Goal: Task Accomplishment & Management: Manage account settings

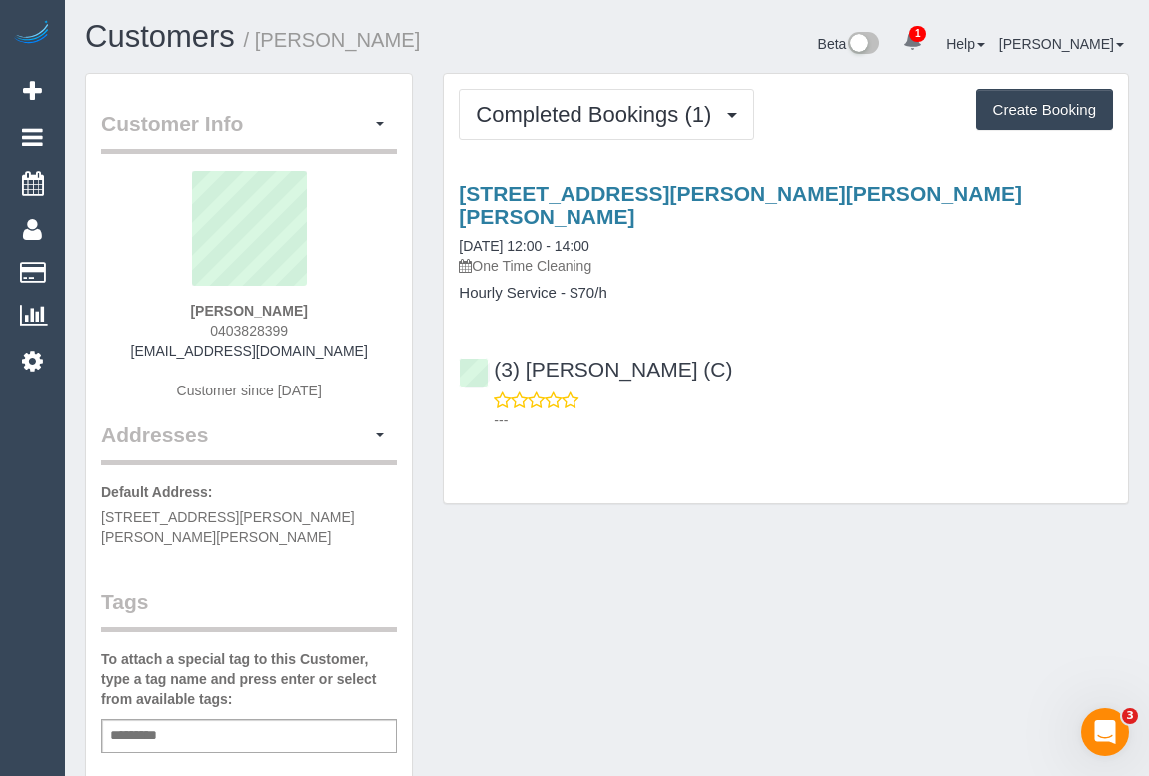
click at [586, 656] on div "Customer Info Edit Contact Info Send Message Email Preferences Special Sales Ta…" at bounding box center [607, 752] width 1074 height 1359
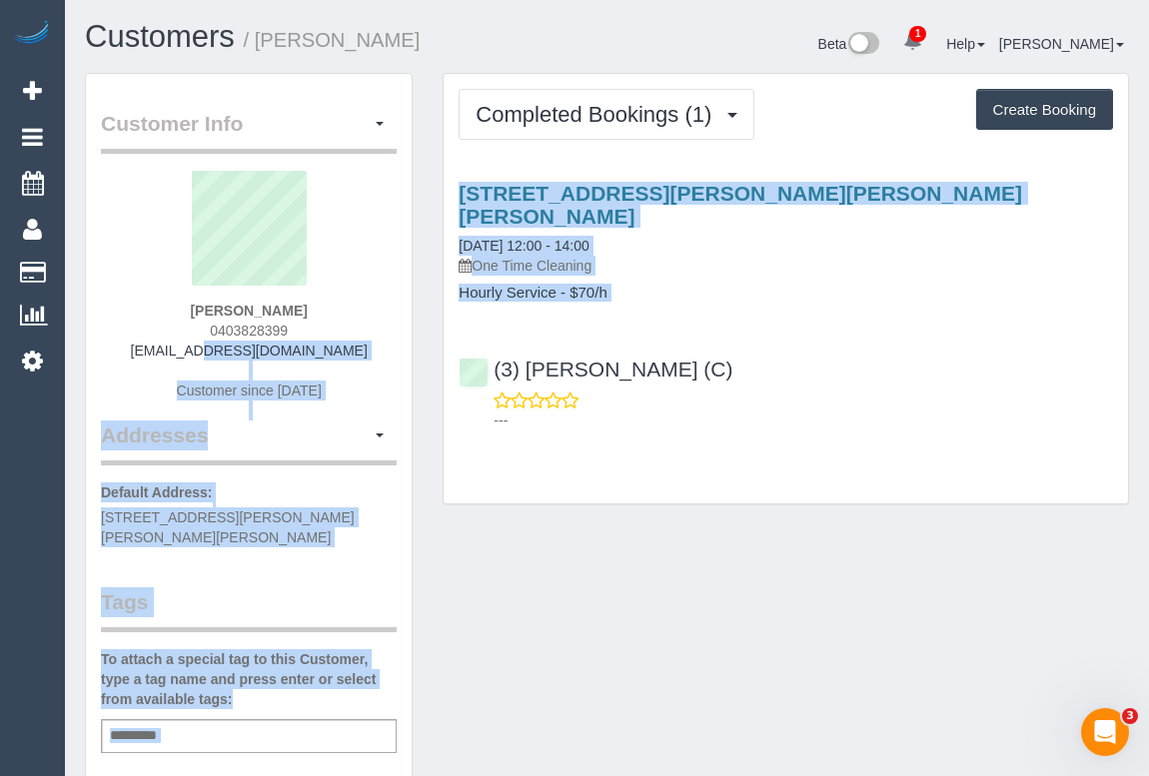
drag, startPoint x: 145, startPoint y: 352, endPoint x: 435, endPoint y: 356, distance: 289.8
click at [435, 356] on div "Customer Info Edit Contact Info Send Message Email Preferences Special Sales Ta…" at bounding box center [607, 752] width 1074 height 1359
copy div "bridget388@gmail.com Customer since 2025 Addresses Manage Addresses Add New Add…"
click at [345, 355] on div "Bridget Lee 0403828399 bridget388@gmail.com Customer since 2025" at bounding box center [249, 296] width 296 height 250
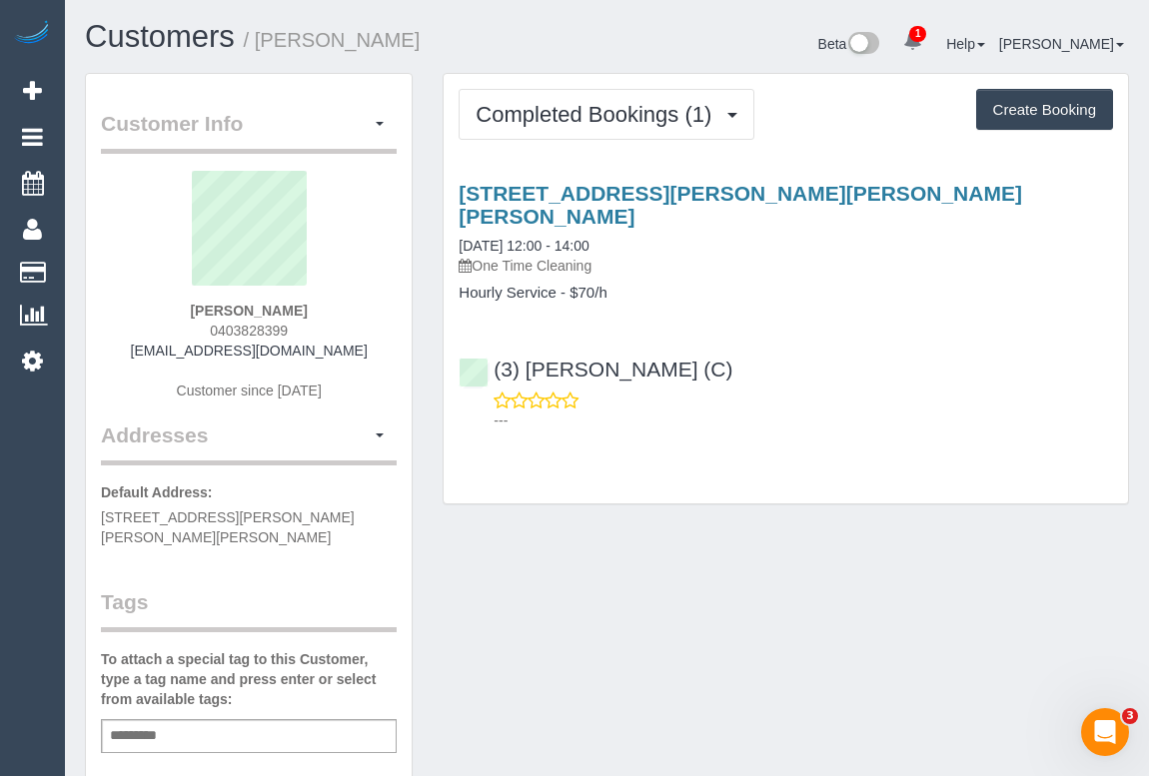
drag, startPoint x: 337, startPoint y: 347, endPoint x: 139, endPoint y: 347, distance: 197.8
click at [139, 347] on div "Bridget Lee 0403828399 bridget388@gmail.com Customer since 2025" at bounding box center [249, 296] width 296 height 250
copy link "bridget388@gmail.com"
click at [807, 663] on div "Customer Info Edit Contact Info Send Message Email Preferences Special Sales Ta…" at bounding box center [607, 752] width 1074 height 1359
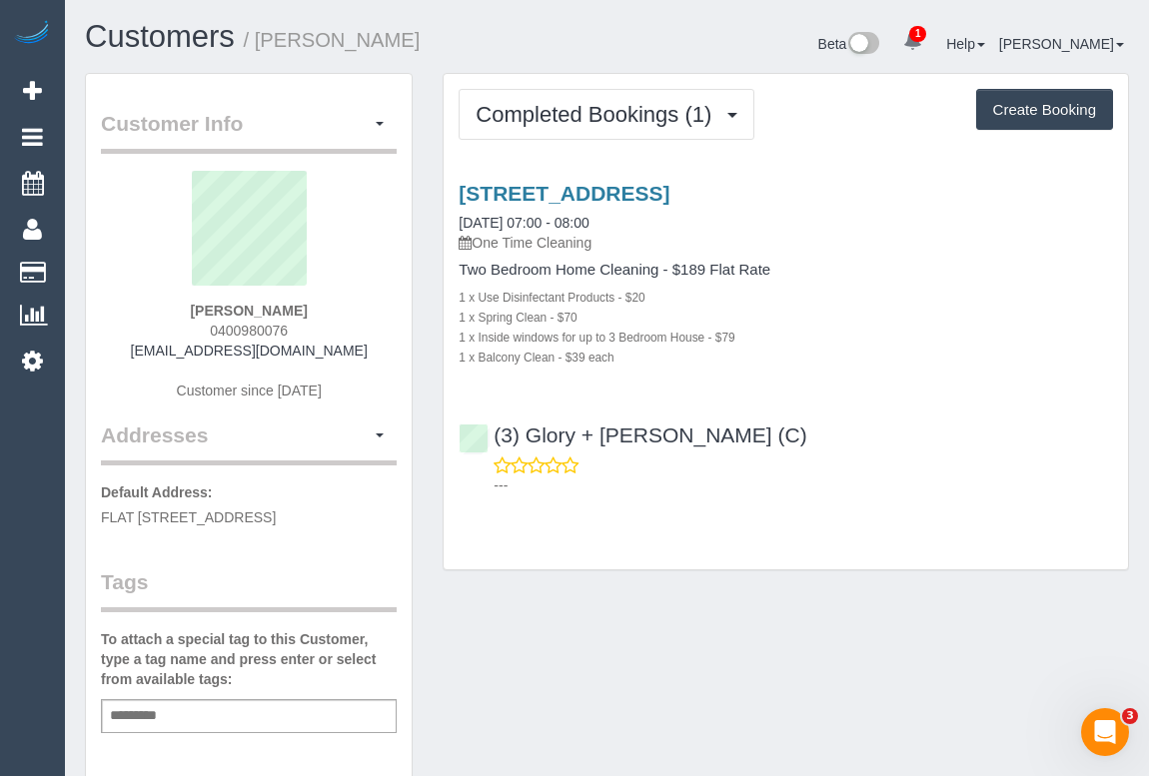
drag, startPoint x: 206, startPoint y: 727, endPoint x: 190, endPoint y: 709, distance: 24.1
click at [206, 727] on div "Add a tag" at bounding box center [249, 716] width 296 height 34
type input "**********"
drag, startPoint x: 185, startPoint y: 314, endPoint x: 327, endPoint y: 309, distance: 142.0
click at [327, 309] on div "Tayla Vlaeminck 0400980076 taylavlaeminck7@gmail.com Customer since 2025" at bounding box center [249, 296] width 296 height 250
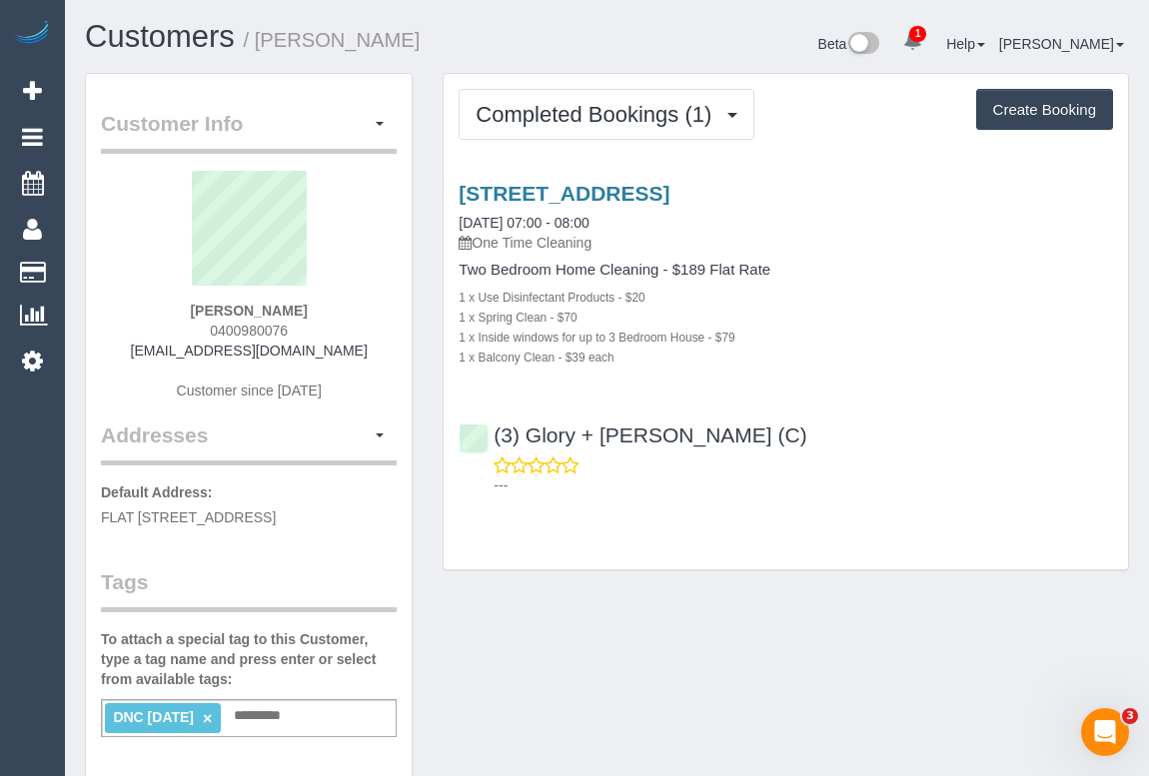
copy strong "Tayla Vlaeminck"
click at [487, 428] on div "(3) Glory + Mary (C) ---" at bounding box center [786, 452] width 684 height 90
copy link "(3) Glory + Mary (C)"
click at [1033, 637] on div "Customer Info Edit Contact Info Send Message Email Preferences Special Sales Ta…" at bounding box center [607, 744] width 1074 height 1343
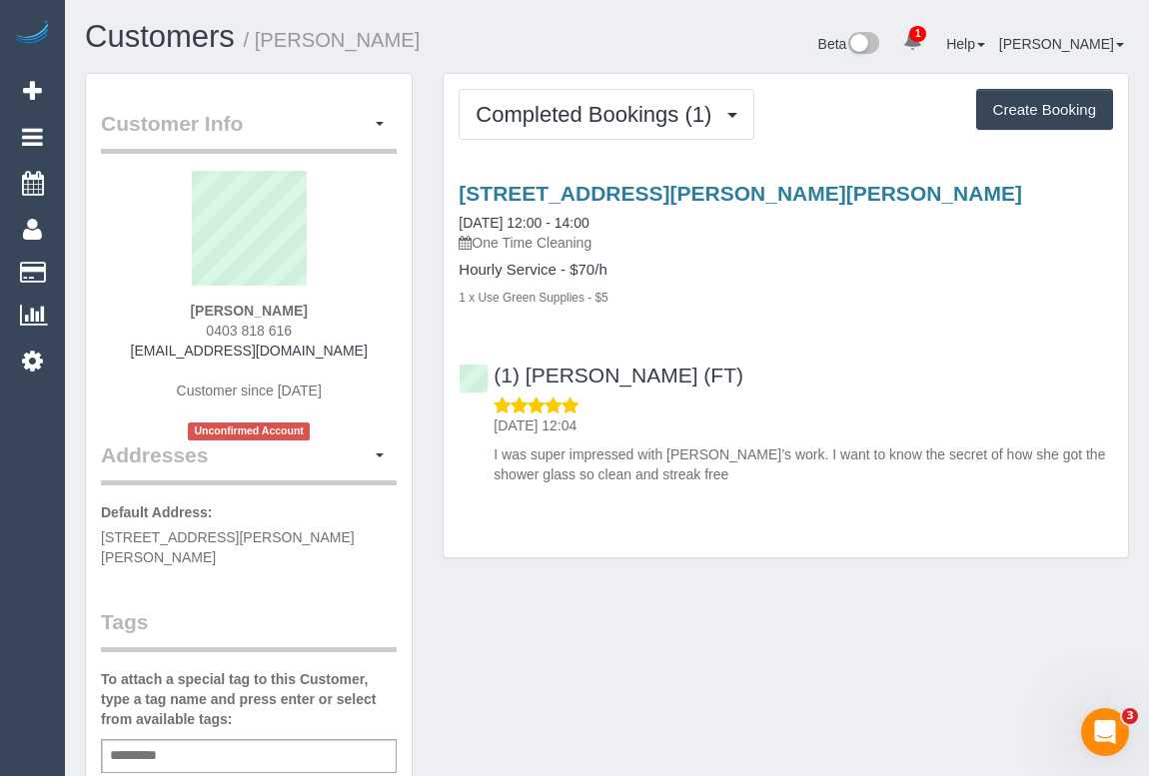
drag, startPoint x: 144, startPoint y: 354, endPoint x: 354, endPoint y: 355, distance: 209.8
click at [354, 355] on div "Bronwyn Trickett 0403 818 616 bronwyntrickett@gmail.com Customer since 2025 Unc…" at bounding box center [249, 306] width 296 height 270
copy link "bronwyntrickett@gmail.com"
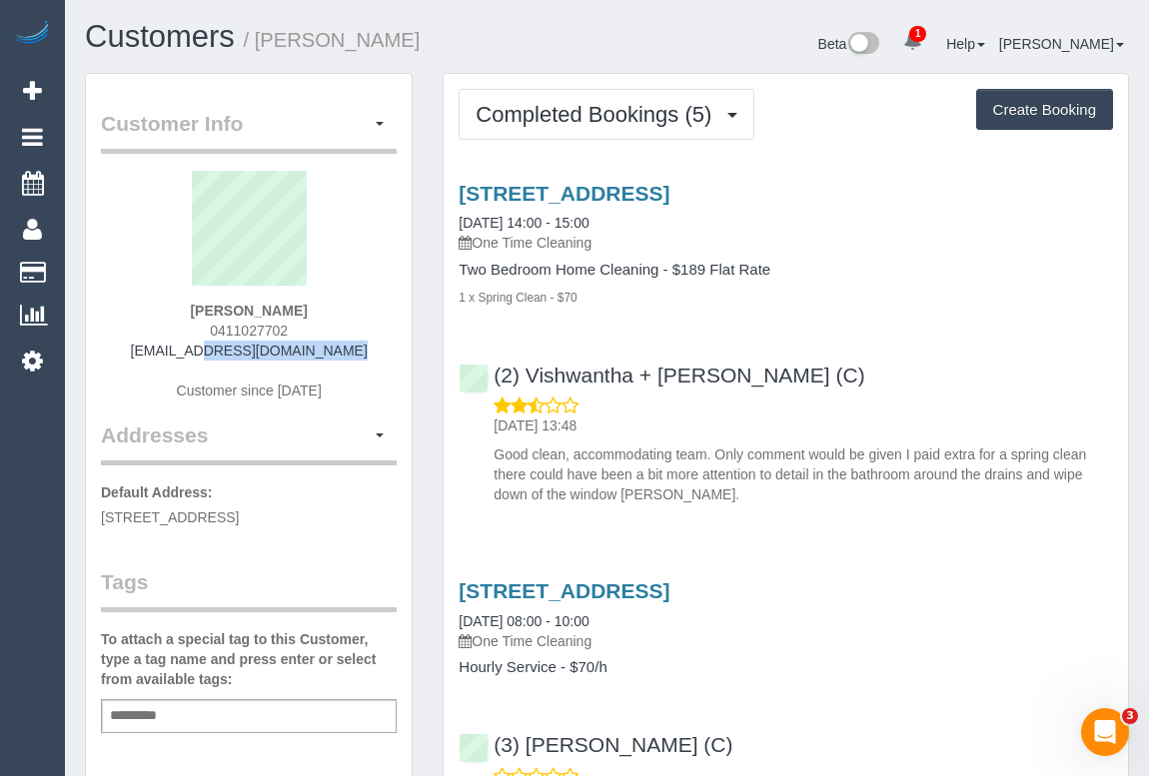
drag, startPoint x: 150, startPoint y: 349, endPoint x: 382, endPoint y: 357, distance: 231.9
click at [382, 357] on div "Rebecca O. 0411027702 ar.ohyeoh@gmail.com Customer since 2024" at bounding box center [249, 296] width 296 height 250
copy link "ar.ohyeoh@gmail.com"
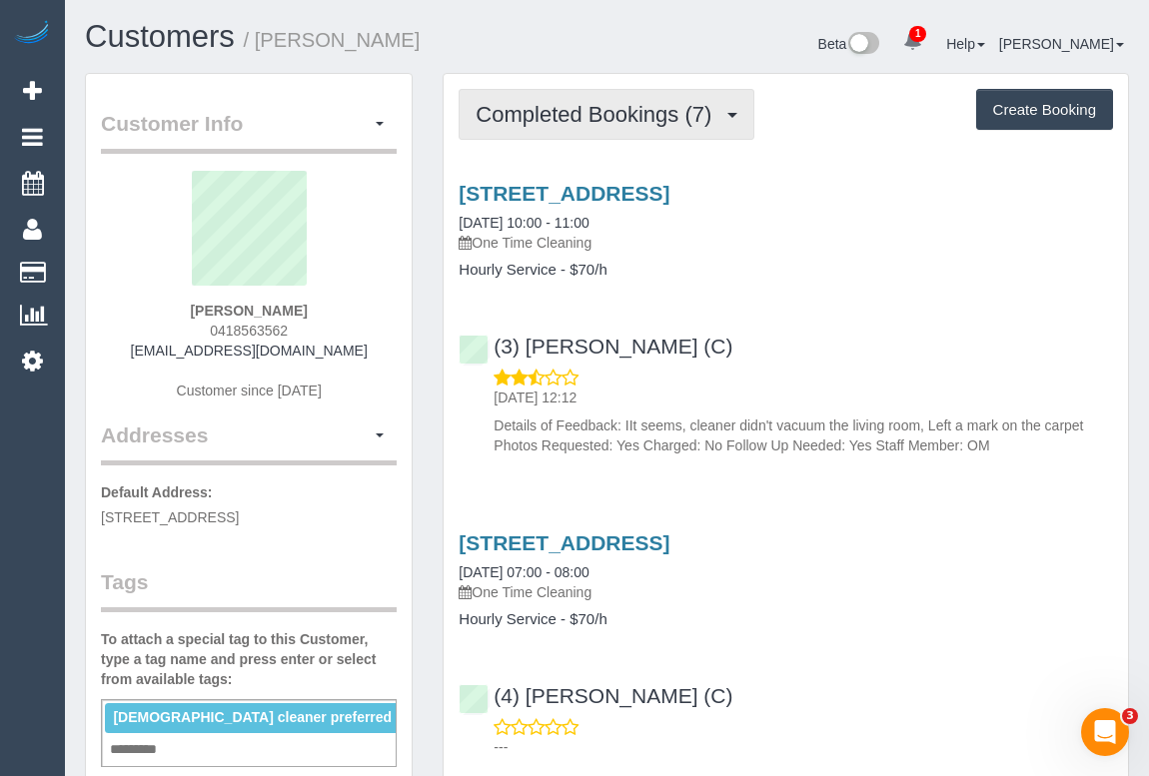
click at [585, 118] on span "Completed Bookings (7)" at bounding box center [599, 114] width 246 height 25
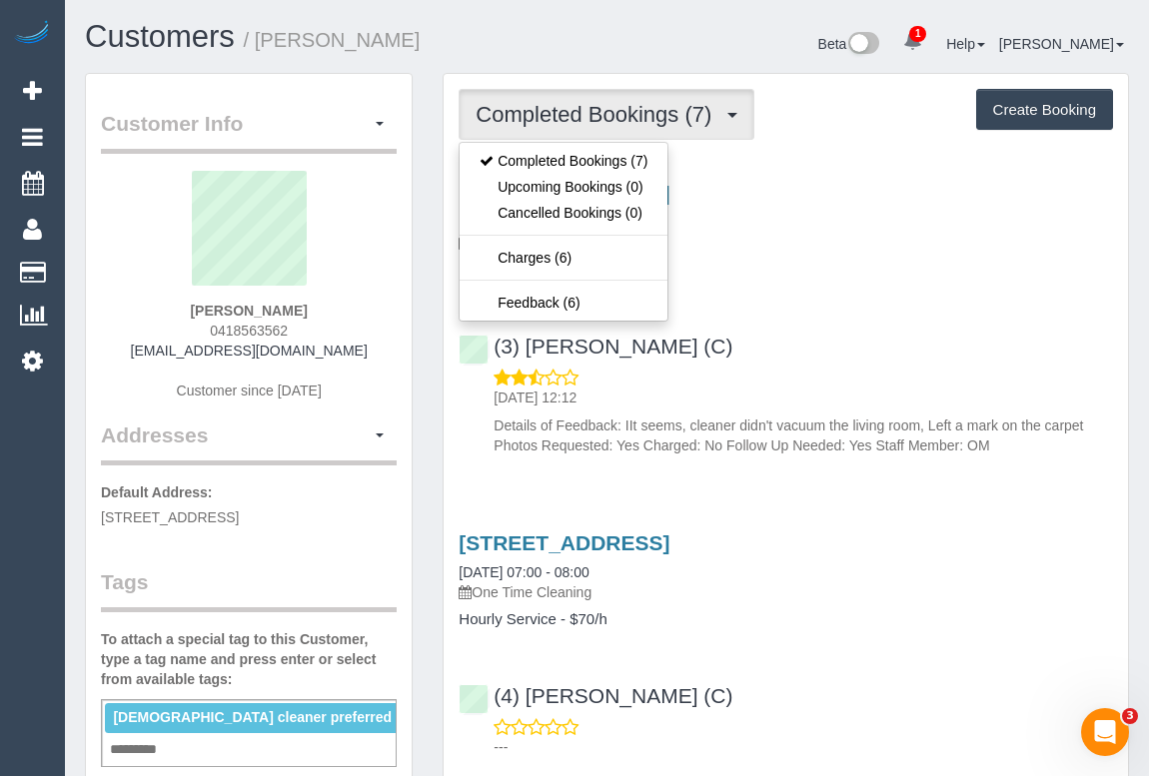
click at [883, 291] on div "[STREET_ADDRESS] [DATE] 10:00 - 11:00 One Time Cleaning Hourly Service - $70/h …" at bounding box center [786, 315] width 684 height 300
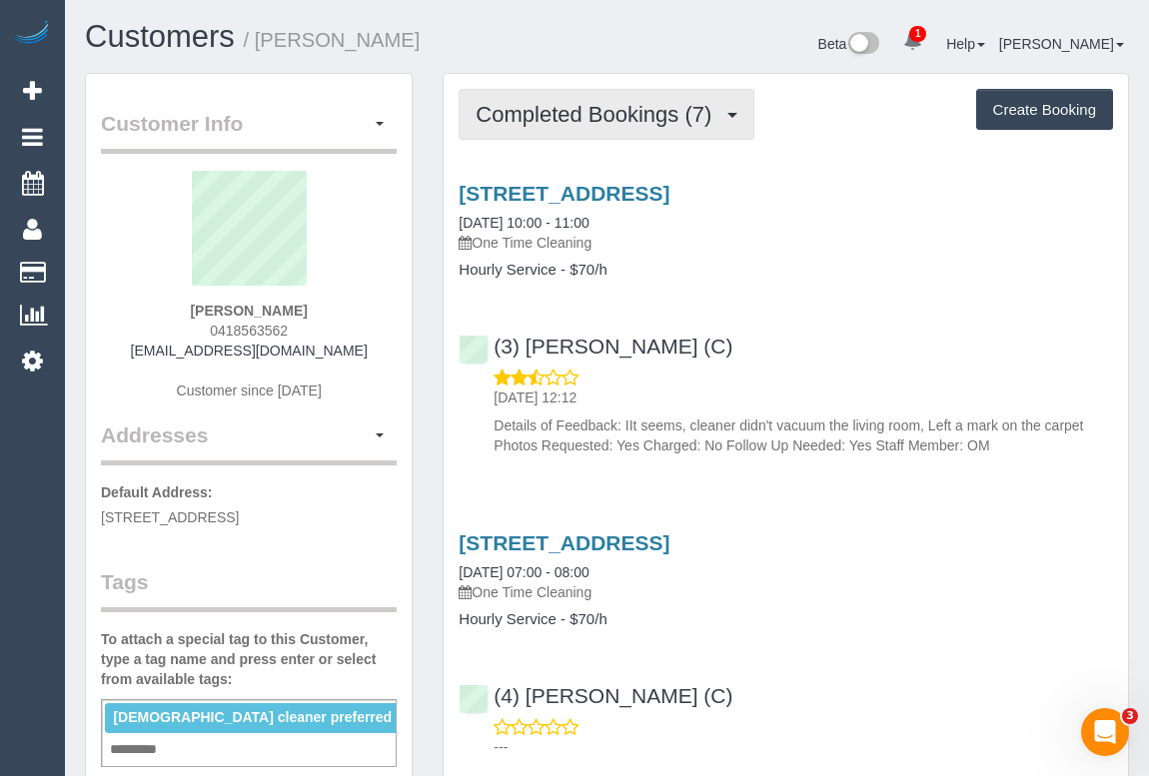
click at [636, 110] on span "Completed Bookings (7)" at bounding box center [599, 114] width 246 height 25
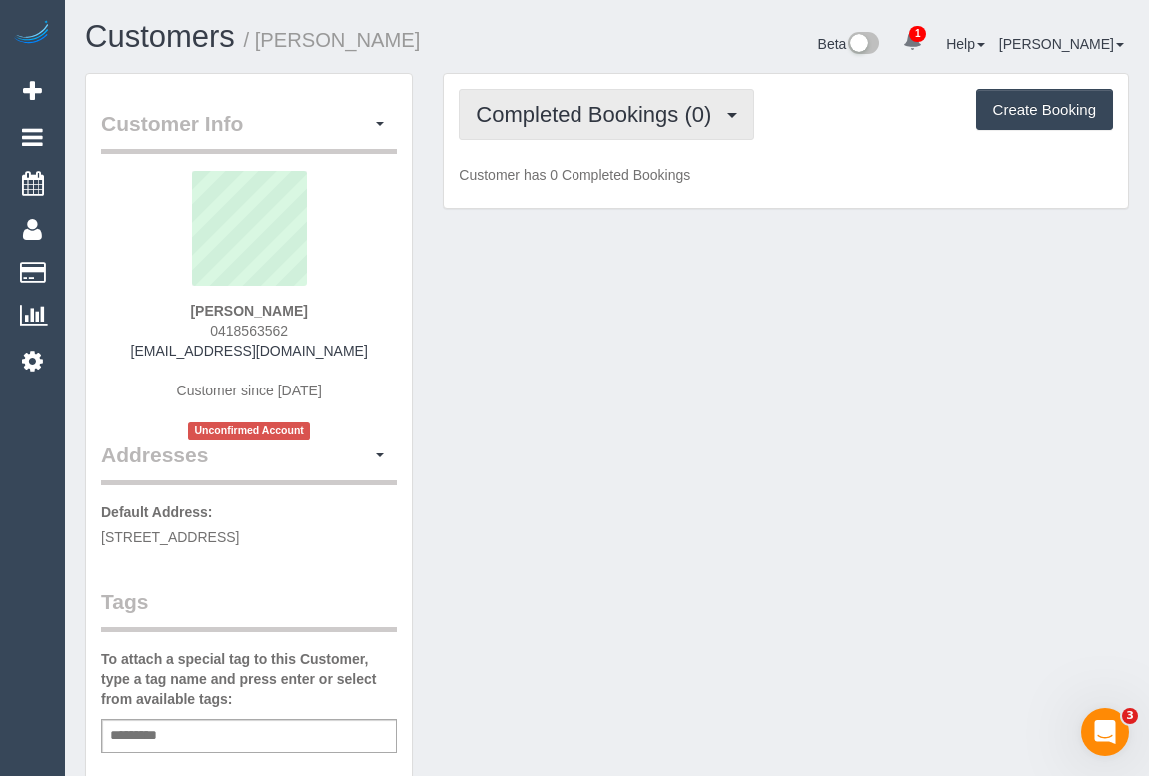
click at [616, 129] on button "Completed Bookings (0)" at bounding box center [607, 114] width 296 height 51
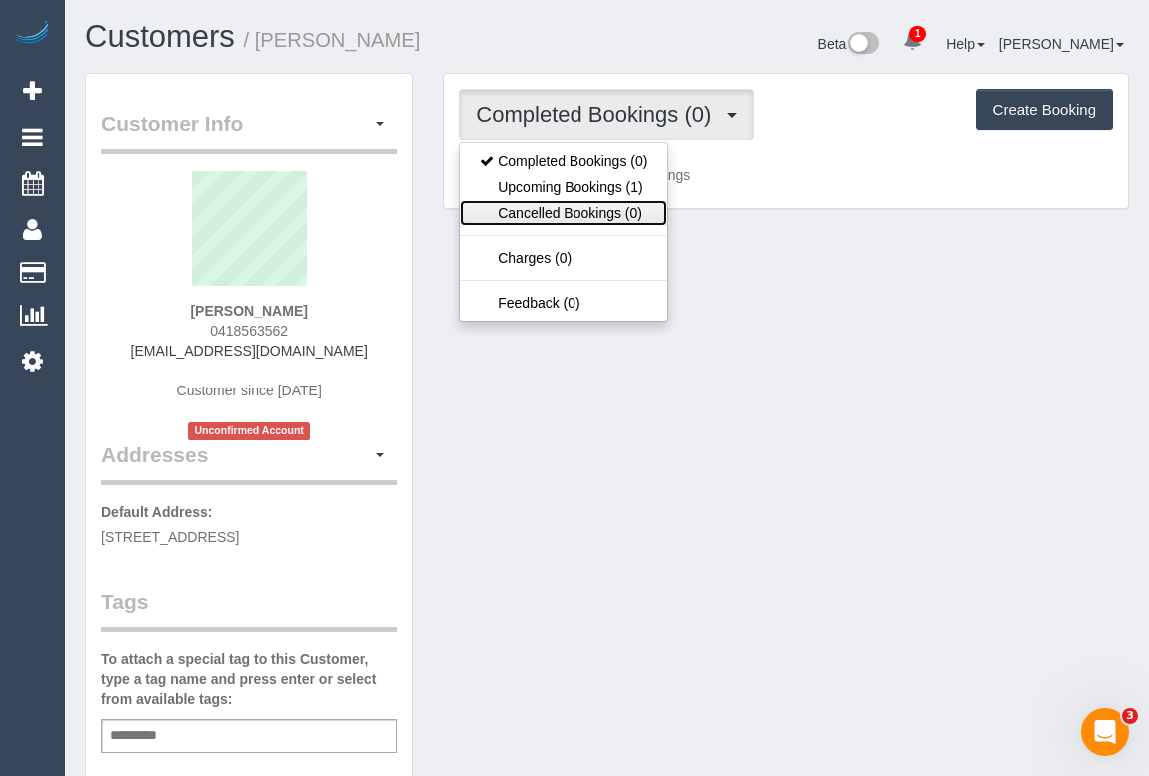
click at [587, 205] on link "Cancelled Bookings (0)" at bounding box center [564, 213] width 208 height 26
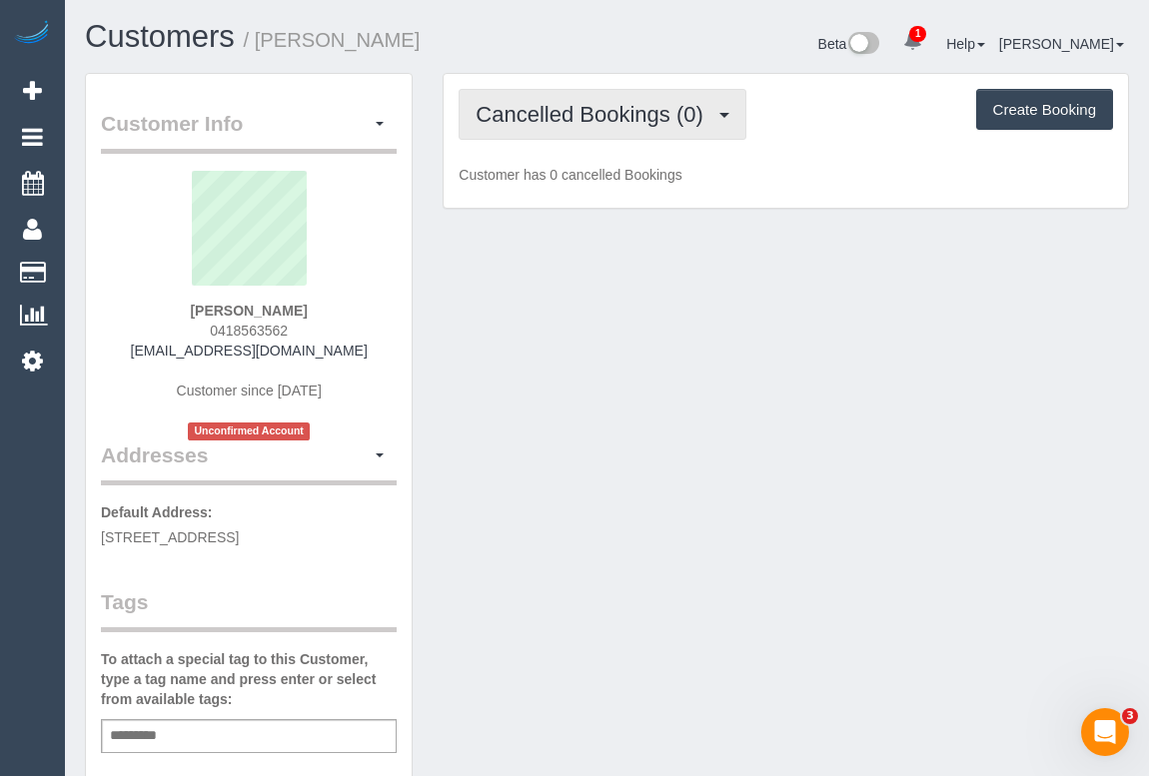
click at [591, 123] on span "Cancelled Bookings (0)" at bounding box center [594, 114] width 237 height 25
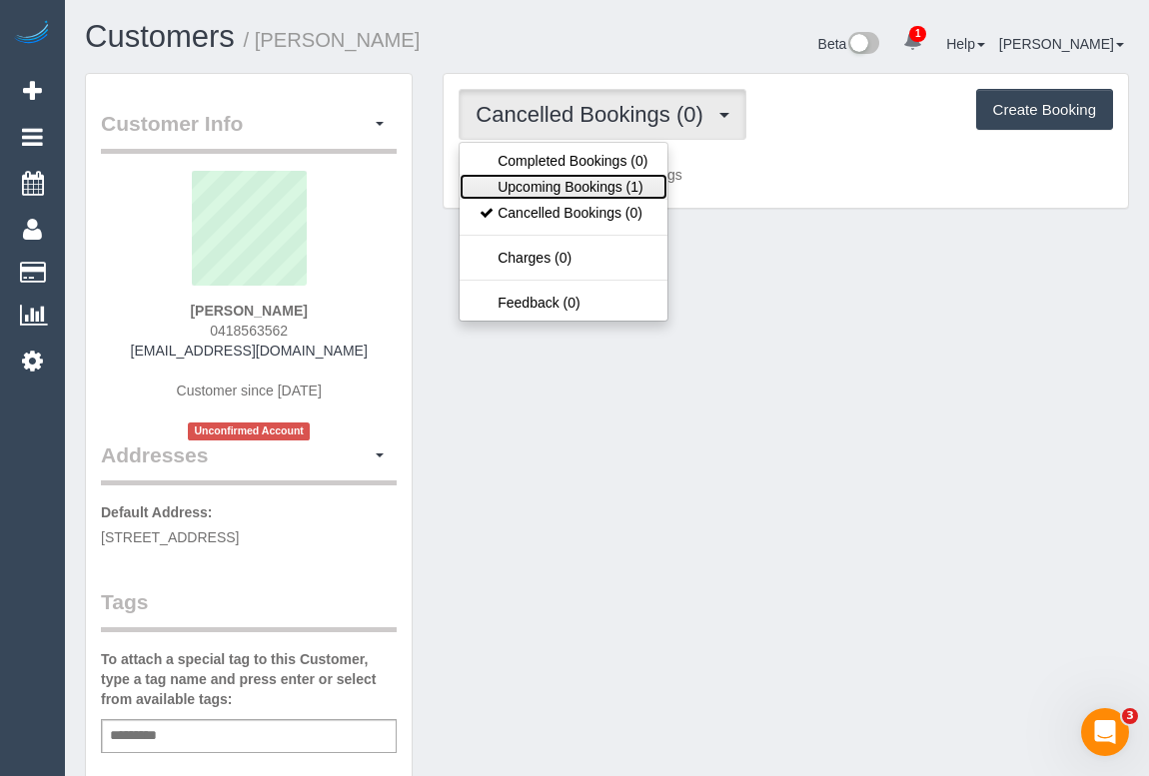
click at [558, 180] on link "Upcoming Bookings (1)" at bounding box center [564, 187] width 208 height 26
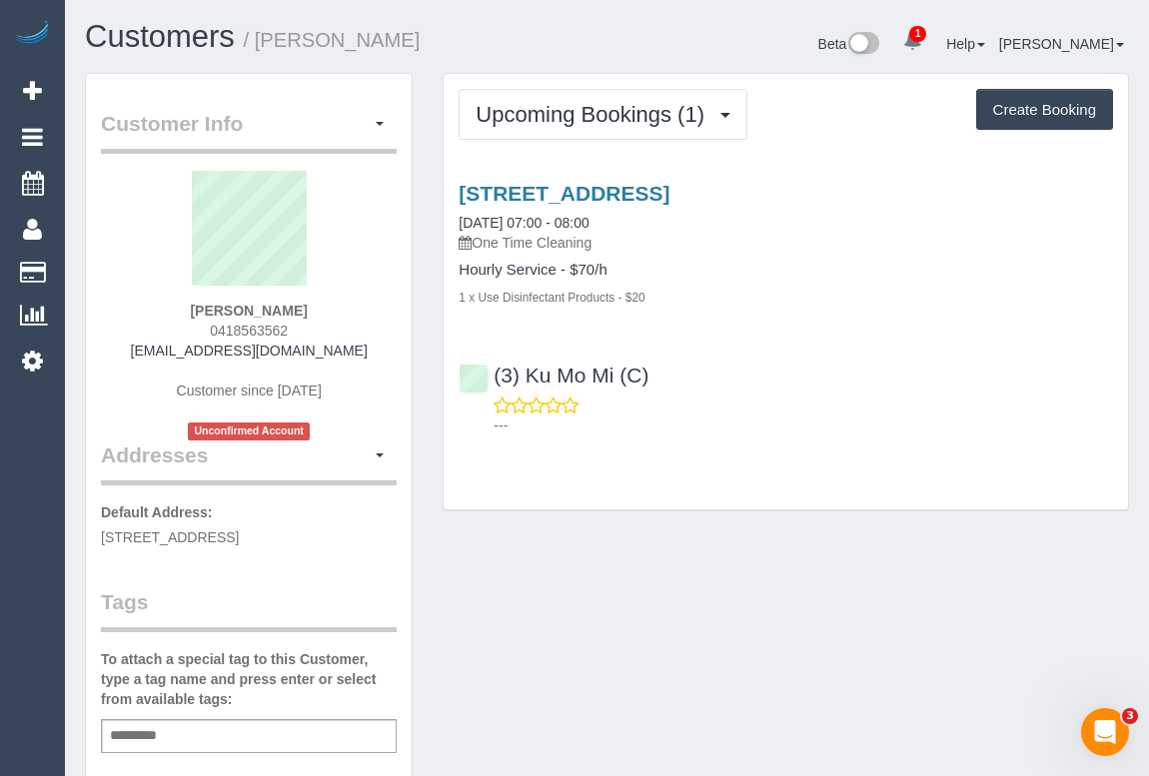
click at [660, 573] on div "Customer Info Edit Contact Info Send Message Email Preferences Special Sales Ta…" at bounding box center [607, 752] width 1074 height 1359
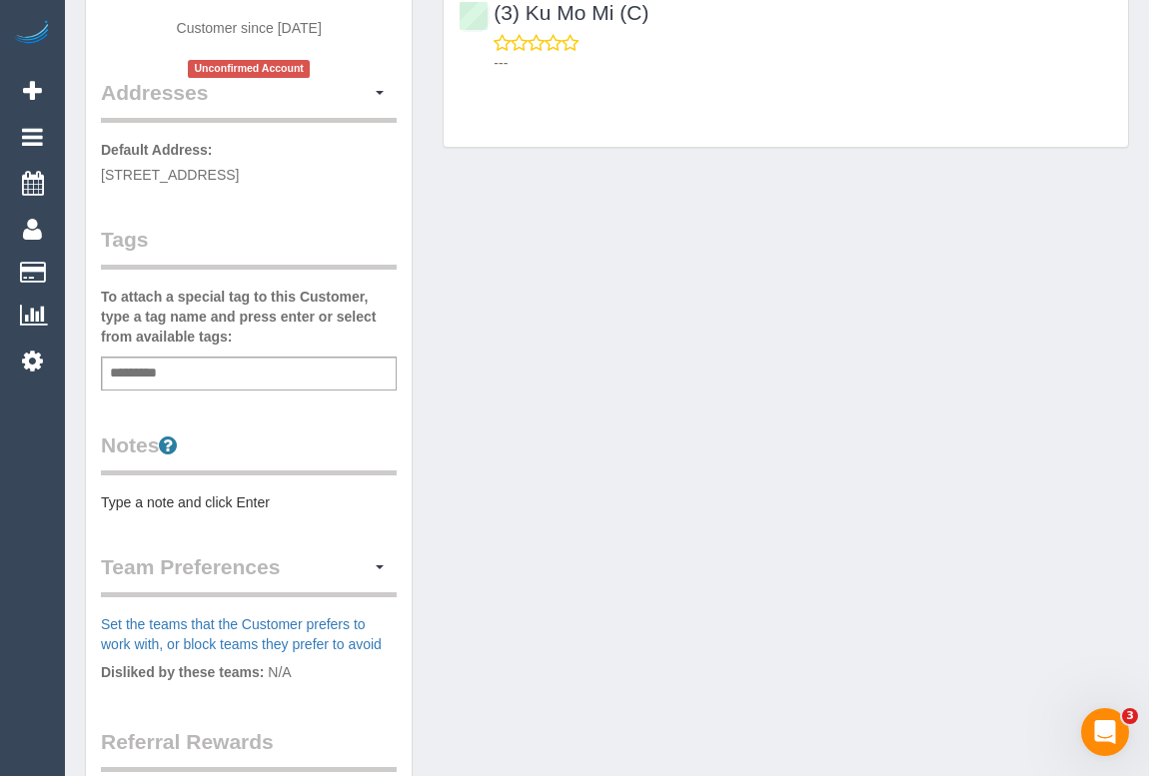
click at [239, 368] on div "Add a tag" at bounding box center [249, 374] width 296 height 34
click at [206, 503] on pre "Type a note and click Enter" at bounding box center [249, 503] width 296 height 20
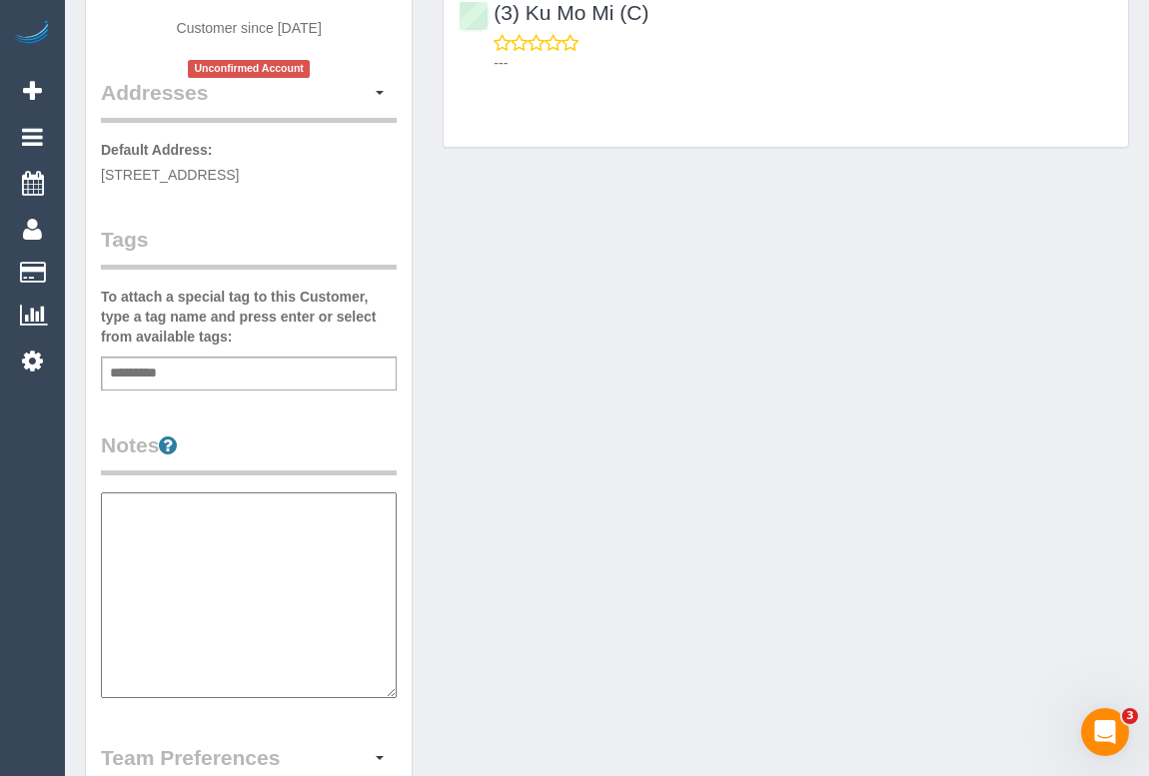
click at [197, 558] on textarea at bounding box center [249, 596] width 296 height 206
paste textarea "**********"
click at [212, 561] on textarea "**********" at bounding box center [249, 596] width 296 height 206
click at [223, 577] on textarea "**********" at bounding box center [249, 596] width 296 height 206
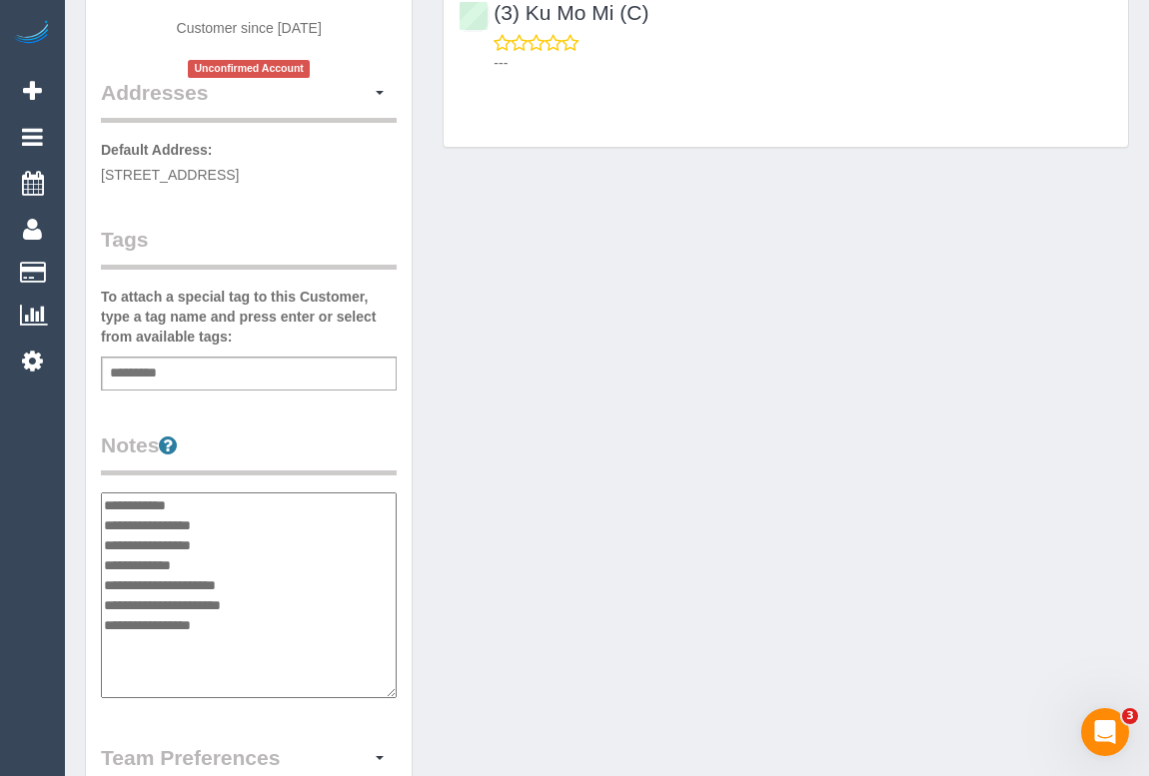
click at [260, 582] on textarea "**********" at bounding box center [249, 596] width 296 height 206
drag, startPoint x: 221, startPoint y: 579, endPoint x: 261, endPoint y: 576, distance: 40.1
click at [261, 576] on textarea "**********" at bounding box center [249, 596] width 296 height 206
paste textarea "**********"
click at [223, 582] on textarea "**********" at bounding box center [249, 596] width 296 height 206
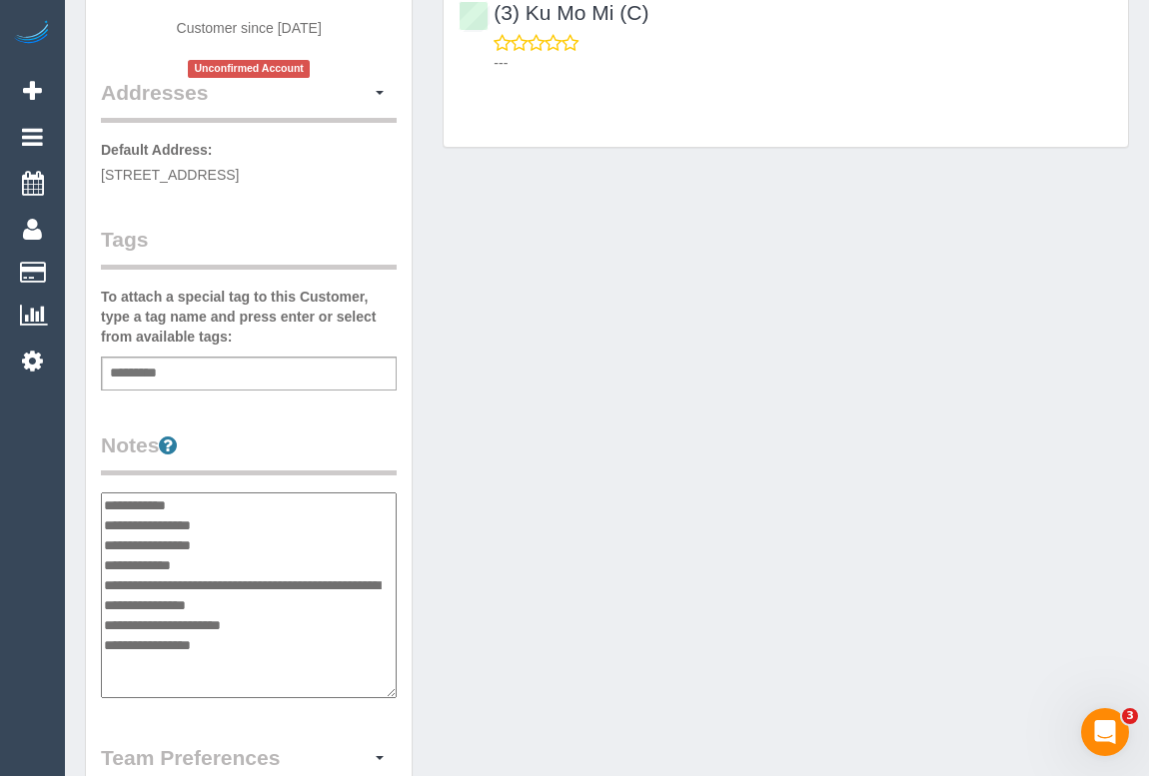
drag, startPoint x: 224, startPoint y: 579, endPoint x: 376, endPoint y: 578, distance: 151.9
click at [386, 579] on textarea "**********" at bounding box center [249, 596] width 296 height 206
click at [360, 582] on textarea "**********" at bounding box center [249, 596] width 296 height 206
type textarea "**********"
click at [651, 479] on div "Customer Info Edit Contact Info Send Message Email Preferences Special Sales Ta…" at bounding box center [607, 485] width 1074 height 1550
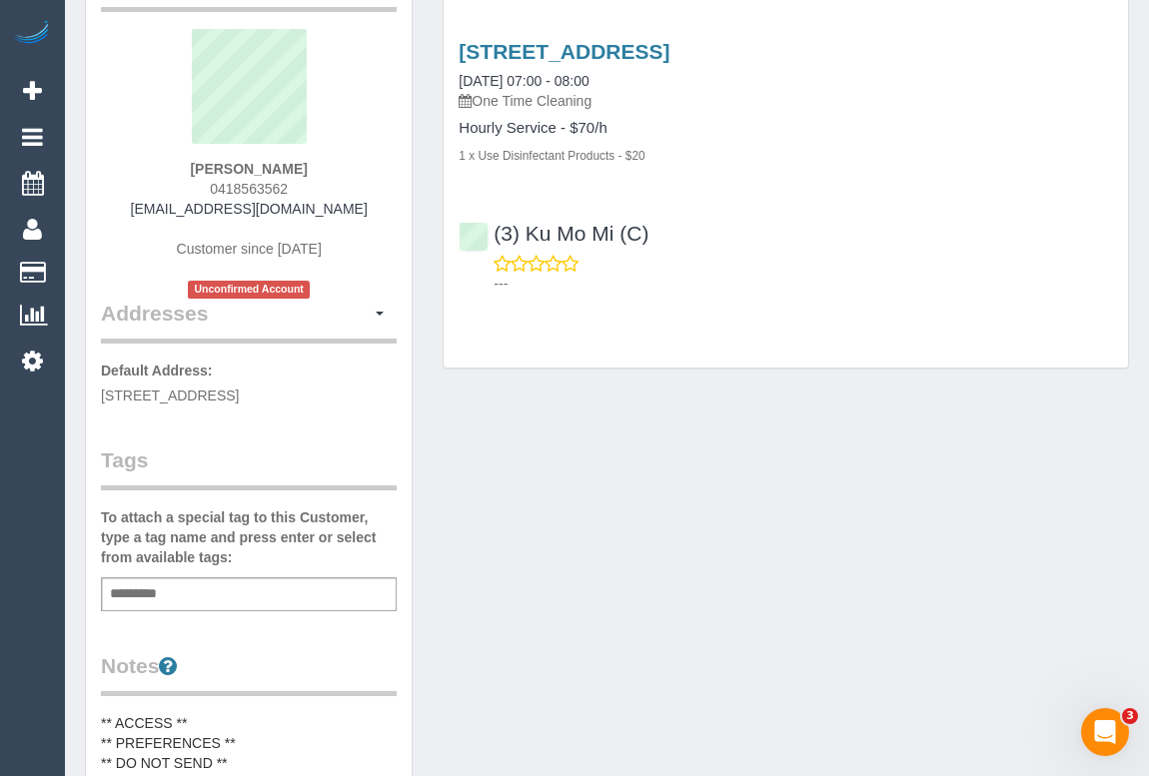
scroll to position [0, 0]
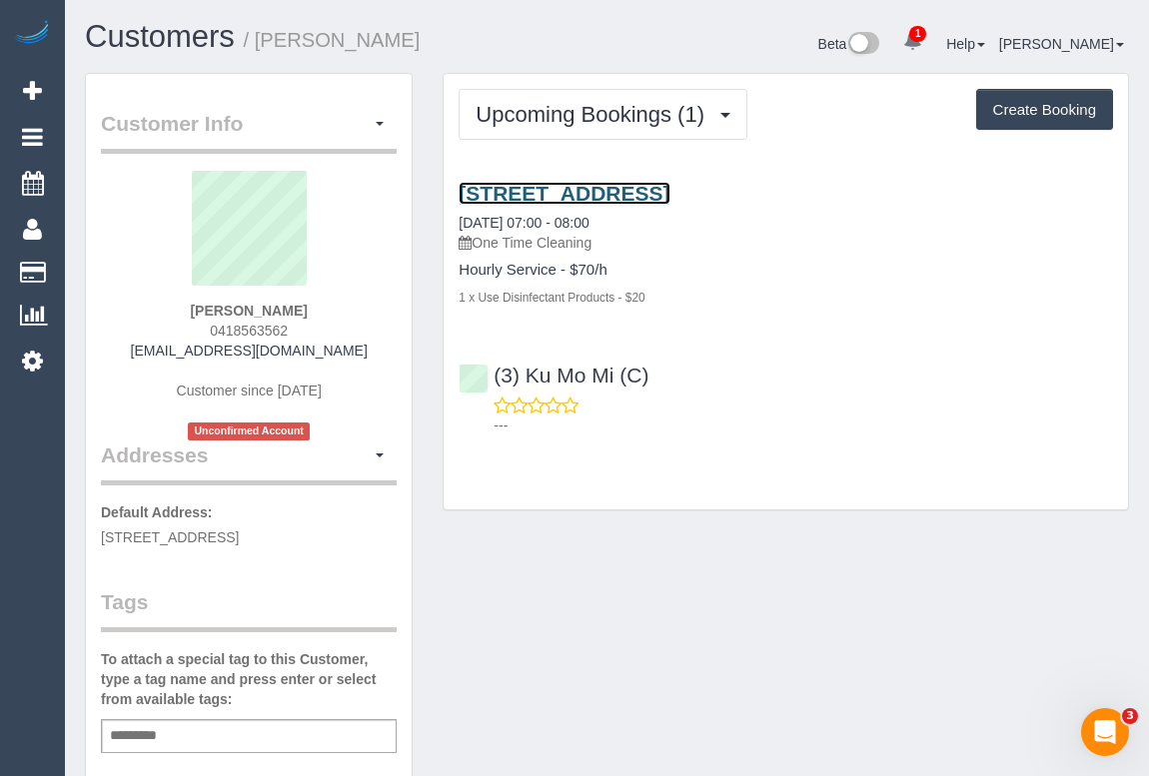
click at [662, 189] on link "15 Queens Road, 801, Melbourne, VIC 3004" at bounding box center [564, 193] width 211 height 23
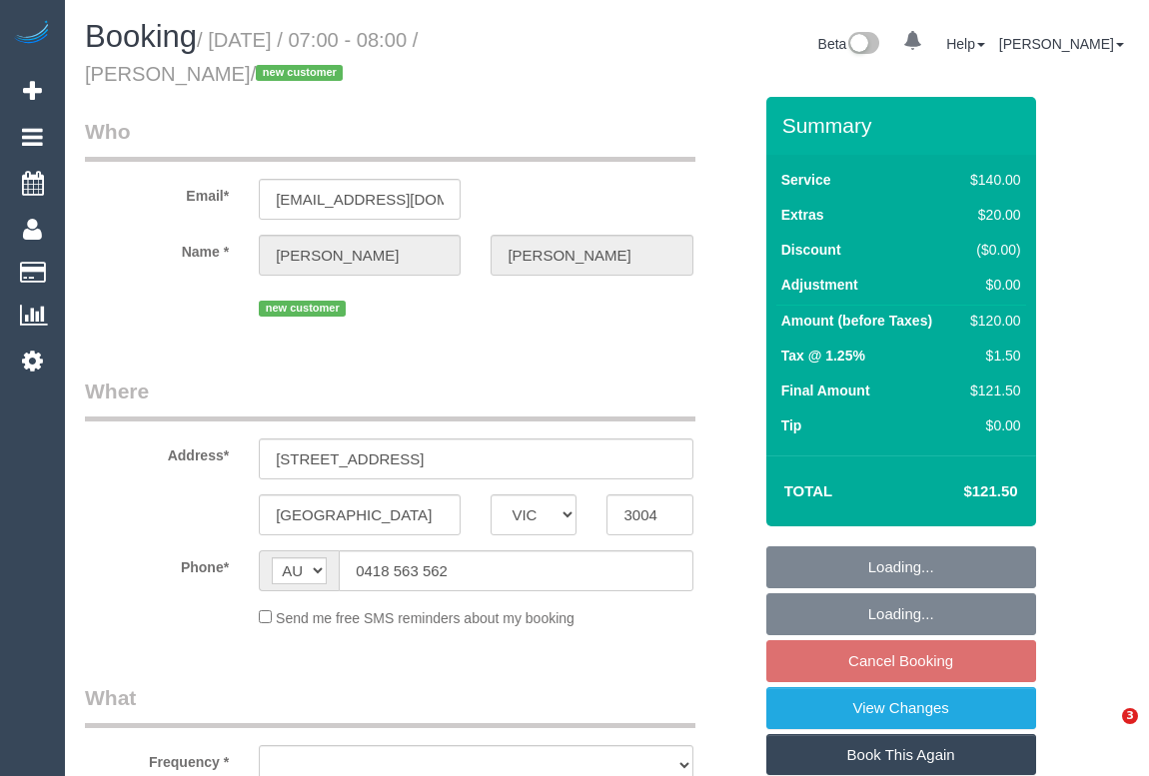
select select "VIC"
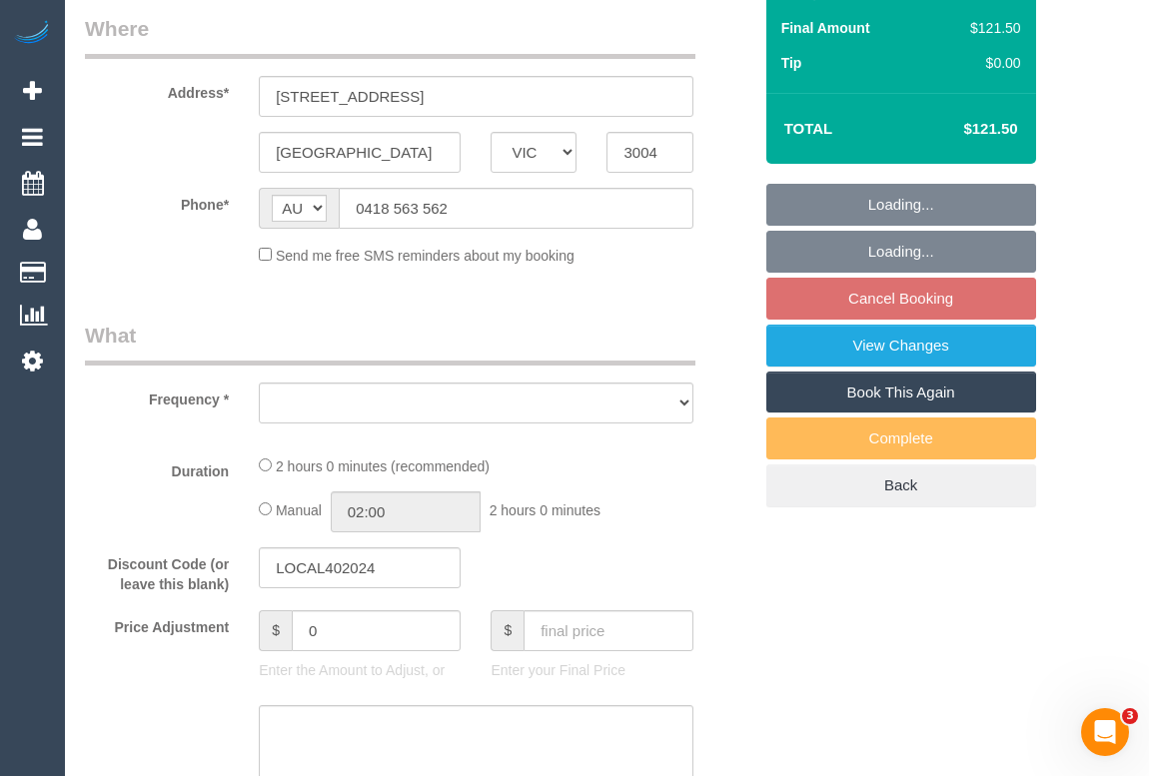
select select "string:stripe-pm_1SCBQc2GScqysDRVAkt9DpzO"
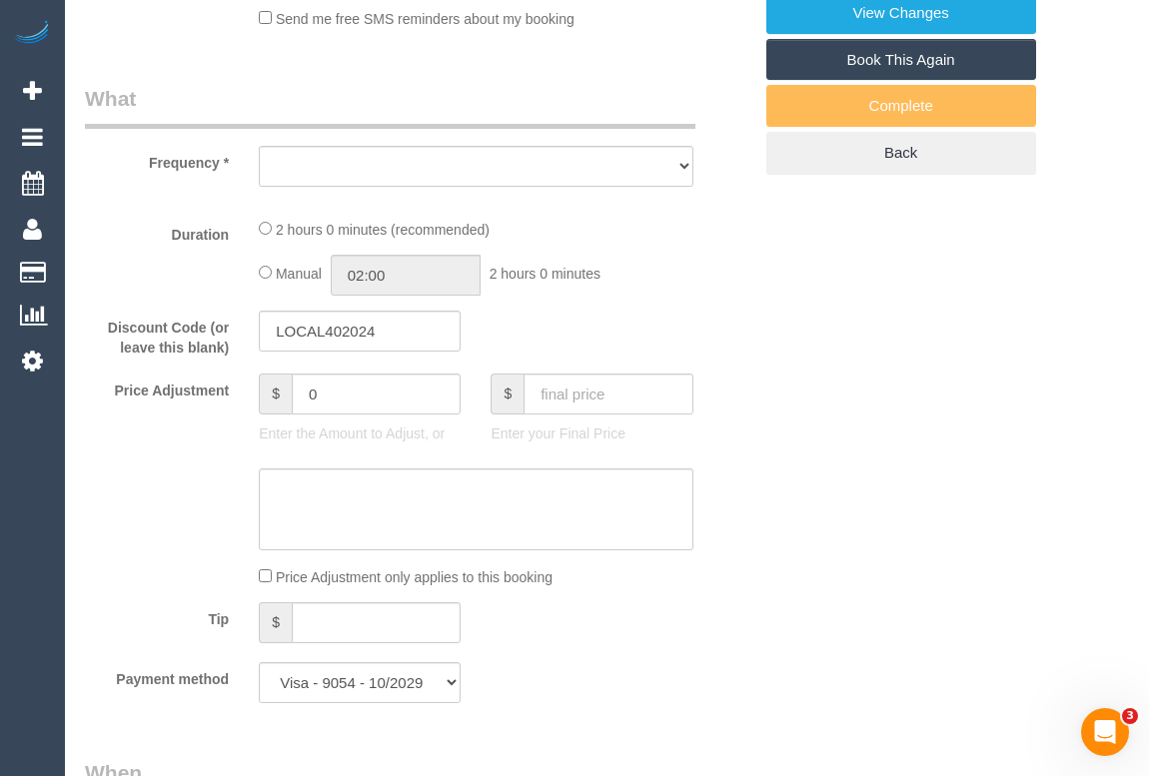
select select "number:28"
select select "number:14"
select select "number:20"
select select "number:23"
select select "number:12"
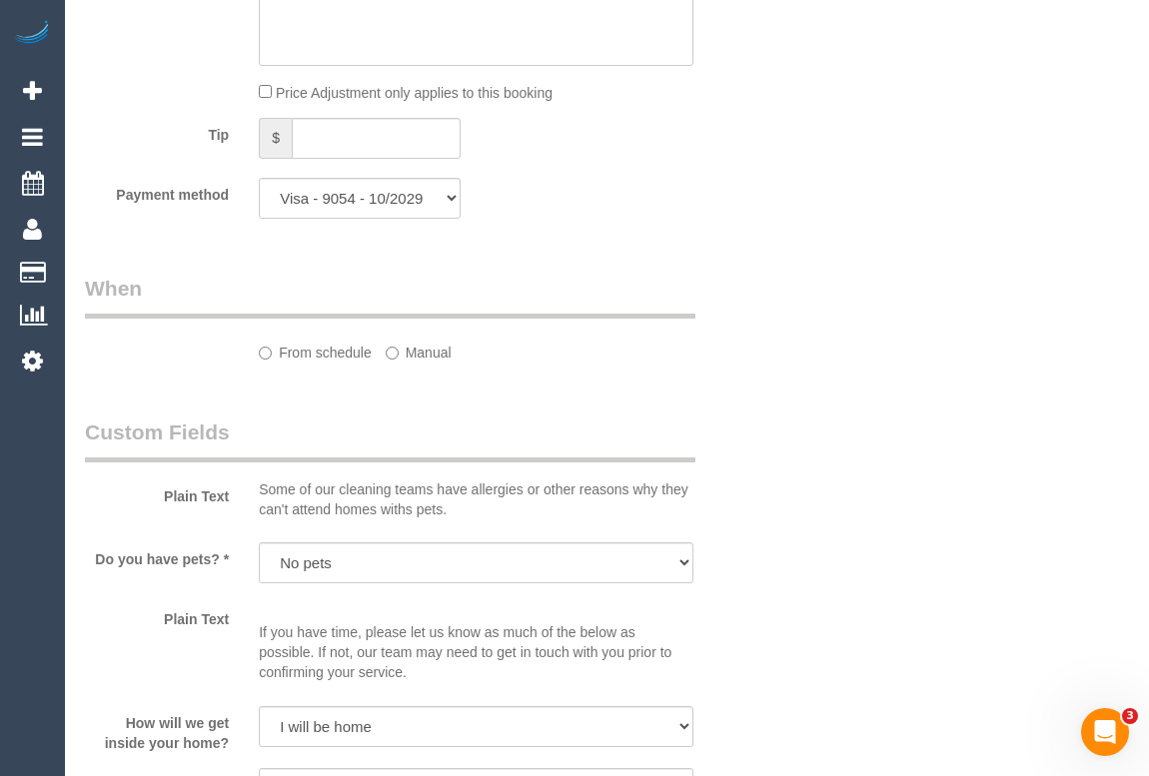
select select "object:863"
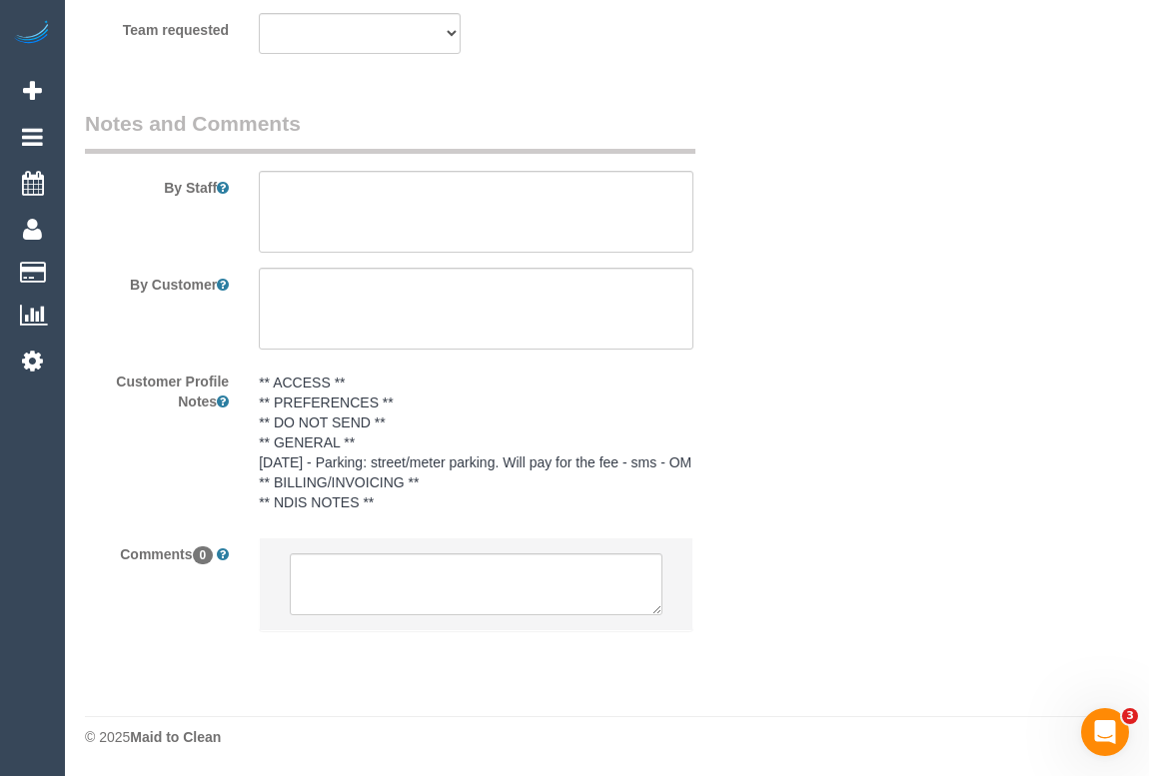
scroll to position [3324, 0]
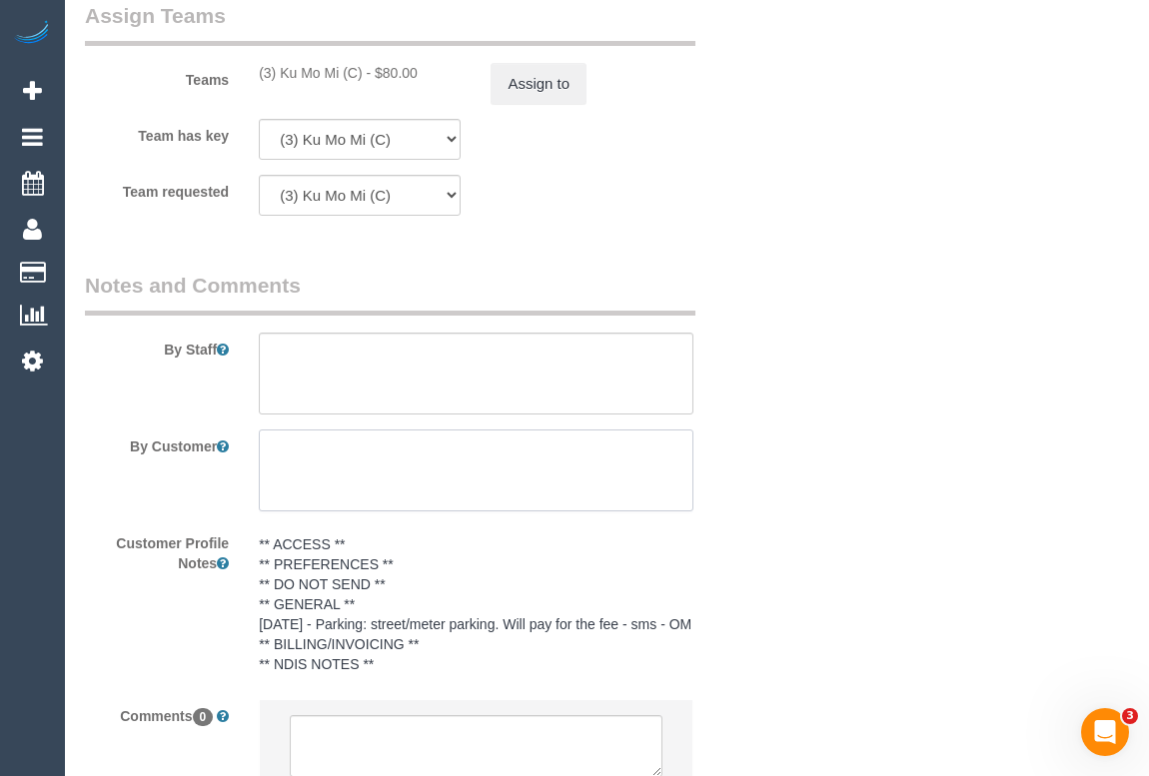
click at [310, 455] on textarea at bounding box center [476, 471] width 434 height 82
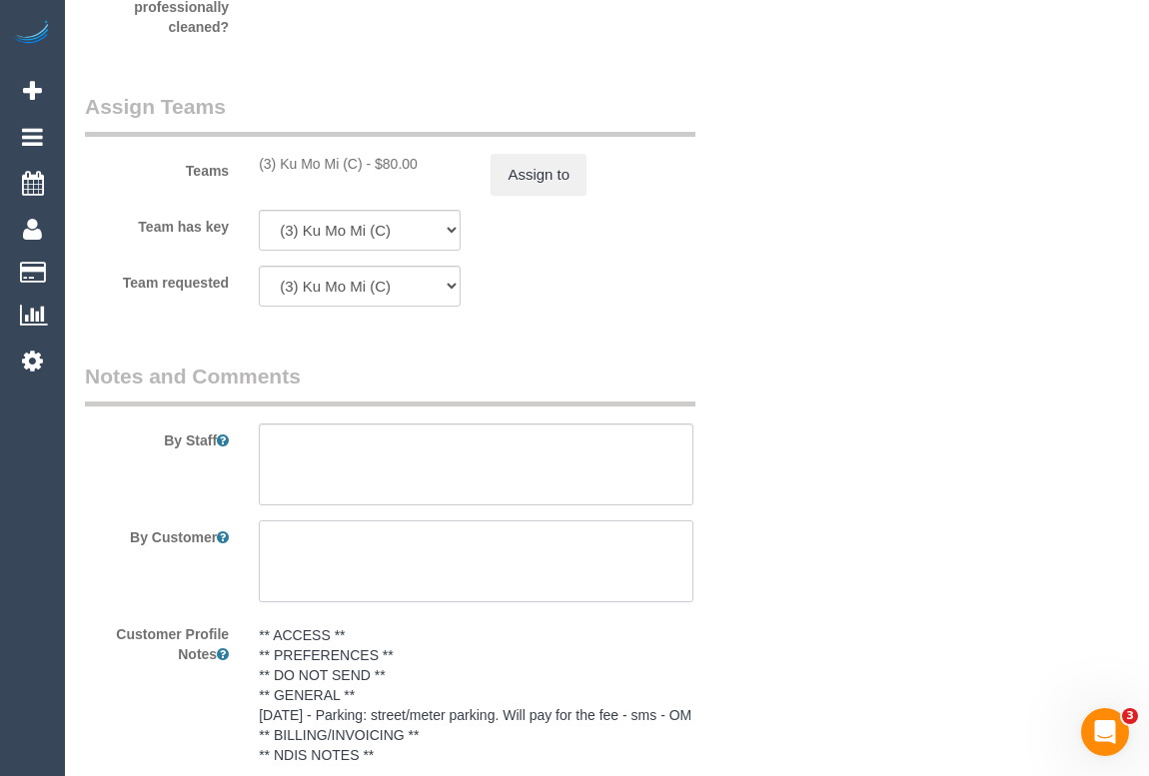
scroll to position [3506, 0]
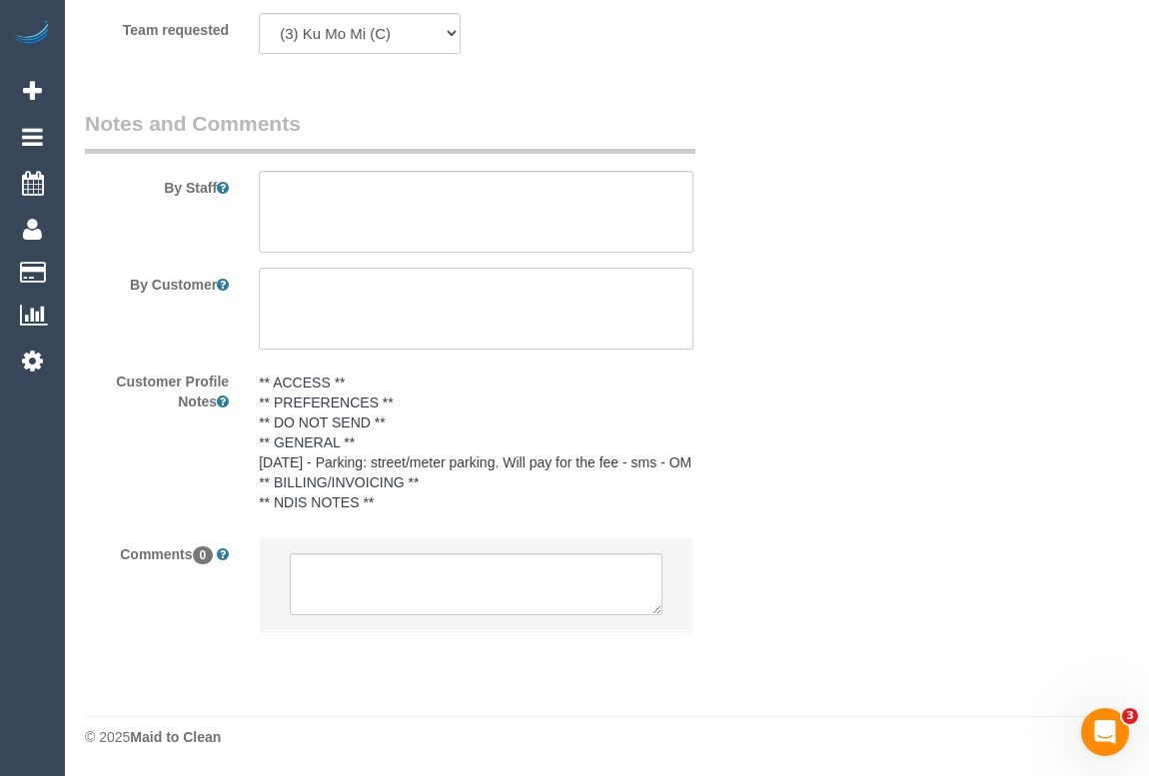
click at [290, 268] on textarea at bounding box center [476, 309] width 434 height 82
paste textarea "offsite parking - there is street/meter parking."
drag, startPoint x: 275, startPoint y: 266, endPoint x: 444, endPoint y: 272, distance: 169.0
click at [444, 272] on textarea at bounding box center [476, 309] width 434 height 82
click at [442, 270] on textarea at bounding box center [476, 309] width 434 height 82
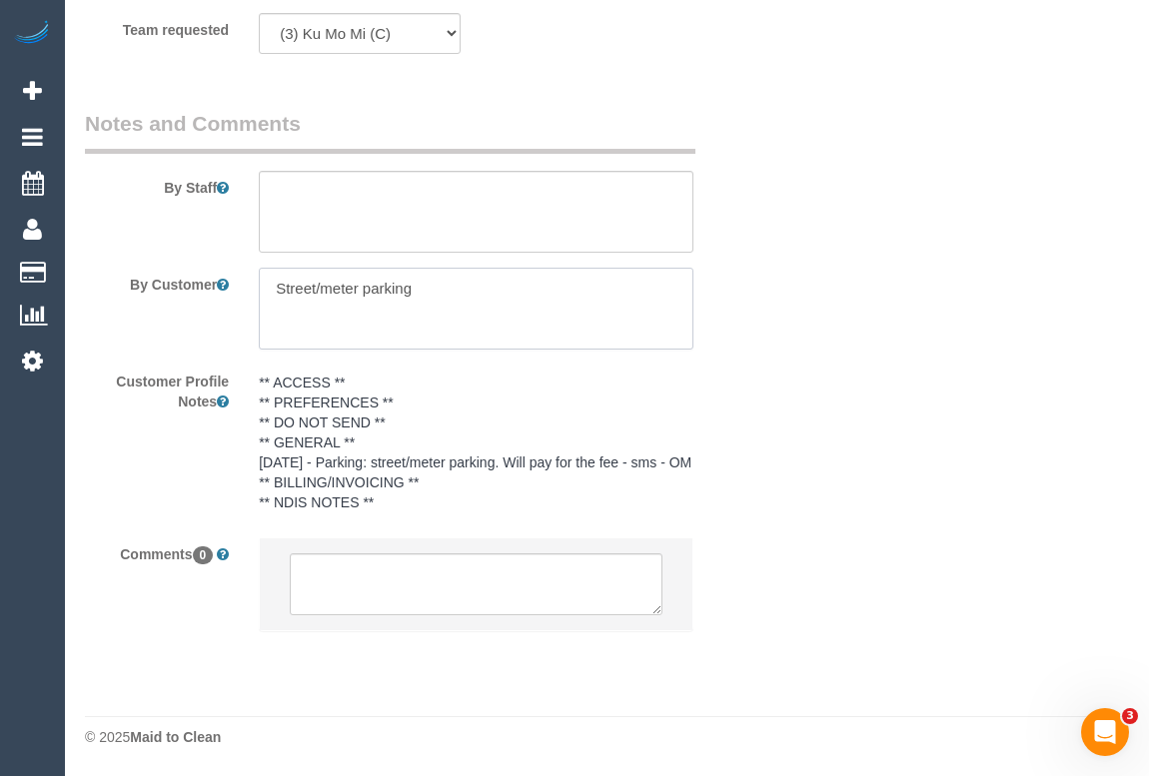
type textarea "Street/meter parking"
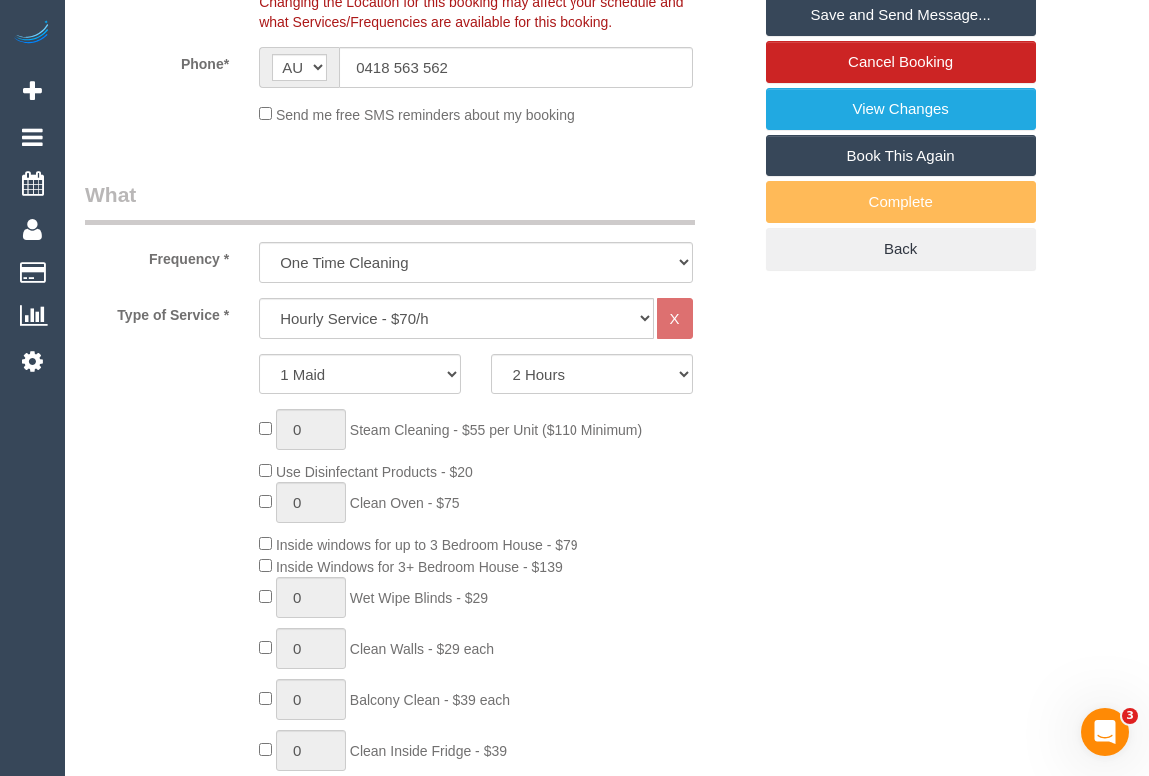
scroll to position [236, 0]
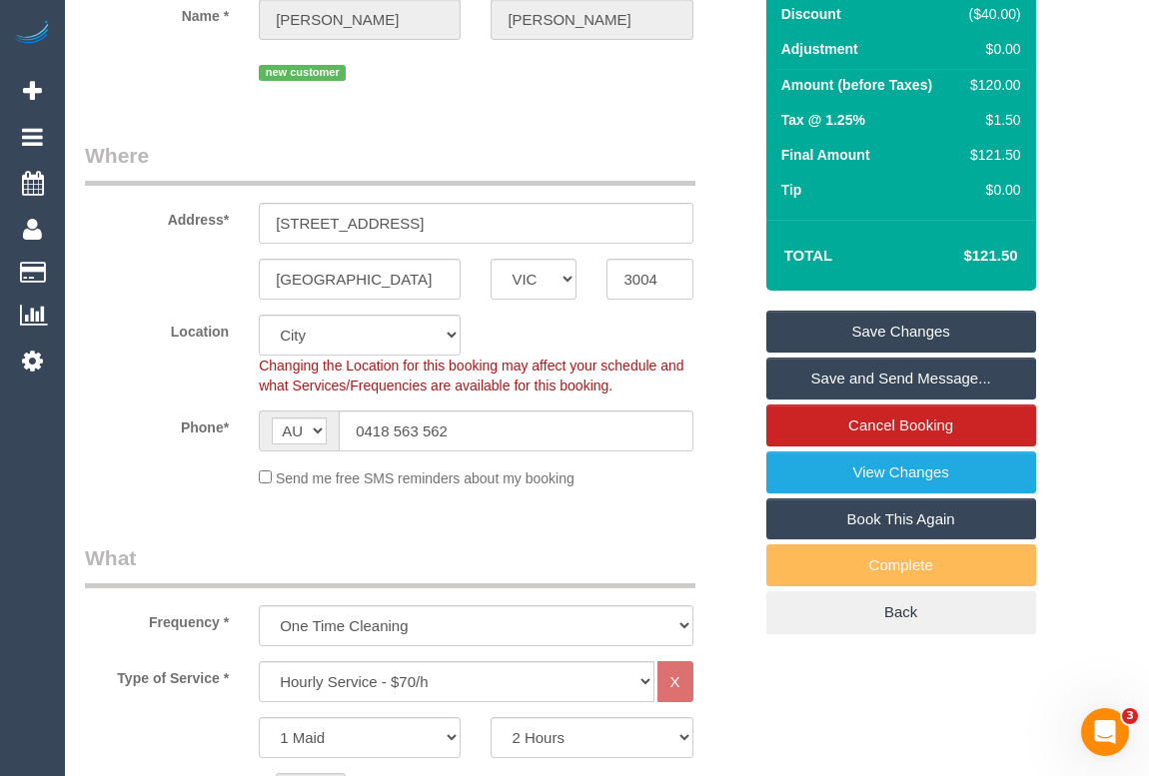
click at [905, 330] on link "Save Changes" at bounding box center [901, 332] width 270 height 42
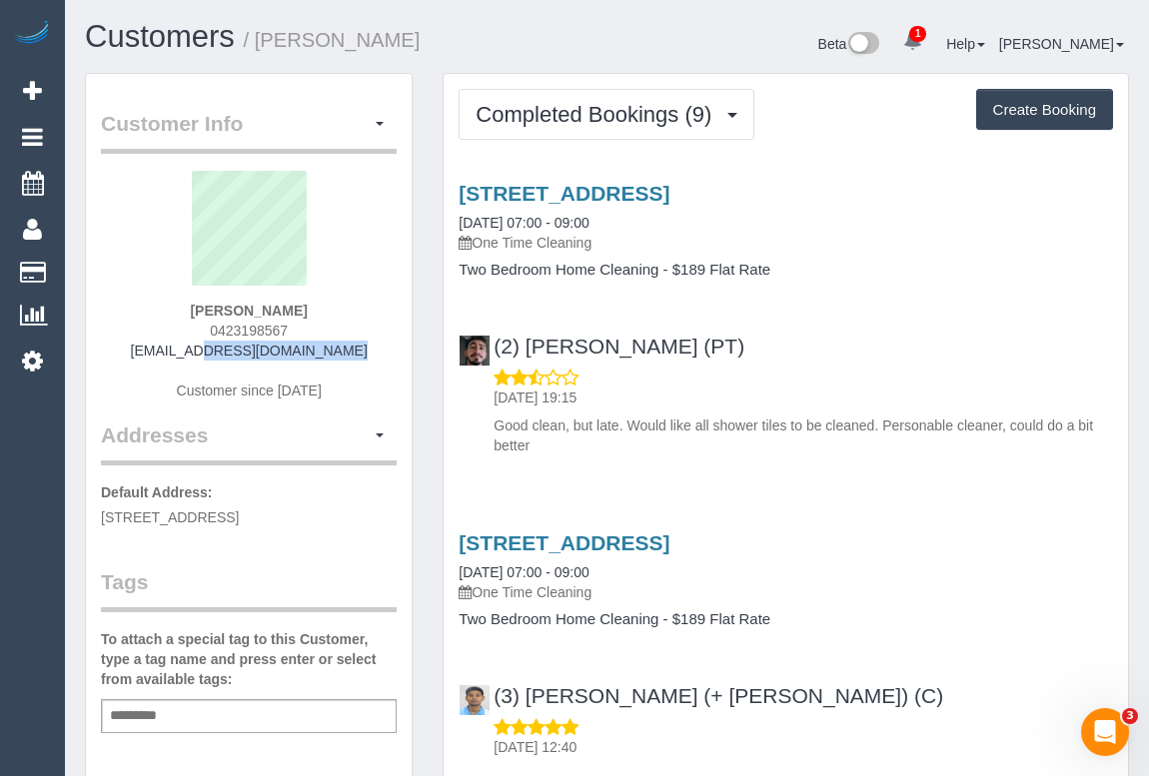
drag, startPoint x: 174, startPoint y: 350, endPoint x: 345, endPoint y: 350, distance: 170.8
click at [345, 350] on div "Sally Jope 0423198567 sallyjope@gmail.com Customer since 2018" at bounding box center [249, 296] width 296 height 250
copy link "sallyjope@gmail.com"
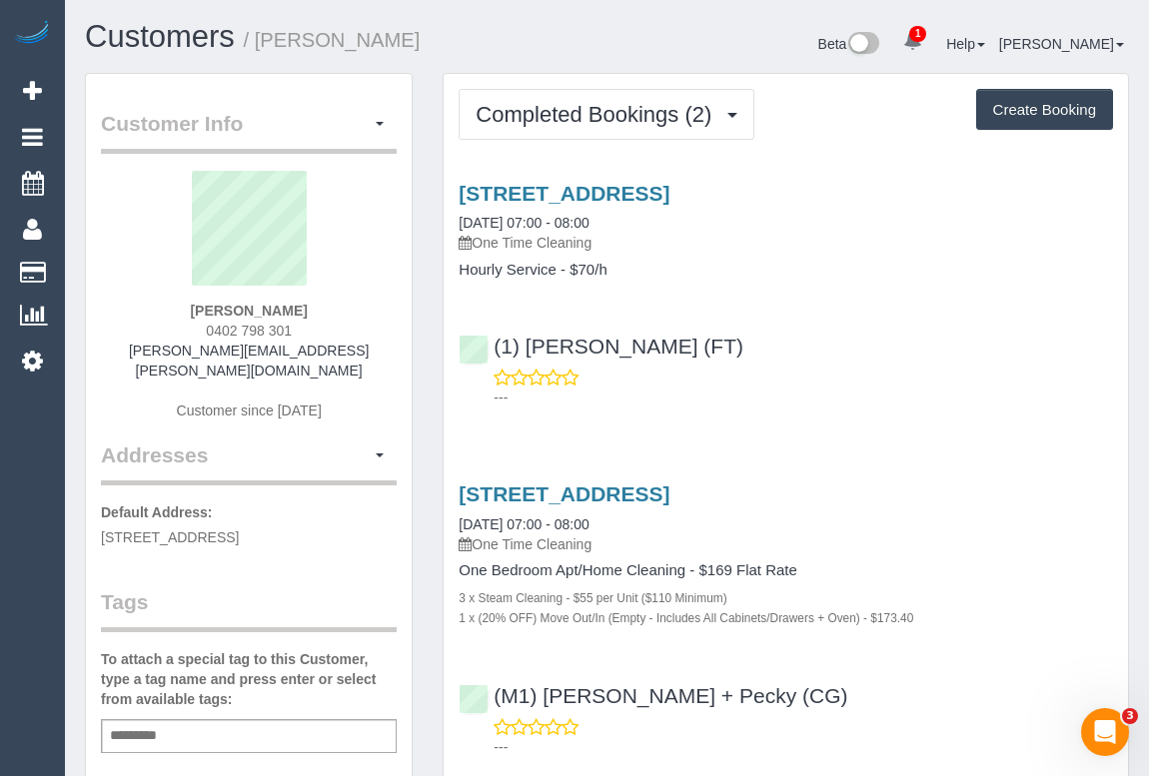
click at [694, 380] on div "---" at bounding box center [786, 388] width 654 height 40
click at [621, 196] on link "[STREET_ADDRESS]" at bounding box center [564, 193] width 211 height 23
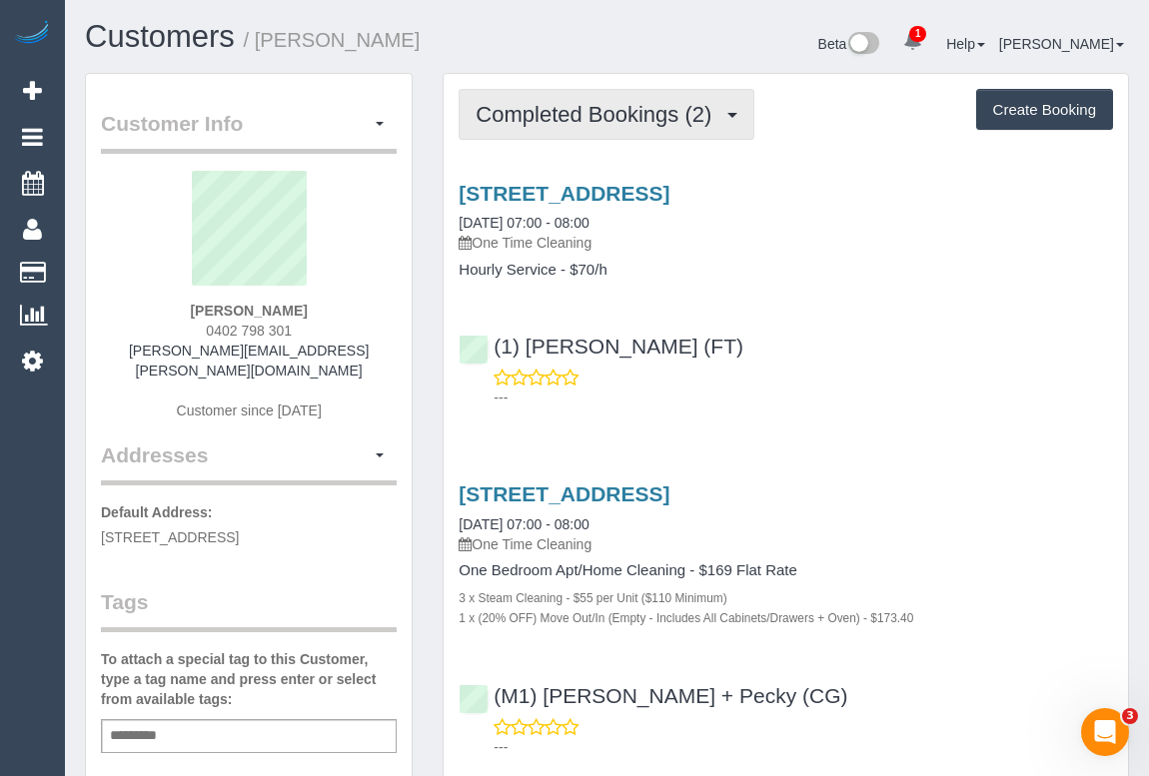
click at [522, 111] on span "Completed Bookings (2)" at bounding box center [599, 114] width 246 height 25
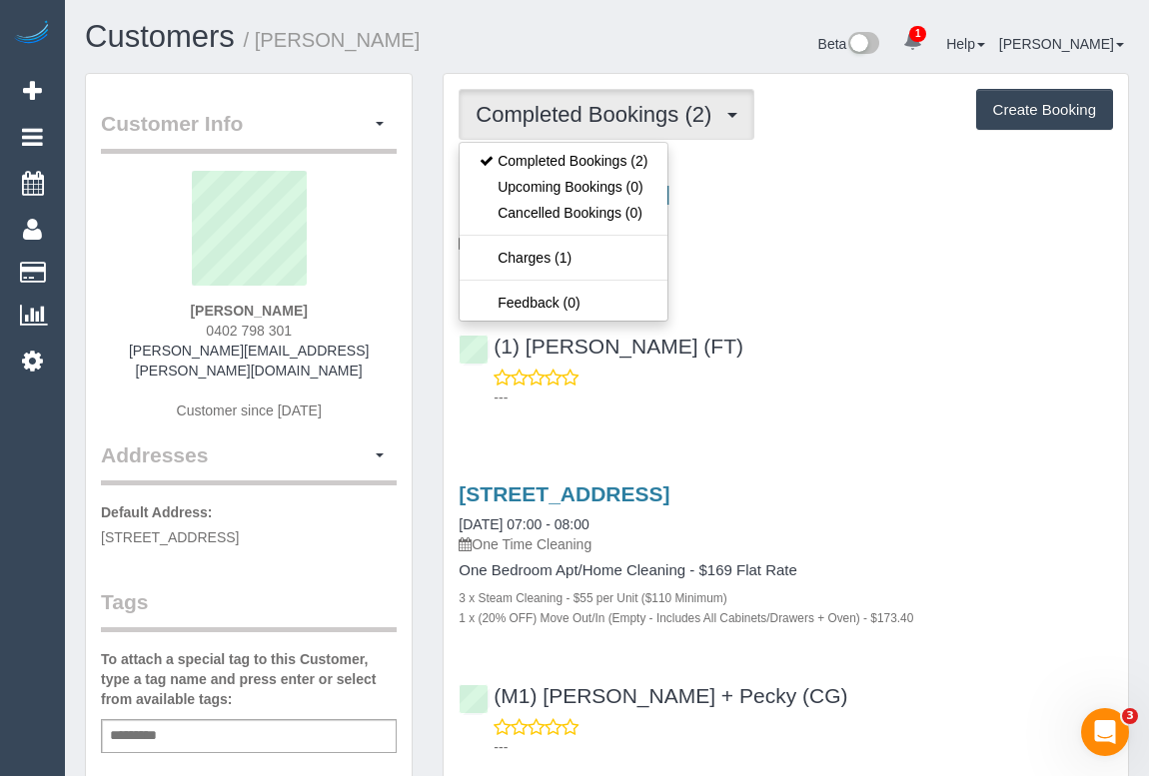
click at [901, 315] on div "805/442 St Kilda Rd, Melbourne, VIC 3004 30/09/2025 07:00 - 08:00 One Time Clea…" at bounding box center [786, 291] width 684 height 252
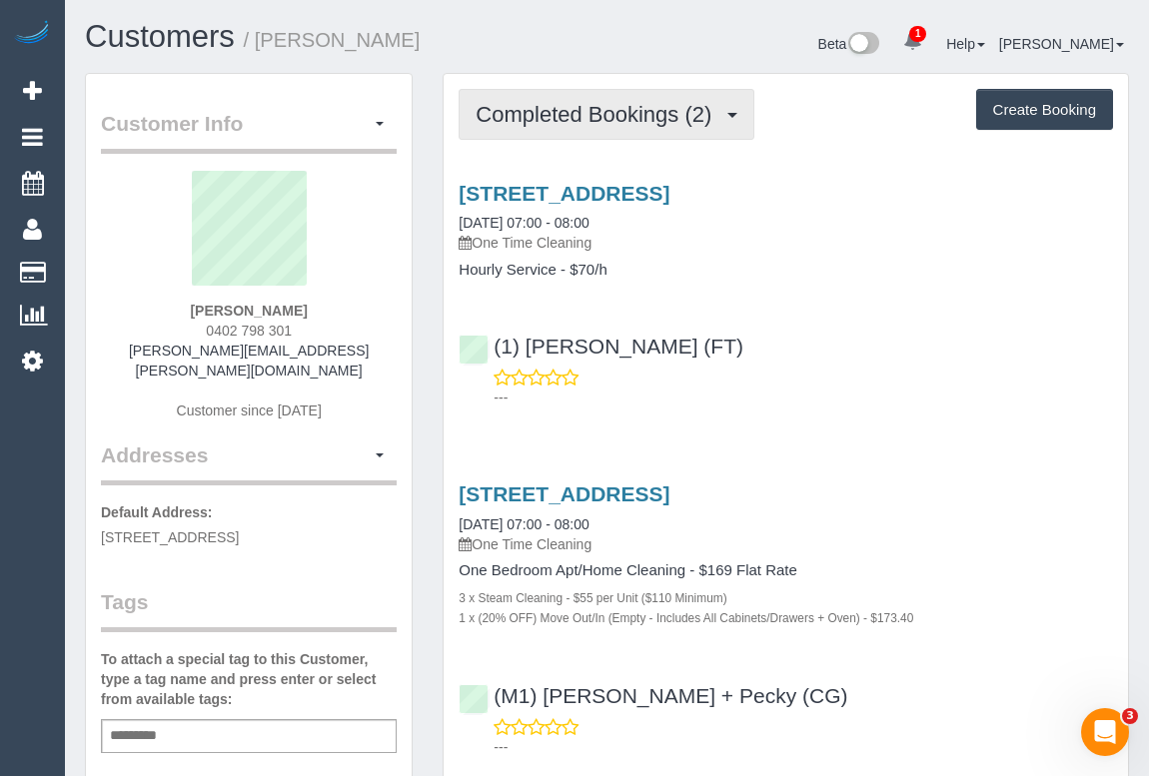
click at [602, 126] on button "Completed Bookings (2)" at bounding box center [607, 114] width 296 height 51
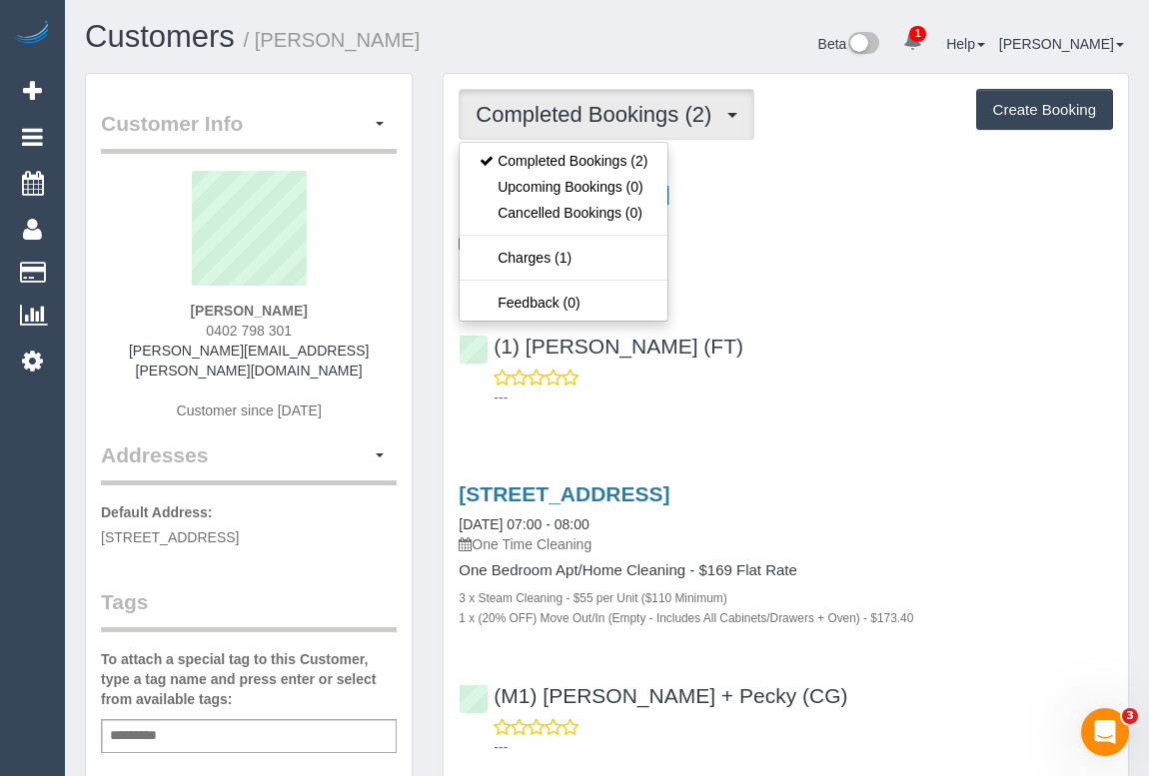
click at [850, 358] on div "(1) Kumpee R (FT) ---" at bounding box center [786, 363] width 684 height 90
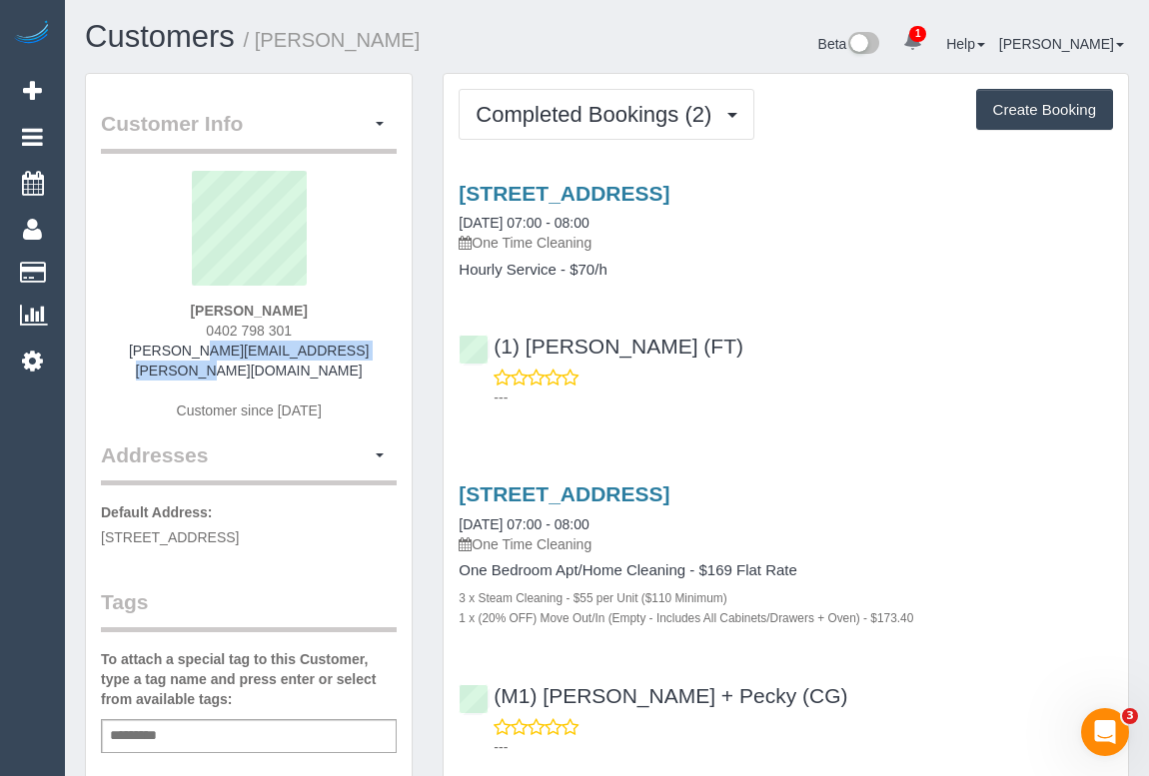
drag, startPoint x: 142, startPoint y: 352, endPoint x: 364, endPoint y: 349, distance: 221.8
click at [364, 349] on div "Joel Pedder 0402 798 301 joel.pedder@chillmech.com.au Customer since 2025" at bounding box center [249, 306] width 296 height 270
click at [101, 358] on div "Joel Pedder 0402 798 301 joel.pedder@chillmech.com.au Customer since 2025" at bounding box center [249, 306] width 296 height 270
drag, startPoint x: 137, startPoint y: 350, endPoint x: 413, endPoint y: 356, distance: 275.8
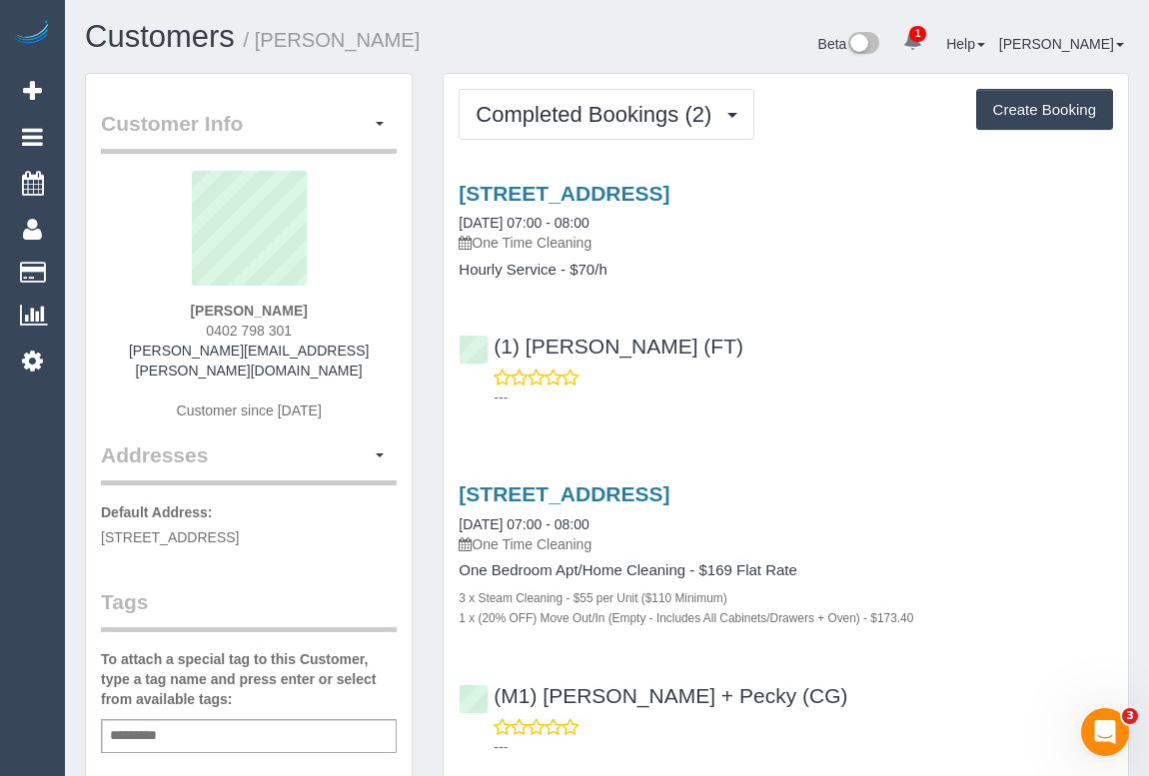
copy div "joel.pedder@chillmech.com.au Customer since 2025 Addresses"
click at [369, 360] on div "Joel Pedder 0402 798 301 joel.pedder@chillmech.com.au Customer since 2025" at bounding box center [249, 306] width 296 height 270
drag, startPoint x: 363, startPoint y: 351, endPoint x: 122, endPoint y: 351, distance: 240.8
click at [122, 351] on div "Joel Pedder 0402 798 301 joel.pedder@chillmech.com.au Customer since 2025" at bounding box center [249, 306] width 296 height 270
copy link "joel.pedder@chillmech.com.au"
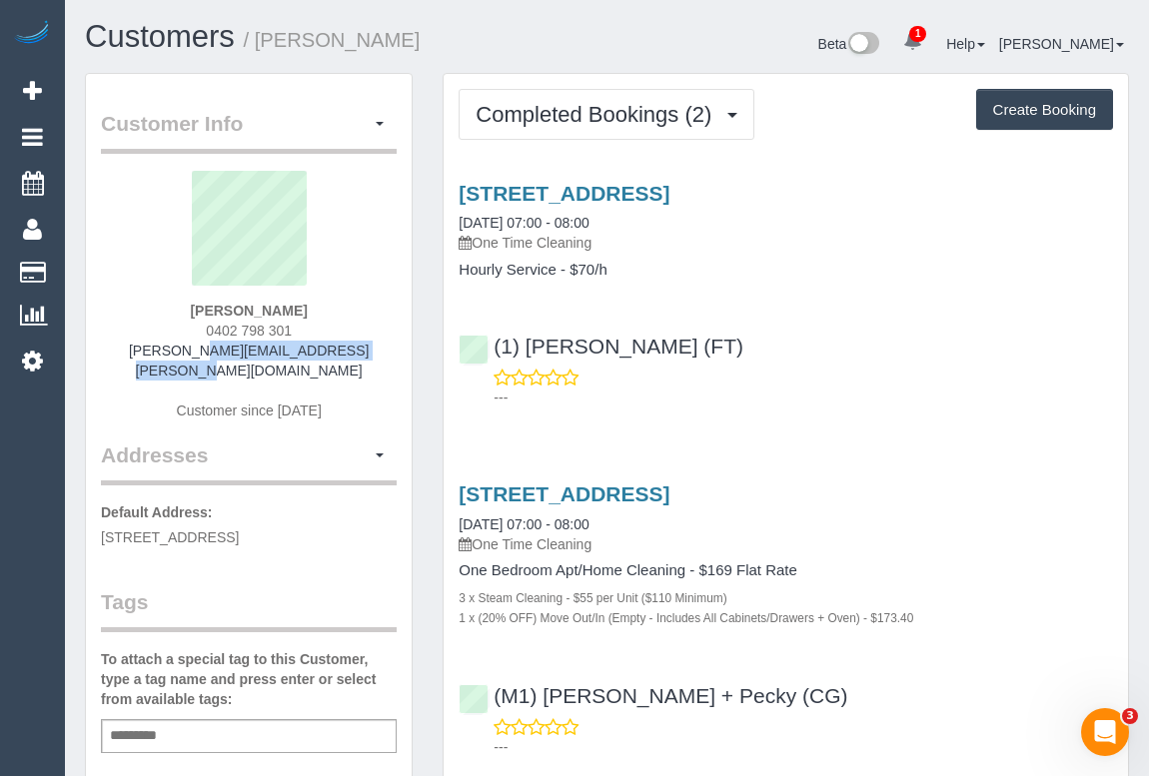
drag, startPoint x: 198, startPoint y: 304, endPoint x: 300, endPoint y: 307, distance: 102.0
click at [300, 307] on div "Joel Pedder 0402 798 301 joel.pedder@chillmech.com.au Customer since 2025" at bounding box center [249, 306] width 296 height 270
copy strong "Joel Pedder"
drag, startPoint x: 180, startPoint y: 327, endPoint x: 338, endPoint y: 324, distance: 157.9
click at [338, 324] on div "Joel Pedder 0402 798 301 joel.pedder@chillmech.com.au Customer since 2025" at bounding box center [249, 306] width 296 height 270
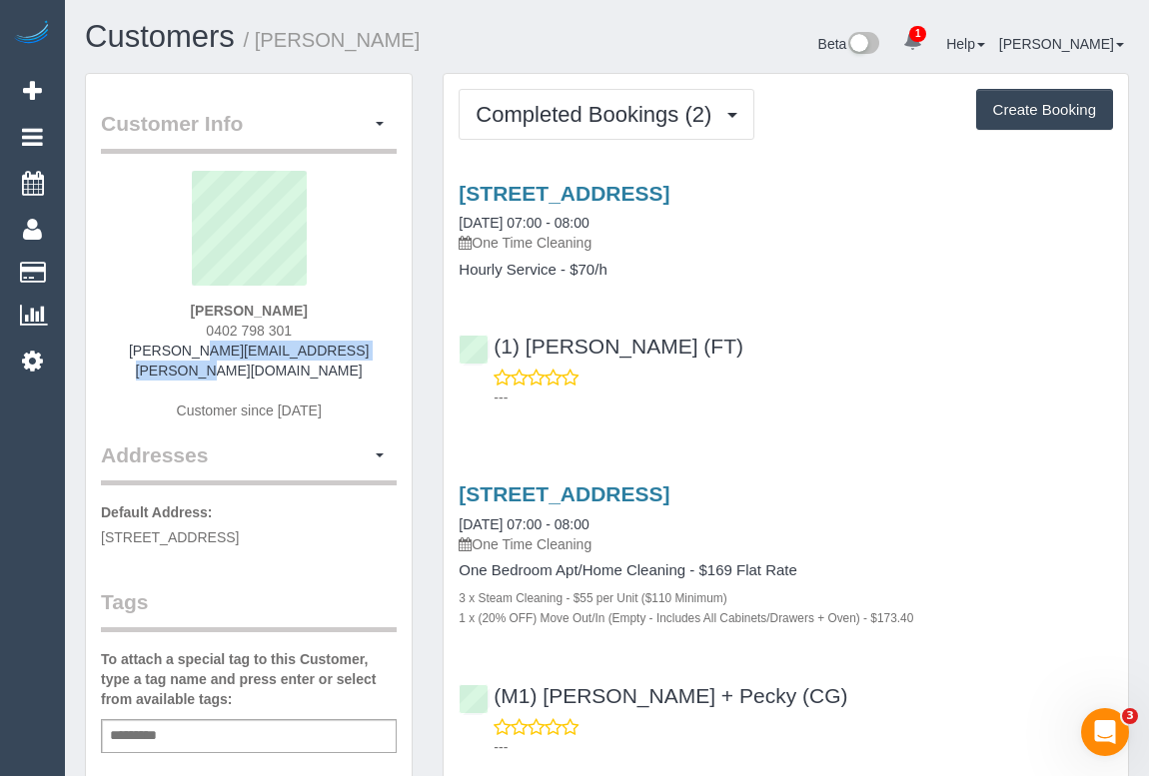
copy span "0402 798 301"
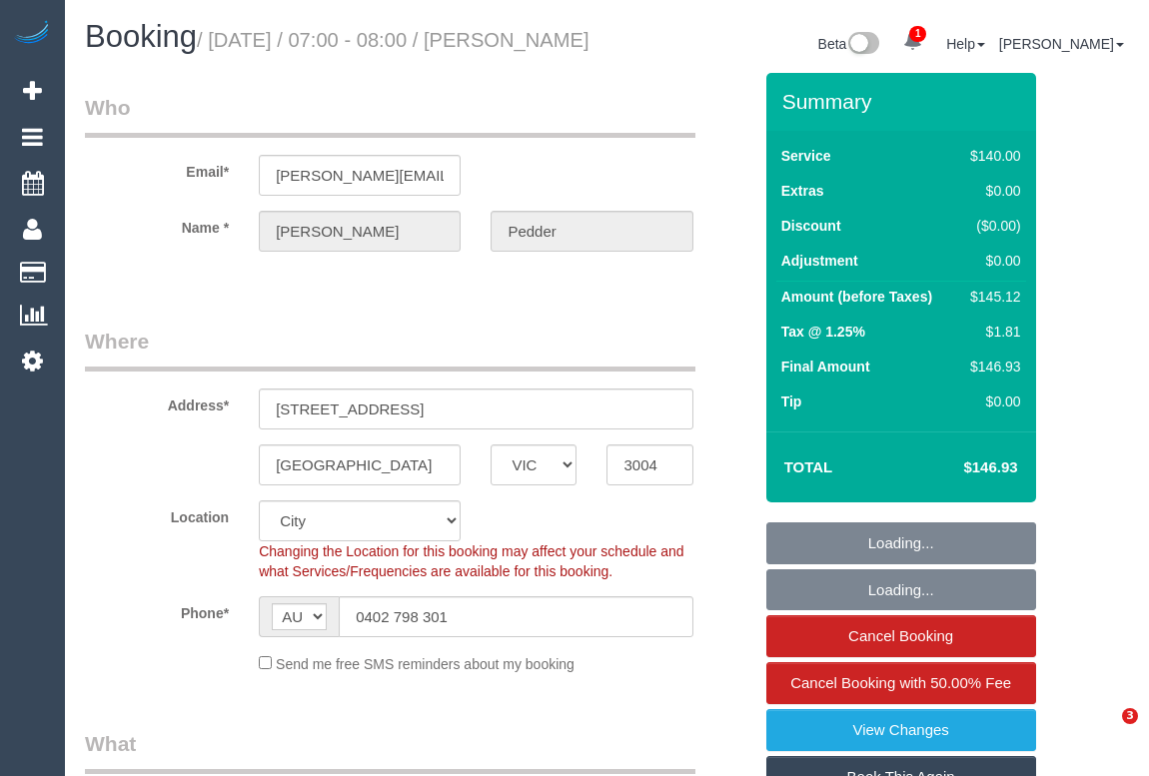
select select "VIC"
select select "number:28"
select select "number:14"
select select "number:19"
select select "number:36"
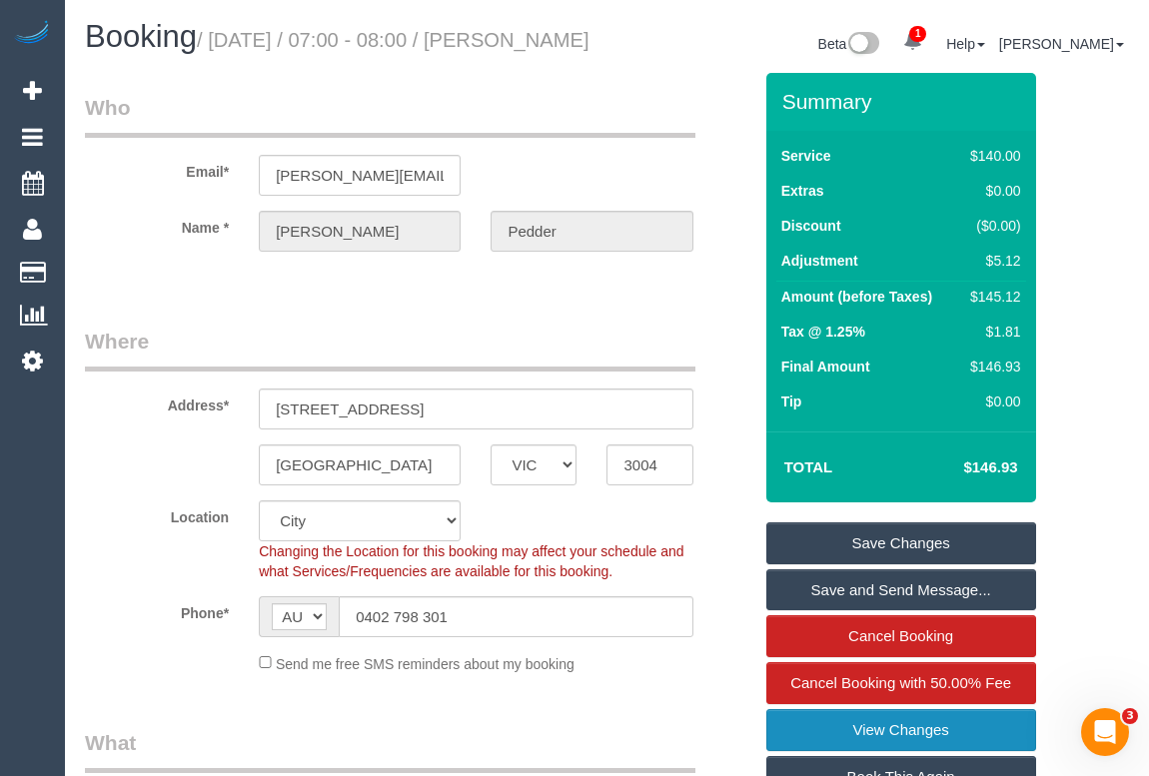
click at [924, 746] on link "View Changes" at bounding box center [901, 730] width 270 height 42
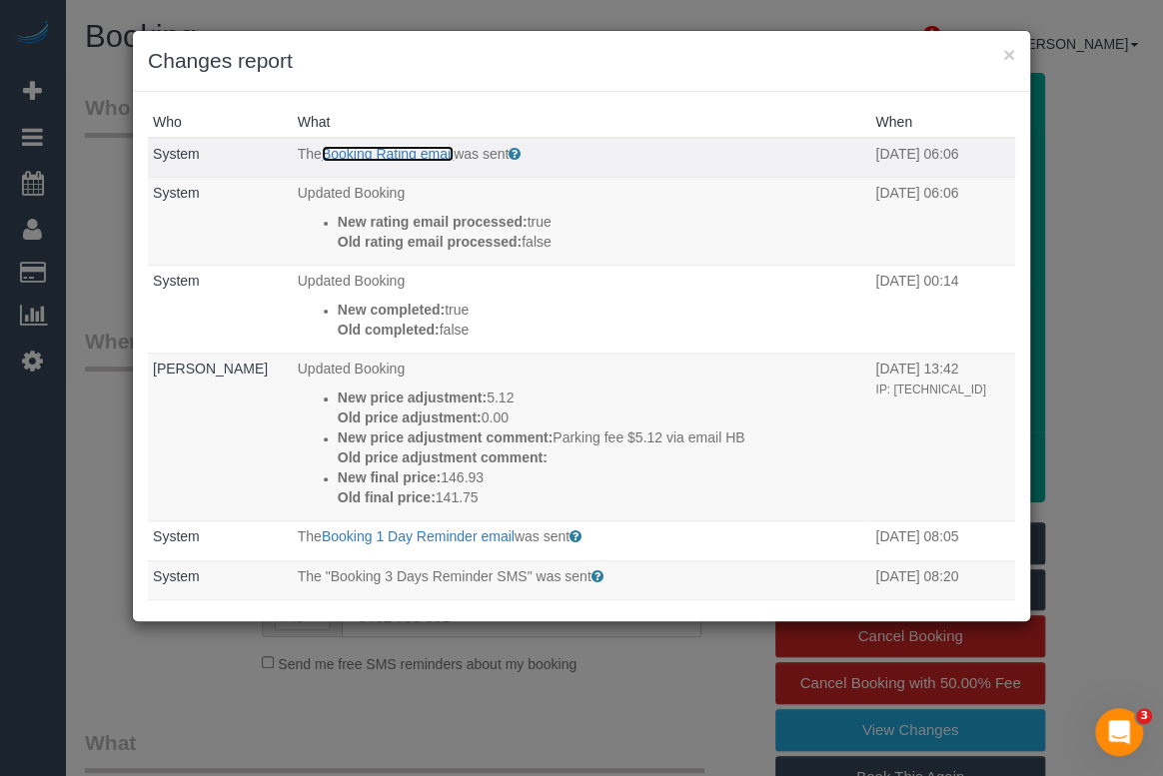
click at [404, 154] on link "Booking Rating email" at bounding box center [388, 154] width 132 height 16
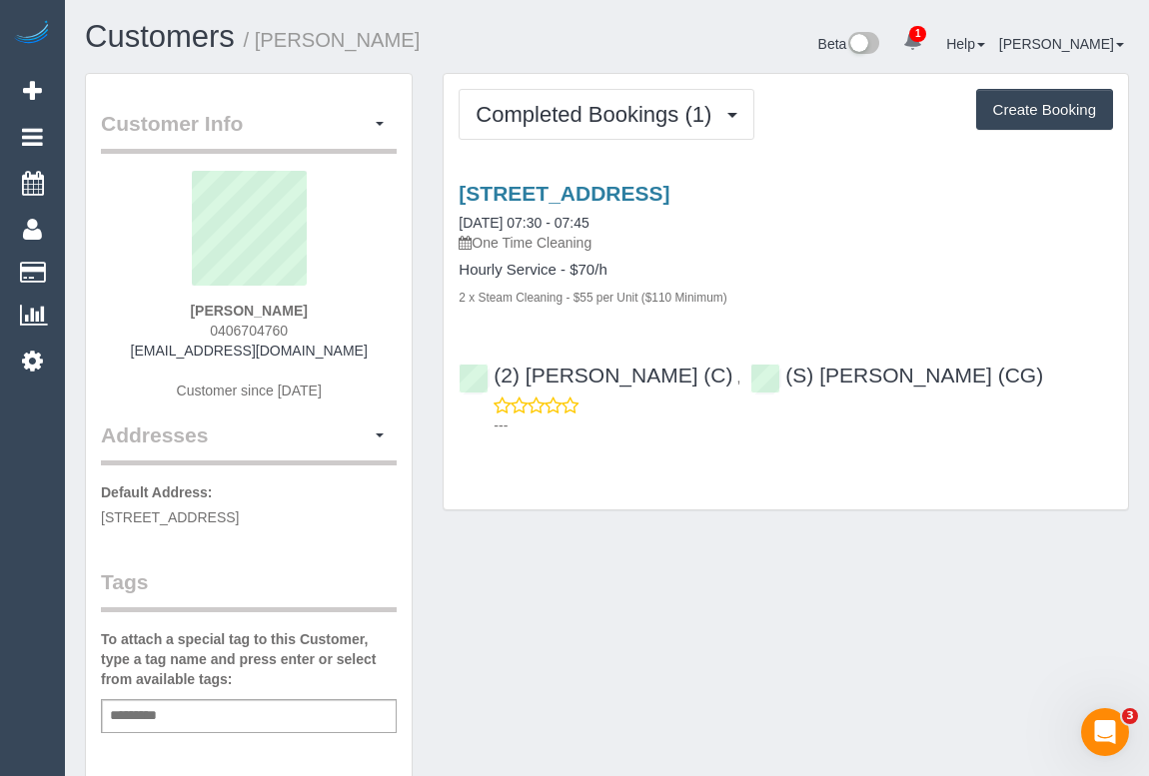
click at [636, 604] on div "Customer Info Edit Contact Info Send Message Email Preferences Special Sales Ta…" at bounding box center [607, 742] width 1074 height 1339
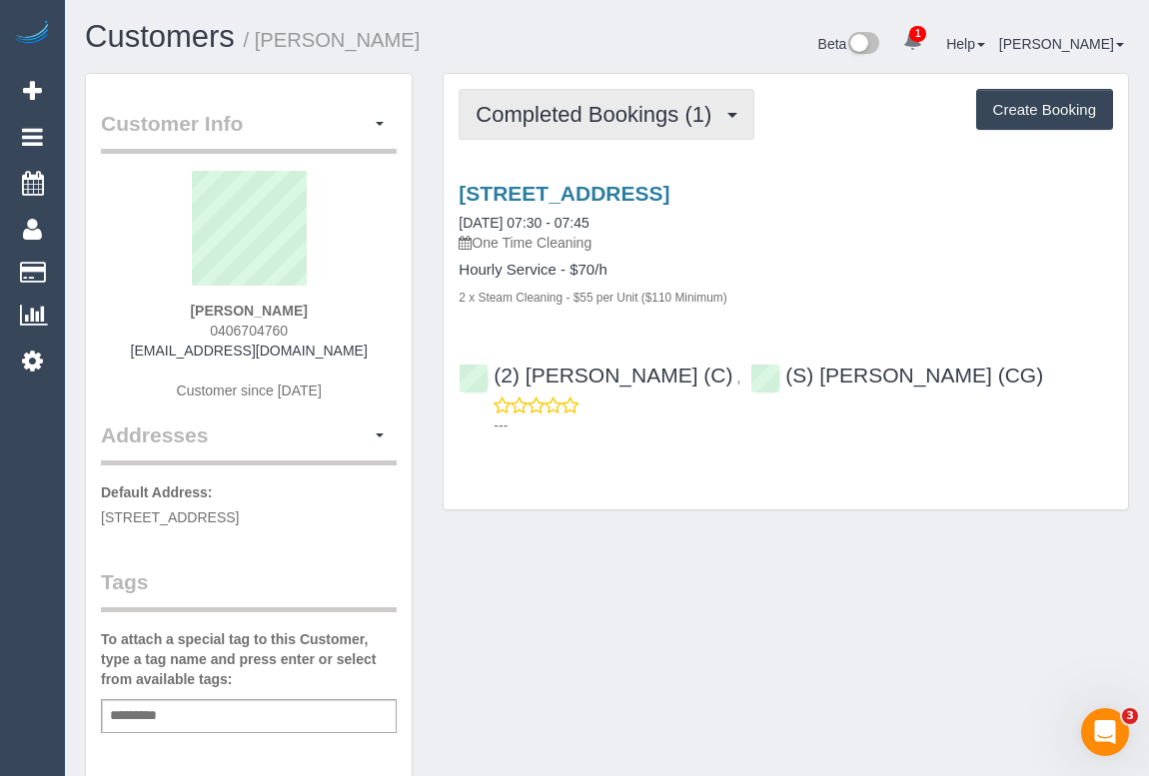
click at [563, 105] on span "Completed Bookings (1)" at bounding box center [599, 114] width 246 height 25
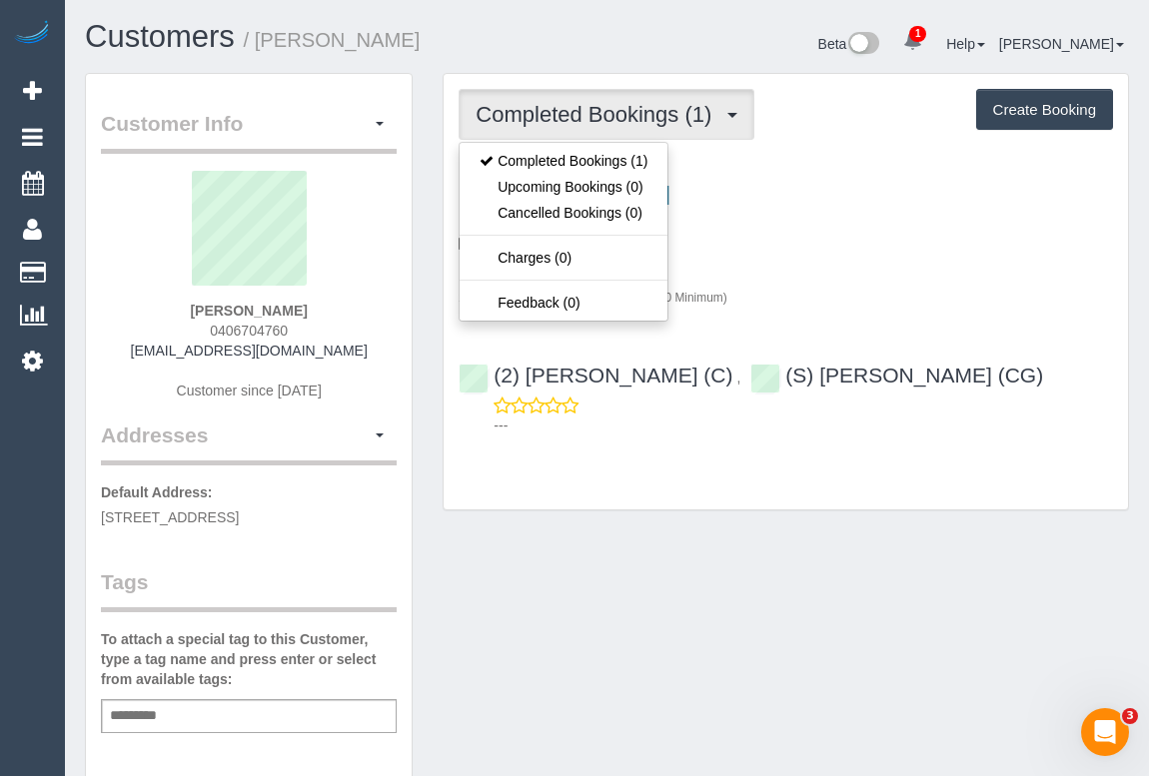
click at [756, 542] on div "Customer Info Edit Contact Info Send Message Email Preferences Special Sales Ta…" at bounding box center [607, 742] width 1074 height 1339
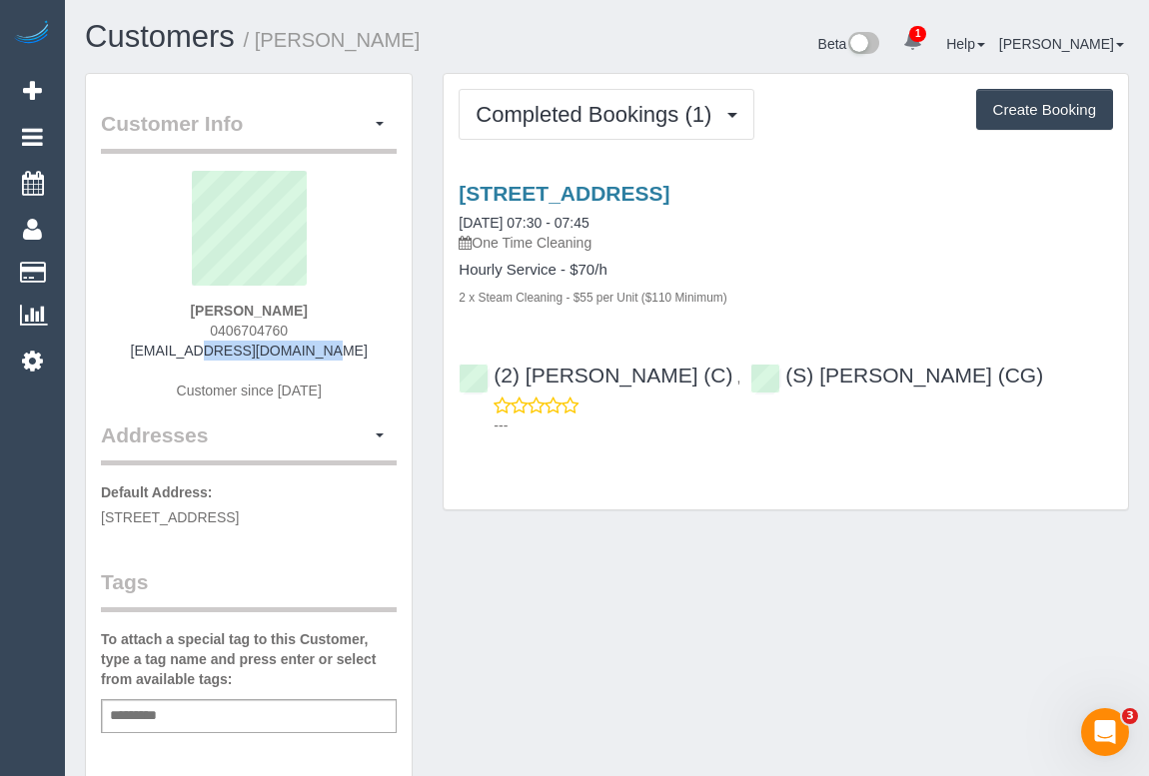
drag, startPoint x: 179, startPoint y: 345, endPoint x: 362, endPoint y: 350, distance: 182.9
click at [362, 350] on div "[PERSON_NAME] 0406704760 [EMAIL_ADDRESS][DOMAIN_NAME] Customer since [DATE]" at bounding box center [249, 296] width 296 height 250
copy link "[EMAIL_ADDRESS][DOMAIN_NAME]"
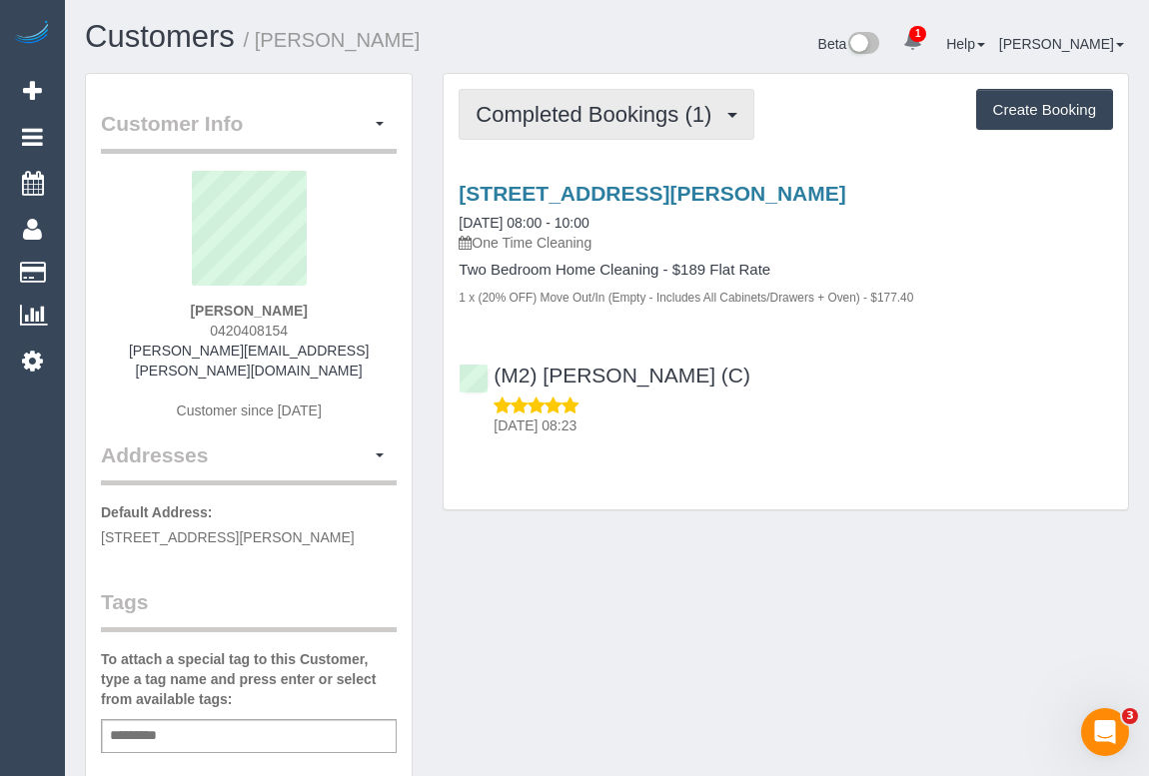
click at [597, 120] on span "Completed Bookings (1)" at bounding box center [599, 114] width 246 height 25
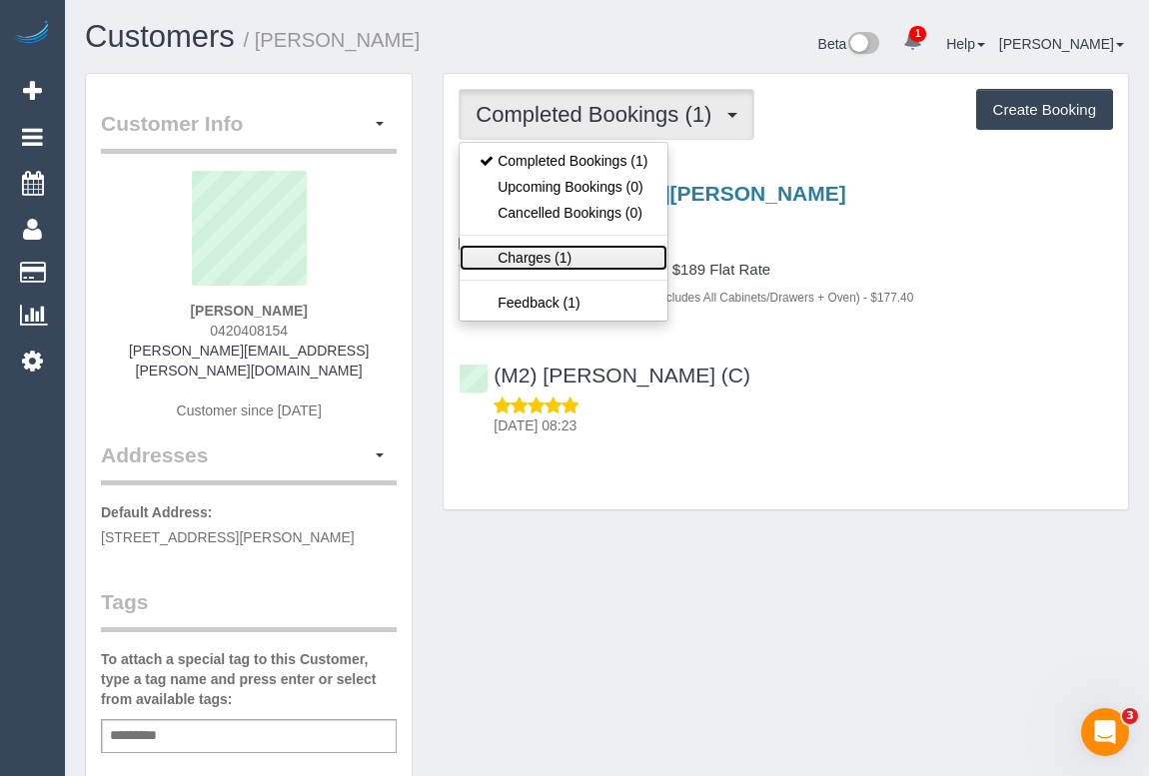
click at [523, 254] on link "Charges (1)" at bounding box center [564, 258] width 208 height 26
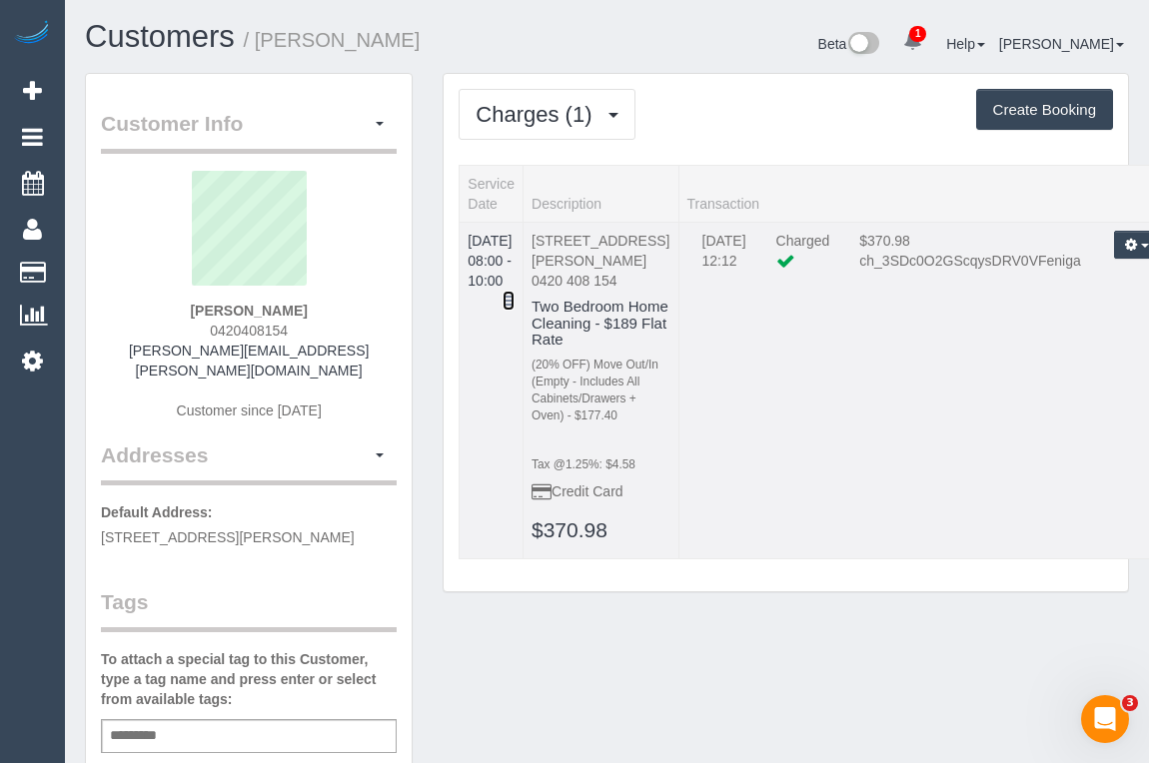
click at [515, 294] on icon at bounding box center [509, 301] width 12 height 14
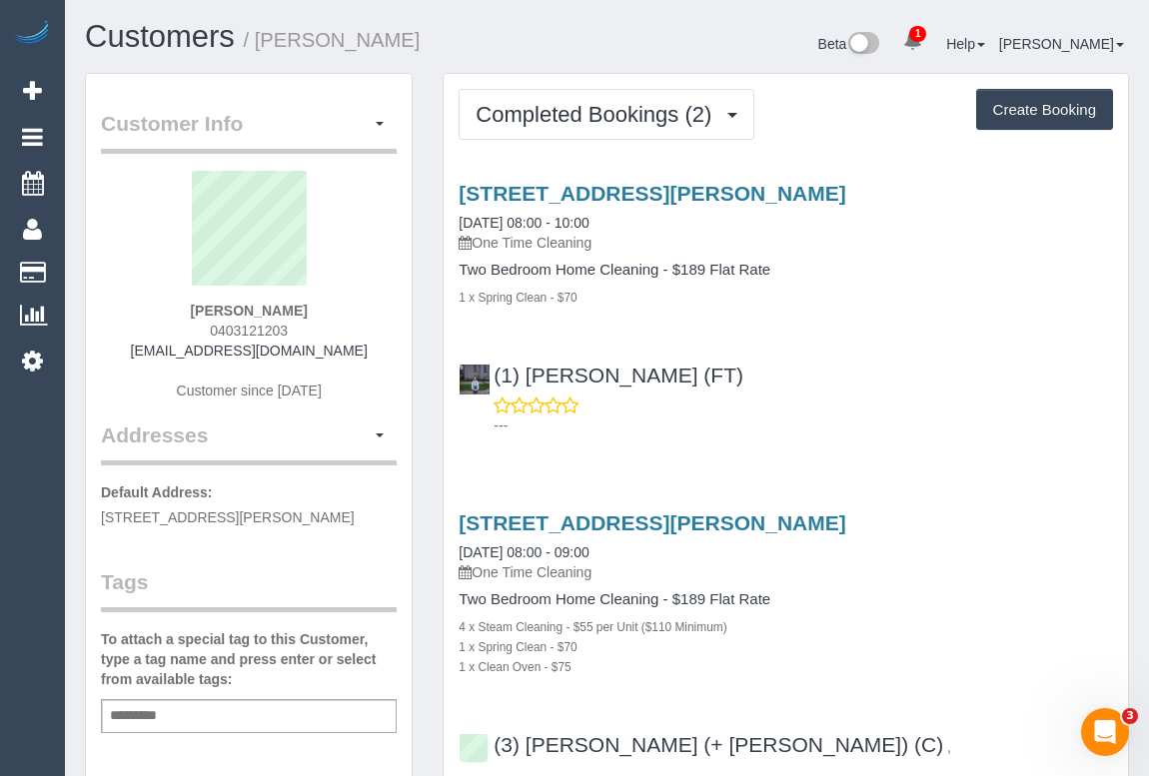
click at [751, 412] on div "---" at bounding box center [786, 416] width 654 height 40
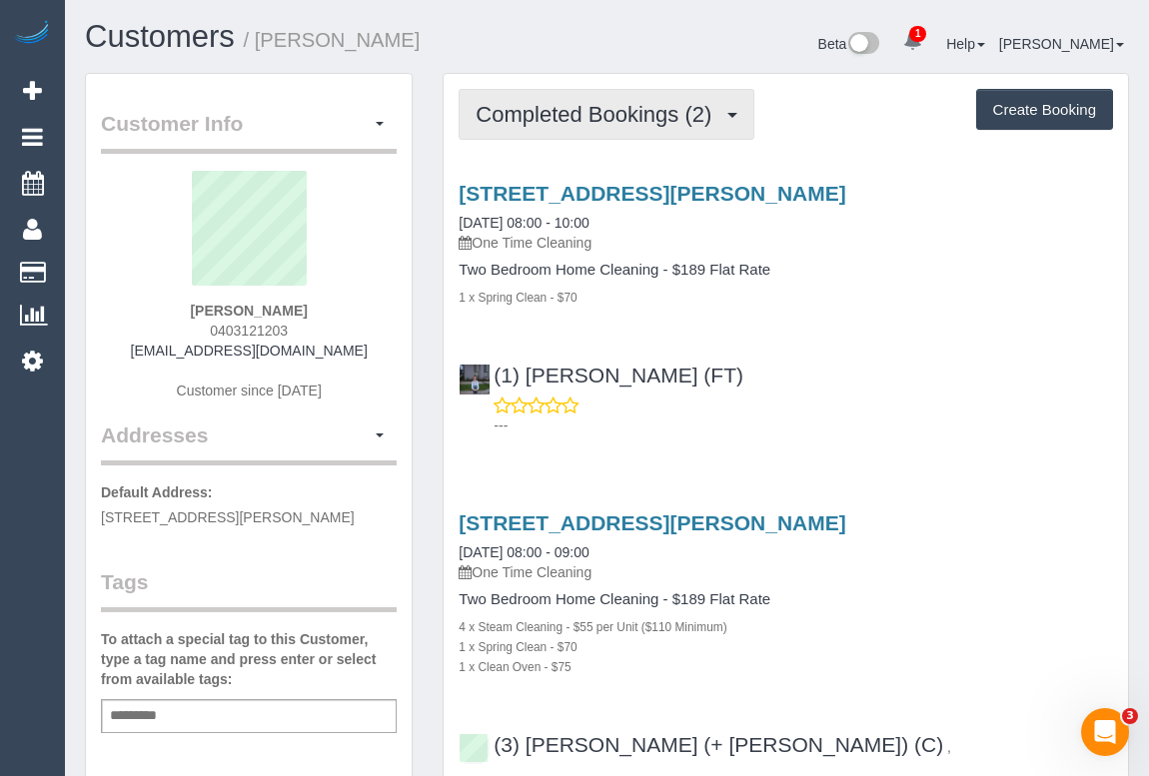
click at [601, 114] on span "Completed Bookings (2)" at bounding box center [599, 114] width 246 height 25
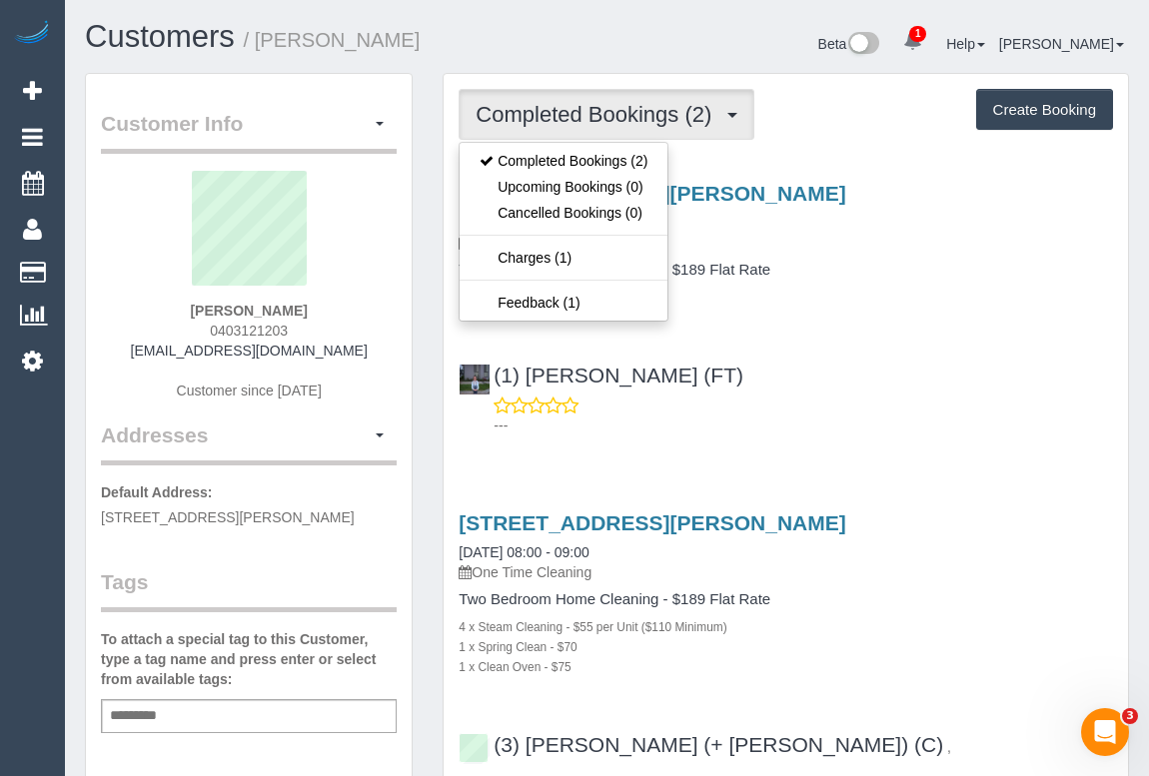
click at [978, 410] on div "---" at bounding box center [786, 416] width 654 height 40
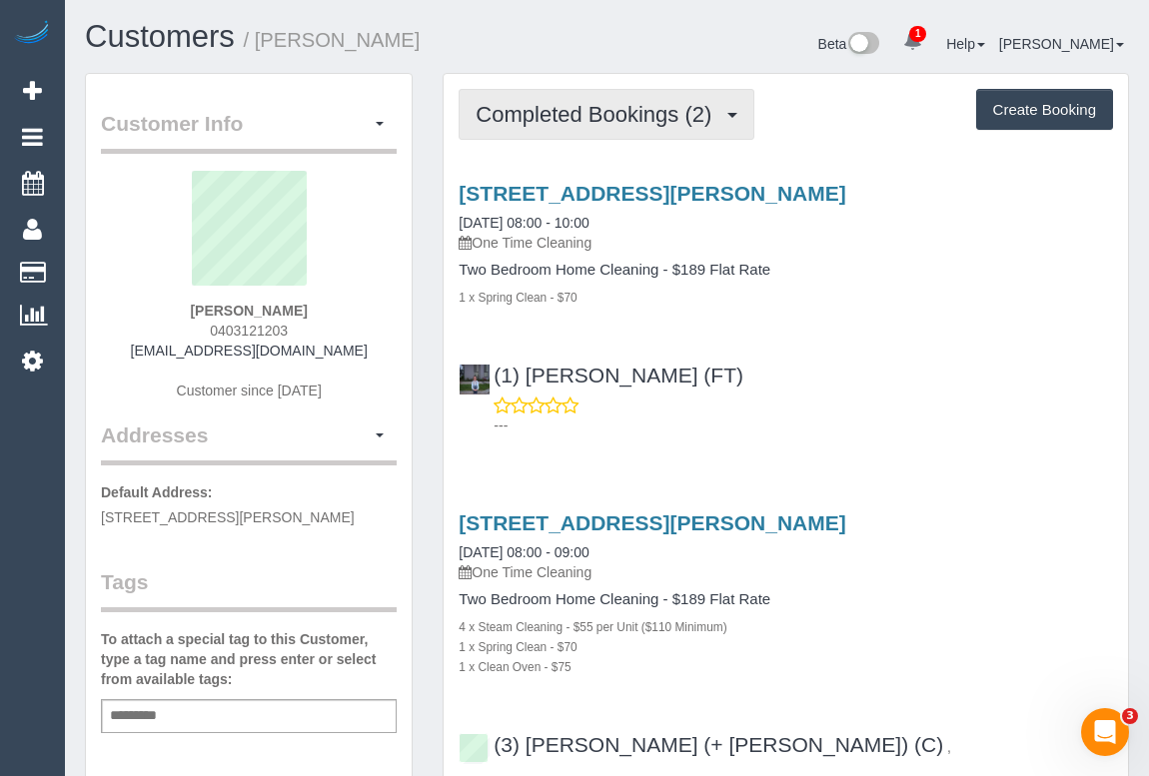
click at [524, 118] on span "Completed Bookings (2)" at bounding box center [599, 114] width 246 height 25
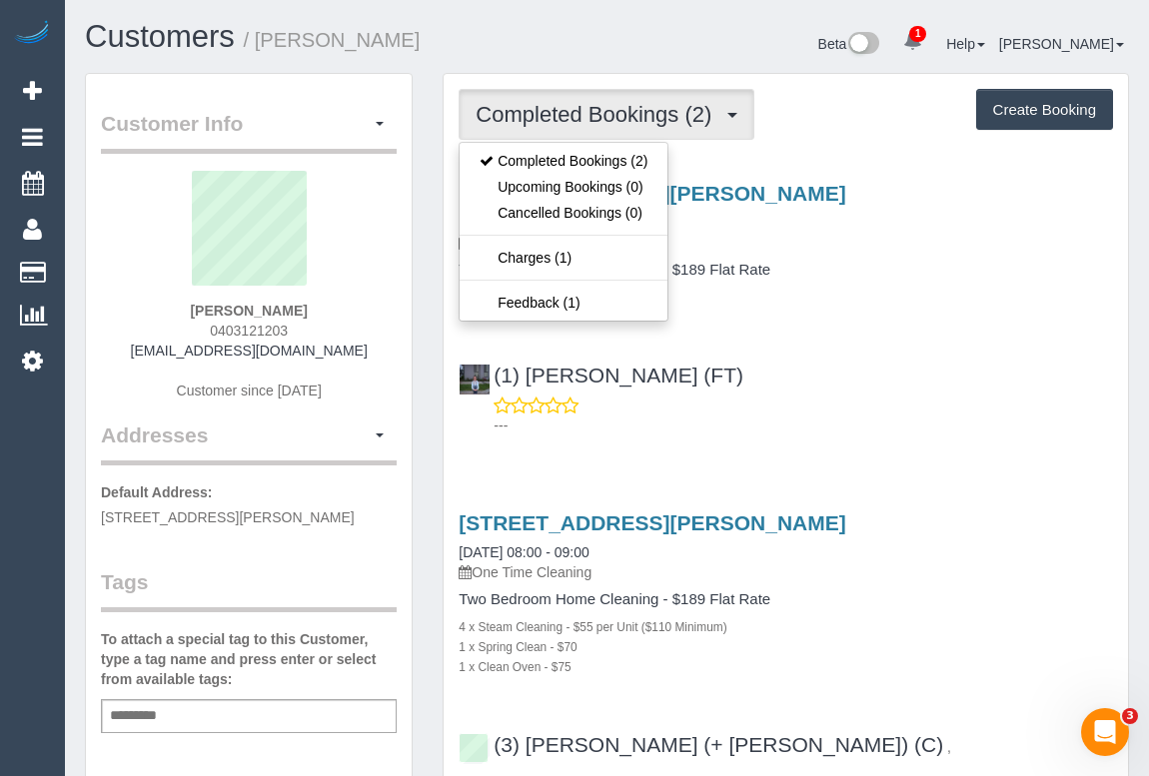
click at [868, 375] on div "(1) Helen Trickett (FT) ---" at bounding box center [786, 392] width 684 height 90
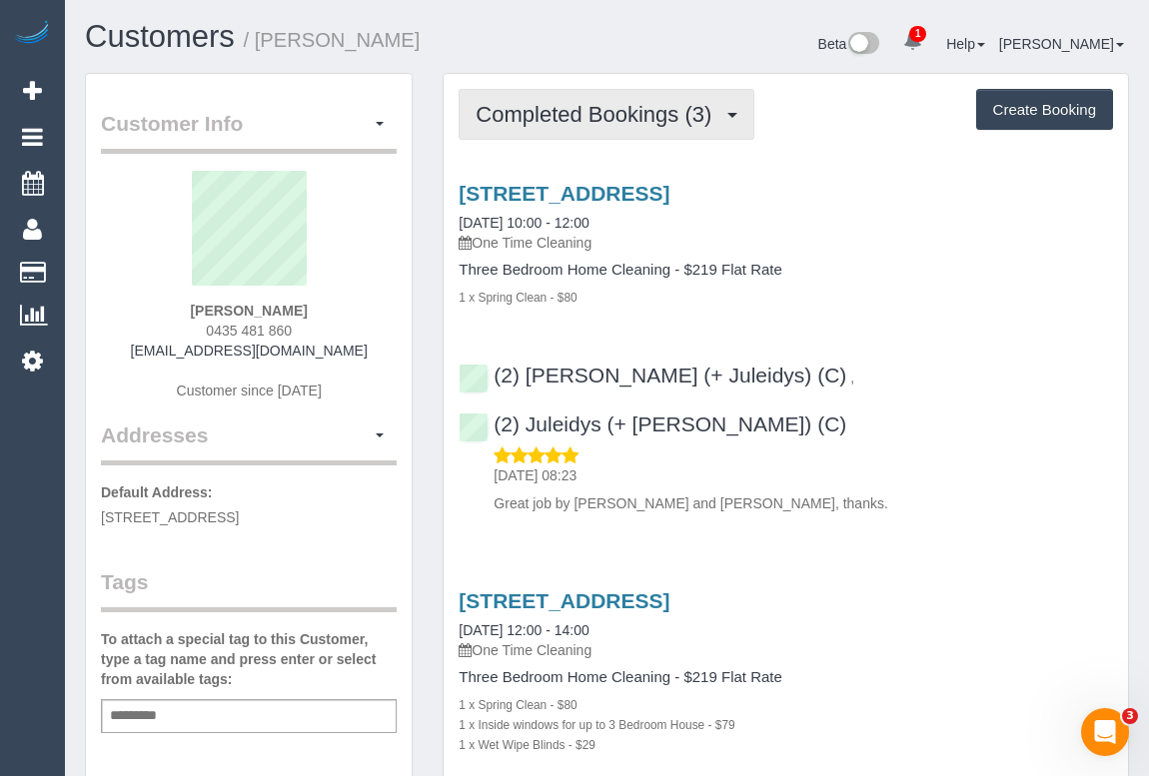
click at [592, 127] on button "Completed Bookings (3)" at bounding box center [607, 114] width 296 height 51
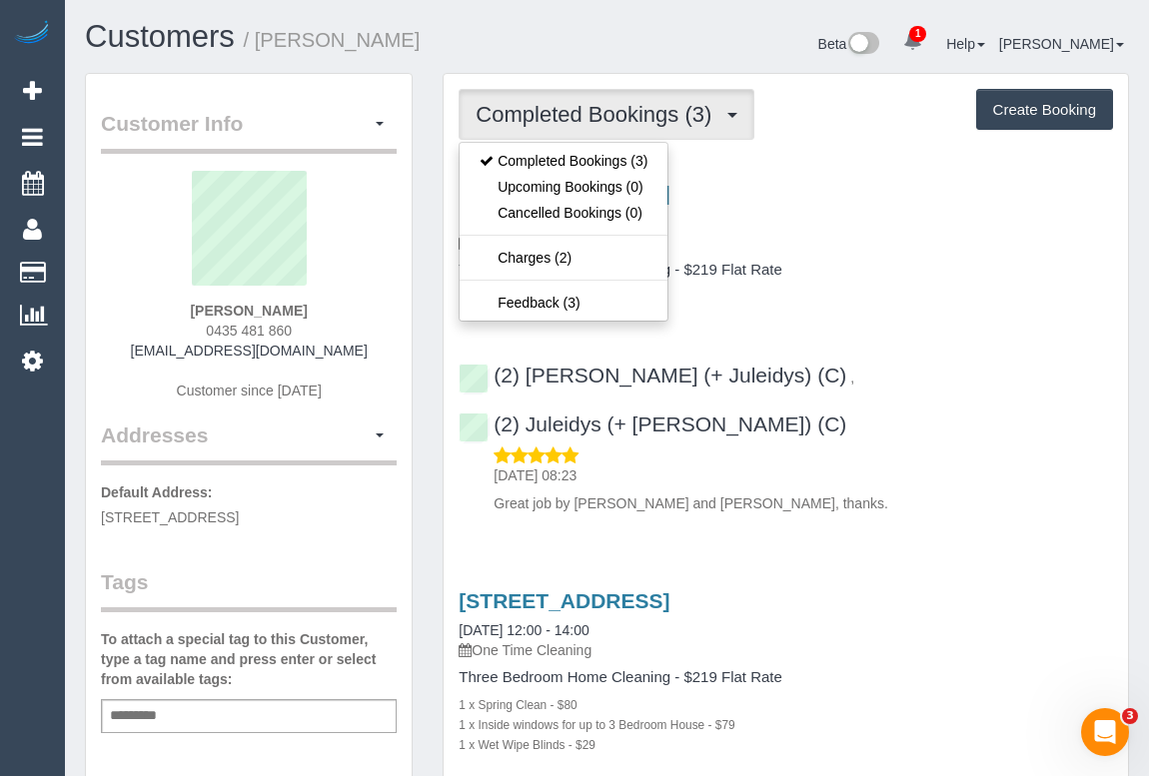
click at [944, 308] on div "[STREET_ADDRESS] [DATE] 10:00 - 12:00 One Time Cleaning Three Bedroom Home Clea…" at bounding box center [786, 344] width 684 height 358
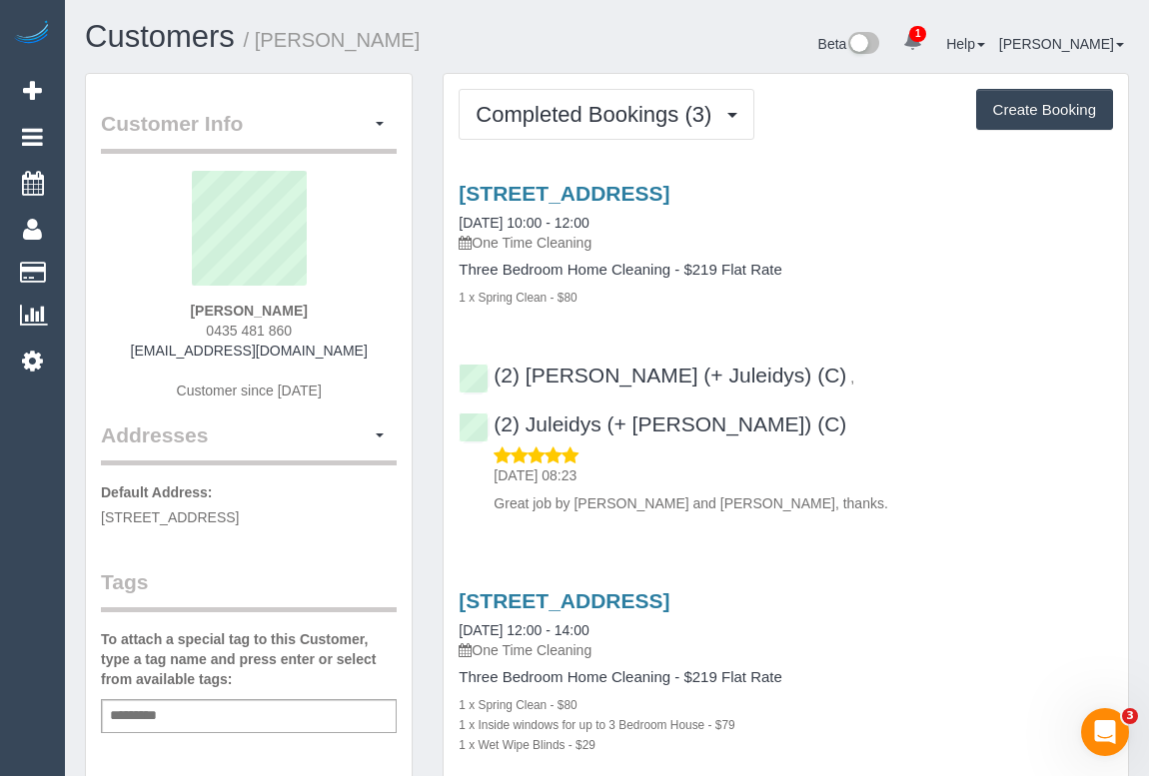
drag, startPoint x: 199, startPoint y: 327, endPoint x: 354, endPoint y: 324, distance: 154.9
click at [354, 324] on div "Fergus Worthy 0435 481 860 fergusworthy@gmail.com Customer since 2025" at bounding box center [249, 296] width 296 height 250
copy span "0435 481 860"
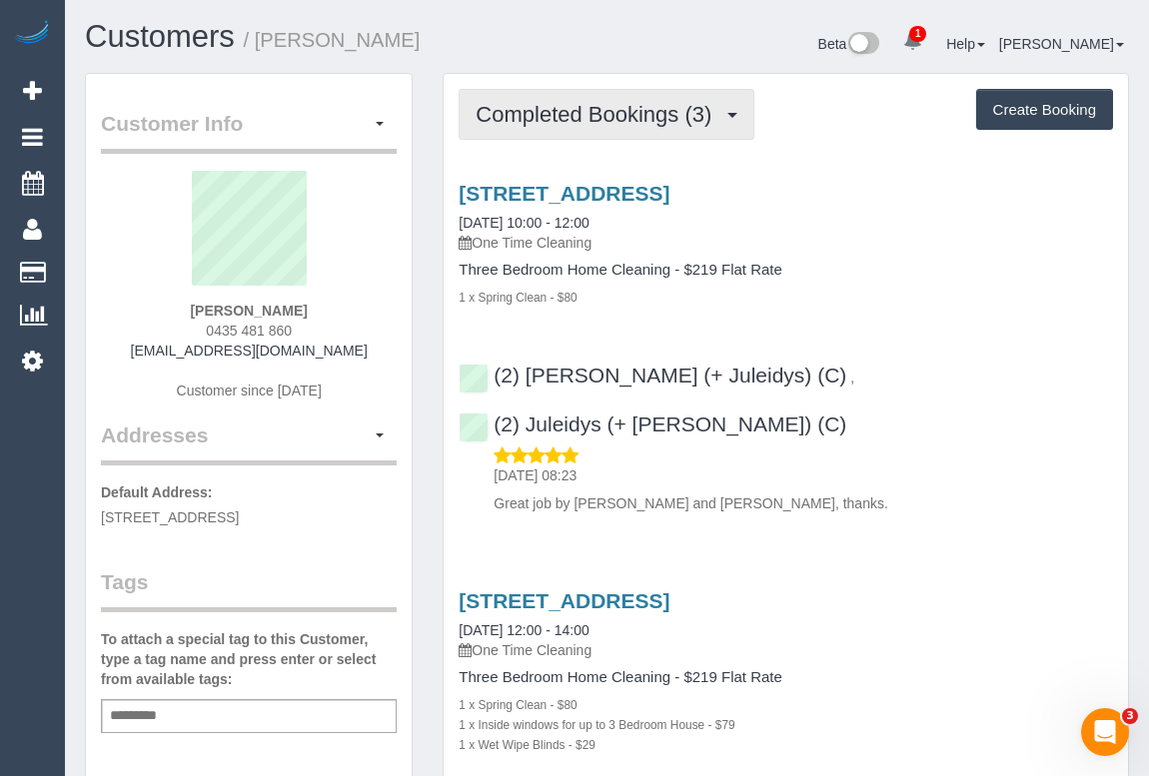
drag, startPoint x: 580, startPoint y: 102, endPoint x: 587, endPoint y: 119, distance: 18.4
click at [579, 102] on span "Completed Bookings (3)" at bounding box center [599, 114] width 246 height 25
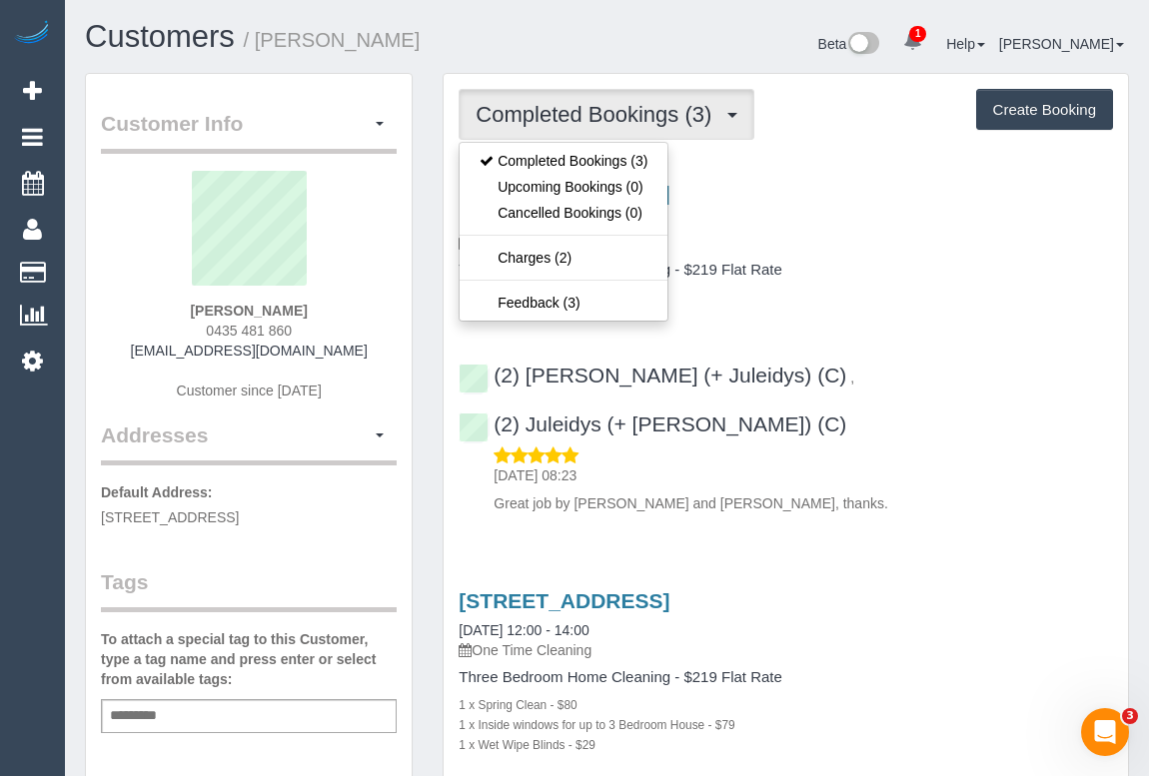
click at [891, 297] on div "1 x Spring Clean - $80" at bounding box center [786, 297] width 654 height 20
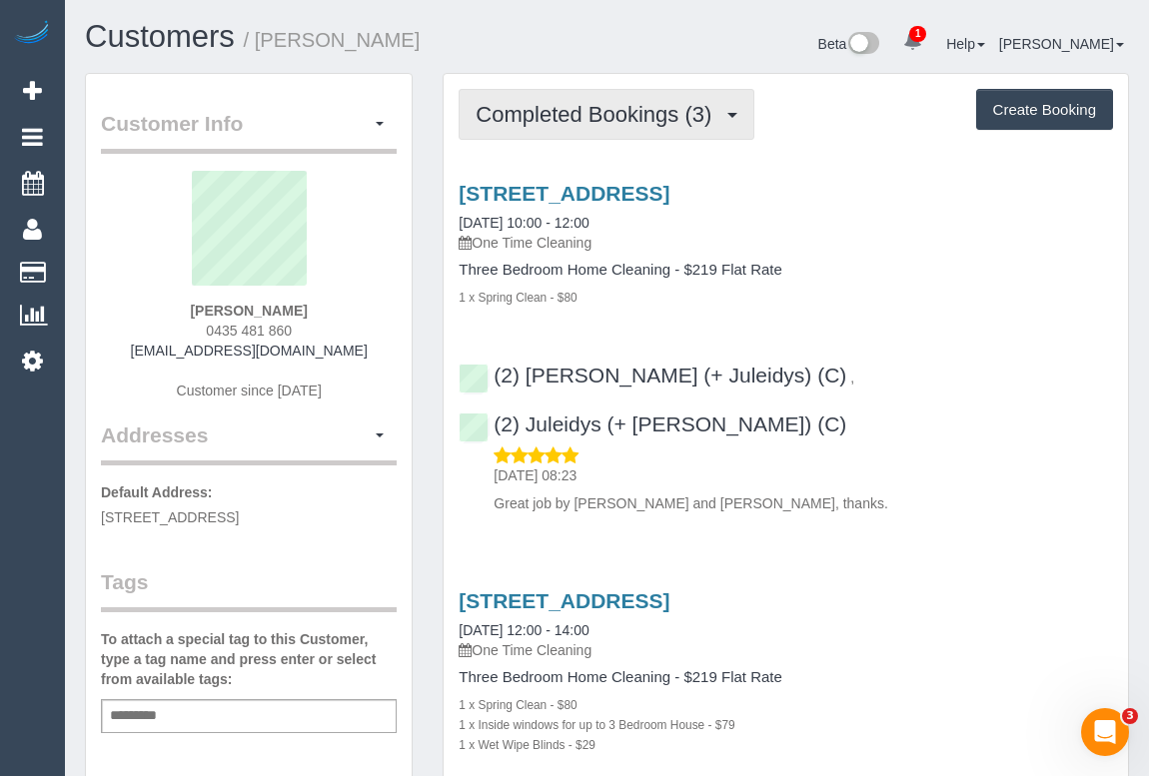
click at [584, 112] on span "Completed Bookings (3)" at bounding box center [599, 114] width 246 height 25
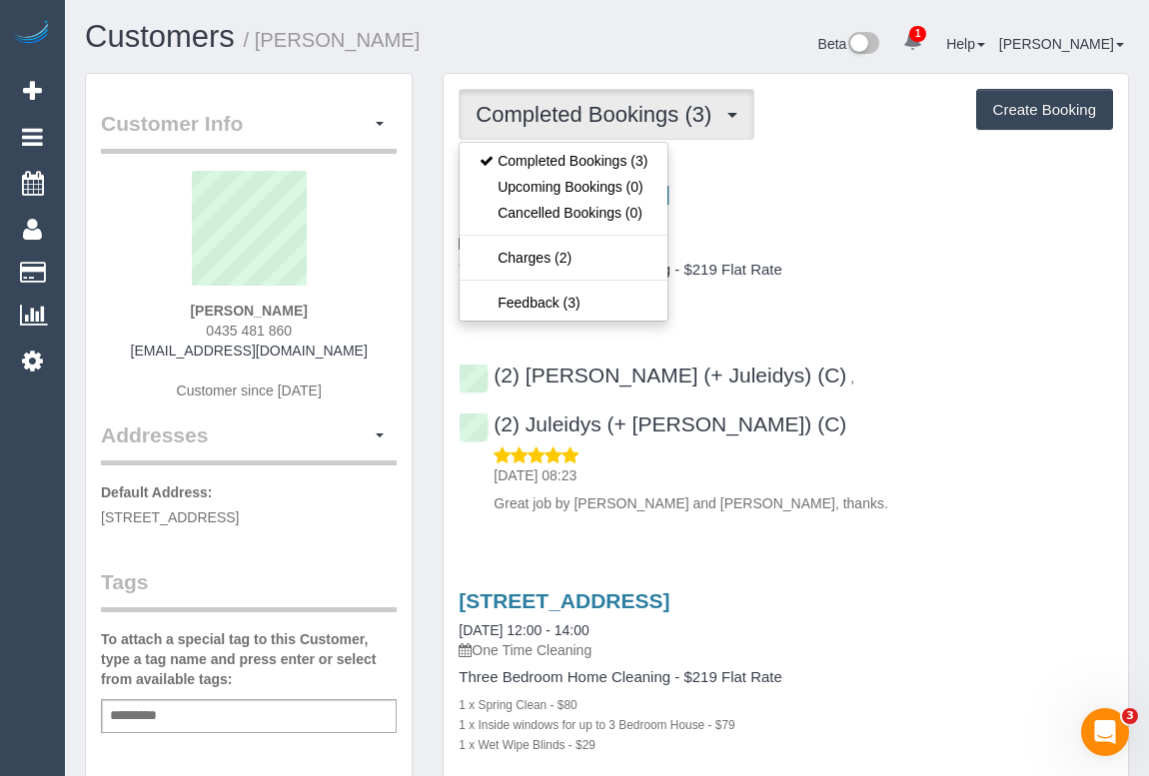
click at [980, 306] on div "[STREET_ADDRESS] [DATE] 10:00 - 12:00 One Time Cleaning Three Bedroom Home Clea…" at bounding box center [786, 344] width 684 height 358
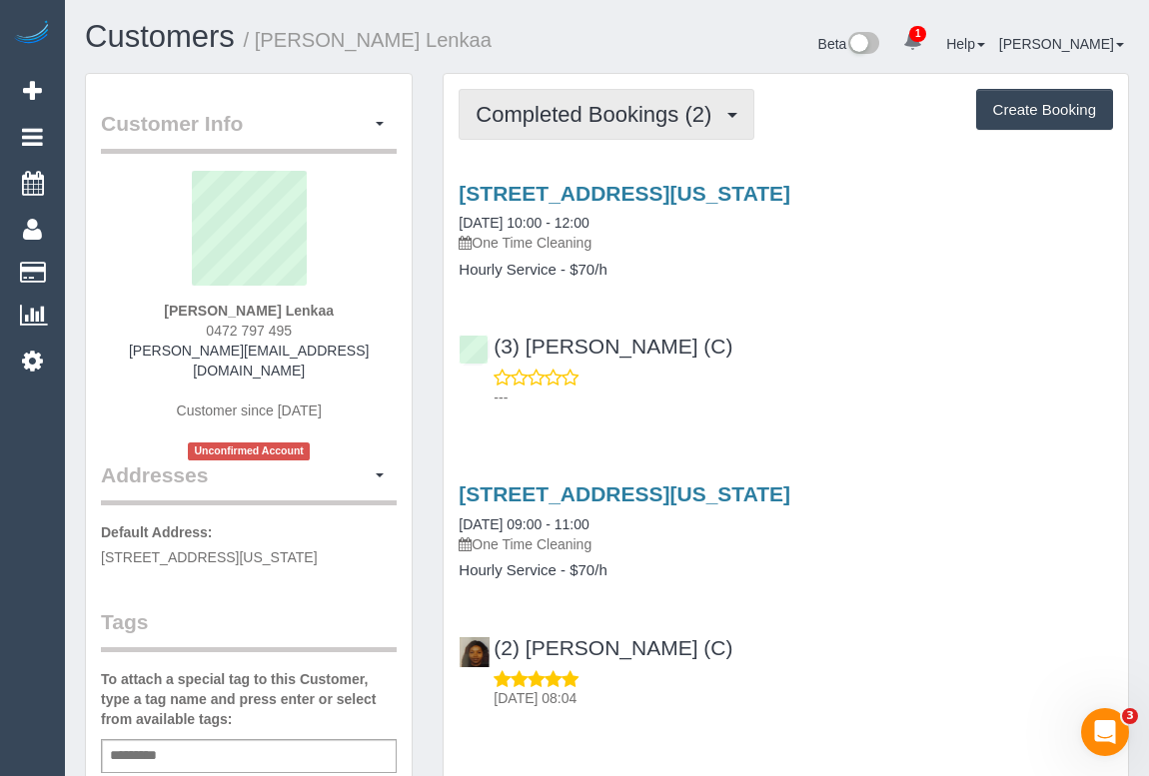
click at [586, 104] on span "Completed Bookings (2)" at bounding box center [599, 114] width 246 height 25
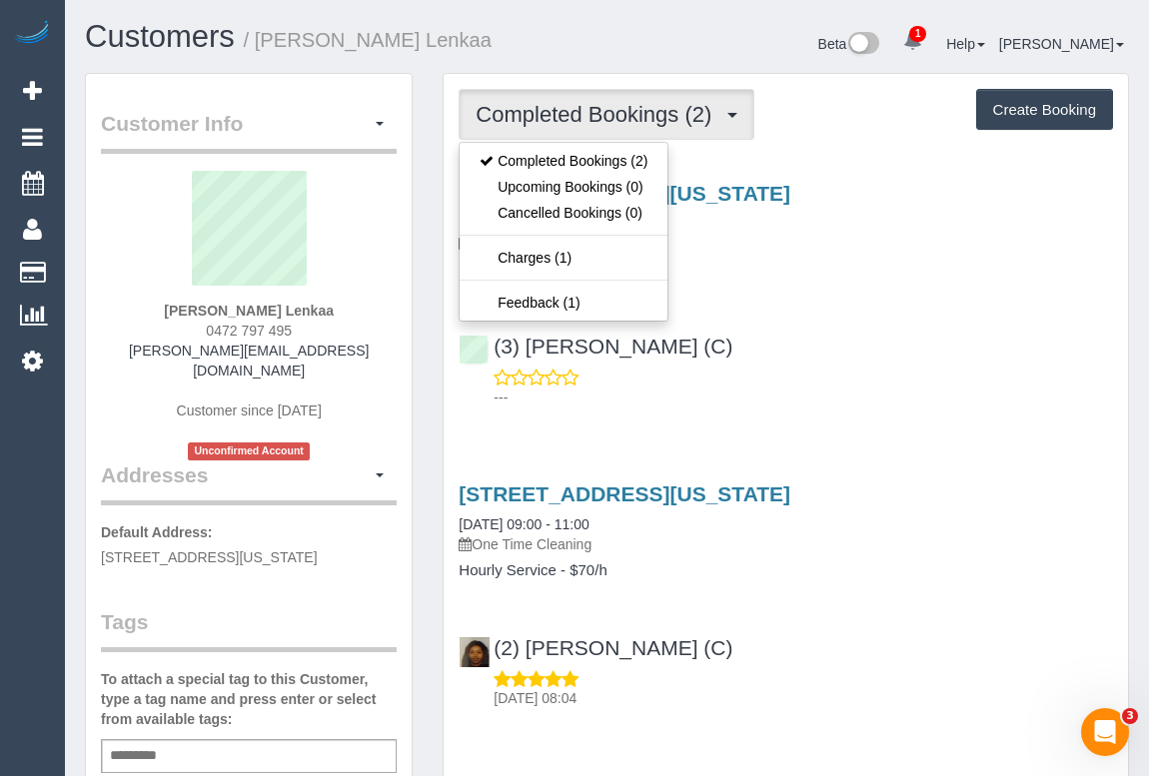
click at [894, 370] on div "---" at bounding box center [786, 388] width 654 height 40
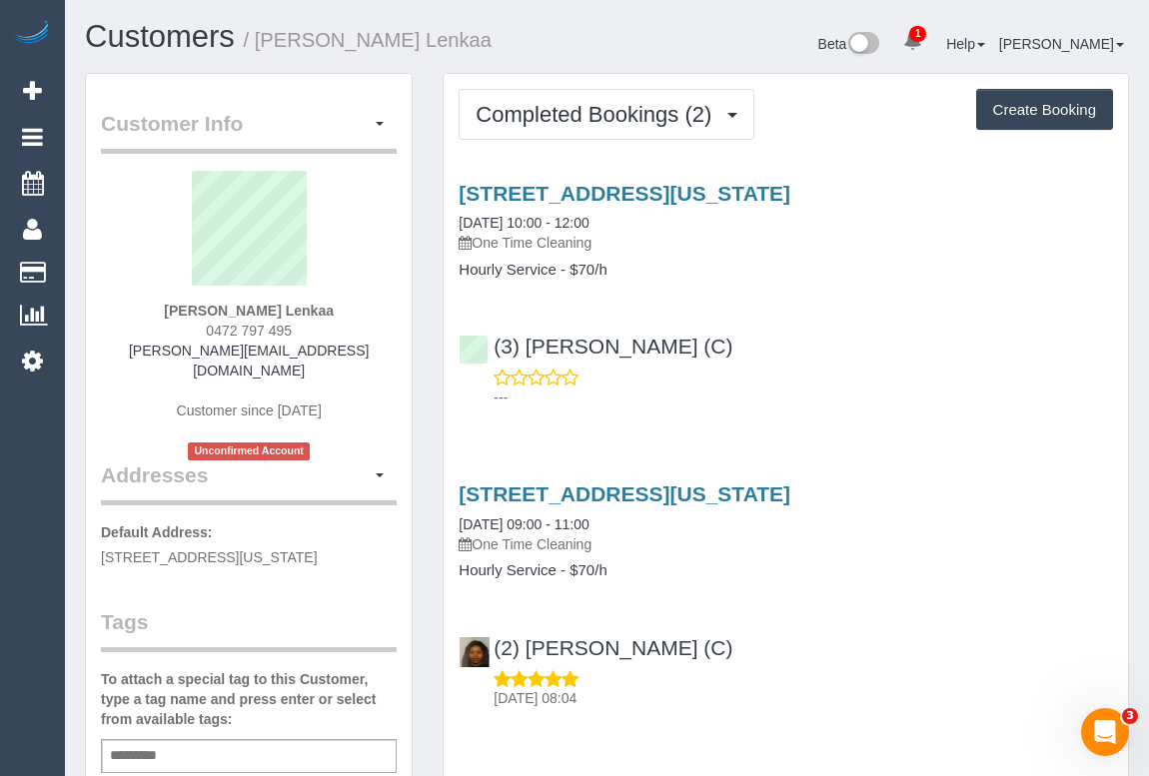
drag, startPoint x: 209, startPoint y: 331, endPoint x: 301, endPoint y: 337, distance: 92.1
click at [301, 337] on div "Swagatika Lenkaa 0472 797 495 swagatika.lenkaa@gmail.com Customer since 2025 Un…" at bounding box center [249, 316] width 296 height 290
copy span "0472 797 495"
drag, startPoint x: 921, startPoint y: 322, endPoint x: 928, endPoint y: 339, distance: 18.4
click at [921, 321] on div "(3) Chamodi Liyanage (C) ---" at bounding box center [786, 363] width 684 height 90
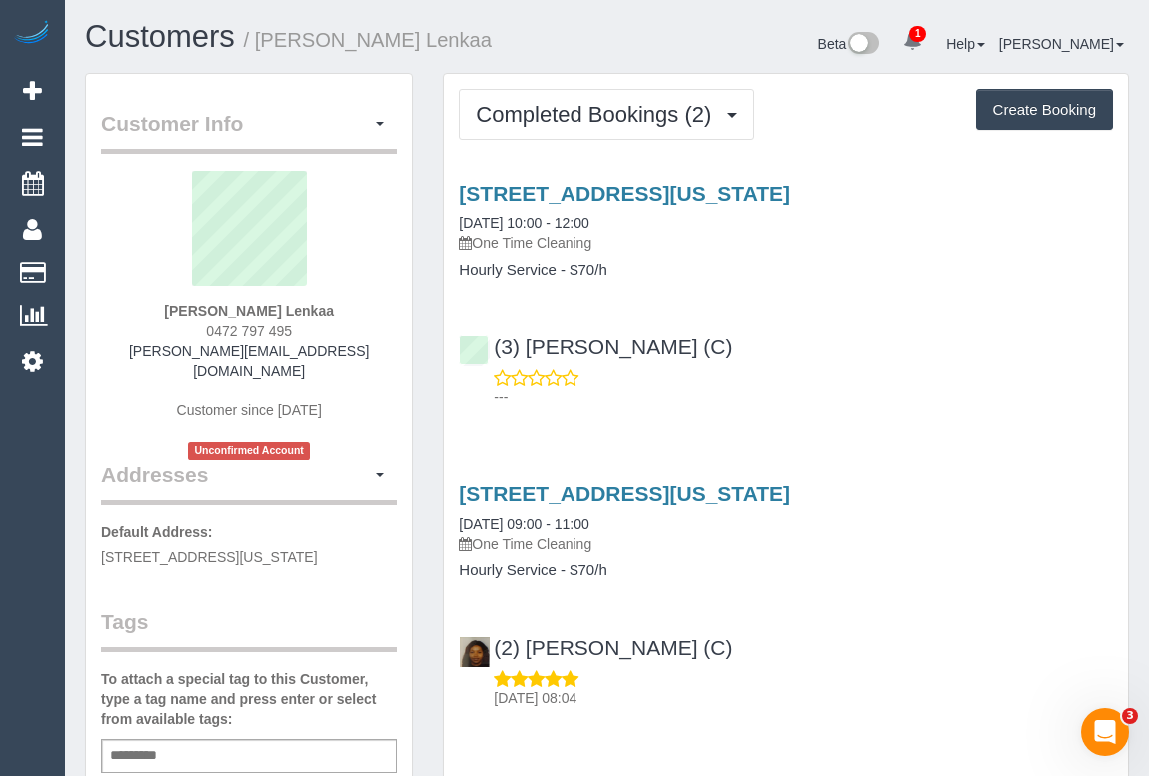
click at [935, 421] on div "Service Feedback 3 Tweed Street, Vermont, VIC 3133 30/09/2025 10:00 - 12:00 One…" at bounding box center [786, 441] width 654 height 552
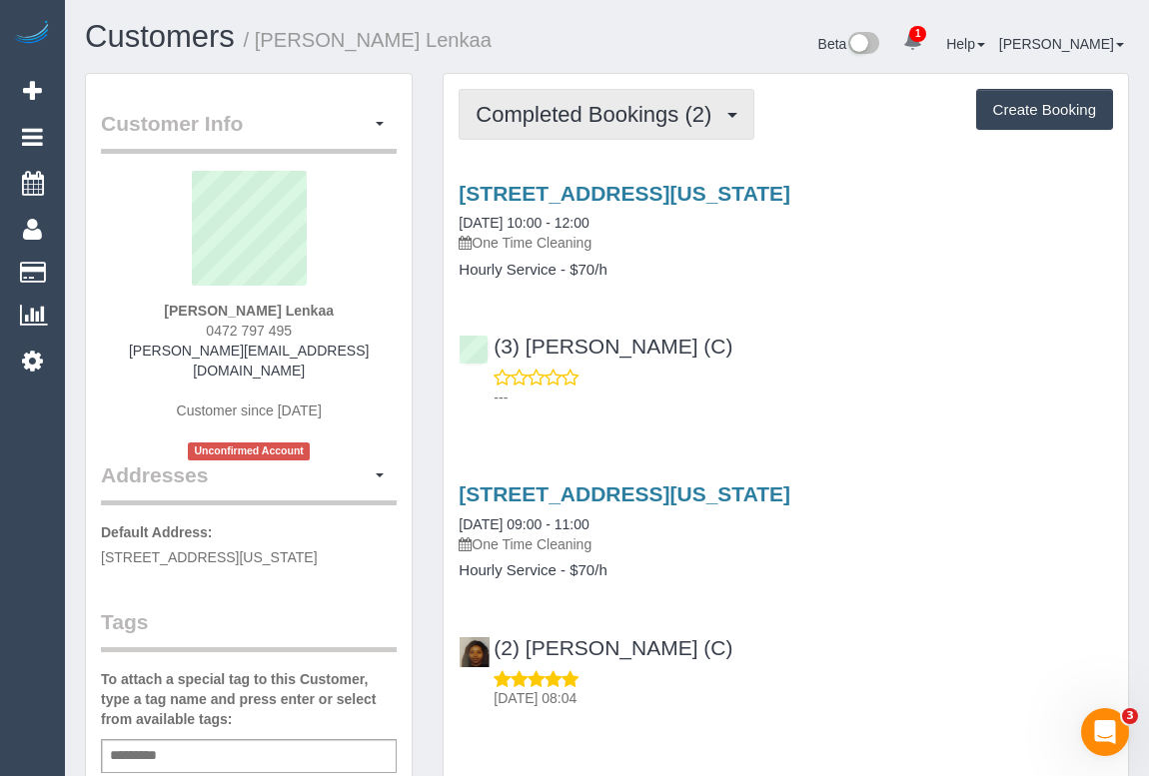
click at [575, 109] on span "Completed Bookings (2)" at bounding box center [599, 114] width 246 height 25
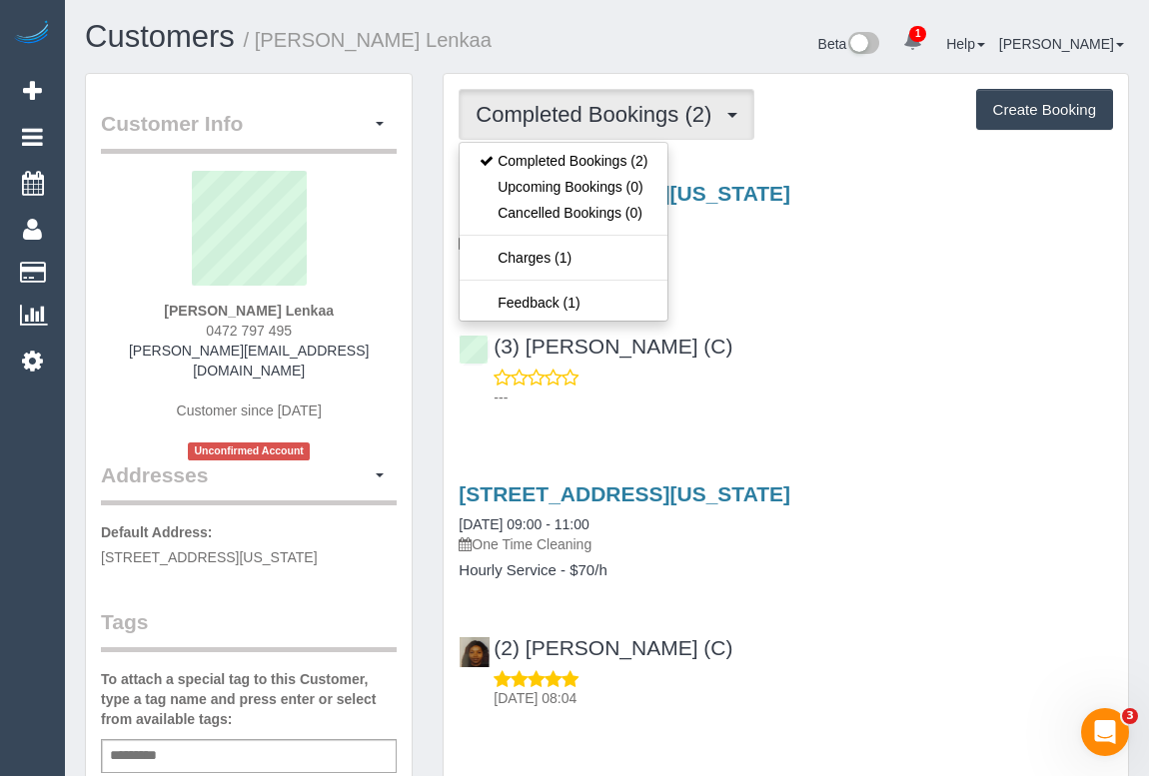
click at [923, 398] on p "---" at bounding box center [803, 398] width 619 height 20
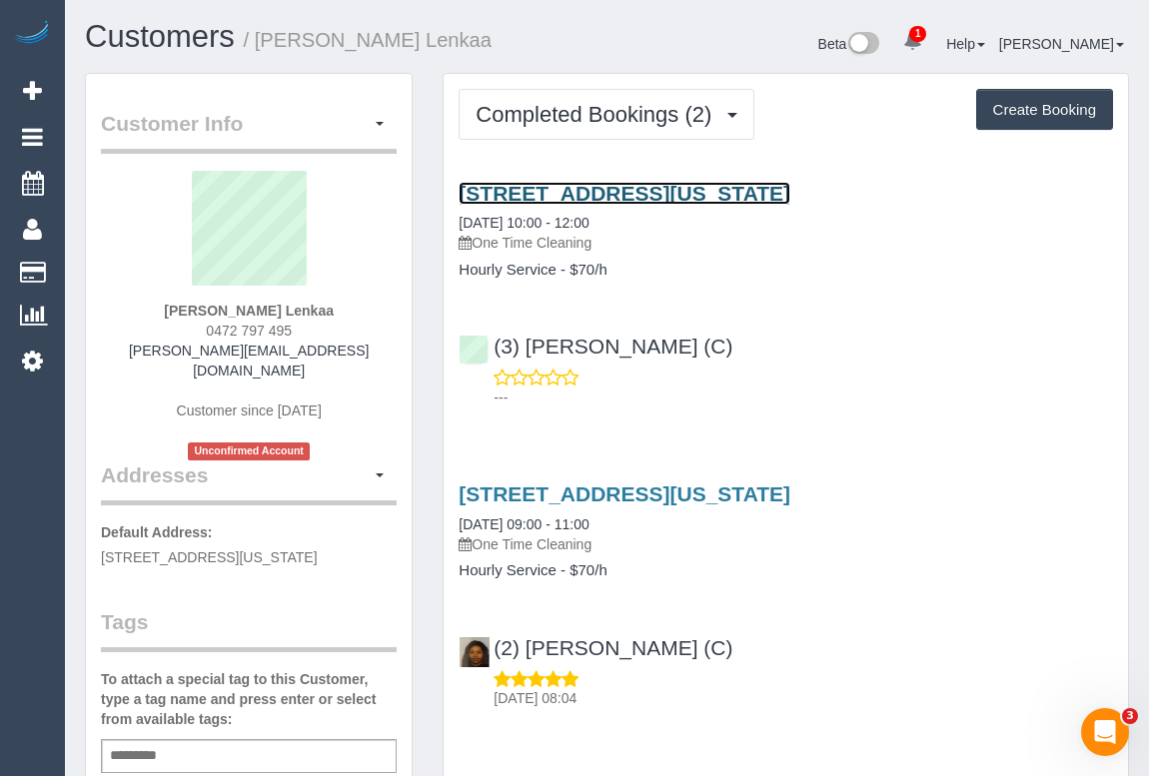
click at [654, 192] on link "3 Tweed Street, Vermont, VIC 3133" at bounding box center [625, 193] width 332 height 23
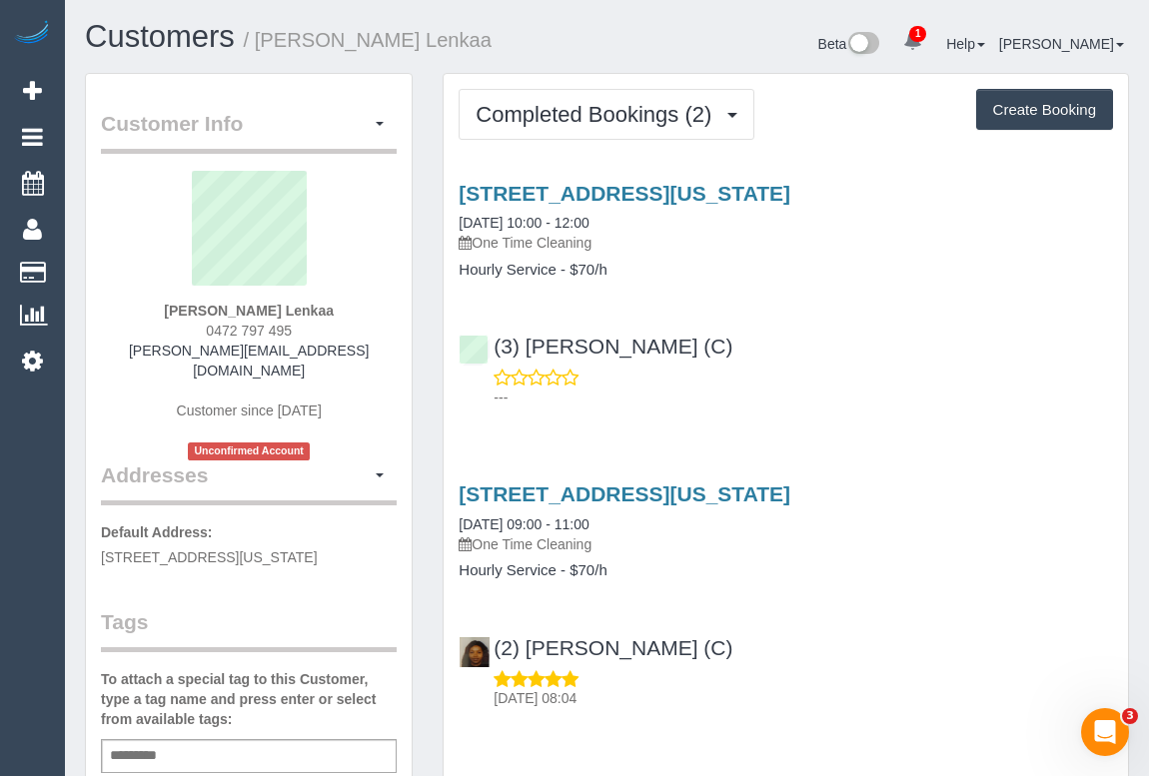
click at [957, 491] on h3 "3 Tweed Street, Vermont, VIC 3133" at bounding box center [786, 494] width 654 height 23
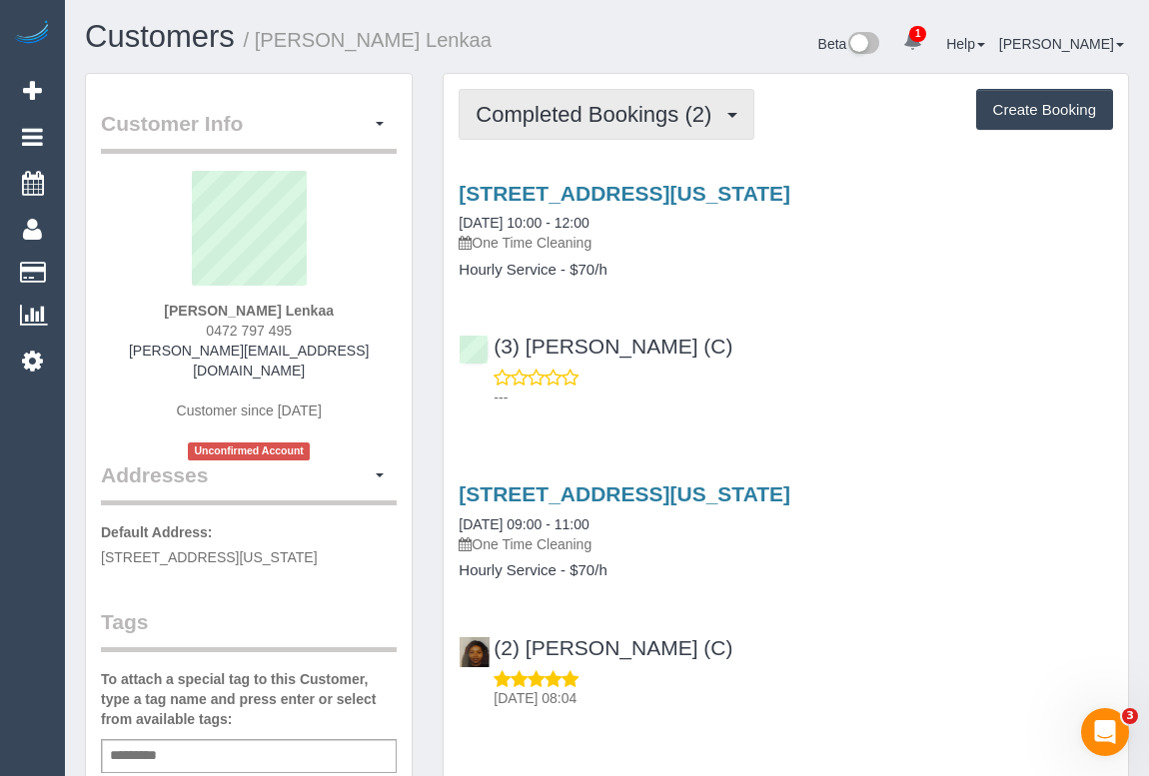
click at [609, 130] on button "Completed Bookings (2)" at bounding box center [607, 114] width 296 height 51
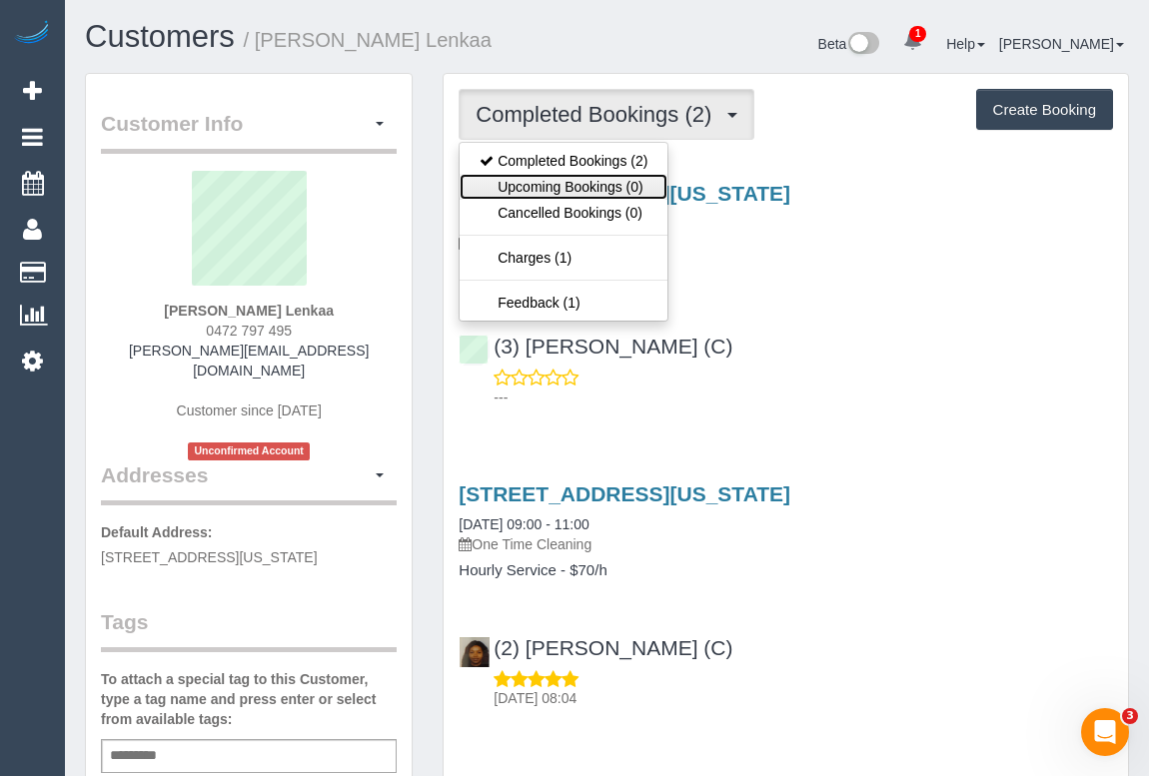
click at [581, 186] on link "Upcoming Bookings (0)" at bounding box center [564, 187] width 208 height 26
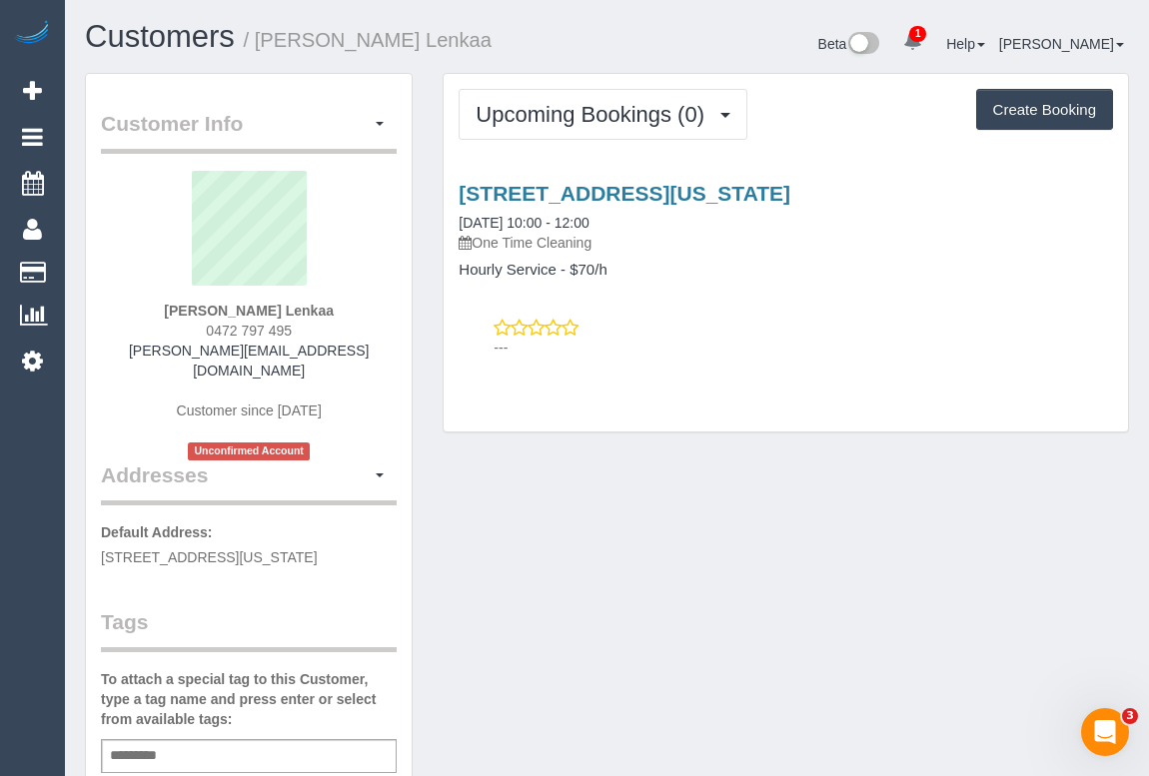
click at [644, 583] on div "Customer Info Edit Contact Info Send Message Email Preferences Special Sales Ta…" at bounding box center [607, 762] width 1074 height 1379
click at [725, 621] on div "Customer Info Edit Contact Info Send Message Email Preferences Special Sales Ta…" at bounding box center [607, 762] width 1074 height 1379
drag, startPoint x: 150, startPoint y: 349, endPoint x: 354, endPoint y: 354, distance: 203.9
click at [354, 354] on div "Swagatika Lenkaa 0472 797 495 swagatika.lenkaa@gmail.com Customer since 2025 Un…" at bounding box center [249, 316] width 296 height 290
copy link "swagatika.lenkaa@gmail.com"
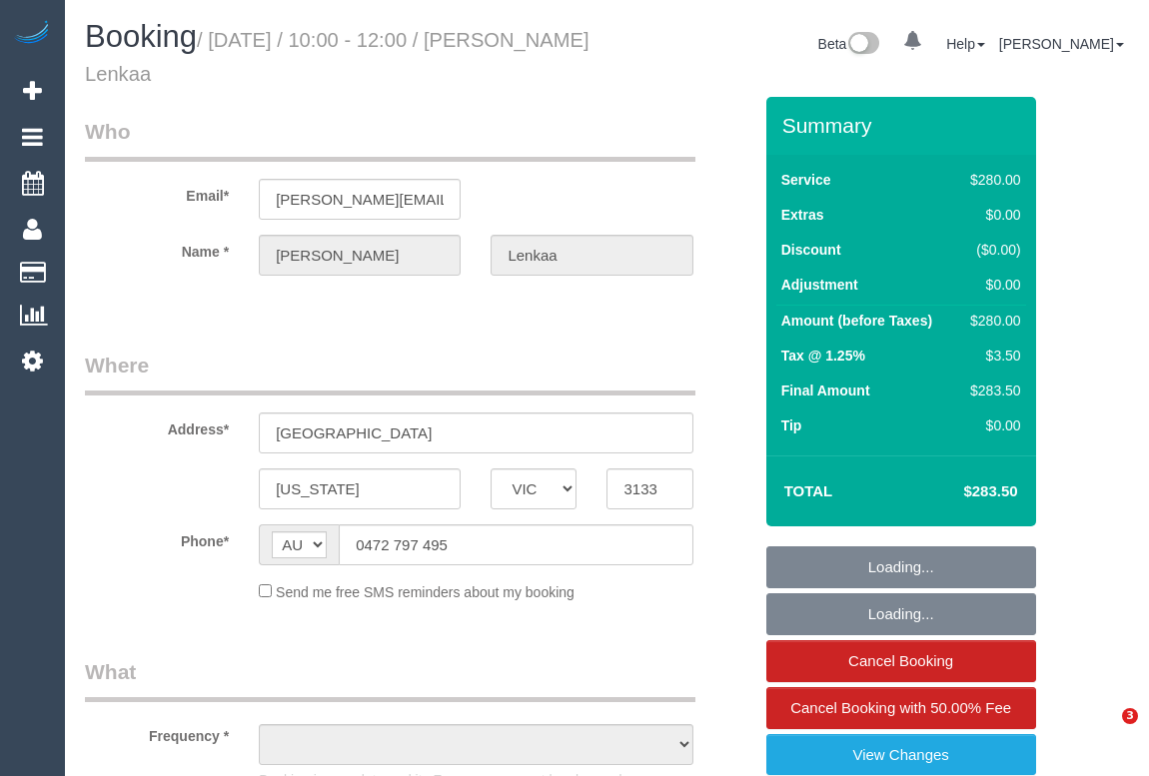
select select "VIC"
select select "string:stripe-pm_1RoZo62GScqysDRVSKwJHG33"
select select "number:28"
select select "number:14"
select select "number:19"
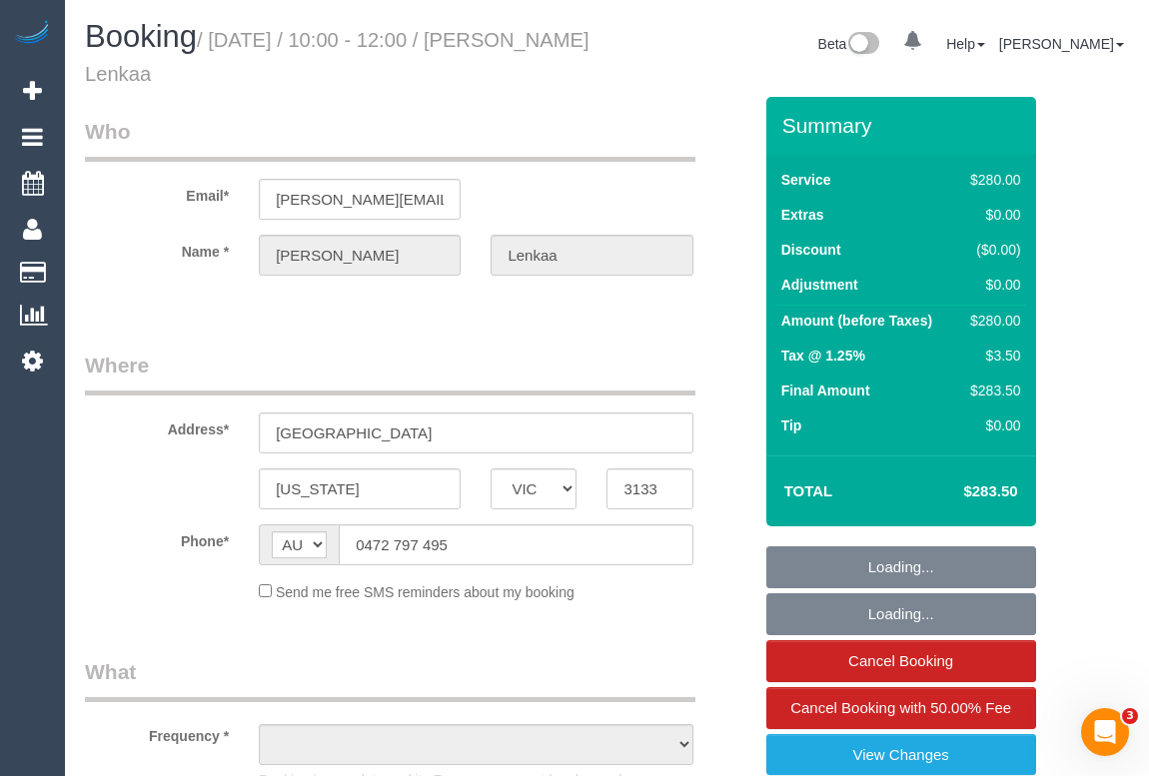
select select "number:23"
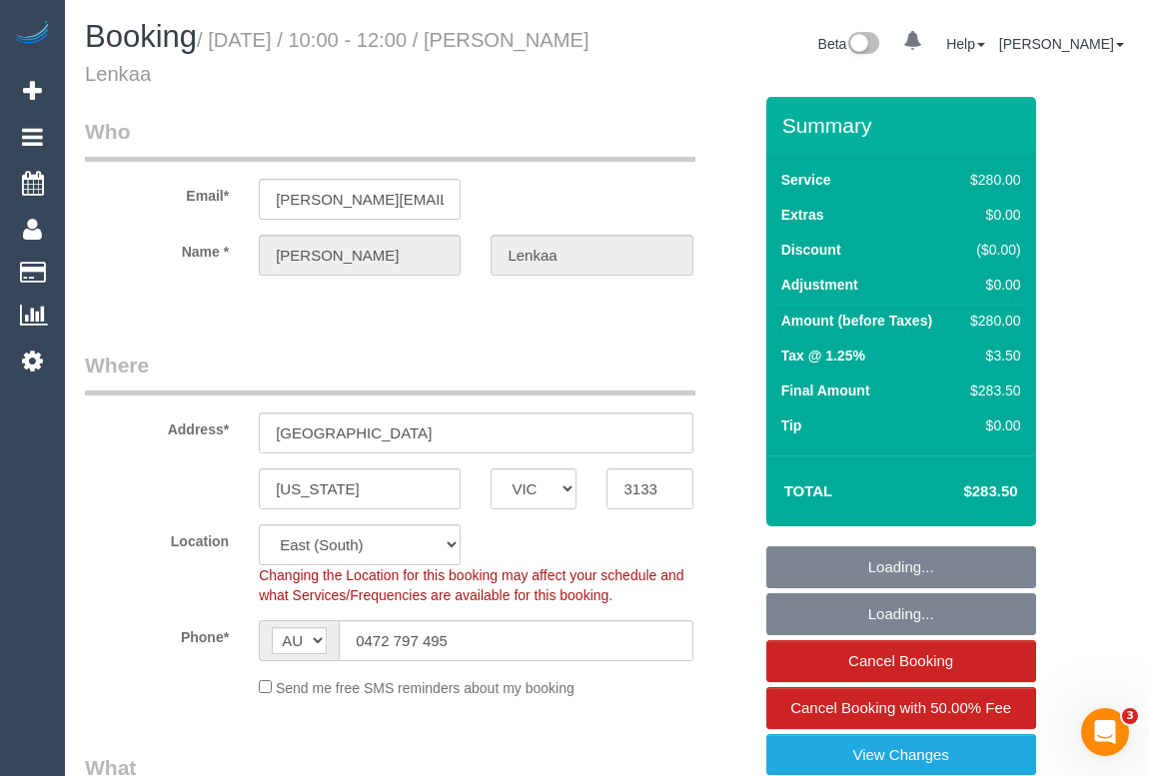
select select "240"
click at [510, 299] on fieldset "Who Email* [PERSON_NAME][EMAIL_ADDRESS][DOMAIN_NAME] Name * [PERSON_NAME] Lenkaa" at bounding box center [418, 214] width 666 height 194
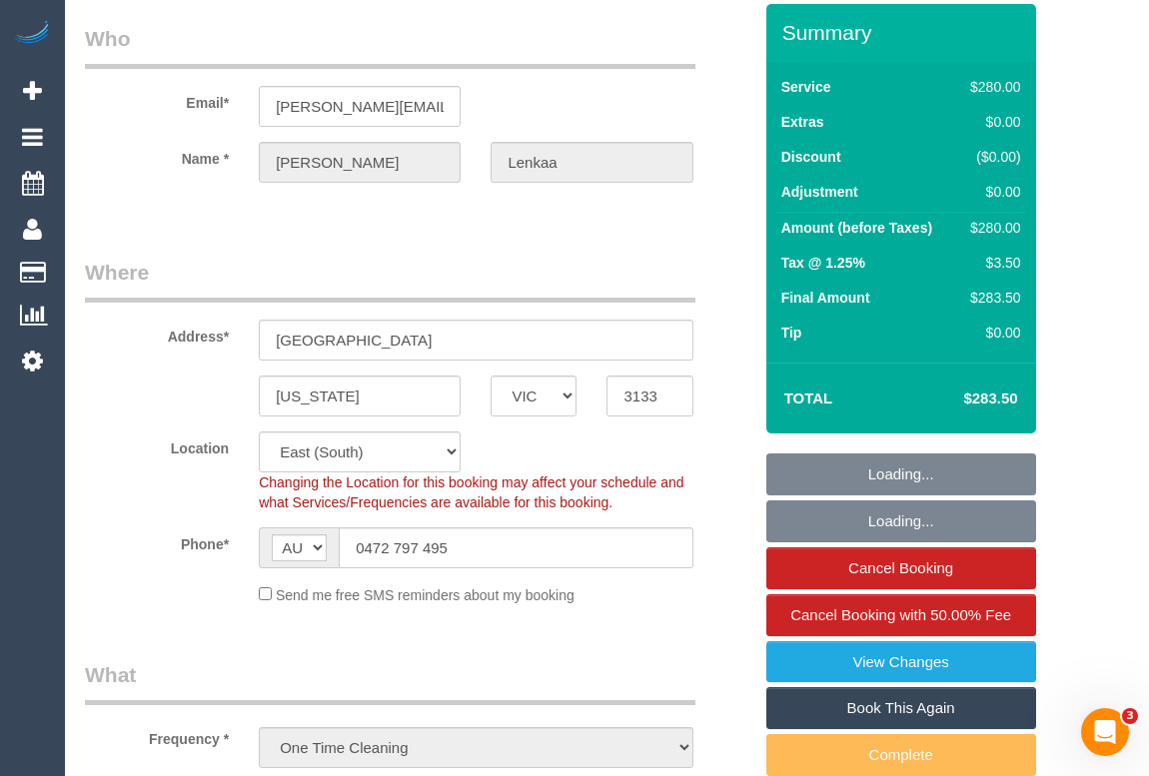
select select "object:1347"
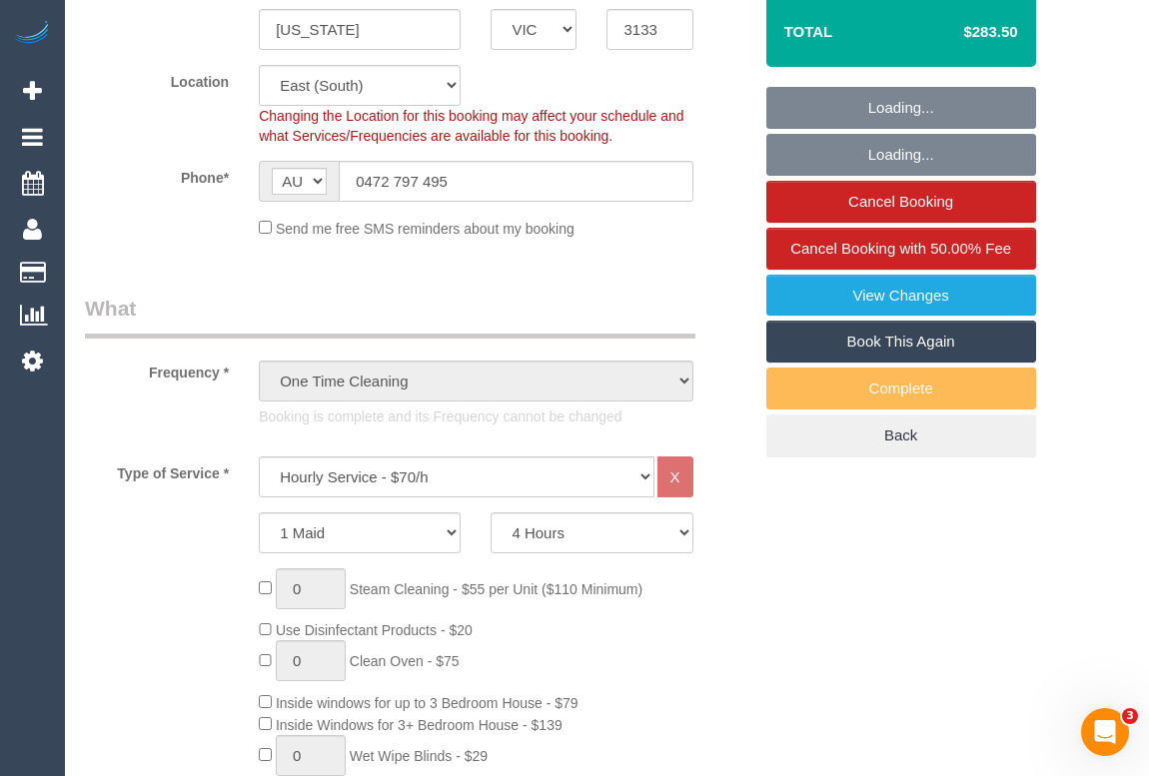
scroll to position [363, 0]
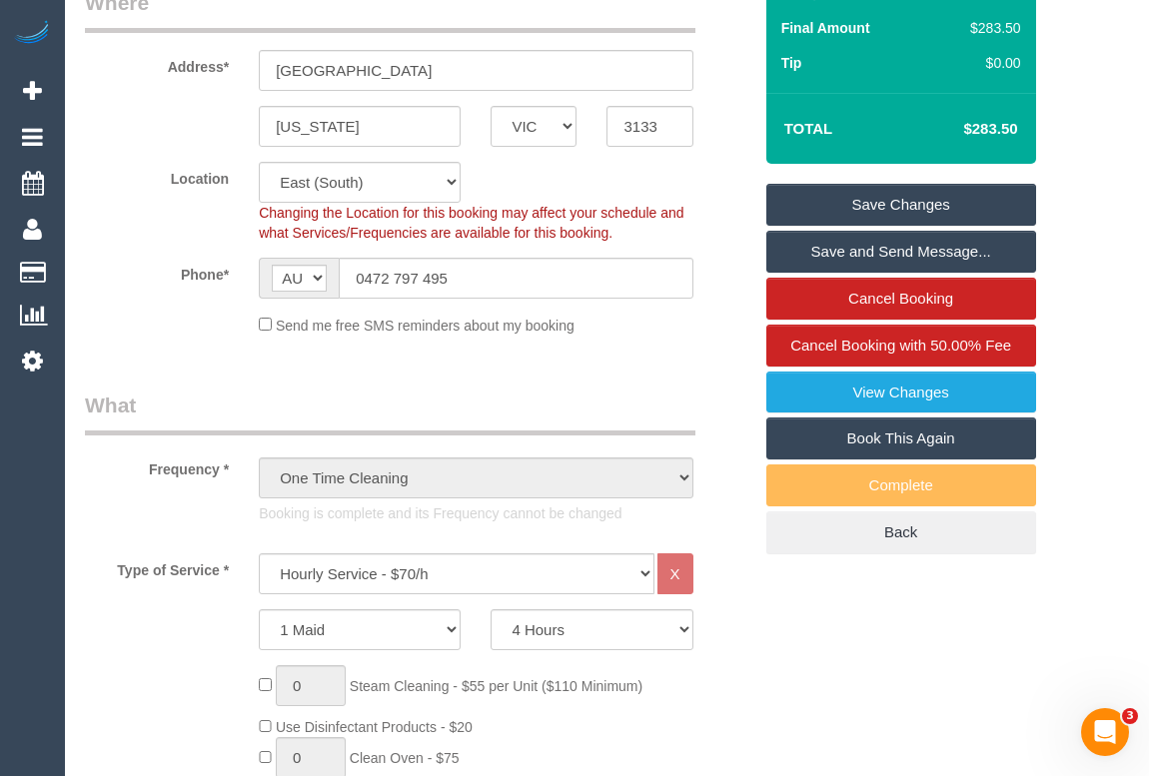
click at [868, 438] on link "Book This Again" at bounding box center [901, 439] width 270 height 42
select select "VIC"
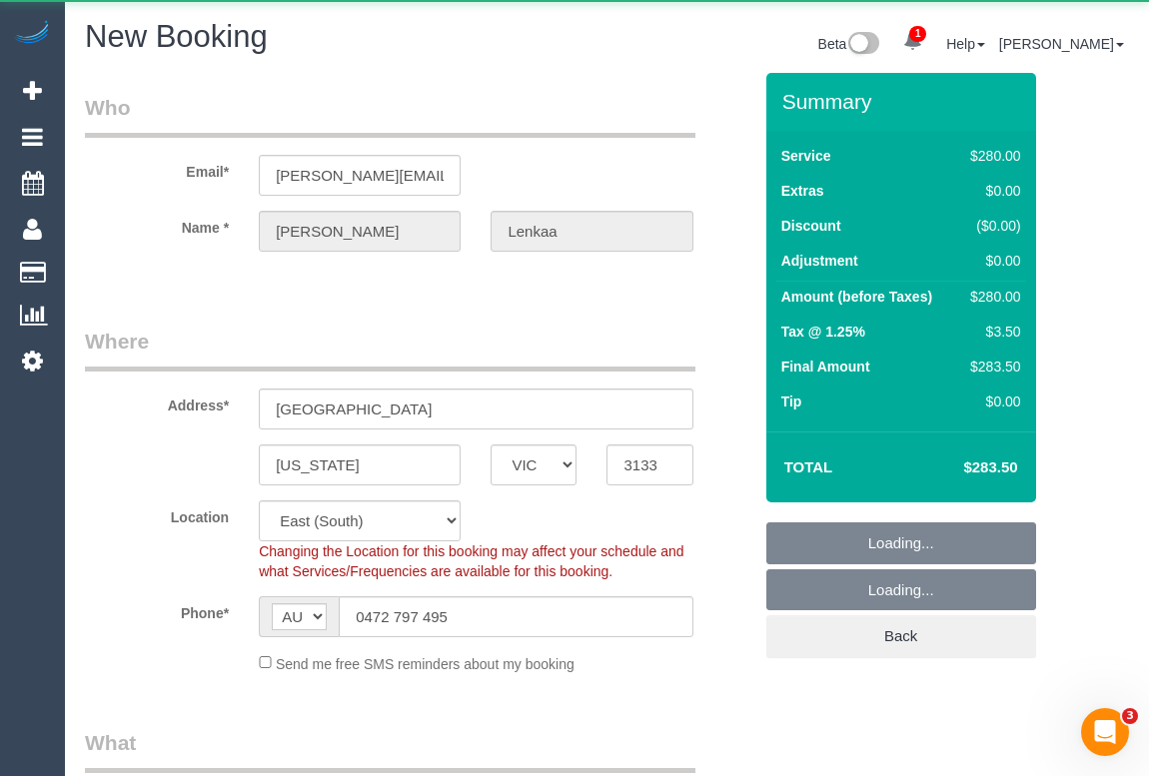
select select "object:2017"
select select "string:stripe-pm_1RoZo62GScqysDRVSKwJHG33"
select select "object:2186"
select select "240"
select select "number:28"
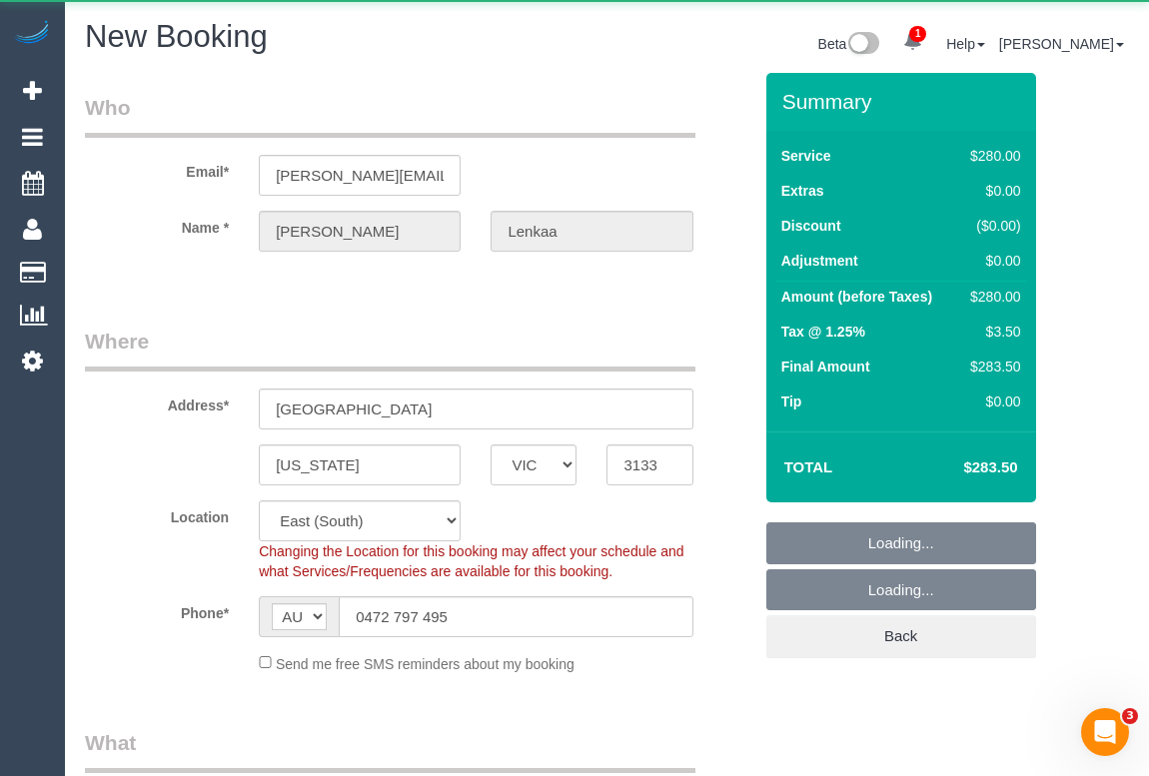
select select "number:14"
select select "number:19"
select select "number:23"
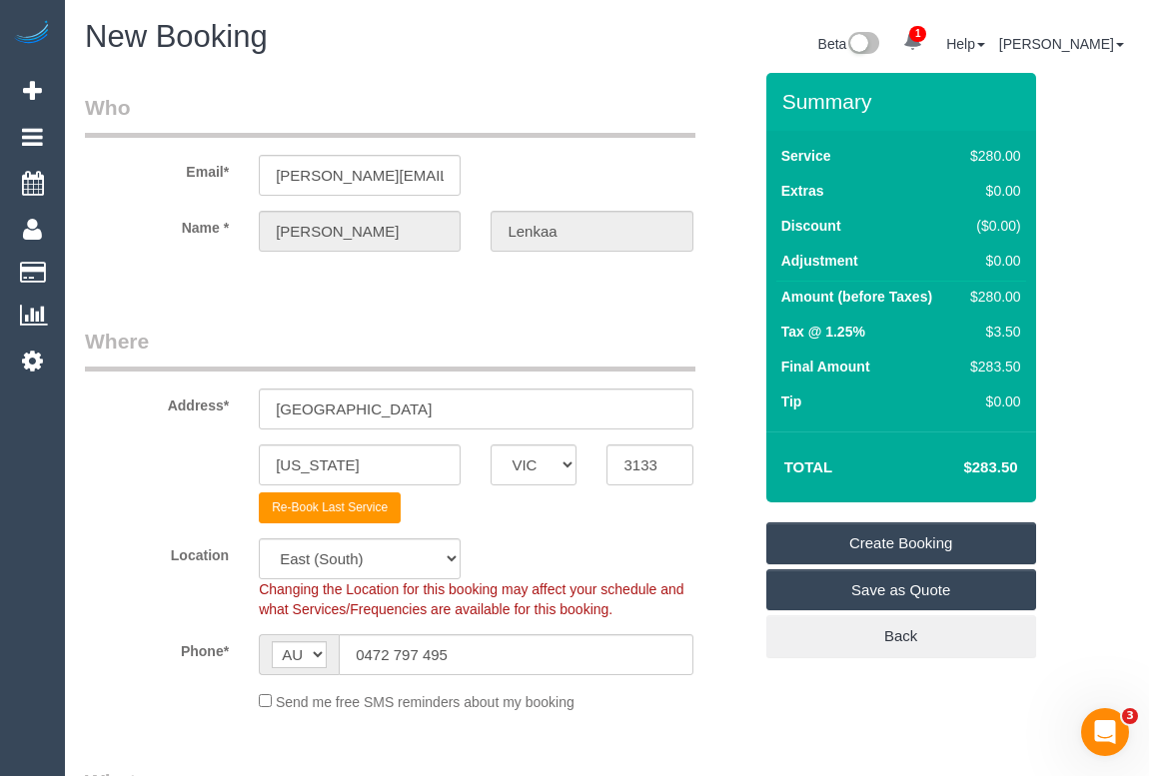
select select "object:2803"
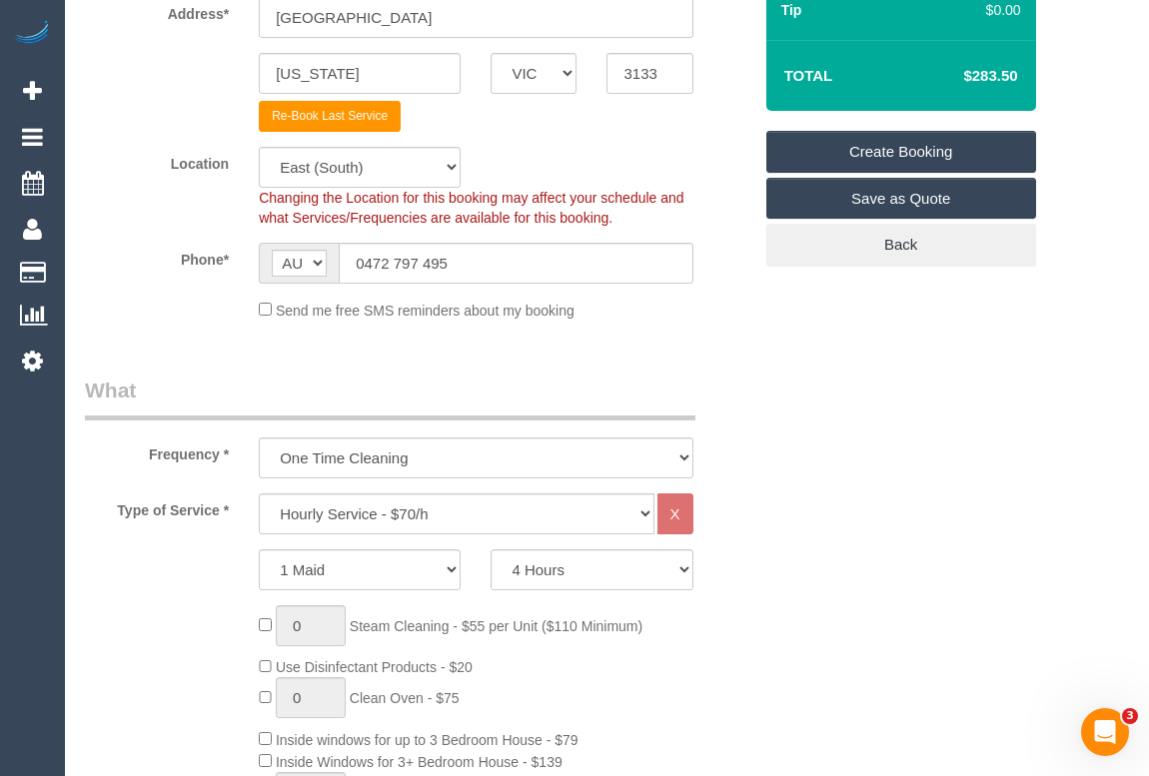
scroll to position [635, 0]
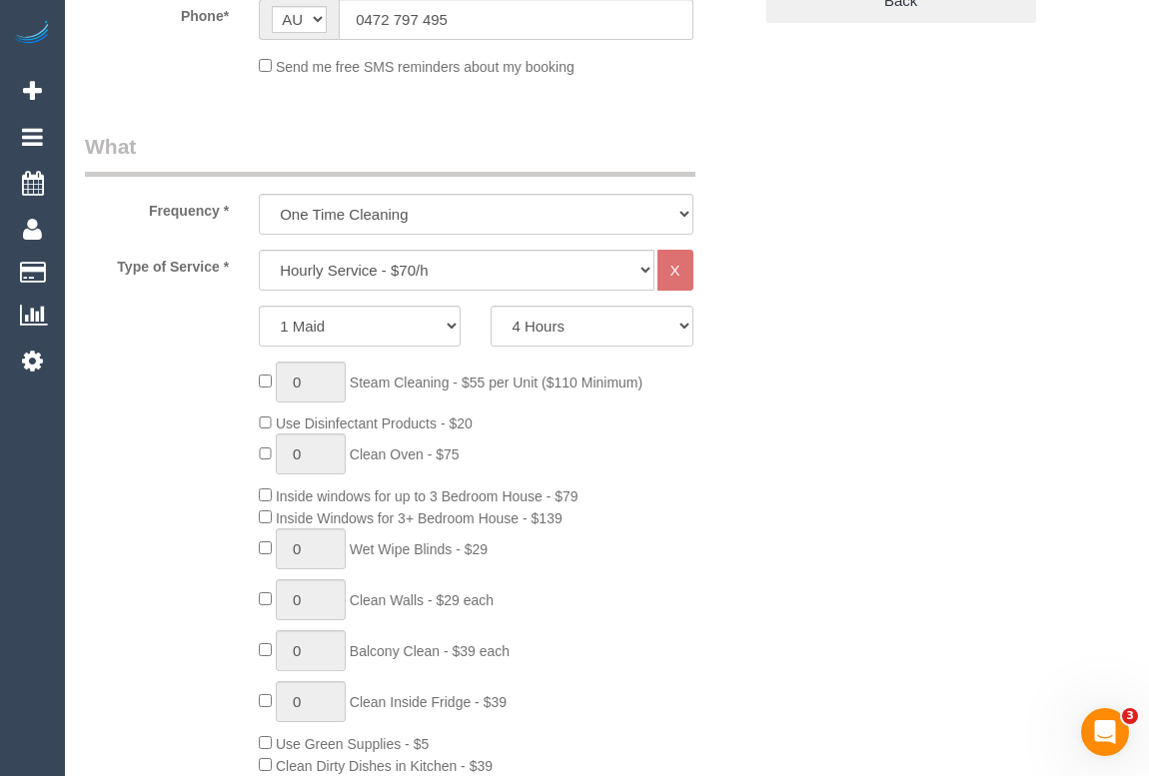
click at [755, 523] on div "0 Steam Cleaning - $55 per Unit ($110 Minimum) Use Disinfectant Products - $20 …" at bounding box center [505, 656] width 522 height 589
drag, startPoint x: 667, startPoint y: 311, endPoint x: 668, endPoint y: 321, distance: 10.0
click at [667, 311] on select "2 Hours 2.5 Hours 3 Hours 3.5 Hours 4 Hours 4.5 Hours 5 Hours 5.5 Hours 6 Hours…" at bounding box center [592, 326] width 202 height 41
select select "120"
click at [491, 306] on select "2 Hours 2.5 Hours 3 Hours 3.5 Hours 4 Hours 4.5 Hours 5 Hours 5.5 Hours 6 Hours…" at bounding box center [592, 326] width 202 height 41
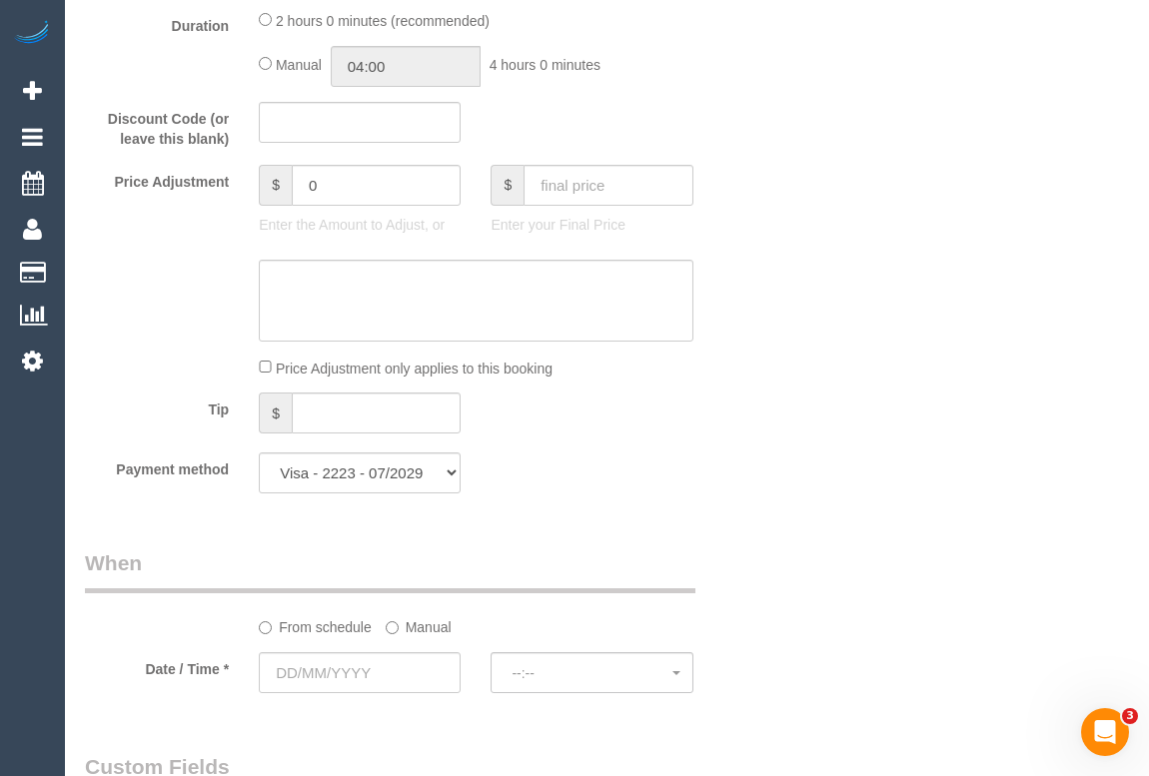
scroll to position [1635, 0]
click at [786, 551] on div "Who Email* swagatika.lenkaa@gmail.com Name * Swagatika Lenkaa Where Address* 3 …" at bounding box center [607, 297] width 1044 height 3719
click at [340, 665] on input "text" at bounding box center [360, 671] width 202 height 41
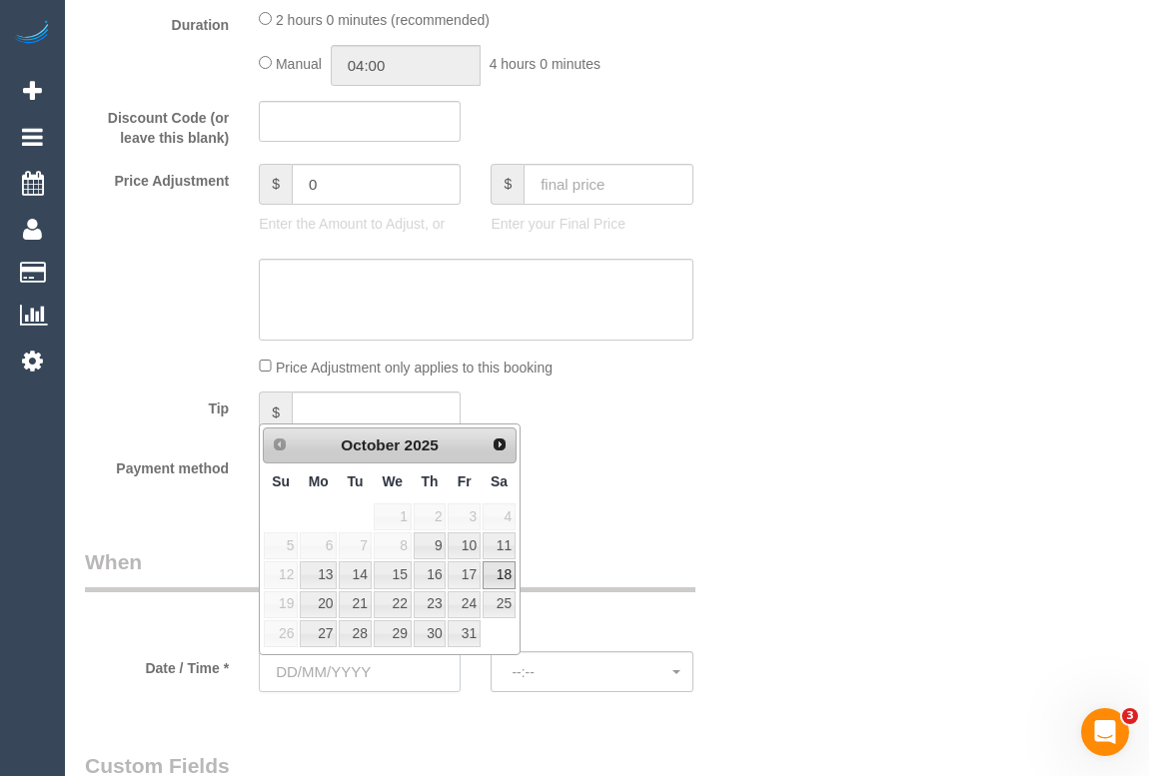
scroll to position [1725, 0]
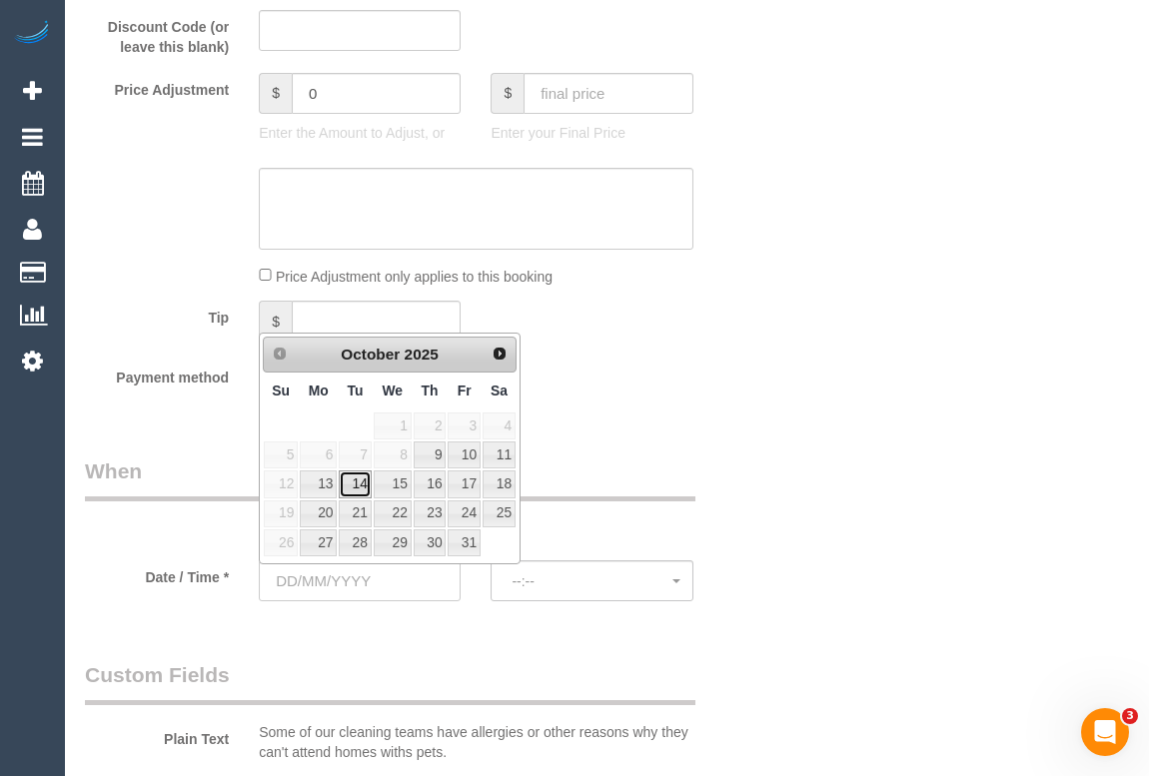
click at [364, 484] on link "14" at bounding box center [355, 484] width 32 height 27
type input "14/10/2025"
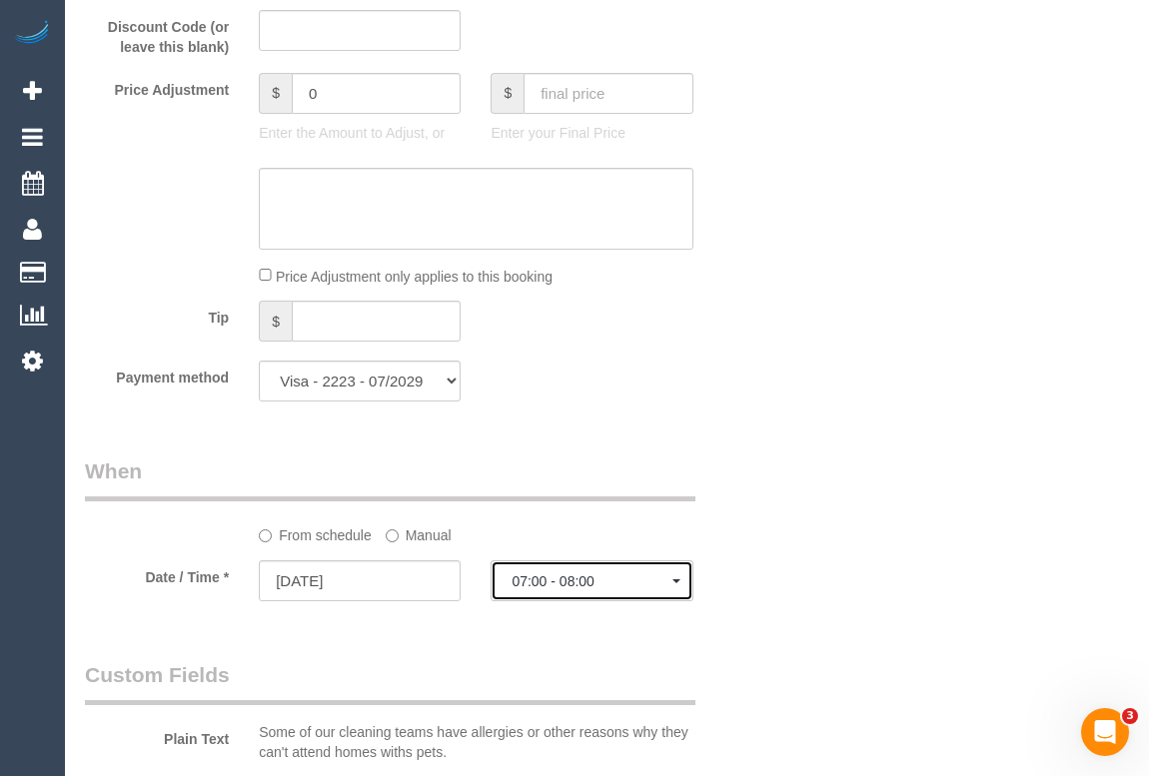
click at [581, 586] on span "07:00 - 08:00" at bounding box center [592, 581] width 160 height 16
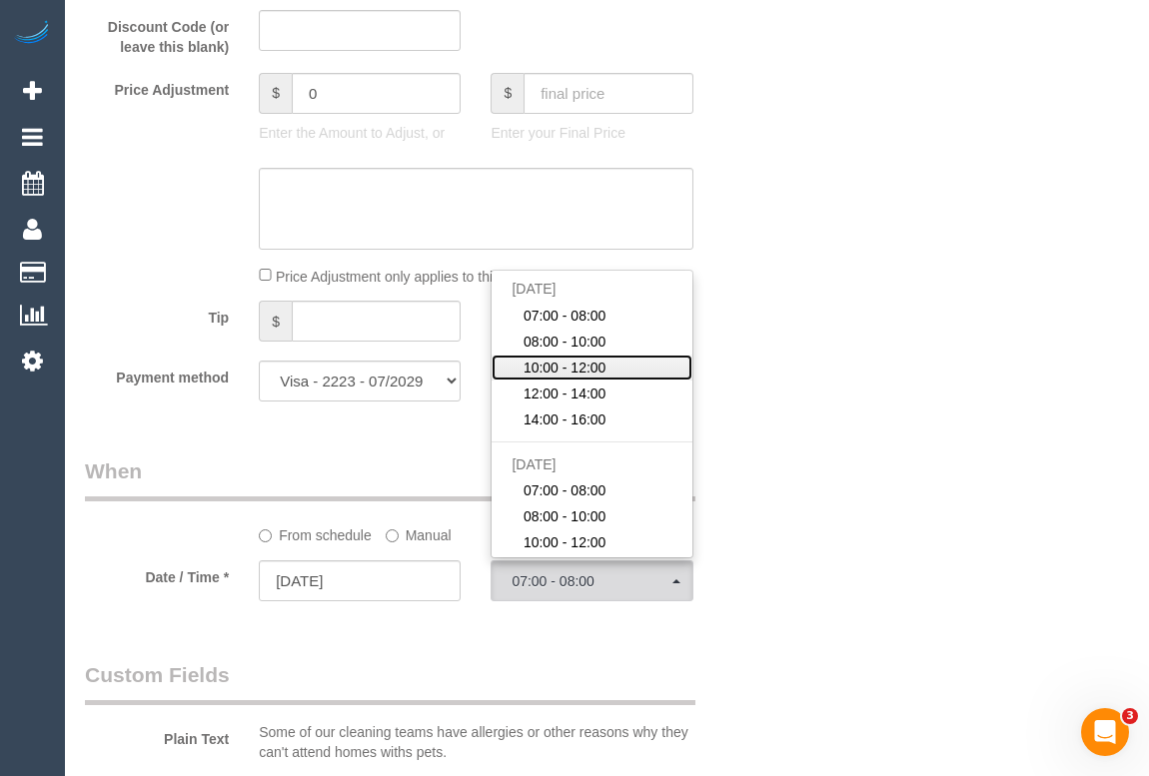
click at [589, 361] on span "10:00 - 12:00" at bounding box center [565, 368] width 83 height 20
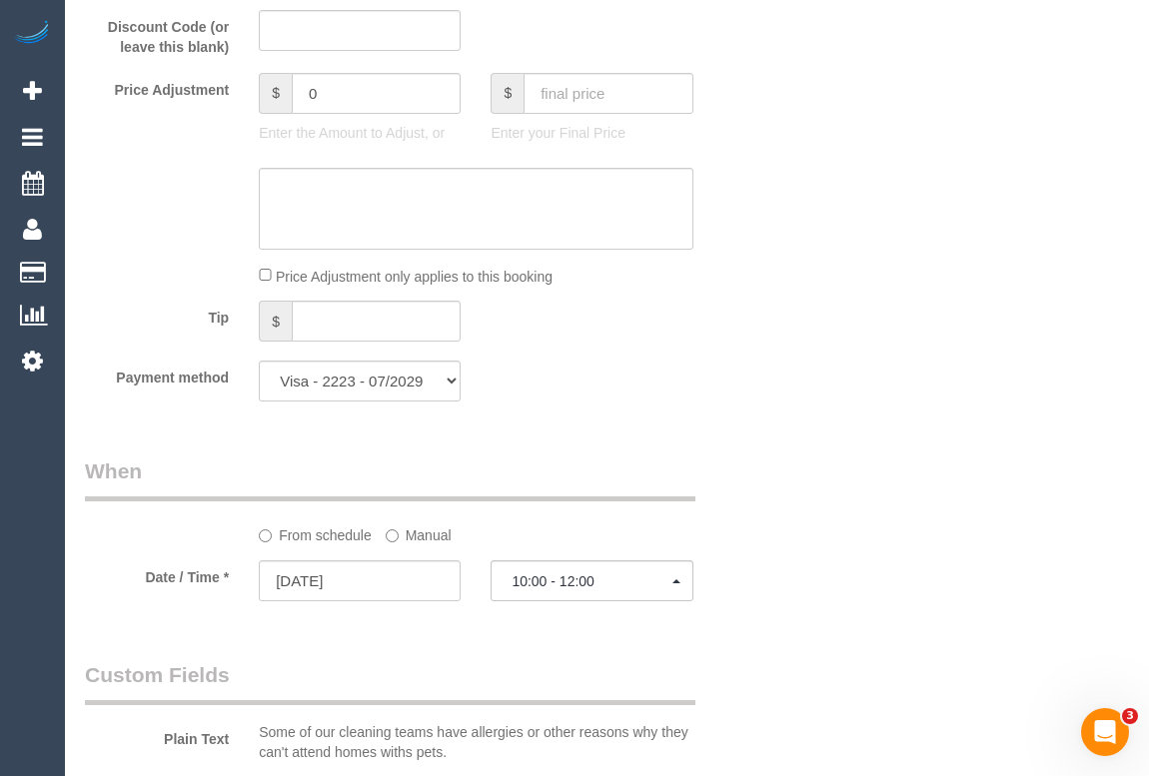
click at [823, 437] on div "Who Email* swagatika.lenkaa@gmail.com Name * Swagatika Lenkaa Where Address* 3 …" at bounding box center [607, 207] width 1044 height 3719
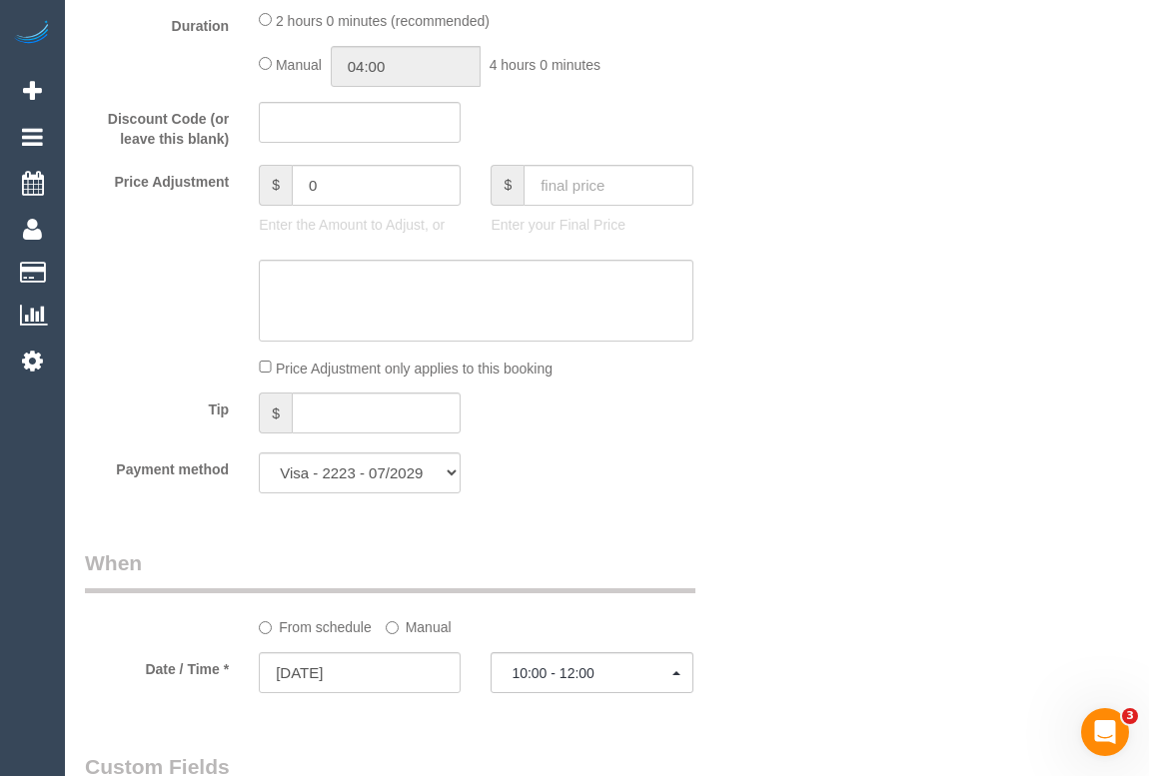
scroll to position [1635, 0]
click at [587, 671] on span "10:00 - 12:00" at bounding box center [592, 672] width 160 height 16
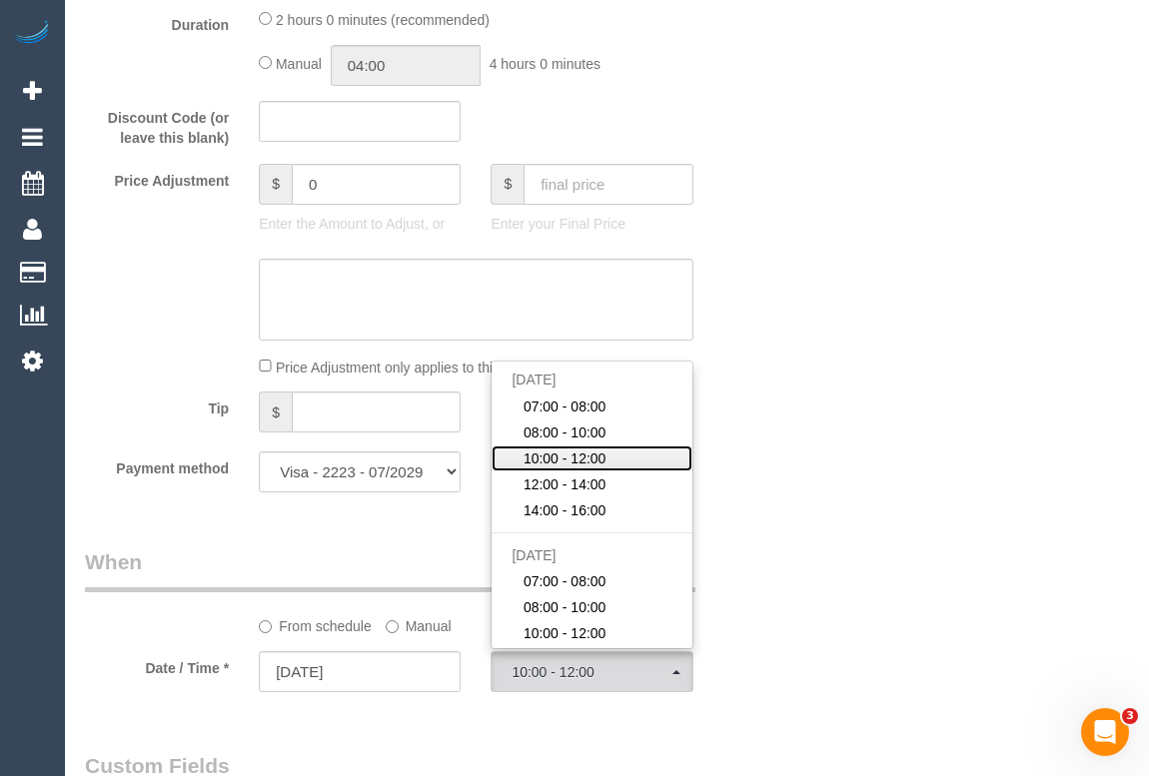
click at [584, 454] on span "10:00 - 12:00" at bounding box center [565, 459] width 83 height 20
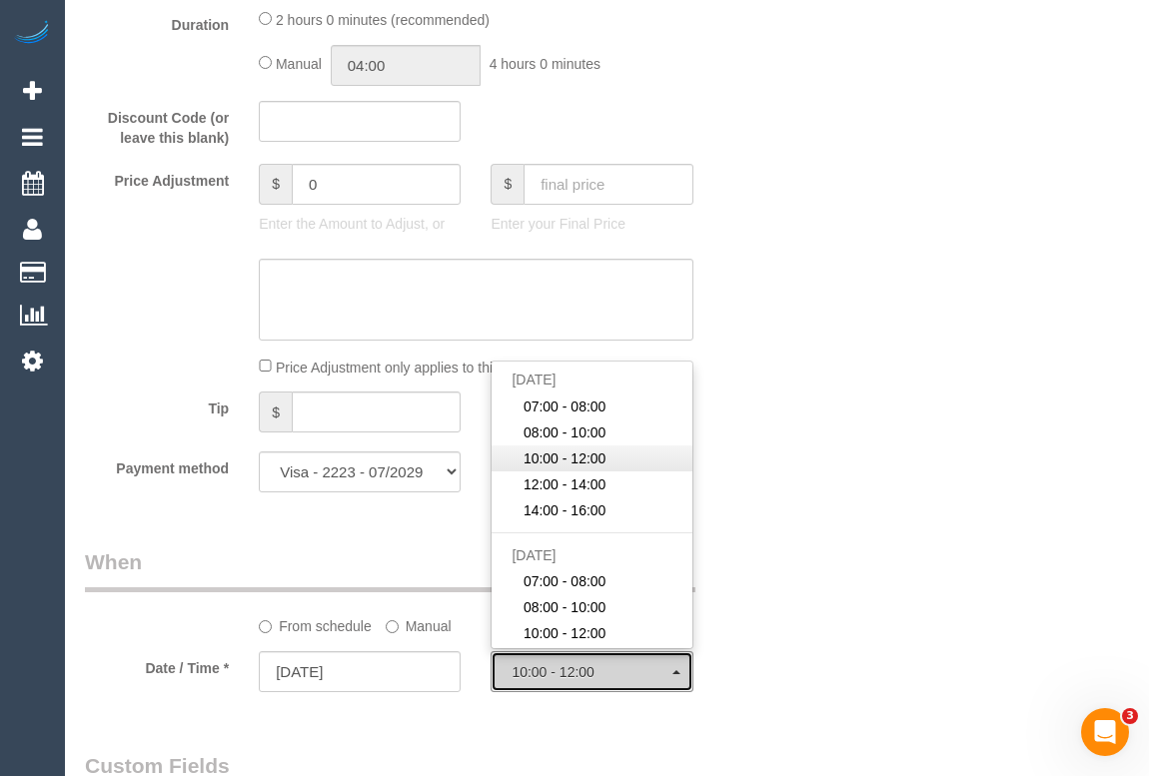
select select "spot8"
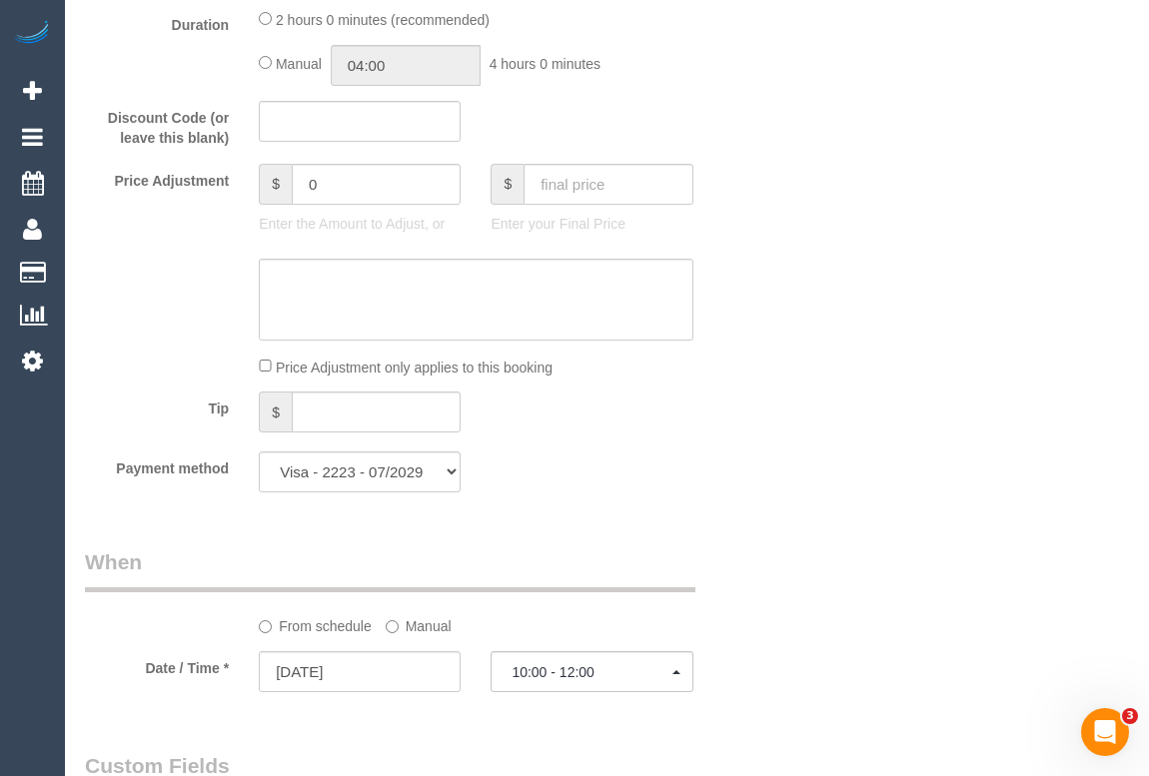
click at [829, 481] on div "Who Email* swagatika.lenkaa@gmail.com Name * Swagatika Lenkaa Where Address* 3 …" at bounding box center [607, 297] width 1044 height 3719
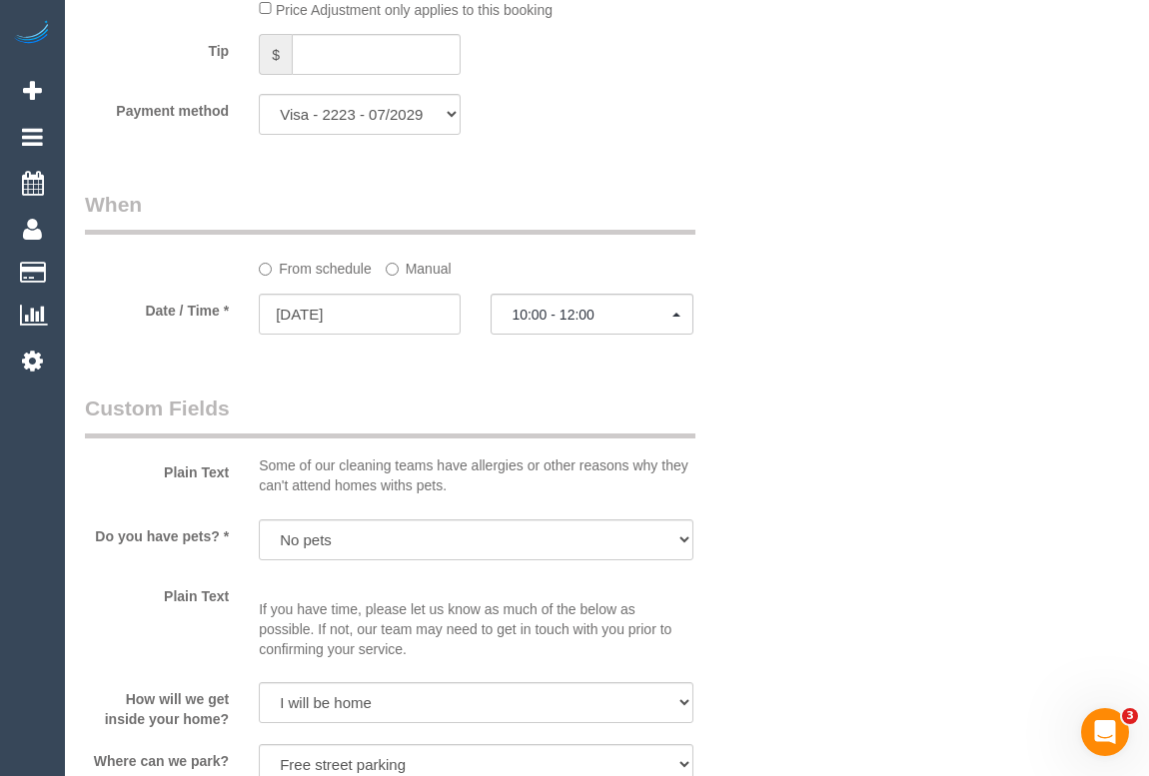
scroll to position [2088, 0]
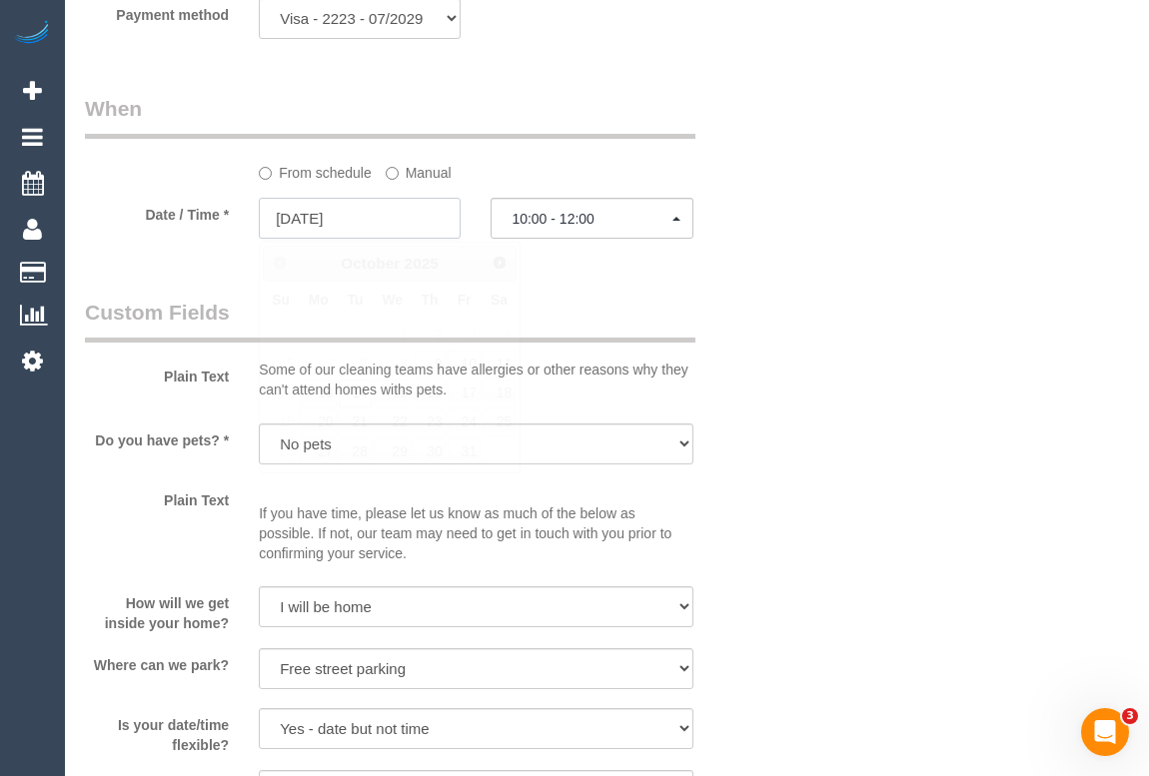
click at [306, 218] on input "14/10/2025" at bounding box center [360, 218] width 202 height 41
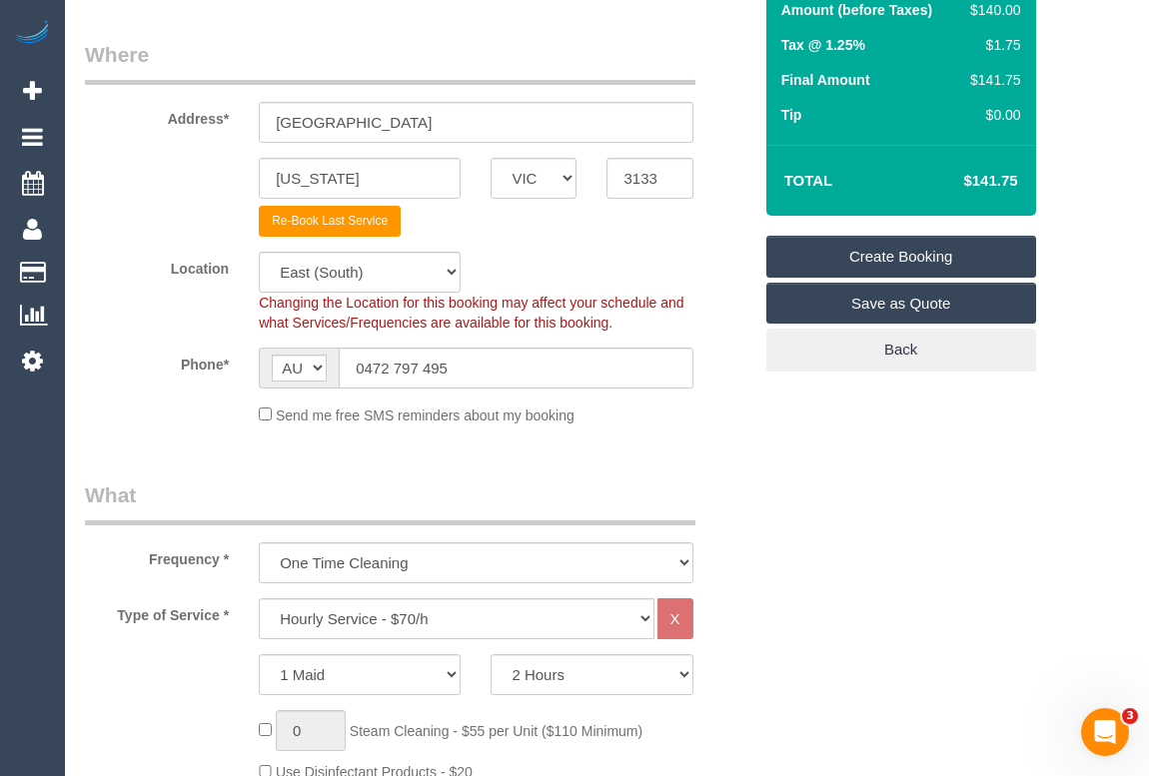
scroll to position [272, 0]
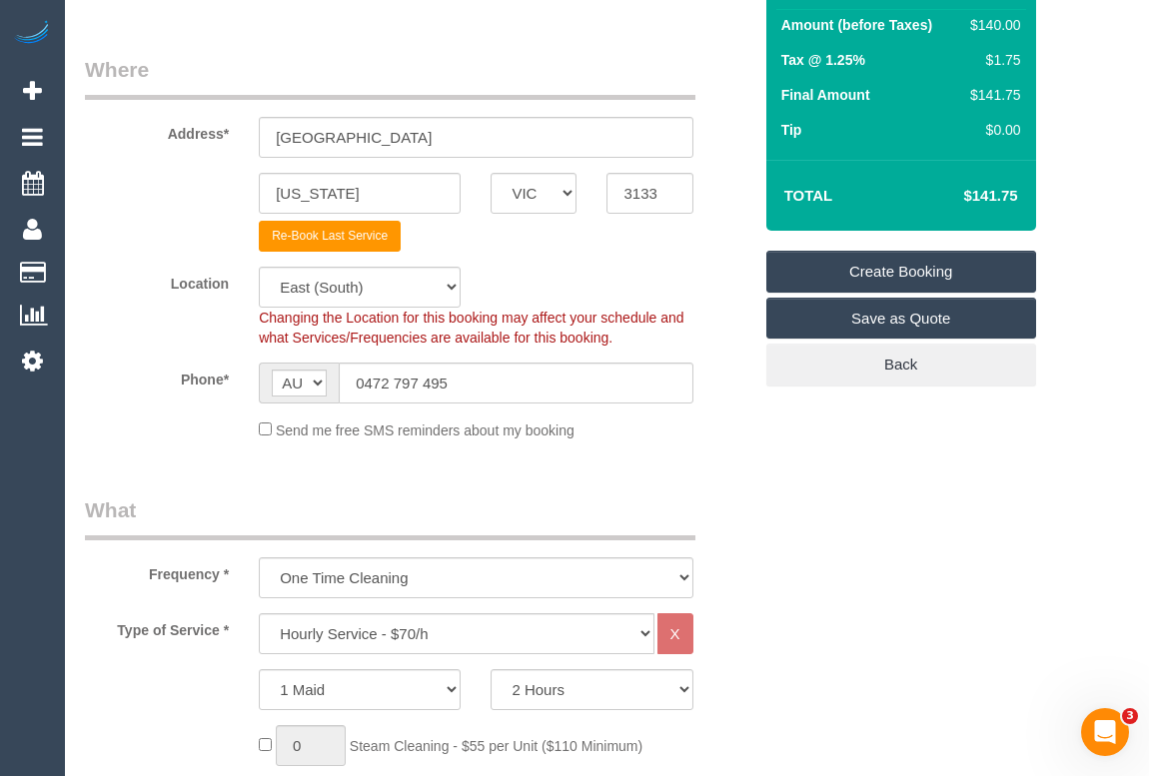
click at [844, 272] on link "Create Booking" at bounding box center [901, 272] width 270 height 42
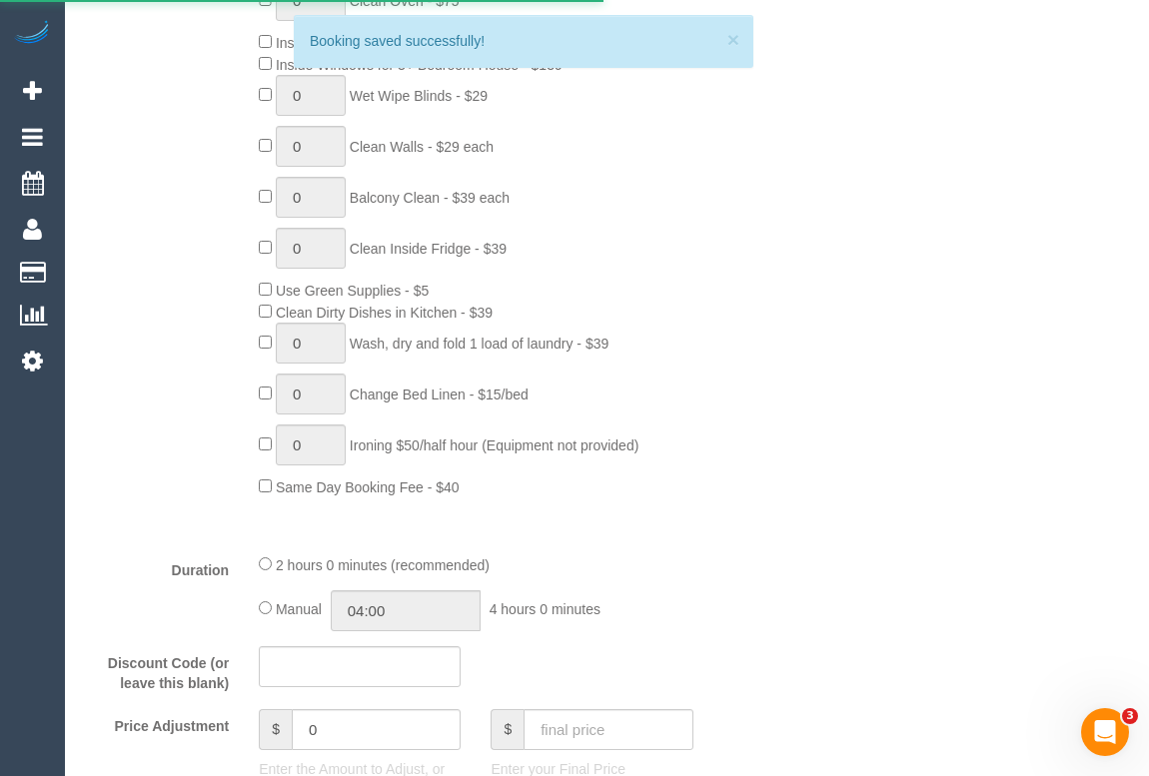
scroll to position [1197, 0]
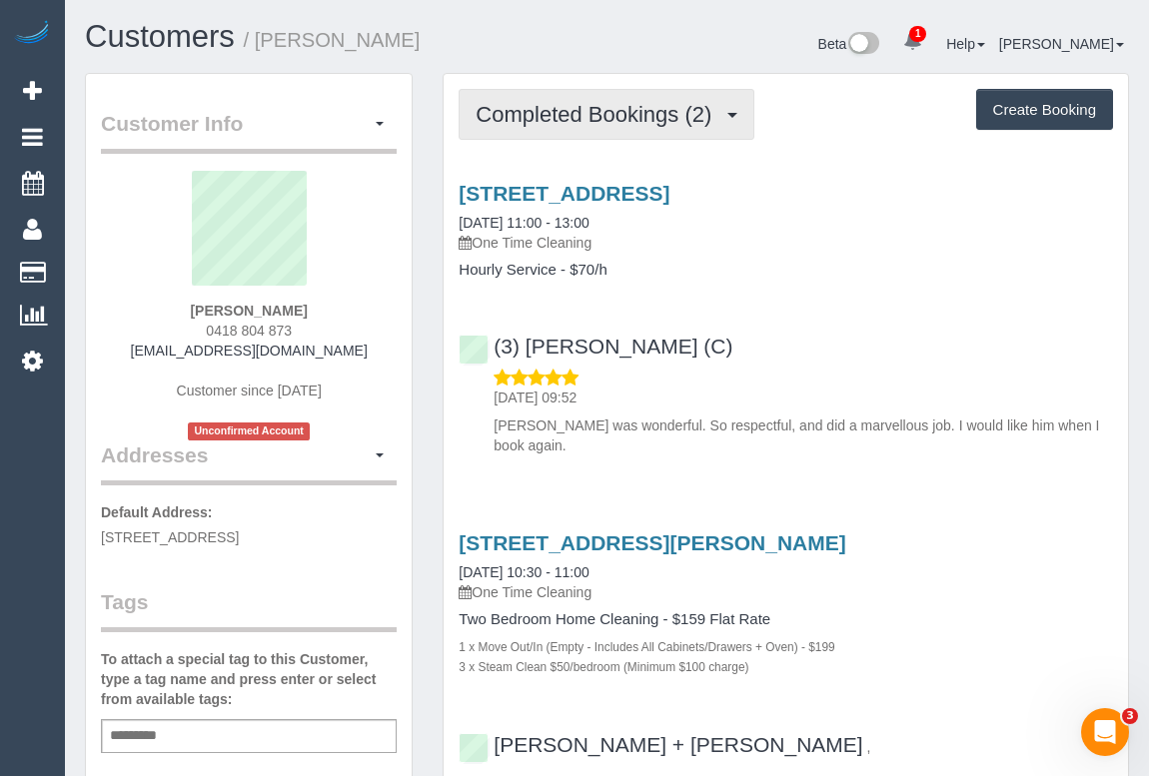
click at [623, 115] on span "Completed Bookings (2)" at bounding box center [599, 114] width 246 height 25
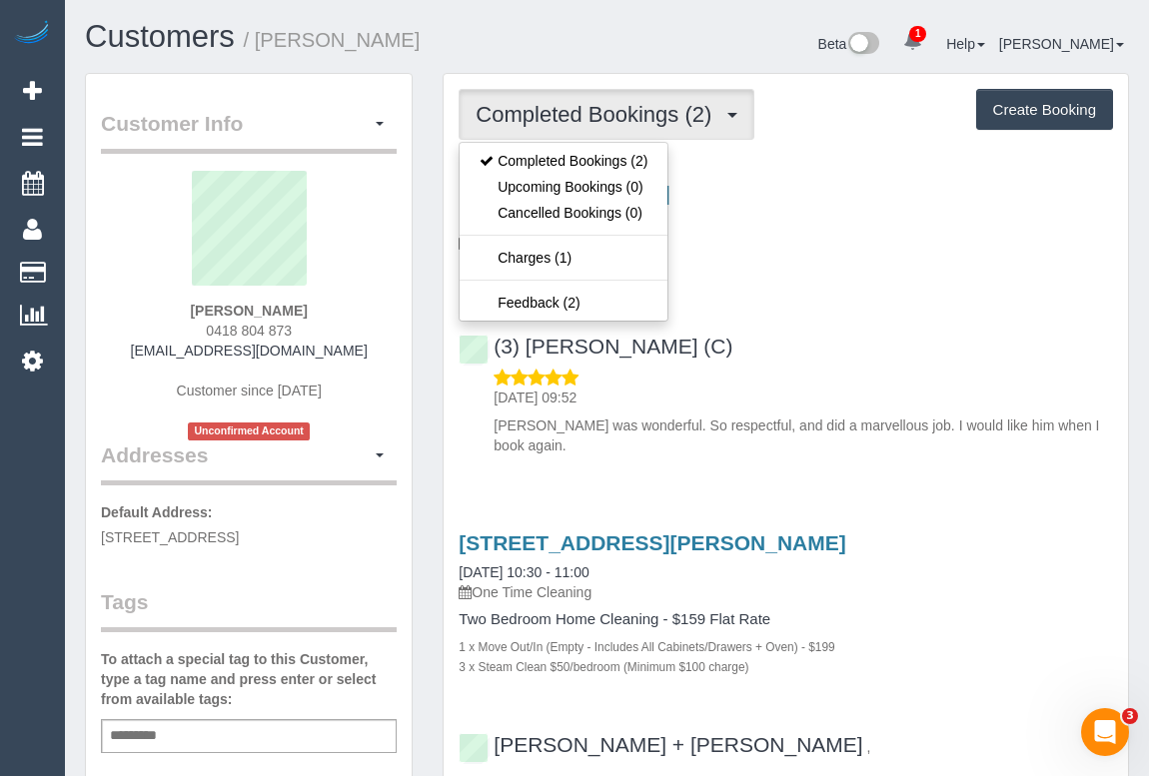
click at [972, 339] on div "(3) Andrea Di Bella (C) 01/10/2025 09:52 Andrea was wonderful. So respectful, a…" at bounding box center [786, 387] width 684 height 138
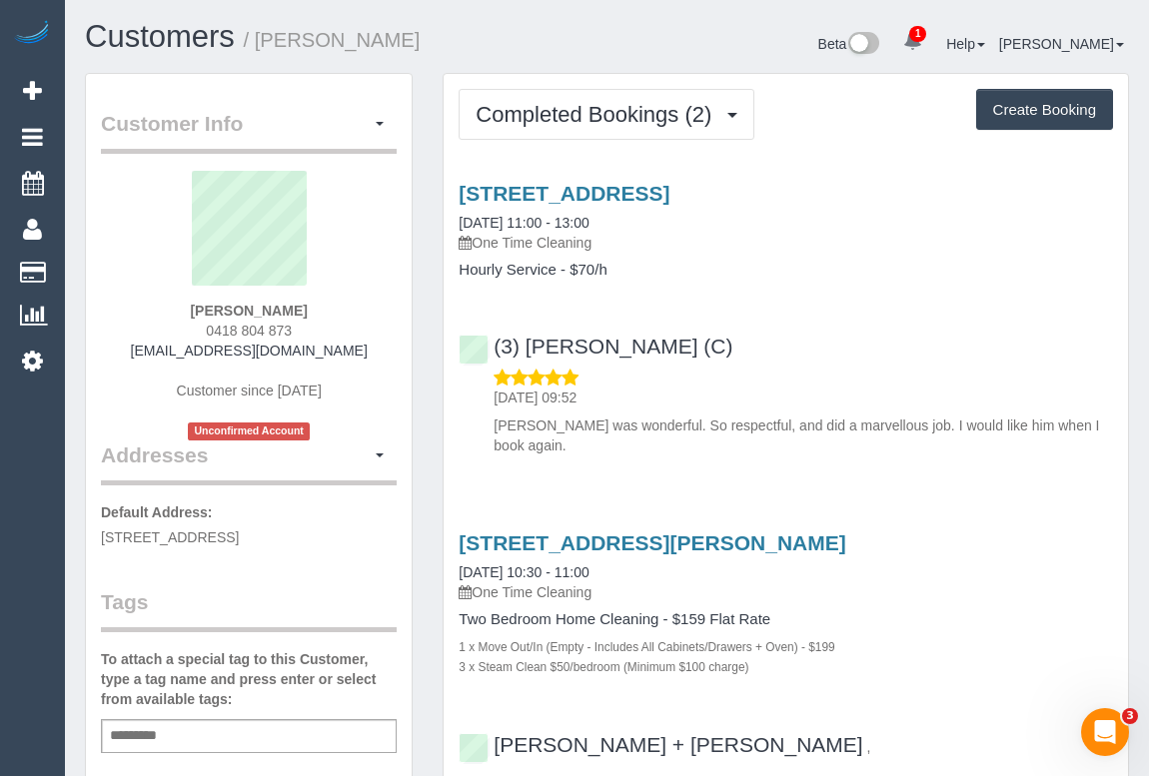
drag, startPoint x: 193, startPoint y: 329, endPoint x: 354, endPoint y: 330, distance: 160.9
click at [354, 330] on div "Molly Angus 0418 804 873 mollyangus38@gmail.com Customer since 2020 Unconfirmed…" at bounding box center [249, 306] width 296 height 270
copy span "0418 804 873"
click at [815, 368] on div "01/10/2025 09:52 Andrea was wonderful. So respectful, and did a marvellous job.…" at bounding box center [786, 412] width 654 height 89
click at [843, 467] on div "Service Feedback 13/112b St Georges Road, Northcote, VIC 3070 30/09/2025 11:00 …" at bounding box center [786, 538] width 654 height 747
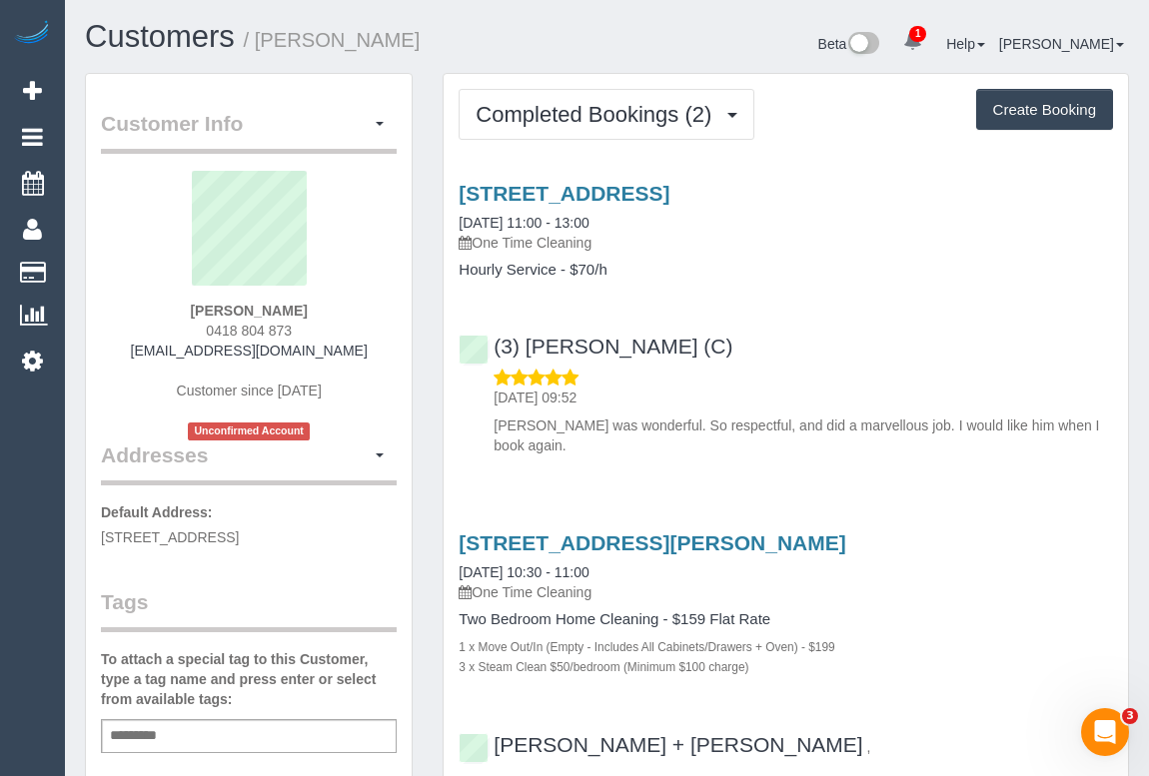
click at [765, 272] on h4 "Hourly Service - $70/h" at bounding box center [786, 270] width 654 height 17
click at [640, 186] on link "13/112b St Georges Road, Northcote, VIC 3070" at bounding box center [564, 193] width 211 height 23
click at [611, 190] on link "13/112b St Georges Road, Northcote, VIC 3070" at bounding box center [564, 193] width 211 height 23
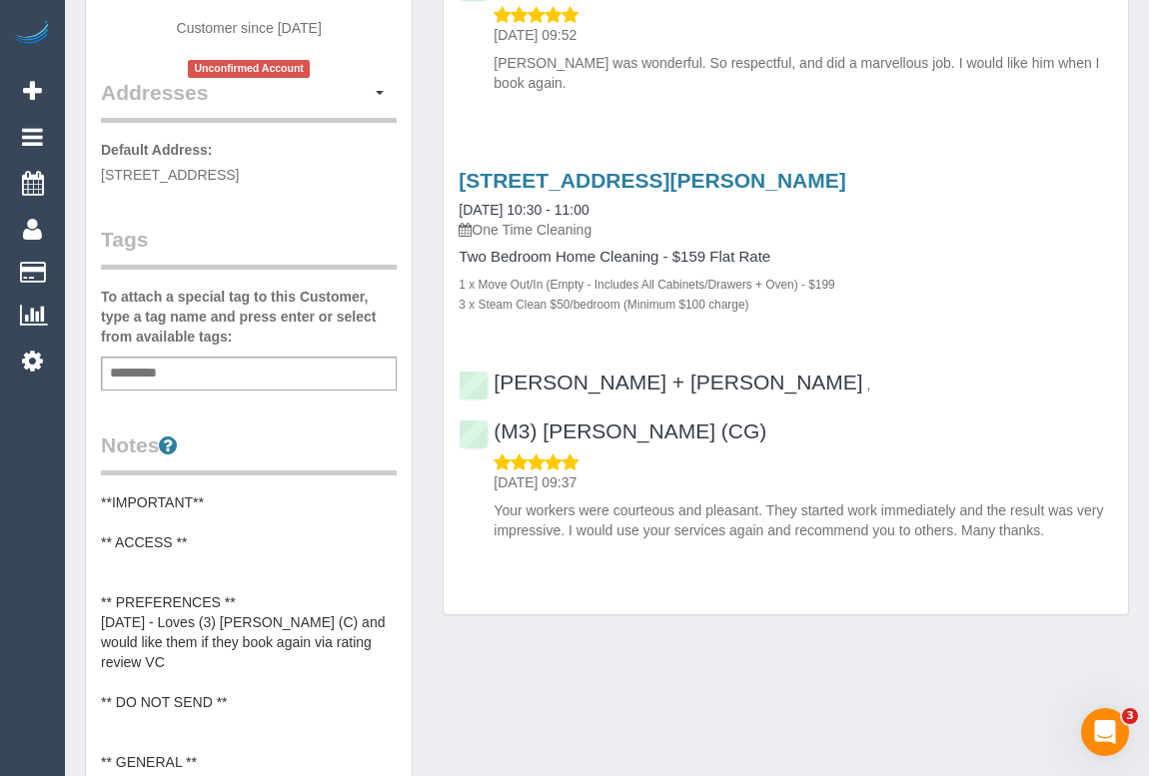
click at [659, 689] on div "Customer Info Edit Contact Info Send Message Email Preferences Special Sales Ta…" at bounding box center [607, 579] width 1074 height 1738
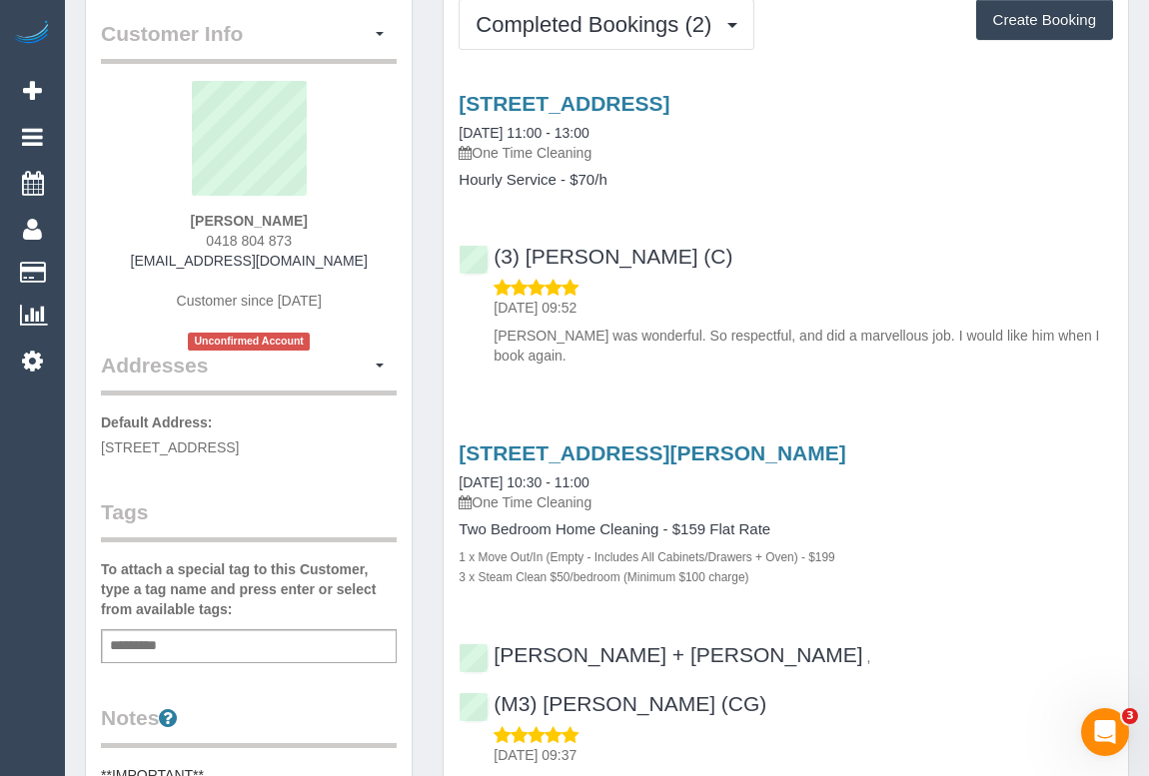
scroll to position [0, 0]
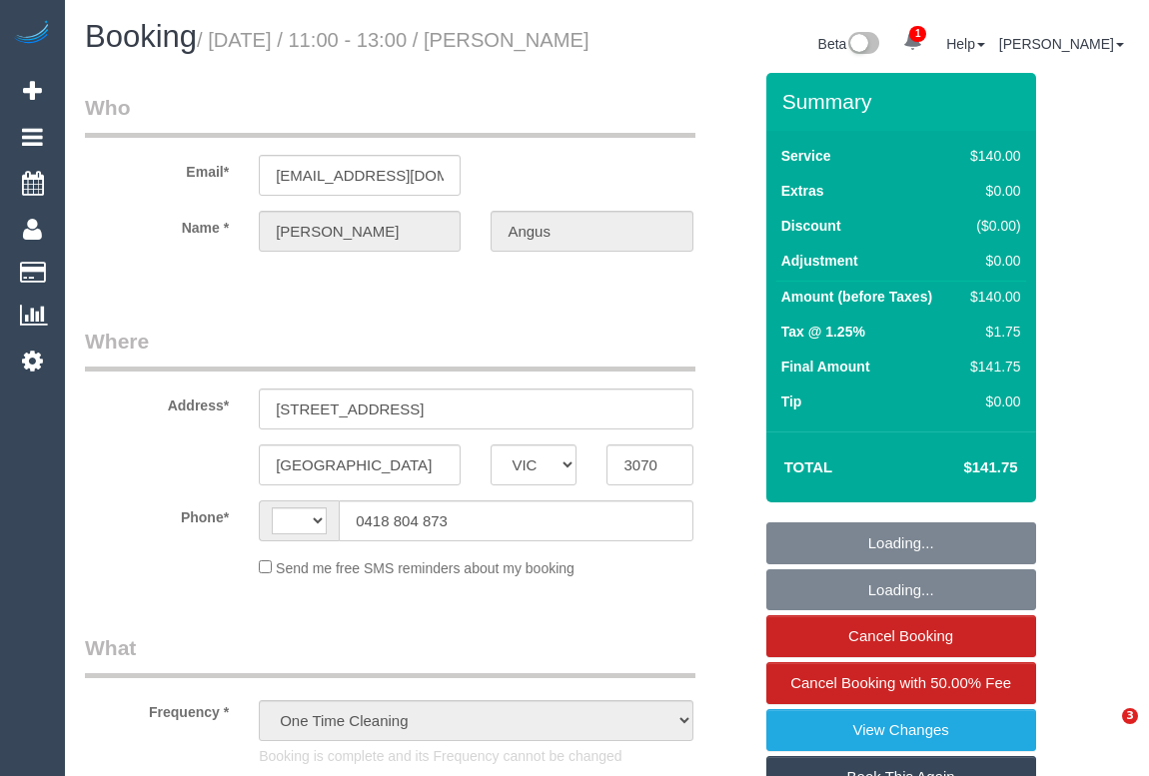
select select "VIC"
select select "number:28"
select select "number:14"
select select "number:21"
select select "number:24"
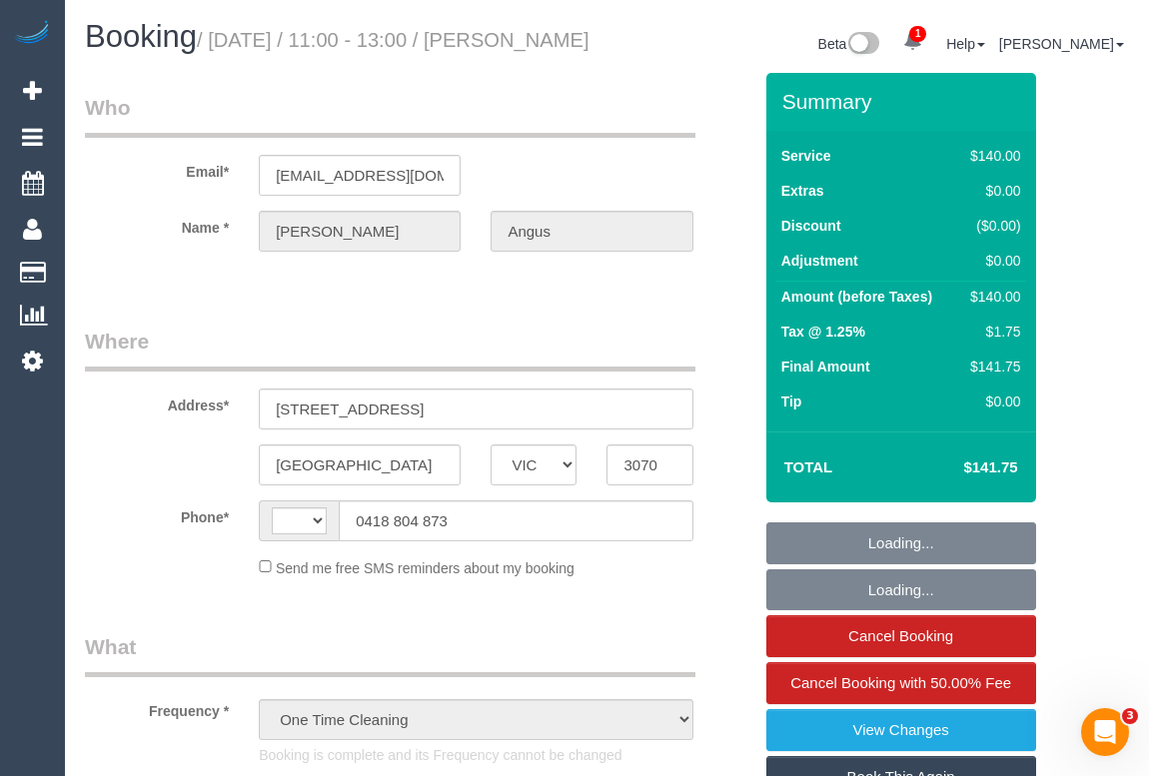
select select "string:AU"
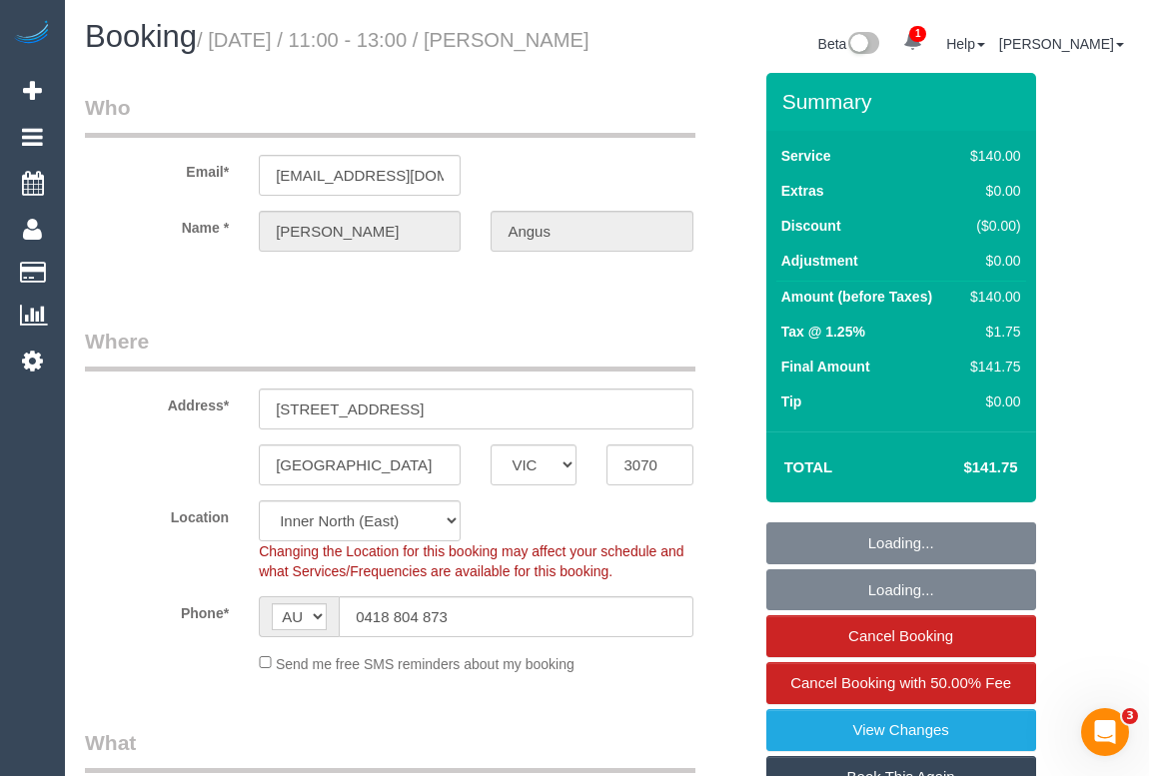
select select "object:1718"
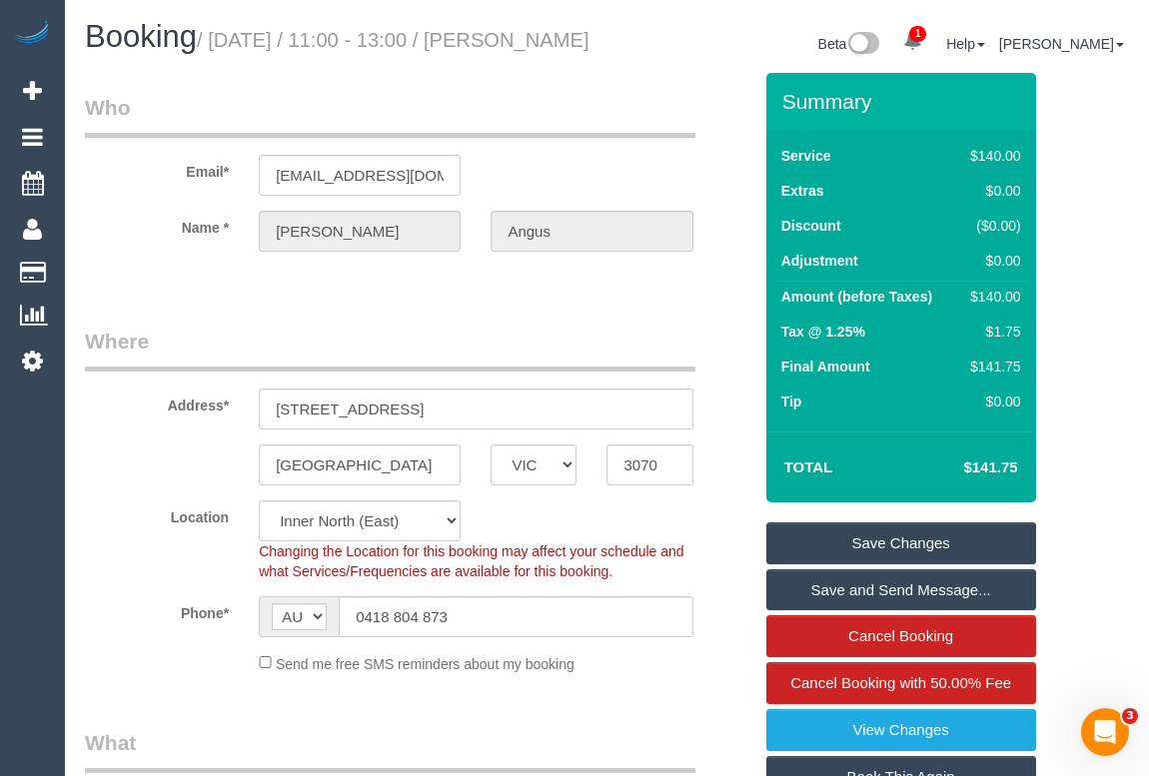
click at [445, 354] on legend "Where" at bounding box center [390, 349] width 610 height 45
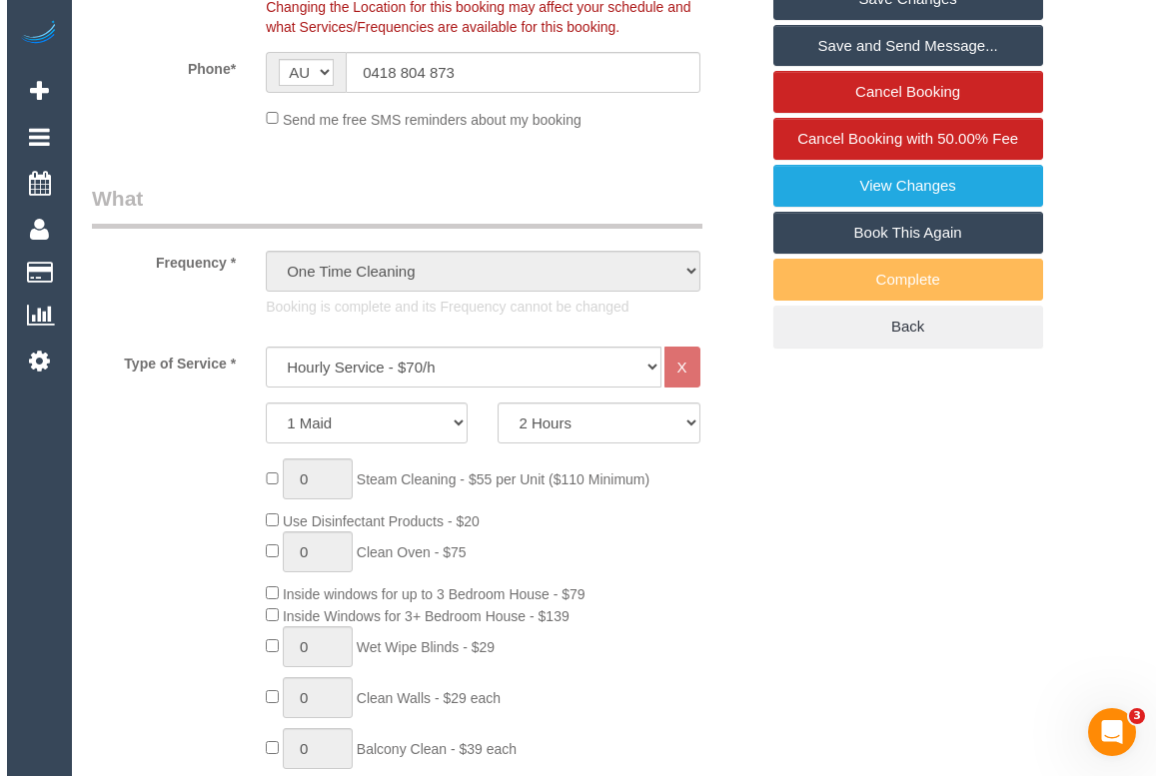
scroll to position [181, 0]
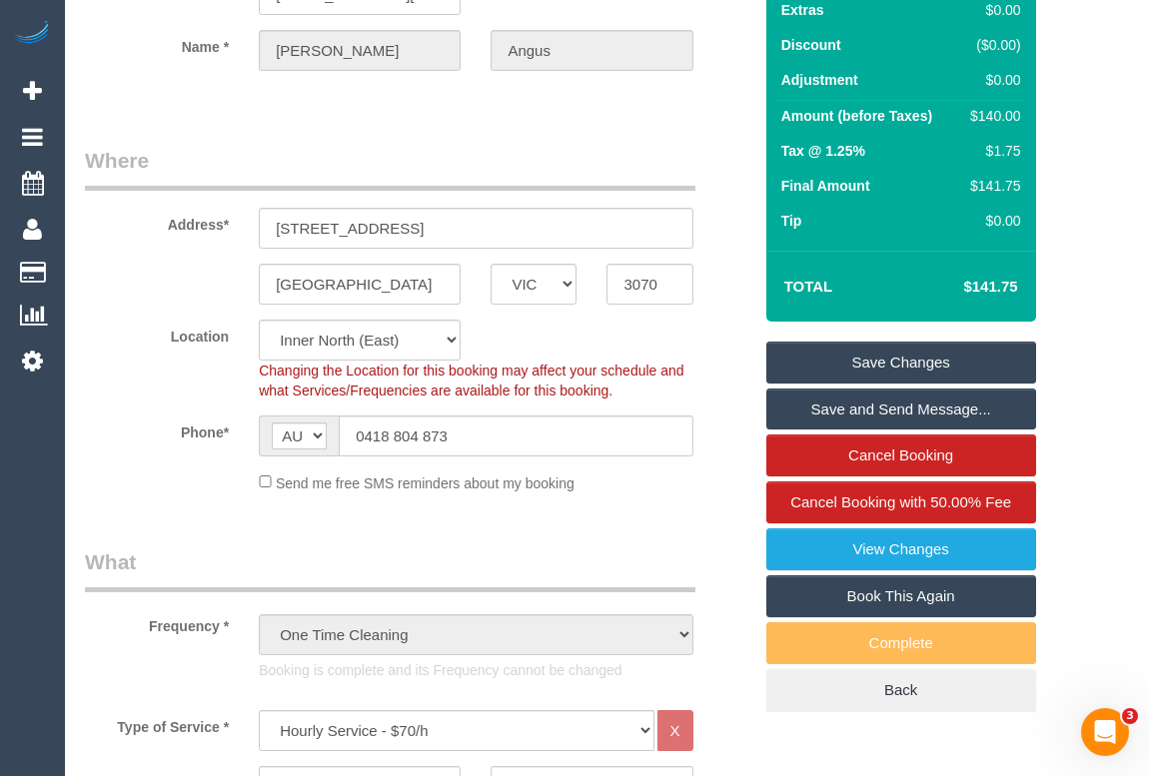
click at [609, 582] on legend "What" at bounding box center [390, 569] width 610 height 45
click at [804, 569] on link "View Changes" at bounding box center [901, 550] width 270 height 42
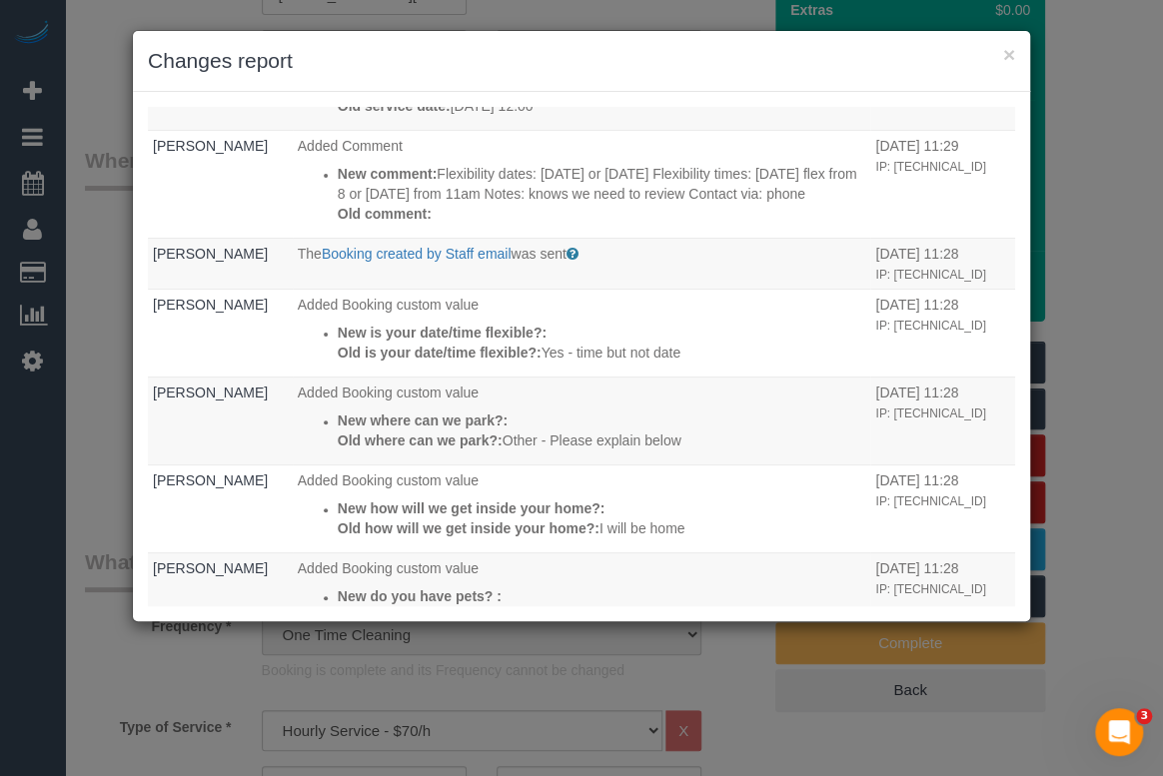
scroll to position [1008, 0]
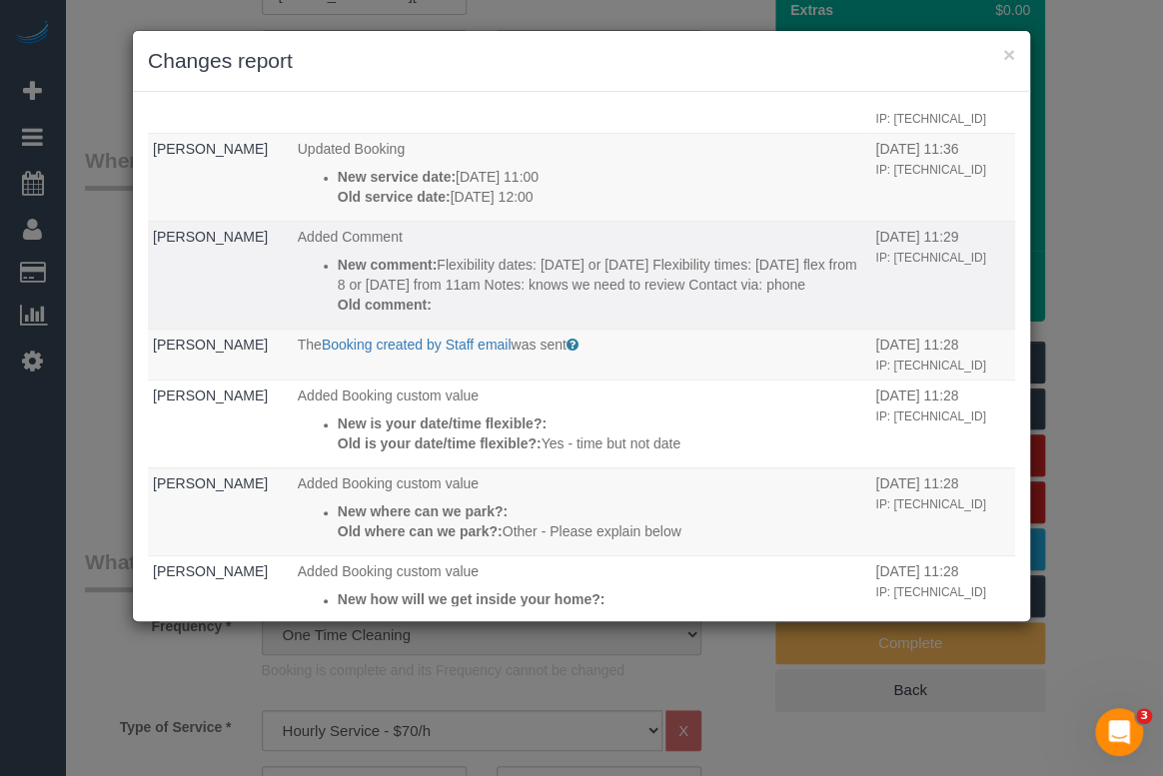
click at [210, 284] on td "[PERSON_NAME]" at bounding box center [220, 275] width 145 height 108
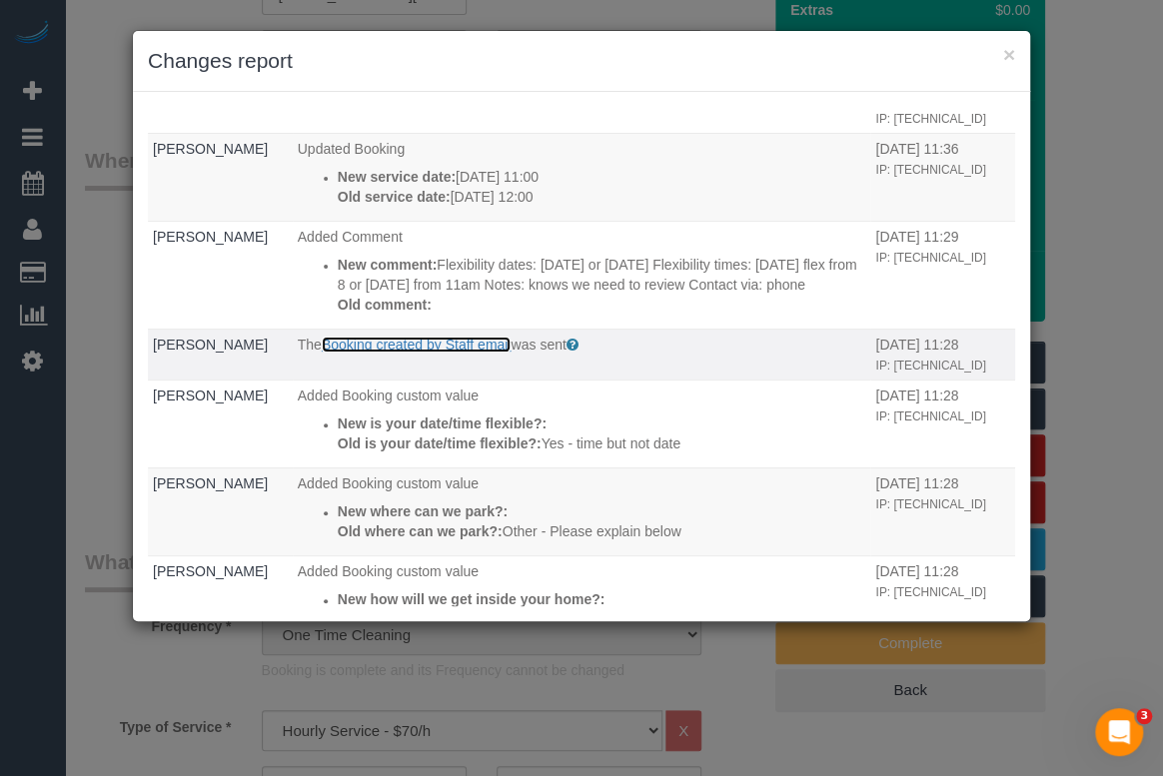
click at [433, 342] on link "Booking created by Staff email" at bounding box center [417, 345] width 190 height 16
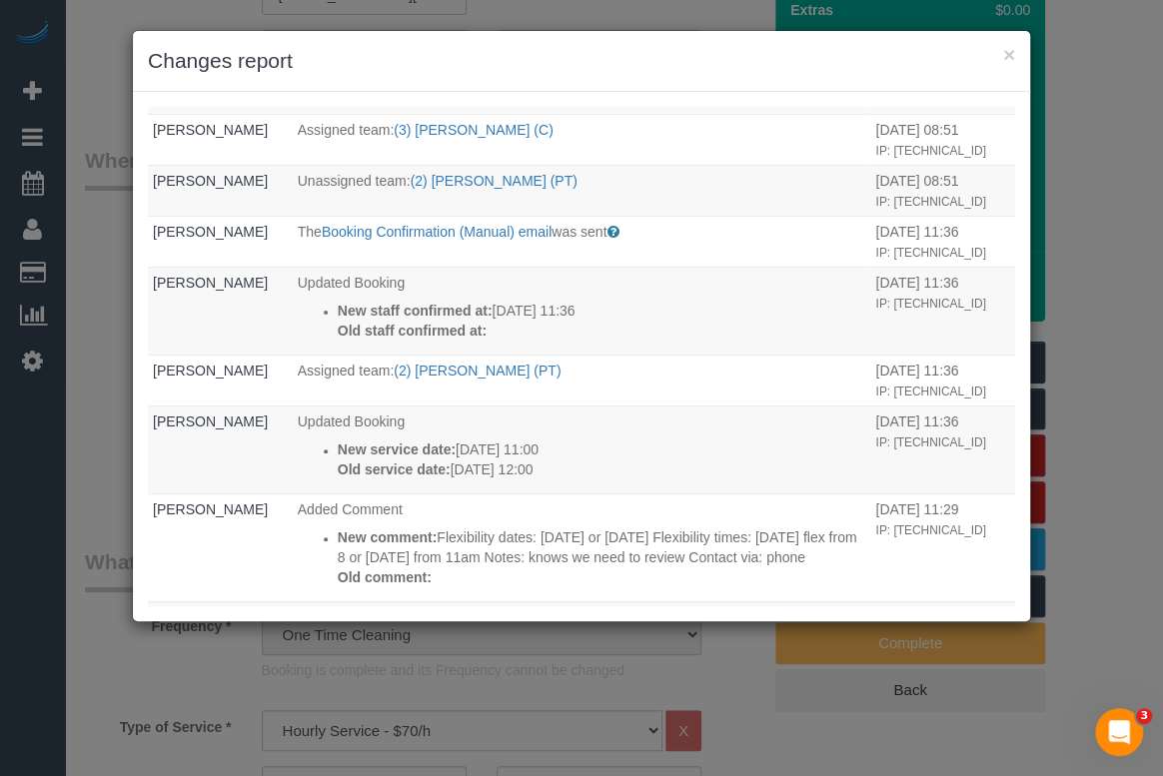
scroll to position [644, 0]
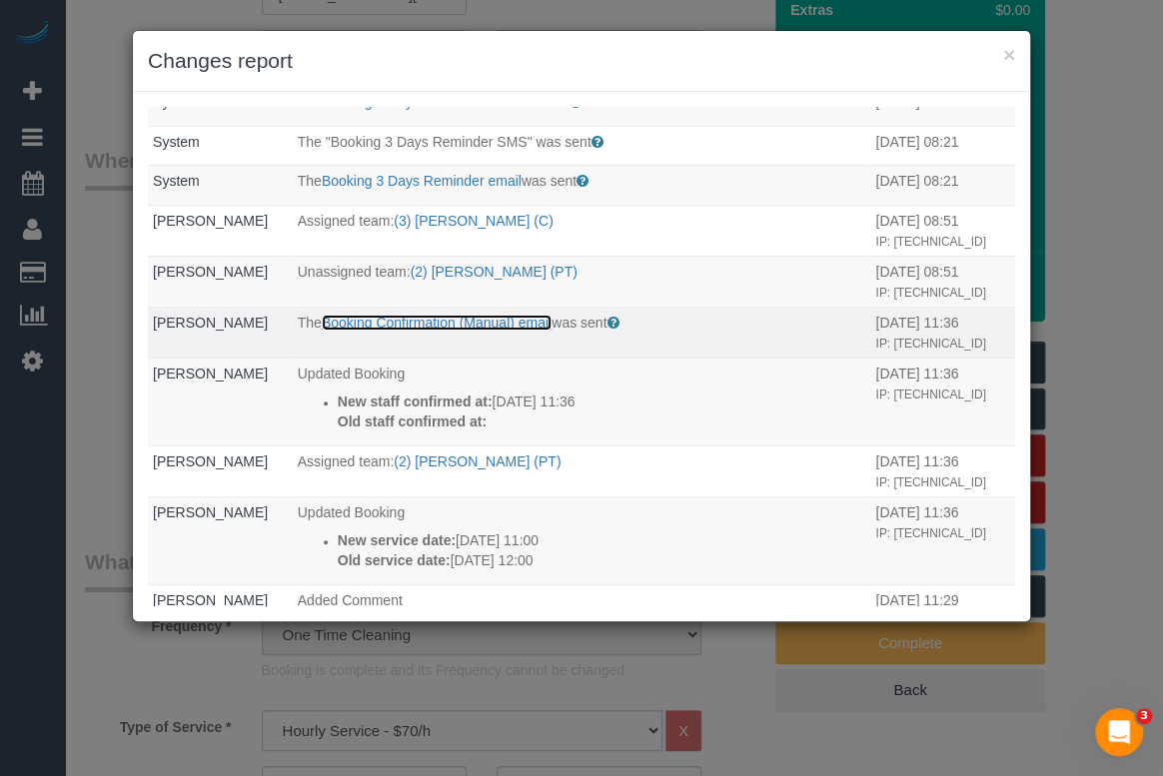
click at [414, 326] on link "Booking Confirmation (Manual) email" at bounding box center [437, 323] width 230 height 16
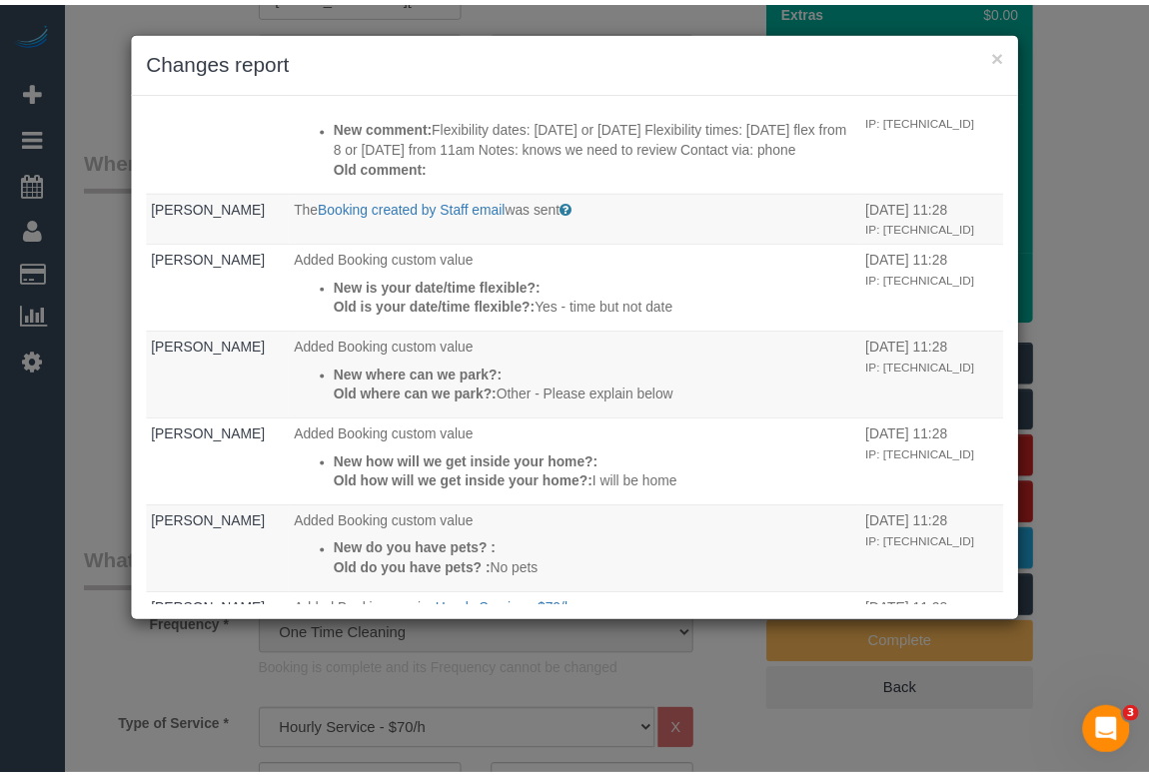
scroll to position [1279, 0]
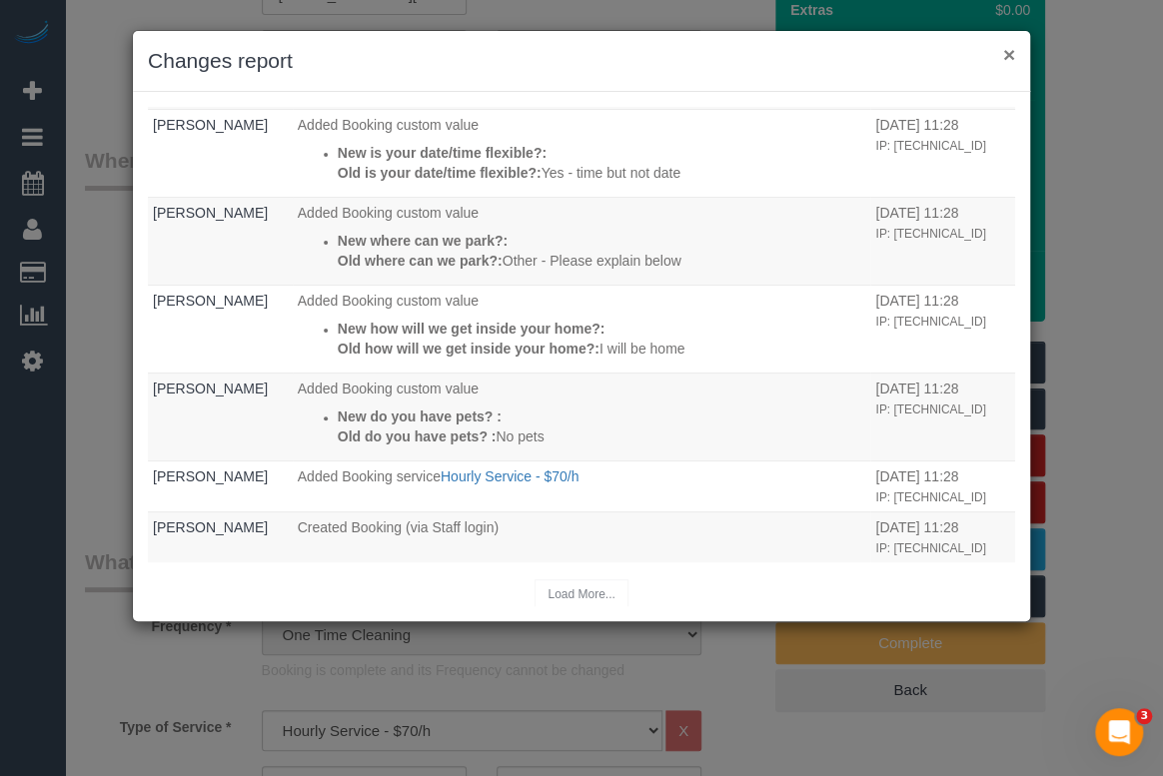
click at [1005, 54] on button "×" at bounding box center [1009, 54] width 12 height 21
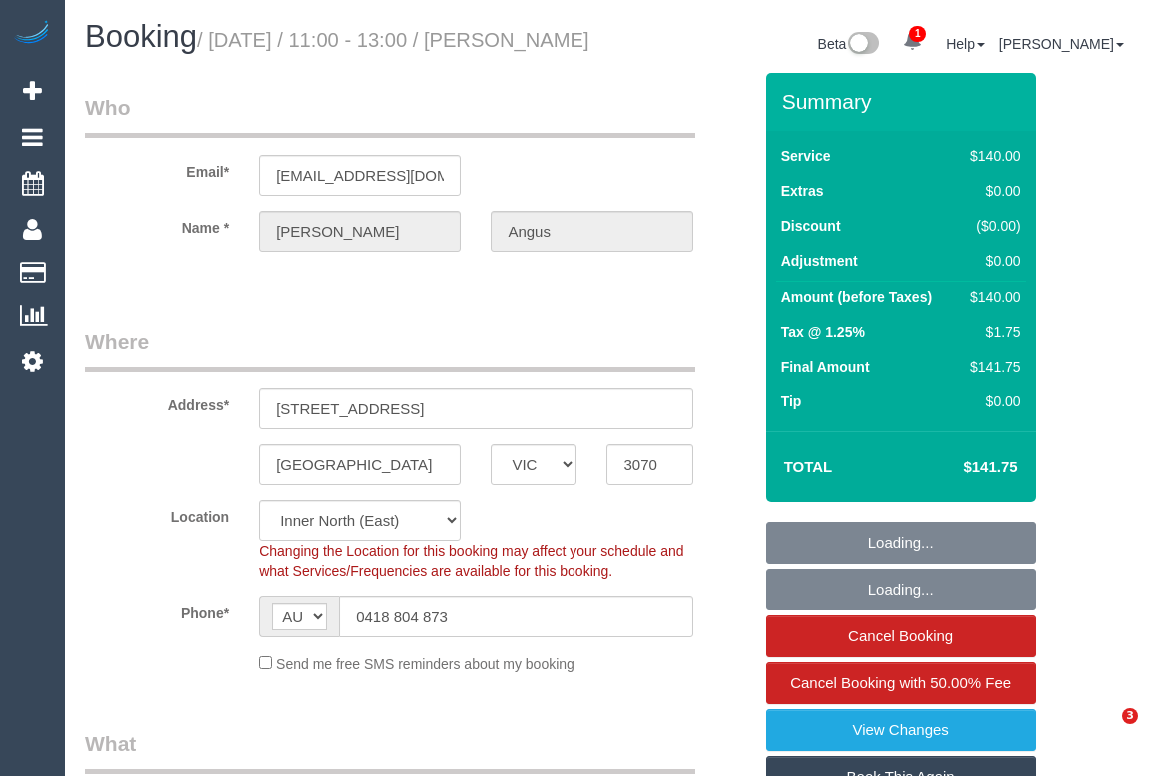
select select "VIC"
select select "number:28"
select select "number:14"
select select "number:21"
select select "number:24"
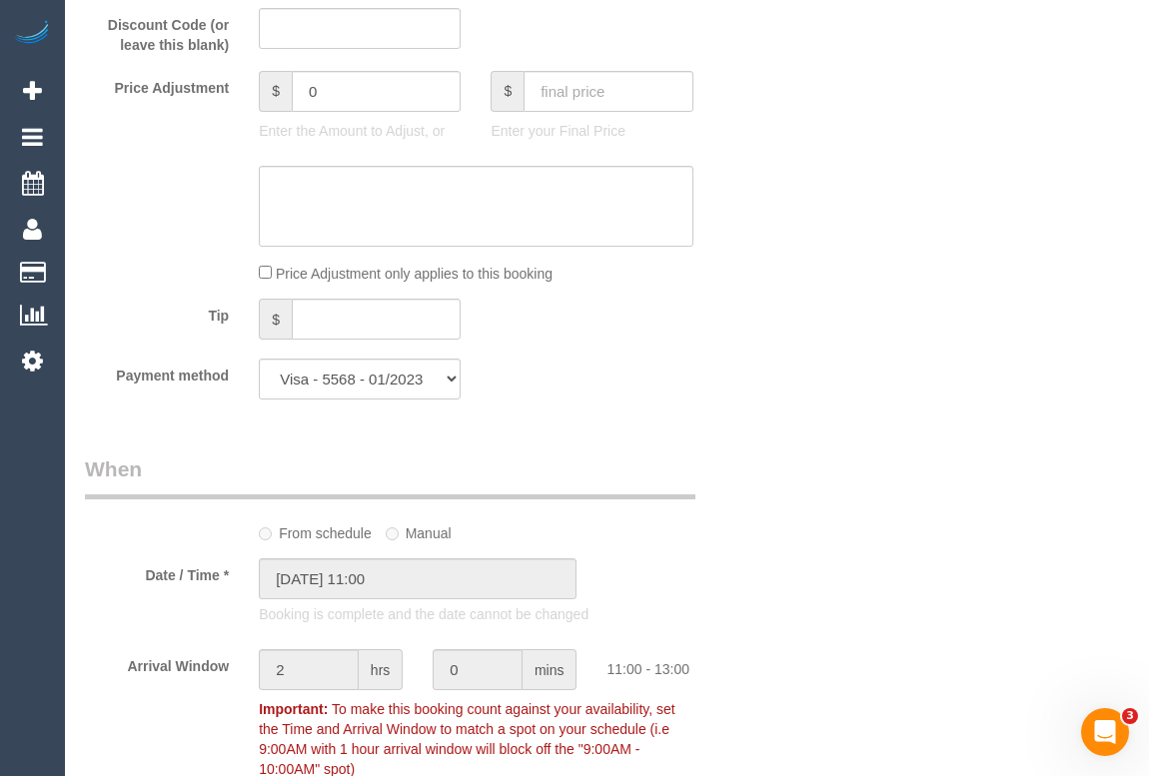
scroll to position [1544, 0]
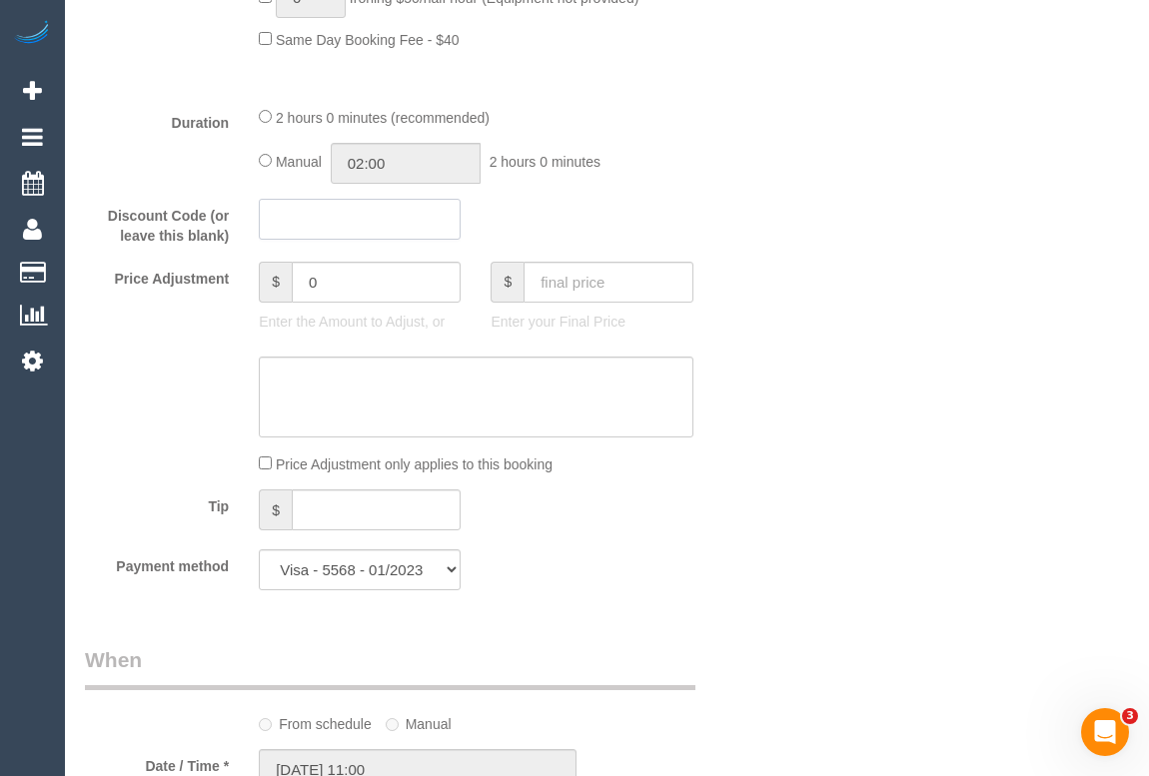
click at [310, 240] on input "text" at bounding box center [360, 219] width 202 height 41
paste input "EarlyBird40"
type input "EarlyBird40"
drag, startPoint x: 354, startPoint y: 310, endPoint x: 324, endPoint y: 308, distance: 30.0
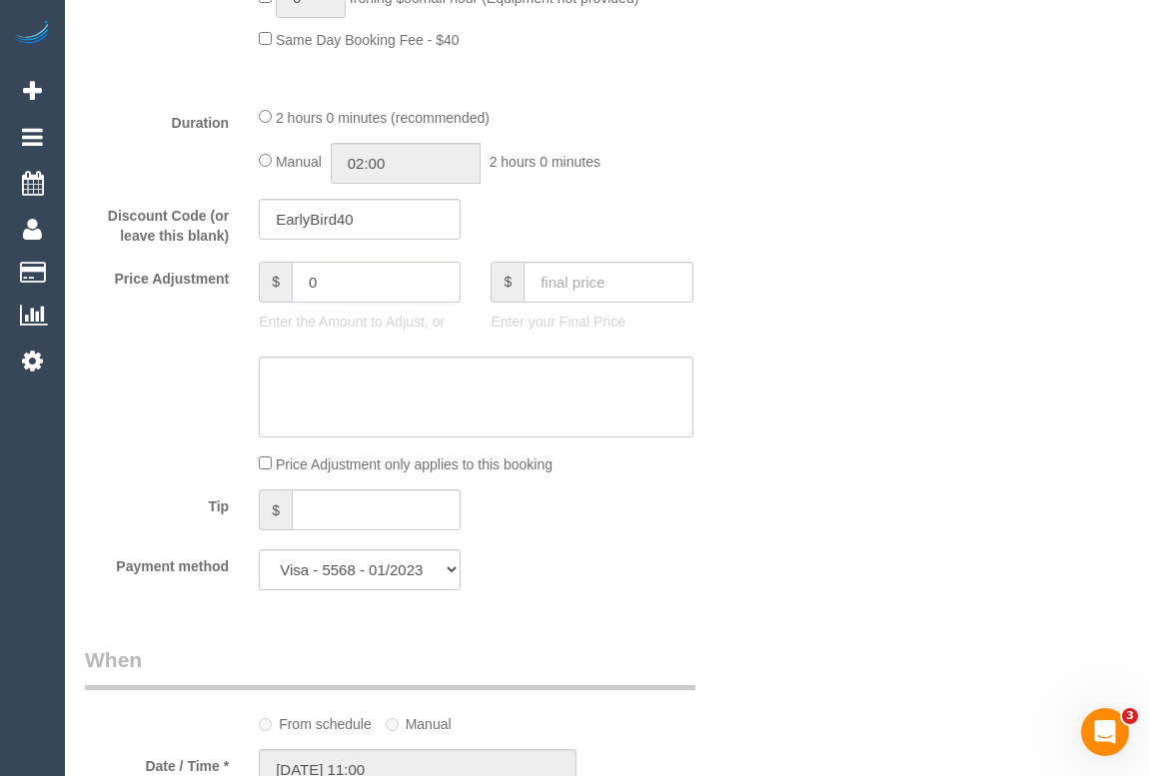
click at [324, 303] on input "0" at bounding box center [376, 282] width 169 height 41
click at [321, 303] on input "0" at bounding box center [376, 282] width 169 height 41
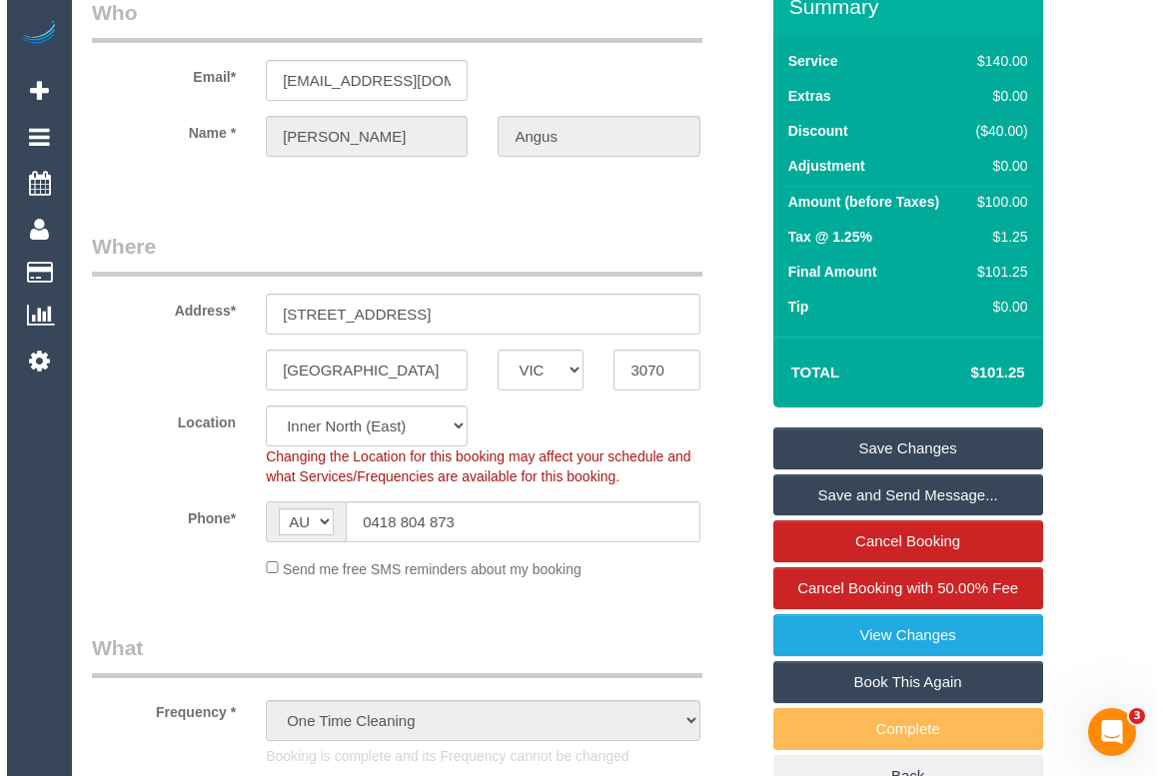
scroll to position [0, 0]
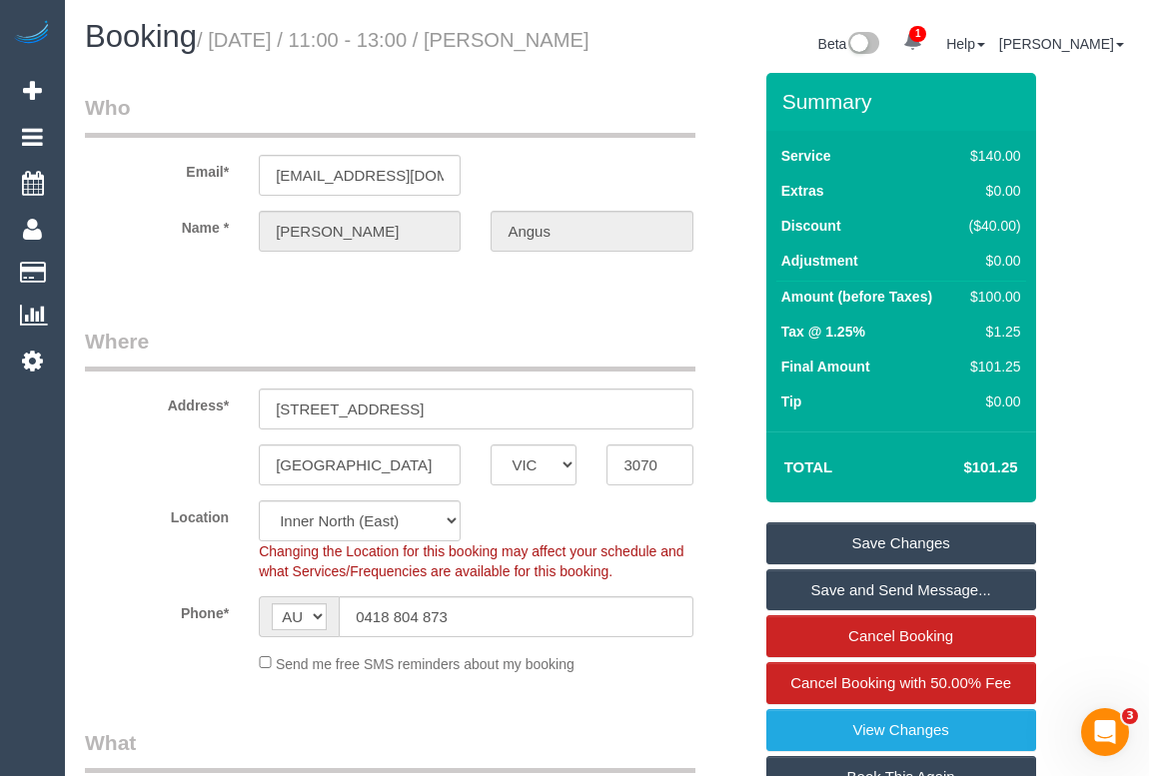
click at [857, 564] on link "Save Changes" at bounding box center [901, 544] width 270 height 42
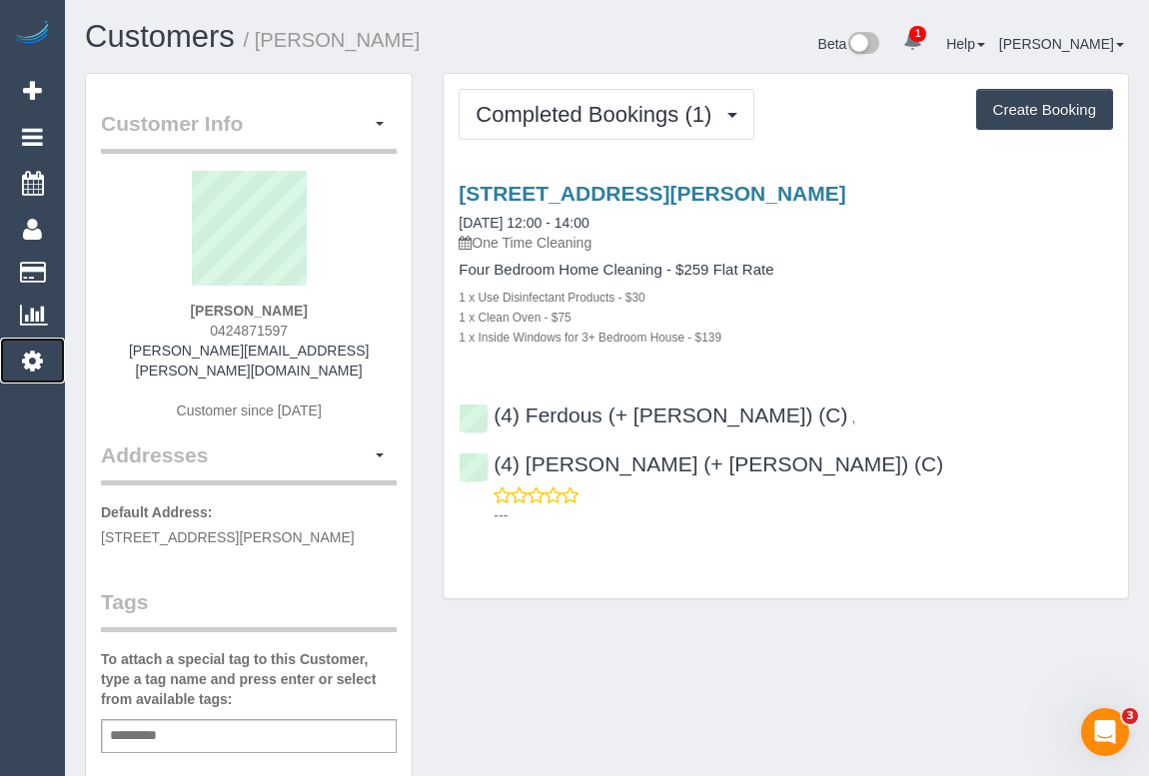
click at [30, 350] on icon at bounding box center [32, 361] width 21 height 24
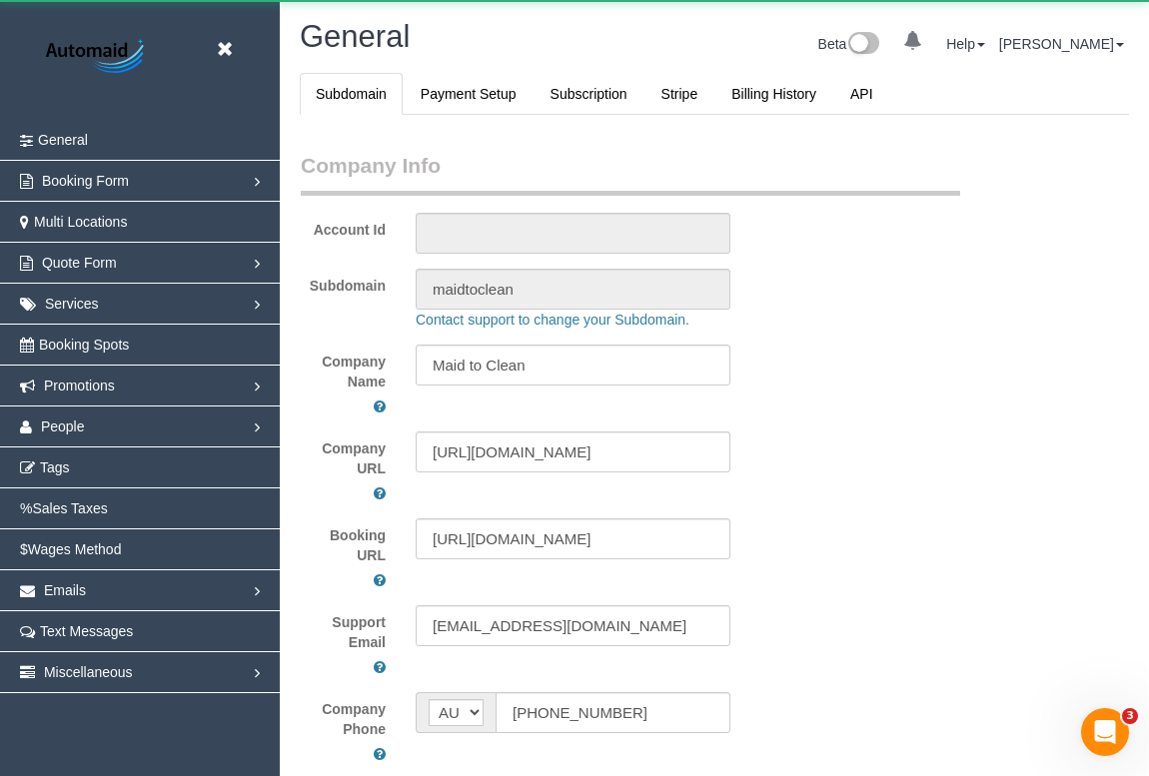
select select "string:AU"
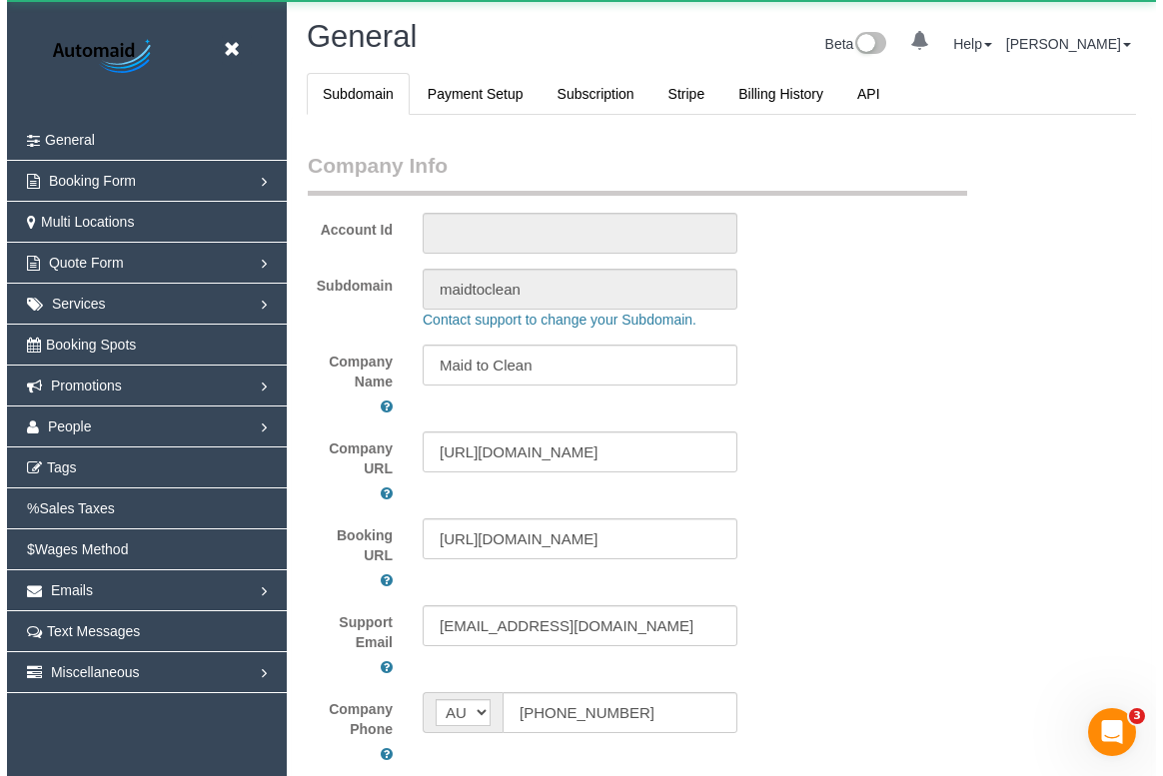
scroll to position [5009, 1149]
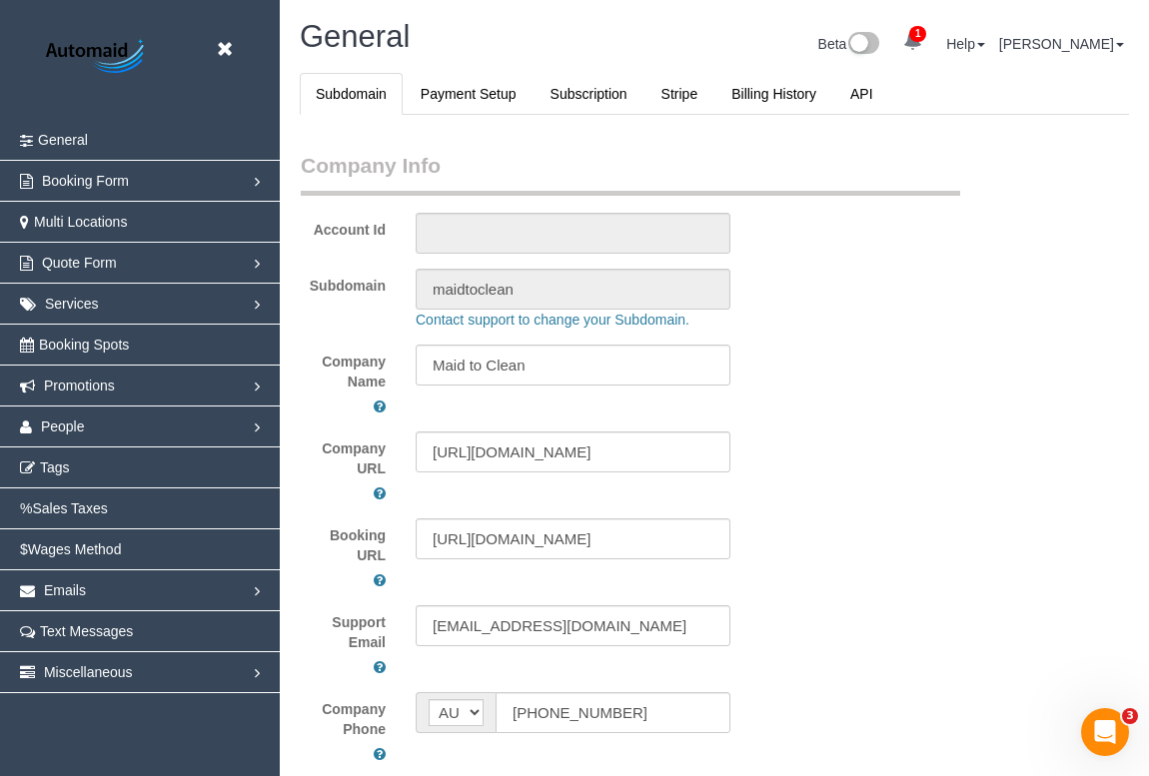
select select "1"
click at [113, 384] on span "Promotions" at bounding box center [79, 386] width 71 height 16
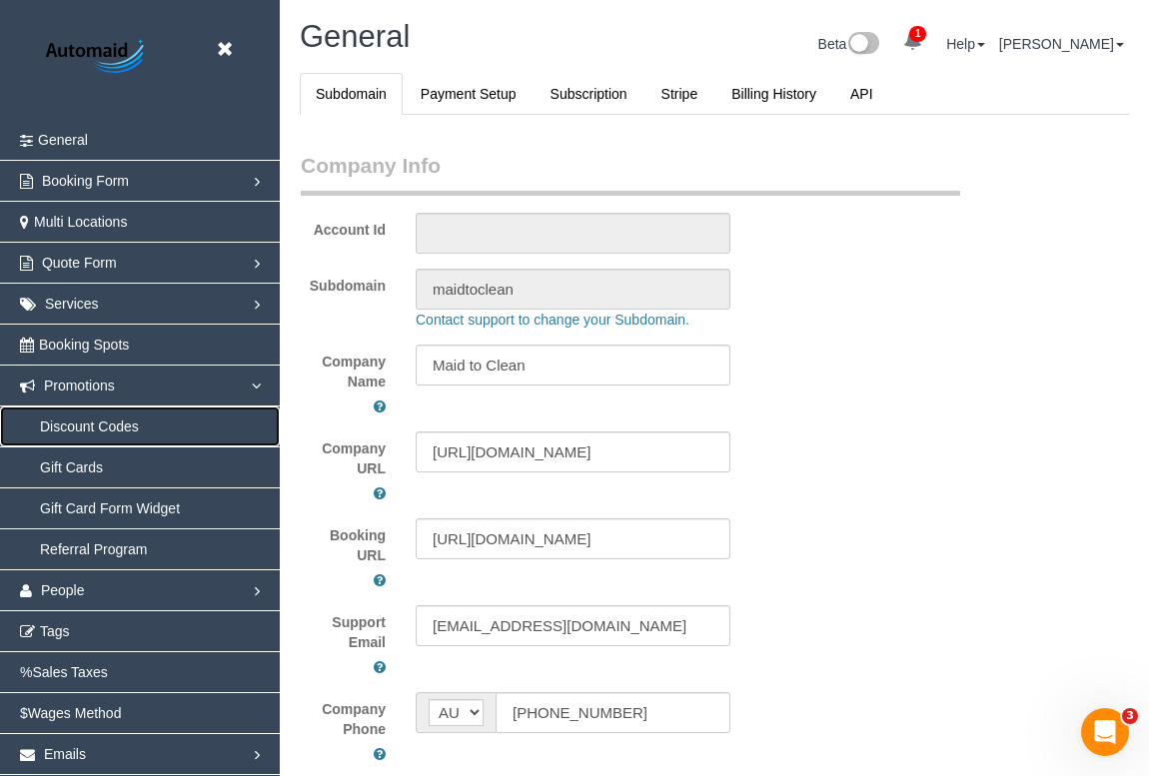
click at [131, 428] on link "Discount Codes" at bounding box center [140, 427] width 280 height 40
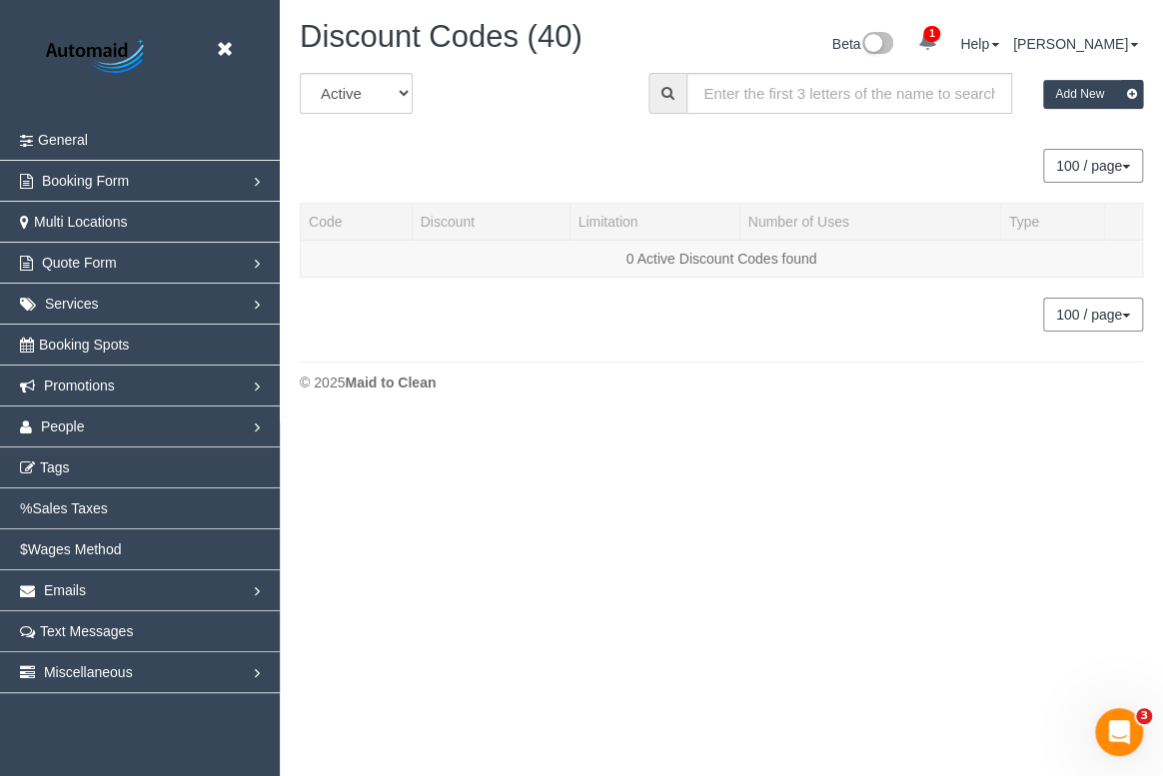
scroll to position [3849, 1149]
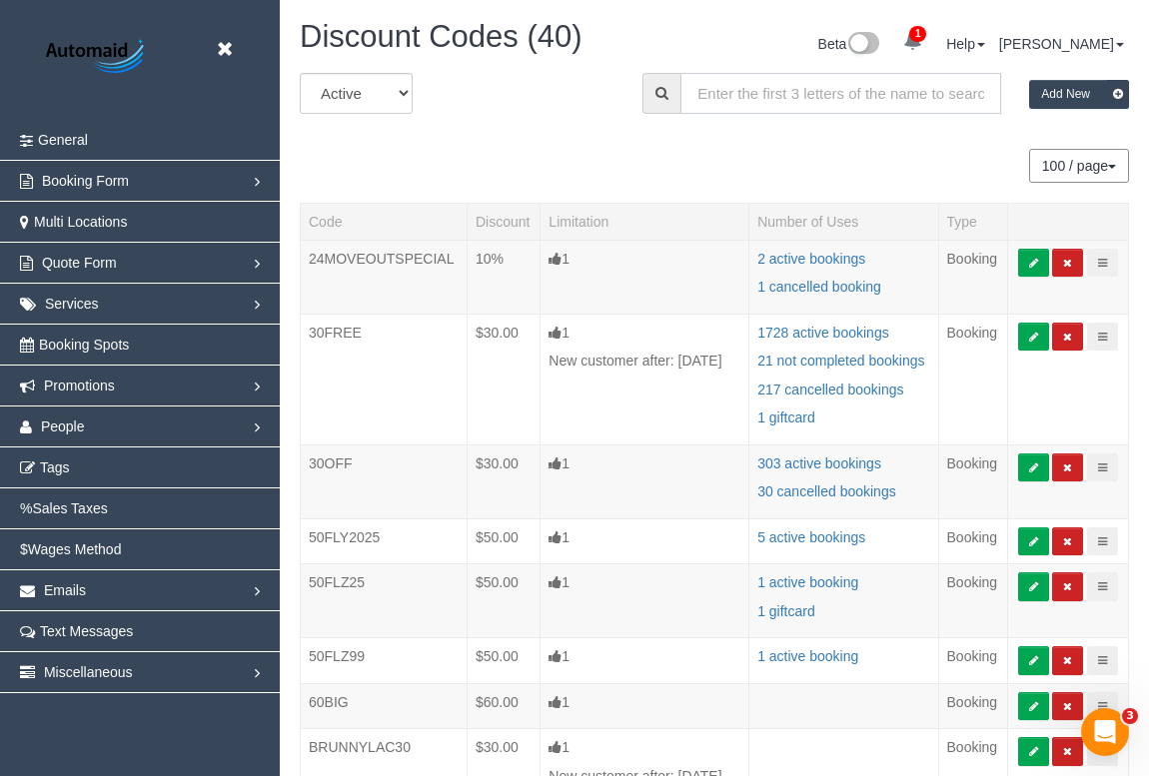
click at [747, 93] on input "text" at bounding box center [840, 93] width 320 height 41
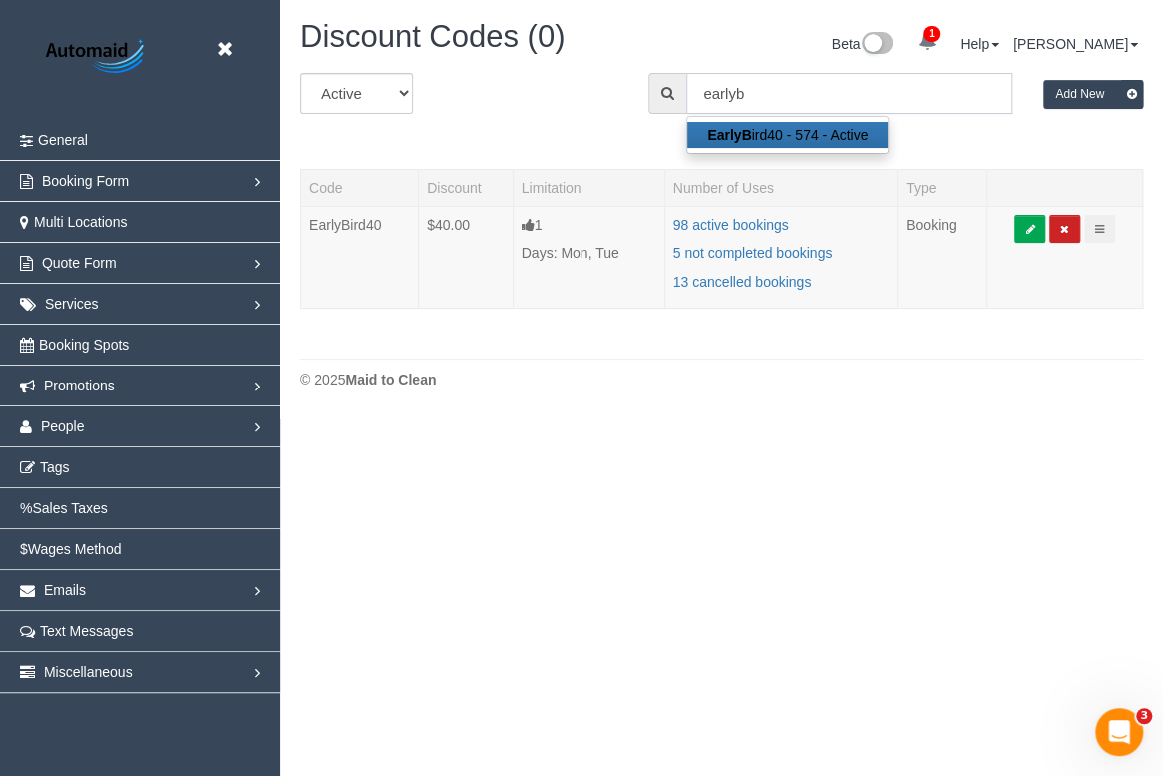
scroll to position [418, 1162]
click at [806, 133] on link "EarlyB ird40 - 574 - Active" at bounding box center [787, 135] width 201 height 26
type input "EarlyBird40"
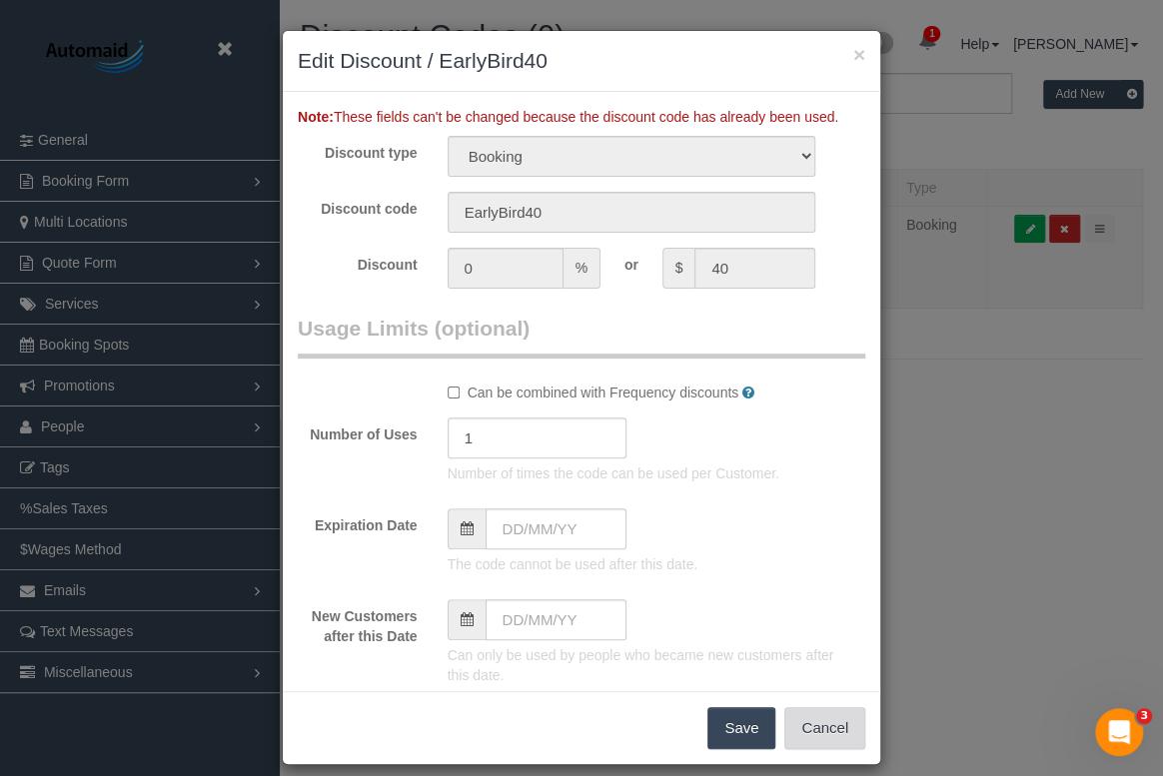
click at [816, 720] on button "Cancel" at bounding box center [824, 728] width 81 height 42
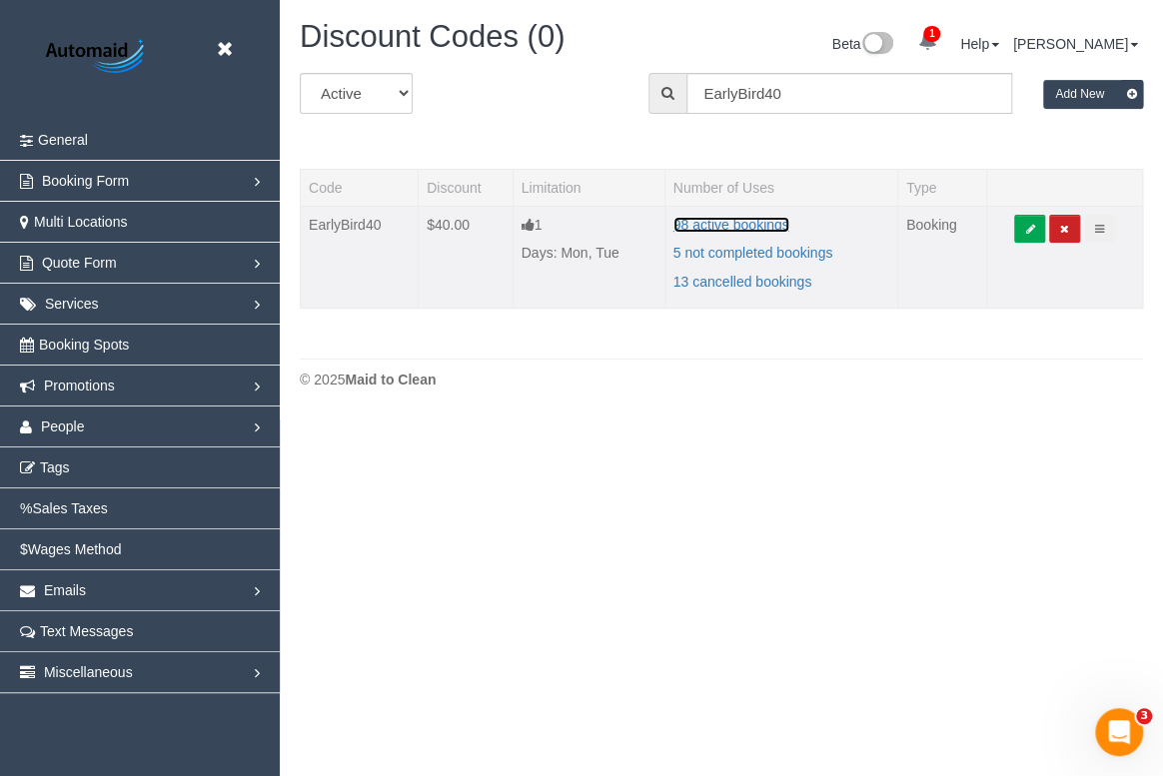
click at [735, 223] on ng-pluralize "98 active bookings" at bounding box center [731, 225] width 116 height 16
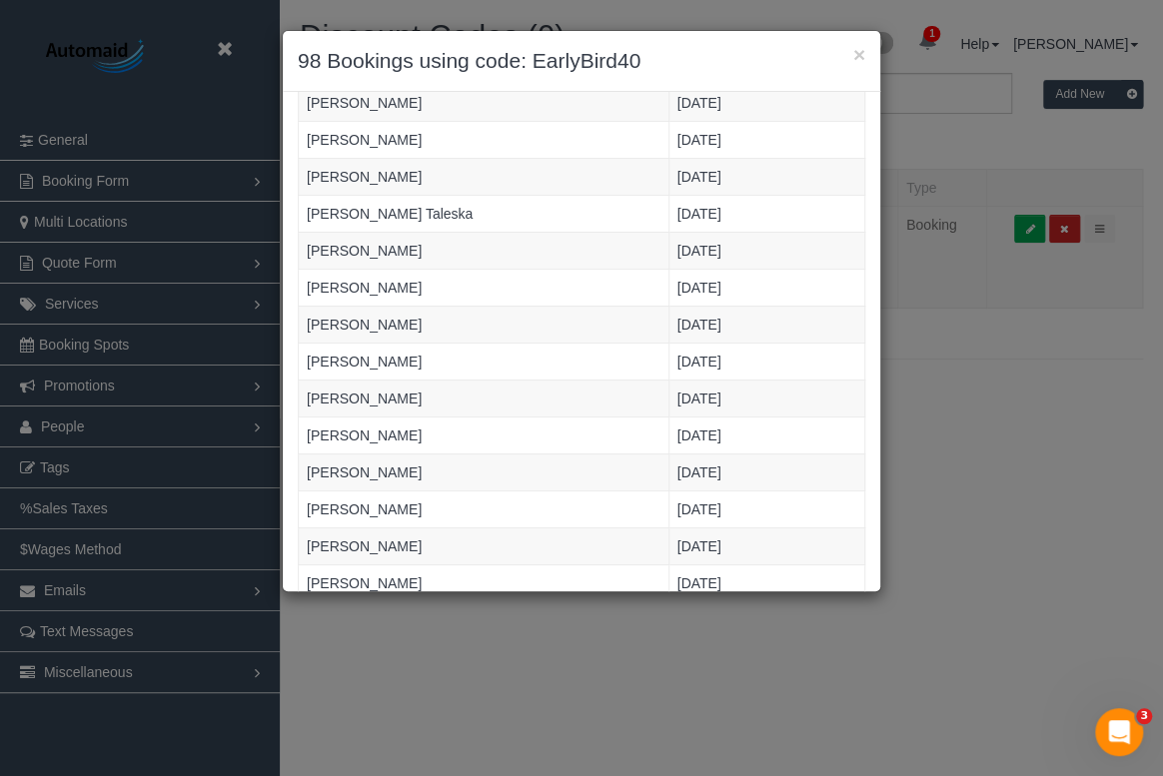
scroll to position [1088, 0]
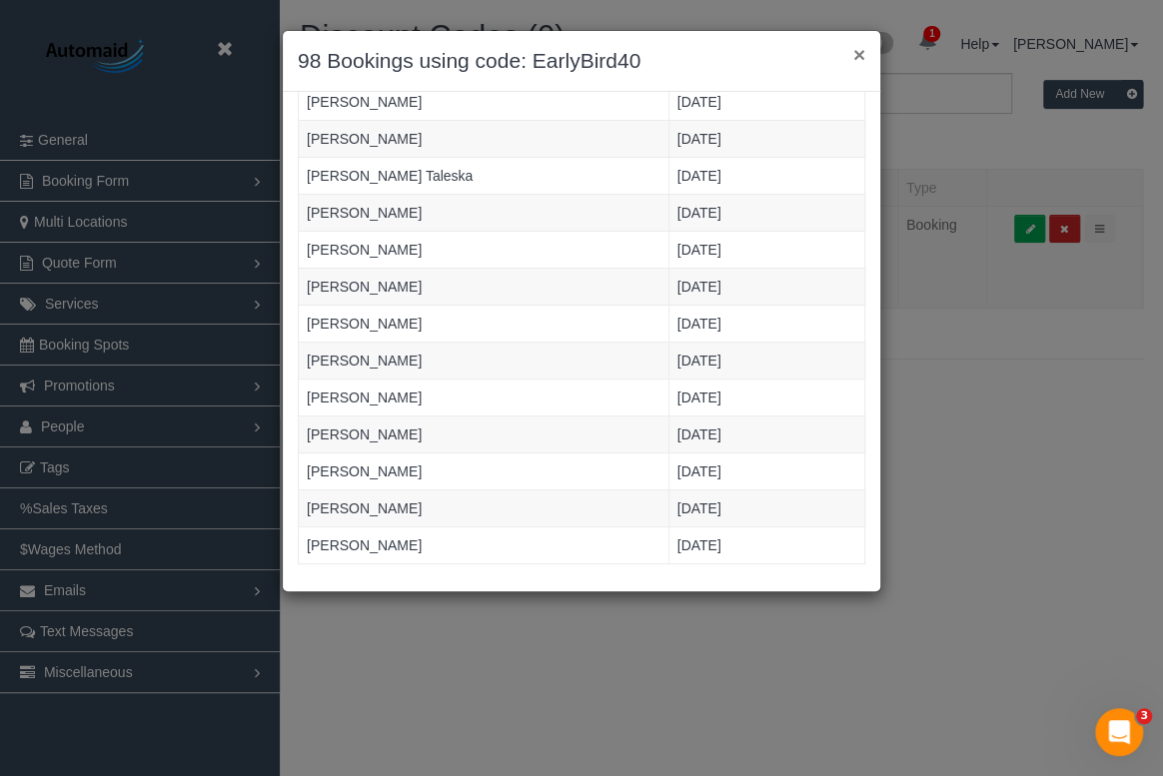
click at [858, 55] on button "×" at bounding box center [859, 54] width 12 height 21
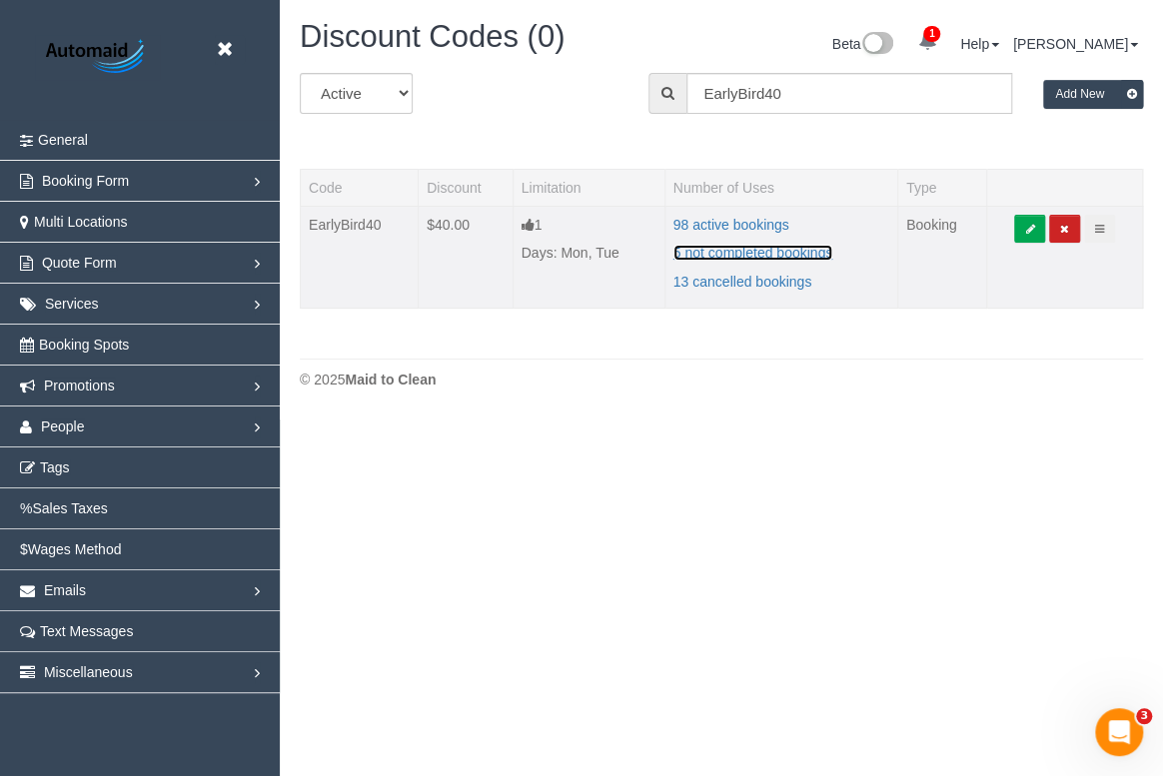
click at [759, 253] on ng-pluralize "5 not completed bookings" at bounding box center [753, 253] width 160 height 16
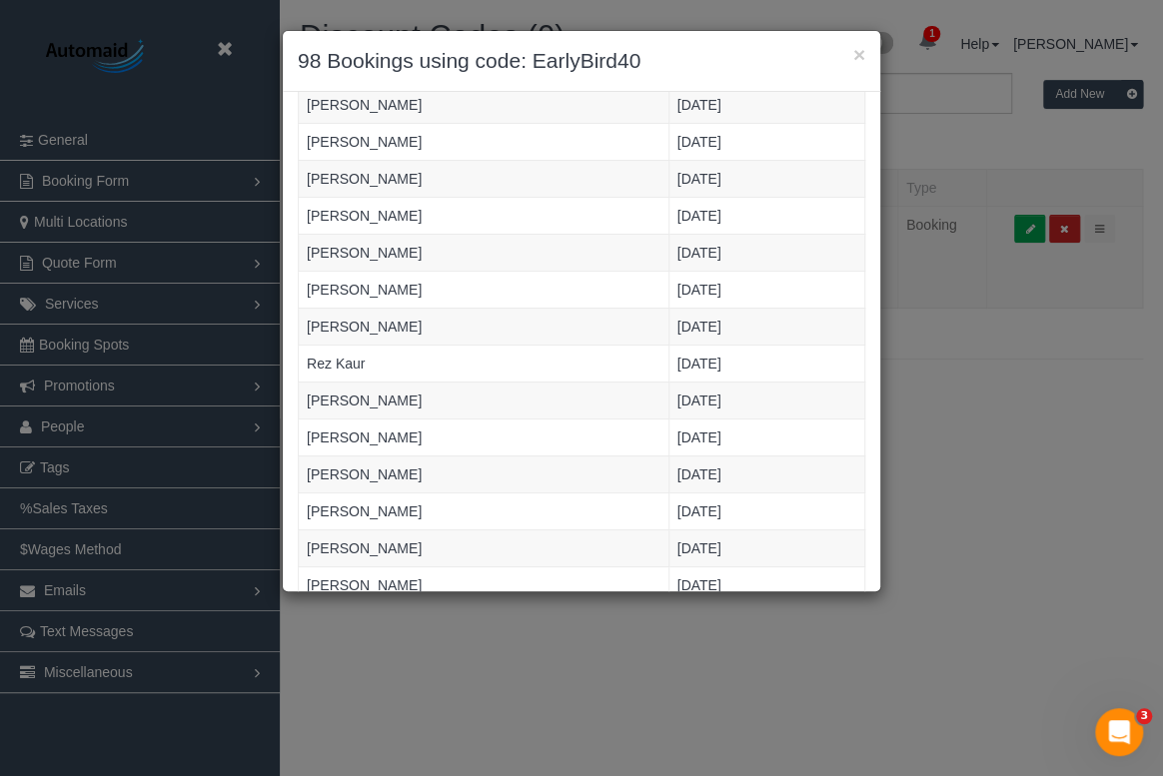
scroll to position [0, 0]
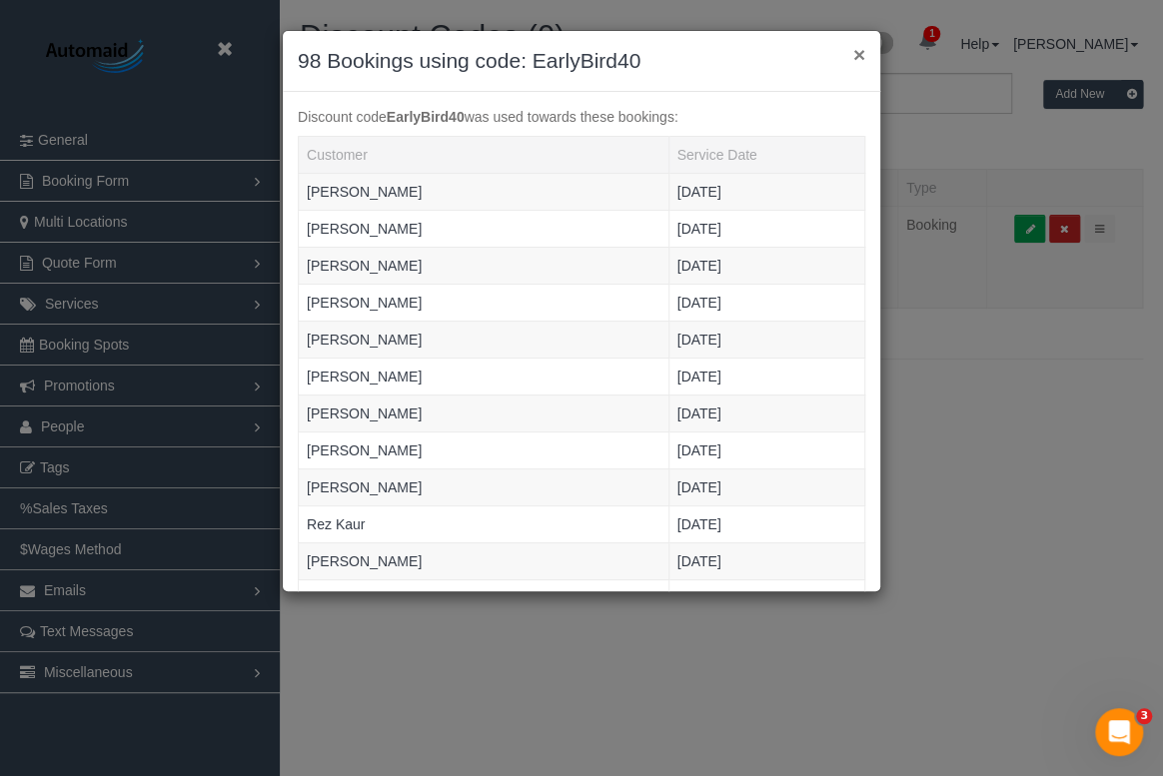
click at [858, 53] on button "×" at bounding box center [859, 54] width 12 height 21
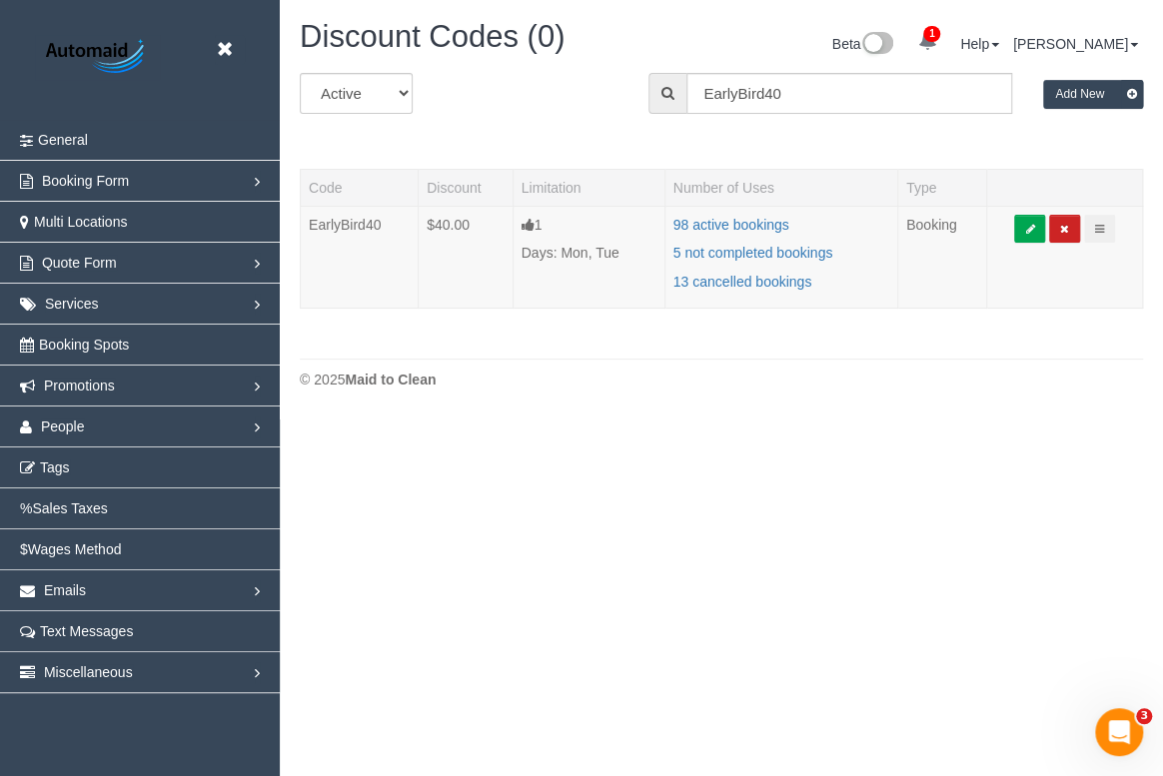
click at [788, 429] on body "Beta Close Settings General Booking Form Install Form Customize Form Fields Def…" at bounding box center [581, 388] width 1163 height 776
drag, startPoint x: 381, startPoint y: 219, endPoint x: 311, endPoint y: 219, distance: 69.9
click at [311, 219] on td "EarlyBird40" at bounding box center [360, 257] width 118 height 103
copy td "EarlyBird40"
click at [773, 449] on body "Beta Close Settings General Booking Form Install Form Customize Form Fields Def…" at bounding box center [581, 388] width 1163 height 776
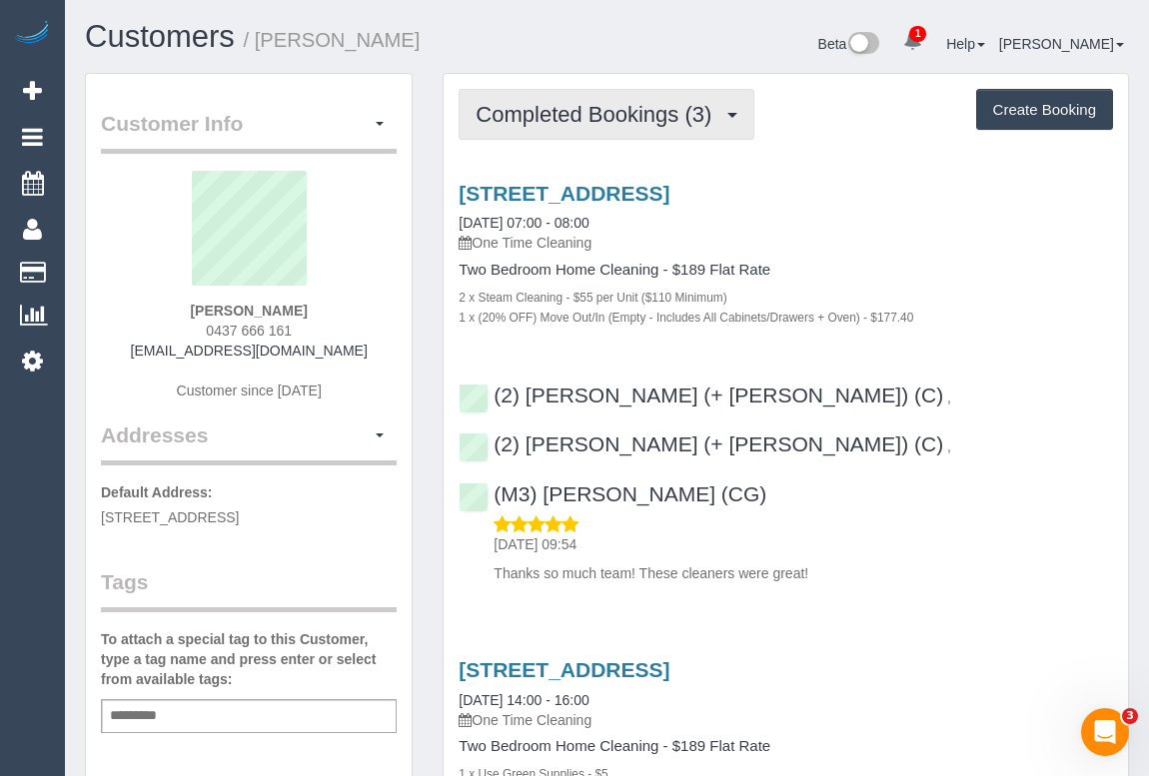
click at [586, 114] on span "Completed Bookings (3)" at bounding box center [599, 114] width 246 height 25
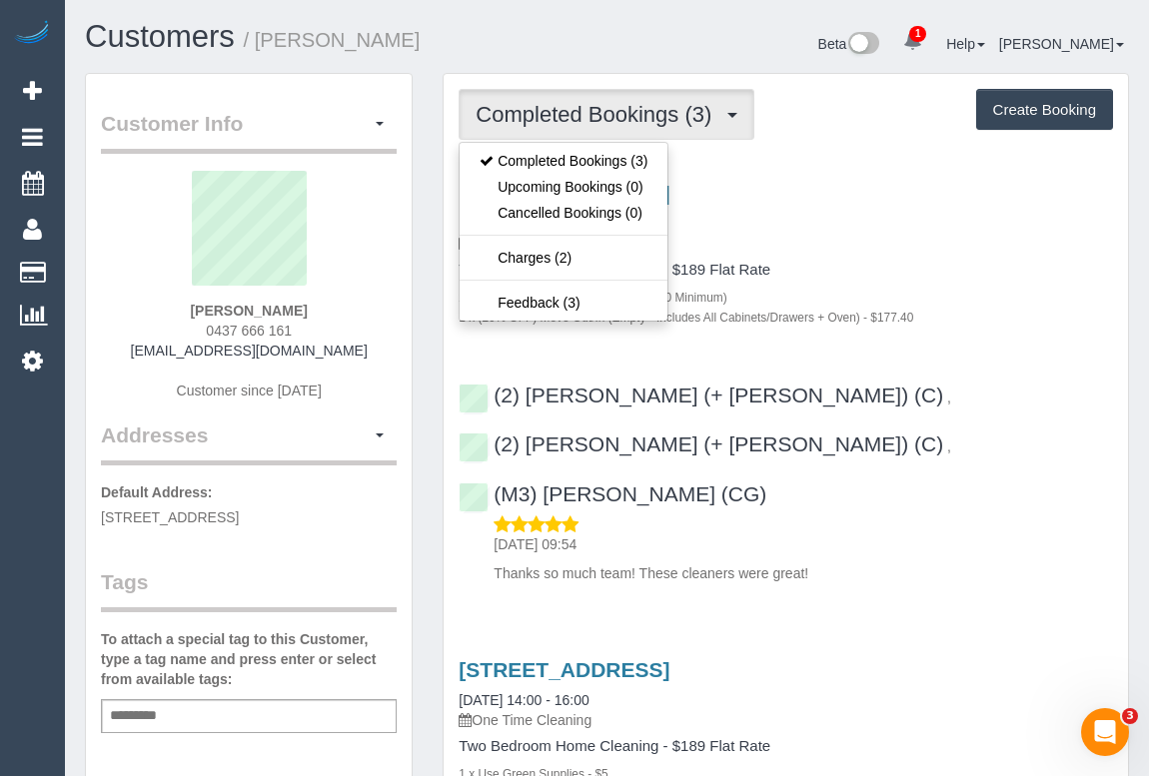
click at [908, 301] on div "2 x Steam Cleaning - $55 per Unit ($110 Minimum)" at bounding box center [786, 297] width 654 height 20
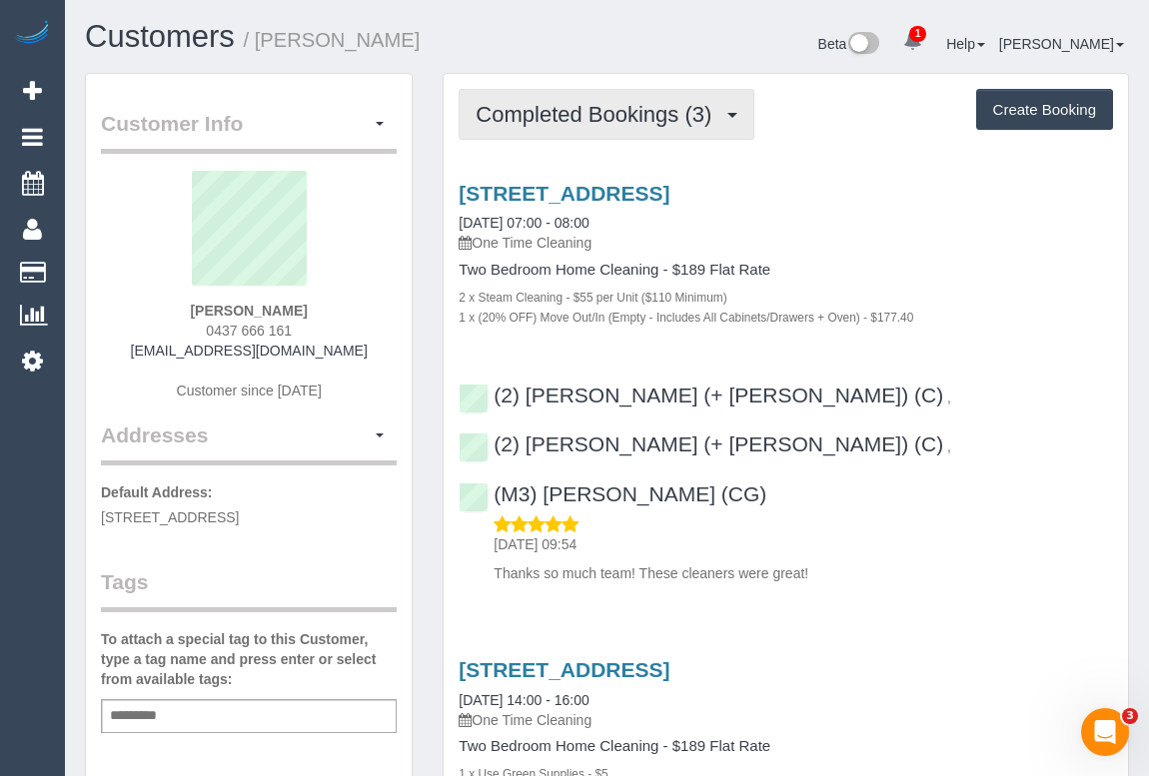
drag, startPoint x: 581, startPoint y: 122, endPoint x: 589, endPoint y: 130, distance: 11.3
click at [581, 123] on span "Completed Bookings (3)" at bounding box center [599, 114] width 246 height 25
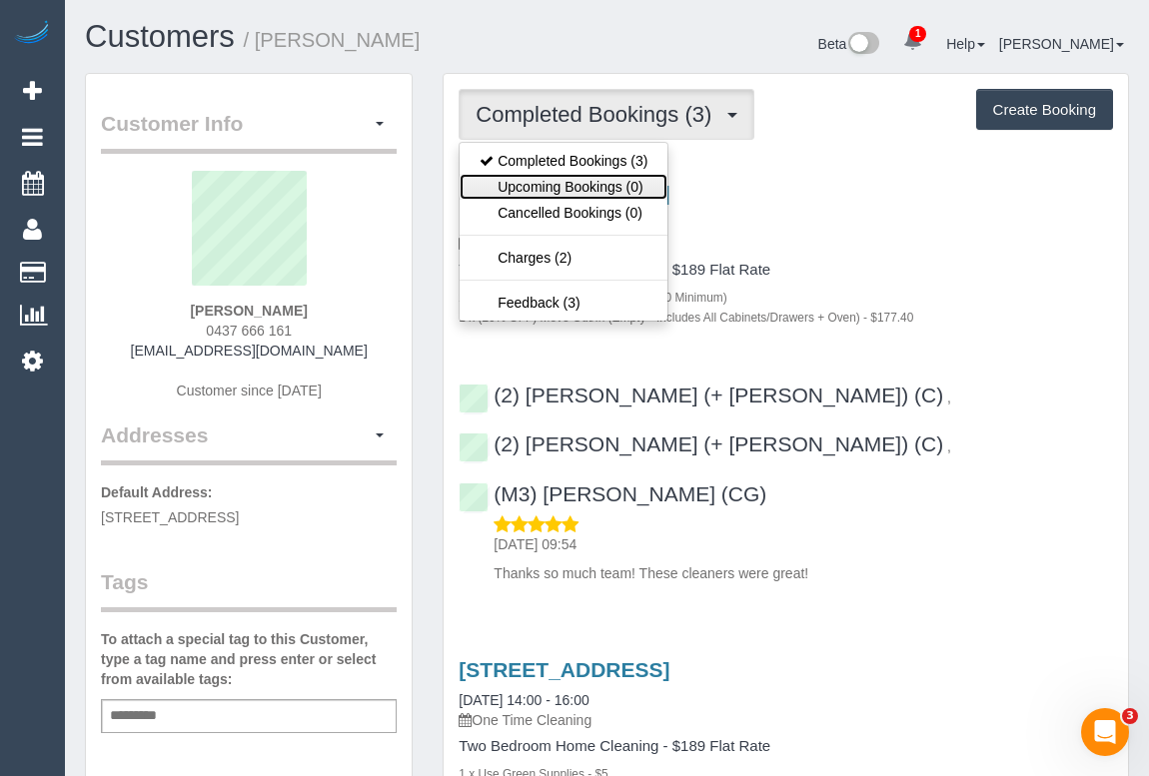
click at [568, 190] on link "Upcoming Bookings (0)" at bounding box center [564, 187] width 208 height 26
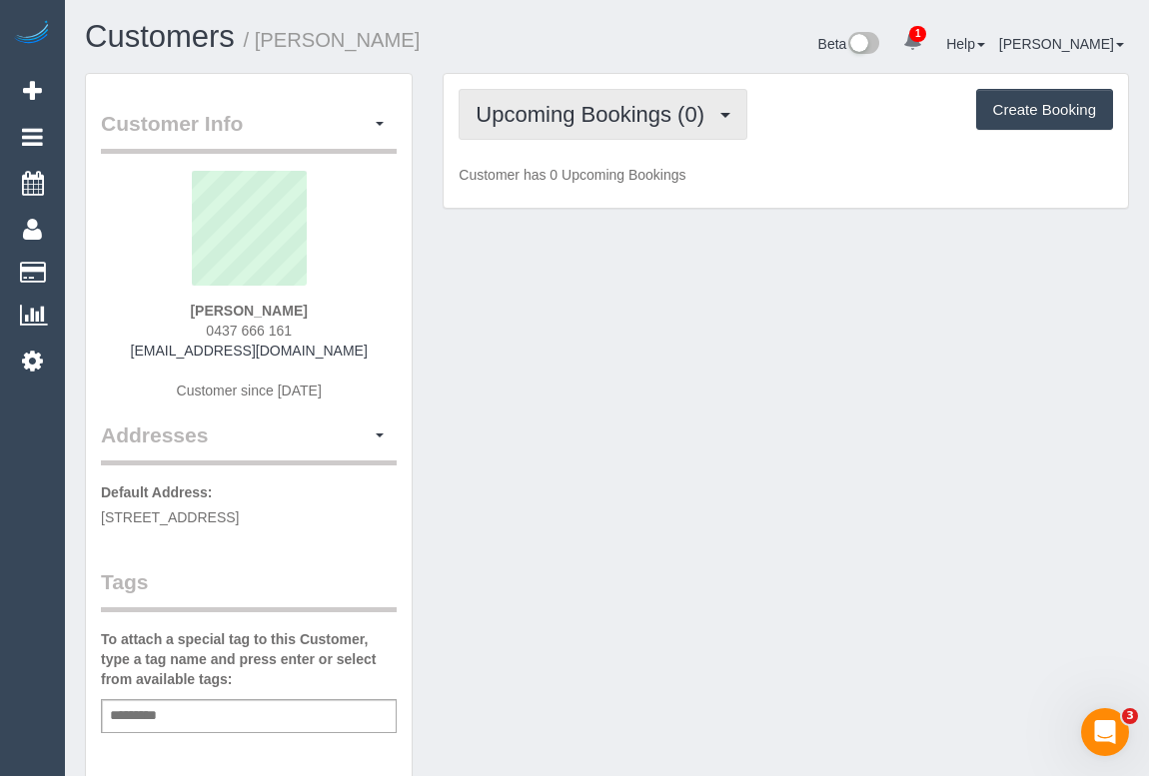
click at [643, 129] on button "Upcoming Bookings (0)" at bounding box center [603, 114] width 289 height 51
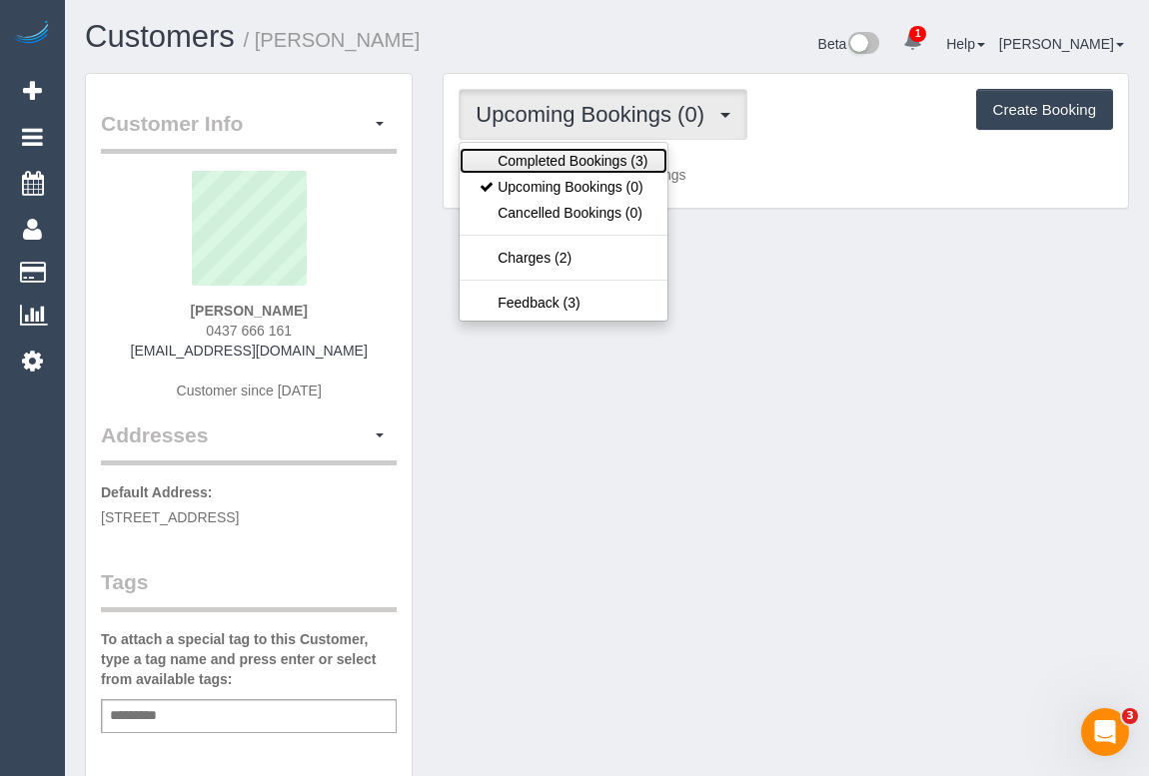
click at [600, 160] on link "Completed Bookings (3)" at bounding box center [564, 161] width 208 height 26
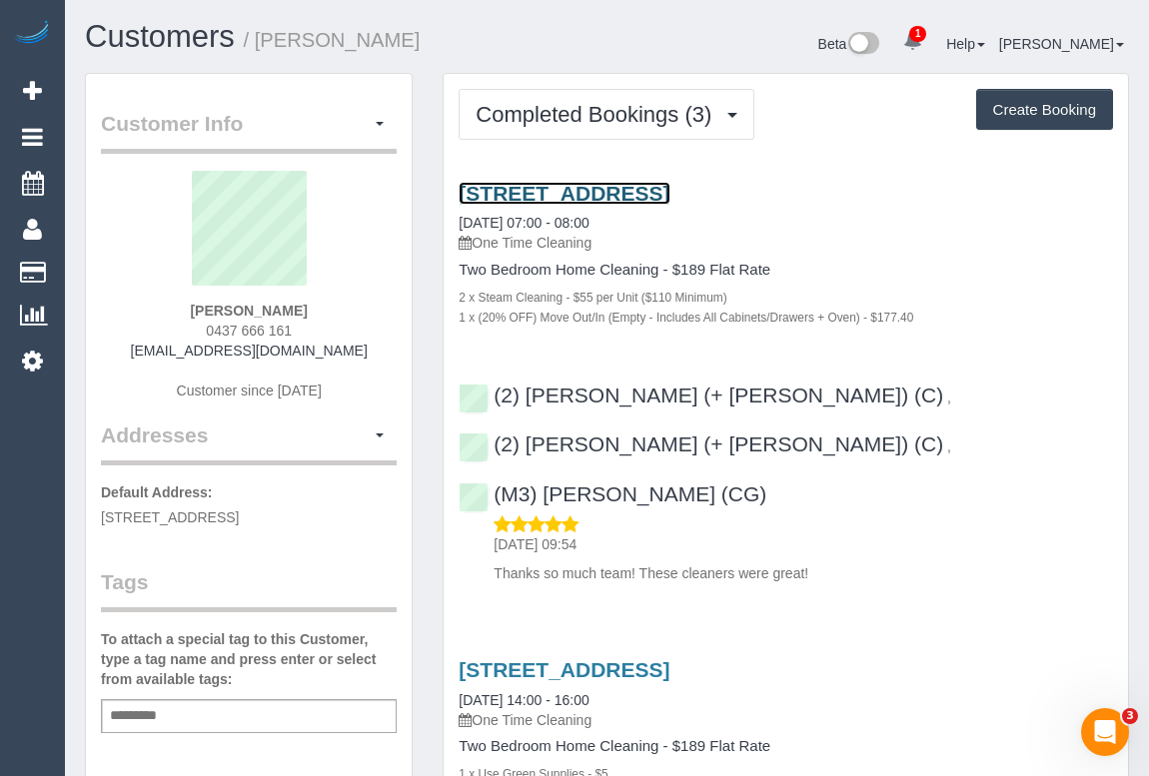
click at [624, 199] on link "[STREET_ADDRESS]" at bounding box center [564, 193] width 211 height 23
click at [926, 269] on h4 "Two Bedroom Home Cleaning - $189 Flat Rate" at bounding box center [786, 270] width 654 height 17
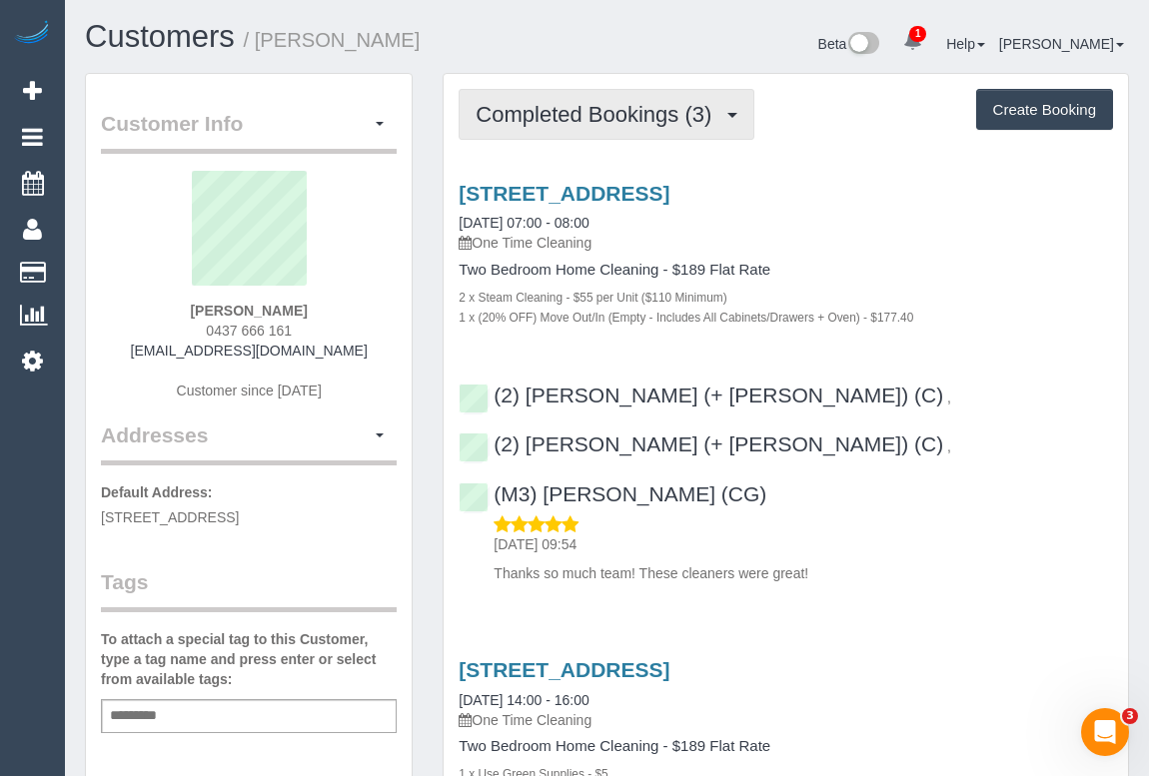
click at [569, 114] on span "Completed Bookings (3)" at bounding box center [599, 114] width 246 height 25
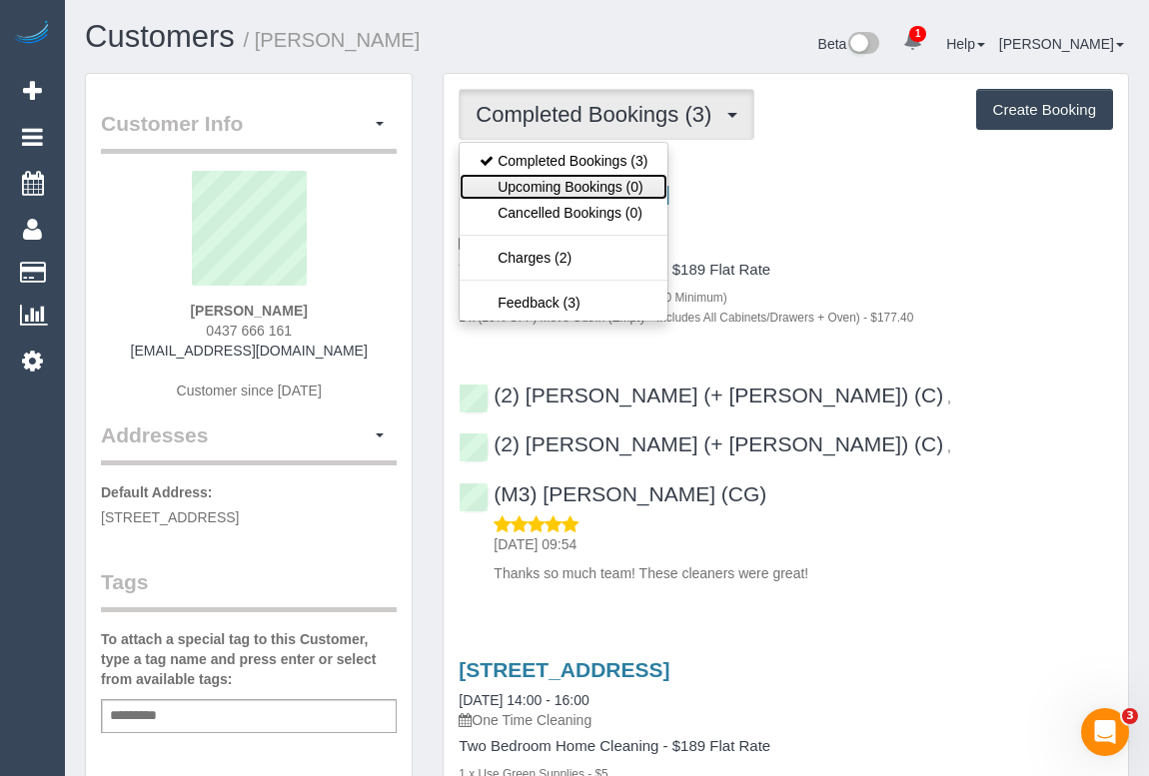
click at [555, 186] on link "Upcoming Bookings (0)" at bounding box center [564, 187] width 208 height 26
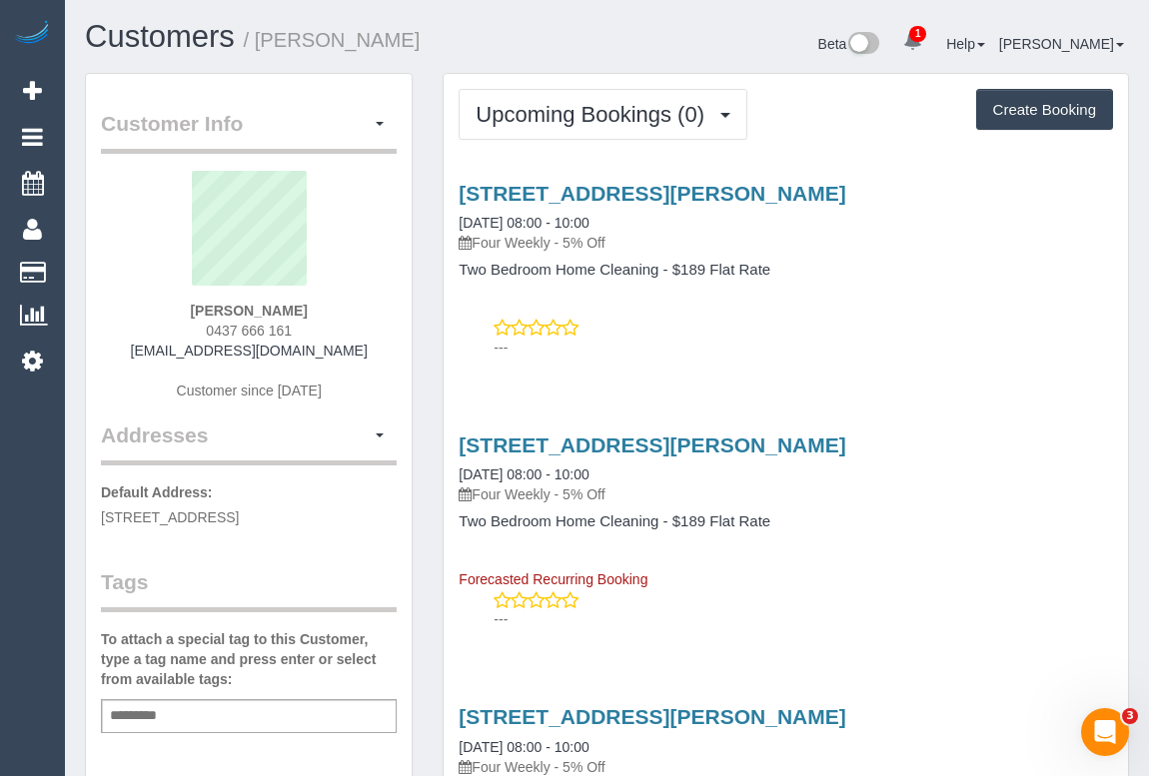
click at [759, 308] on div "189 Alma Rd., St. Kilda East, VIC 3183 23/10/2025 08:00 - 10:00 Four Weekly - 5…" at bounding box center [786, 266] width 684 height 202
click at [917, 421] on div "189 Alma Rd., St. Kilda East, VIC 3183 20/11/2025 08:00 - 10:00 Four Weekly - 5…" at bounding box center [786, 528] width 684 height 222
click at [800, 358] on div "189 Alma Rd., St. Kilda East, VIC 3183 23/10/2025 08:00 - 10:00 Four Weekly - 5…" at bounding box center [786, 266] width 684 height 202
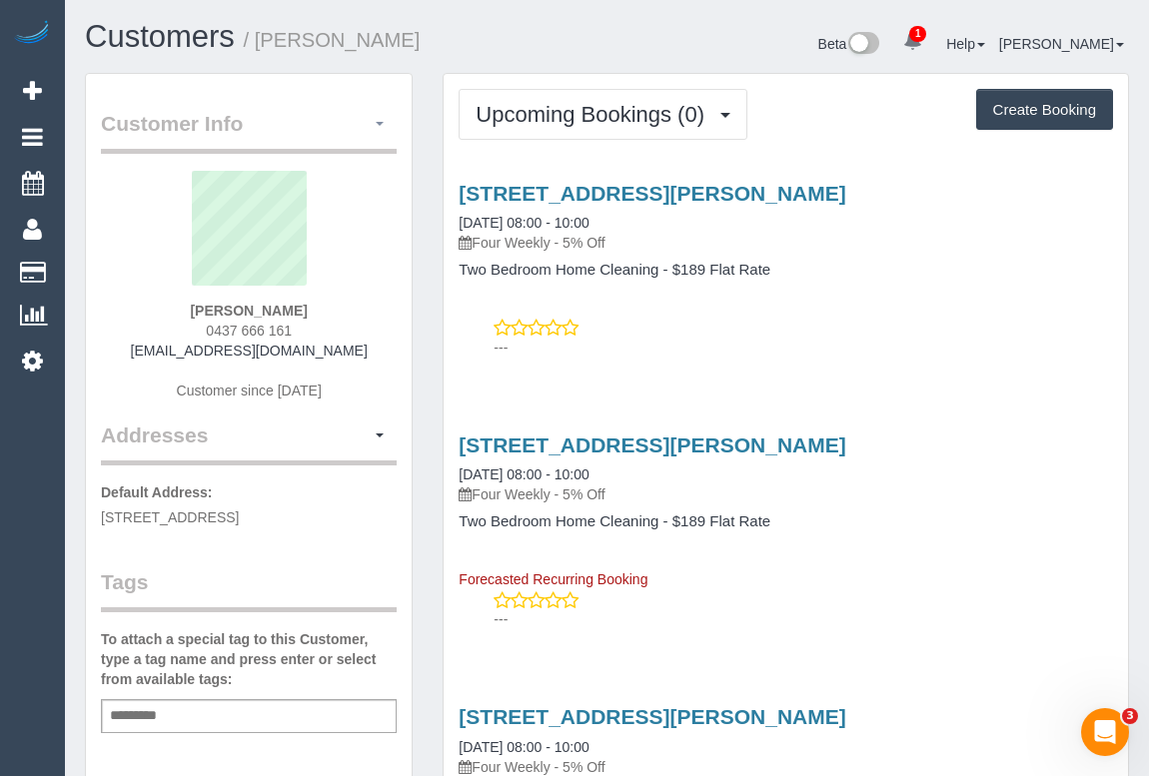
click at [381, 114] on button "button" at bounding box center [380, 124] width 34 height 31
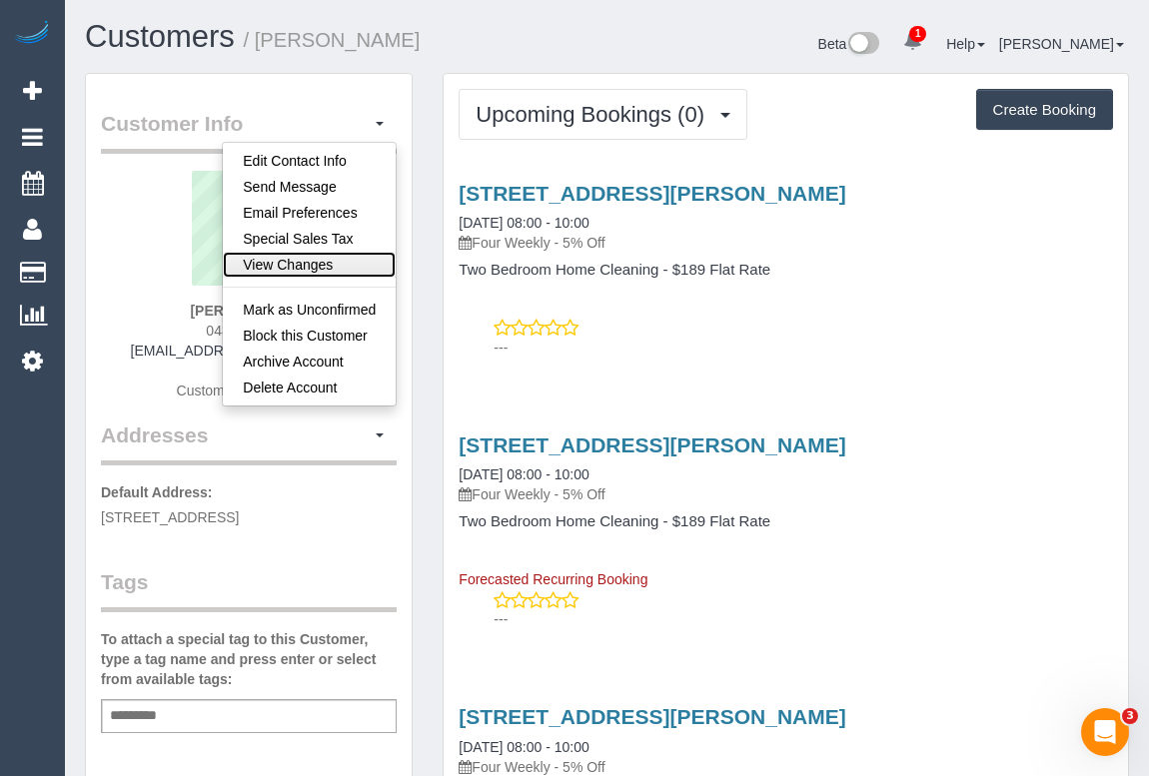
click at [284, 264] on link "View Changes" at bounding box center [309, 265] width 173 height 26
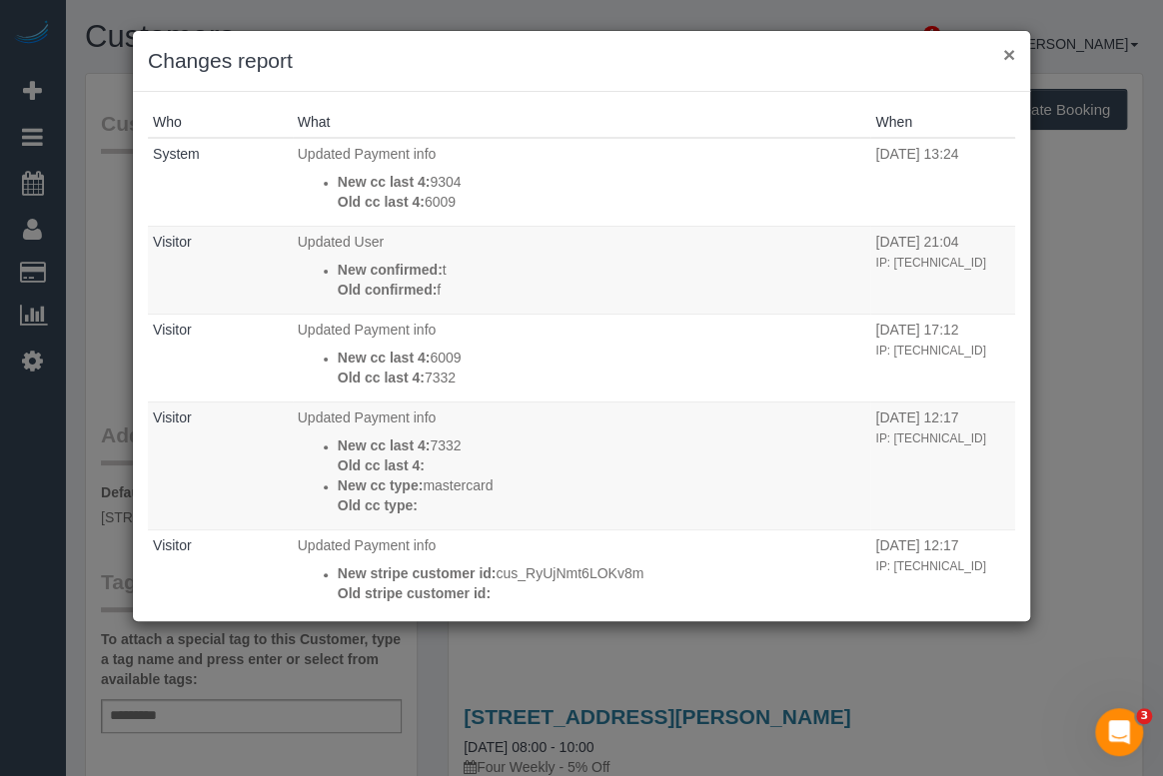
click at [1008, 49] on button "×" at bounding box center [1009, 54] width 12 height 21
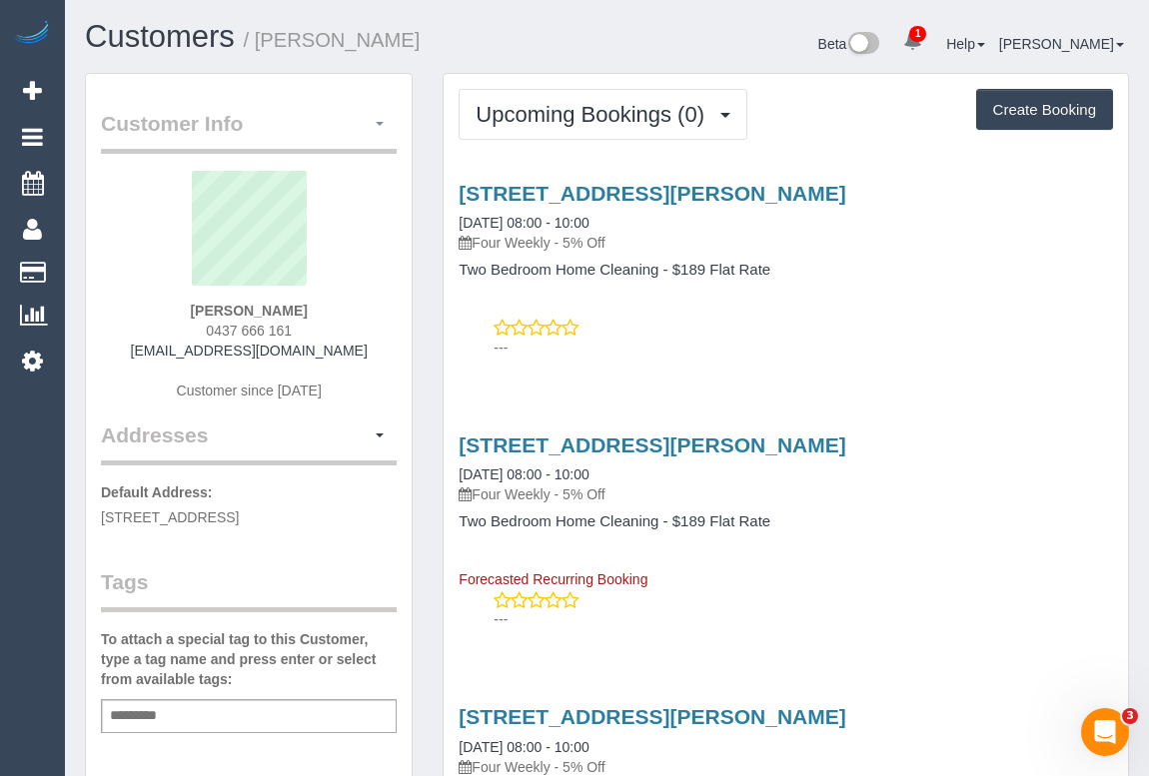
click at [385, 120] on button "button" at bounding box center [380, 124] width 34 height 31
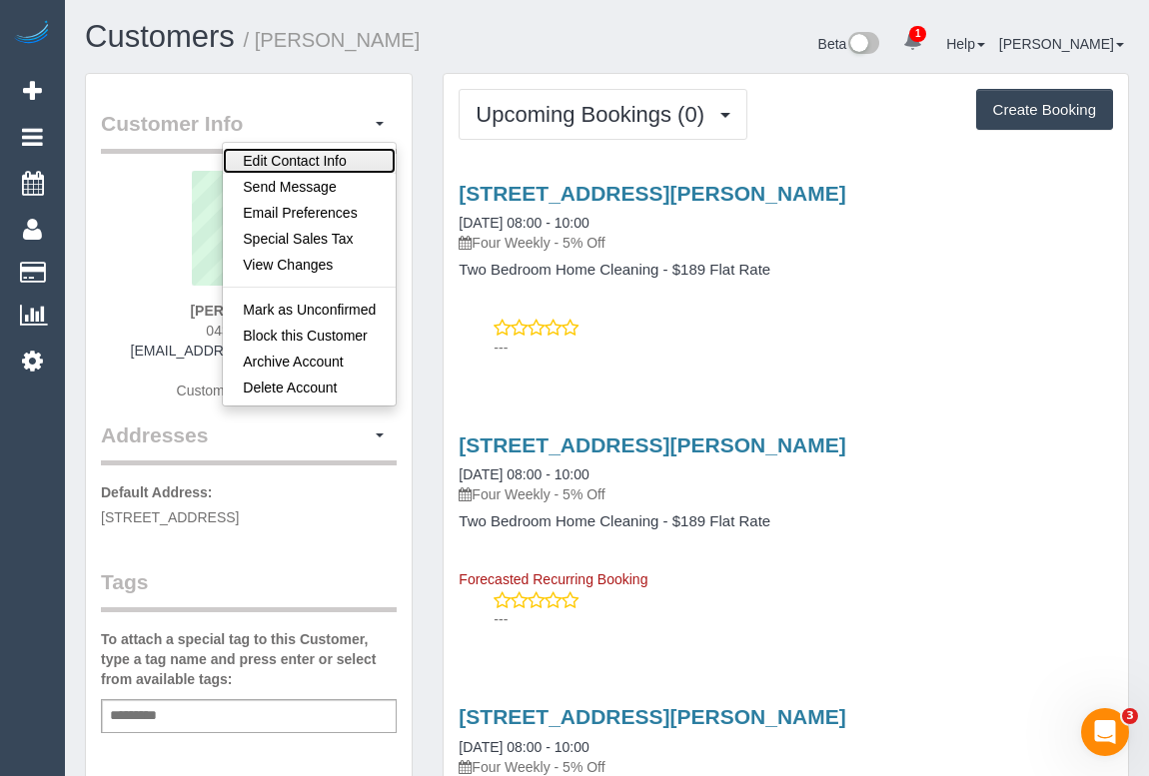
click at [296, 161] on link "Edit Contact Info" at bounding box center [309, 161] width 173 height 26
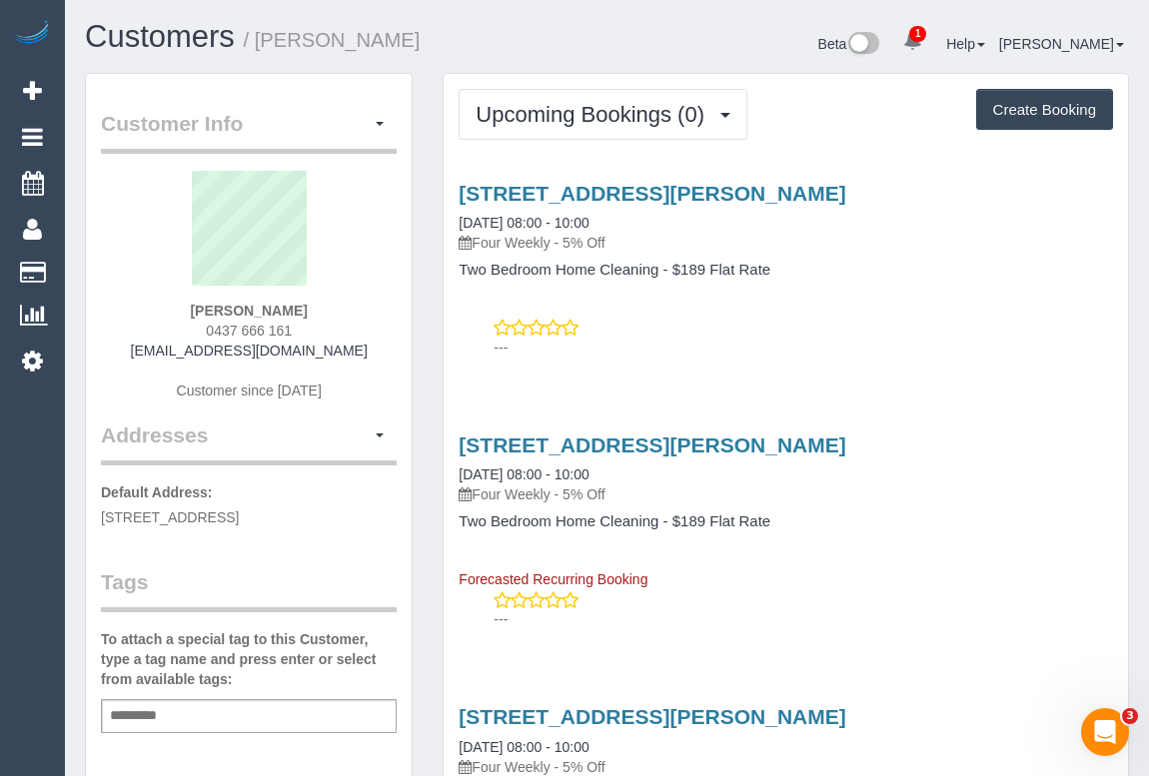
select select "VIC"
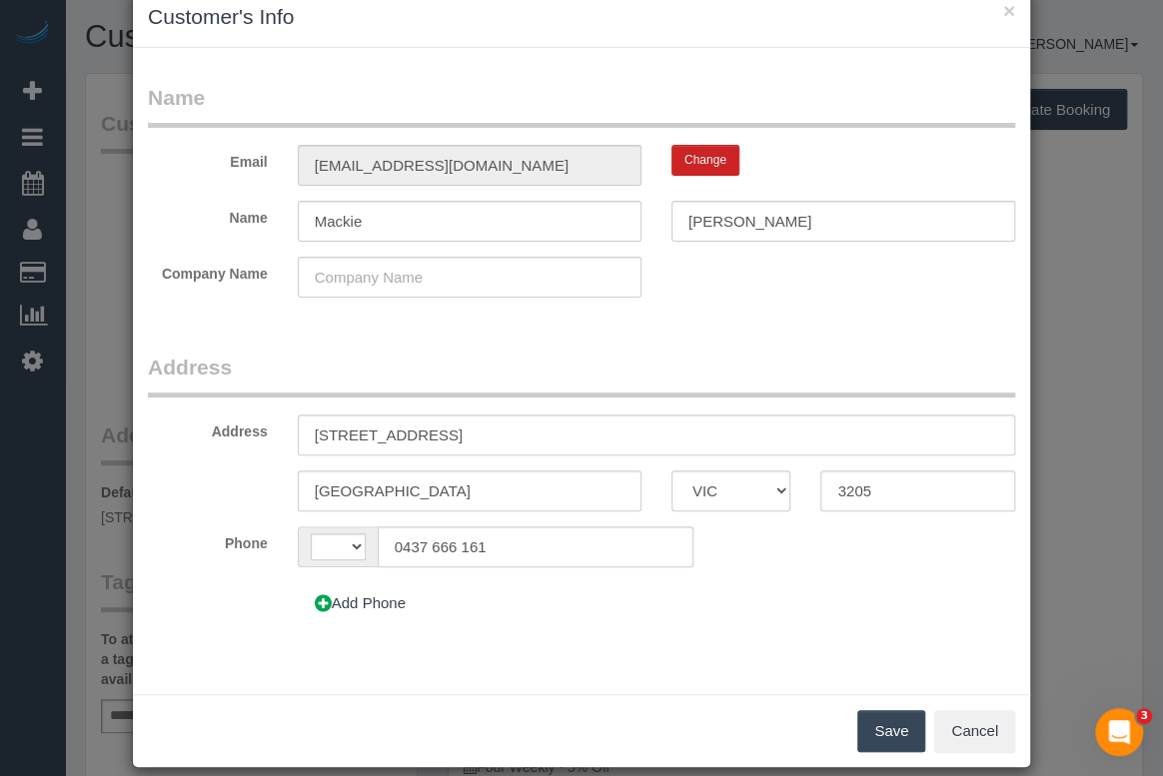
select select "string:AU"
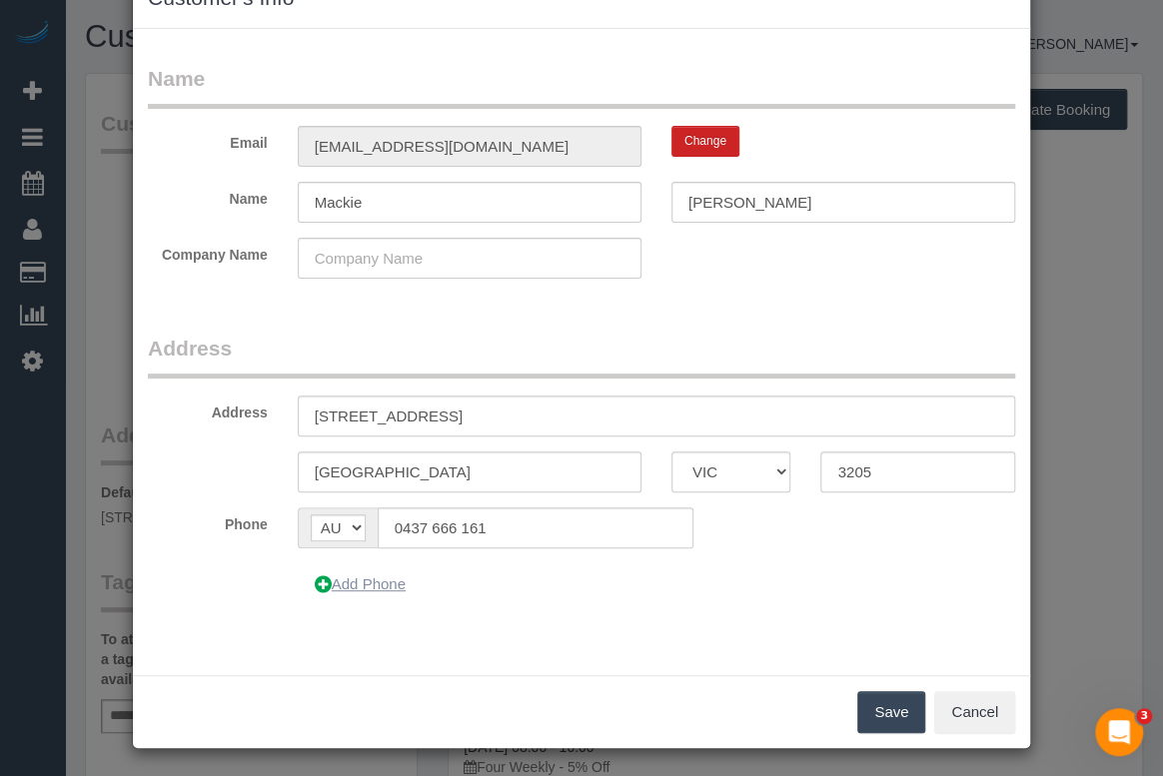
click at [315, 580] on icon at bounding box center [323, 584] width 17 height 15
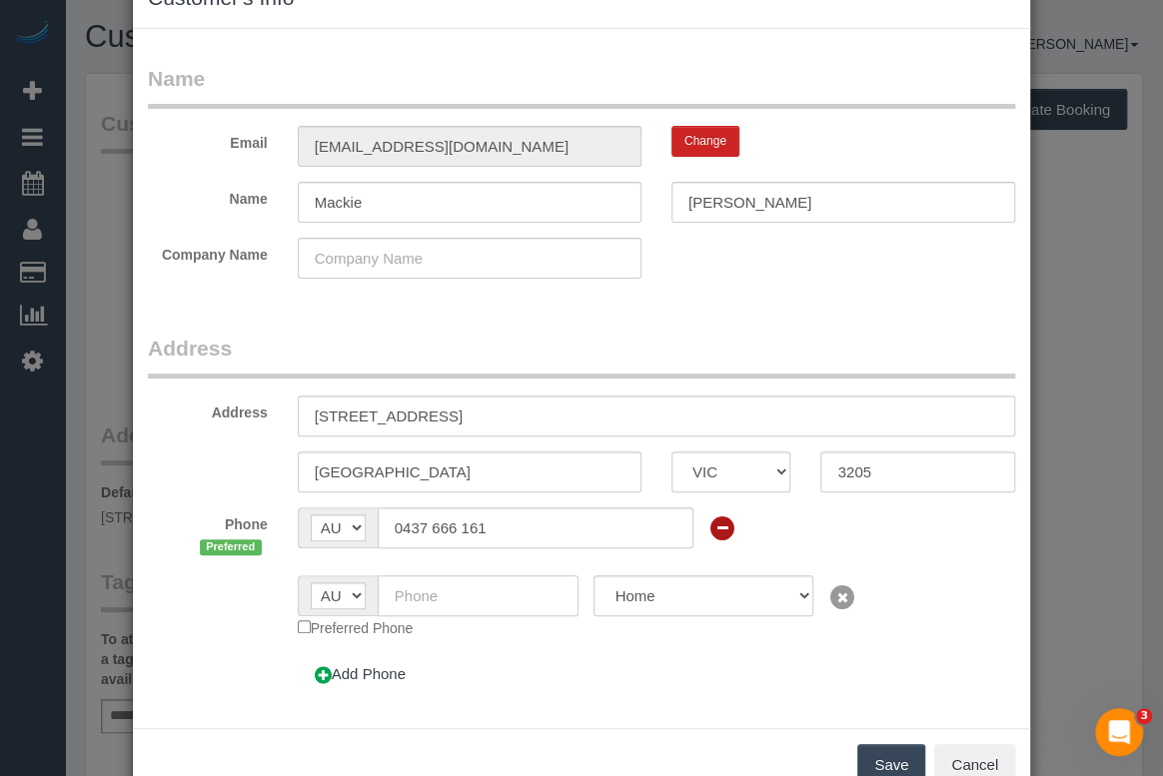
click at [461, 592] on input "text" at bounding box center [479, 595] width 202 height 41
type input "0412 637 673"
click at [633, 653] on div "Add Phone" at bounding box center [507, 674] width 449 height 42
click at [787, 597] on select "Home Work Mobile" at bounding box center [702, 595] width 219 height 41
click at [515, 685] on div "Add Phone" at bounding box center [507, 674] width 449 height 42
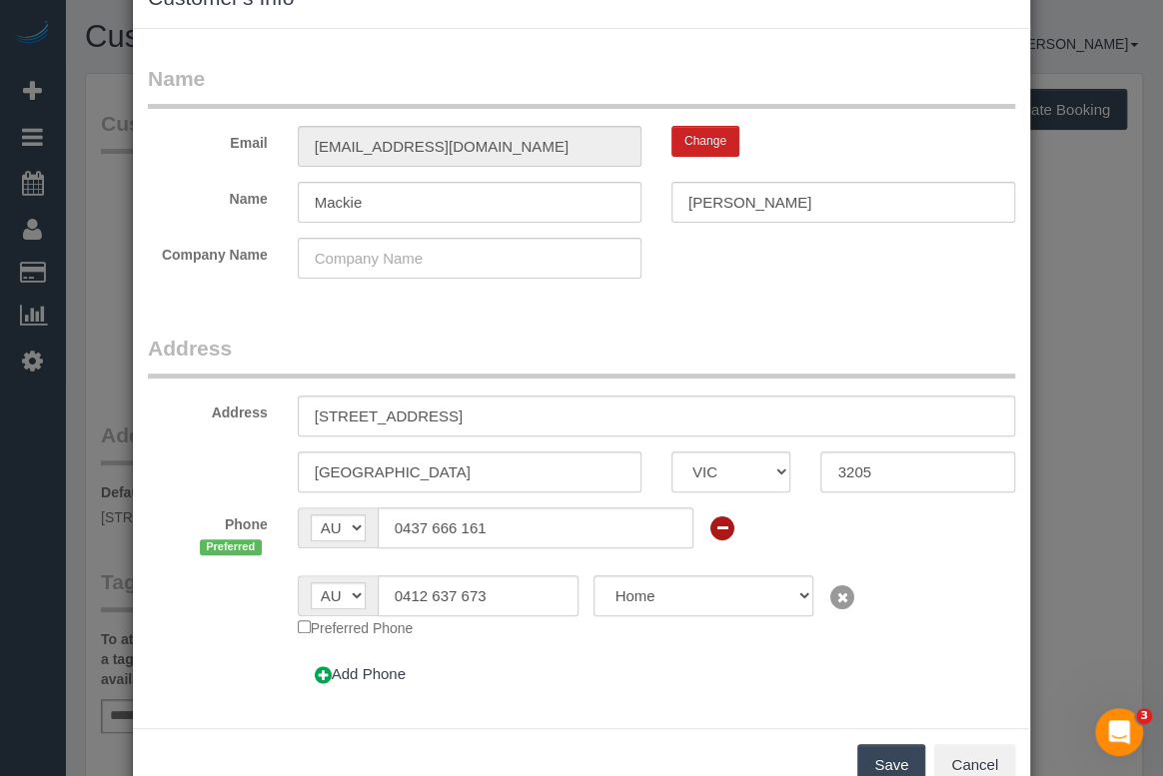
click at [888, 759] on button "Save" at bounding box center [891, 765] width 68 height 42
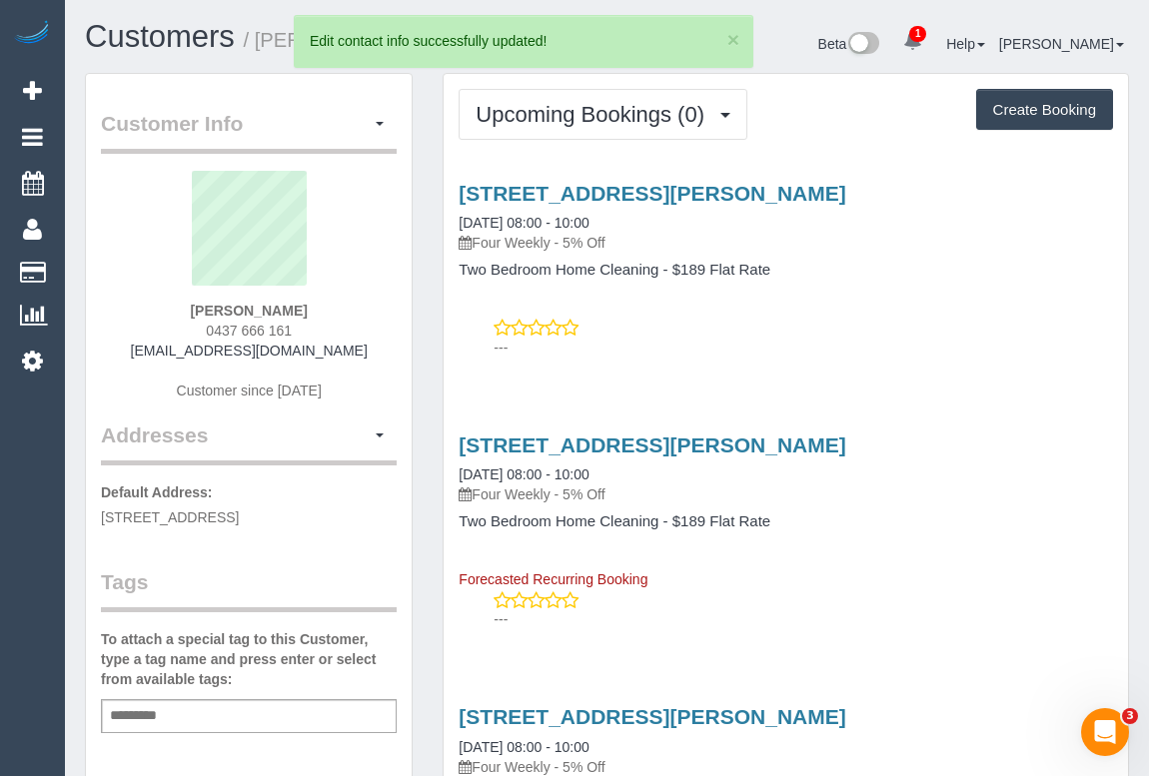
click at [851, 596] on div "---" at bounding box center [786, 609] width 654 height 40
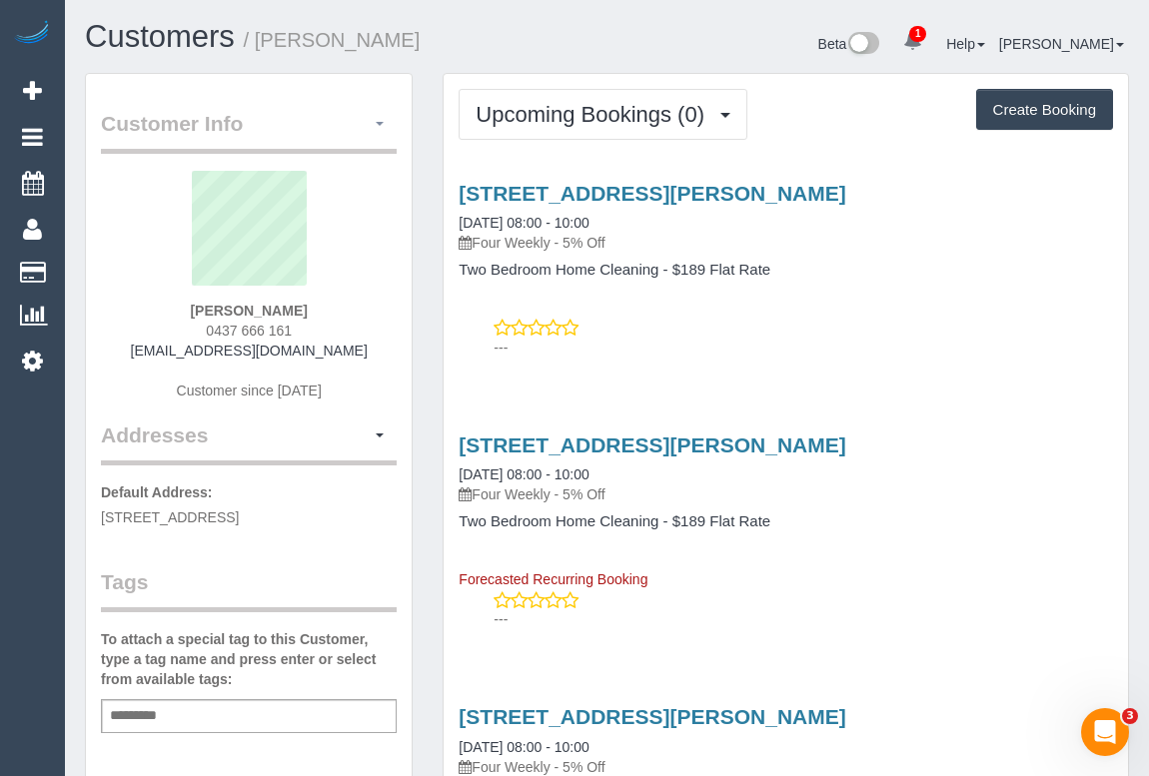
click at [375, 120] on button "button" at bounding box center [380, 124] width 34 height 31
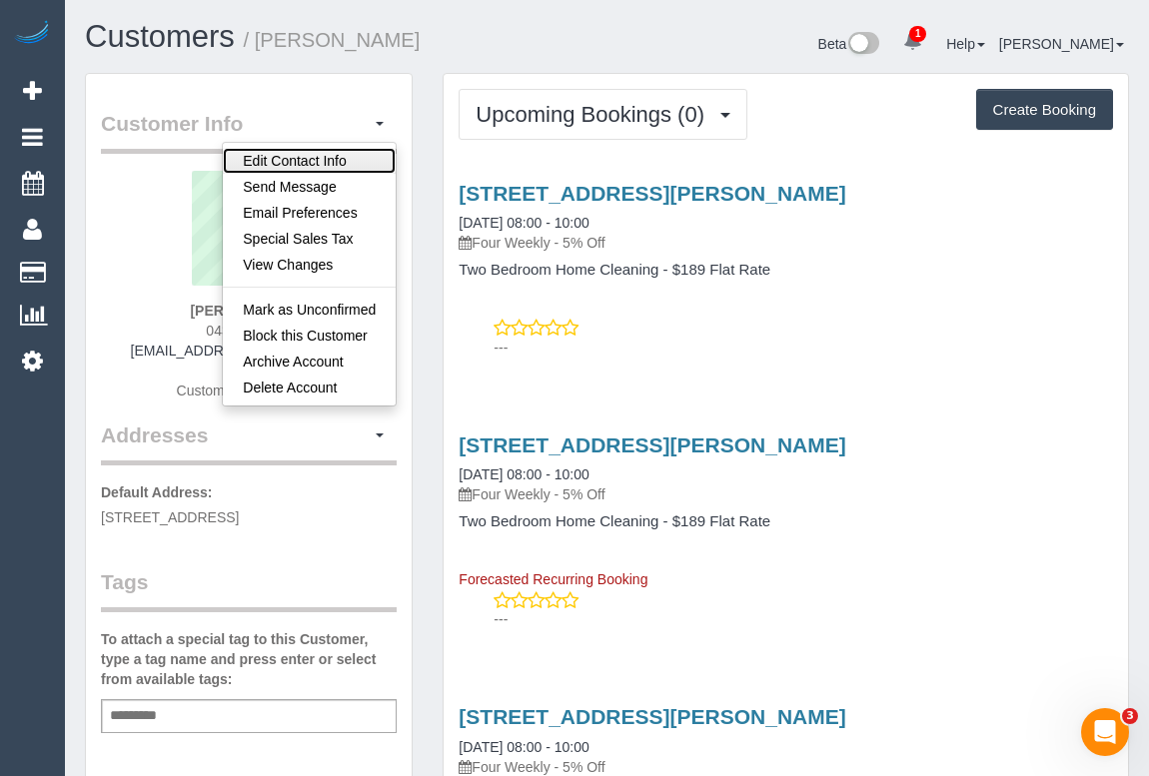
click at [303, 161] on link "Edit Contact Info" at bounding box center [309, 161] width 173 height 26
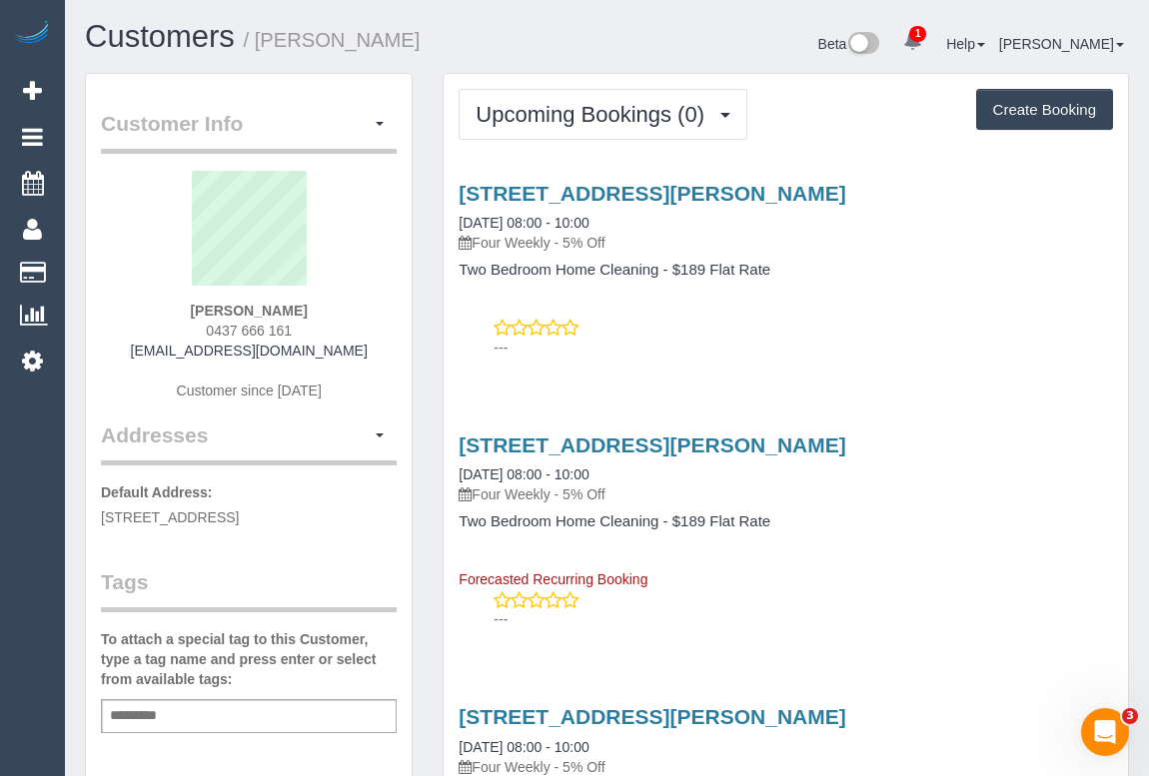
select select "VIC"
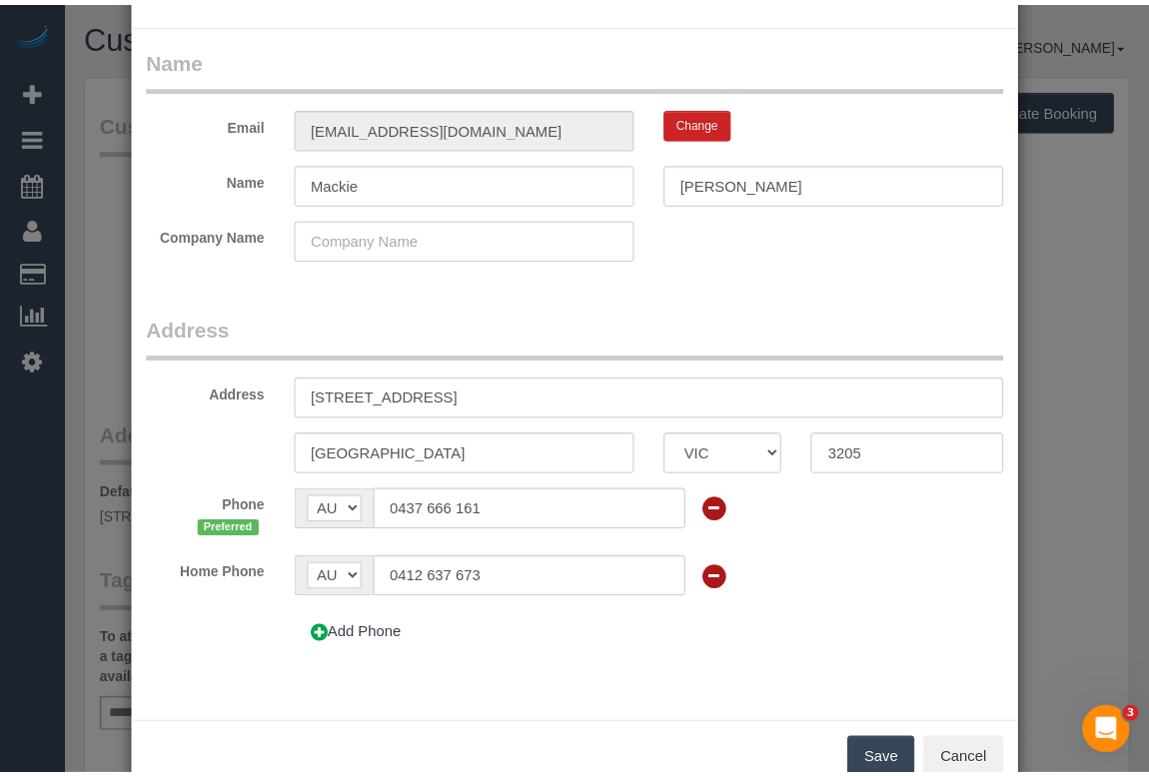
scroll to position [116, 0]
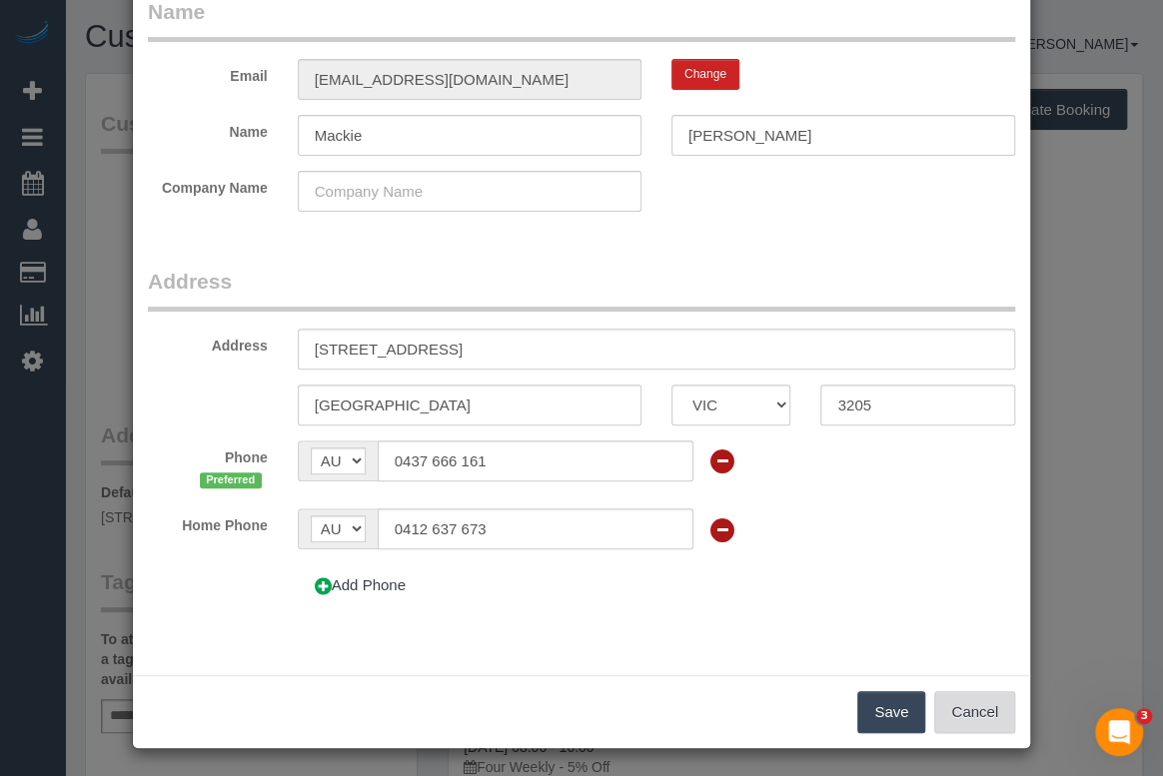
click at [970, 719] on button "Cancel" at bounding box center [974, 712] width 81 height 42
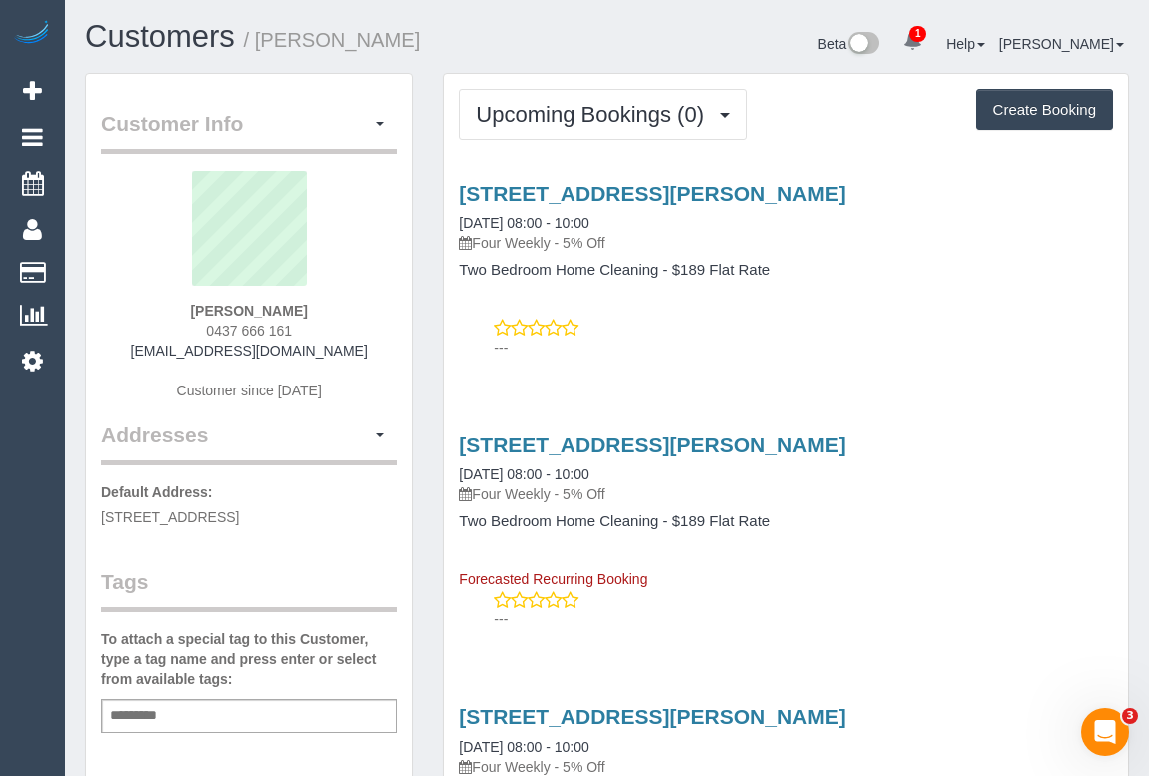
click at [881, 610] on p "---" at bounding box center [803, 619] width 619 height 20
click at [925, 555] on div "189 Alma Rd., St. Kilda East, VIC 3183 20/11/2025 08:00 - 10:00 Four Weekly - 5…" at bounding box center [786, 512] width 684 height 157
click at [885, 549] on div "189 Alma Rd., St. Kilda East, VIC 3183 20/11/2025 08:00 - 10:00 Four Weekly - 5…" at bounding box center [786, 512] width 684 height 157
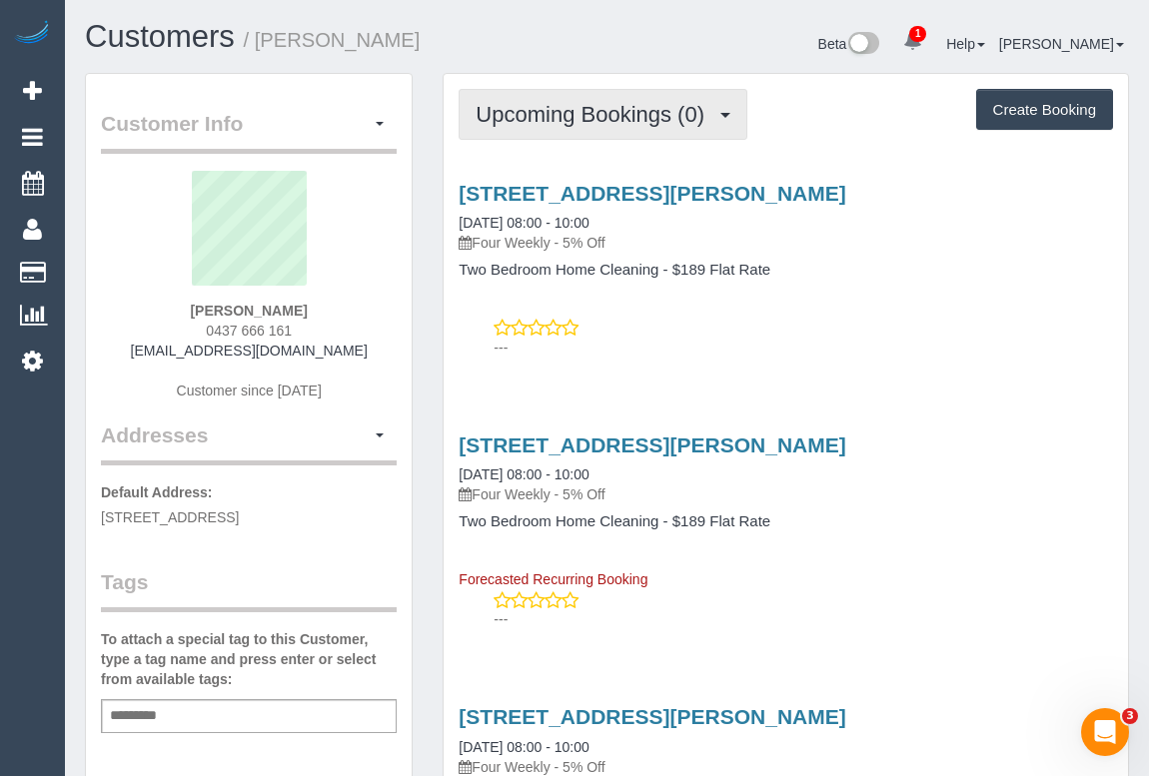
click at [606, 124] on span "Upcoming Bookings (0)" at bounding box center [595, 114] width 239 height 25
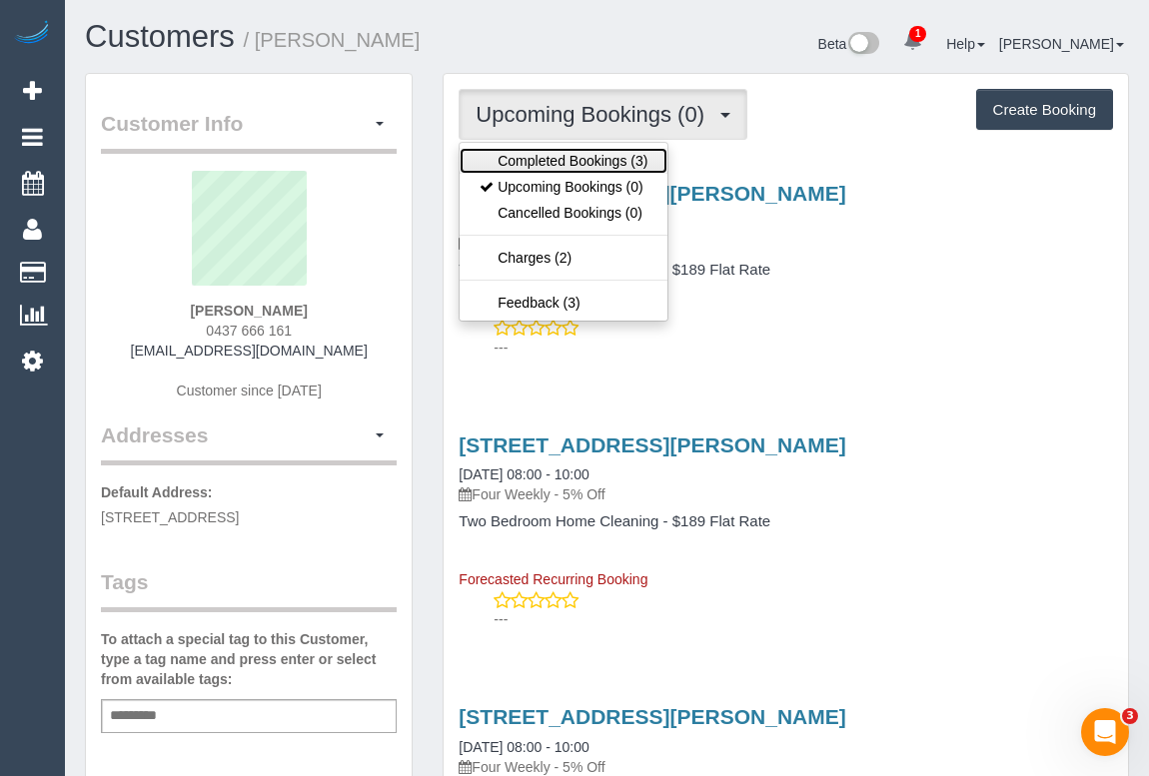
click at [586, 165] on link "Completed Bookings (3)" at bounding box center [564, 161] width 208 height 26
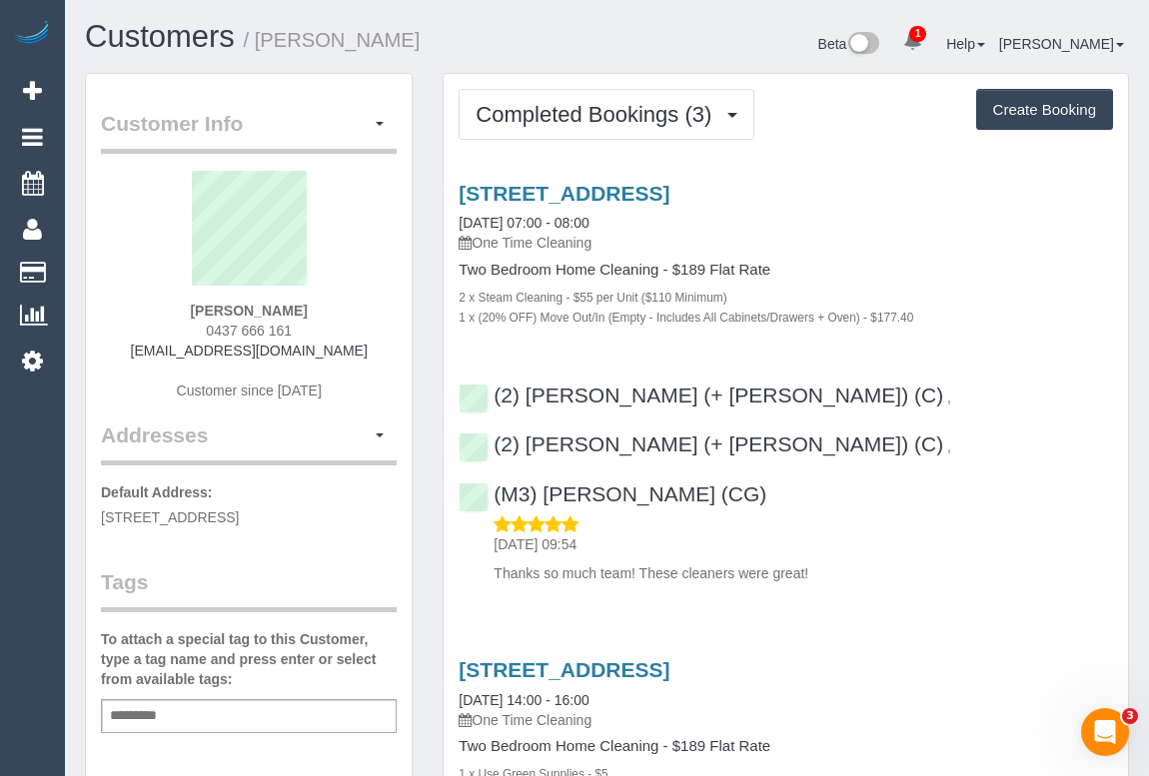
drag, startPoint x: 853, startPoint y: 472, endPoint x: 851, endPoint y: 509, distance: 37.0
click at [853, 515] on div "02/10/2025 09:54 Thanks so much team! These cleaners were great!" at bounding box center [786, 549] width 654 height 69
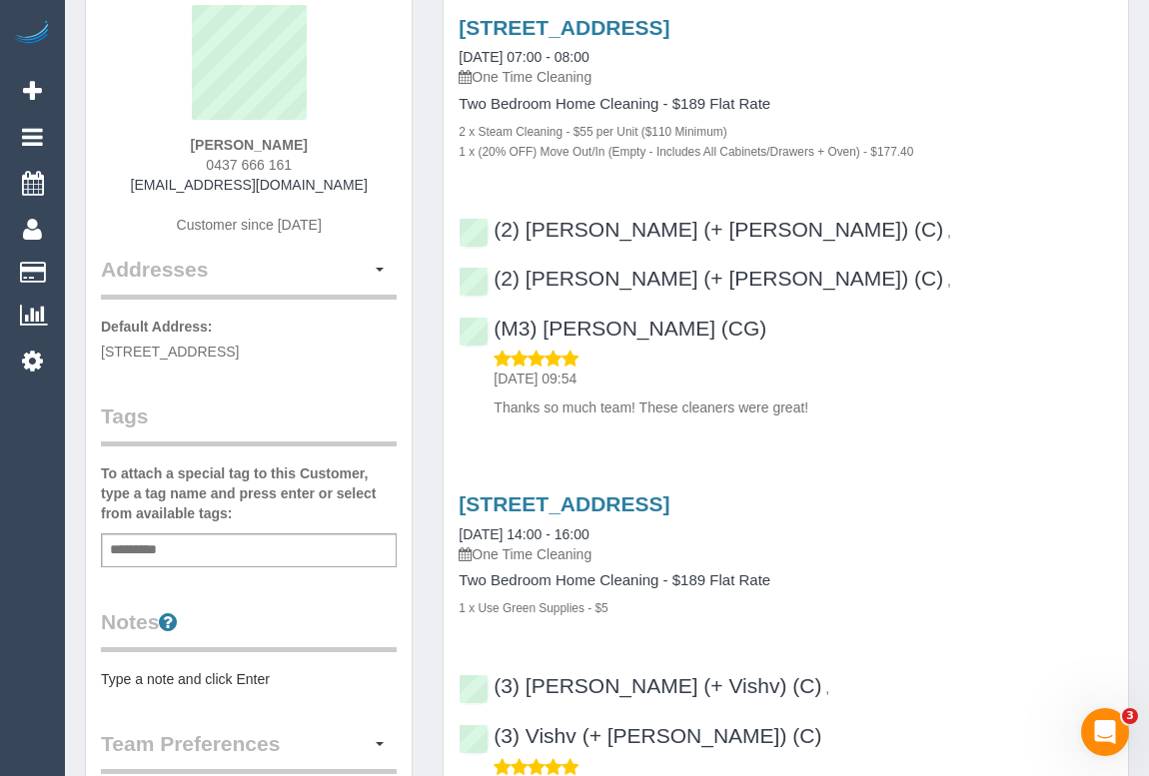
scroll to position [272, 0]
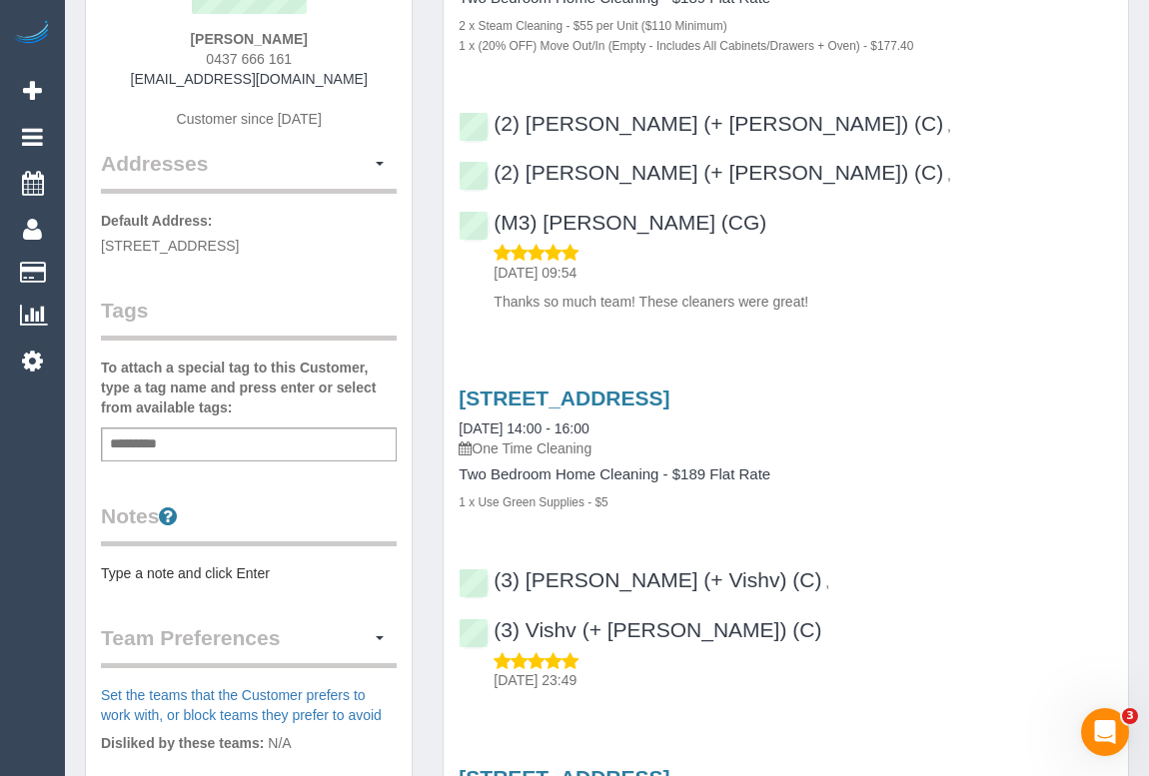
click at [234, 569] on pre "Type a note and click Enter" at bounding box center [249, 573] width 296 height 20
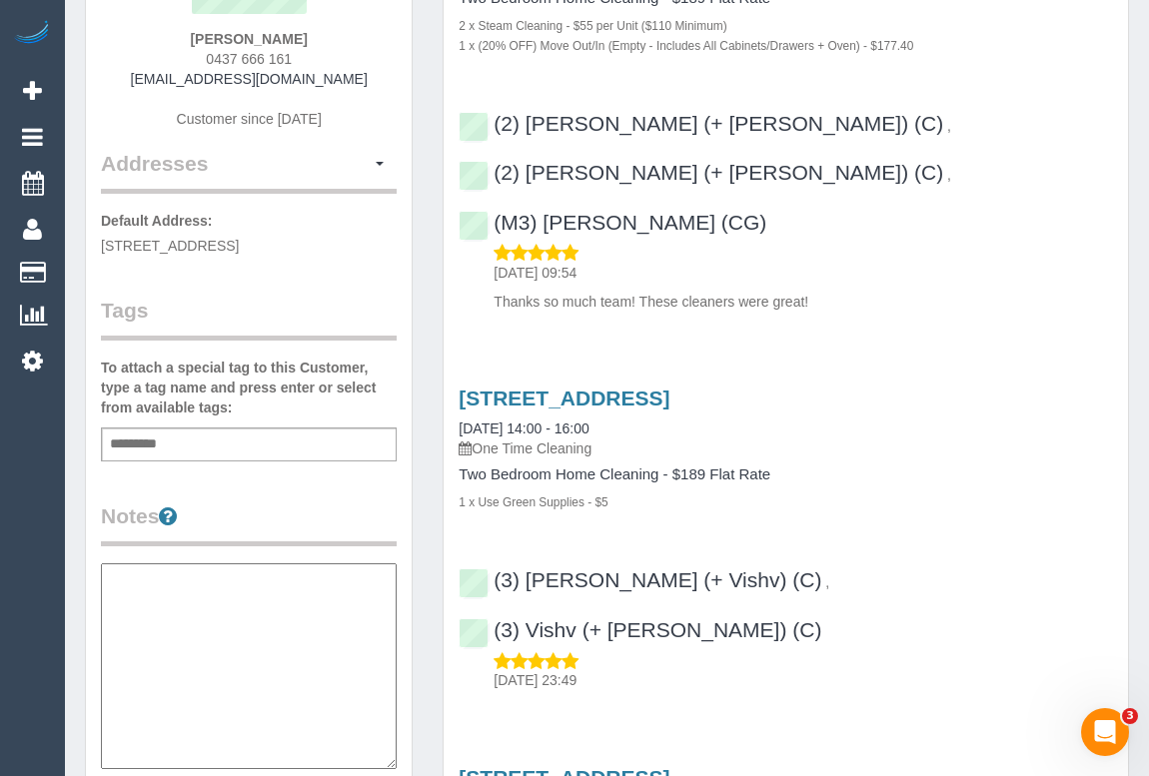
click at [176, 615] on textarea at bounding box center [249, 666] width 296 height 206
paste textarea "**********"
click at [218, 637] on textarea "**********" at bounding box center [249, 666] width 296 height 206
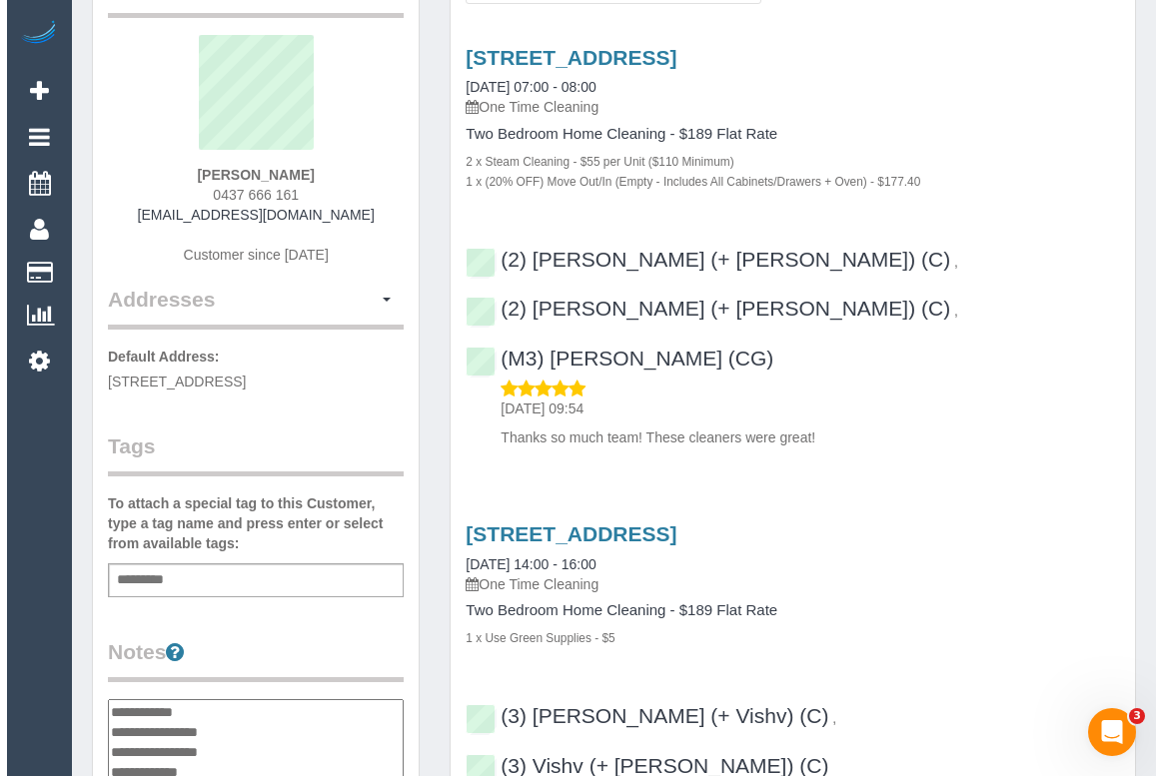
scroll to position [0, 0]
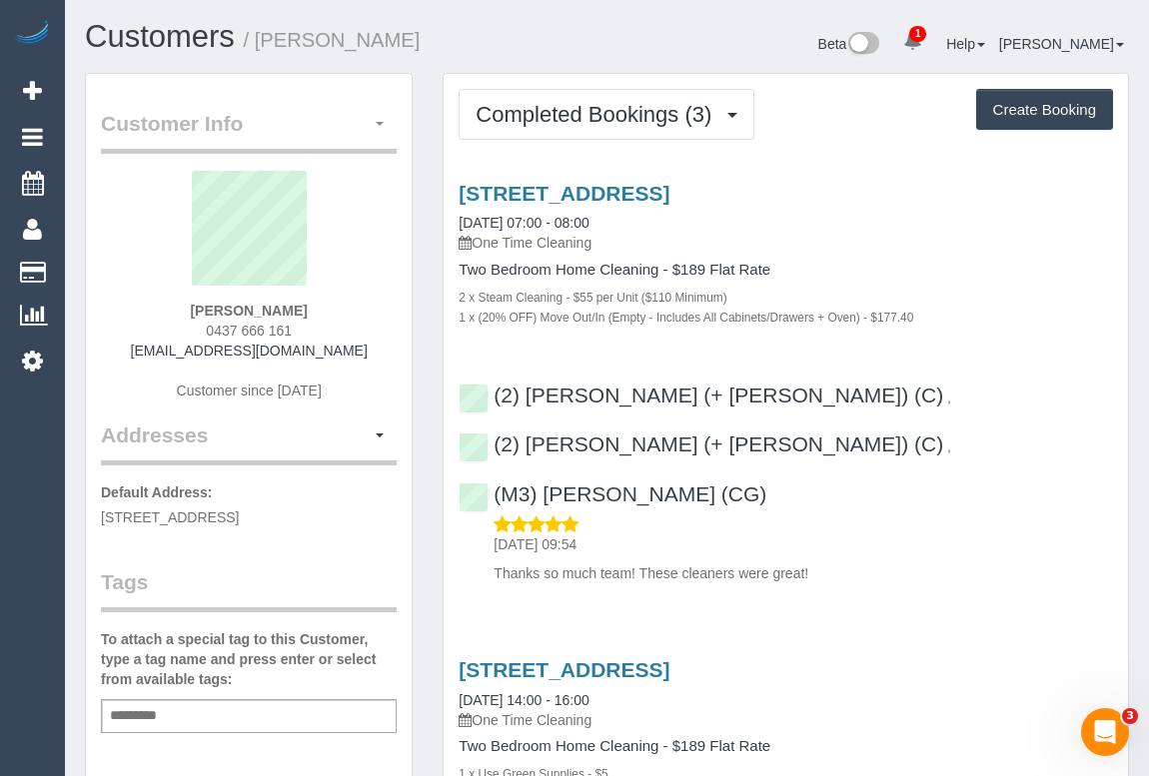
type textarea "**********"
click at [383, 120] on button "button" at bounding box center [380, 124] width 34 height 31
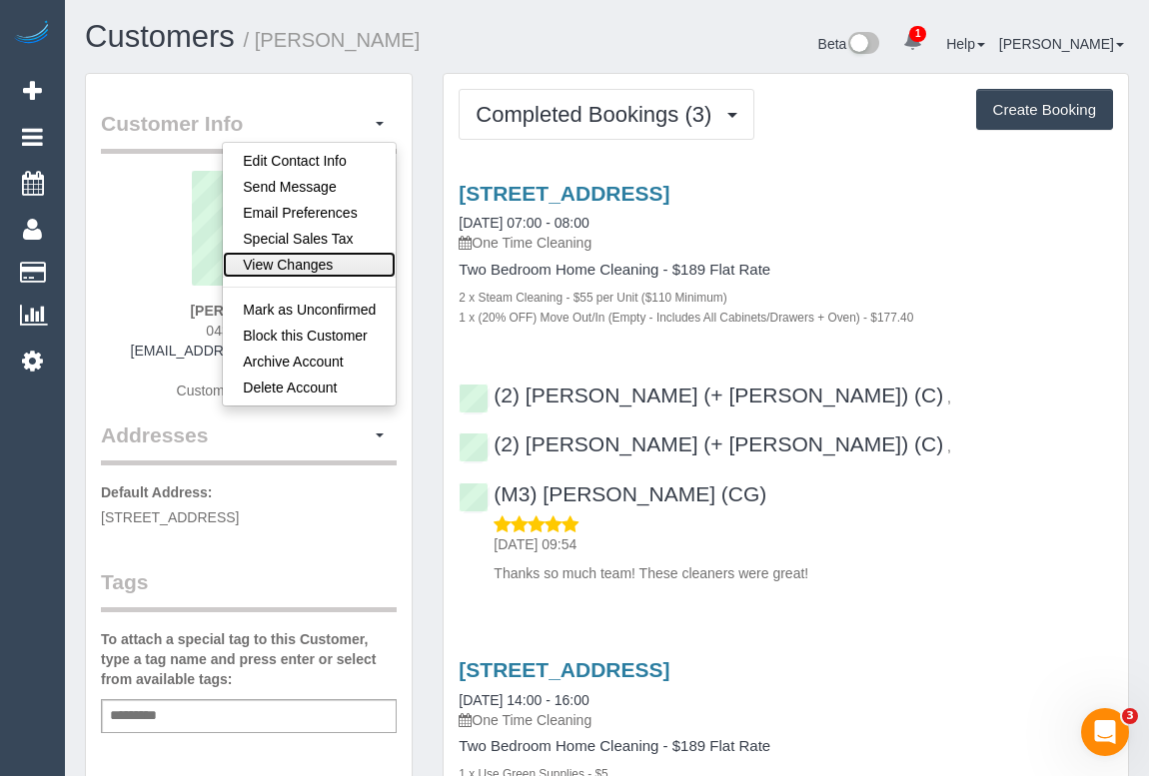
click at [324, 260] on link "View Changes" at bounding box center [309, 265] width 173 height 26
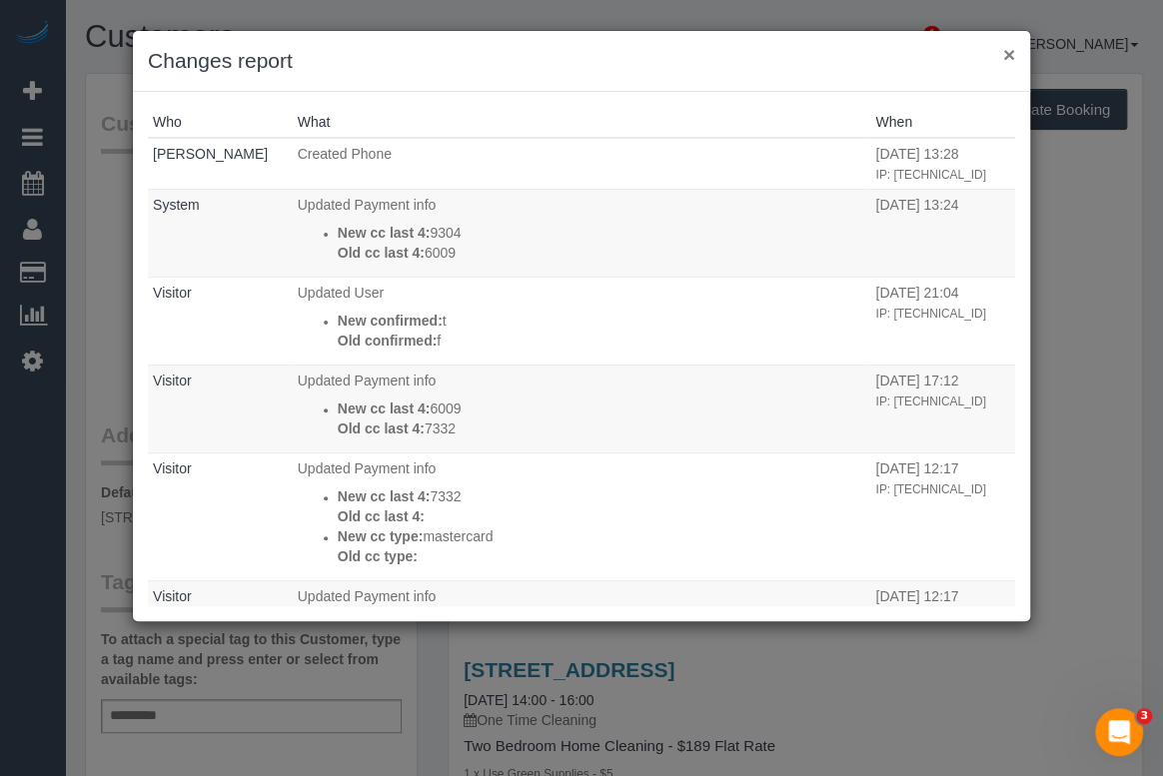
click at [1008, 50] on button "×" at bounding box center [1009, 54] width 12 height 21
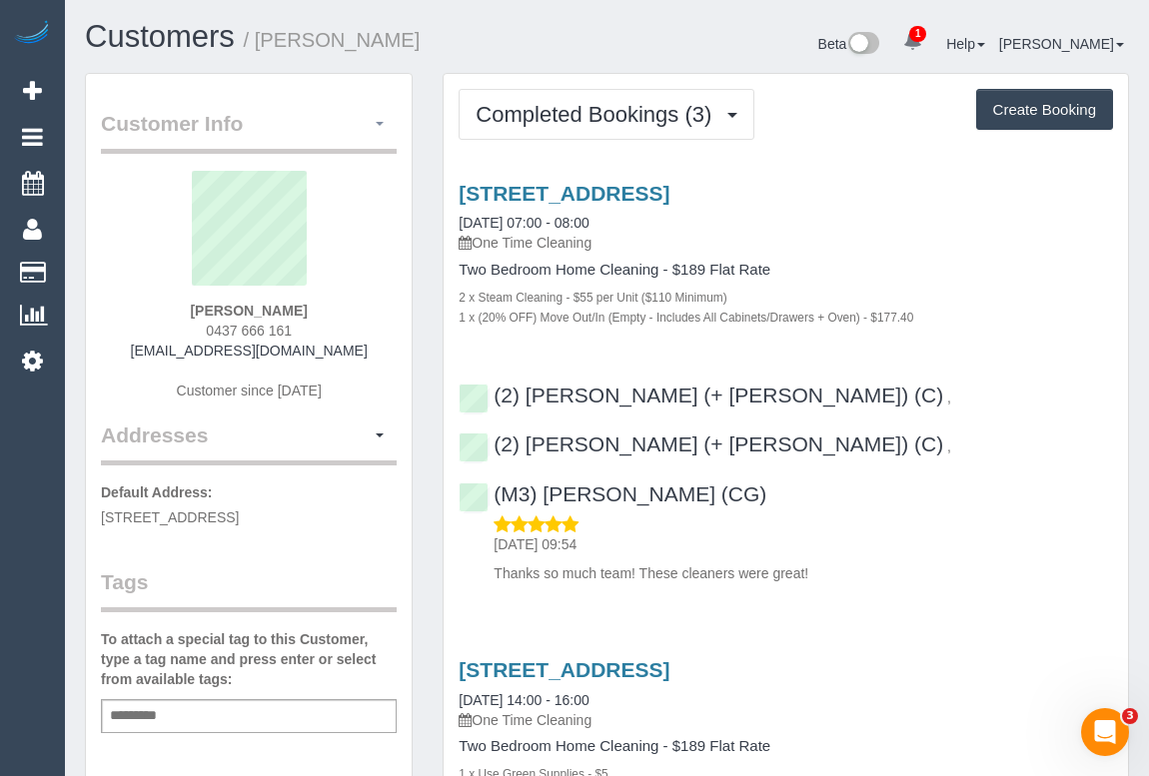
click at [381, 123] on span "button" at bounding box center [380, 124] width 8 height 4
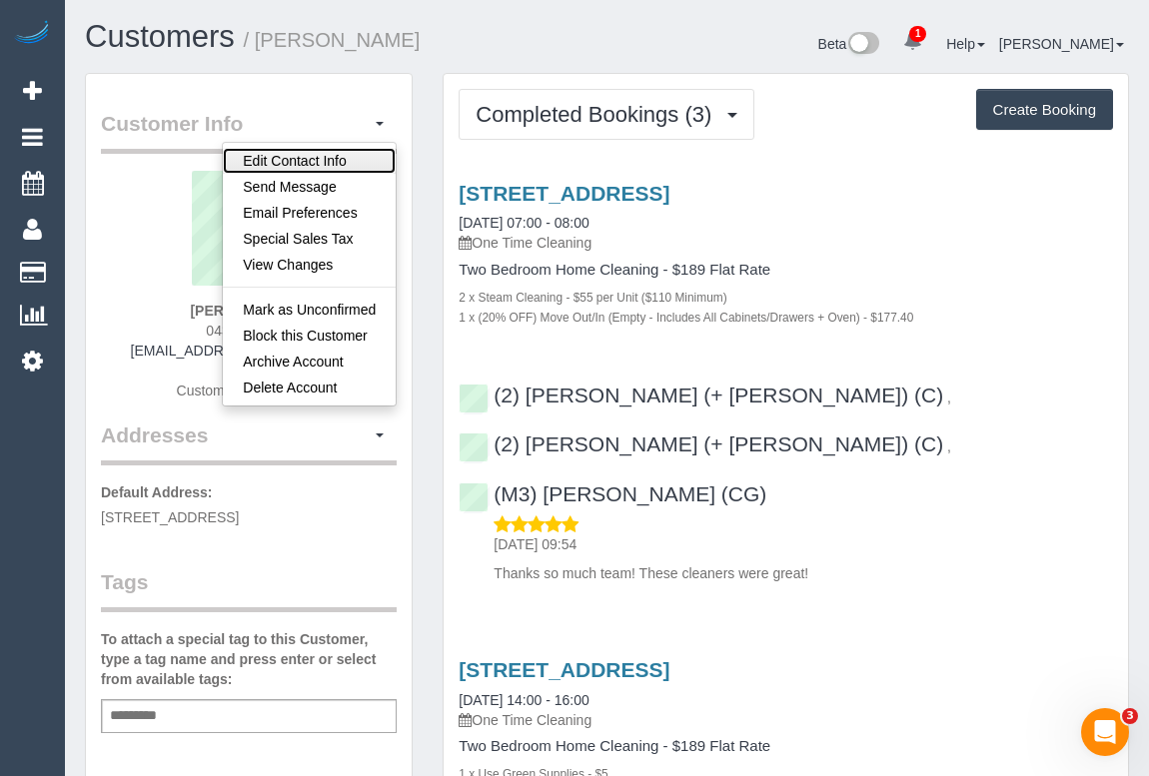
click at [291, 155] on link "Edit Contact Info" at bounding box center [309, 161] width 173 height 26
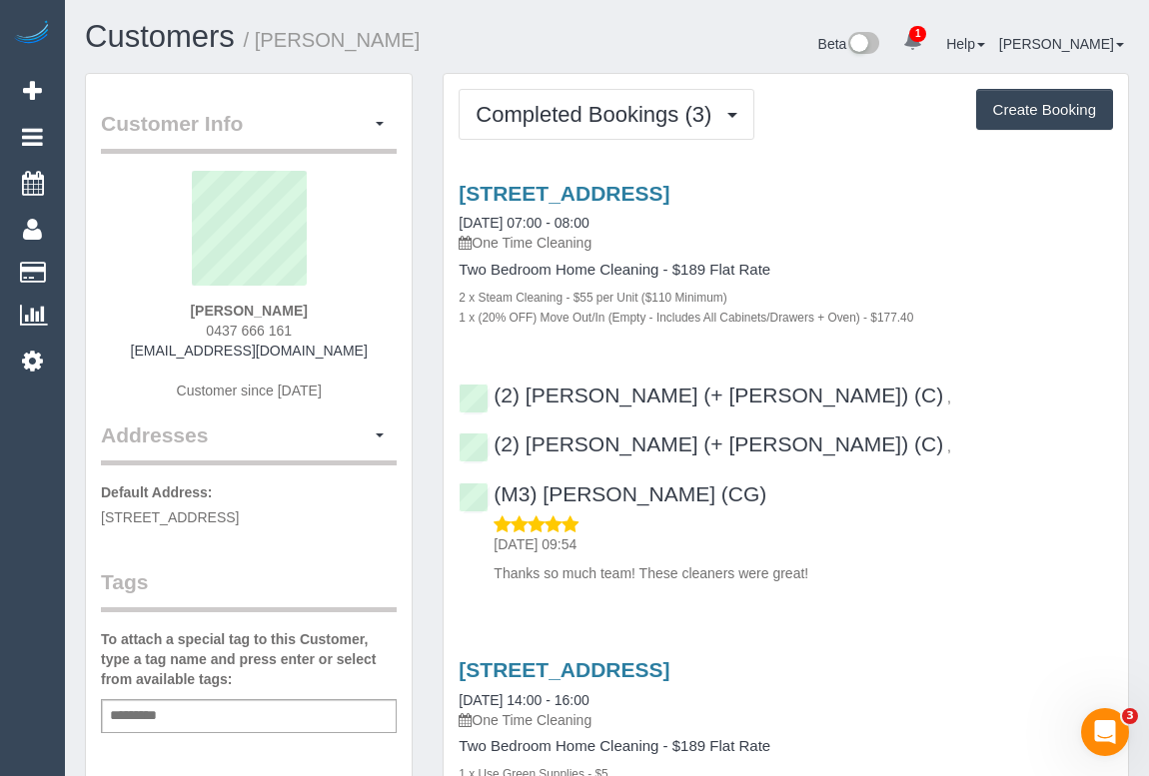
select select "VIC"
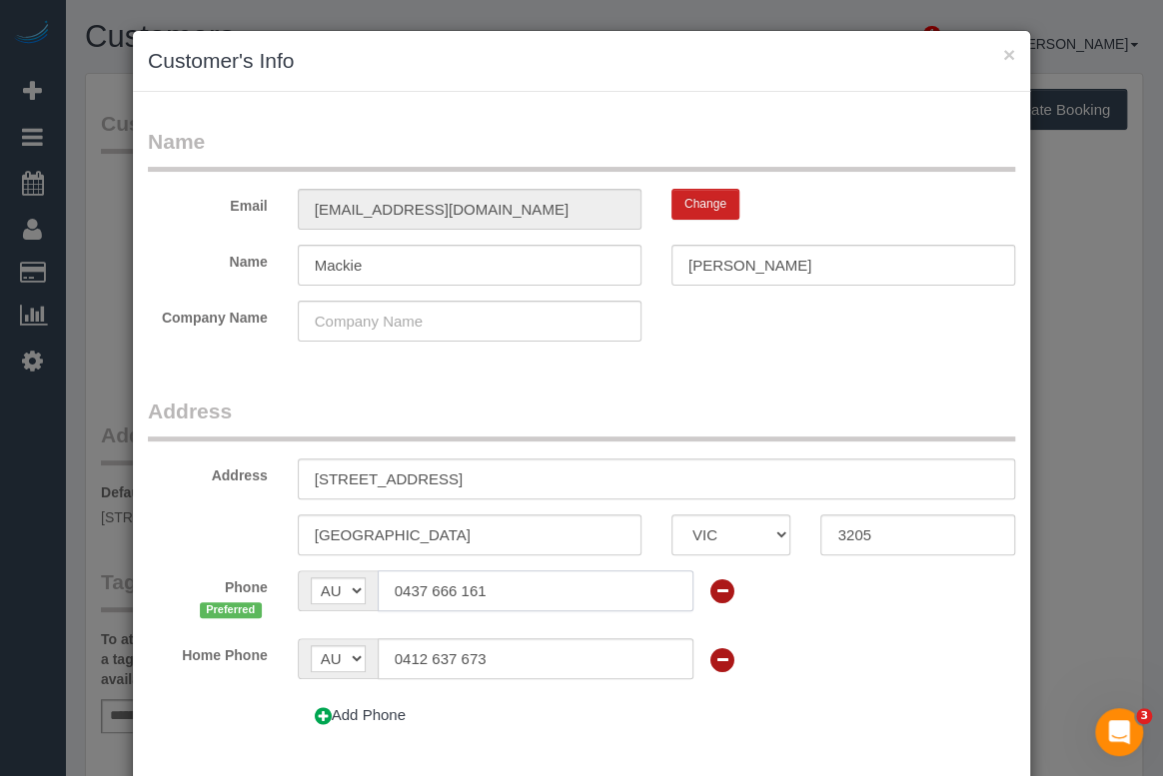
drag, startPoint x: 493, startPoint y: 584, endPoint x: 320, endPoint y: 576, distance: 173.0
click at [320, 576] on div "AF AL DZ AD AO AI AQ AG AR AM AW AU AT AZ BS BH BD BB BY BE BZ BJ BM BT BO BA B…" at bounding box center [496, 590] width 396 height 41
drag, startPoint x: 503, startPoint y: 662, endPoint x: 314, endPoint y: 648, distance: 189.3
click at [314, 648] on div "AF AL DZ AD AO AI AQ AG AR AM AW AU AT AZ BS BH BD BB BY BE BZ BJ BM BT BO BA B…" at bounding box center [496, 658] width 396 height 41
click at [970, 331] on div "Company Name" at bounding box center [581, 321] width 897 height 41
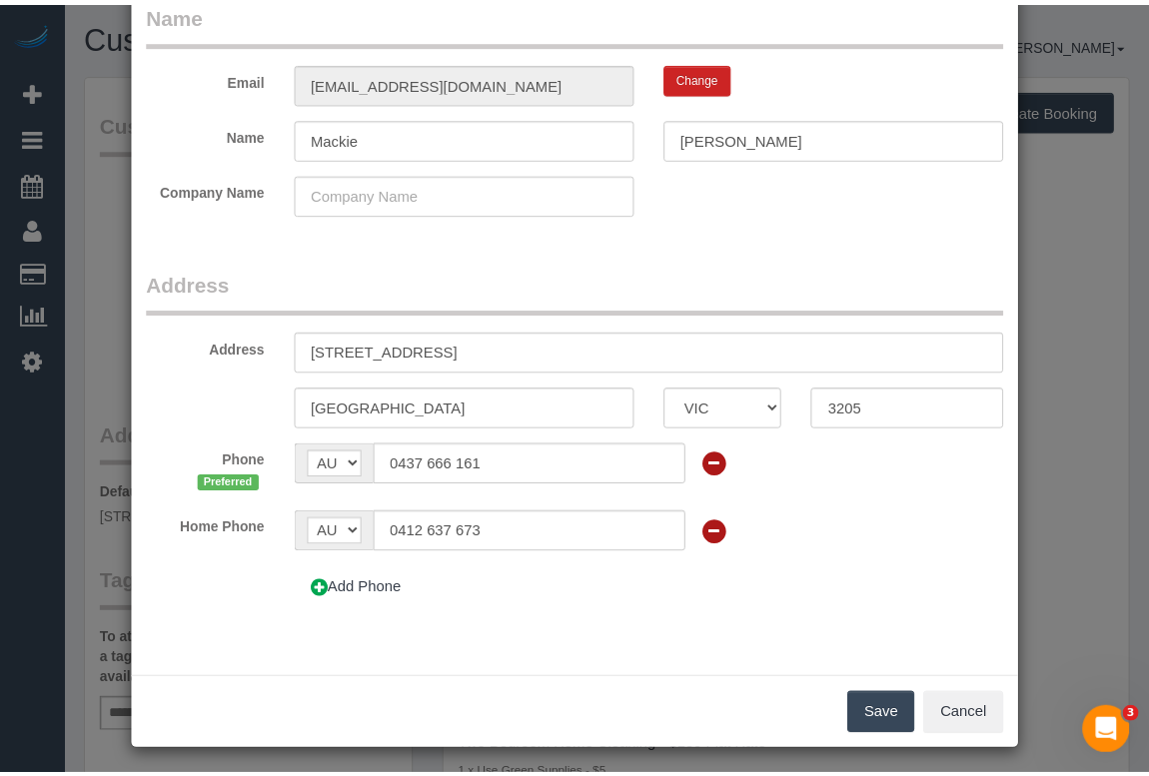
scroll to position [118, 0]
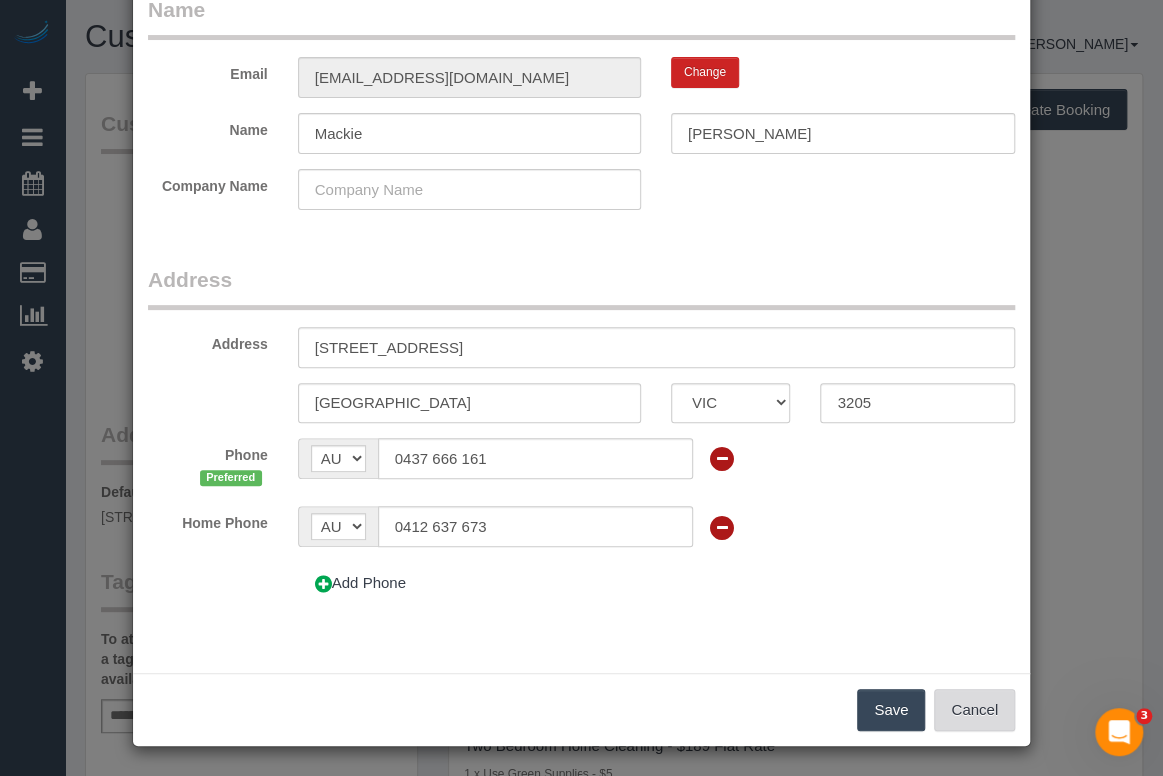
click at [975, 700] on button "Cancel" at bounding box center [974, 710] width 81 height 42
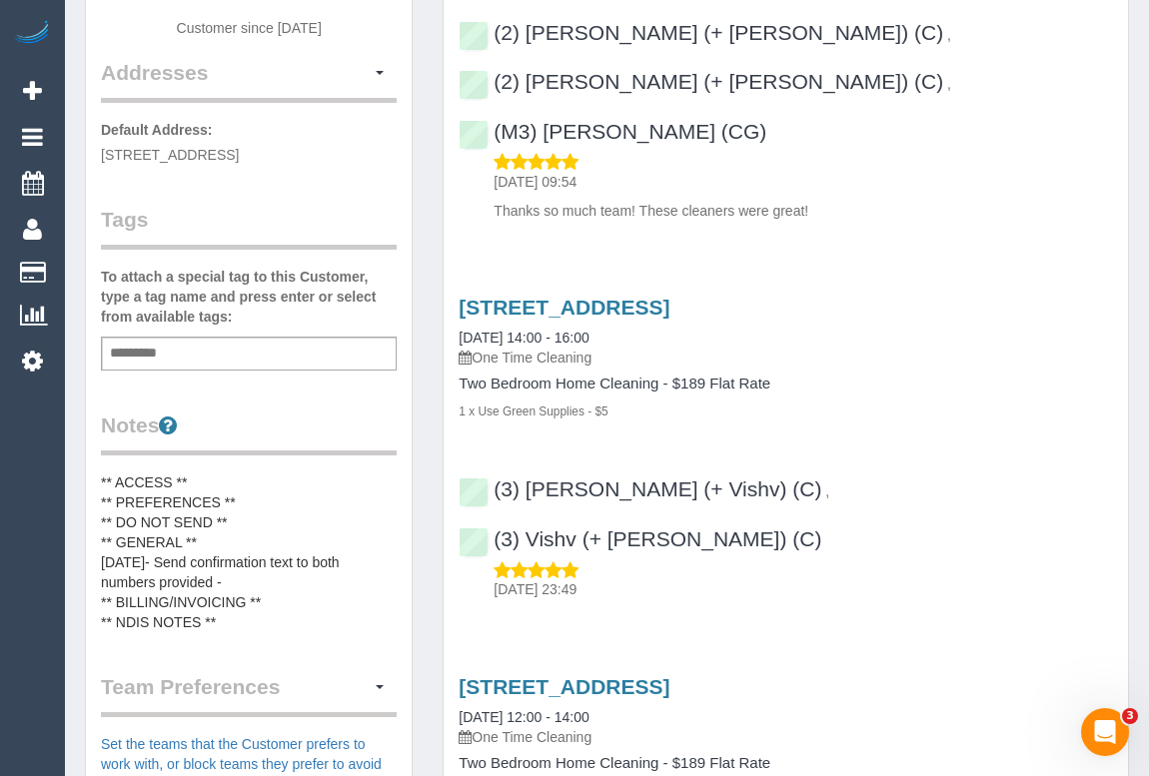
scroll to position [635, 0]
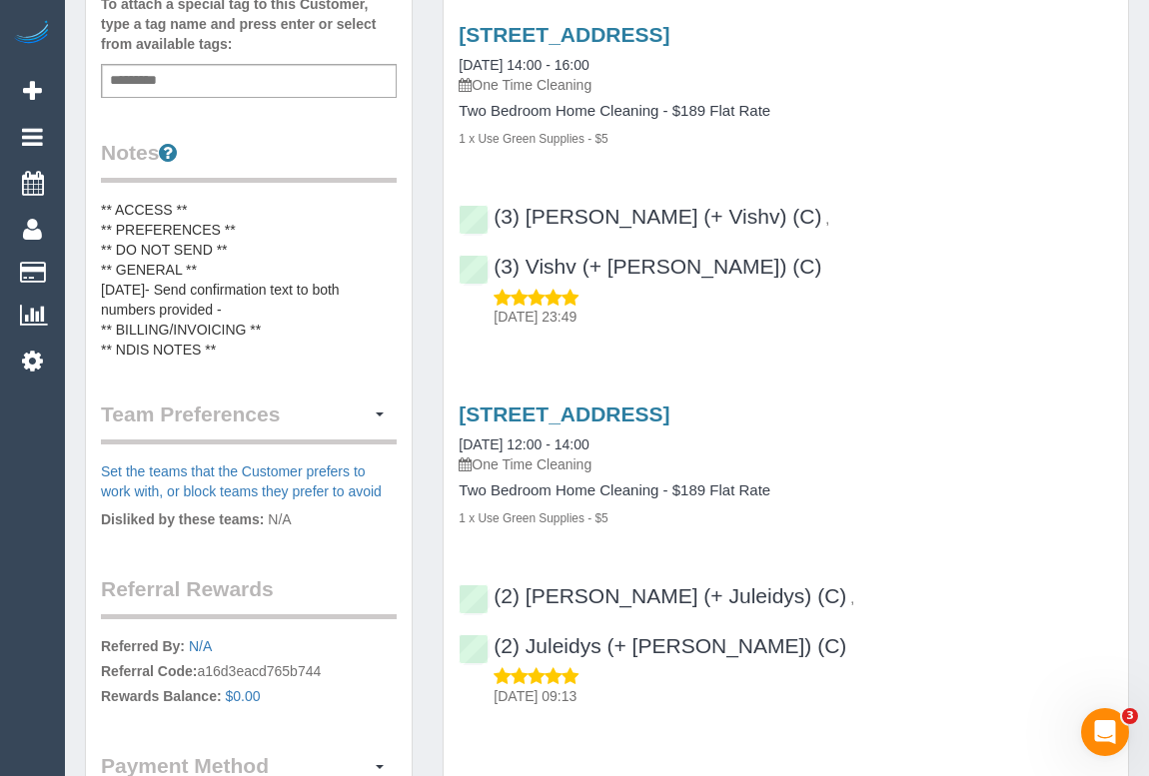
click at [280, 289] on pre "** ACCESS ** ** PREFERENCES ** ** DO NOT SEND ** ** GENERAL ** 2/10/25- Send co…" at bounding box center [249, 280] width 296 height 160
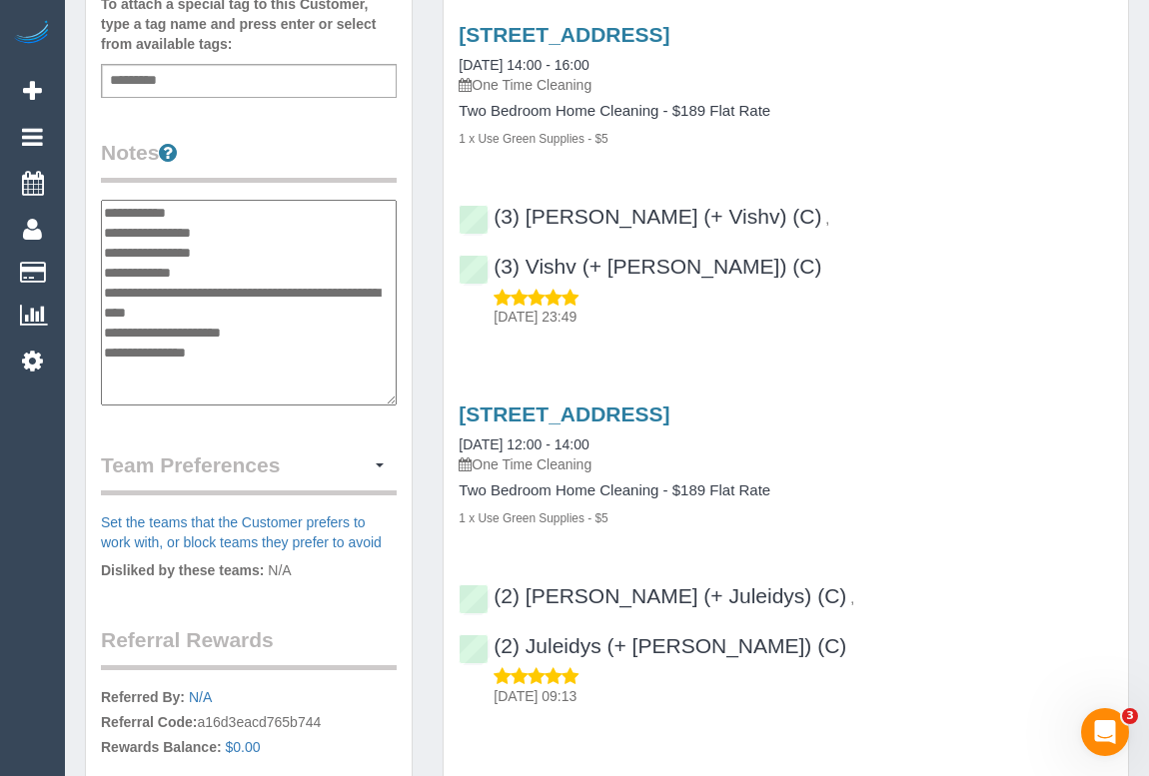
click at [243, 308] on textarea "**********" at bounding box center [249, 303] width 296 height 206
click at [146, 321] on textarea "**********" at bounding box center [249, 303] width 296 height 206
type textarea "**********"
click at [720, 701] on div "Customer Info Edit Contact Info Send Message Email Preferences Special Sales Ta…" at bounding box center [607, 213] width 1074 height 1550
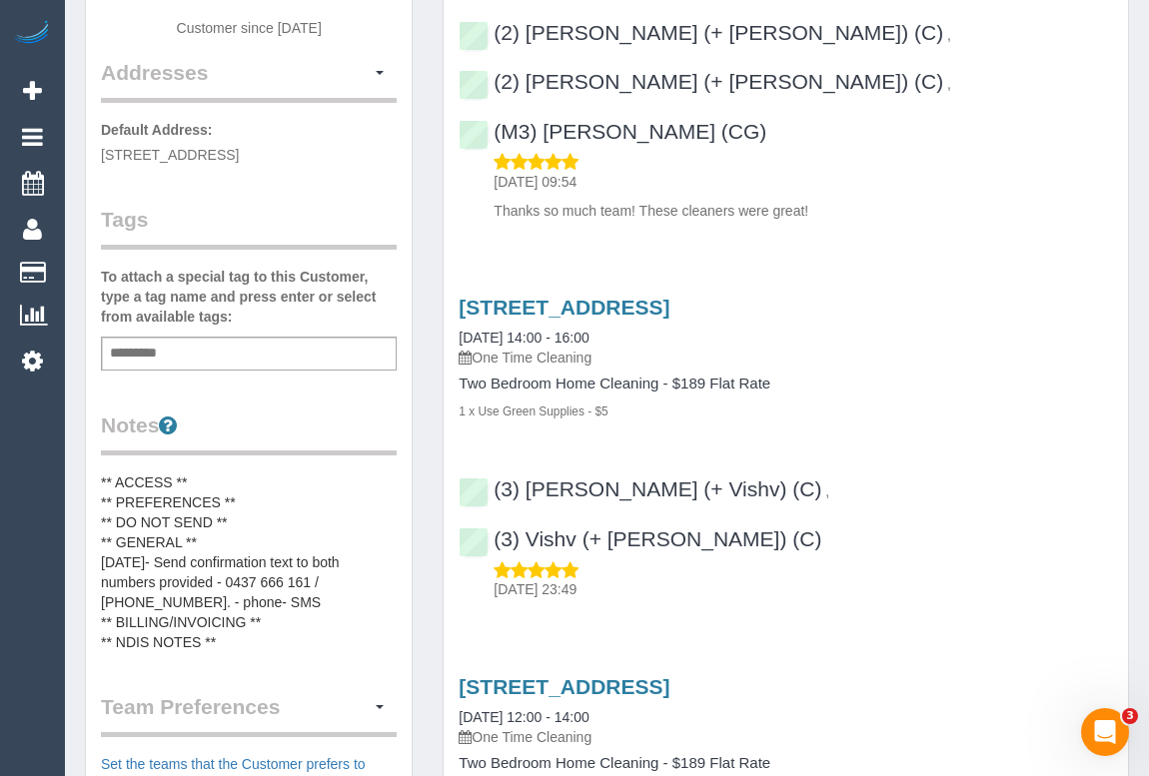
scroll to position [0, 0]
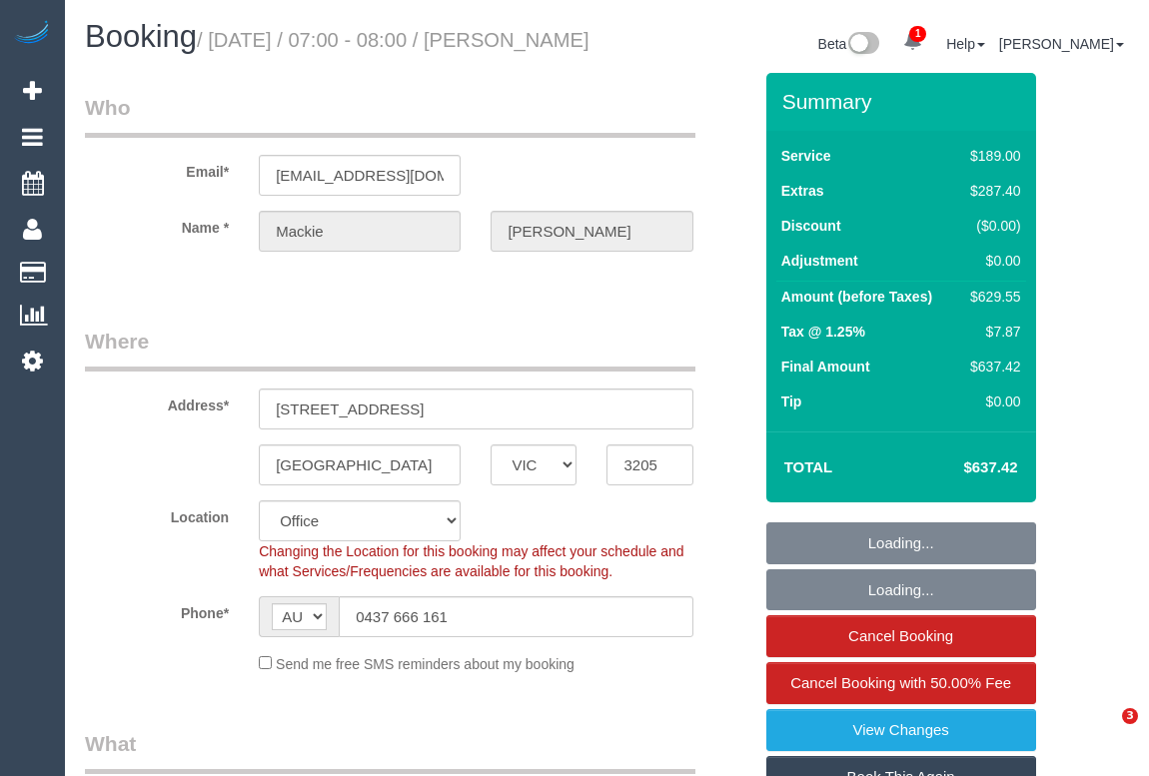
select select "VIC"
select select "string:stripe-pm_1SDd7h2GScqysDRVjZL3iDi4"
select select "number:29"
select select "number:14"
select select "number:20"
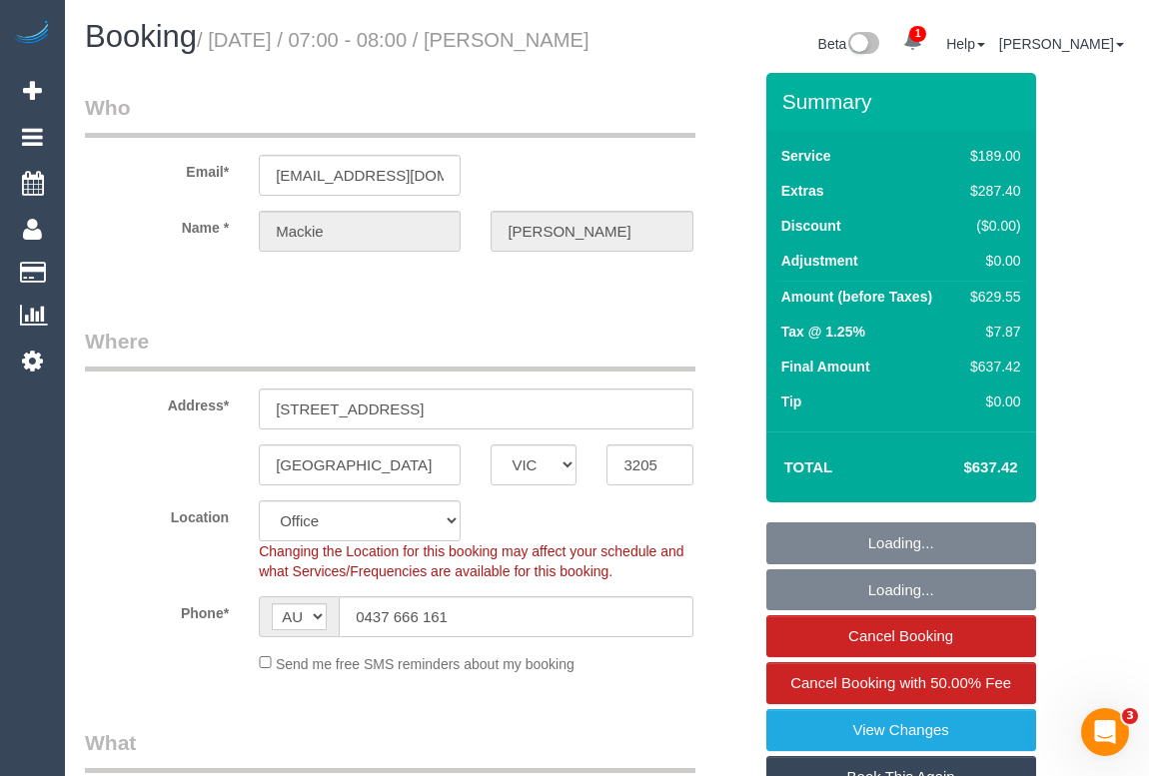
select select "number:25"
select select "number:33"
select select "number:13"
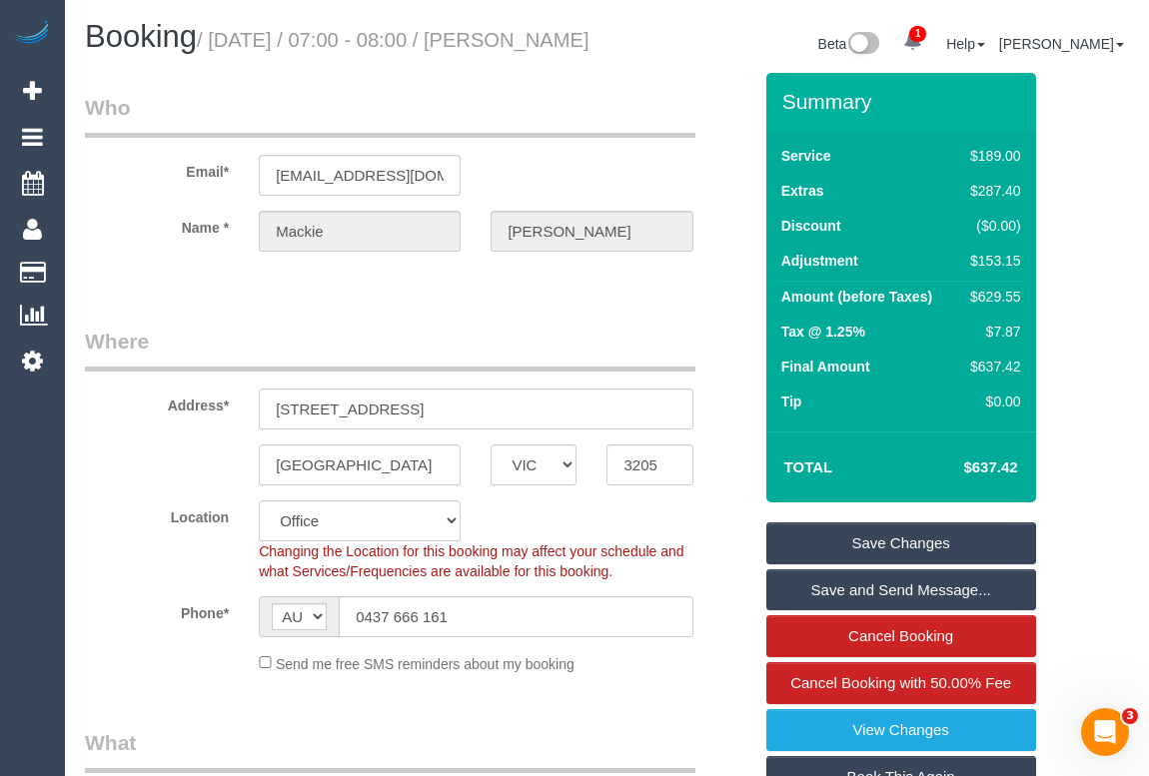
click at [594, 195] on div "Email* [EMAIL_ADDRESS][DOMAIN_NAME]" at bounding box center [418, 144] width 696 height 103
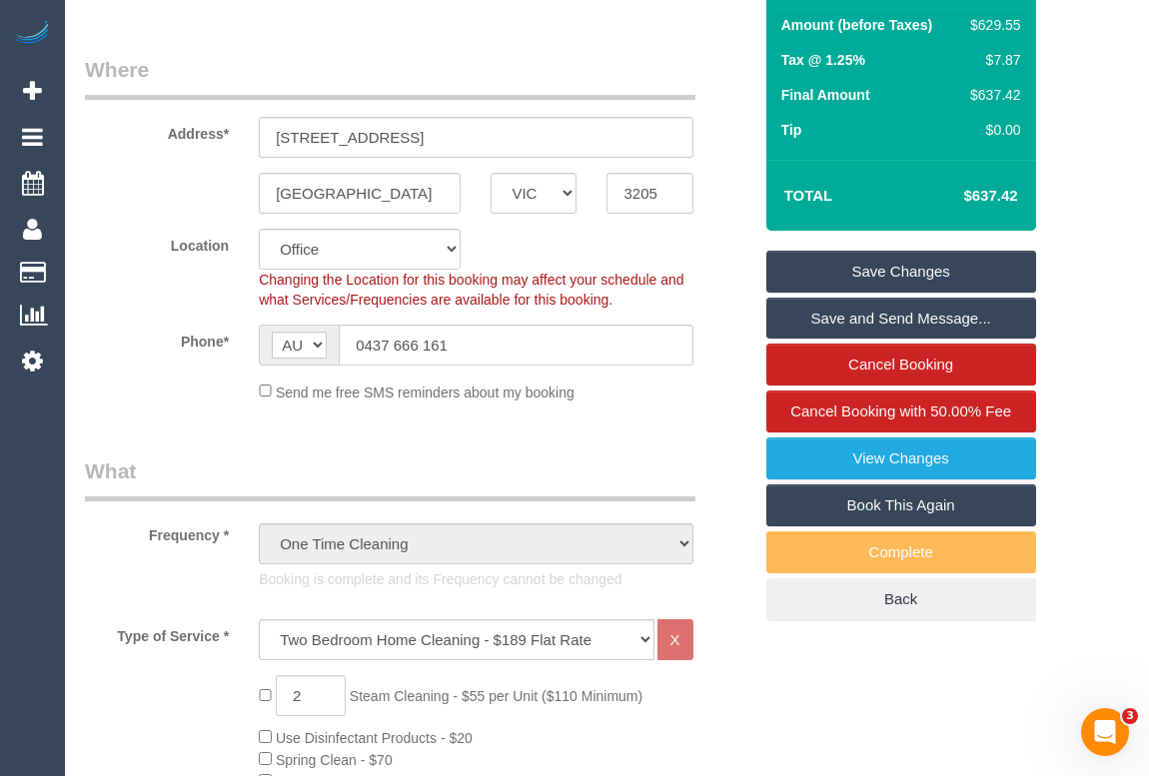
click at [868, 523] on link "Book This Again" at bounding box center [901, 506] width 270 height 42
select select "VIC"
select select "string:stripe-pm_1SDd7h2GScqysDRVjZL3iDi4"
select select "number:29"
select select "number:14"
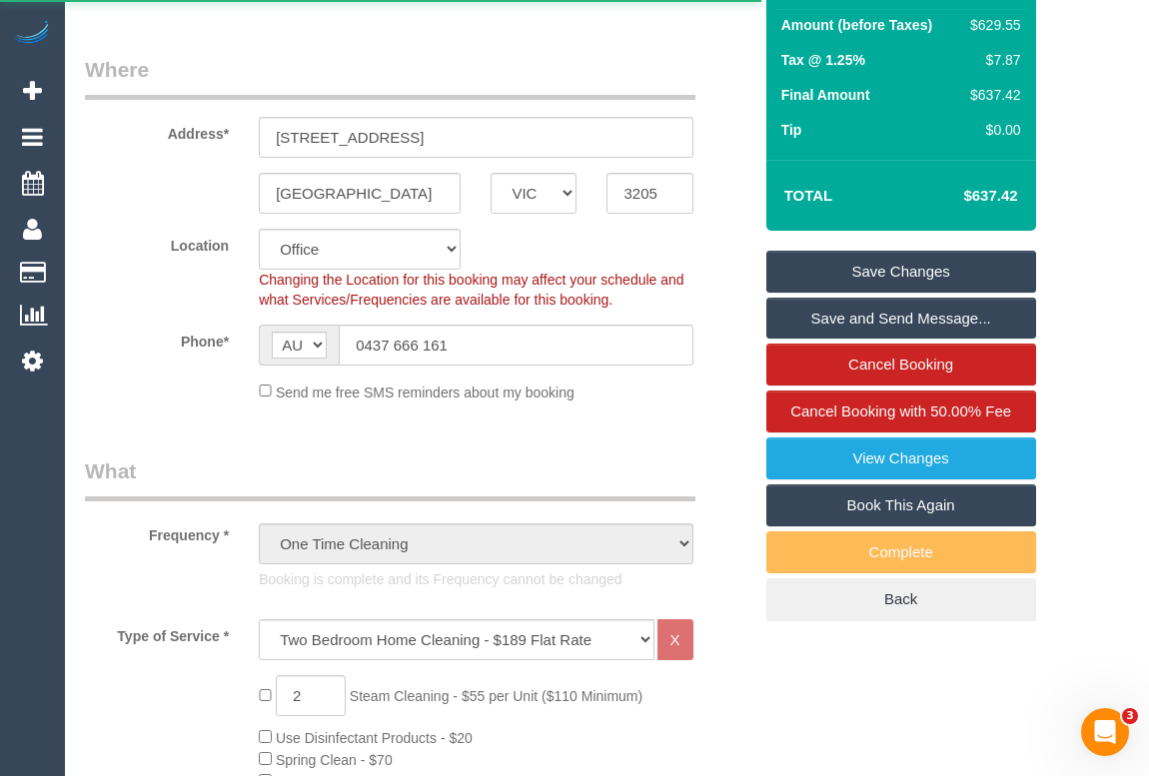
select select "number:20"
select select "number:25"
select select "number:33"
select select "number:13"
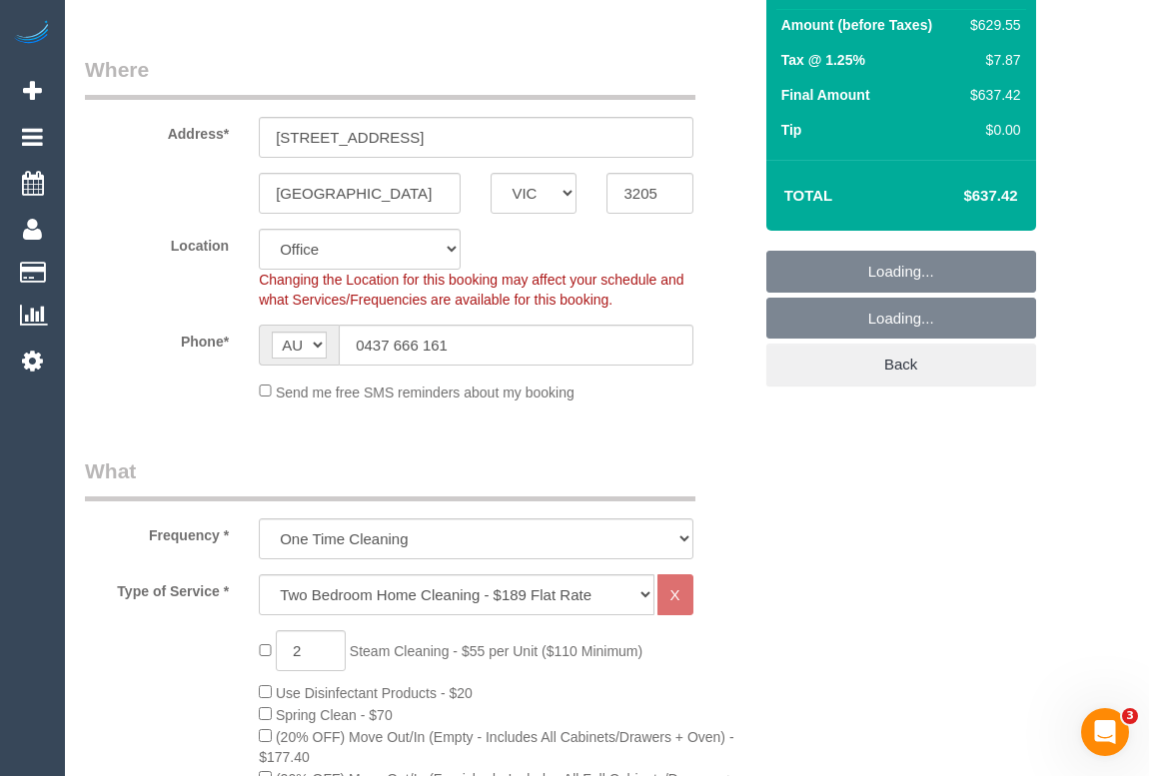
select select "object:5380"
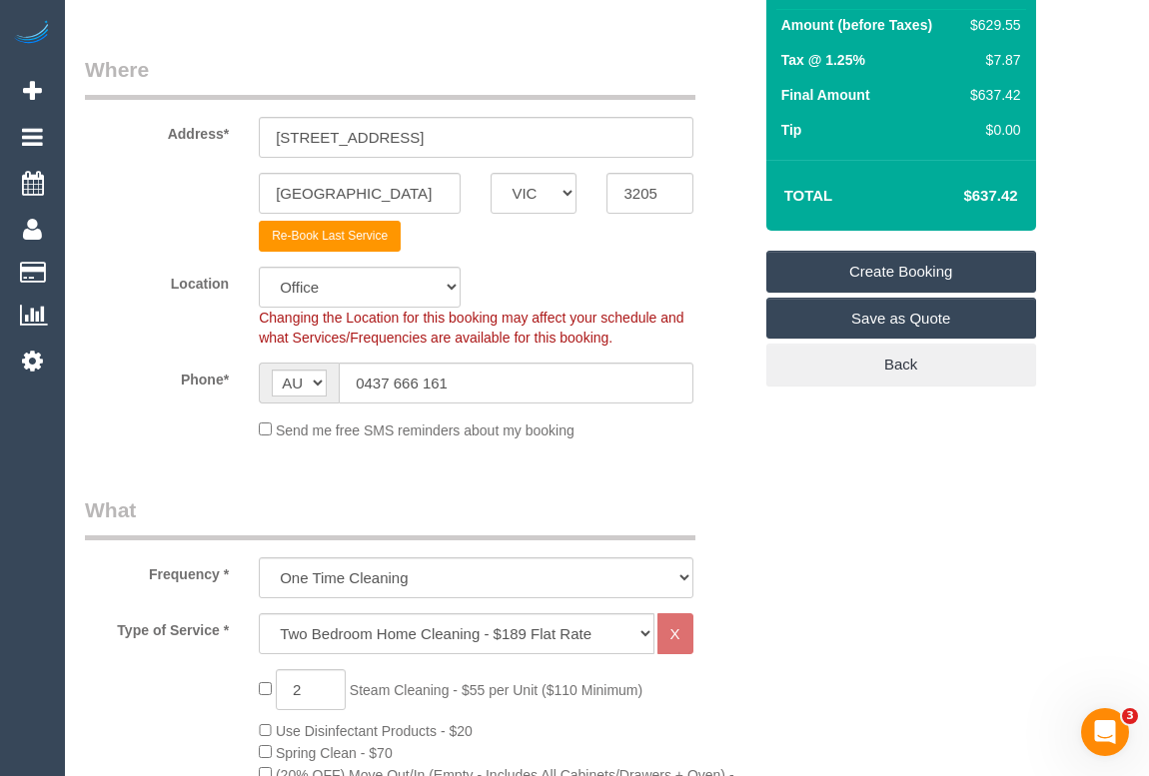
select select "55"
select select "object:5390"
drag, startPoint x: 413, startPoint y: 135, endPoint x: 105, endPoint y: 130, distance: 307.8
click at [105, 130] on div "Address* 190 Bank Street" at bounding box center [418, 106] width 696 height 103
type input "189 Alma Rd."
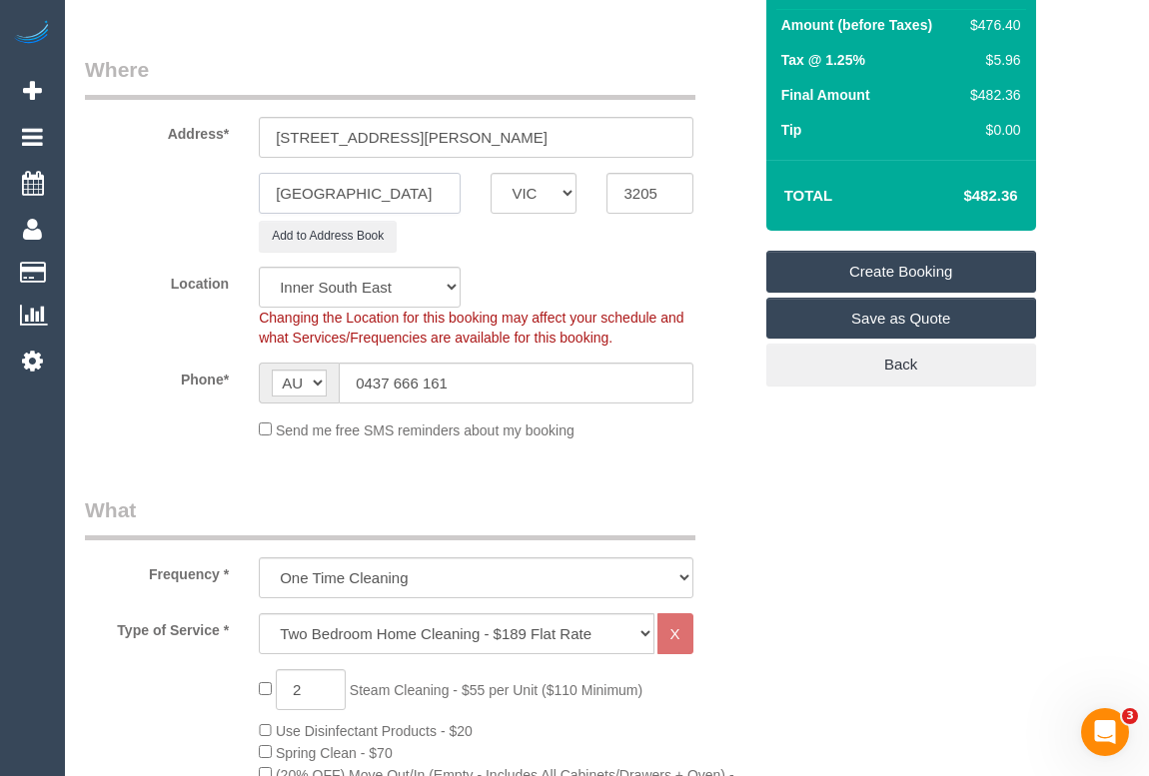
drag, startPoint x: 416, startPoint y: 194, endPoint x: 230, endPoint y: 180, distance: 186.4
click at [230, 180] on div "South Melbourne ACT NSW NT QLD SA TAS VIC WA 3205" at bounding box center [418, 193] width 696 height 41
type input "St. Kilda East"
click at [629, 260] on fieldset "Where Address* 189 Alma Rd. St. Kilda East ACT NSW NT QLD SA TAS VIC WA 3205 Ad…" at bounding box center [418, 255] width 666 height 401
drag, startPoint x: 671, startPoint y: 192, endPoint x: 567, endPoint y: 191, distance: 103.9
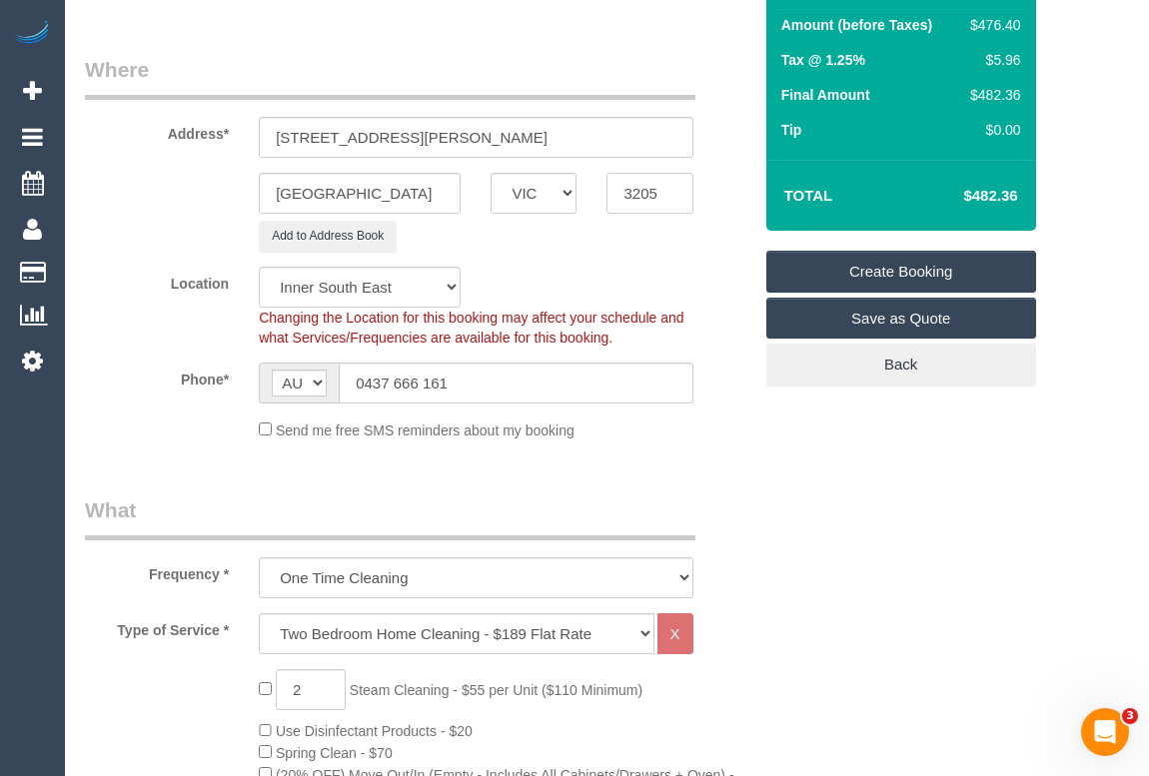
click at [567, 191] on div "St. Kilda East ACT NSW NT QLD SA TAS VIC WA 3205" at bounding box center [418, 193] width 696 height 41
type input "3183"
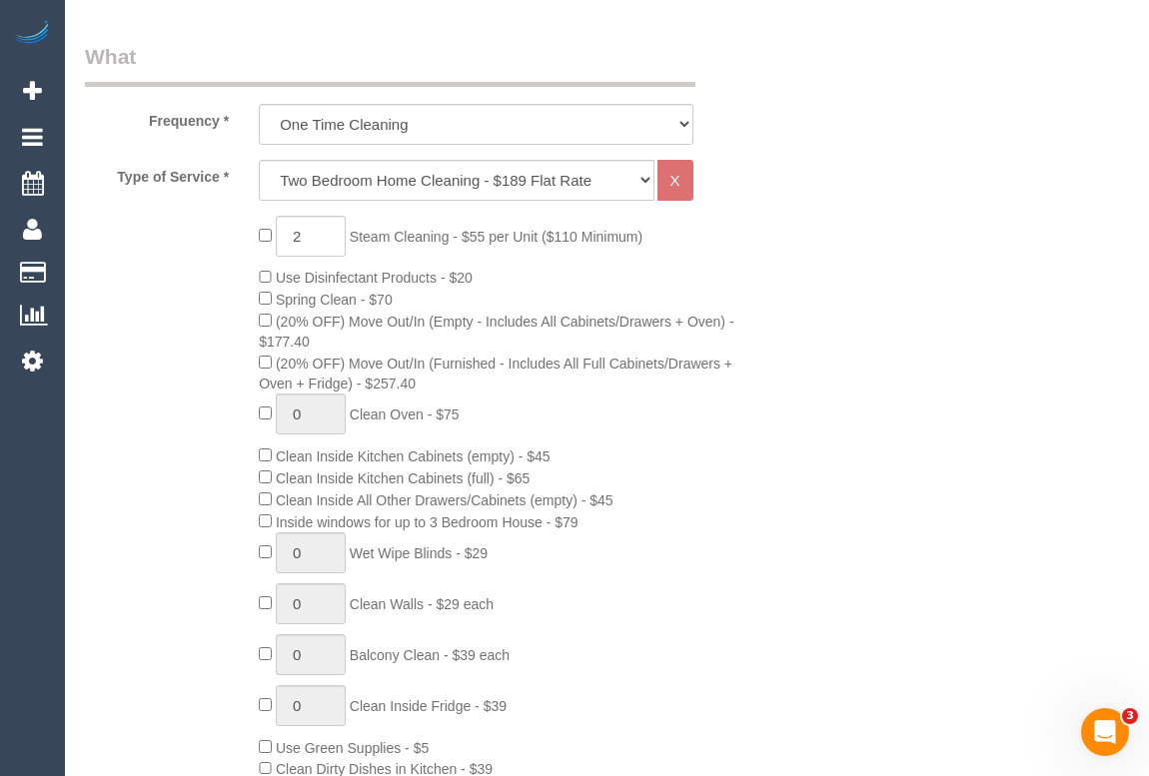
scroll to position [726, 0]
click at [639, 178] on select "Hourly Service - $70/h Hourly Service - $65/h Hourly Service - $60/h Hourly Ser…" at bounding box center [456, 179] width 395 height 41
click at [259, 159] on select "Hourly Service - $70/h Hourly Service - $65/h Hourly Service - $60/h Hourly Ser…" at bounding box center [456, 179] width 395 height 41
type input "0"
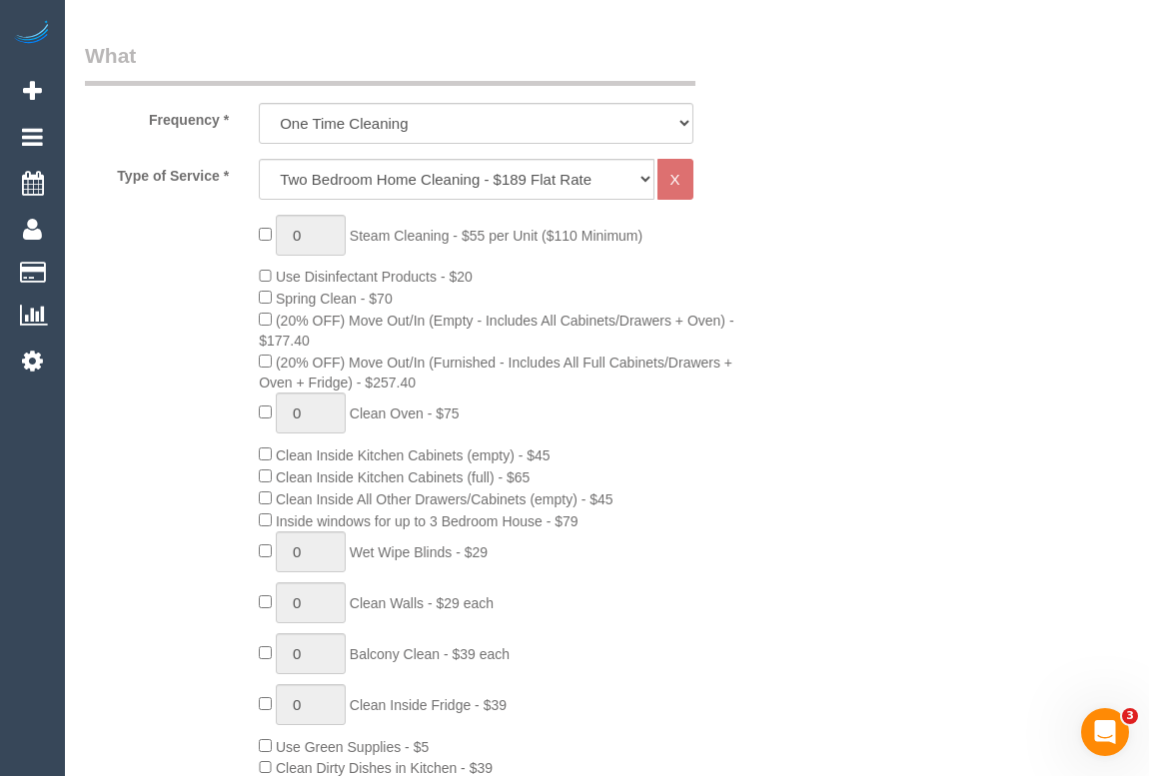
click at [734, 428] on div "0 Steam Cleaning - $55 per Unit ($110 Minimum) Use Disinfectant Products - $20 …" at bounding box center [505, 584] width 522 height 739
click at [409, 121] on select "One Time Cleaning Weekly - 10% Off - 10.00% (0% for the First Booking) Fortnigh…" at bounding box center [476, 123] width 434 height 41
drag, startPoint x: 677, startPoint y: 119, endPoint x: 653, endPoint y: 128, distance: 25.6
click at [677, 119] on select "One Time Cleaning Weekly - 10% Off - 10.00% (0% for the First Booking) Fortnigh…" at bounding box center [476, 123] width 434 height 41
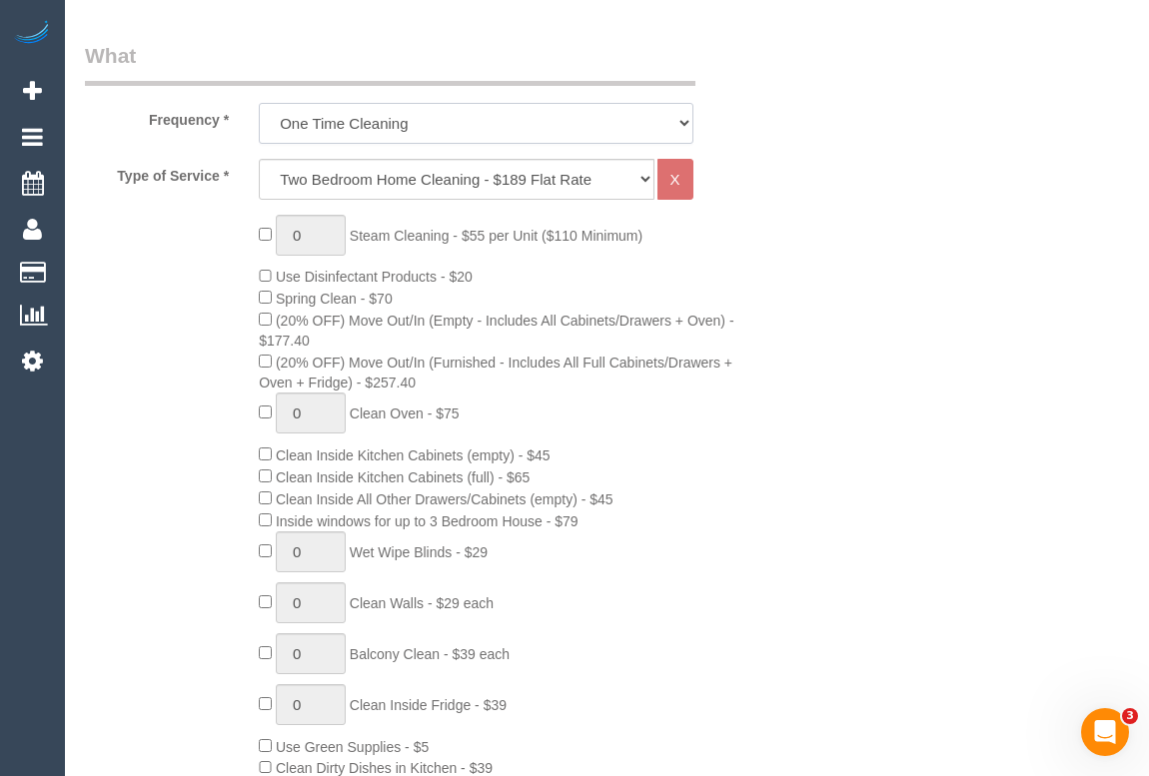
select select "object:5394"
click at [259, 103] on select "One Time Cleaning Weekly - 10% Off - 10.00% (0% for the First Booking) Fortnigh…" at bounding box center [476, 123] width 434 height 41
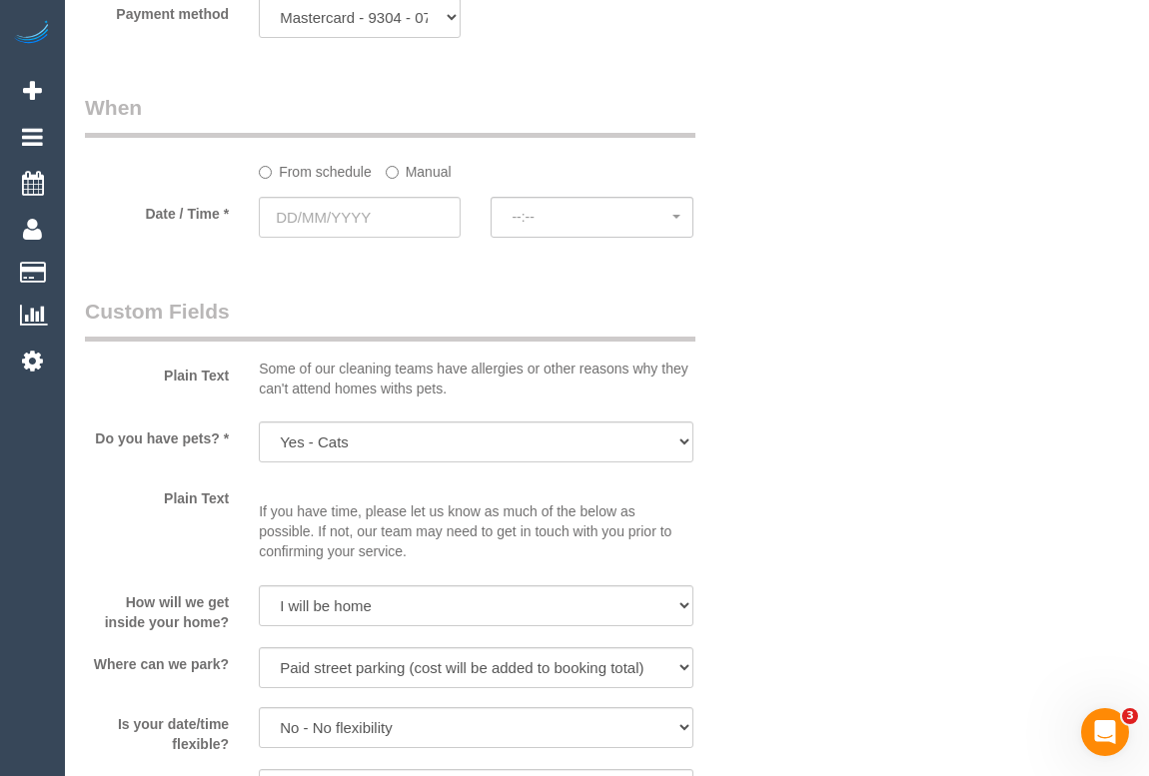
scroll to position [2270, 0]
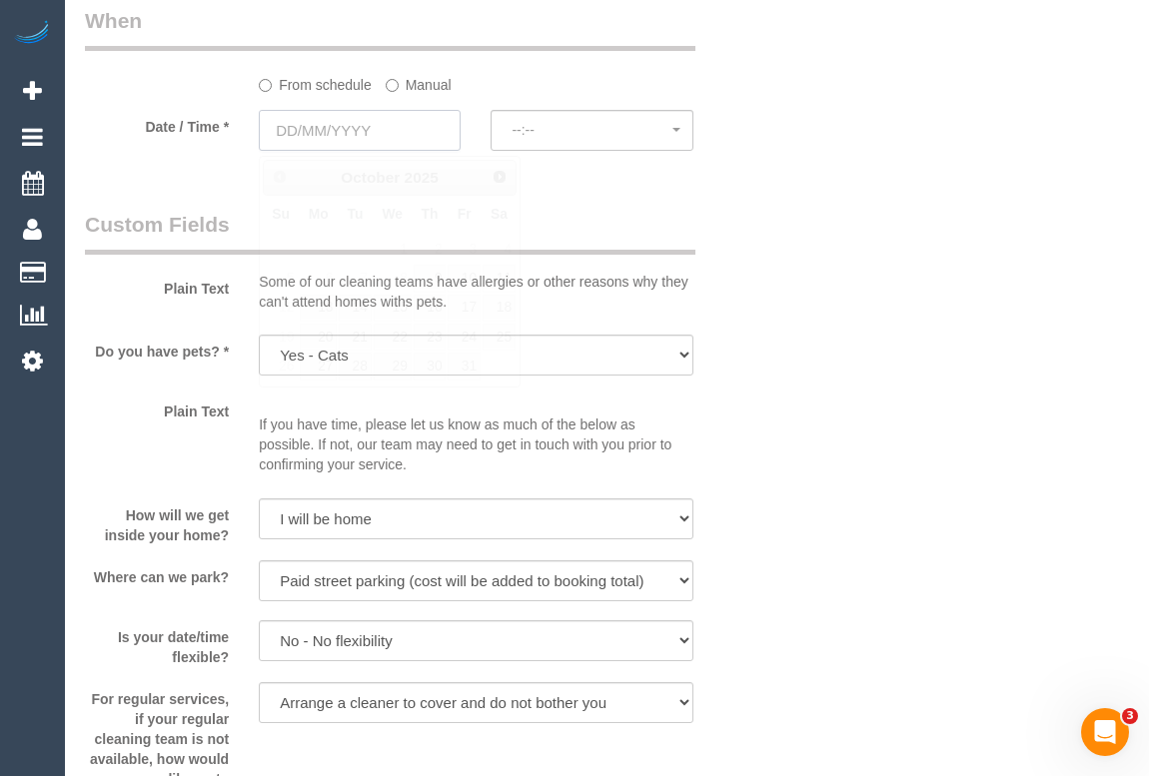
click at [329, 129] on input "text" at bounding box center [360, 130] width 202 height 41
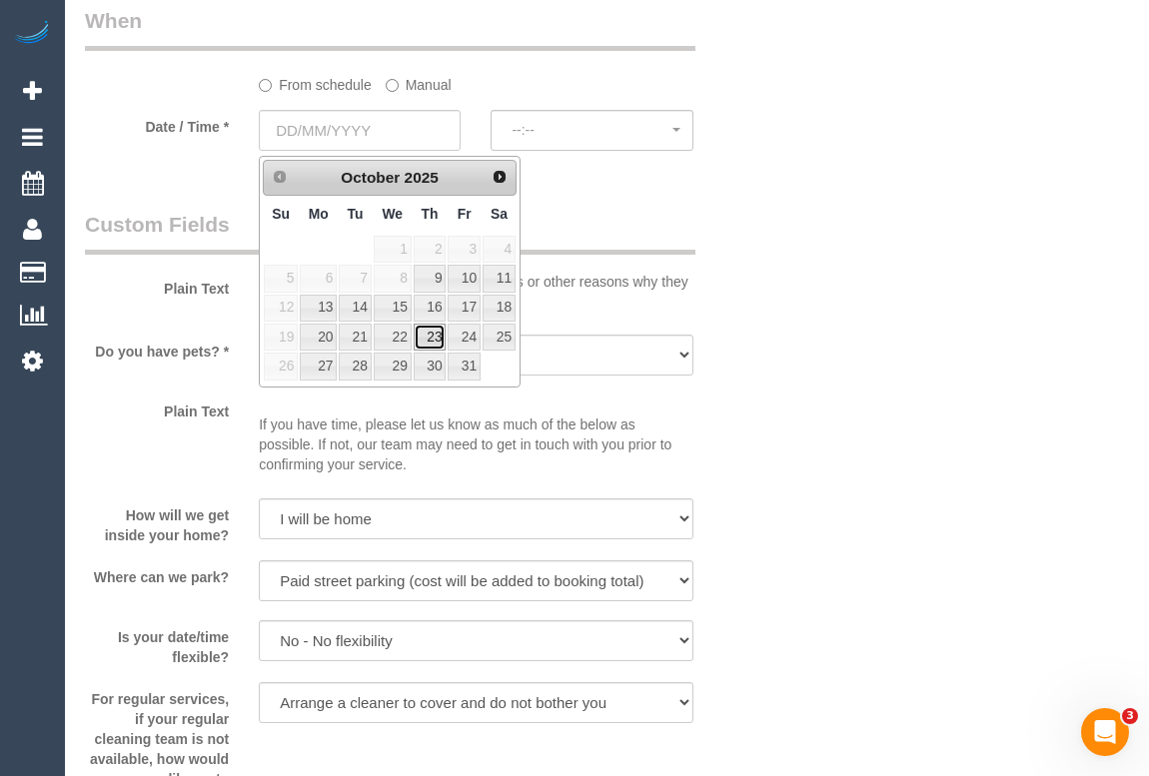
click at [423, 333] on link "23" at bounding box center [430, 337] width 33 height 27
type input "23/10/2025"
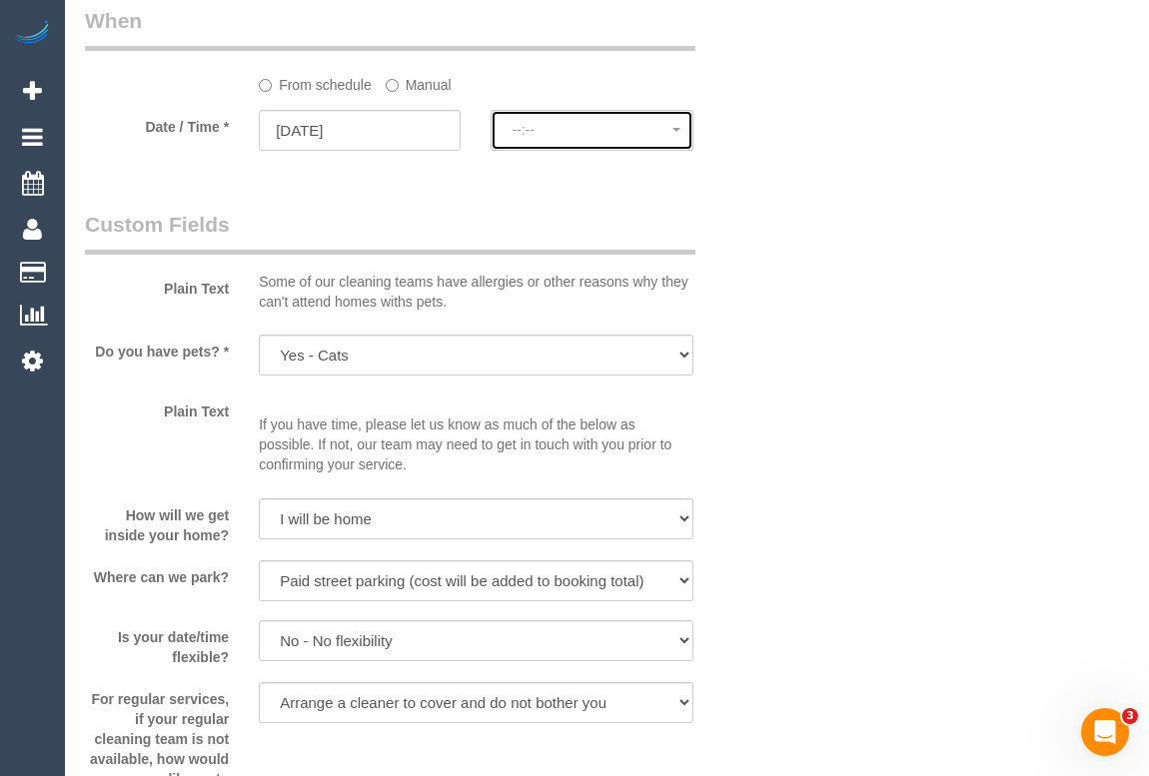
click at [533, 145] on button "--:--" at bounding box center [592, 130] width 202 height 41
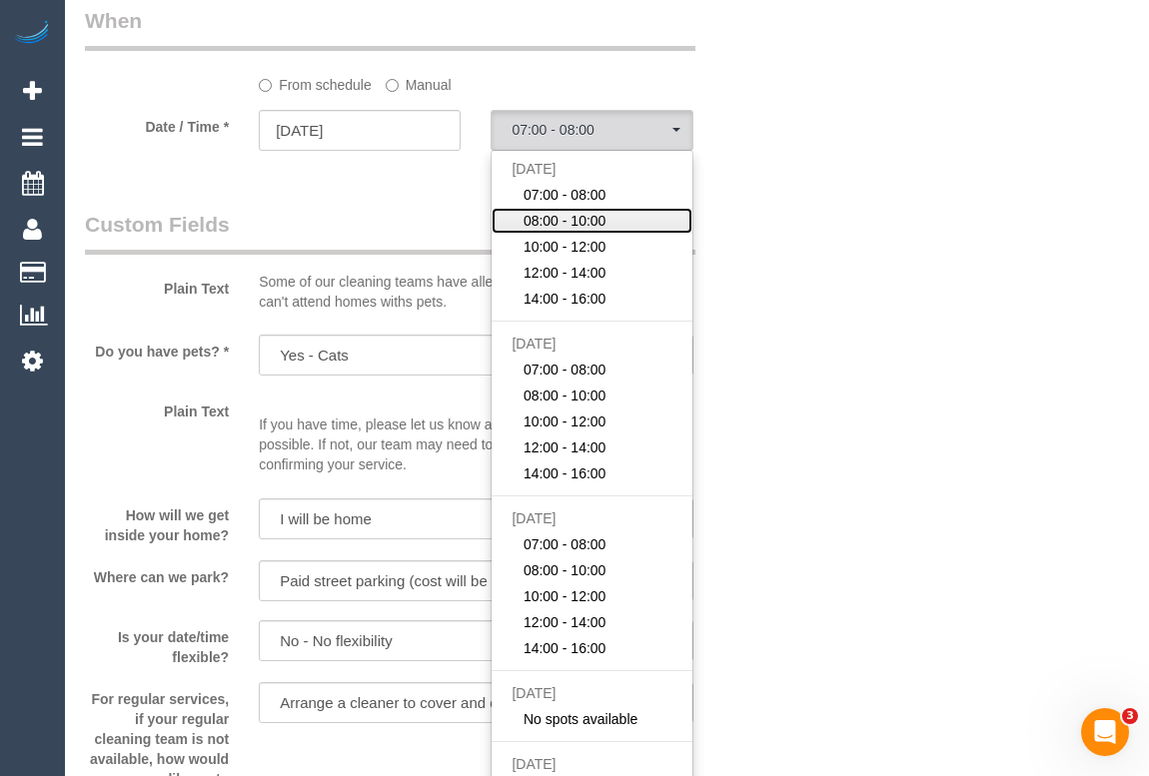
click at [576, 221] on span "08:00 - 10:00" at bounding box center [565, 221] width 83 height 20
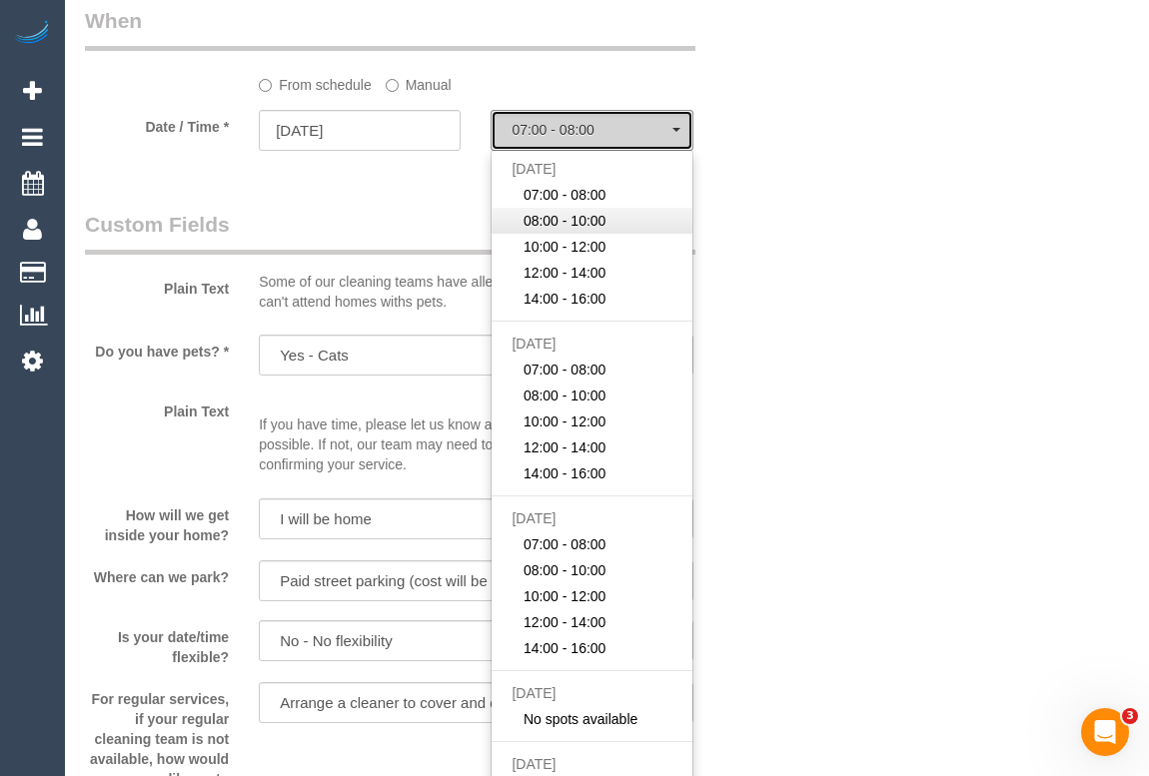
select select "spot7"
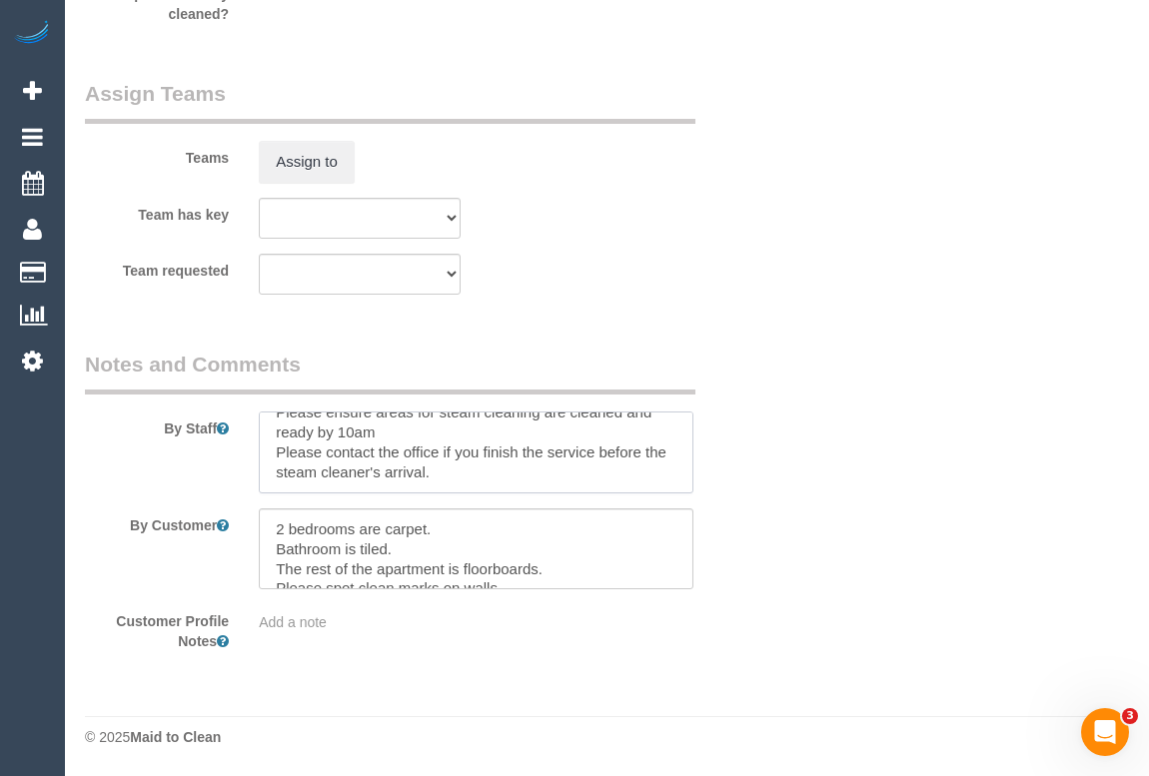
scroll to position [0, 0]
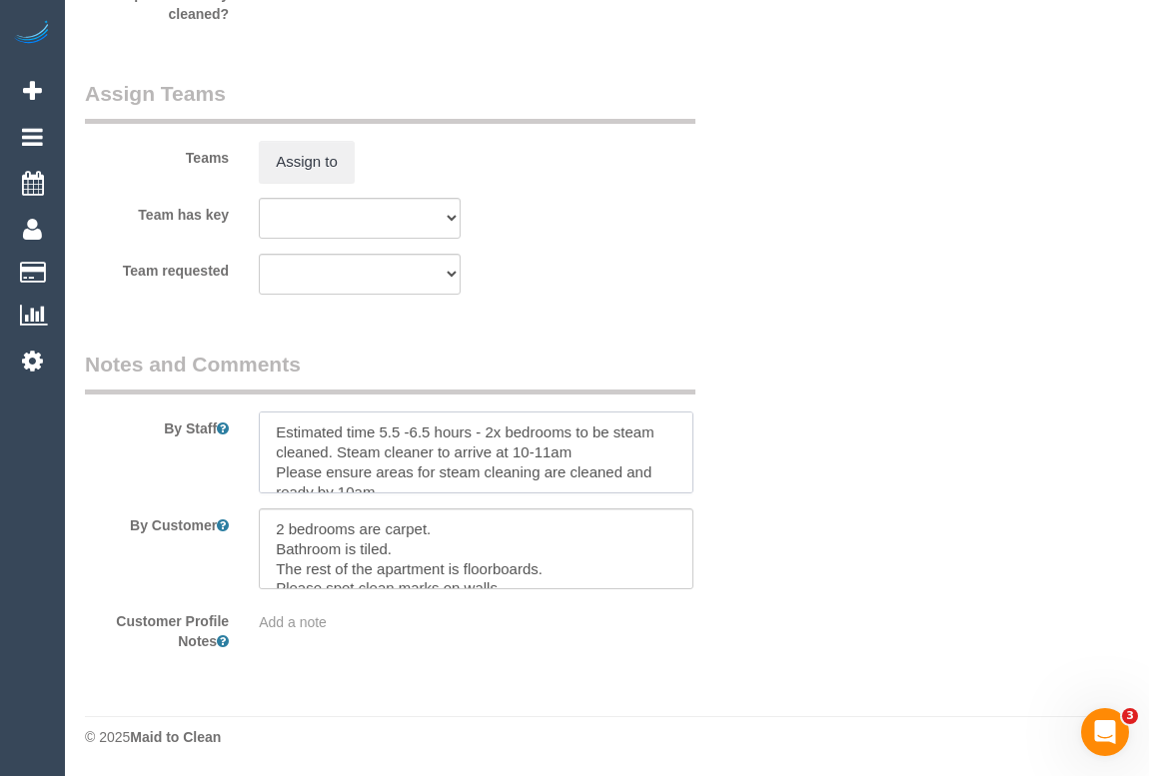
drag, startPoint x: 463, startPoint y: 472, endPoint x: 224, endPoint y: 386, distance: 253.8
click at [224, 386] on fieldset "Notes and Comments By Staff By Customer Customer Profile Notes Add a note" at bounding box center [418, 509] width 666 height 318
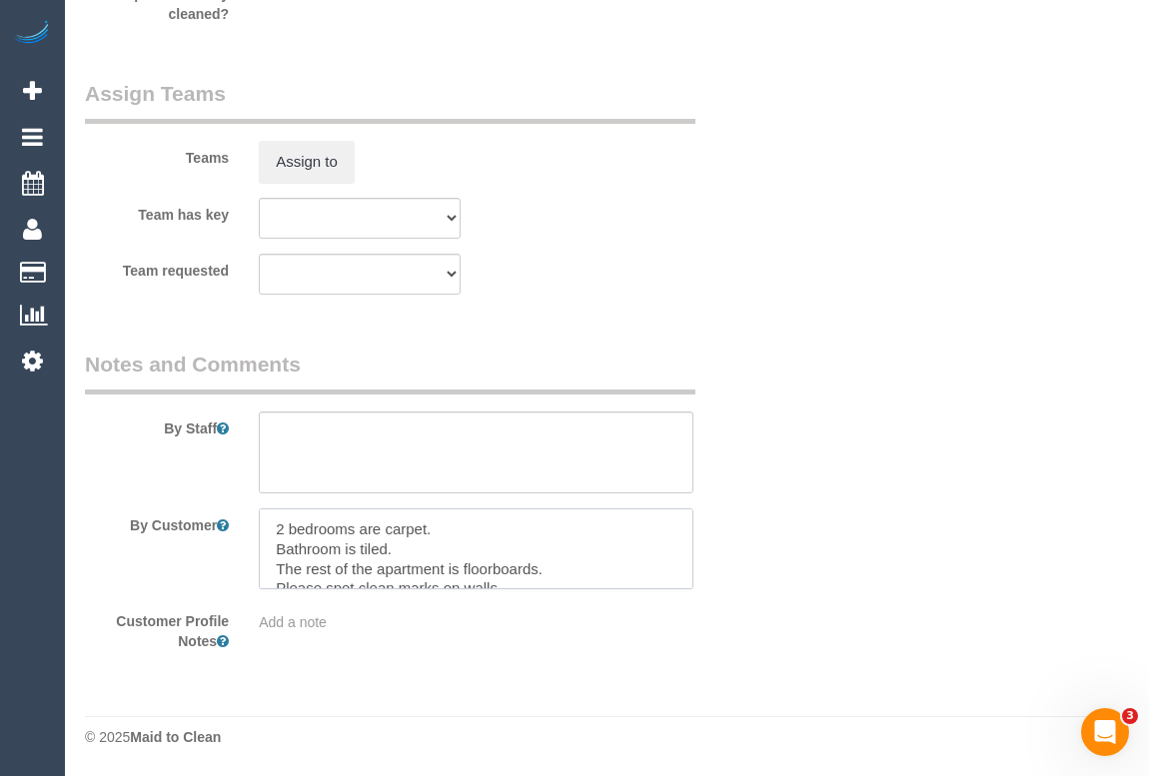
drag, startPoint x: 468, startPoint y: 574, endPoint x: 200, endPoint y: 458, distance: 292.2
click at [200, 458] on sui-booking-comments "By Staff By Customer Customer Profile Notes Add a note" at bounding box center [418, 501] width 666 height 303
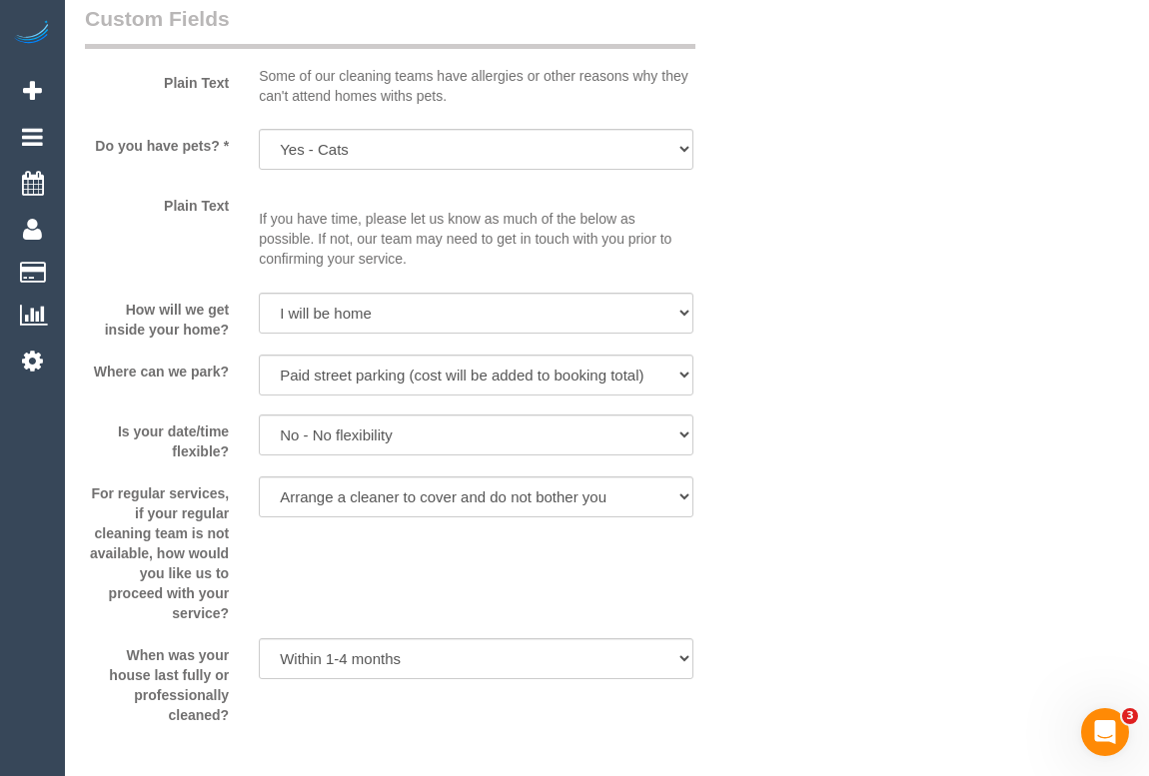
scroll to position [2635, 0]
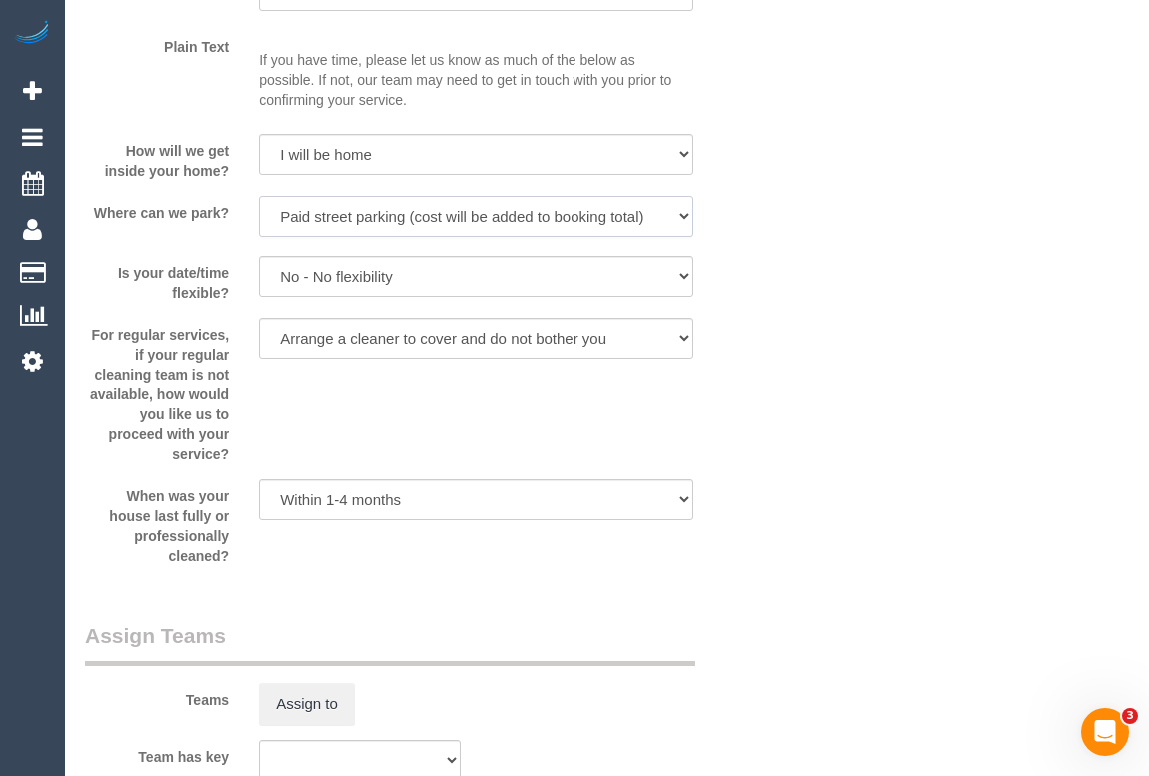
click at [684, 222] on select "I will provide parking on-site Free street parking Paid street parking (cost wi…" at bounding box center [476, 216] width 434 height 41
select select "number:19"
click at [259, 200] on select "I will provide parking on-site Free street parking Paid street parking (cost wi…" at bounding box center [476, 216] width 434 height 41
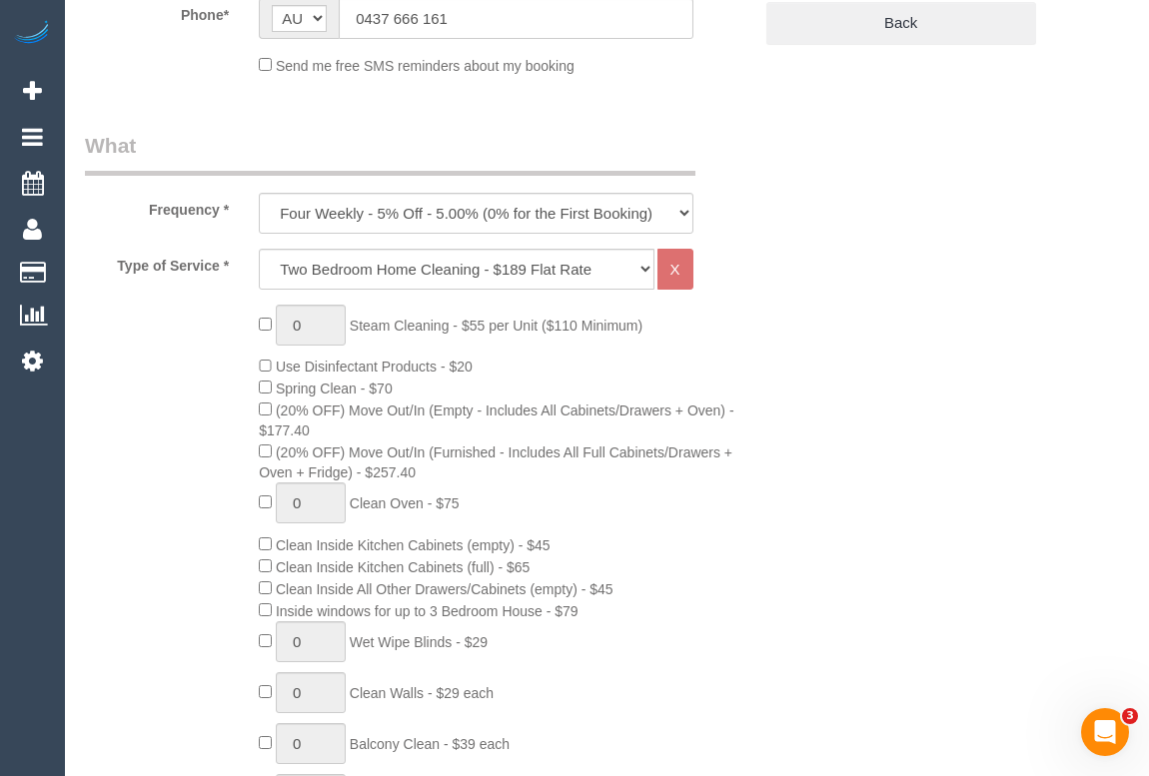
scroll to position [182, 0]
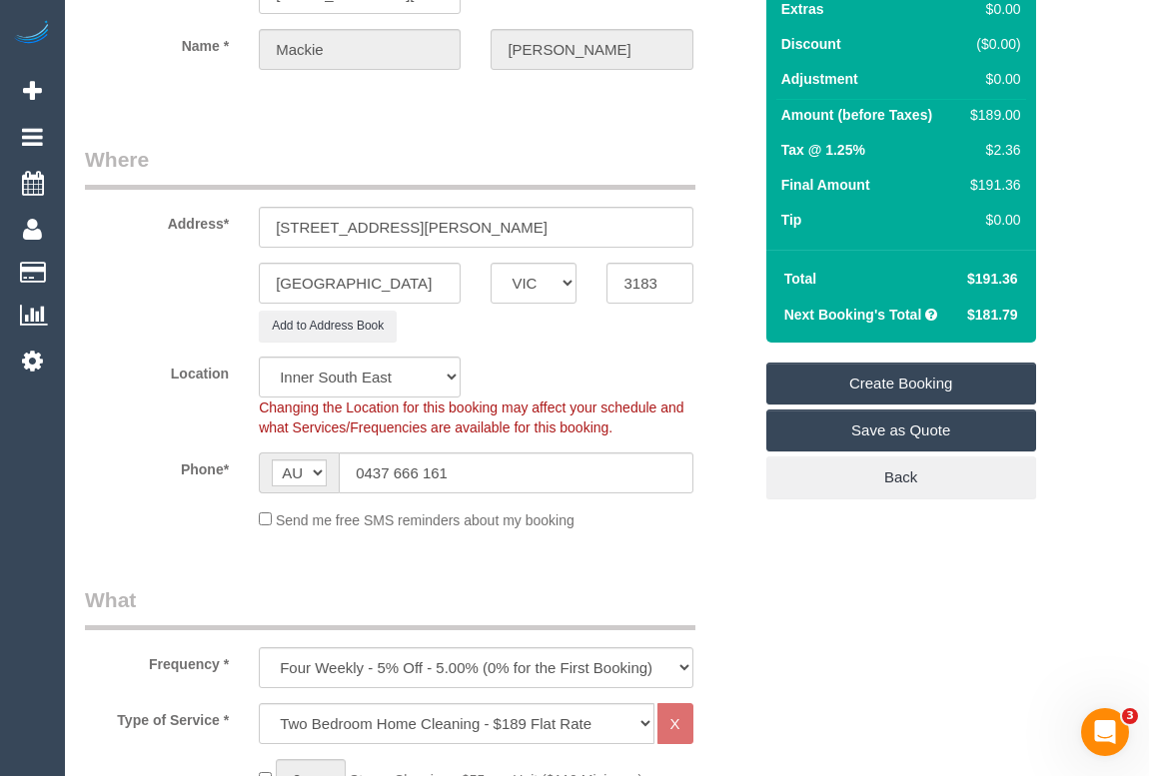
click at [923, 388] on link "Create Booking" at bounding box center [901, 384] width 270 height 42
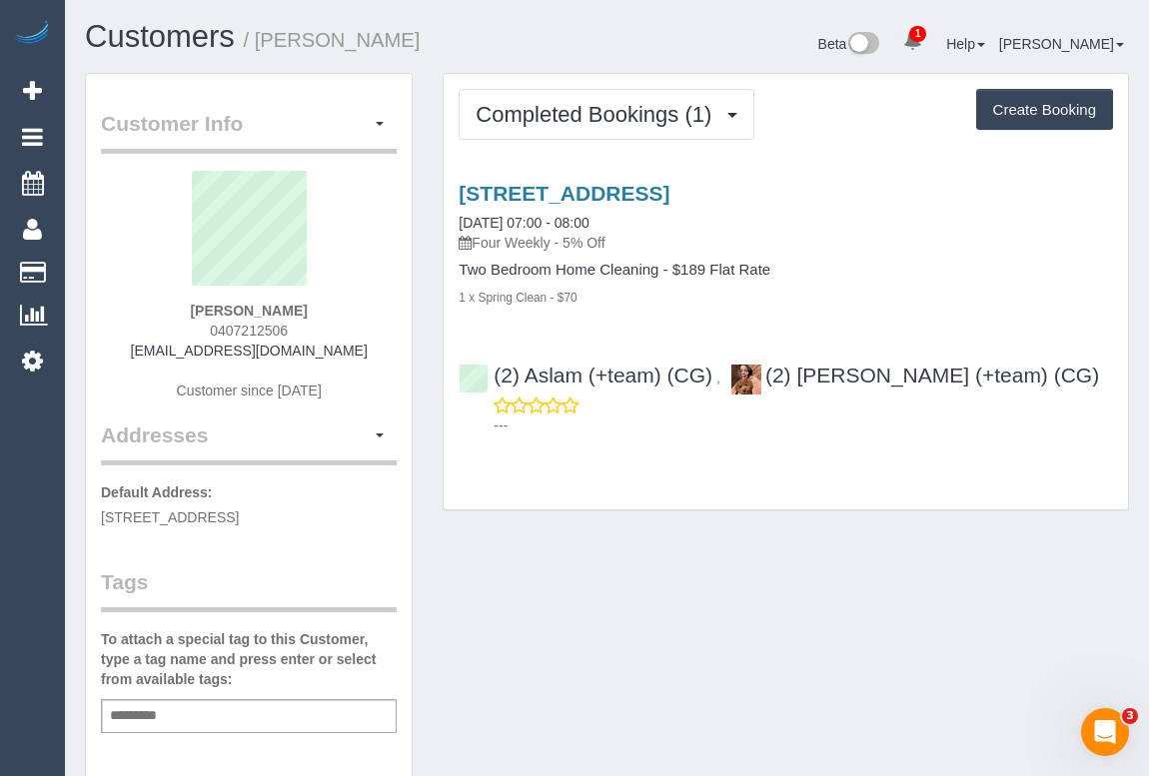
click at [706, 610] on div "Customer Info Edit Contact Info Send Message Email Preferences Special Sales Ta…" at bounding box center [607, 742] width 1074 height 1339
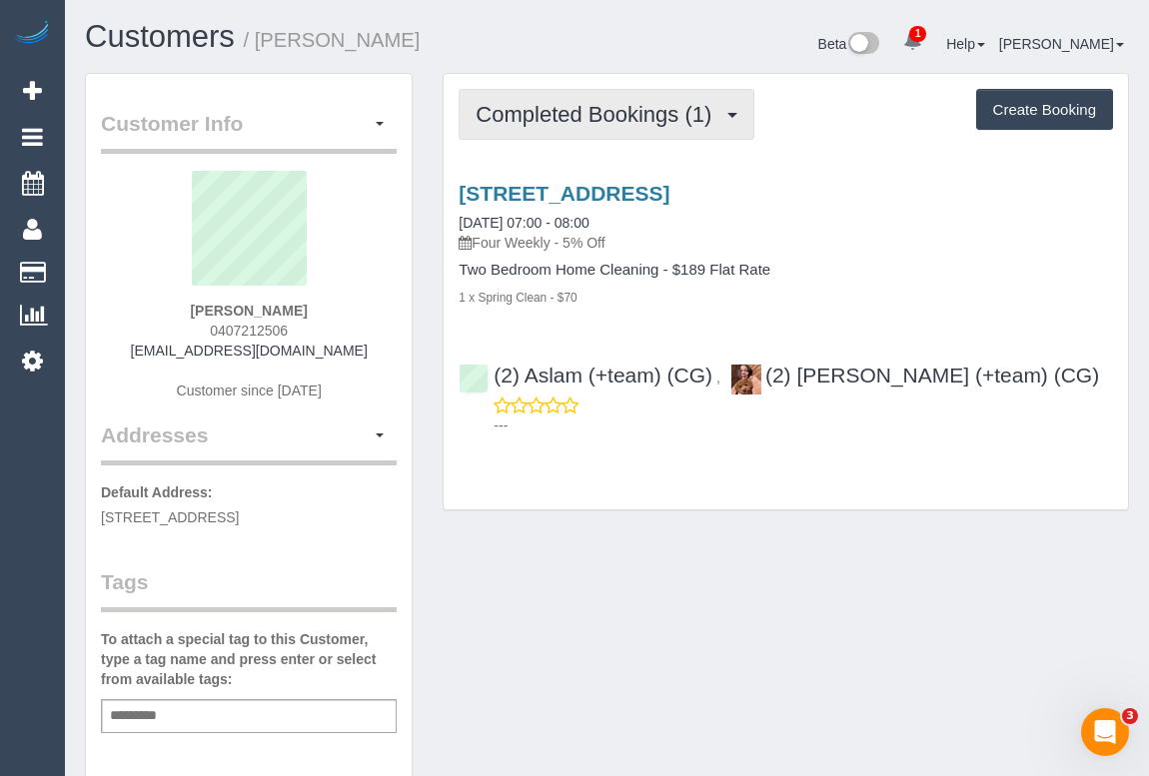
click at [590, 117] on span "Completed Bookings (1)" at bounding box center [599, 114] width 246 height 25
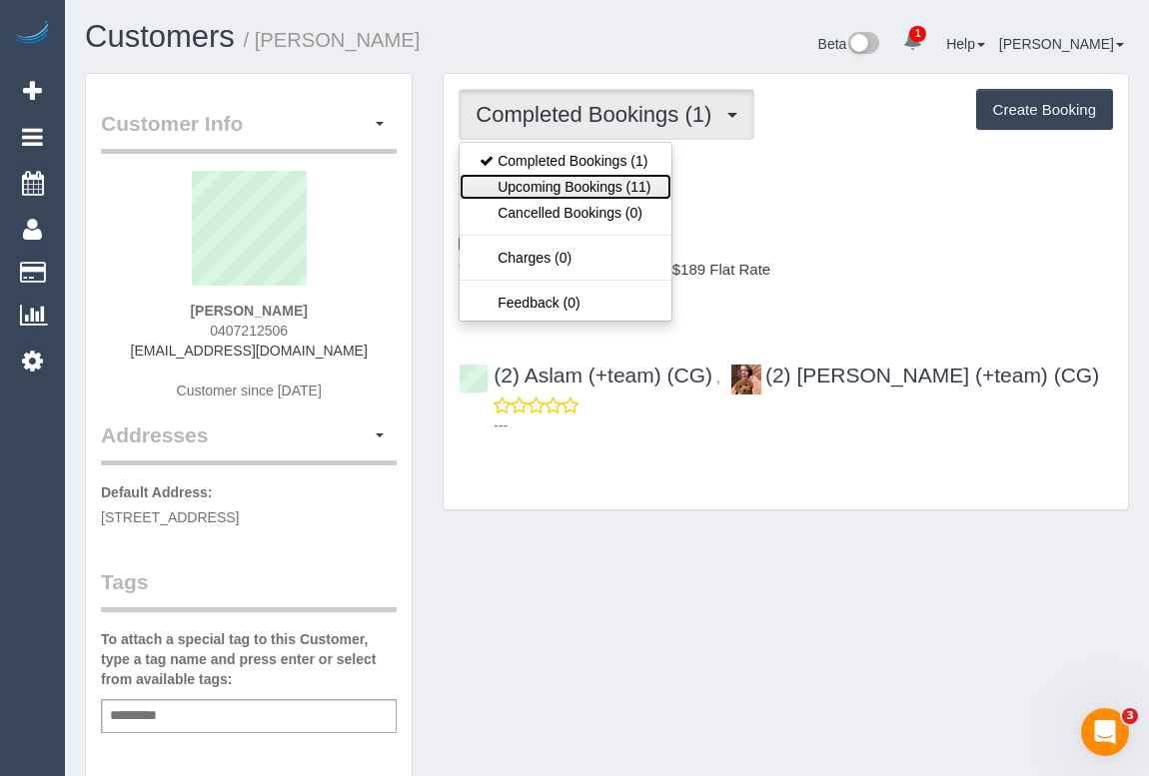
click at [564, 186] on link "Upcoming Bookings (11)" at bounding box center [565, 187] width 211 height 26
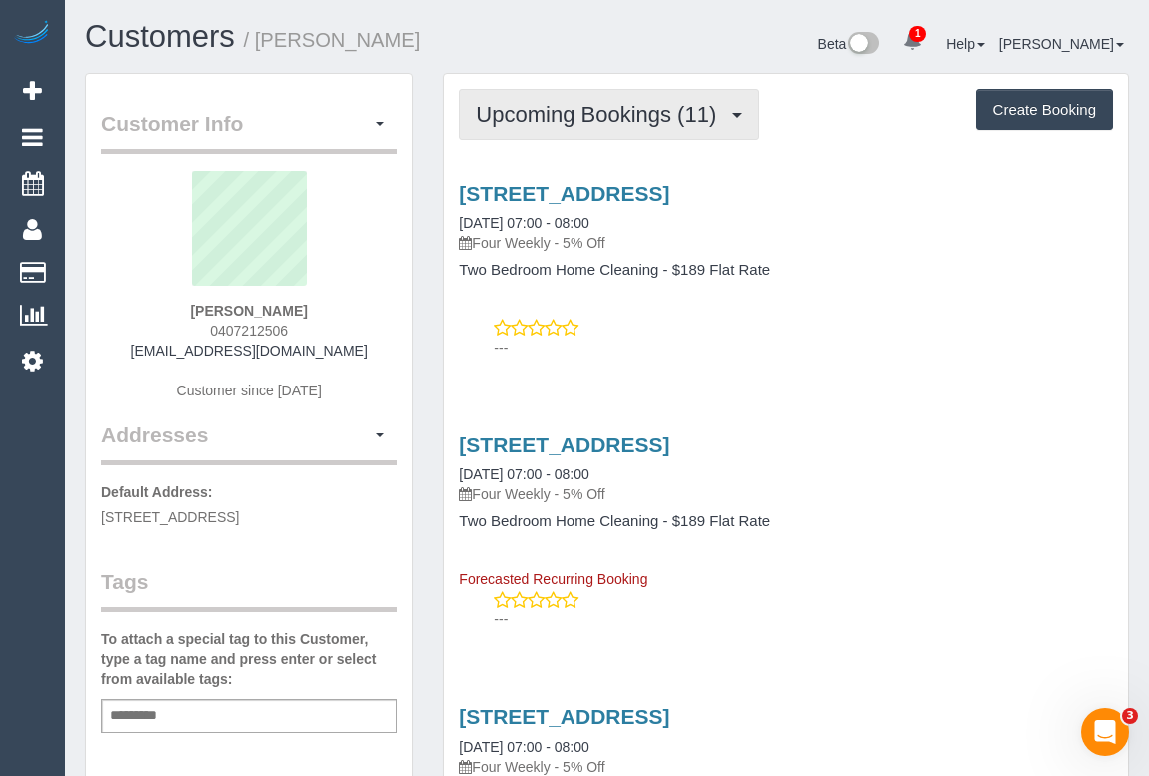
click at [581, 117] on span "Upcoming Bookings (11)" at bounding box center [601, 114] width 251 height 25
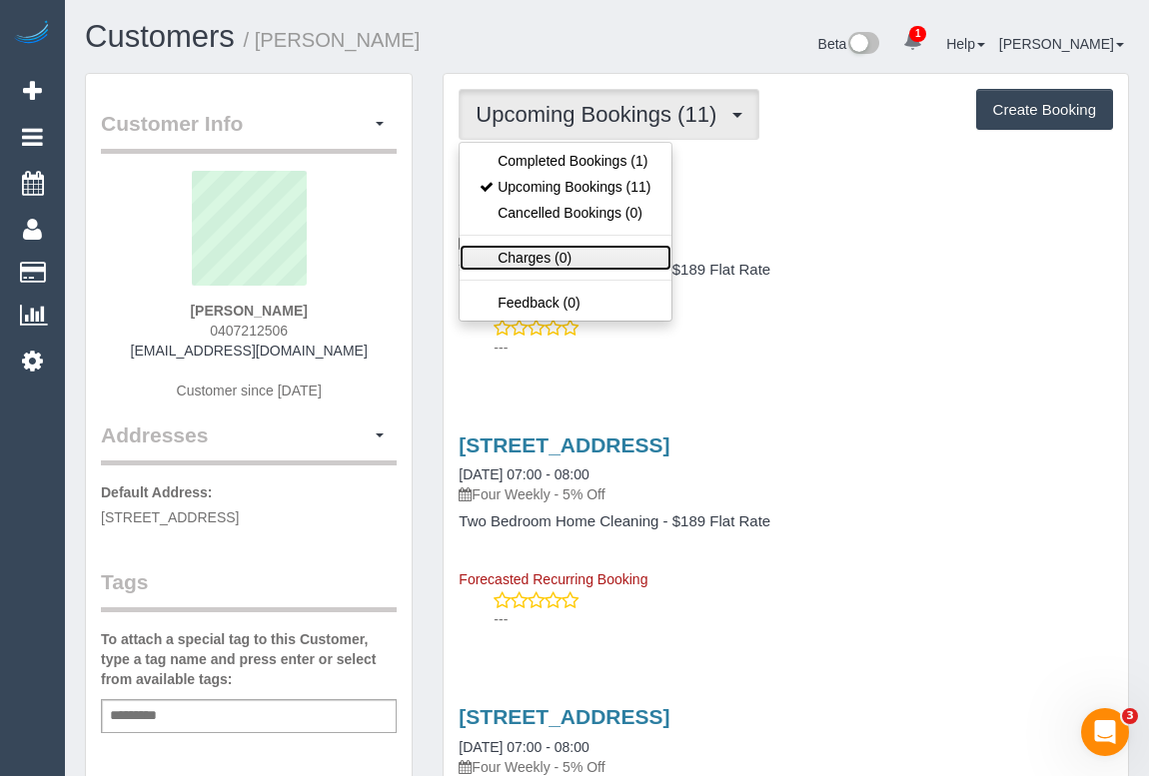
click at [537, 257] on link "Charges (0)" at bounding box center [565, 258] width 211 height 26
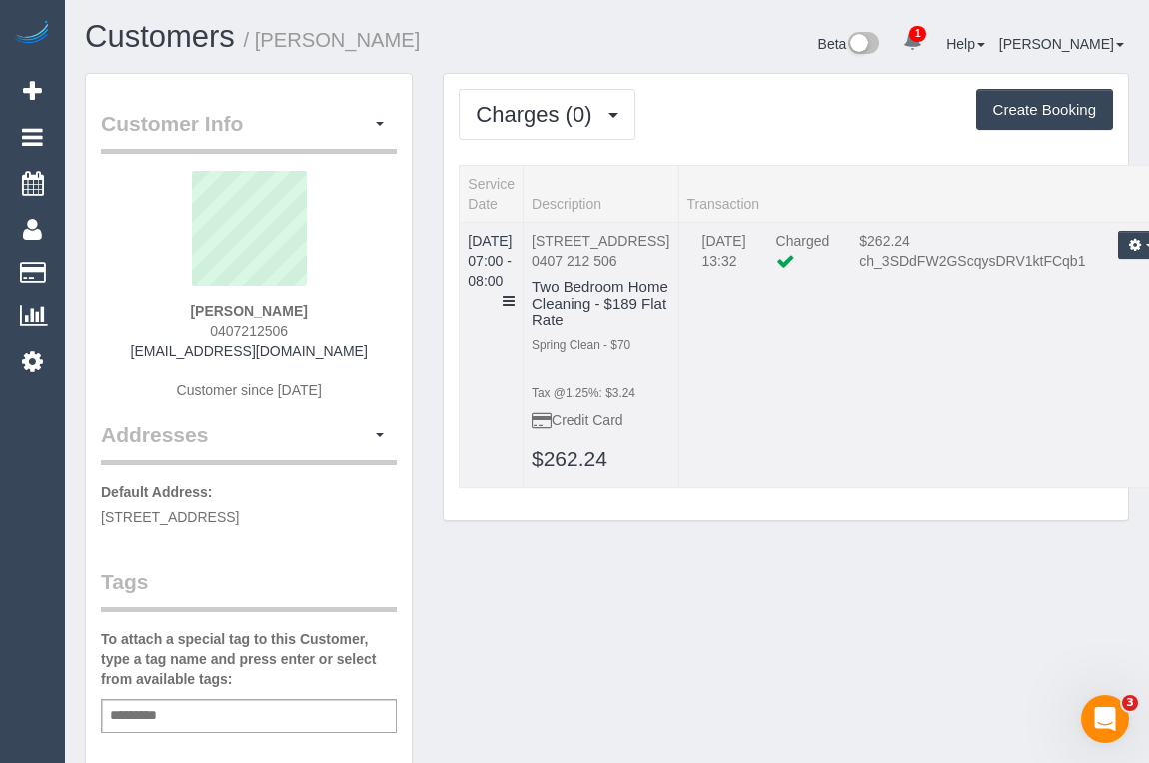
click at [524, 283] on td "[DATE] 07:00 - 08:00" at bounding box center [492, 355] width 64 height 266
click at [515, 294] on icon at bounding box center [509, 301] width 12 height 14
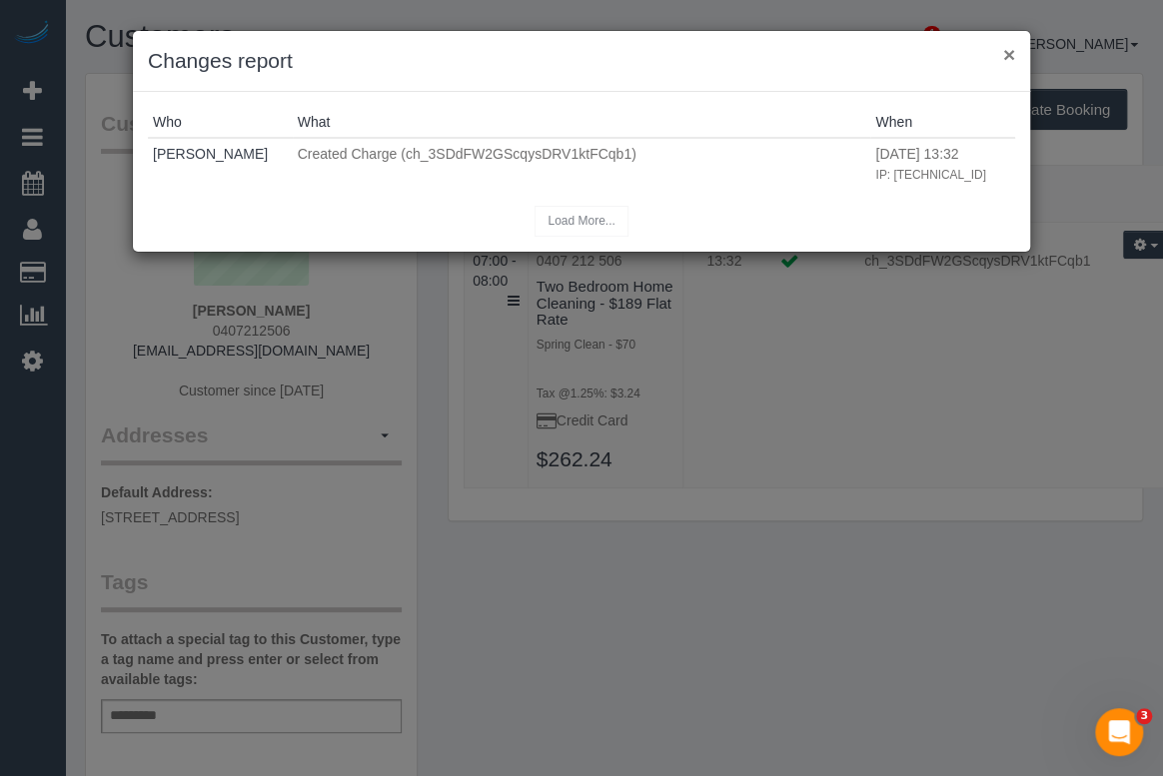
click at [1003, 52] on button "×" at bounding box center [1009, 54] width 12 height 21
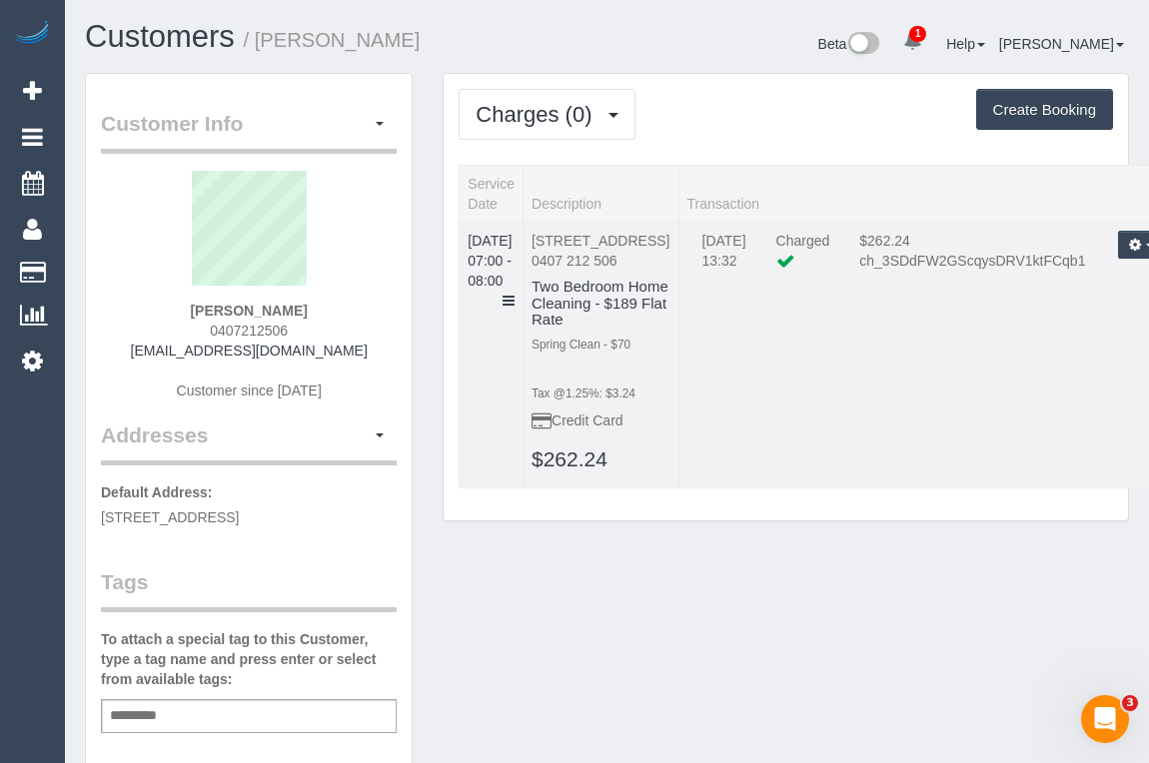
click at [769, 464] on td "[DATE] 13:32 Charged $262.24 ch_3SDdFW2GScqysDRV1ktFCqb1 Refund Send Invoice Re…" at bounding box center [933, 355] width 510 height 266
click at [545, 120] on span "Charges (0)" at bounding box center [539, 114] width 126 height 25
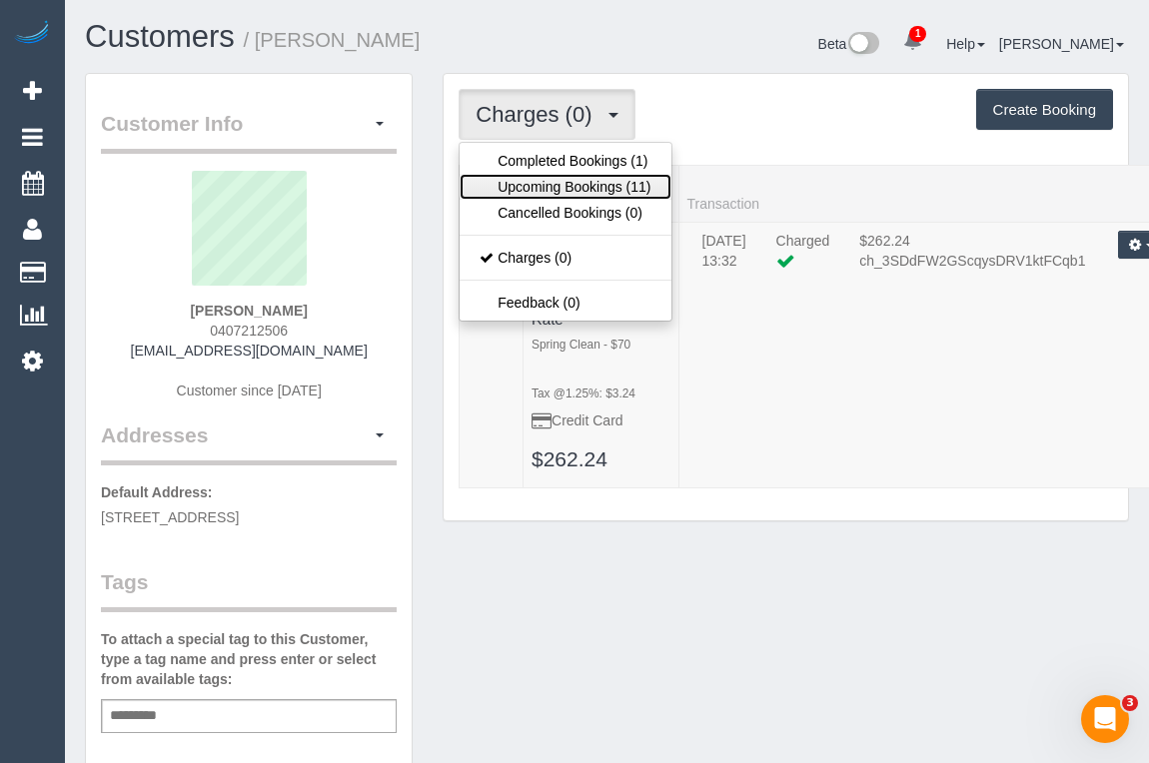
click at [560, 191] on link "Upcoming Bookings (11)" at bounding box center [565, 187] width 211 height 26
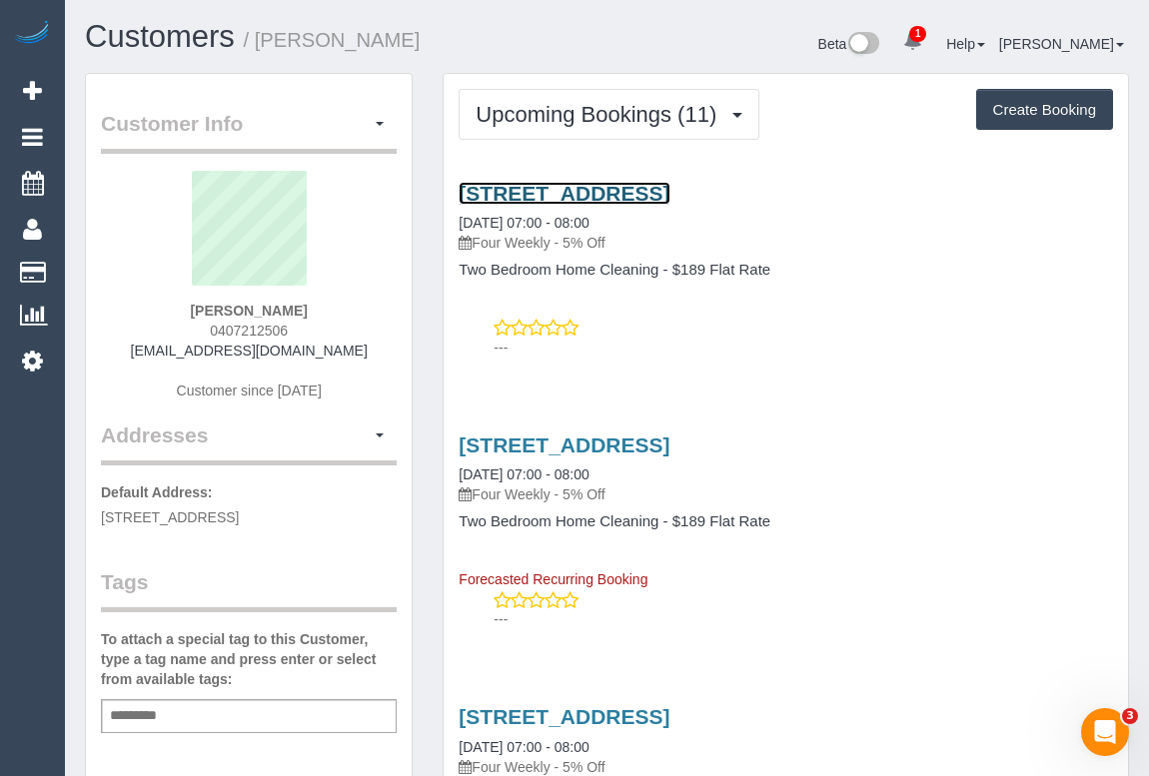
click at [596, 190] on link "[STREET_ADDRESS]" at bounding box center [564, 193] width 211 height 23
click at [644, 332] on div "---" at bounding box center [786, 338] width 654 height 40
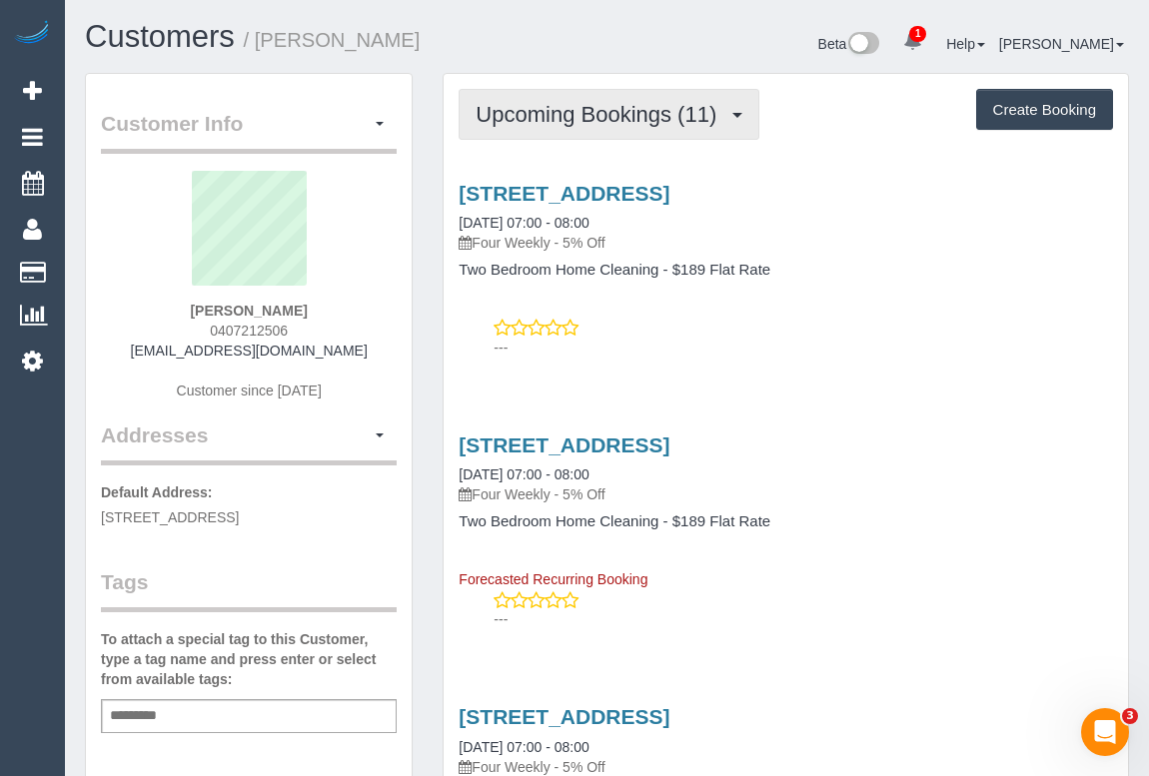
click at [578, 107] on span "Upcoming Bookings (11)" at bounding box center [601, 114] width 251 height 25
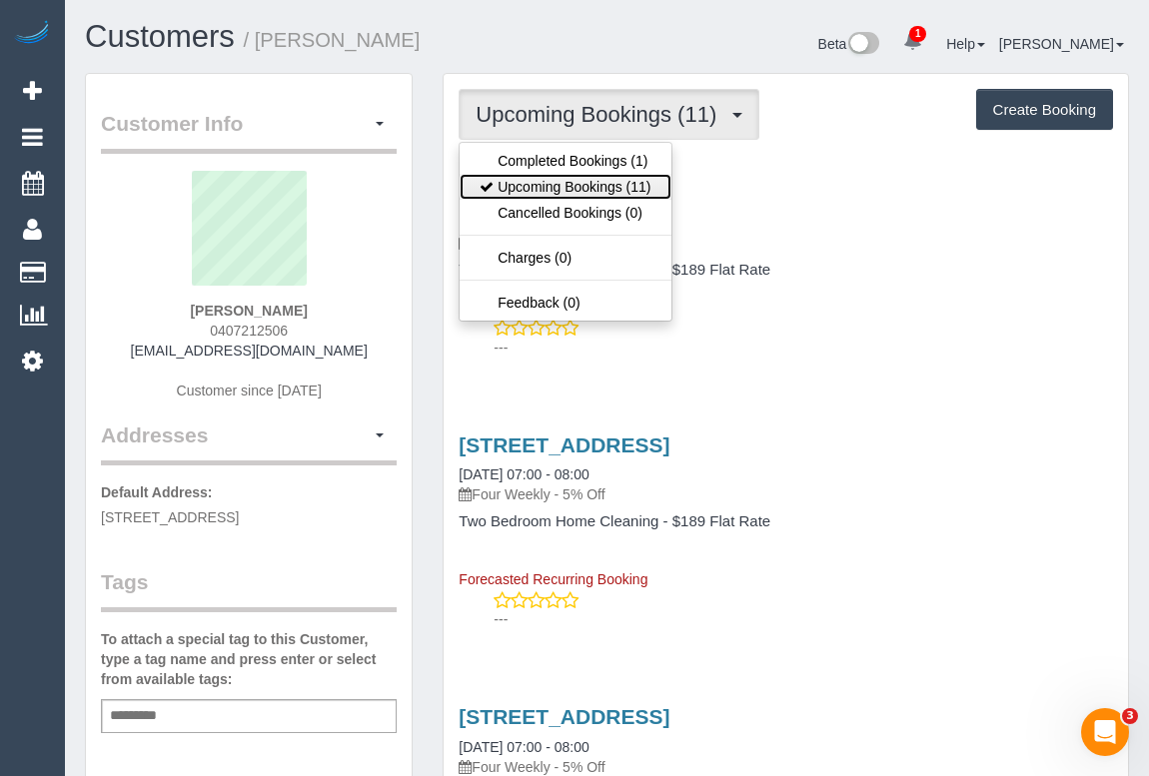
click at [559, 188] on link "Upcoming Bookings (11)" at bounding box center [565, 187] width 211 height 26
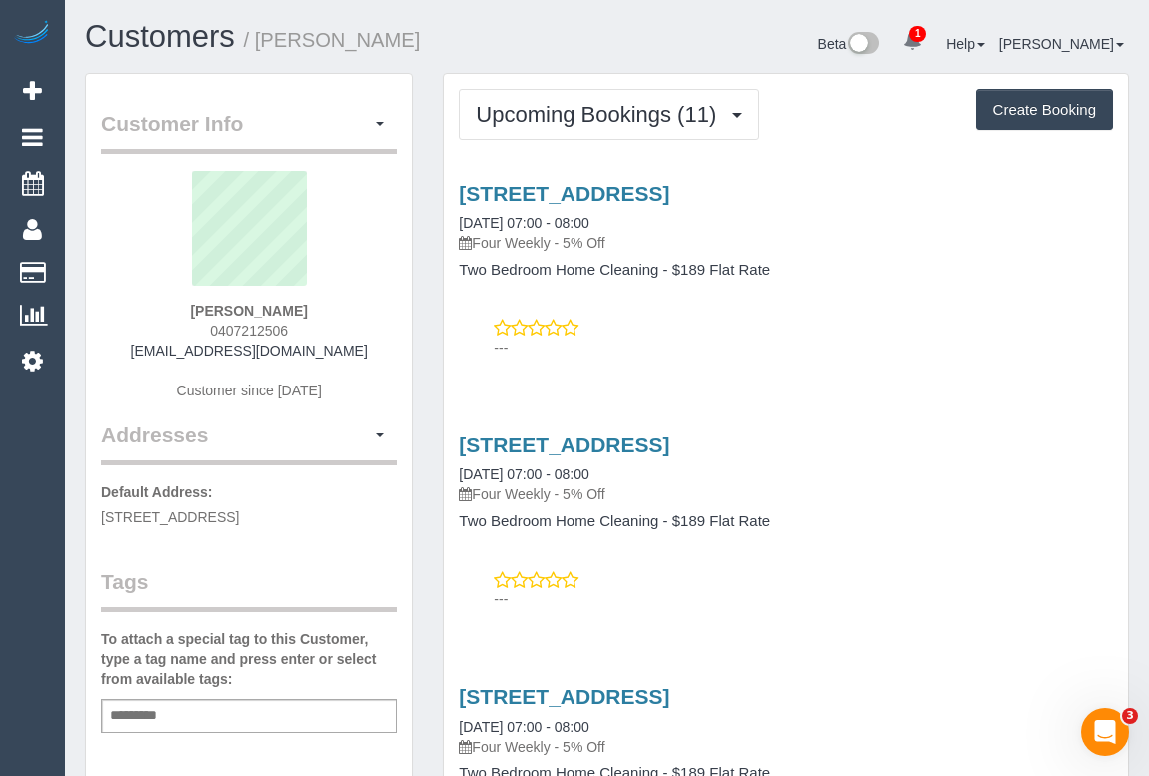
click at [958, 342] on p "---" at bounding box center [803, 348] width 619 height 20
drag, startPoint x: 953, startPoint y: 417, endPoint x: 974, endPoint y: 387, distance: 36.6
click at [957, 417] on div "229 Langridge St, Abbotsford, VIC 3067 26/11/2025 07:00 - 08:00 Four Weekly - 5…" at bounding box center [786, 518] width 684 height 202
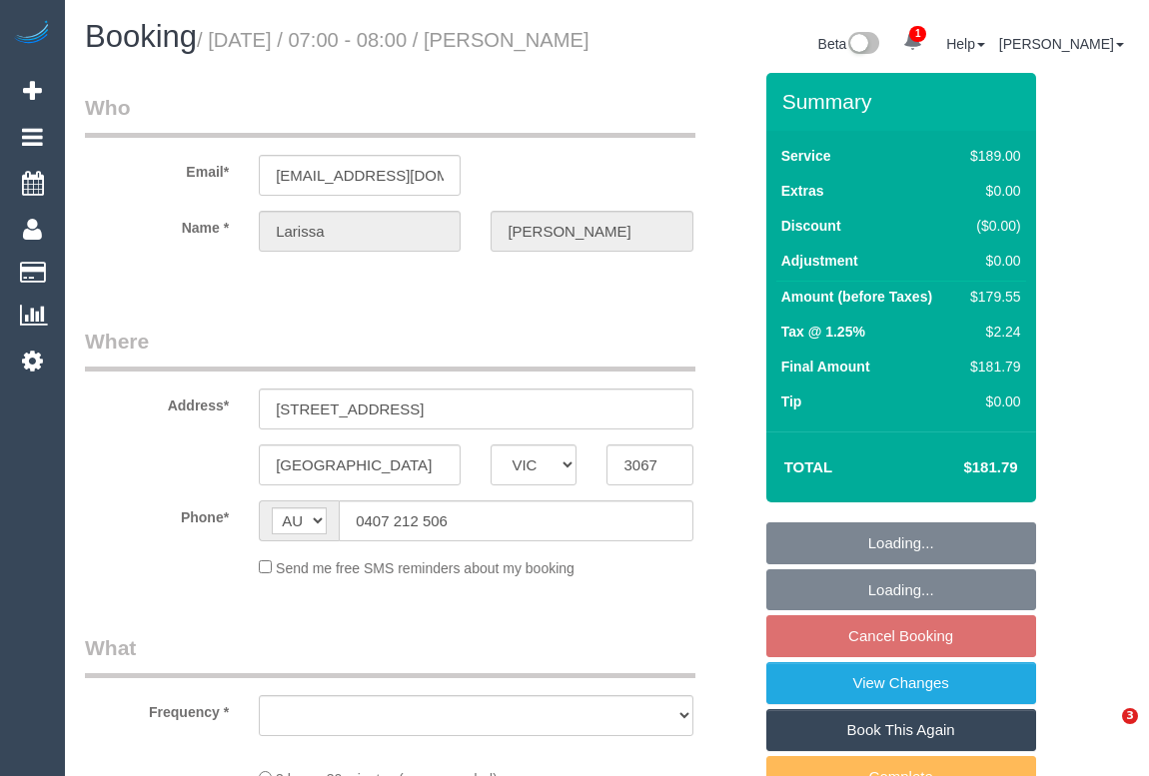
select select "VIC"
select select "object:531"
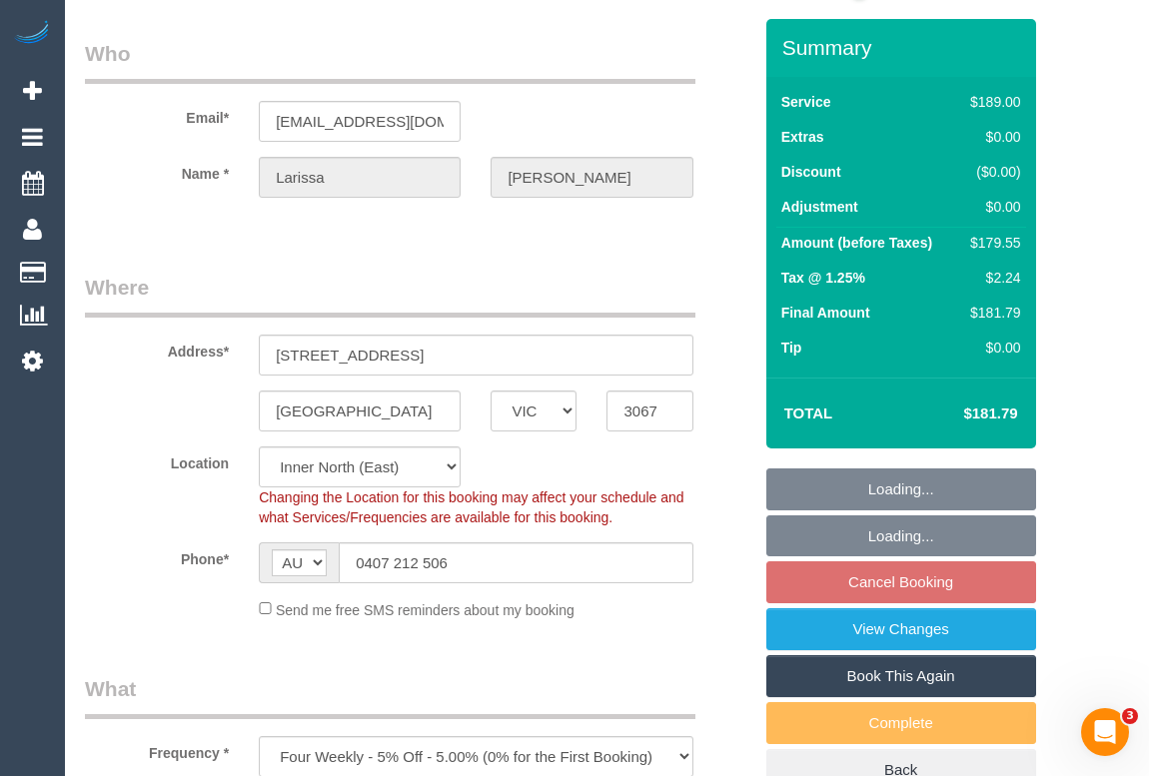
select select "string:stripe-pm_1SA0PW2GScqysDRVdUWG5gZE"
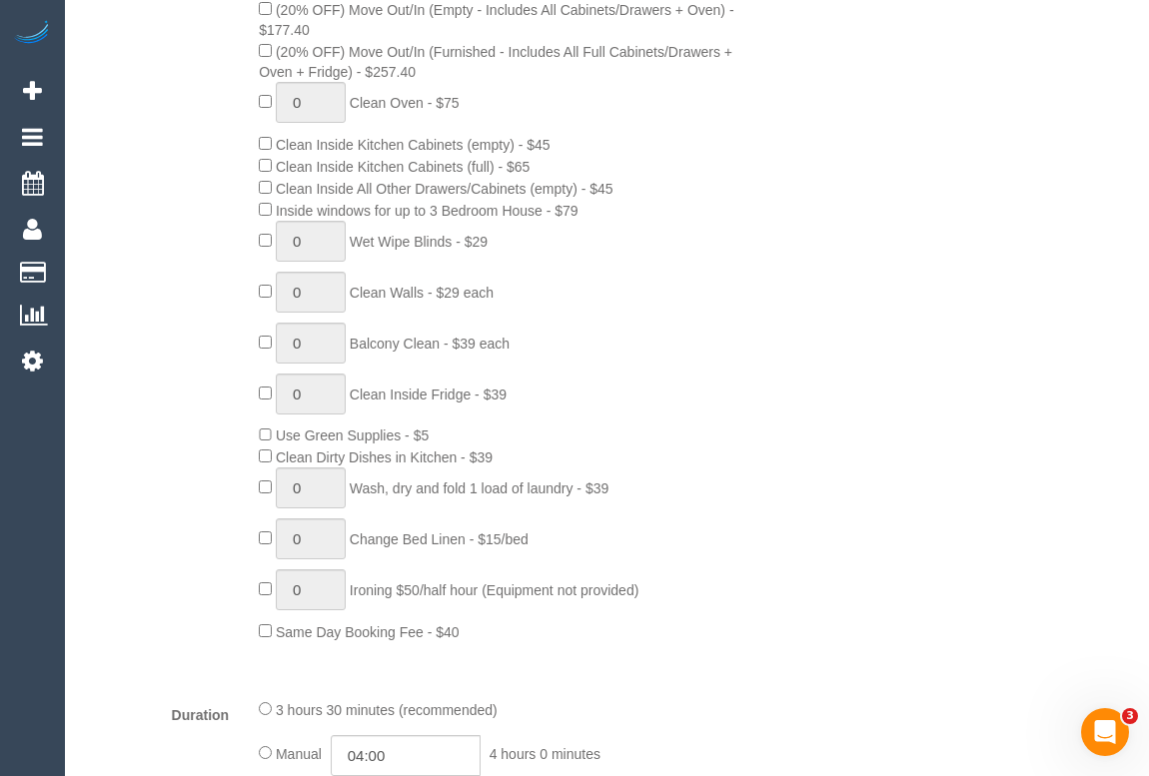
select select "object:801"
select select "number:27"
select select "number:14"
select select "number:19"
select select "number:24"
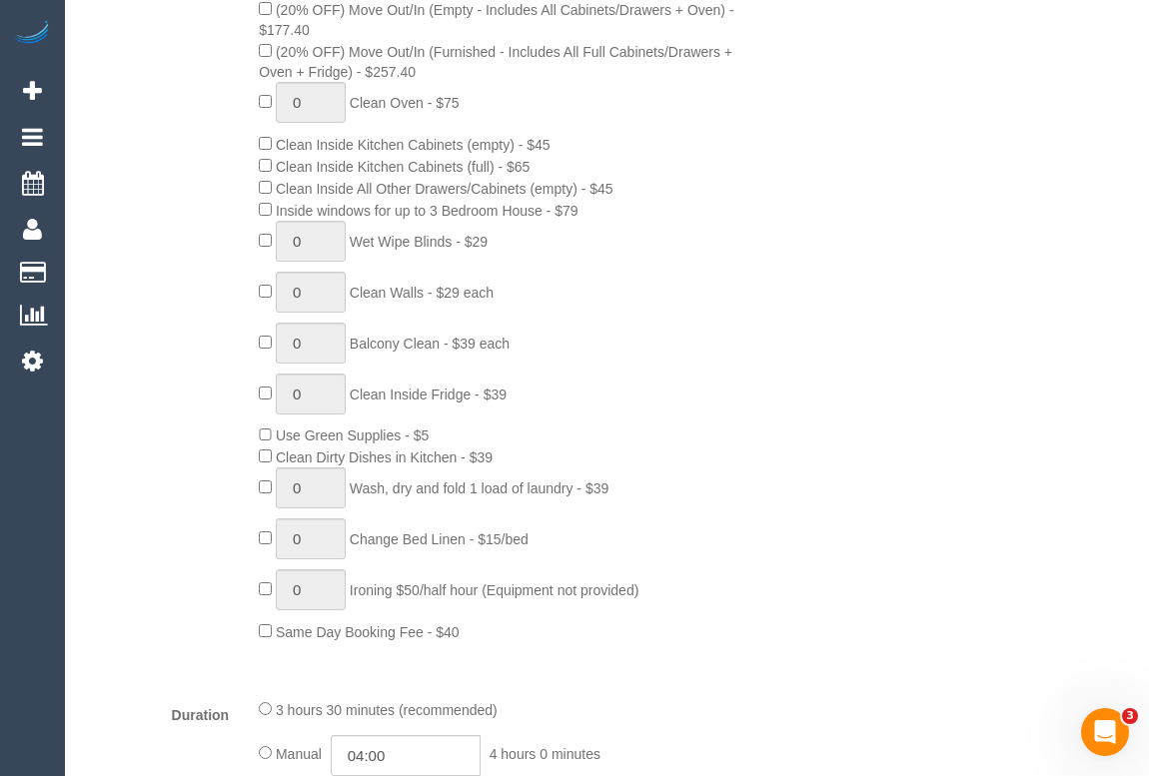
select select "number:34"
select select "number:26"
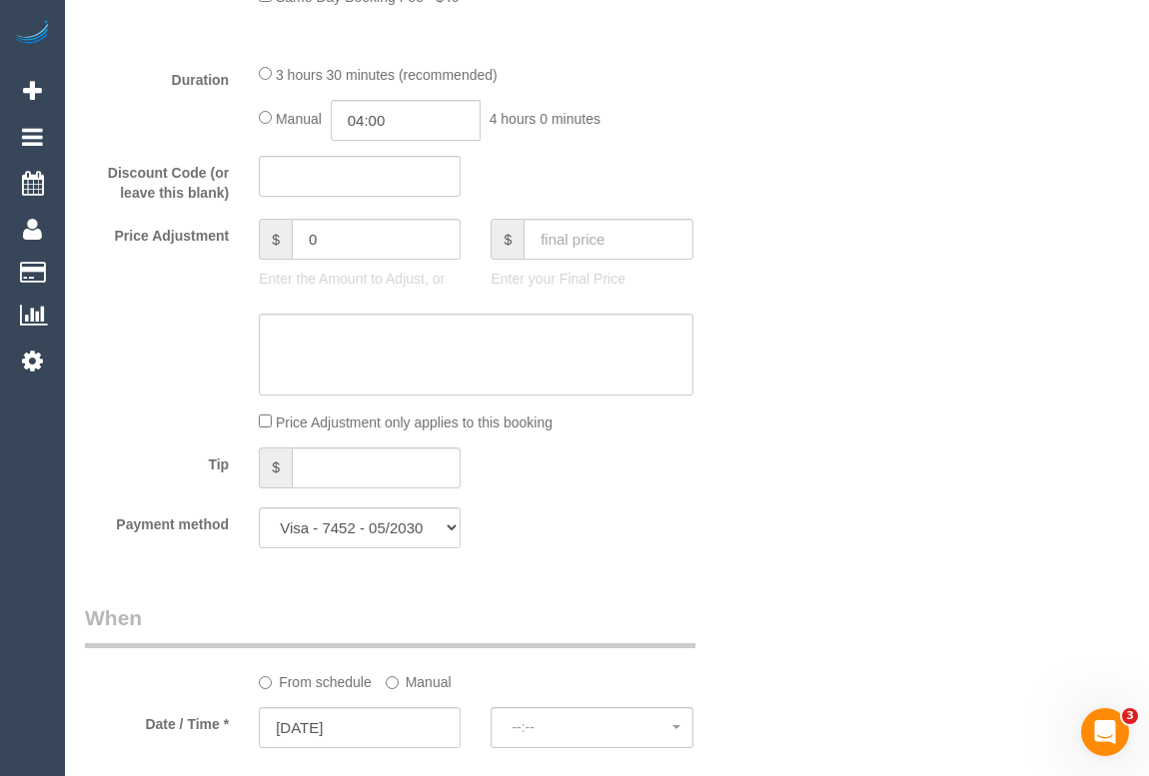
select select "spot1"
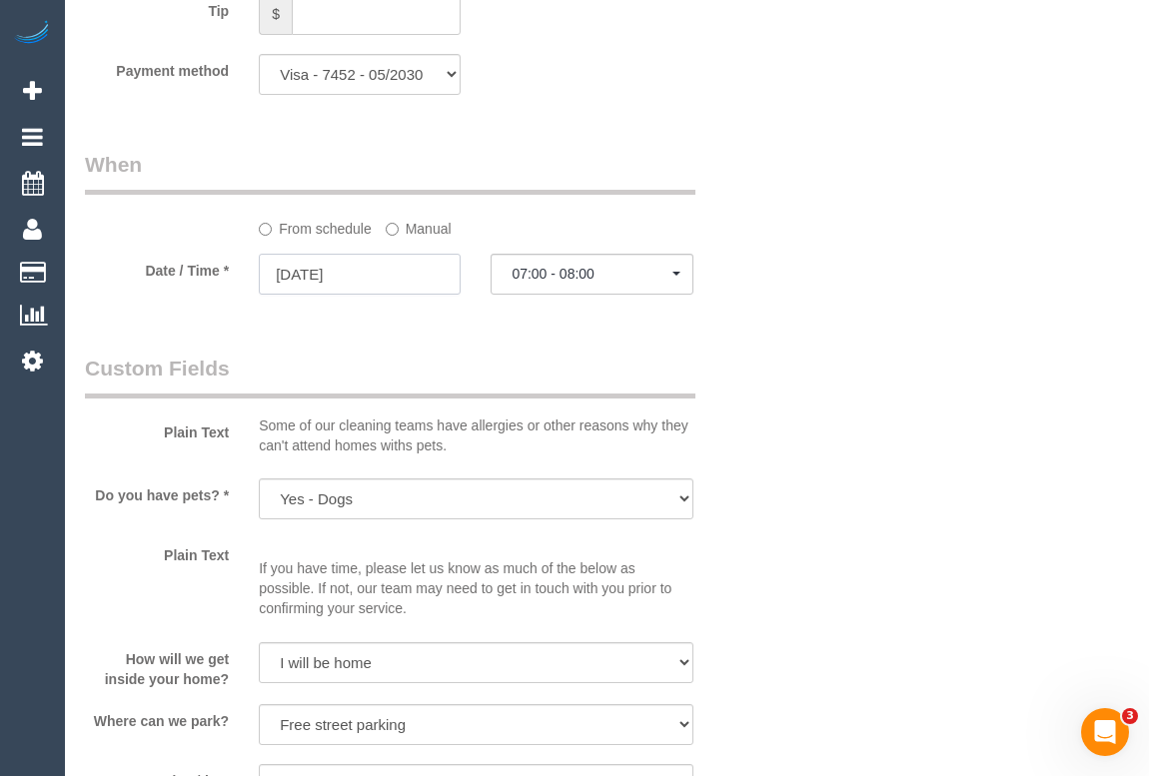
click at [300, 295] on input "29/10/2025" at bounding box center [360, 274] width 202 height 41
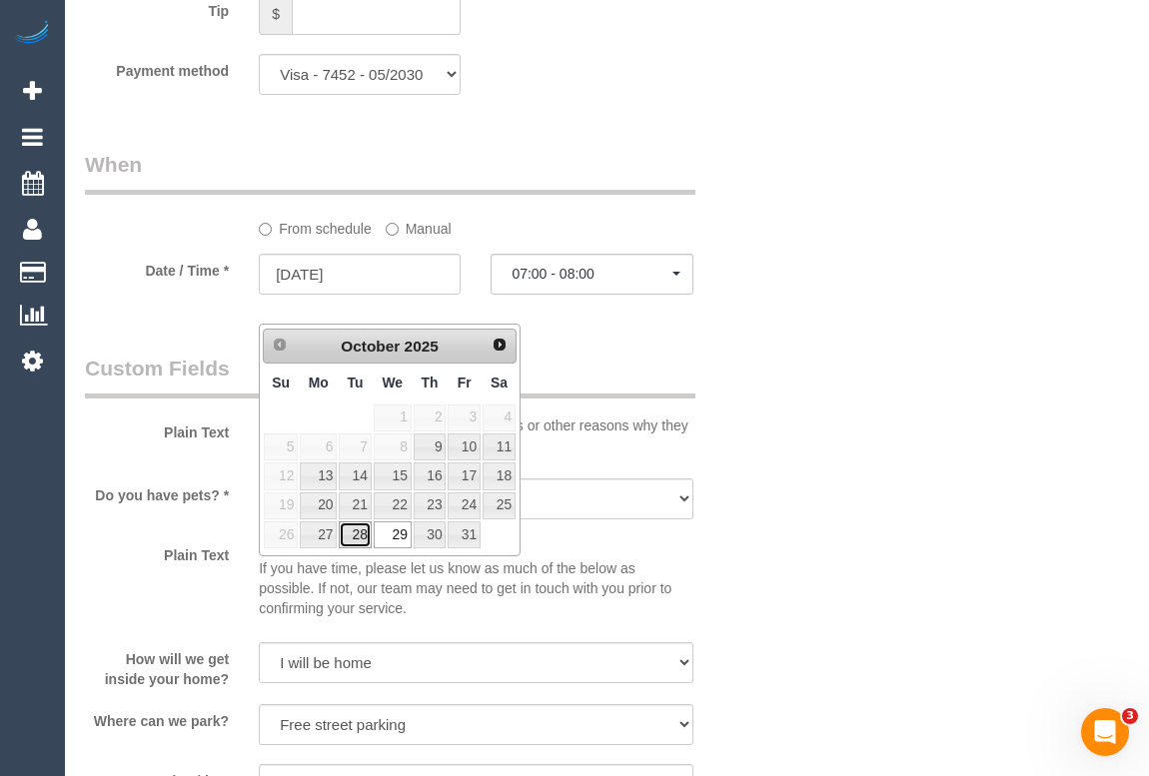
click at [353, 535] on link "28" at bounding box center [355, 535] width 32 height 27
type input "28/10/2025"
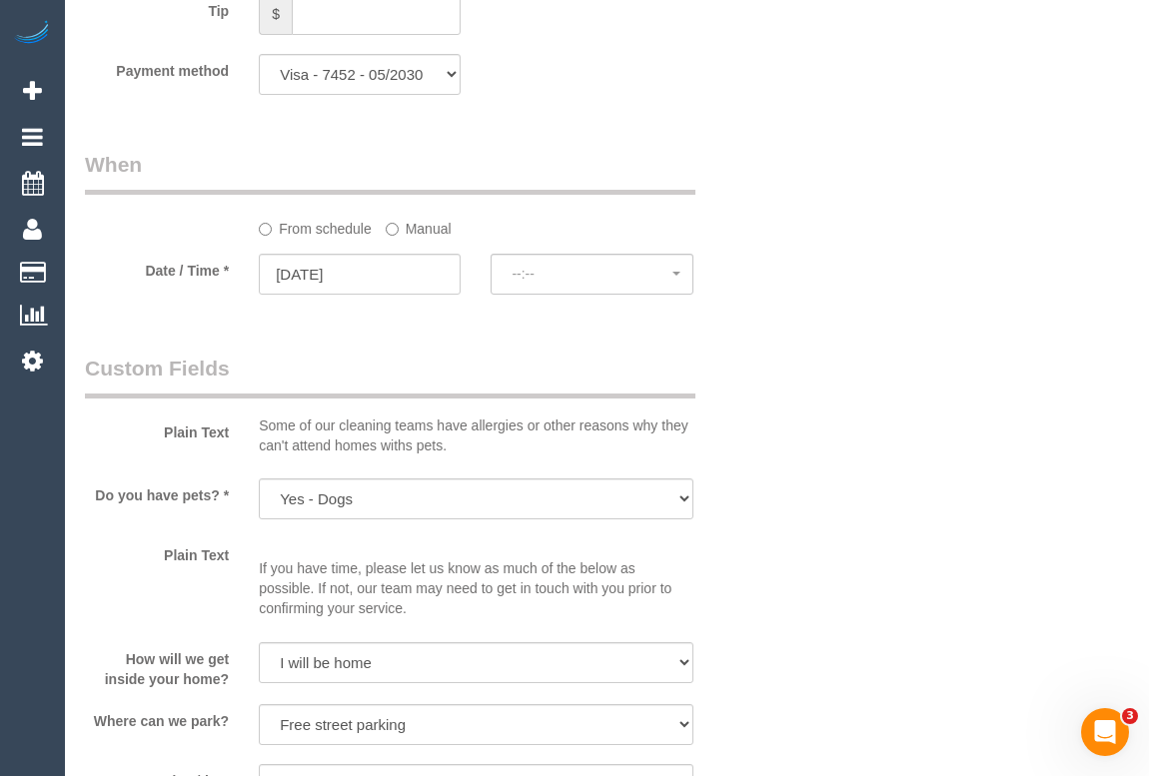
click at [729, 451] on div "Plain Text Some of our cleaning teams have allergies or other reasons why they …" at bounding box center [418, 409] width 696 height 111
select select "spot22"
click at [807, 439] on div "Who Email* larissaandmon@gmail.com Name * Larissa Dale Where Address* 229 Langr…" at bounding box center [607, 21] width 1044 height 4072
click at [918, 385] on div "Who Email* larissaandmon@gmail.com Name * Larissa Dale Where Address* 229 Langr…" at bounding box center [607, 21] width 1044 height 4072
click at [302, 295] on input "28/10/2025" at bounding box center [360, 274] width 202 height 41
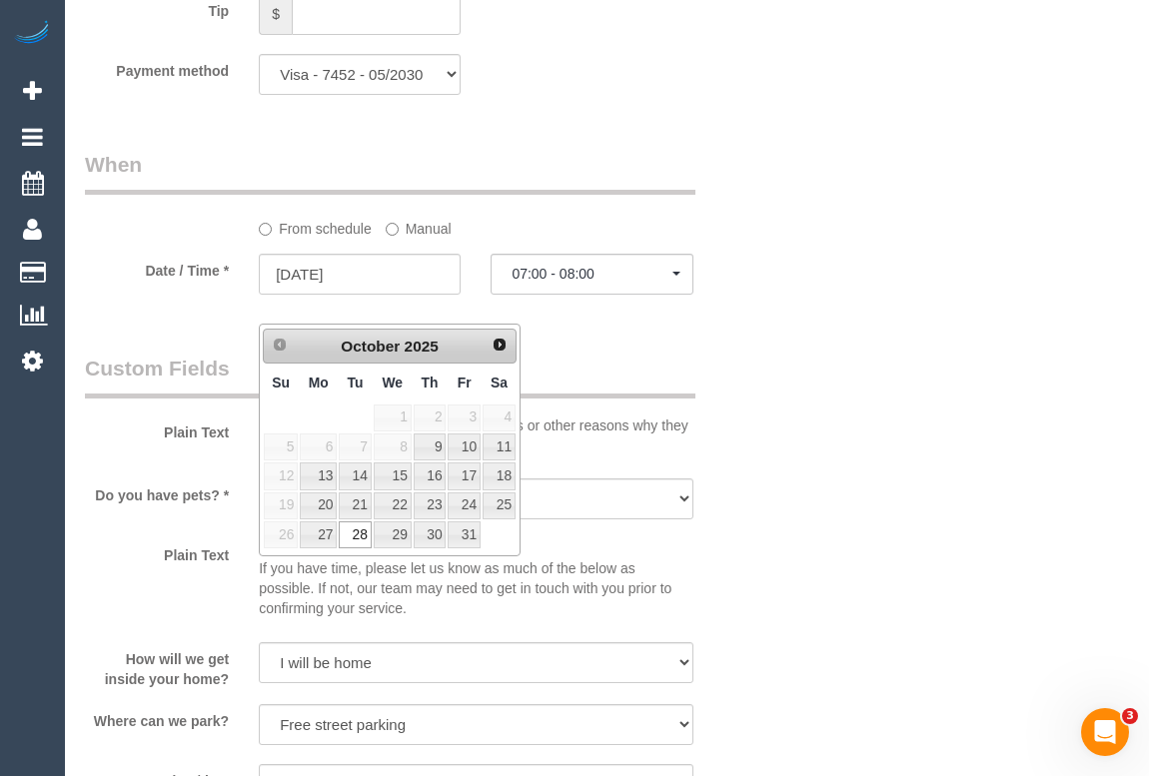
click at [1018, 447] on div "Who Email* larissaandmon@gmail.com Name * Larissa Dale Where Address* 229 Langr…" at bounding box center [607, 21] width 1044 height 4072
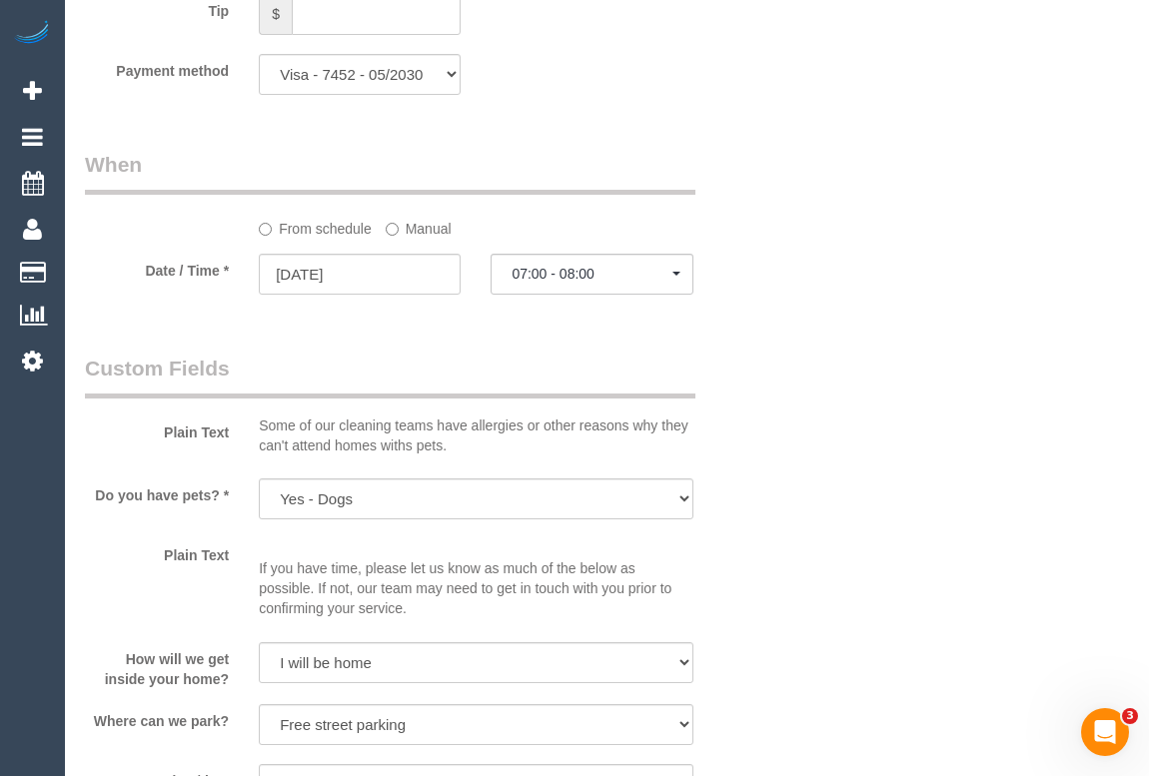
click at [1073, 355] on div "Who Email* larissaandmon@gmail.com Name * Larissa Dale Where Address* 229 Langr…" at bounding box center [607, 21] width 1044 height 4072
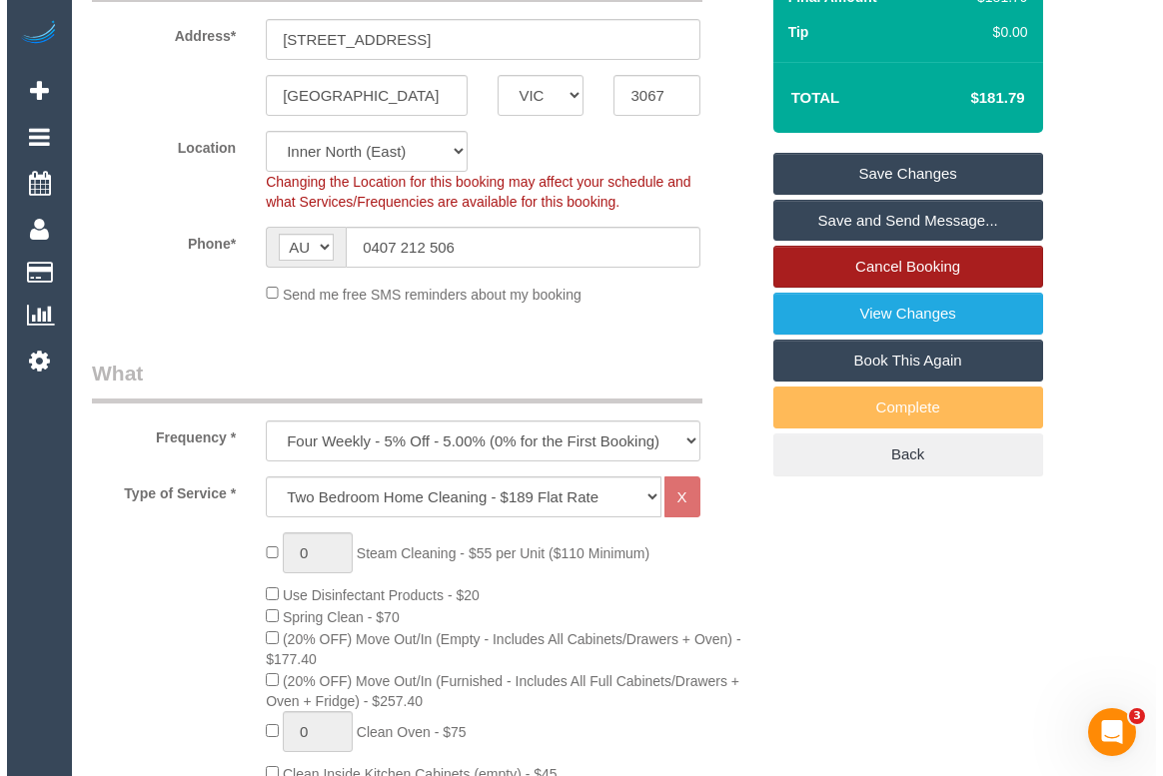
scroll to position [363, 0]
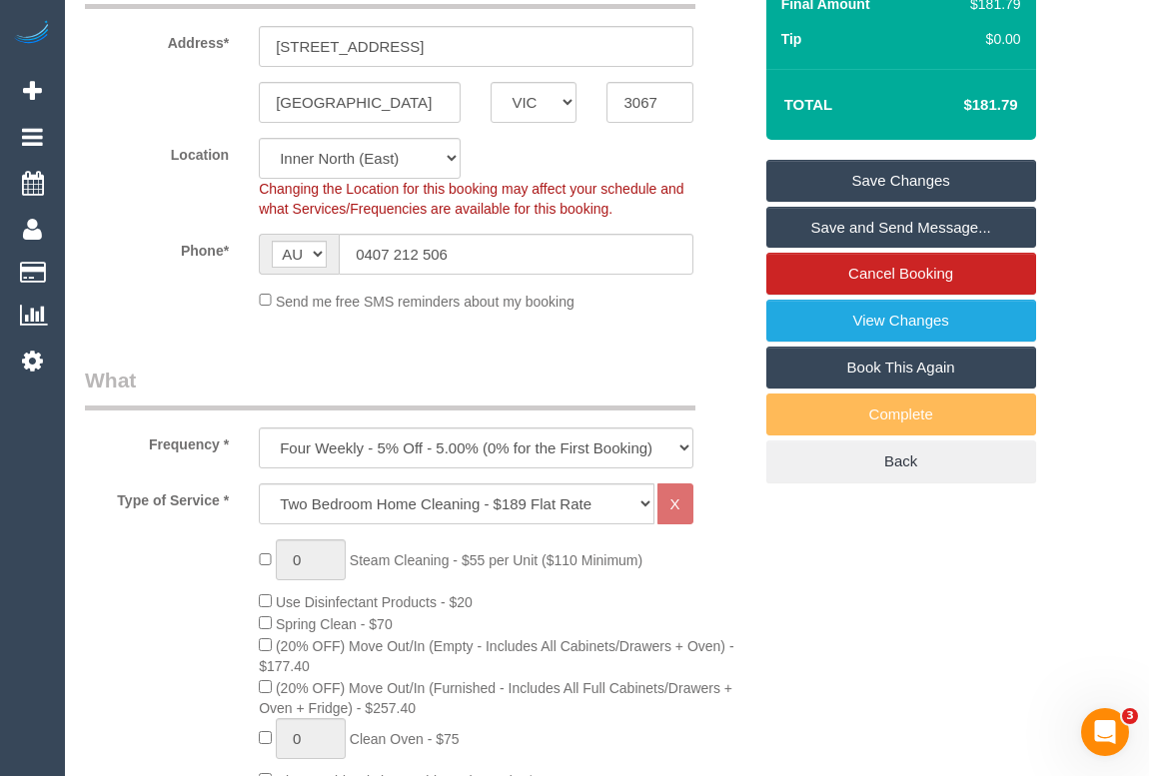
click at [868, 200] on link "Save Changes" at bounding box center [901, 181] width 270 height 42
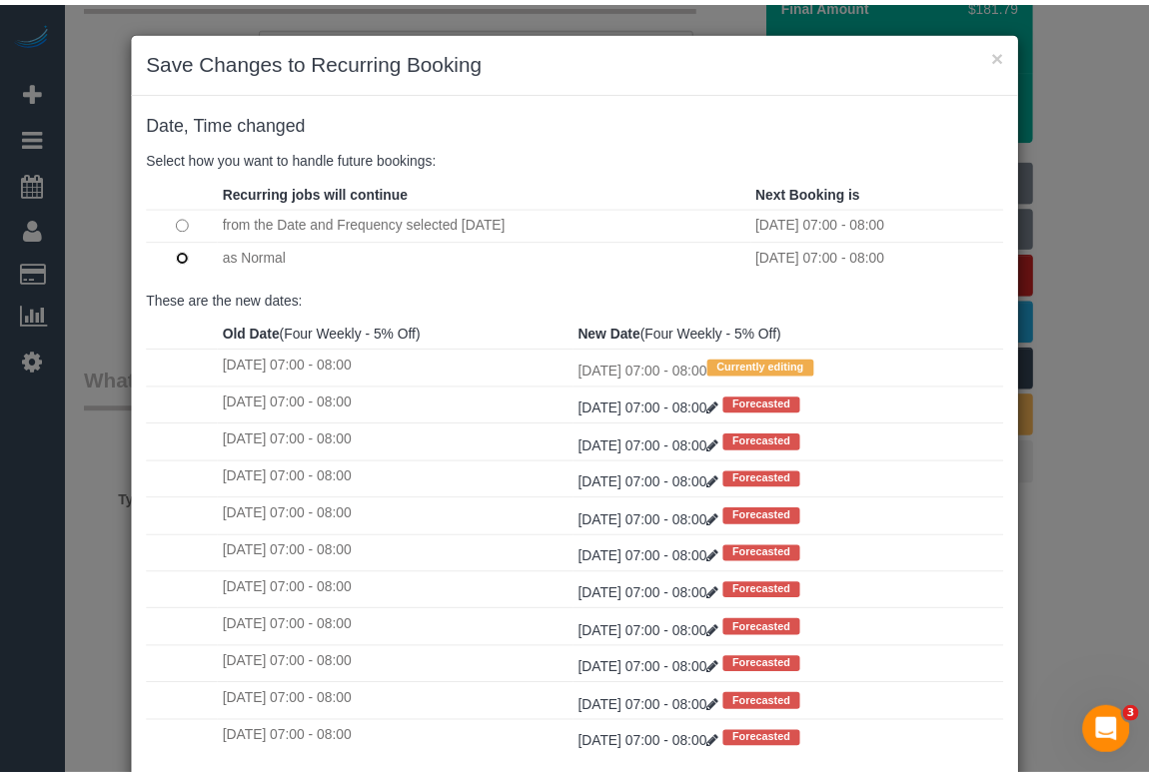
scroll to position [118, 0]
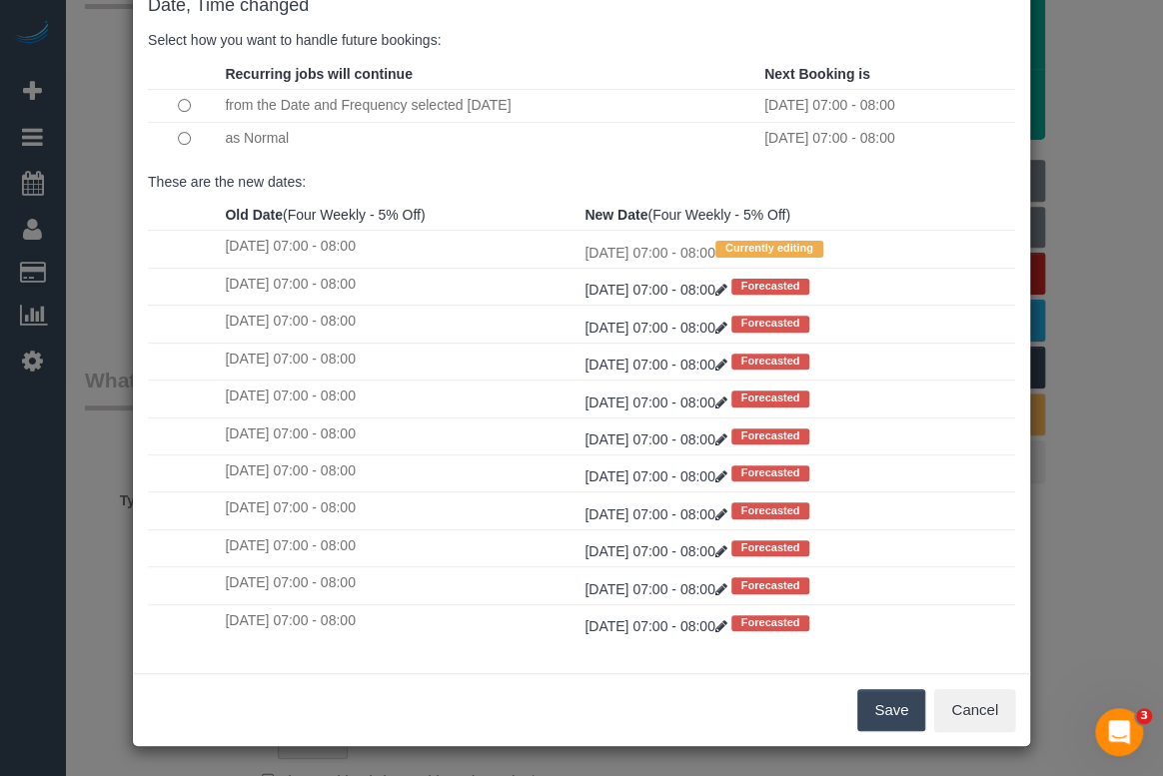
click at [895, 709] on button "Save" at bounding box center [891, 710] width 68 height 42
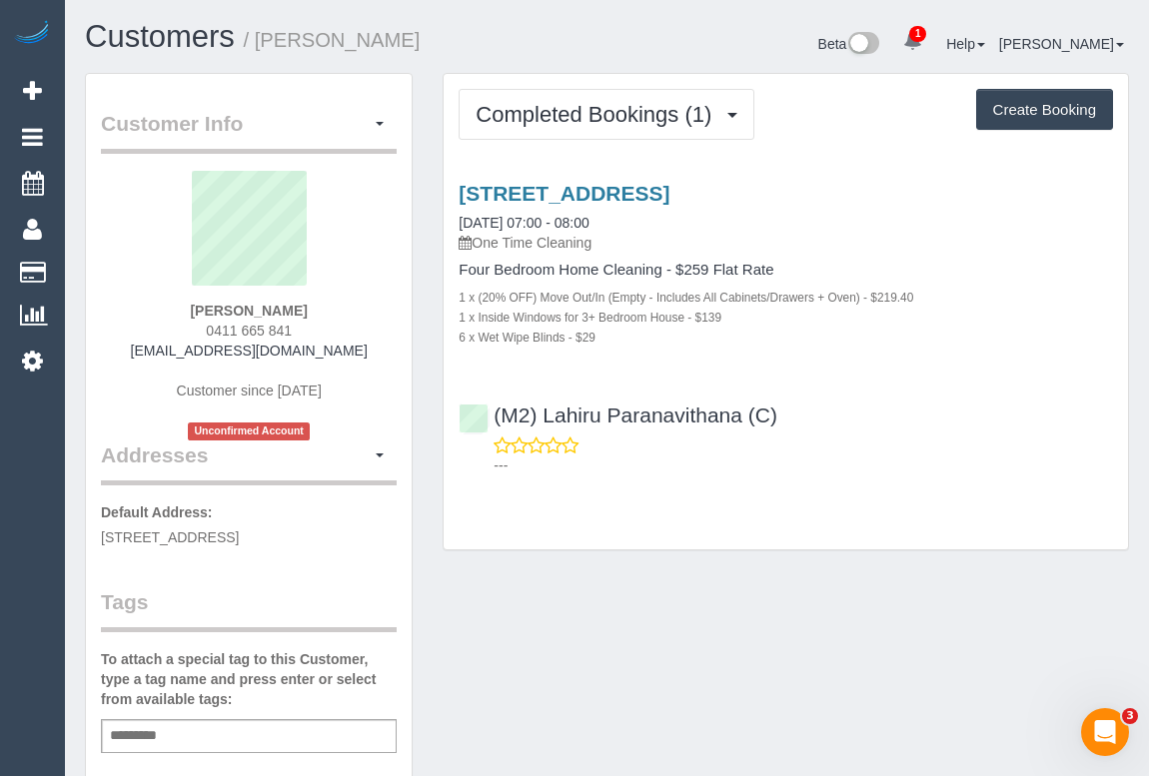
click at [623, 604] on div "Customer Info Edit Contact Info Send Message Email Preferences Special Sales Ta…" at bounding box center [607, 752] width 1074 height 1359
click at [470, 642] on div "Customer Info Edit Contact Info Send Message Email Preferences Special Sales Ta…" at bounding box center [607, 752] width 1074 height 1359
click at [639, 622] on div "Customer Info Edit Contact Info Send Message Email Preferences Special Sales Ta…" at bounding box center [607, 752] width 1074 height 1359
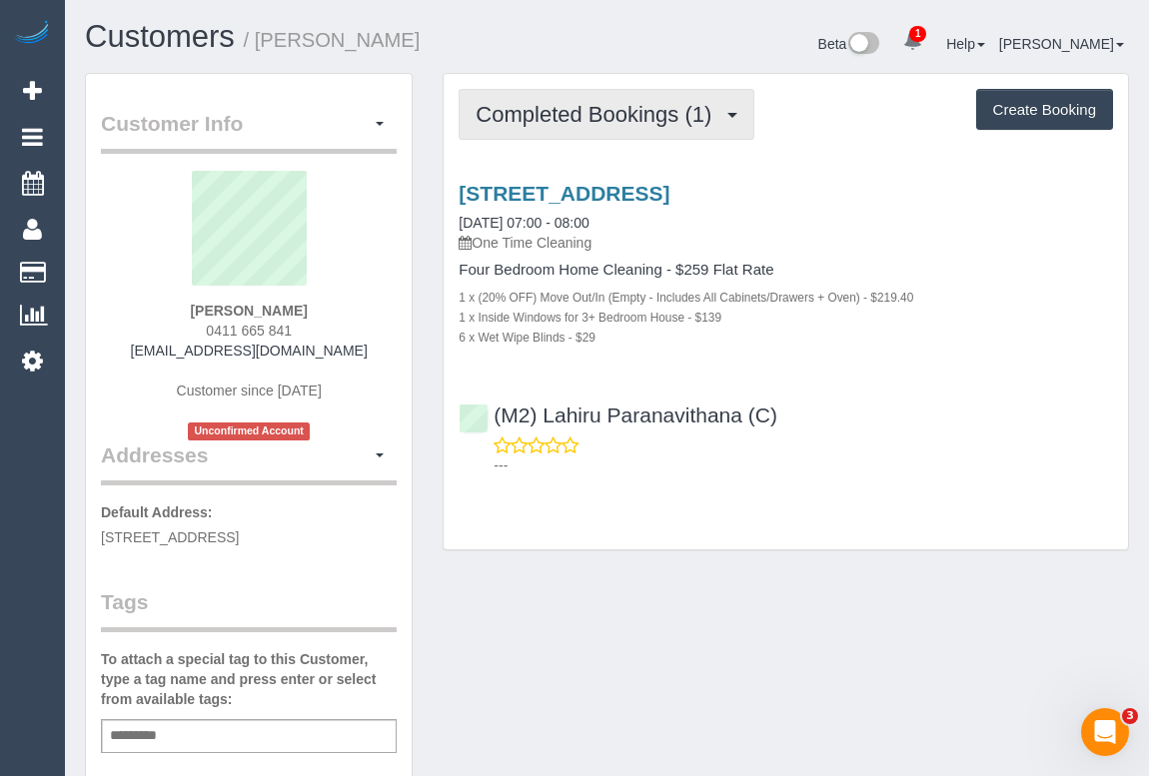
click at [604, 118] on span "Completed Bookings (1)" at bounding box center [599, 114] width 246 height 25
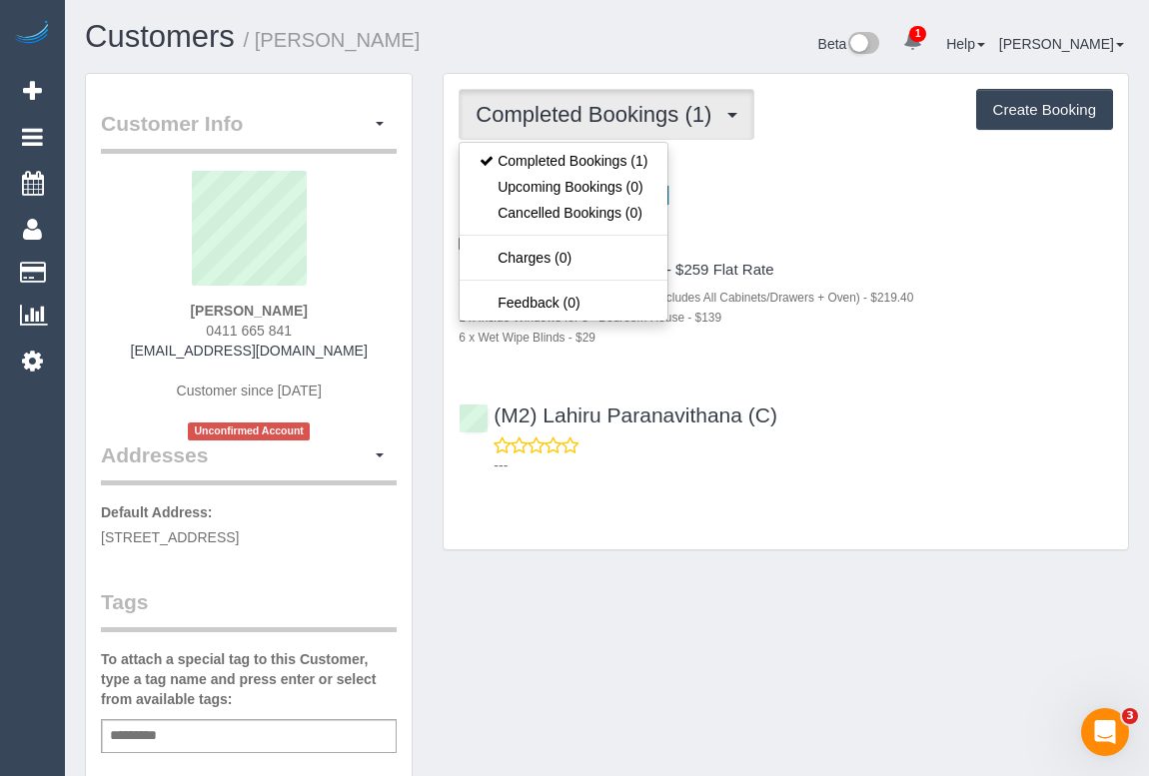
click at [888, 510] on div "Completed Bookings (1) Completed Bookings (1) Upcoming Bookings (0) Cancelled B…" at bounding box center [786, 312] width 684 height 476
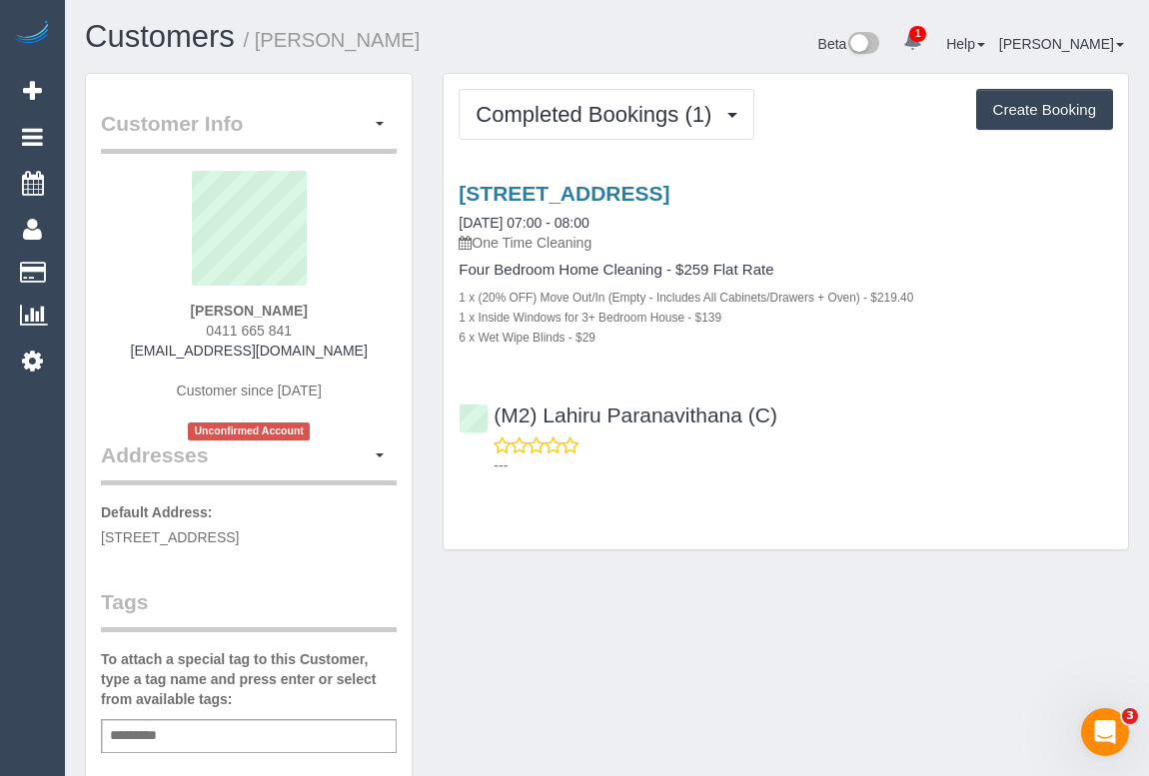
drag, startPoint x: 173, startPoint y: 353, endPoint x: 370, endPoint y: 354, distance: 196.8
click at [370, 354] on div "[PERSON_NAME] 0411 665 841 [EMAIL_ADDRESS][DOMAIN_NAME] Customer since [DATE] U…" at bounding box center [249, 306] width 296 height 270
copy link "[EMAIL_ADDRESS][DOMAIN_NAME]"
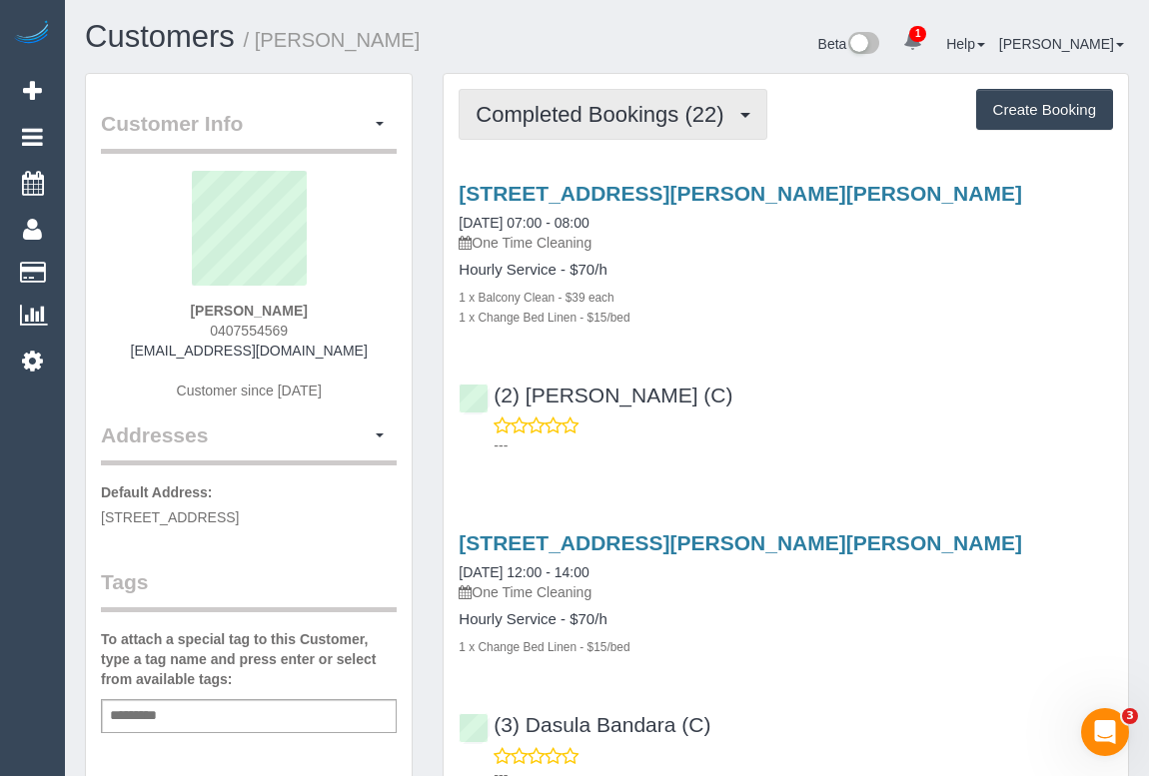
click at [605, 119] on span "Completed Bookings (22)" at bounding box center [605, 114] width 258 height 25
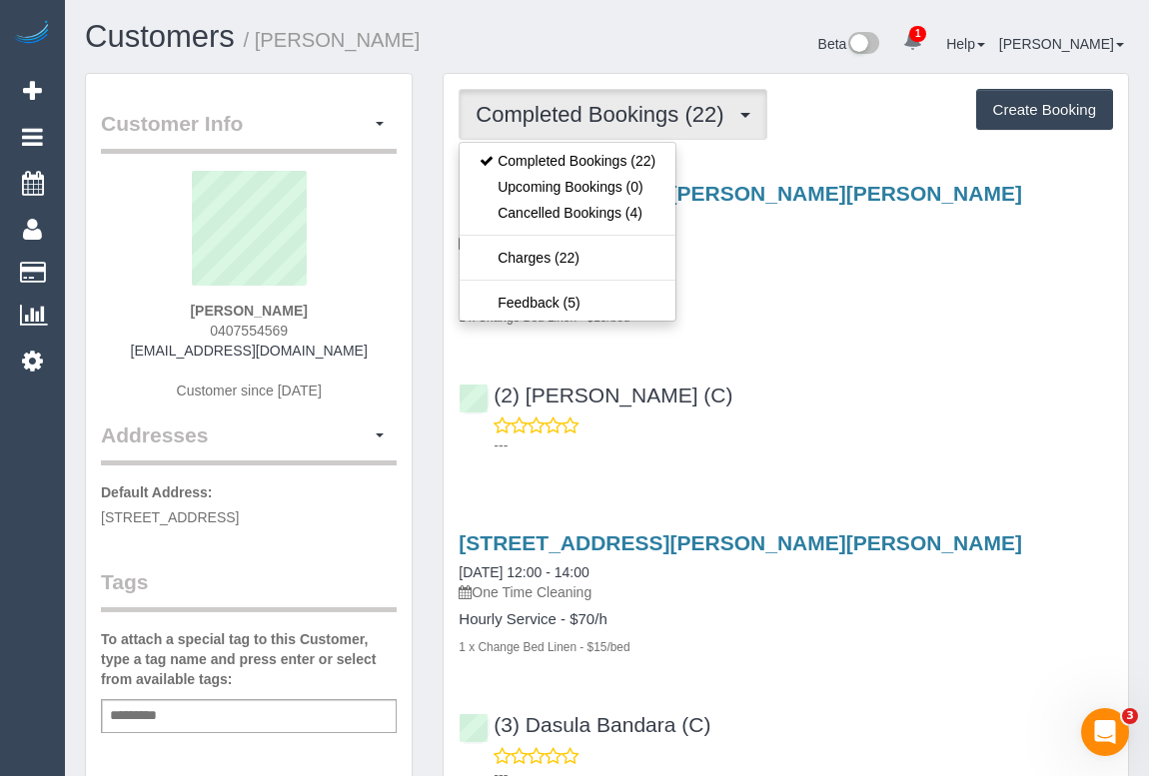
click at [899, 380] on div "[STREET_ADDRESS][PERSON_NAME][PERSON_NAME] [DATE] 07:00 - 08:00 One Time Cleani…" at bounding box center [786, 315] width 684 height 300
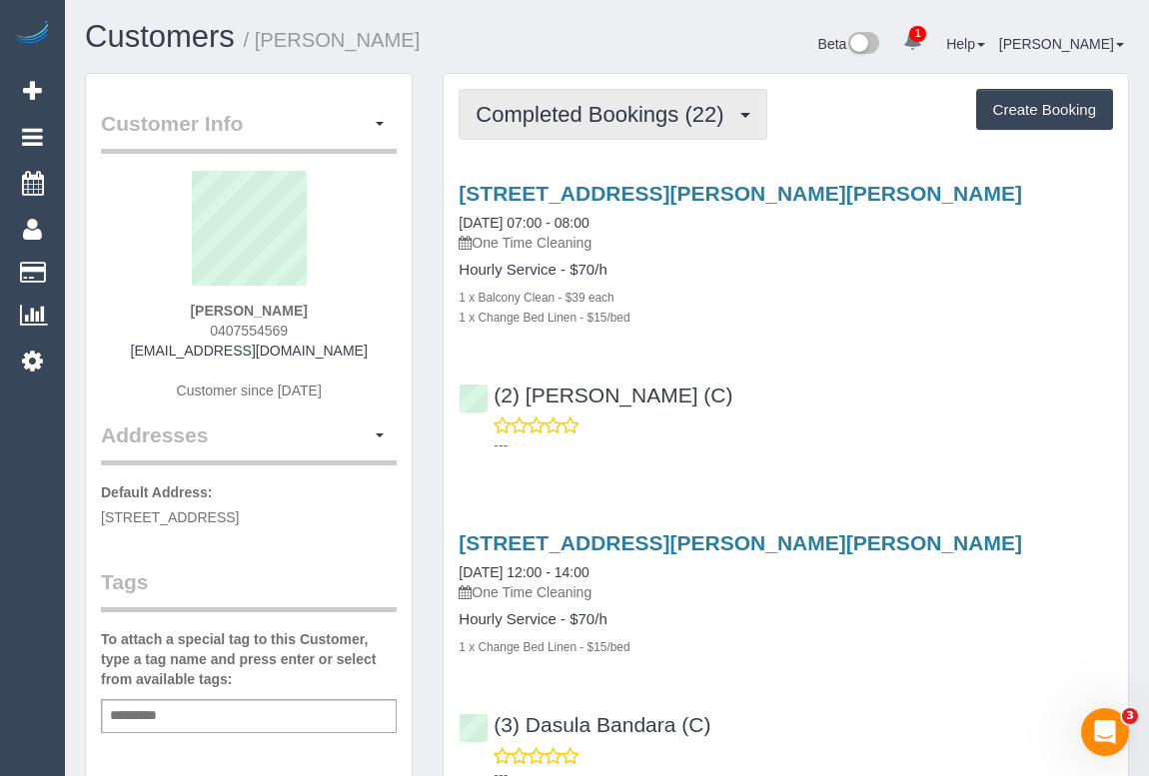
click at [626, 114] on span "Completed Bookings (22)" at bounding box center [605, 114] width 258 height 25
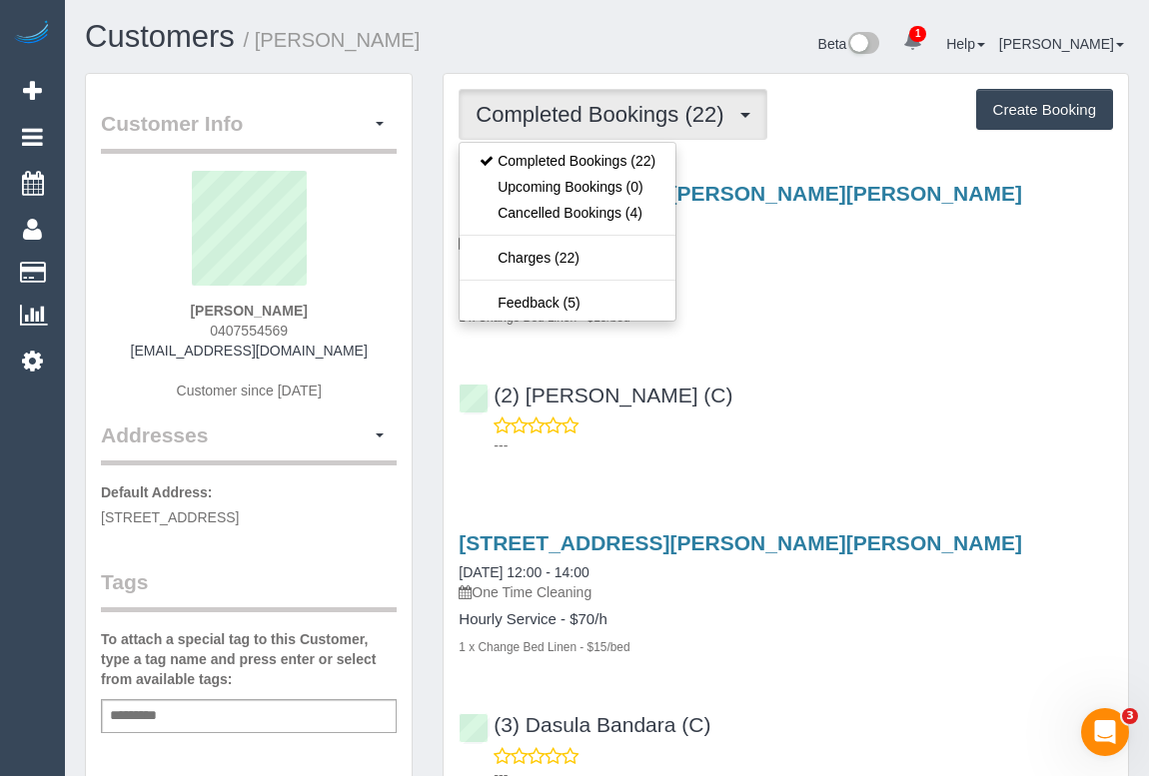
click at [908, 350] on div "[STREET_ADDRESS][PERSON_NAME][PERSON_NAME] [DATE] 07:00 - 08:00 One Time Cleani…" at bounding box center [786, 315] width 684 height 300
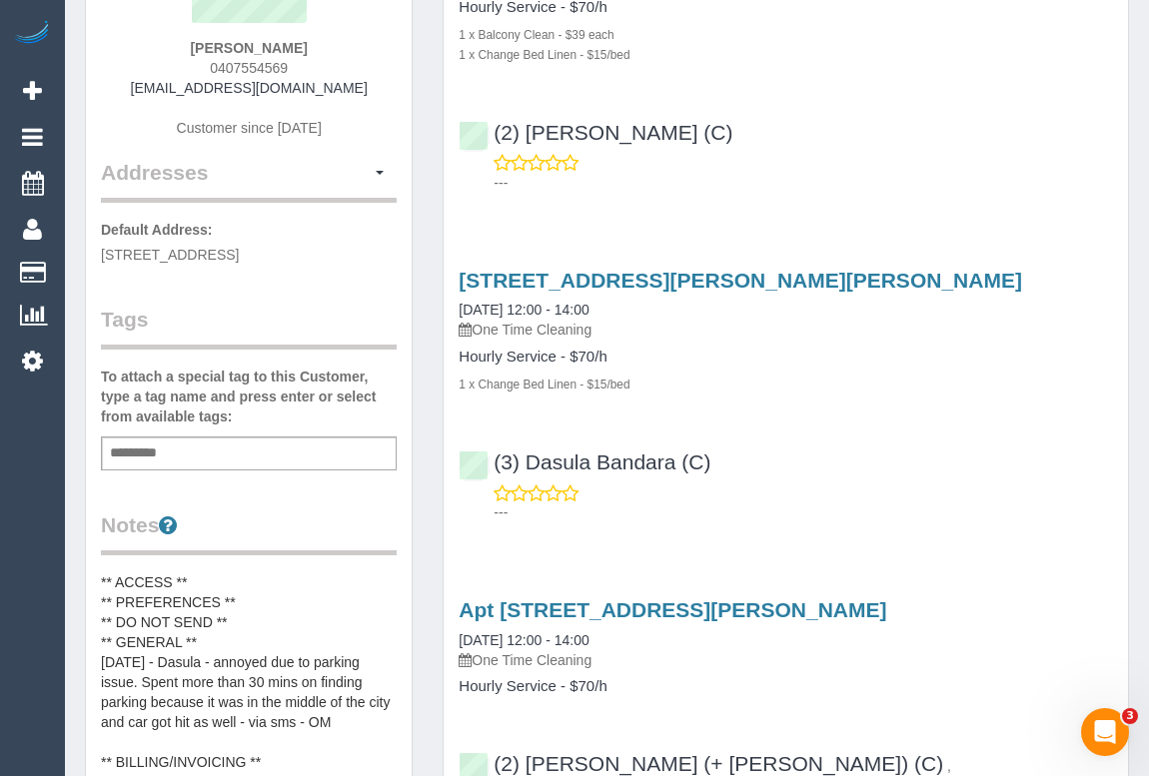
scroll to position [90, 0]
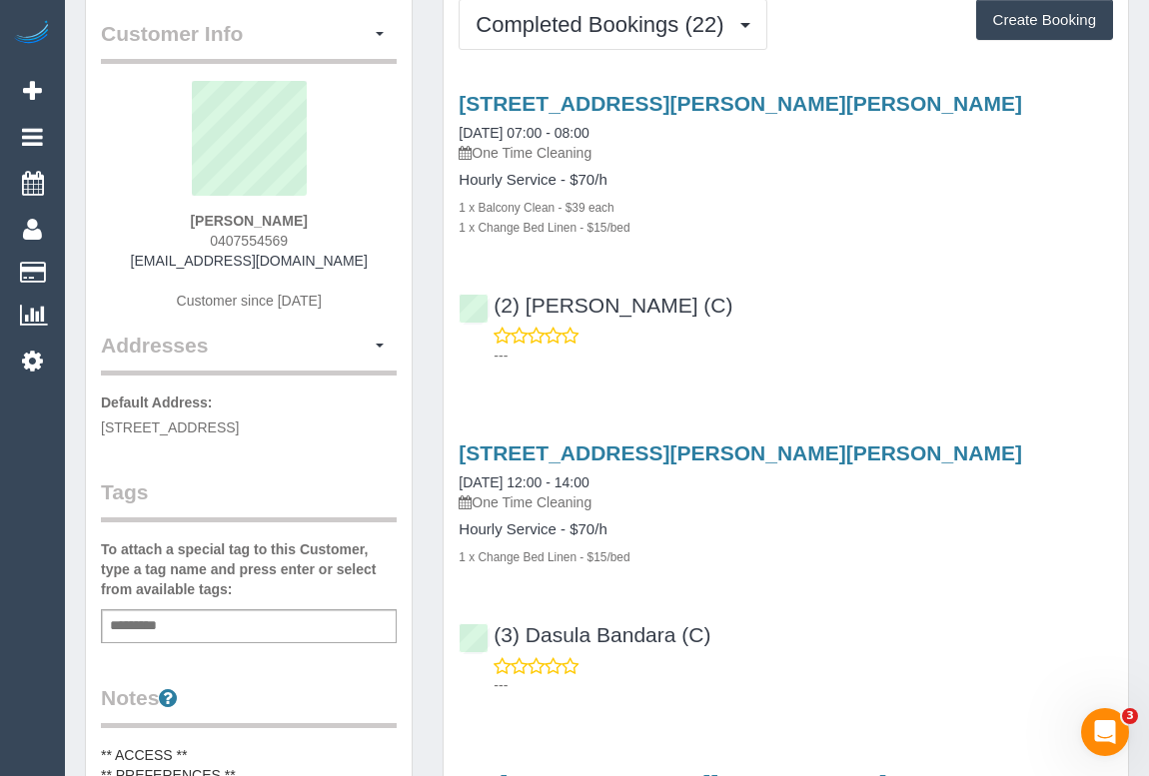
drag, startPoint x: 162, startPoint y: 257, endPoint x: 354, endPoint y: 257, distance: 191.8
click at [354, 257] on div "[PERSON_NAME] 0407554569 [EMAIL_ADDRESS][DOMAIN_NAME] Customer since [DATE]" at bounding box center [249, 206] width 296 height 250
copy link "[EMAIL_ADDRESS][DOMAIN_NAME]"
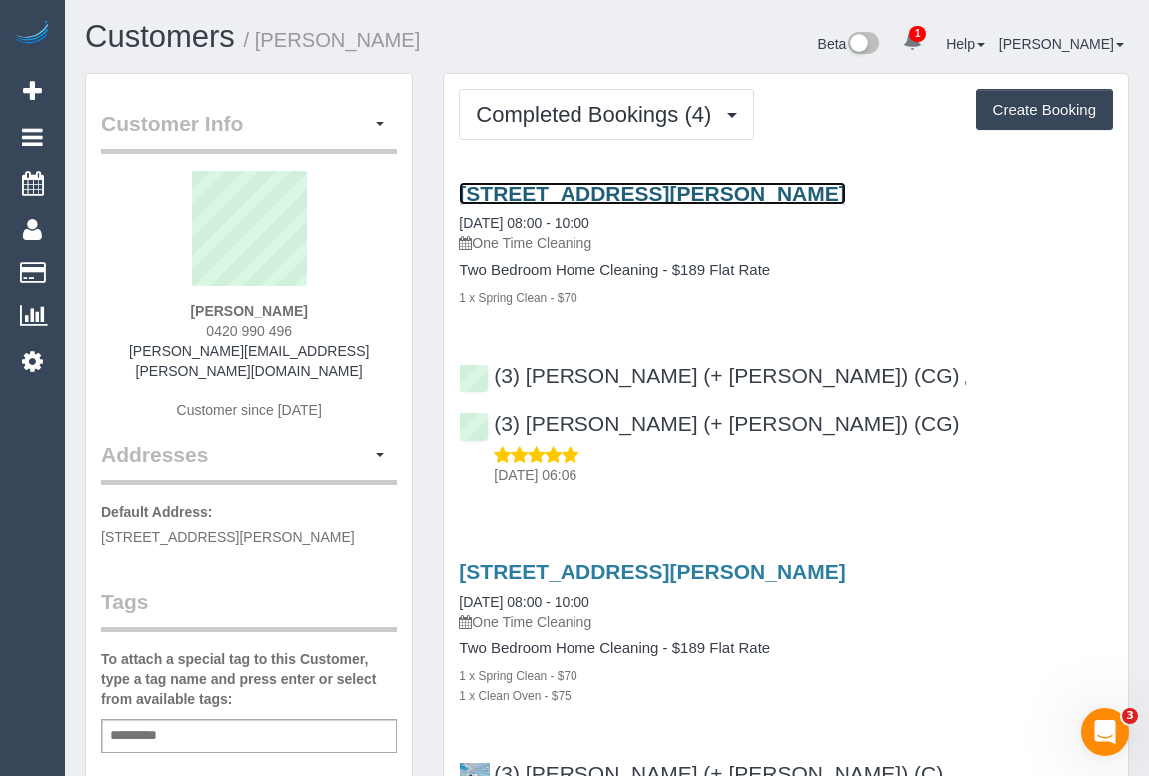
click at [587, 188] on link "[STREET_ADDRESS][PERSON_NAME]" at bounding box center [652, 193] width 387 height 23
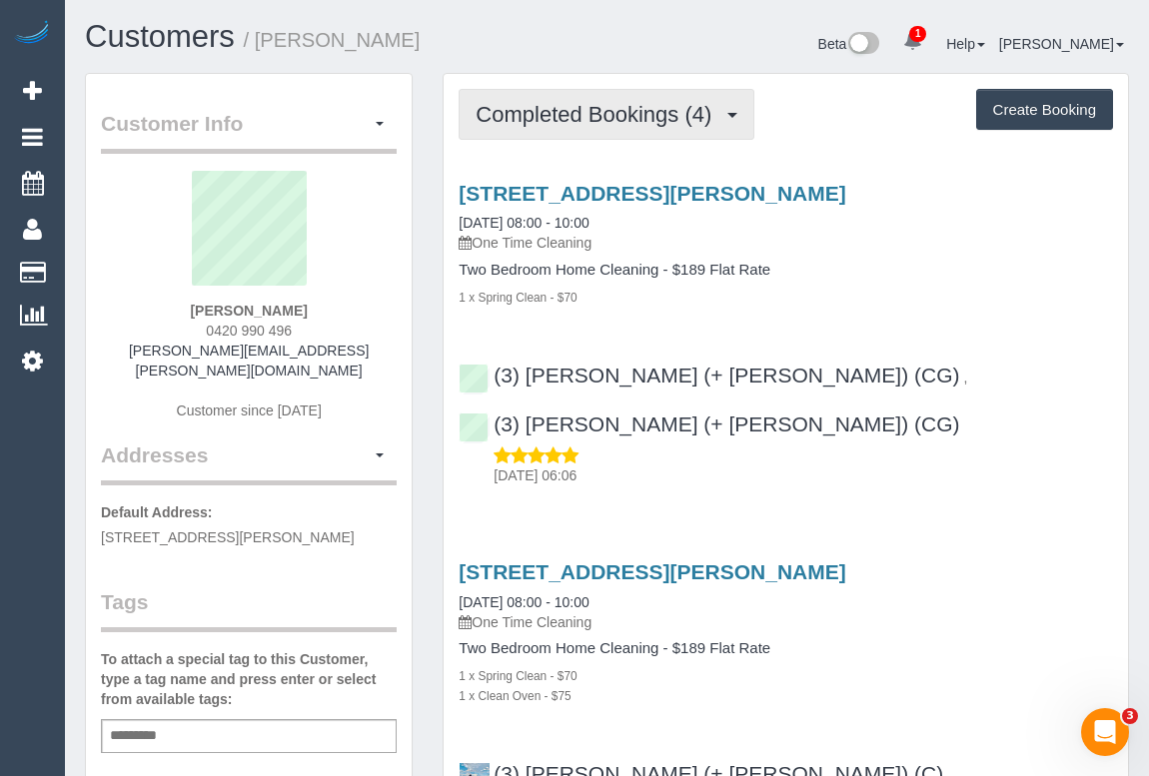
click at [592, 117] on span "Completed Bookings (4)" at bounding box center [599, 114] width 246 height 25
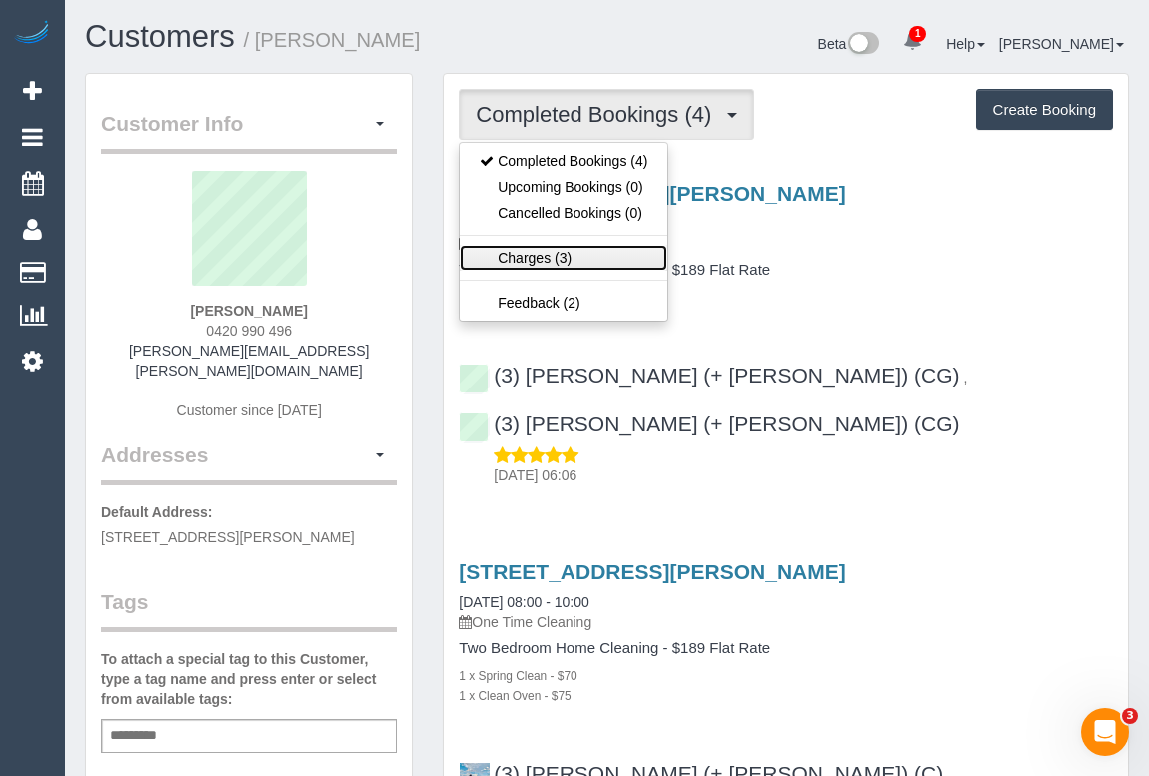
click at [520, 260] on link "Charges (3)" at bounding box center [564, 258] width 208 height 26
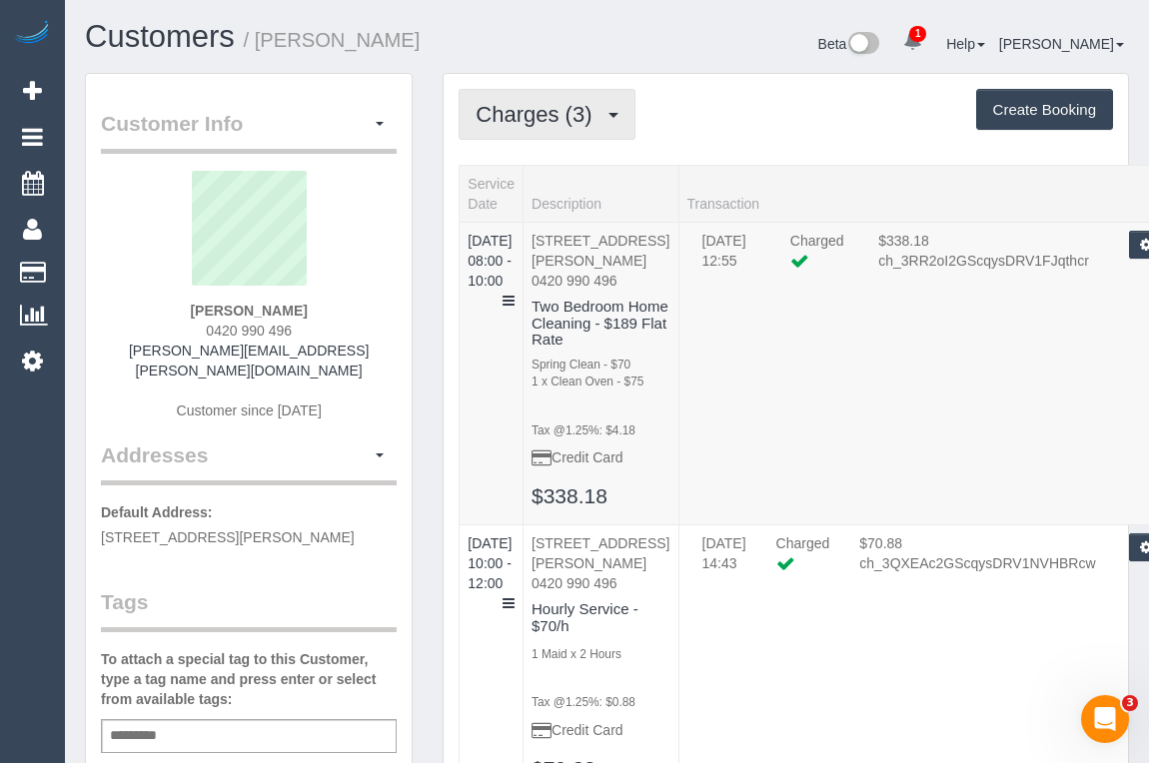
drag, startPoint x: 563, startPoint y: 119, endPoint x: 562, endPoint y: 134, distance: 15.0
click at [563, 119] on span "Charges (3)" at bounding box center [539, 114] width 126 height 25
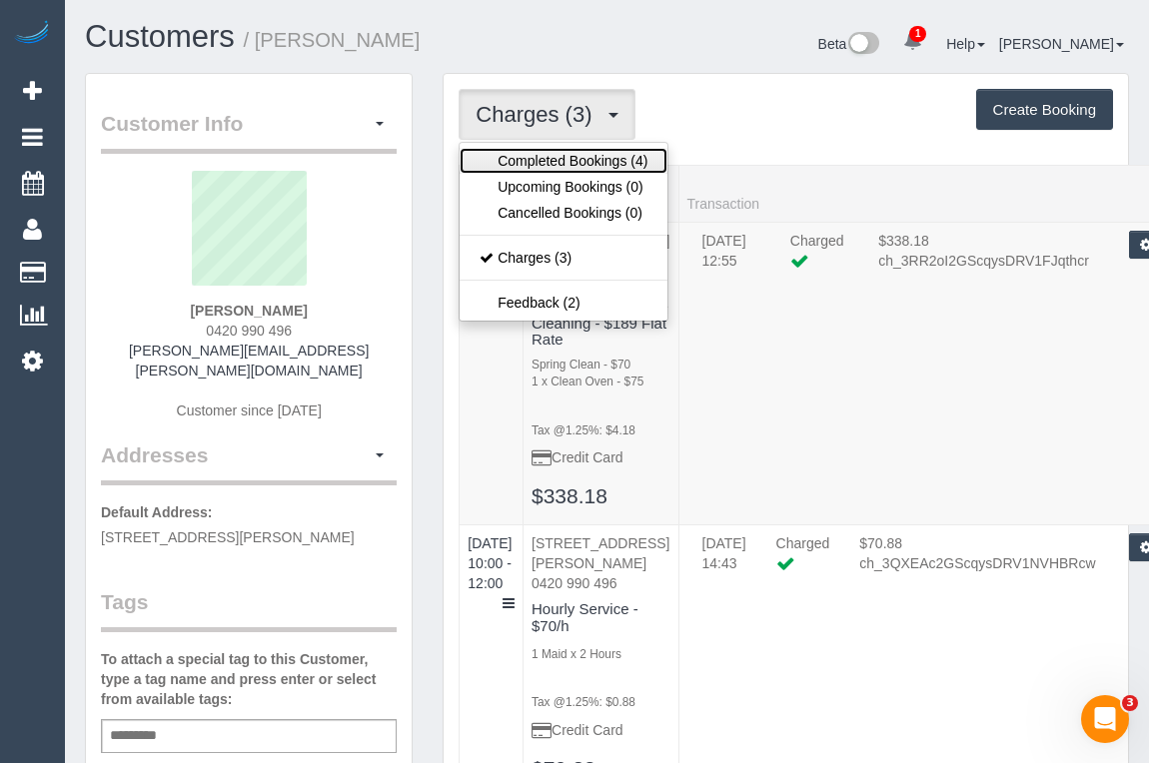
click at [556, 160] on link "Completed Bookings (4)" at bounding box center [564, 161] width 208 height 26
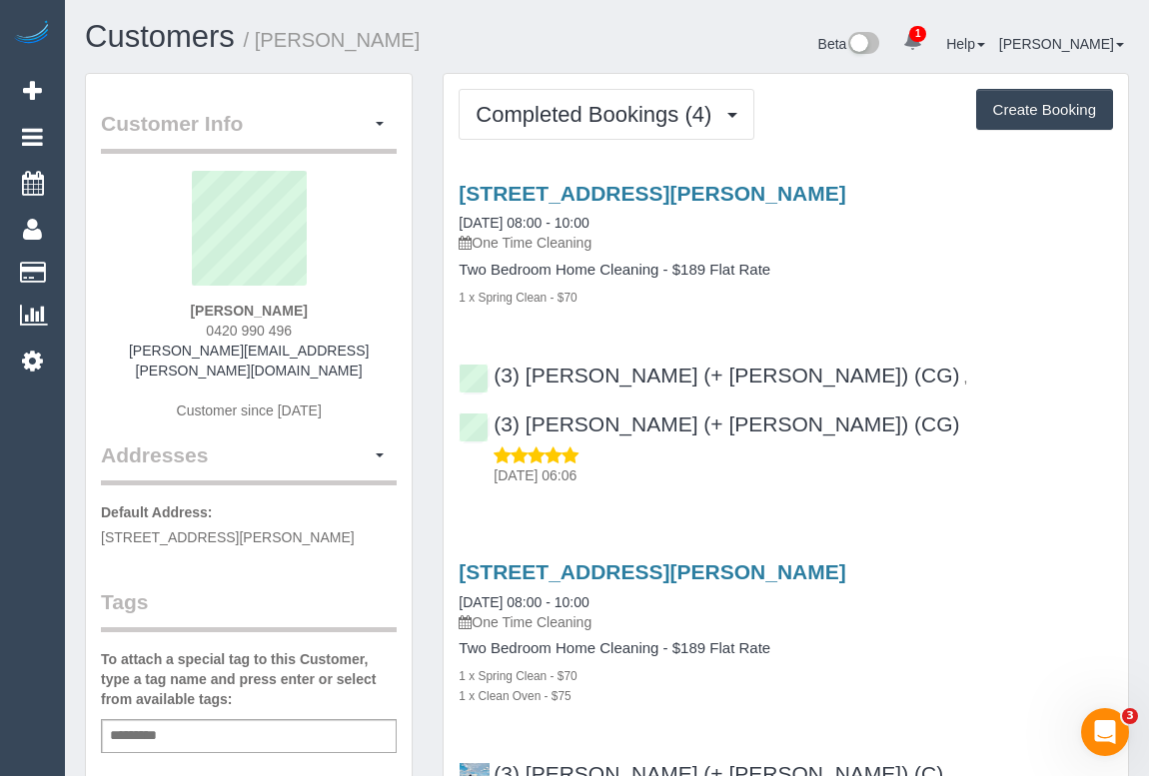
click at [828, 302] on div "1 x Spring Clean - $70" at bounding box center [786, 297] width 654 height 20
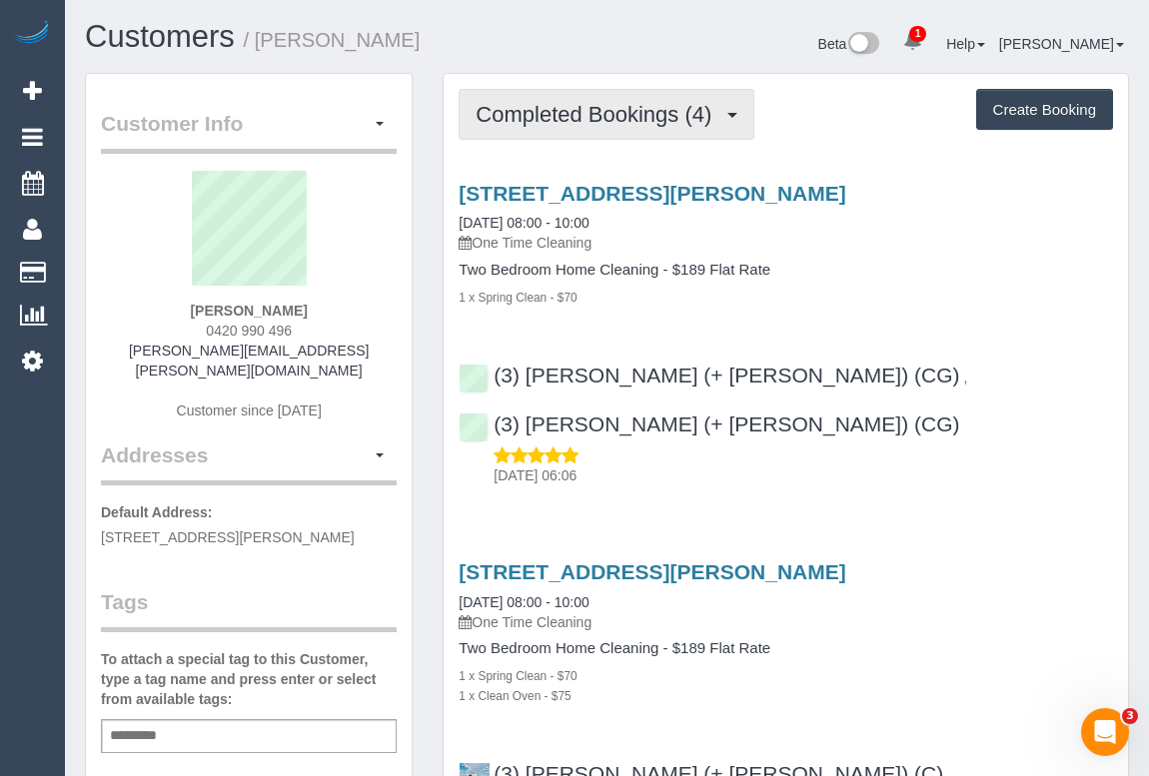
click at [558, 124] on span "Completed Bookings (4)" at bounding box center [599, 114] width 246 height 25
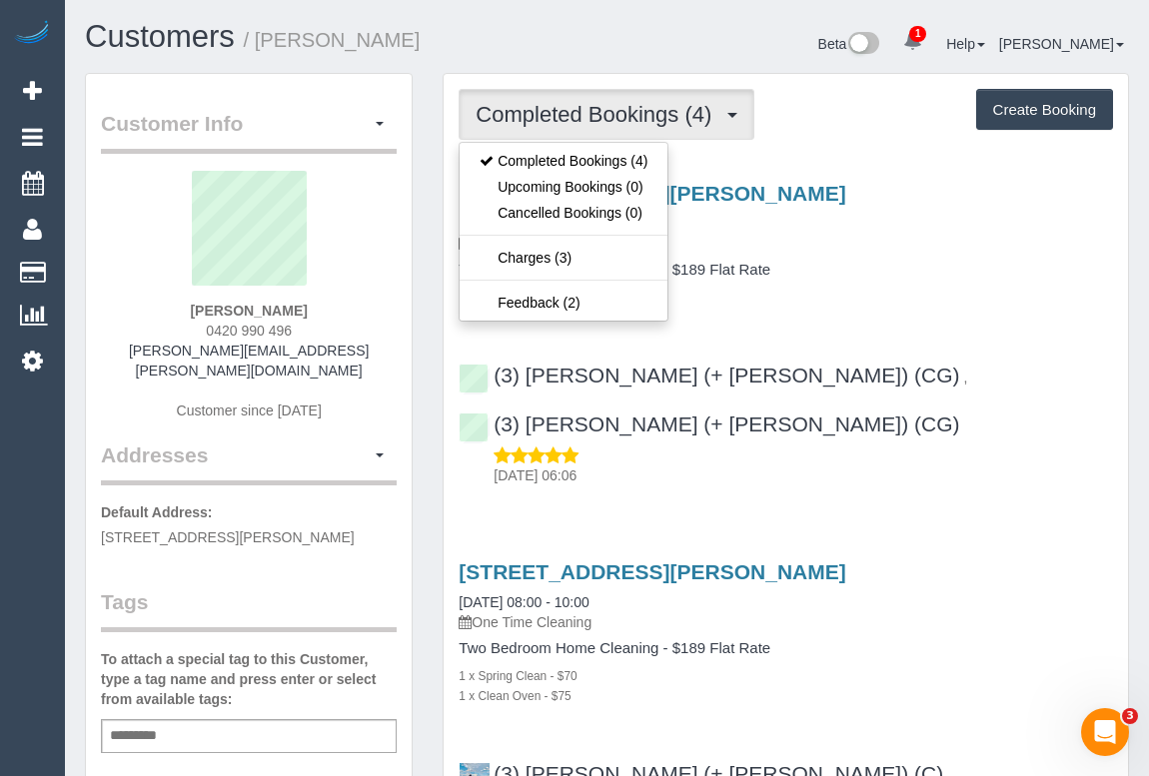
click at [868, 287] on div "1 x Spring Clean - $70" at bounding box center [786, 297] width 654 height 20
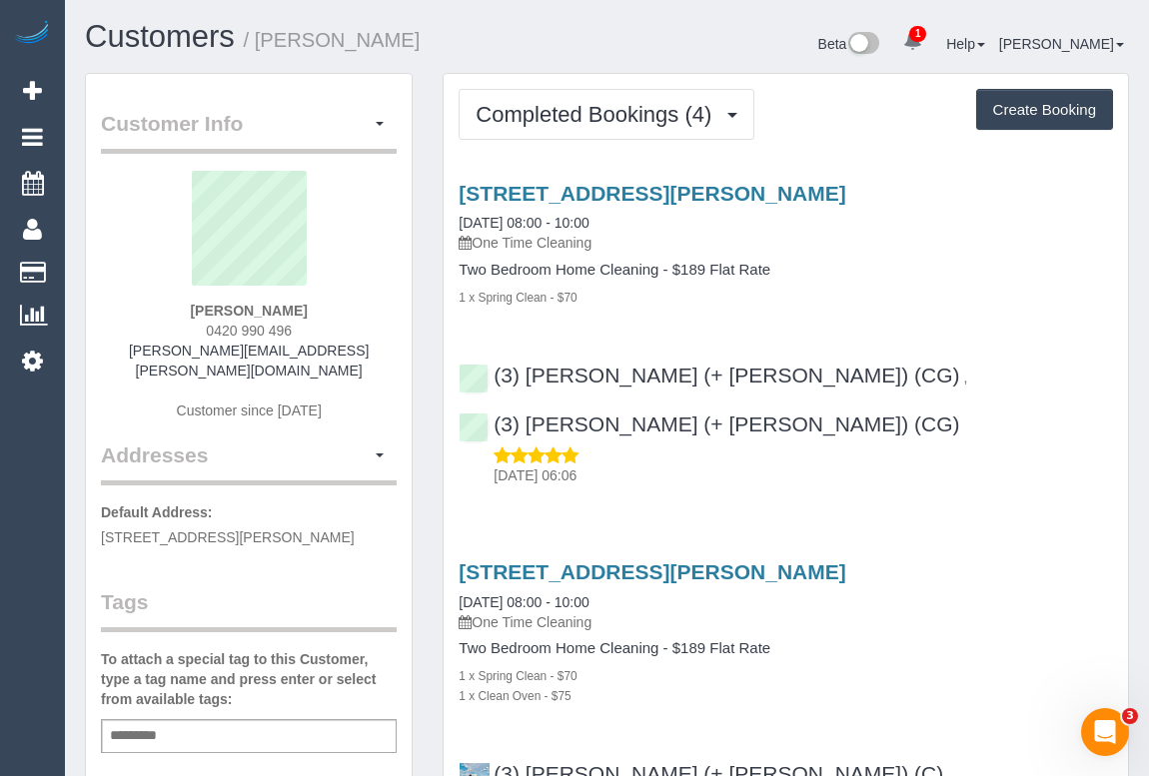
drag, startPoint x: 160, startPoint y: 349, endPoint x: 409, endPoint y: 351, distance: 248.8
click at [409, 351] on div "Customer Info Edit Contact Info Send Message Email Preferences Special Sales Ta…" at bounding box center [249, 752] width 326 height 1357
click at [379, 368] on div "Brett Carroll 0420 990 496 carroll.brett@gmail.com Customer since 2024" at bounding box center [249, 306] width 296 height 270
drag, startPoint x: 330, startPoint y: 350, endPoint x: 171, endPoint y: 354, distance: 158.9
click at [171, 354] on div "Brett Carroll 0420 990 496 carroll.brett@gmail.com Customer since 2024" at bounding box center [249, 306] width 296 height 270
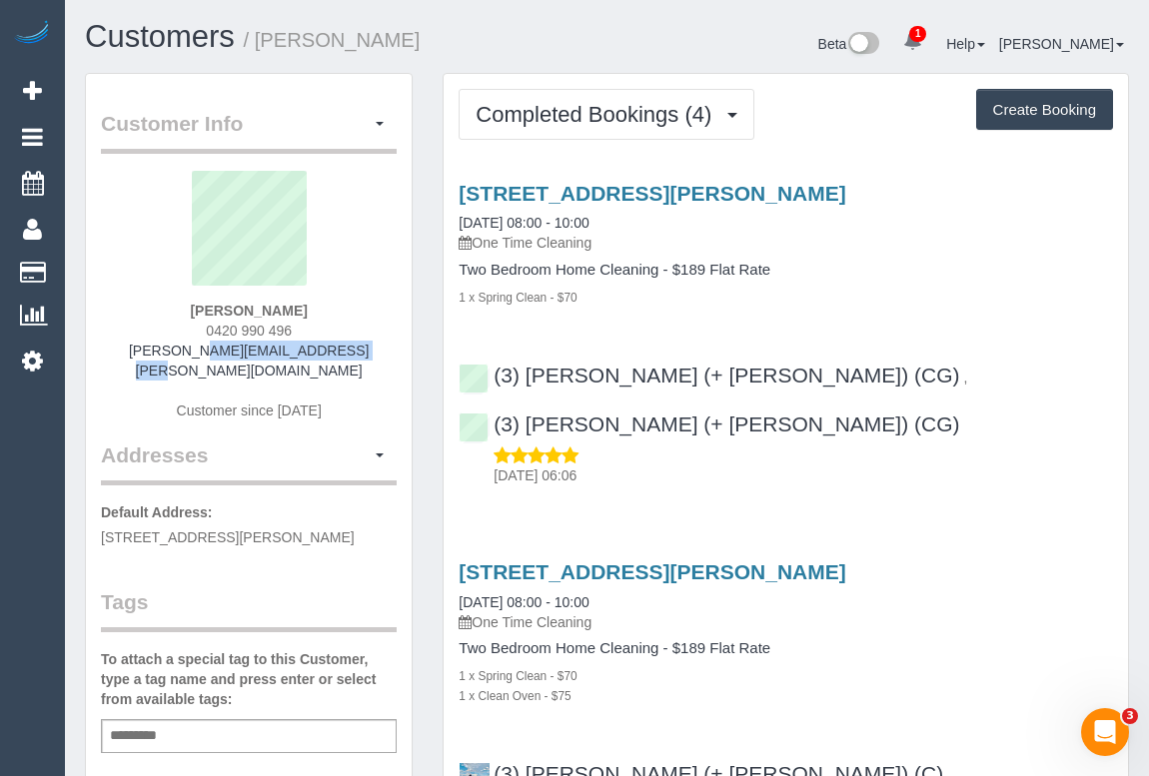
copy link "carroll.brett@gmail.com"
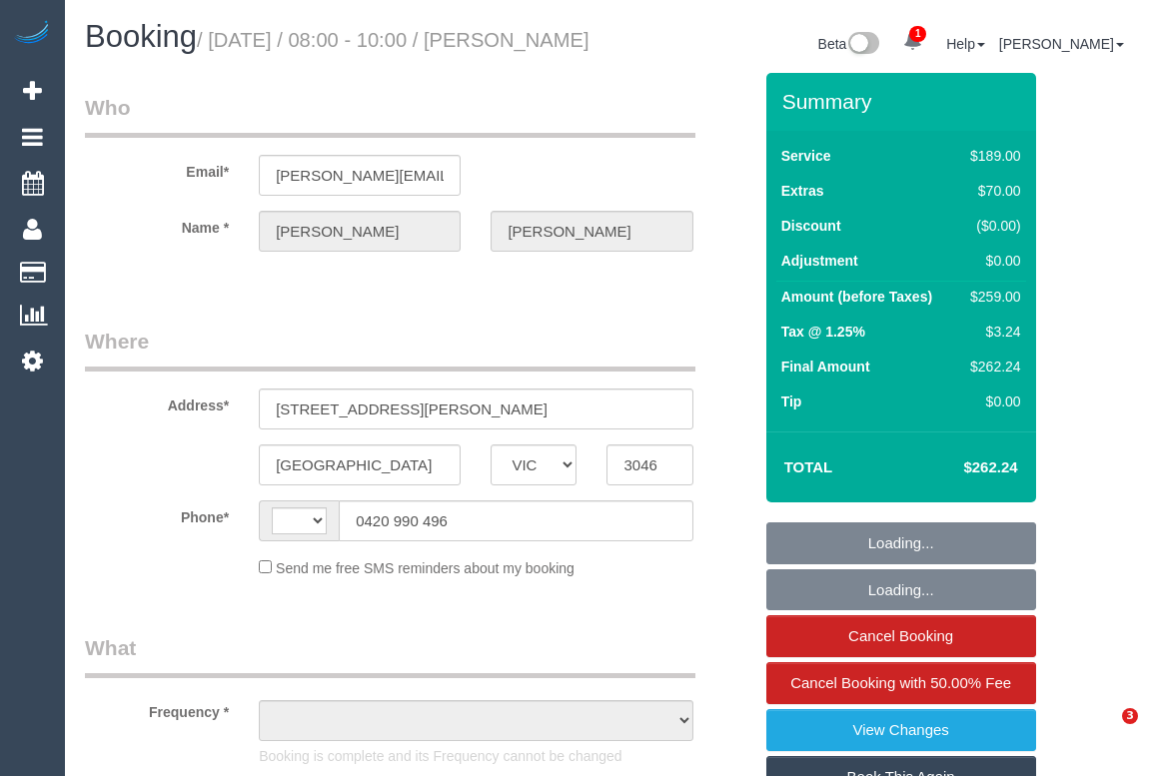
select select "VIC"
select select "object:324"
select select "string:stripe-pm_1RPzT62GScqysDRVXXqmPodS"
select select "number:28"
select select "number:14"
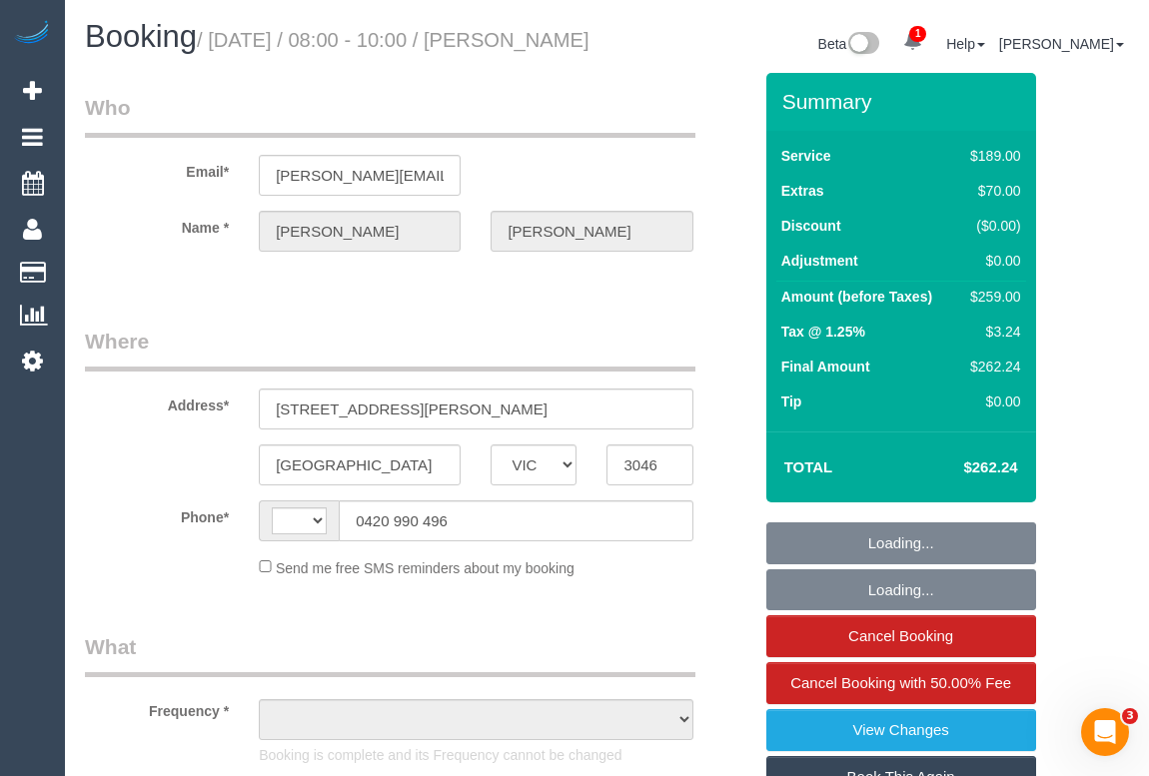
select select "number:18"
select select "number:25"
select select "number:33"
select select "number:26"
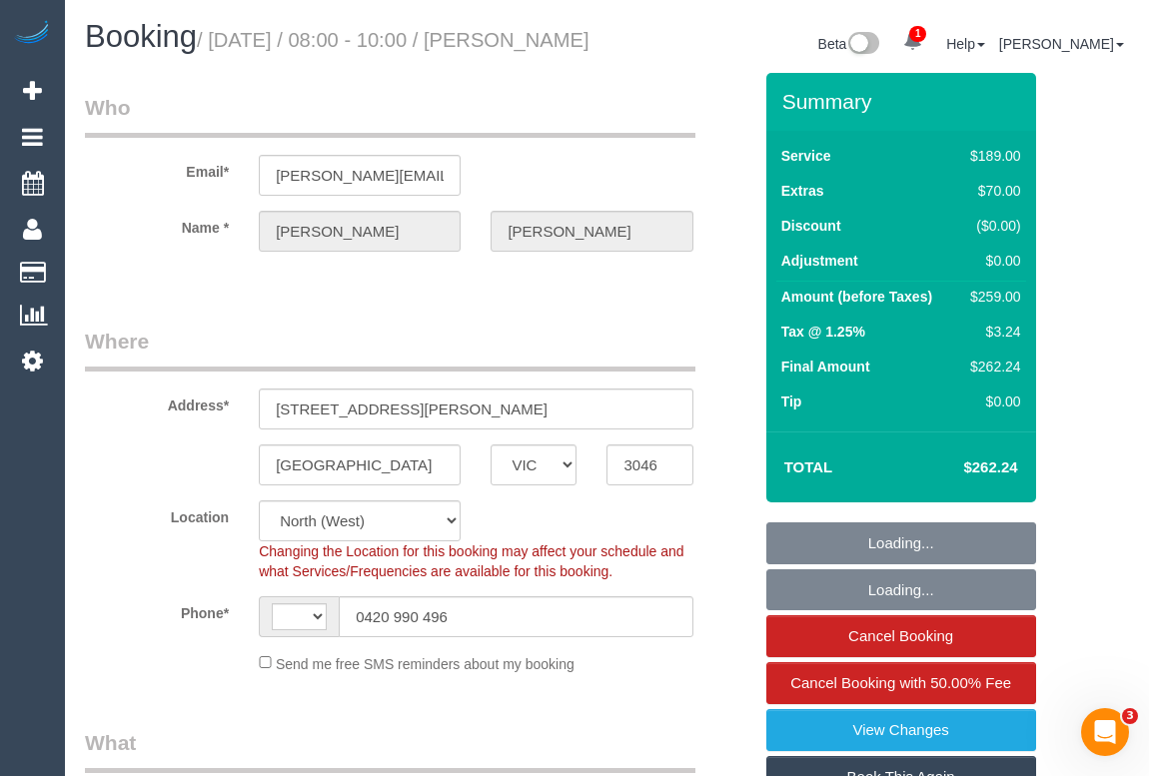
select select "object:724"
select select "string:AU"
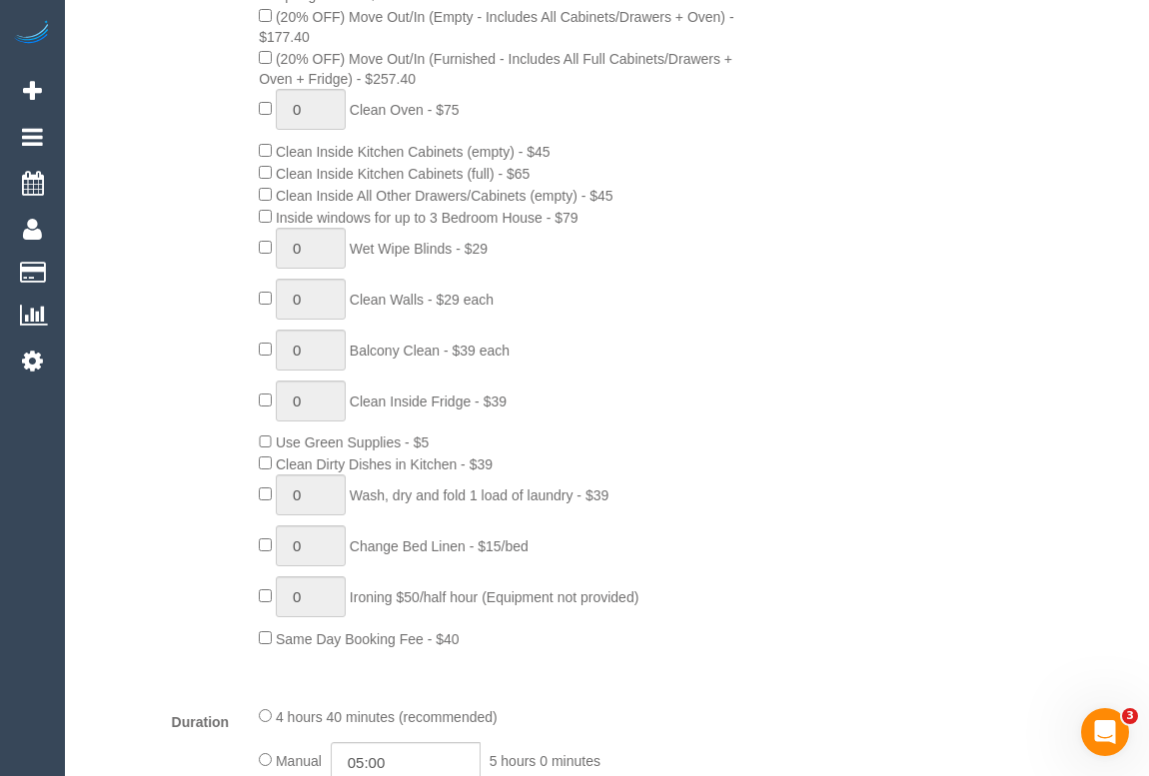
scroll to position [582, 0]
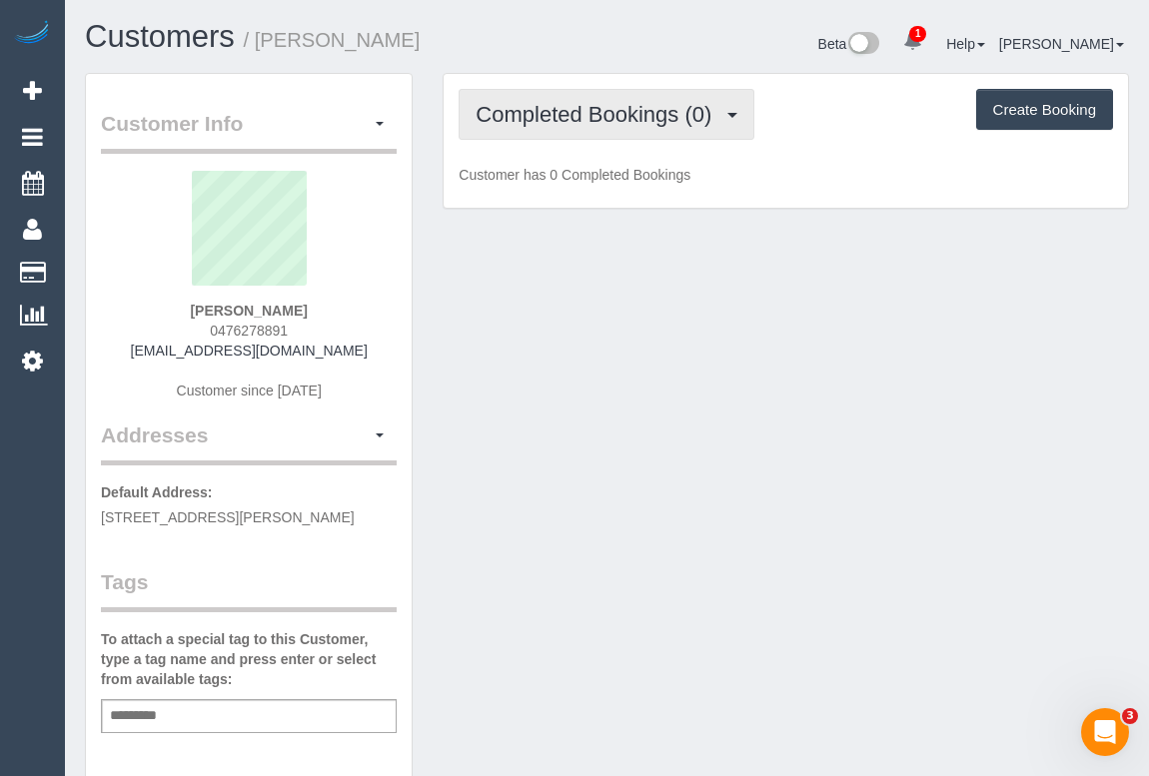
click at [560, 116] on span "Completed Bookings (0)" at bounding box center [599, 114] width 246 height 25
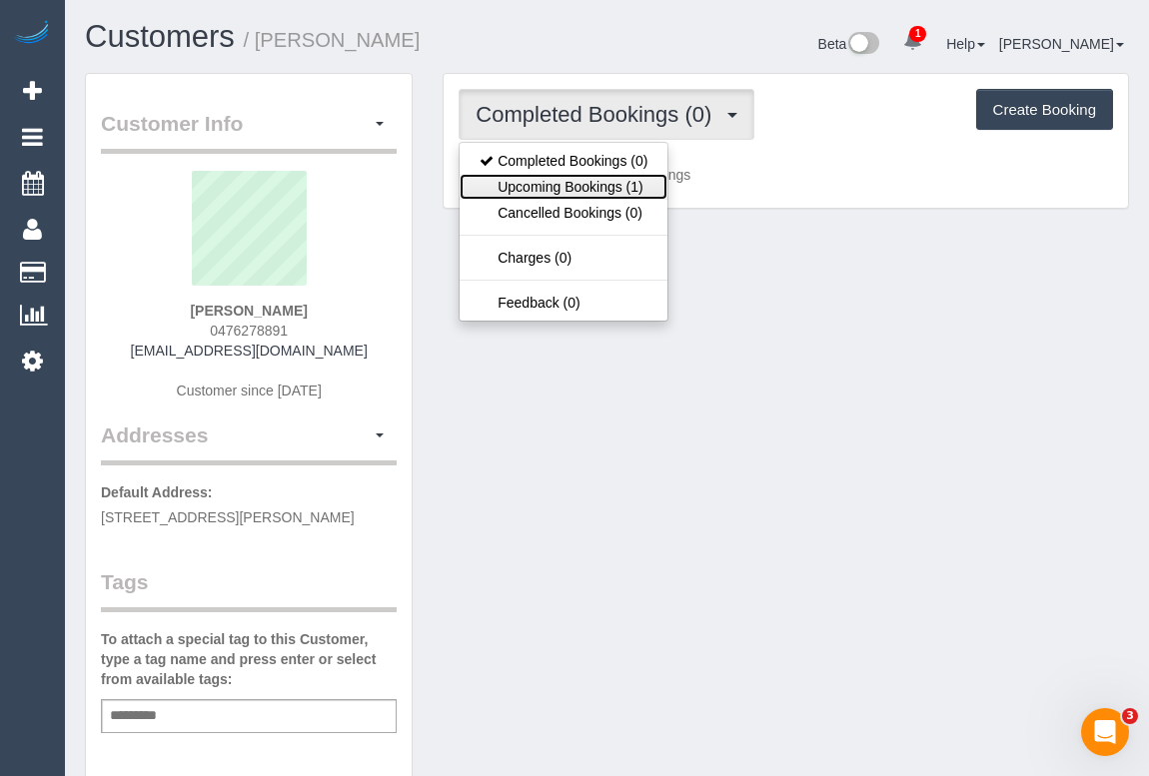
click at [561, 184] on link "Upcoming Bookings (1)" at bounding box center [564, 187] width 208 height 26
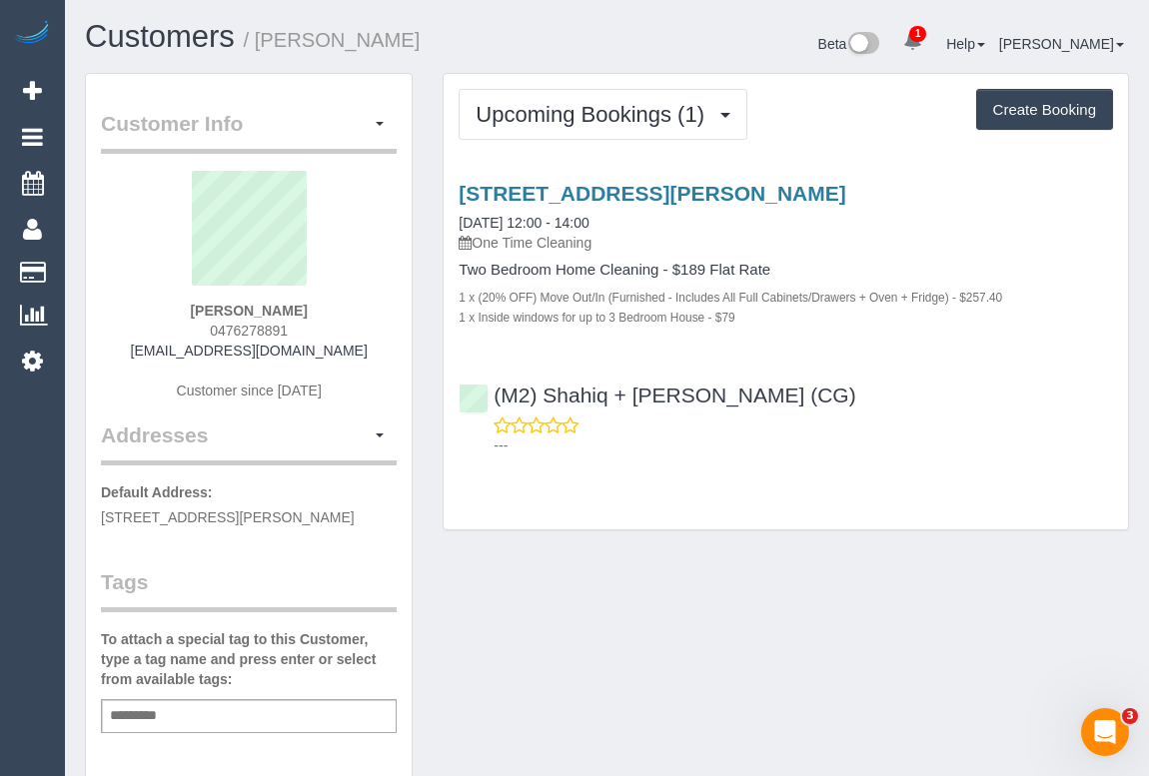
drag, startPoint x: 202, startPoint y: 328, endPoint x: 299, endPoint y: 327, distance: 96.9
click at [299, 327] on div "Francesco Bugugnoli 0476278891 bugu8916@gmail.com Customer since 2025" at bounding box center [249, 296] width 296 height 250
copy span "0476278891"
drag, startPoint x: 161, startPoint y: 343, endPoint x: 359, endPoint y: 346, distance: 197.8
click at [359, 346] on div "Francesco Bugugnoli 0476278891 bugu8916@gmail.com Customer since 2025" at bounding box center [249, 296] width 296 height 250
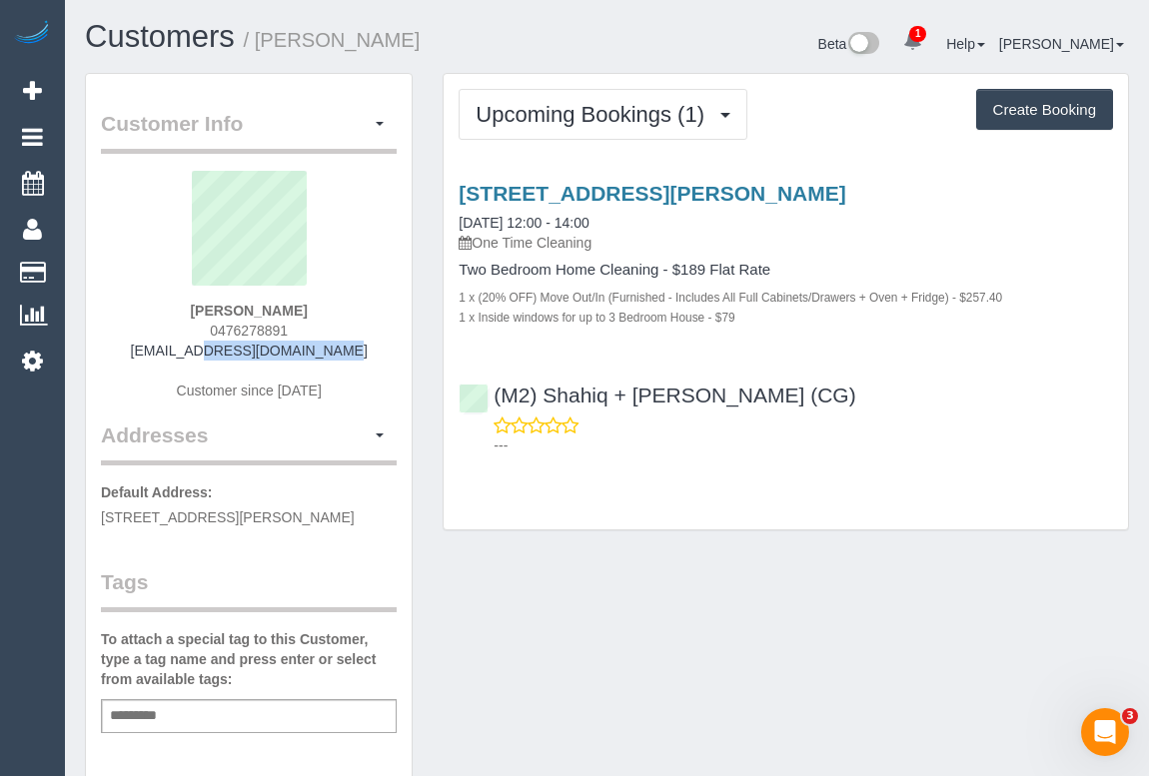
copy link "bugu8916@gmail.com"
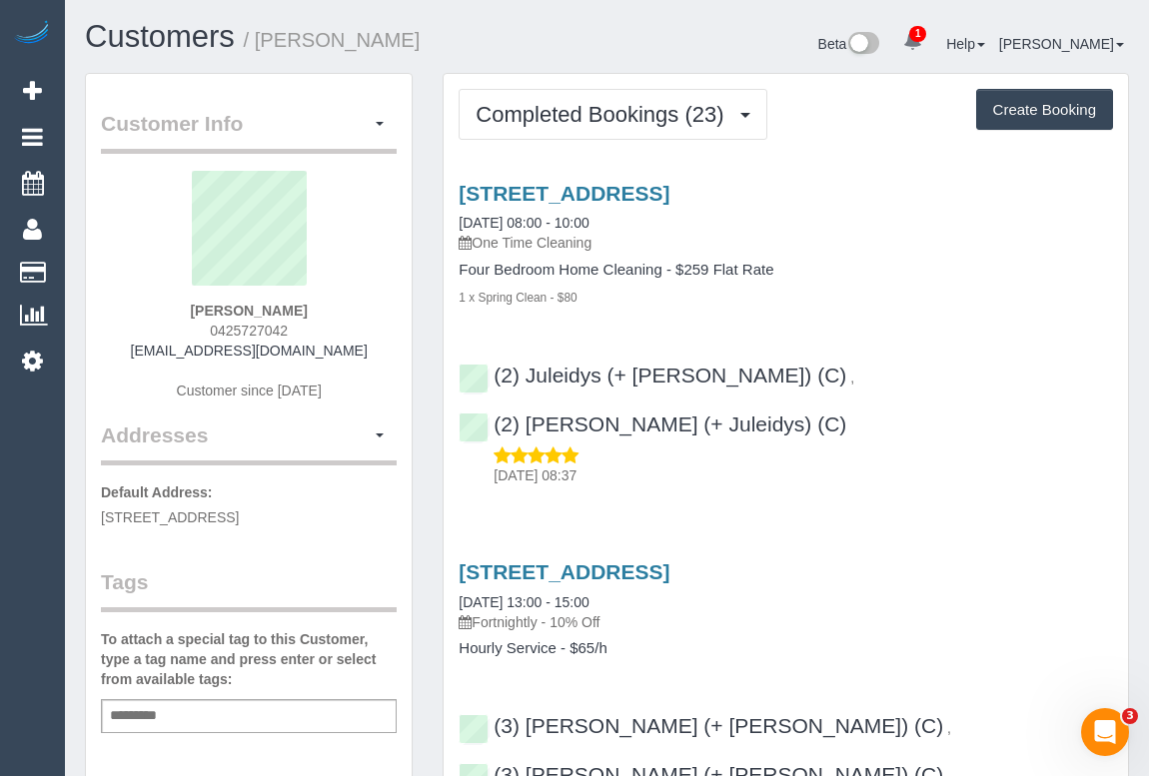
click at [929, 544] on div "14 Goldthorns Ave, Kew, VIC 3101 03/07/2024 13:00 - 15:00 Fortnightly - 10% Off…" at bounding box center [786, 709] width 684 height 330
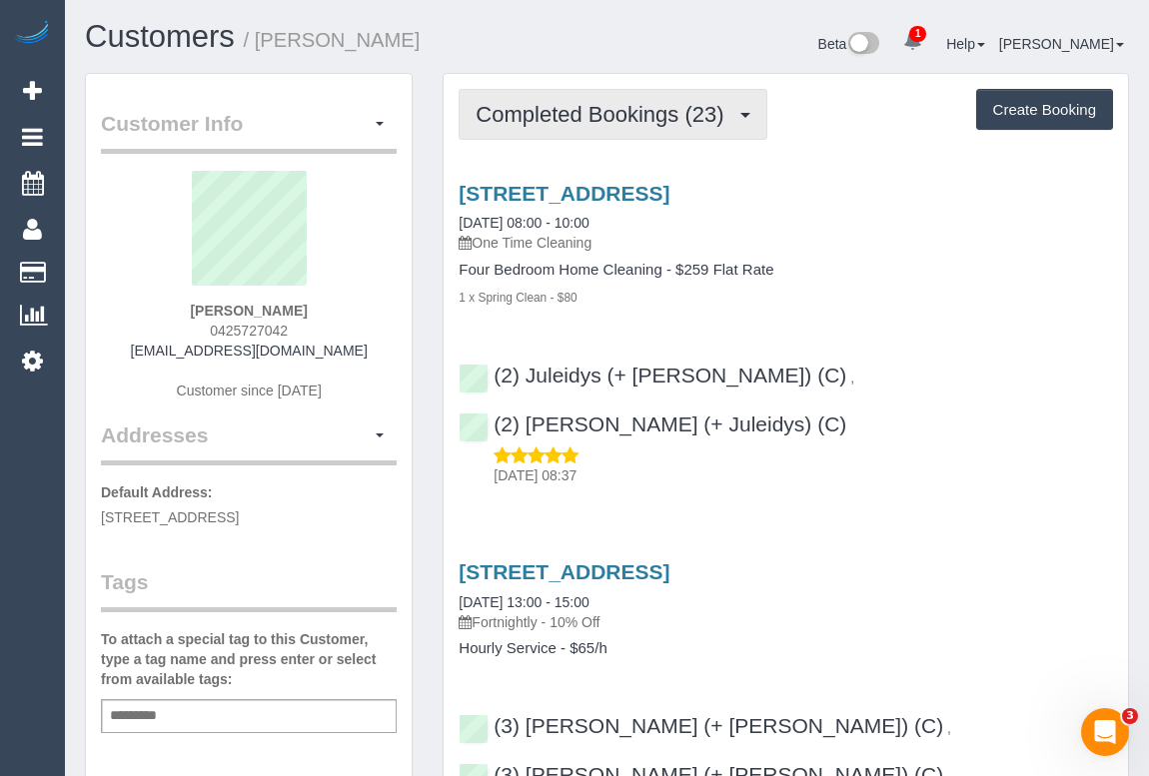
click at [569, 119] on span "Completed Bookings (23)" at bounding box center [605, 114] width 258 height 25
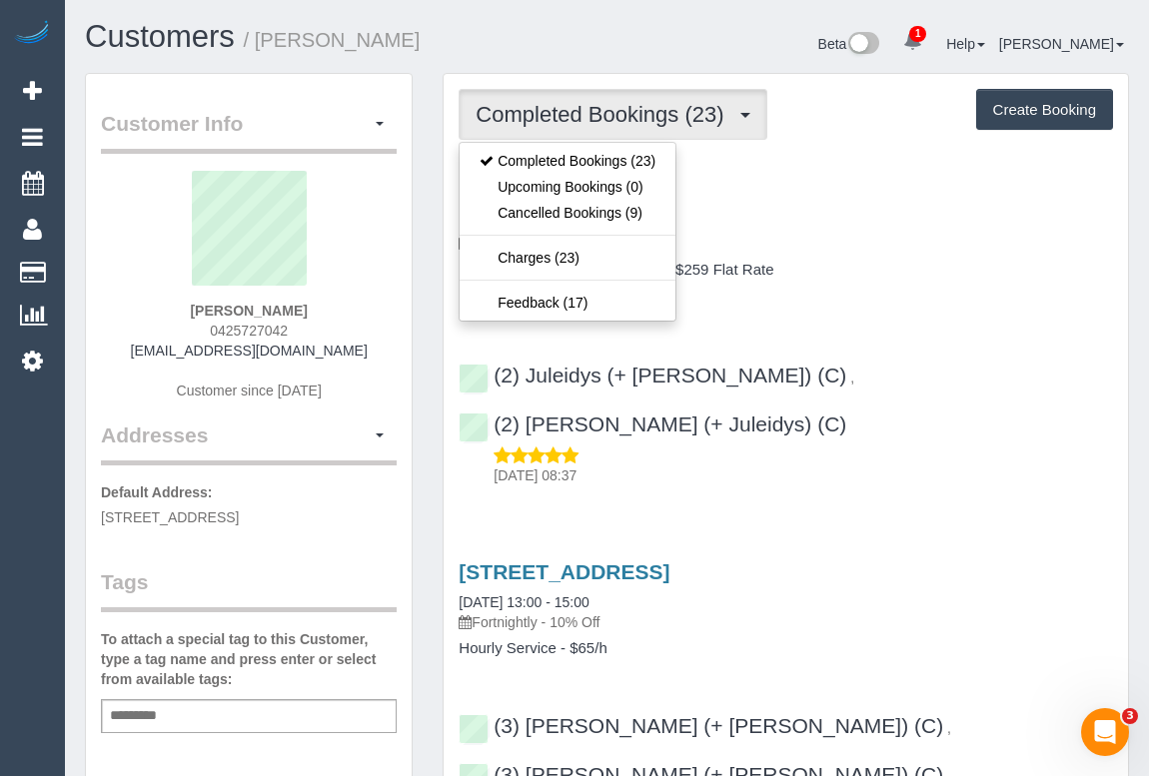
click at [843, 290] on div "1 x Spring Clean - $80" at bounding box center [786, 297] width 654 height 20
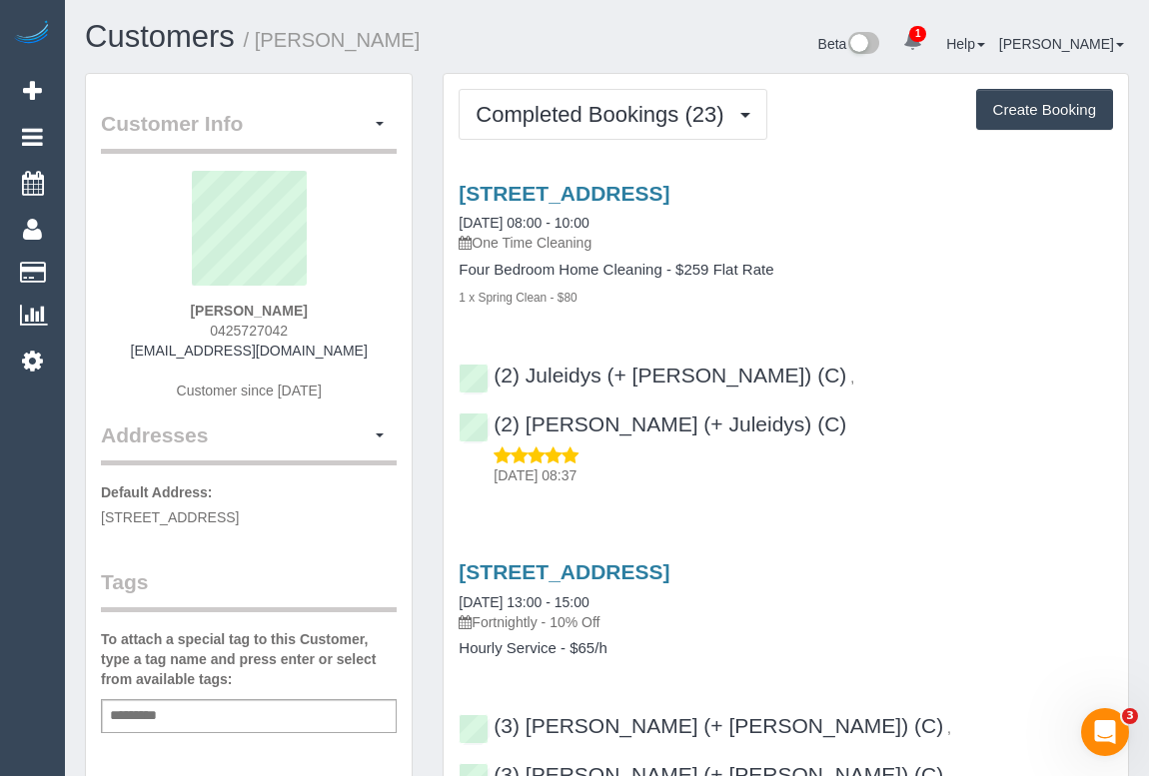
drag, startPoint x: 302, startPoint y: 539, endPoint x: 360, endPoint y: 355, distance: 192.7
click at [360, 355] on div "Elizabeth Maddison 0425727042 lizzyalice62@gmail.com Customer since 2022" at bounding box center [249, 296] width 296 height 250
copy link "lizzyalice62@gmail.com"
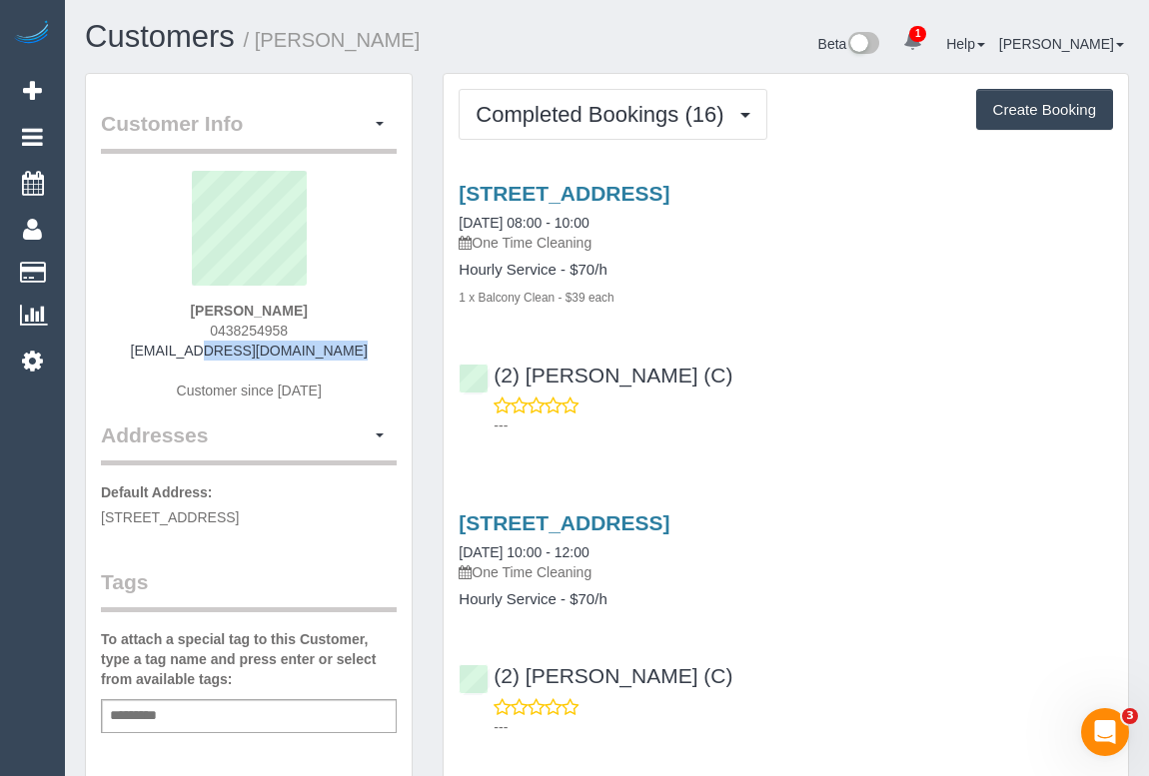
drag, startPoint x: 168, startPoint y: 353, endPoint x: 327, endPoint y: 355, distance: 158.9
click at [327, 355] on div "[PERSON_NAME] 0438254958 [EMAIL_ADDRESS][DOMAIN_NAME] Customer since [DATE]" at bounding box center [249, 296] width 296 height 250
copy link "[EMAIL_ADDRESS][DOMAIN_NAME]"
drag, startPoint x: 205, startPoint y: 327, endPoint x: 310, endPoint y: 330, distance: 104.9
click at [310, 330] on div "[PERSON_NAME] 0438254958 [EMAIL_ADDRESS][DOMAIN_NAME] Customer since [DATE]" at bounding box center [249, 296] width 296 height 250
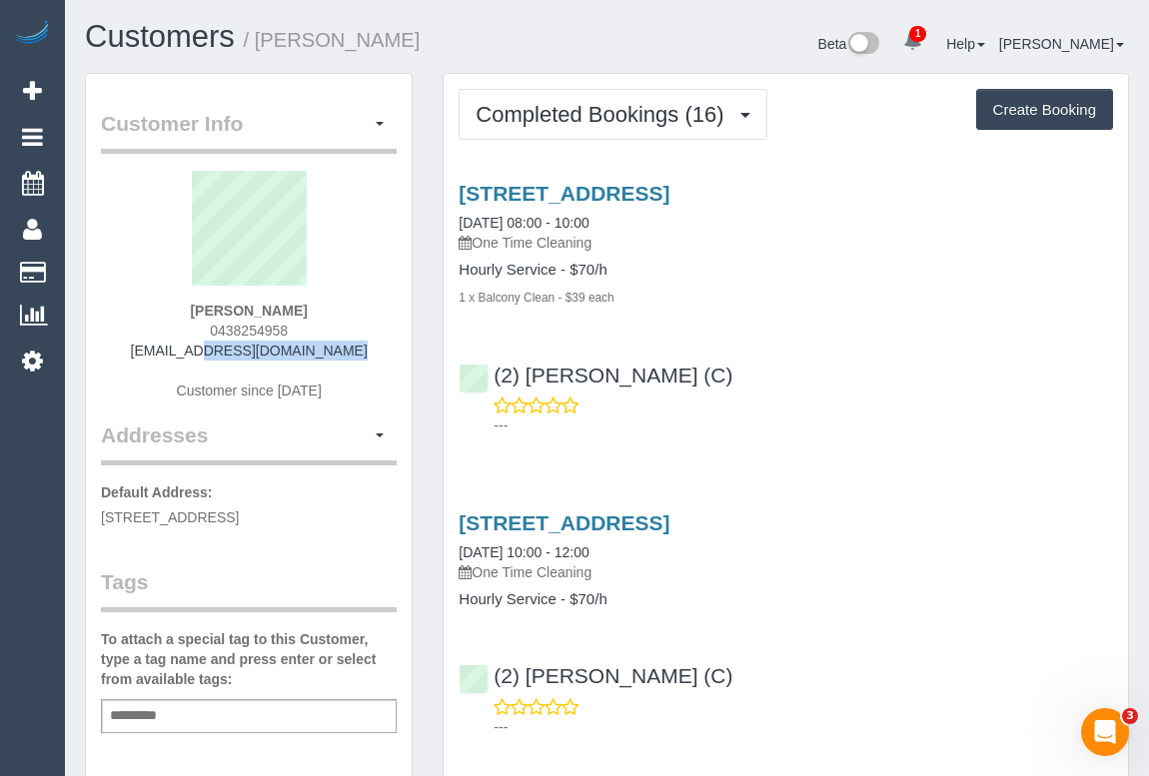
copy span "0438254958"
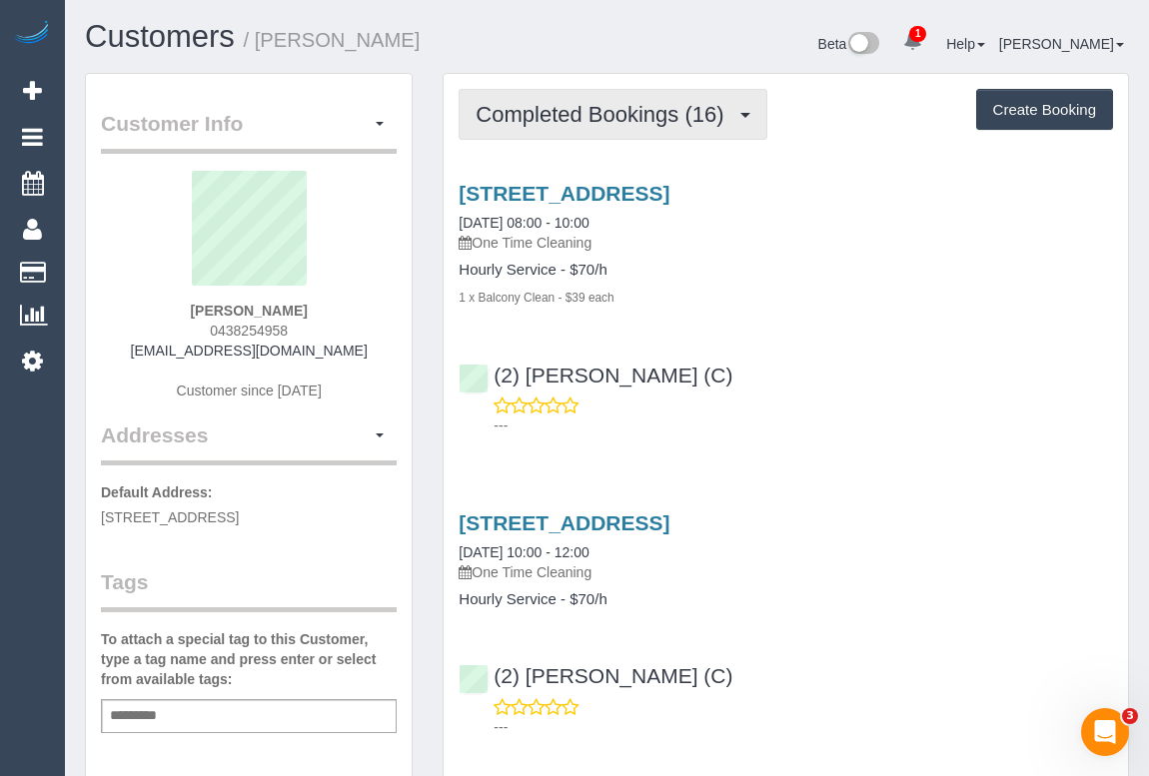
click at [605, 111] on span "Completed Bookings (16)" at bounding box center [605, 114] width 258 height 25
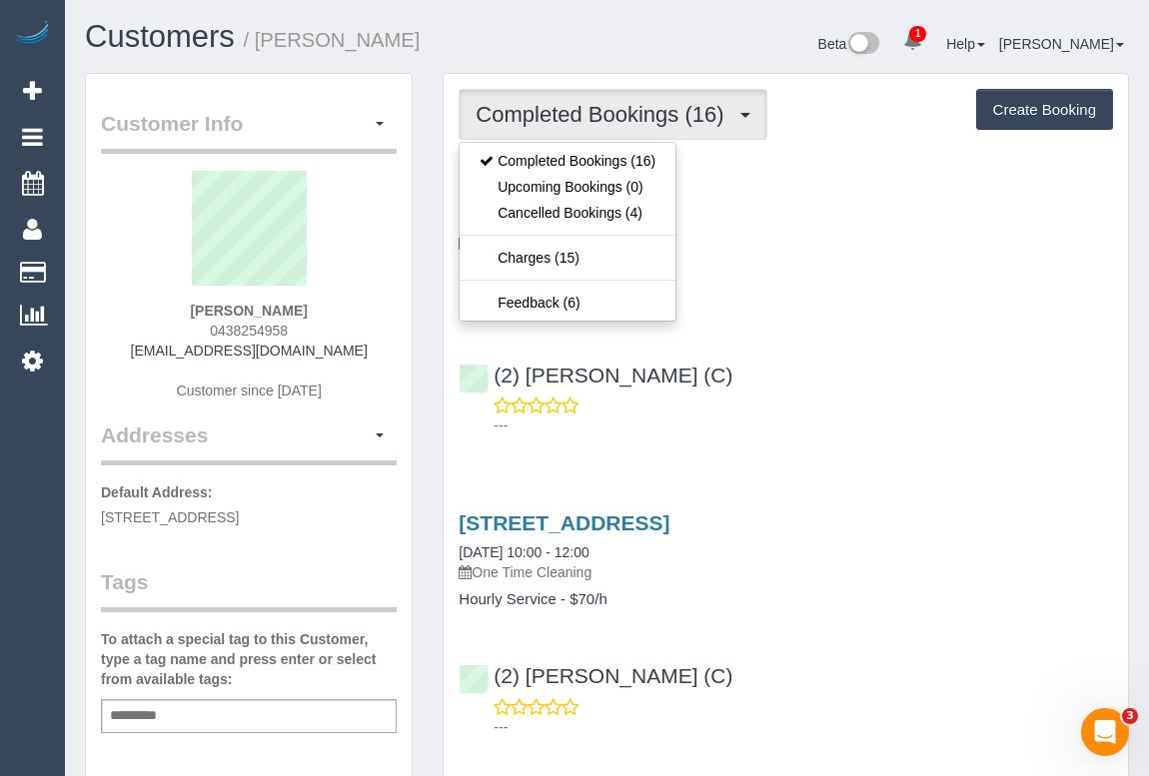
click at [830, 304] on div "1 x Balcony Clean - $39 each" at bounding box center [786, 297] width 654 height 20
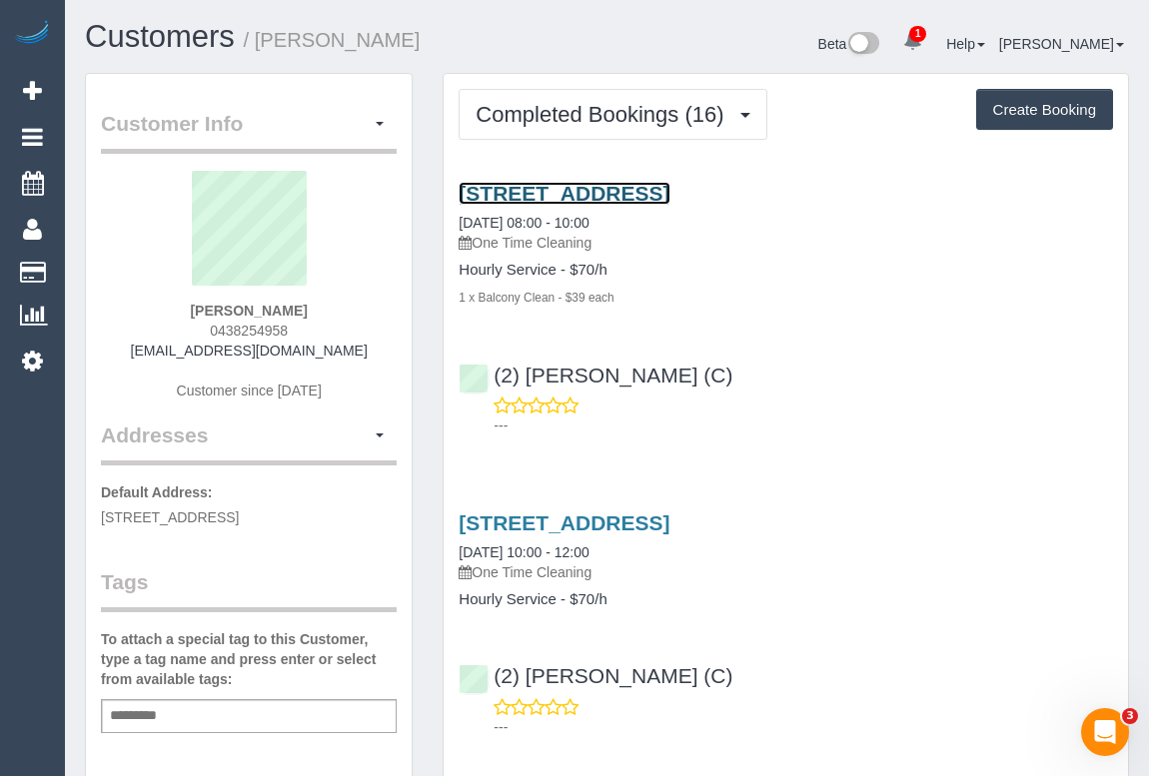
click at [651, 187] on link "205/107 Hawke Street, West Melbourne, VIC 3003" at bounding box center [564, 193] width 211 height 23
click at [619, 192] on link "205/107 Hawke Street, West Melbourne, VIC 3003" at bounding box center [564, 193] width 211 height 23
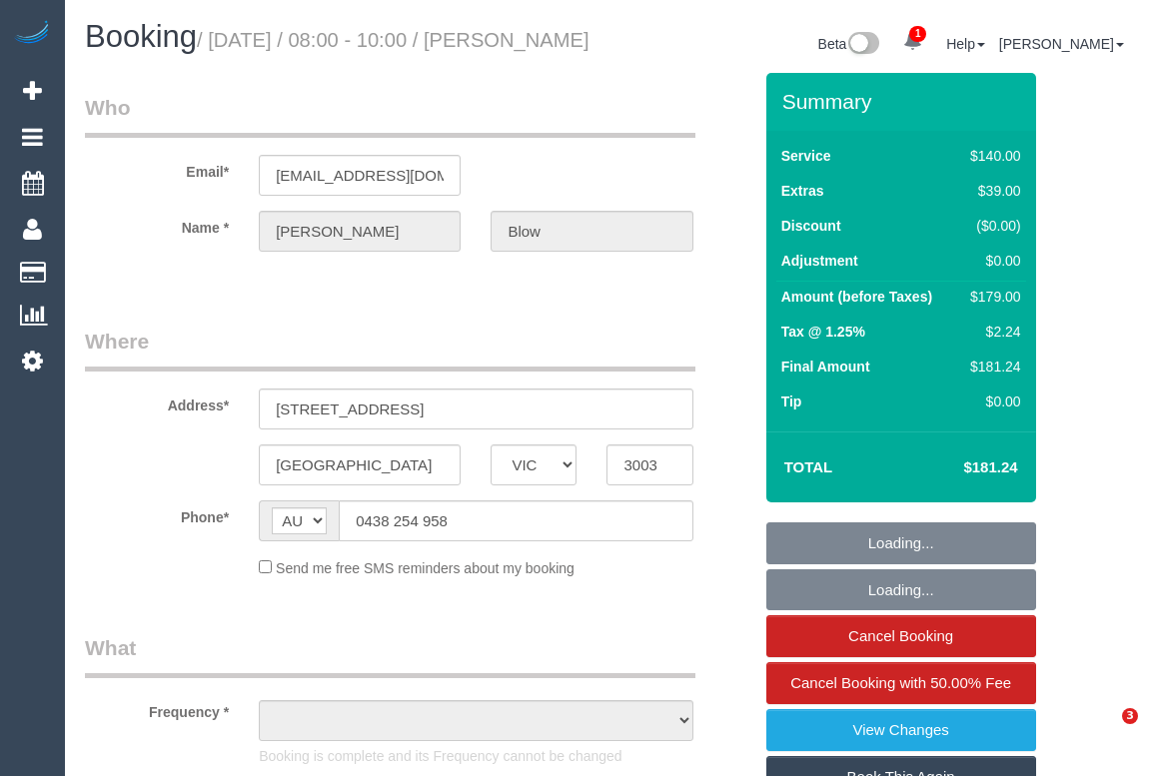
select select "VIC"
select select "object:546"
select select "string:stripe-pm_1PKUXa2GScqysDRVeWICNBWV"
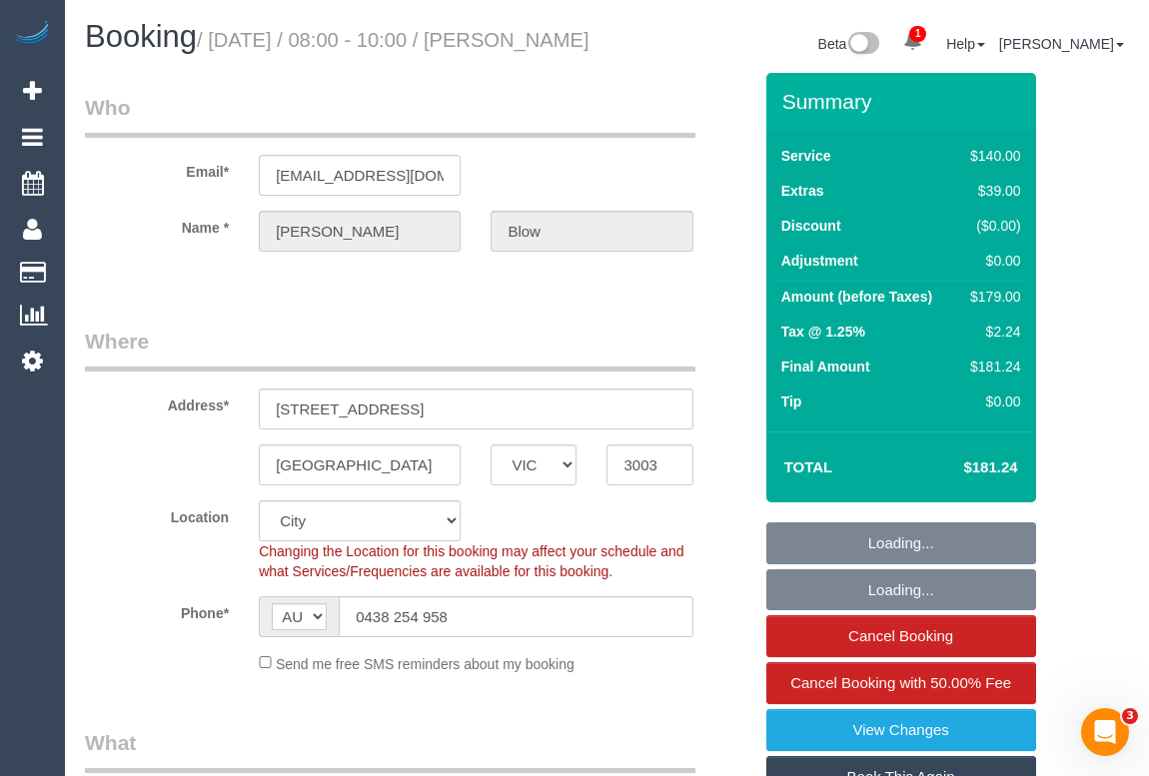
select select "object:863"
select select "number:28"
select select "number:14"
select select "number:19"
select select "number:24"
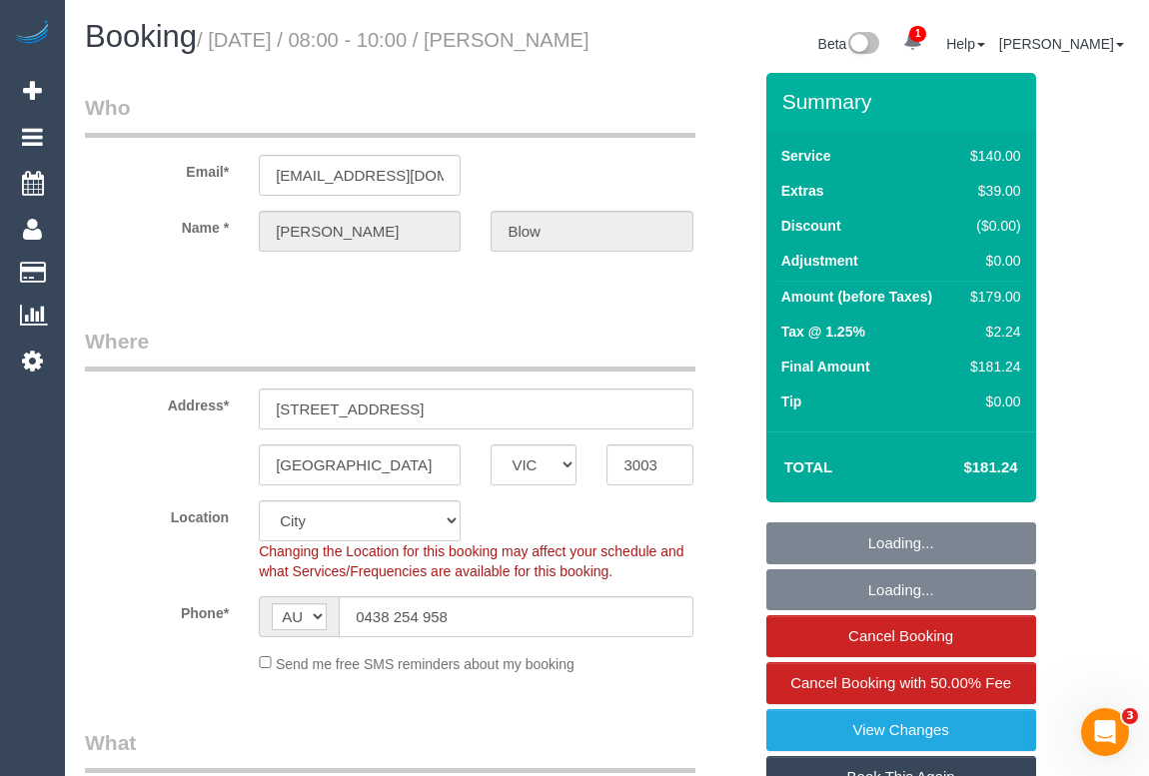
select select "number:12"
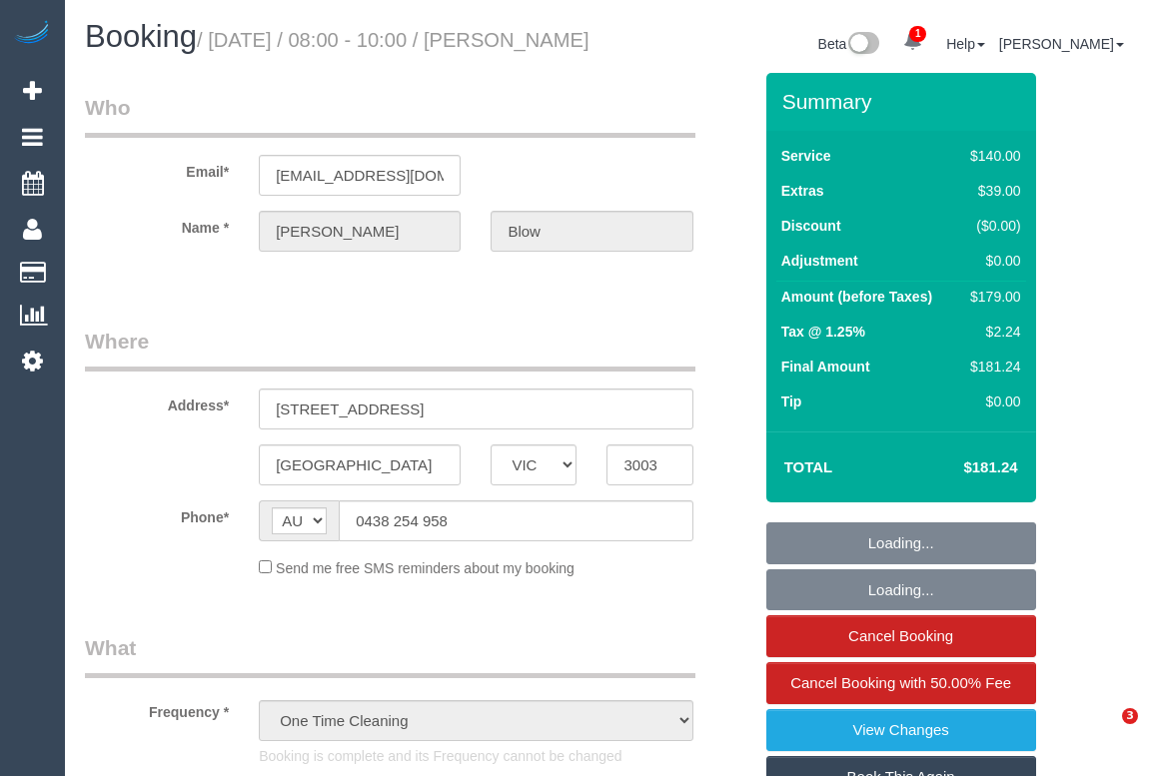
select select "VIC"
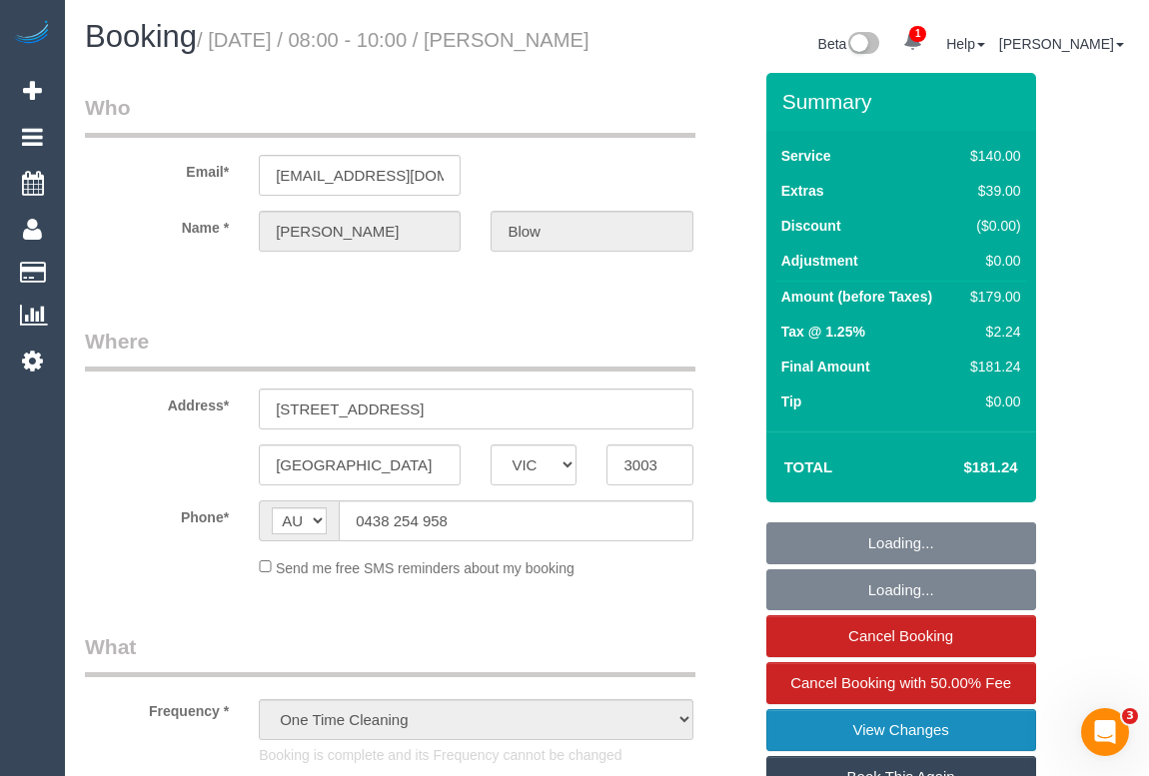
select select "string:stripe-pm_1PKUXa2GScqysDRVeWICNBWV"
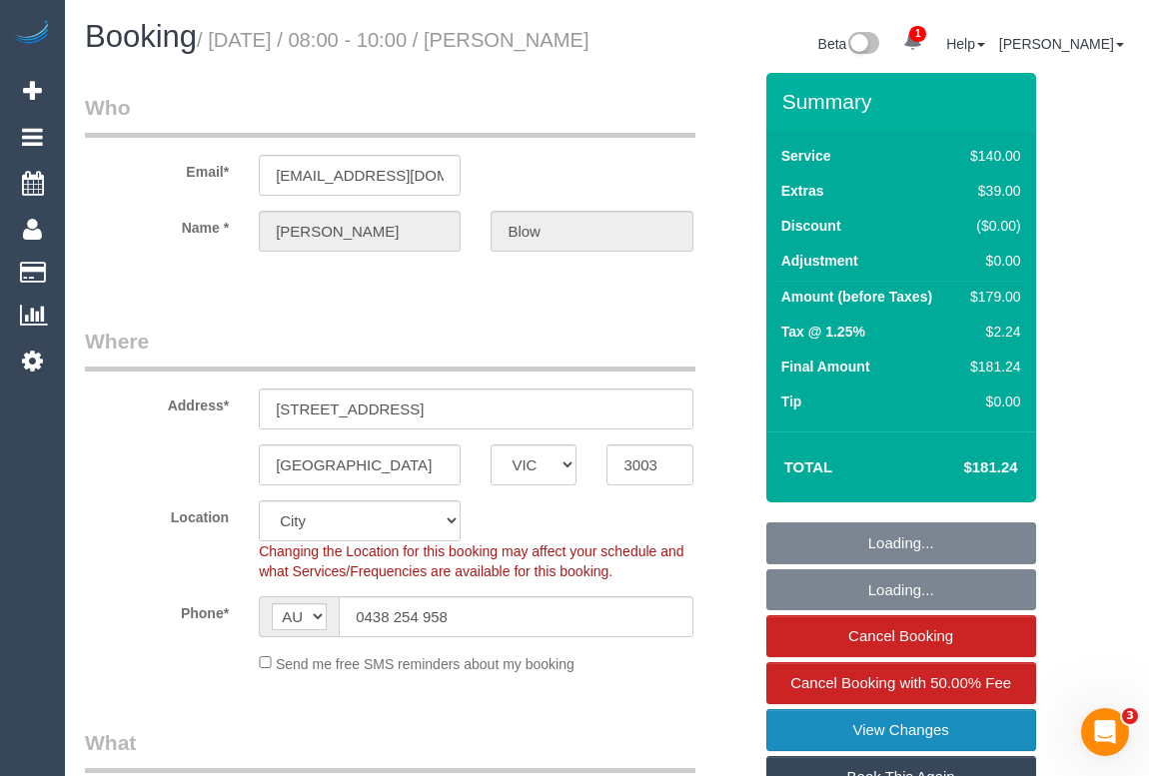
select select "number:28"
select select "number:14"
select select "number:19"
select select "number:24"
select select "number:12"
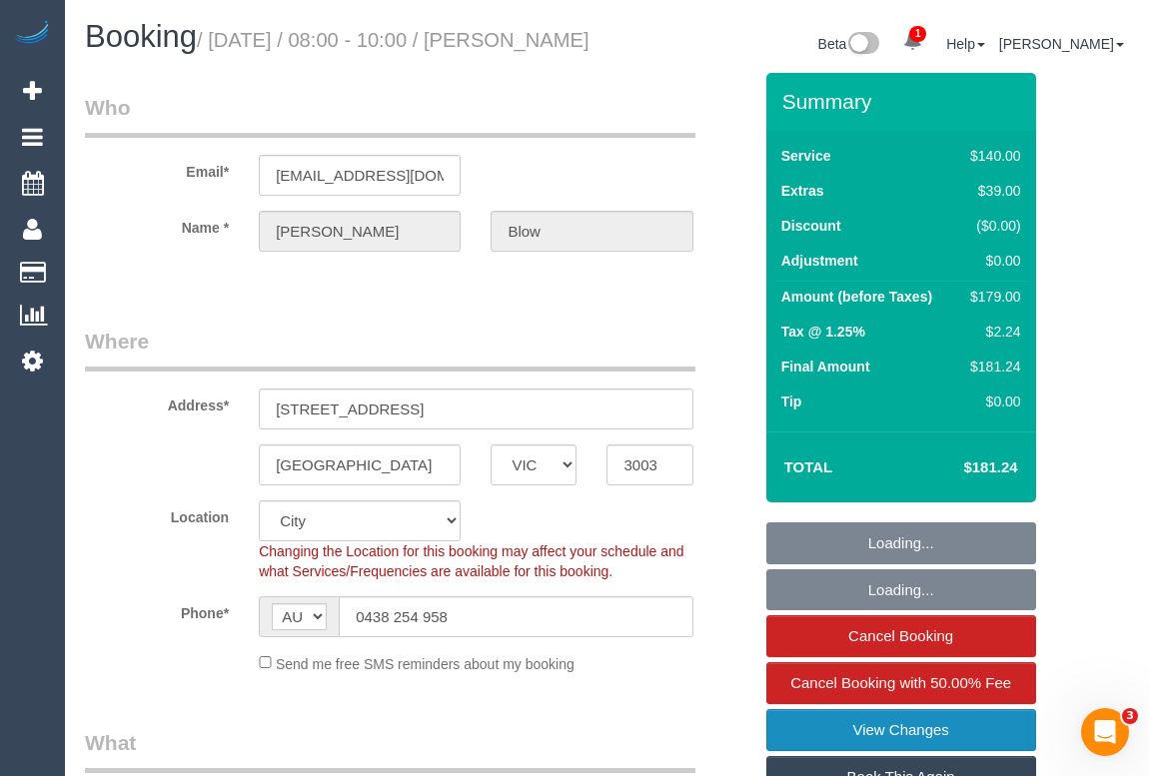
select select "object:1282"
click at [915, 750] on link "View Changes" at bounding box center [901, 730] width 270 height 42
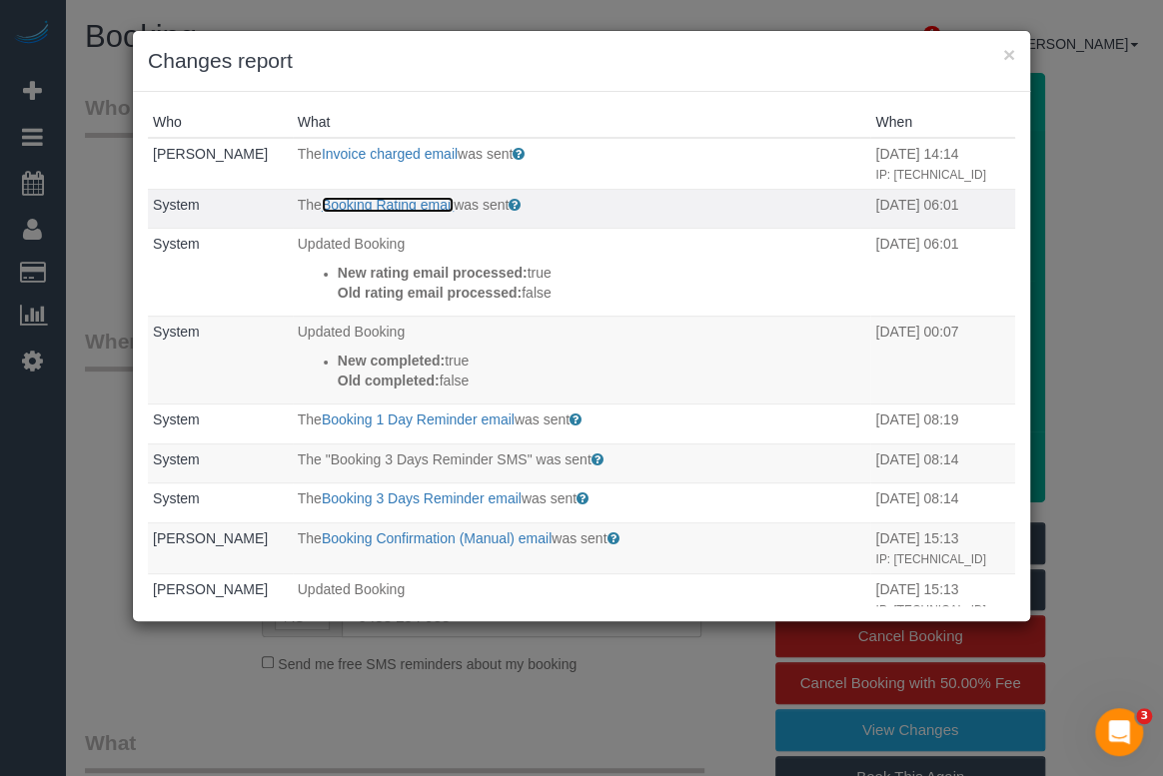
click at [372, 213] on link "Booking Rating email" at bounding box center [388, 205] width 132 height 16
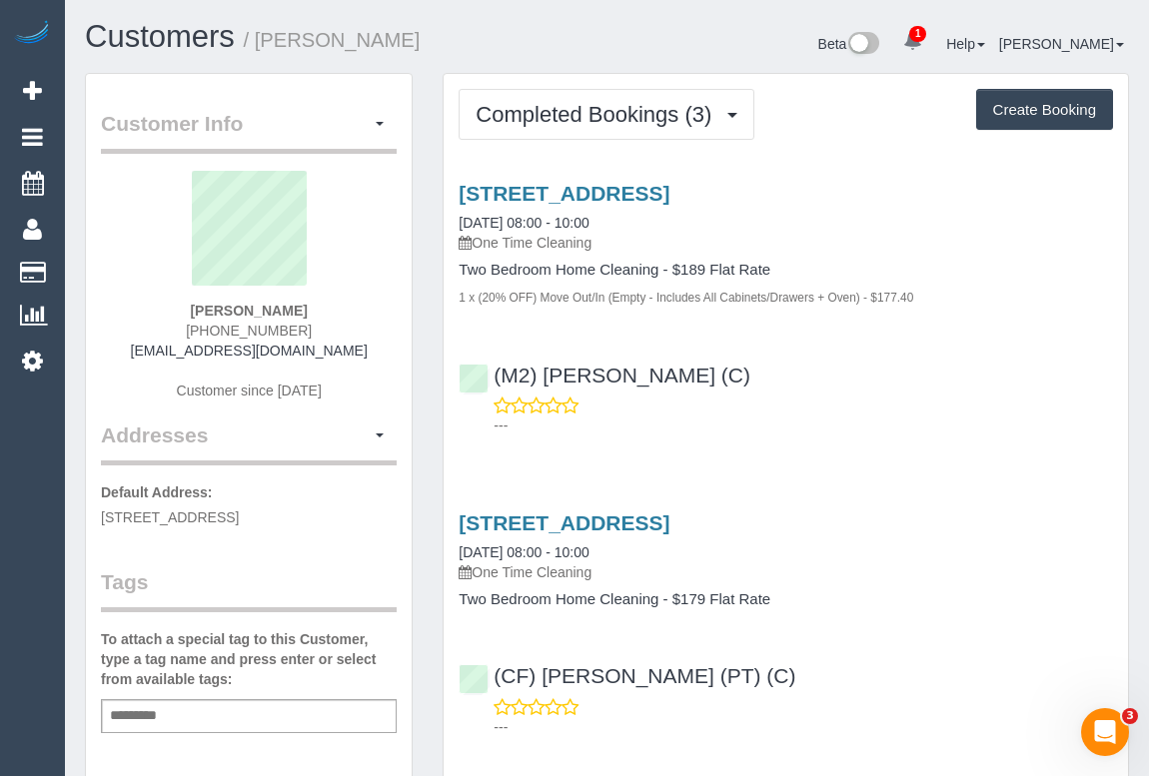
click at [659, 81] on div "Completed Bookings (3) Completed Bookings (3) Upcoming Bookings (0) Cancelled B…" at bounding box center [786, 642] width 684 height 1137
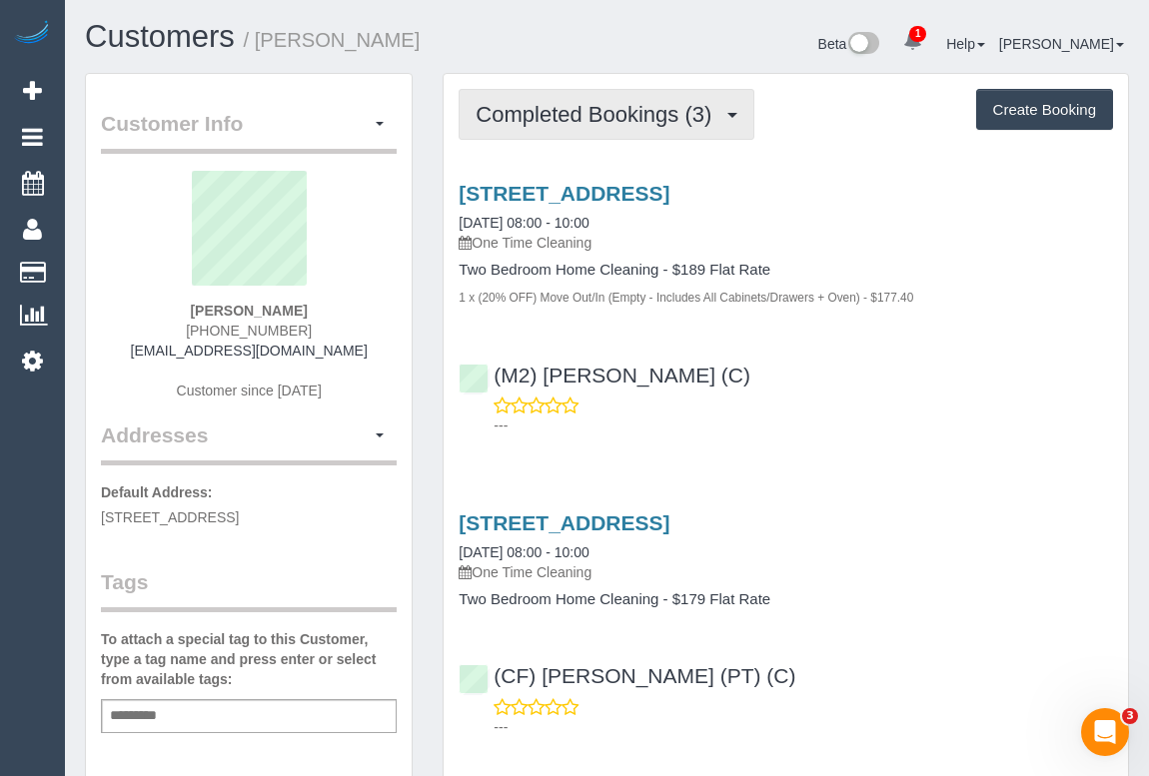
click at [633, 109] on span "Completed Bookings (3)" at bounding box center [599, 114] width 246 height 25
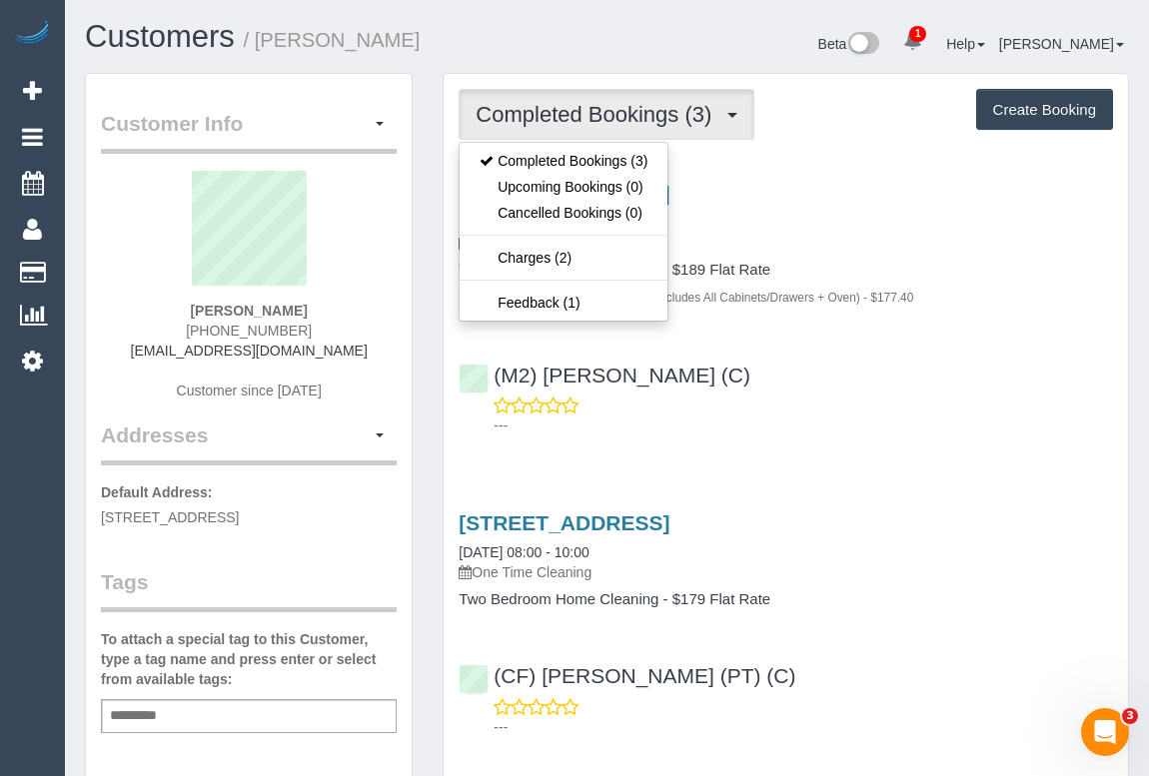
click at [913, 352] on div "(M2) [PERSON_NAME] (C) ---" at bounding box center [786, 392] width 684 height 90
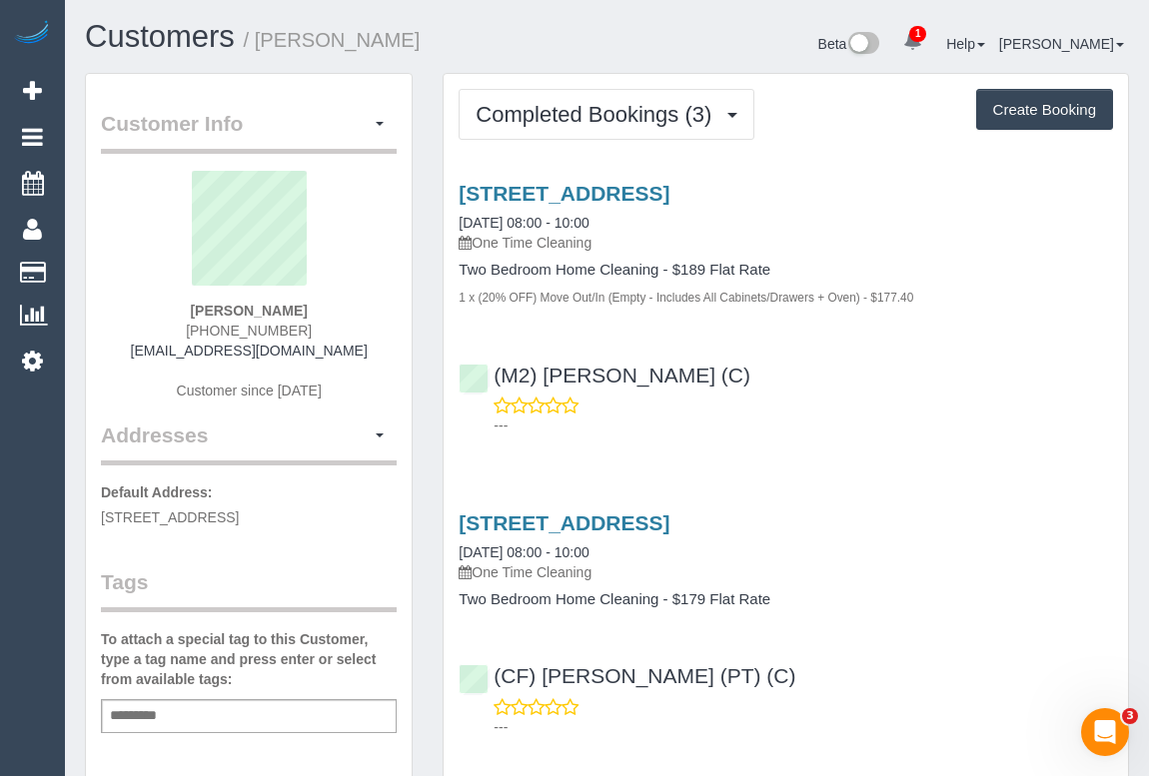
drag, startPoint x: 194, startPoint y: 329, endPoint x: 387, endPoint y: 330, distance: 192.8
click at [387, 330] on div "[PERSON_NAME] [PHONE_NUMBER] [EMAIL_ADDRESS][DOMAIN_NAME] Customer since [DATE]" at bounding box center [249, 296] width 296 height 250
copy span "[PHONE_NUMBER]"
drag, startPoint x: 162, startPoint y: 351, endPoint x: 377, endPoint y: 350, distance: 214.8
click at [377, 350] on div "[PERSON_NAME] [PHONE_NUMBER] [EMAIL_ADDRESS][DOMAIN_NAME] Customer since [DATE]" at bounding box center [249, 296] width 296 height 250
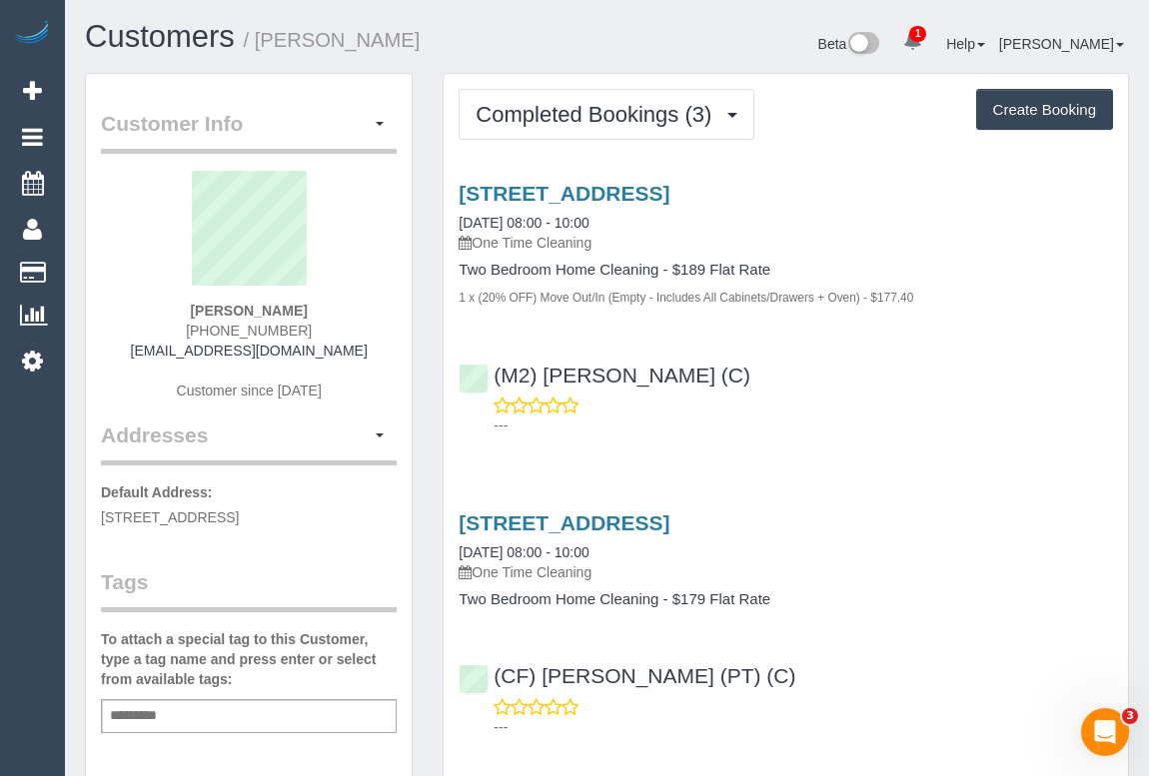
copy link "[EMAIL_ADDRESS][DOMAIN_NAME]"
click at [970, 436] on div "[STREET_ADDRESS] [DATE] 08:00 - 10:00 One Time Cleaning Two Bedroom Home Cleani…" at bounding box center [786, 305] width 684 height 280
drag, startPoint x: 160, startPoint y: 351, endPoint x: 370, endPoint y: 356, distance: 209.9
click at [370, 356] on div "[PERSON_NAME] [PHONE_NUMBER] [EMAIL_ADDRESS][DOMAIN_NAME] Customer since [DATE]" at bounding box center [249, 296] width 296 height 250
copy link "laurahylam@gmail.com"
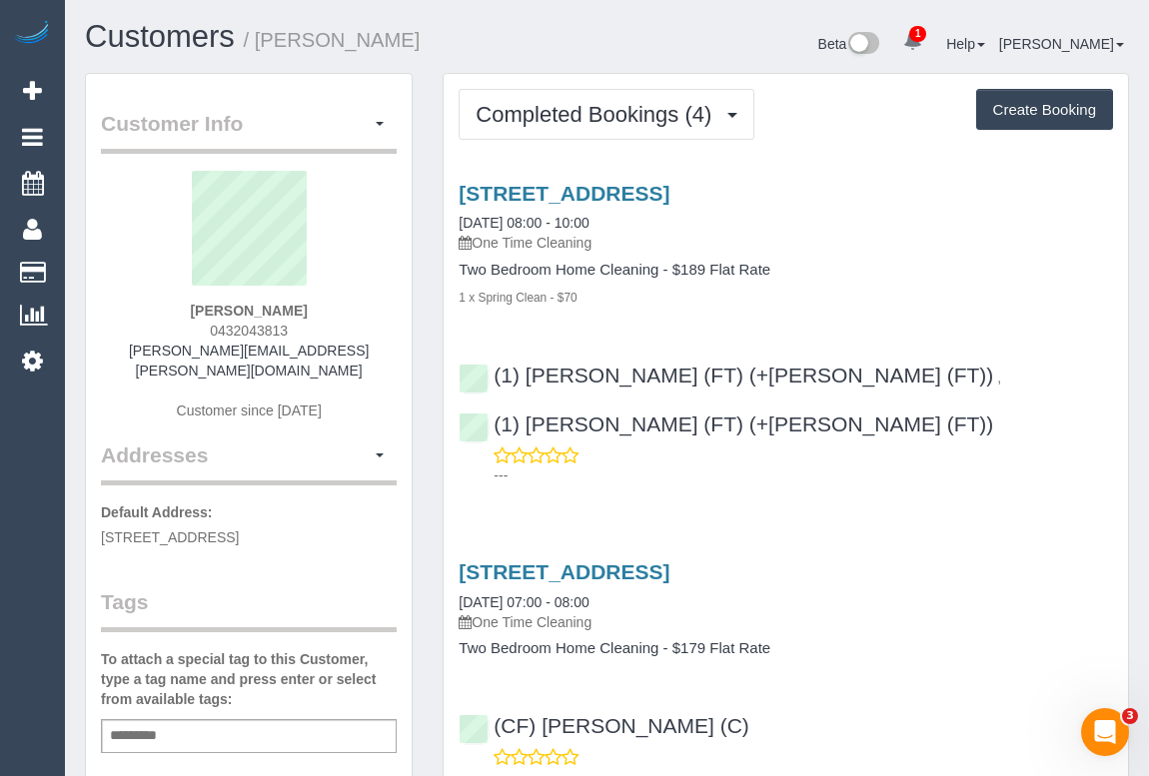
click at [931, 270] on h4 "Two Bedroom Home Cleaning - $189 Flat Rate" at bounding box center [786, 270] width 654 height 17
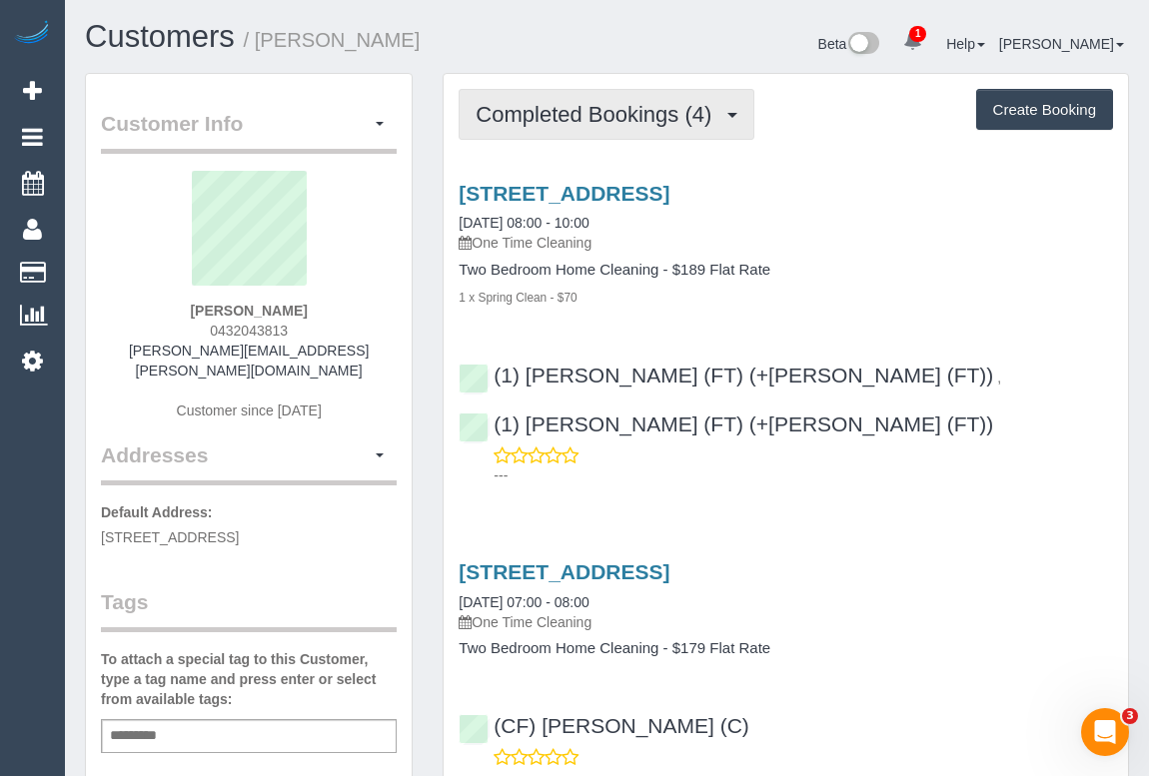
click at [542, 123] on span "Completed Bookings (4)" at bounding box center [599, 114] width 246 height 25
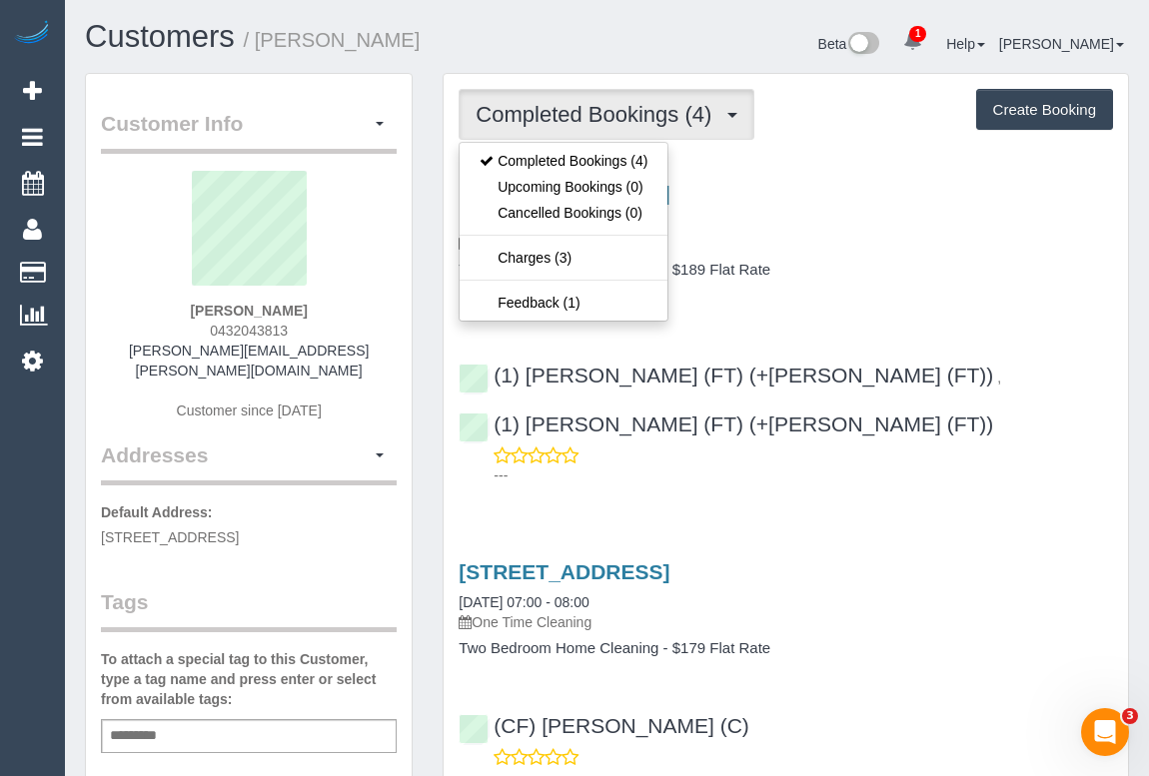
click at [913, 263] on h4 "Two Bedroom Home Cleaning - $189 Flat Rate" at bounding box center [786, 270] width 654 height 17
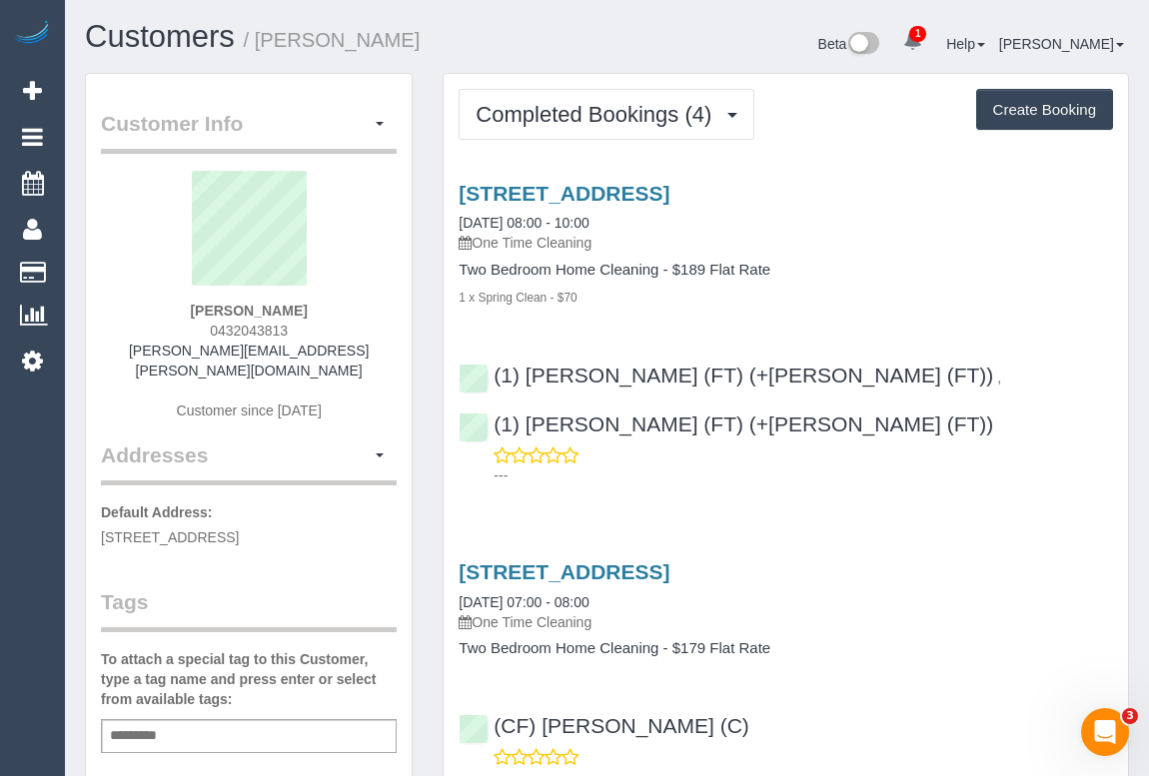
drag, startPoint x: 194, startPoint y: 325, endPoint x: 349, endPoint y: 327, distance: 154.9
click at [349, 327] on div "Sarah Kouw 0432043813 sarah.kouw@gmail.com Customer since 2023" at bounding box center [249, 306] width 296 height 270
copy span "0432043813"
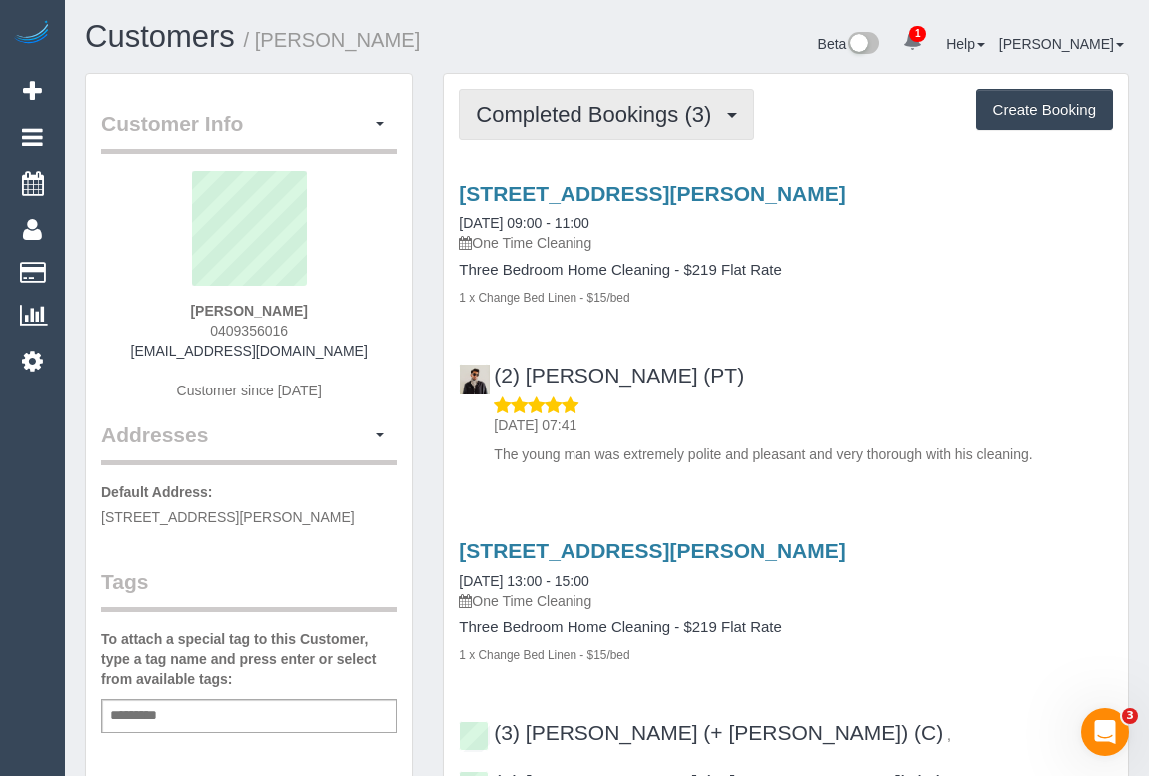
click at [624, 117] on span "Completed Bookings (3)" at bounding box center [599, 114] width 246 height 25
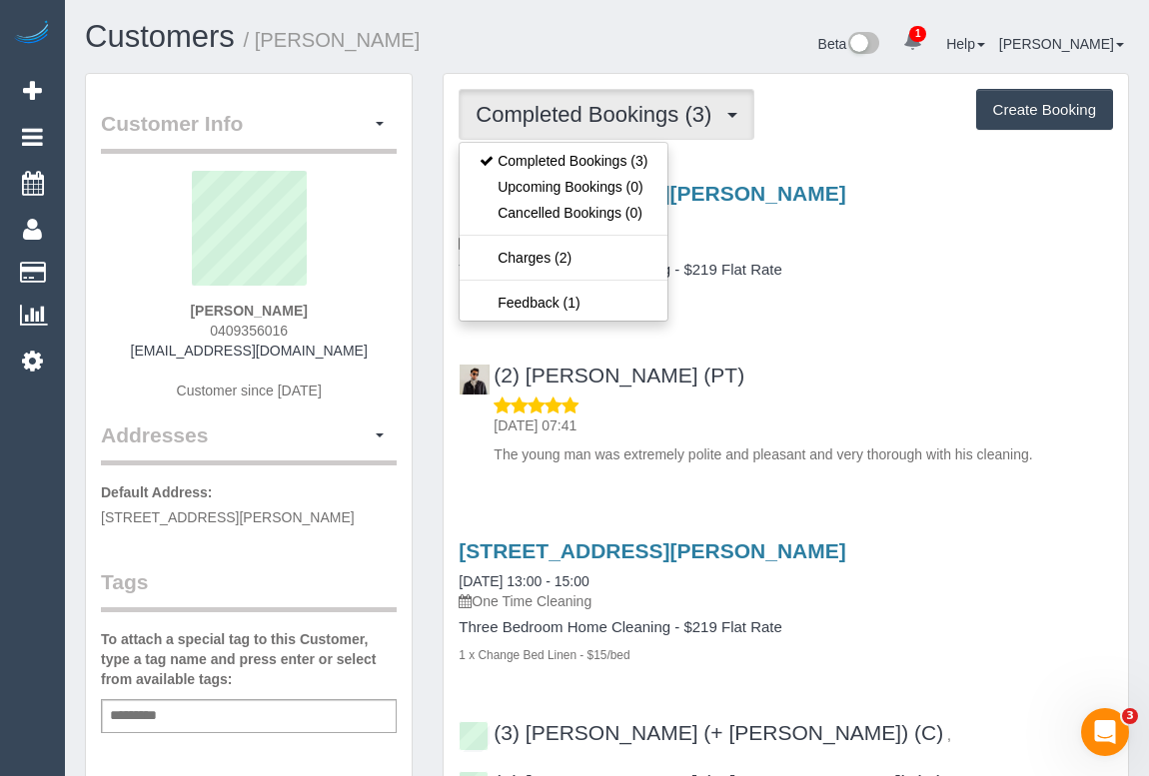
click at [847, 406] on div "02/10/2025 07:41 The young man was extremely polite and pleasant and very thoro…" at bounding box center [786, 430] width 654 height 69
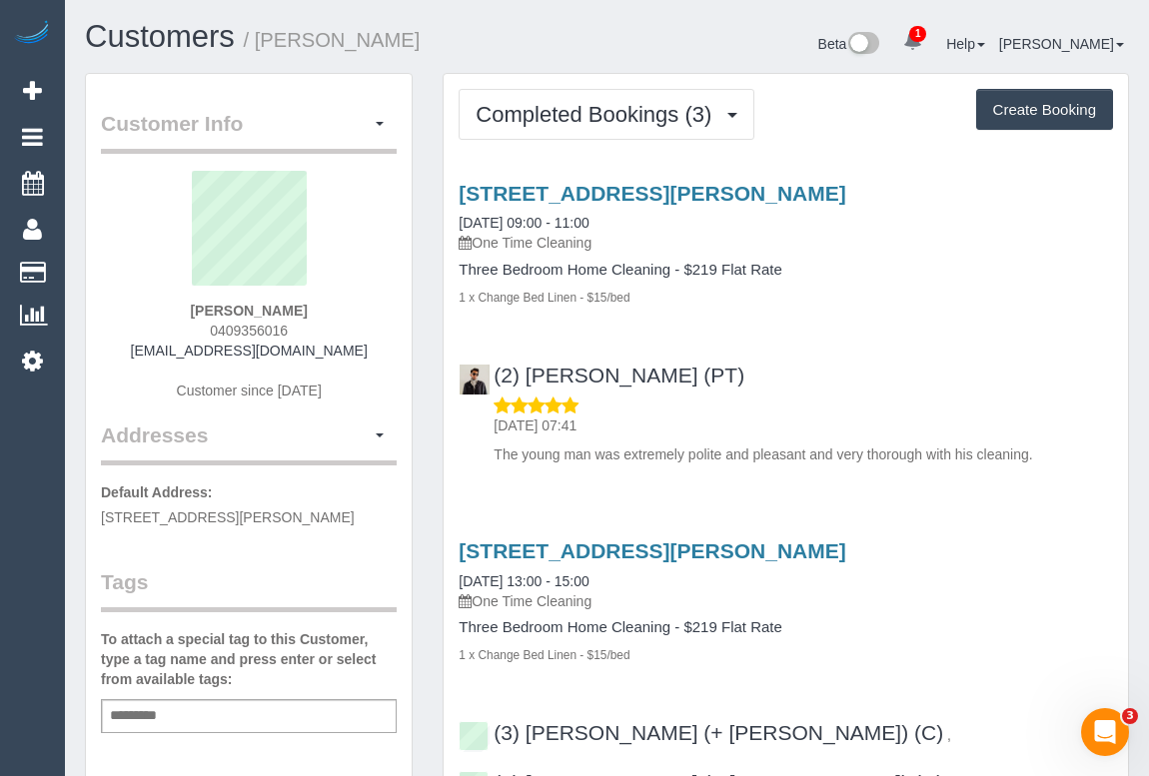
click at [881, 374] on div "(2) Azwad Raza (PT) 02/10/2025 07:41 The young man was extremely polite and ple…" at bounding box center [786, 406] width 684 height 118
drag, startPoint x: 193, startPoint y: 326, endPoint x: 342, endPoint y: 327, distance: 148.9
click at [342, 327] on div "Lou-anne Folder 0409356016 louanfol@gmail.com Customer since 2023" at bounding box center [249, 296] width 296 height 250
copy span "0409356016"
click at [877, 298] on div "1 x Change Bed Linen - $15/bed" at bounding box center [786, 297] width 654 height 20
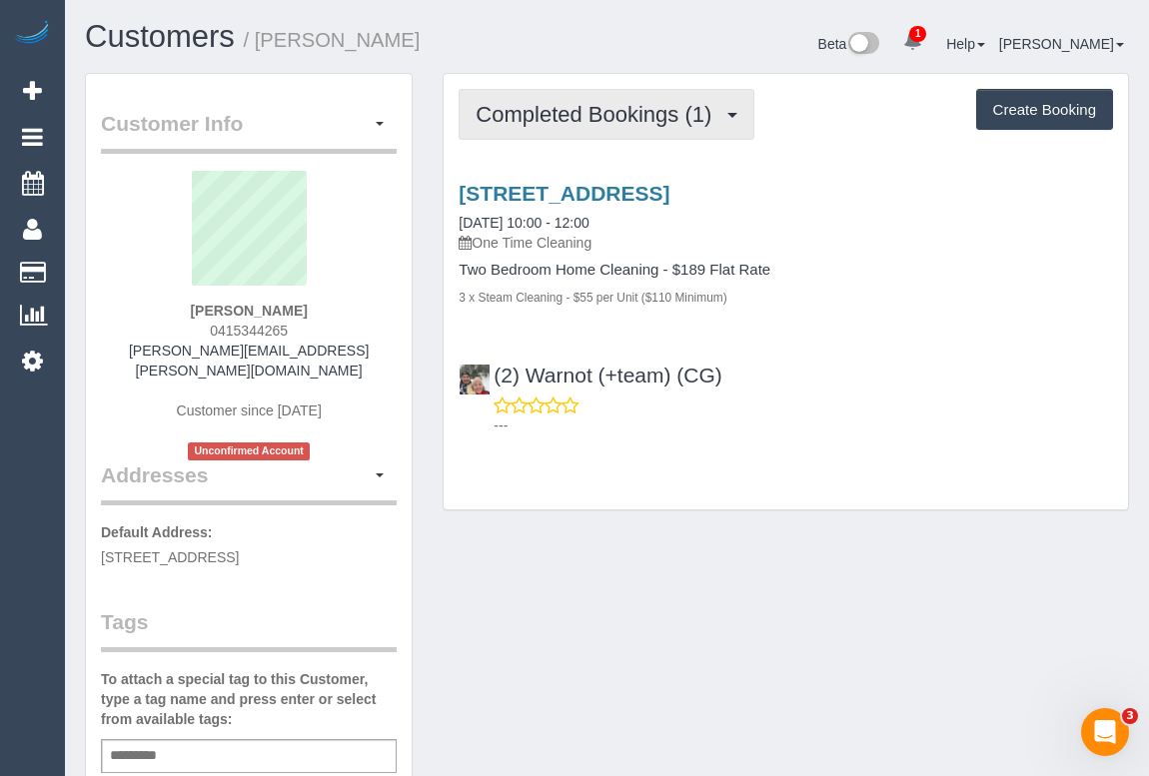
click at [546, 123] on span "Completed Bookings (1)" at bounding box center [599, 114] width 246 height 25
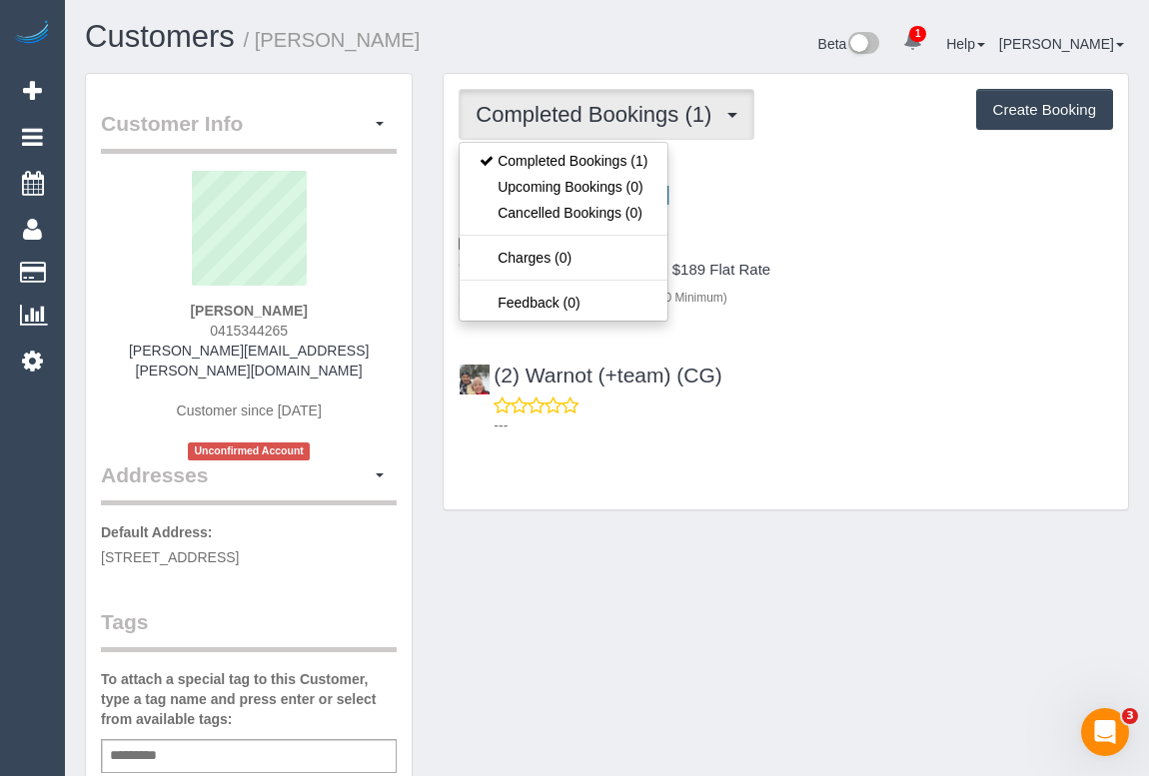
click at [806, 568] on div "Customer Info Edit Contact Info Send Message Email Preferences Special Sales Ta…" at bounding box center [607, 762] width 1074 height 1379
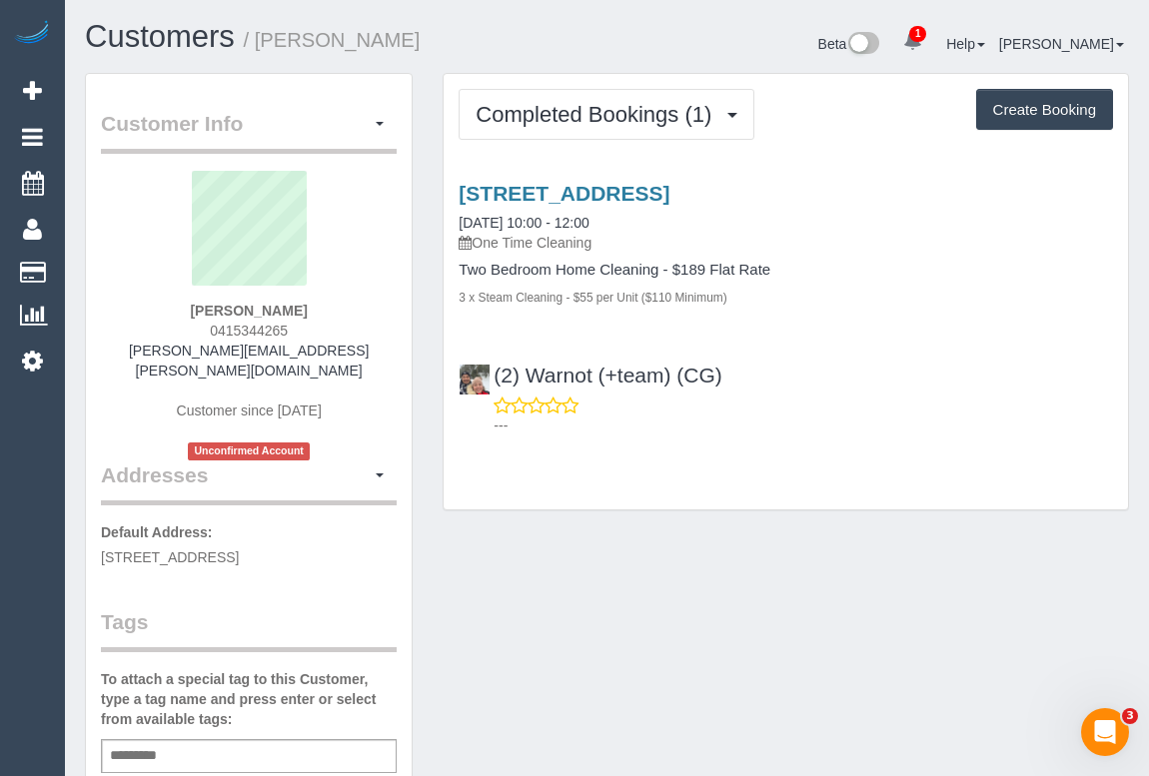
click at [629, 521] on div "Completed Bookings (1) Completed Bookings (1) Upcoming Bookings (0) Cancelled B…" at bounding box center [786, 302] width 716 height 458
click at [512, 628] on div "Customer Info Edit Contact Info Send Message Email Preferences Special Sales Ta…" at bounding box center [607, 762] width 1074 height 1379
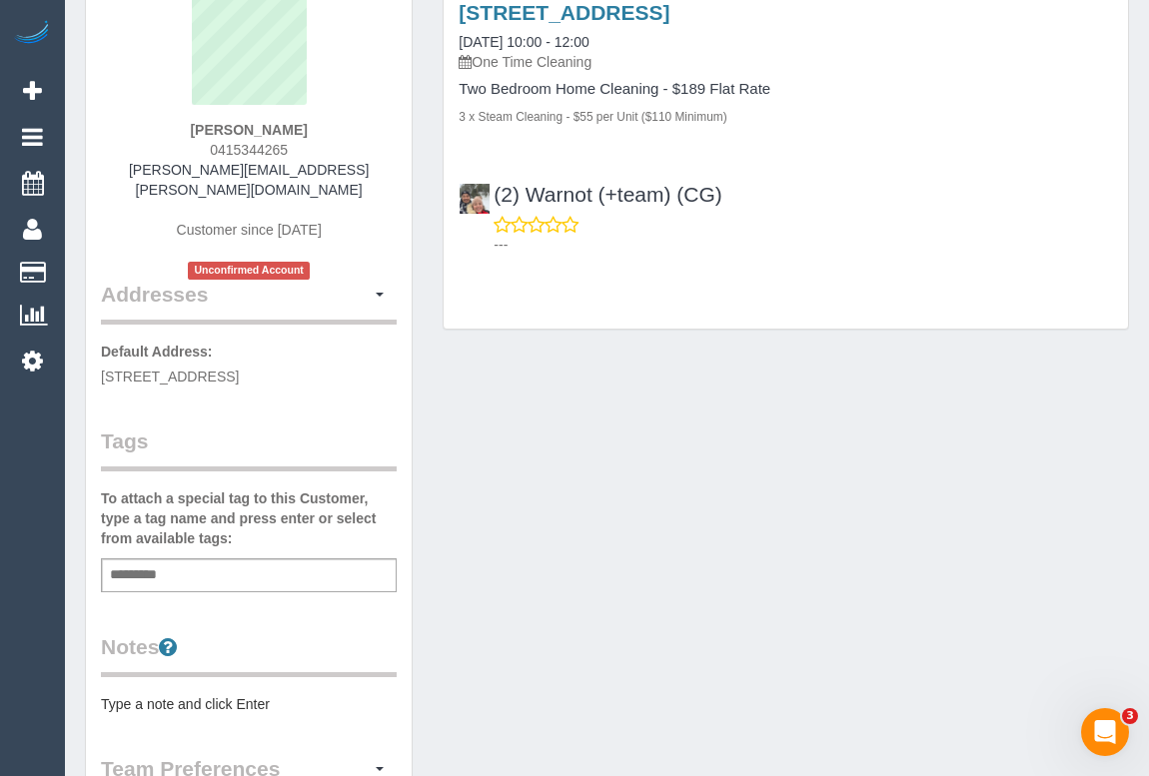
click at [190, 558] on div "Add a tag" at bounding box center [249, 575] width 296 height 34
type input "*"
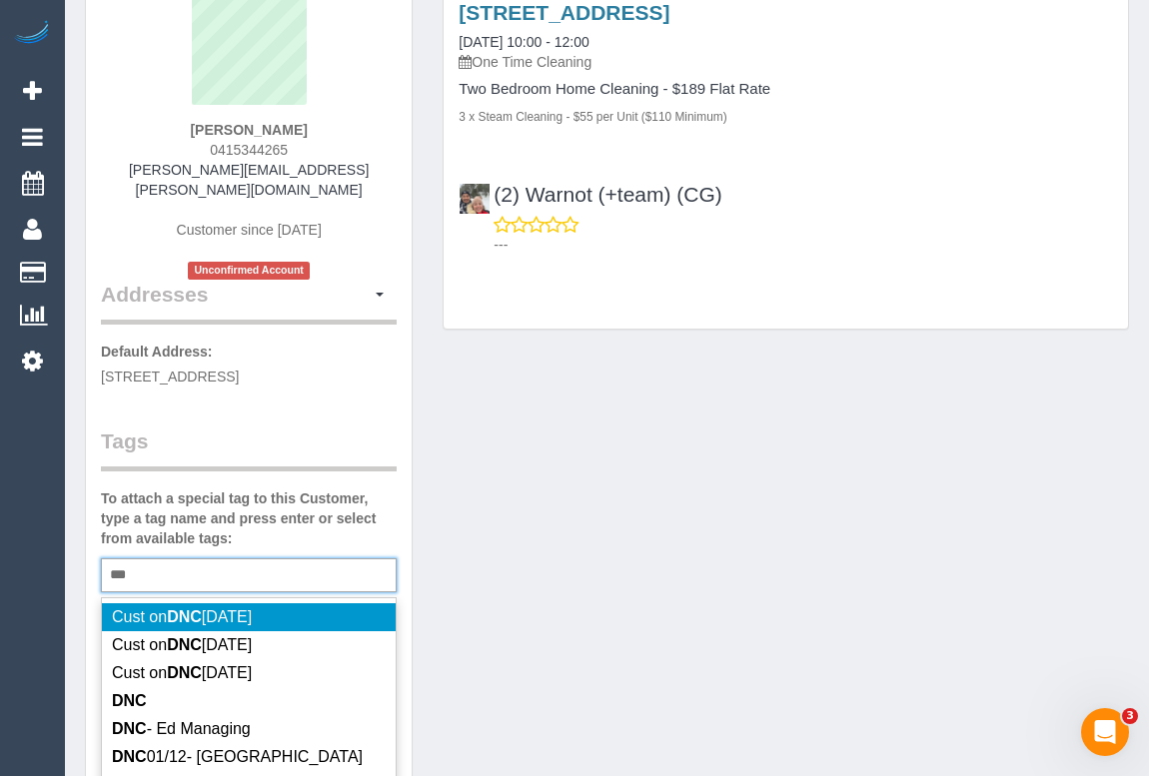
type input "***"
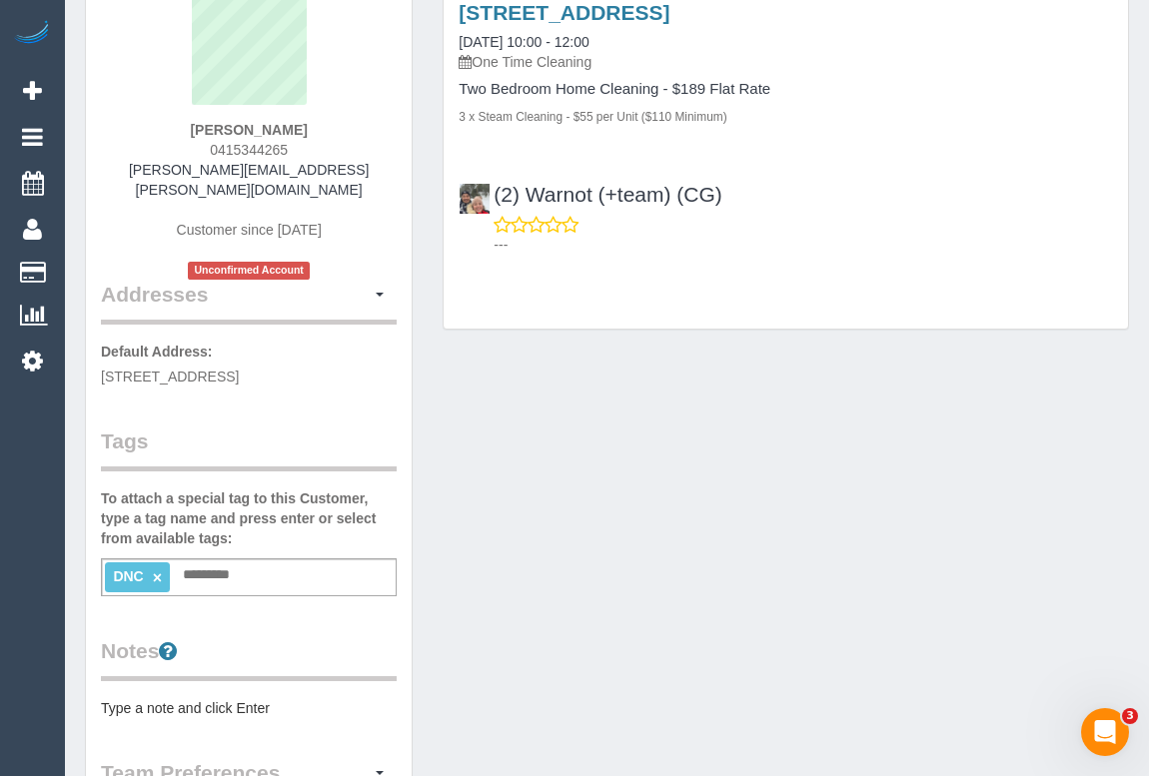
click at [160, 569] on link "×" at bounding box center [157, 577] width 9 height 17
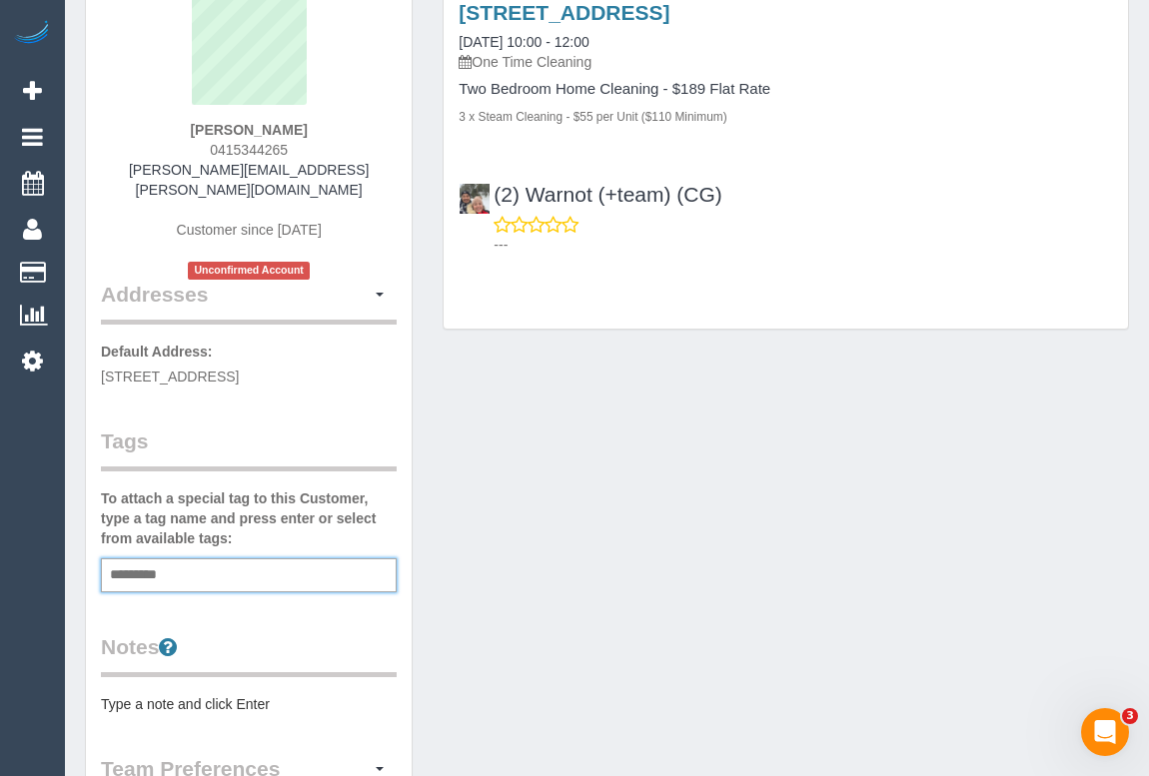
click at [138, 562] on input "text" at bounding box center [139, 575] width 68 height 26
type input "**********"
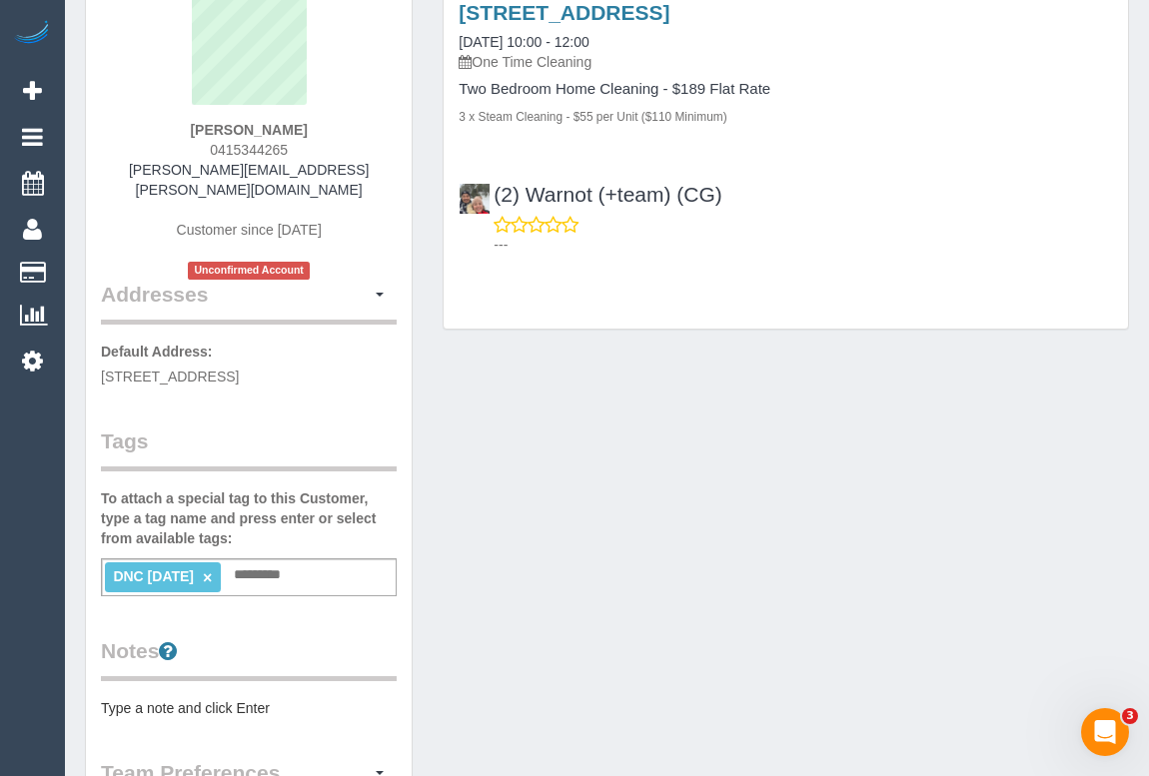
click at [540, 535] on div "Customer Info Edit Contact Info Send Message Email Preferences Special Sales Ta…" at bounding box center [607, 583] width 1074 height 1383
drag, startPoint x: 151, startPoint y: 167, endPoint x: 342, endPoint y: 170, distance: 190.8
click at [342, 170] on div "Rochelle Young 0415344265 rochelle.young@live.com Customer since 2025 Unconfirm…" at bounding box center [249, 135] width 296 height 290
copy link "rochelle.young@live.com"
drag, startPoint x: 185, startPoint y: 127, endPoint x: 354, endPoint y: 138, distance: 169.2
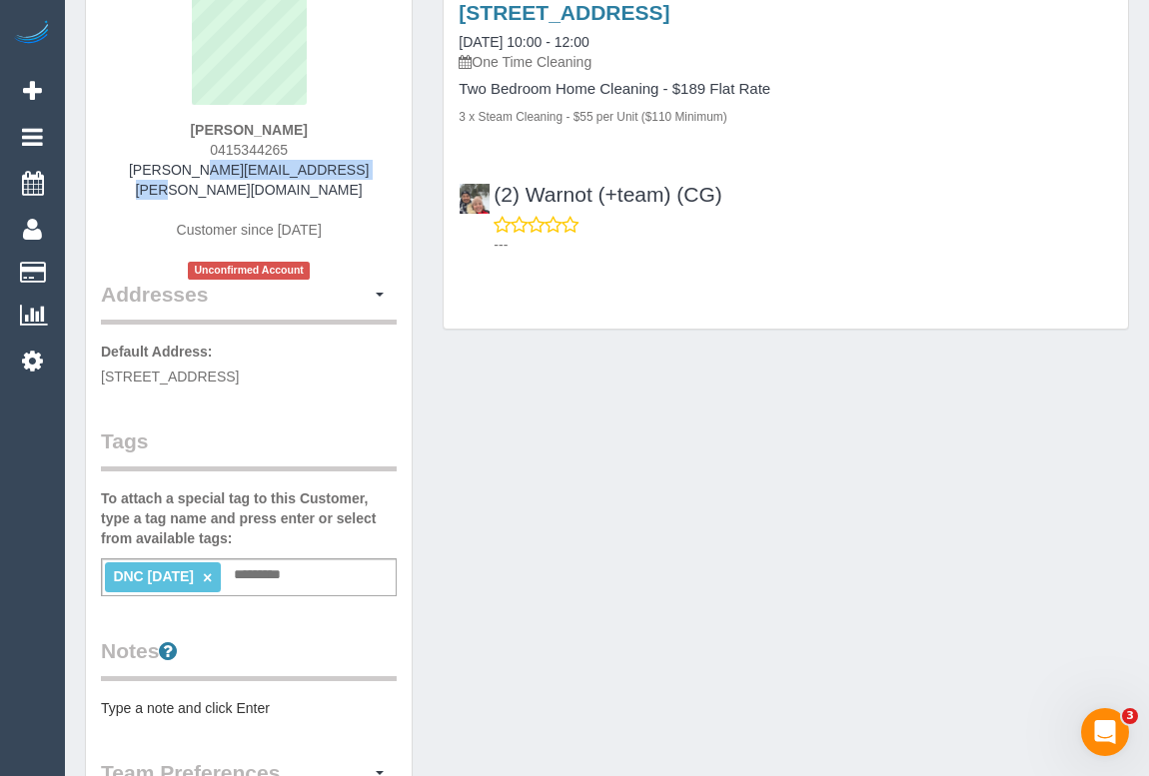
click at [354, 138] on div "Rochelle Young 0415344265 rochelle.young@live.com Customer since 2025 Unconfirm…" at bounding box center [249, 135] width 296 height 290
copy div "Rochelle Young 0415344265"
click at [325, 135] on div "Rochelle Young 0415344265 rochelle.young@live.com Customer since 2025 Unconfirm…" at bounding box center [249, 135] width 296 height 290
click at [174, 130] on div "Rochelle Young 0415344265 rochelle.young@live.com Customer since 2025 Unconfirm…" at bounding box center [249, 135] width 296 height 290
drag, startPoint x: 182, startPoint y: 123, endPoint x: 343, endPoint y: 126, distance: 160.9
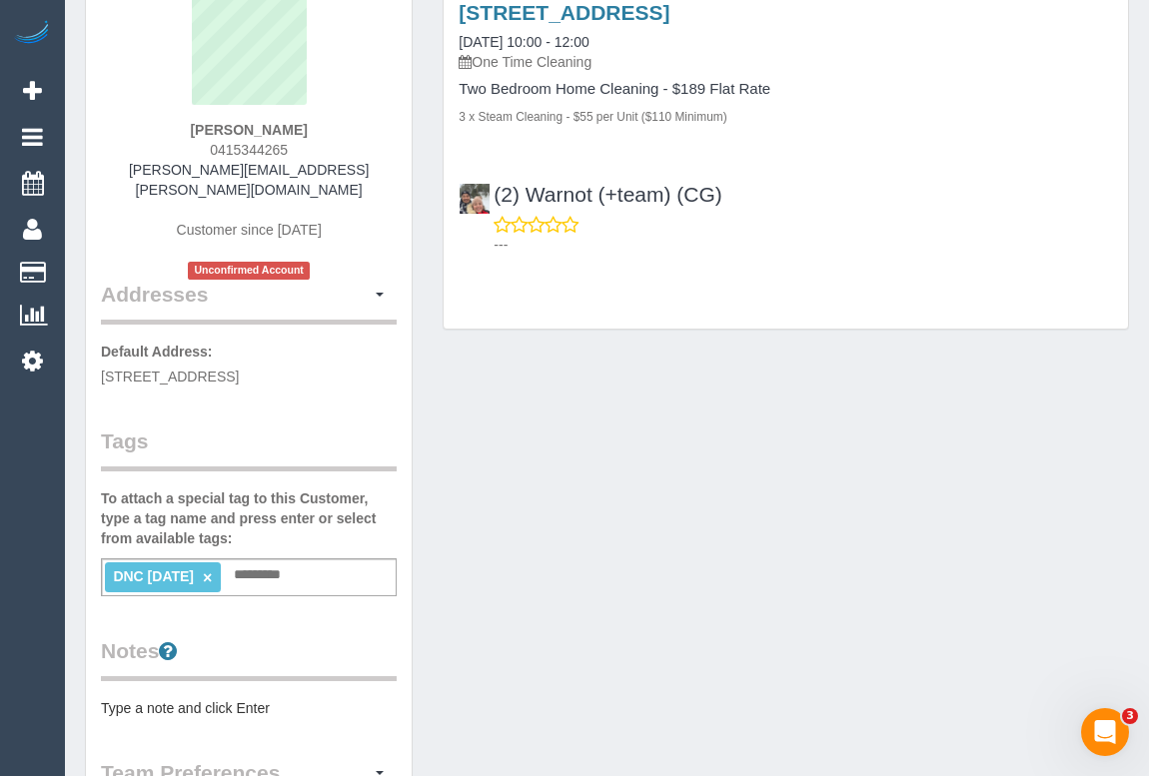
click at [343, 126] on div "Rochelle Young 0415344265 rochelle.young@live.com Customer since 2025 Unconfirm…" at bounding box center [249, 135] width 296 height 290
copy strong "Rochelle Young"
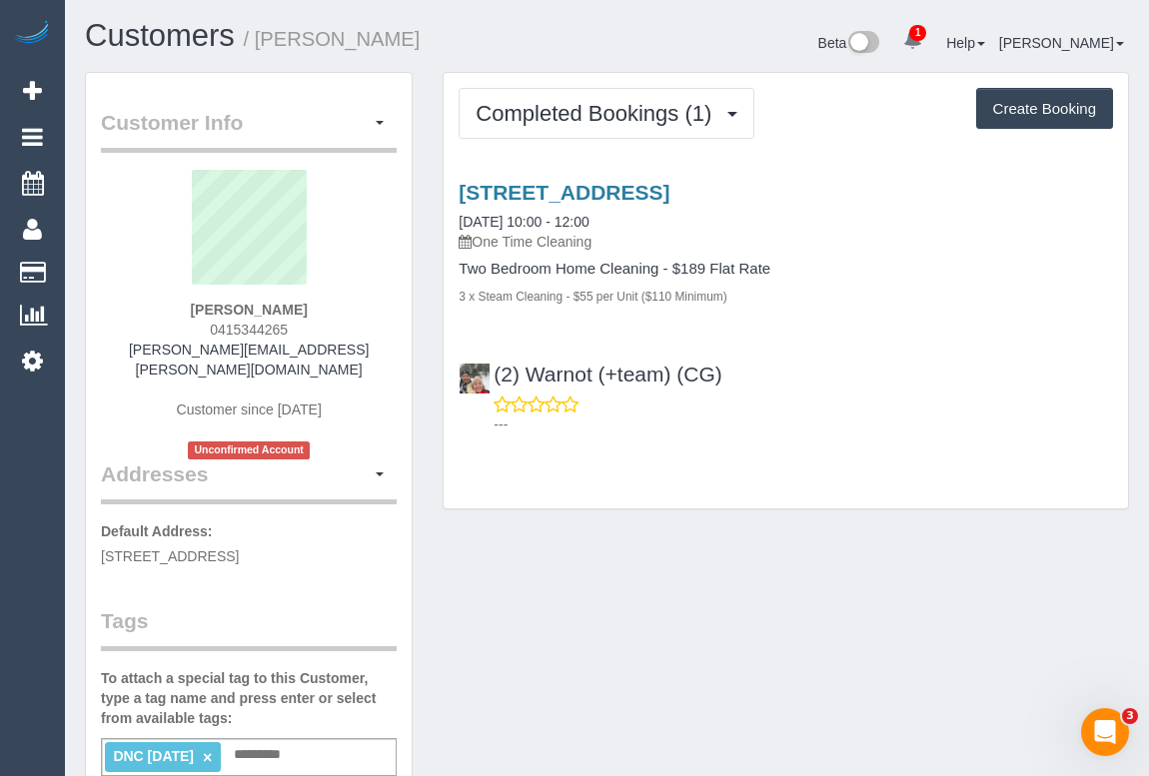
scroll to position [0, 0]
drag, startPoint x: 751, startPoint y: 377, endPoint x: 497, endPoint y: 377, distance: 254.8
click at [497, 377] on div "(2) Warnot (+team) (CG) ---" at bounding box center [786, 392] width 684 height 90
copy link "(2) Warnot (+team) (CG)"
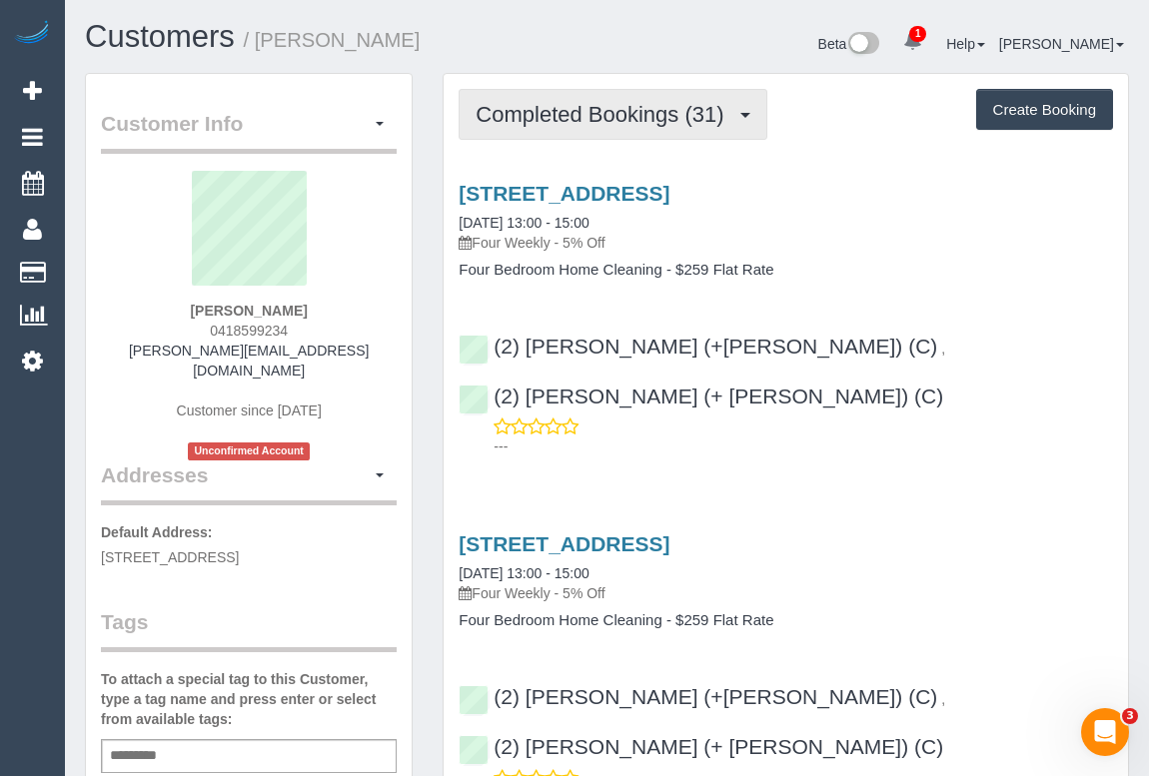
click at [618, 117] on span "Completed Bookings (31)" at bounding box center [605, 114] width 258 height 25
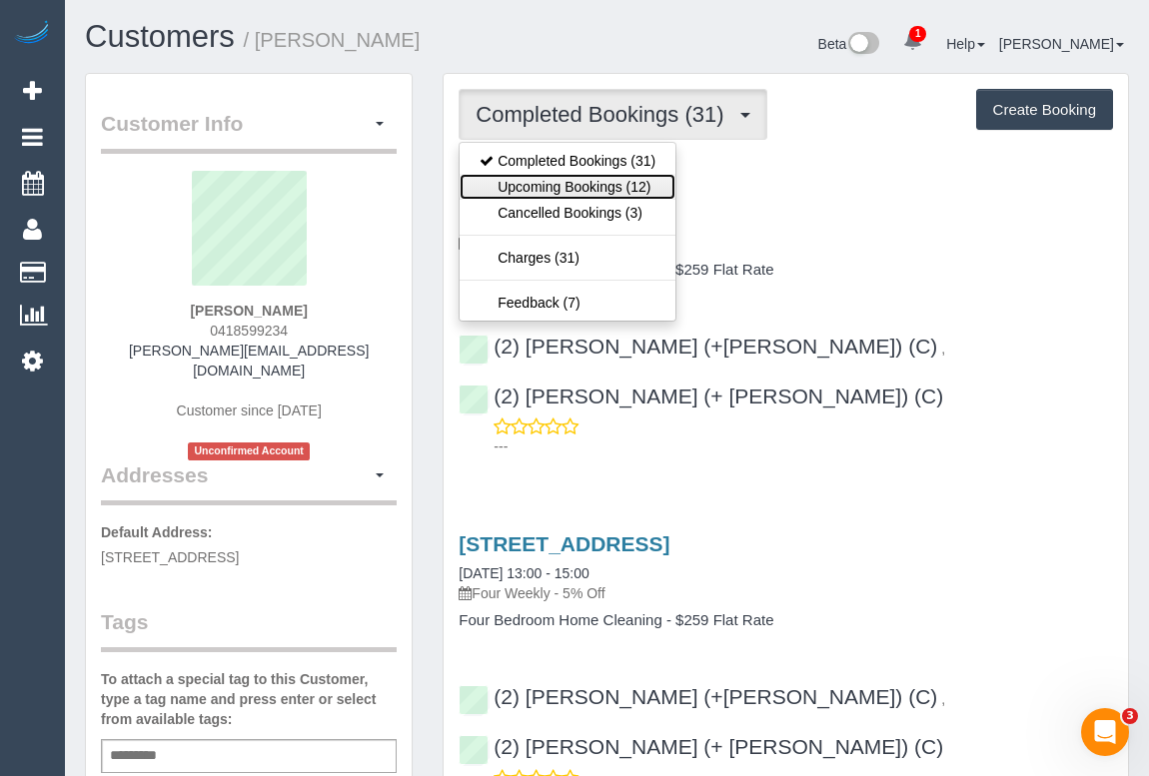
click at [586, 186] on link "Upcoming Bookings (12)" at bounding box center [568, 187] width 216 height 26
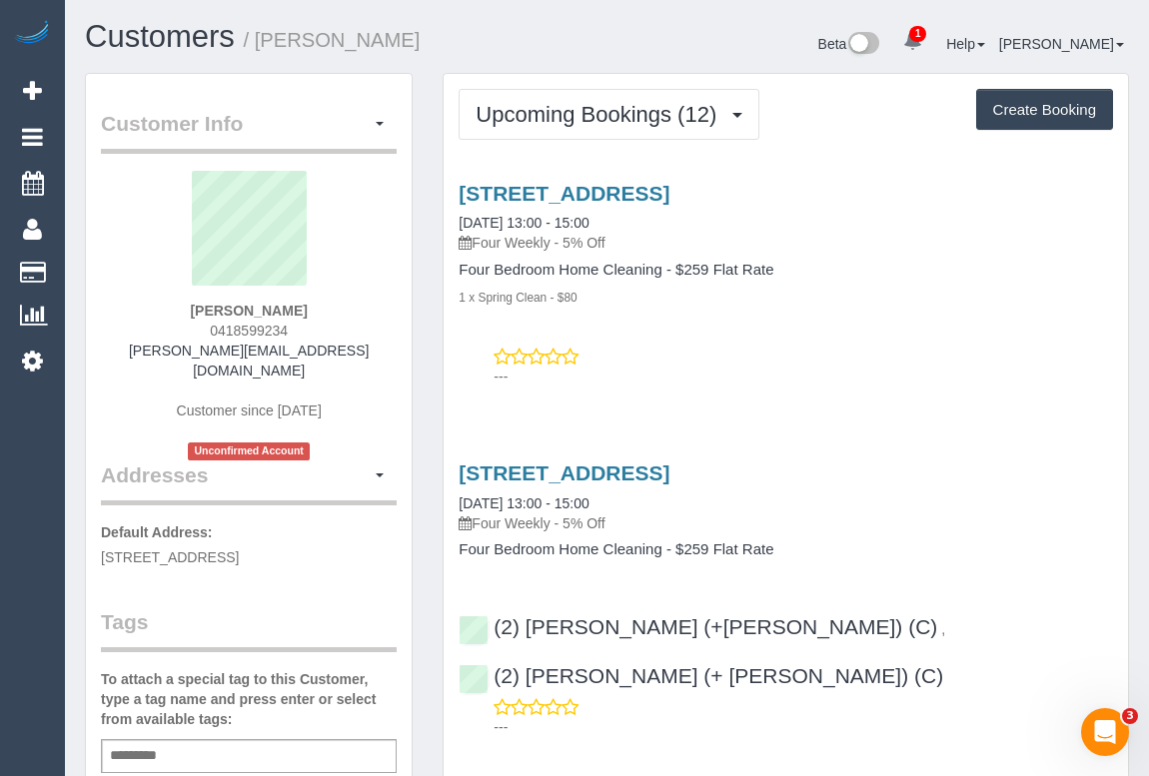
click at [897, 388] on div "[STREET_ADDRESS] [DATE] 13:00 - 15:00 Four Weekly - 5% Off Four Bedroom Home Cl…" at bounding box center [786, 280] width 684 height 231
click at [723, 394] on div "[STREET_ADDRESS] [DATE] 13:00 - 15:00 Four Weekly - 5% Off Four Bedroom Home Cl…" at bounding box center [786, 280] width 684 height 231
click at [938, 445] on div "[STREET_ADDRESS] [DATE] 13:00 - 15:00 Four Weekly - 5% Off Four Bedroom Home Cl…" at bounding box center [786, 595] width 684 height 301
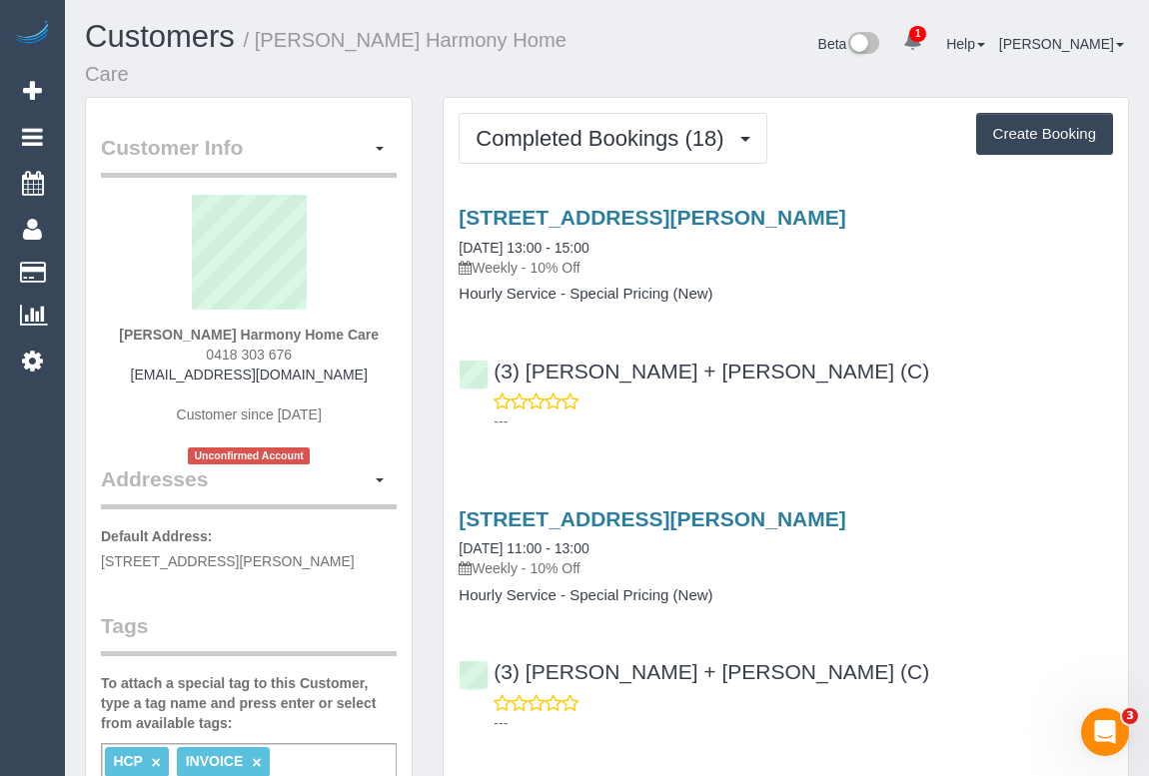
drag, startPoint x: 198, startPoint y: 372, endPoint x: 340, endPoint y: 373, distance: 141.9
click at [340, 373] on div "[PERSON_NAME] Harmony Home Care 0418 303 676 [EMAIL_ADDRESS][DOMAIN_NAME] Custo…" at bounding box center [249, 330] width 296 height 270
copy span "0418 303 676"
drag, startPoint x: 116, startPoint y: 333, endPoint x: 190, endPoint y: 333, distance: 73.9
click at [190, 333] on div "[PERSON_NAME] Harmony Home Care 0418 303 676 [EMAIL_ADDRESS][DOMAIN_NAME] Custo…" at bounding box center [249, 330] width 296 height 270
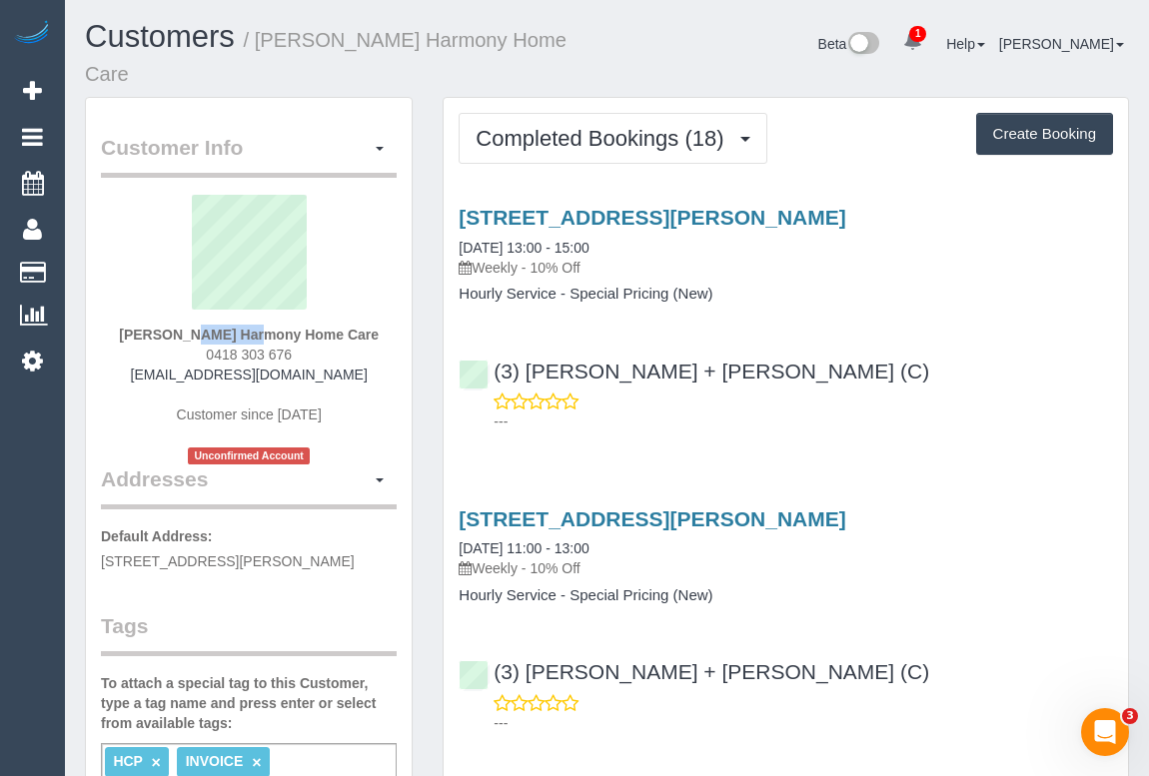
copy strong "[PERSON_NAME]"
drag, startPoint x: 200, startPoint y: 377, endPoint x: 329, endPoint y: 370, distance: 129.1
click at [329, 370] on div "Guiseppe Lombardo Harmony Home Care 0418 303 676 blombardo97@outlook.com Custom…" at bounding box center [249, 330] width 296 height 270
copy span "0418 303 676"
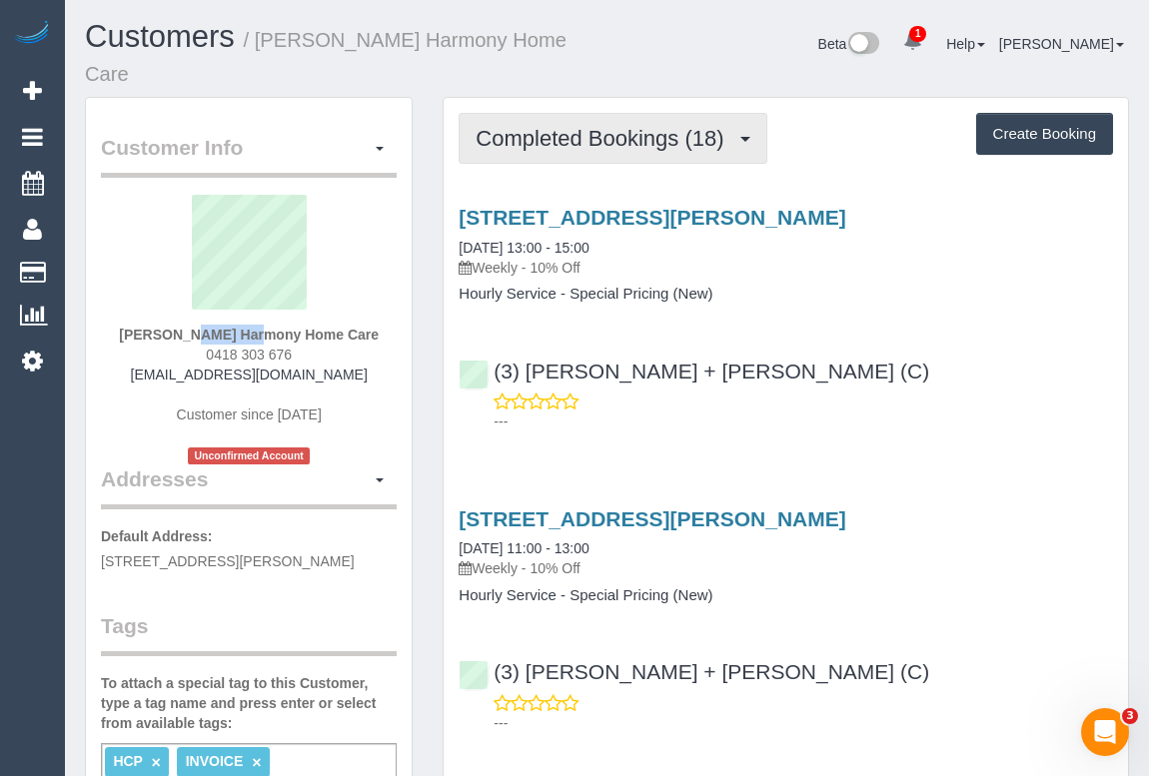
click at [594, 140] on span "Completed Bookings (18)" at bounding box center [605, 138] width 258 height 25
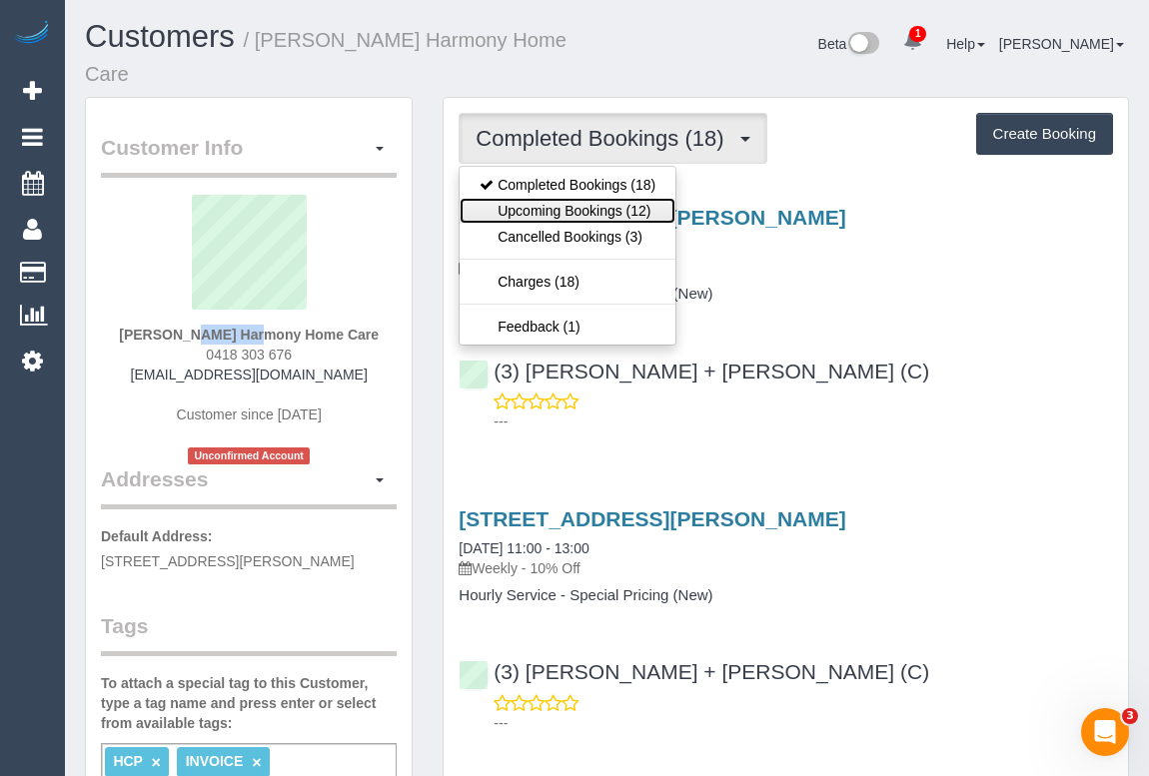
click at [588, 204] on link "Upcoming Bookings (12)" at bounding box center [568, 211] width 216 height 26
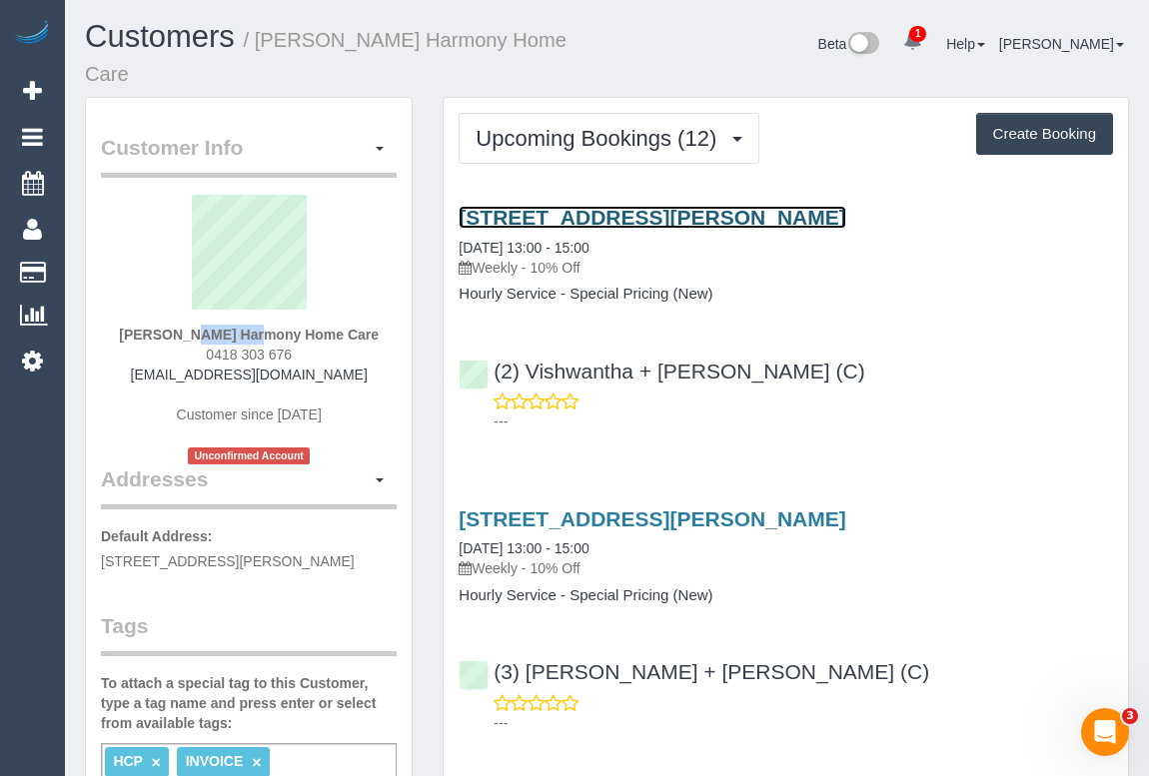
click at [619, 210] on link "97 Porter Rd, Heidelberg Heights, VIC 3081" at bounding box center [652, 217] width 387 height 23
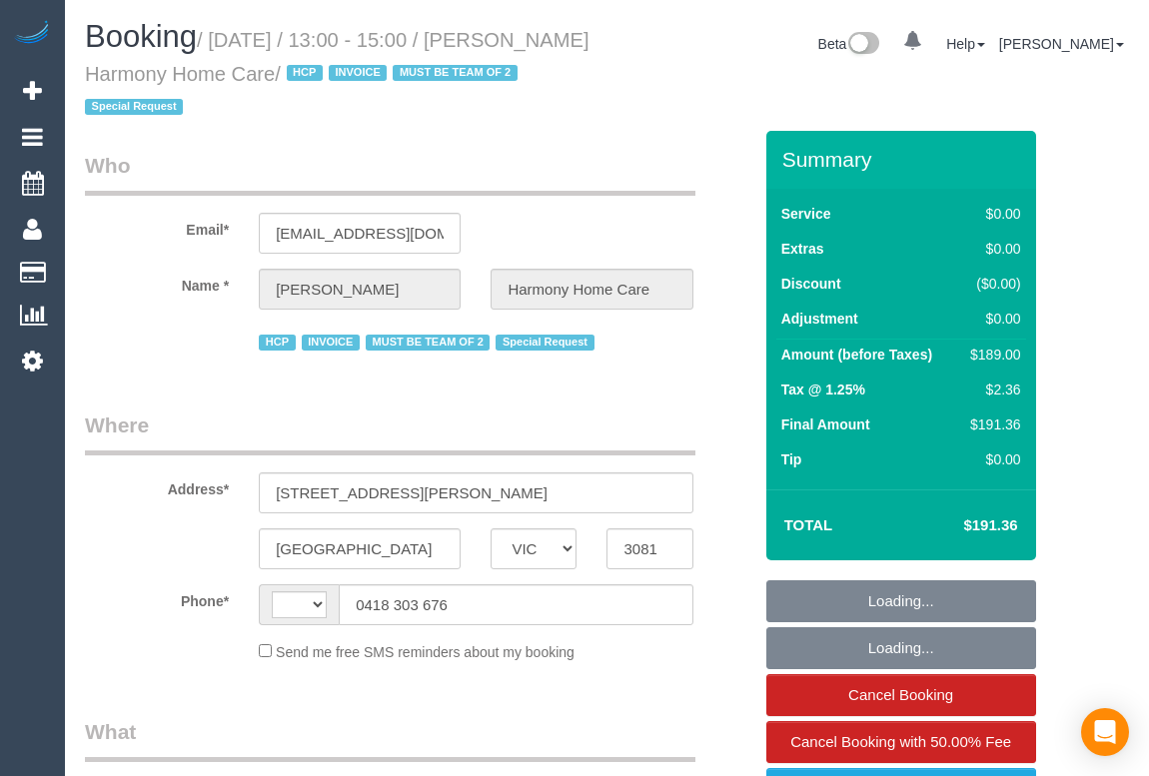
select select "VIC"
select select "object:320"
select select "number:28"
select select "number:14"
select select "number:19"
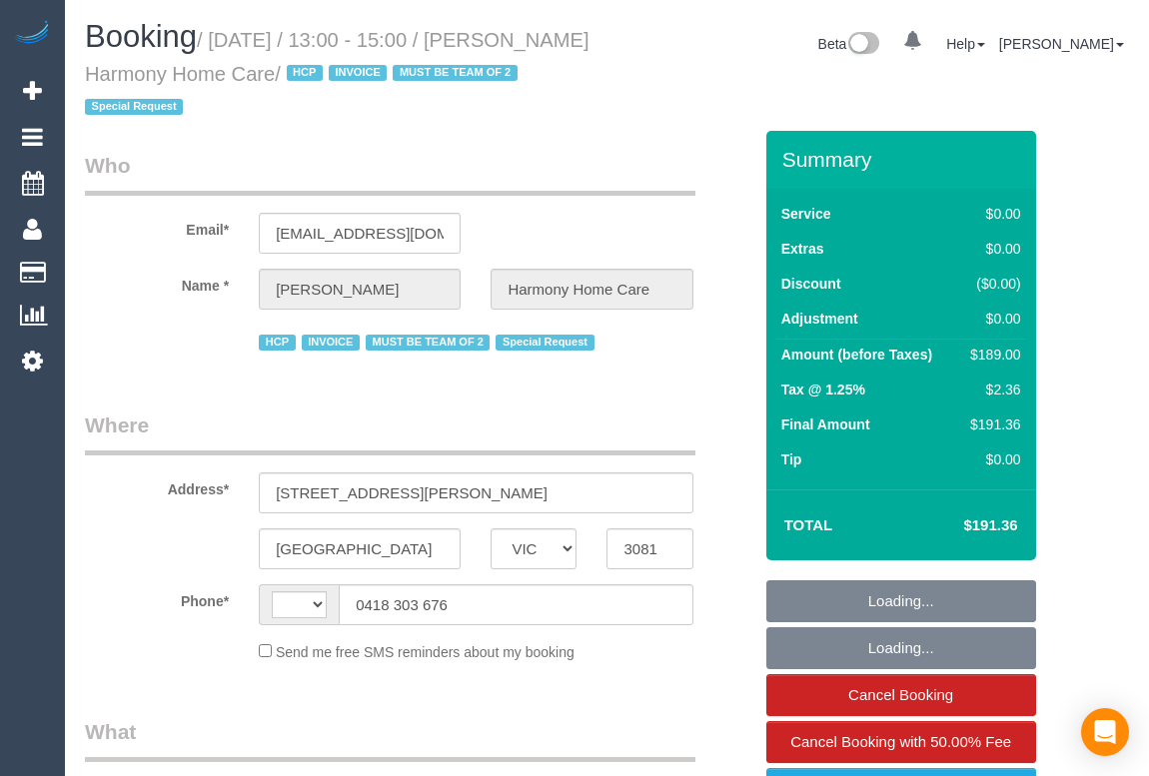
select select "number:36"
select select "number:35"
select select "string:AU"
select select "180"
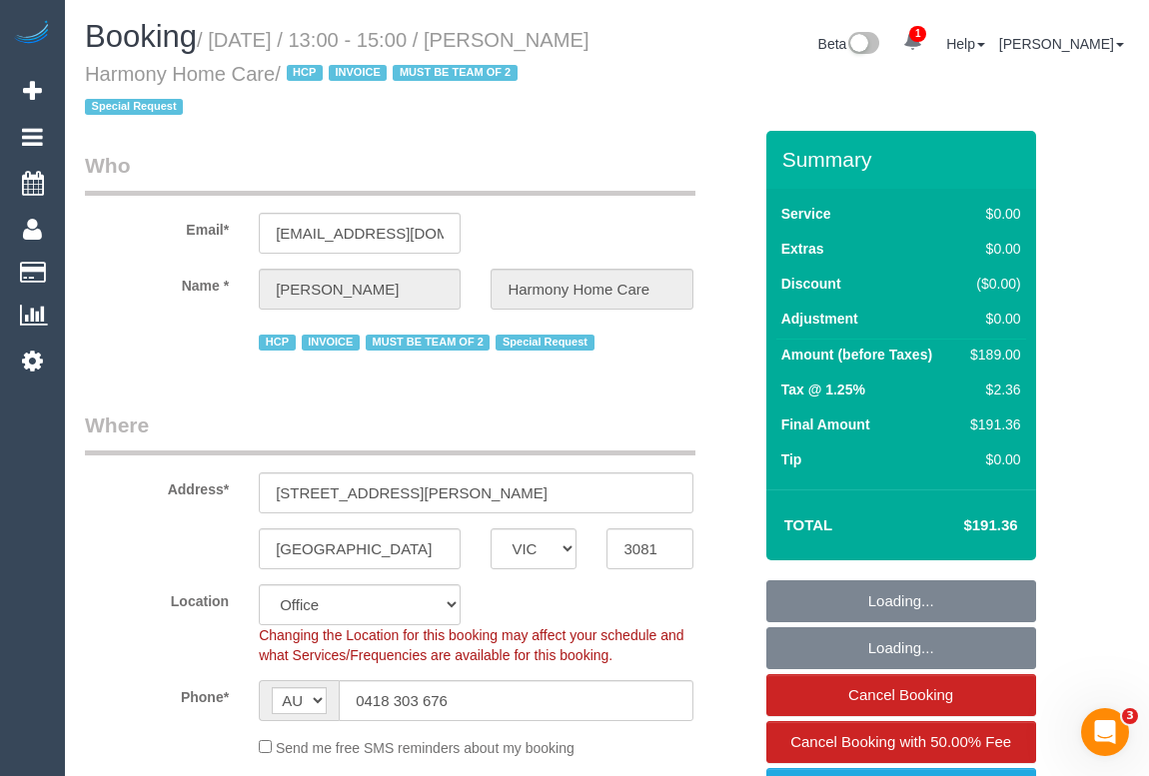
select select "object:2209"
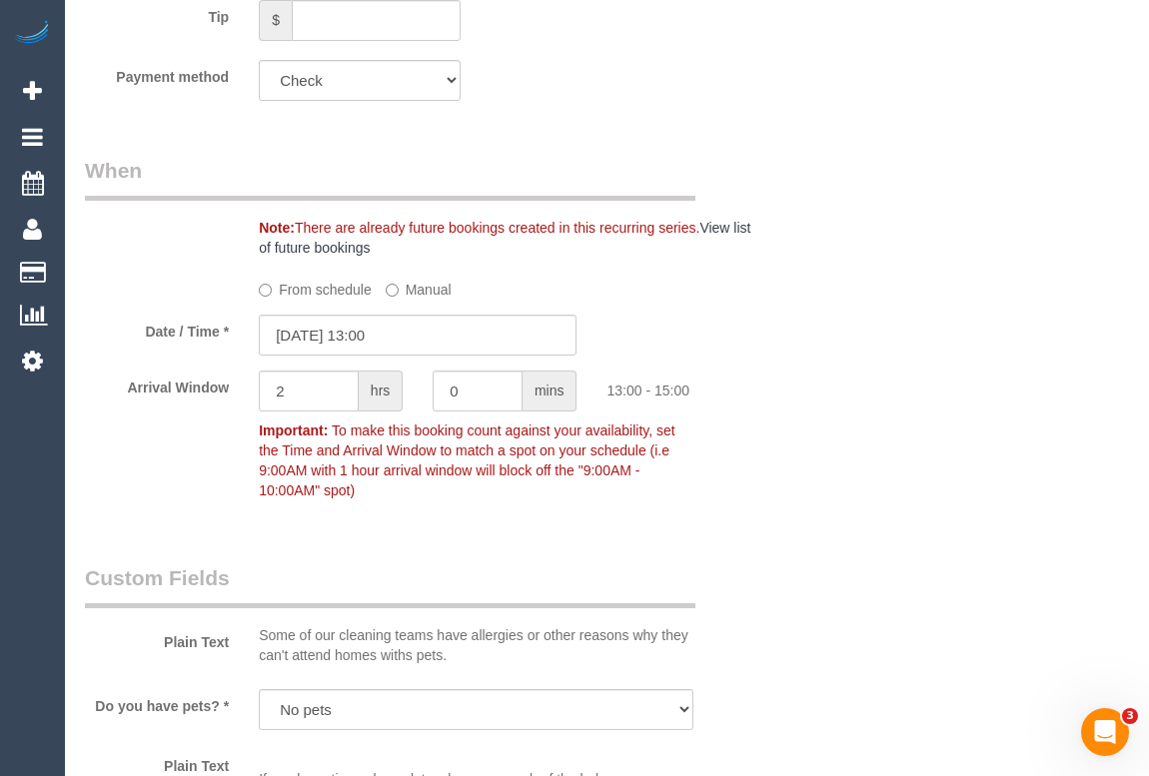
scroll to position [1453, 0]
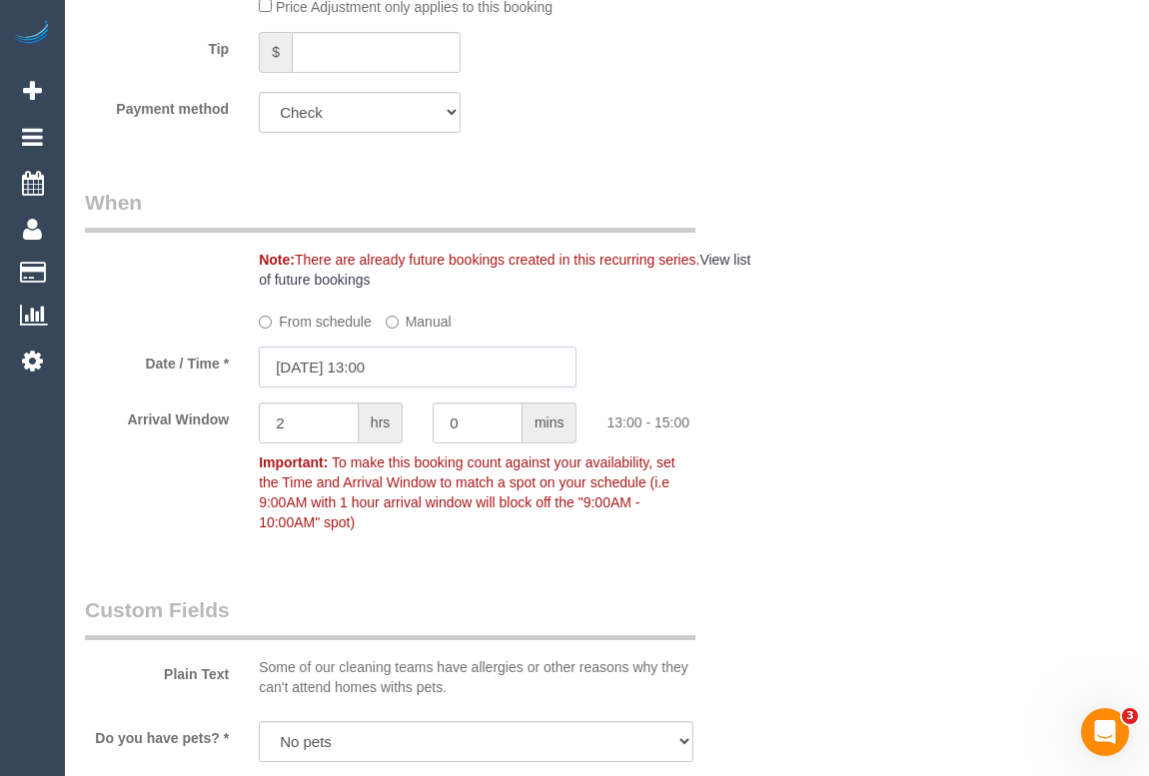
click at [326, 368] on input "02/10/2025 13:00" at bounding box center [418, 367] width 318 height 41
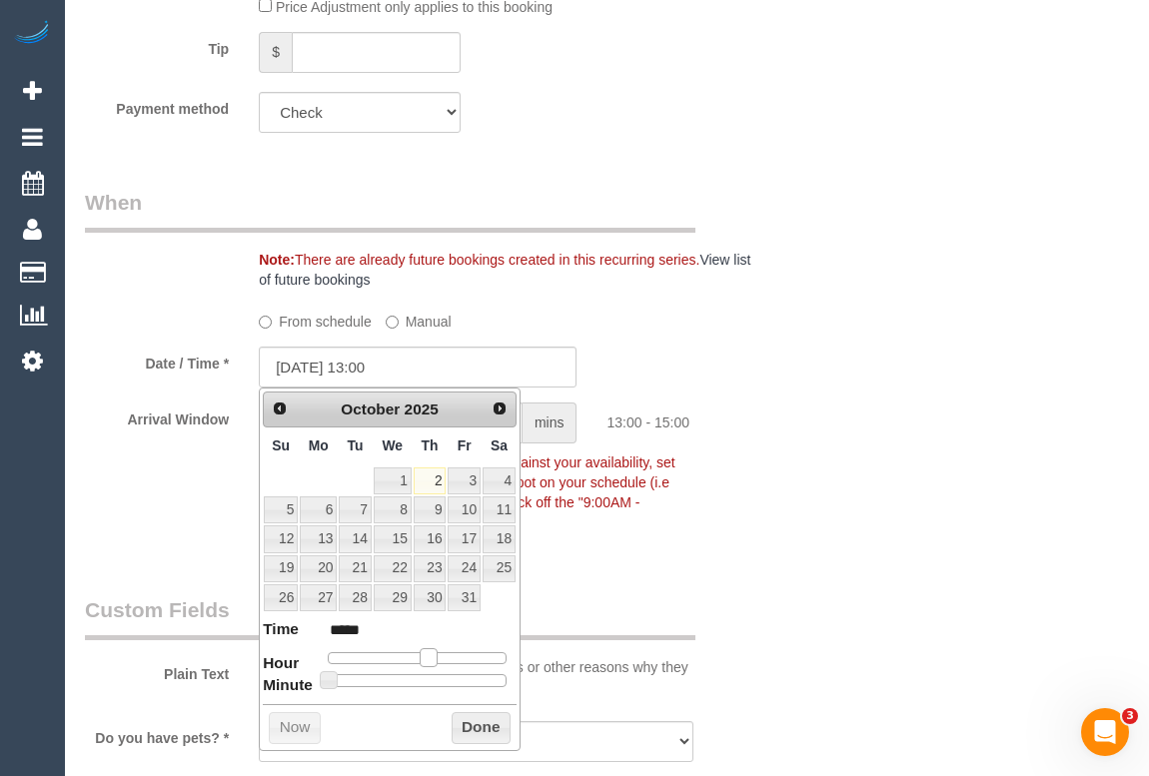
type input "02/10/2025 14:00"
type input "*****"
type input "02/10/2025 15:00"
type input "*****"
drag, startPoint x: 429, startPoint y: 657, endPoint x: 445, endPoint y: 657, distance: 16.0
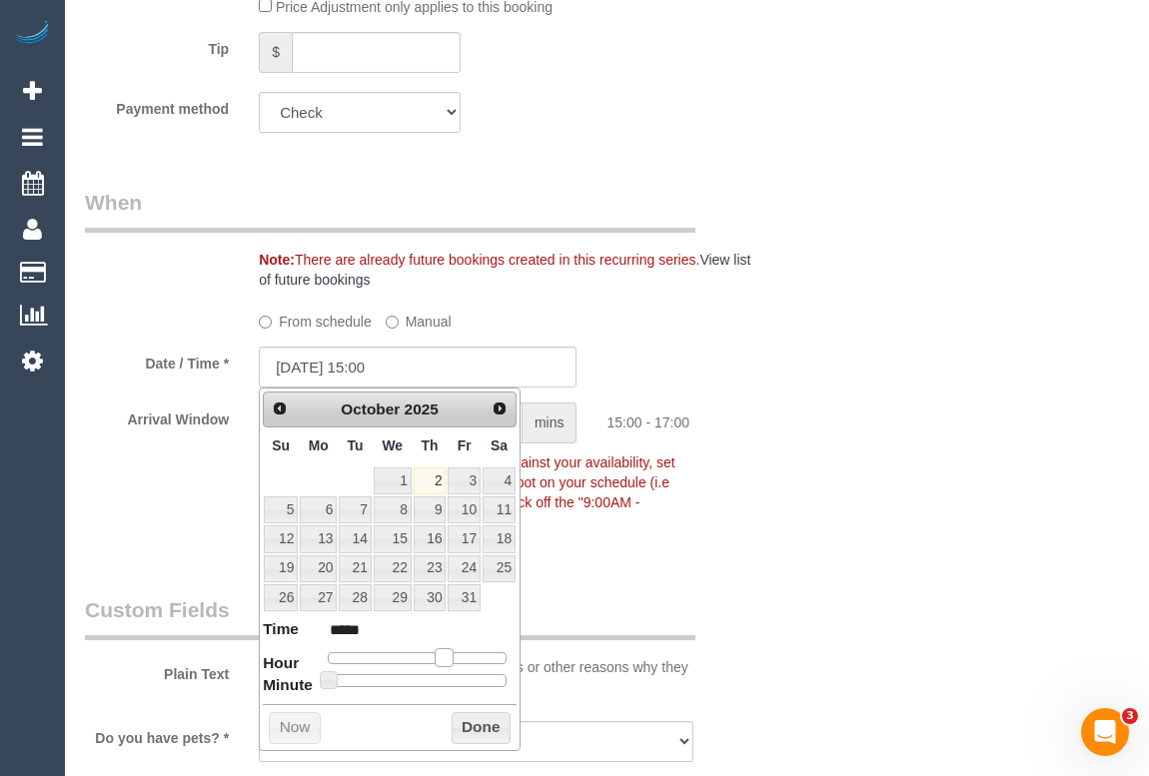
click at [445, 657] on span at bounding box center [444, 657] width 18 height 18
type input "02/10/2025 15:05"
type input "*****"
type input "02/10/2025 15:10"
type input "*****"
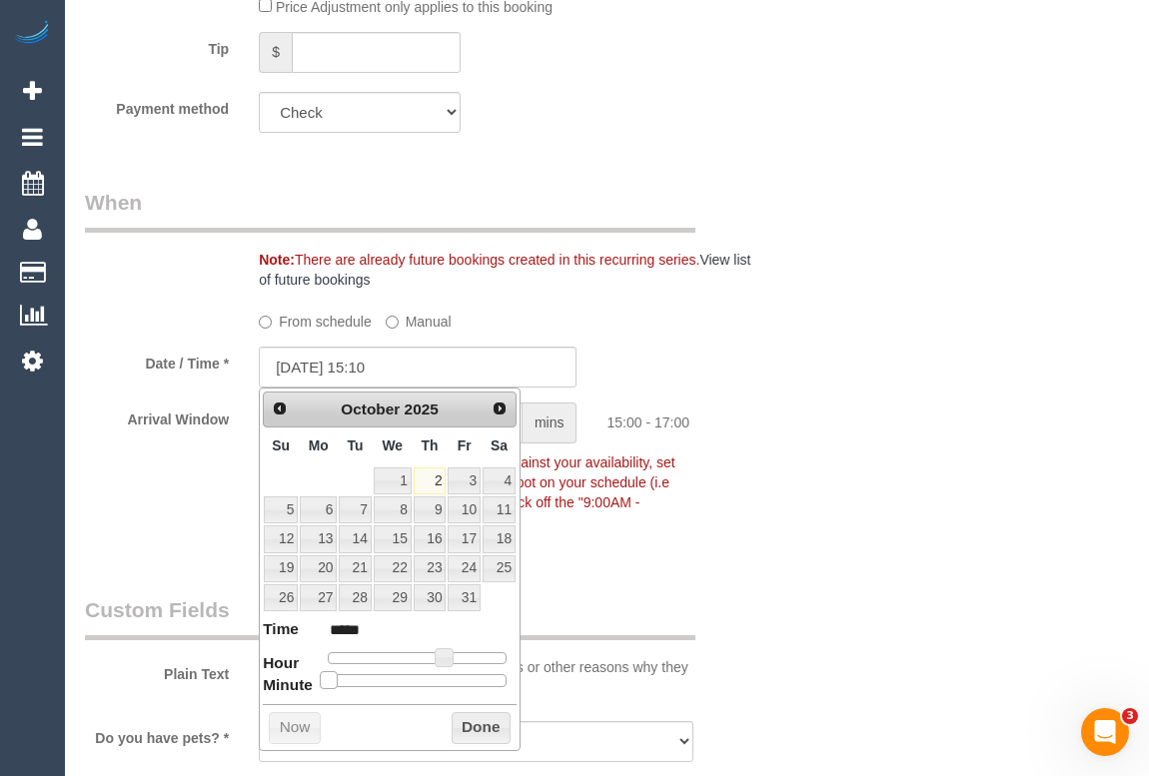
type input "02/10/2025 15:15"
type input "*****"
type input "02/10/2025 15:20"
type input "*****"
type input "02/10/2025 15:25"
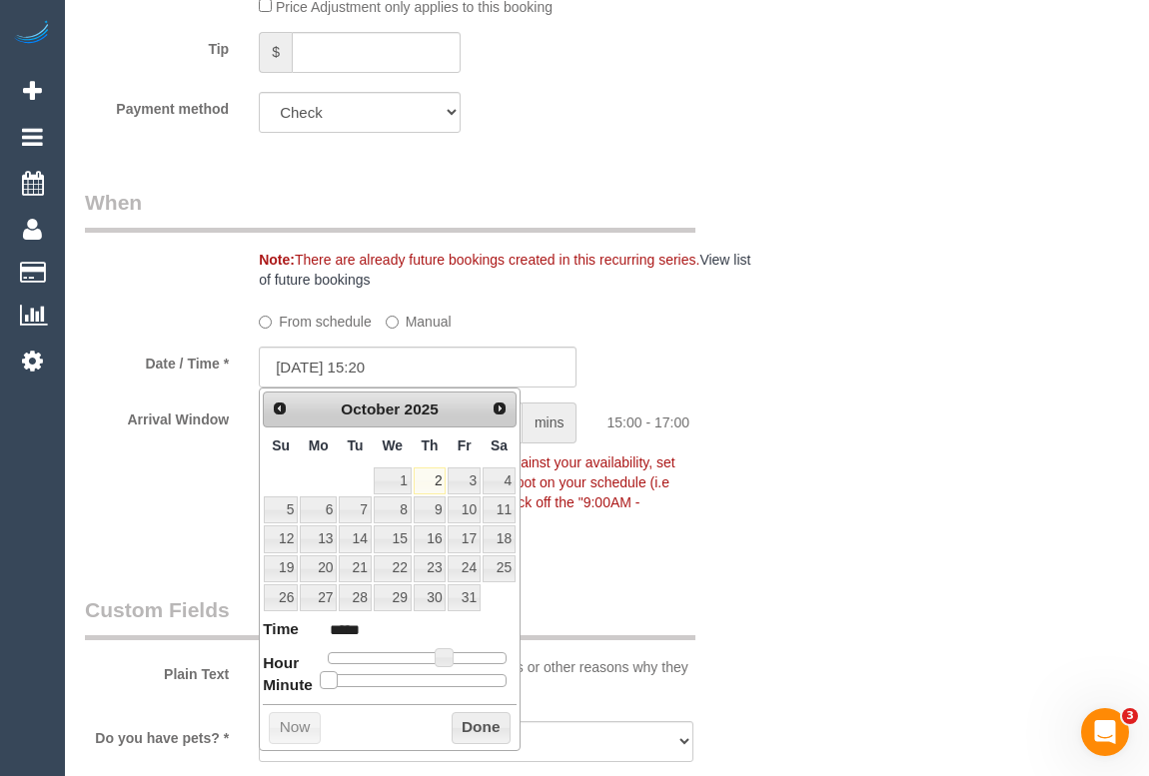
type input "*****"
type input "02/10/2025 15:30"
type input "*****"
type input "02/10/2025 15:25"
type input "*****"
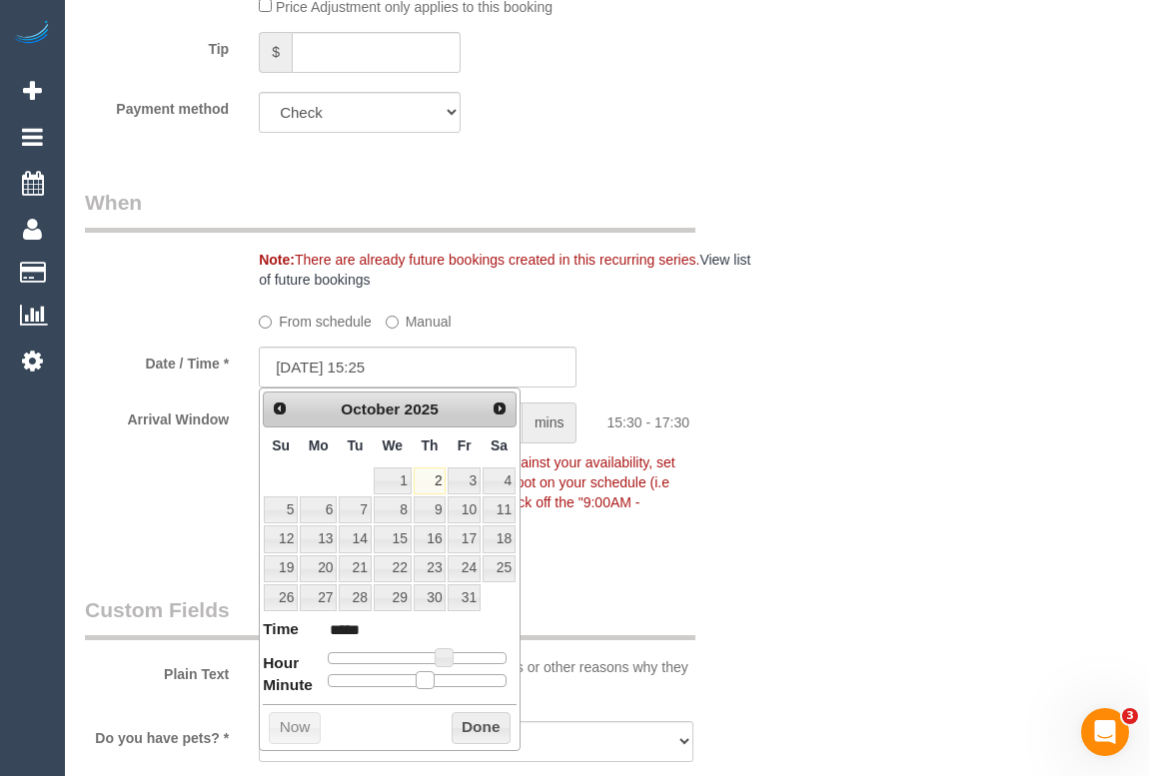
drag, startPoint x: 330, startPoint y: 681, endPoint x: 411, endPoint y: 673, distance: 81.3
click at [416, 682] on span at bounding box center [425, 680] width 18 height 18
type input "02/10/2025 15:20"
type input "*****"
type input "02/10/2025 15:25"
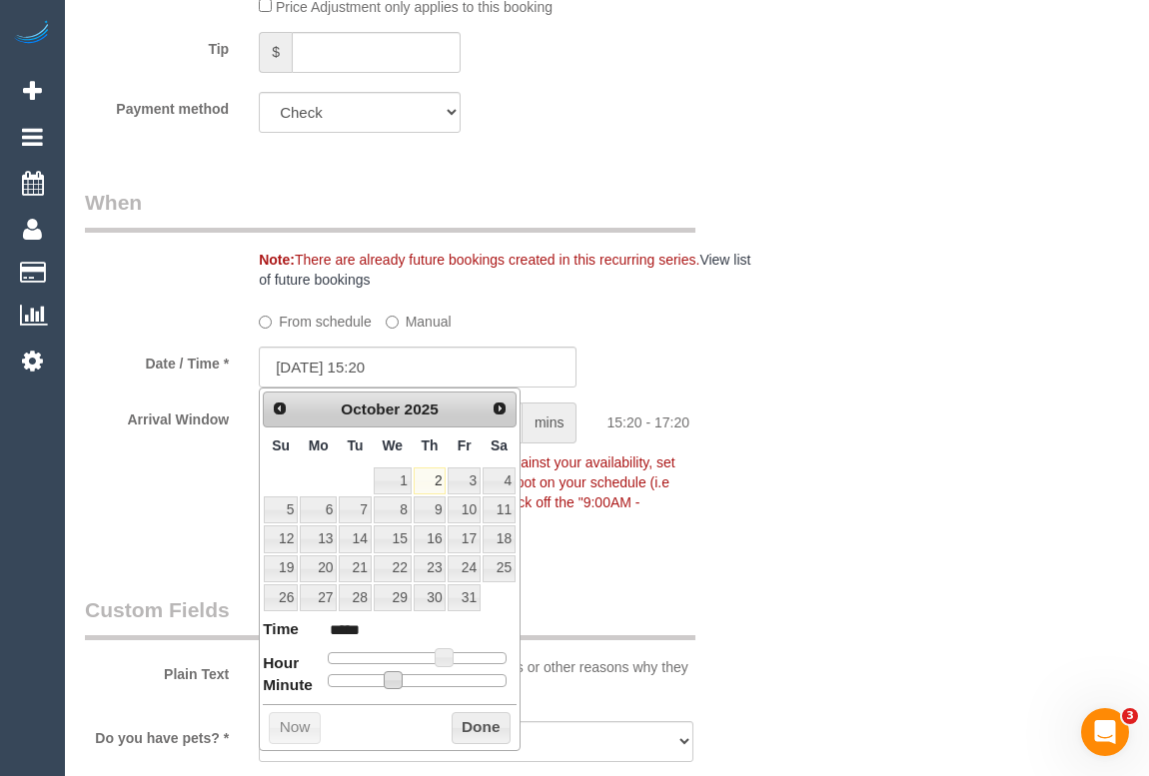
type input "*****"
type input "02/10/2025 15:20"
type input "*****"
type input "02/10/2025 15:15"
type input "*****"
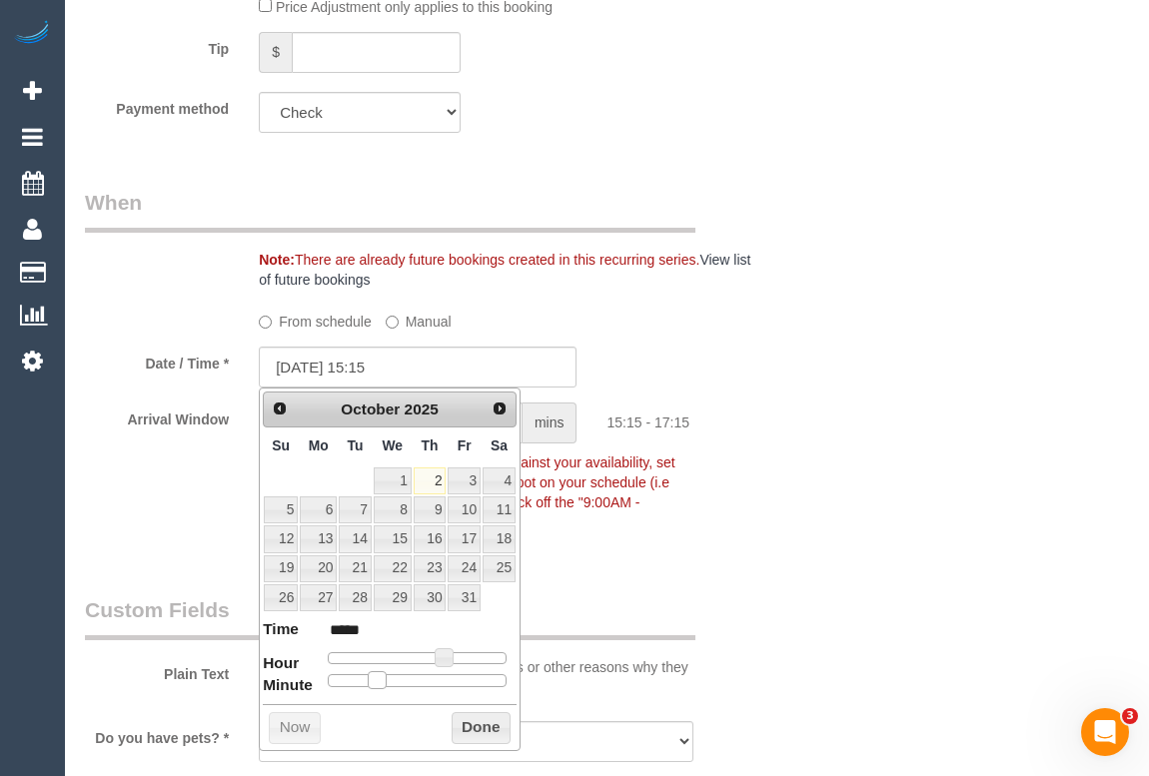
drag, startPoint x: 407, startPoint y: 677, endPoint x: 370, endPoint y: 677, distance: 37.0
click at [370, 677] on div at bounding box center [417, 680] width 179 height 12
click at [478, 726] on button "Done" at bounding box center [481, 728] width 59 height 32
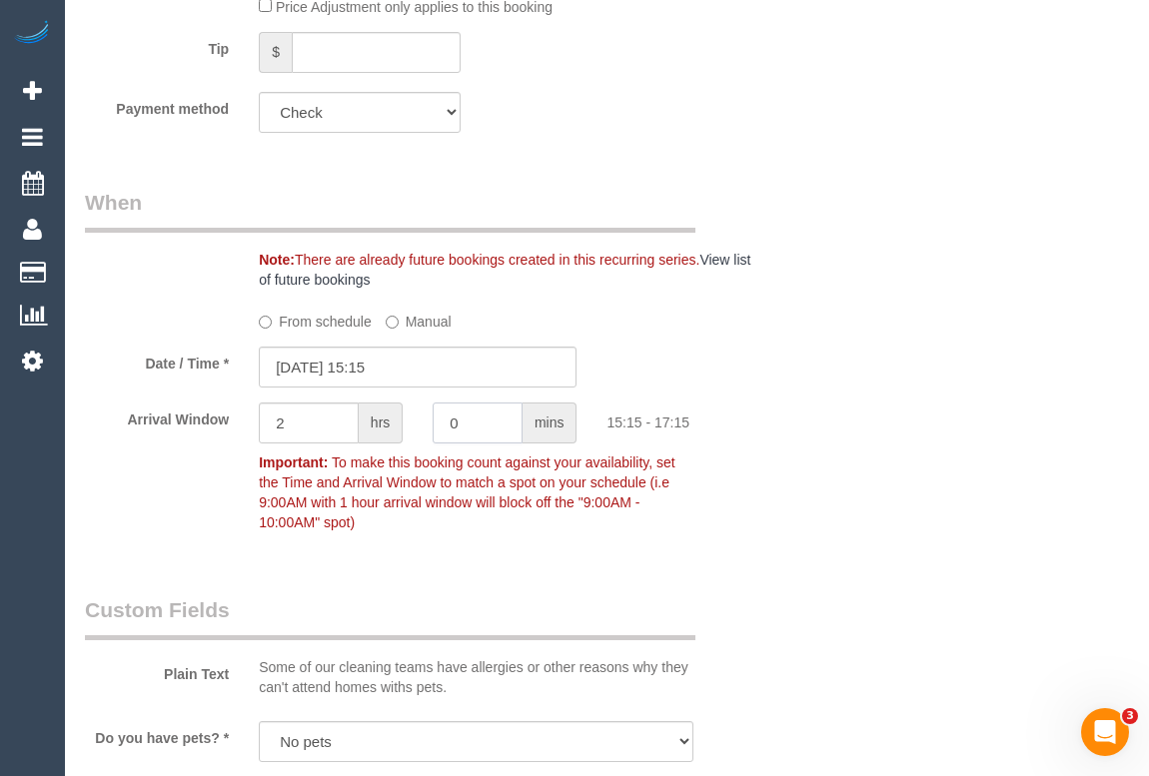
drag, startPoint x: 468, startPoint y: 419, endPoint x: 423, endPoint y: 417, distance: 45.0
click at [423, 419] on div "0 mins" at bounding box center [505, 425] width 174 height 45
type input "5"
click at [323, 424] on input "2" at bounding box center [309, 423] width 100 height 41
drag, startPoint x: 318, startPoint y: 428, endPoint x: 229, endPoint y: 428, distance: 88.9
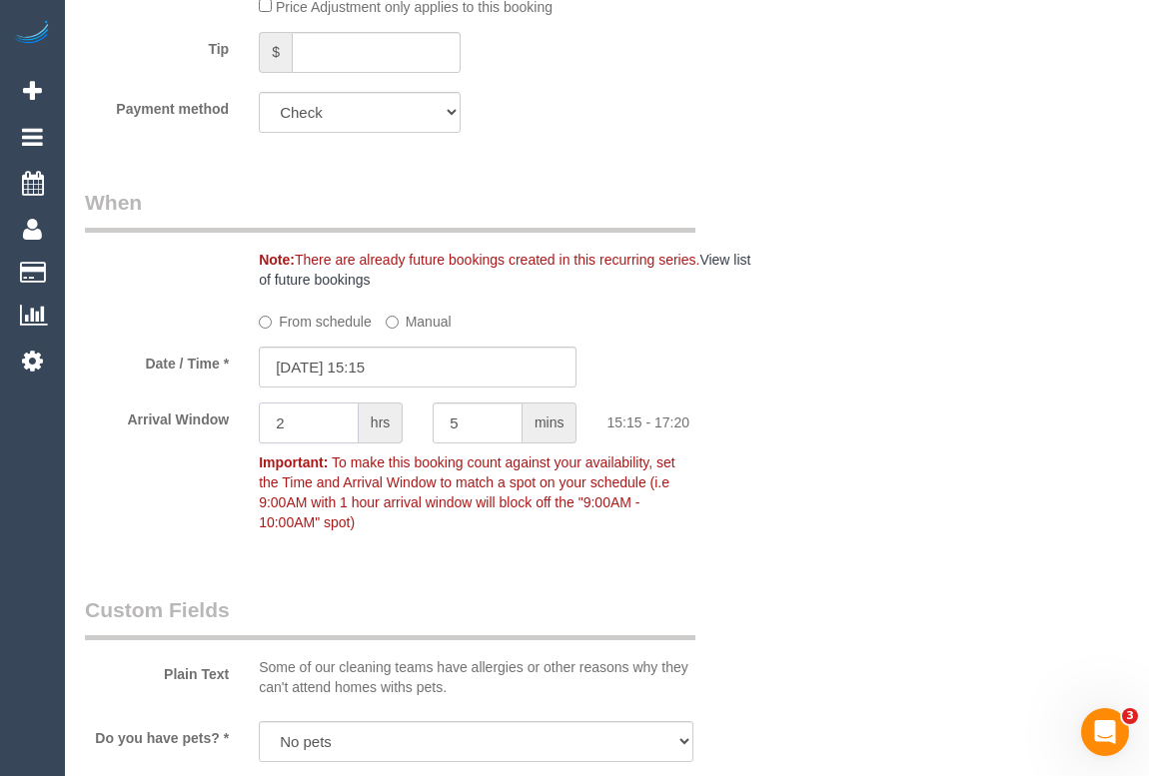
click at [229, 428] on div "Arrival Window 2 hrs 5 mins 15:15 - 17:20 Important: To make this booking count…" at bounding box center [418, 472] width 696 height 139
type input "0"
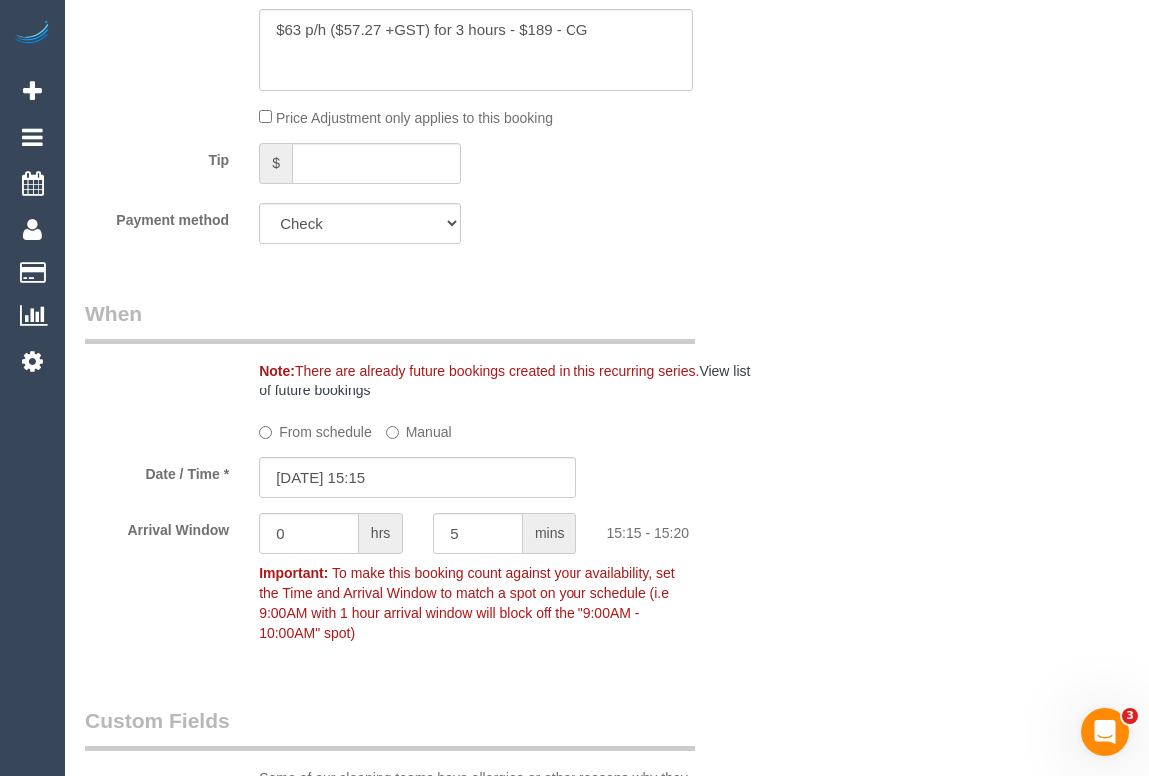
scroll to position [1180, 0]
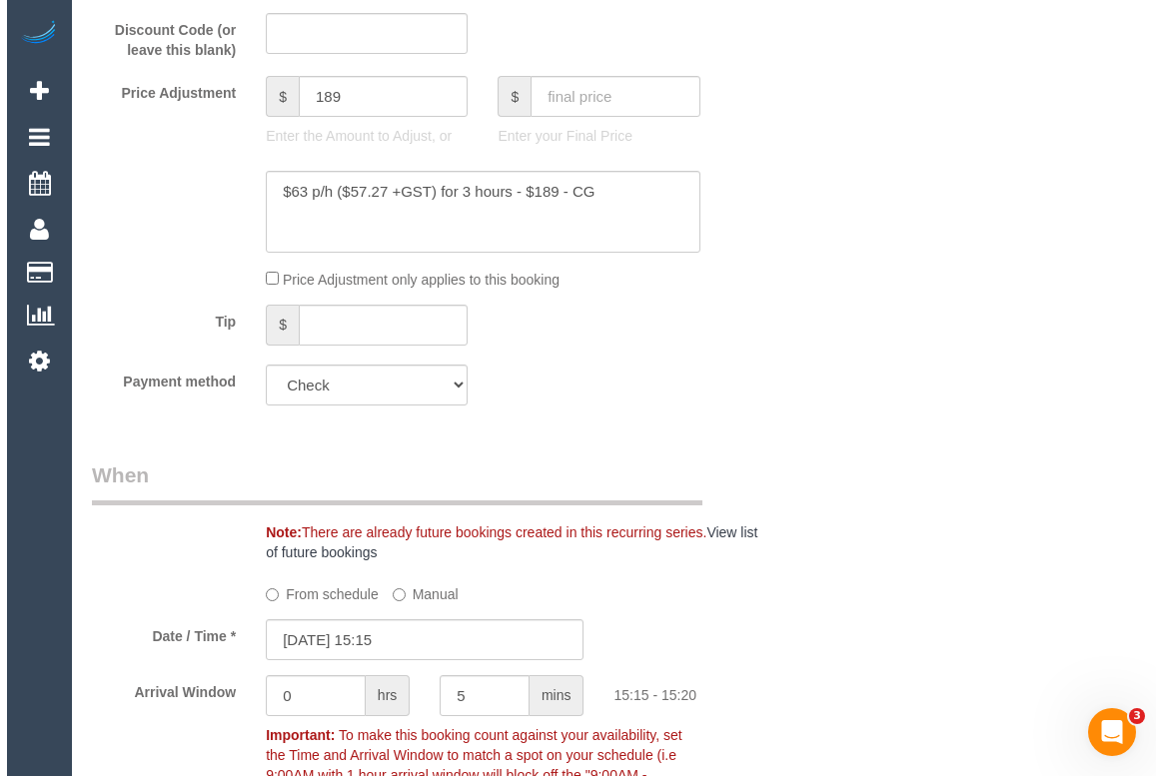
scroll to position [454, 0]
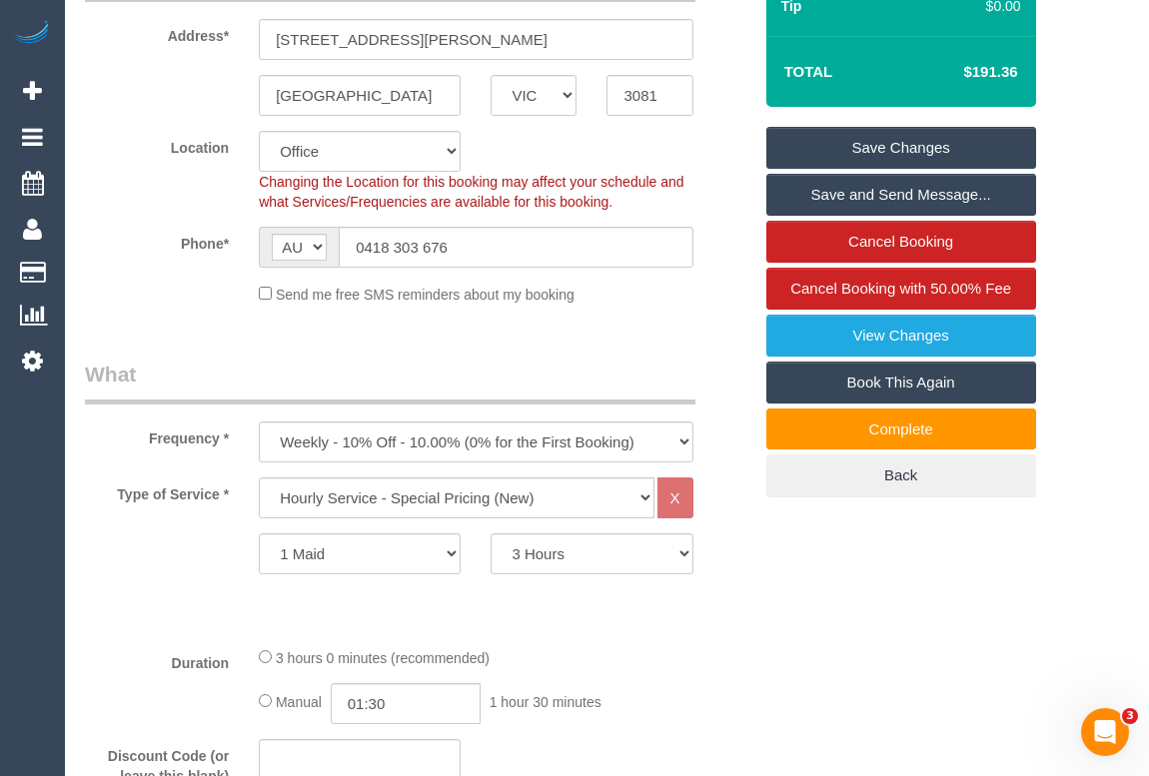
click at [906, 145] on link "Save Changes" at bounding box center [901, 148] width 270 height 42
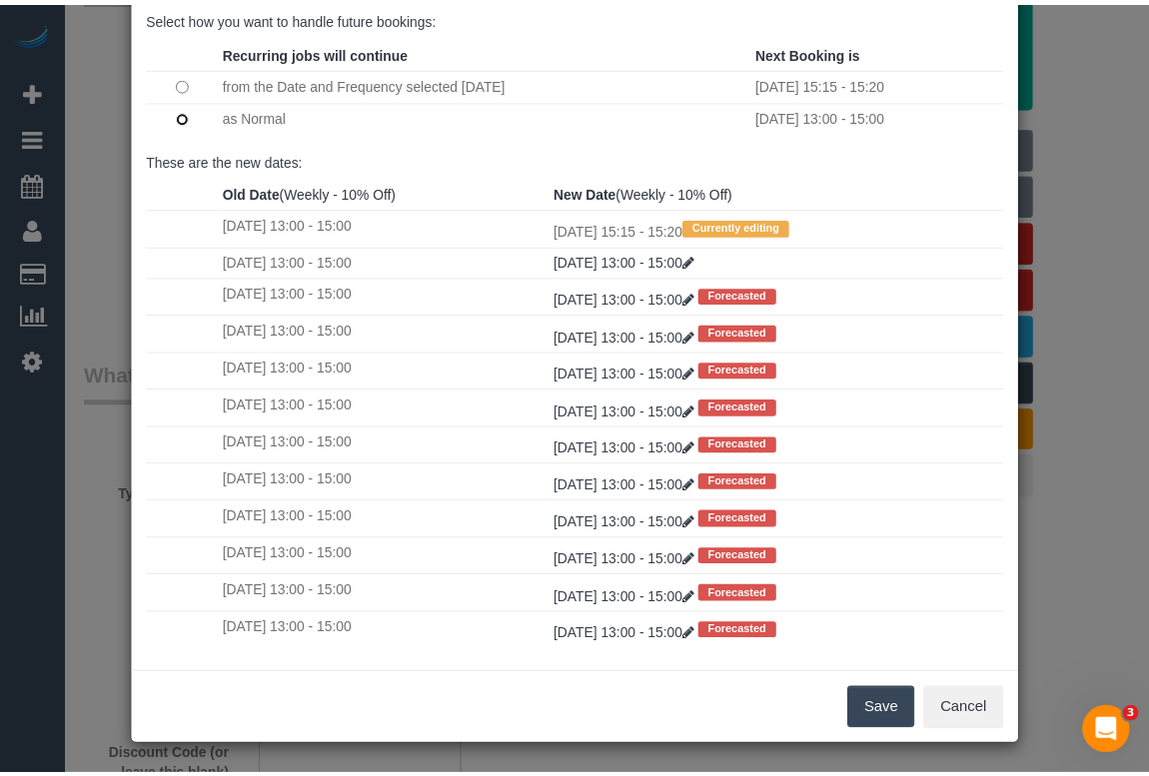
scroll to position [38, 0]
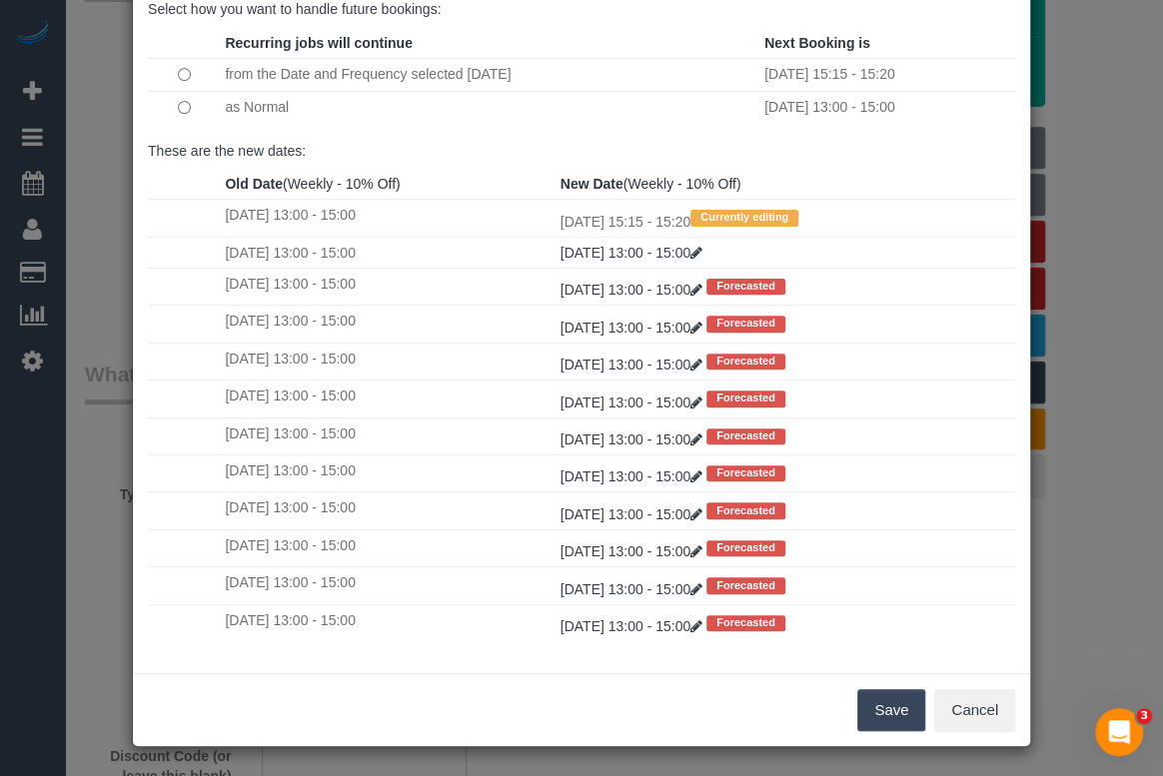
click at [908, 718] on button "Save" at bounding box center [891, 710] width 68 height 42
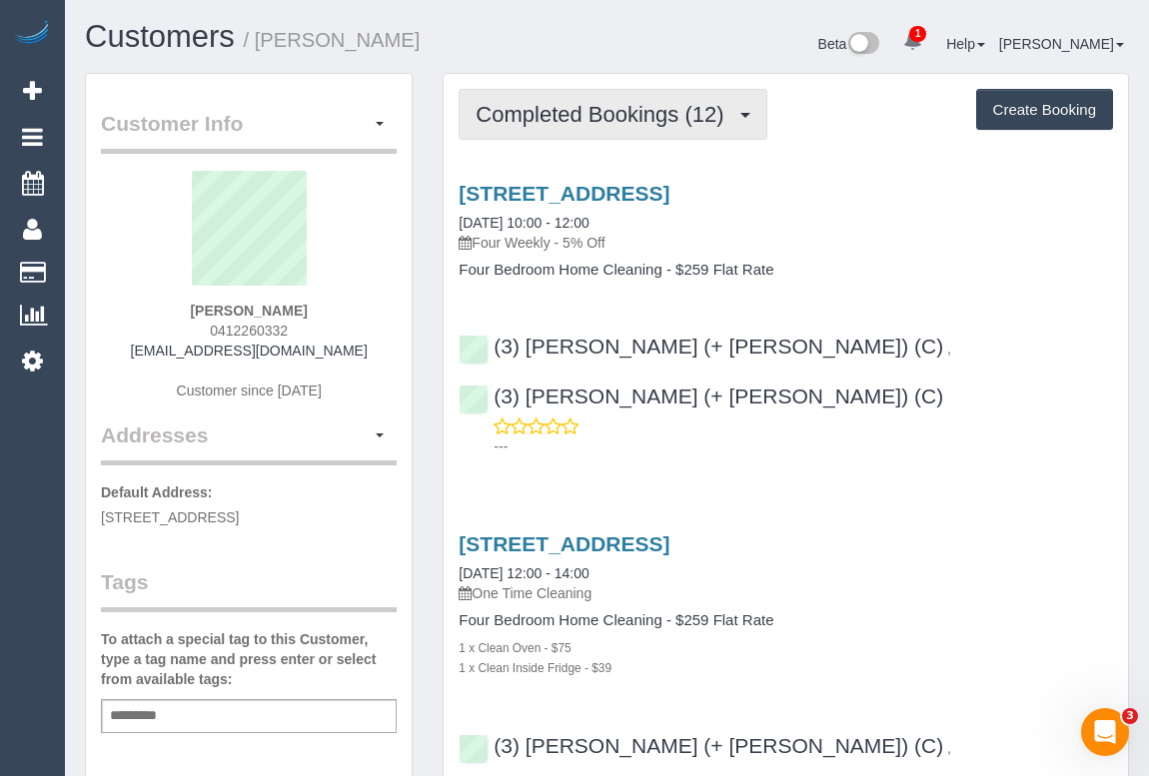
drag, startPoint x: 626, startPoint y: 119, endPoint x: 609, endPoint y: 159, distance: 43.4
click at [626, 119] on span "Completed Bookings (12)" at bounding box center [605, 114] width 258 height 25
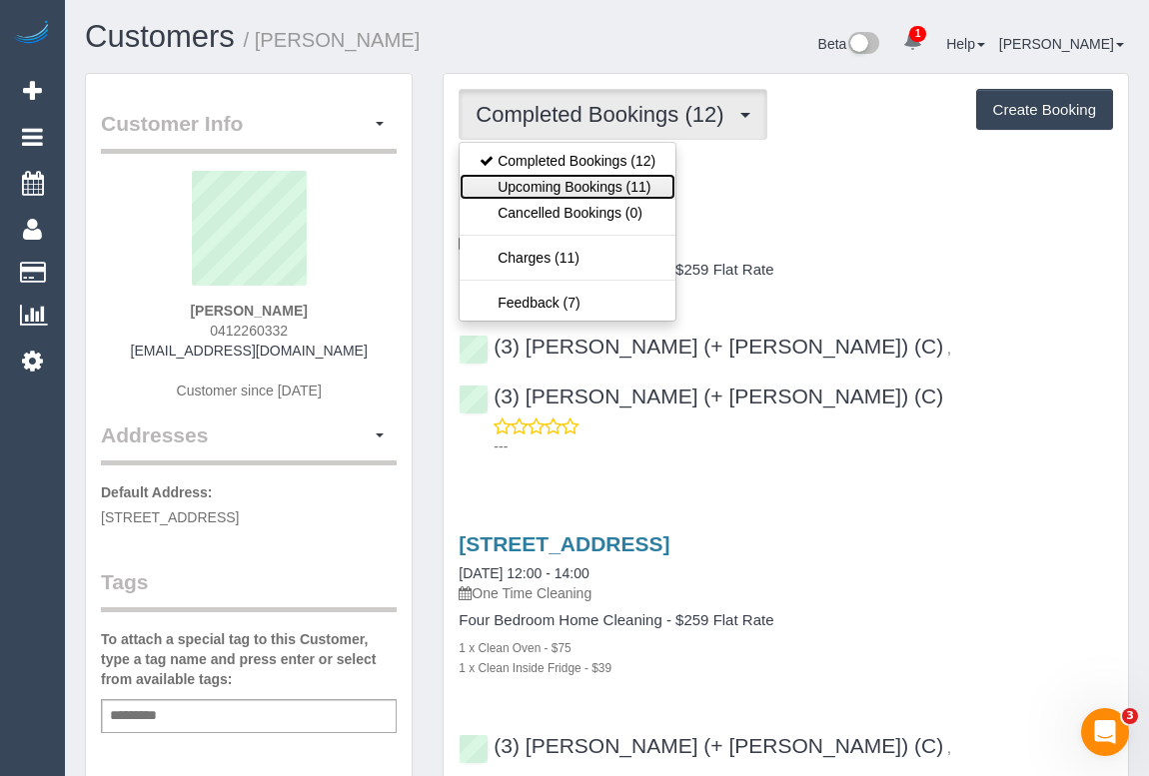
click at [586, 189] on link "Upcoming Bookings (11)" at bounding box center [568, 187] width 216 height 26
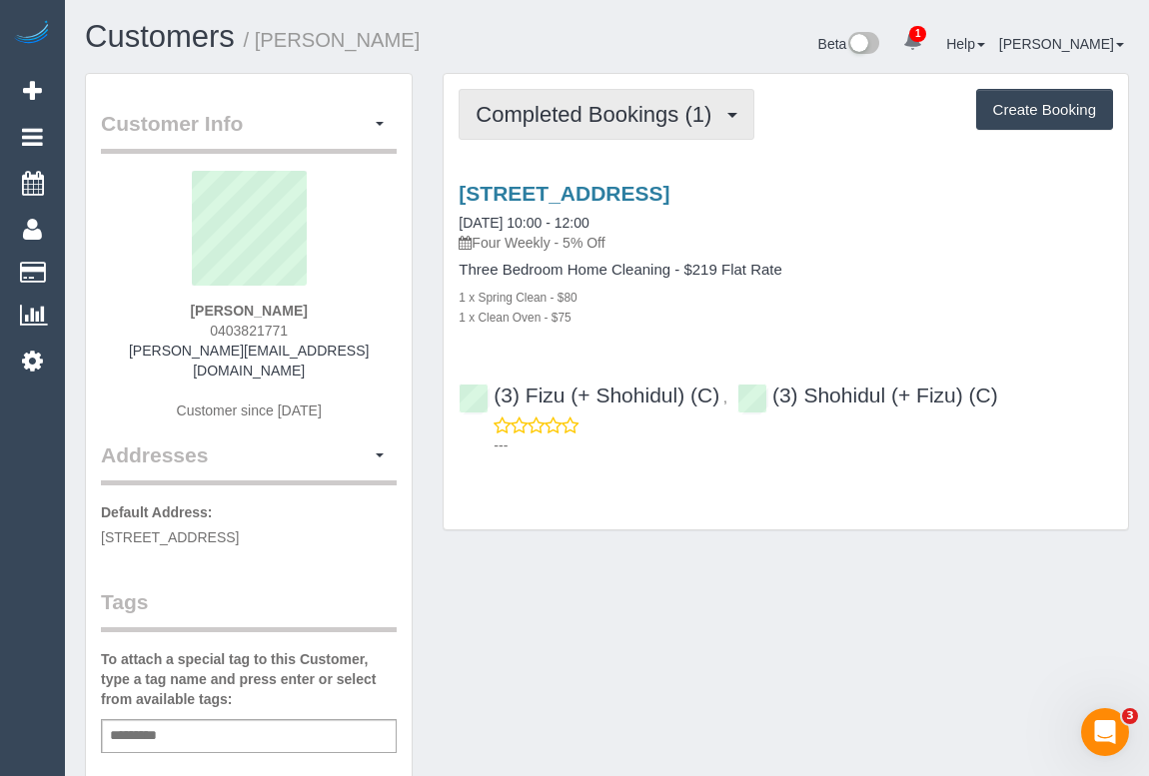
click at [599, 119] on span "Completed Bookings (1)" at bounding box center [599, 114] width 246 height 25
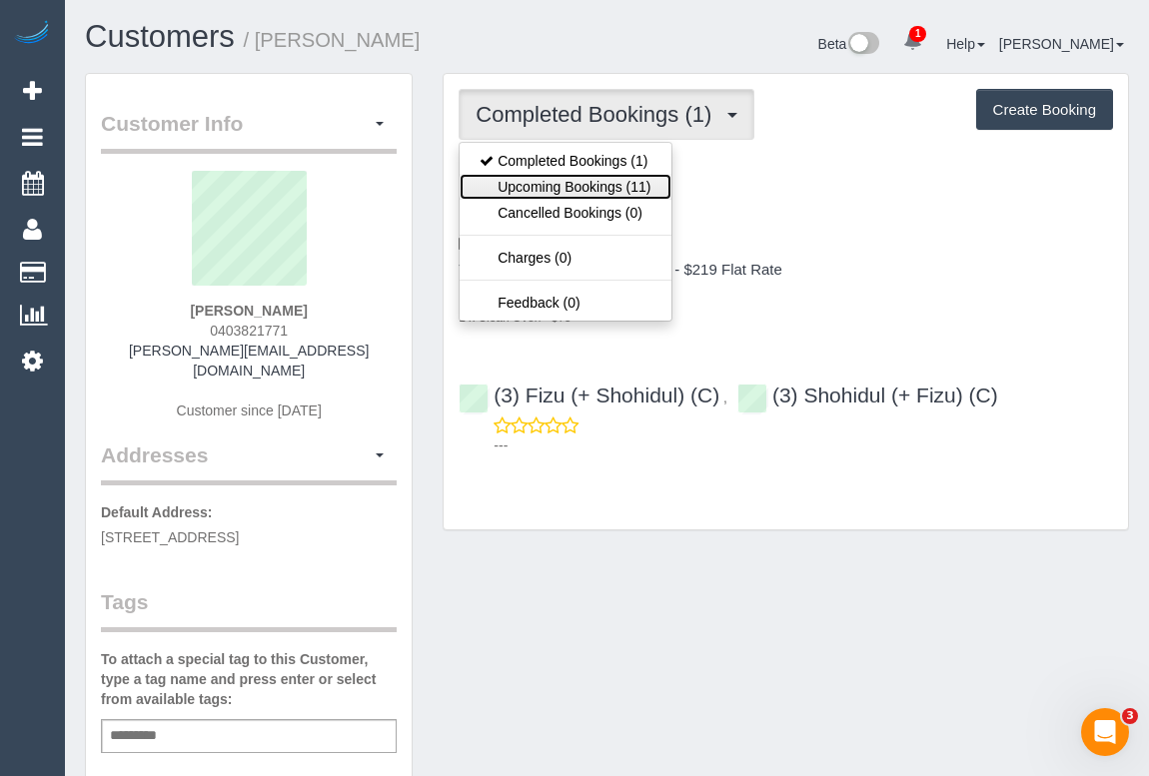
click at [594, 189] on link "Upcoming Bookings (11)" at bounding box center [565, 187] width 211 height 26
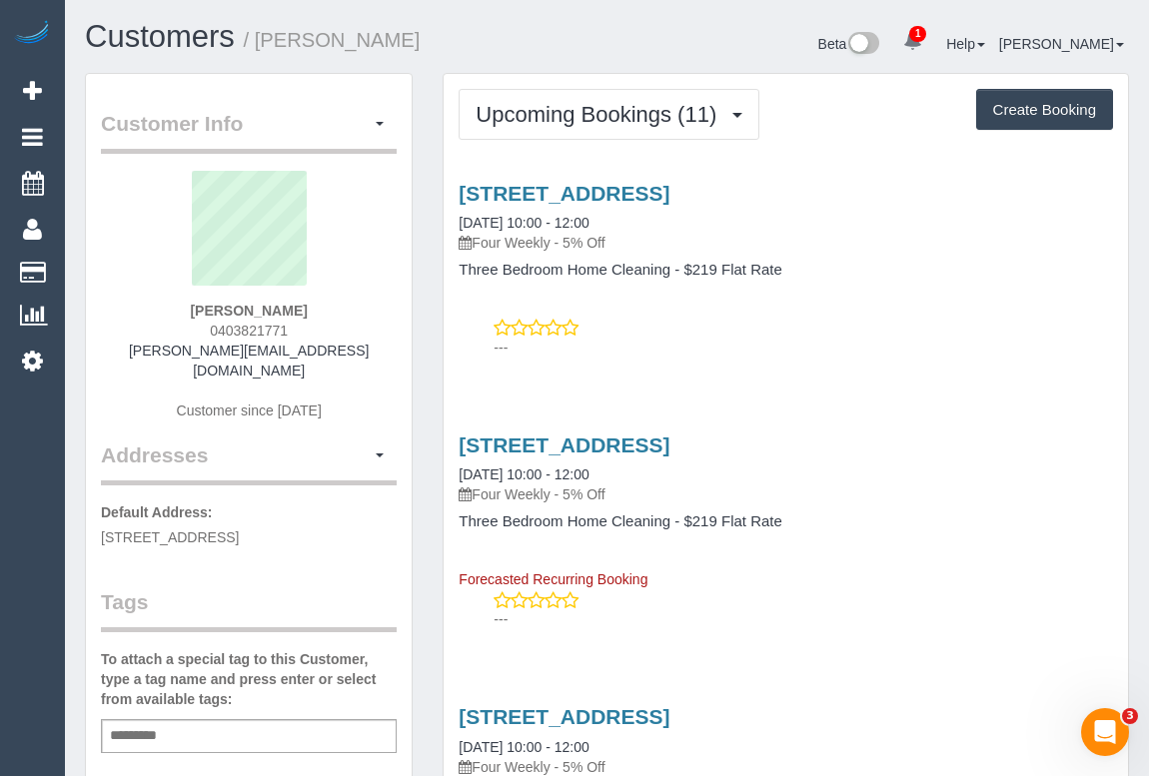
drag, startPoint x: 202, startPoint y: 334, endPoint x: 333, endPoint y: 330, distance: 130.9
click at [333, 330] on div "Kristin Bednarz 0403821771 kristin@abednarz.net Customer since 2025" at bounding box center [249, 306] width 296 height 270
copy span "0403821771"
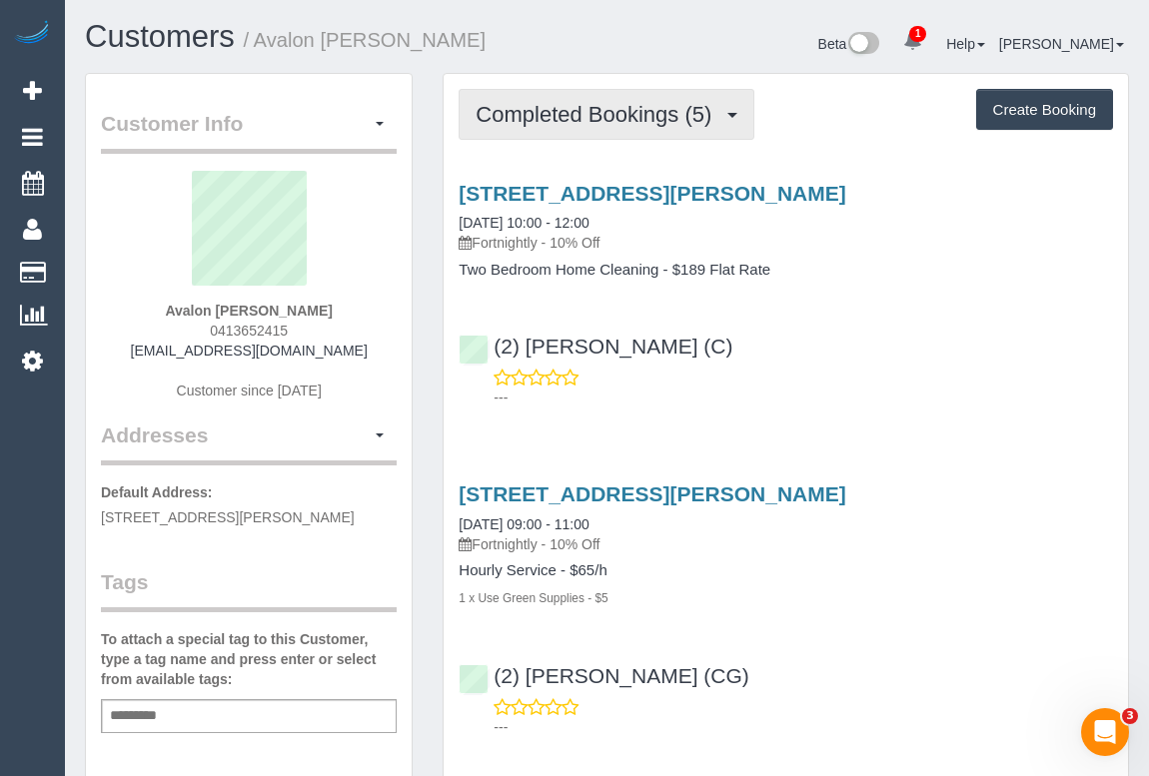
click at [582, 122] on span "Completed Bookings (5)" at bounding box center [599, 114] width 246 height 25
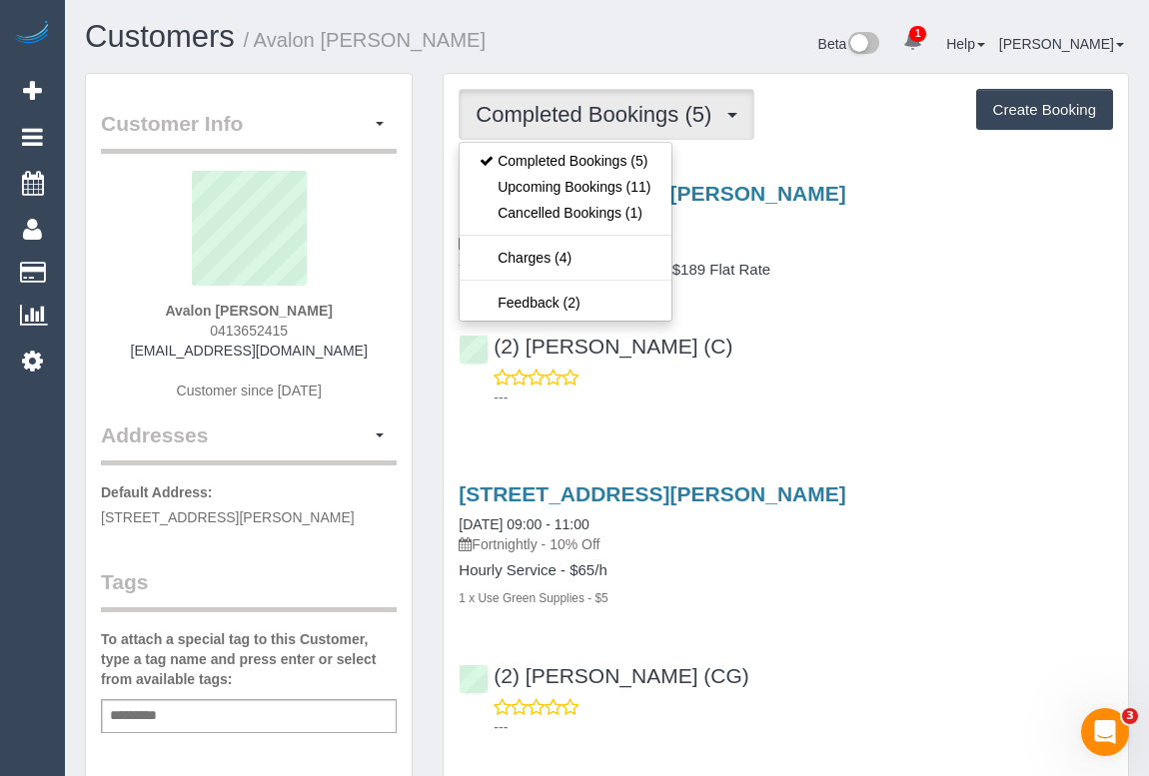
click at [872, 356] on div "(2) [PERSON_NAME] (C) ---" at bounding box center [786, 363] width 684 height 90
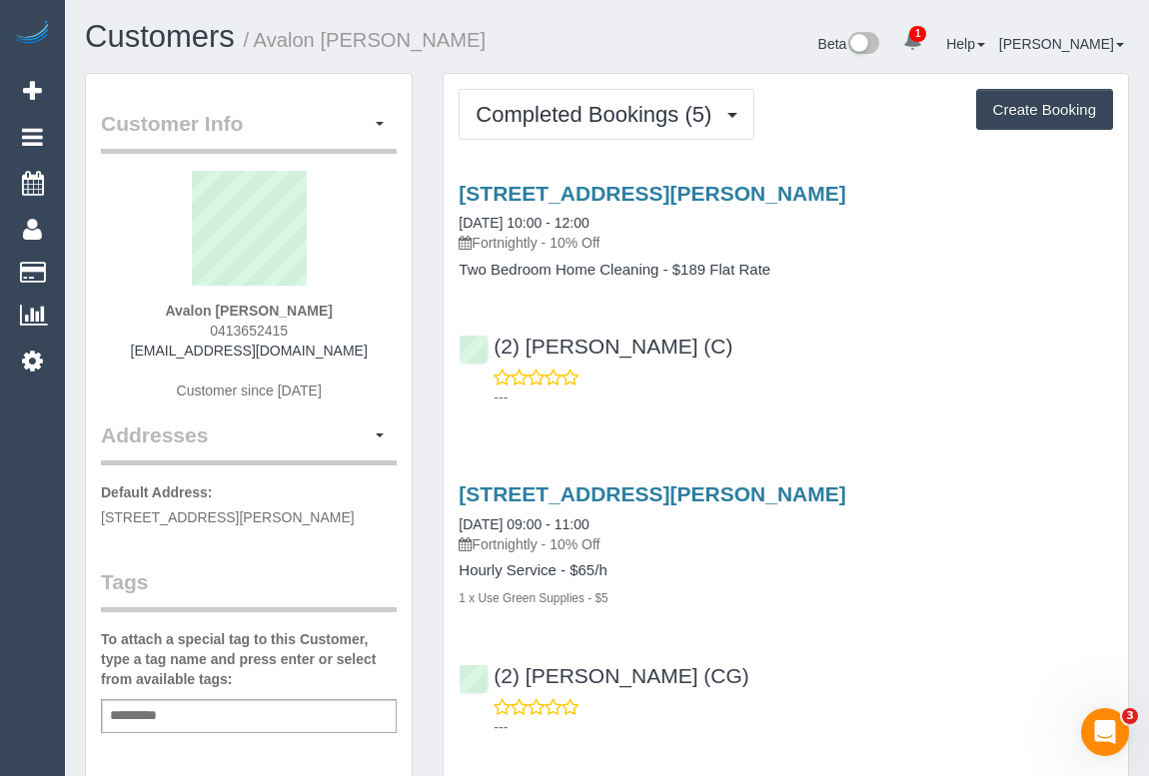
drag, startPoint x: 215, startPoint y: 330, endPoint x: 302, endPoint y: 332, distance: 86.9
click at [302, 332] on div "Avalon [PERSON_NAME] 0413652415 [EMAIL_ADDRESS][DOMAIN_NAME] Customer since [DA…" at bounding box center [249, 296] width 296 height 250
copy span "0413652415"
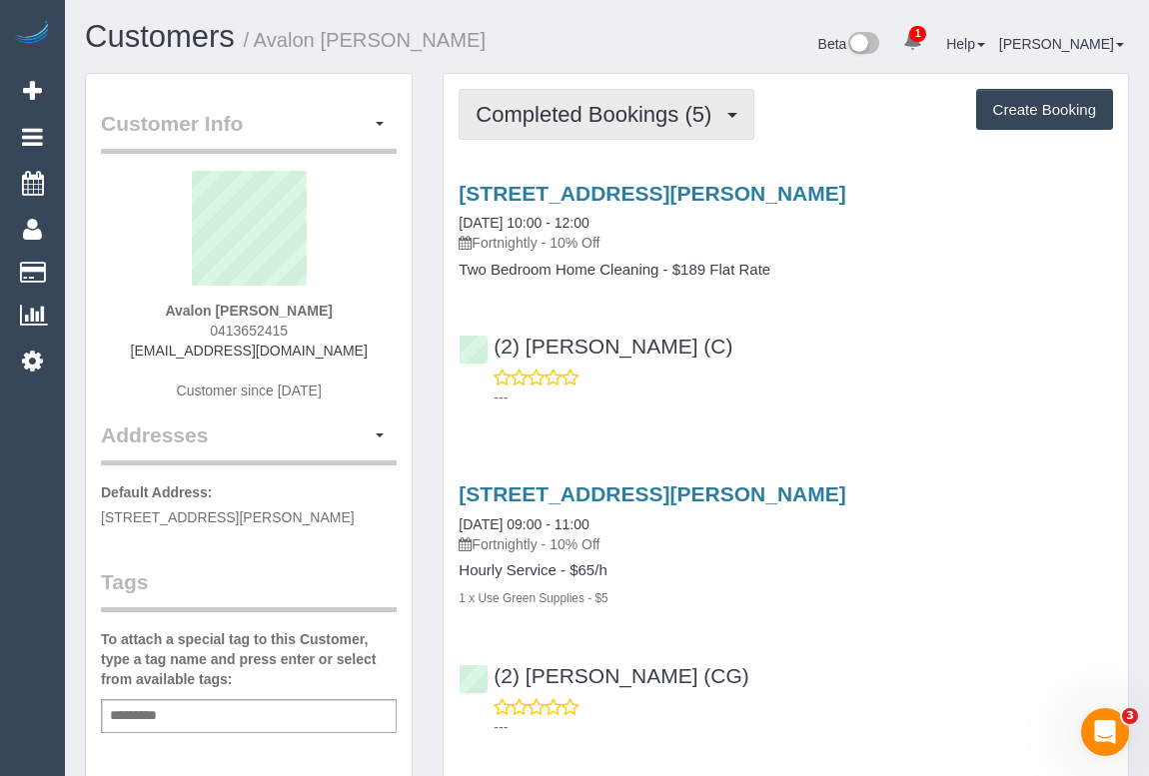
click at [580, 109] on span "Completed Bookings (5)" at bounding box center [599, 114] width 246 height 25
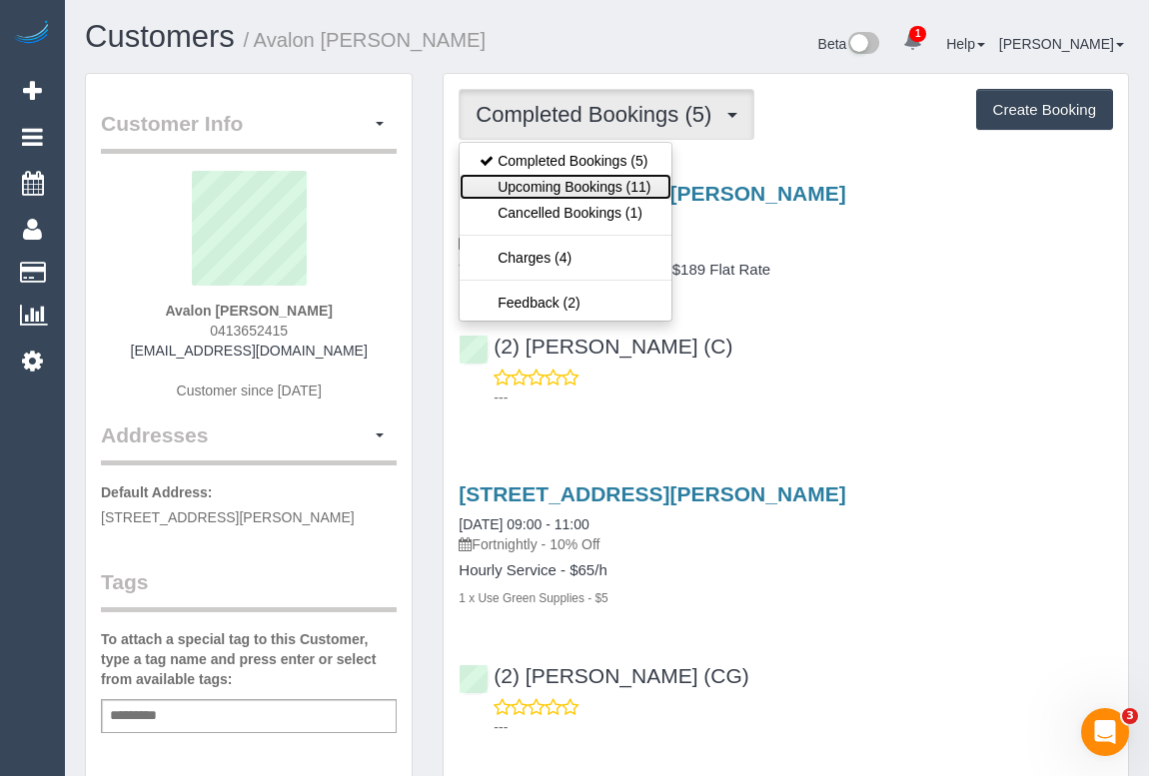
click at [576, 180] on link "Upcoming Bookings (11)" at bounding box center [565, 187] width 211 height 26
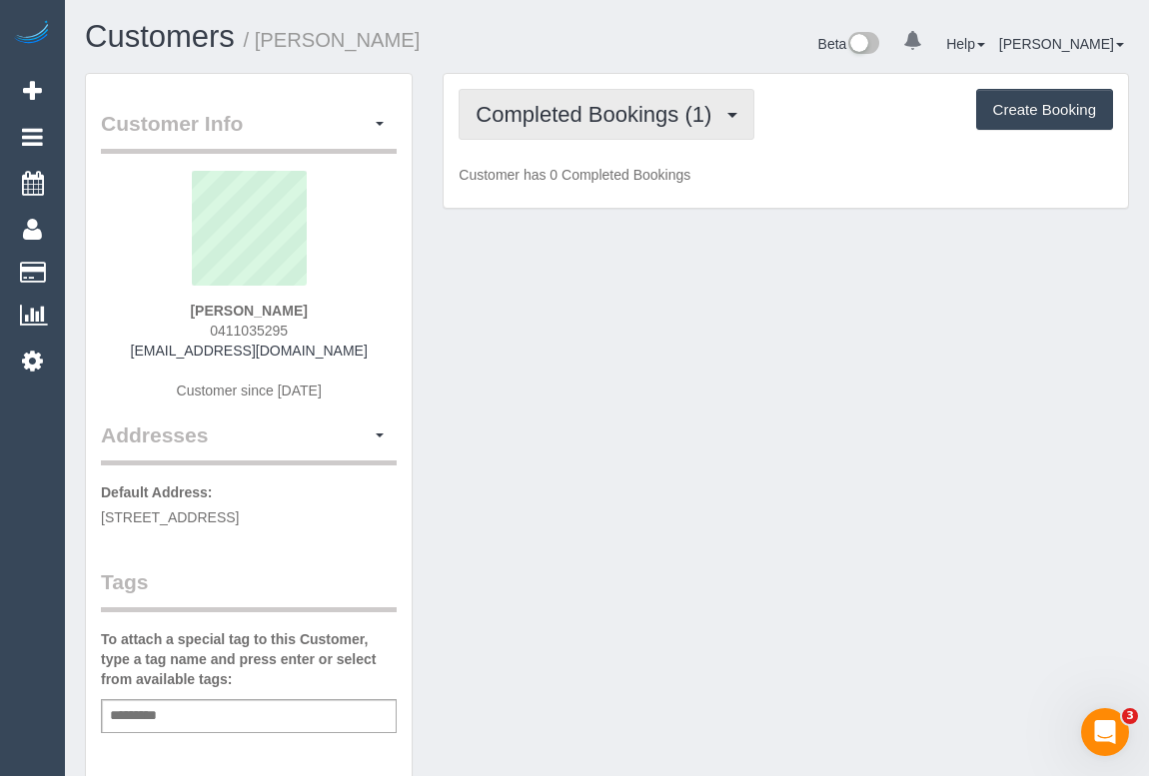
click at [552, 112] on span "Completed Bookings (1)" at bounding box center [599, 114] width 246 height 25
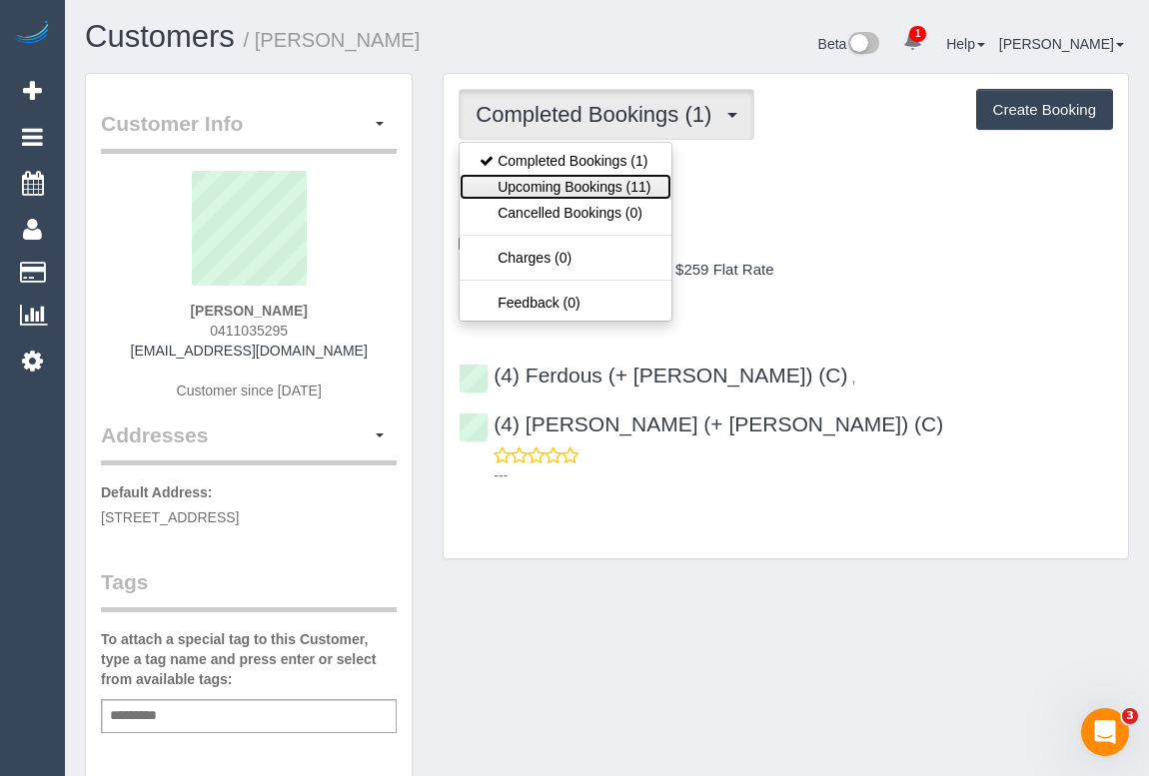
click at [609, 183] on link "Upcoming Bookings (11)" at bounding box center [565, 187] width 211 height 26
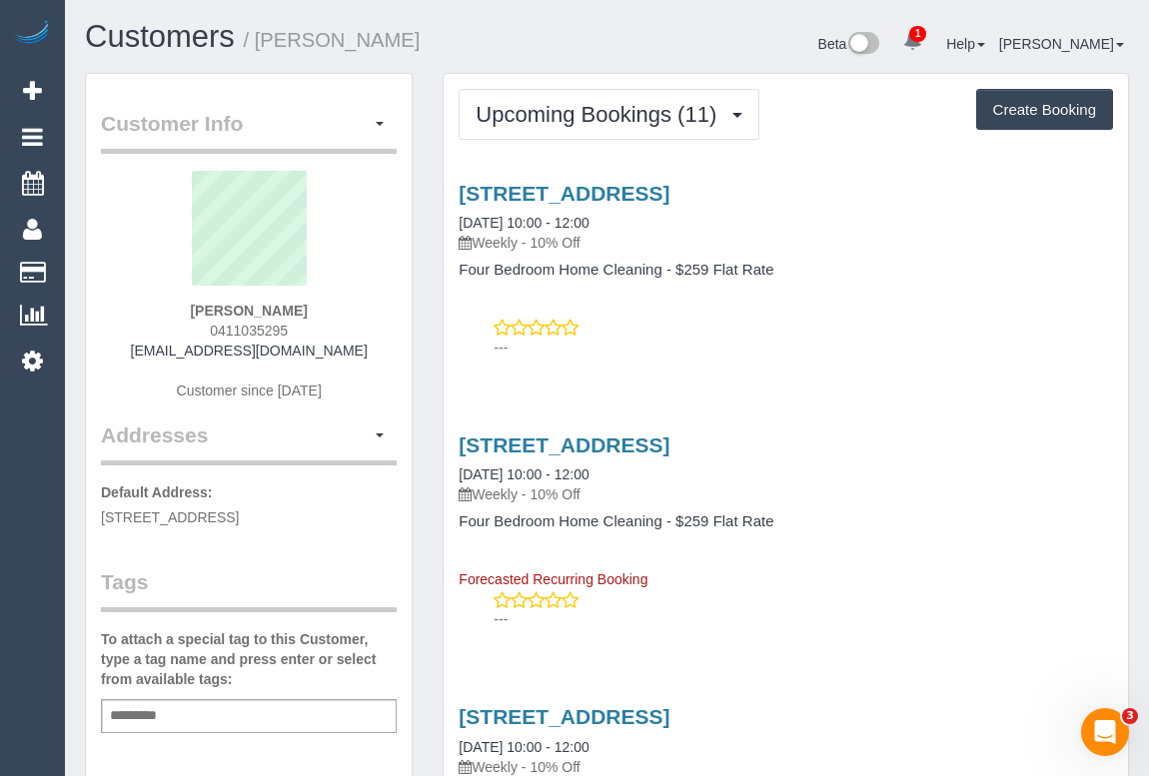
drag, startPoint x: 201, startPoint y: 330, endPoint x: 296, endPoint y: 333, distance: 95.0
click at [296, 333] on div "[PERSON_NAME] 0411035295 [EMAIL_ADDRESS][DOMAIN_NAME] Customer since [DATE]" at bounding box center [249, 296] width 296 height 250
copy span "0411035295"
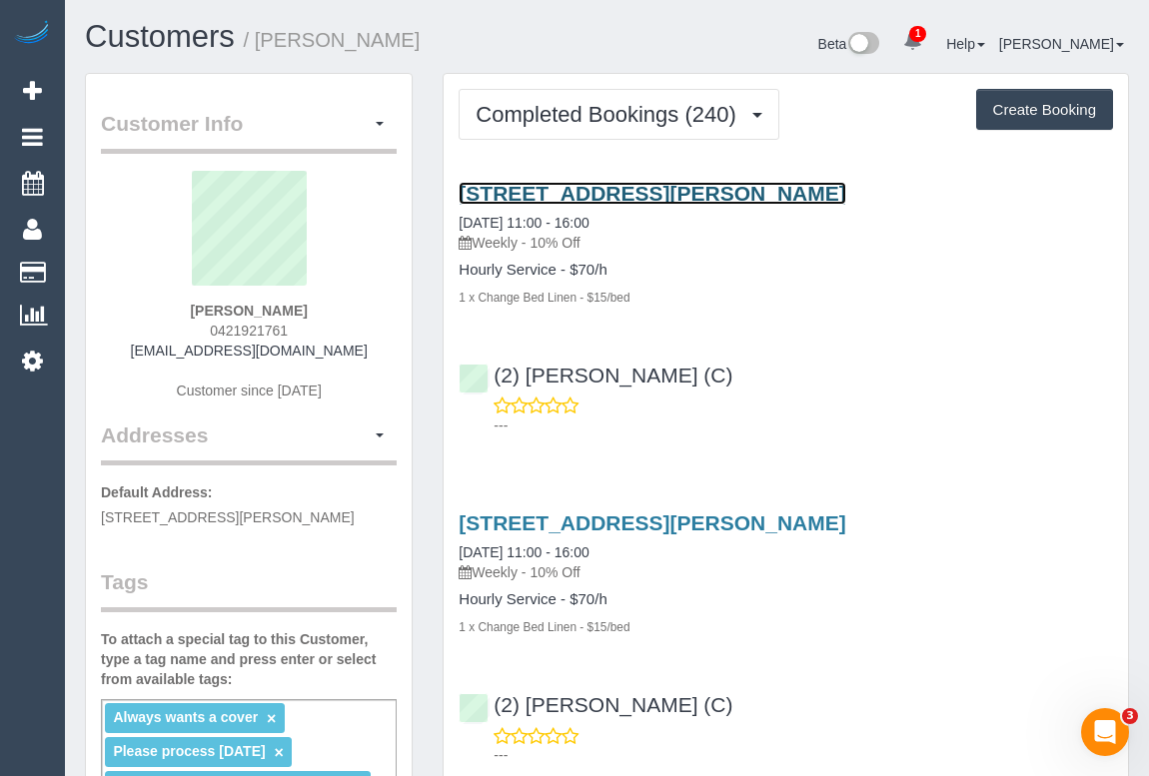
click at [637, 193] on link "[STREET_ADDRESS][PERSON_NAME]" at bounding box center [652, 193] width 387 height 23
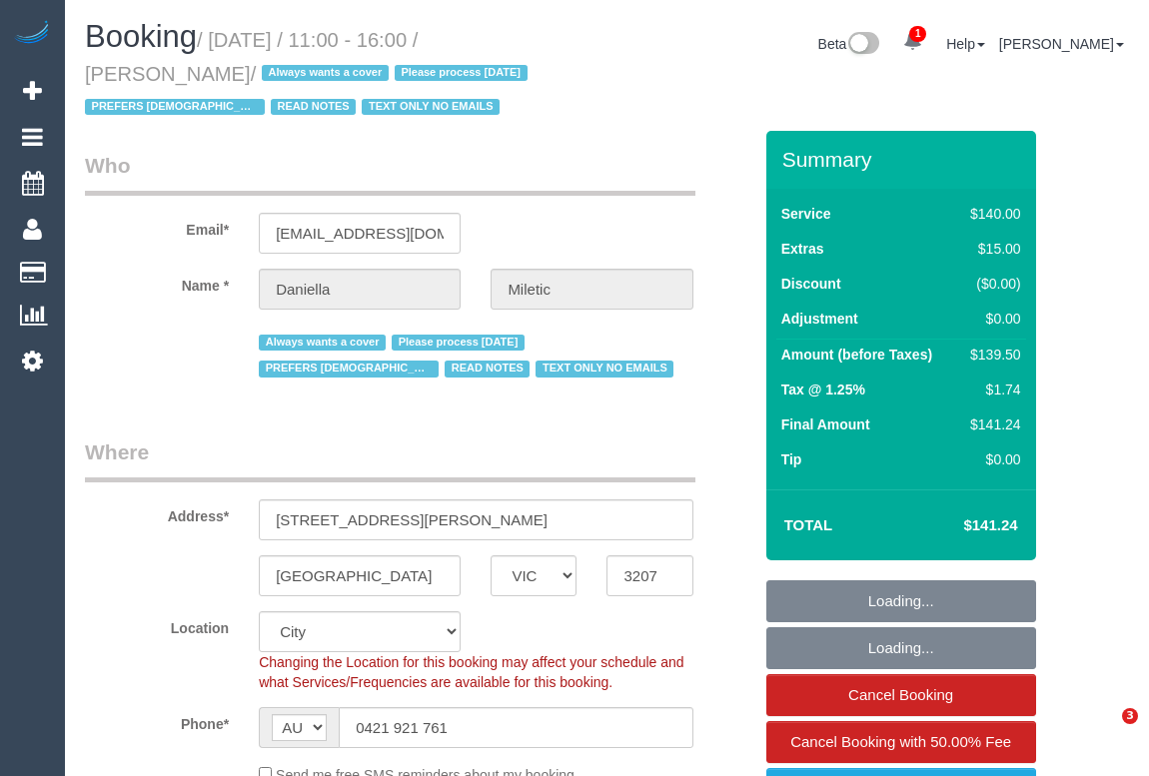
select select "VIC"
select select "string:stripe-pm_1QTxYG2GScqysDRV9h284U4H"
select select "object:573"
select select "number:28"
select select "number:34"
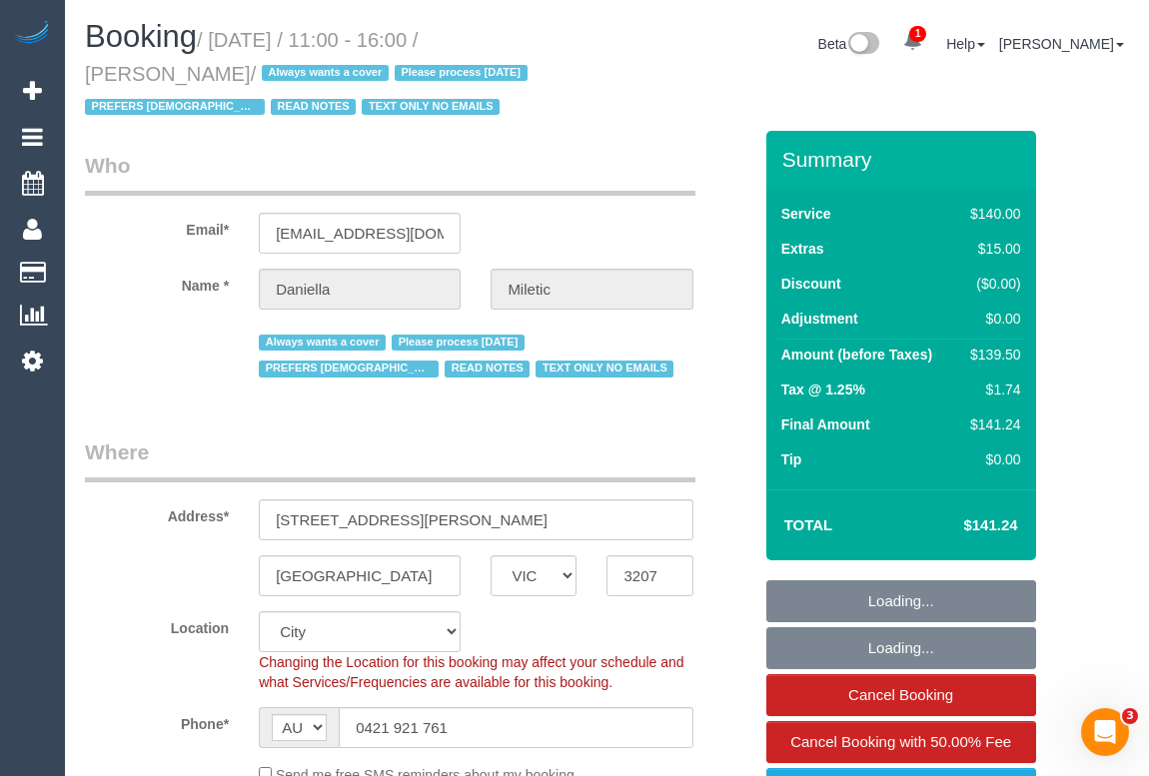
select select "object:1327"
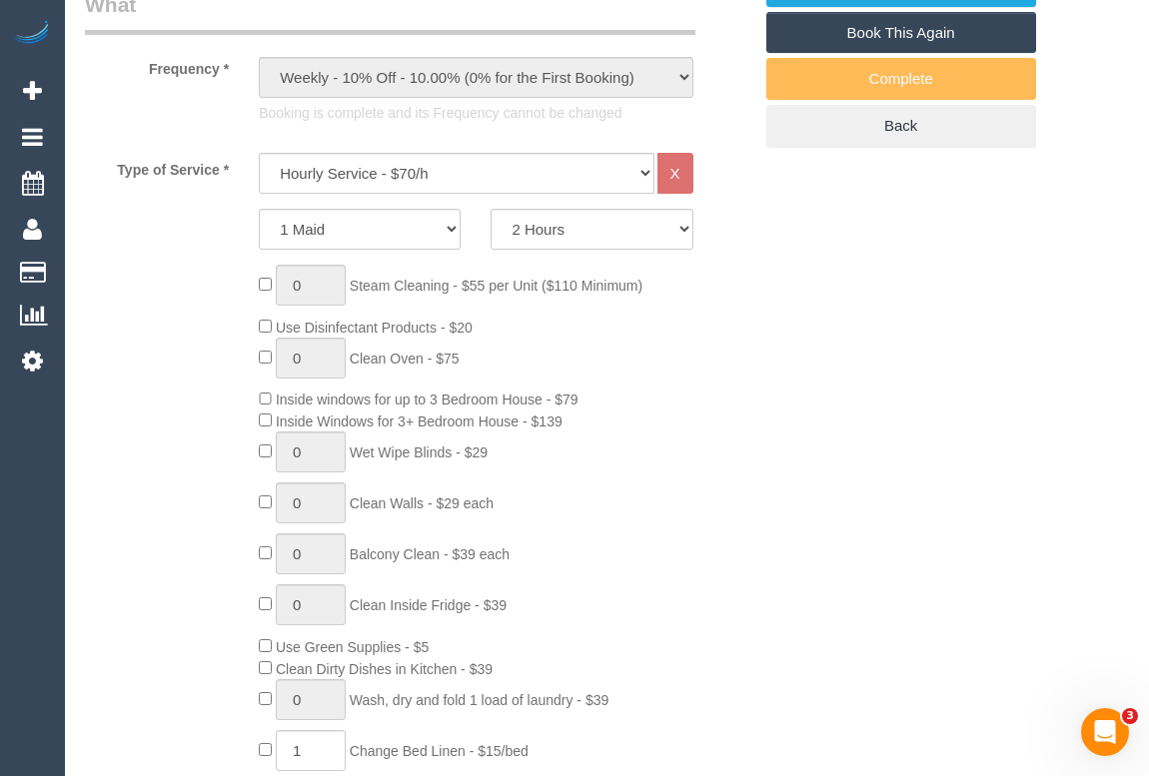
scroll to position [999, 0]
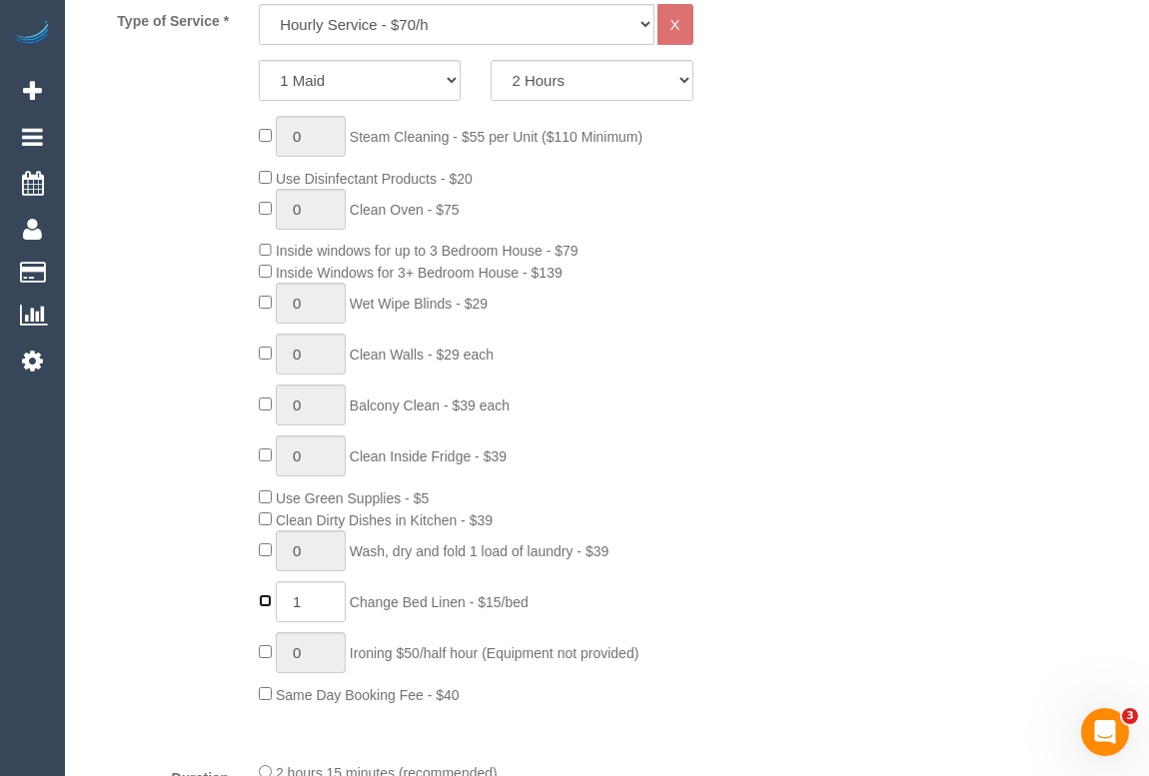
type input "0"
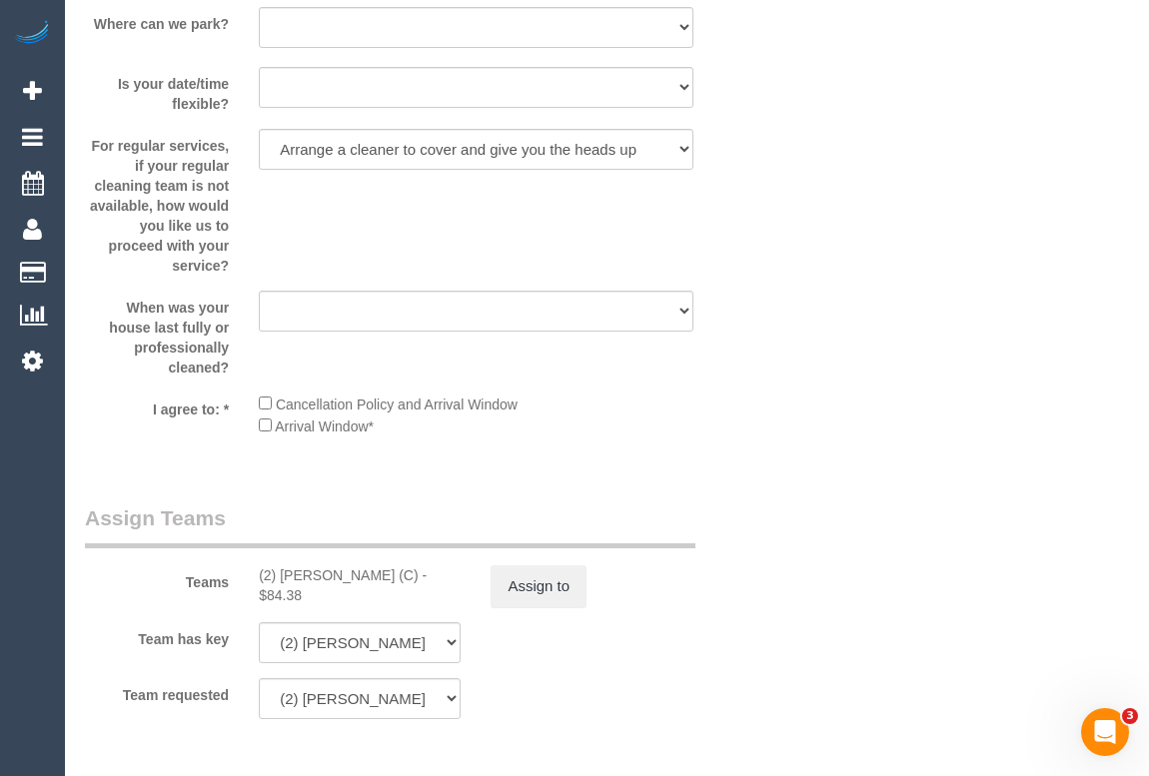
scroll to position [3087, 0]
click at [528, 601] on button "Assign to" at bounding box center [539, 586] width 96 height 42
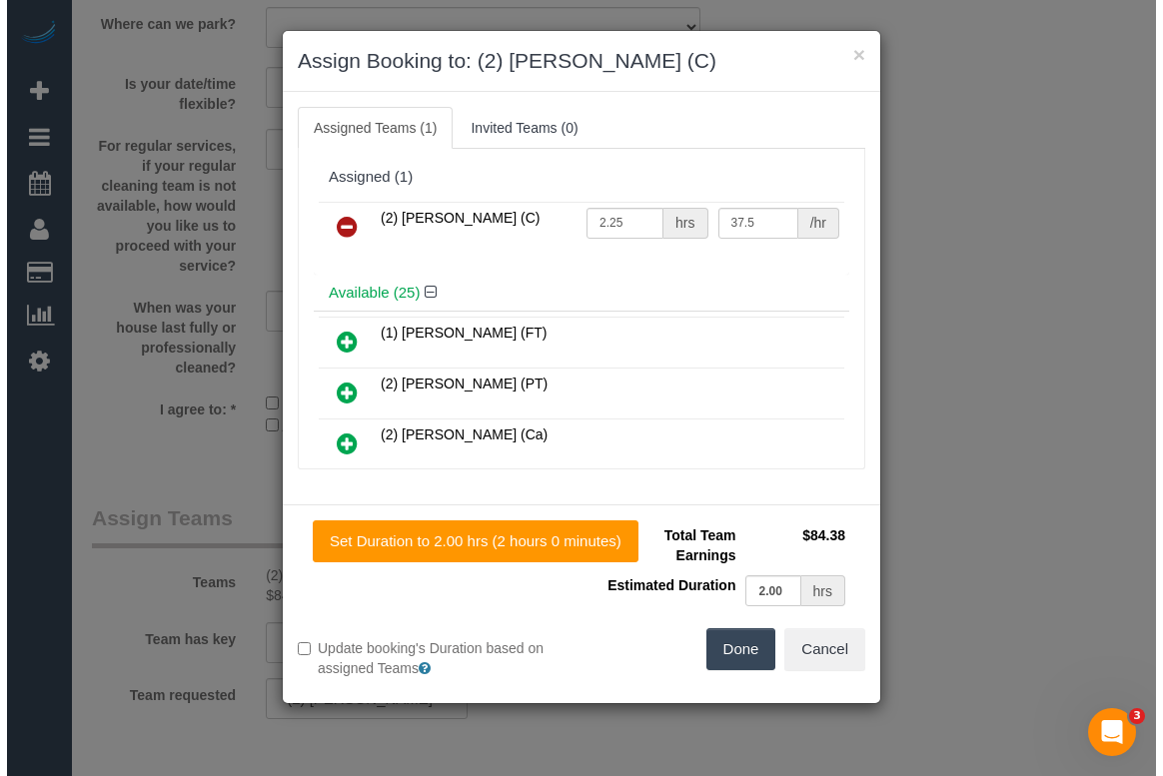
scroll to position [3067, 0]
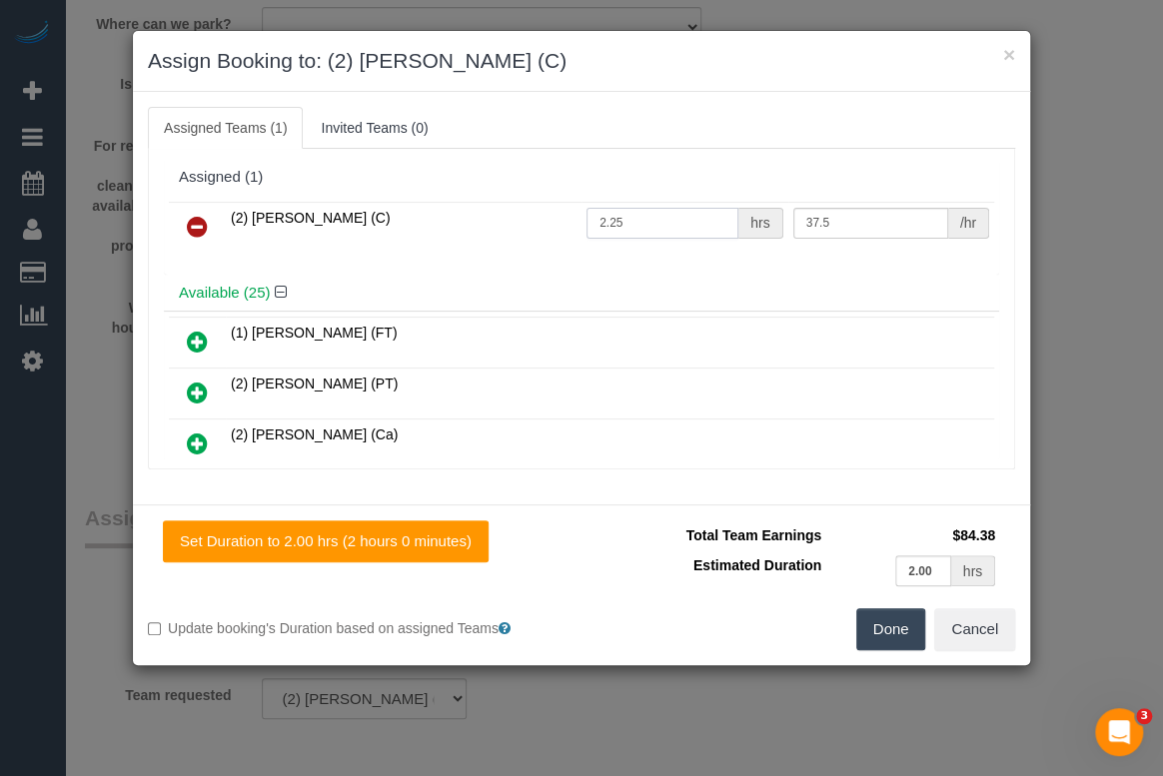
drag, startPoint x: 639, startPoint y: 222, endPoint x: 603, endPoint y: 219, distance: 36.1
click at [603, 219] on input "2.25" at bounding box center [662, 223] width 152 height 31
type input "2"
click at [886, 627] on button "Done" at bounding box center [891, 629] width 70 height 42
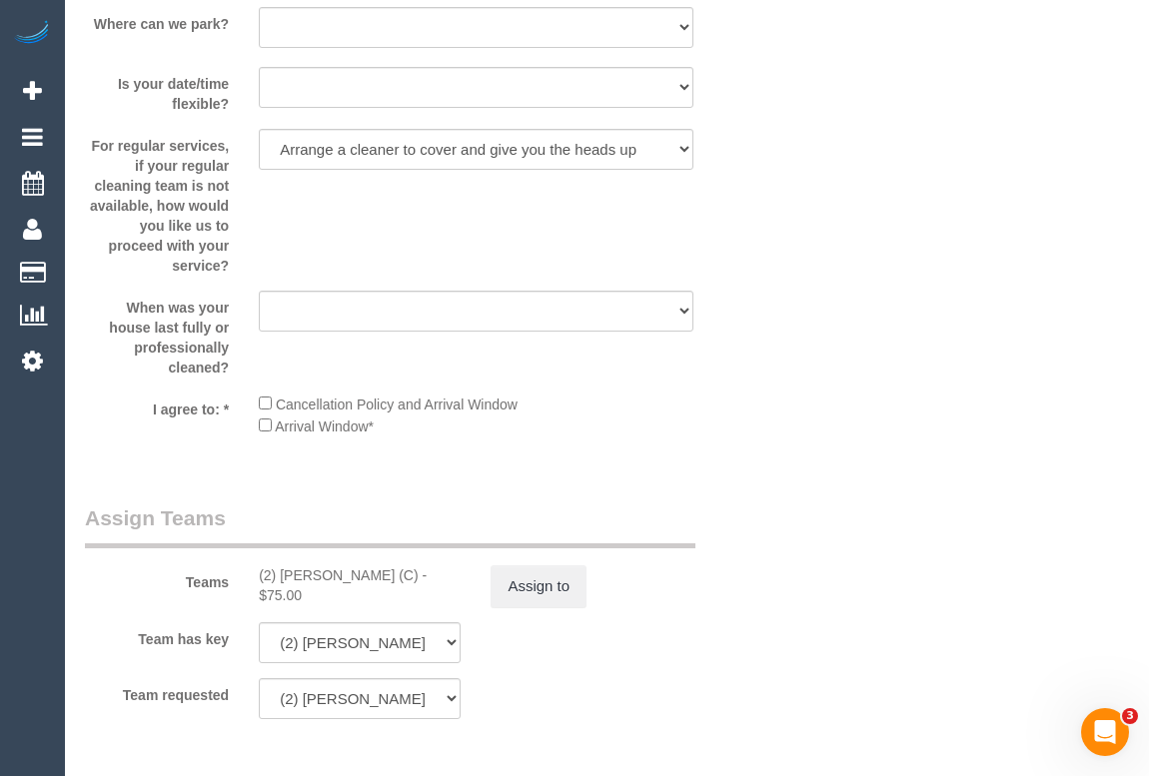
click at [759, 599] on div "Teams (2) Megan Kaewpinich (C) - $75.00 Assign to" at bounding box center [418, 556] width 696 height 104
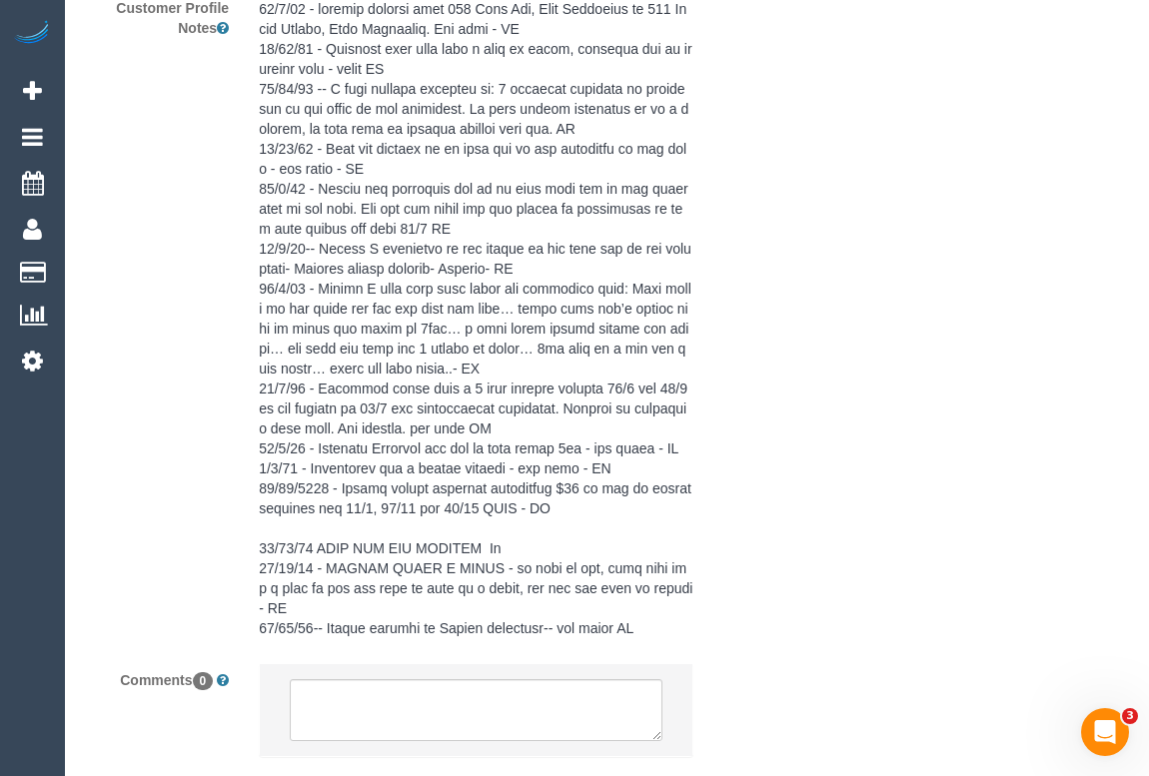
scroll to position [4254, 0]
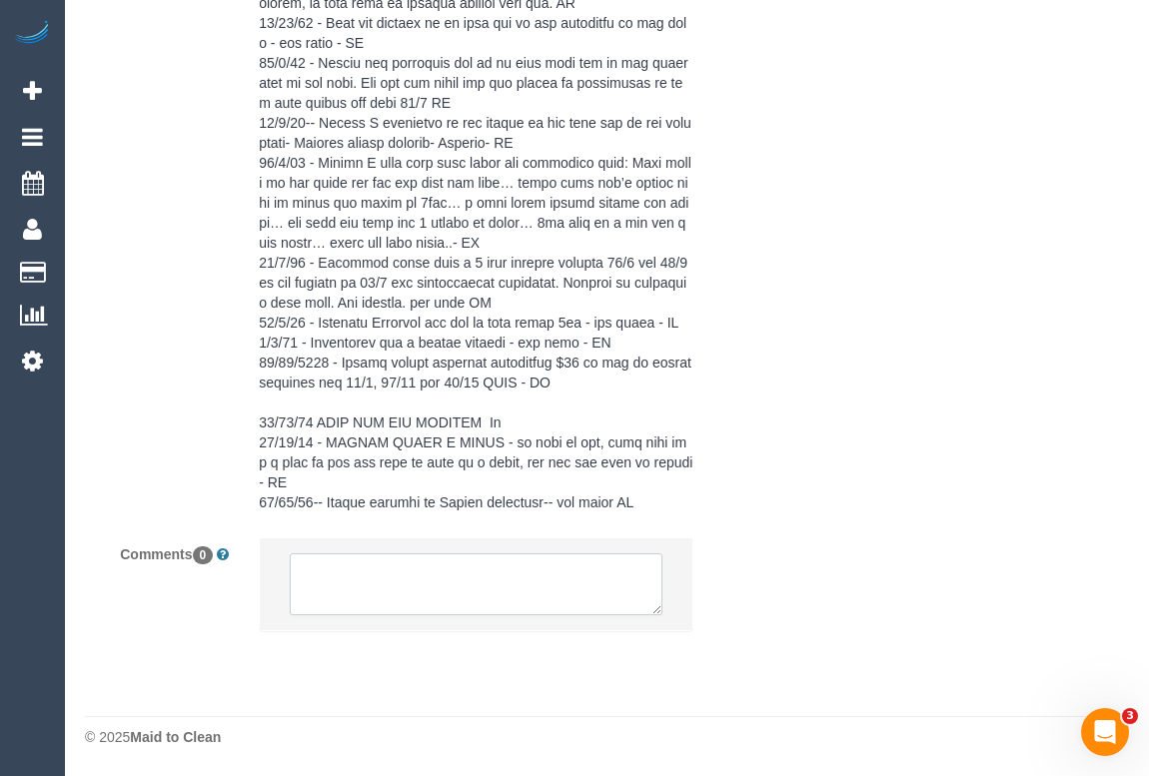
click at [398, 569] on textarea at bounding box center [476, 584] width 372 height 62
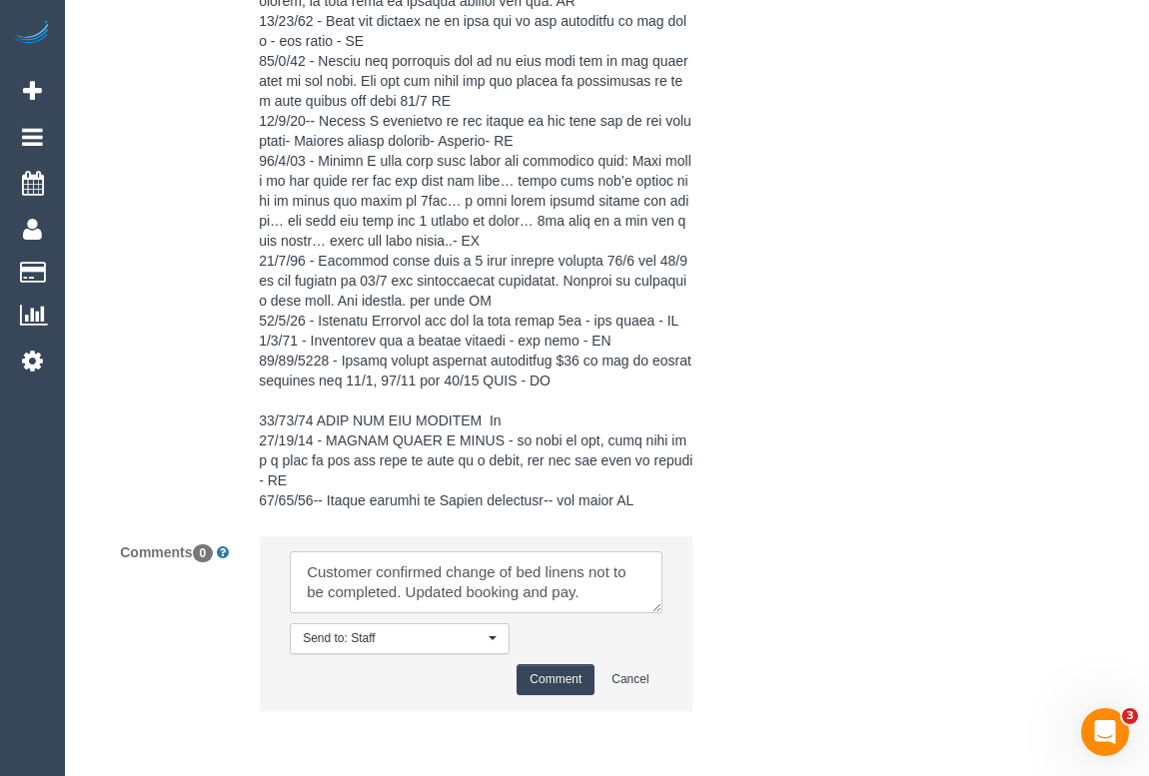
click at [399, 596] on textarea at bounding box center [476, 582] width 372 height 62
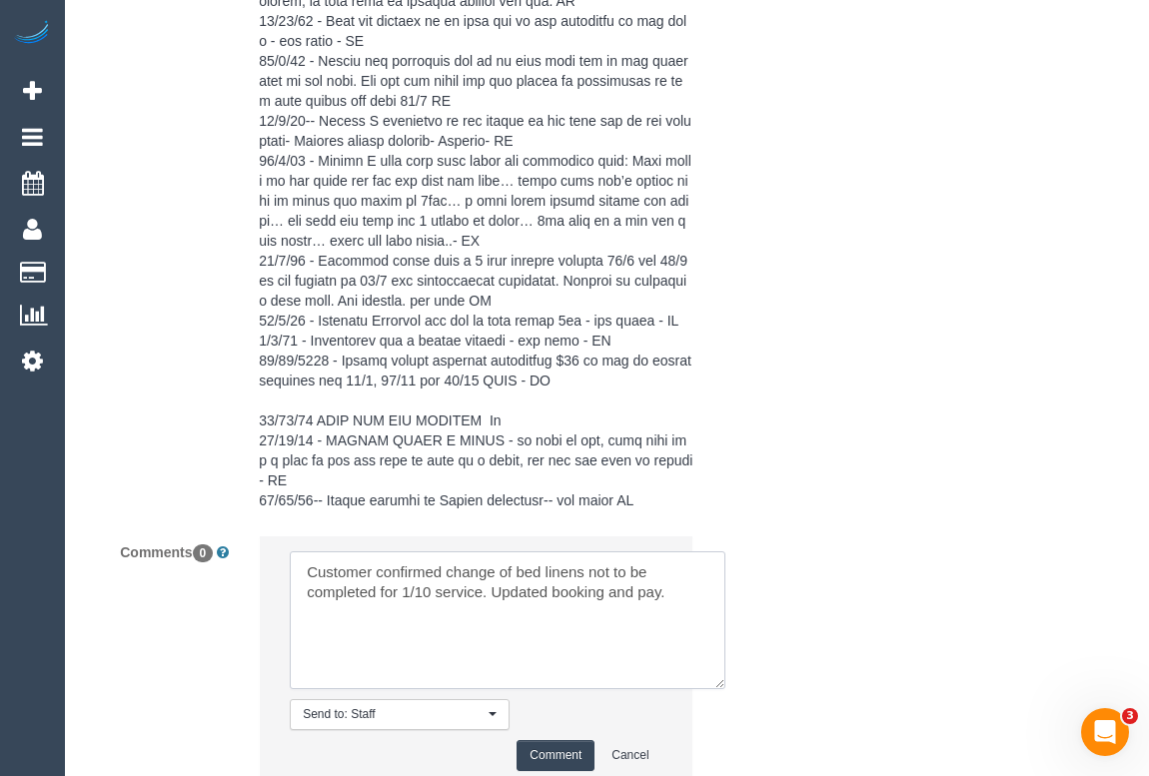
drag, startPoint x: 657, startPoint y: 609, endPoint x: 720, endPoint y: 686, distance: 99.4
click at [720, 686] on textarea at bounding box center [508, 620] width 436 height 138
click at [678, 599] on textarea at bounding box center [508, 620] width 436 height 138
type textarea "Customer confirmed change of bed linens not to be completed for 1/10 service. U…"
click at [568, 761] on button "Comment" at bounding box center [556, 755] width 78 height 31
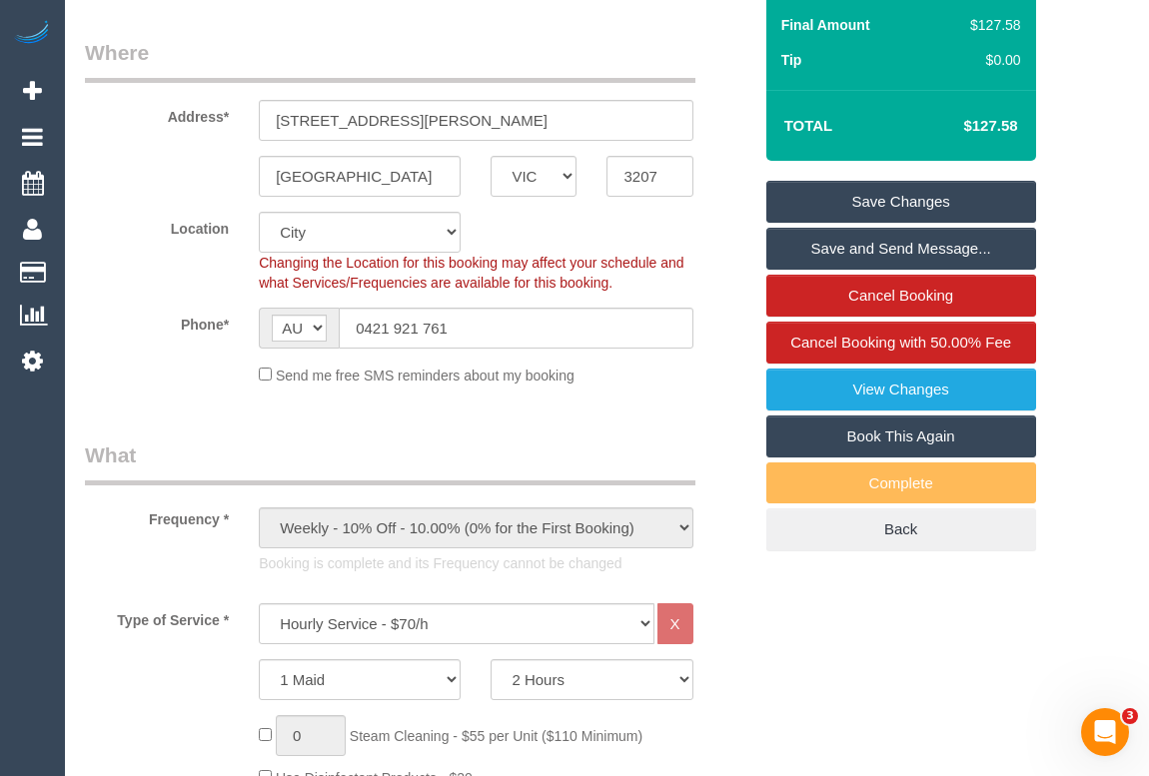
scroll to position [232, 0]
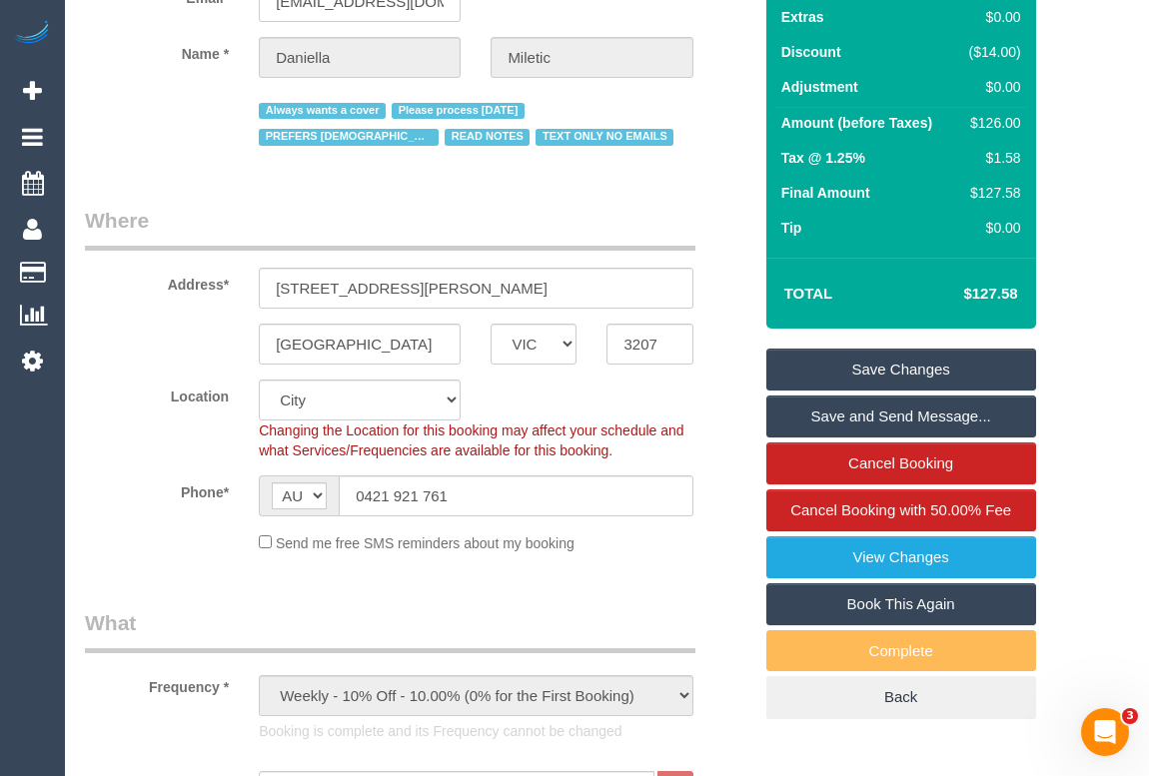
click at [888, 369] on link "Save Changes" at bounding box center [901, 370] width 270 height 42
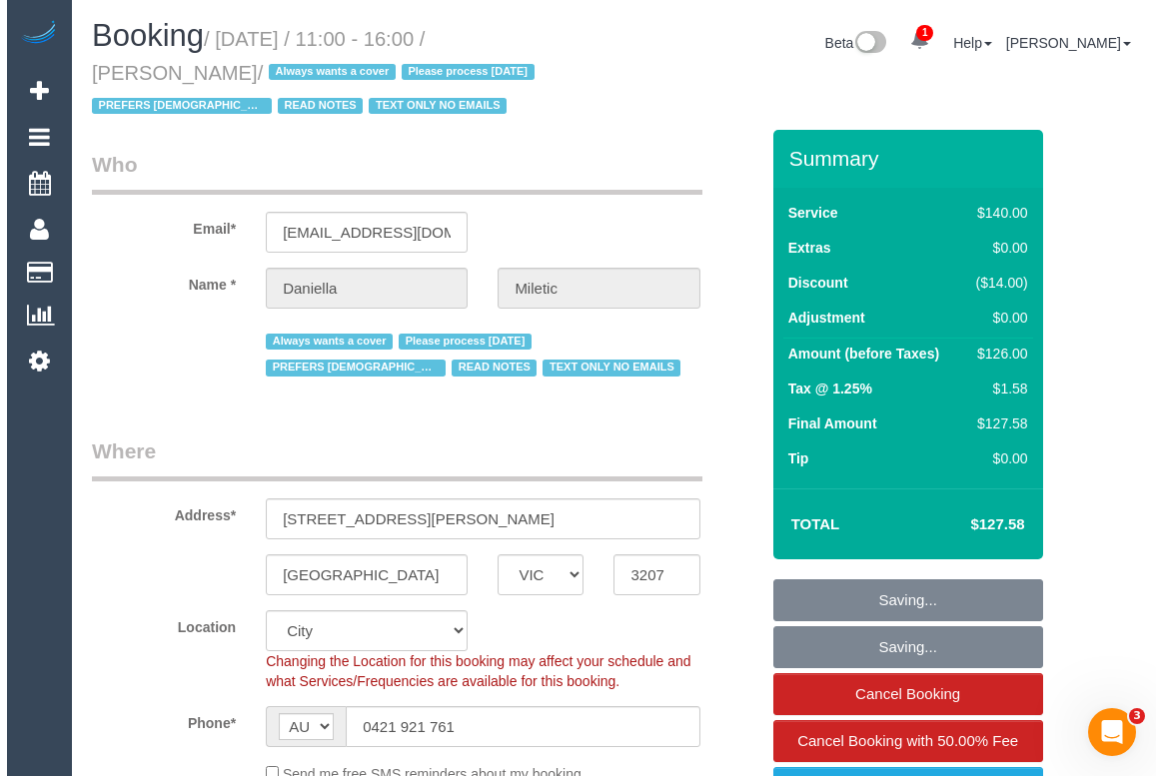
scroll to position [0, 0]
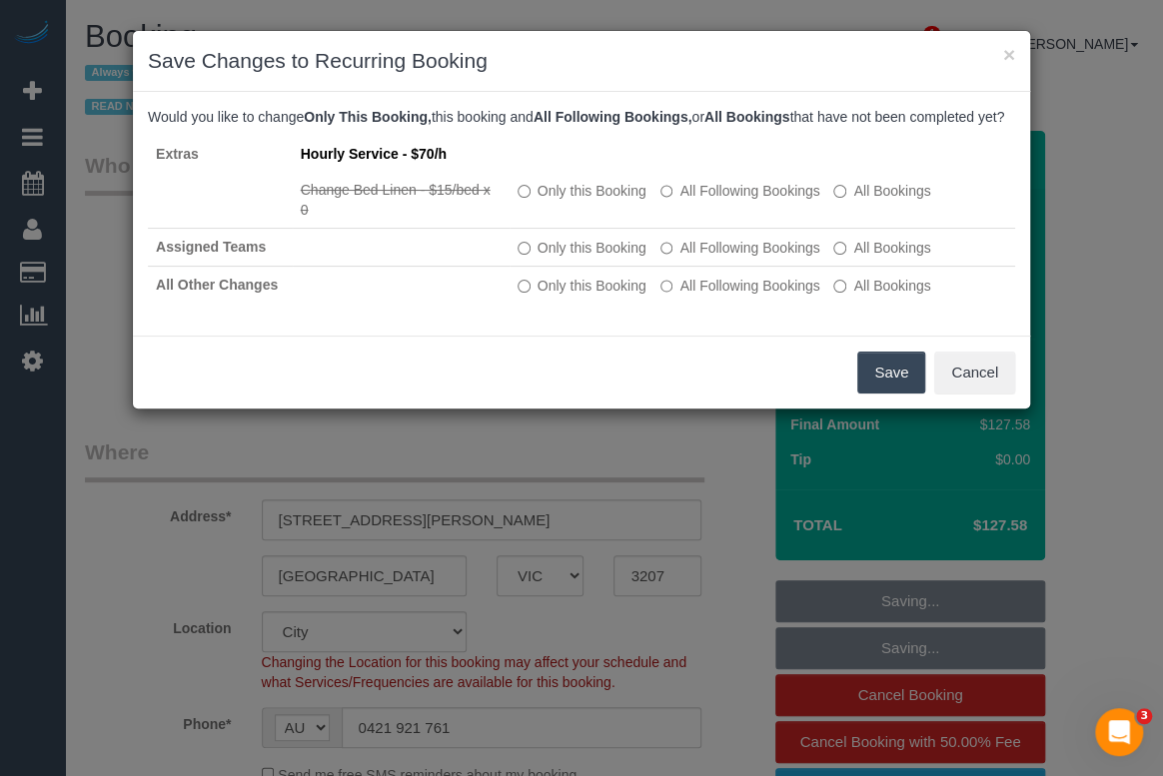
click at [898, 390] on button "Save" at bounding box center [891, 373] width 68 height 42
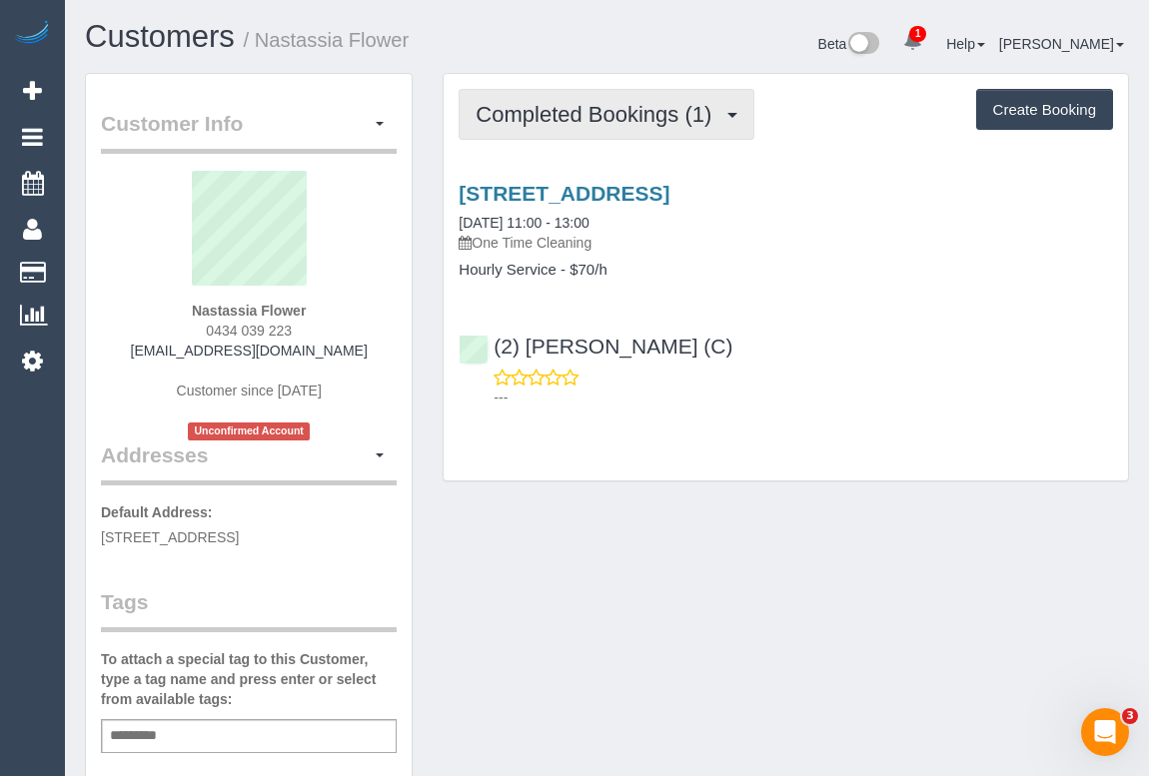
click at [598, 130] on button "Completed Bookings (1)" at bounding box center [607, 114] width 296 height 51
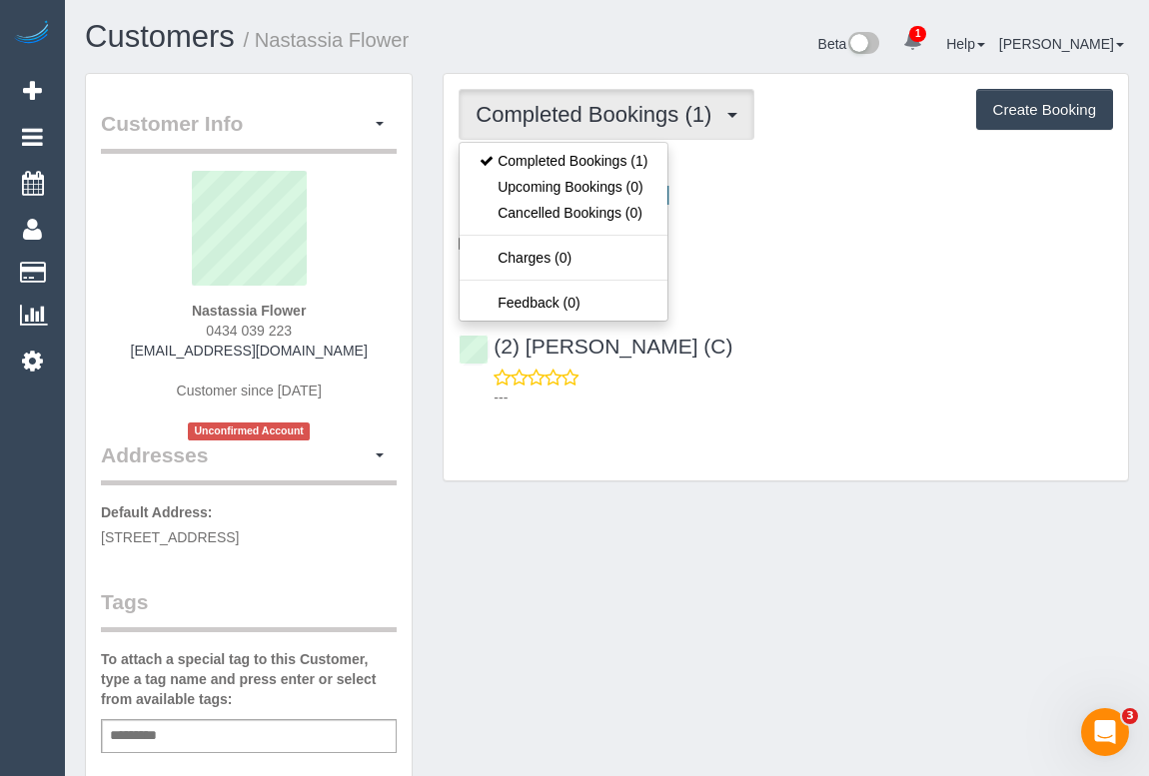
drag, startPoint x: 871, startPoint y: 365, endPoint x: 855, endPoint y: 350, distance: 21.9
click at [873, 365] on div "(2) Sewmina De Silva (C) ---" at bounding box center [786, 363] width 684 height 90
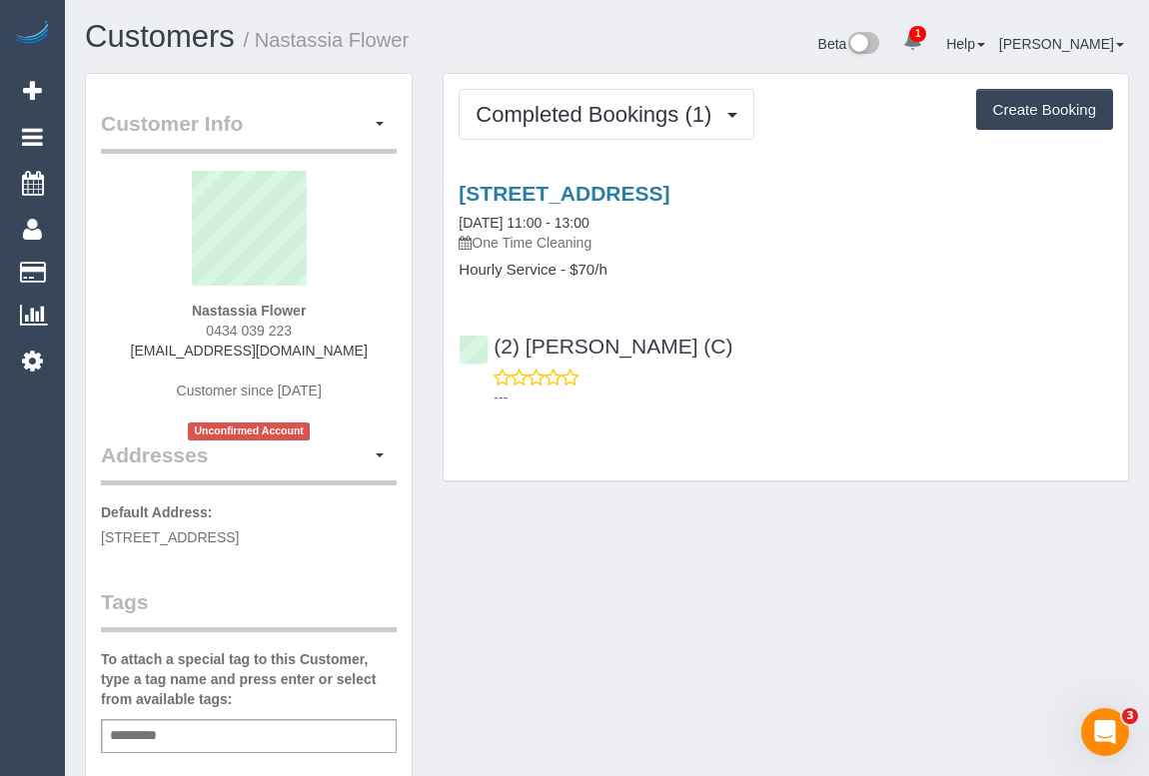
click at [680, 565] on div "Customer Info Edit Contact Info Send Message Email Preferences Special Sales Ta…" at bounding box center [607, 752] width 1074 height 1359
drag, startPoint x: 155, startPoint y: 352, endPoint x: 390, endPoint y: 360, distance: 234.9
click at [390, 360] on div "Nastassia Flower 0434 039 223 nj.flower@outlook.com Customer since 2025 Unconfi…" at bounding box center [249, 306] width 296 height 270
copy div "nj.flower@outlook.com"
click at [579, 609] on div "Customer Info Edit Contact Info Send Message Email Preferences Special Sales Ta…" at bounding box center [607, 752] width 1074 height 1359
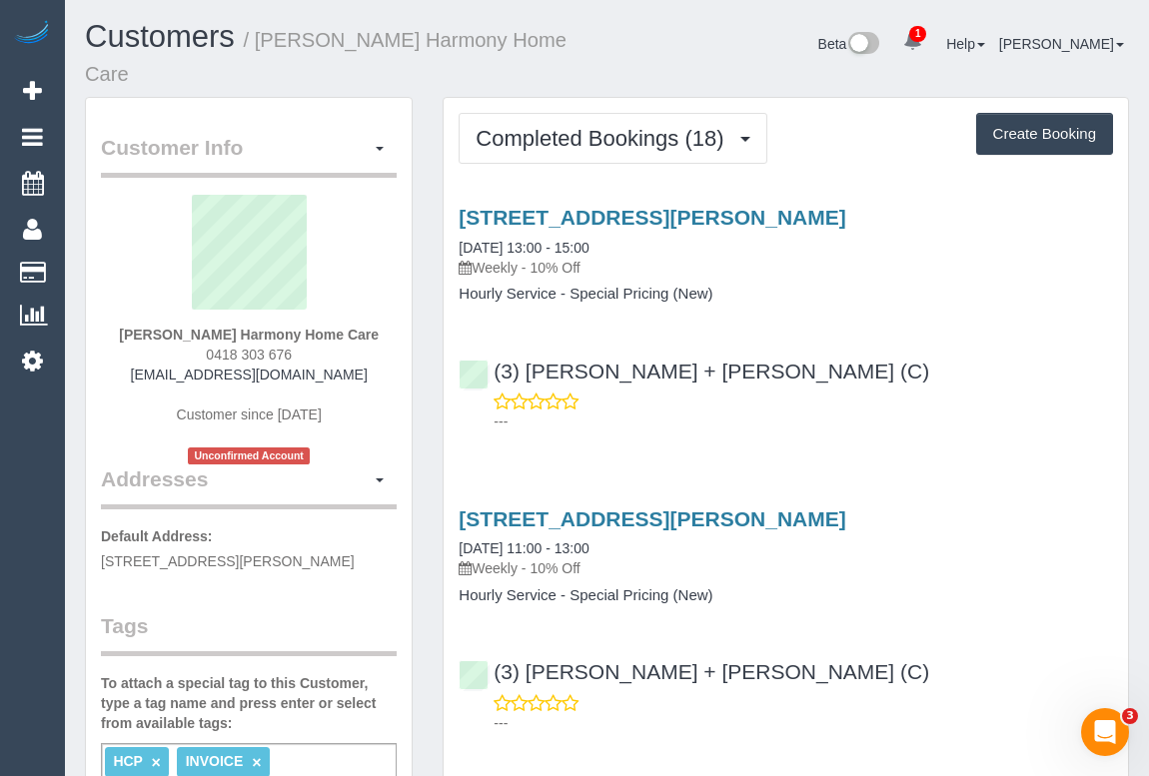
click at [874, 379] on div "(3) [PERSON_NAME] + [PERSON_NAME] (C) ---" at bounding box center [786, 388] width 684 height 90
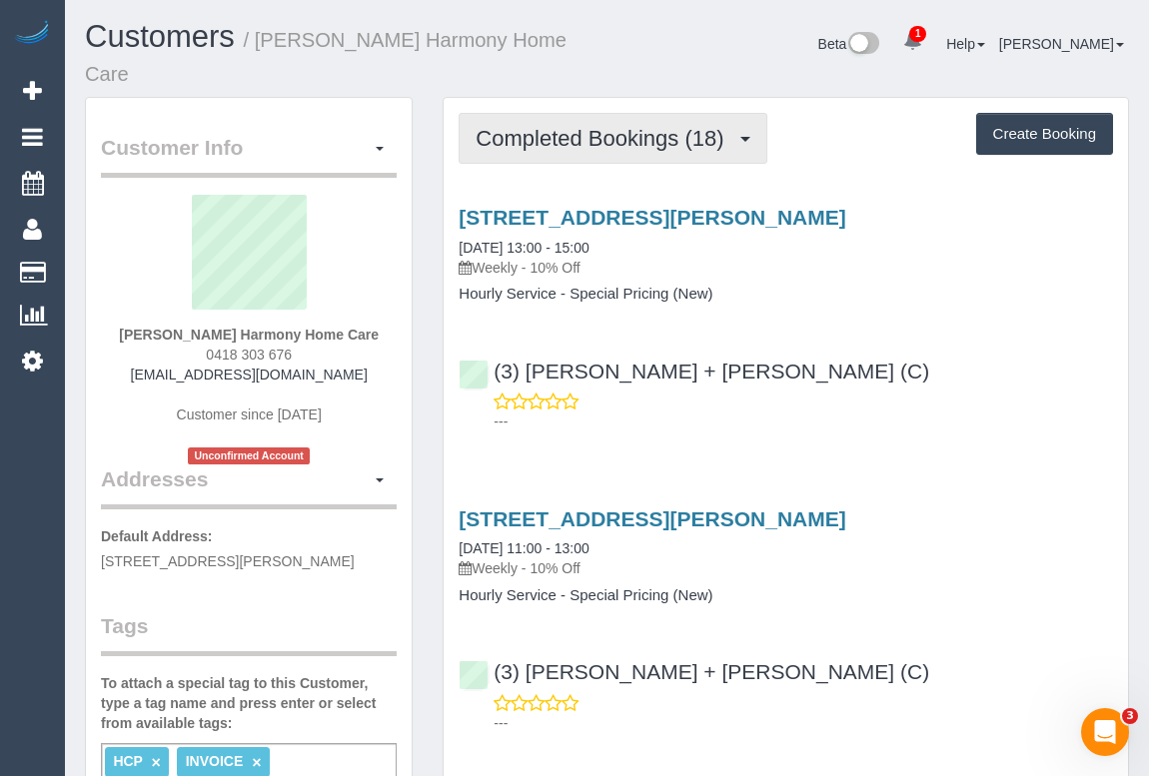
click at [635, 140] on span "Completed Bookings (18)" at bounding box center [605, 138] width 258 height 25
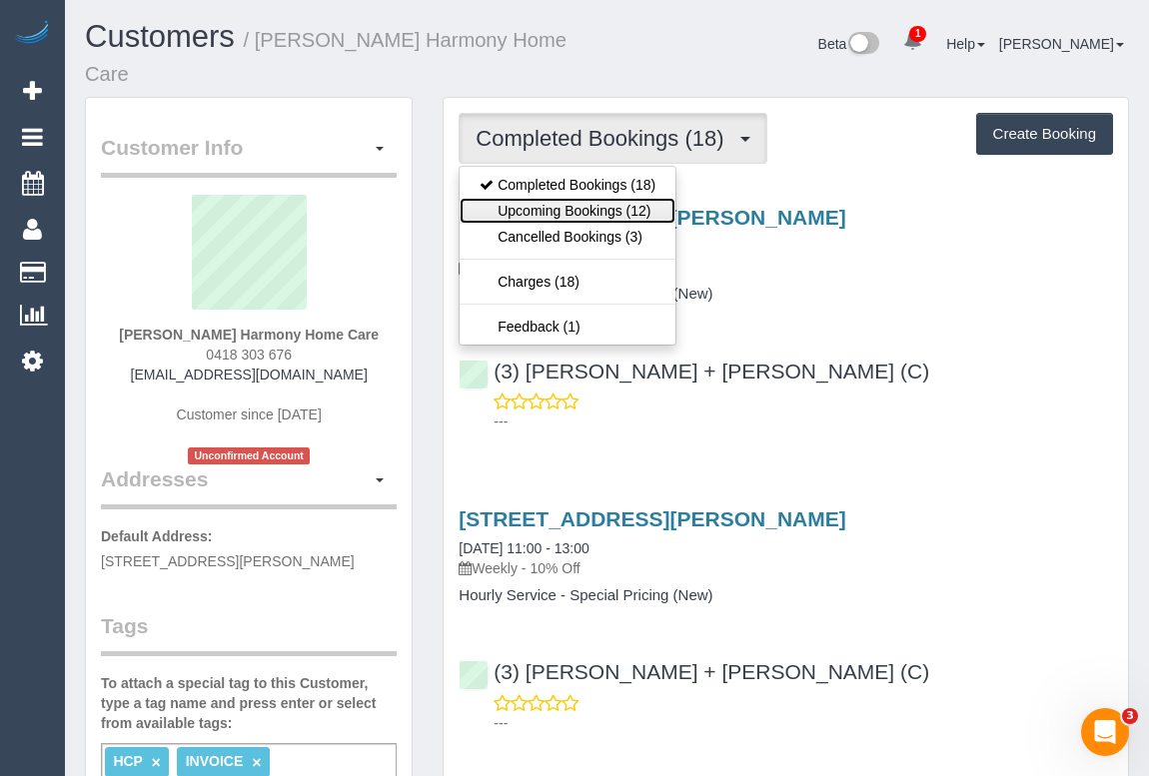
click at [586, 211] on link "Upcoming Bookings (12)" at bounding box center [568, 211] width 216 height 26
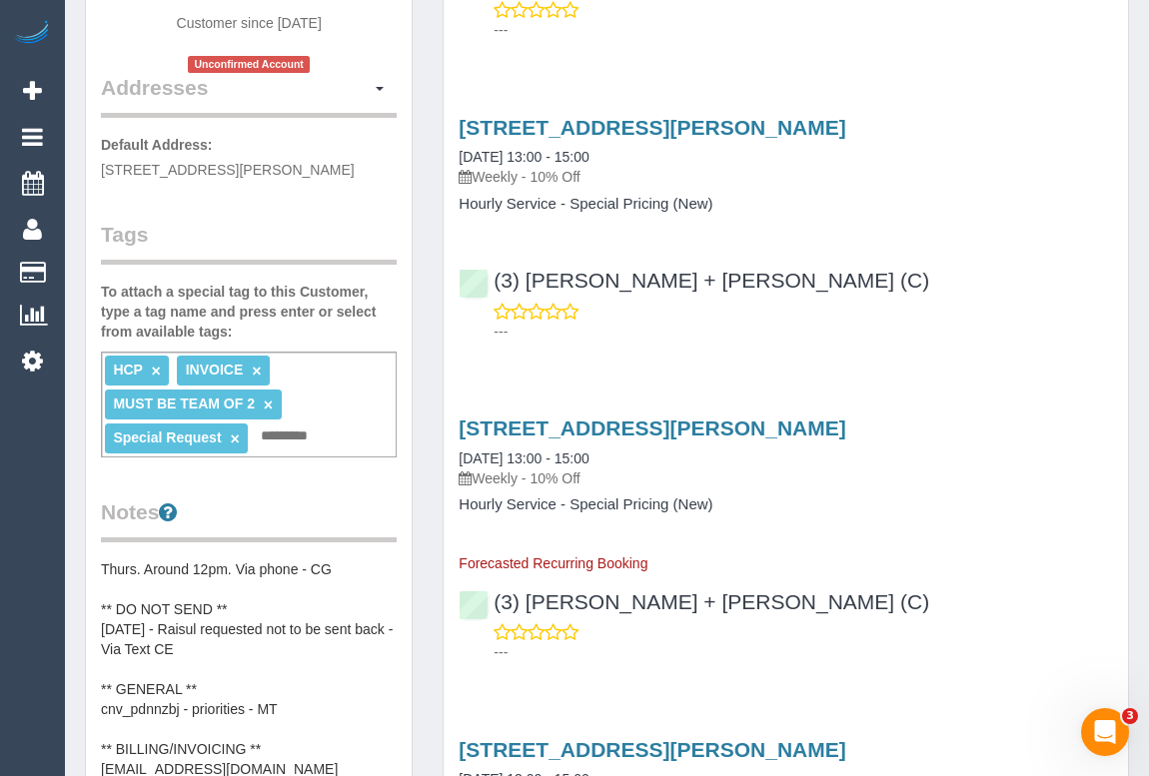
scroll to position [272, 0]
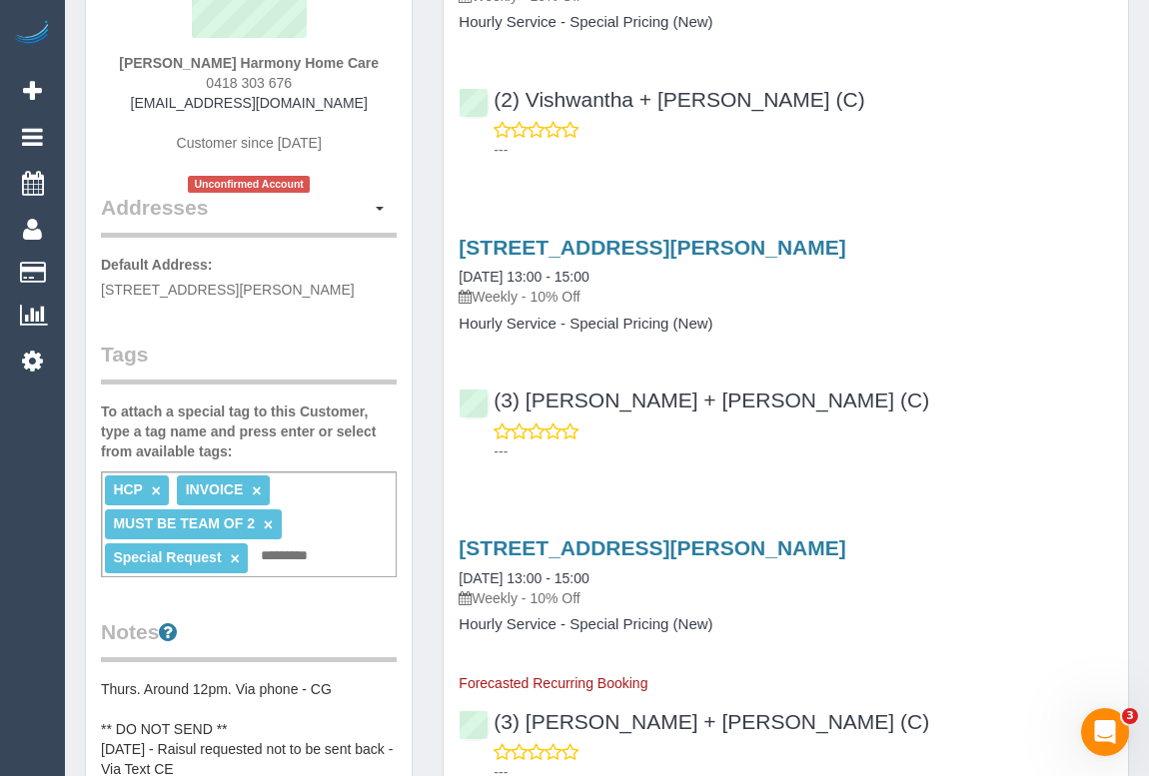
click at [687, 400] on div "(3) [PERSON_NAME] + [PERSON_NAME] (C) ---" at bounding box center [786, 417] width 684 height 90
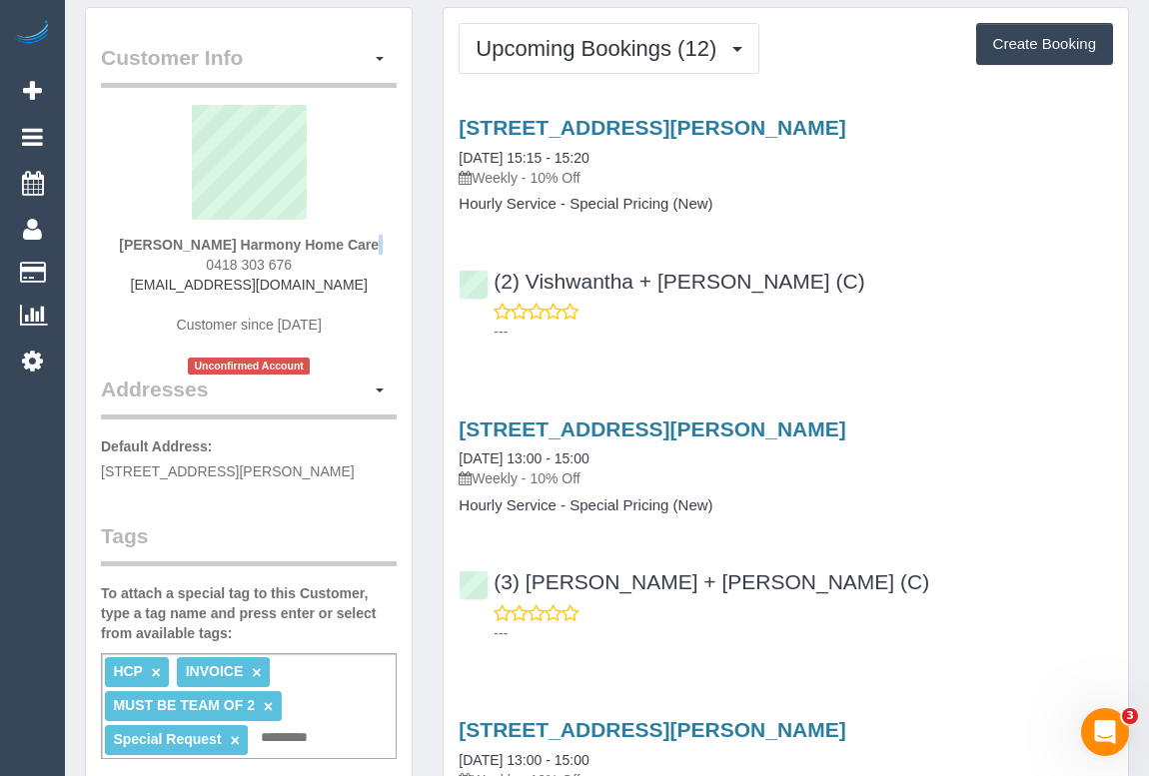
drag, startPoint x: 205, startPoint y: 275, endPoint x: 326, endPoint y: 272, distance: 120.9
click at [326, 272] on div "[PERSON_NAME] Harmony Home Care 0418 303 676 [EMAIL_ADDRESS][DOMAIN_NAME] Custo…" at bounding box center [249, 240] width 296 height 270
copy div
click at [297, 287] on div "[PERSON_NAME] Harmony Home Care 0418 303 676 [EMAIL_ADDRESS][DOMAIN_NAME] Custo…" at bounding box center [249, 240] width 296 height 270
drag, startPoint x: 299, startPoint y: 280, endPoint x: 180, endPoint y: 280, distance: 118.9
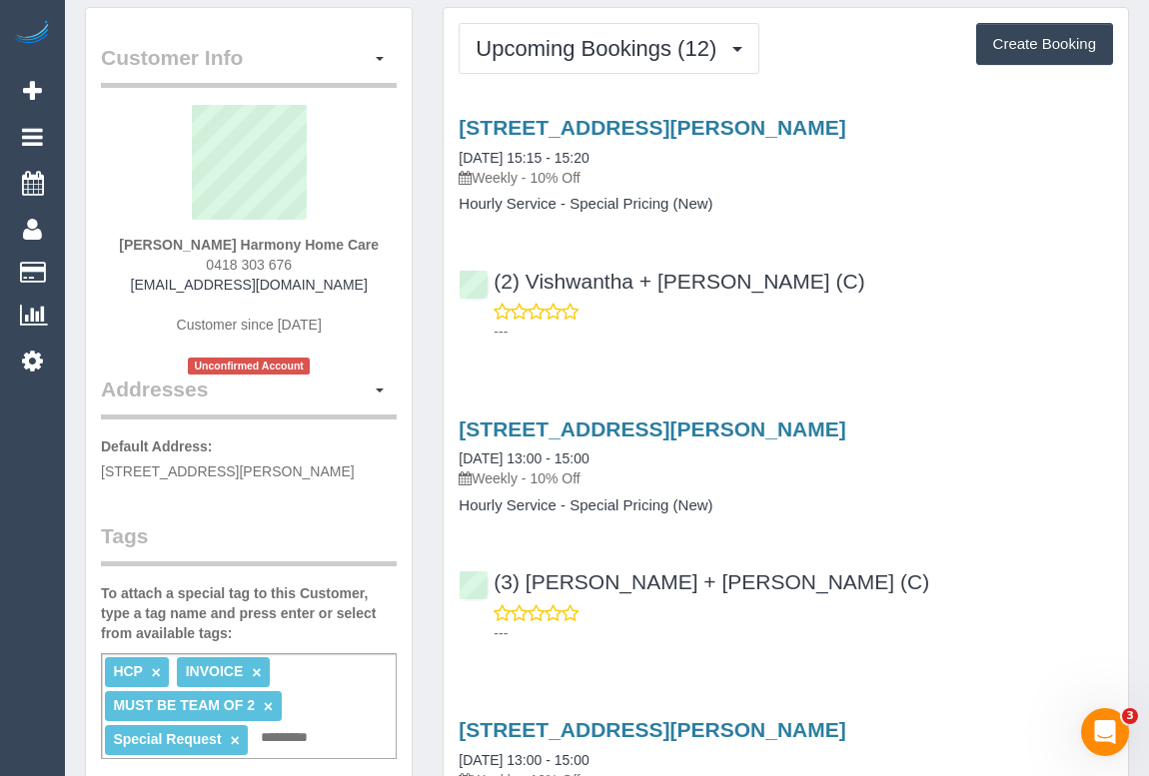
click at [180, 280] on div "[PERSON_NAME] Harmony Home Care 0418 303 676 [EMAIL_ADDRESS][DOMAIN_NAME] Custo…" at bounding box center [249, 240] width 296 height 270
copy span "0418 303 676"
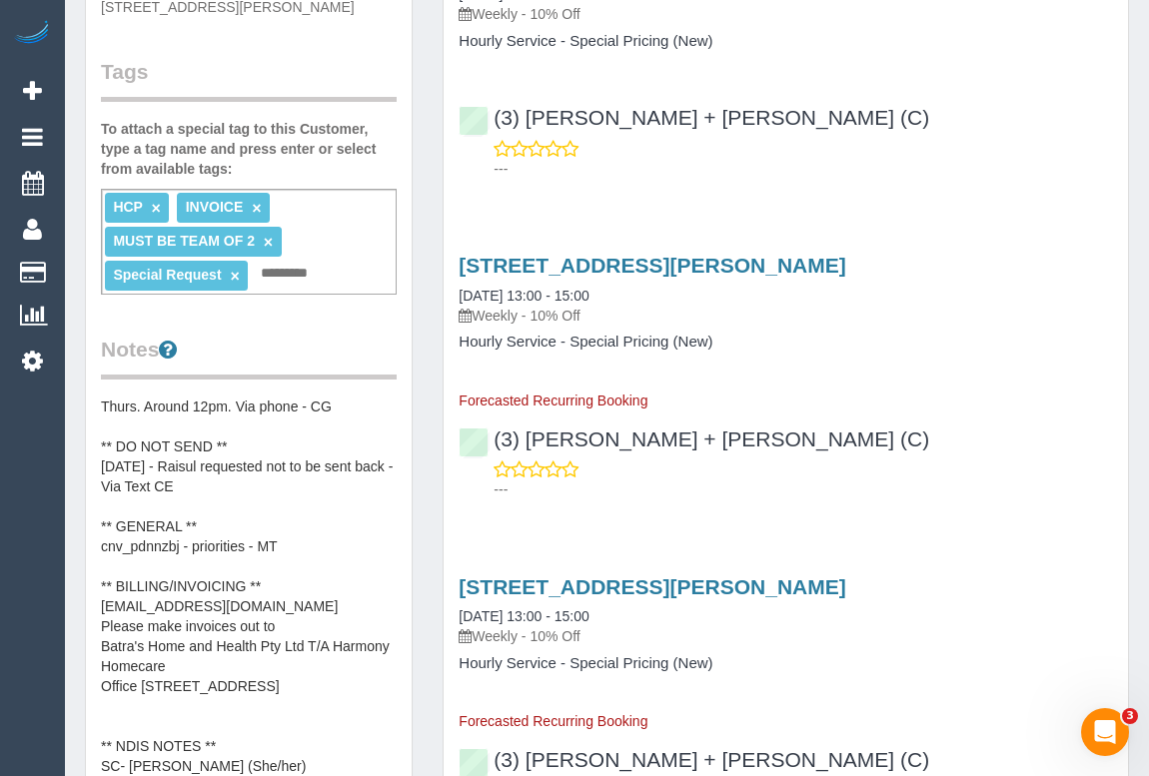
scroll to position [817, 0]
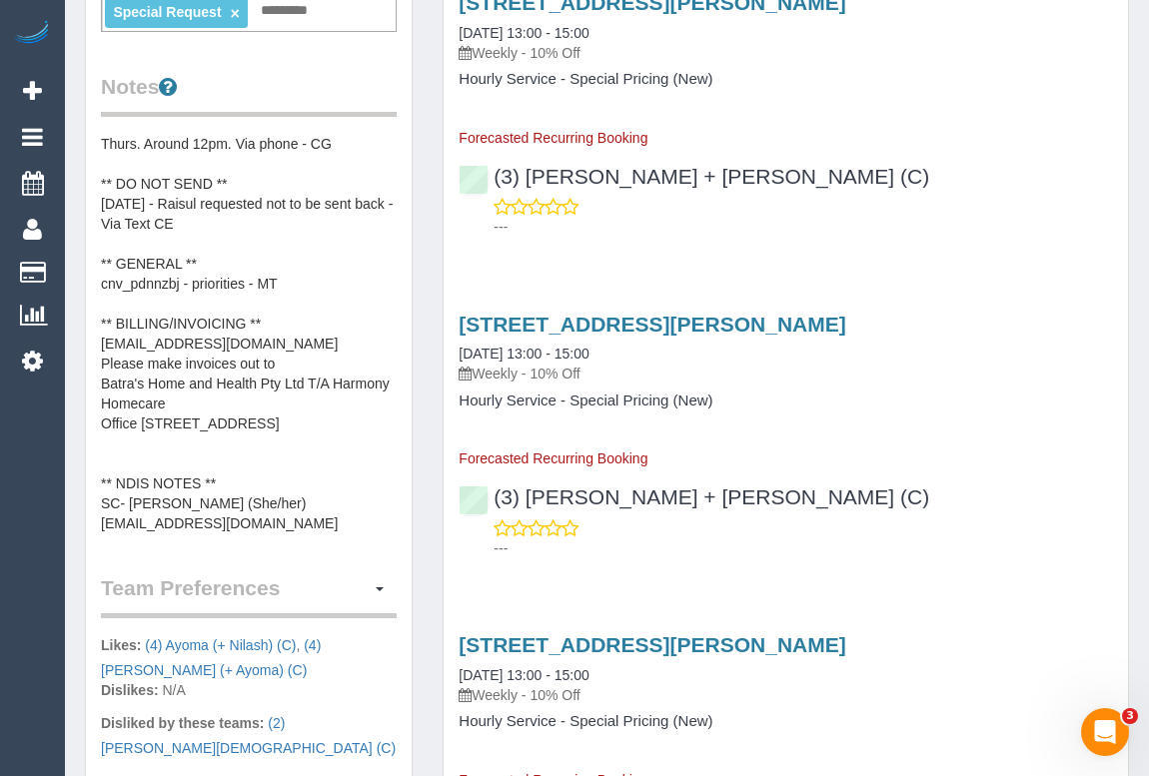
drag, startPoint x: 89, startPoint y: 536, endPoint x: 340, endPoint y: 543, distance: 250.9
click at [340, 543] on div "Customer Info Edit Contact Info Send Message Email Preferences Special Sales Ta…" at bounding box center [249, 197] width 326 height 1832
copy pre "[EMAIL_ADDRESS][DOMAIN_NAME]"
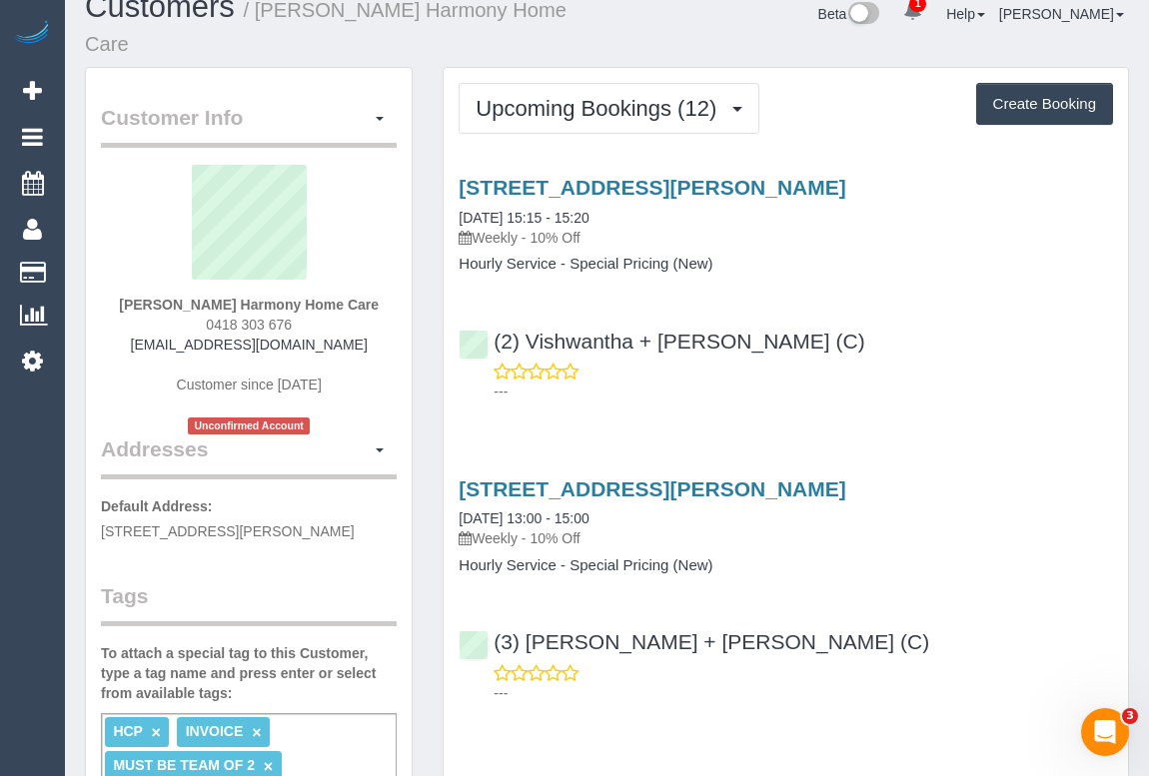
scroll to position [0, 0]
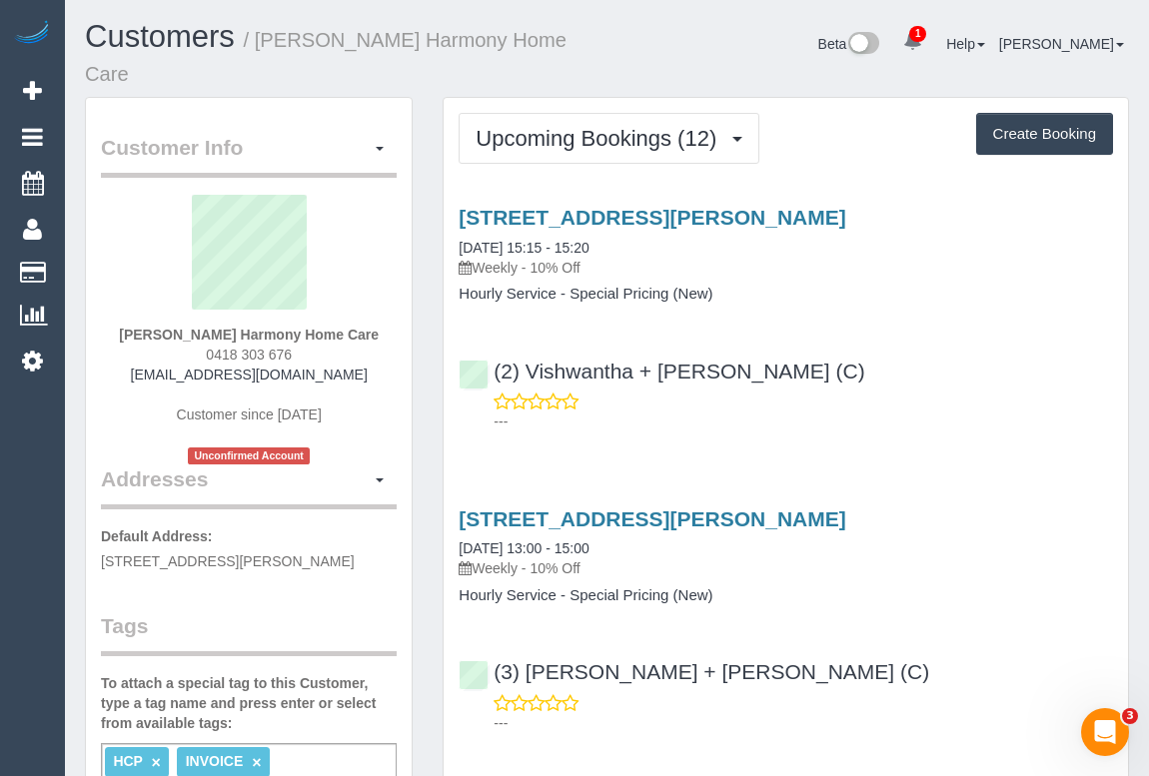
drag, startPoint x: 150, startPoint y: 390, endPoint x: 379, endPoint y: 391, distance: 228.8
click at [379, 391] on div "[PERSON_NAME] Harmony Home Care 0418 303 676 [EMAIL_ADDRESS][DOMAIN_NAME] Custo…" at bounding box center [249, 330] width 296 height 270
copy link "[EMAIL_ADDRESS][DOMAIN_NAME]"
click at [952, 389] on div "(2) Vishwantha + [PERSON_NAME] (C) ---" at bounding box center [786, 388] width 684 height 90
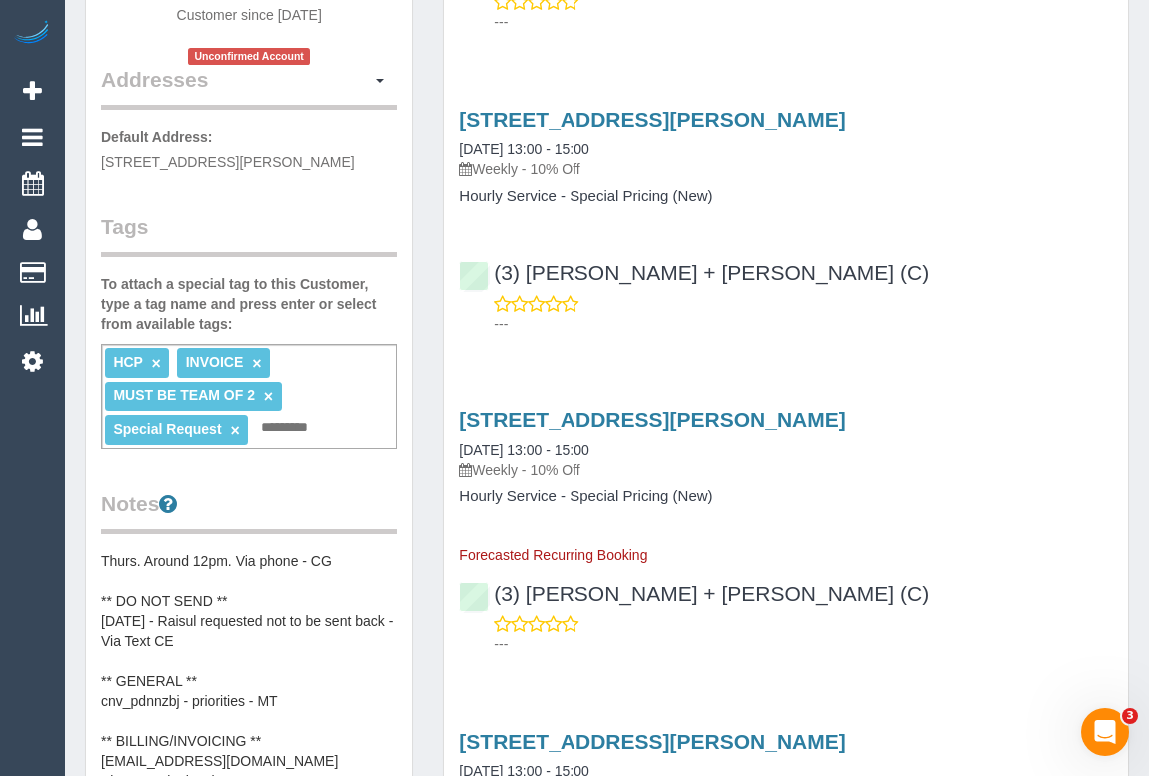
scroll to position [454, 0]
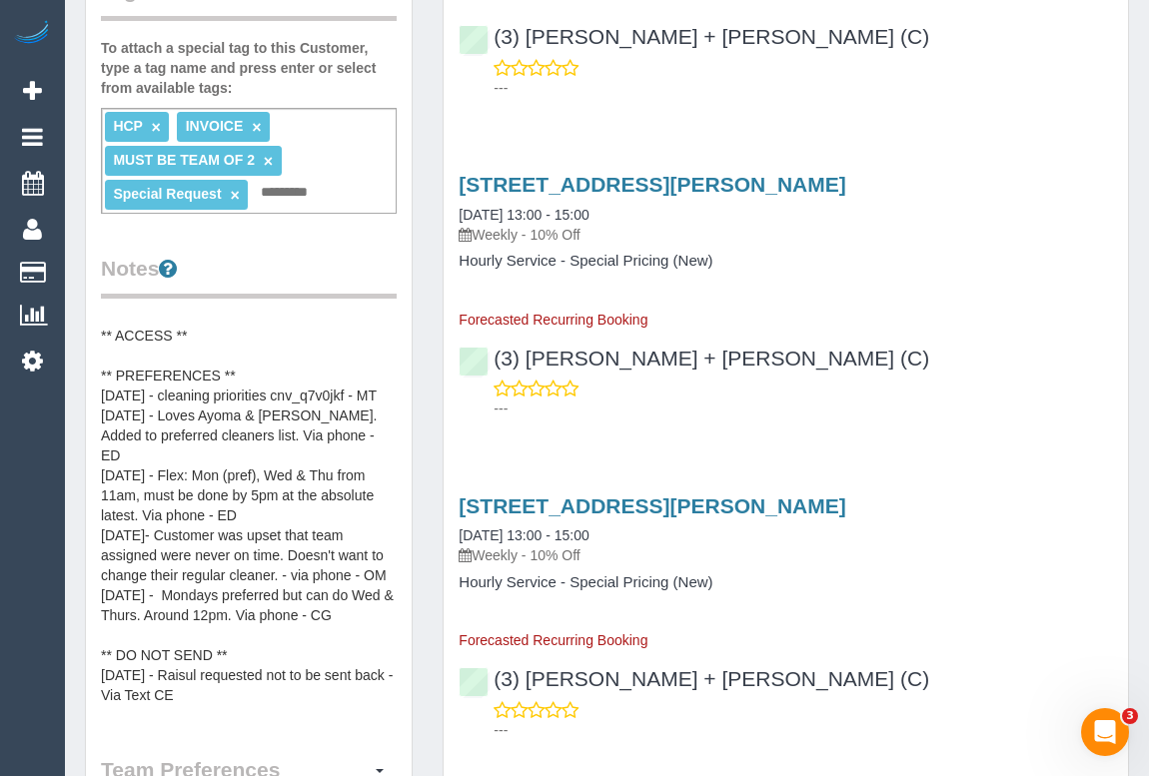
scroll to position [0, 0]
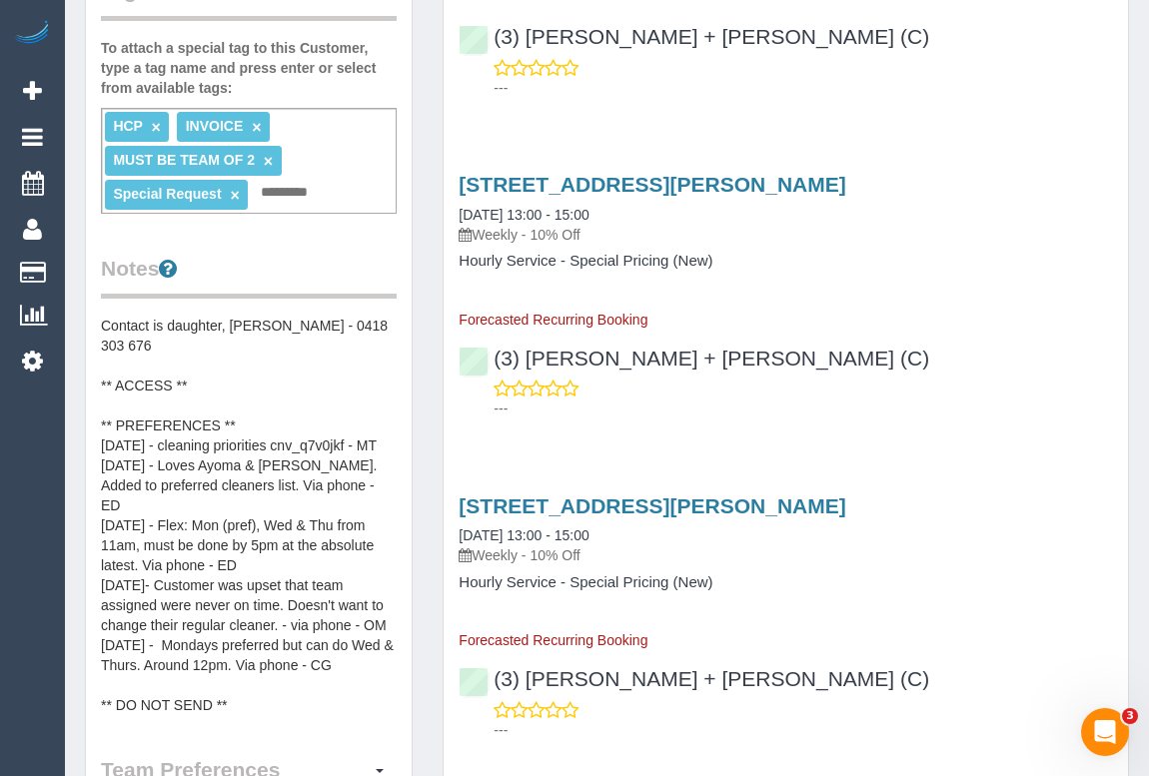
click at [250, 423] on pre "Contact is daughter, [PERSON_NAME] - 0418 303 676 ** ACCESS ** ** PREFERENCES *…" at bounding box center [249, 516] width 296 height 400
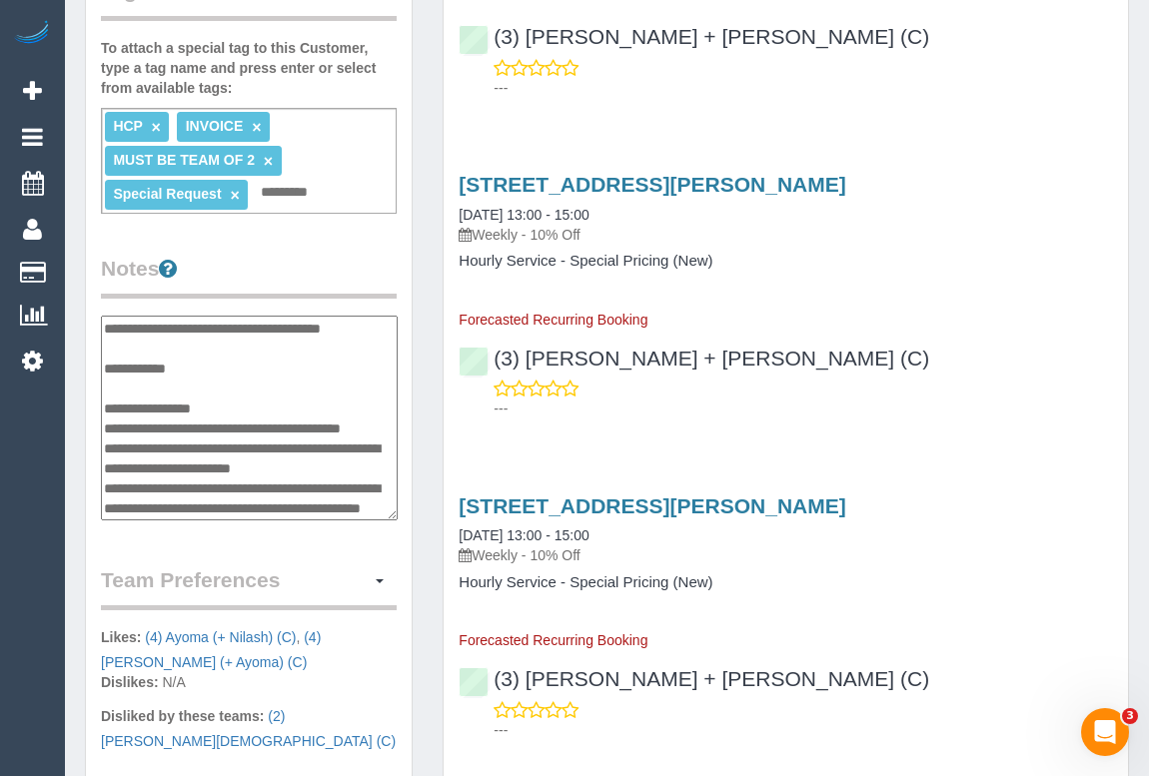
click at [246, 423] on textarea "**********" at bounding box center [249, 419] width 297 height 206
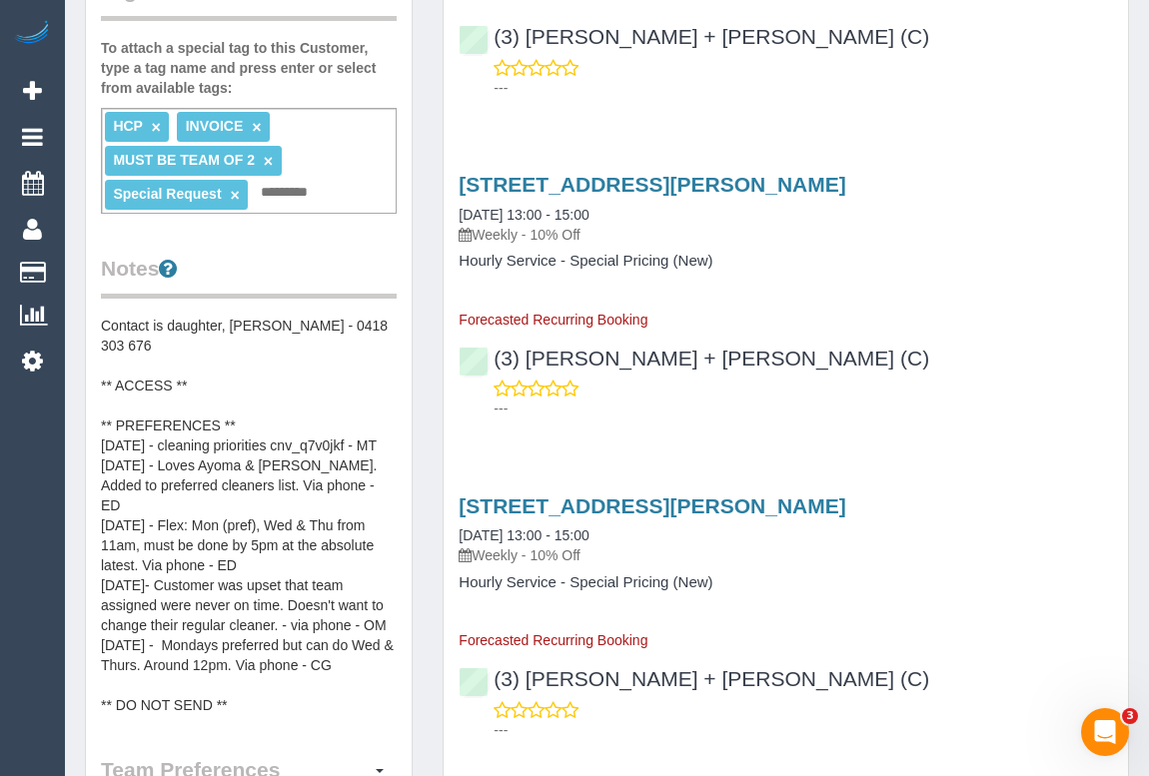
click at [256, 431] on pre "Contact is daughter, [PERSON_NAME] - 0418 303 676 ** ACCESS ** ** PREFERENCES *…" at bounding box center [249, 516] width 296 height 400
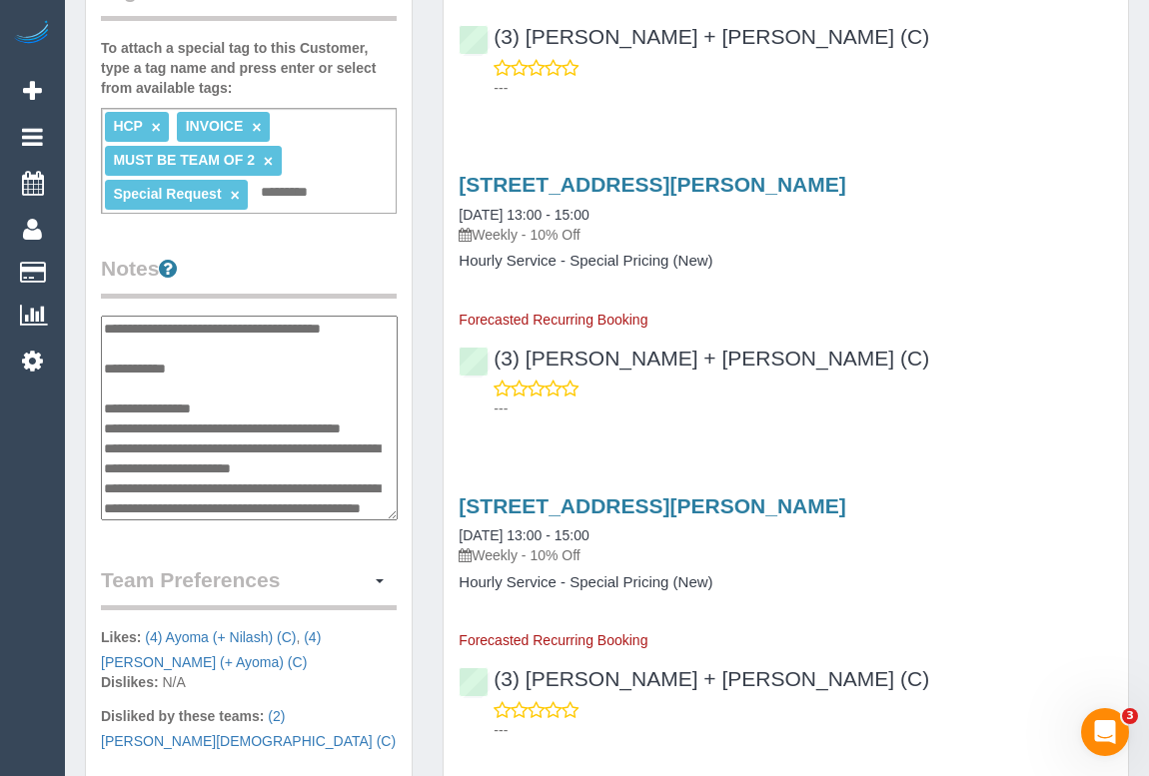
click at [248, 426] on textarea "**********" at bounding box center [249, 419] width 297 height 206
type textarea "**********"
drag, startPoint x: 258, startPoint y: 441, endPoint x: 99, endPoint y: 448, distance: 159.0
click at [99, 448] on div "Customer Info Edit Contact Info Send Message Email Preferences Special Sales Ta…" at bounding box center [249, 283] width 326 height 1642
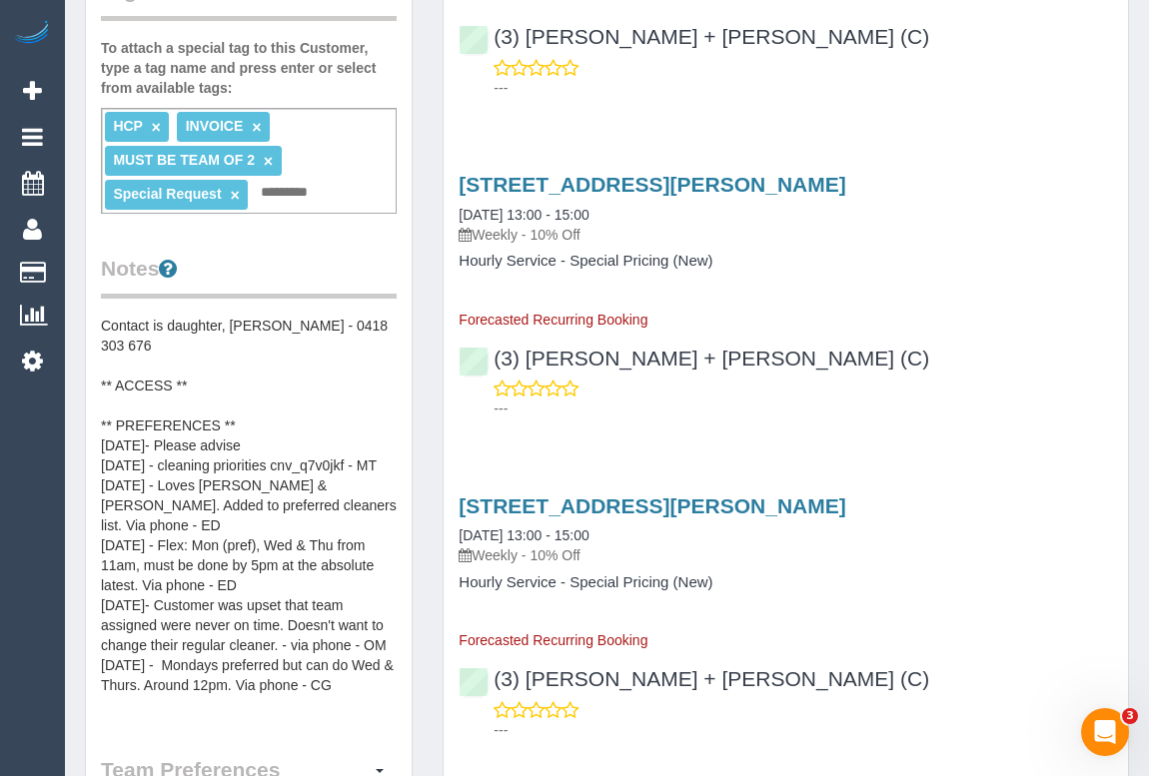
click at [239, 441] on pre "Contact is daughter, [PERSON_NAME] - 0418 303 676 ** ACCESS ** ** PREFERENCES *…" at bounding box center [249, 516] width 296 height 400
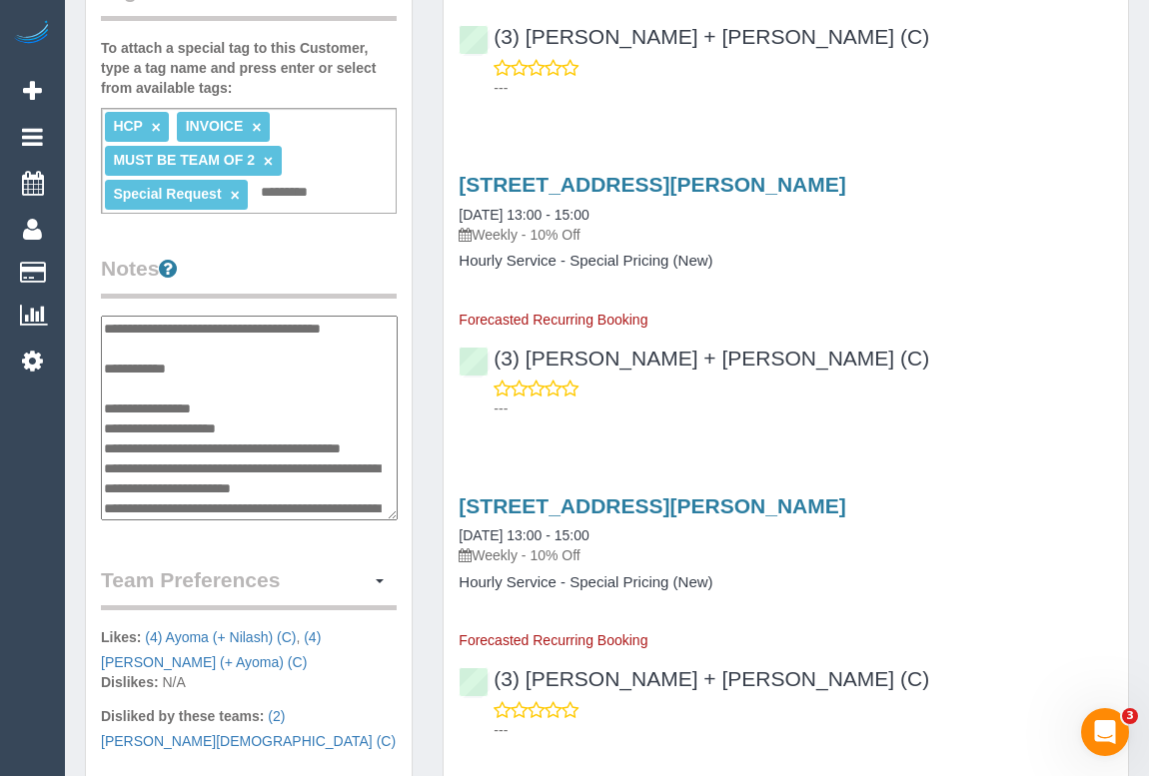
drag, startPoint x: 253, startPoint y: 447, endPoint x: 100, endPoint y: 447, distance: 152.9
click at [100, 447] on div "Customer Info Edit Contact Info Send Message Email Preferences Special Sales Ta…" at bounding box center [249, 283] width 326 height 1642
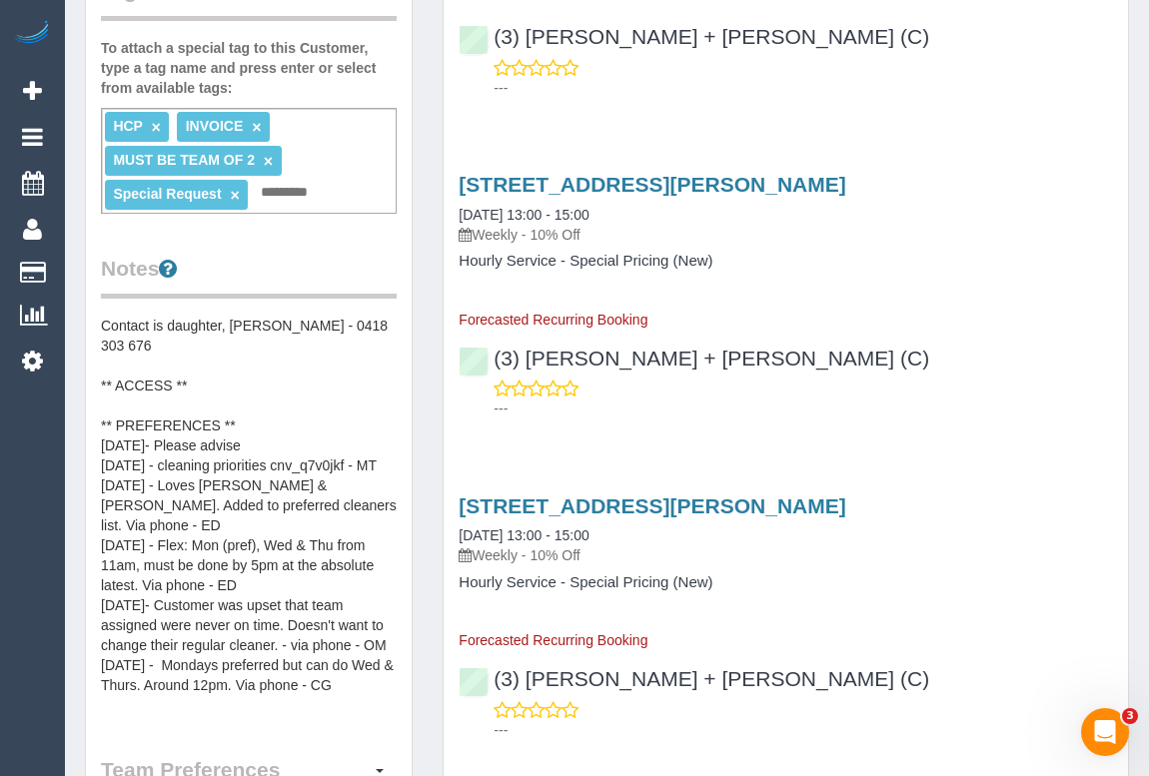
click at [119, 430] on pre "Contact is daughter, [PERSON_NAME] - 0418 303 676 ** ACCESS ** ** PREFERENCES *…" at bounding box center [249, 516] width 296 height 400
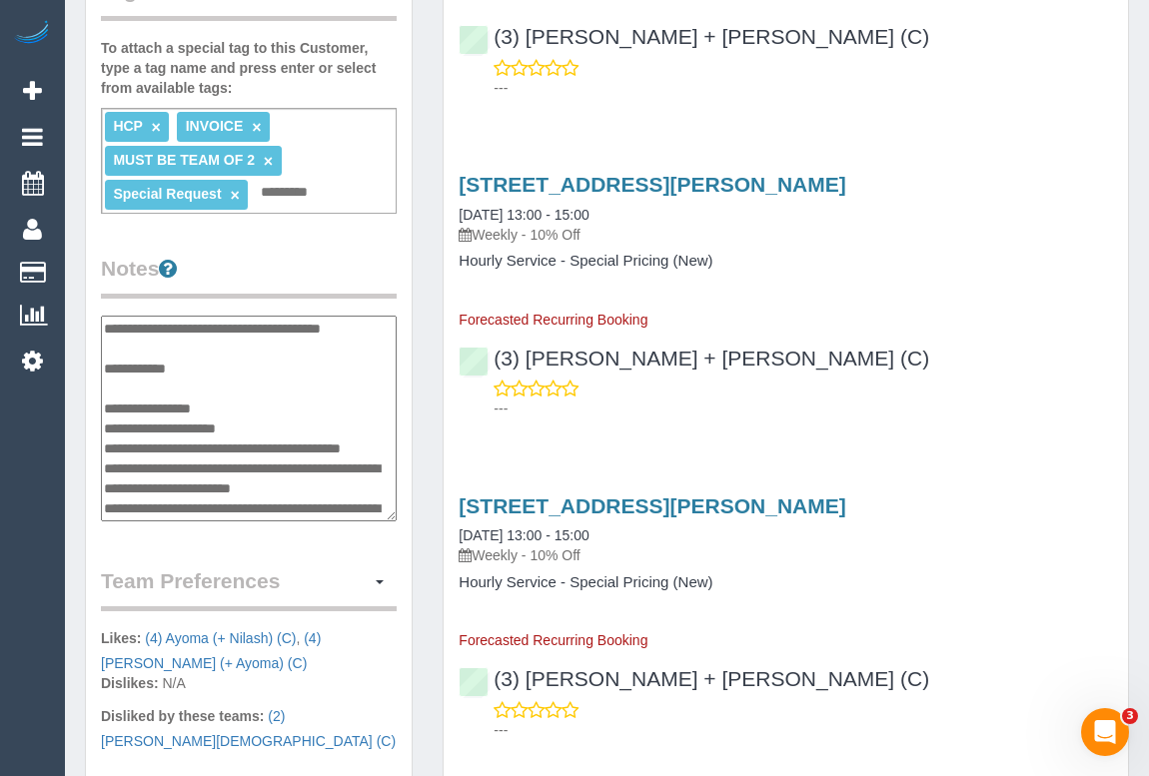
click at [119, 430] on textarea "**********" at bounding box center [249, 419] width 296 height 206
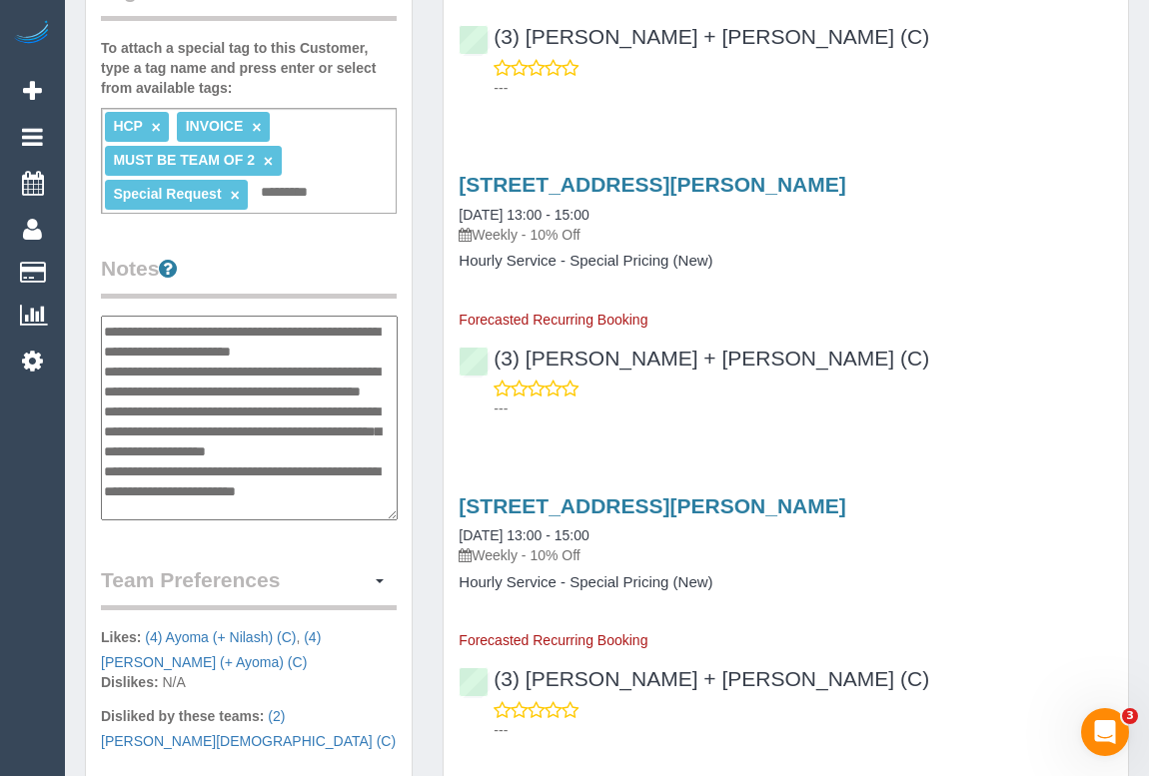
scroll to position [34, 0]
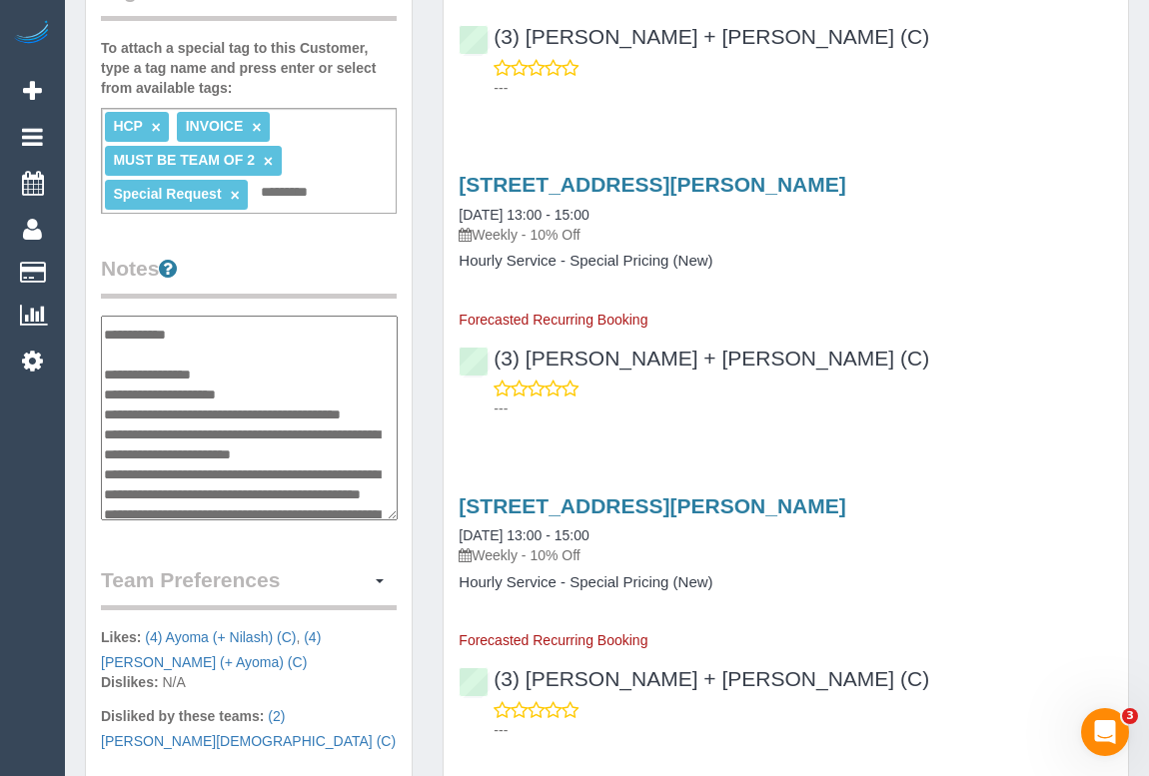
click at [256, 415] on textarea "**********" at bounding box center [249, 419] width 297 height 206
type textarea "**********"
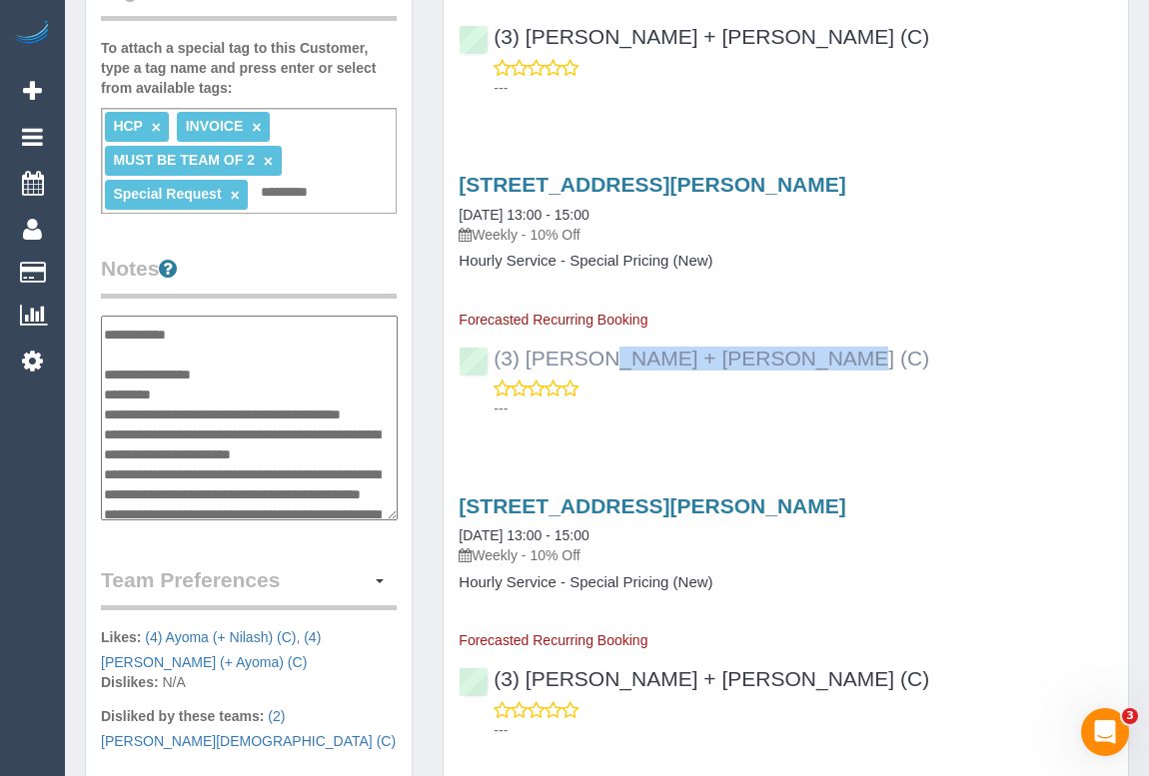
drag, startPoint x: 698, startPoint y: 357, endPoint x: 491, endPoint y: 354, distance: 207.8
click at [491, 354] on div "(3) [PERSON_NAME] + [PERSON_NAME] (C) ---" at bounding box center [786, 375] width 684 height 90
copy link "(3) [PERSON_NAME] + [PERSON_NAME] (C)"
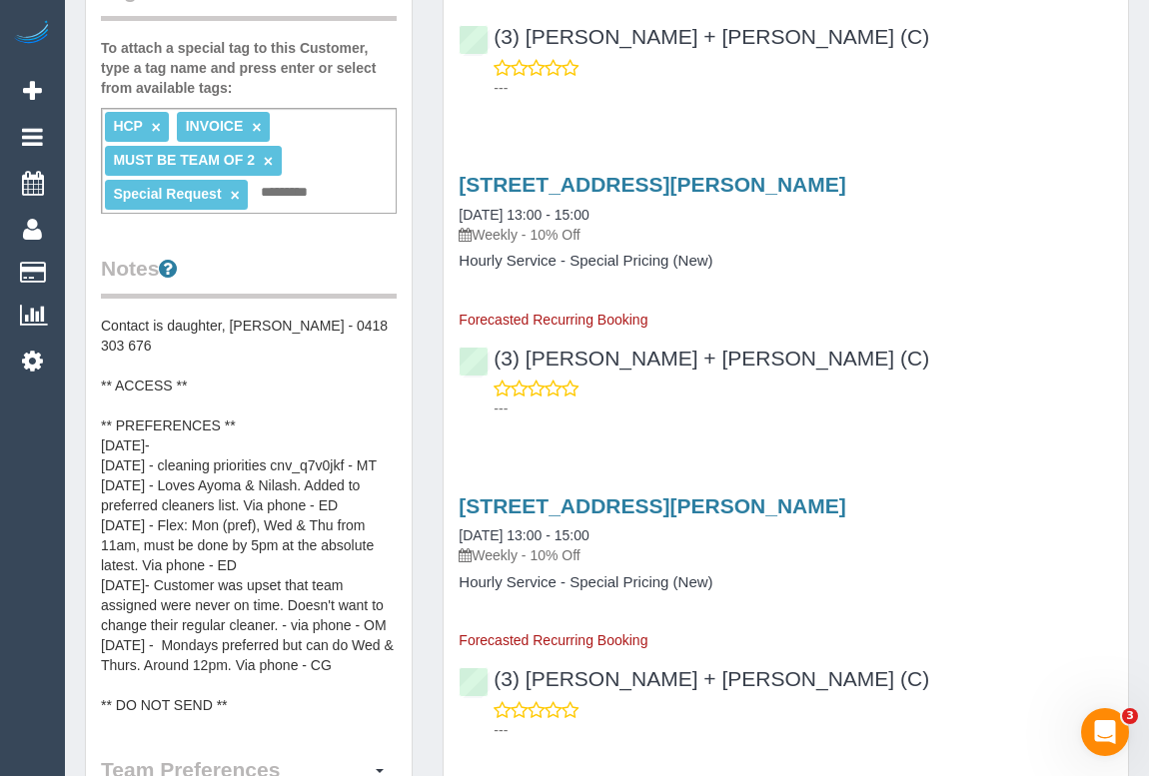
click at [160, 440] on pre "Contact is daughter, [PERSON_NAME] - 0418 303 676 ** ACCESS ** ** PREFERENCES *…" at bounding box center [249, 516] width 296 height 400
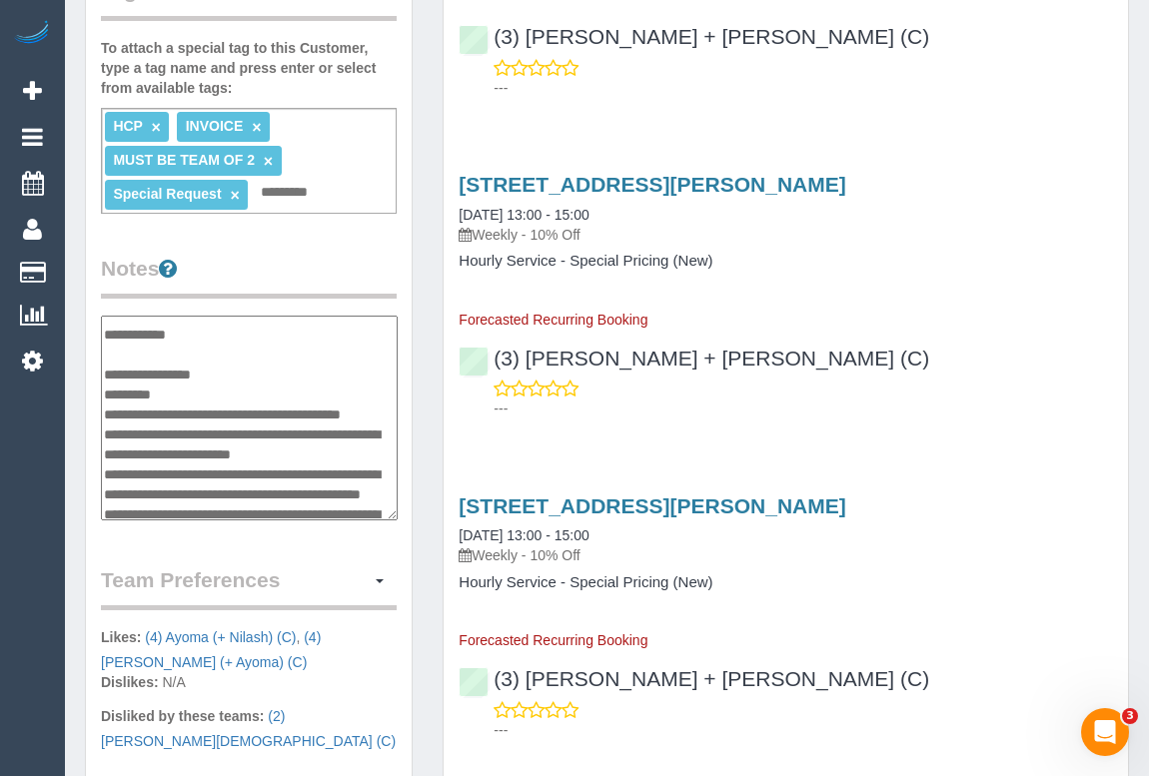
click at [180, 413] on textarea "**********" at bounding box center [249, 419] width 297 height 206
type textarea "**********"
click at [286, 206] on input "text" at bounding box center [290, 193] width 68 height 26
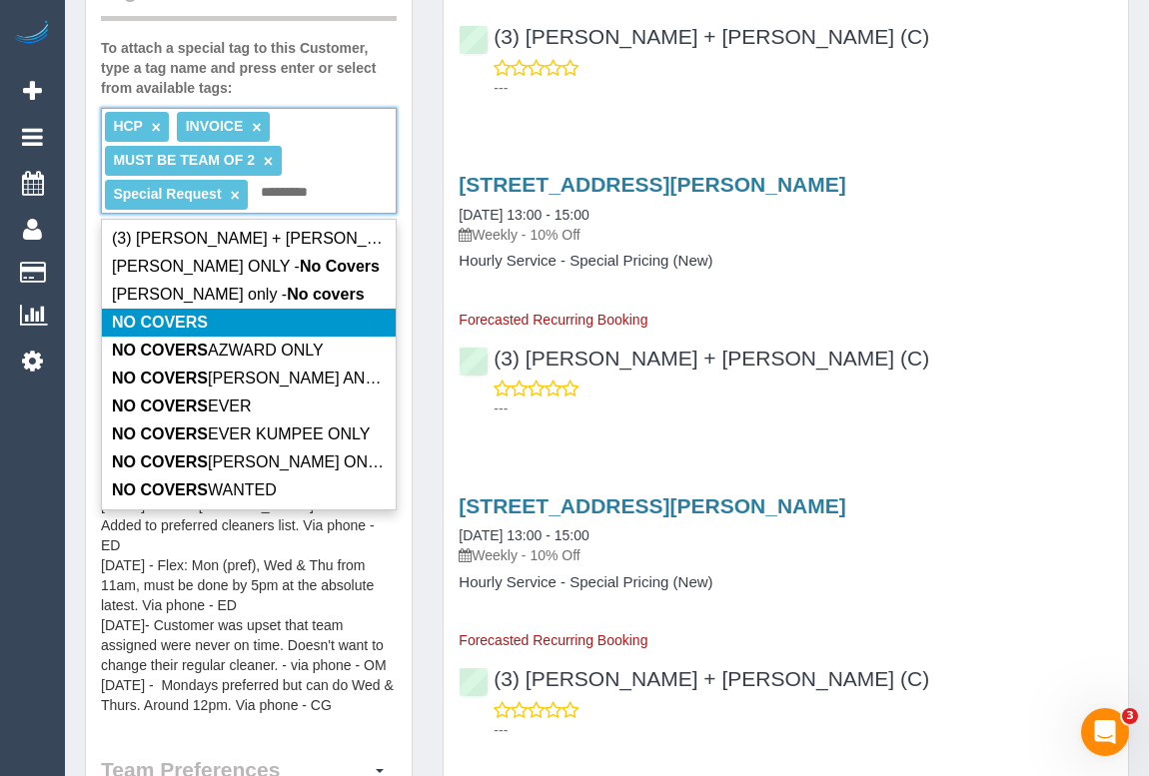
type input "*********"
click at [187, 331] on em "NO COVERS" at bounding box center [160, 322] width 96 height 17
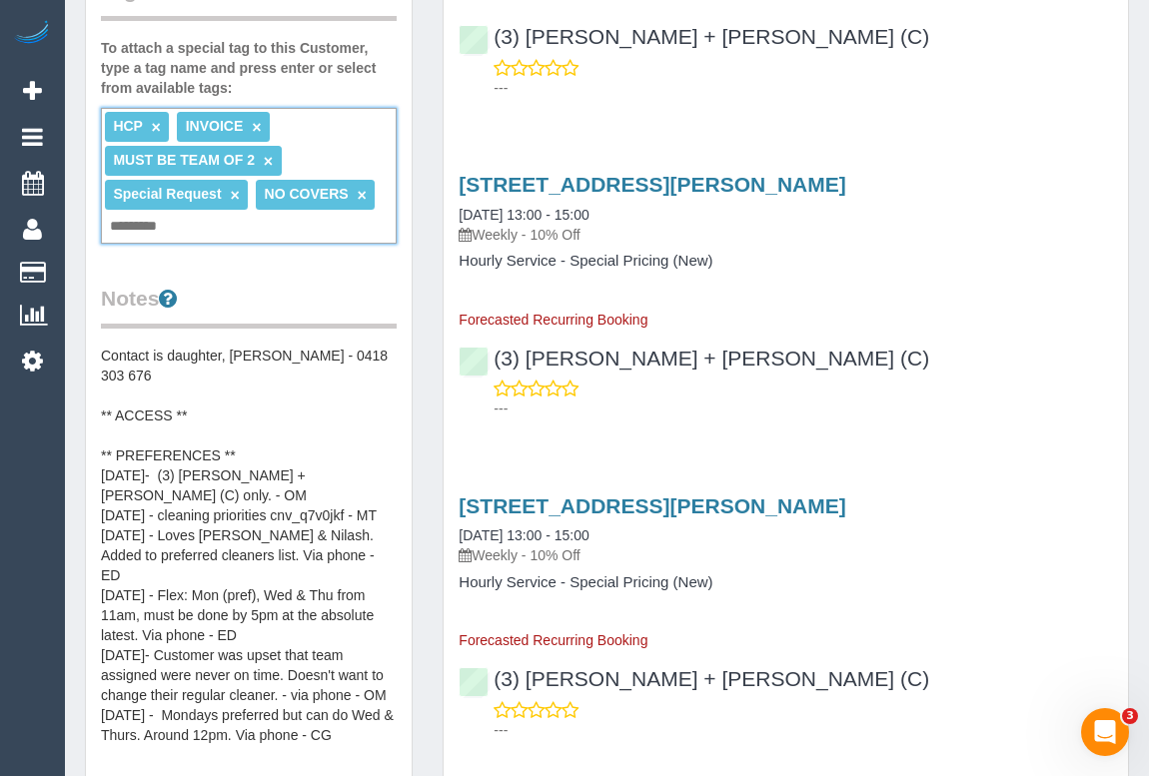
click at [933, 367] on div "(3) [PERSON_NAME] + [PERSON_NAME] (C) ---" at bounding box center [786, 375] width 684 height 90
click at [189, 467] on pre "Contact is daughter, [PERSON_NAME] - 0418 303 676 ** ACCESS ** ** PREFERENCES *…" at bounding box center [249, 546] width 296 height 400
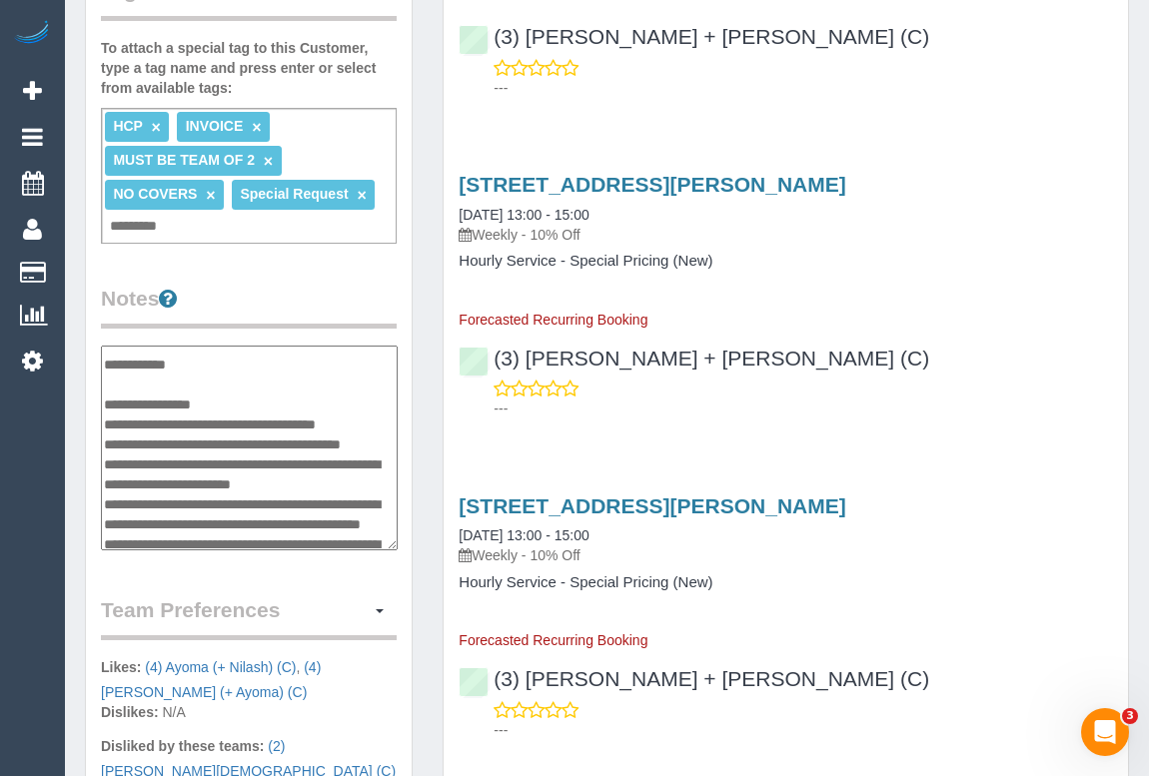
click at [101, 439] on textarea "**********" at bounding box center [249, 449] width 297 height 206
type textarea "**********"
click at [959, 562] on p "Weekly - 10% Off" at bounding box center [786, 556] width 654 height 20
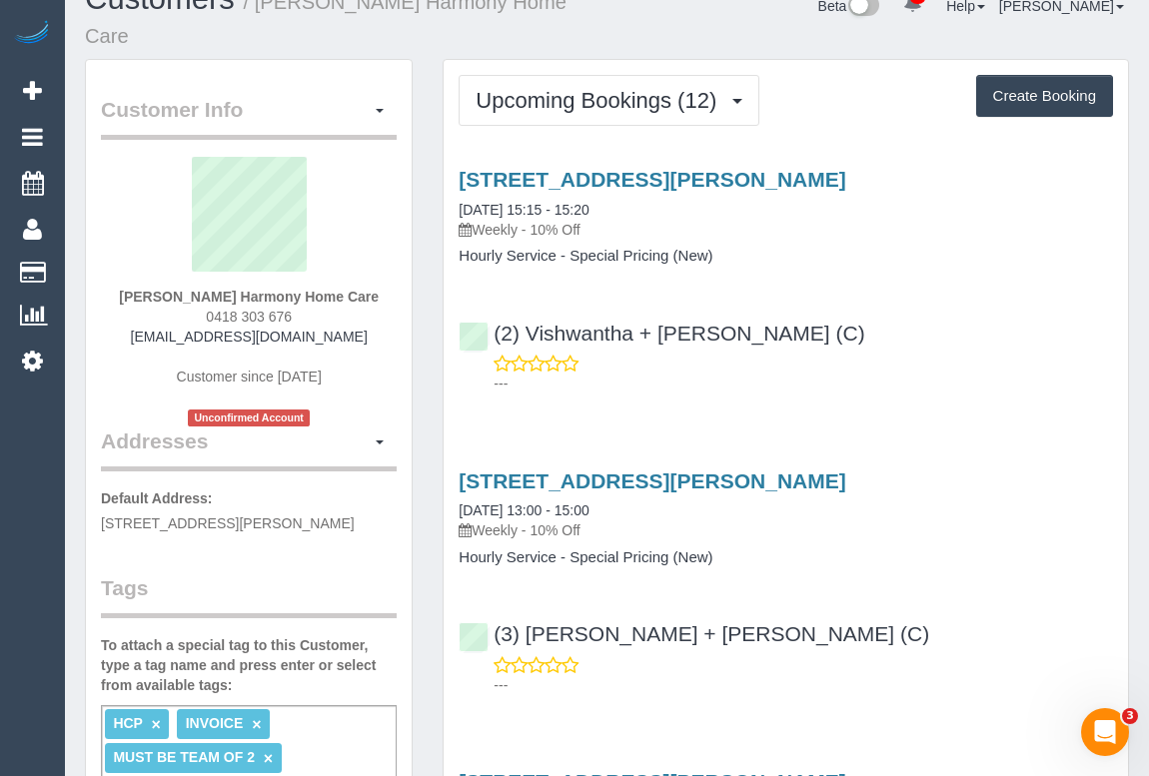
scroll to position [0, 0]
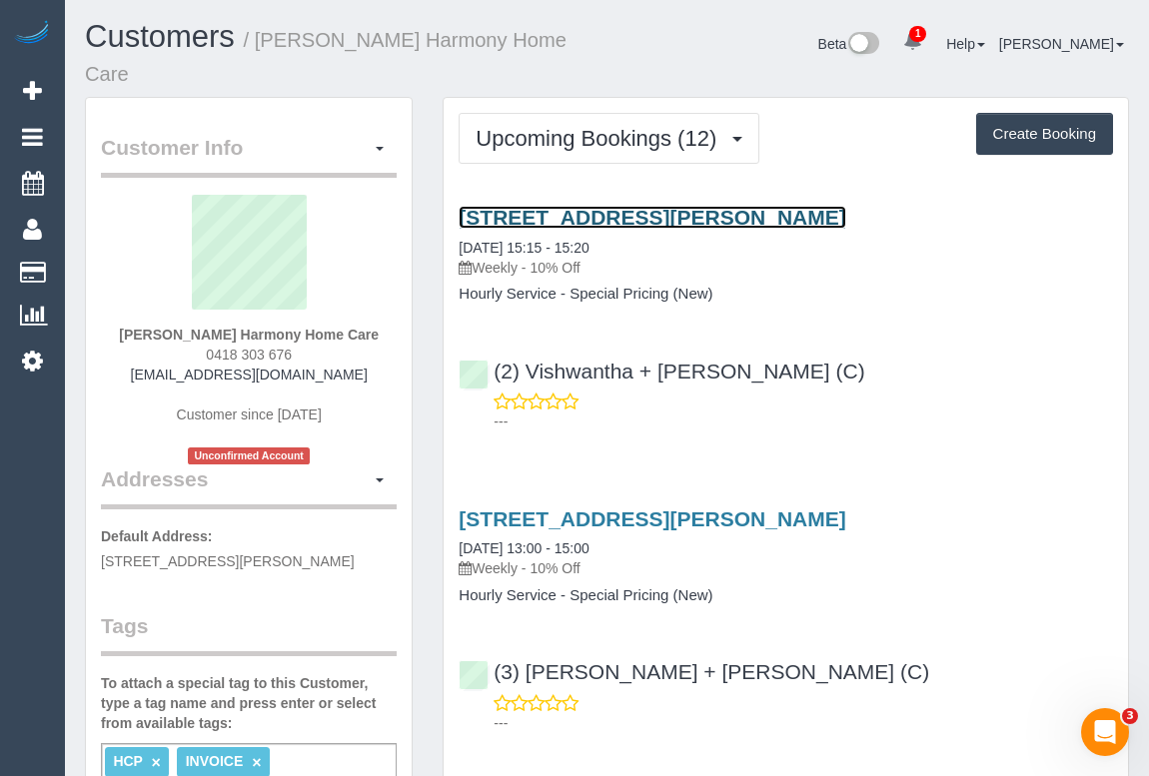
click at [628, 211] on link "[STREET_ADDRESS][PERSON_NAME]" at bounding box center [652, 217] width 387 height 23
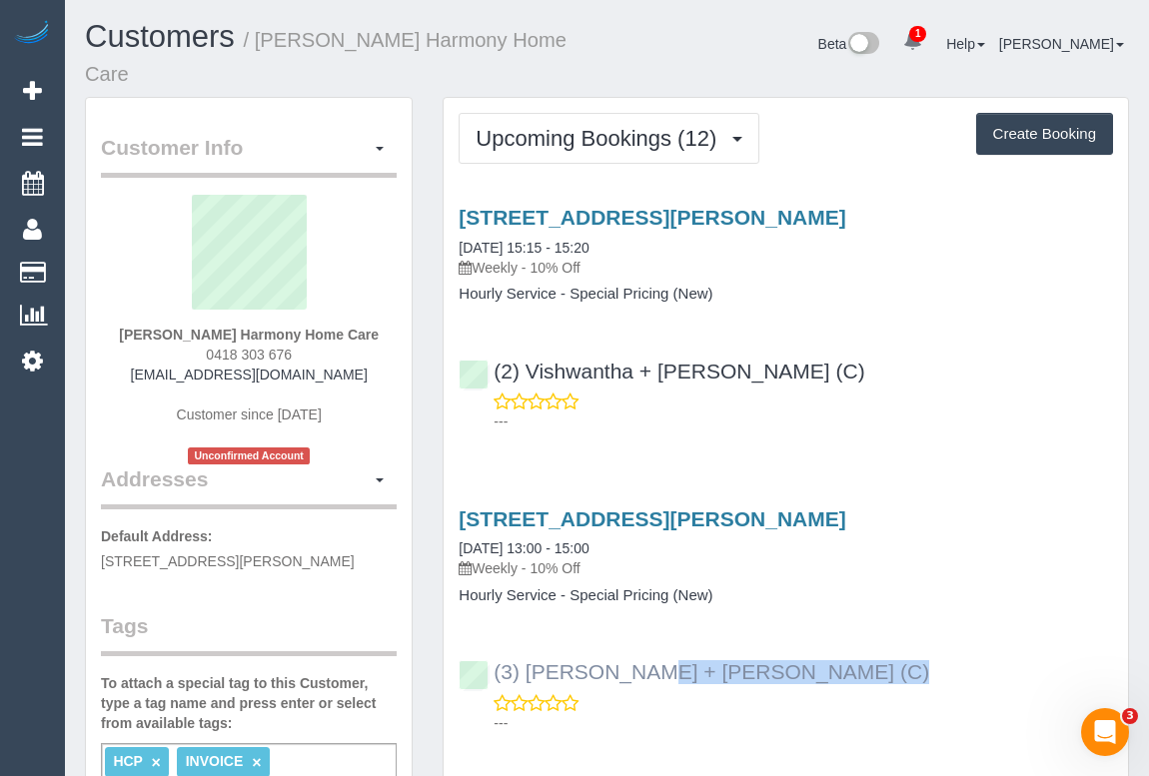
drag, startPoint x: 689, startPoint y: 690, endPoint x: 527, endPoint y: 668, distance: 164.3
click at [527, 668] on div "(3) [PERSON_NAME] + [PERSON_NAME] (C) ---" at bounding box center [786, 688] width 684 height 90
click at [729, 672] on div "(3) [PERSON_NAME] + [PERSON_NAME] (C) ---" at bounding box center [786, 688] width 684 height 90
drag, startPoint x: 710, startPoint y: 673, endPoint x: 494, endPoint y: 671, distance: 216.8
click at [494, 671] on div "(3) [PERSON_NAME] + [PERSON_NAME] (C) ---" at bounding box center [786, 688] width 684 height 90
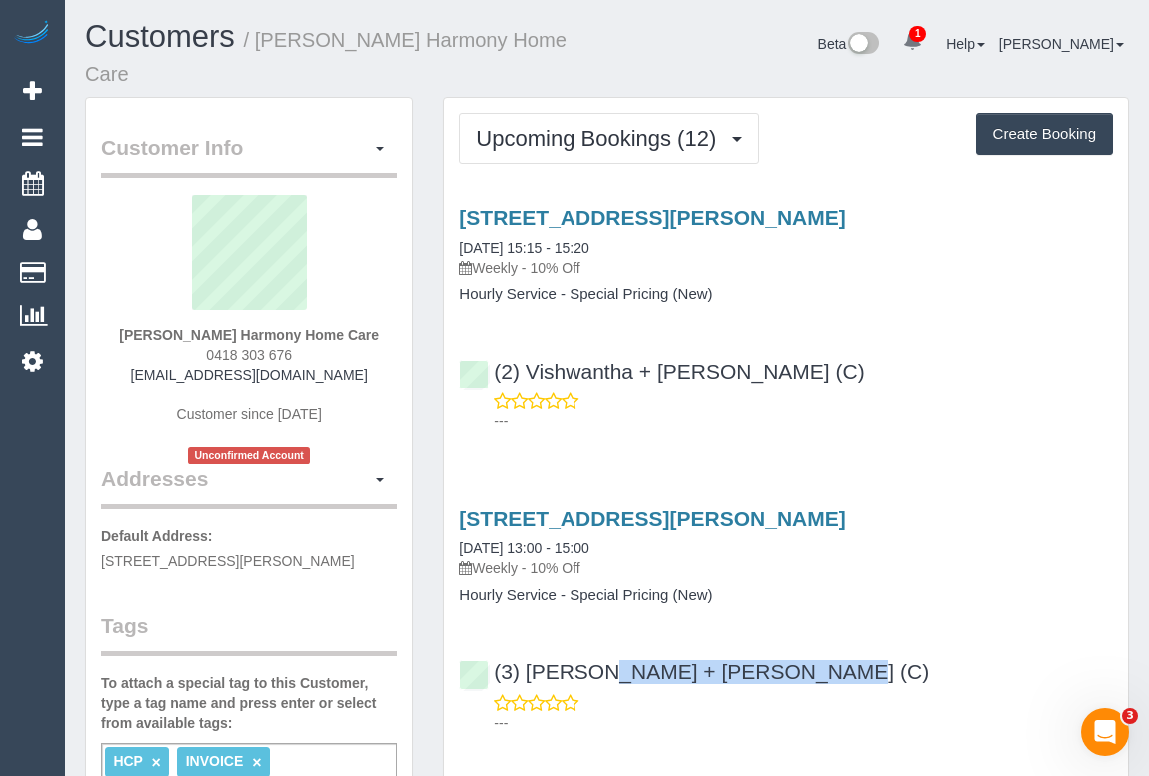
copy link "(3) [PERSON_NAME] + [PERSON_NAME] (C)"
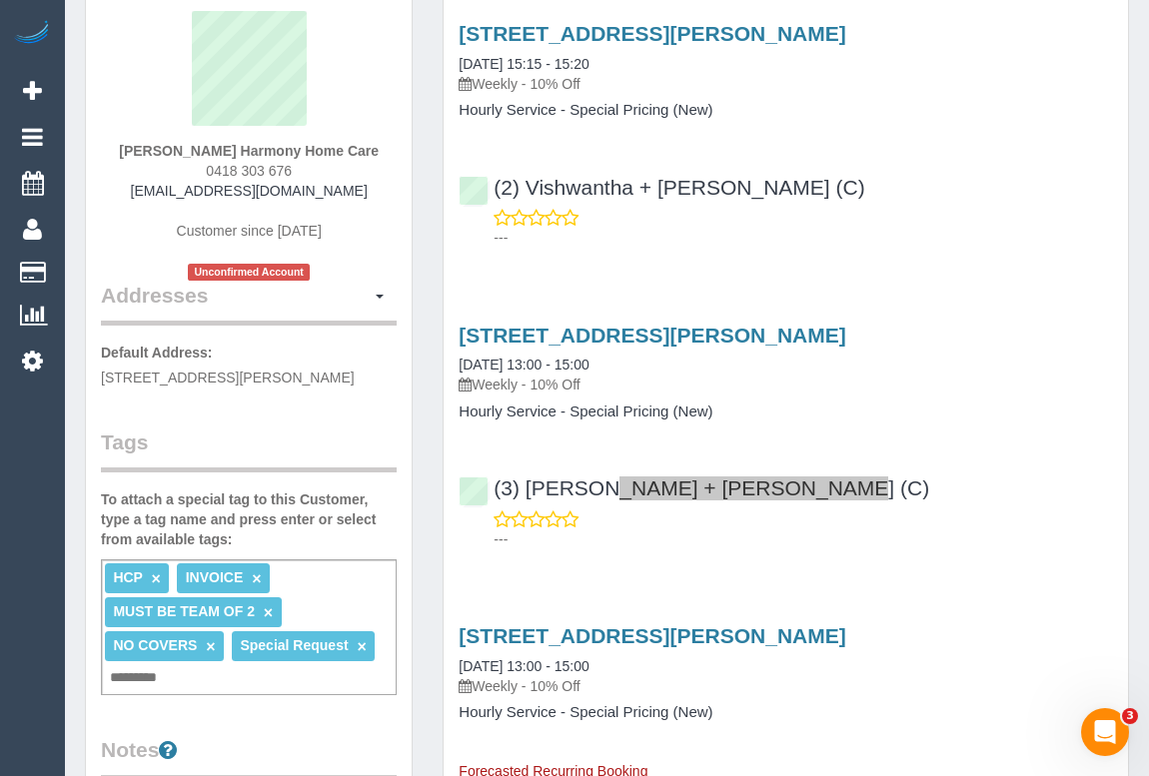
scroll to position [363, 0]
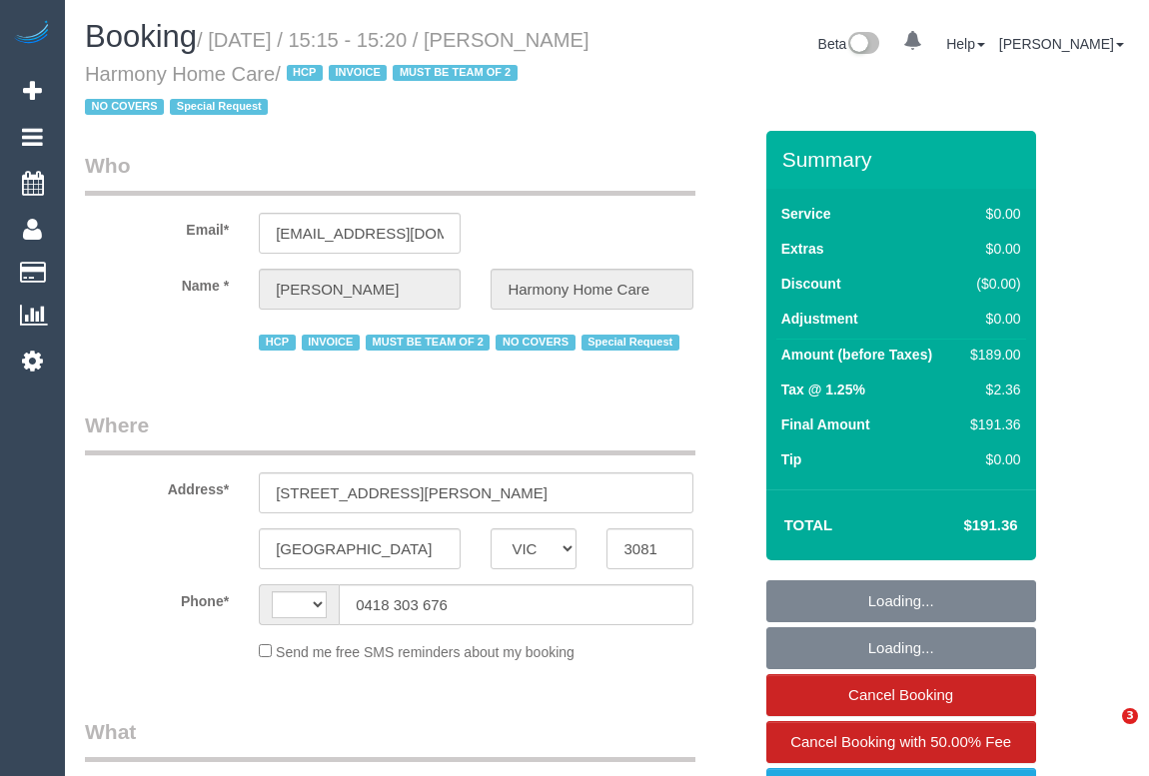
select select "VIC"
select select "180"
select select "string:AU"
click at [604, 166] on legend "Who" at bounding box center [390, 173] width 610 height 45
select select "object:690"
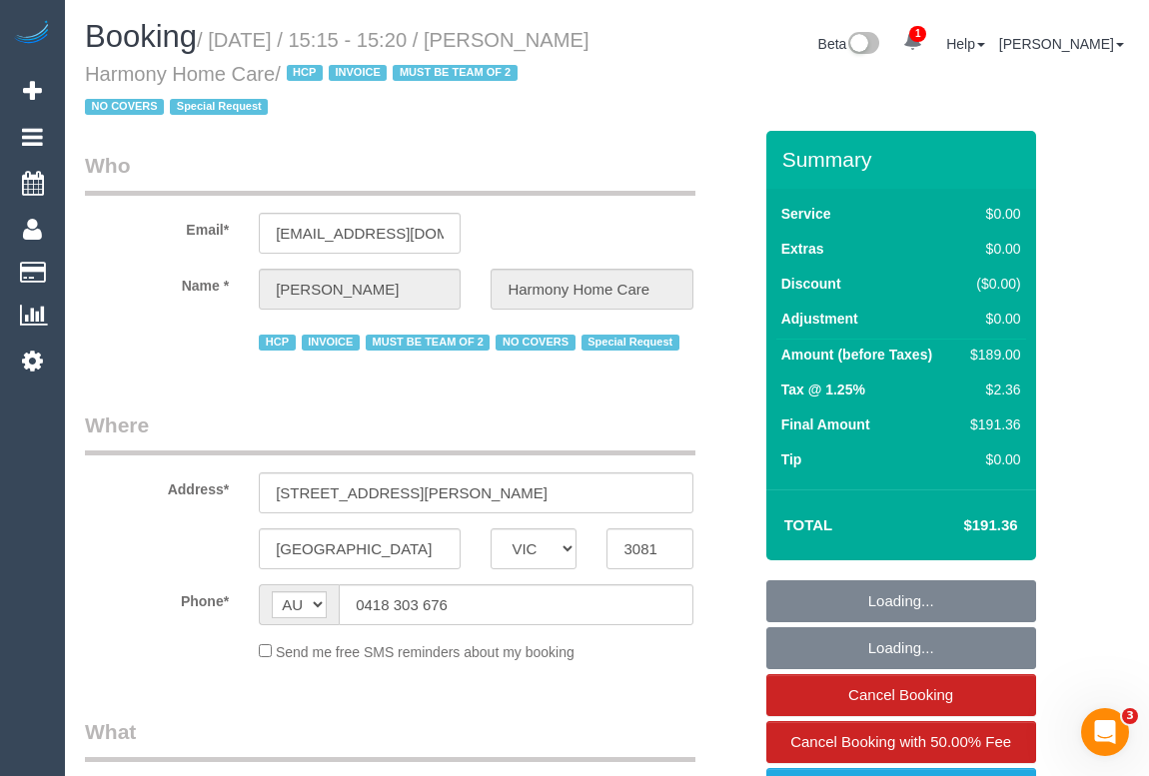
select select "number:28"
select select "number:14"
select select "number:19"
select select "number:36"
select select "number:35"
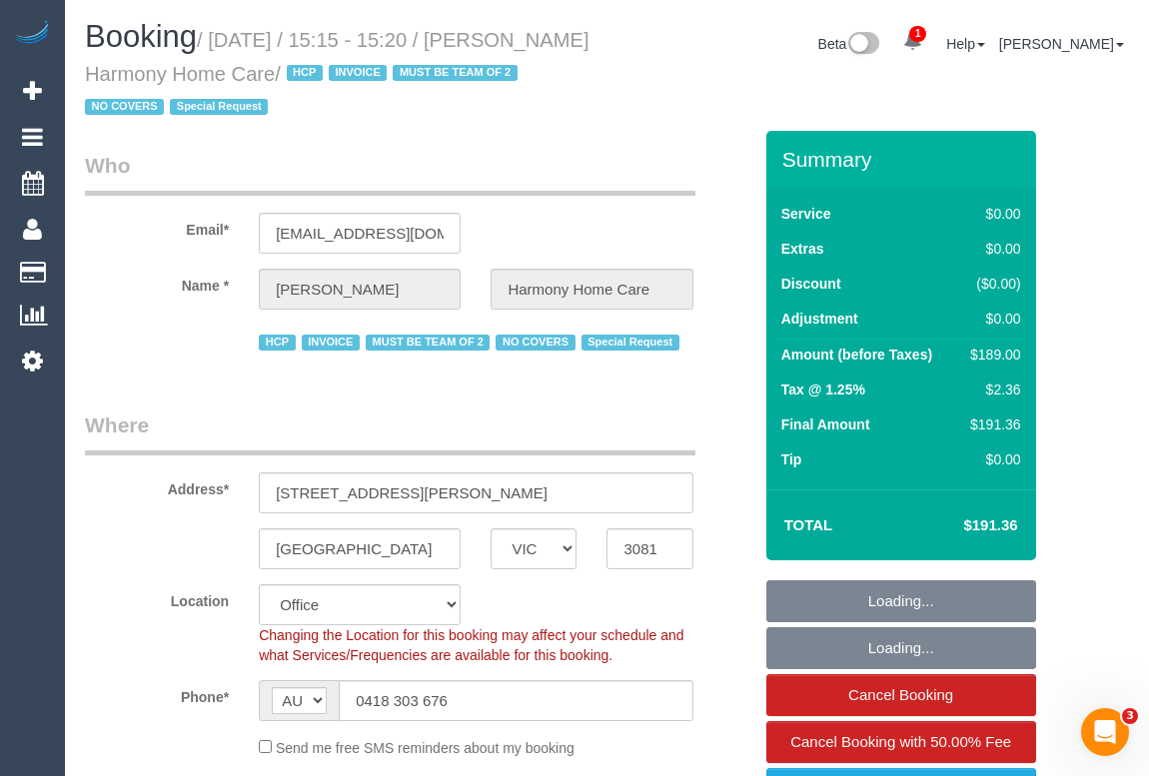
select select "object:843"
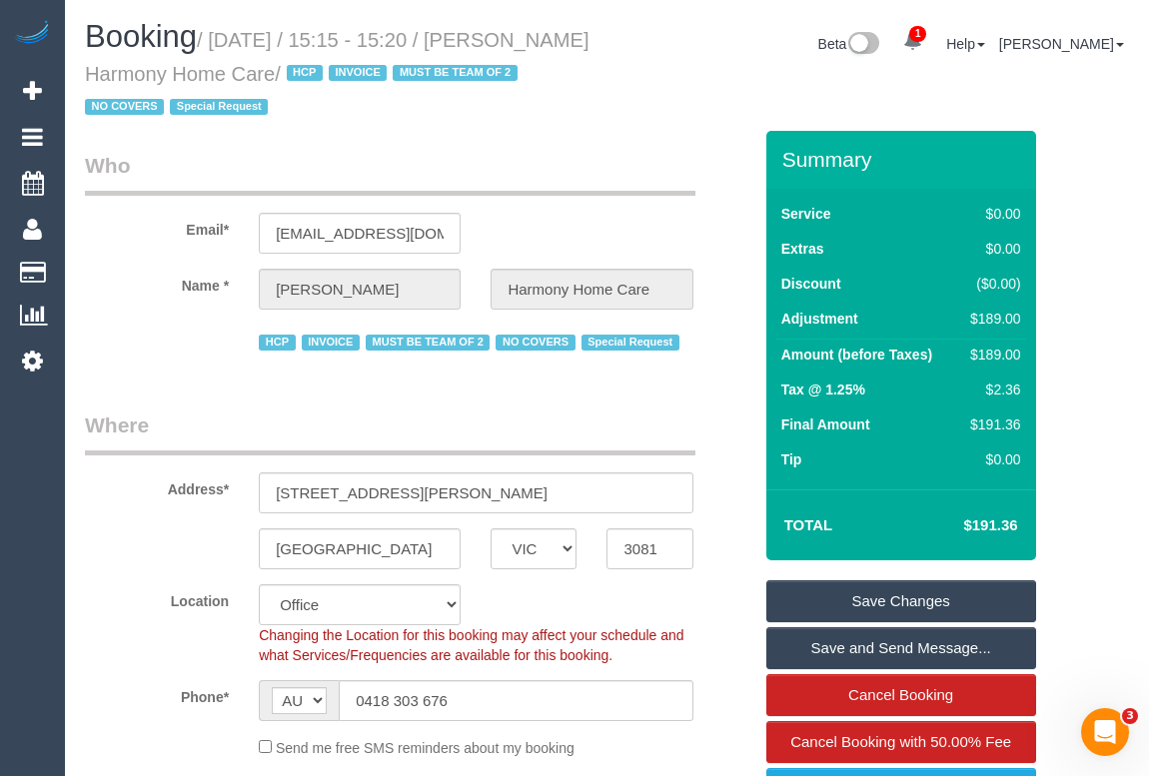
scroll to position [817, 0]
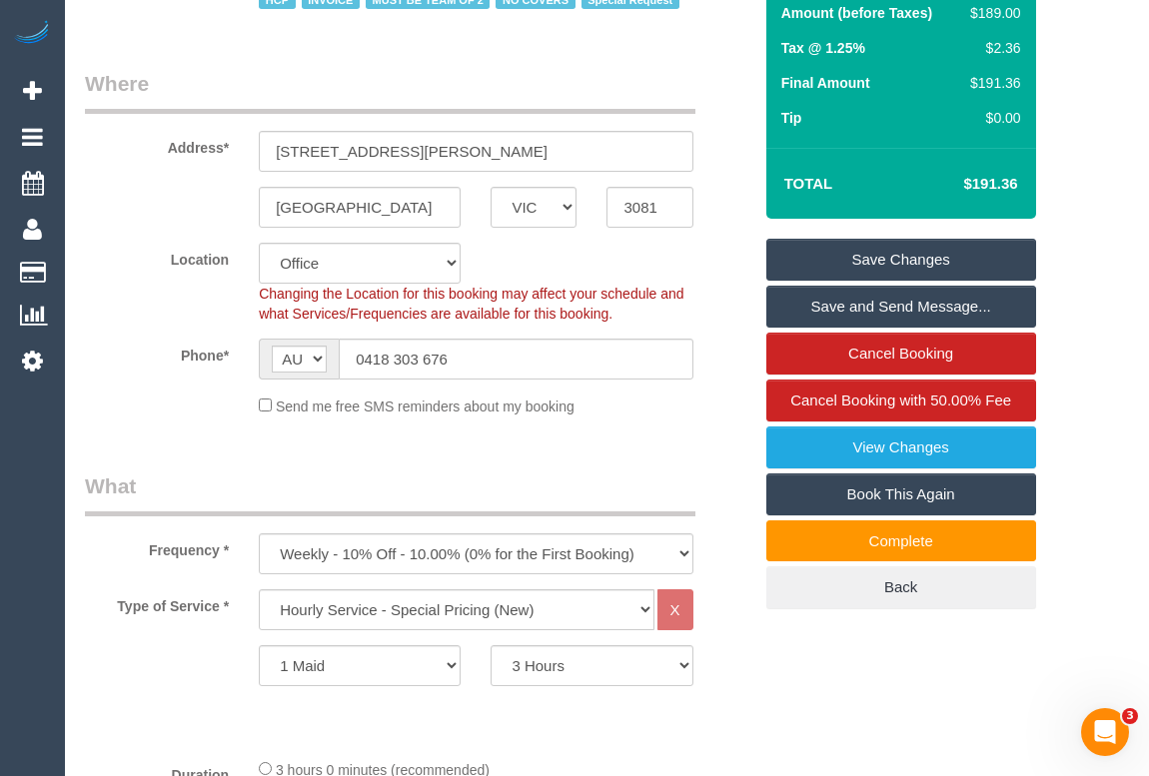
scroll to position [272, 0]
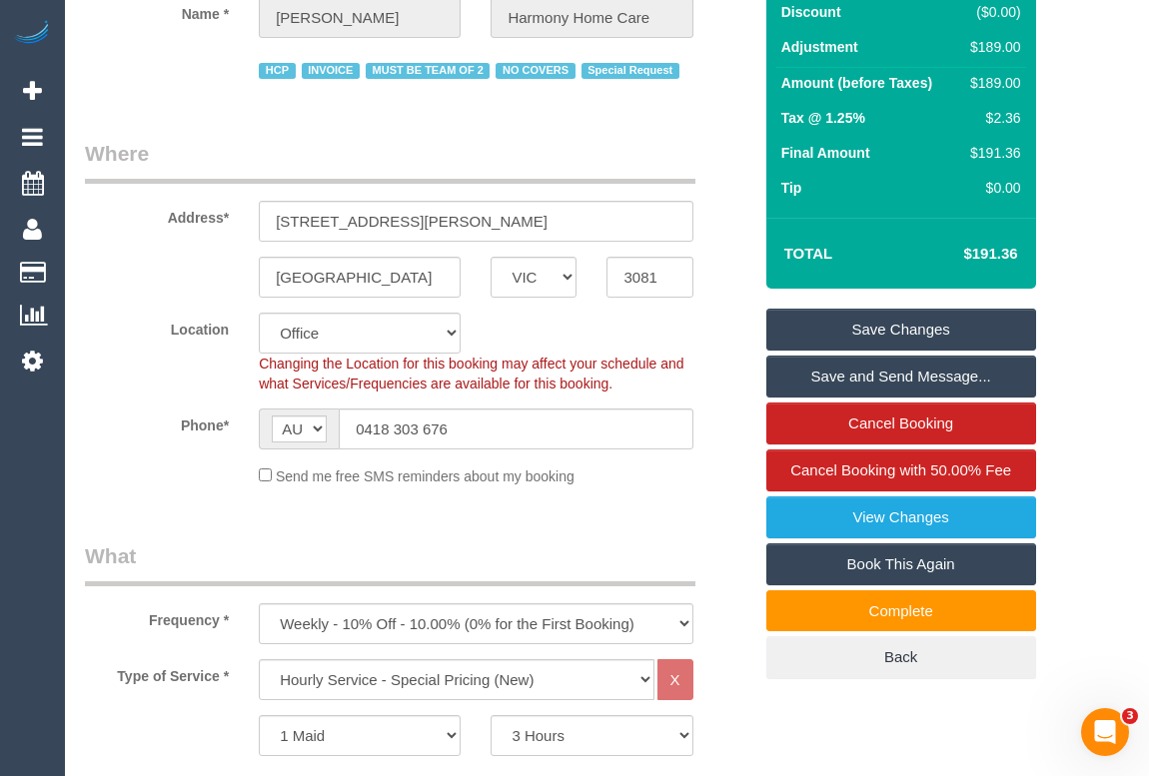
click at [723, 314] on div "Location Office City East (North) East (South) Inner East Inner North (East) In…" at bounding box center [418, 353] width 696 height 81
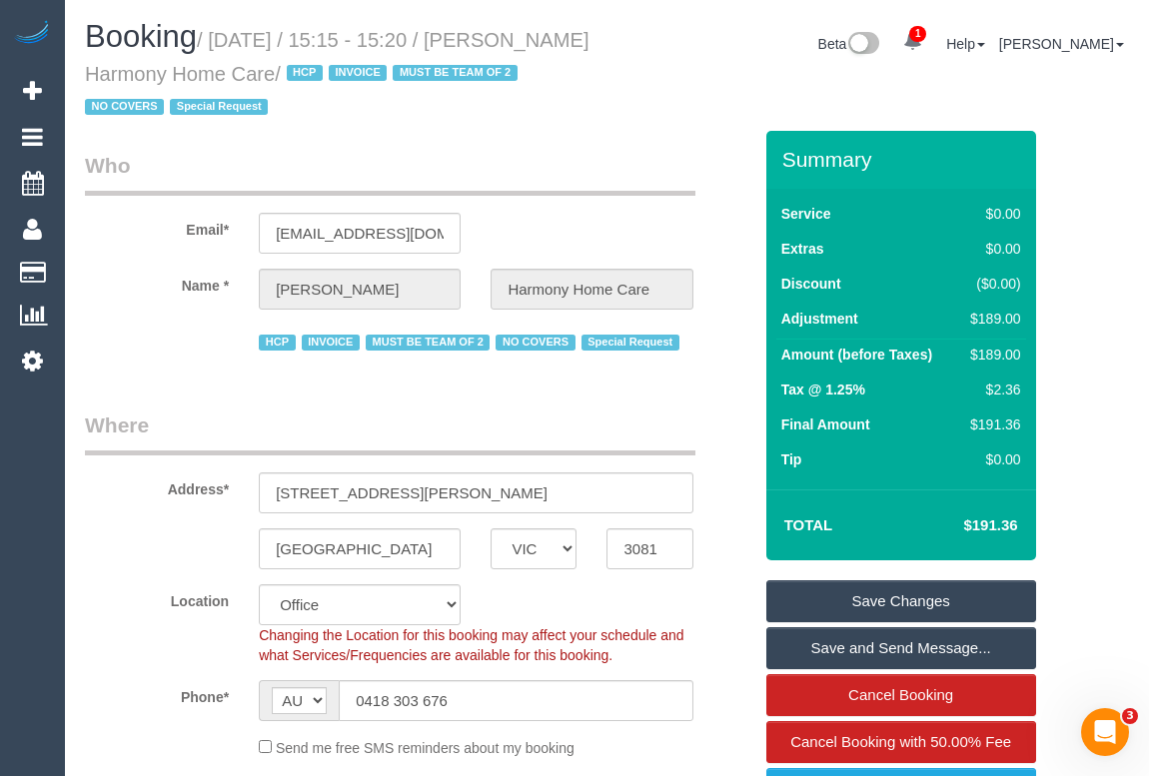
click at [710, 428] on div "Address* 97 Porter Rd" at bounding box center [418, 462] width 696 height 103
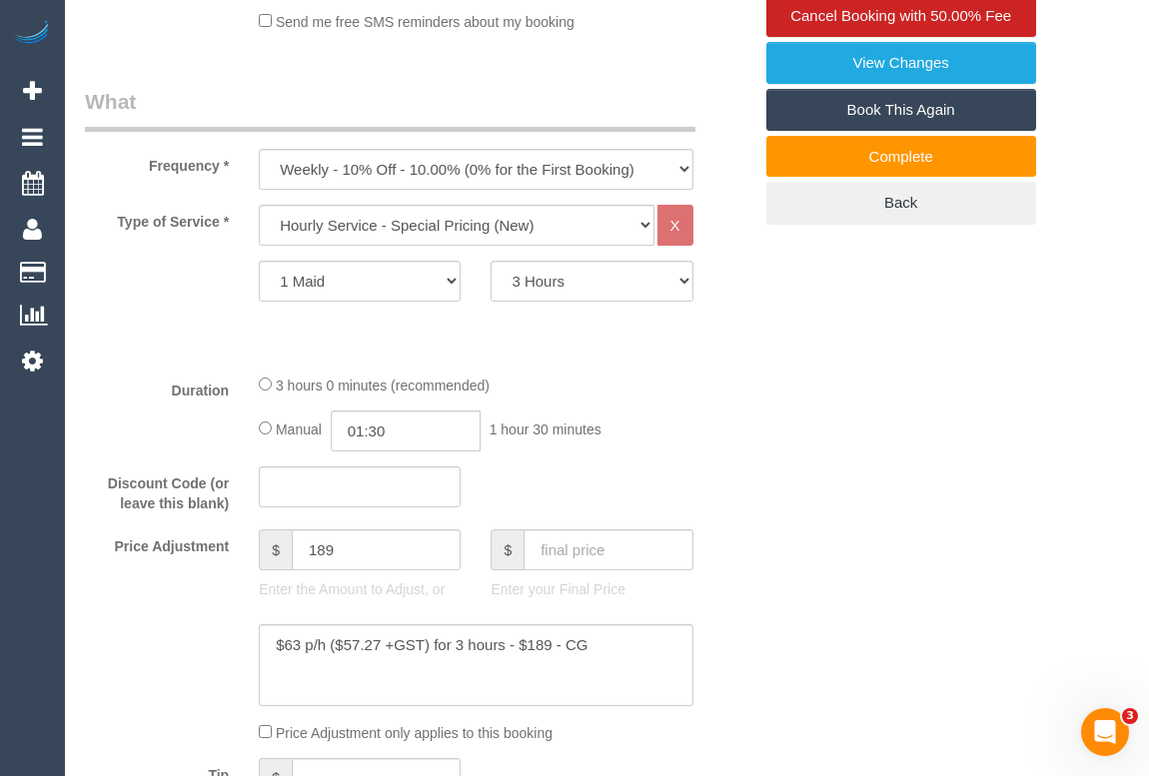
scroll to position [999, 0]
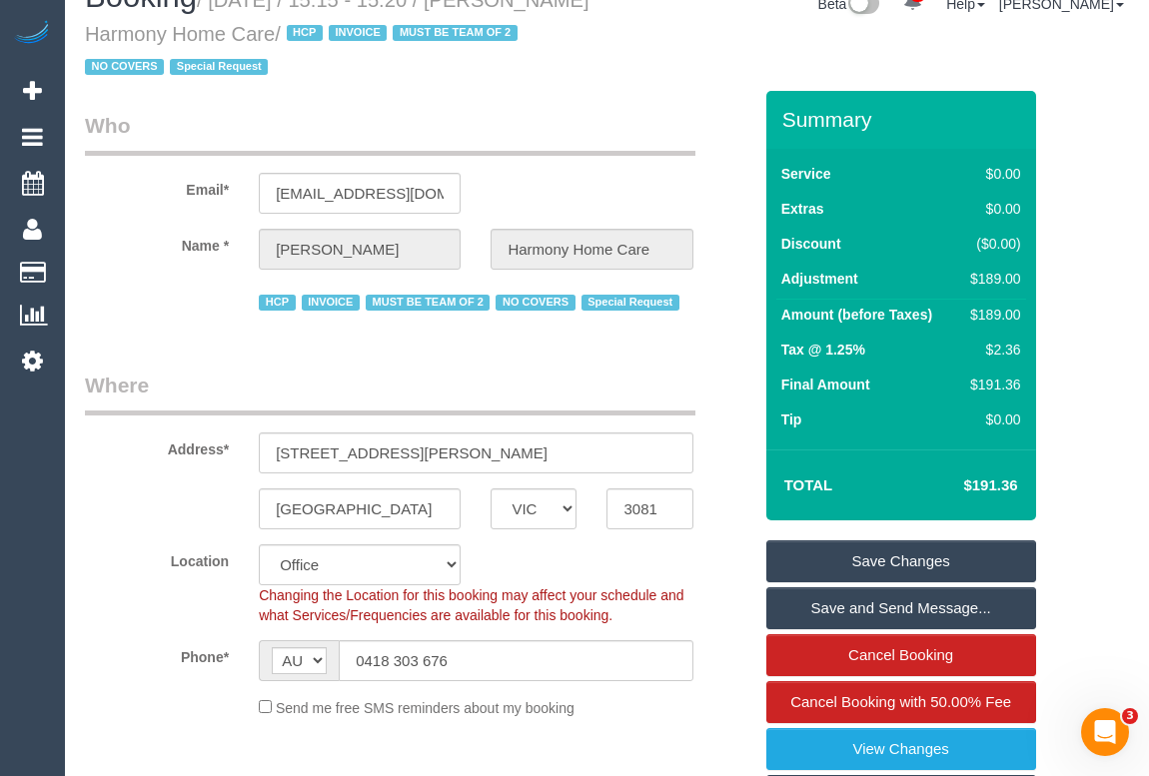
scroll to position [0, 0]
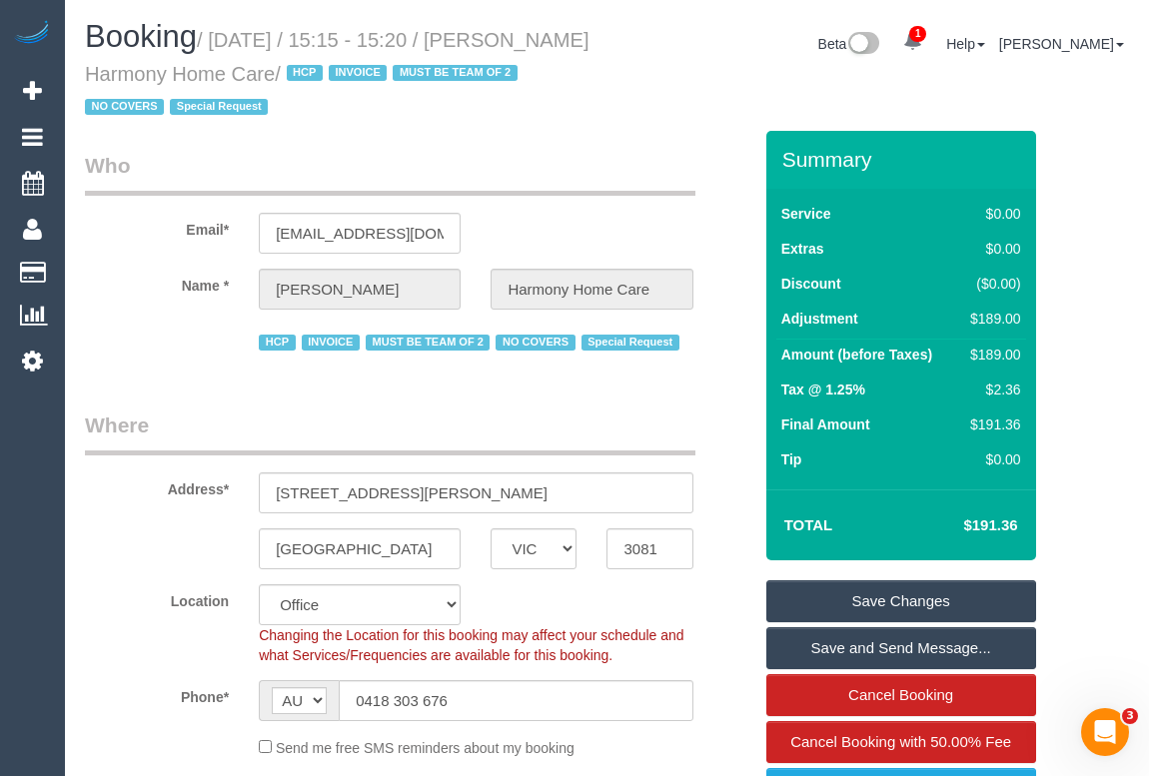
drag, startPoint x: 85, startPoint y: 71, endPoint x: 463, endPoint y: 82, distance: 377.8
click at [463, 82] on small "/ October 02, 2025 / 15:15 - 15:20 / Guiseppe Lombardo Harmony Home Care / HCP …" at bounding box center [337, 74] width 505 height 90
copy small "Guiseppe Lombardo Harmony Home Care"
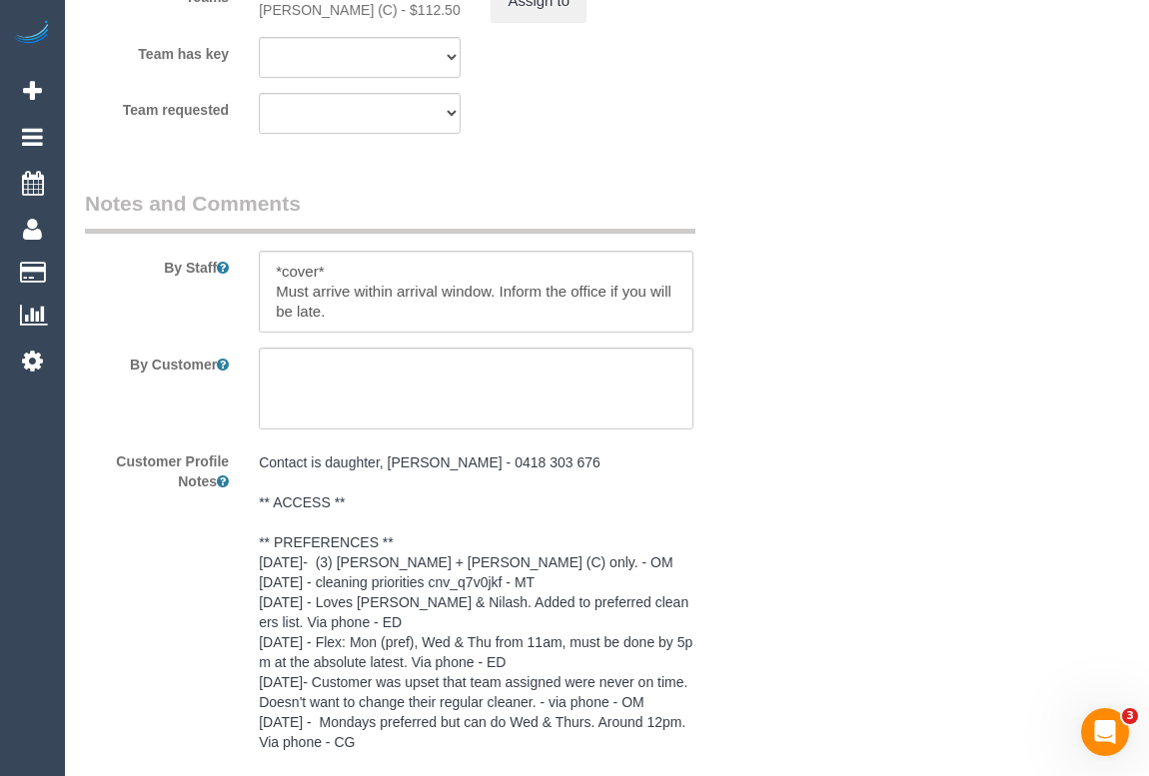
scroll to position [3178, 0]
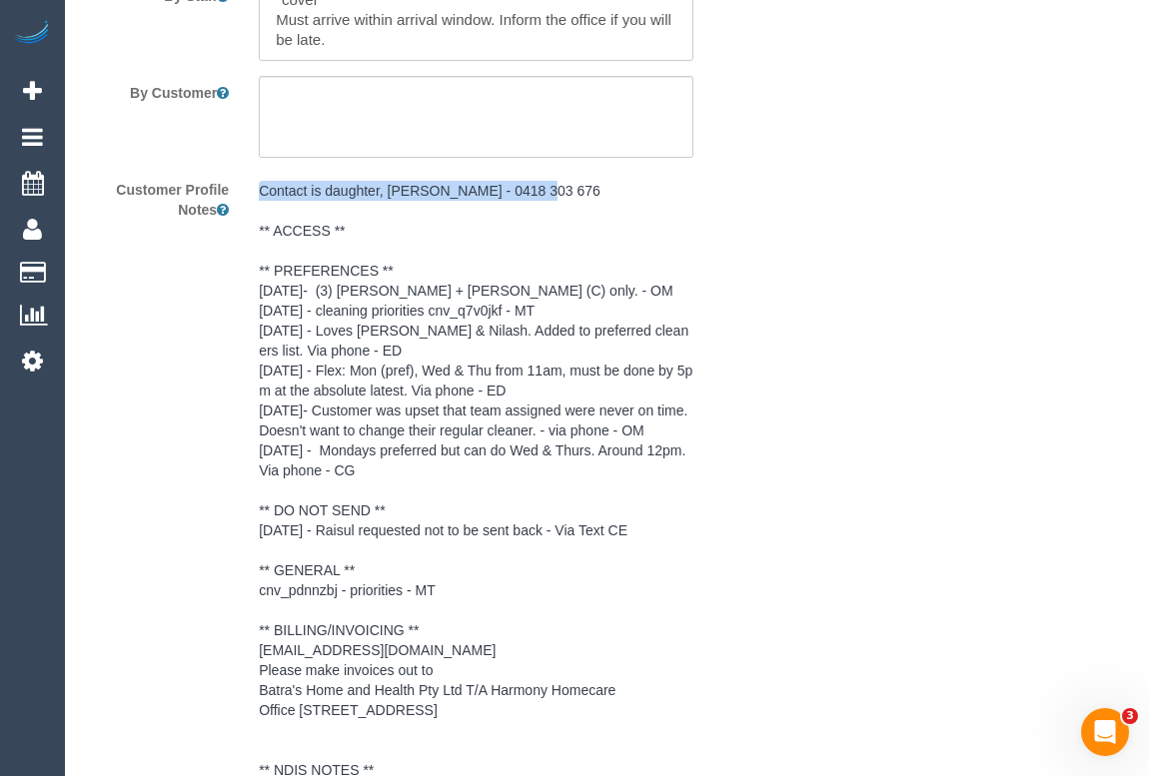
drag, startPoint x: 259, startPoint y: 187, endPoint x: 543, endPoint y: 192, distance: 283.8
click at [543, 192] on pre "Contact is daughter, Bridget - 0418 303 676 ** ACCESS ** ** PREFERENCES ** 02/1…" at bounding box center [476, 500] width 434 height 639
copy pre "Contact is daughter, Bridget - 0418 303 676"
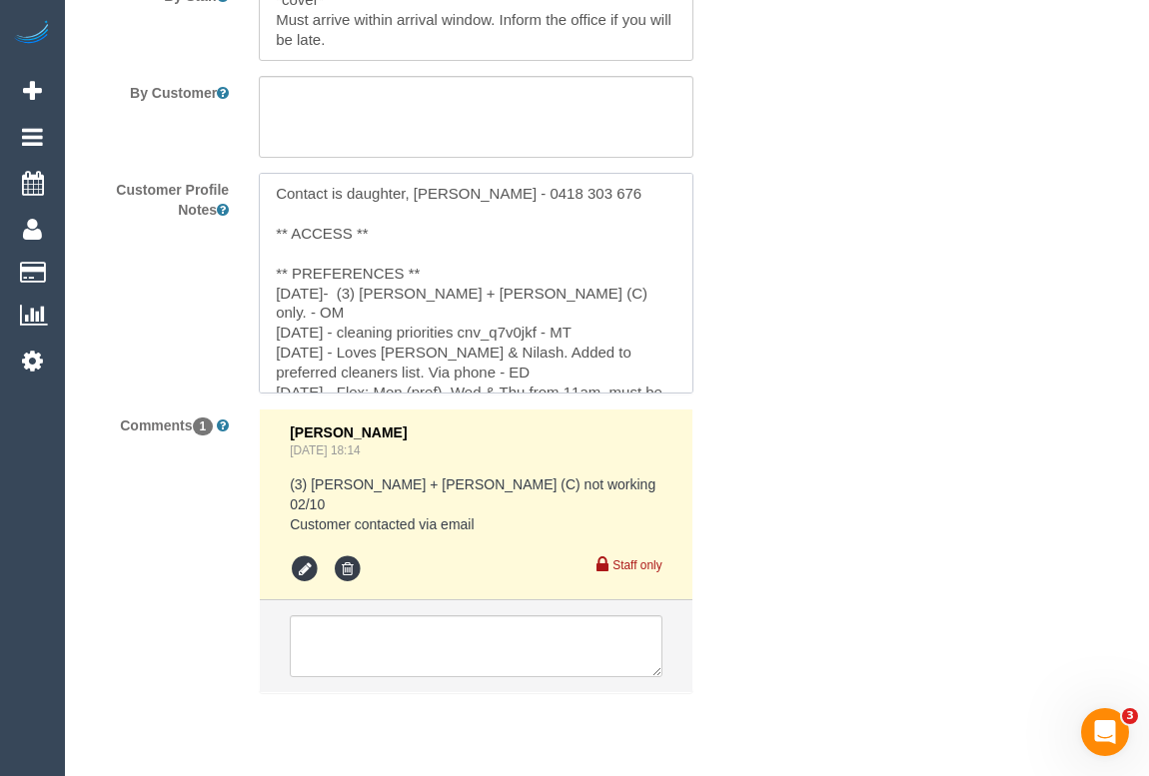
drag, startPoint x: 607, startPoint y: 196, endPoint x: 131, endPoint y: 172, distance: 477.2
click at [131, 173] on div "Customer Profile Notes" at bounding box center [418, 283] width 696 height 221
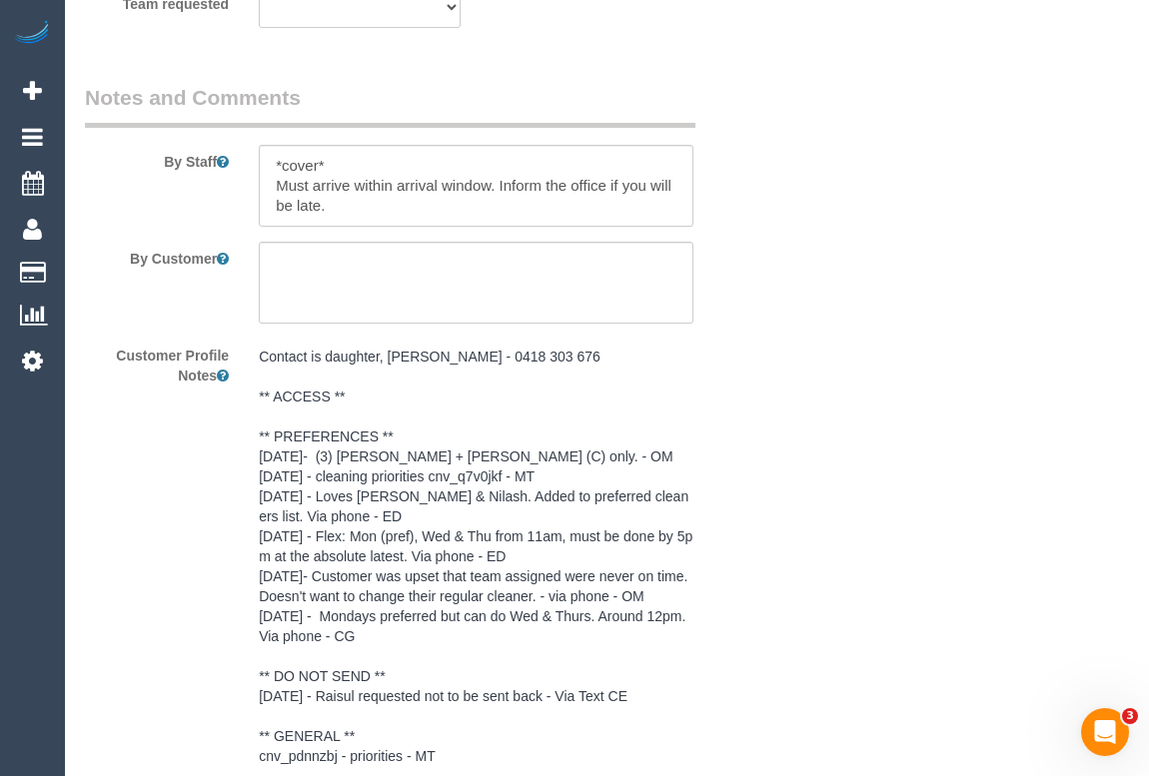
scroll to position [2906, 0]
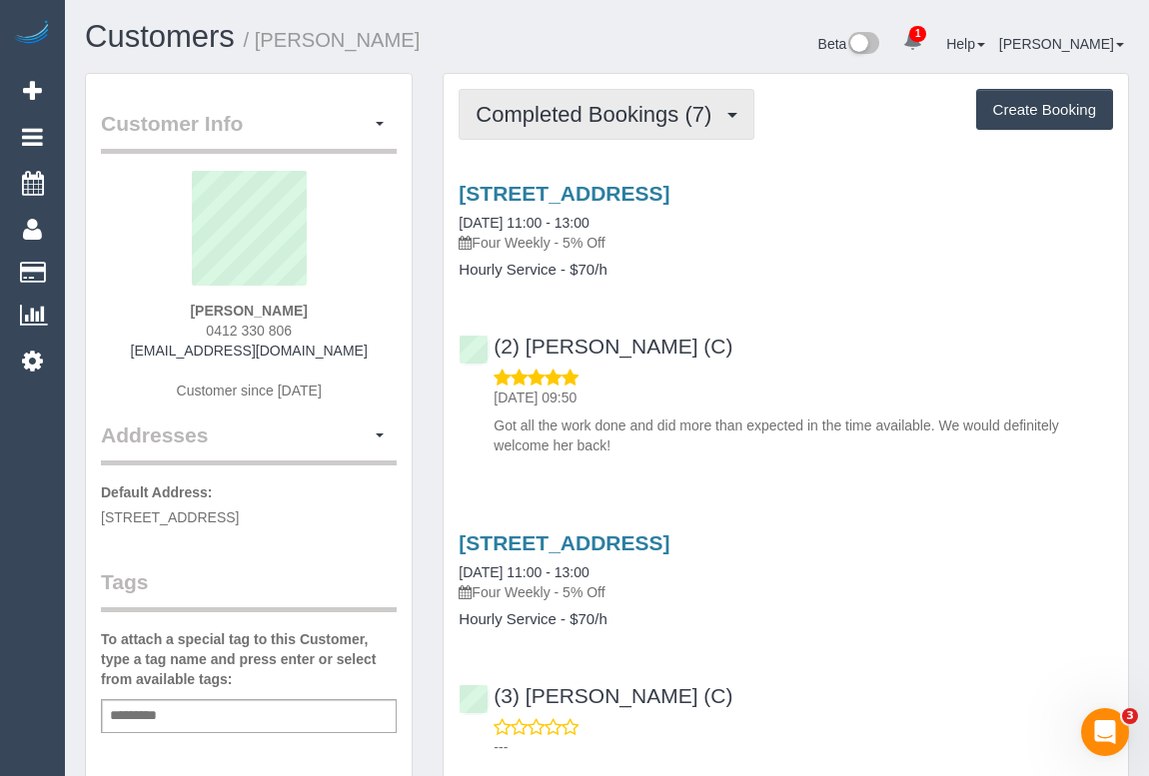
click at [585, 127] on button "Completed Bookings (7)" at bounding box center [607, 114] width 296 height 51
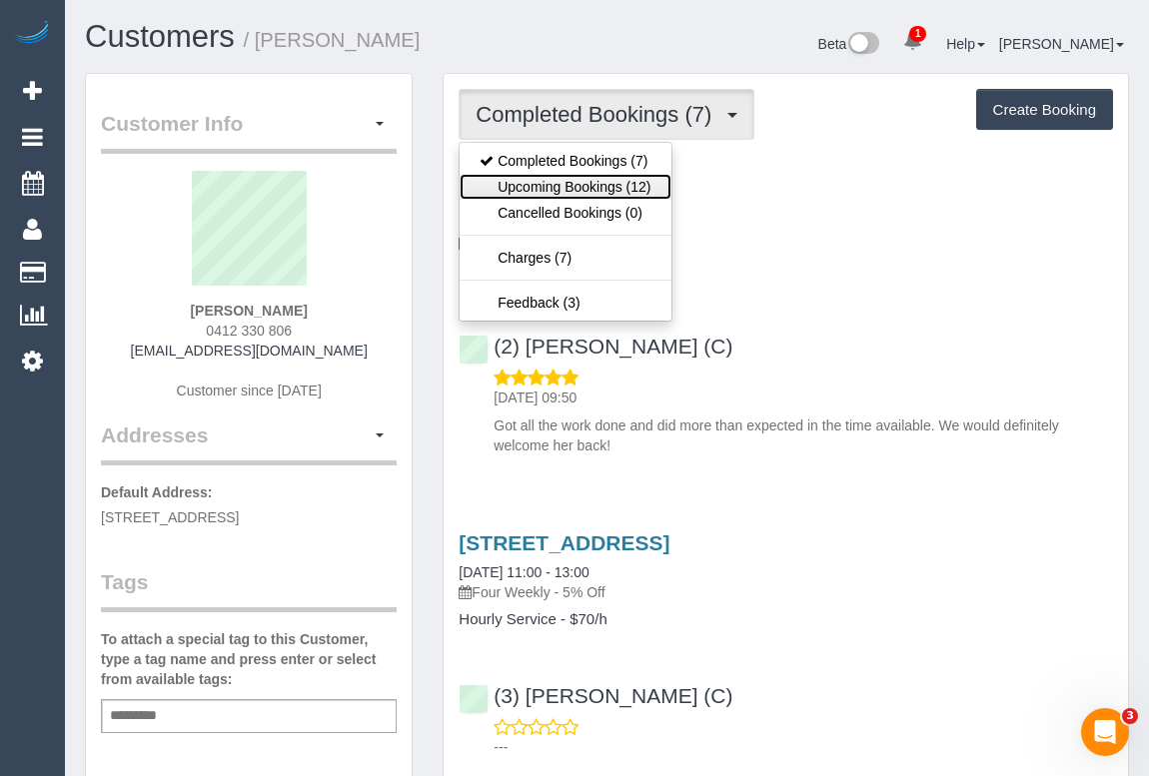
click at [571, 190] on link "Upcoming Bookings (12)" at bounding box center [565, 187] width 211 height 26
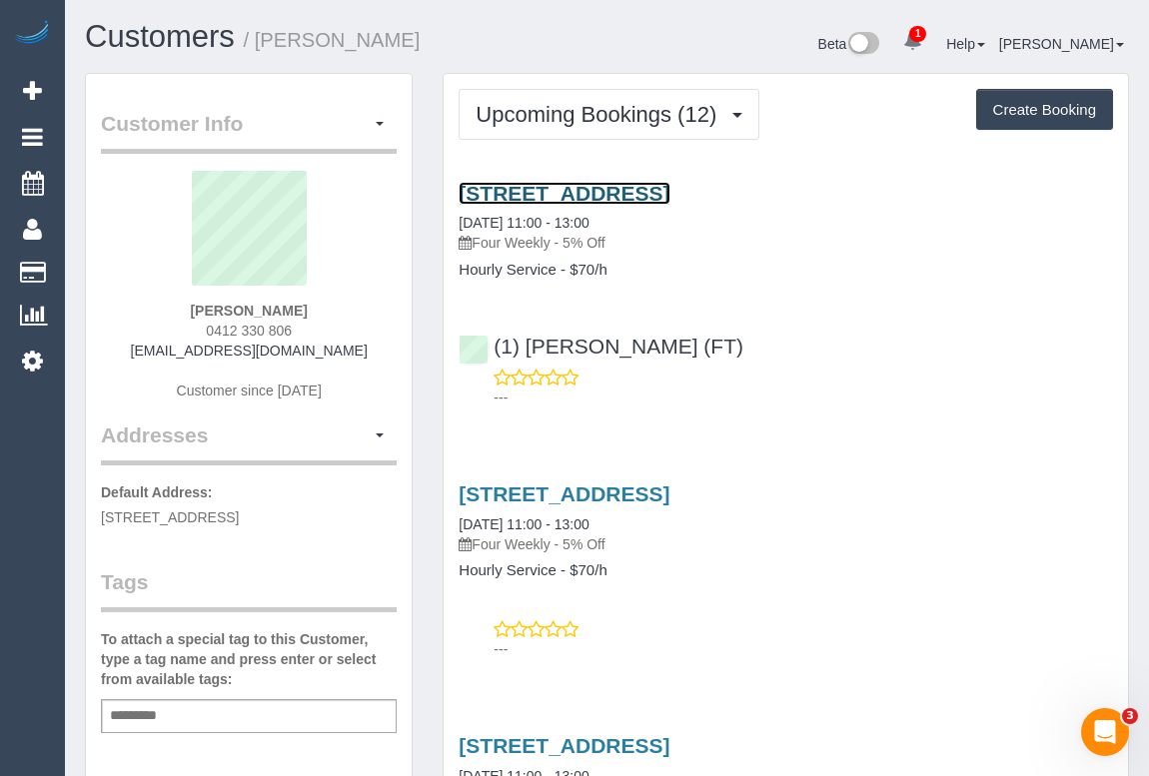
click at [669, 190] on link "[STREET_ADDRESS]" at bounding box center [564, 193] width 211 height 23
drag, startPoint x: 142, startPoint y: 350, endPoint x: 372, endPoint y: 346, distance: 229.8
click at [372, 346] on div "[PERSON_NAME] 0412 330 806 [EMAIL_ADDRESS][DOMAIN_NAME] Customer since [DATE]" at bounding box center [249, 296] width 296 height 250
copy link "[EMAIL_ADDRESS][DOMAIN_NAME]"
drag, startPoint x: 187, startPoint y: 331, endPoint x: 314, endPoint y: 333, distance: 126.9
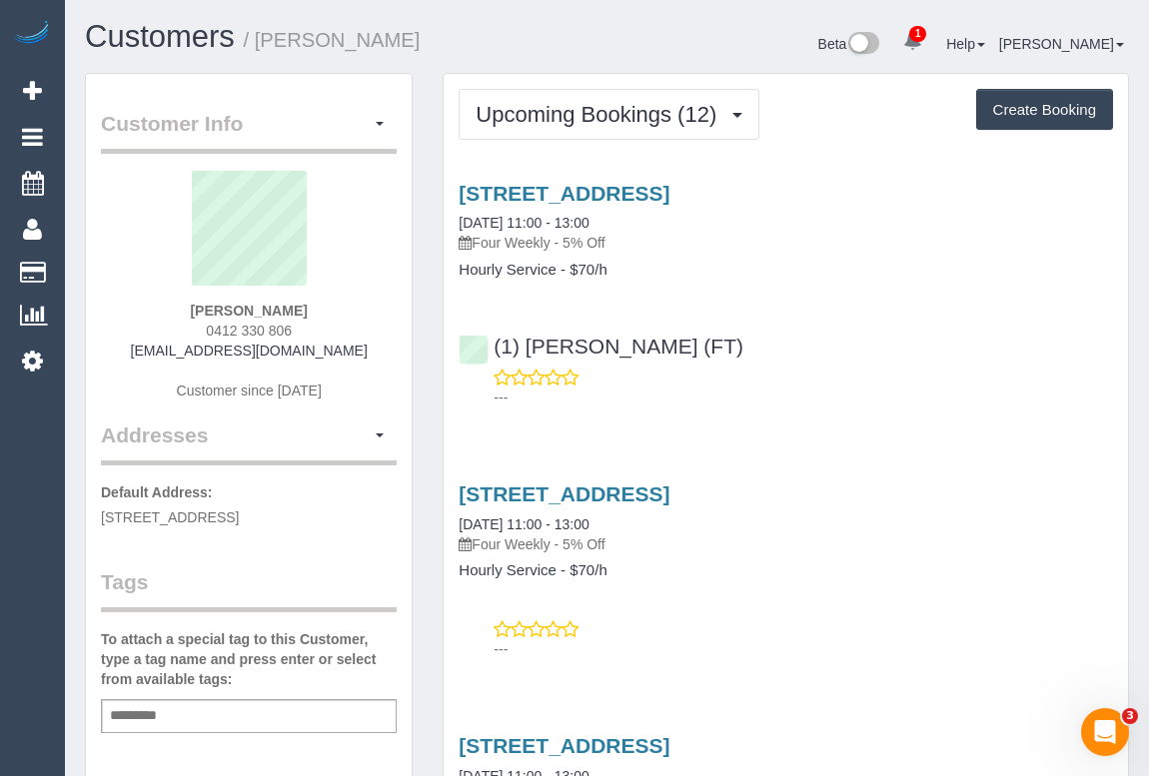
click at [314, 333] on div "[PERSON_NAME] 0412 330 806 [EMAIL_ADDRESS][DOMAIN_NAME] Customer since [DATE]" at bounding box center [249, 296] width 296 height 250
copy span "0412 330 806"
drag, startPoint x: 199, startPoint y: 310, endPoint x: 333, endPoint y: 311, distance: 133.9
click at [333, 311] on div "[PERSON_NAME] 0412 330 806 [EMAIL_ADDRESS][DOMAIN_NAME] Customer since [DATE]" at bounding box center [249, 296] width 296 height 250
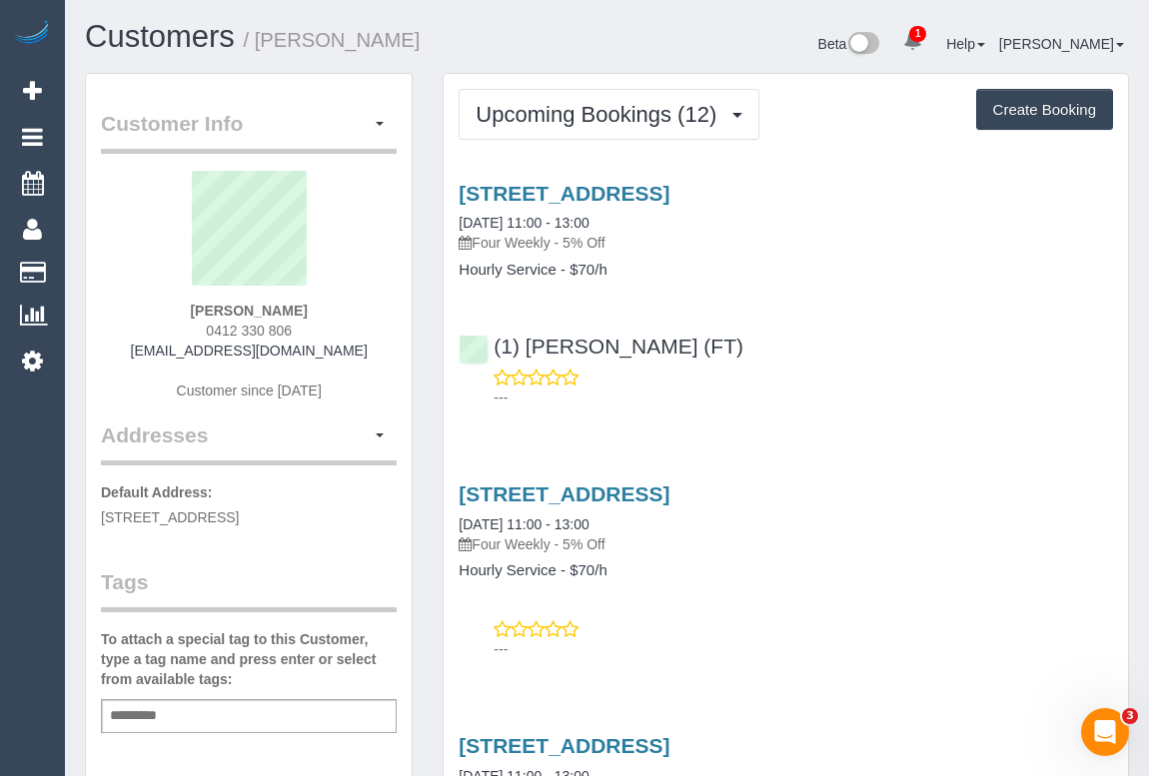
copy strong "[PERSON_NAME]"
drag, startPoint x: 758, startPoint y: 350, endPoint x: 491, endPoint y: 348, distance: 267.8
click at [491, 348] on div "(1) [PERSON_NAME] (FT) ---" at bounding box center [786, 363] width 684 height 90
copy link "(1) [PERSON_NAME] (FT)"
drag, startPoint x: 210, startPoint y: 309, endPoint x: 368, endPoint y: 307, distance: 157.9
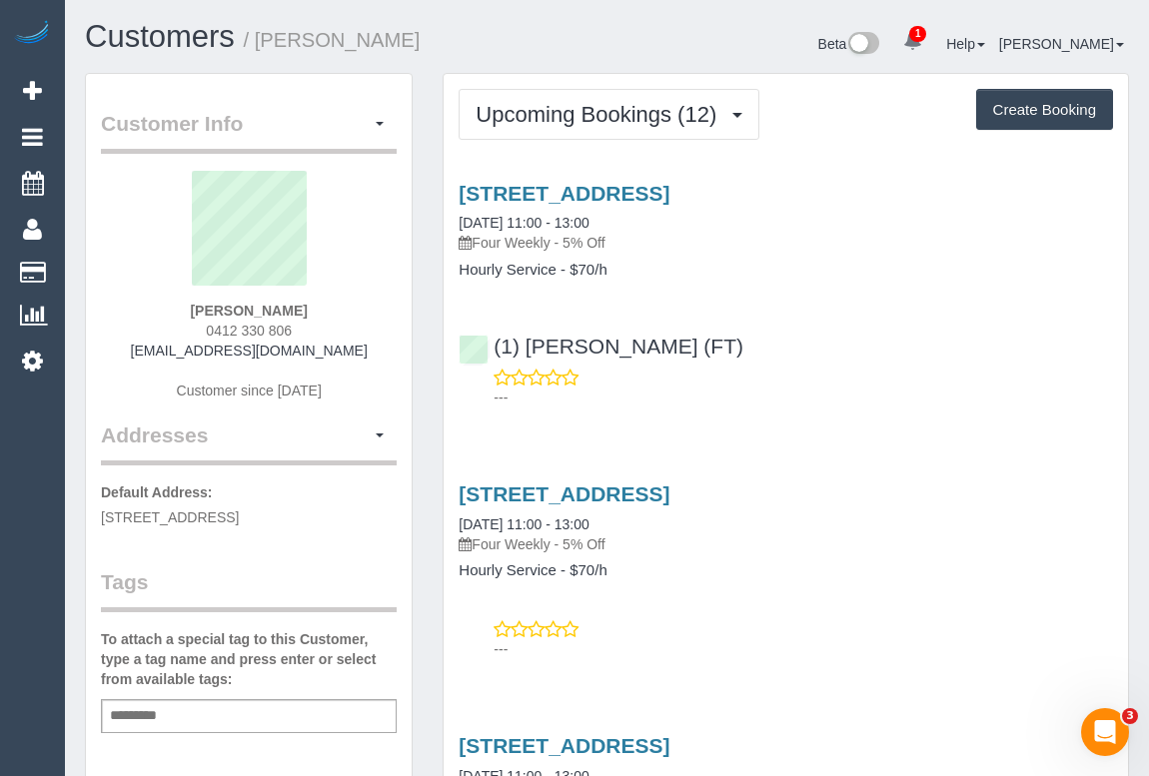
click at [368, 307] on div "[PERSON_NAME] 0412 330 806 [EMAIL_ADDRESS][DOMAIN_NAME] Customer since [DATE]" at bounding box center [249, 296] width 296 height 250
copy strong "[PERSON_NAME]"
drag, startPoint x: 977, startPoint y: 626, endPoint x: 976, endPoint y: 639, distance: 13.0
click at [977, 626] on div "---" at bounding box center [786, 639] width 654 height 40
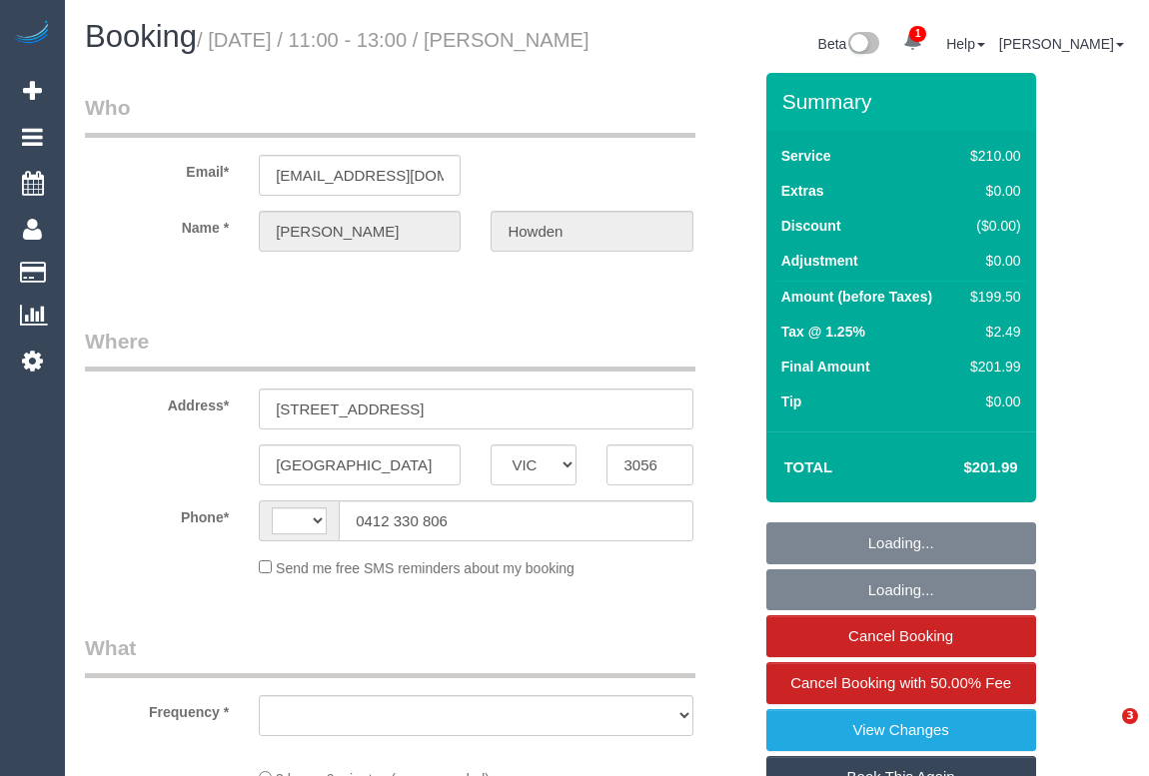
select select "VIC"
select select "string:AU"
select select "string:stripe-pm_1Qzvah2GScqysDRVt15k39qE"
select select "number:27"
select select "number:14"
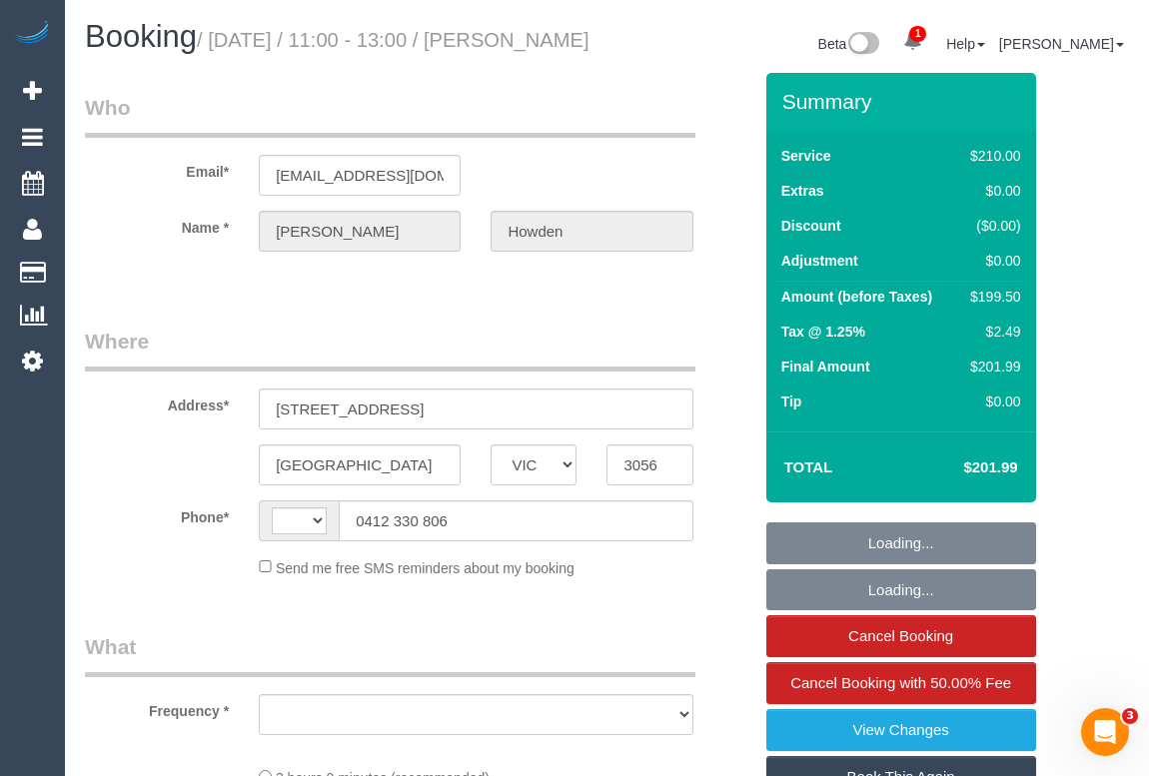
select select "number:19"
select select "number:36"
select select "number:35"
select select "number:12"
select select "object:728"
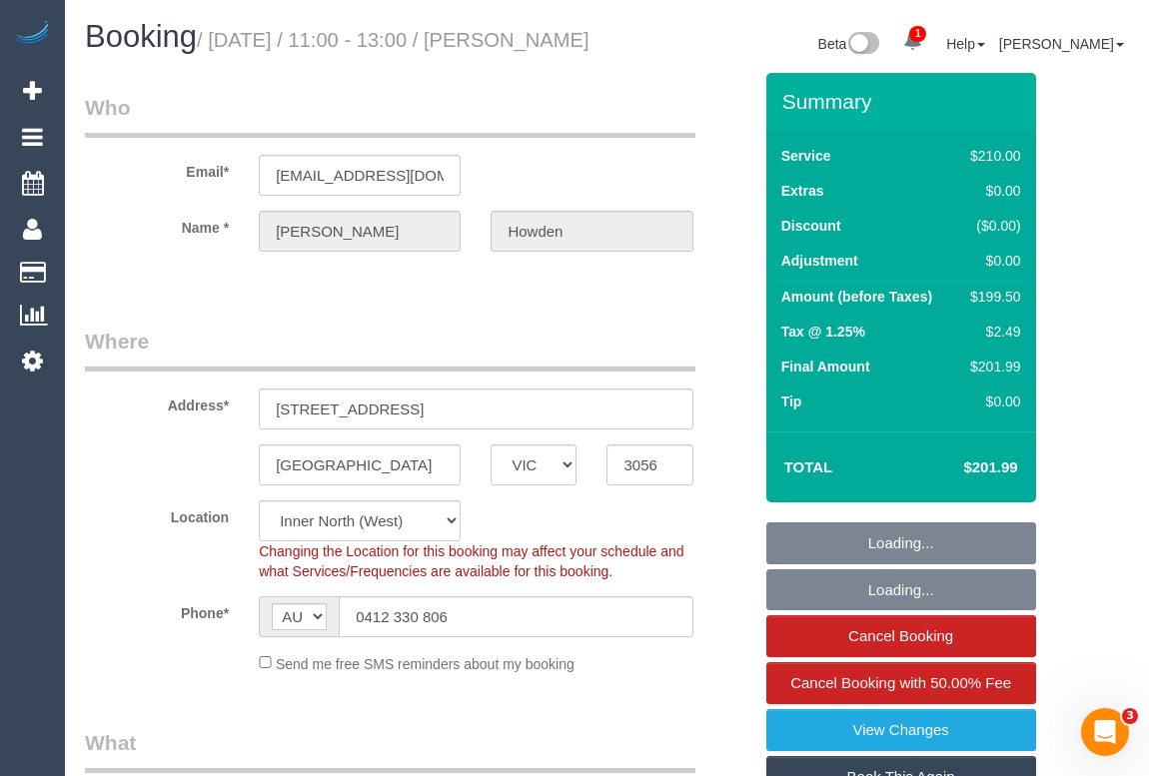
select select "180"
select select "object:1799"
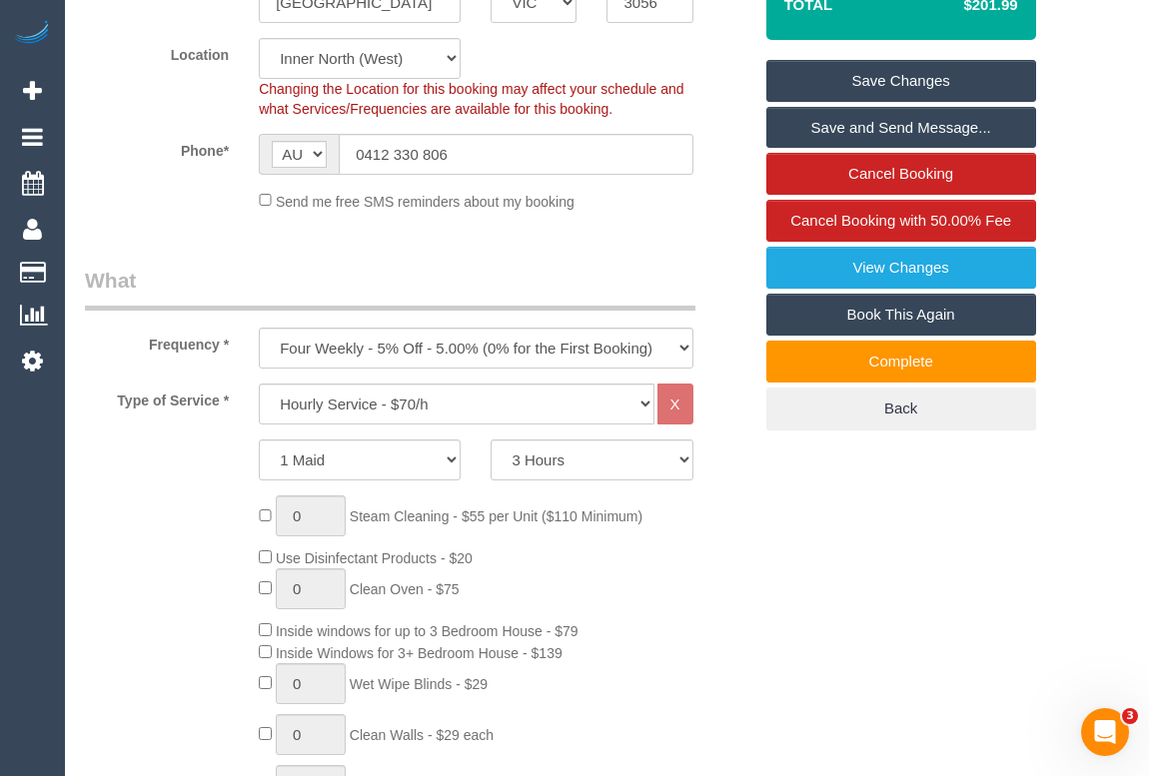
scroll to position [363, 0]
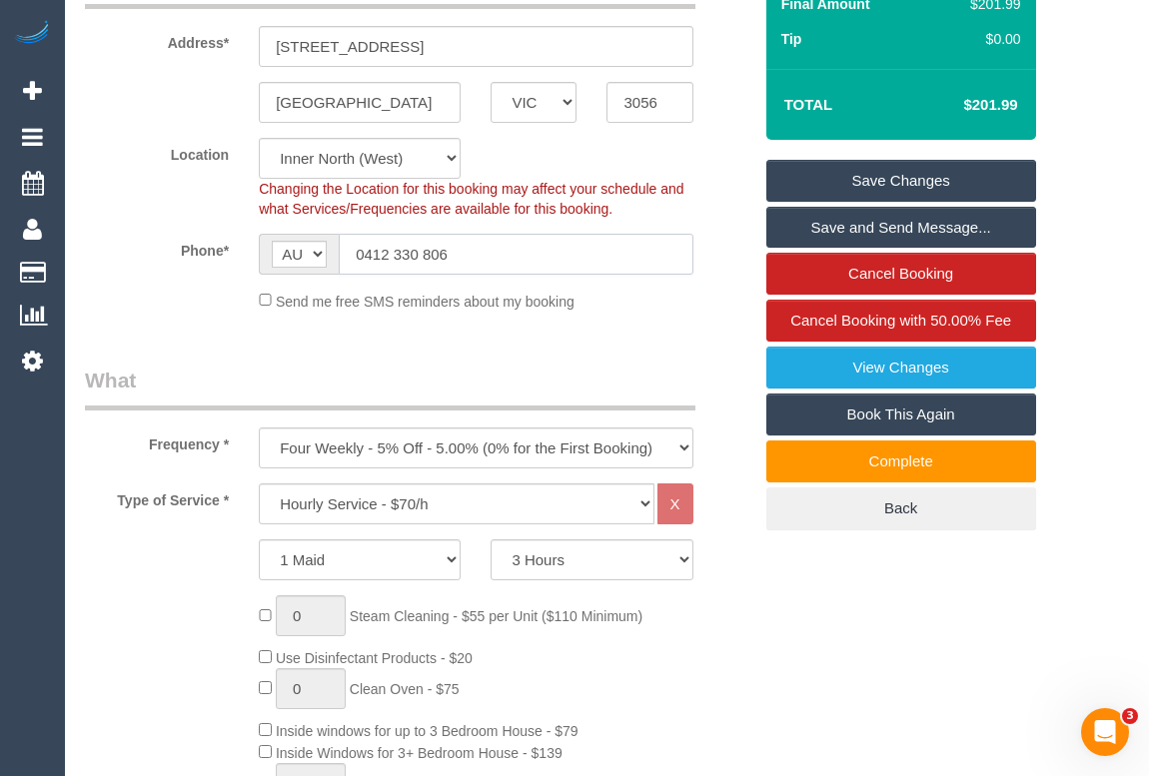
drag, startPoint x: 486, startPoint y: 269, endPoint x: 275, endPoint y: 273, distance: 210.8
click at [275, 273] on div "AF AL DZ AD AO AI AQ AG AR AM AW AU AT AZ BS BH BD BB BY BE BZ BJ BM BT BO BA B…" at bounding box center [476, 254] width 434 height 41
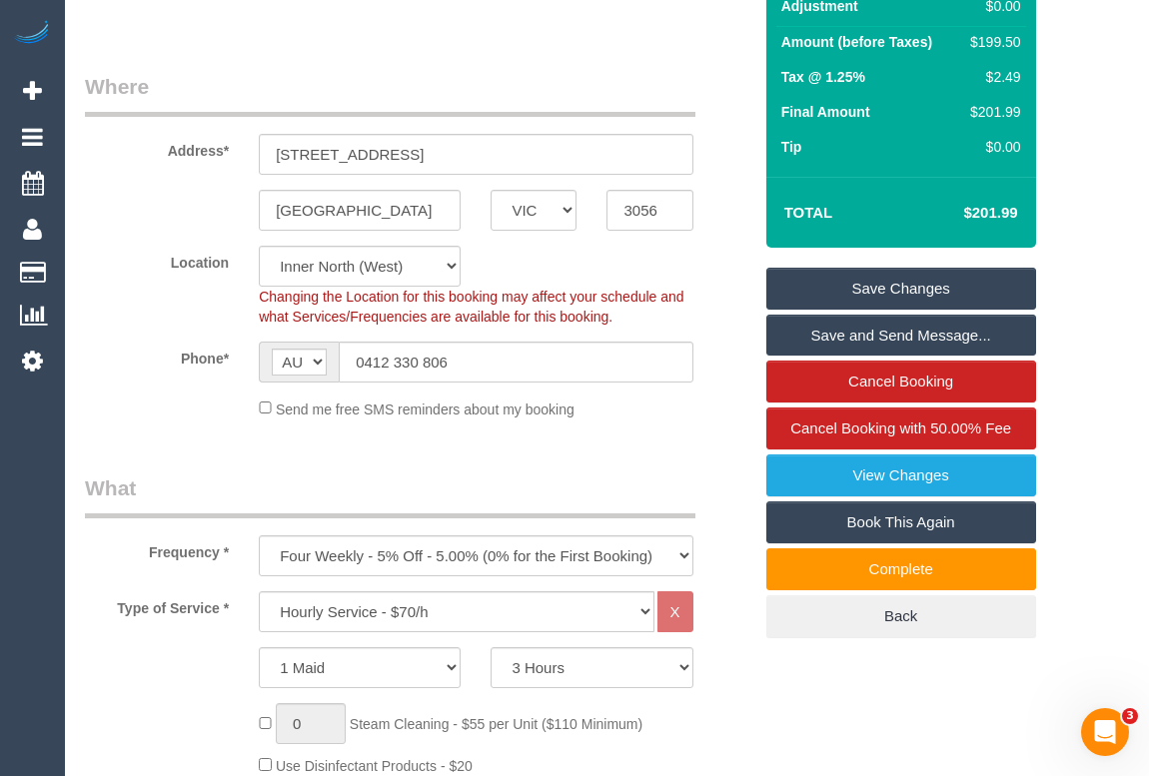
scroll to position [90, 0]
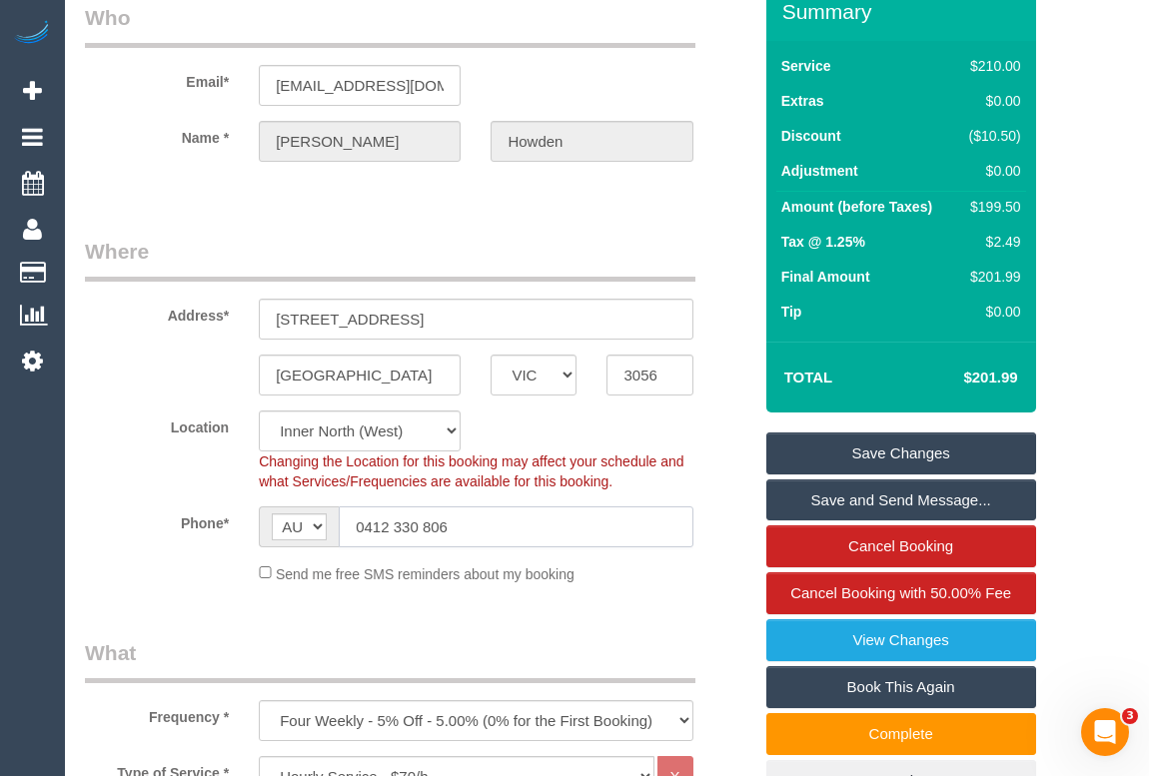
click at [504, 547] on input "0412 330 806" at bounding box center [516, 527] width 354 height 41
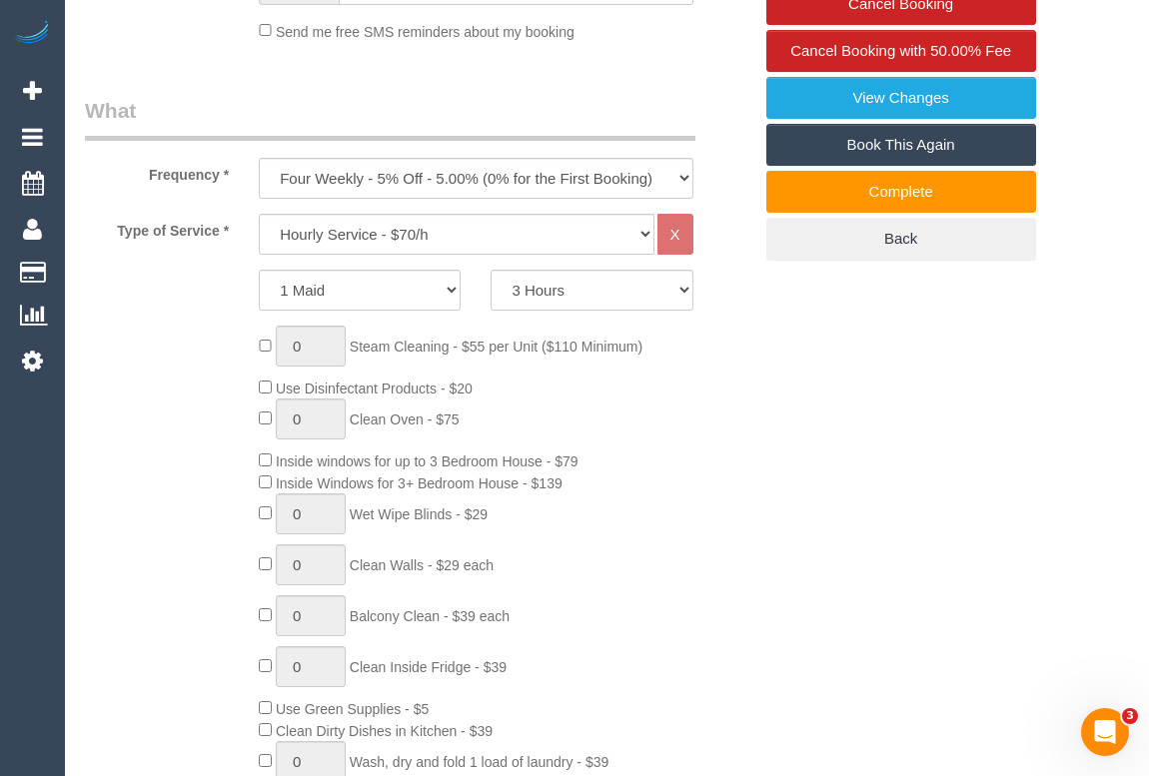
scroll to position [635, 0]
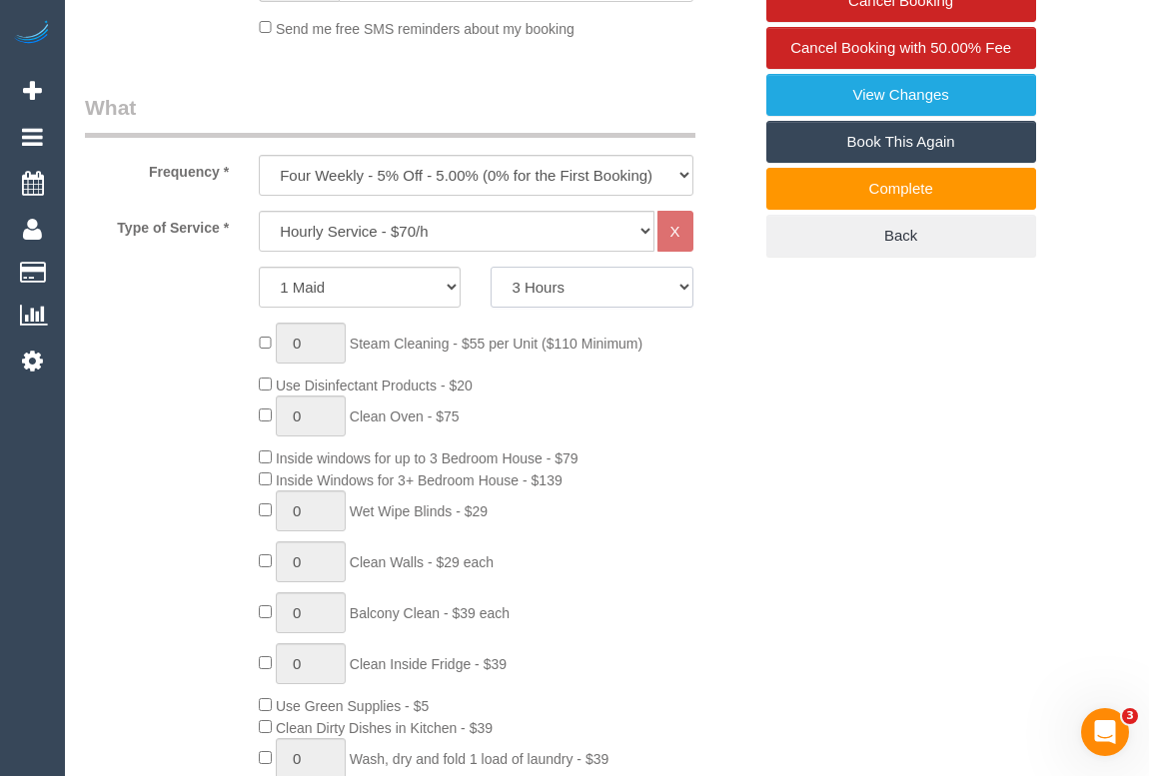
click at [683, 308] on select "2 Hours 2.5 Hours 3 Hours 3.5 Hours 4 Hours 4.5 Hours 5 Hours 5.5 Hours 6 Hours…" at bounding box center [592, 287] width 202 height 41
select select "150"
click at [491, 290] on select "2 Hours 2.5 Hours 3 Hours 3.5 Hours 4 Hours 4.5 Hours 5 Hours 5.5 Hours 6 Hours…" at bounding box center [592, 287] width 202 height 41
click at [753, 524] on div "0 Steam Cleaning - $55 per Unit ($110 Minimum) Use Disinfectant Products - $20 …" at bounding box center [505, 617] width 522 height 589
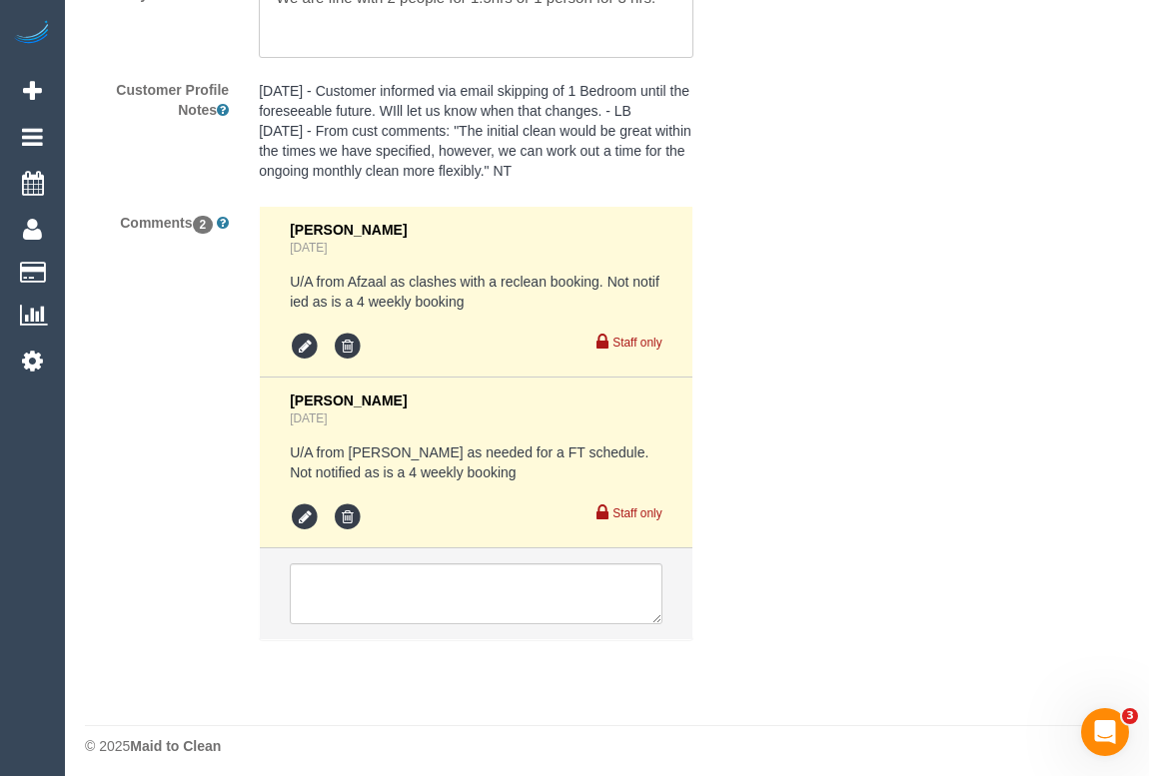
scroll to position [3815, 0]
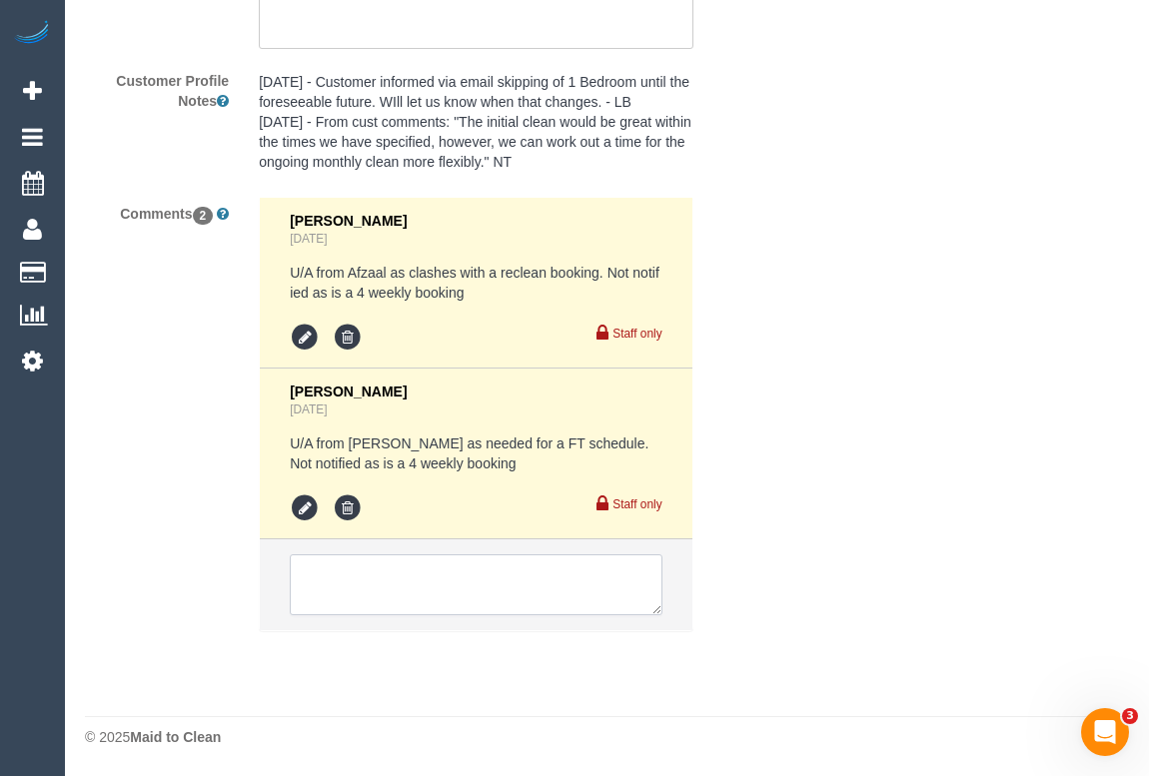
click at [376, 574] on textarea at bounding box center [476, 585] width 372 height 62
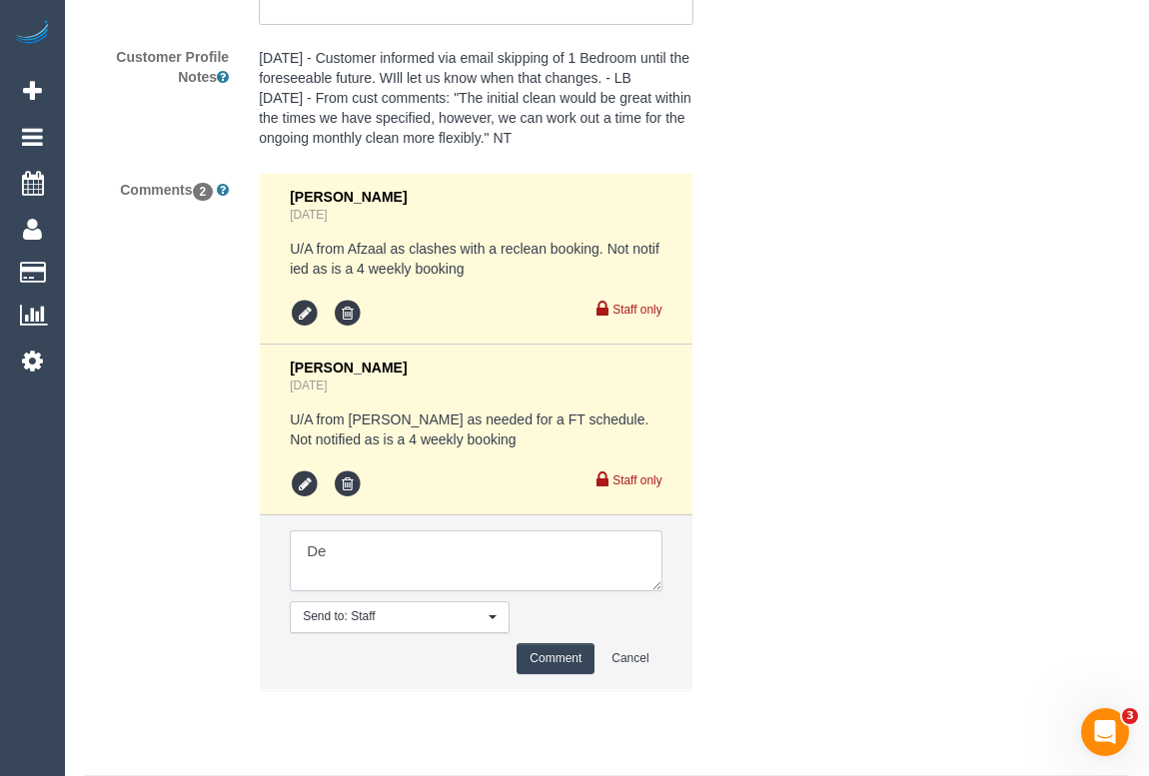
type textarea "D"
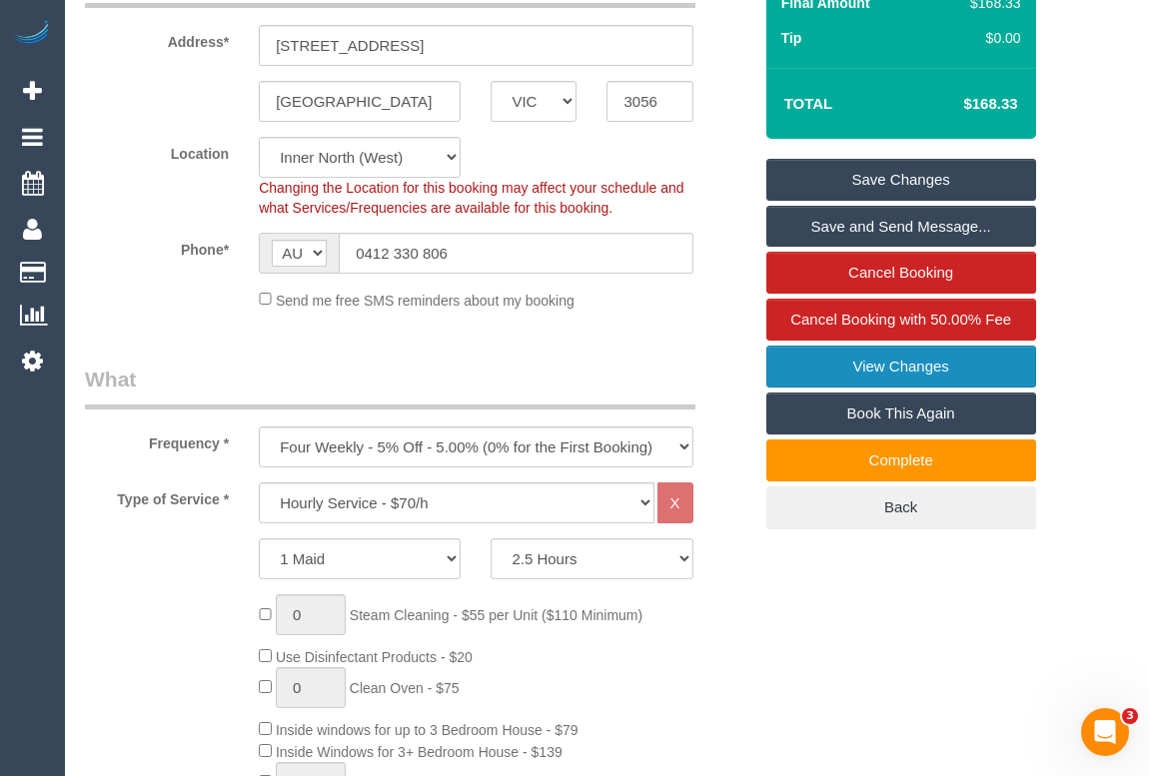
scroll to position [363, 0]
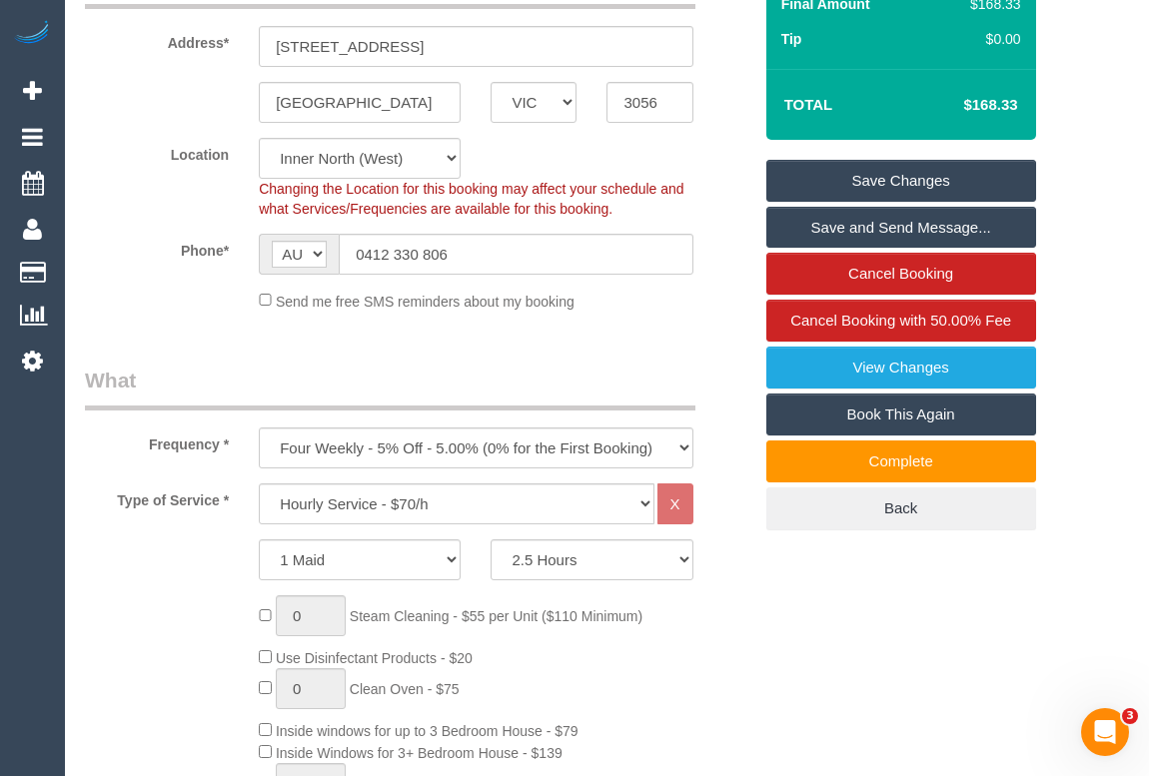
click at [873, 202] on link "Save Changes" at bounding box center [901, 181] width 270 height 42
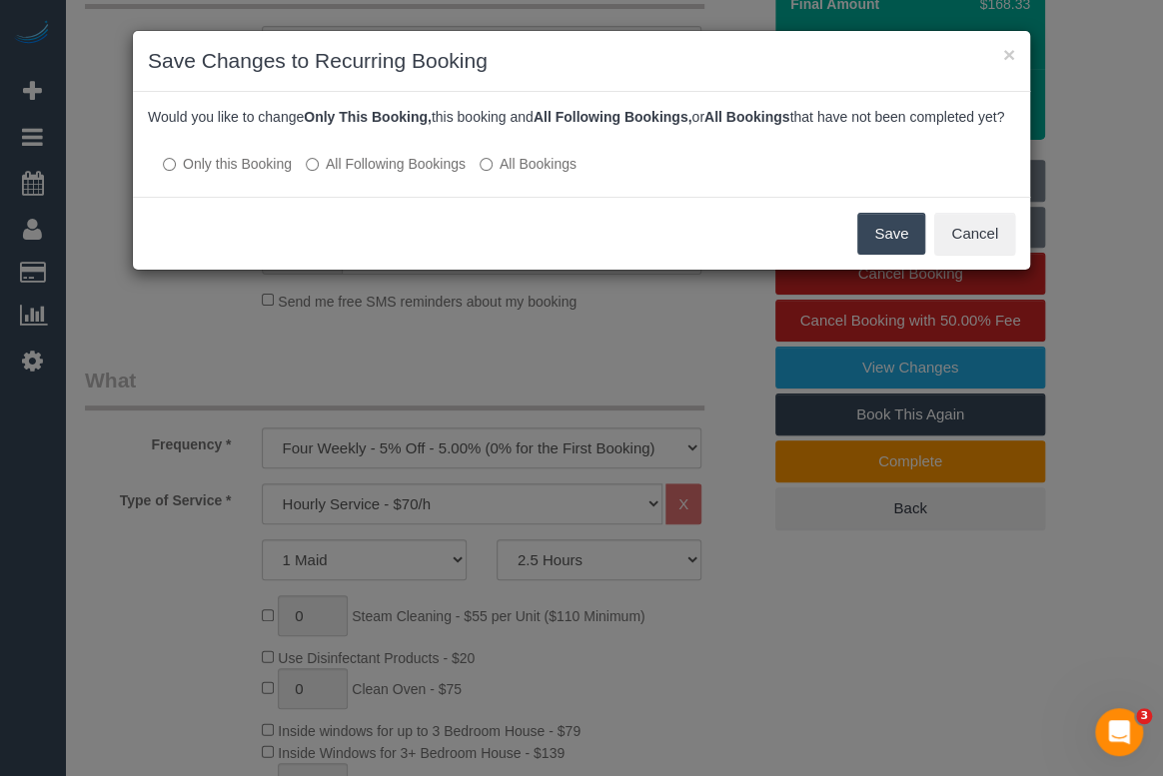
click at [882, 255] on button "Save" at bounding box center [891, 234] width 68 height 42
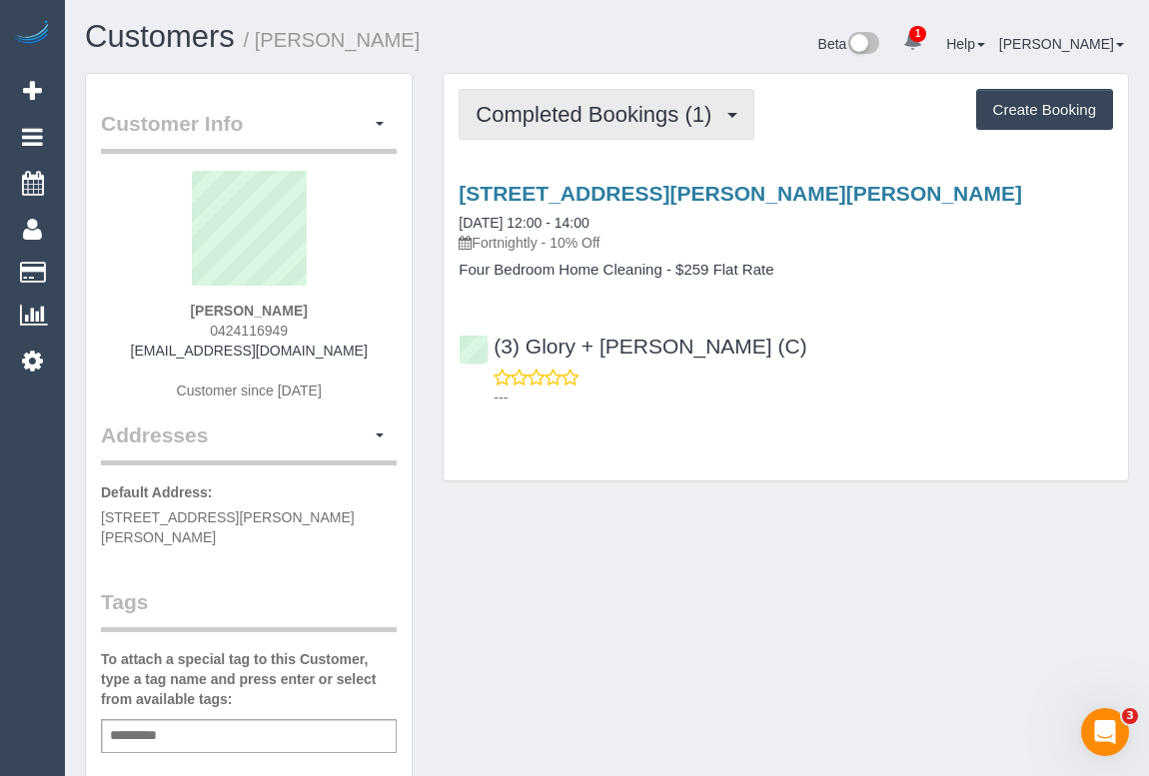
click at [598, 139] on button "Completed Bookings (1)" at bounding box center [607, 114] width 296 height 51
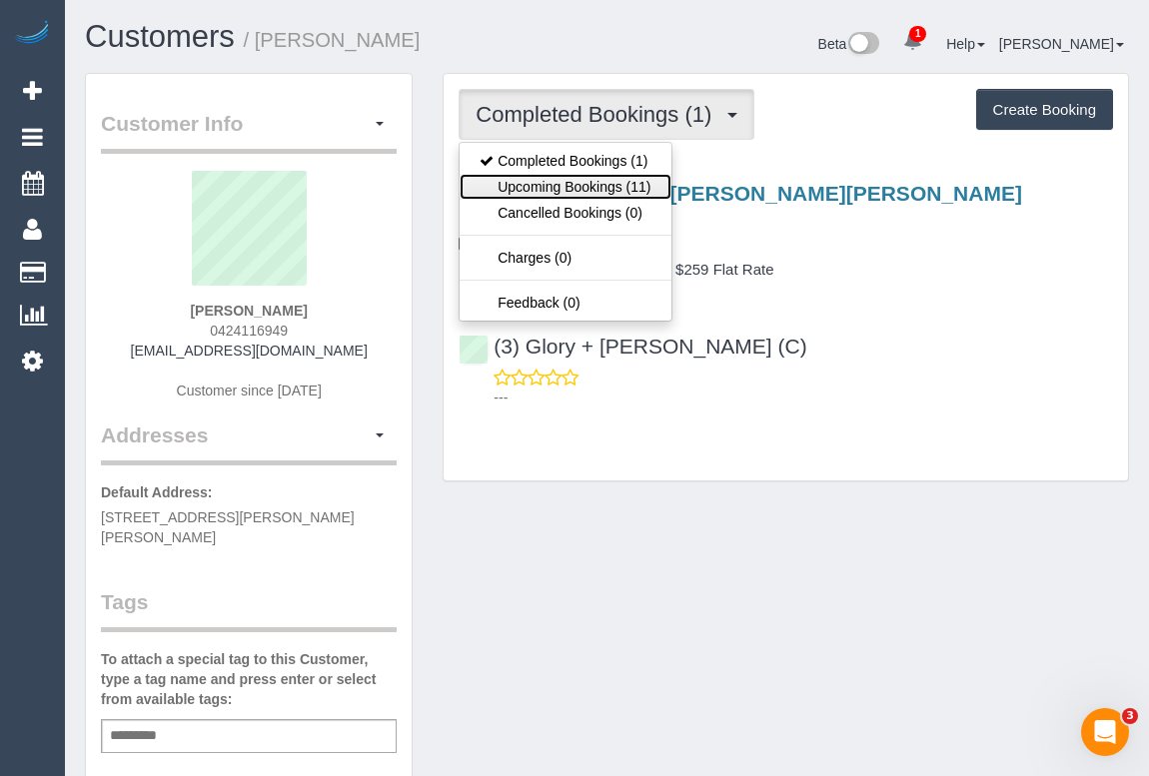
click at [588, 188] on link "Upcoming Bookings (11)" at bounding box center [565, 187] width 211 height 26
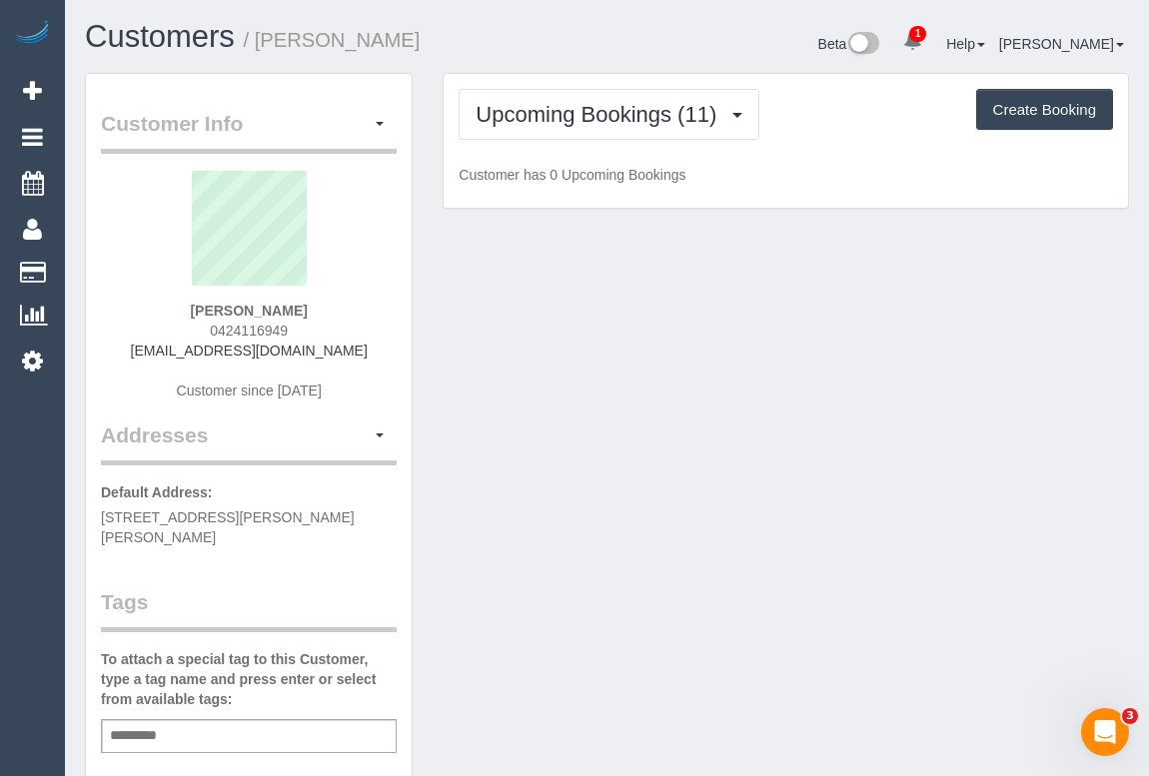
click at [601, 210] on div "Upcoming Bookings (11) Completed Bookings (1) Upcoming Bookings (11) Cancelled …" at bounding box center [786, 151] width 716 height 157
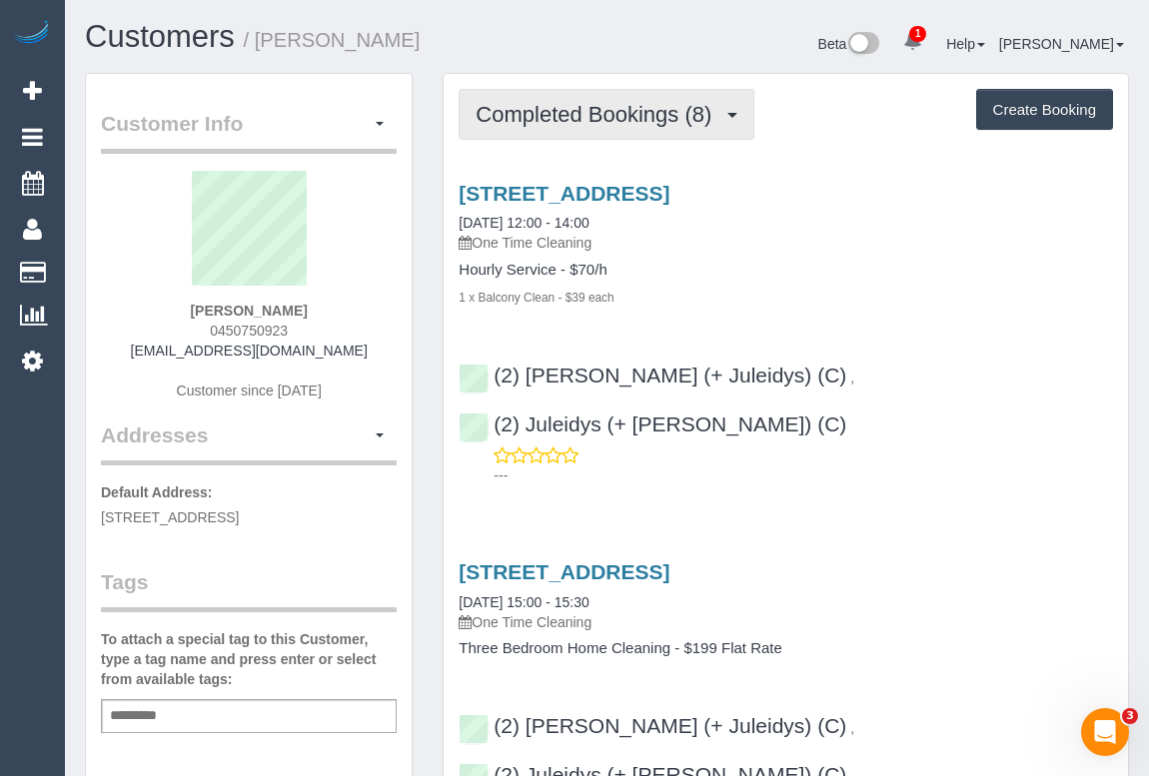
click at [557, 115] on span "Completed Bookings (8)" at bounding box center [599, 114] width 246 height 25
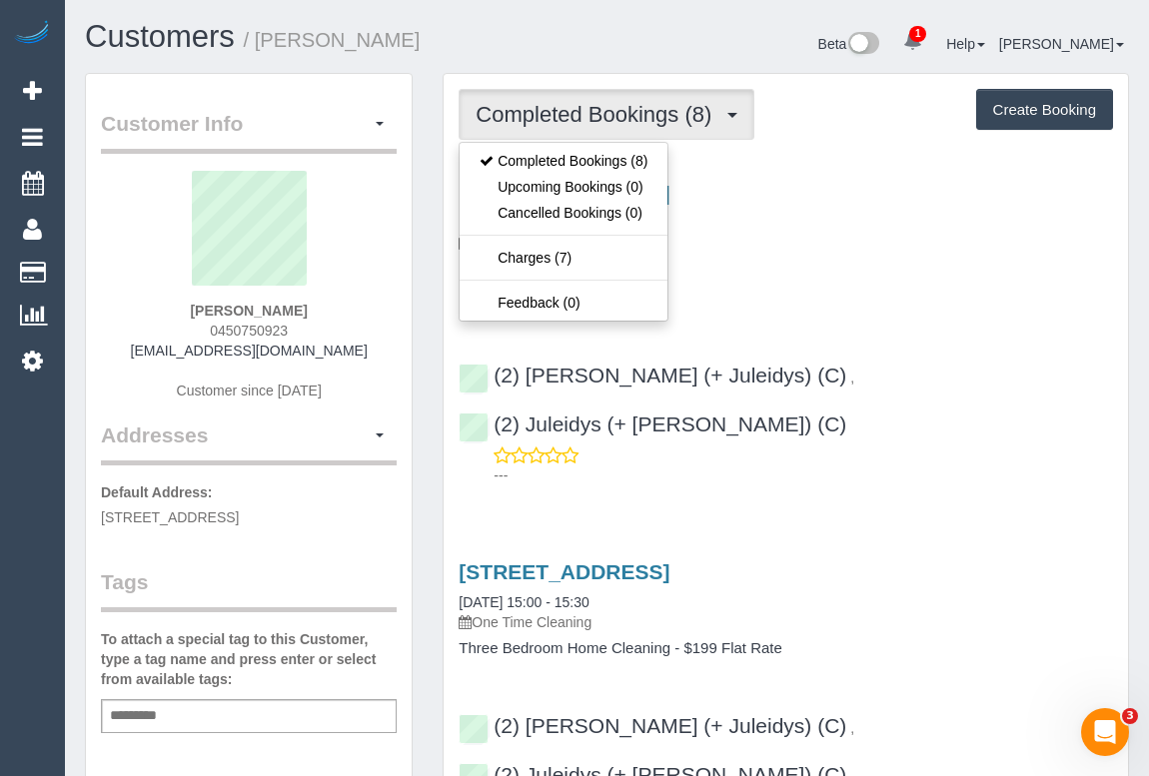
click at [860, 289] on div "1 x Balcony Clean - $39 each" at bounding box center [786, 297] width 654 height 20
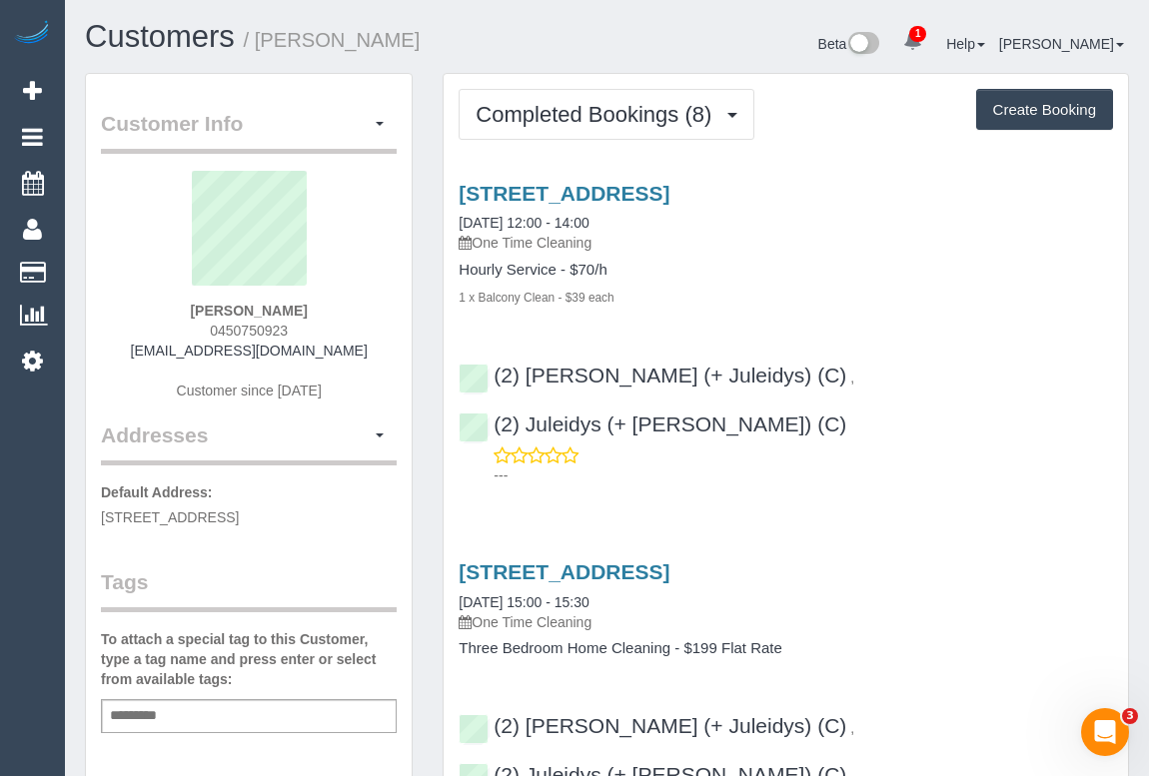
drag, startPoint x: 205, startPoint y: 327, endPoint x: 362, endPoint y: 329, distance: 156.9
click at [362, 329] on div "John Feng 0450750923 johnfeng1008@hotmail.com Customer since 2023" at bounding box center [249, 296] width 296 height 250
copy span "0450750923"
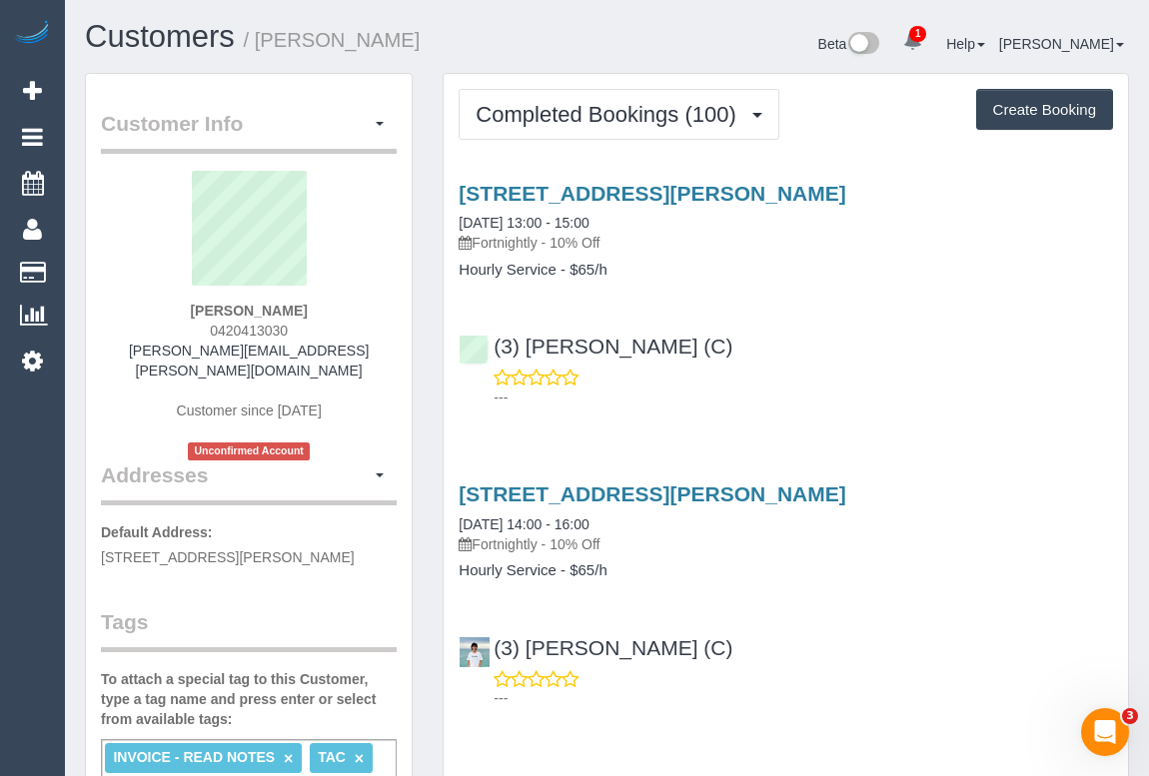
click at [859, 316] on div "3/7 Gladys Grove, Croydon, VIC 3136 08/09/2025 13:00 - 15:00 Fortnightly - 10% …" at bounding box center [786, 291] width 684 height 252
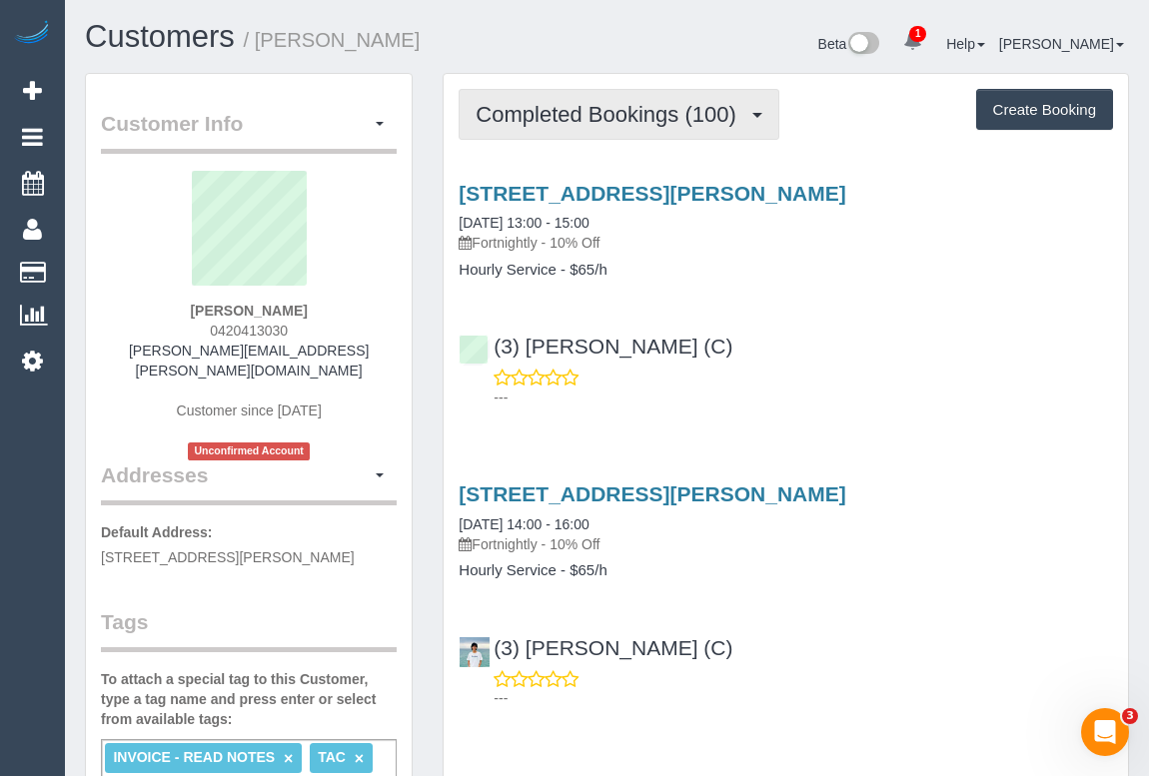
click at [640, 124] on span "Completed Bookings (100)" at bounding box center [611, 114] width 270 height 25
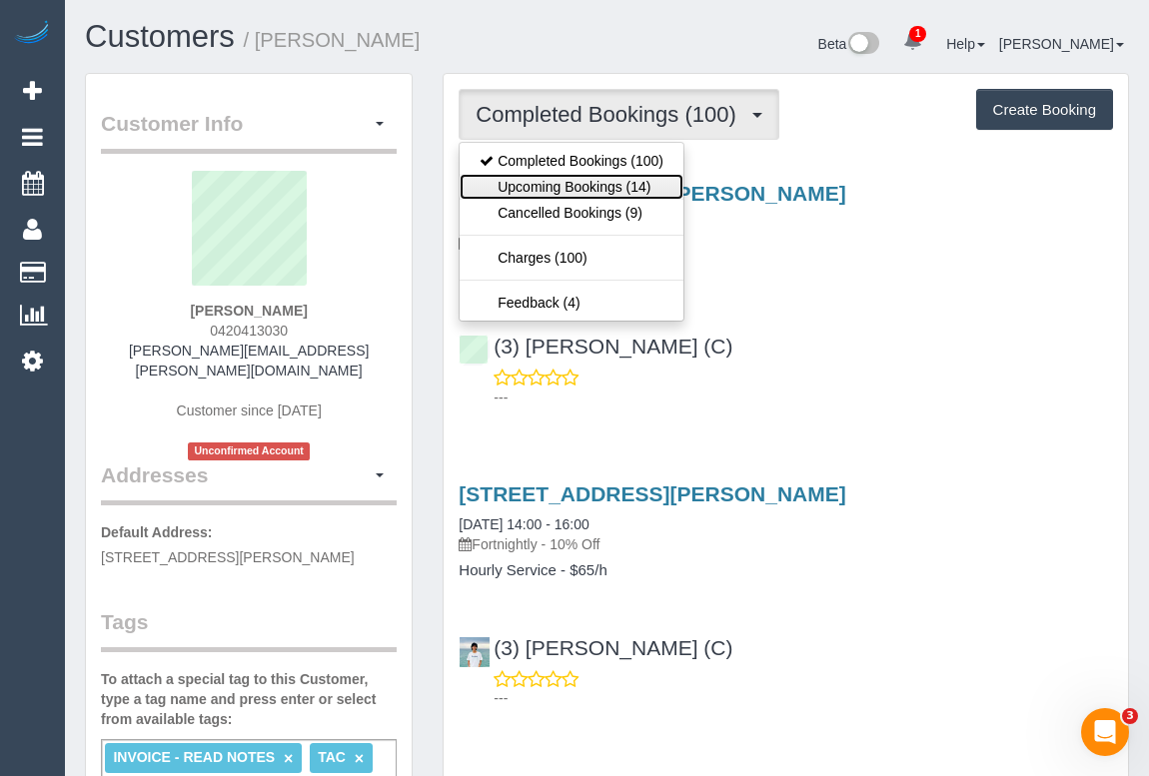
click at [597, 186] on link "Upcoming Bookings (14)" at bounding box center [572, 187] width 224 height 26
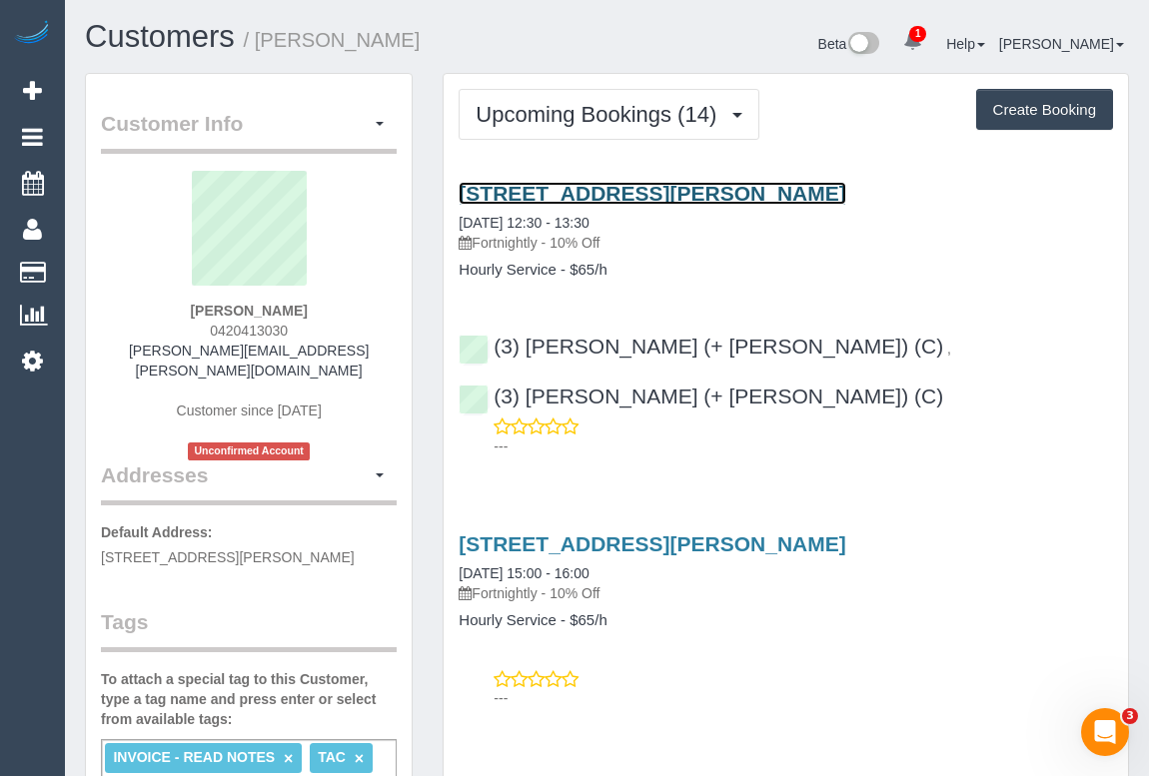
click at [712, 192] on link "3/7 Gladys Grove, Croydon, VIC 3136" at bounding box center [652, 193] width 387 height 23
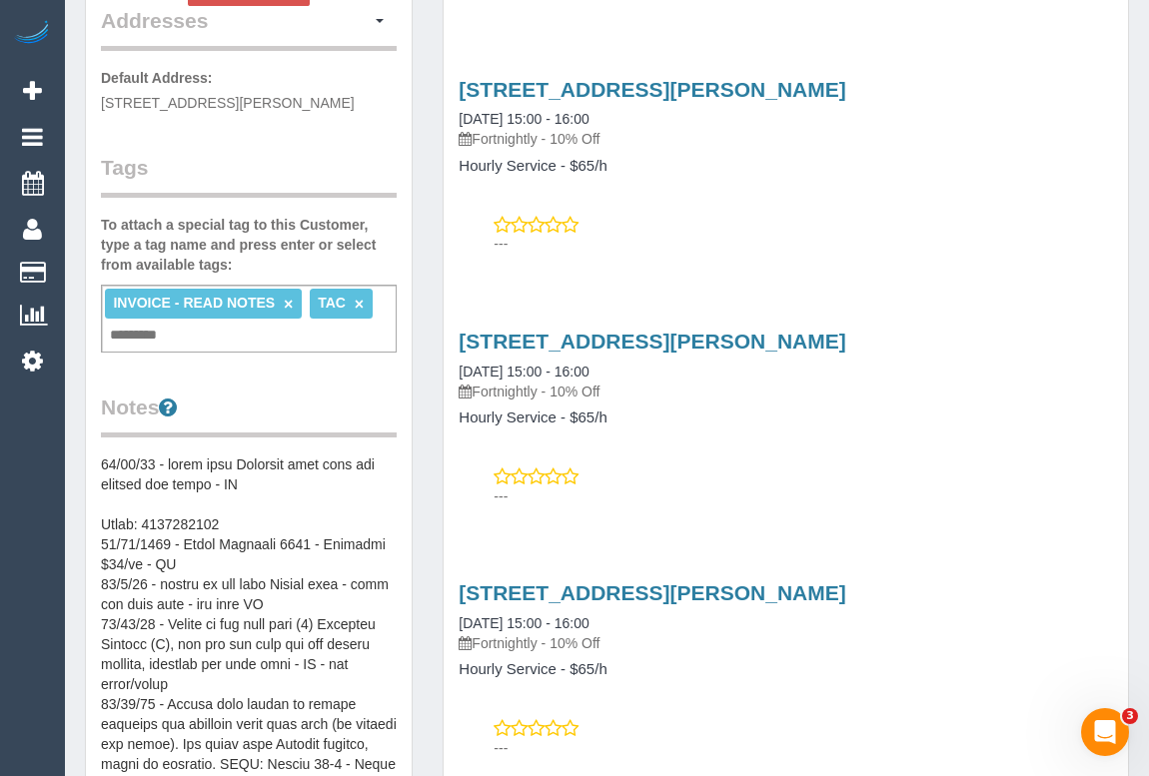
scroll to position [454, 0]
click at [103, 456] on pre at bounding box center [249, 656] width 296 height 400
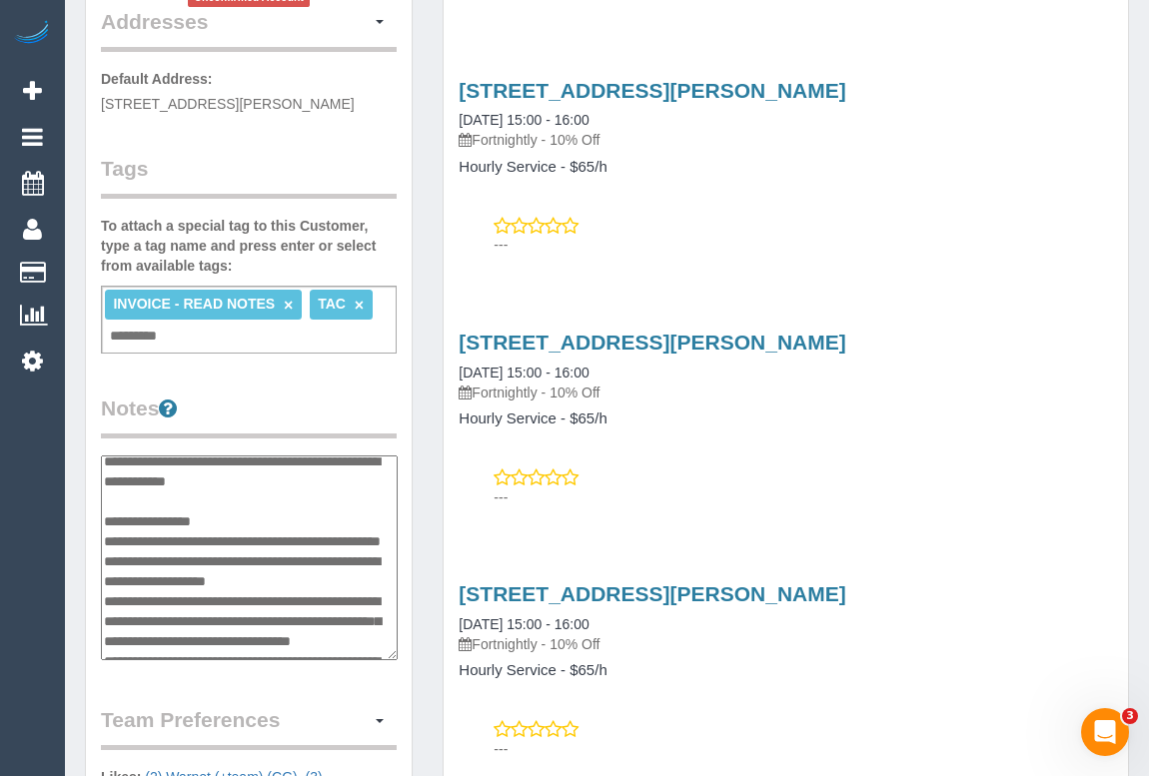
scroll to position [0, 0]
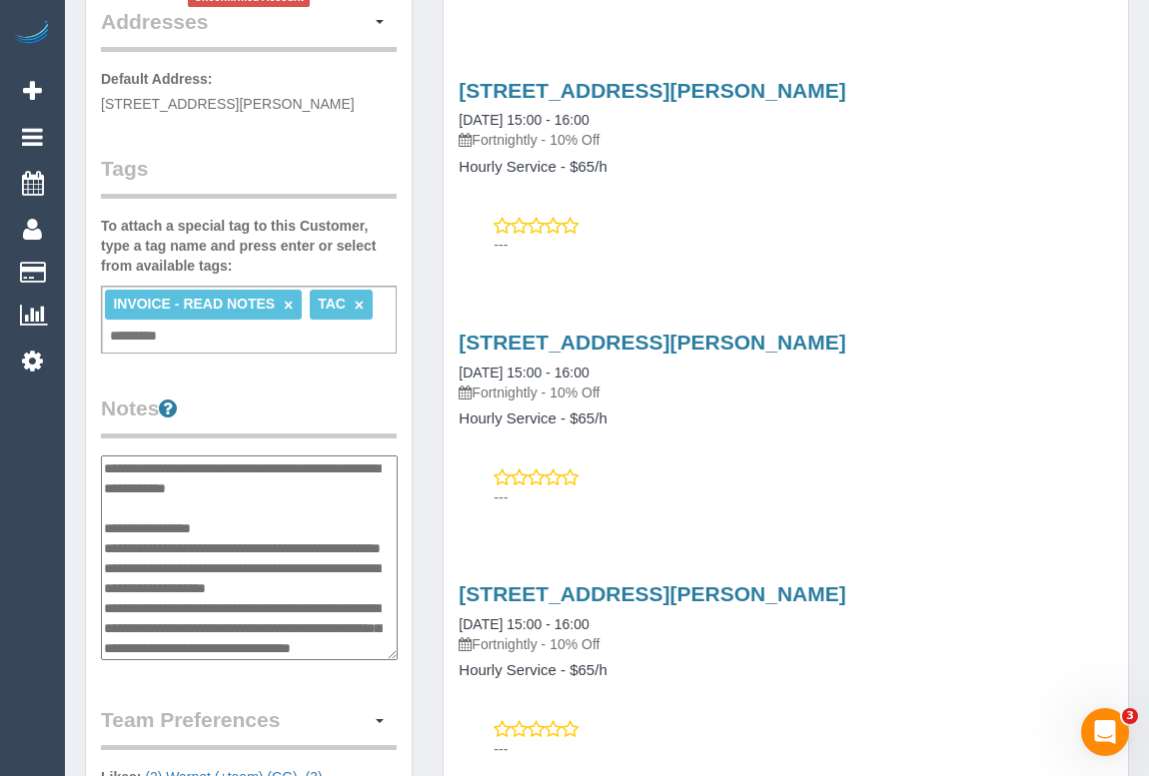
click at [109, 456] on textarea at bounding box center [249, 559] width 297 height 206
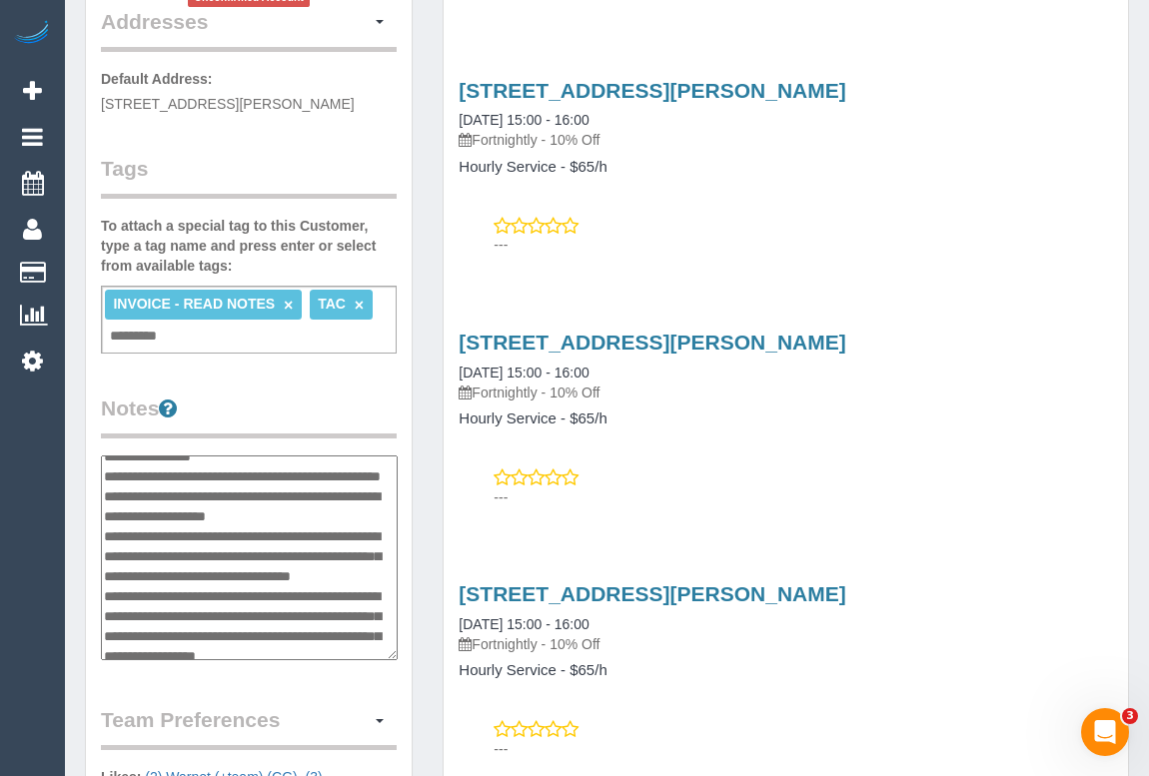
scroll to position [90, 0]
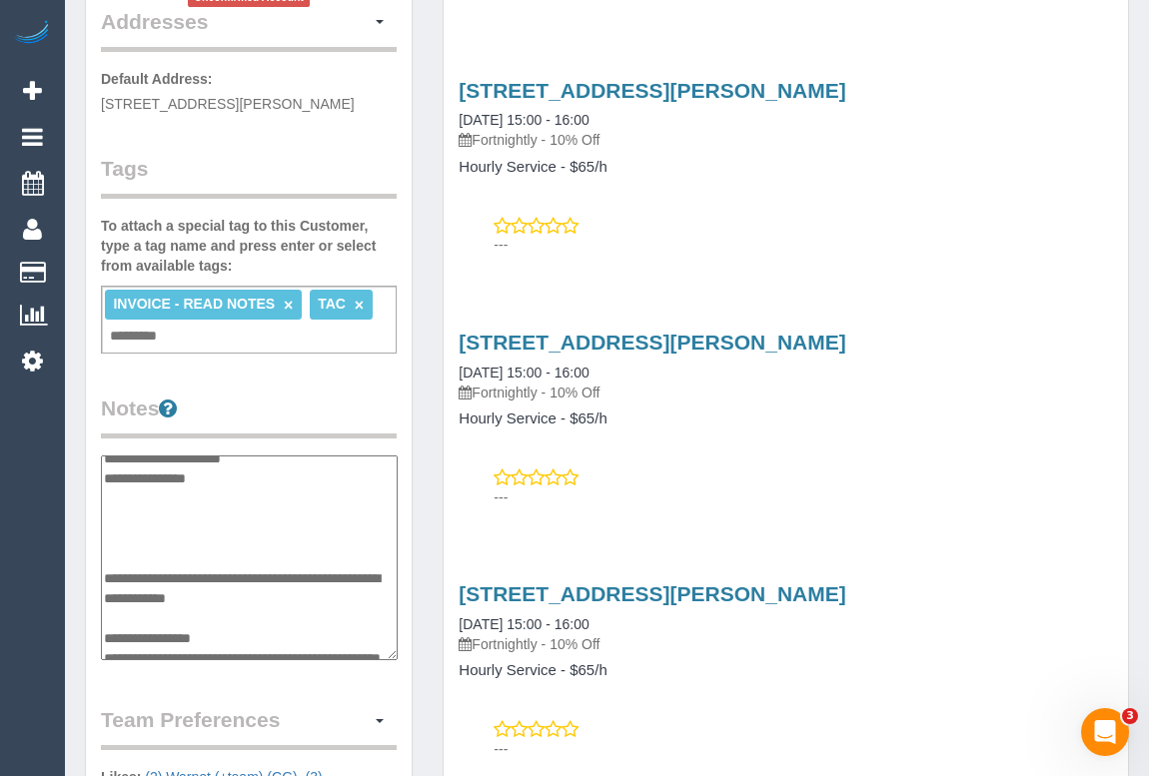
click at [120, 519] on textarea at bounding box center [249, 559] width 297 height 206
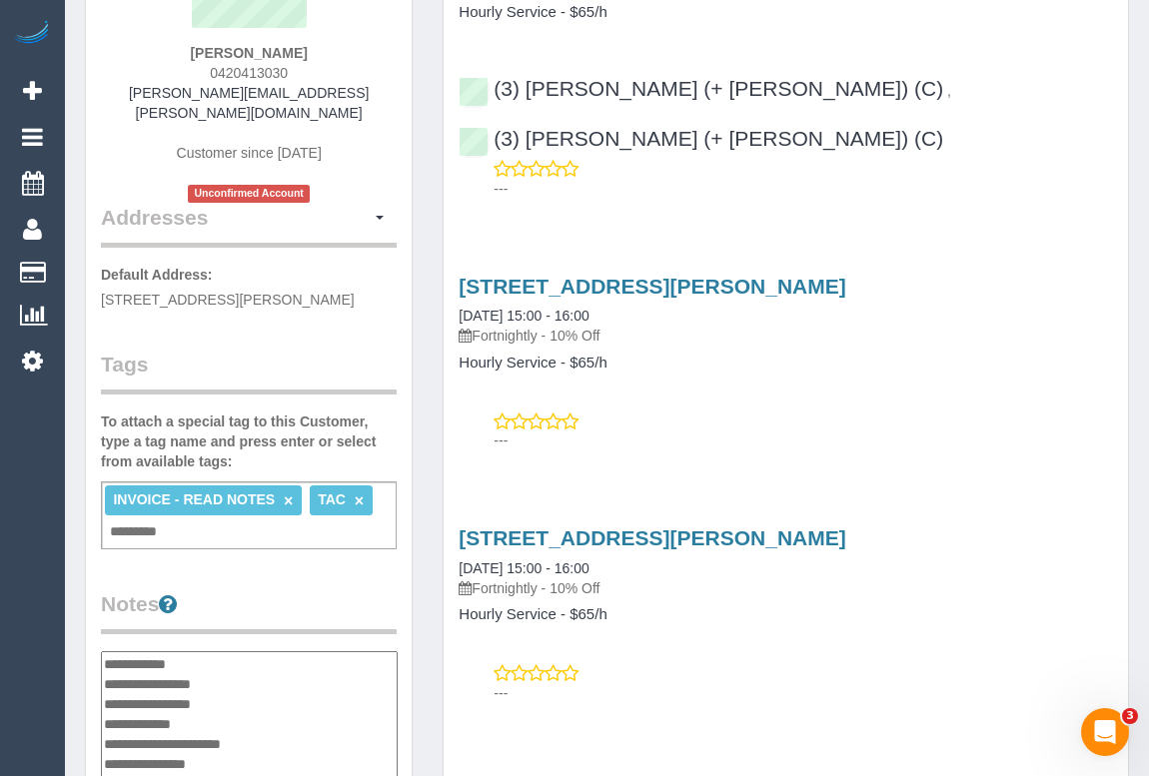
scroll to position [363, 0]
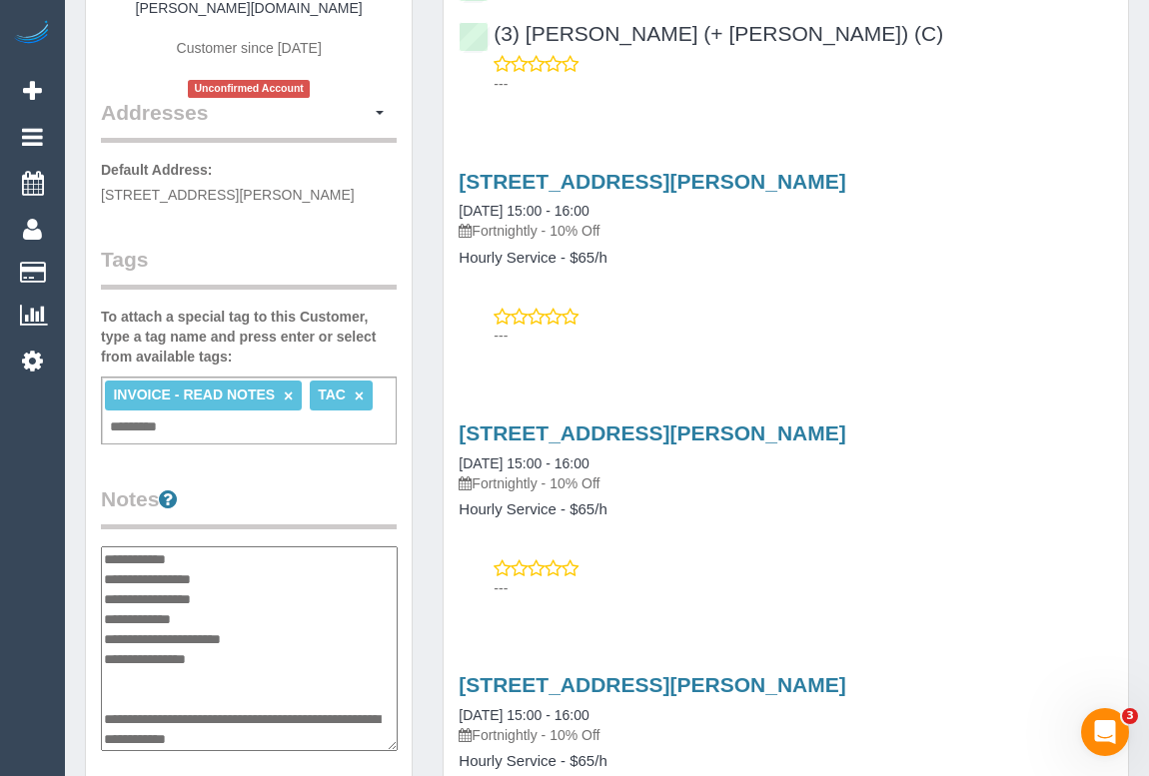
click at [201, 546] on textarea at bounding box center [249, 649] width 297 height 206
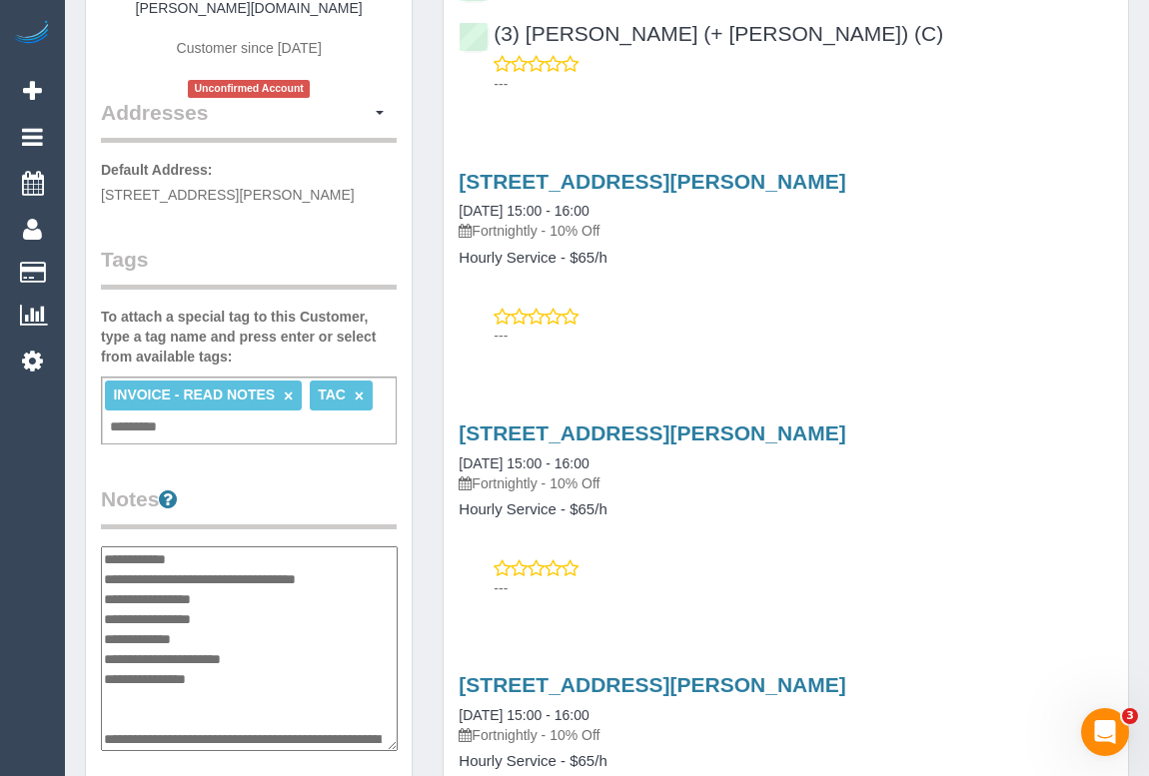
drag, startPoint x: 210, startPoint y: 555, endPoint x: 194, endPoint y: 555, distance: 16.0
click at [194, 555] on textarea at bounding box center [249, 649] width 297 height 206
click at [347, 559] on textarea at bounding box center [249, 649] width 297 height 206
type textarea "**********"
click at [391, 450] on div "Customer Info Edit Contact Info Send Message Email Preferences Special Sales Ta…" at bounding box center [249, 543] width 326 height 1664
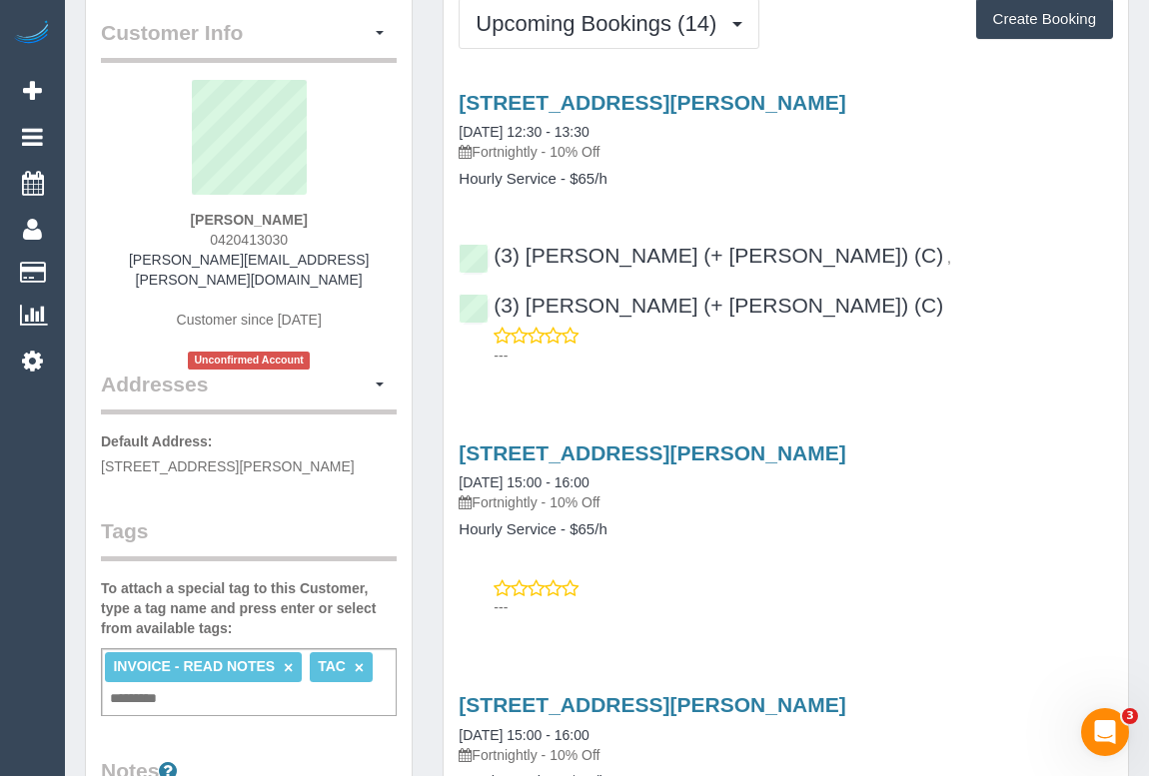
scroll to position [90, 0]
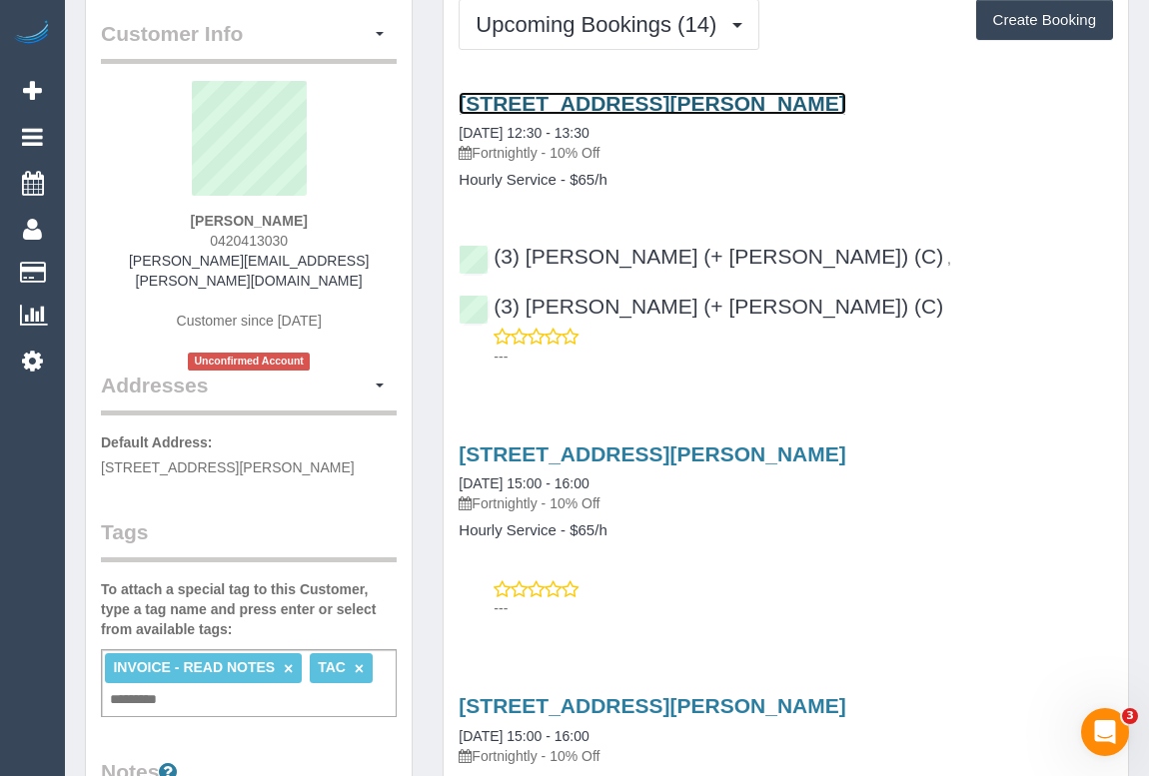
click at [566, 99] on link "3/7 Gladys Grove, Croydon, VIC 3136" at bounding box center [652, 103] width 387 height 23
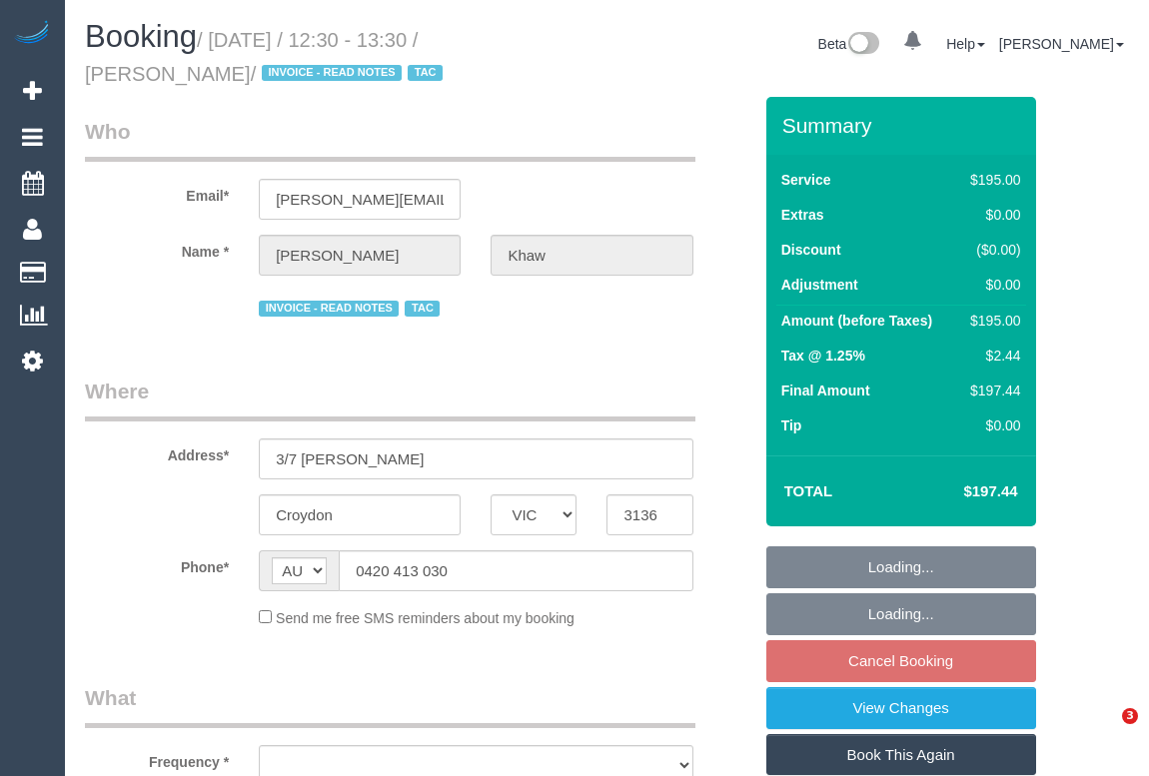
select select "VIC"
select select "180"
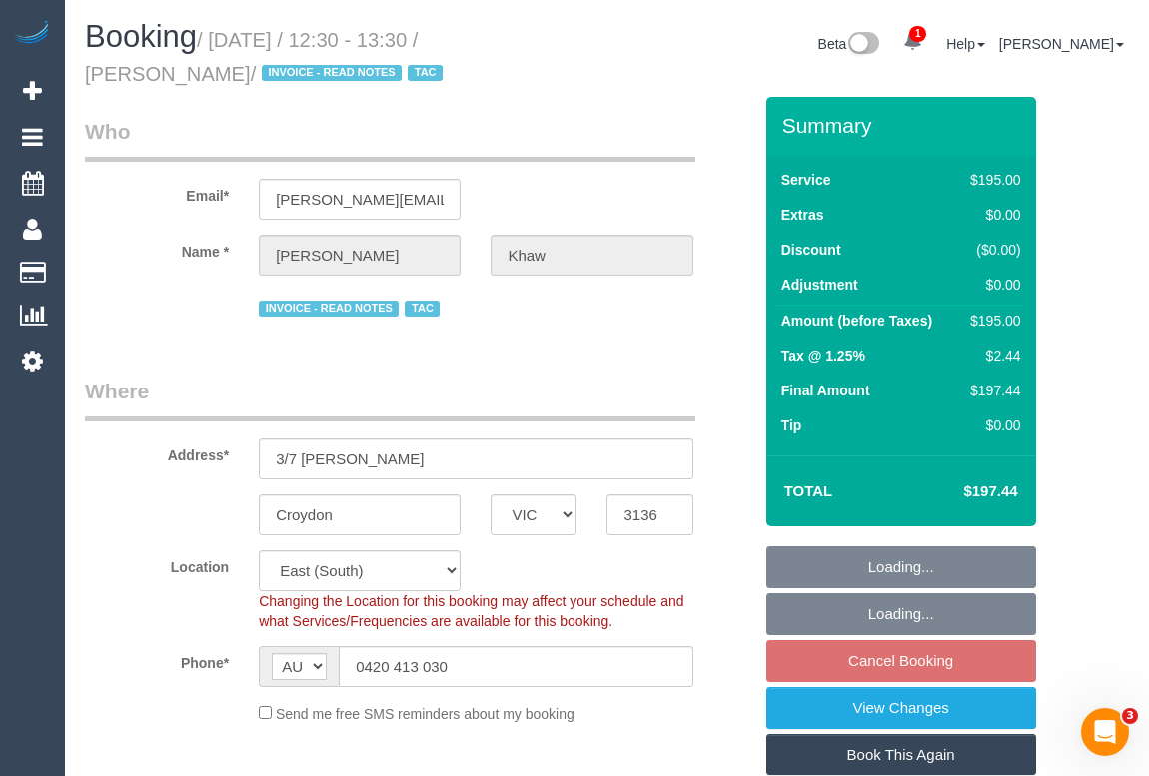
select select "object:791"
select select "number:27"
select select "number:14"
select select "number:18"
select select "number:22"
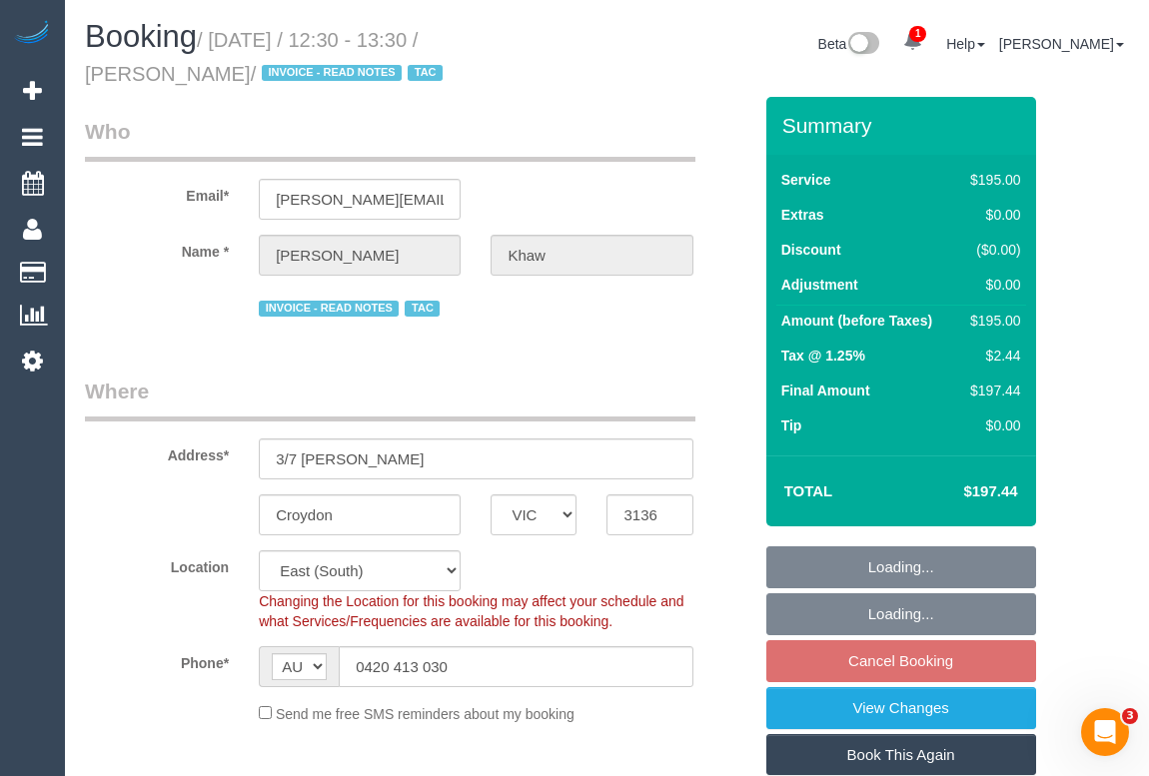
select select "number:34"
select select "number:26"
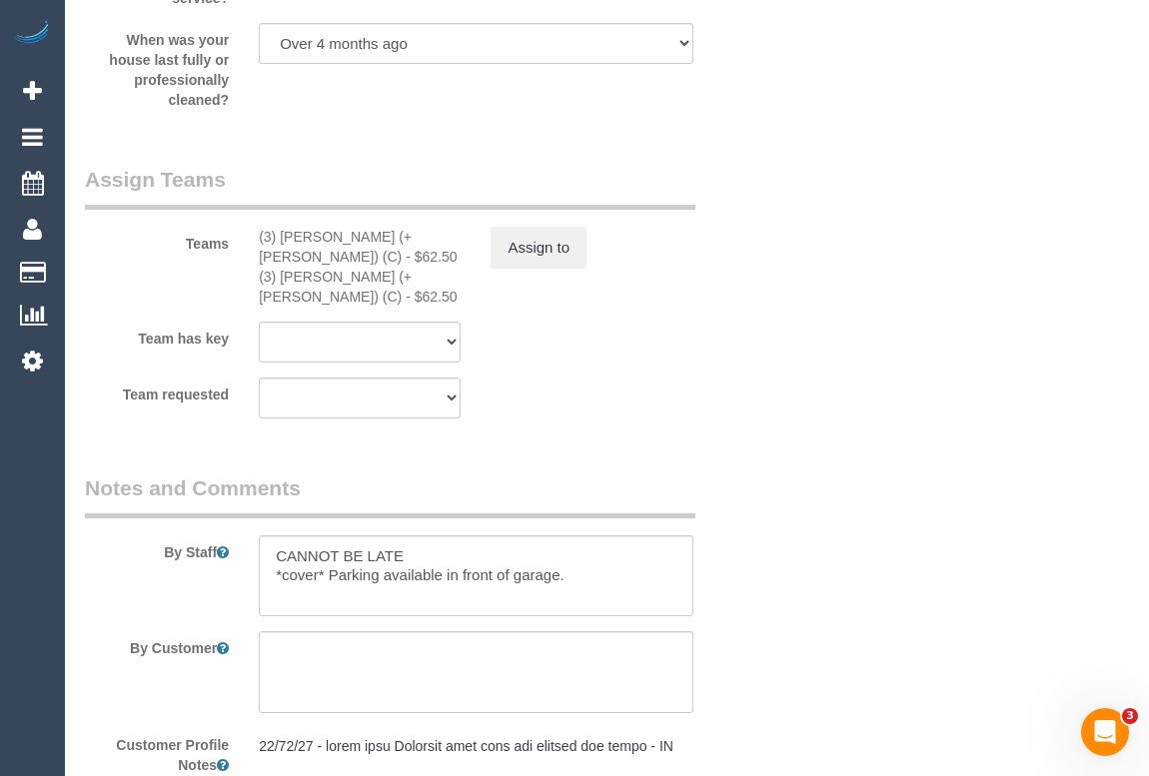
scroll to position [3451, 0]
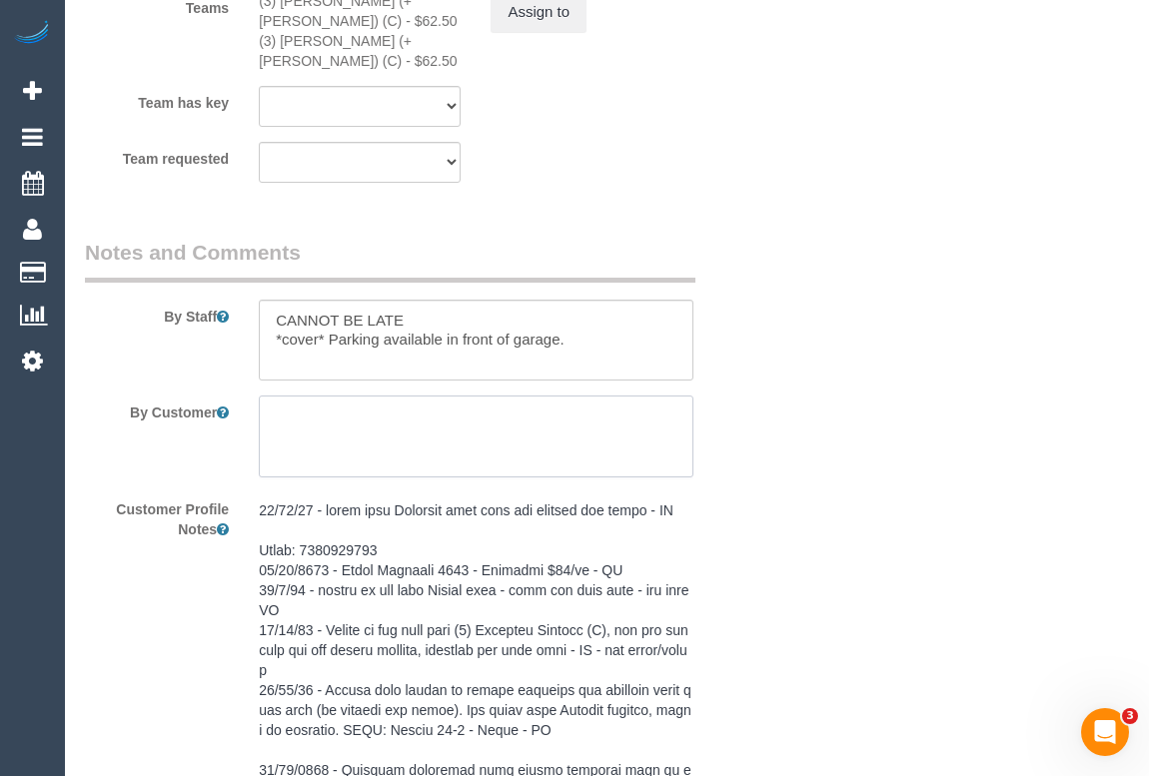
click at [368, 396] on textarea at bounding box center [476, 437] width 434 height 82
paste textarea "Could you please let the cleaner know that the keys are under the door mat and …"
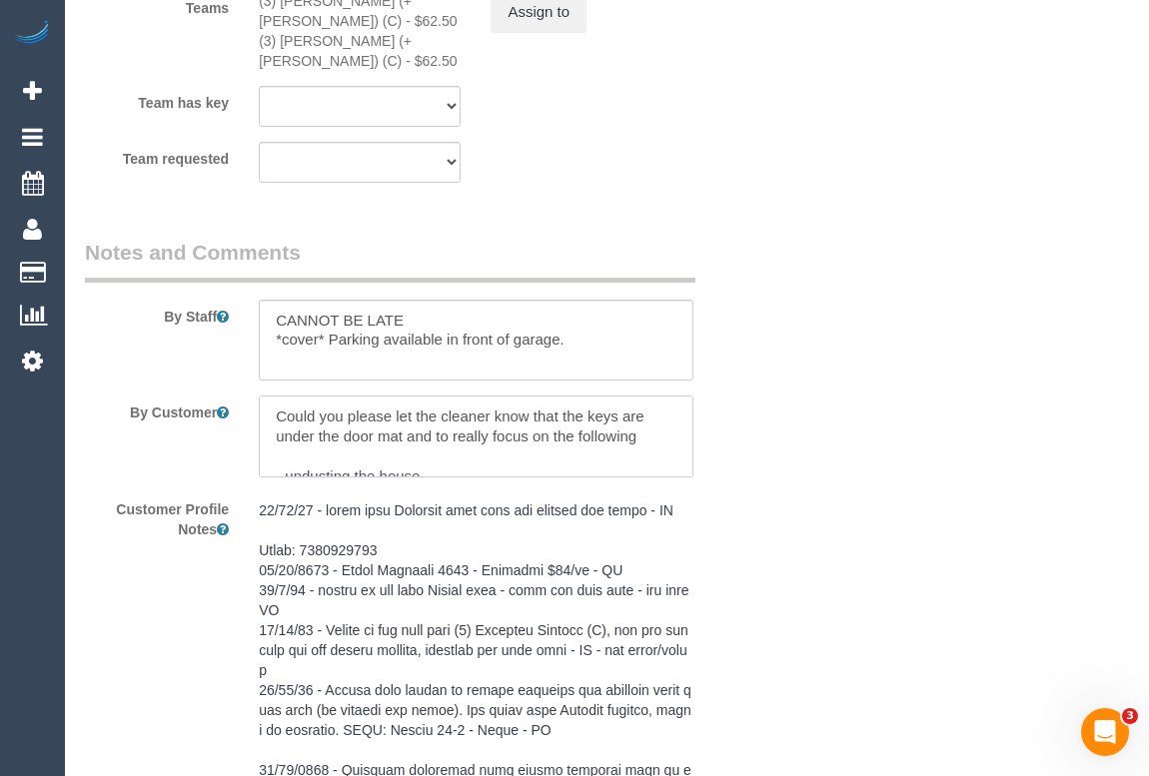
drag, startPoint x: 277, startPoint y: 376, endPoint x: 566, endPoint y: 376, distance: 289.7
click at [566, 396] on textarea at bounding box center [476, 437] width 434 height 82
click at [468, 396] on textarea at bounding box center [476, 437] width 434 height 82
click at [527, 396] on textarea at bounding box center [476, 437] width 434 height 82
drag, startPoint x: 523, startPoint y: 378, endPoint x: 573, endPoint y: 379, distance: 51.0
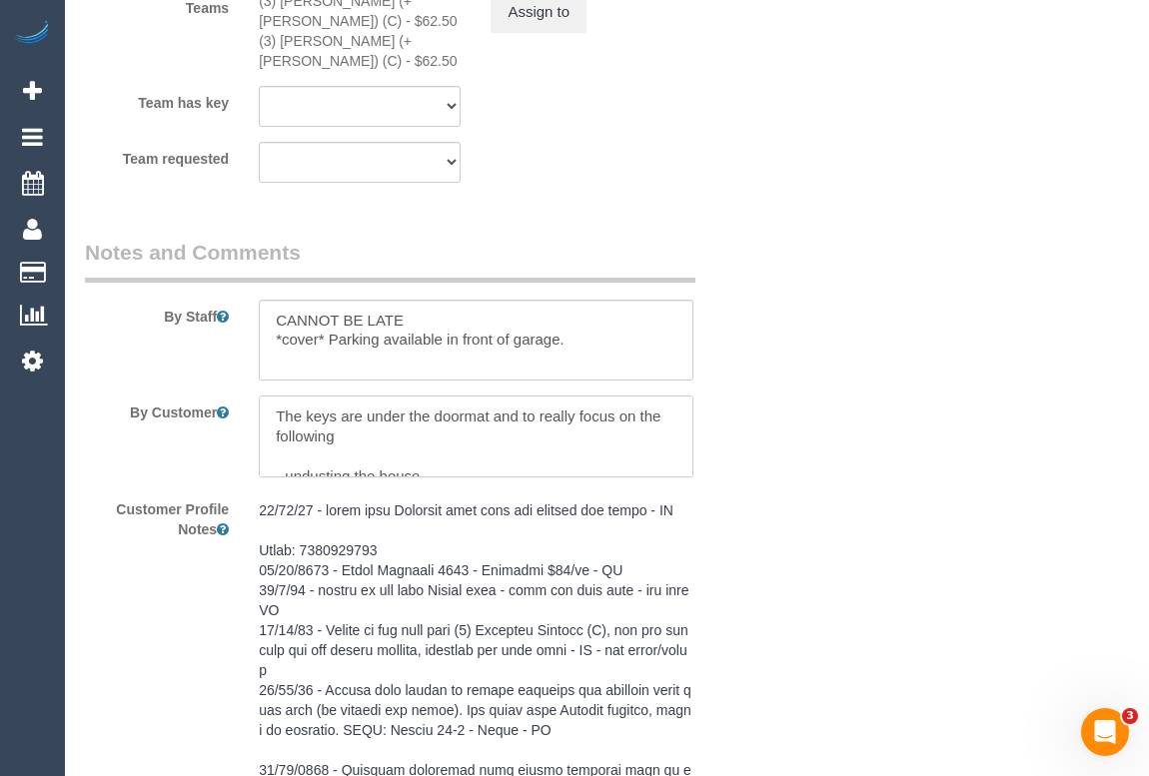
click at [573, 396] on textarea at bounding box center [476, 437] width 434 height 82
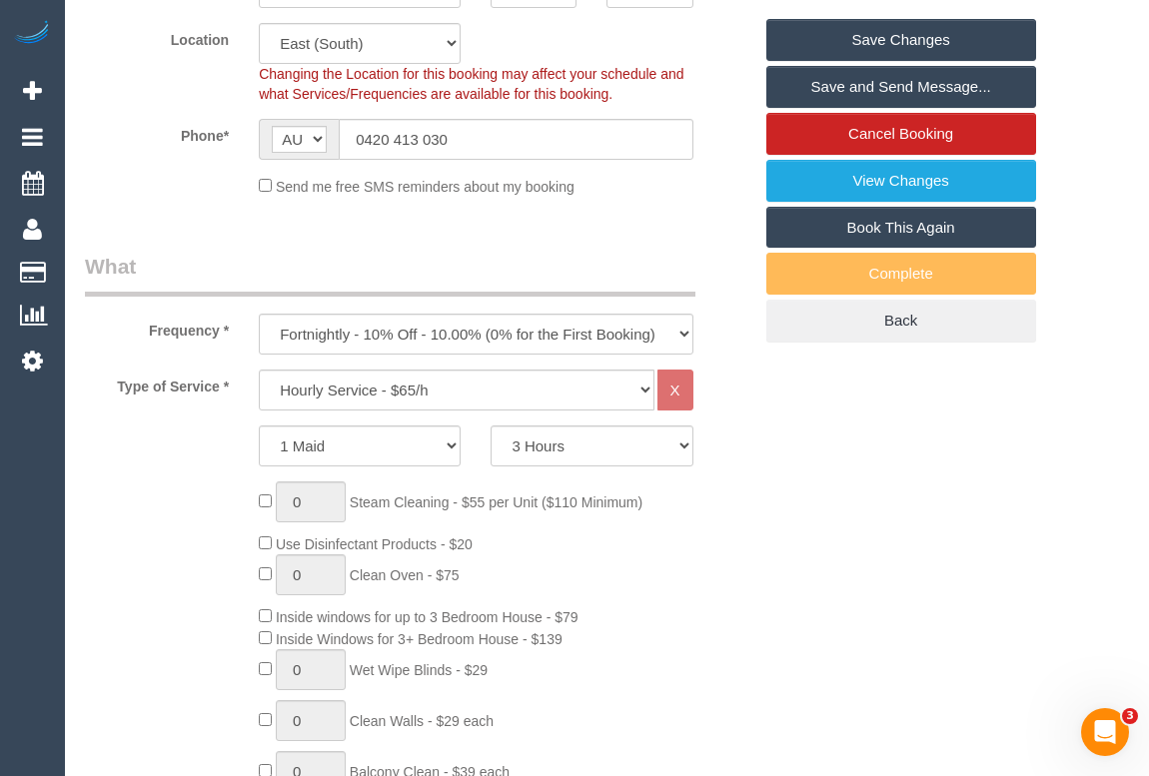
scroll to position [363, 0]
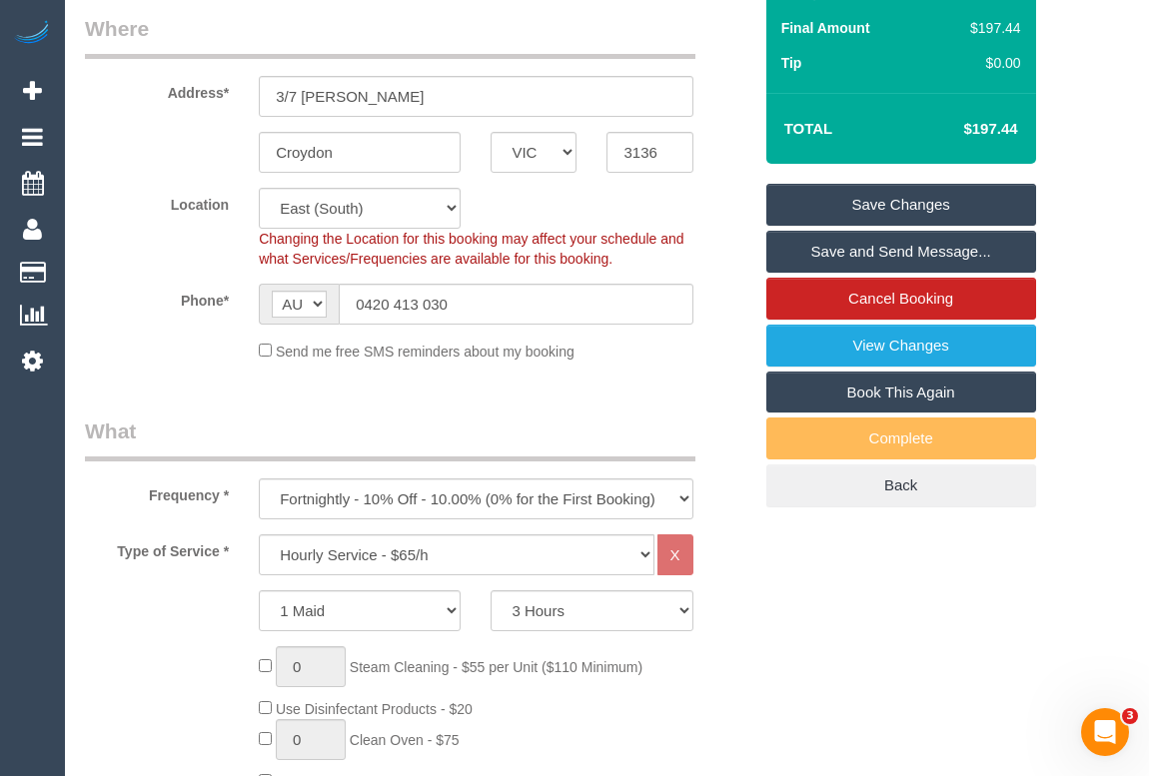
type textarea "The keys are under the doormat and please focus on the following - undusting th…"
click at [888, 206] on link "Save Changes" at bounding box center [901, 205] width 270 height 42
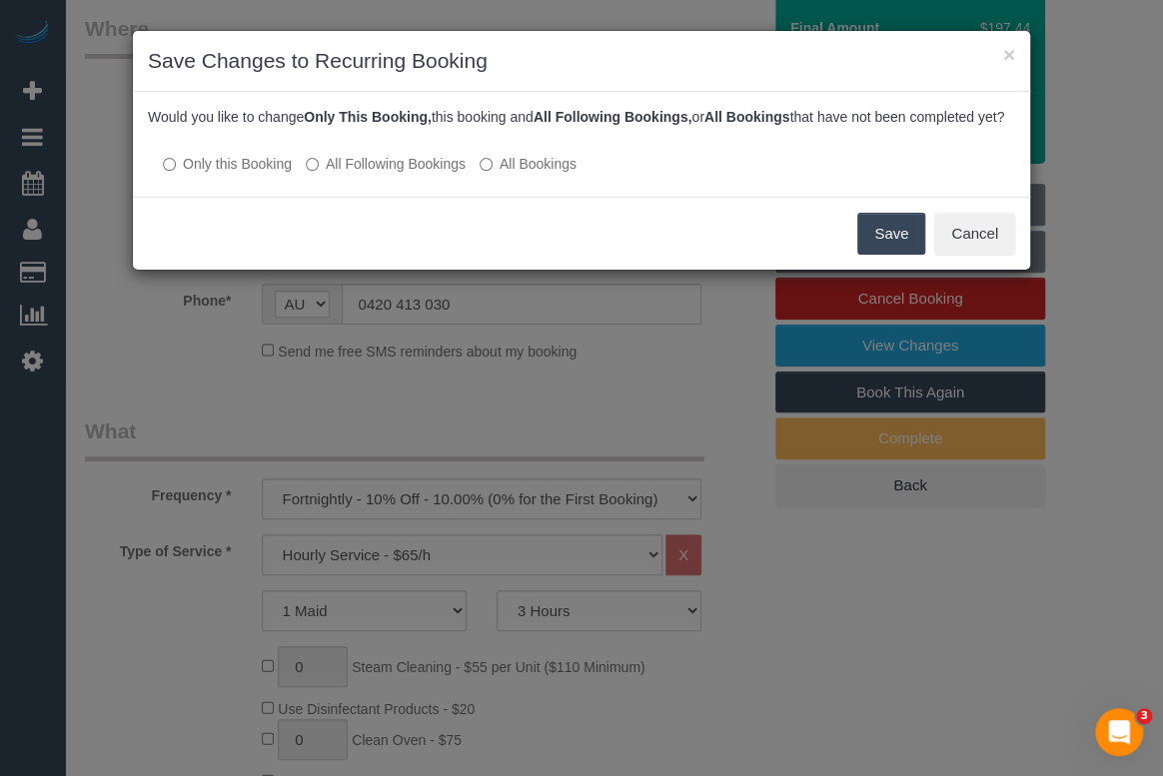
drag, startPoint x: 880, startPoint y: 254, endPoint x: 727, endPoint y: 253, distance: 152.9
click at [727, 253] on div "Save Cancel" at bounding box center [581, 233] width 897 height 73
click at [902, 250] on button "Save" at bounding box center [891, 234] width 68 height 42
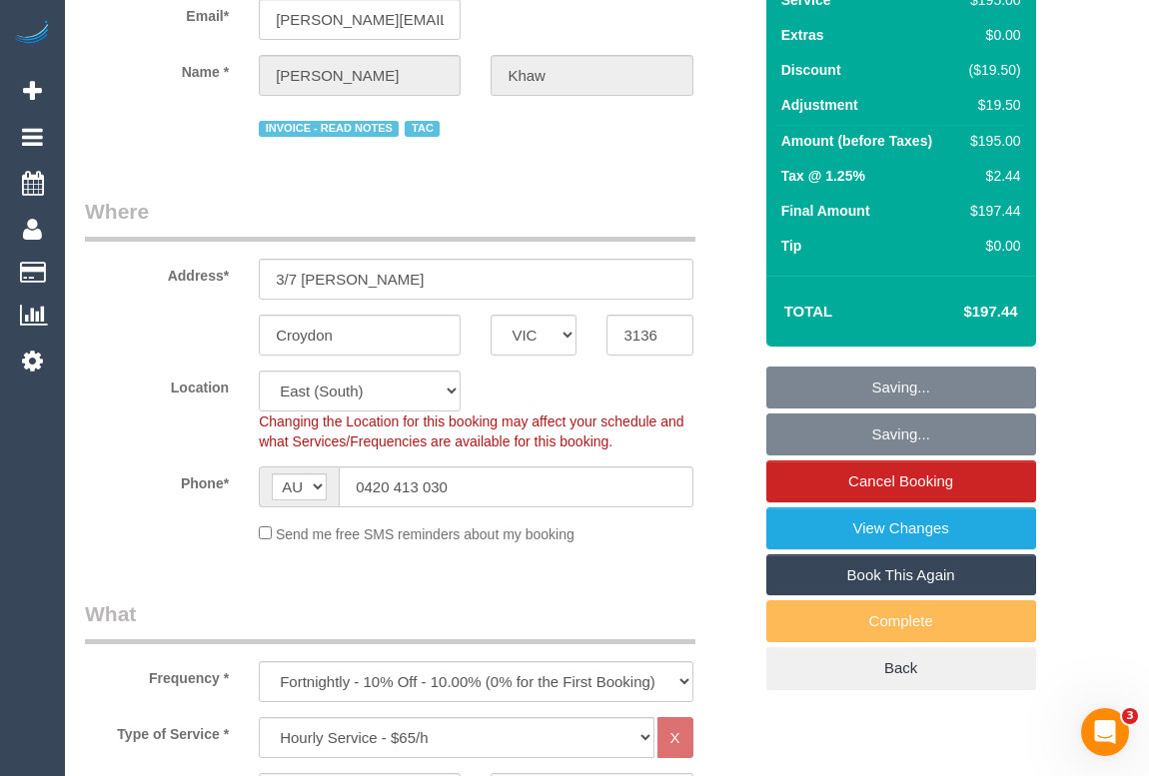
scroll to position [0, 0]
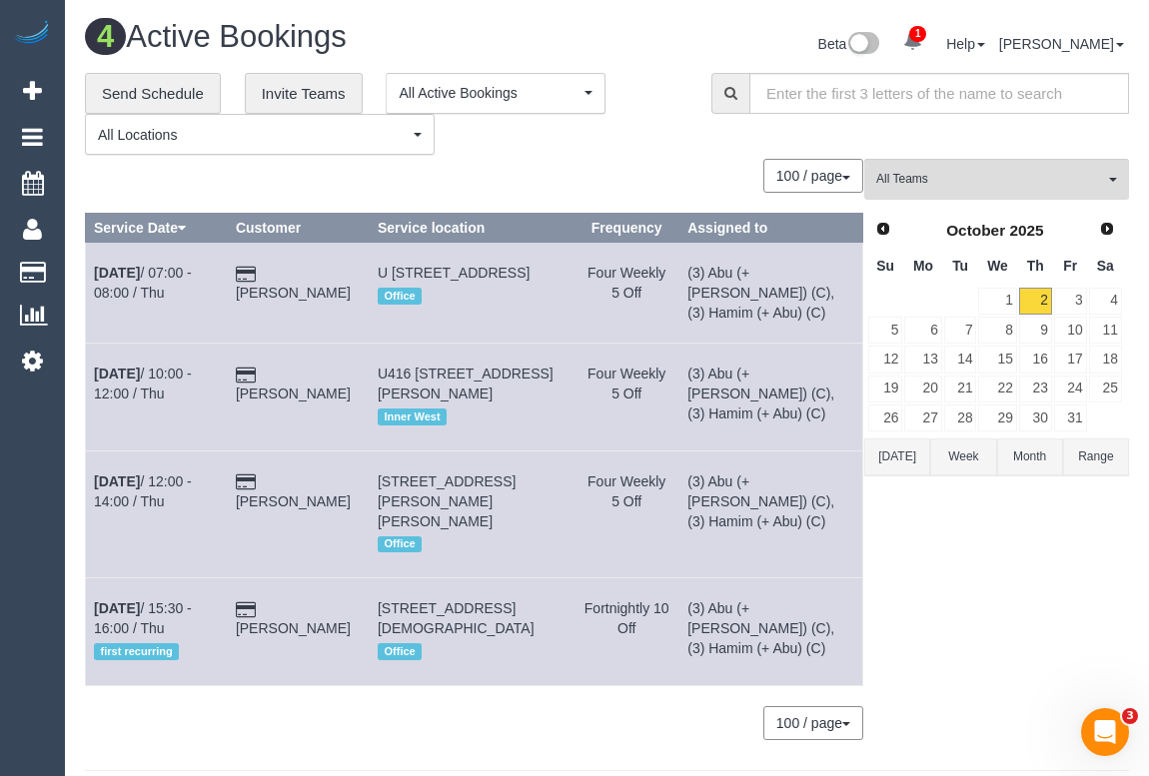
click at [609, 150] on div "**********" at bounding box center [383, 114] width 596 height 83
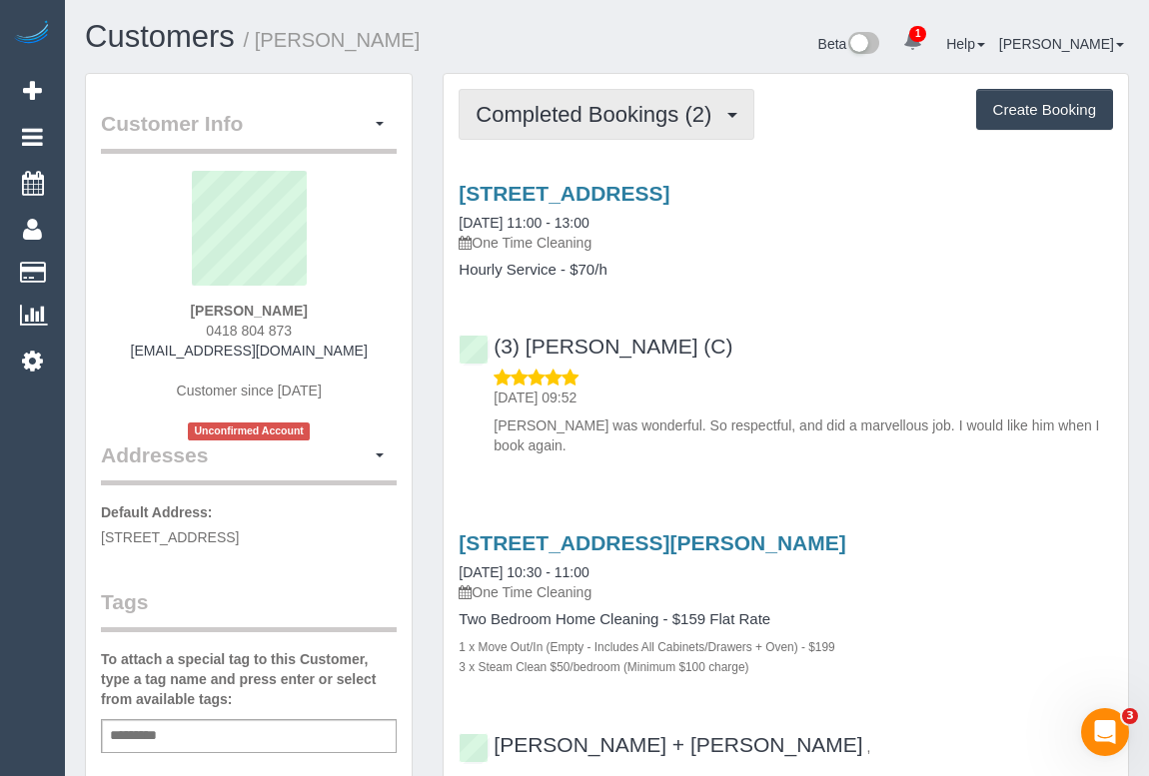
click at [533, 102] on span "Completed Bookings (2)" at bounding box center [599, 114] width 246 height 25
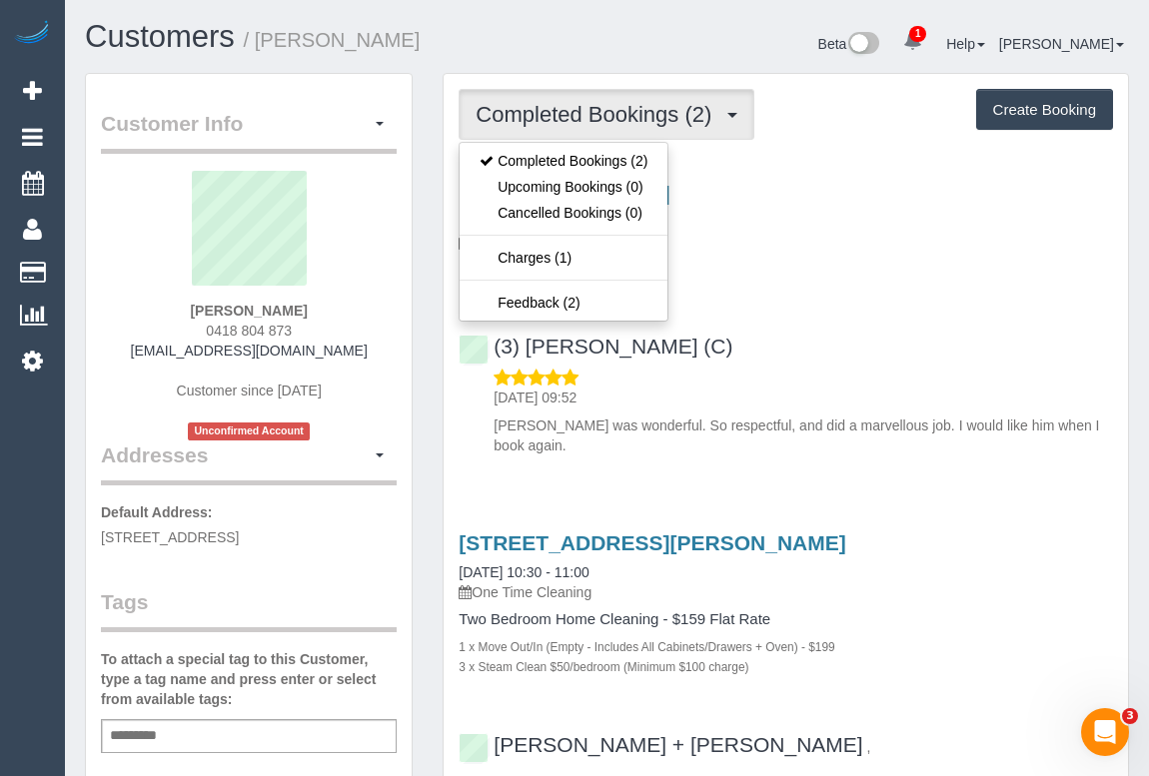
click at [801, 347] on div "(3) [PERSON_NAME] (C) [DATE] 09:52 [PERSON_NAME] was wonderful. So respectful, …" at bounding box center [786, 387] width 684 height 138
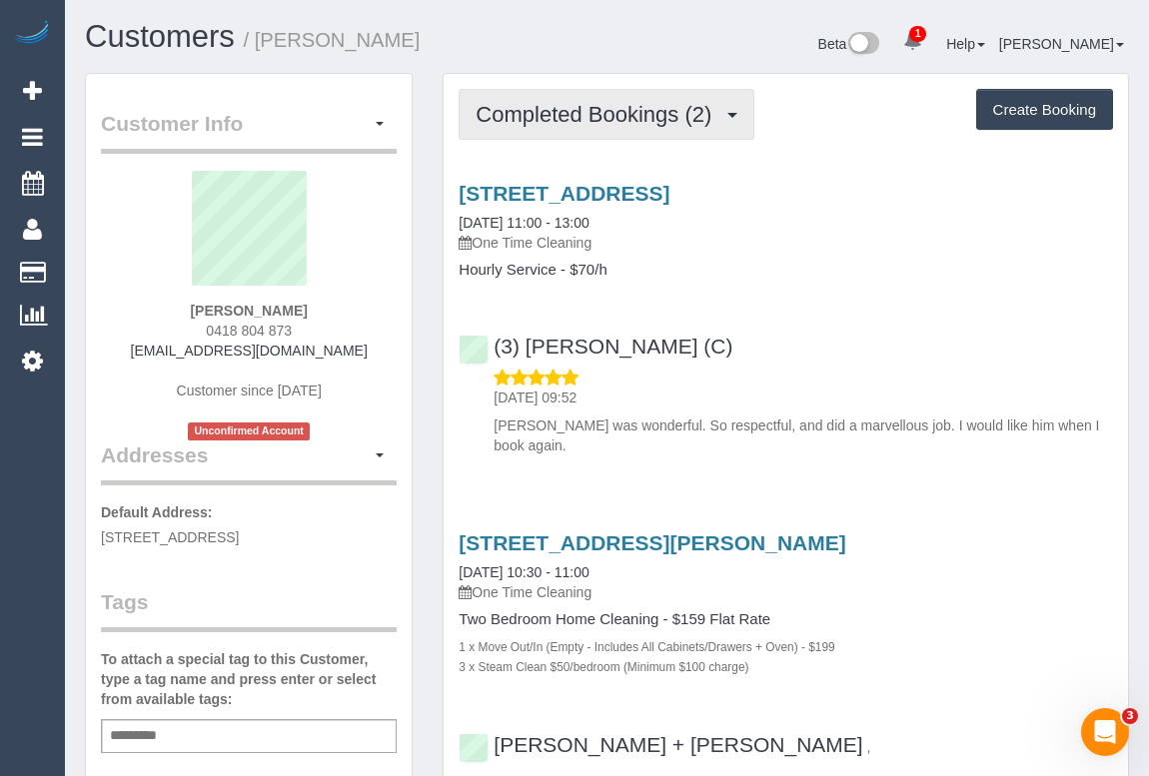
click at [609, 120] on span "Completed Bookings (2)" at bounding box center [599, 114] width 246 height 25
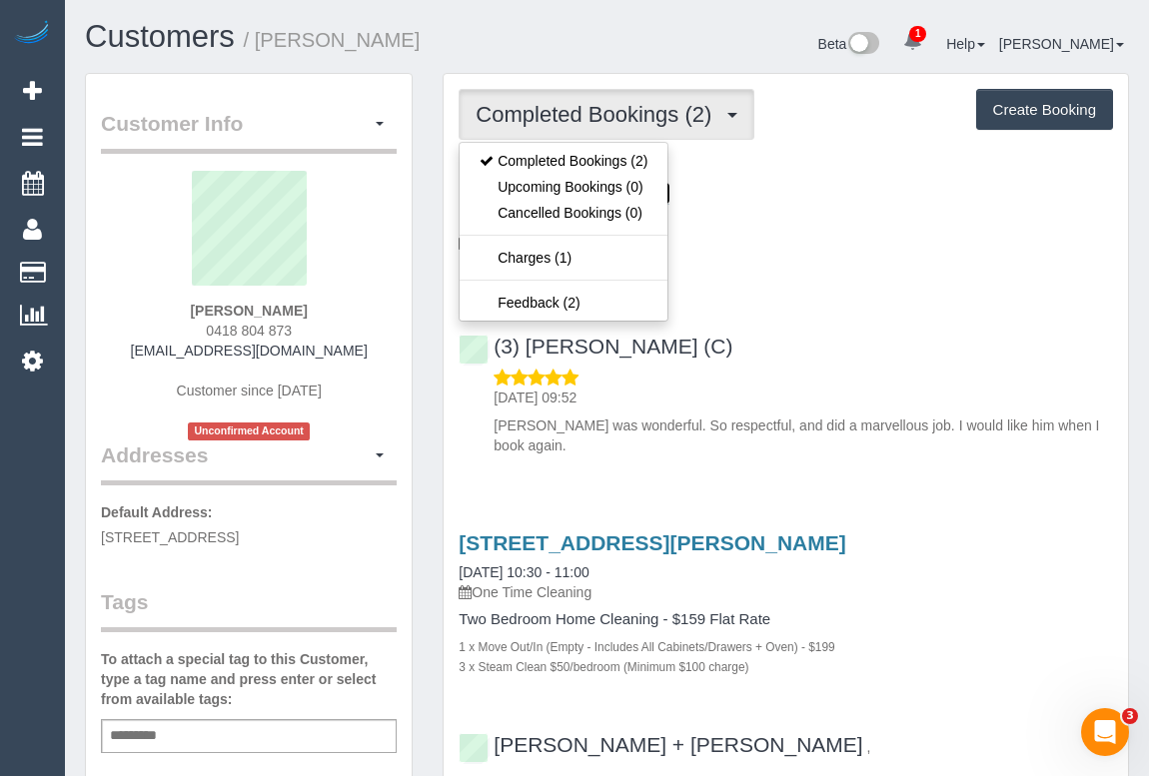
click at [669, 191] on link "[STREET_ADDRESS]" at bounding box center [564, 193] width 211 height 23
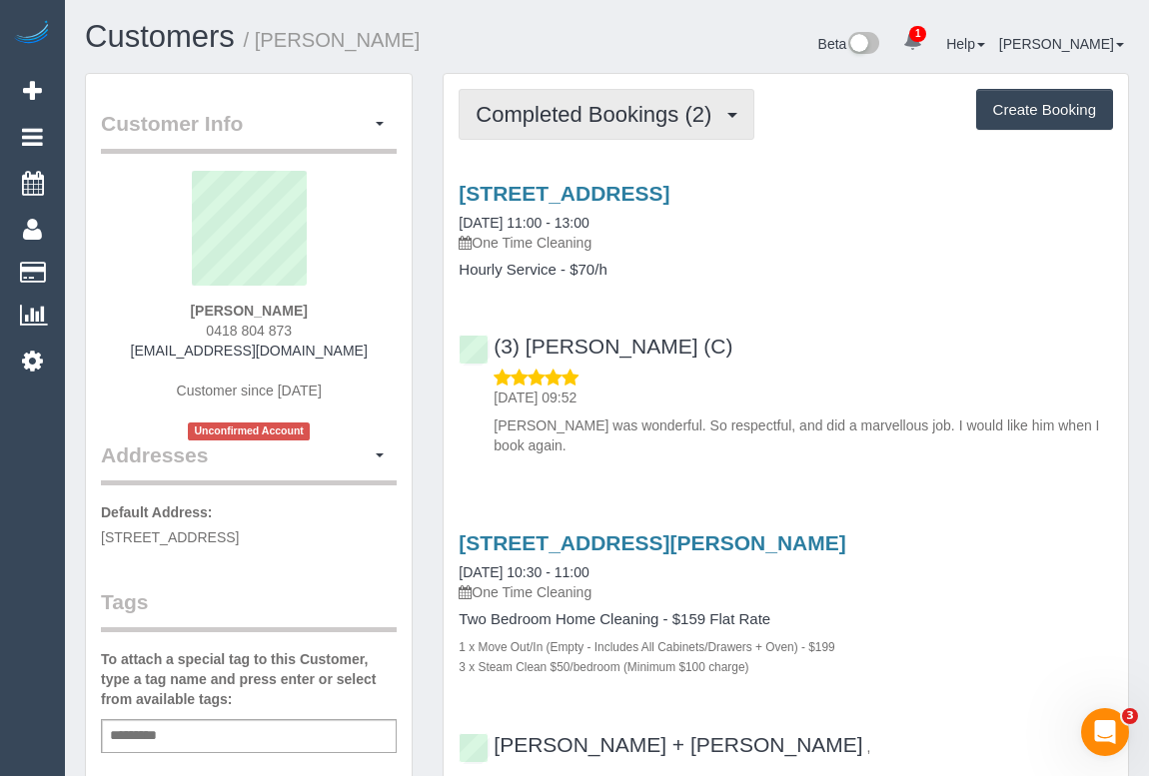
click at [576, 109] on span "Completed Bookings (2)" at bounding box center [599, 114] width 246 height 25
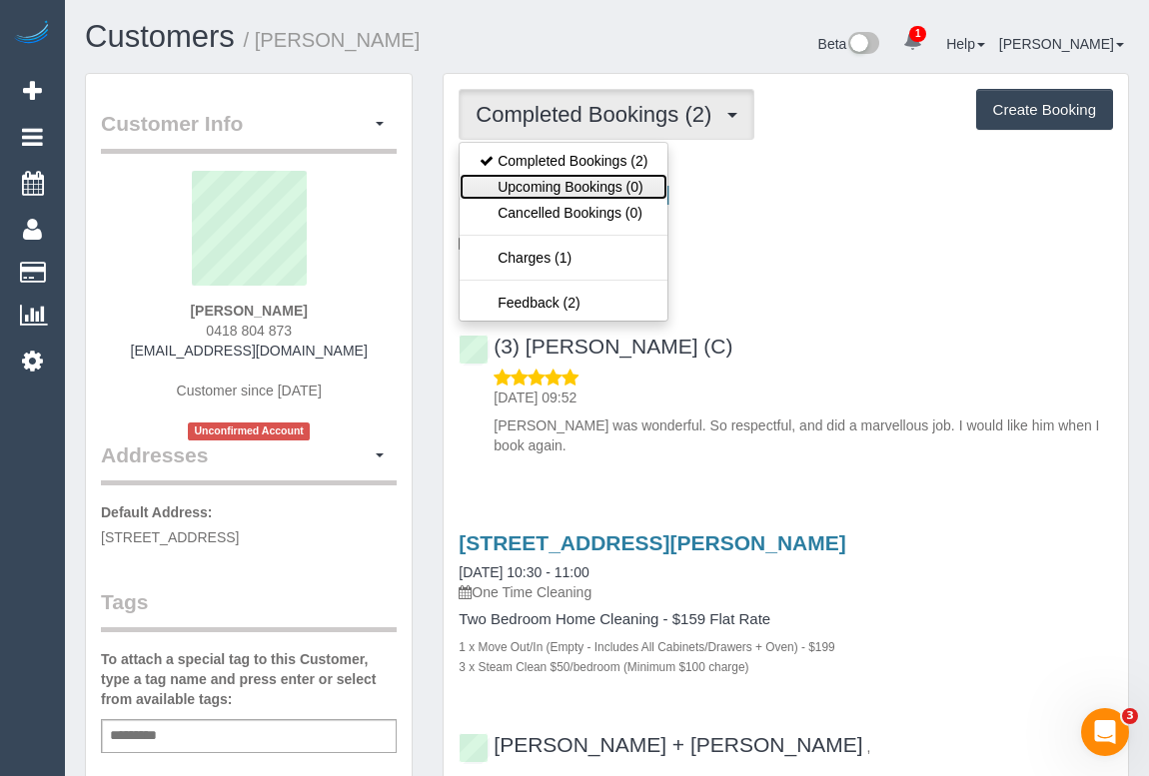
click at [559, 180] on link "Upcoming Bookings (0)" at bounding box center [564, 187] width 208 height 26
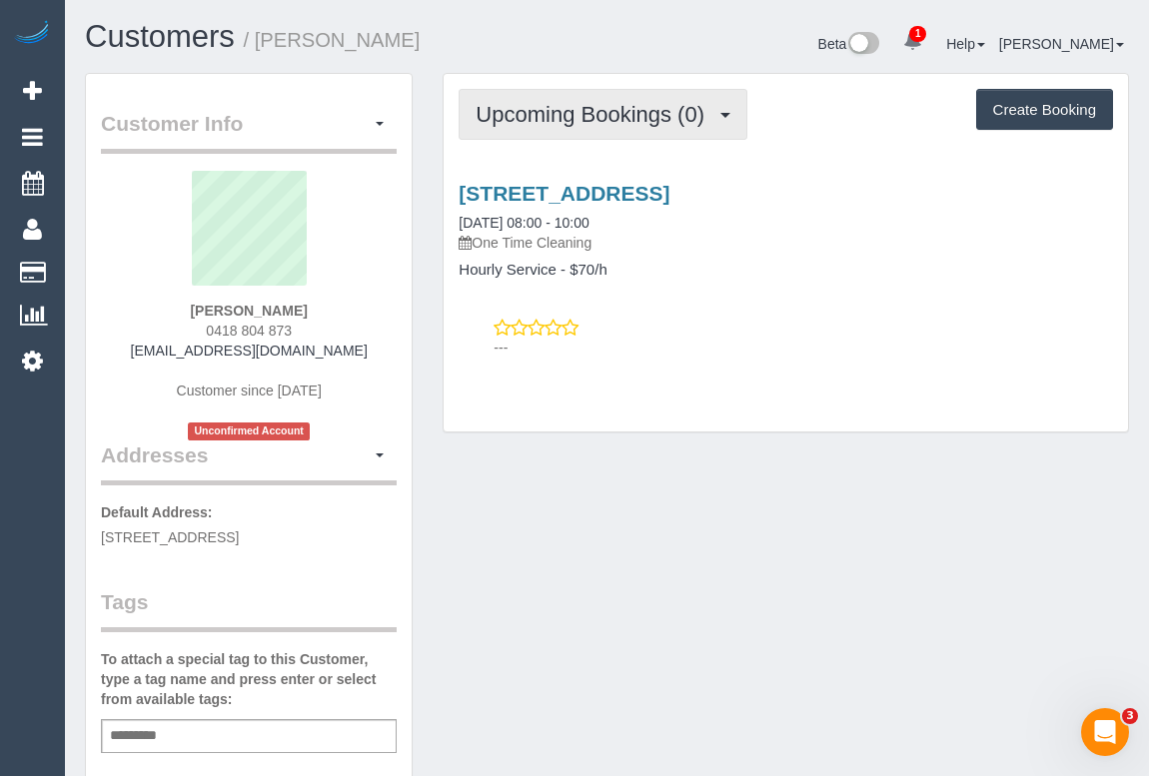
click at [590, 117] on span "Upcoming Bookings (0)" at bounding box center [595, 114] width 239 height 25
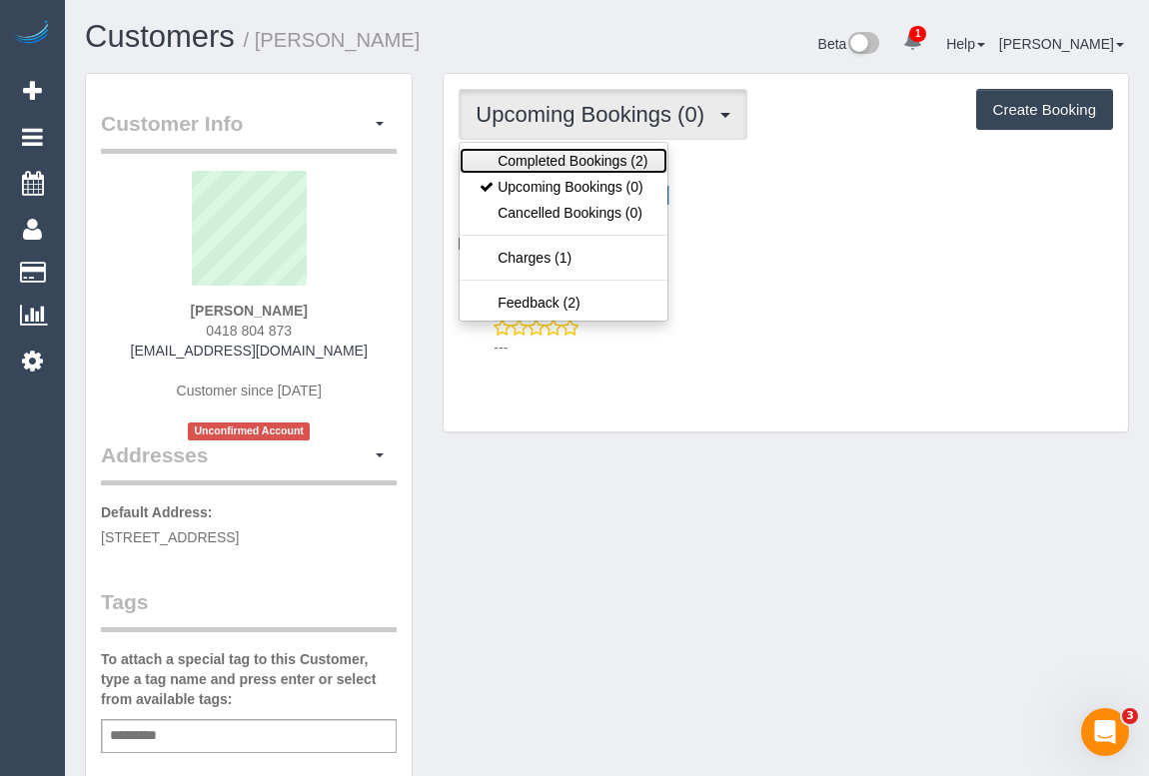
click at [572, 155] on link "Completed Bookings (2)" at bounding box center [564, 161] width 208 height 26
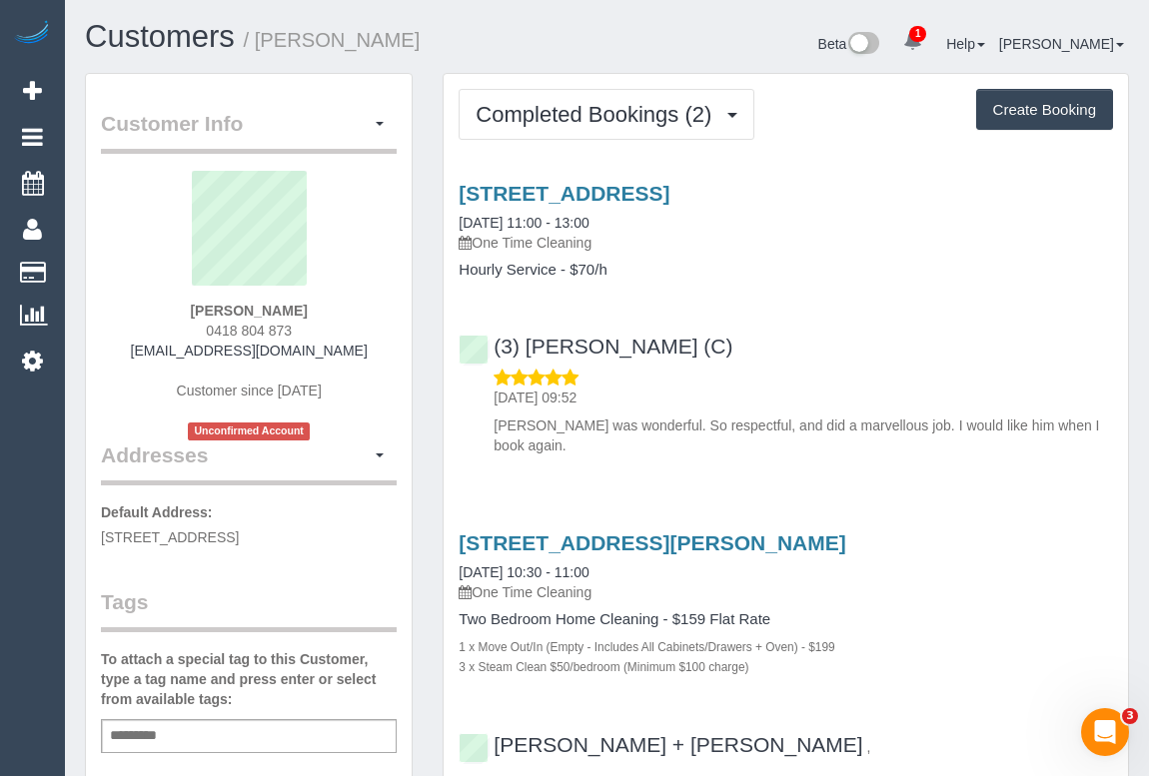
click at [942, 582] on p "One Time Cleaning" at bounding box center [786, 592] width 654 height 20
click at [483, 348] on div "(3) Andrea Di Bella (C) 01/10/2025 09:52 Andrea was wonderful. So respectful, a…" at bounding box center [786, 387] width 684 height 138
copy link "(3) [PERSON_NAME] (C)"
click at [844, 319] on div "(3) Andrea Di Bella (C) 01/10/2025 09:52 Andrea was wonderful. So respectful, a…" at bounding box center [786, 387] width 684 height 138
click at [912, 540] on div "25 Lydia Street, Brunswick, VIC 3056 21/11/2020 10:30 - 11:00 One Time Cleaning" at bounding box center [786, 568] width 654 height 72
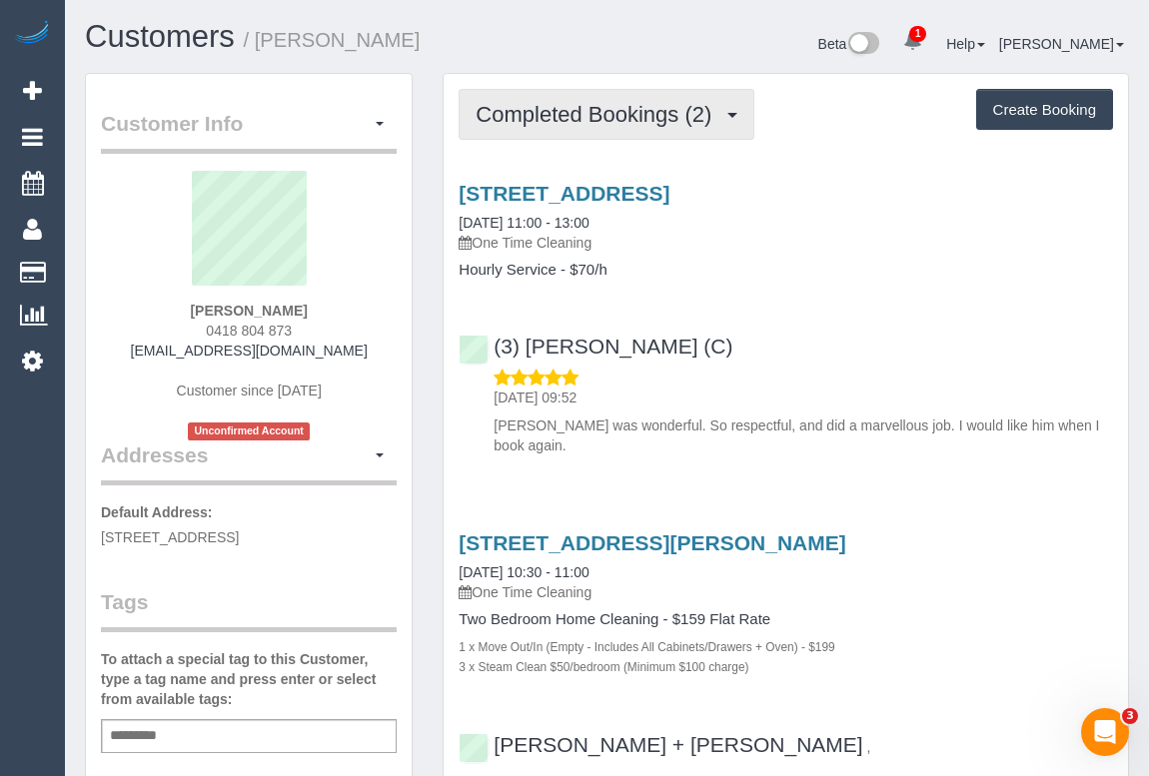
click at [611, 114] on span "Completed Bookings (2)" at bounding box center [599, 114] width 246 height 25
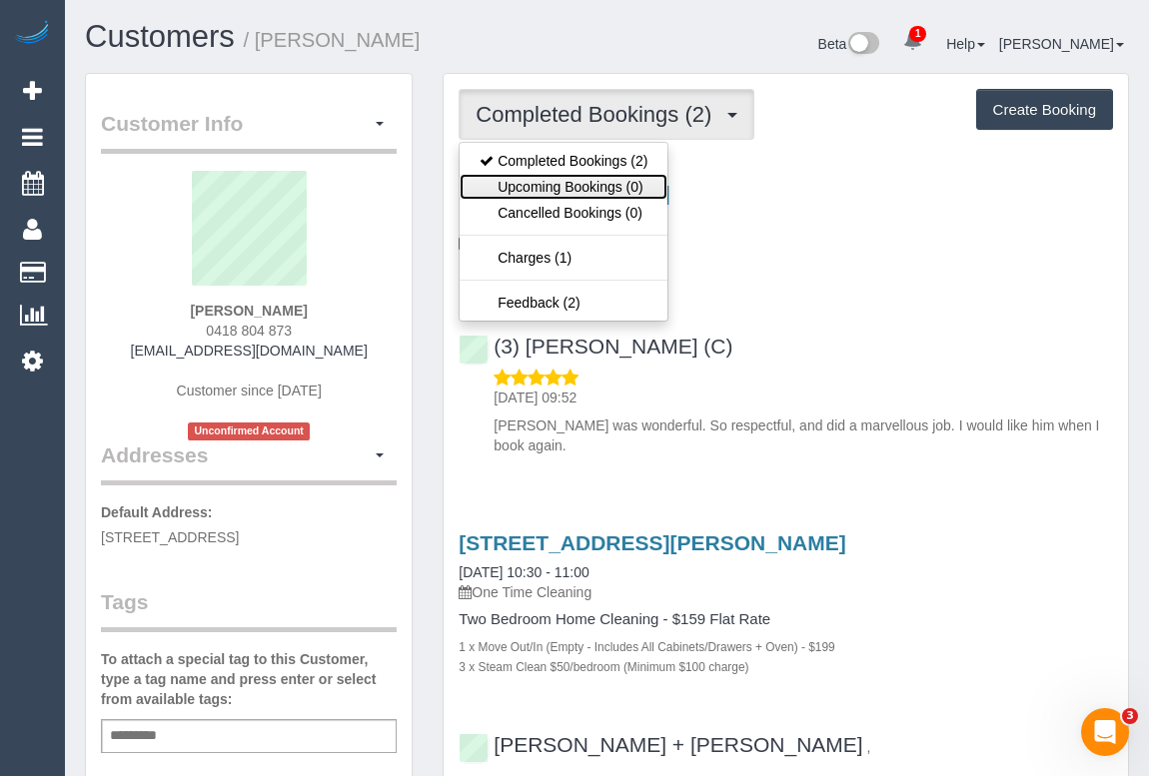
click at [582, 189] on link "Upcoming Bookings (0)" at bounding box center [564, 187] width 208 height 26
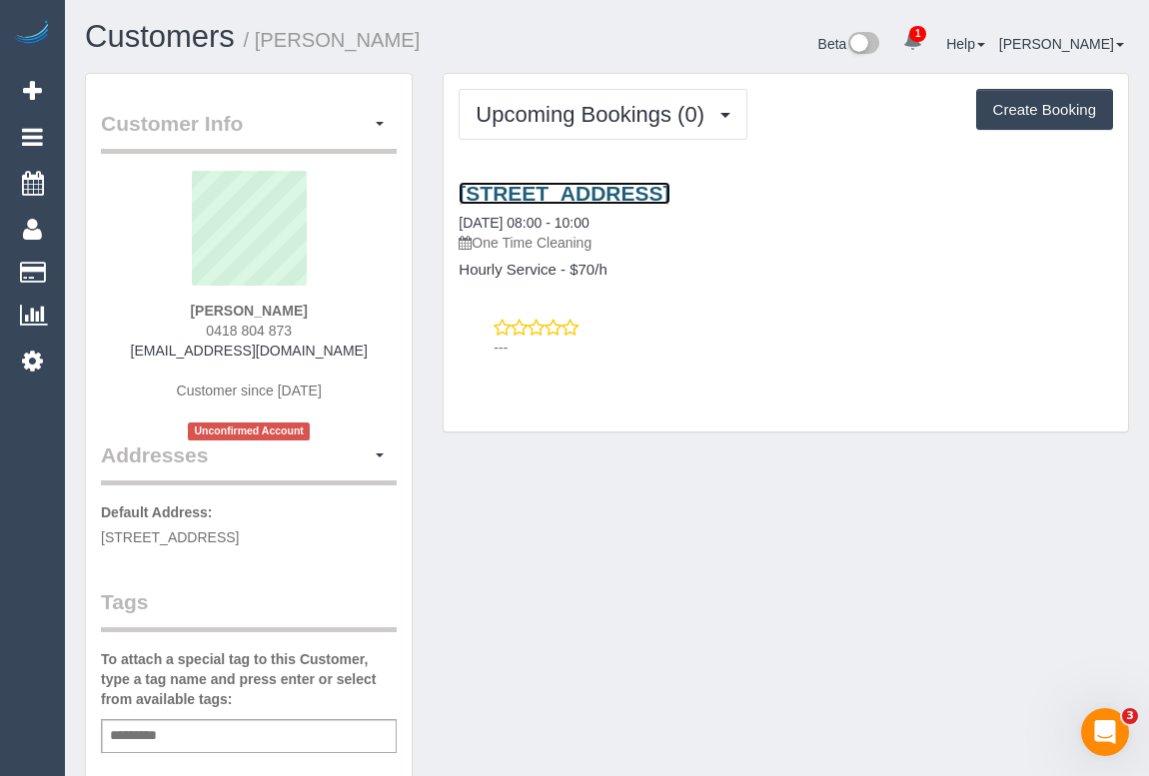
click at [636, 196] on link "13/112b St Georges Road, Northcote, VIC 3070" at bounding box center [564, 193] width 211 height 23
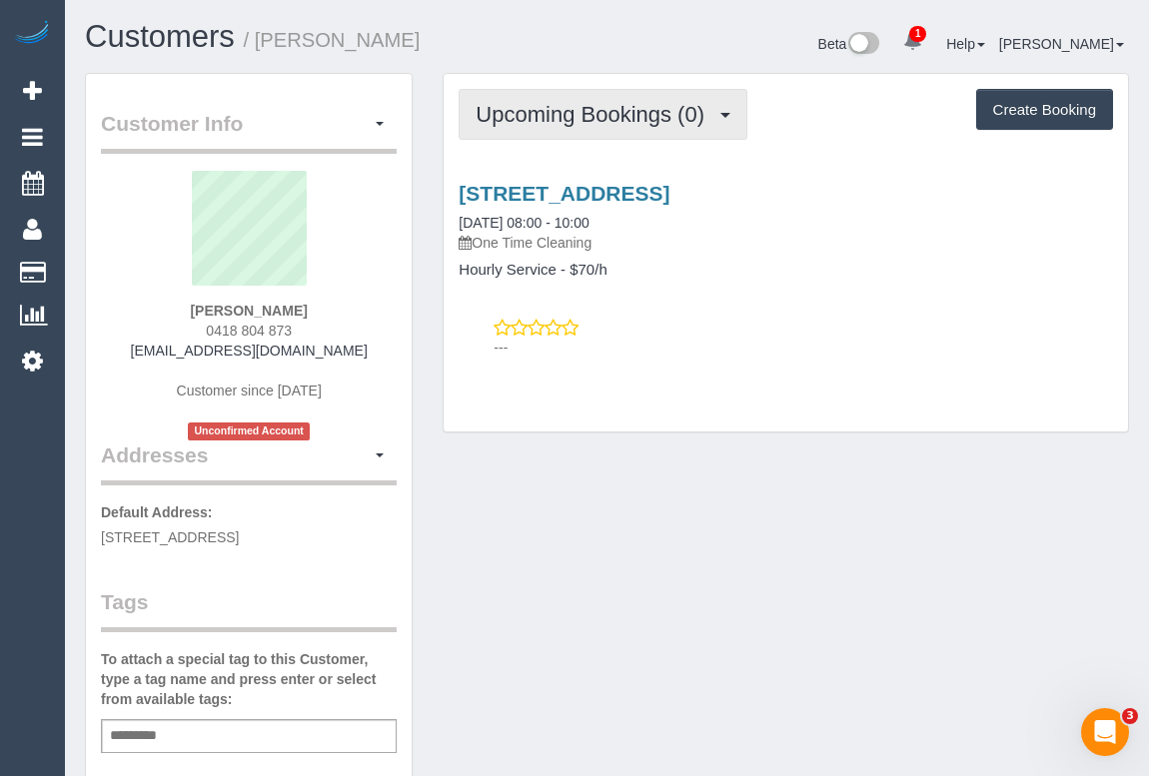
click at [647, 98] on button "Upcoming Bookings (0)" at bounding box center [603, 114] width 289 height 51
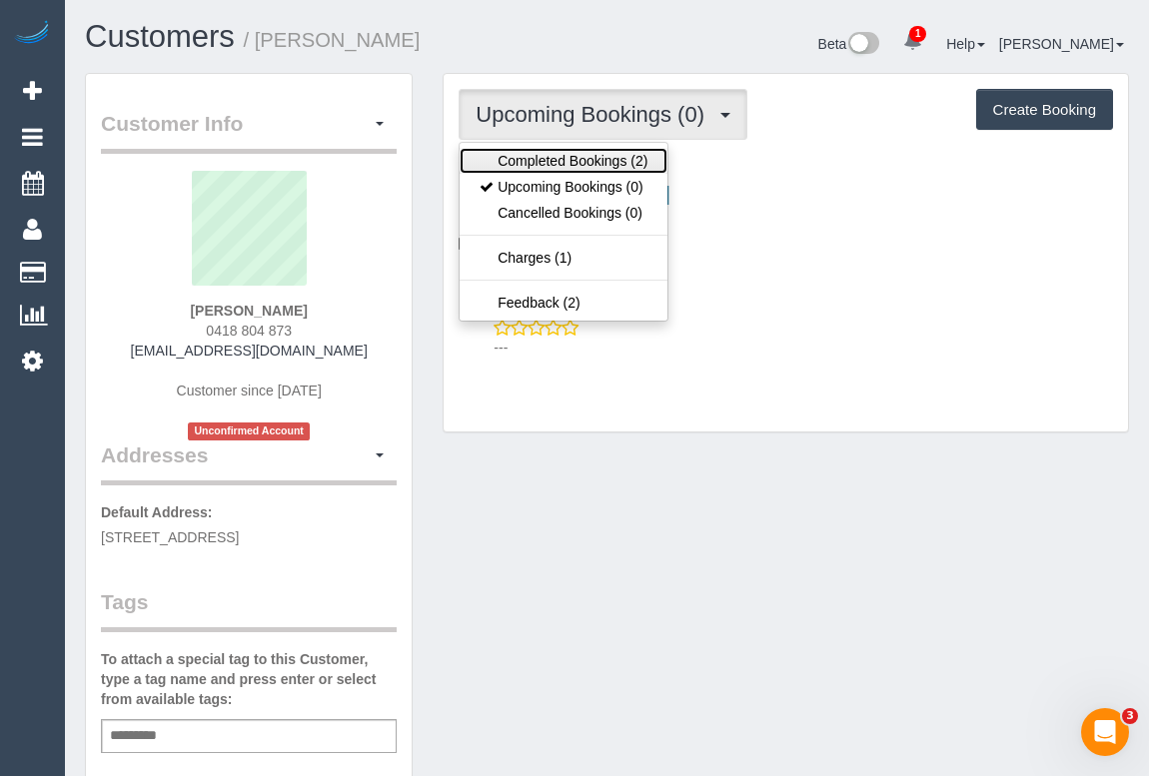
click at [578, 162] on link "Completed Bookings (2)" at bounding box center [564, 161] width 208 height 26
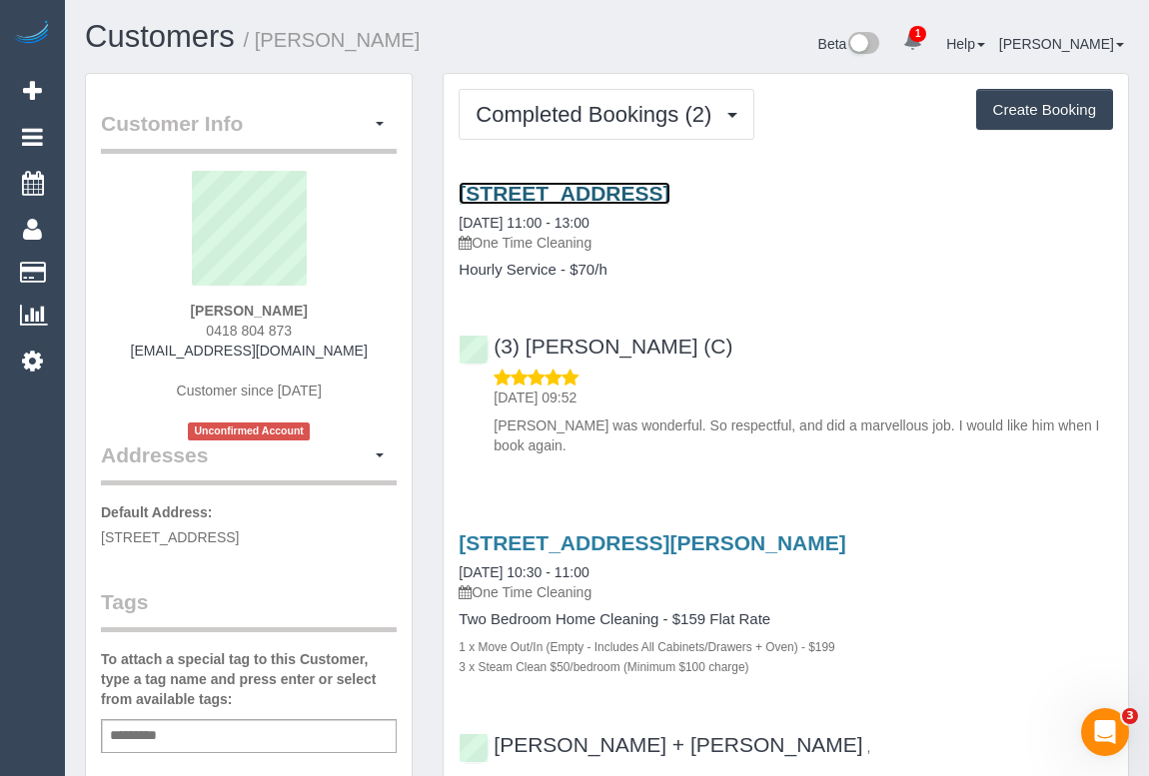
click at [640, 196] on link "13/112b St Georges Road, Northcote, VIC 3070" at bounding box center [564, 193] width 211 height 23
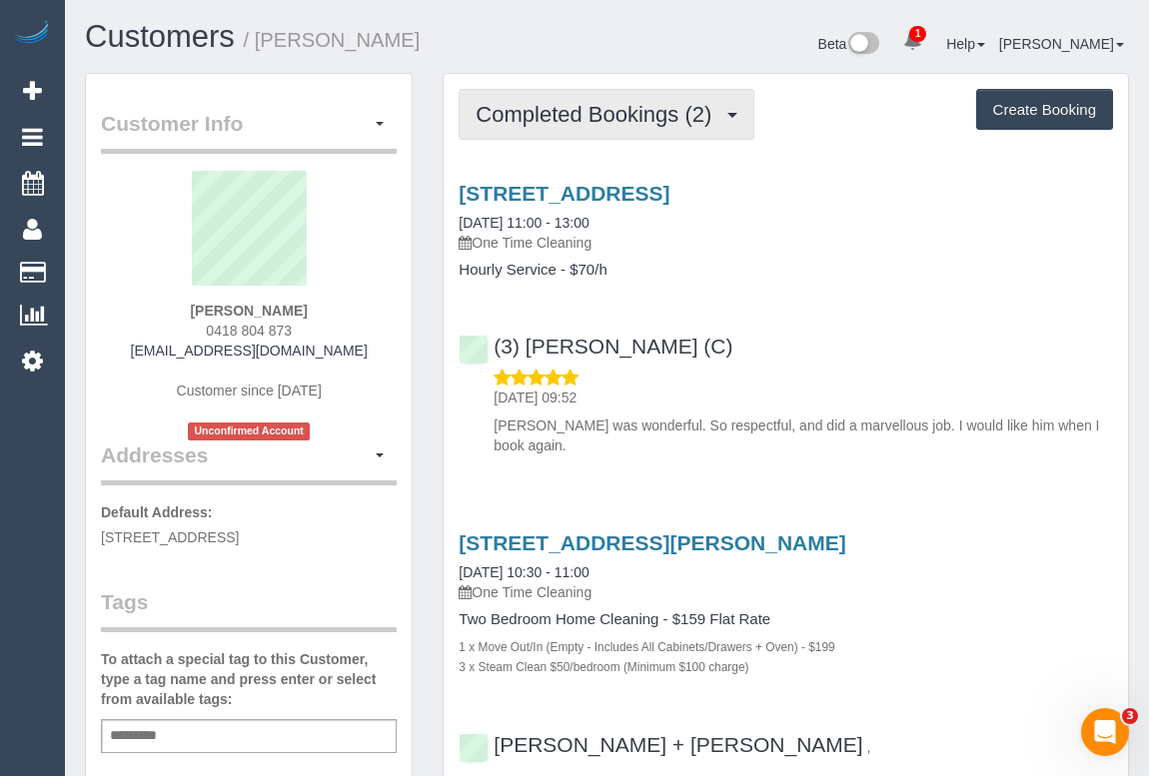
click at [588, 119] on span "Completed Bookings (2)" at bounding box center [599, 114] width 246 height 25
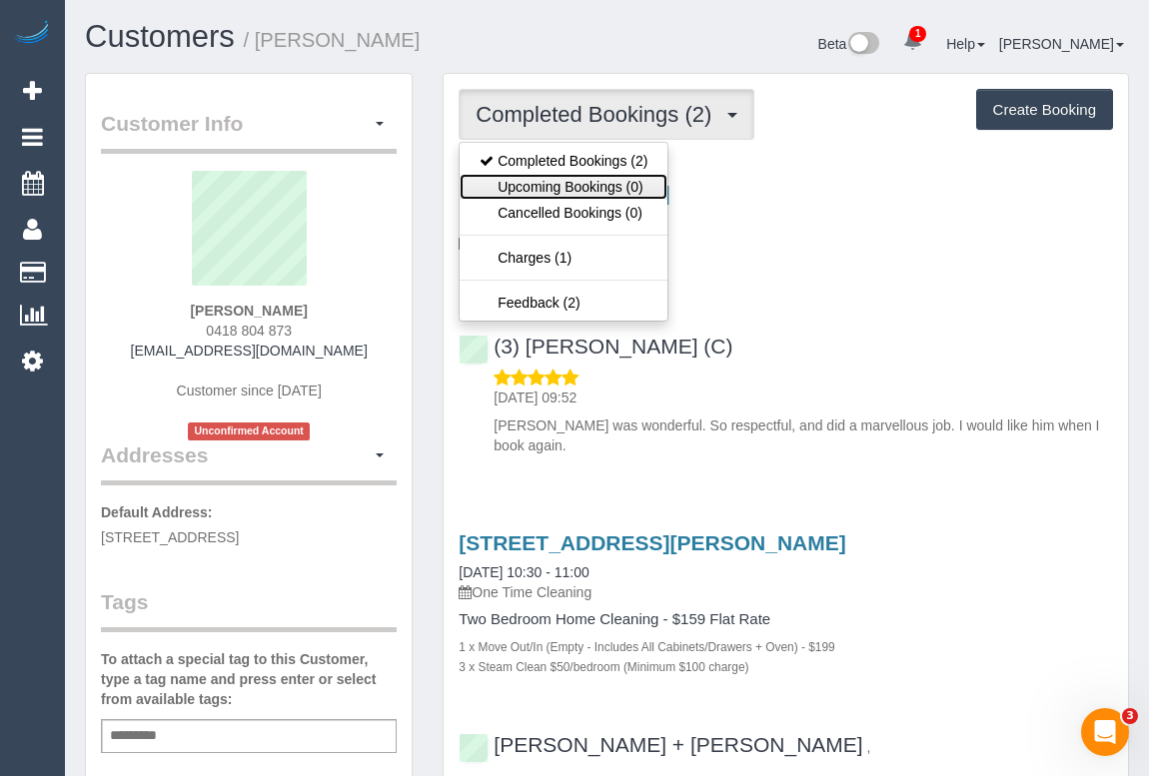
click at [557, 184] on link "Upcoming Bookings (0)" at bounding box center [564, 187] width 208 height 26
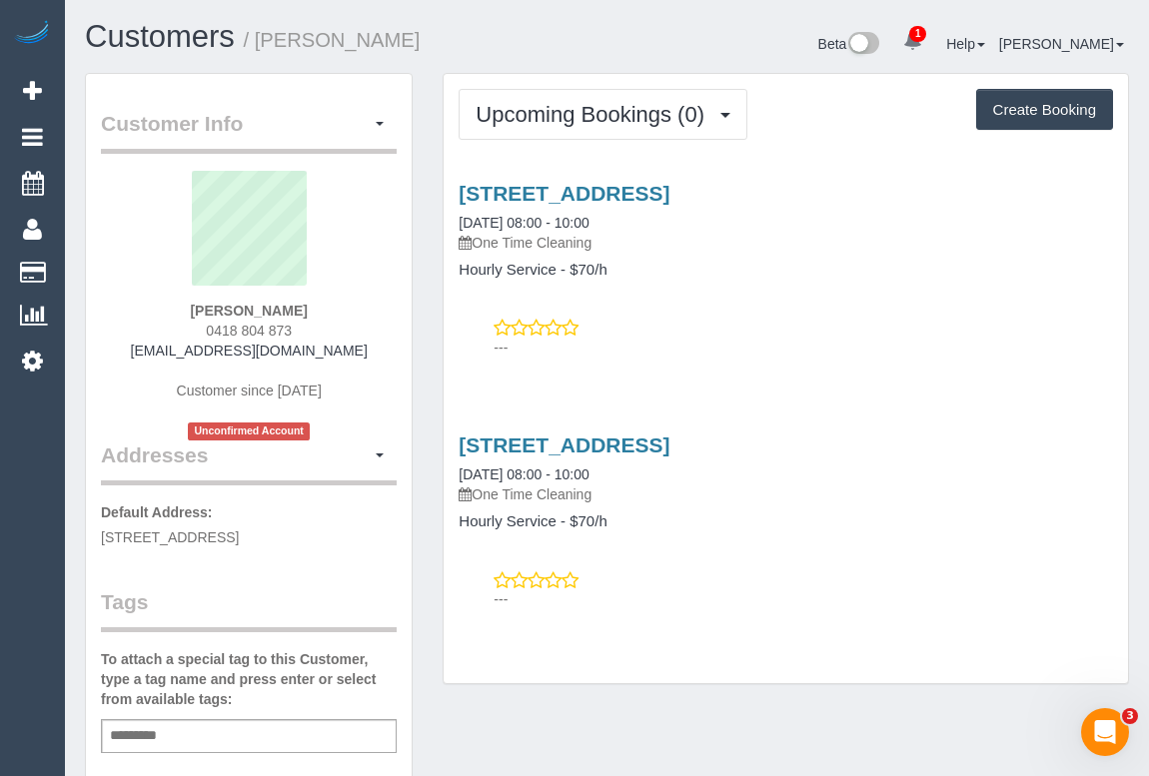
click at [705, 369] on div "Service Feedback 13/112b St Georges Road, Northcote, VIC 3070 05/11/2025 08:00 …" at bounding box center [786, 392] width 654 height 454
click at [631, 445] on link "13/112b St Georges Road, Northcote, VIC 3070" at bounding box center [564, 445] width 211 height 23
click at [713, 383] on div "Service Feedback 13/112b St Georges Road, Northcote, VIC 3070 05/11/2025 08:00 …" at bounding box center [786, 392] width 654 height 454
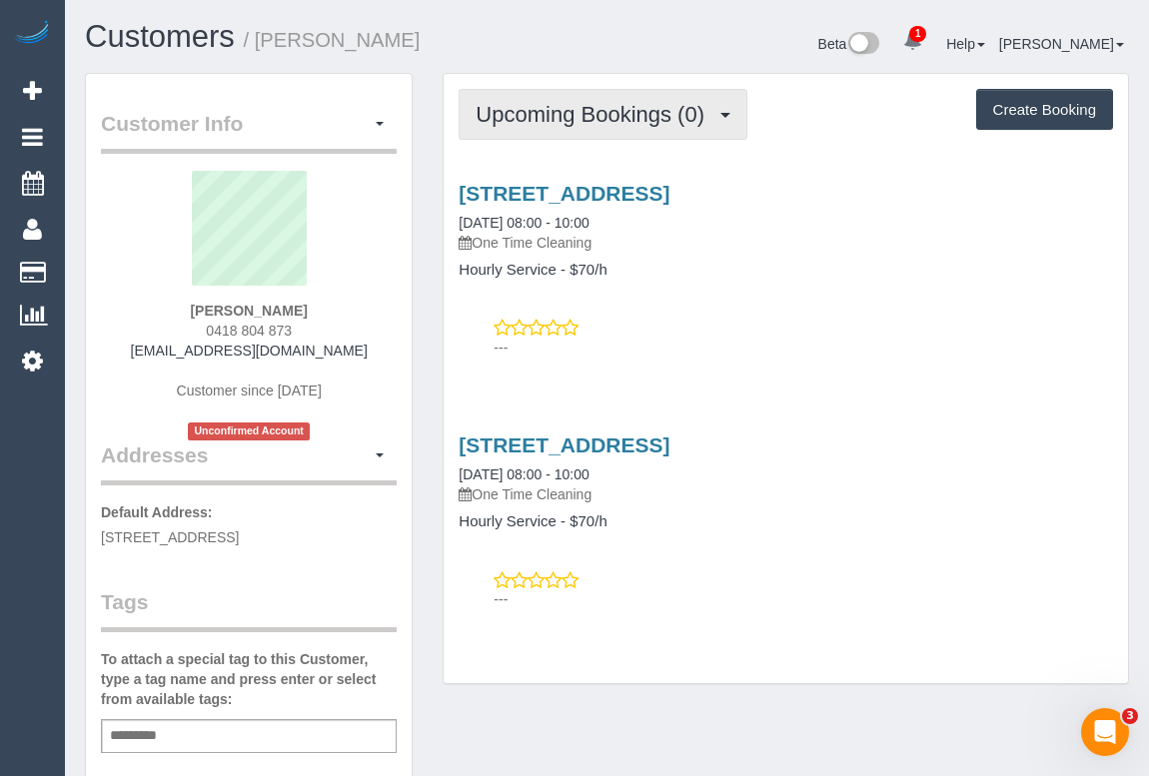
click at [580, 116] on span "Upcoming Bookings (0)" at bounding box center [595, 114] width 239 height 25
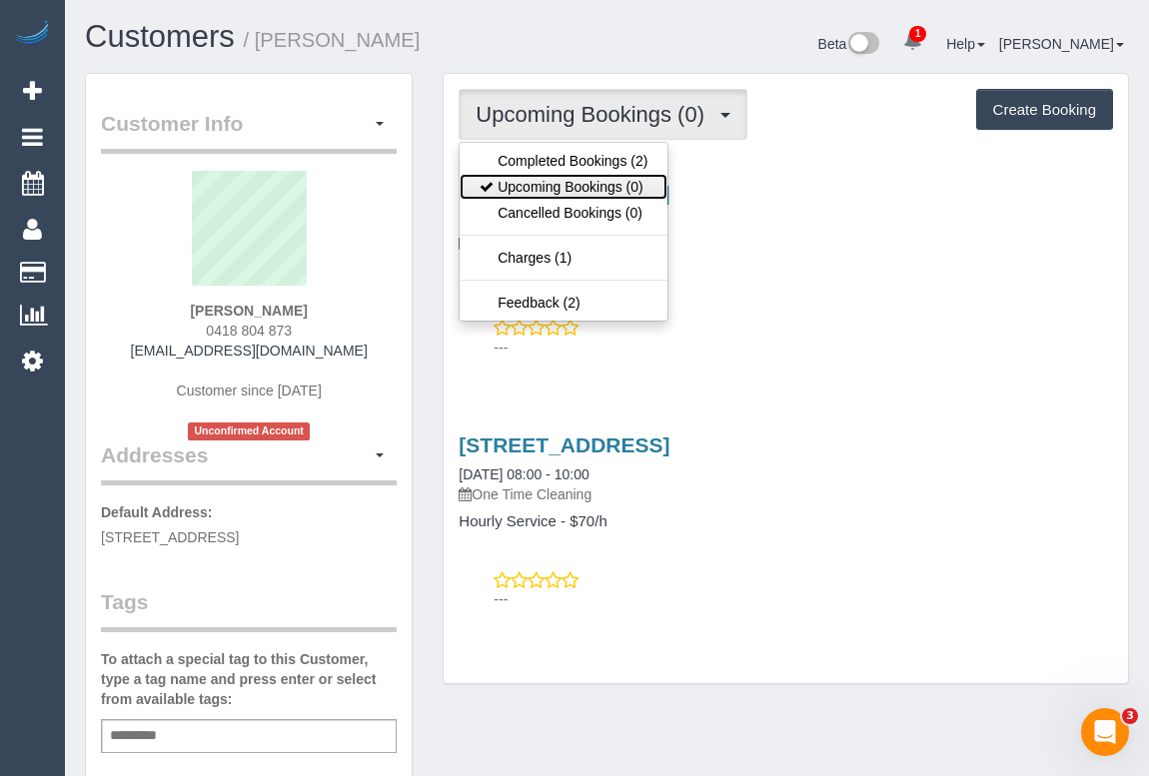
click at [557, 181] on link "Upcoming Bookings (0)" at bounding box center [564, 187] width 208 height 26
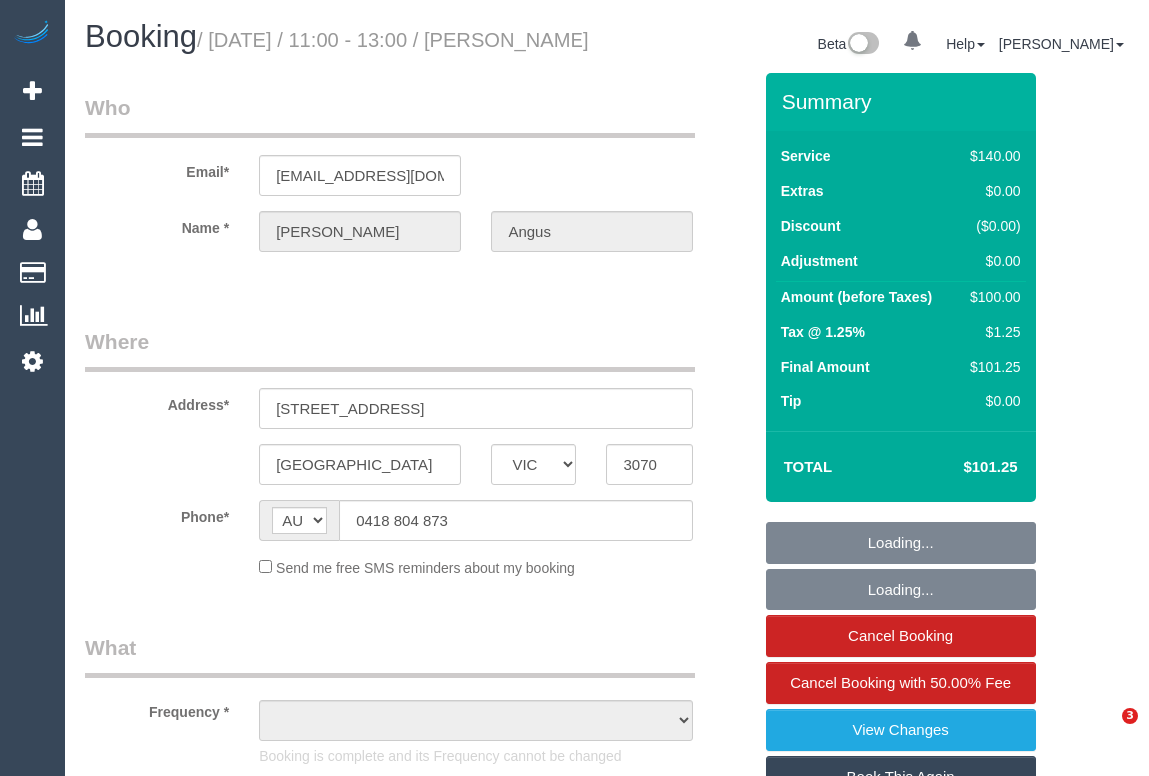
select select "VIC"
select select "object:567"
select select "number:28"
select select "number:14"
select select "number:21"
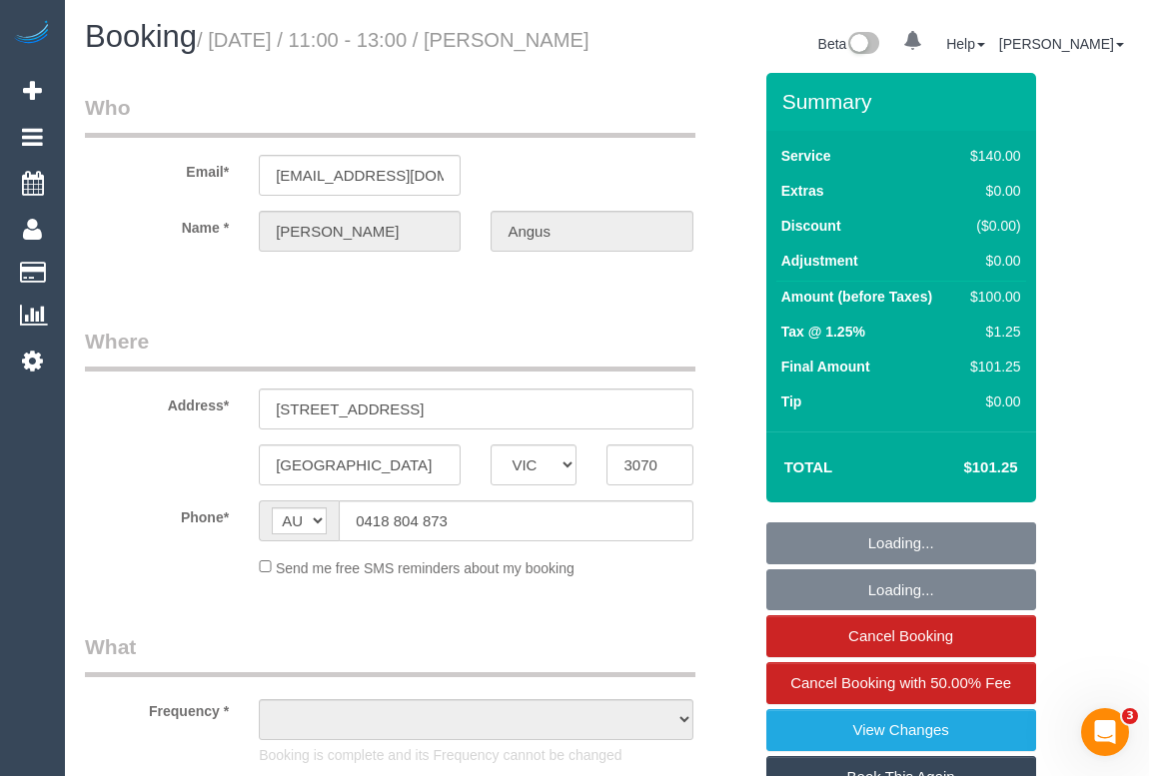
select select "number:24"
select select "string:stripe-pm_1SDgNP2GScqysDRVEvJObOYM"
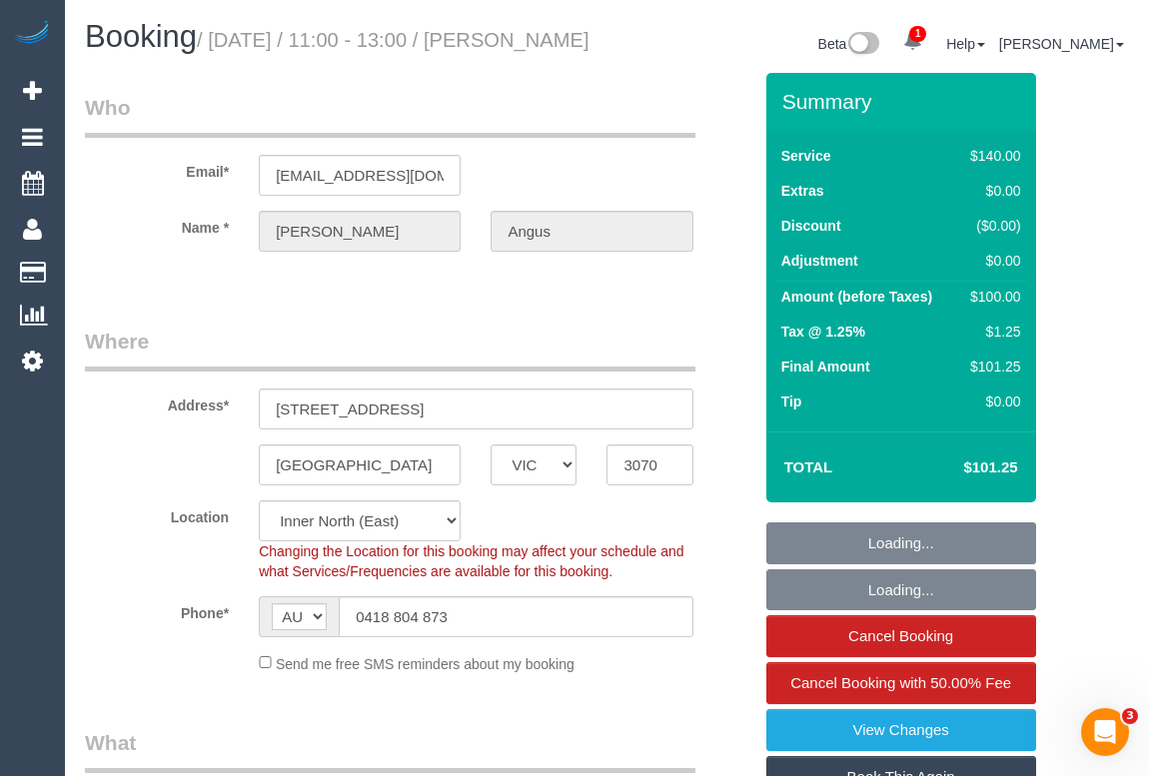
select select "object:1702"
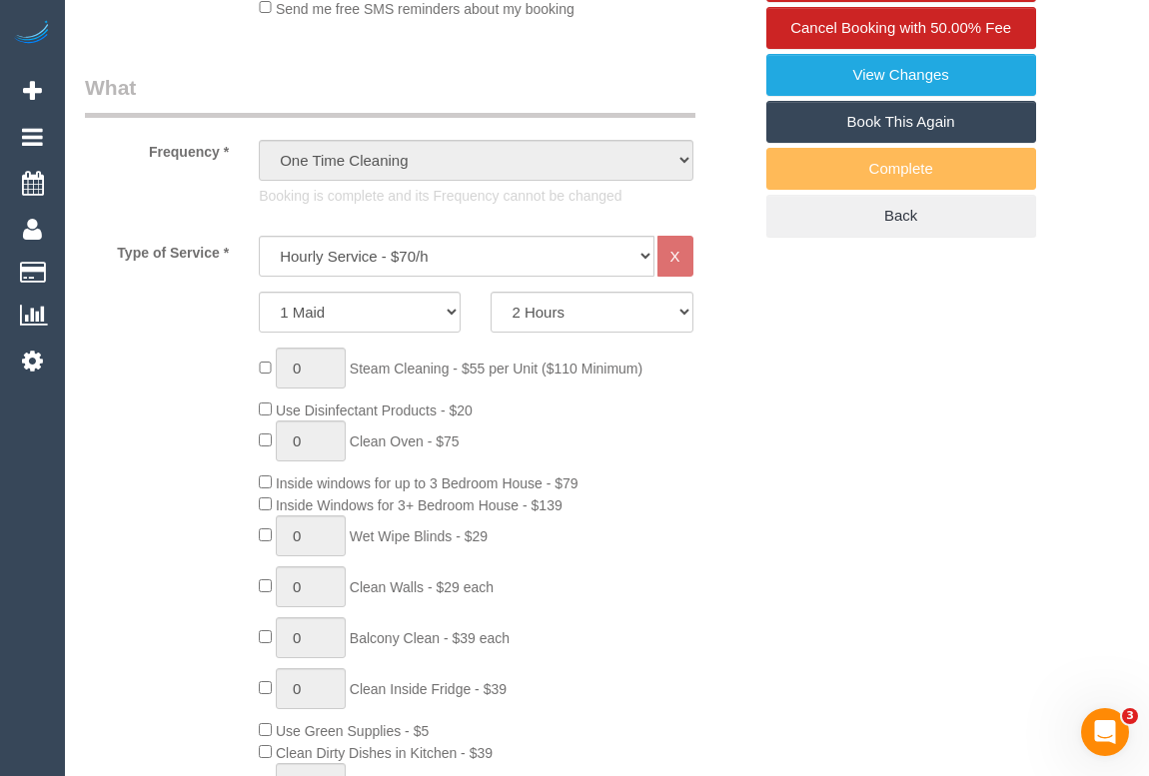
scroll to position [454, 0]
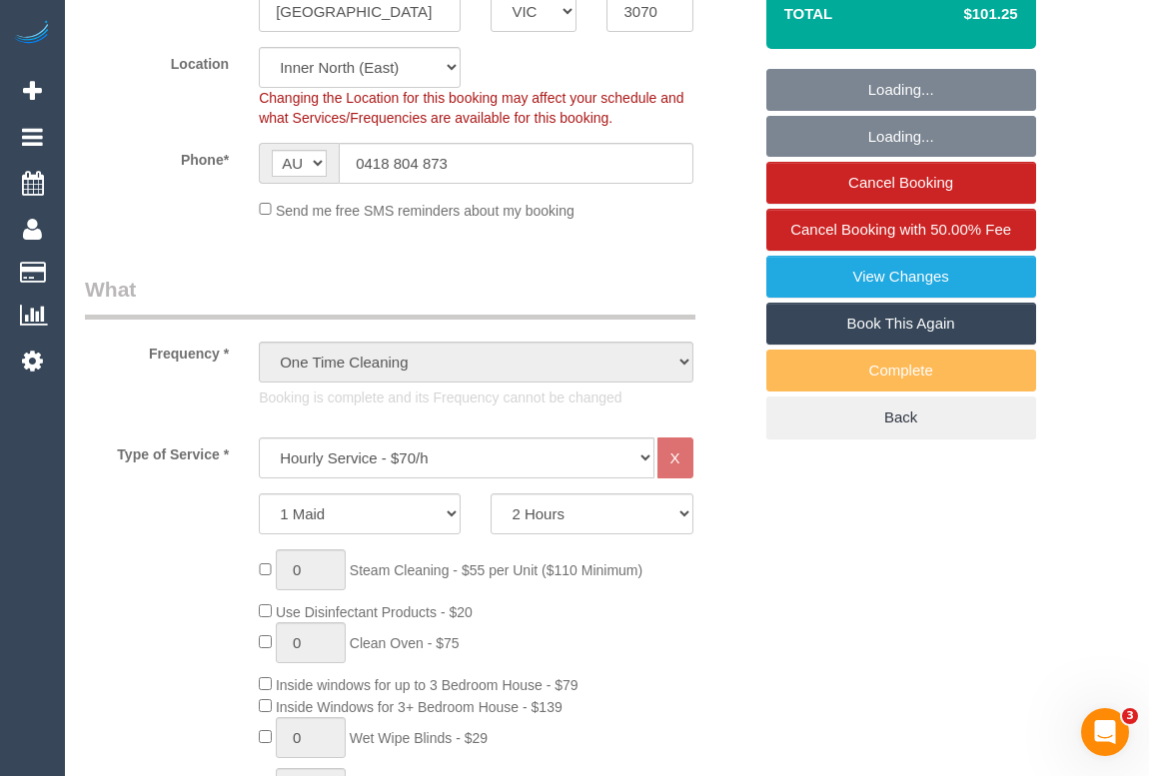
click at [892, 339] on link "Book This Again" at bounding box center [901, 324] width 270 height 42
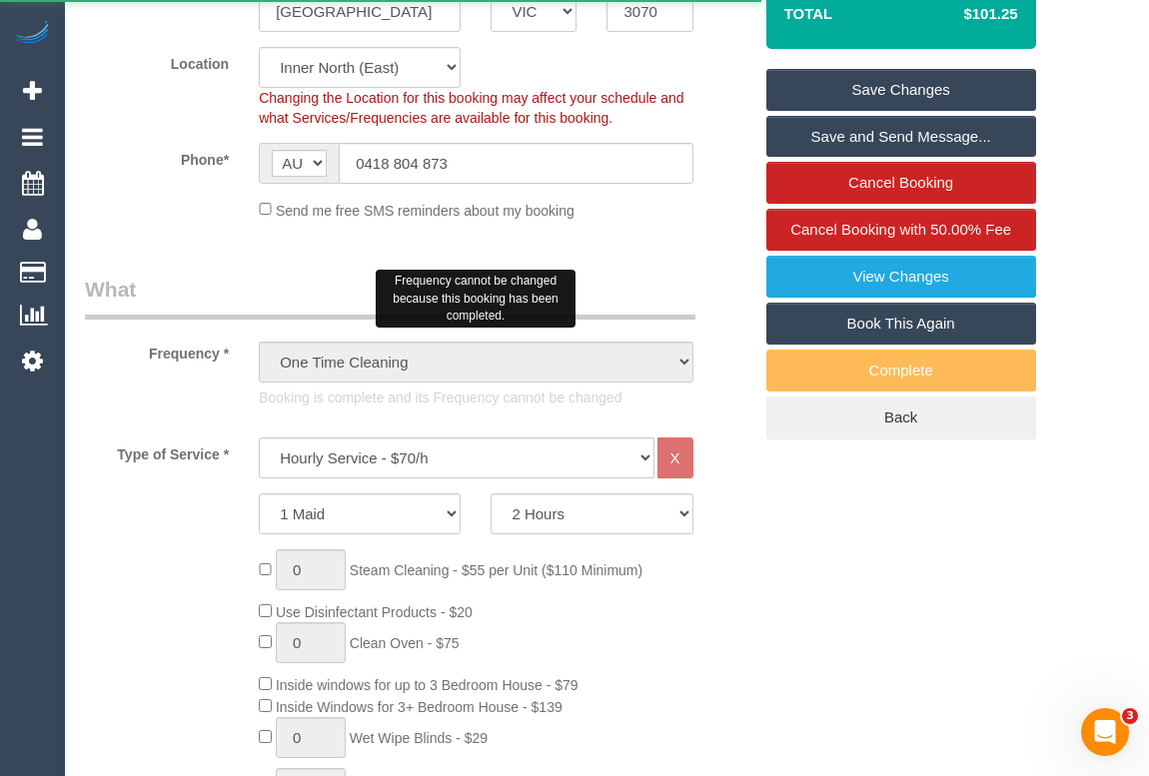
select select "VIC"
select select "number:28"
select select "number:14"
select select "number:21"
select select "number:24"
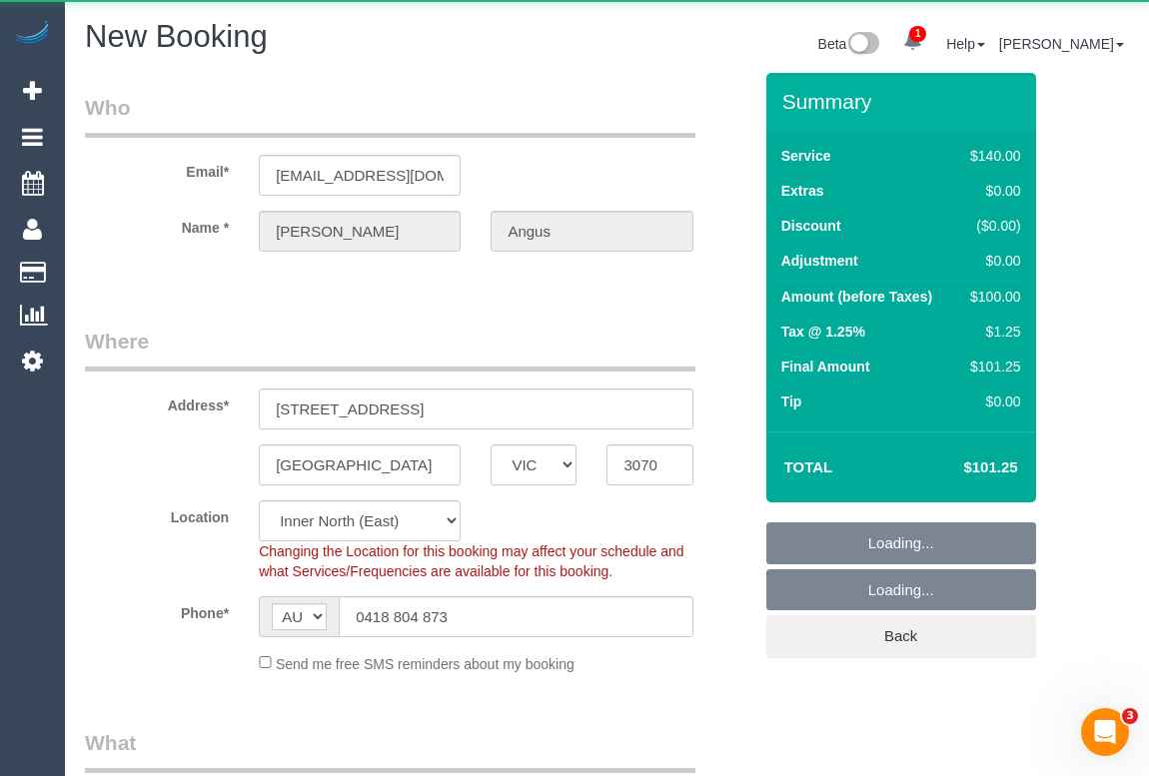
select select "object:2872"
select select "string:stripe-pm_1SDgNP2GScqysDRVEvJObOYM"
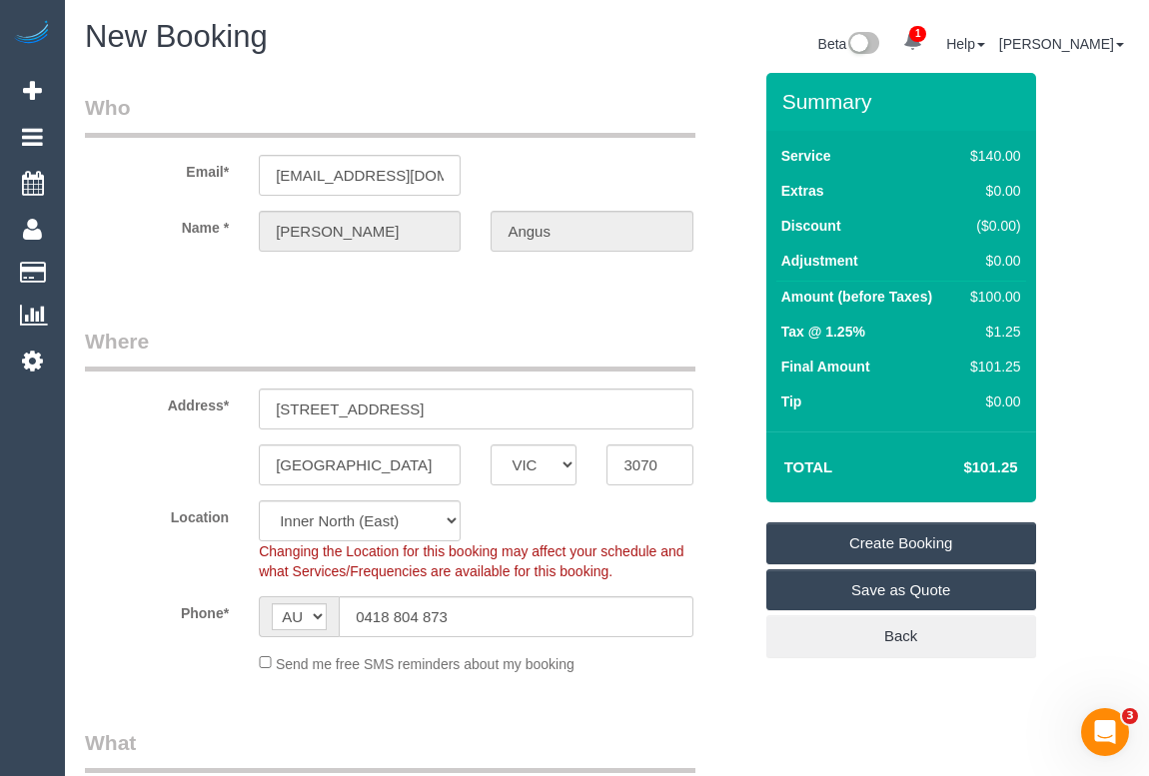
select select "object:3862"
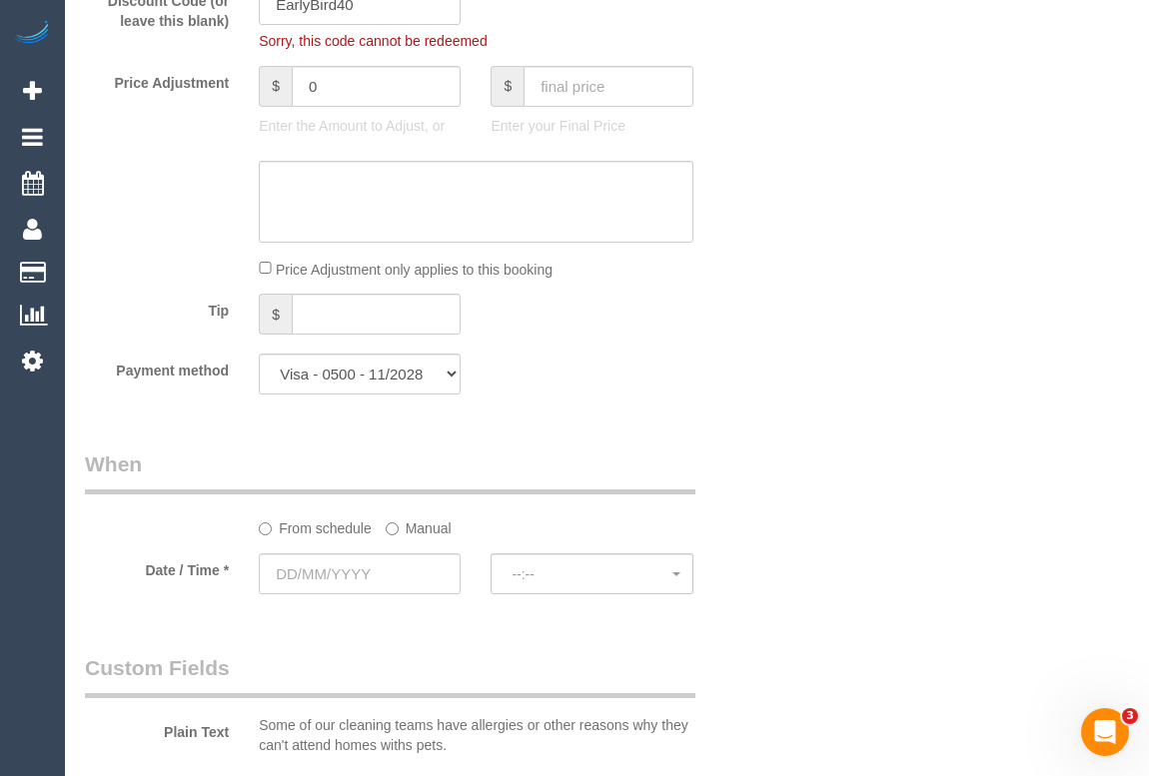
scroll to position [1945, 0]
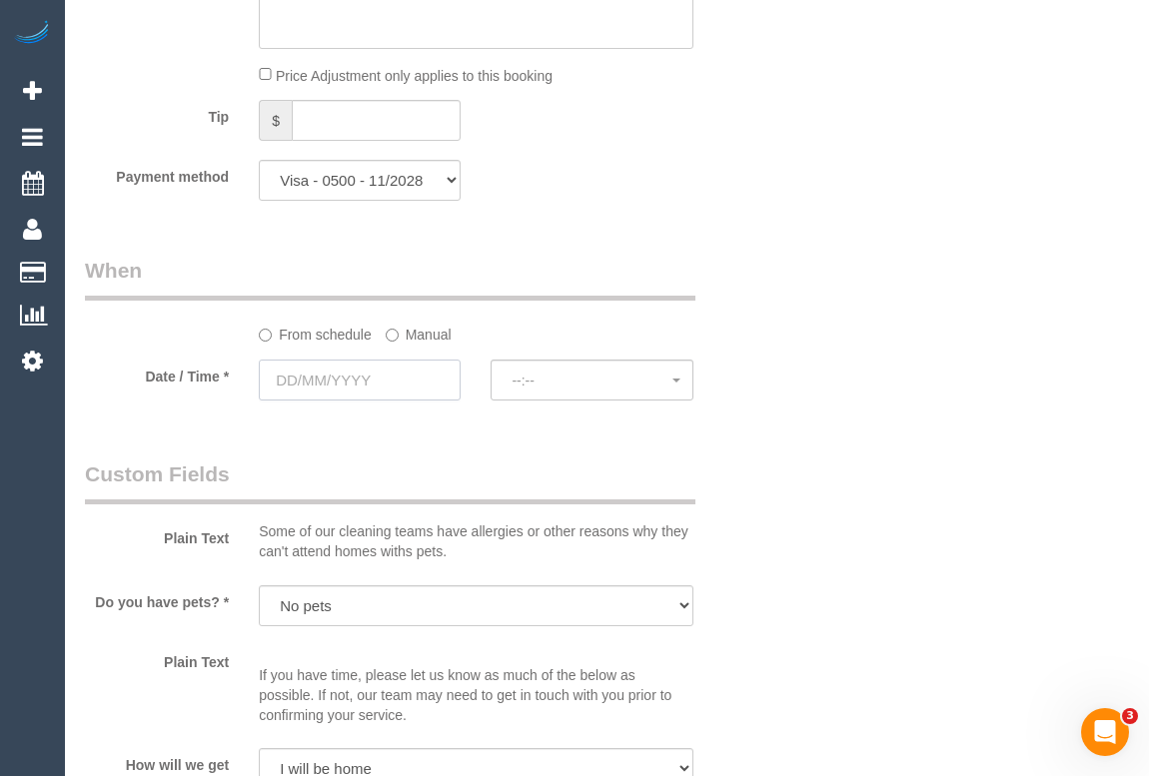
click at [308, 382] on input "text" at bounding box center [360, 380] width 202 height 41
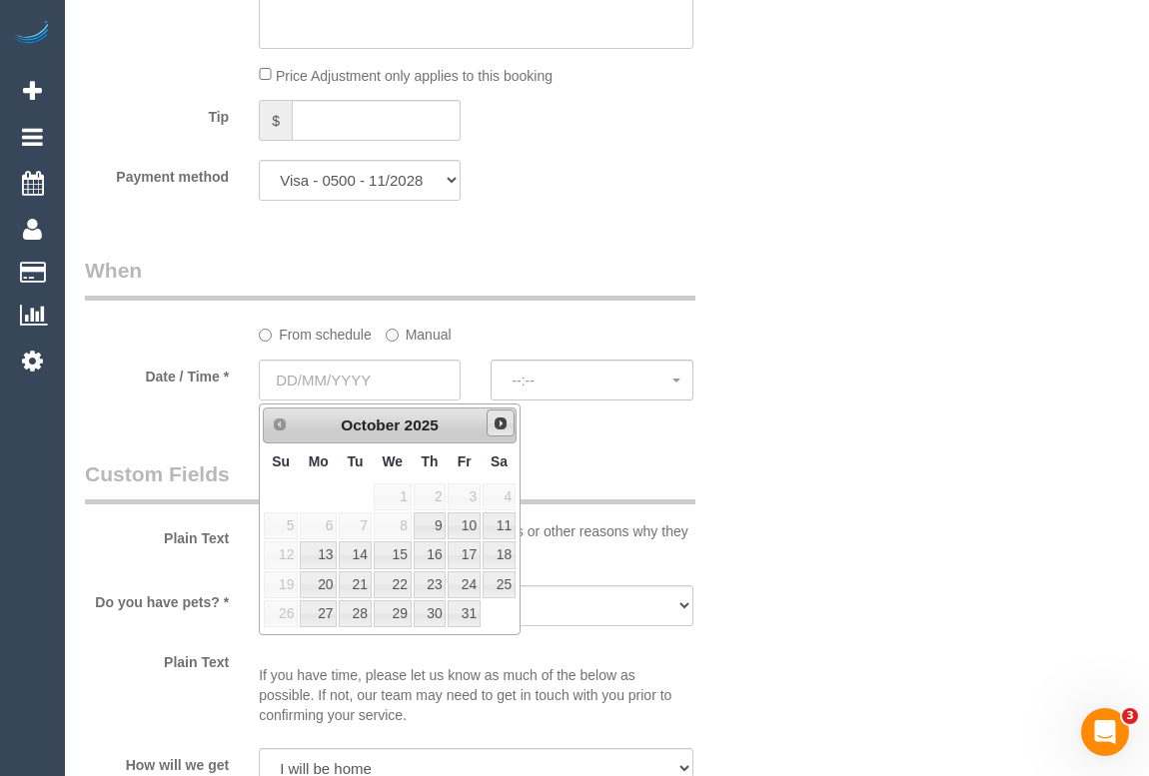
click at [498, 421] on span "Next" at bounding box center [501, 424] width 16 height 16
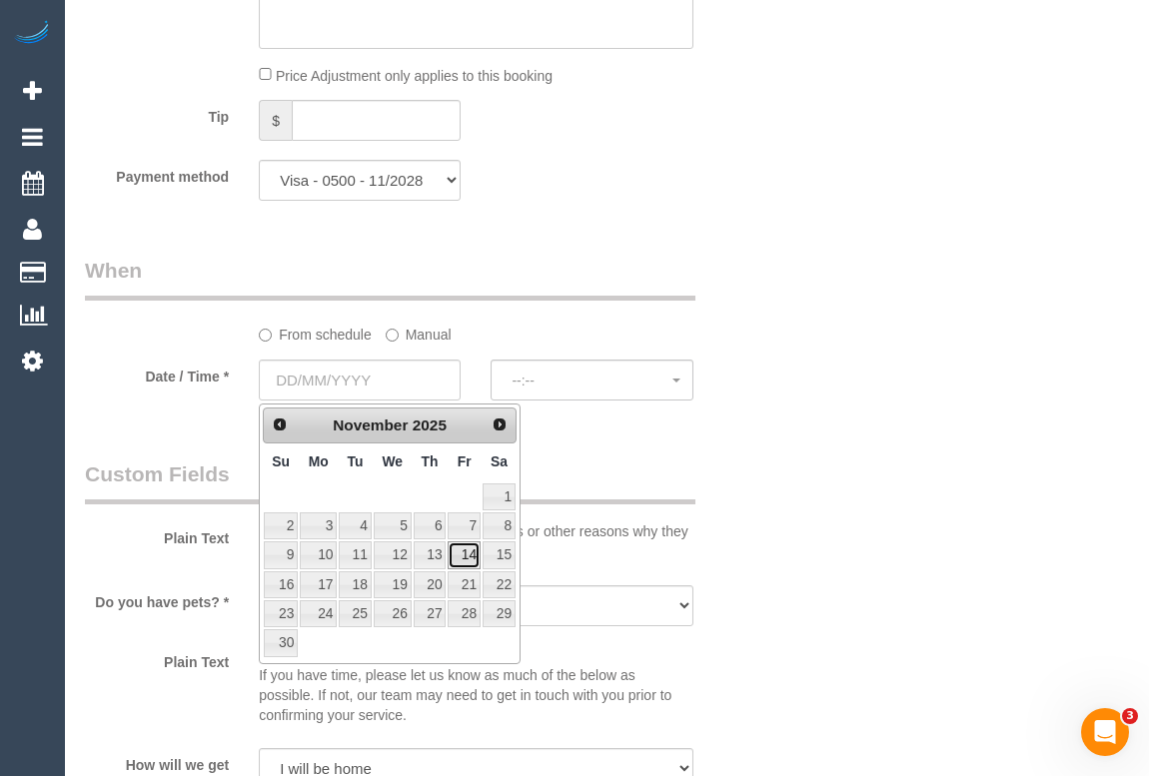
click at [460, 557] on link "14" at bounding box center [464, 555] width 32 height 27
type input "[DATE]"
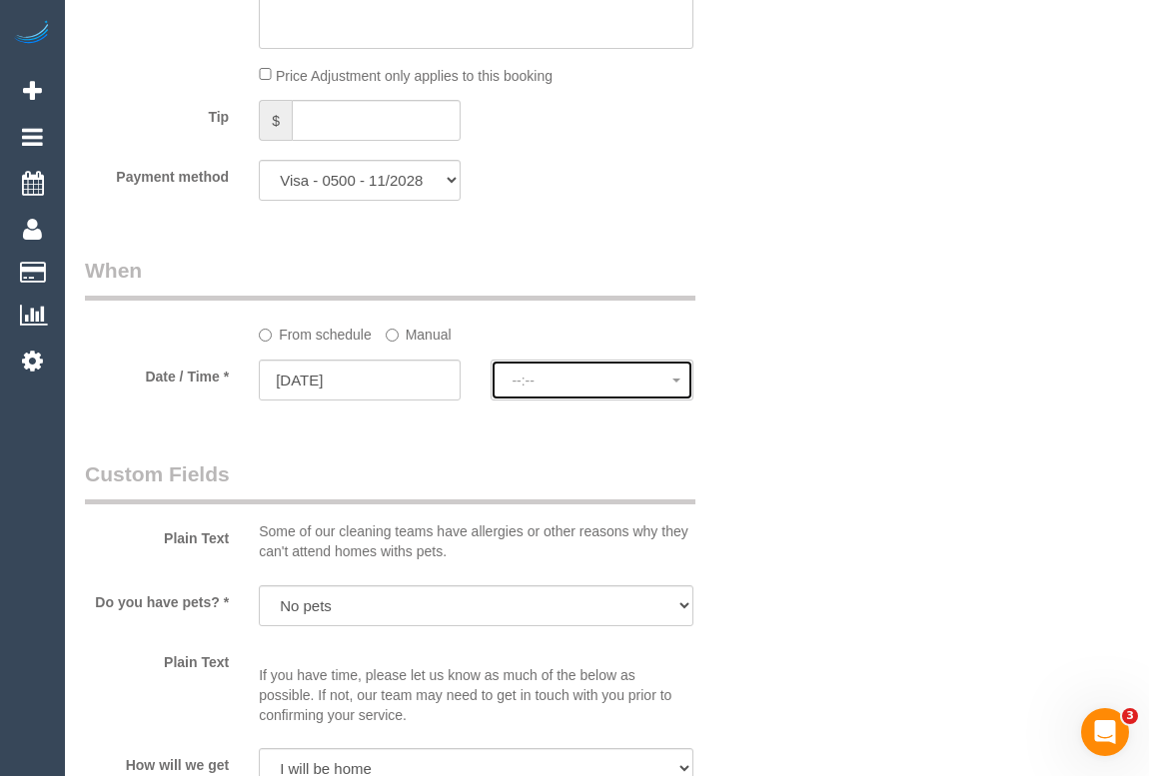
click at [585, 372] on button "--:--" at bounding box center [592, 380] width 202 height 41
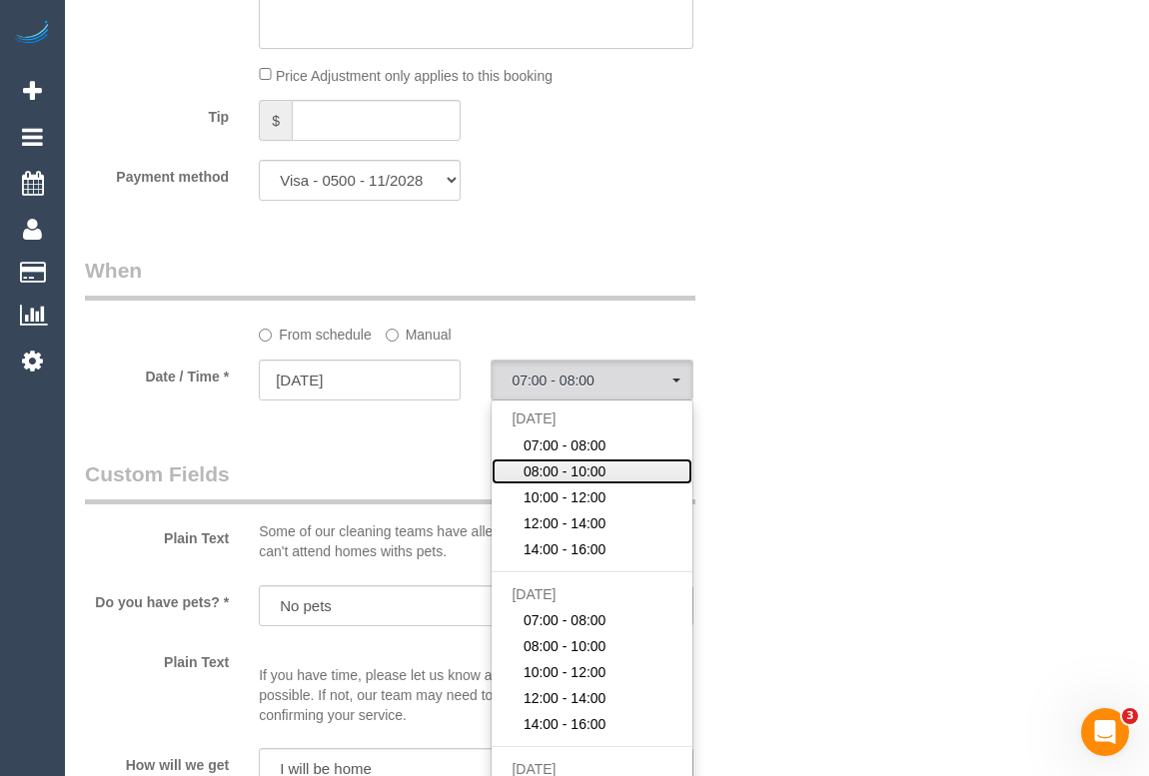
click at [578, 471] on span "08:00 - 10:00" at bounding box center [565, 472] width 83 height 20
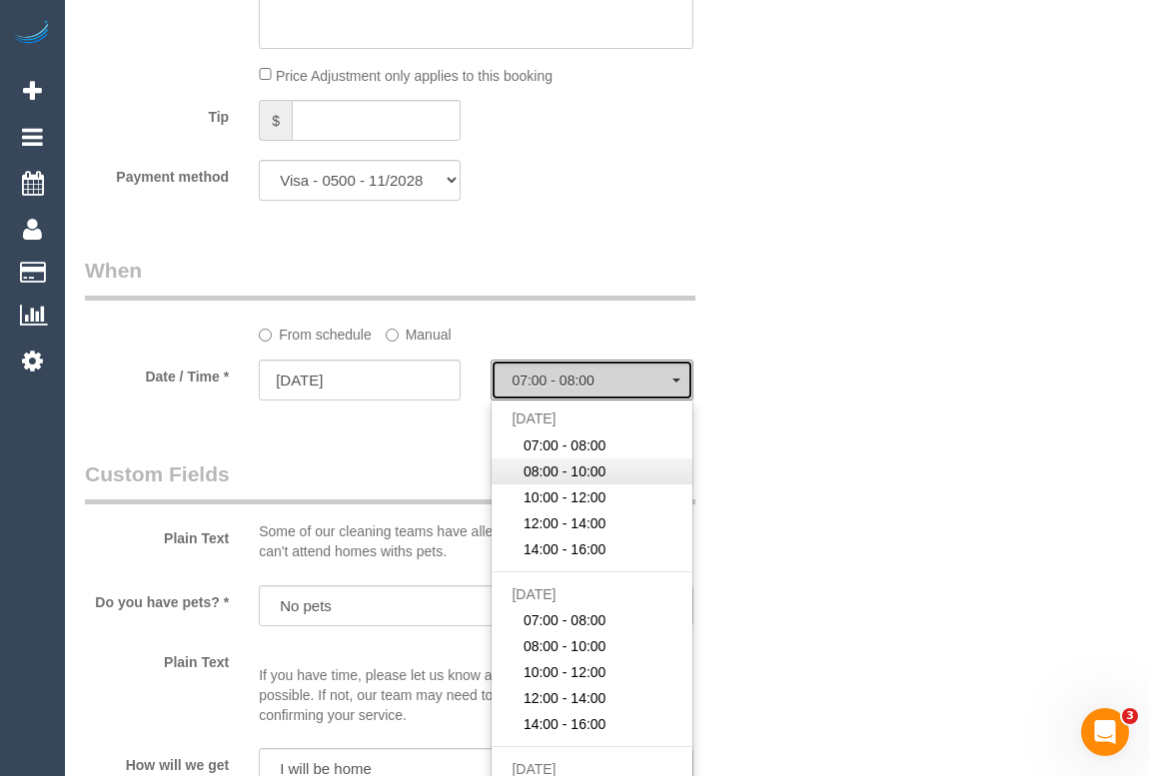
select select "spot7"
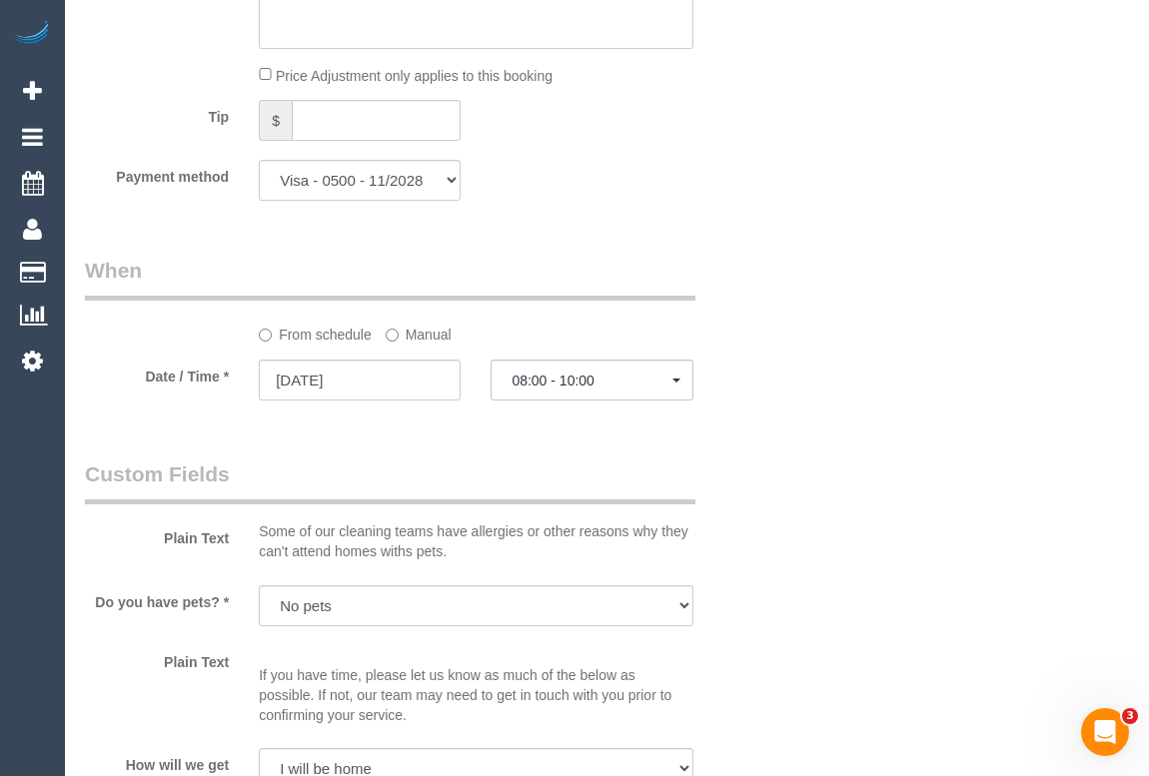
click at [874, 512] on div "Who Email* mollyangus38@gmail.com Name * Molly Angus Where Address* 13/112b St …" at bounding box center [607, 172] width 1044 height 4088
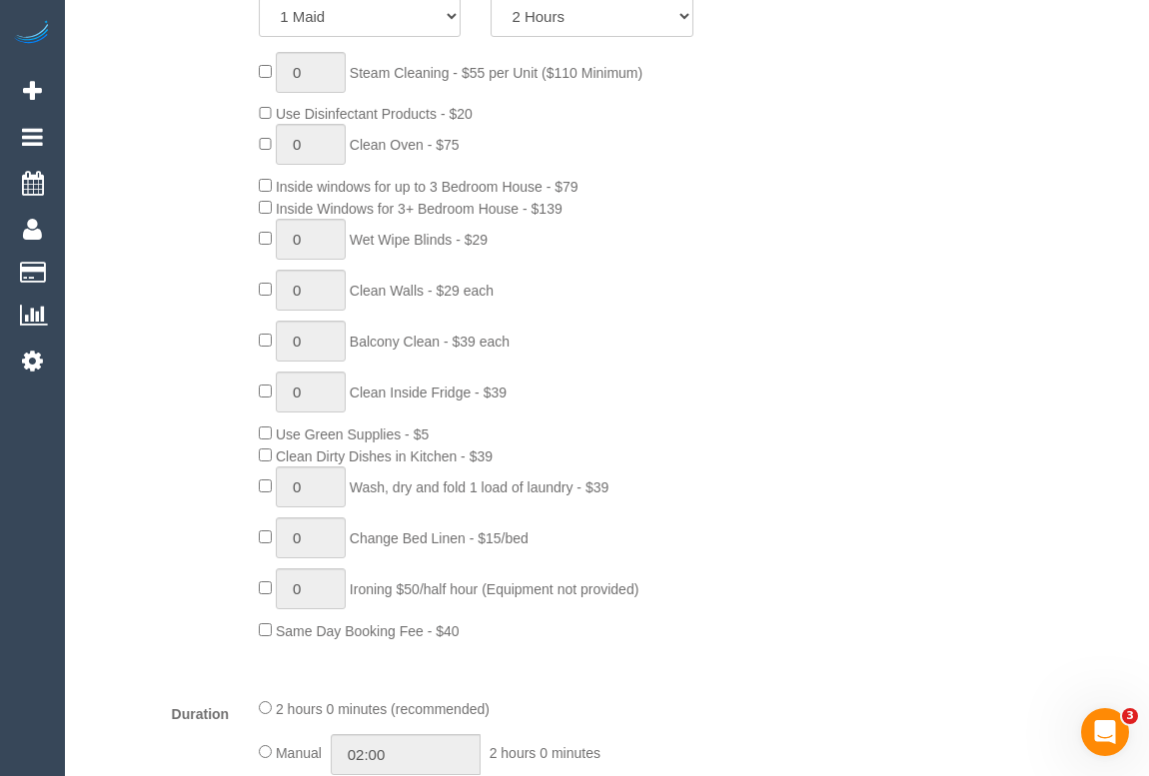
scroll to position [673, 0]
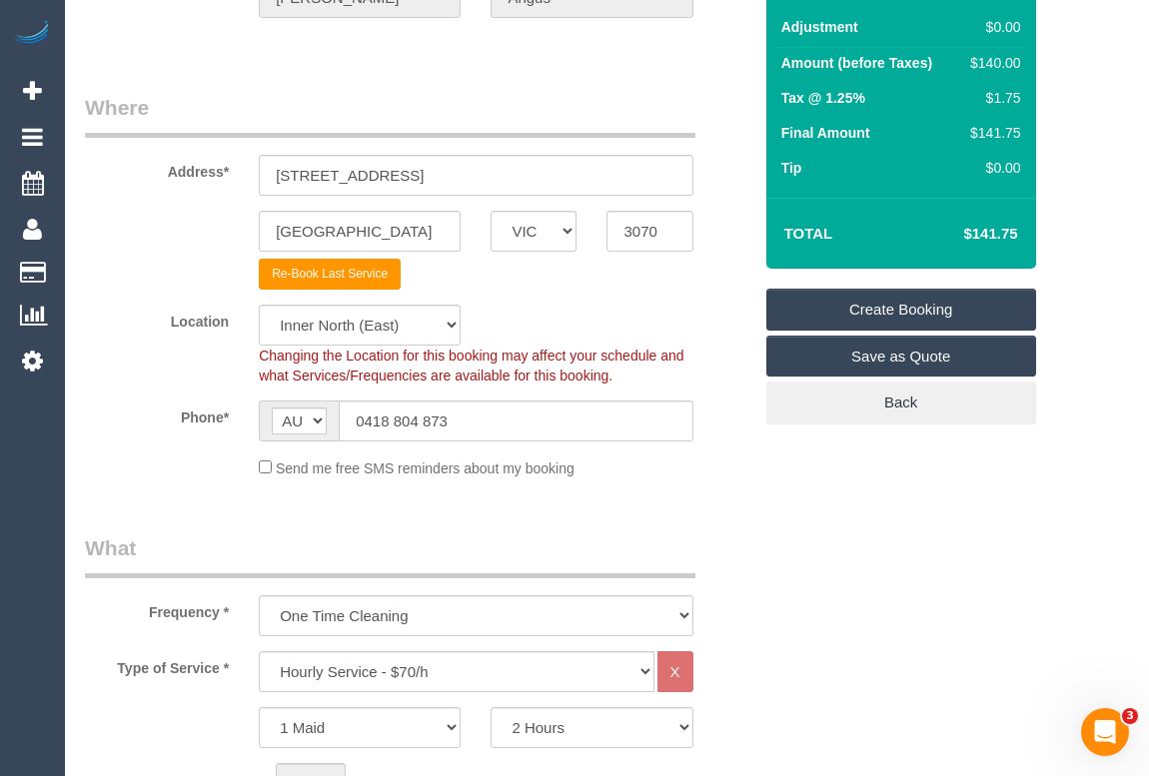
scroll to position [0, 0]
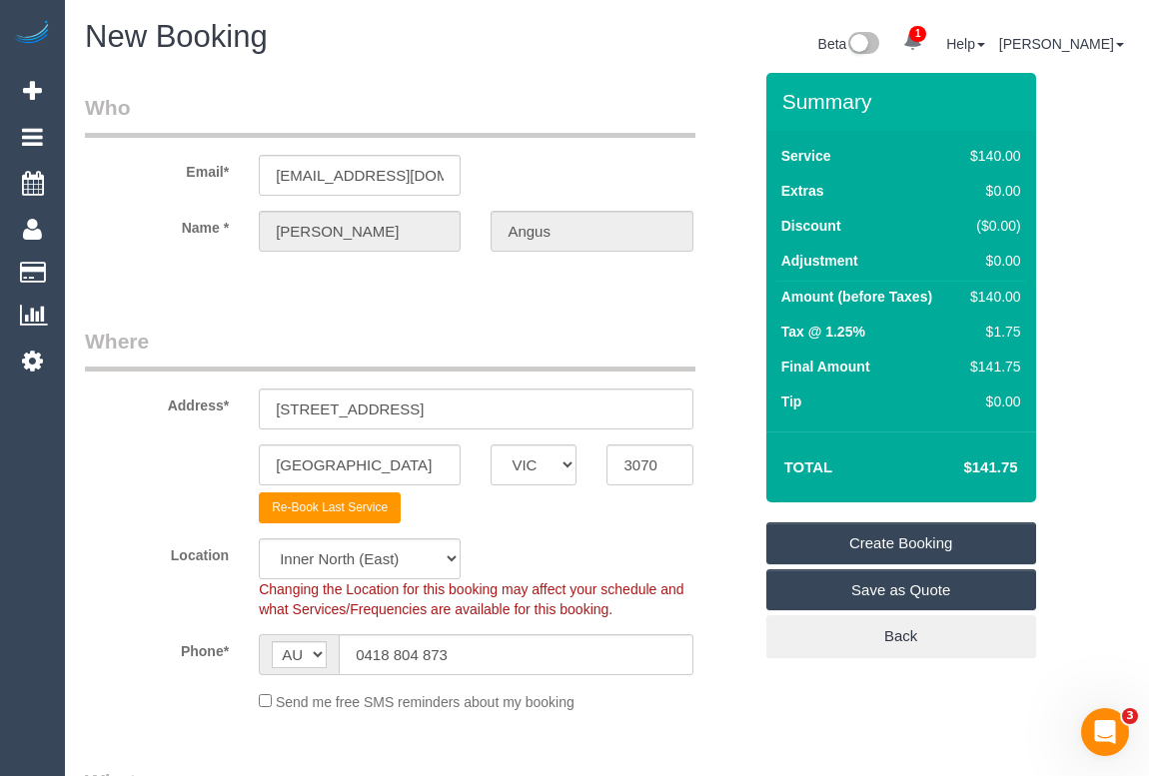
click at [527, 331] on legend "Where" at bounding box center [390, 349] width 610 height 45
click at [890, 541] on link "Create Booking" at bounding box center [901, 544] width 270 height 42
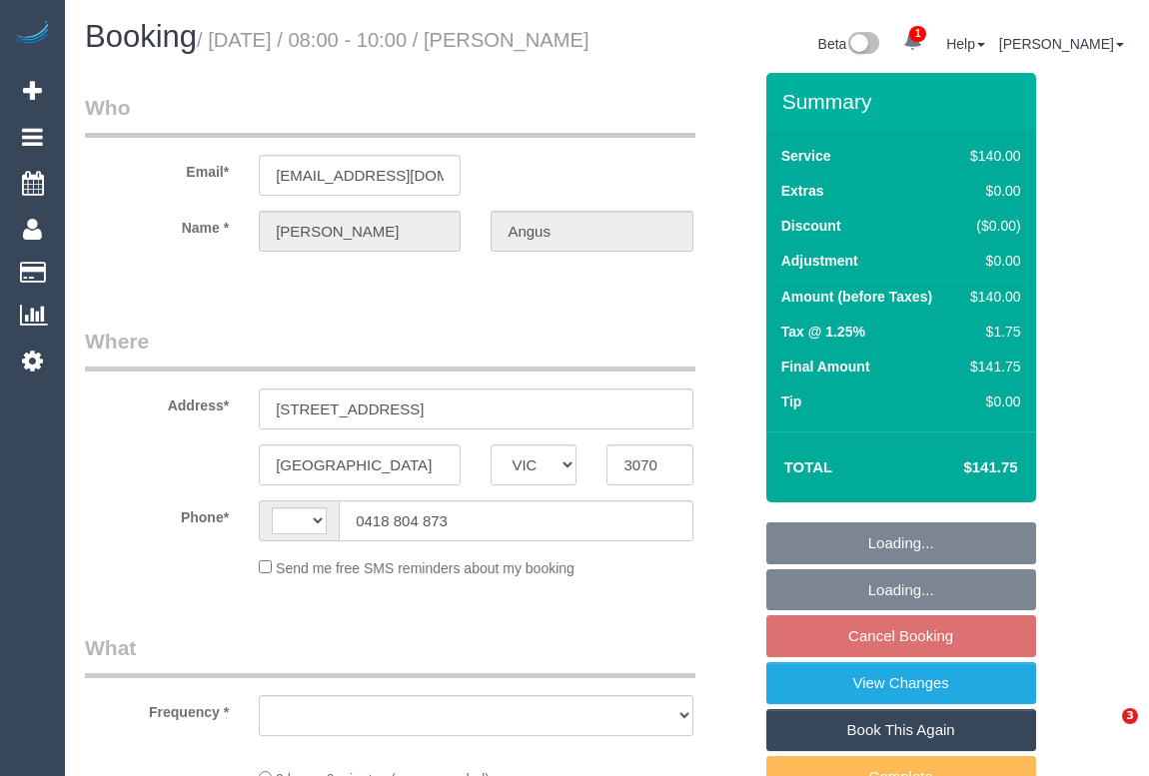
select select "VIC"
select select "string:AU"
select select "object:679"
select select "string:stripe-pm_1SDgNP2GScqysDRVEvJObOYM"
select select "number:28"
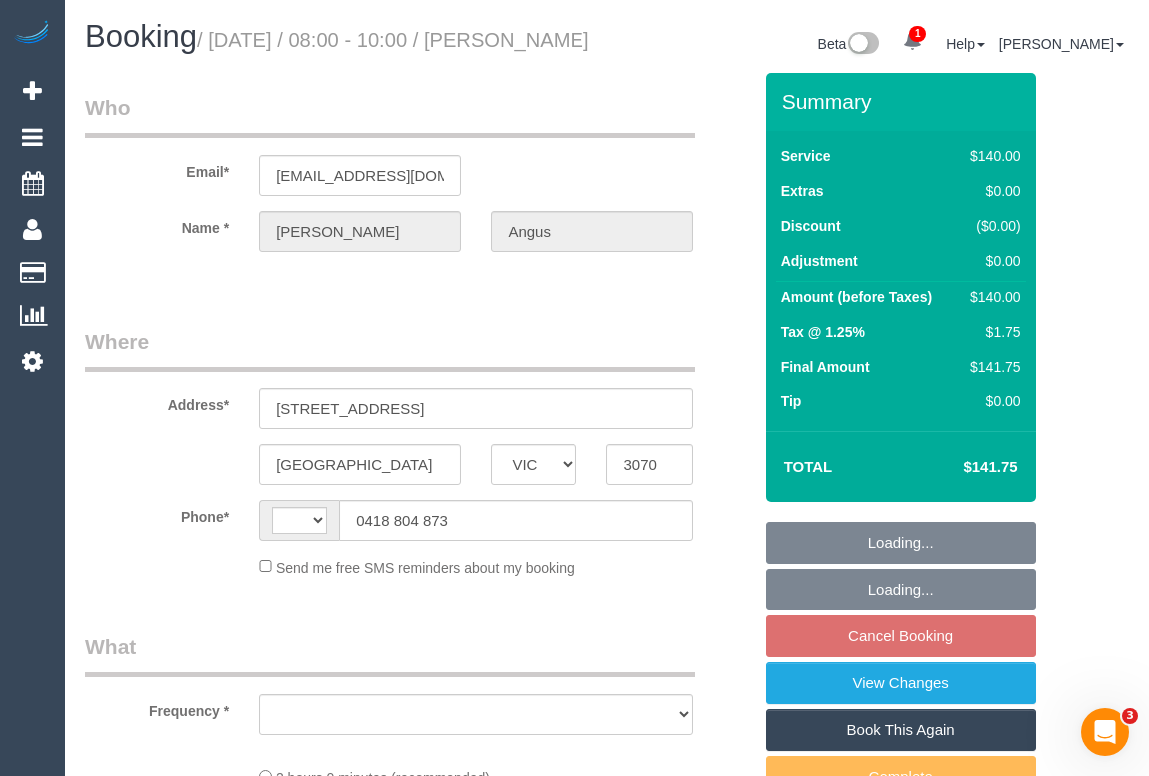
select select "number:14"
select select "number:21"
select select "number:24"
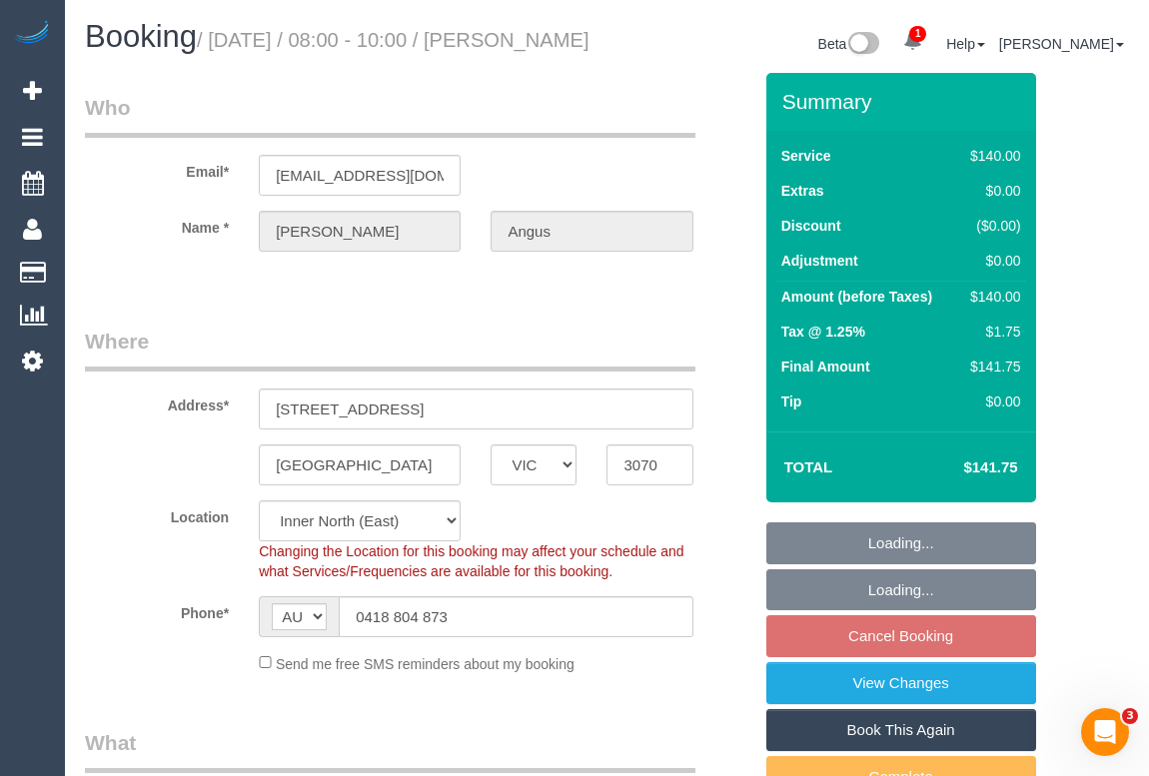
select select "object:848"
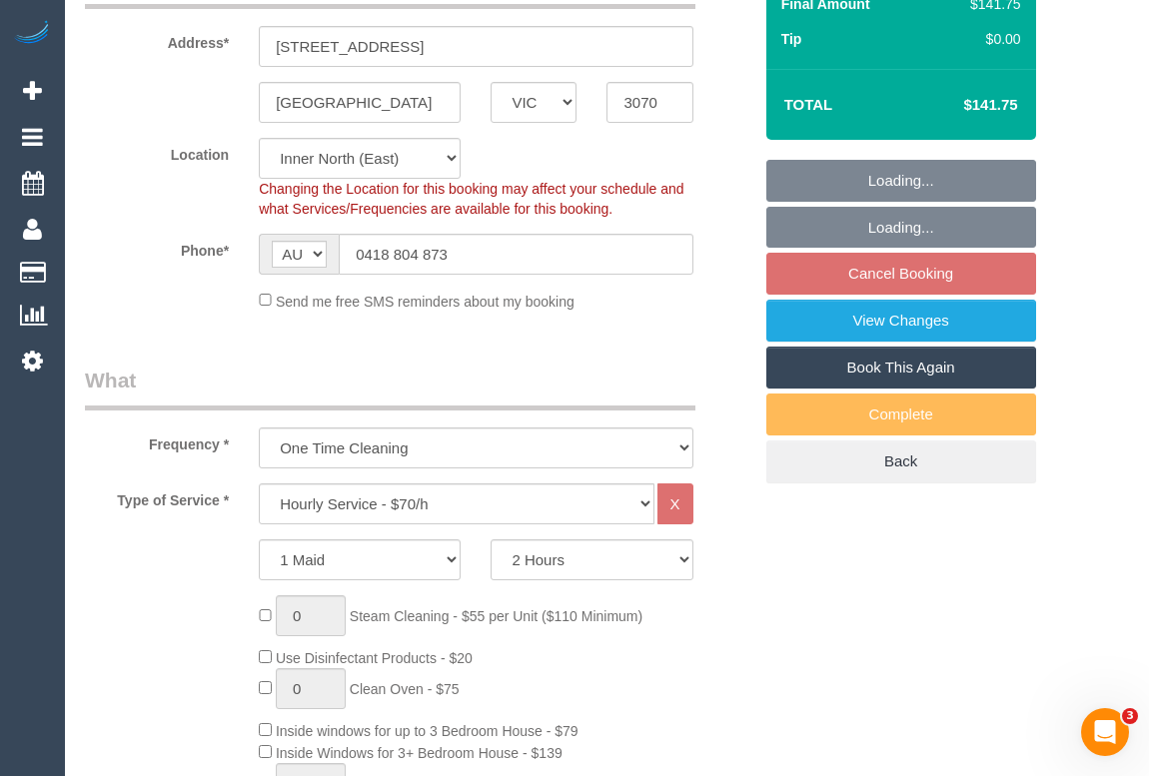
select select "spot2"
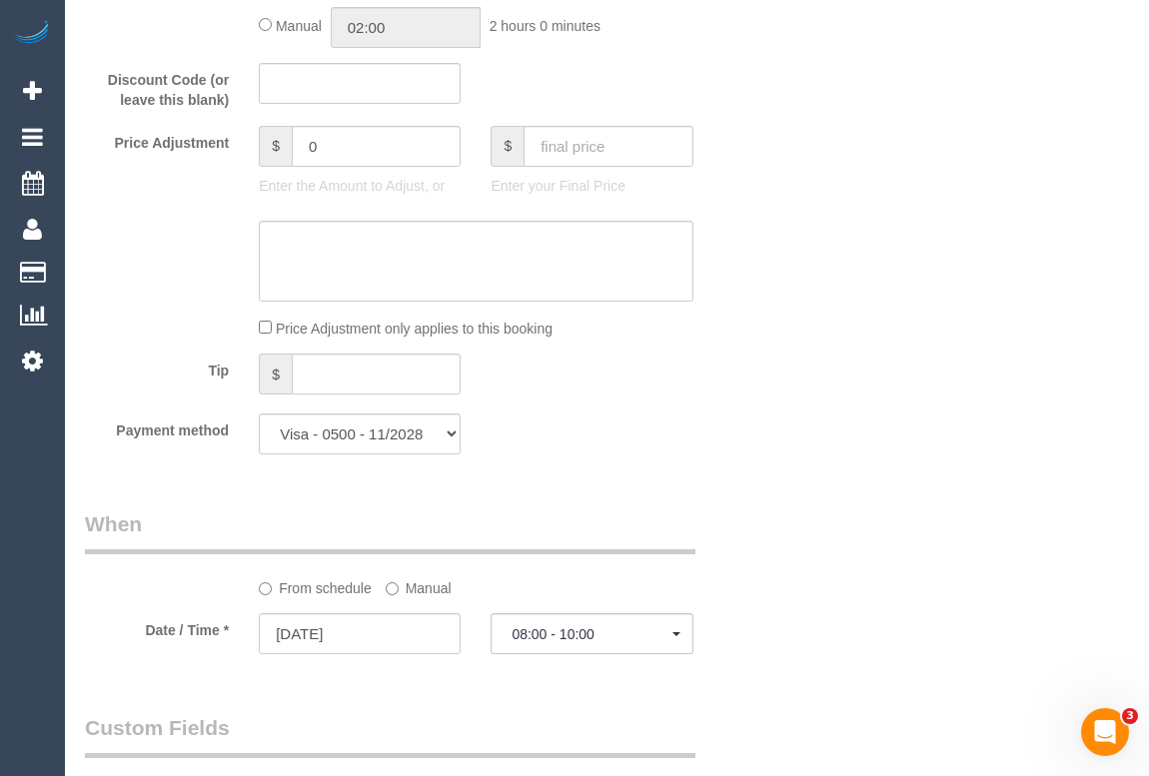
scroll to position [1907, 0]
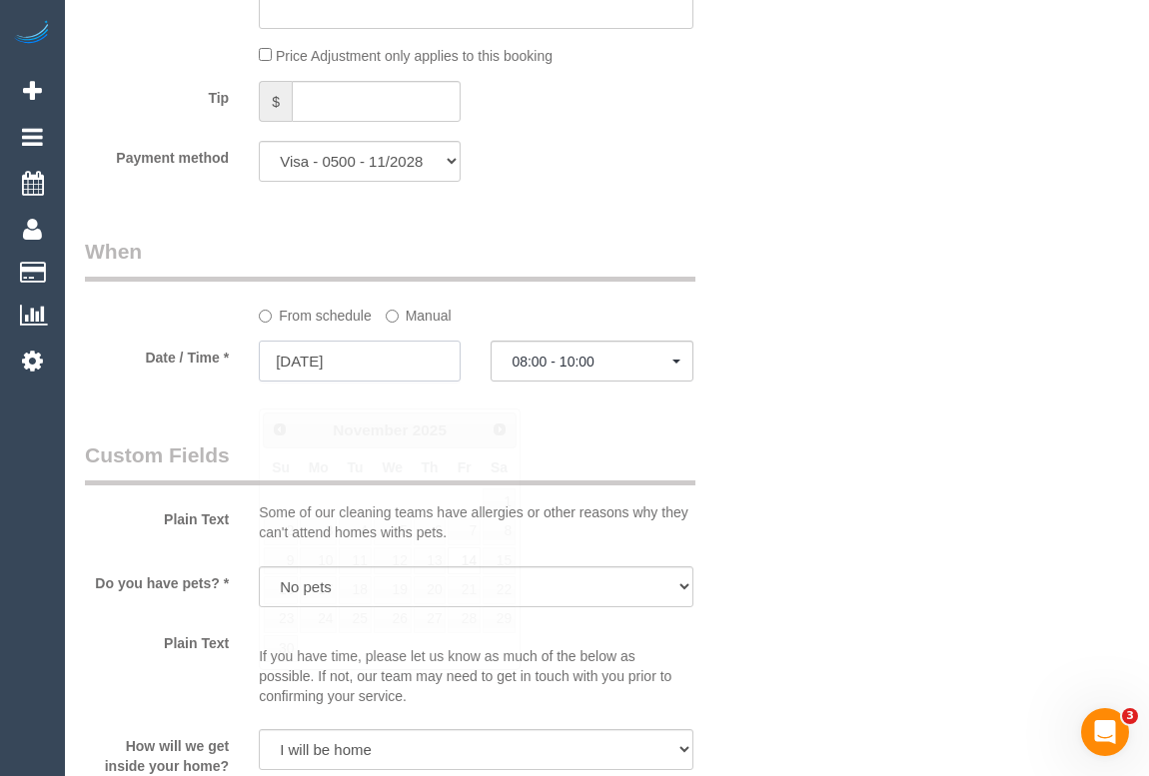
click at [297, 382] on input "[DATE]" at bounding box center [360, 361] width 202 height 41
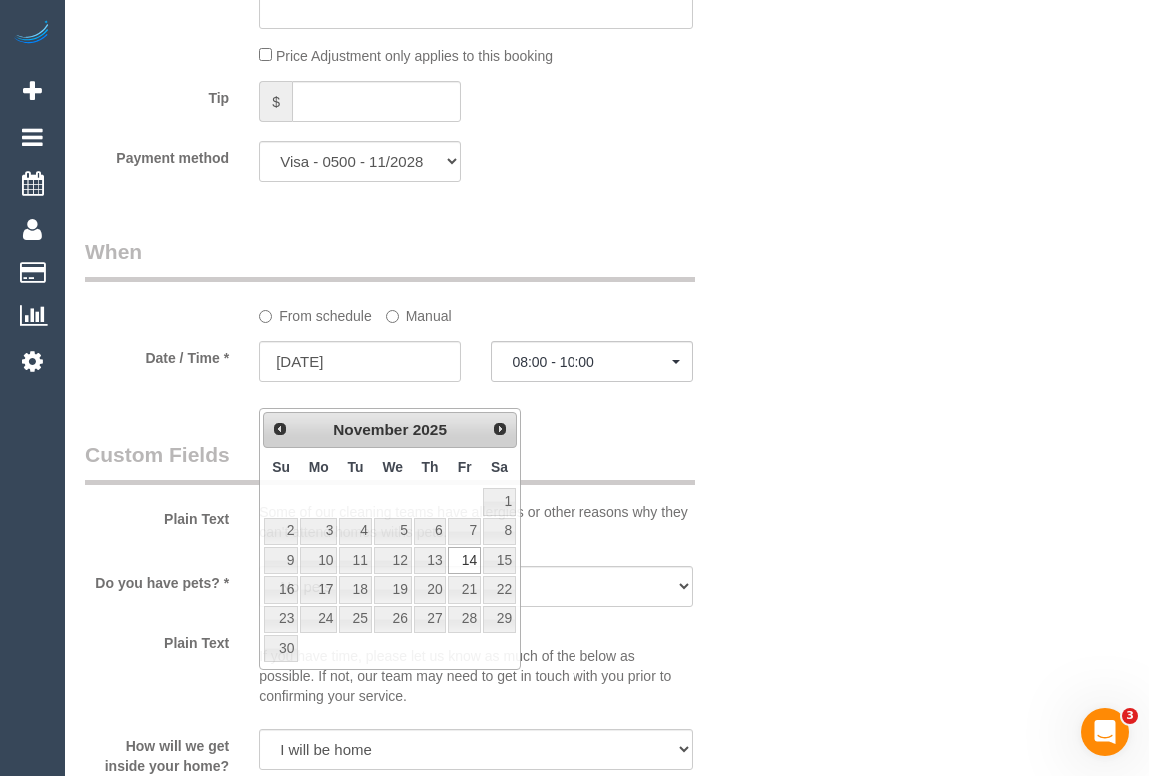
click at [794, 545] on div "Who Email* [EMAIL_ADDRESS][DOMAIN_NAME] Name * [PERSON_NAME][GEOGRAPHIC_DATA] W…" at bounding box center [607, 245] width 1044 height 4159
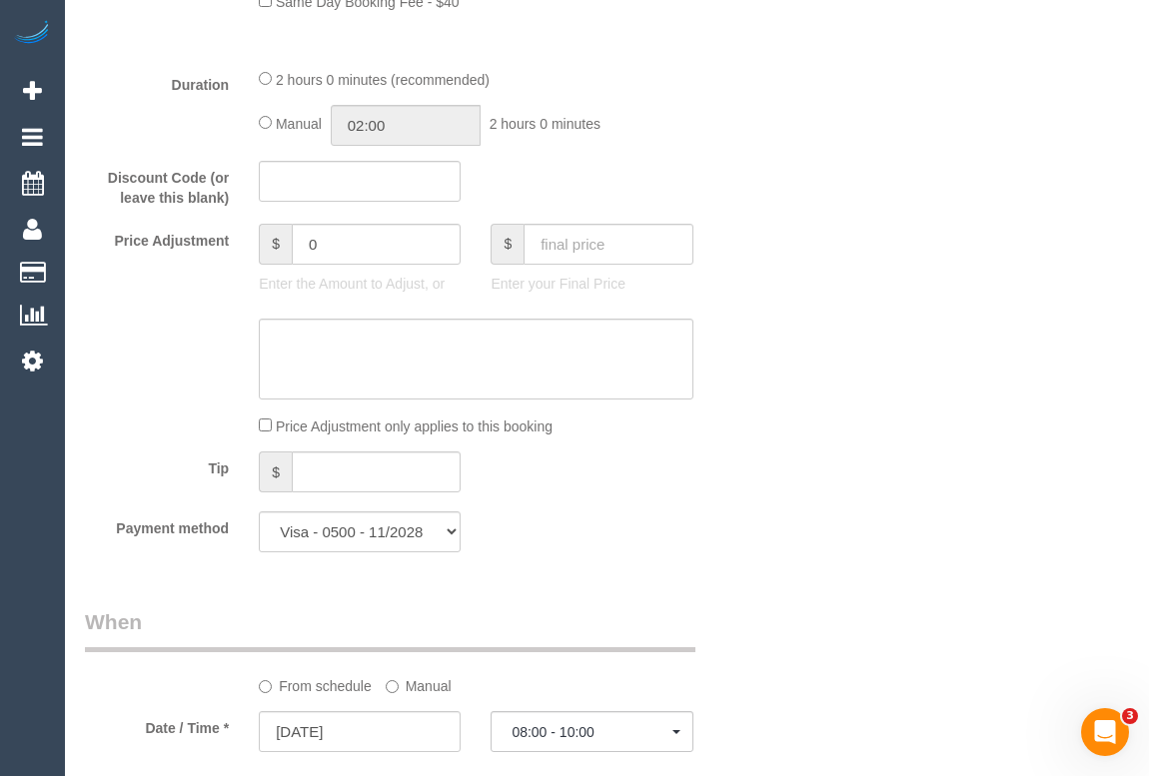
scroll to position [1635, 0]
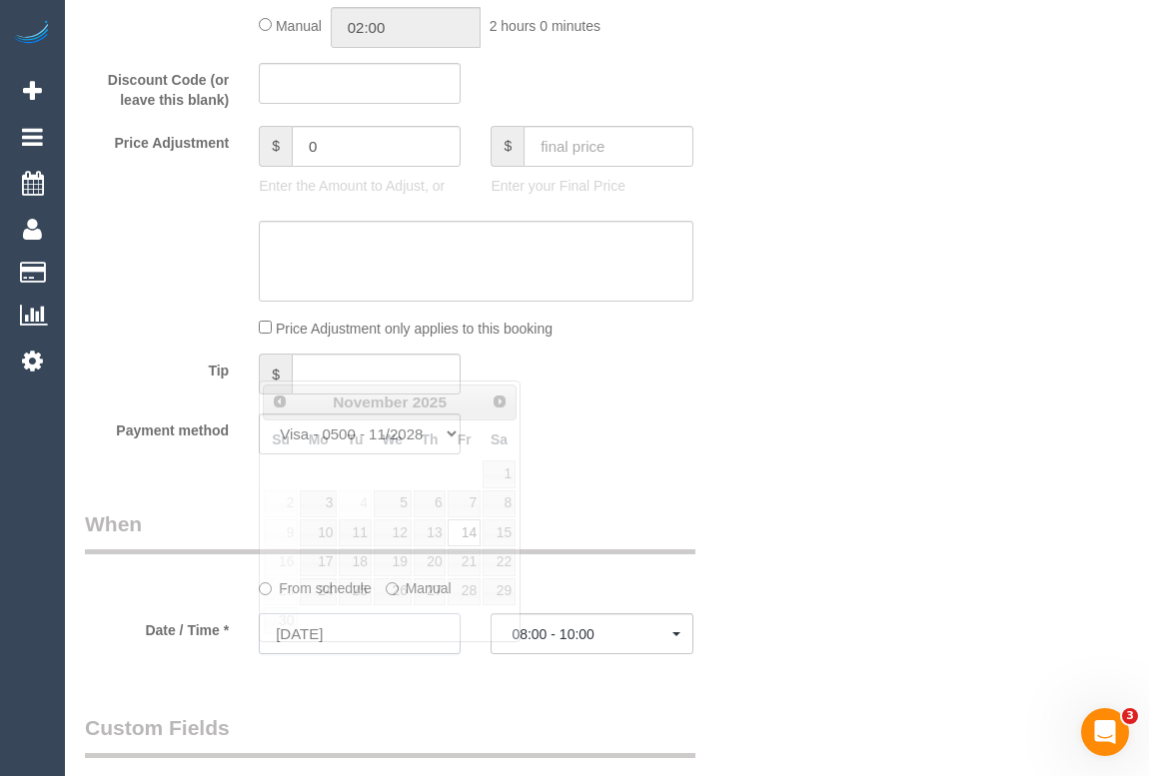
click at [311, 654] on input "[DATE]" at bounding box center [360, 633] width 202 height 41
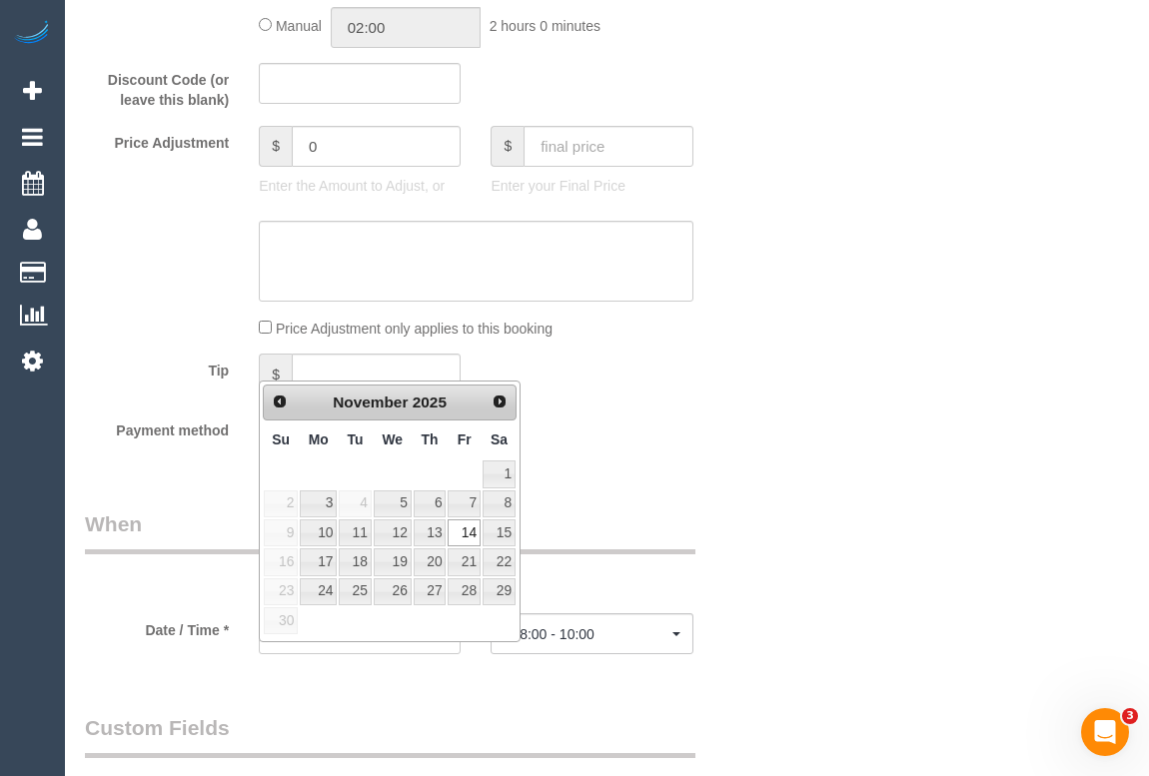
click at [1039, 559] on div "Who Email* [EMAIL_ADDRESS][DOMAIN_NAME] Name * [PERSON_NAME][GEOGRAPHIC_DATA] W…" at bounding box center [607, 517] width 1044 height 4159
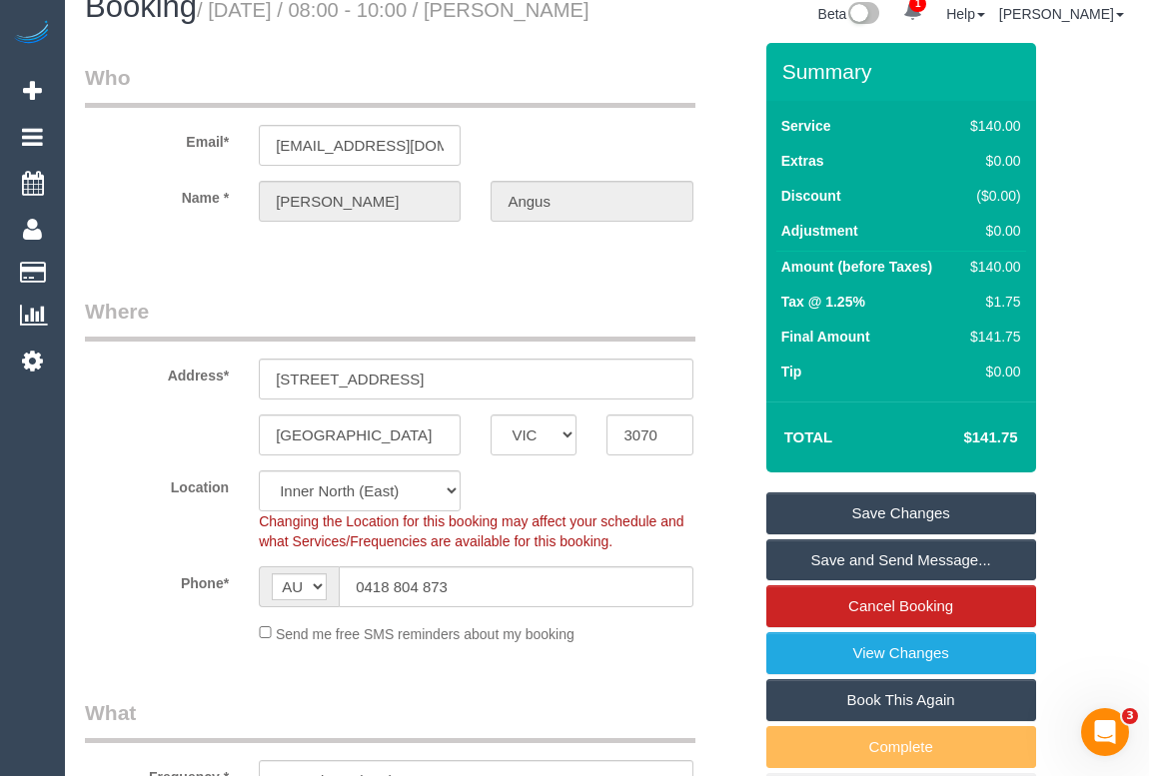
scroll to position [0, 0]
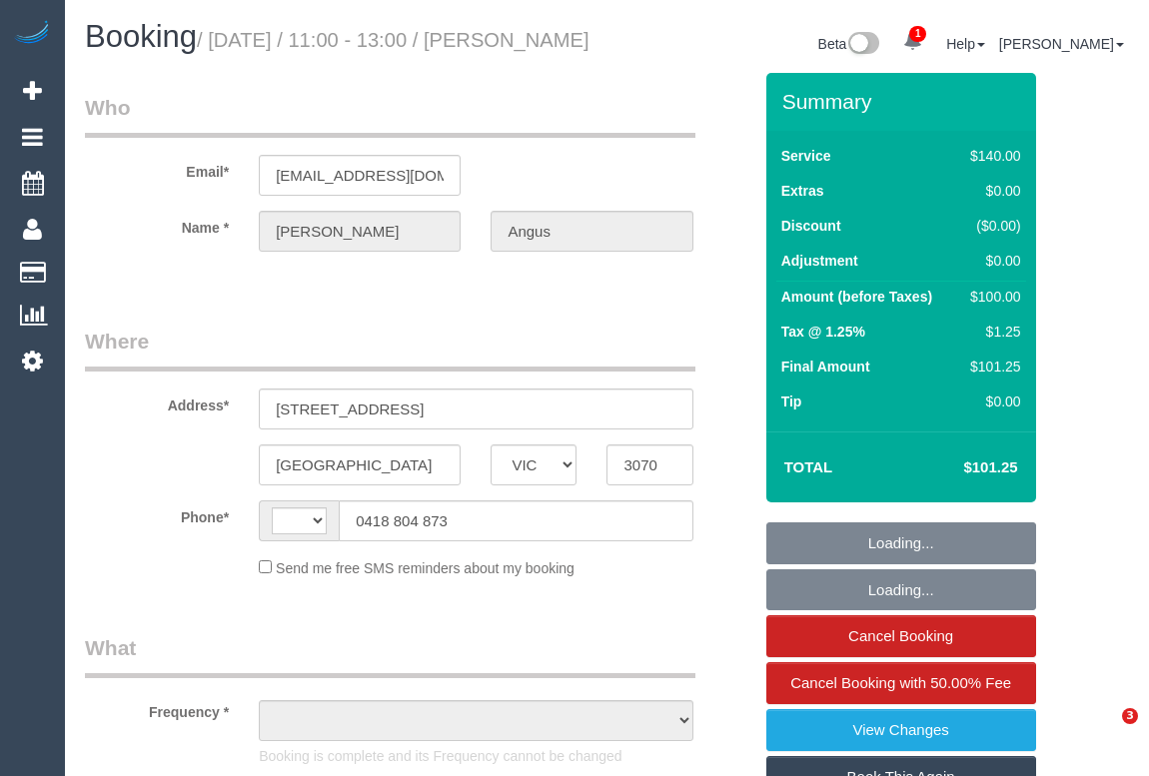
select select "VIC"
select select "object:320"
select select "string:stripe-pm_1SDgNP2GScqysDRVEvJObOYM"
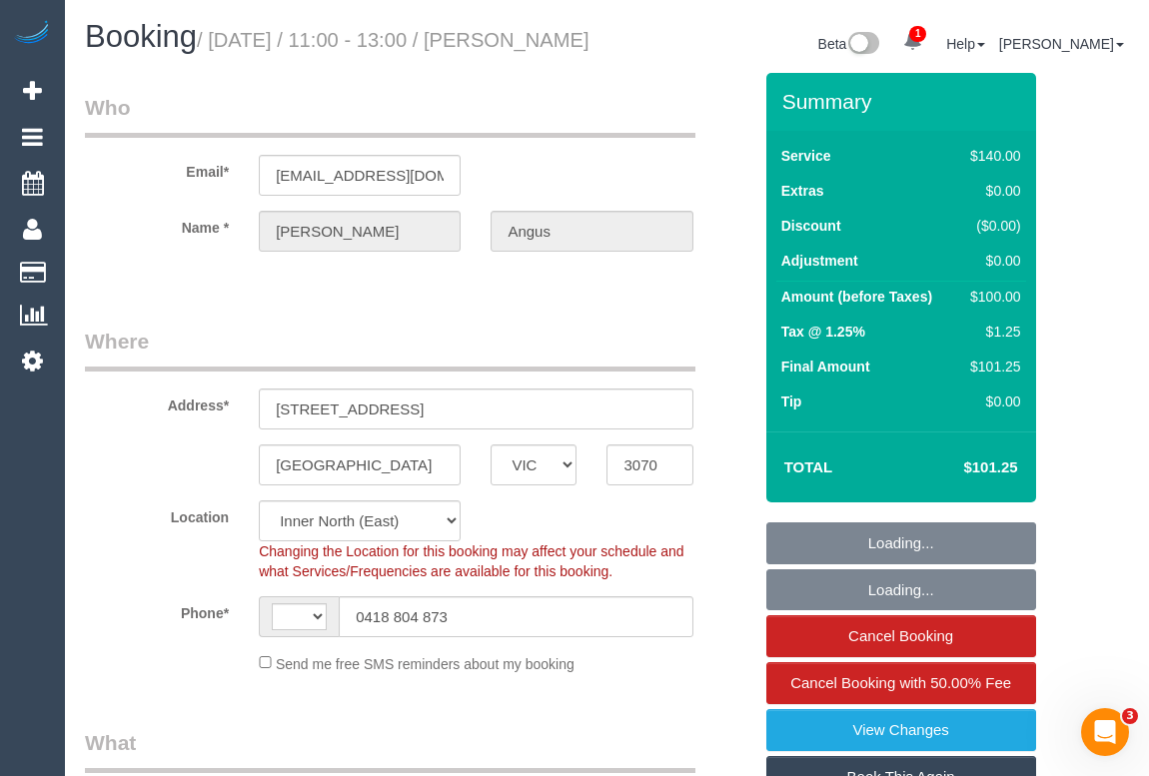
select select "object:720"
select select "string:AU"
select select "number:28"
select select "number:14"
select select "number:21"
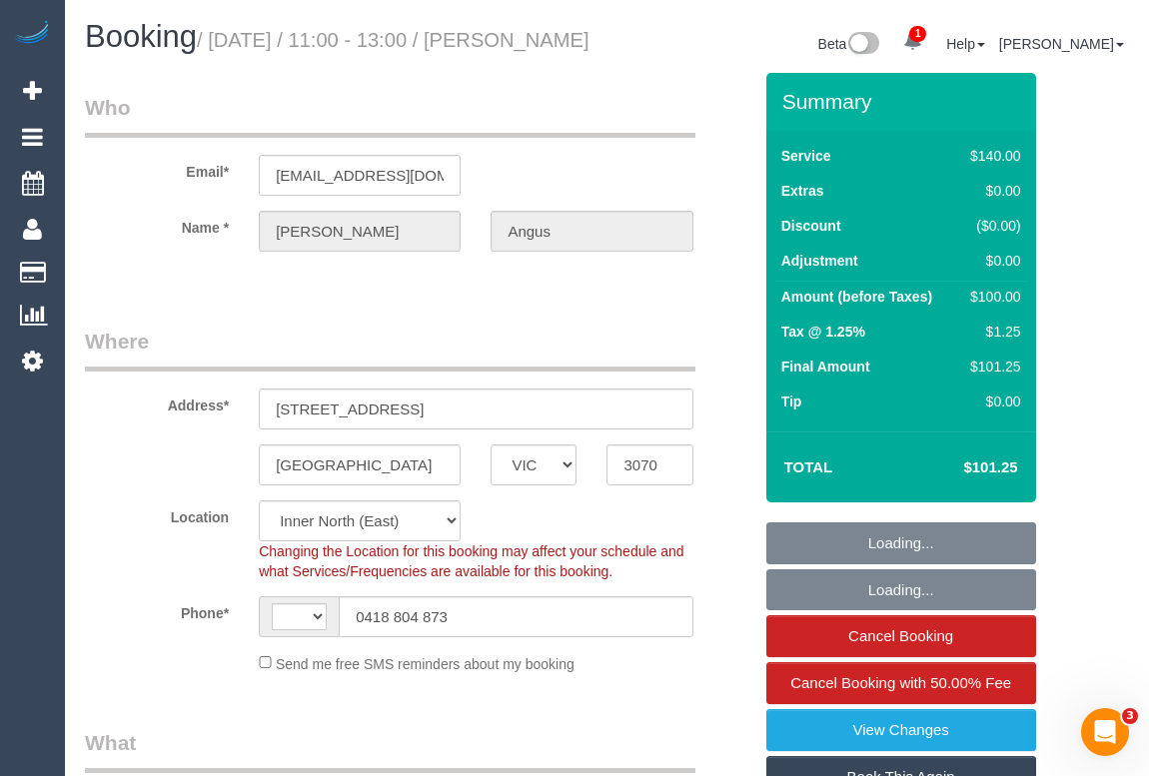
select select "number:24"
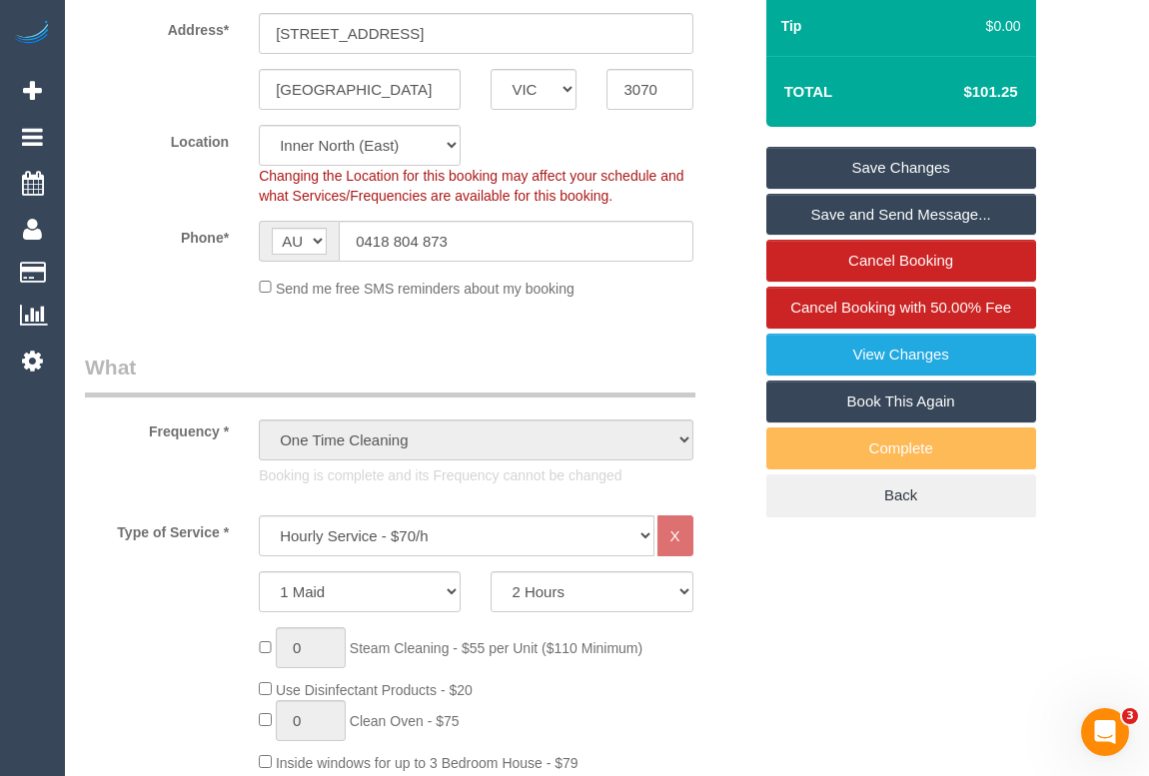
scroll to position [545, 0]
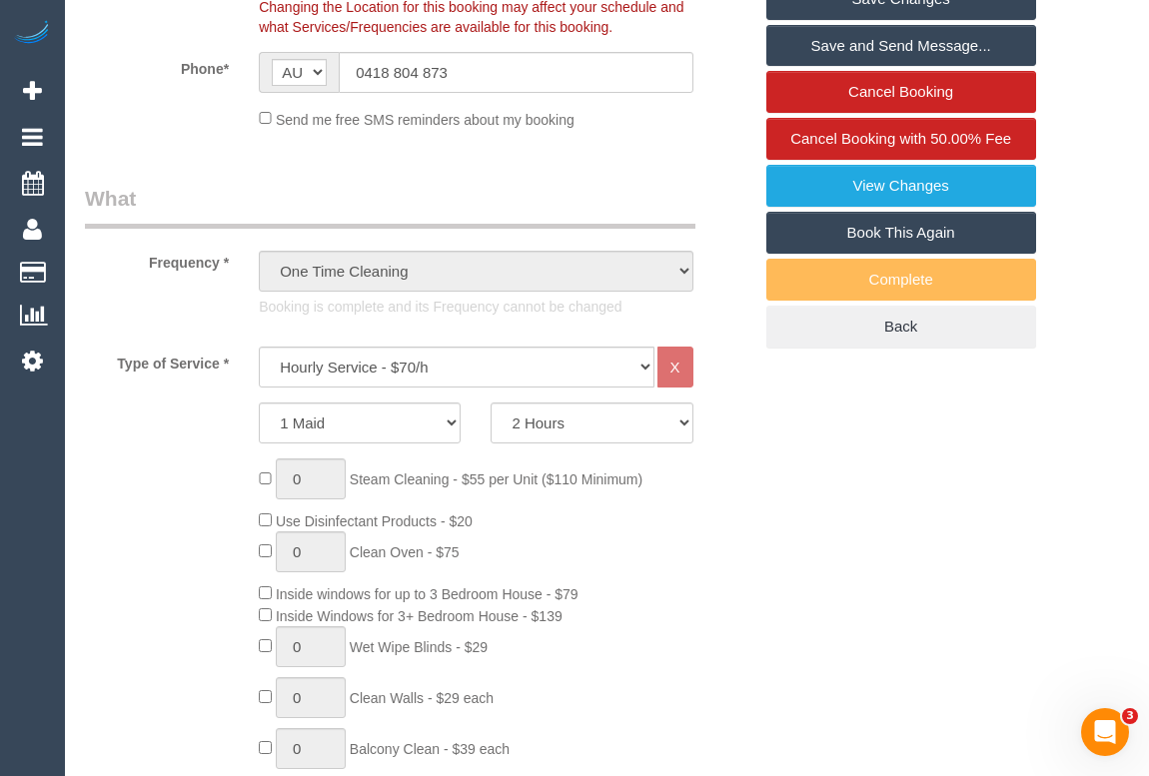
click at [886, 253] on link "Book This Again" at bounding box center [901, 233] width 270 height 42
select select "VIC"
select select "string:stripe-pm_1SDgNP2GScqysDRVEvJObOYM"
select select "number:28"
select select "number:14"
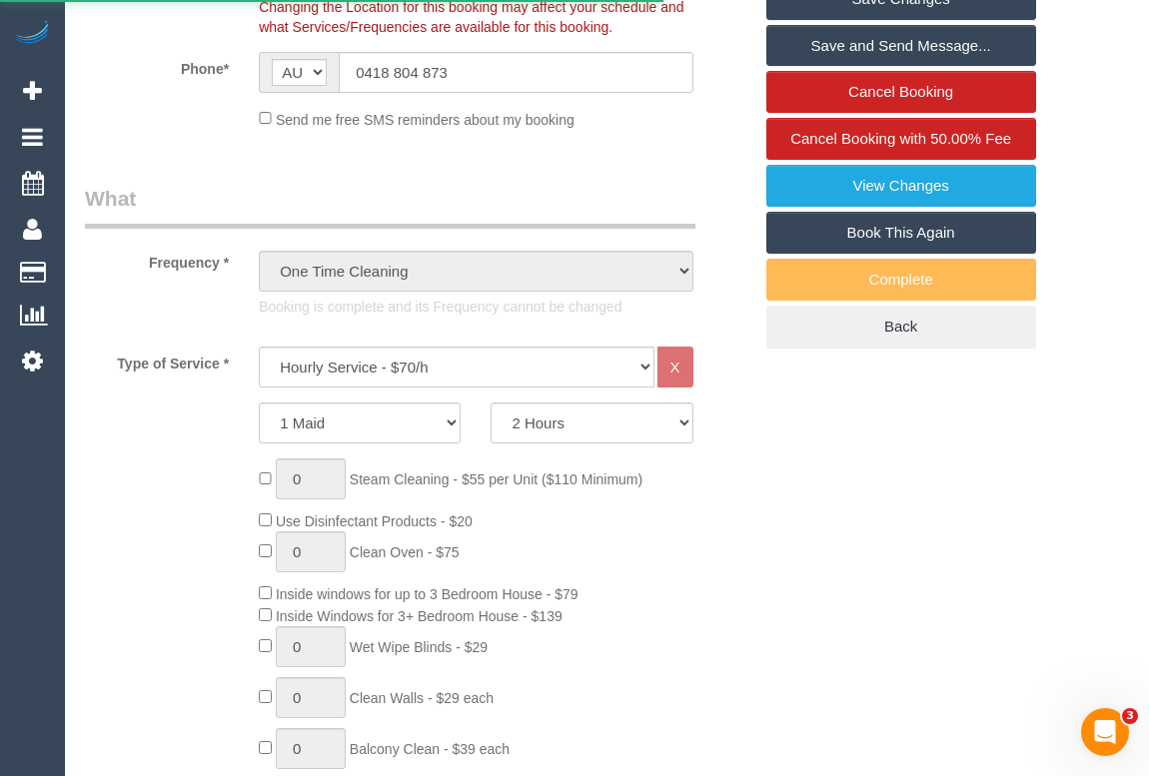
select select "number:21"
select select "number:24"
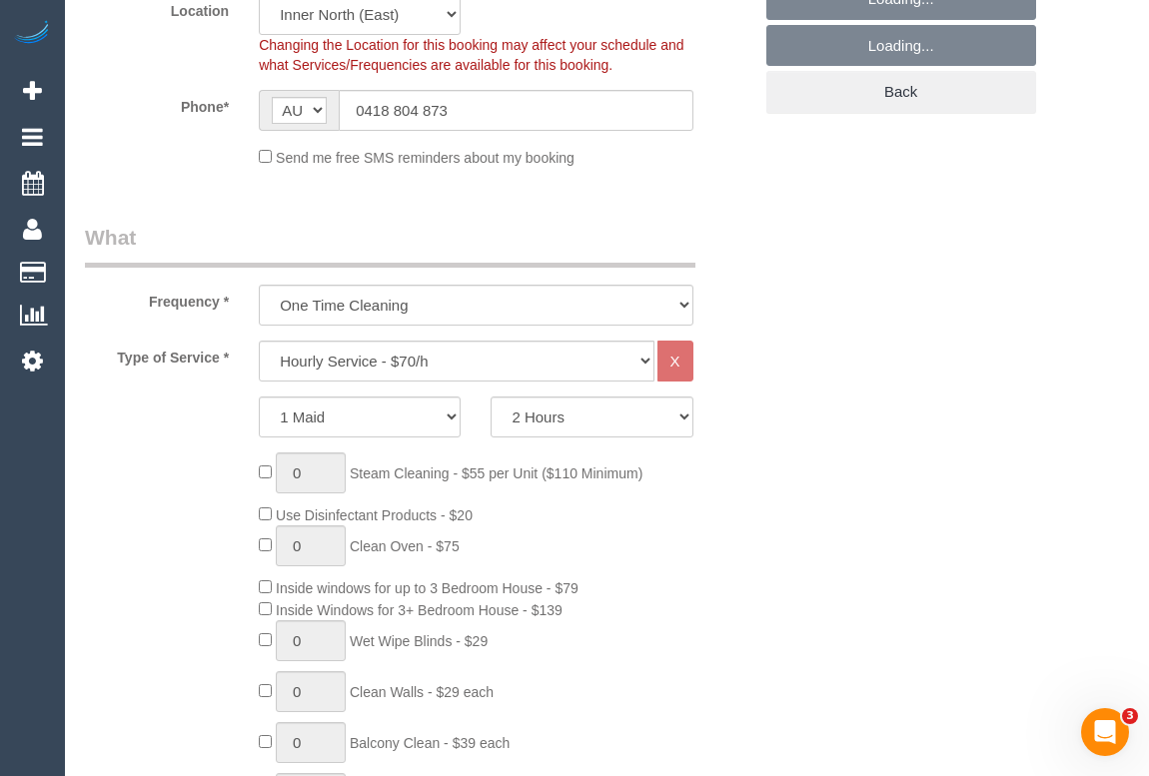
select select "object:3889"
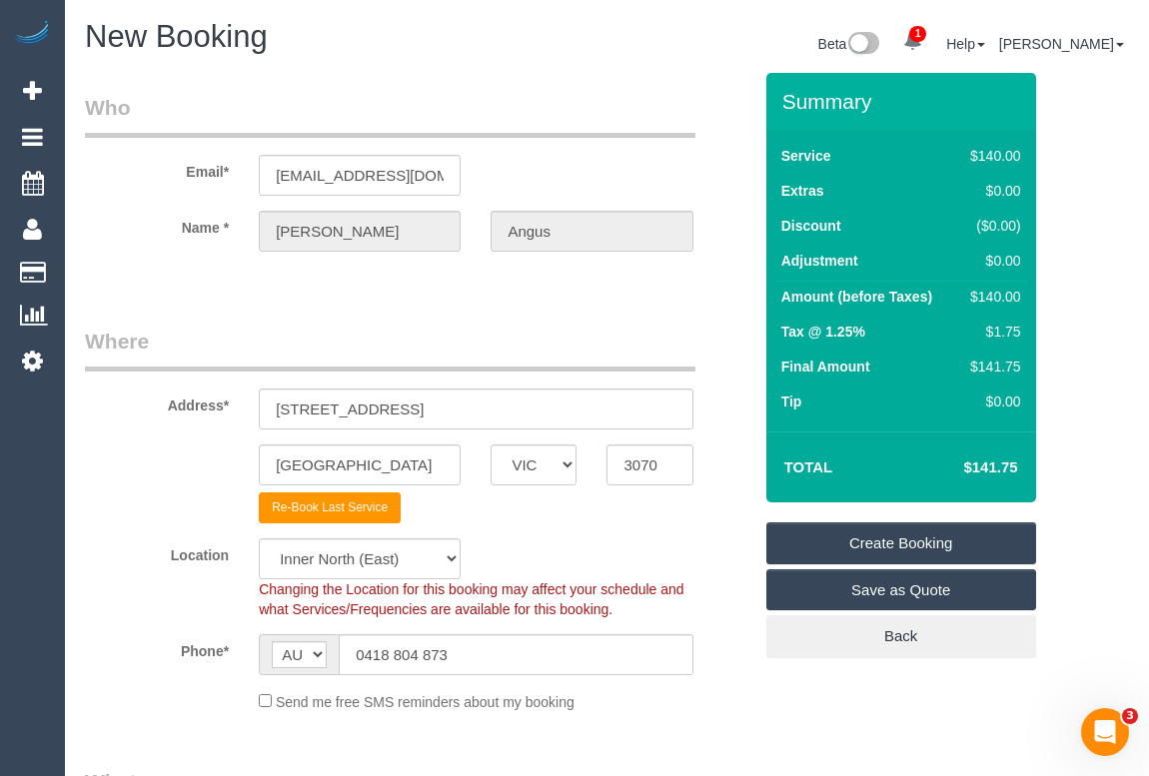
click at [556, 328] on legend "Where" at bounding box center [390, 349] width 610 height 45
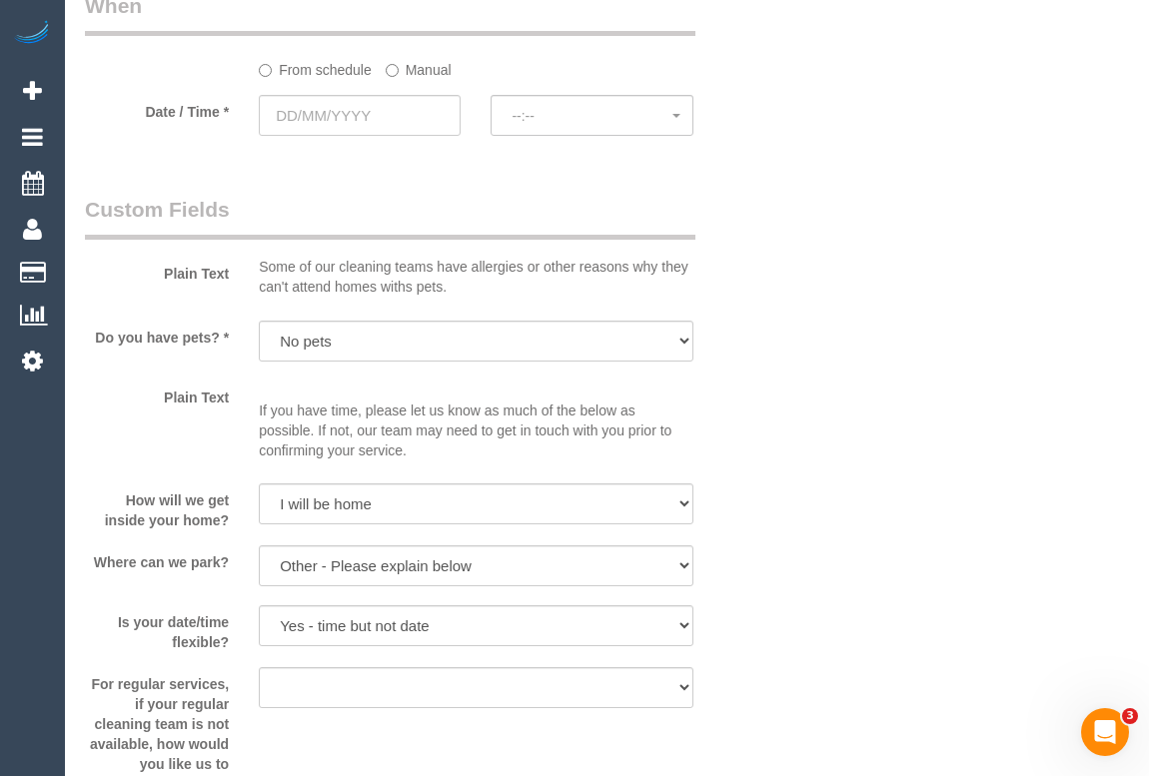
scroll to position [1998, 0]
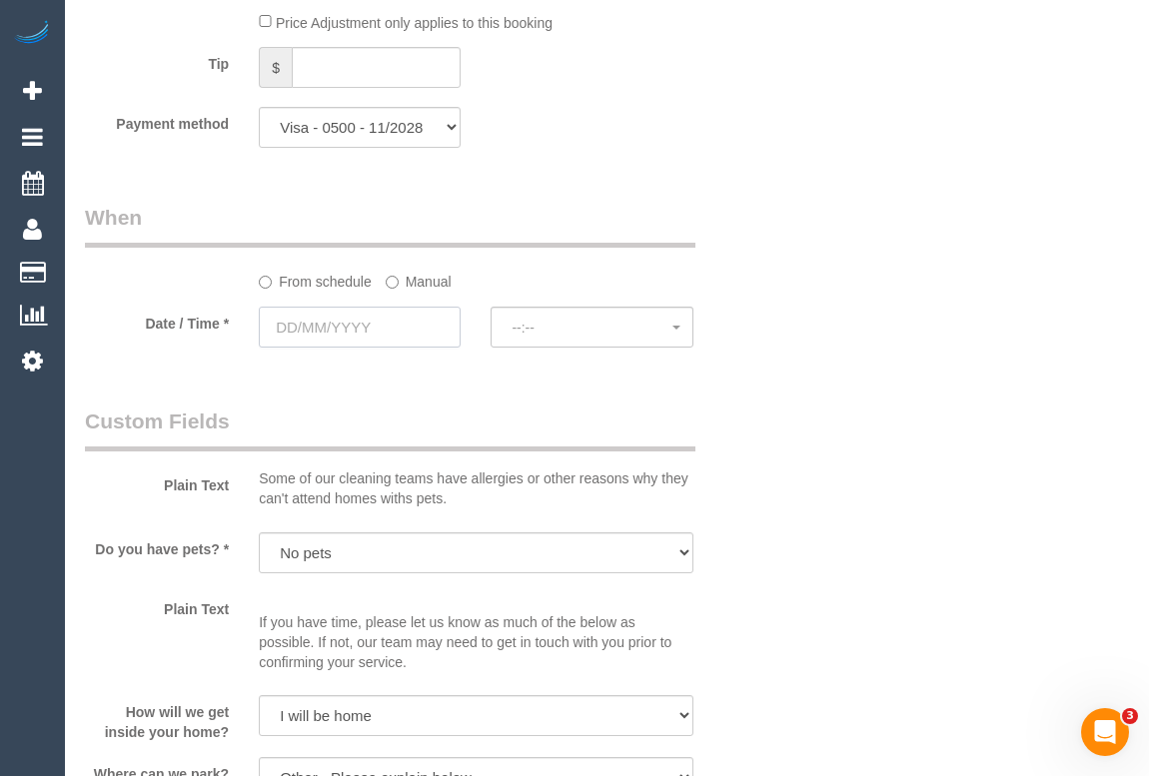
click at [327, 322] on input "text" at bounding box center [360, 327] width 202 height 41
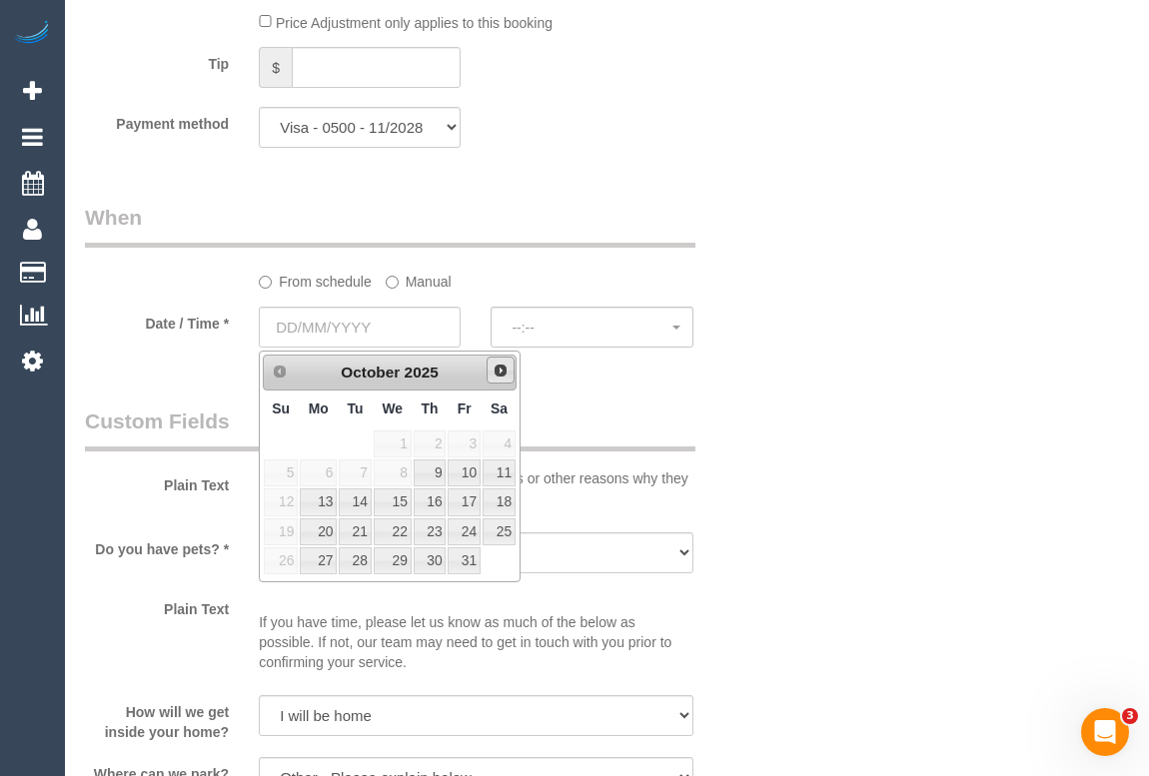
click at [497, 372] on span "Next" at bounding box center [501, 371] width 16 height 16
click at [355, 478] on link "4" at bounding box center [355, 473] width 32 height 27
type input "04/11/2025"
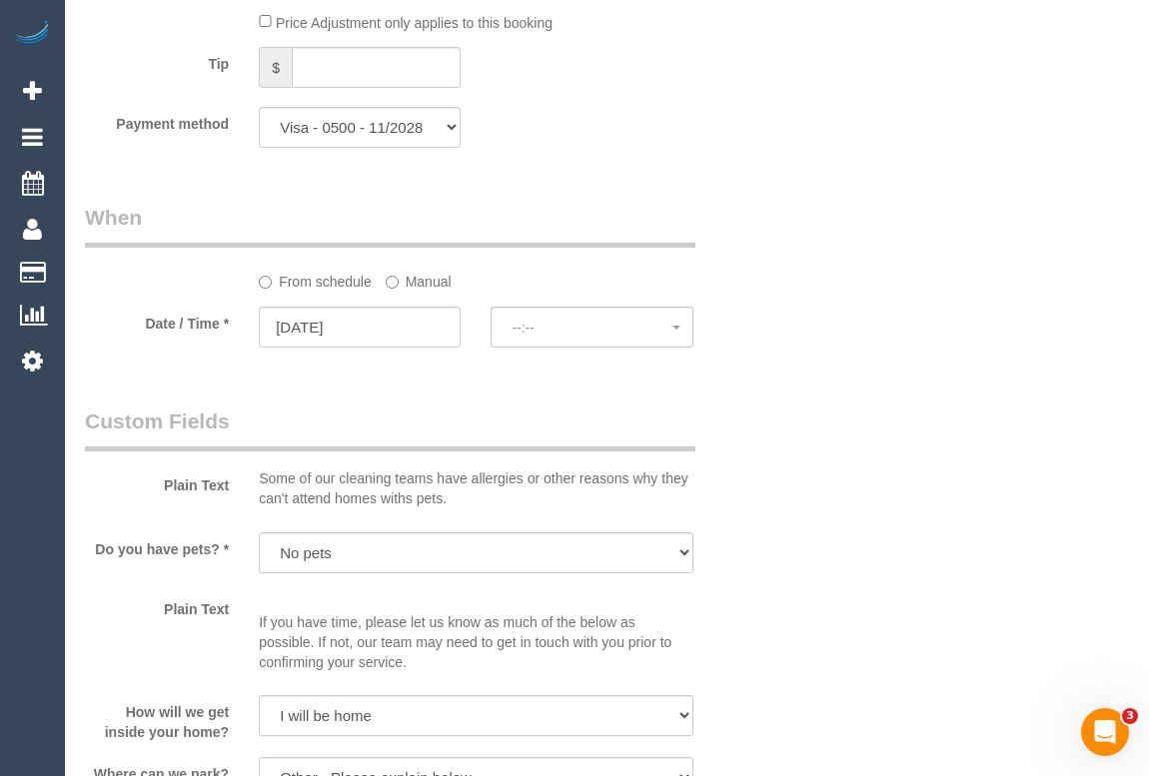
select select "spot6"
click at [544, 336] on span "No spots available" at bounding box center [592, 328] width 160 height 16
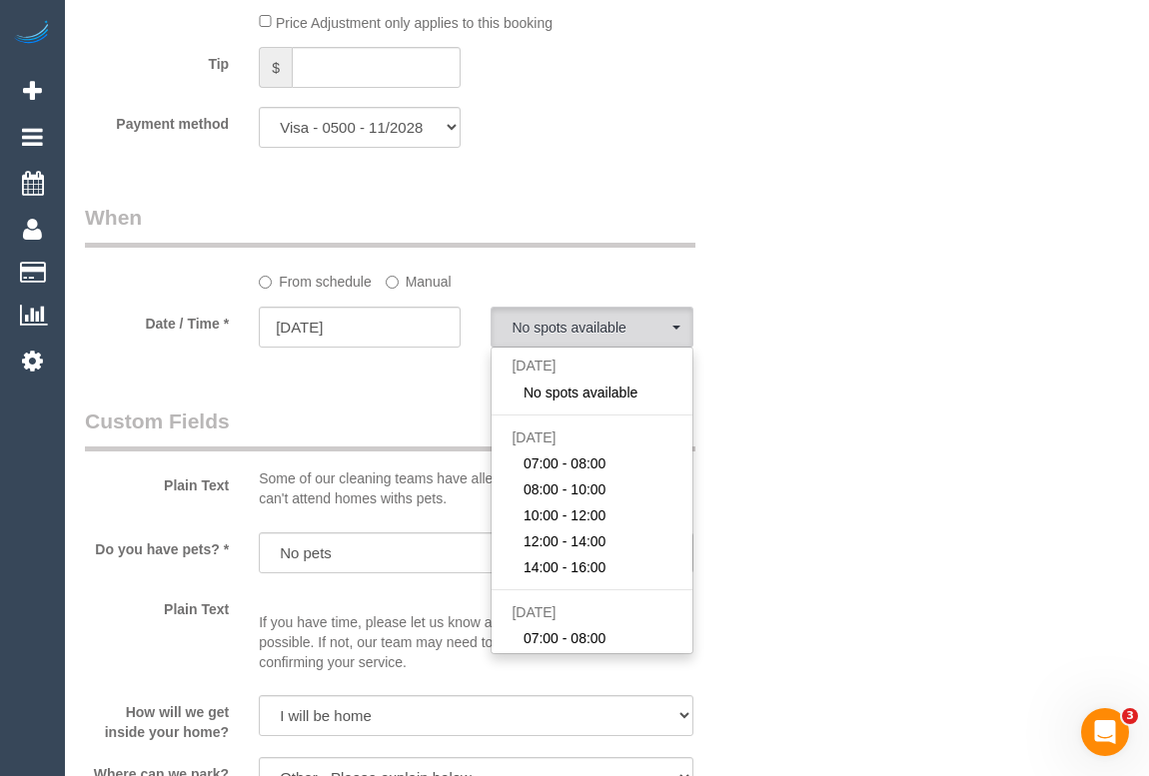
click at [375, 401] on div "Who Email* mollyangus38@gmail.com Name * Molly Angus Where Address* 13/112b St …" at bounding box center [418, 119] width 696 height 4088
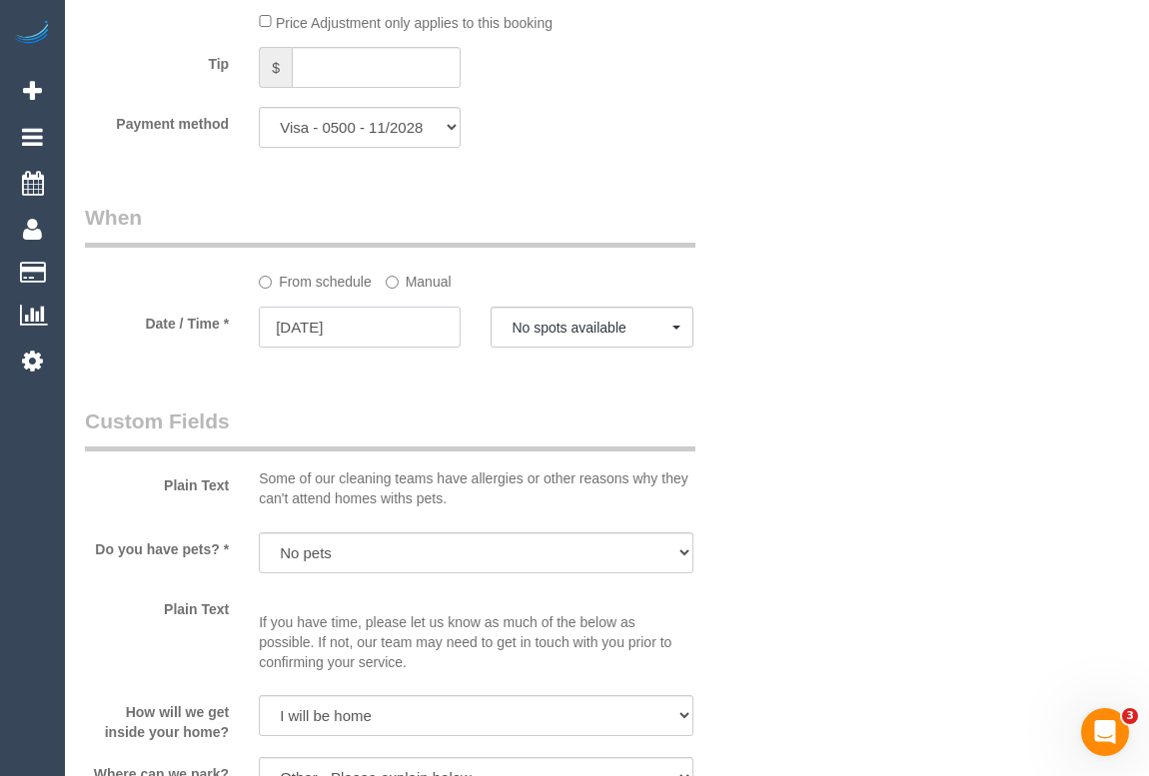
click at [307, 331] on input "04/11/2025" at bounding box center [360, 327] width 202 height 41
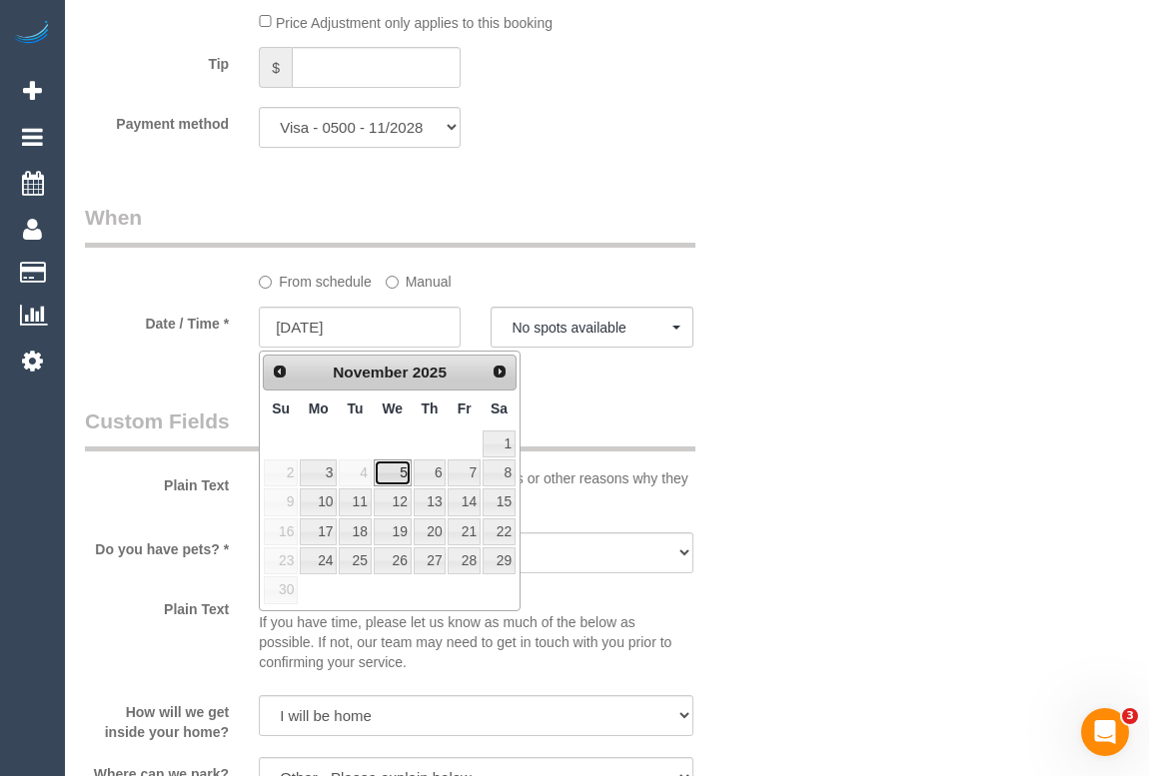
click at [405, 475] on link "5" at bounding box center [393, 473] width 38 height 27
type input "05/11/2025"
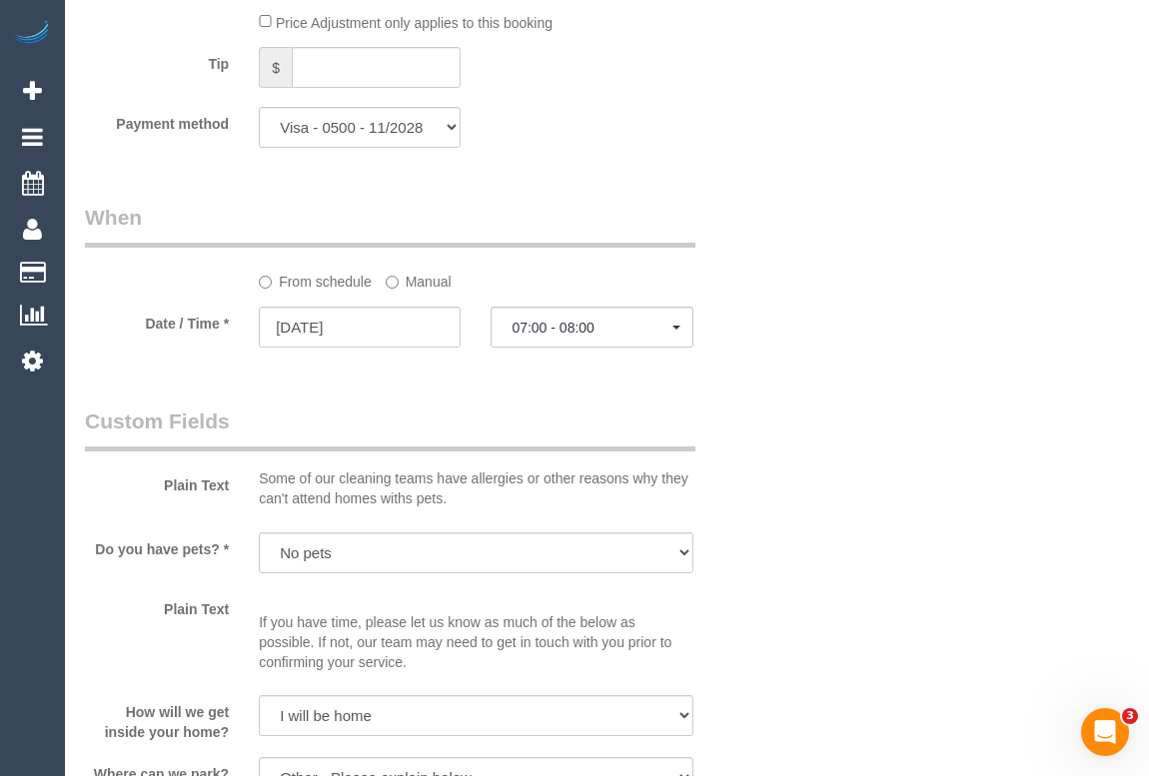
click at [580, 394] on div "Who Email* mollyangus38@gmail.com Name * Molly Angus Where Address* 13/112b St …" at bounding box center [418, 119] width 696 height 4088
click at [611, 301] on sui-booking-spot "From schedule Manual Date / Time * 05/11/2025 07:00 - 08:00 Tue November 4th No…" at bounding box center [418, 277] width 666 height 149
click at [605, 328] on span "07:00 - 08:00" at bounding box center [592, 328] width 160 height 16
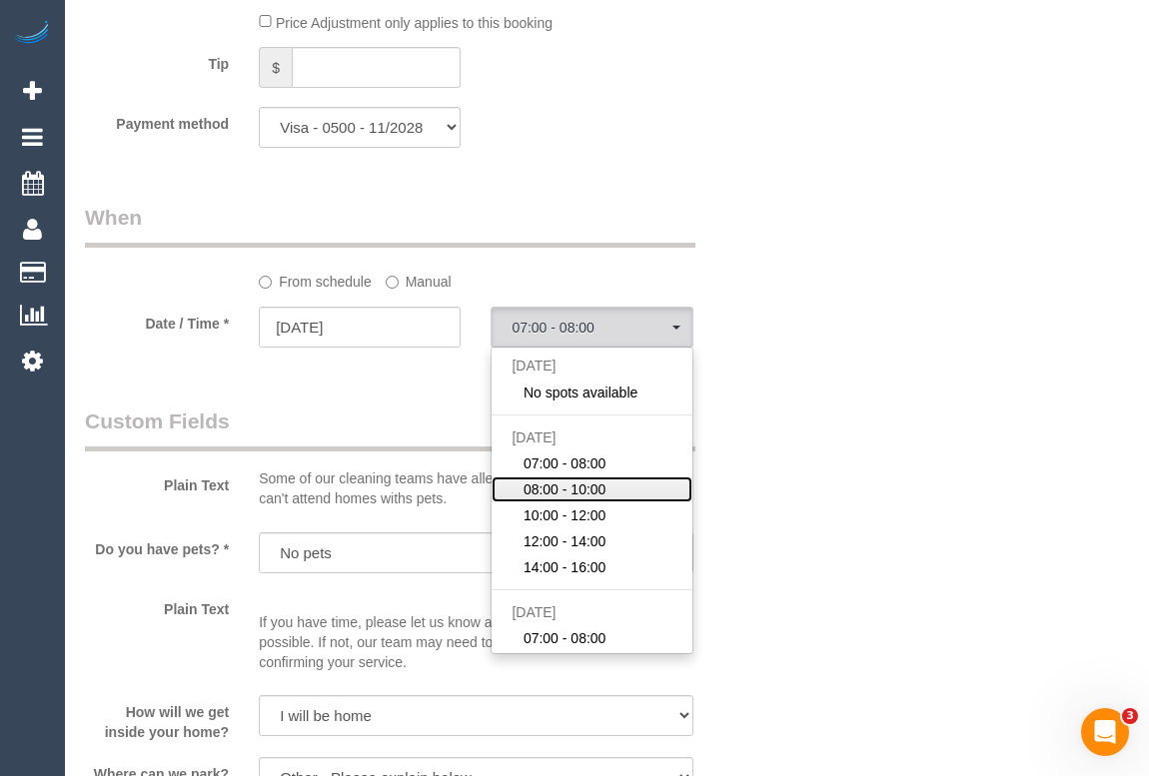
click at [559, 488] on span "08:00 - 10:00" at bounding box center [565, 490] width 83 height 20
select select "spot8"
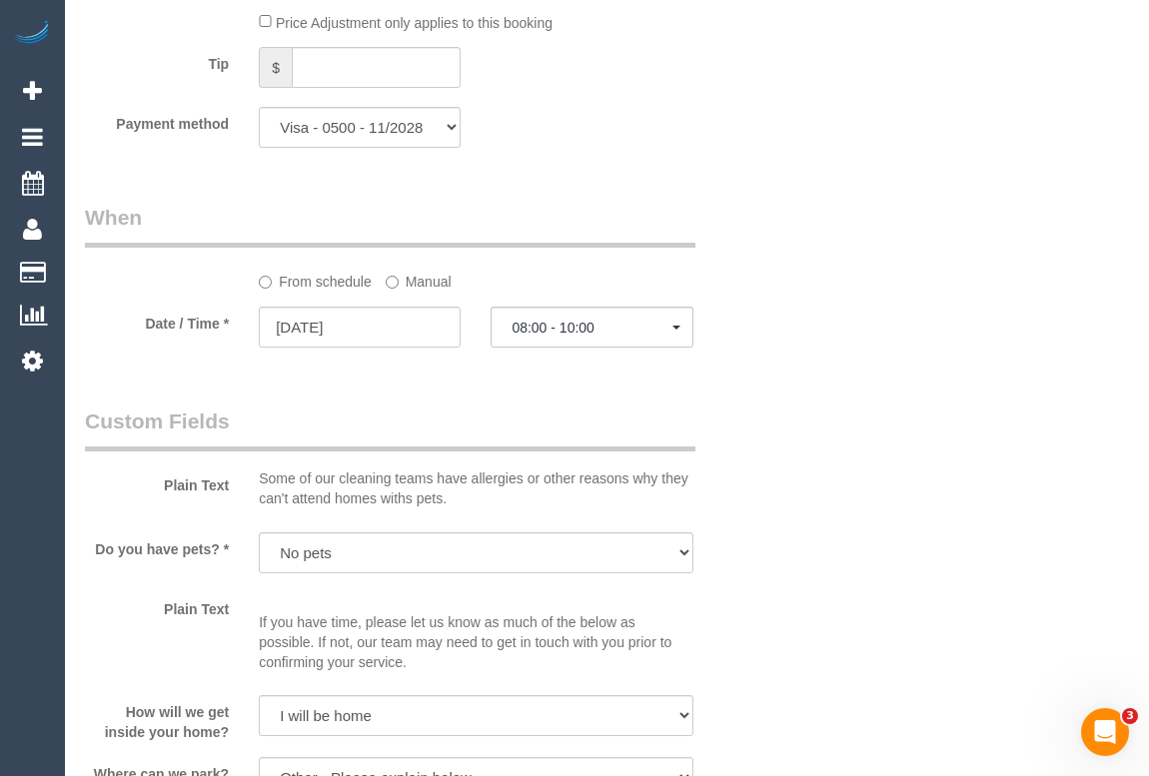
click at [798, 423] on div "Who Email* mollyangus38@gmail.com Name * Molly Angus Where Address* 13/112b St …" at bounding box center [607, 119] width 1044 height 4088
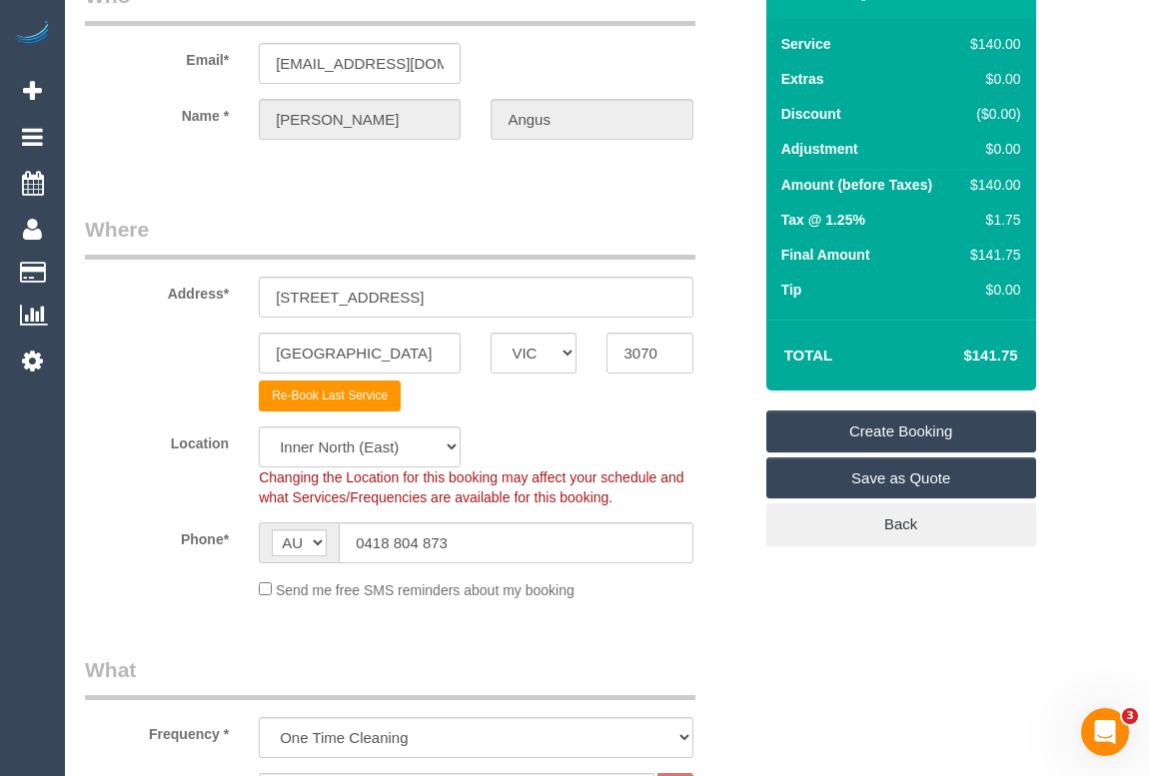
scroll to position [0, 0]
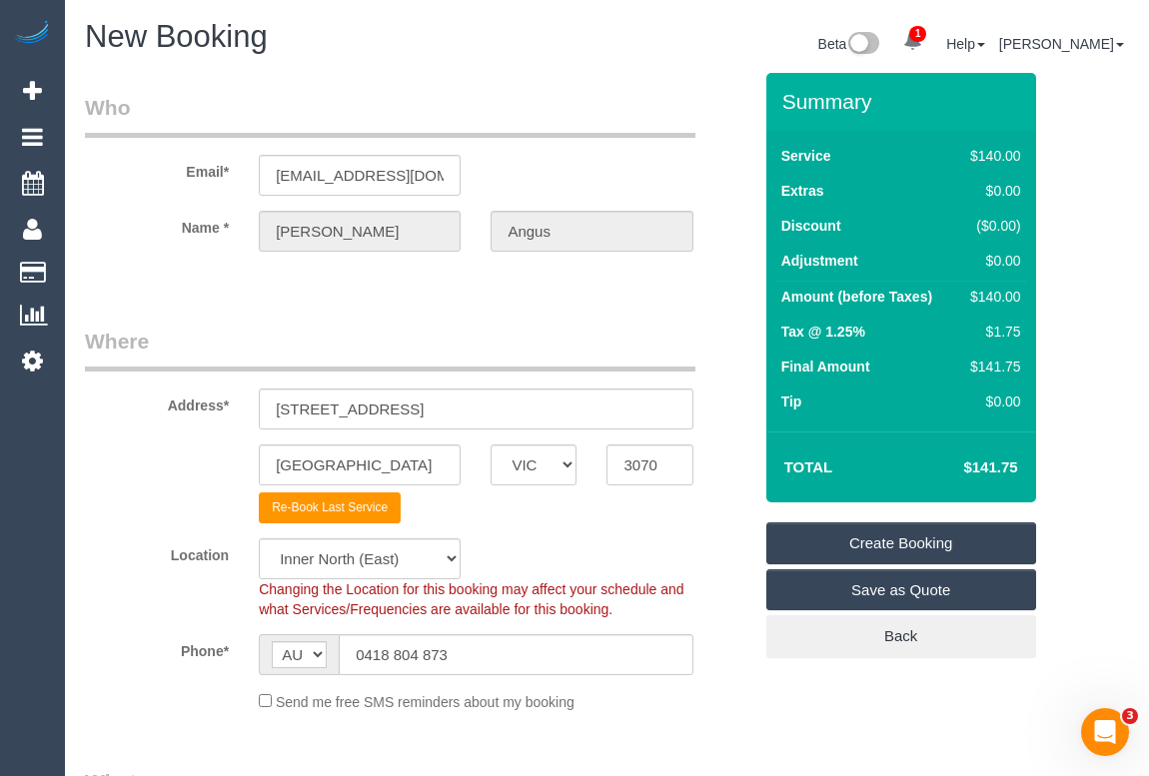
click at [902, 546] on link "Create Booking" at bounding box center [901, 544] width 270 height 42
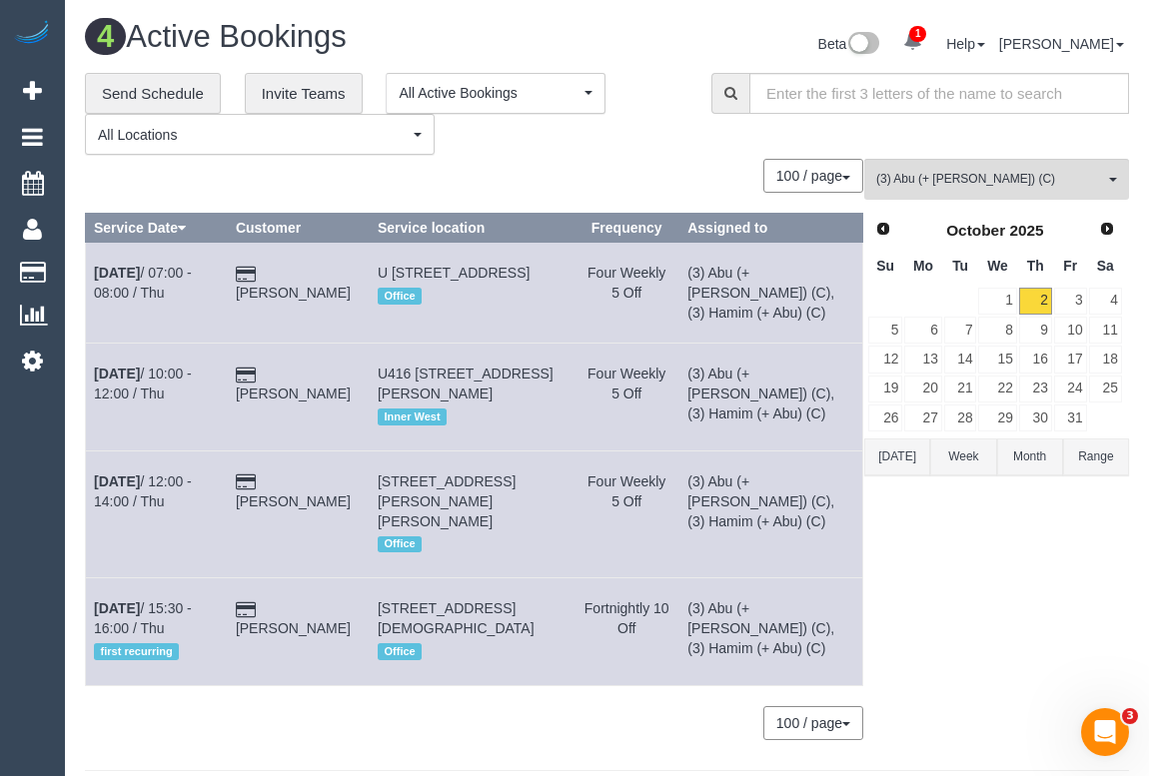
drag, startPoint x: 1008, startPoint y: 565, endPoint x: 989, endPoint y: 579, distance: 23.6
click at [1008, 564] on div "(3) Abu (+ Hamim) (C) All Teams Remove Team Filters (0) Account - Tech (0) Offi…" at bounding box center [996, 459] width 265 height 600
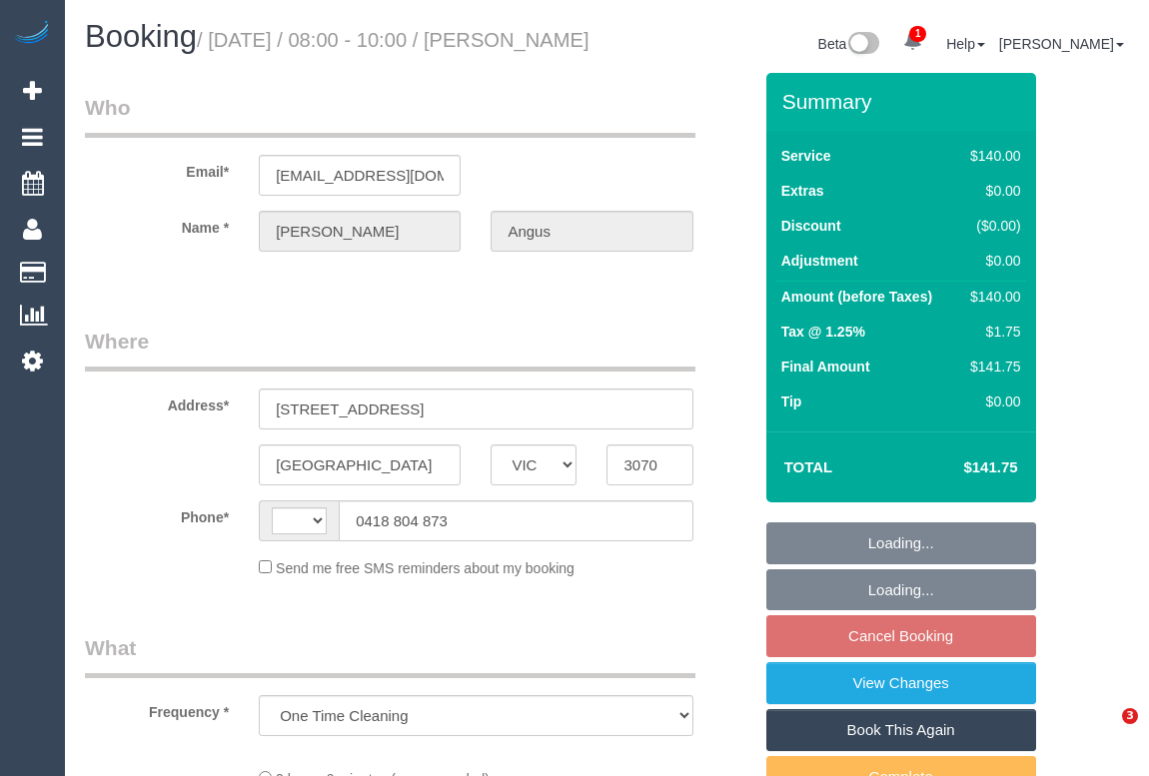
select select "VIC"
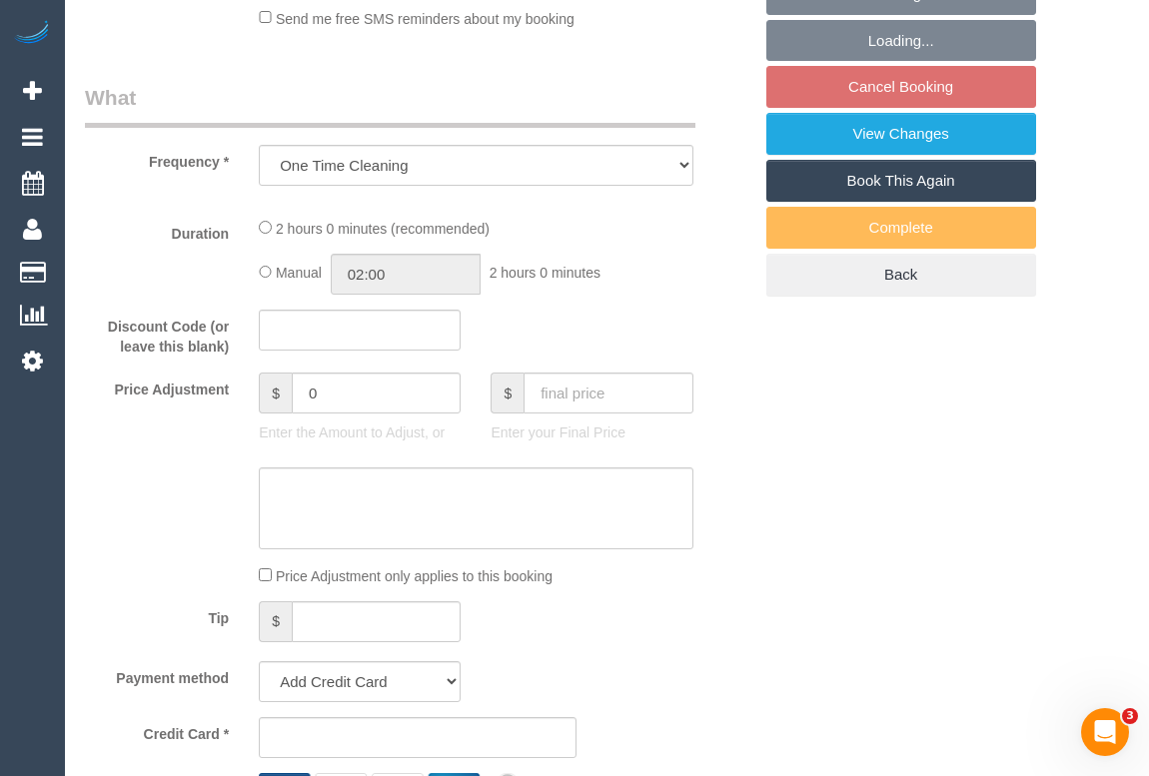
select select "string:stripe-pm_1SDgNP2GScqysDRVEvJObOYM"
select select "number:28"
select select "number:14"
select select "number:21"
select select "number:24"
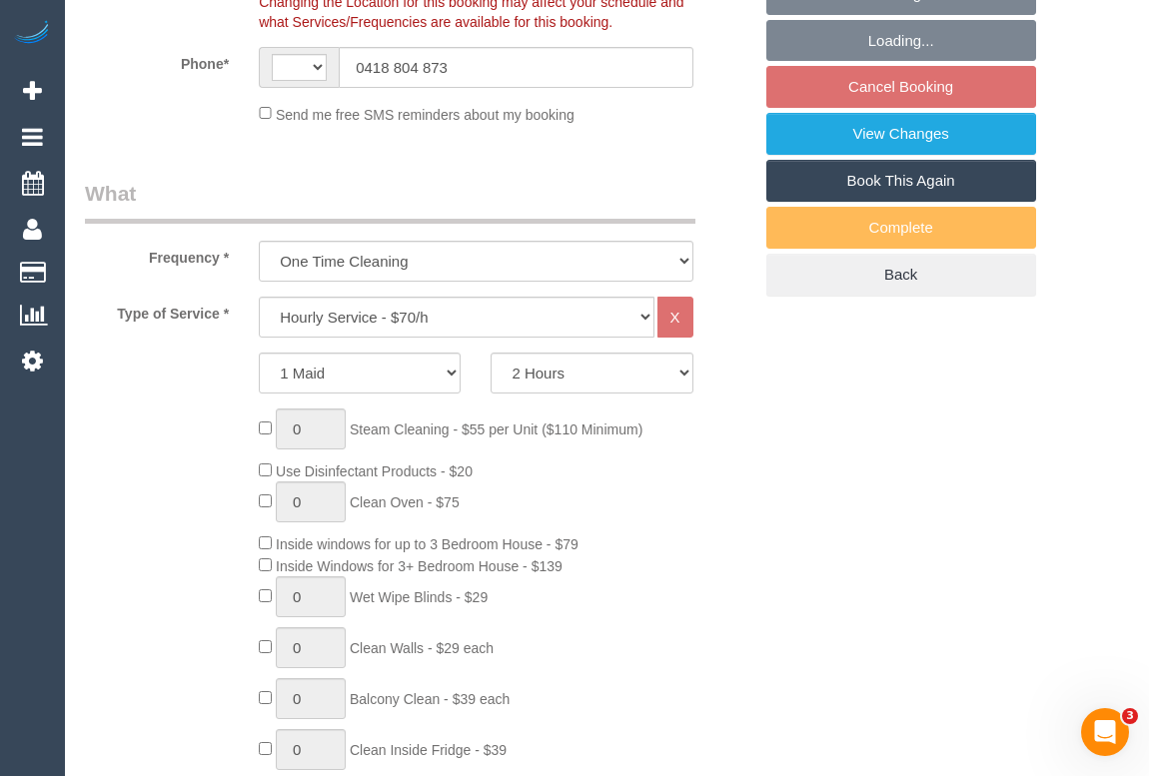
select select "object:601"
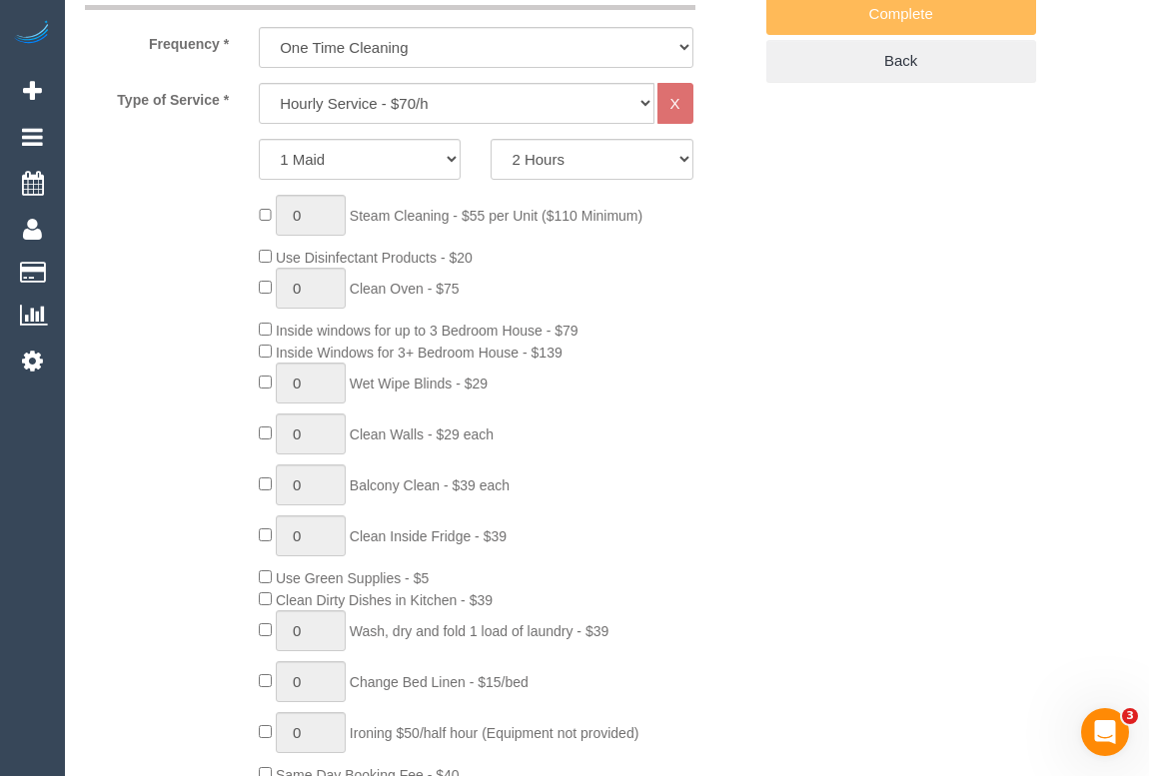
select select "string:AU"
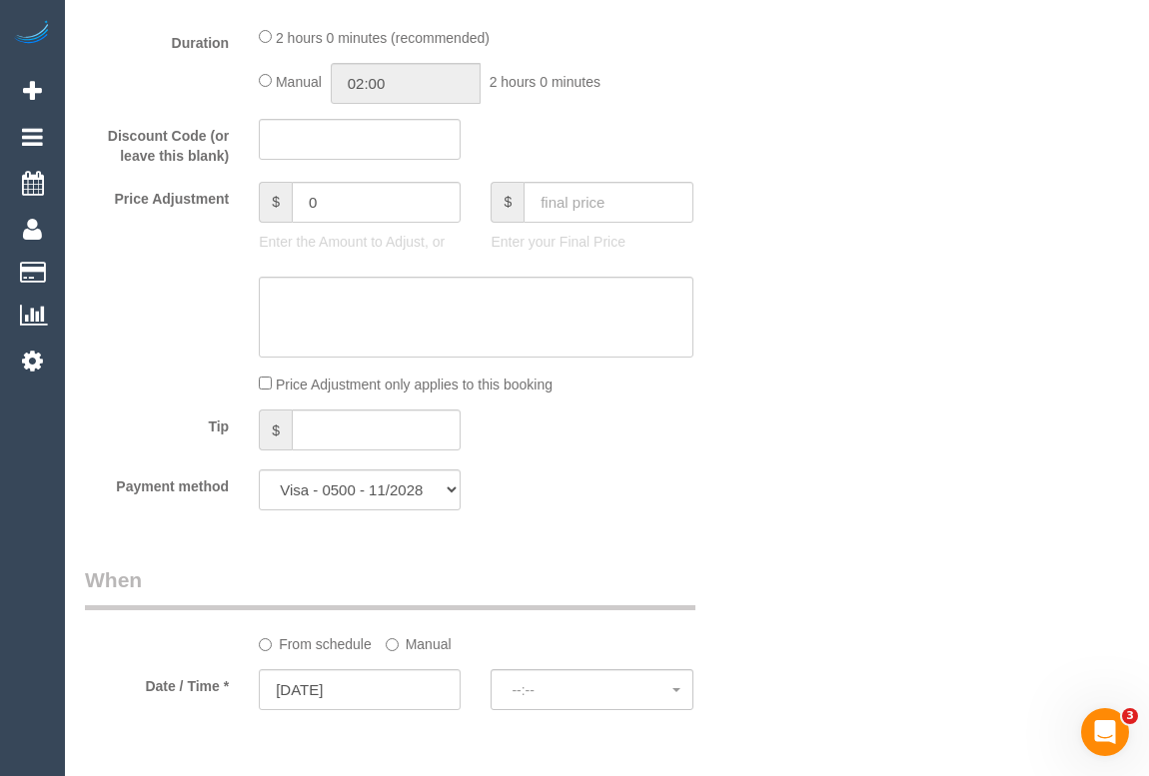
select select "spot2"
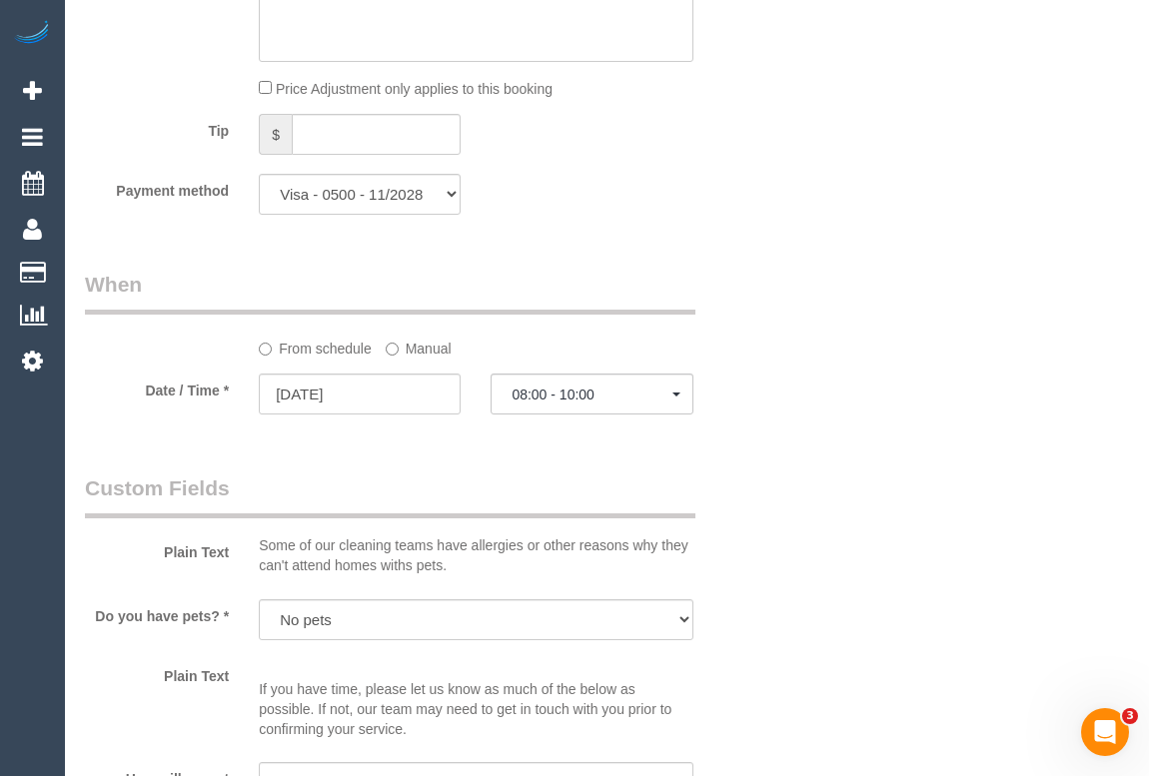
scroll to position [1907, 0]
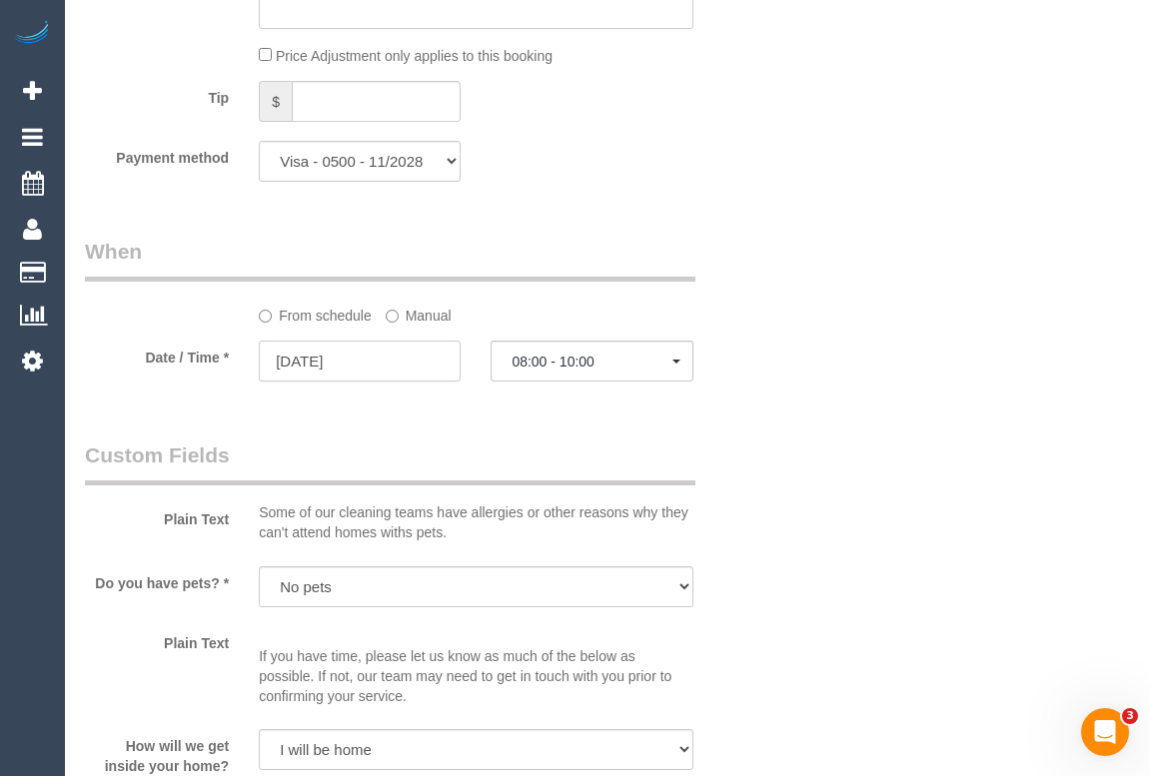
click at [304, 382] on input "14/11/2025" at bounding box center [360, 361] width 202 height 41
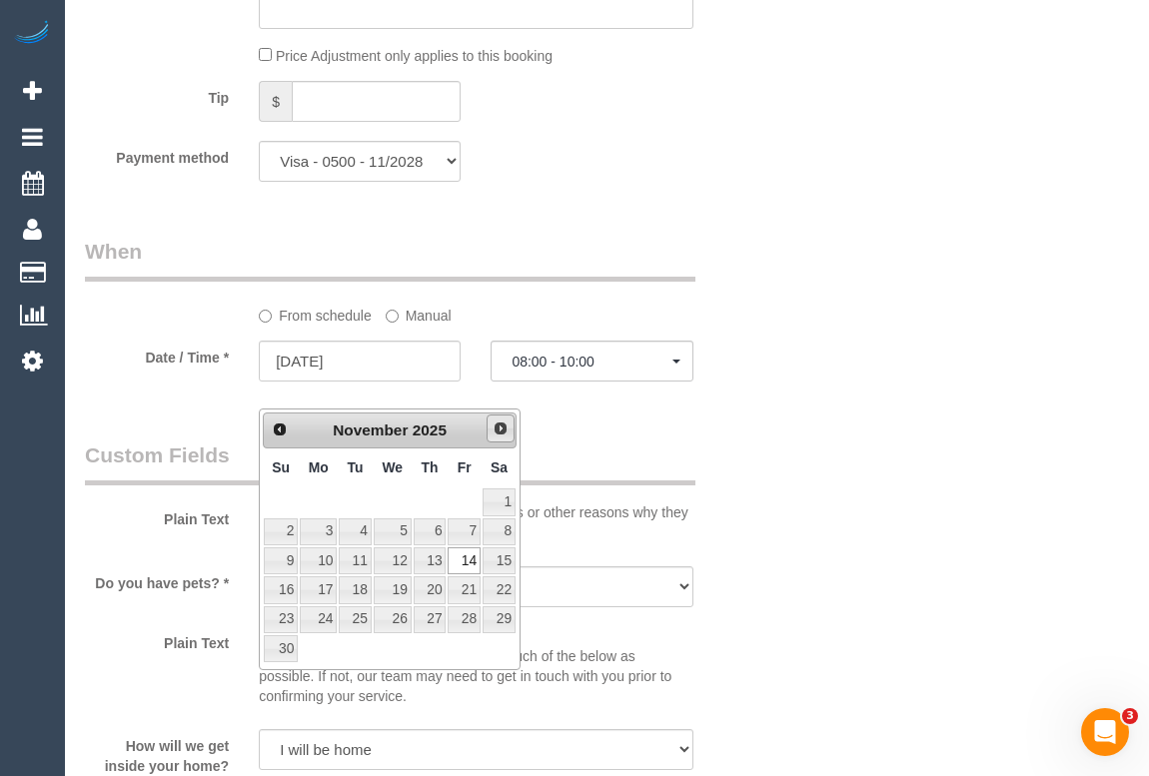
click at [505, 427] on span "Next" at bounding box center [501, 429] width 16 height 16
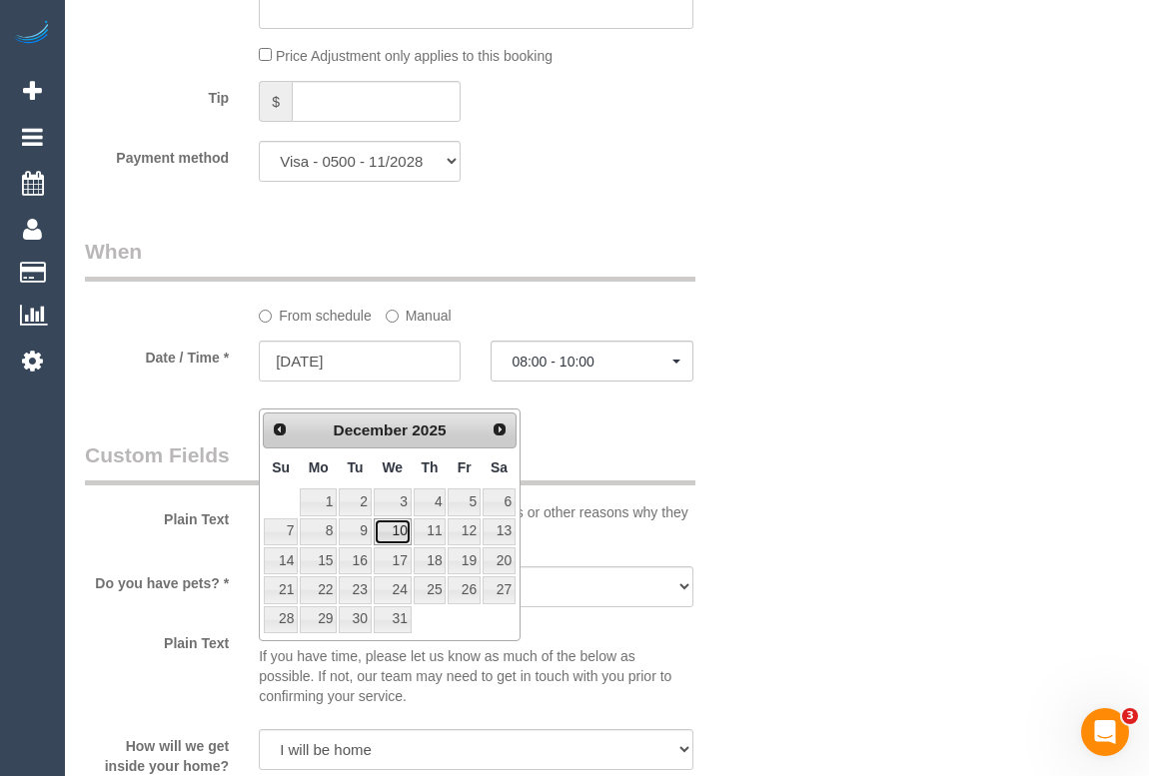
click at [396, 537] on link "10" at bounding box center [393, 532] width 38 height 27
type input "10/12/2025"
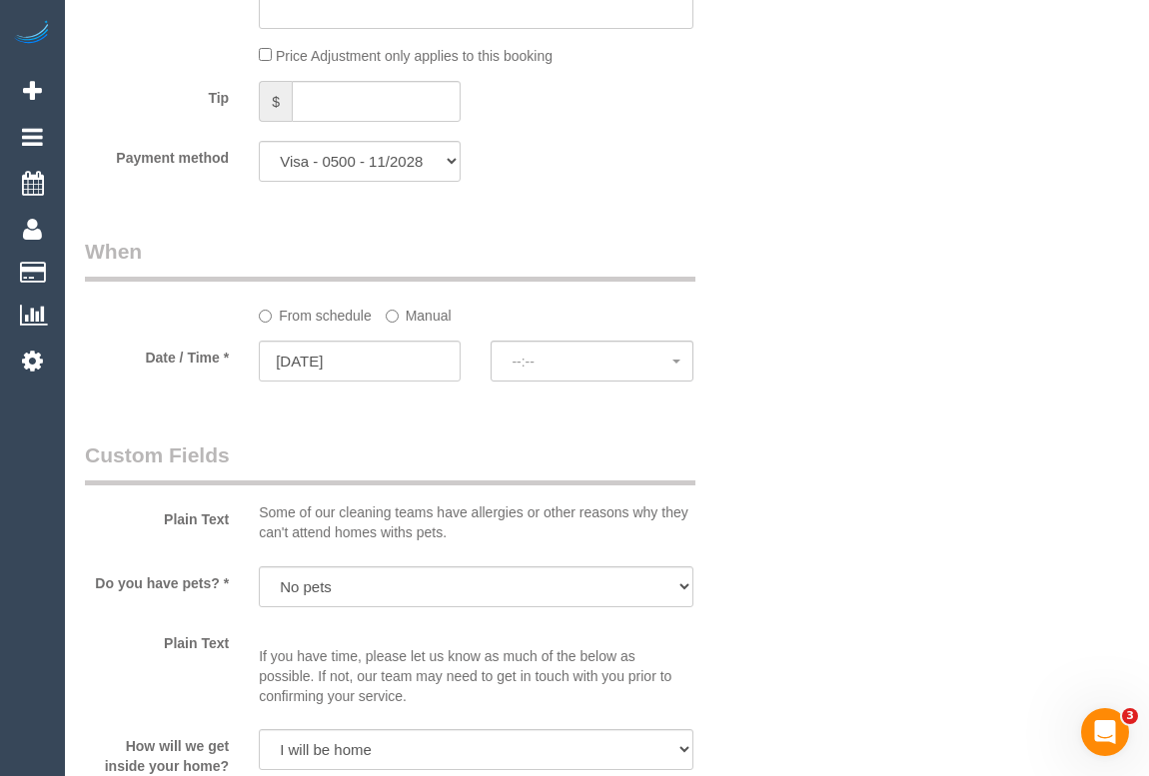
click at [696, 485] on div "Plain Text Some of our cleaning teams have allergies or other reasons why they …" at bounding box center [418, 496] width 696 height 111
click at [542, 370] on span "--:--" at bounding box center [592, 362] width 160 height 16
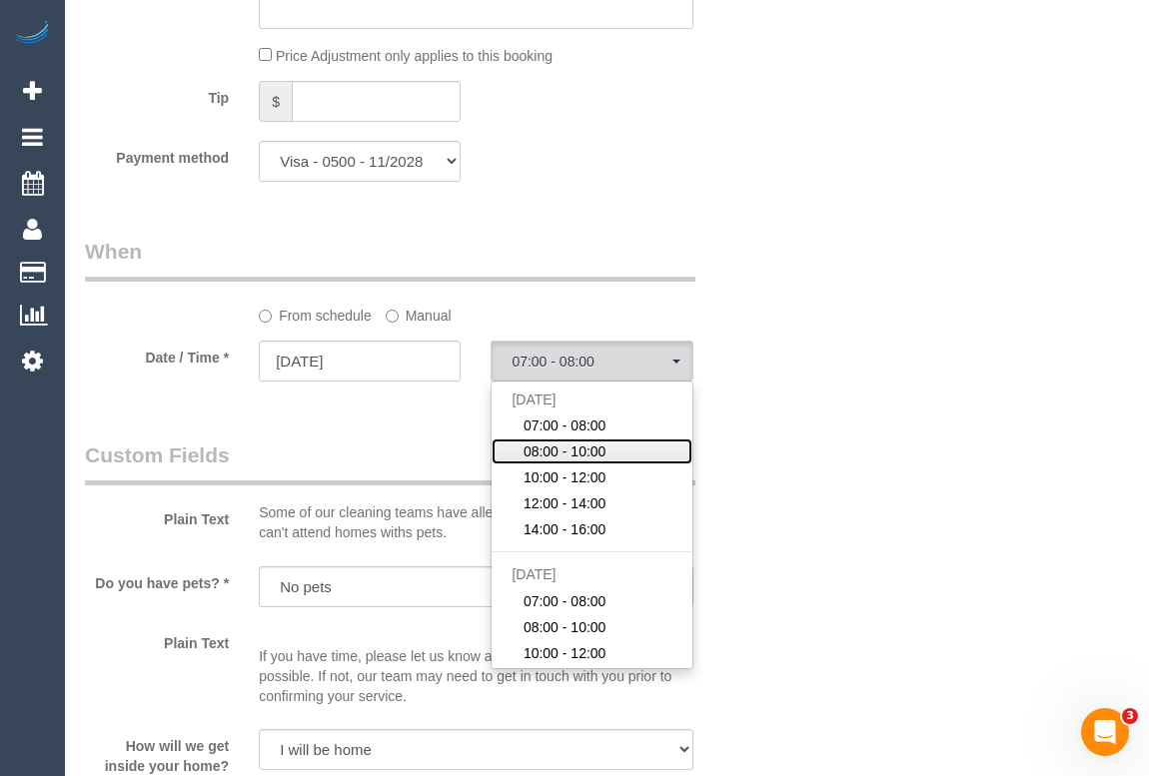
click at [585, 462] on span "08:00 - 10:00" at bounding box center [565, 452] width 83 height 20
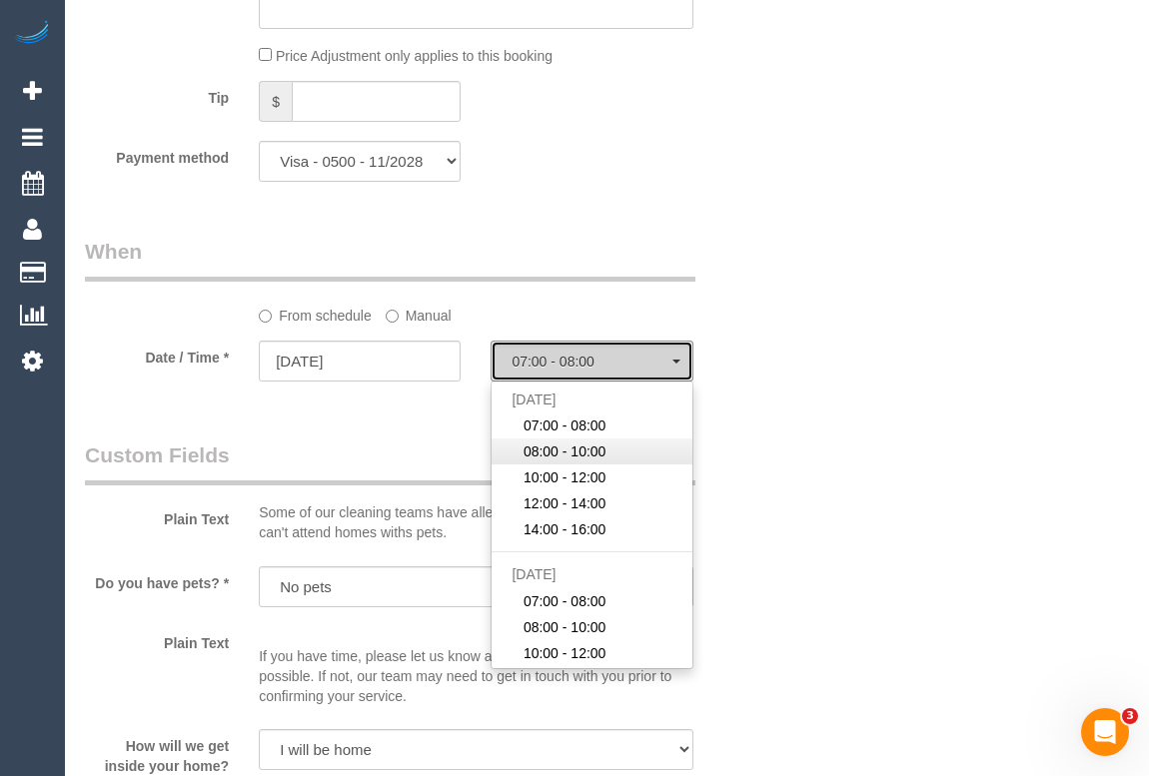
select select "spot23"
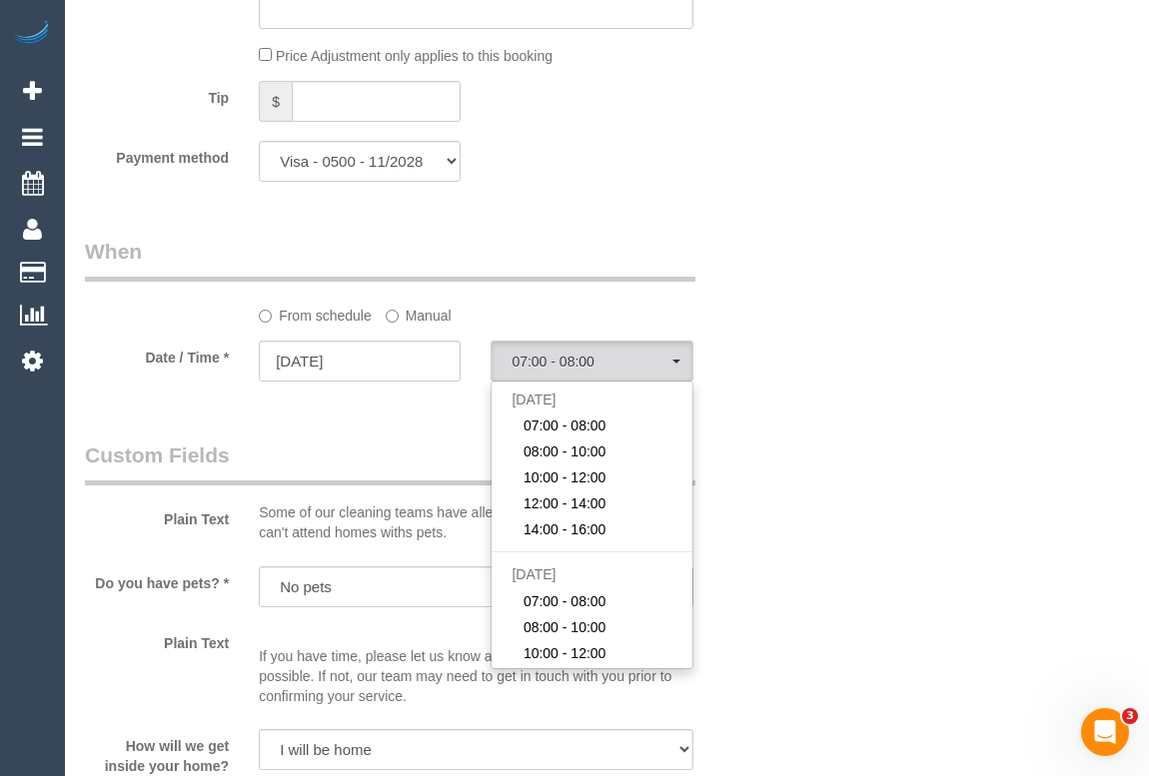
click at [829, 467] on div "Who Email* mollyangus38@gmail.com Name * Molly Angus Where Address* 13/112b St …" at bounding box center [607, 245] width 1044 height 4159
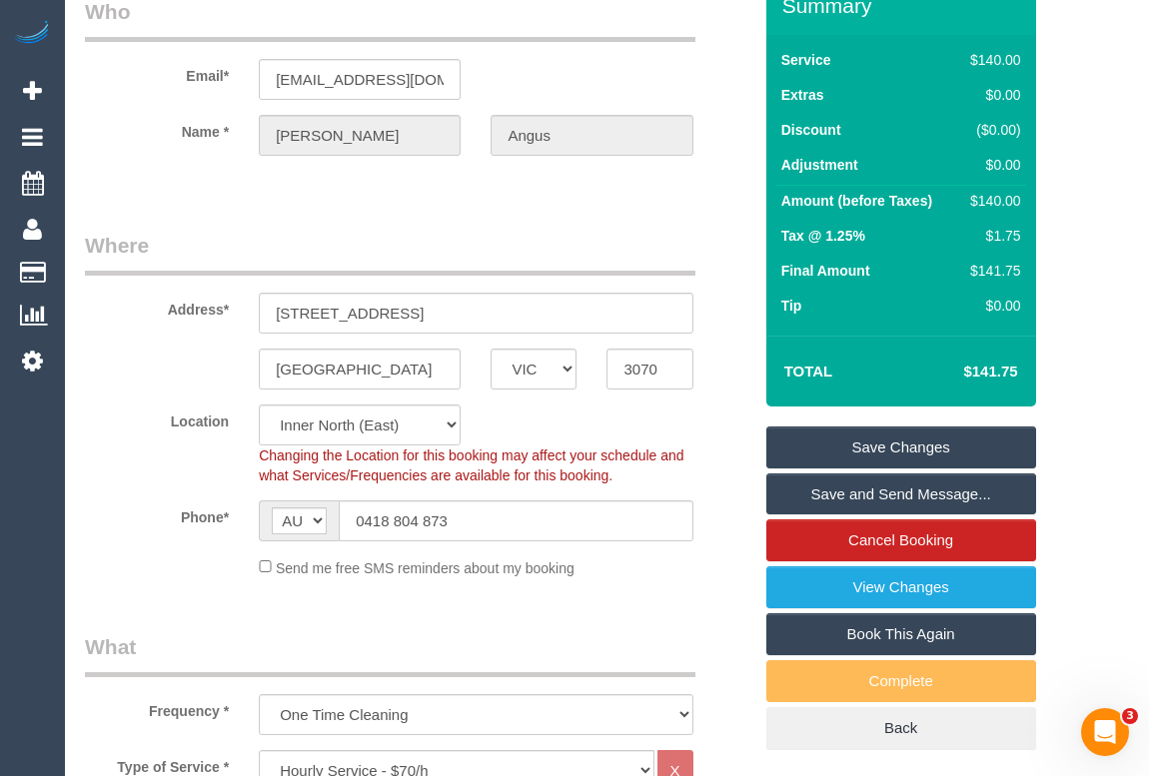
scroll to position [0, 0]
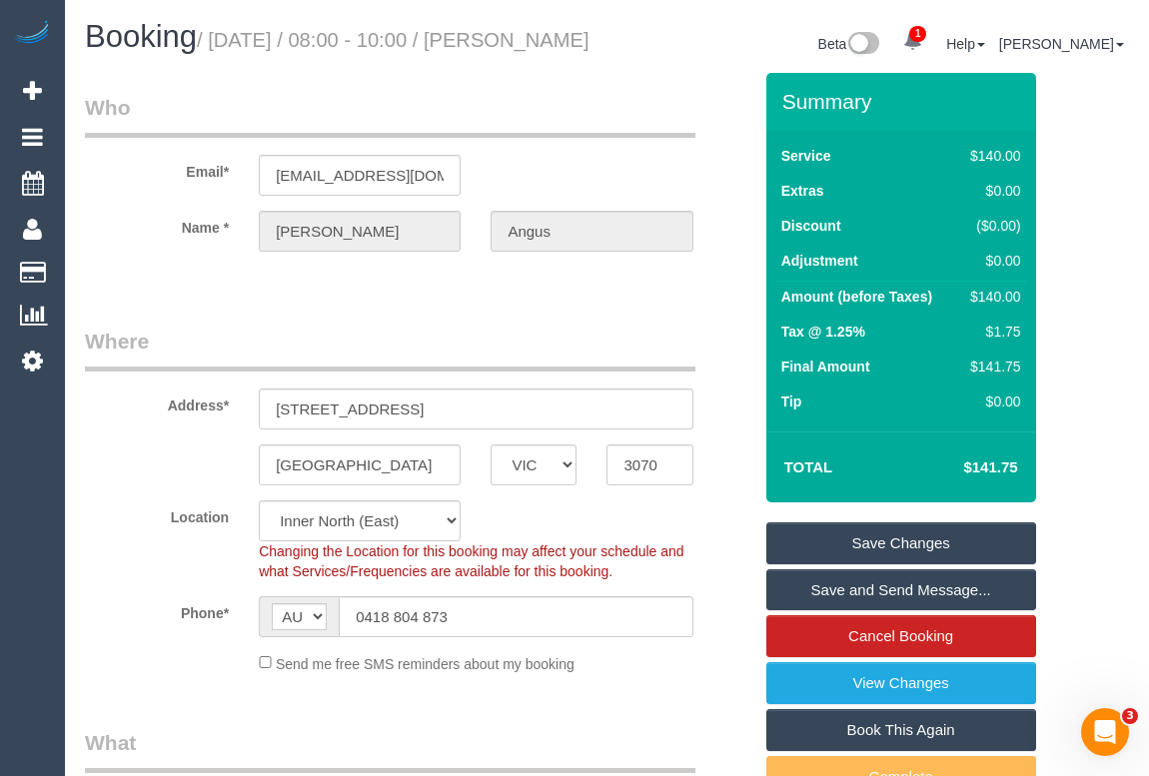
click at [856, 560] on link "Save Changes" at bounding box center [901, 544] width 270 height 42
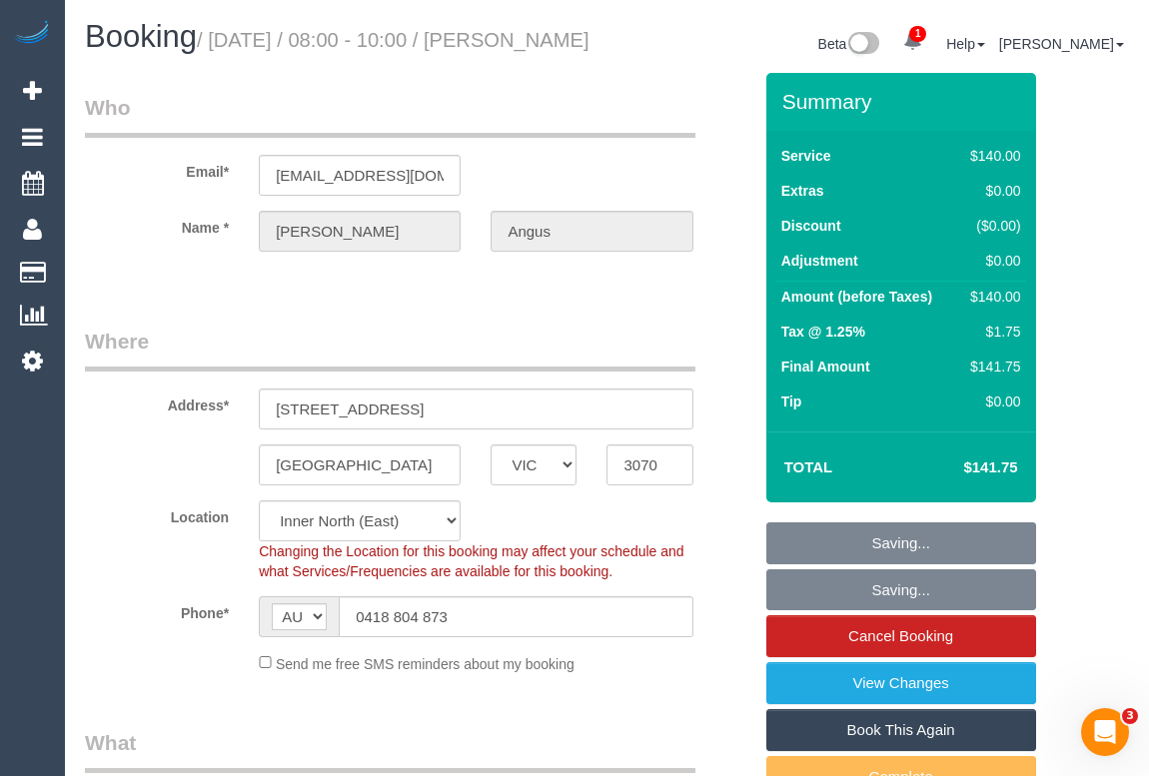
scroll to position [363, 0]
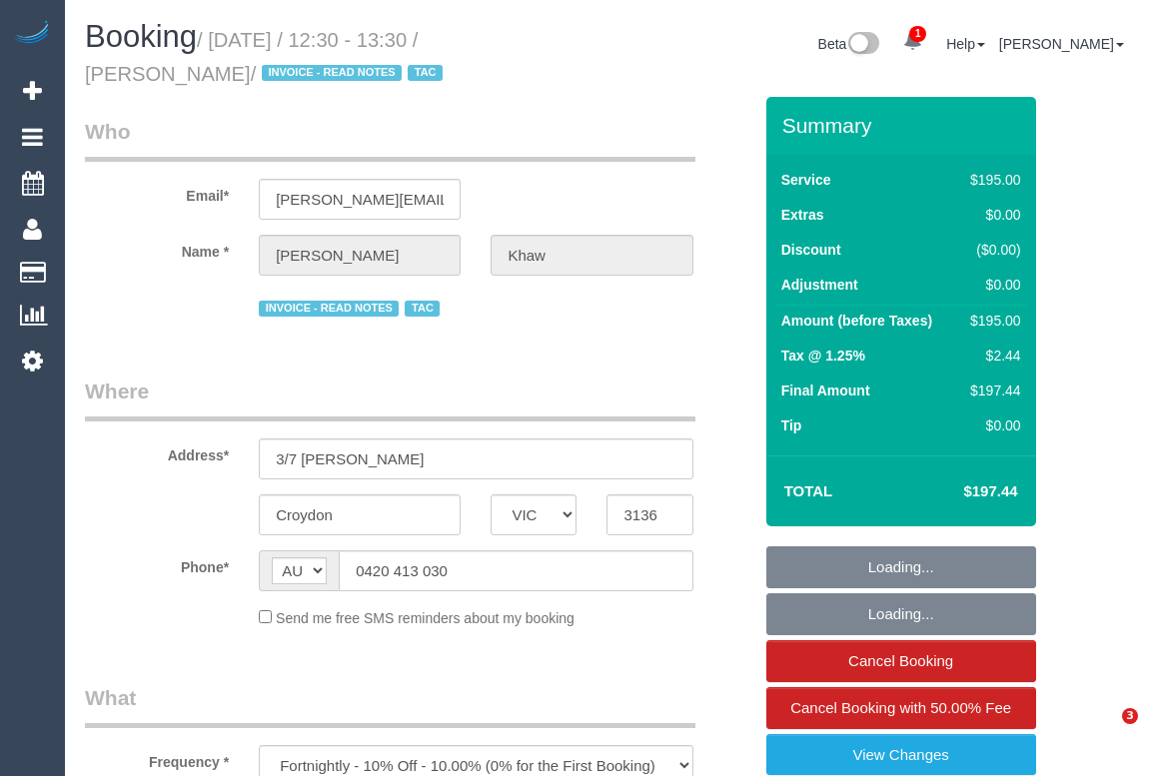
select select "VIC"
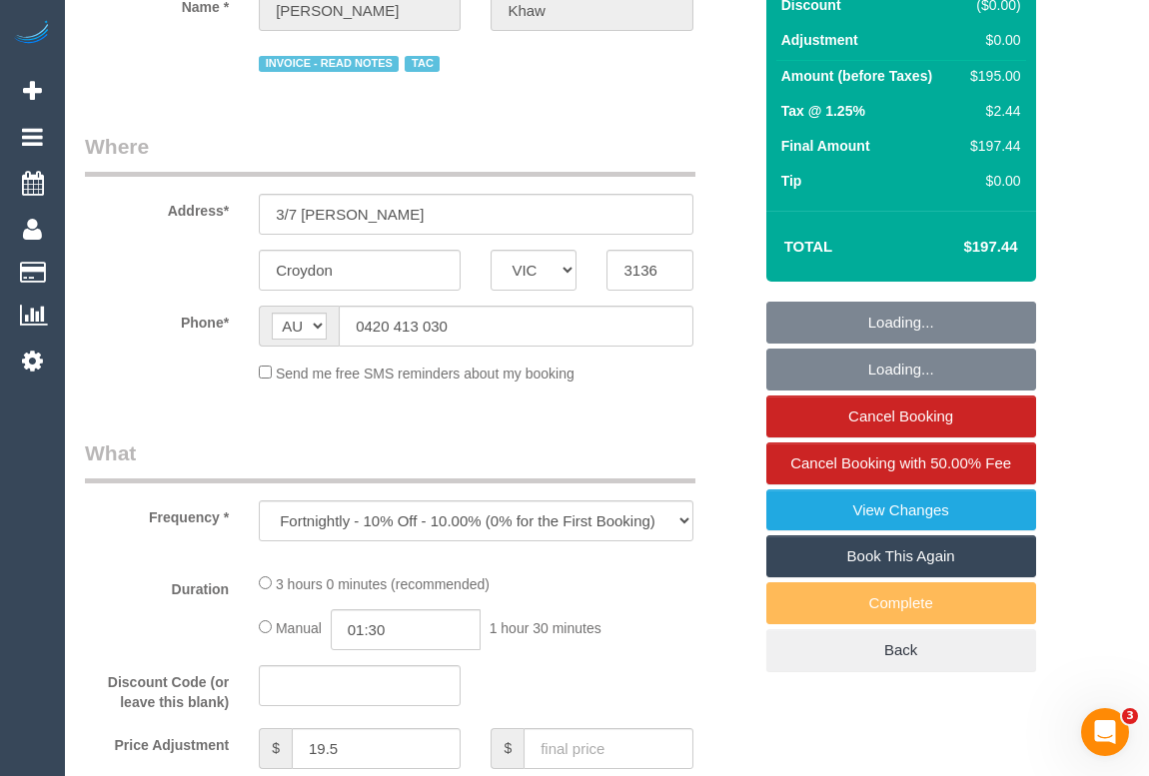
select select "180"
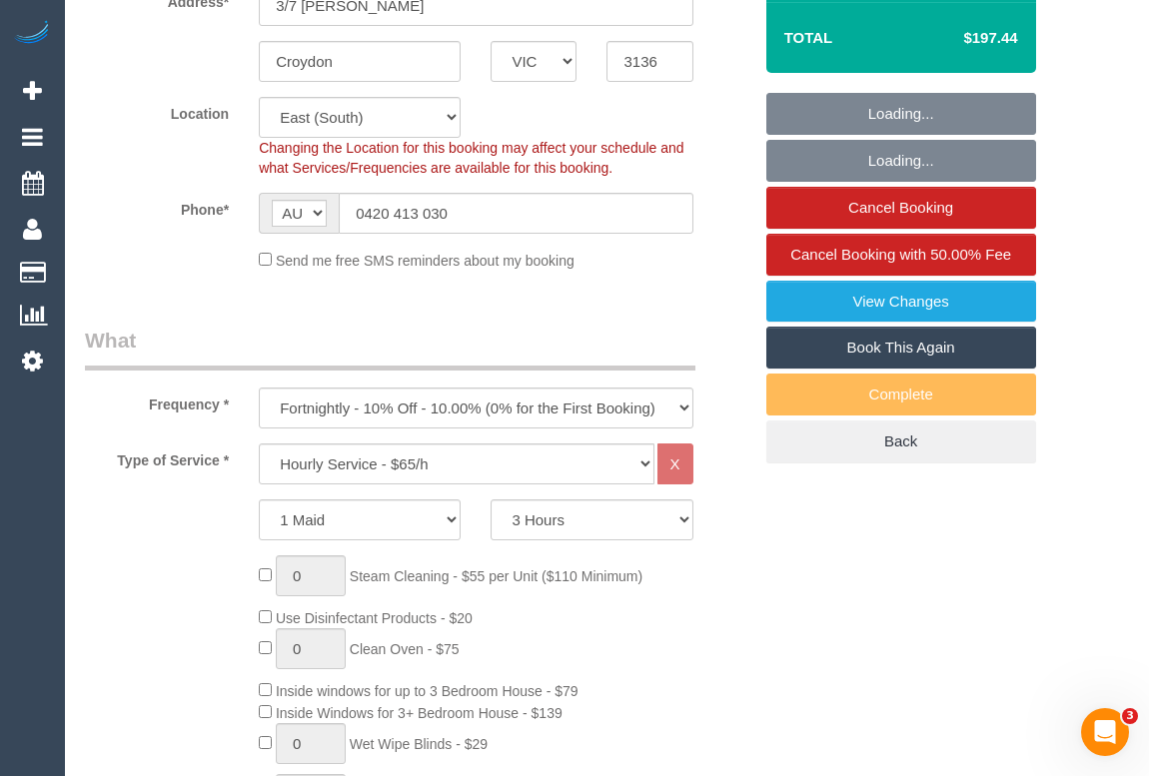
select select "object:791"
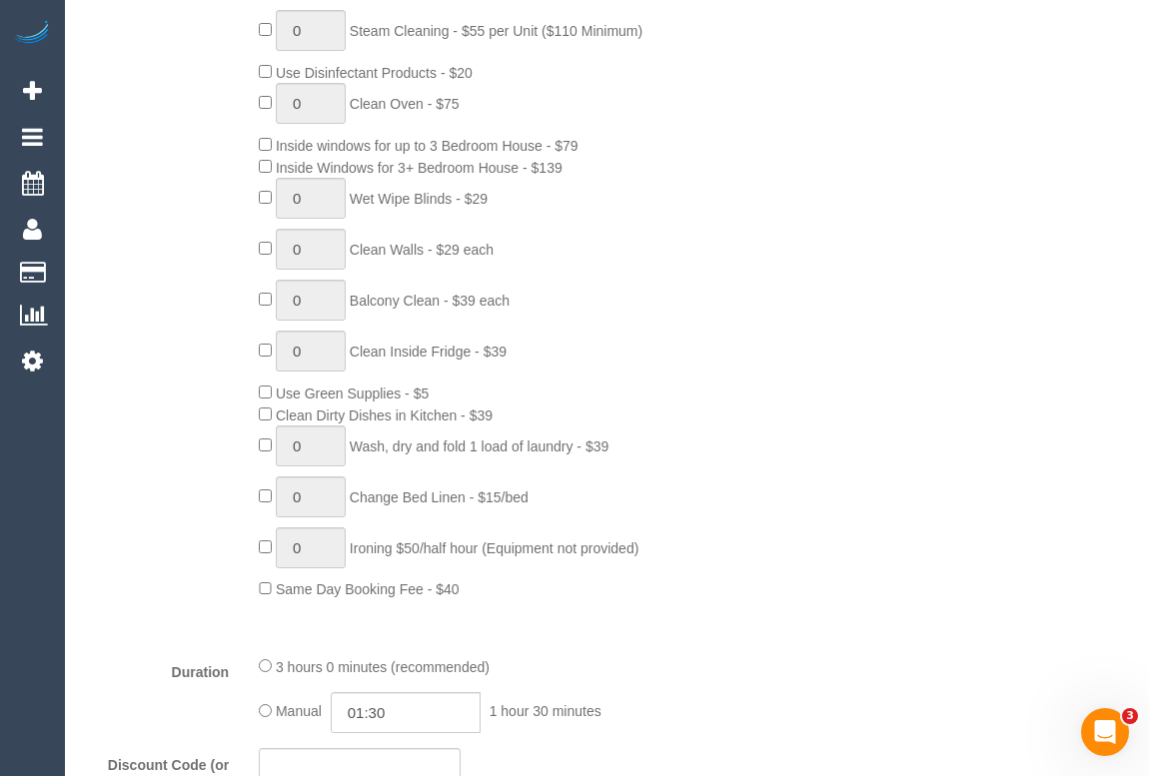
select select "number:27"
select select "number:14"
select select "number:18"
select select "number:22"
select select "number:34"
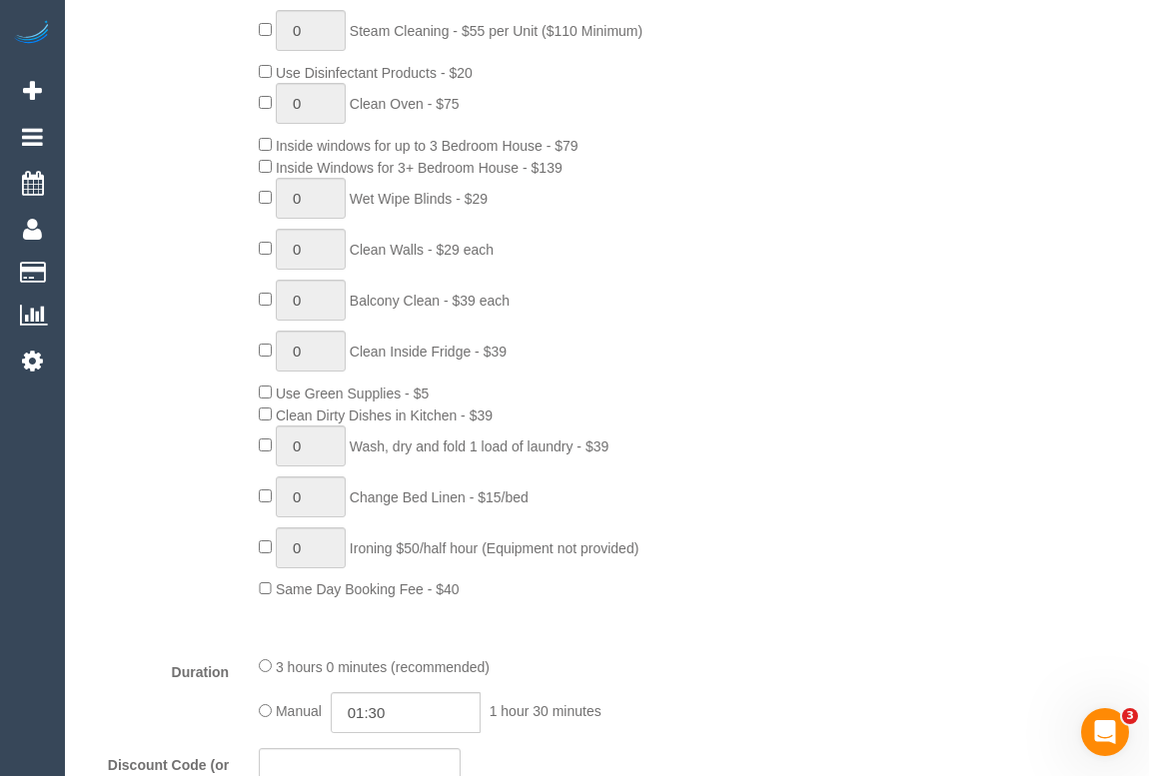
select select "number:26"
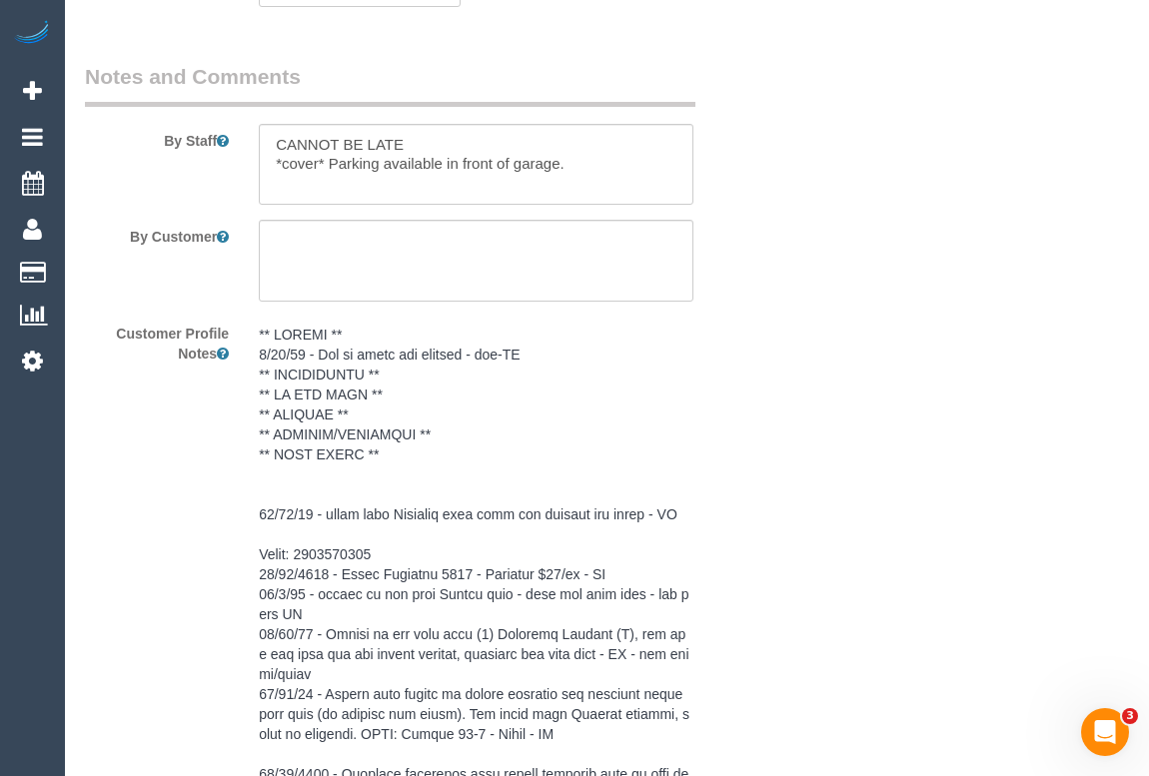
scroll to position [3542, 0]
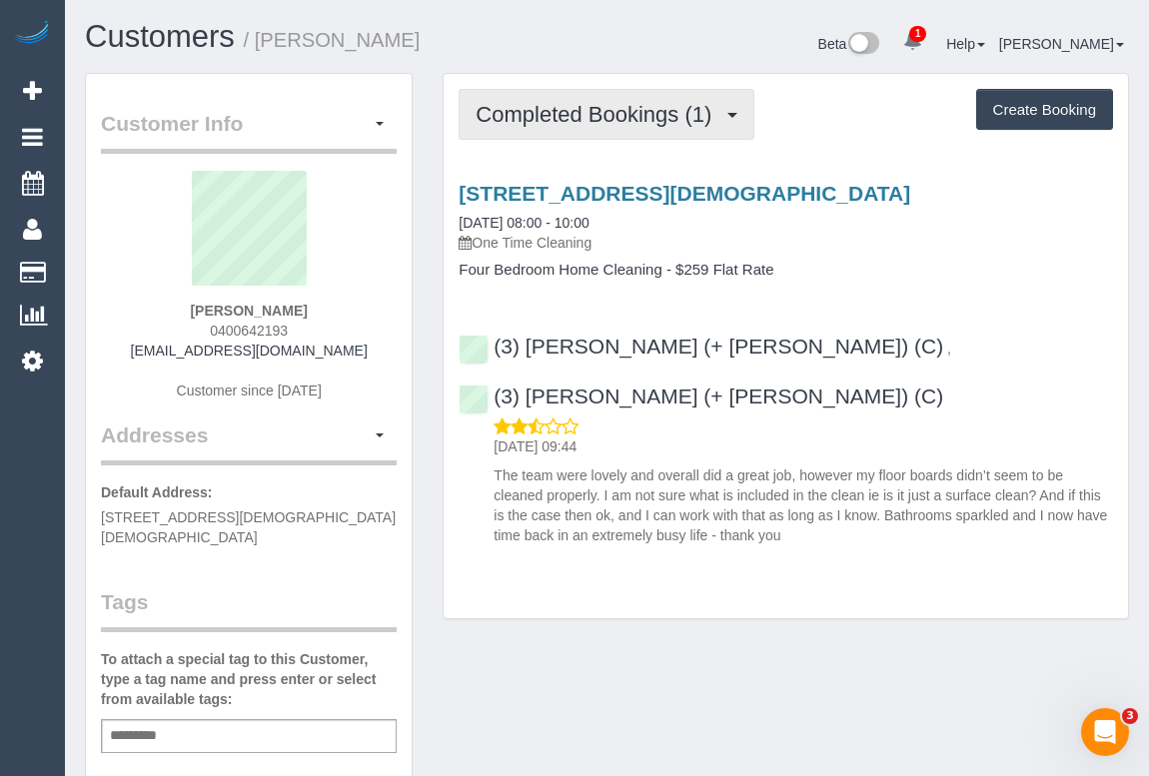
click at [588, 108] on span "Completed Bookings (1)" at bounding box center [599, 114] width 246 height 25
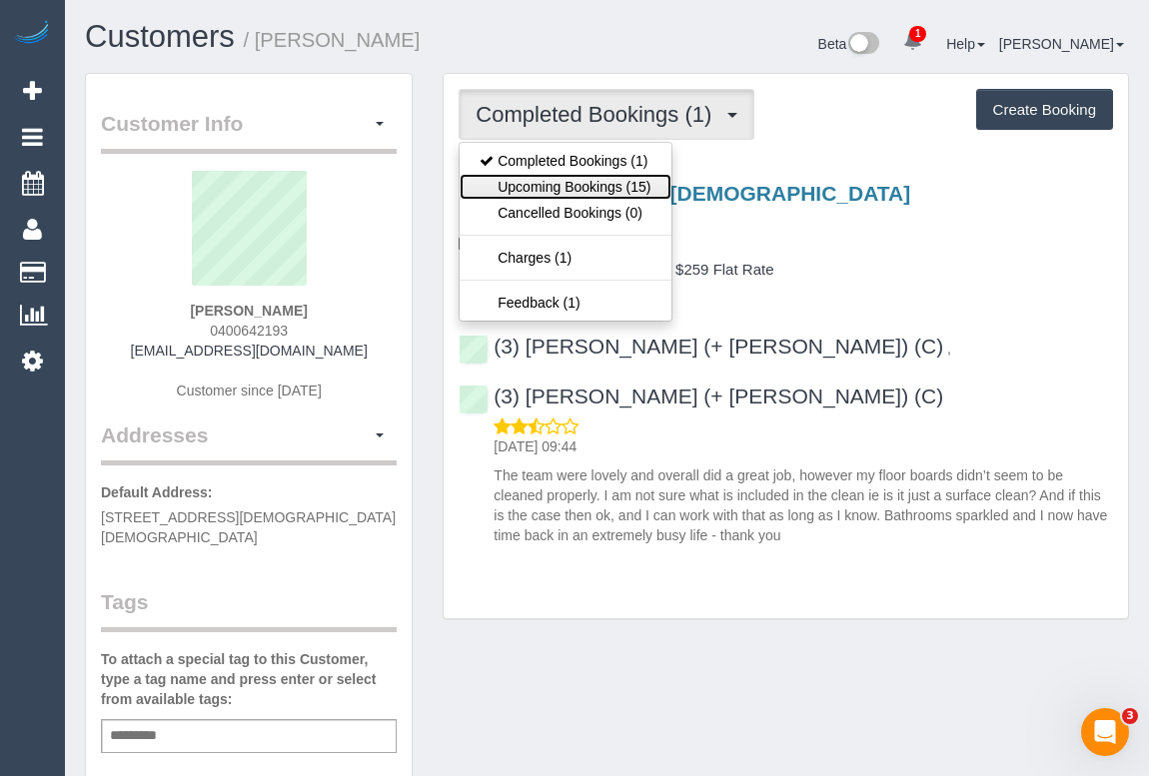
click at [576, 179] on link "Upcoming Bookings (15)" at bounding box center [565, 187] width 211 height 26
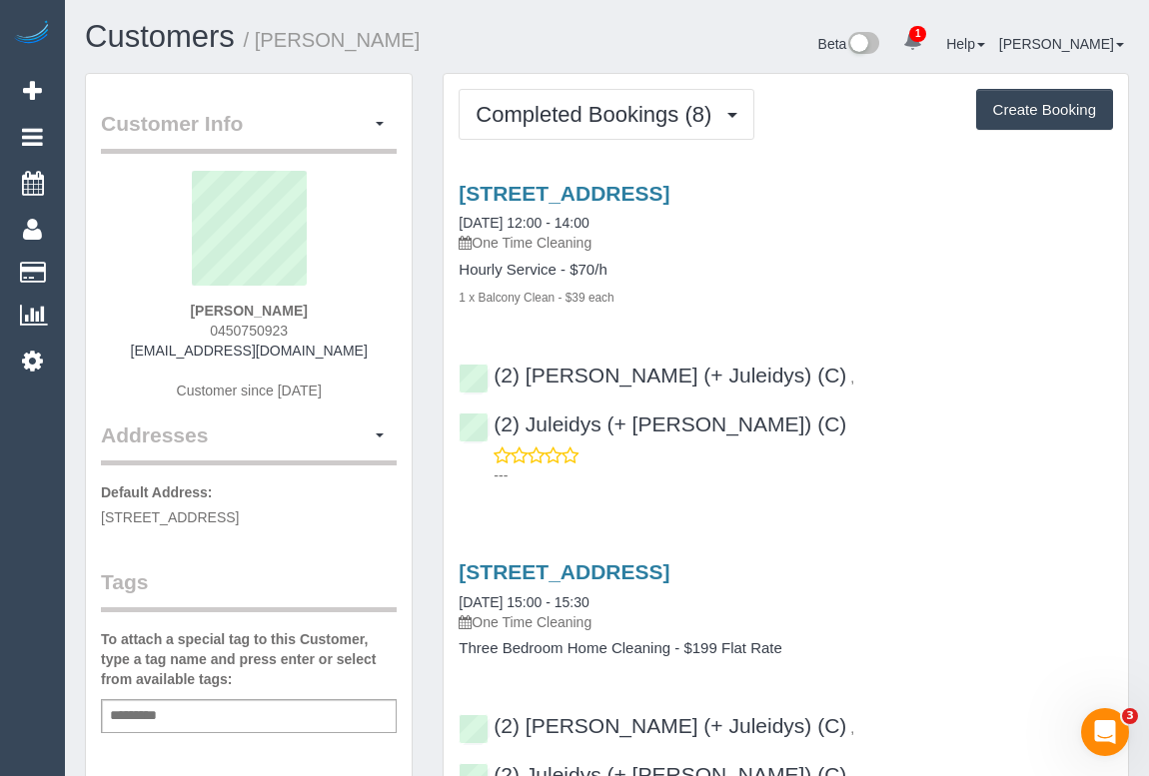
click at [875, 296] on div "1 x Balcony Clean - $39 each" at bounding box center [786, 297] width 654 height 20
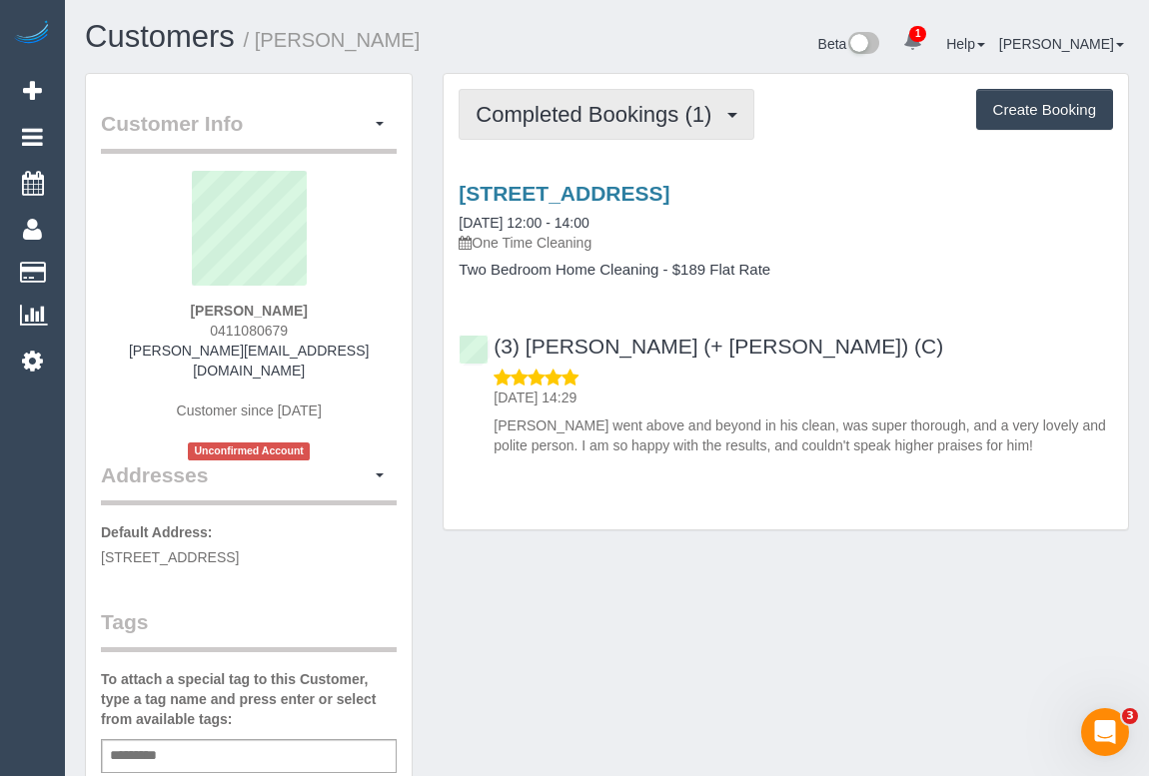
click at [586, 117] on span "Completed Bookings (1)" at bounding box center [599, 114] width 246 height 25
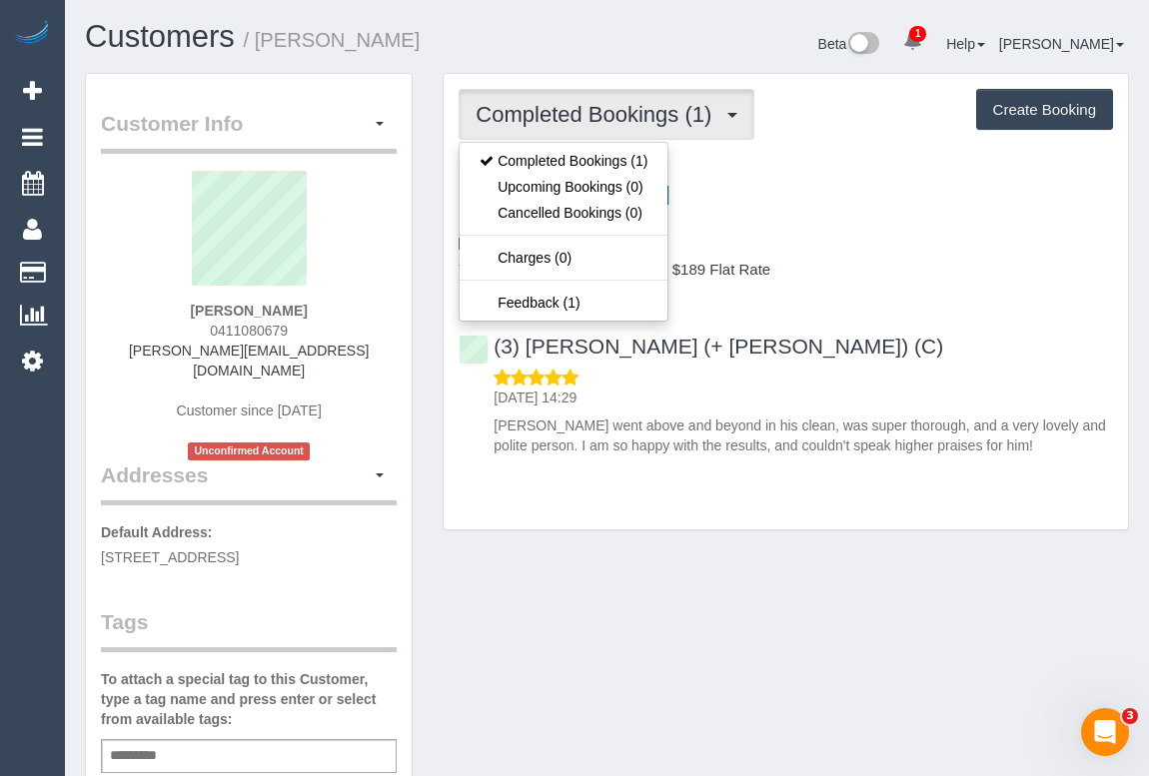
click at [897, 306] on div "692 High St, 203, Thornbury, VIC 3071 01/10/2025 12:00 - 14:00 One Time Cleanin…" at bounding box center [786, 315] width 684 height 300
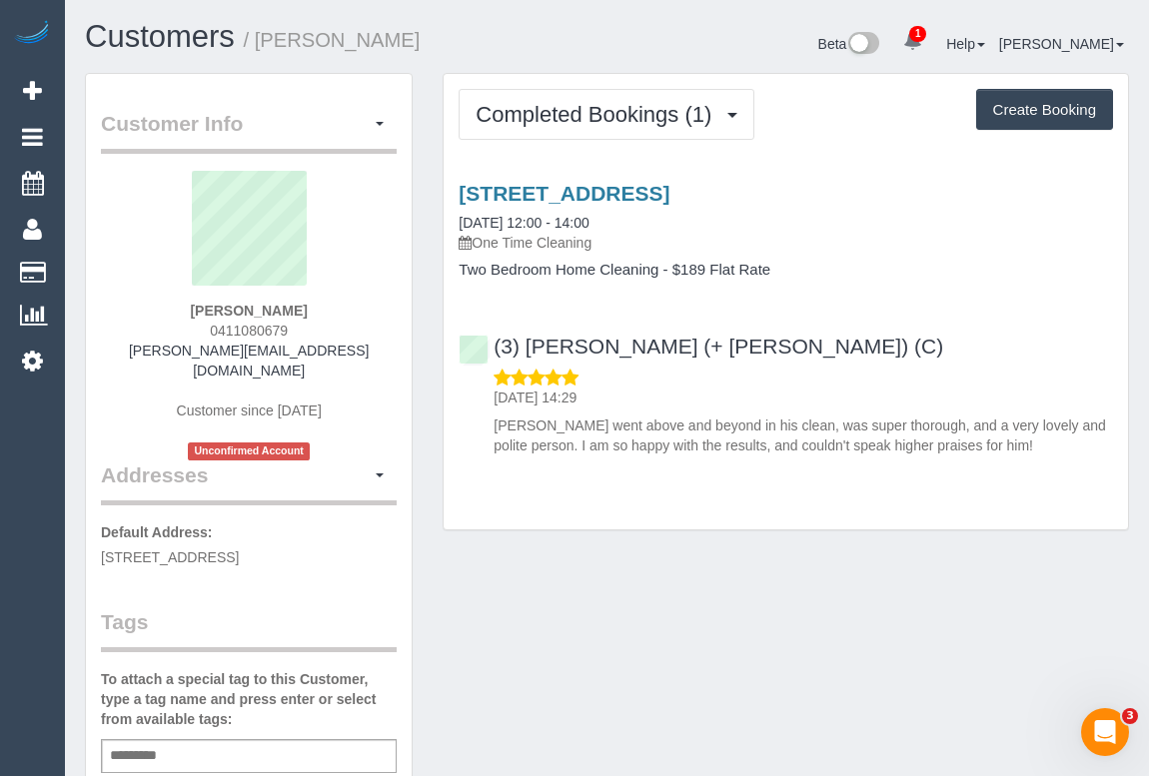
drag, startPoint x: 200, startPoint y: 330, endPoint x: 312, endPoint y: 327, distance: 111.9
click at [312, 327] on div "Kristen Iliopoulos 0411080679 krisiliopoulos@gmail.com Customer since 2025 Unco…" at bounding box center [249, 316] width 296 height 290
copy span "0411080679"
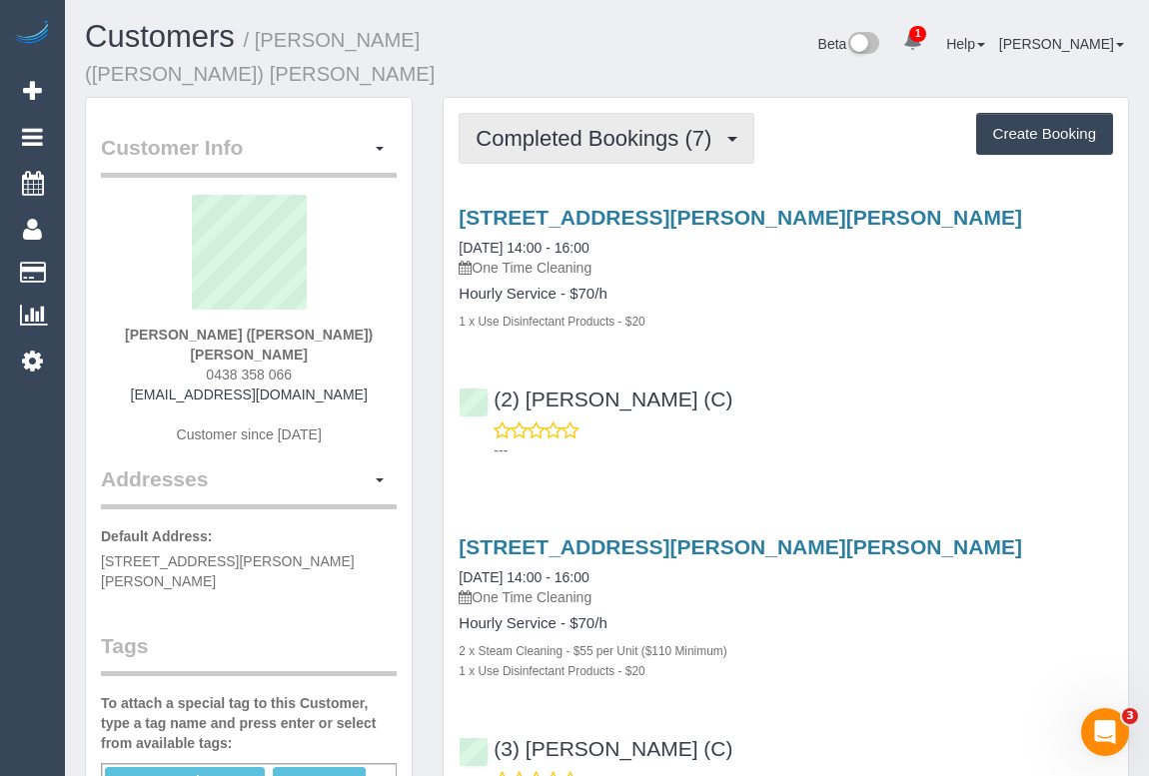
click at [599, 126] on span "Completed Bookings (7)" at bounding box center [599, 138] width 246 height 25
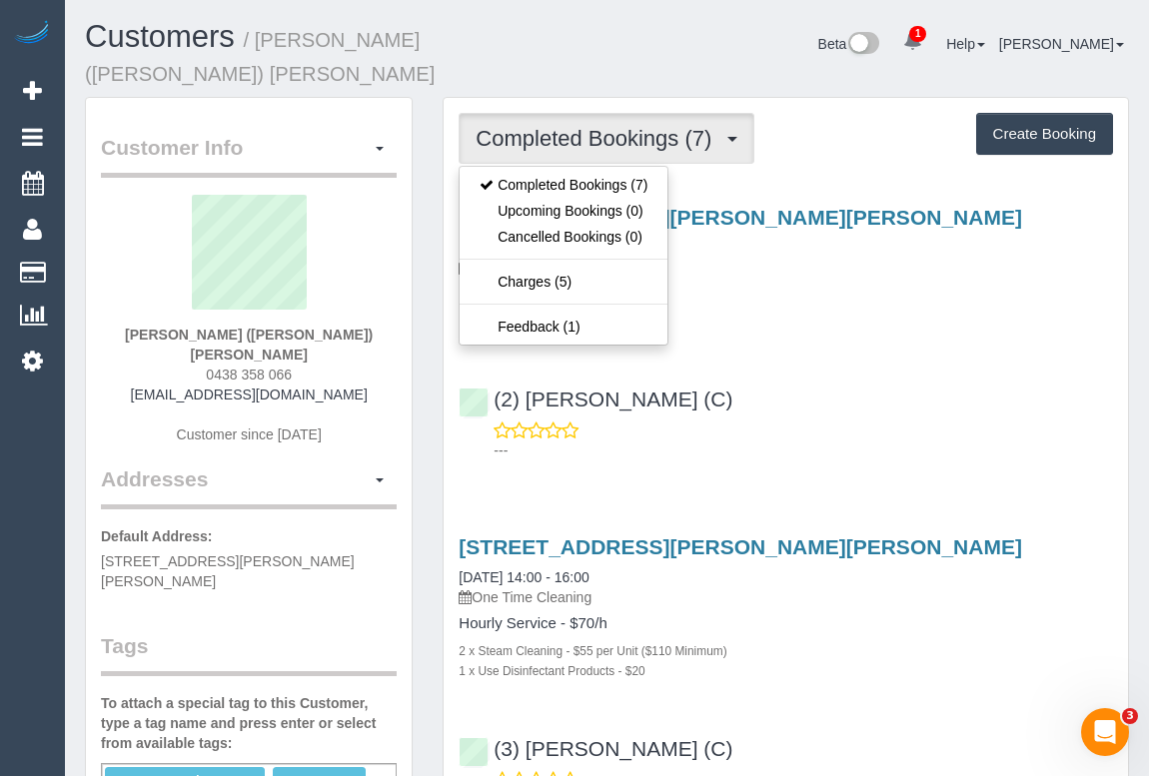
click at [903, 386] on div "(2) [PERSON_NAME] (C) ---" at bounding box center [786, 416] width 684 height 90
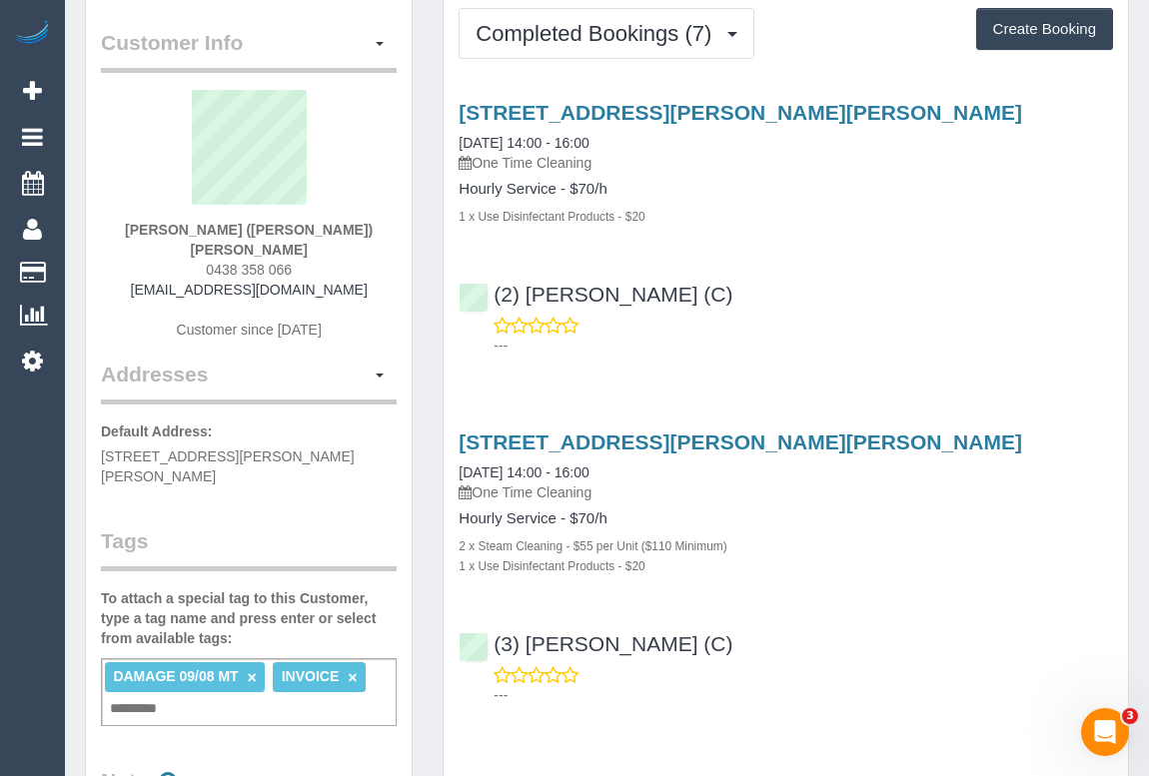
scroll to position [90, 0]
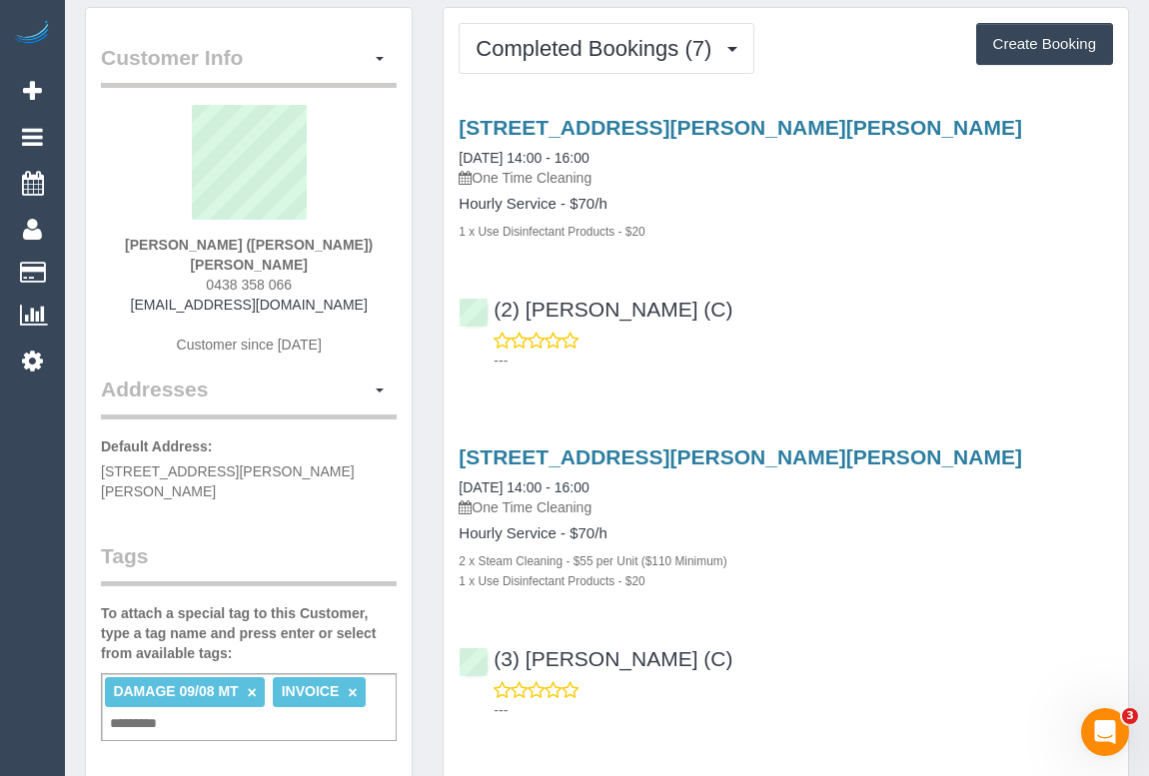
drag, startPoint x: 198, startPoint y: 229, endPoint x: 347, endPoint y: 230, distance: 148.9
click at [347, 230] on div "[PERSON_NAME] ([PERSON_NAME]) [PERSON_NAME] 0438 358 066 [EMAIL_ADDRESS][DOMAIN…" at bounding box center [249, 240] width 296 height 270
copy span "0438 358 066"
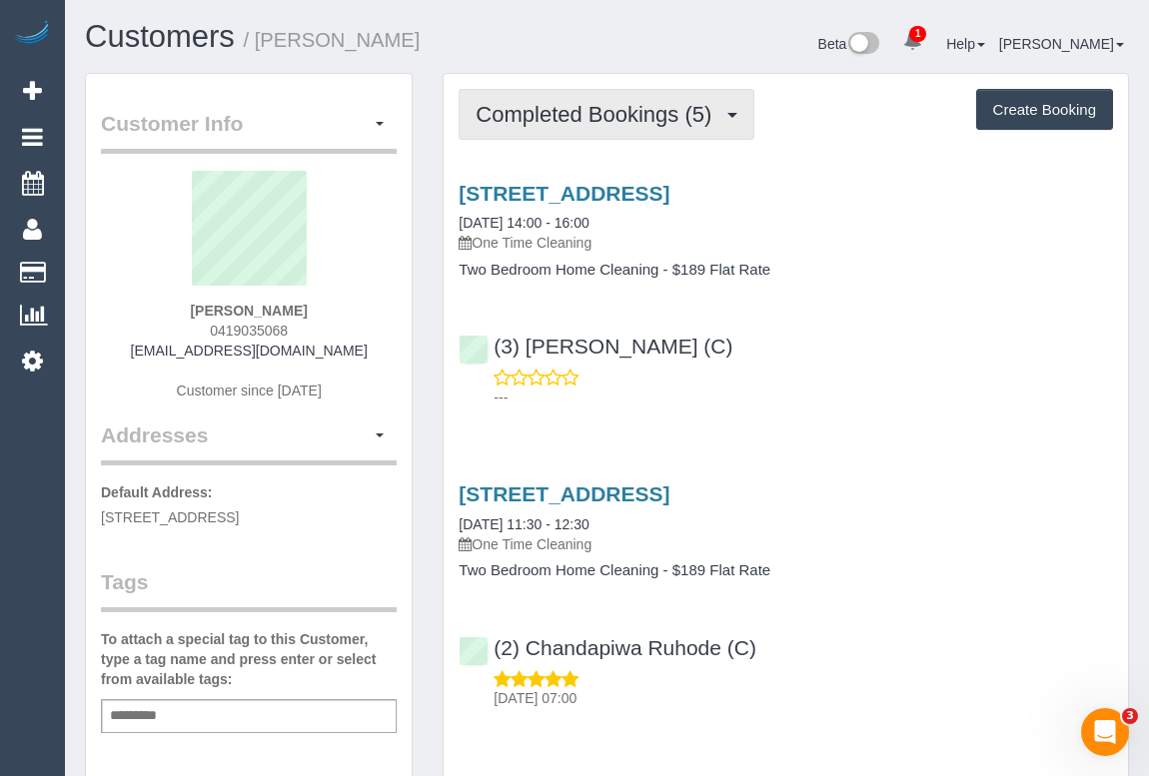
click at [580, 104] on span "Completed Bookings (5)" at bounding box center [599, 114] width 246 height 25
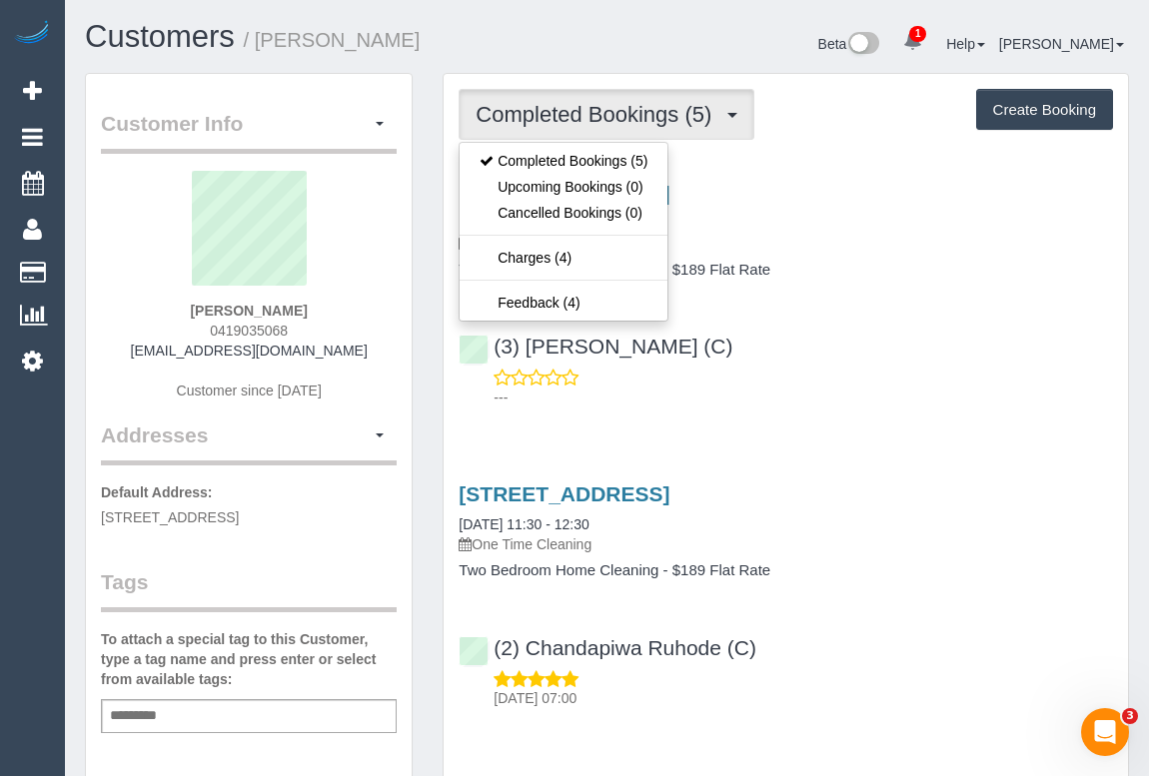
click at [888, 370] on div "---" at bounding box center [786, 388] width 654 height 40
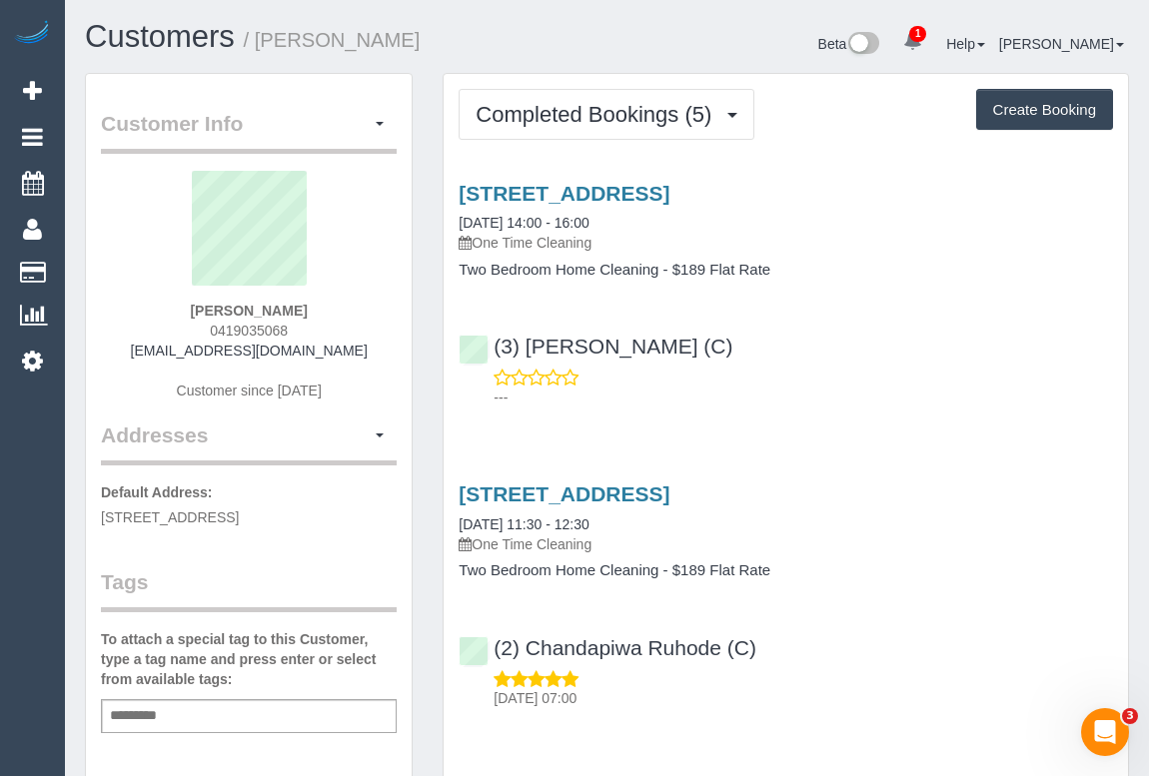
drag, startPoint x: 194, startPoint y: 331, endPoint x: 364, endPoint y: 330, distance: 169.8
click at [364, 330] on div "James Lorenz 0419035068 jameslorenz@gmail.com Customer since 2025" at bounding box center [249, 296] width 296 height 250
copy span "0419035068"
click at [971, 360] on div "(3) Barun Chand (C) ---" at bounding box center [786, 363] width 684 height 90
click at [985, 402] on p "---" at bounding box center [803, 398] width 619 height 20
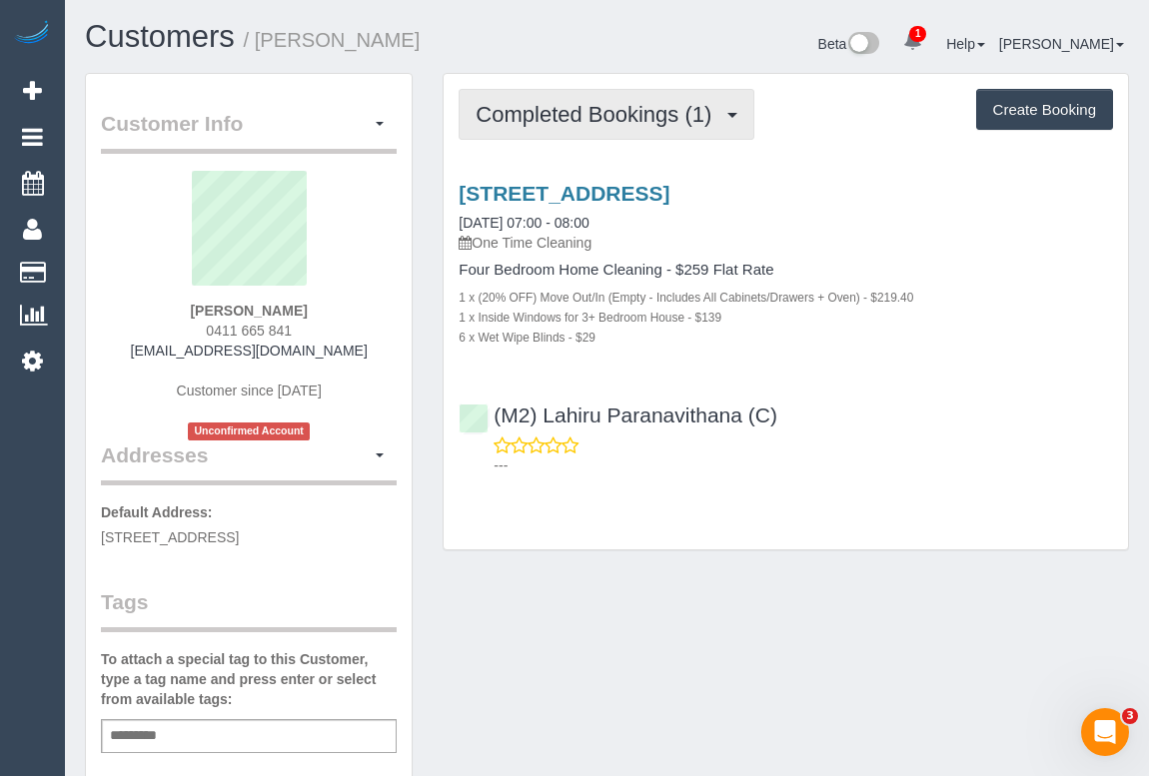
click at [558, 117] on span "Completed Bookings (1)" at bounding box center [599, 114] width 246 height 25
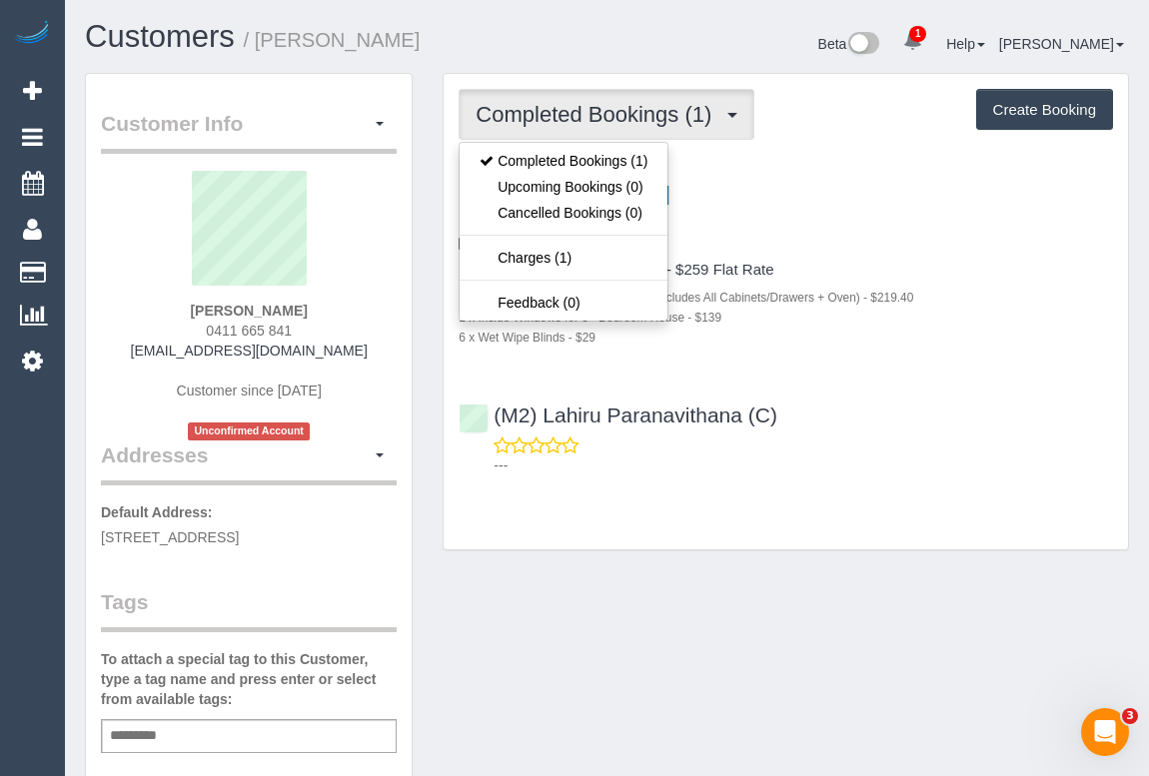
click at [620, 512] on div "Completed Bookings (1) Completed Bookings (1) Upcoming Bookings (0) Cancelled B…" at bounding box center [786, 312] width 684 height 476
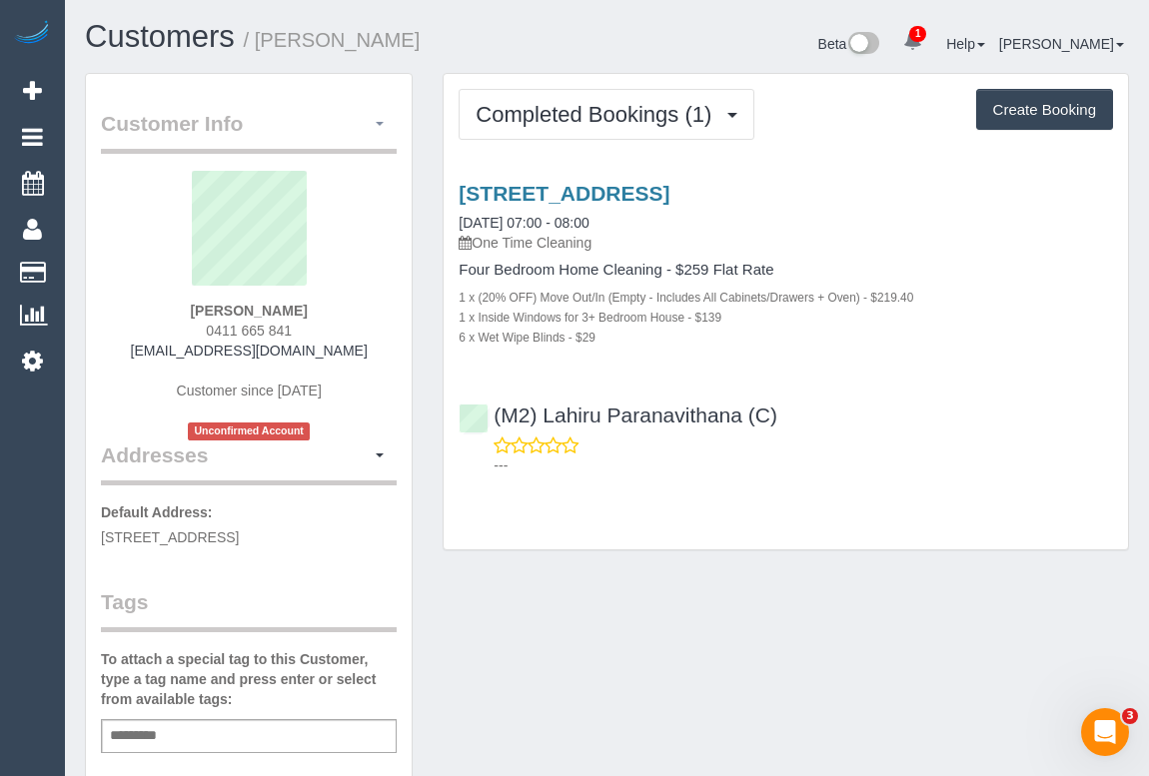
click at [375, 121] on button "button" at bounding box center [380, 124] width 34 height 31
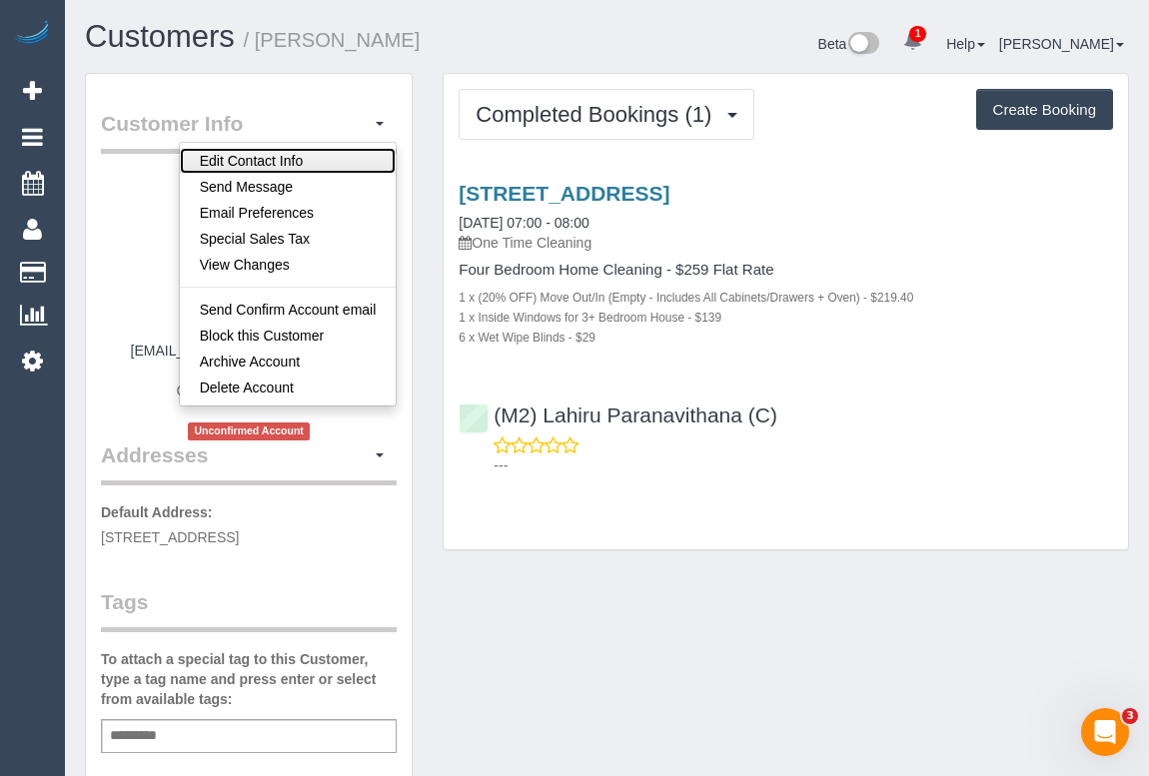
click at [308, 154] on link "Edit Contact Info" at bounding box center [288, 161] width 217 height 26
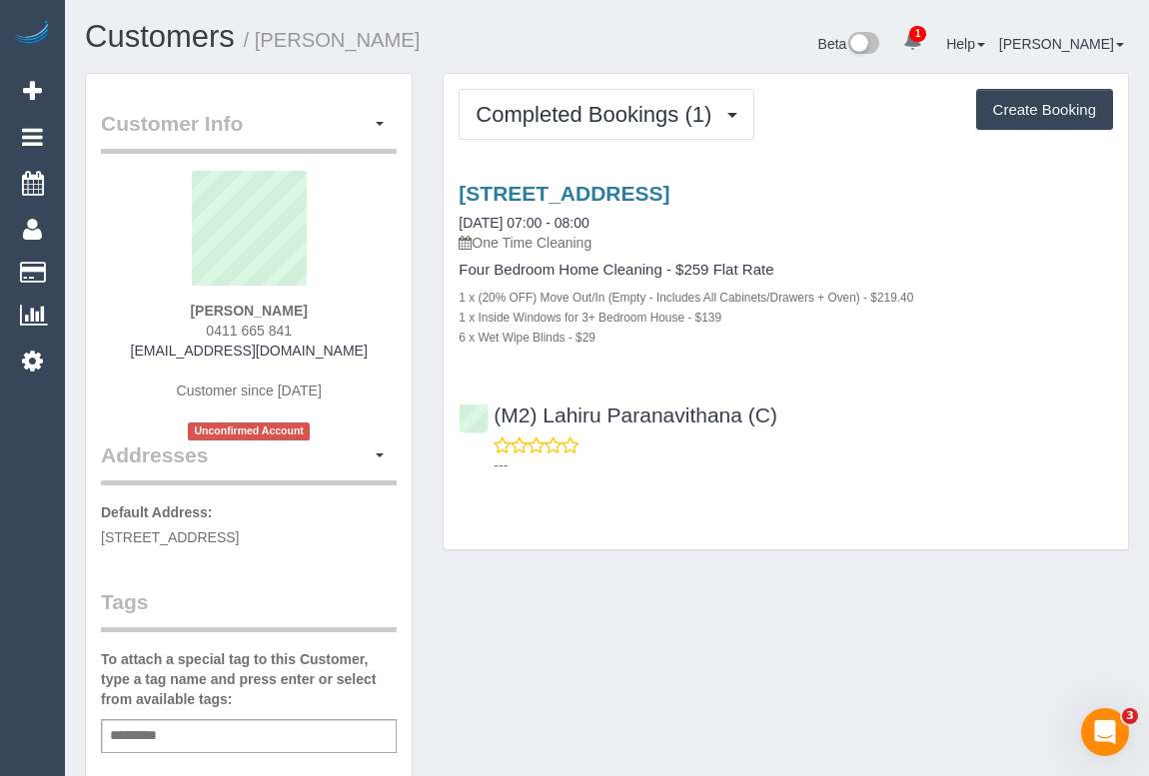
select select "VIC"
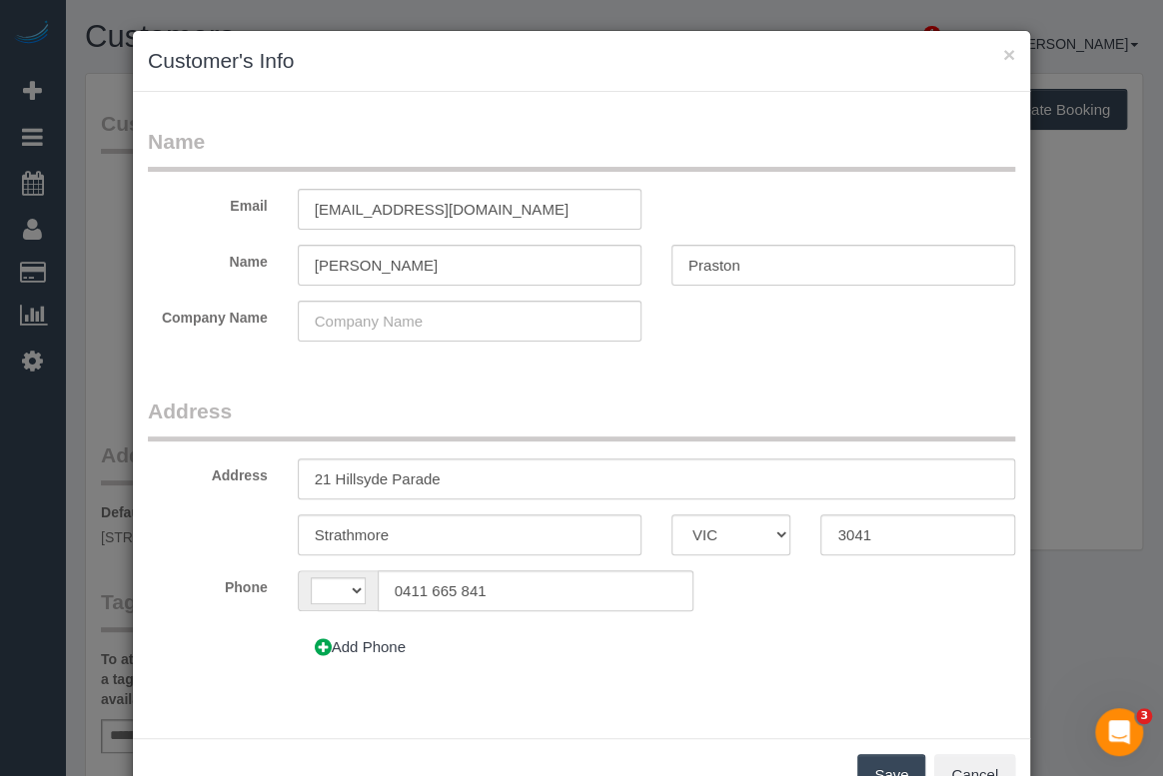
select select "string:AU"
click at [958, 767] on button "Cancel" at bounding box center [974, 775] width 81 height 42
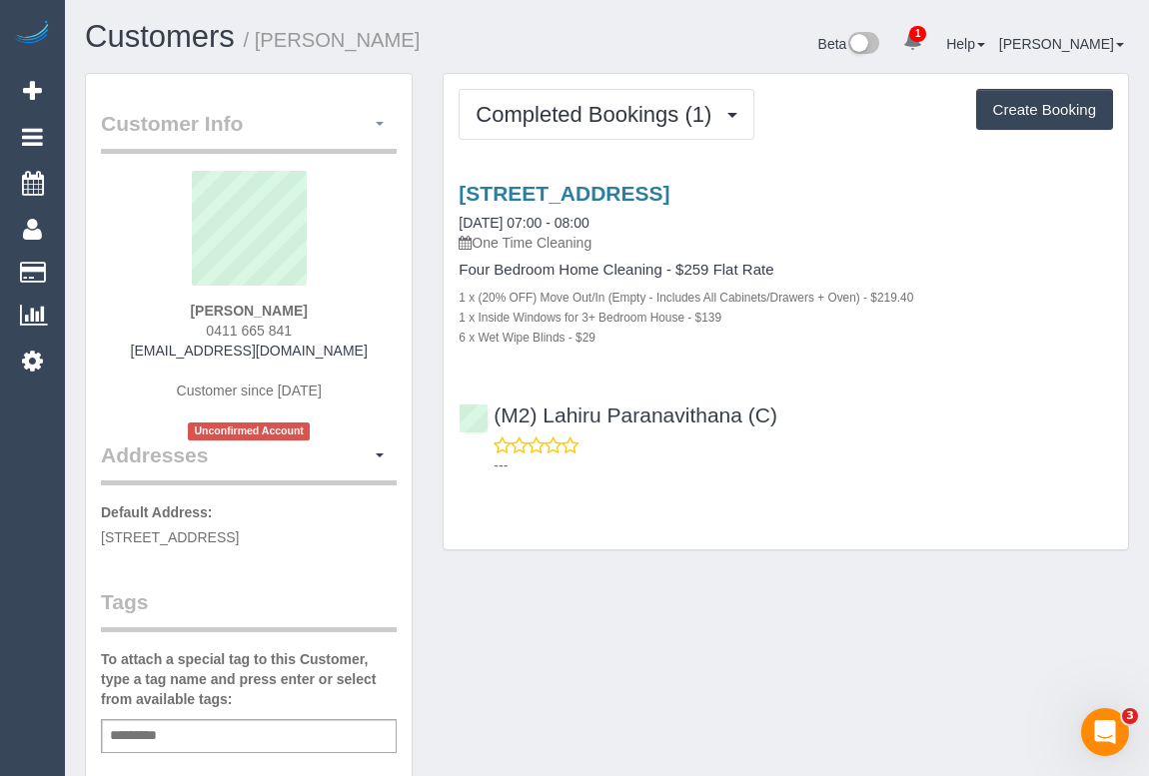
click at [381, 122] on span "button" at bounding box center [380, 124] width 8 height 4
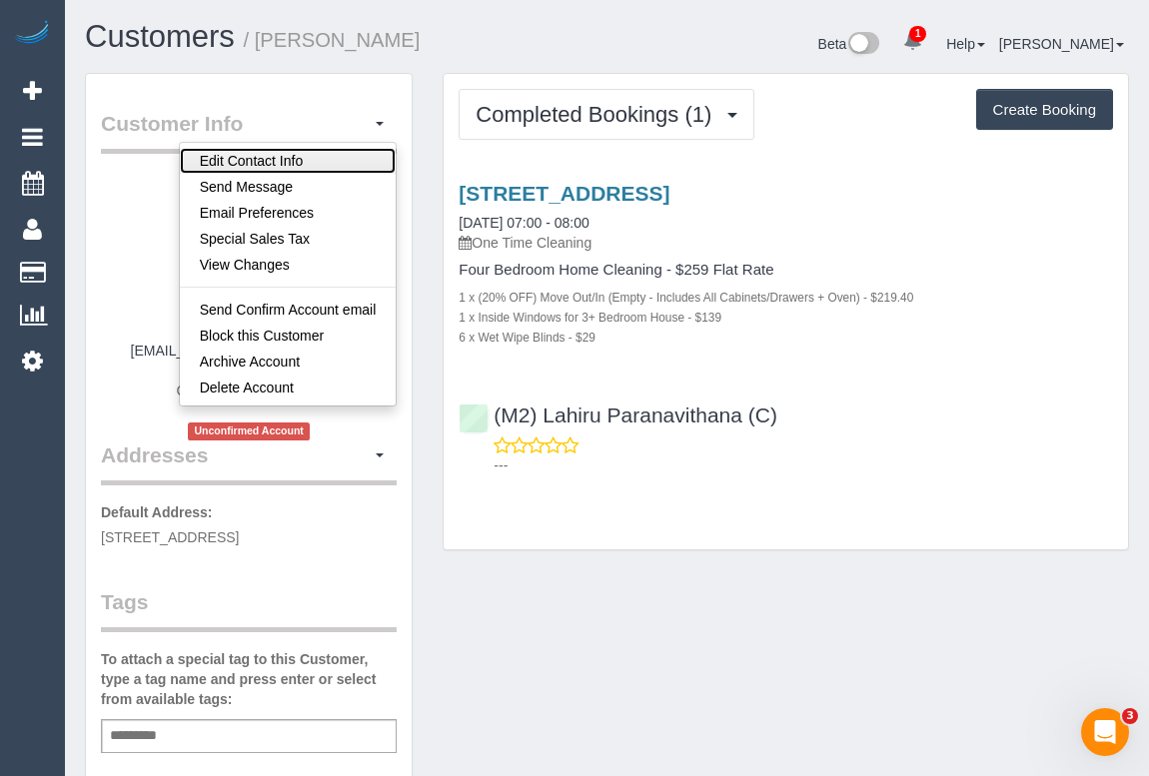
click at [343, 158] on link "Edit Contact Info" at bounding box center [288, 161] width 217 height 26
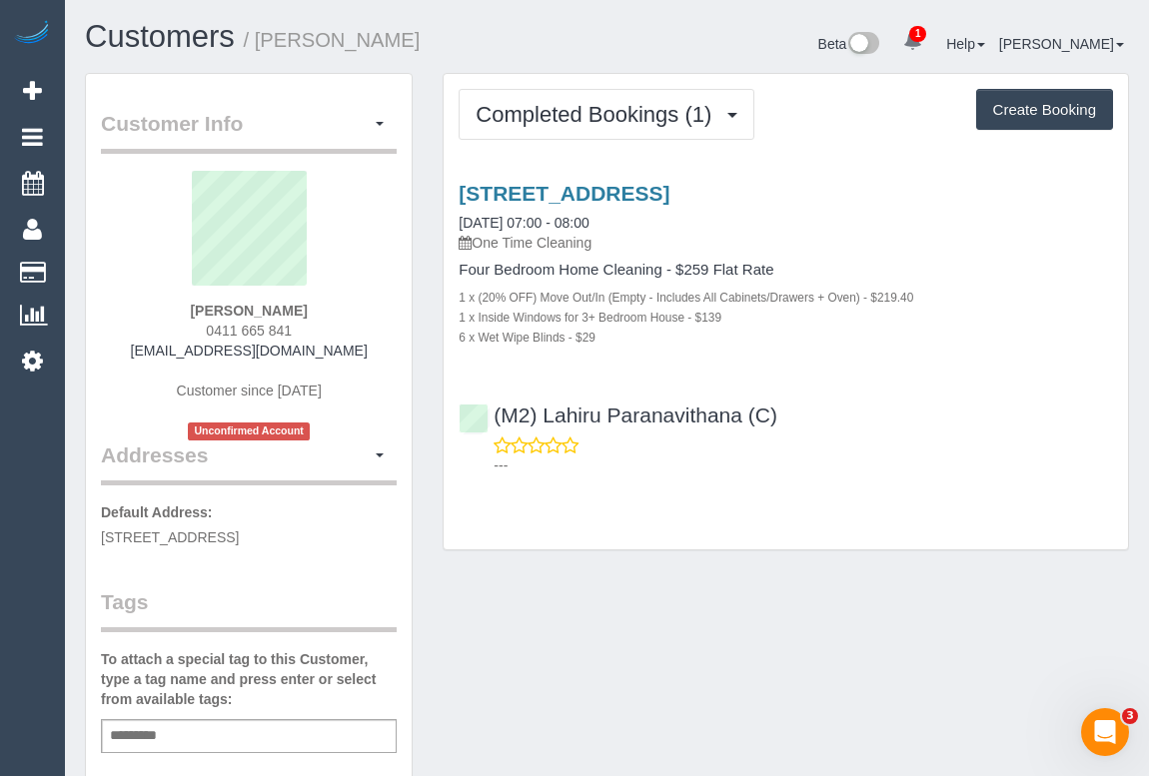
select select "VIC"
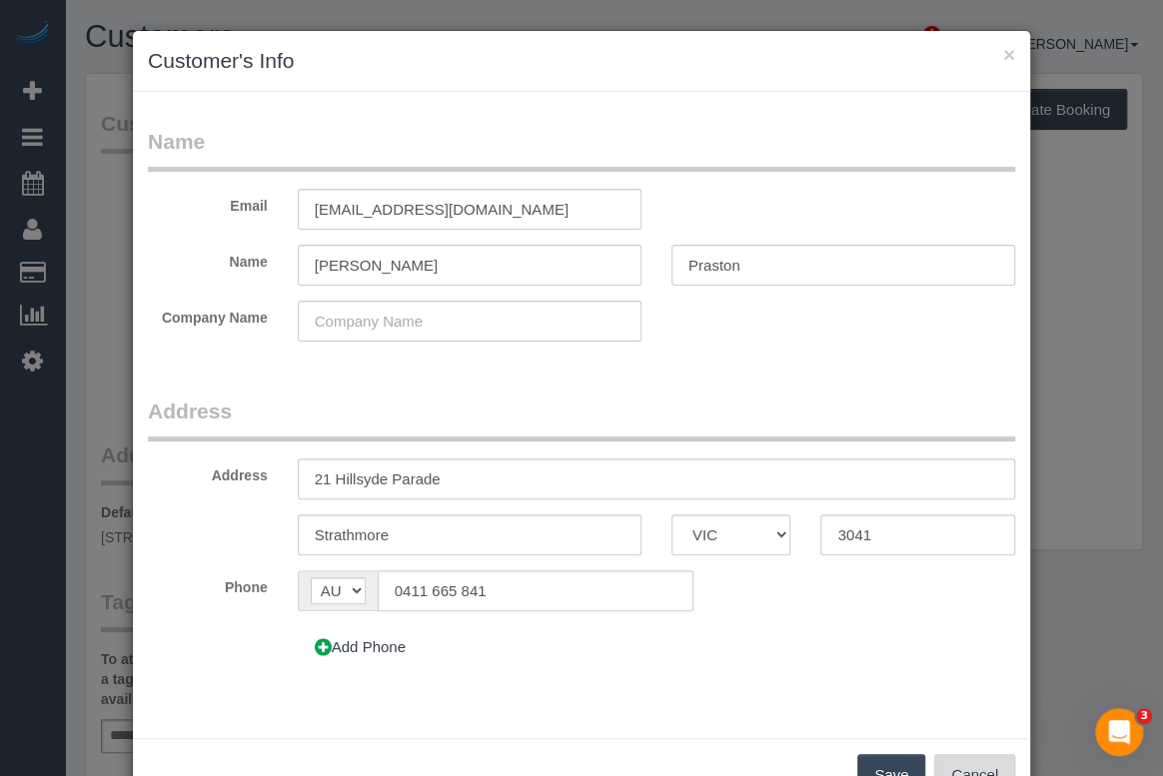
click at [983, 769] on button "Cancel" at bounding box center [974, 775] width 81 height 42
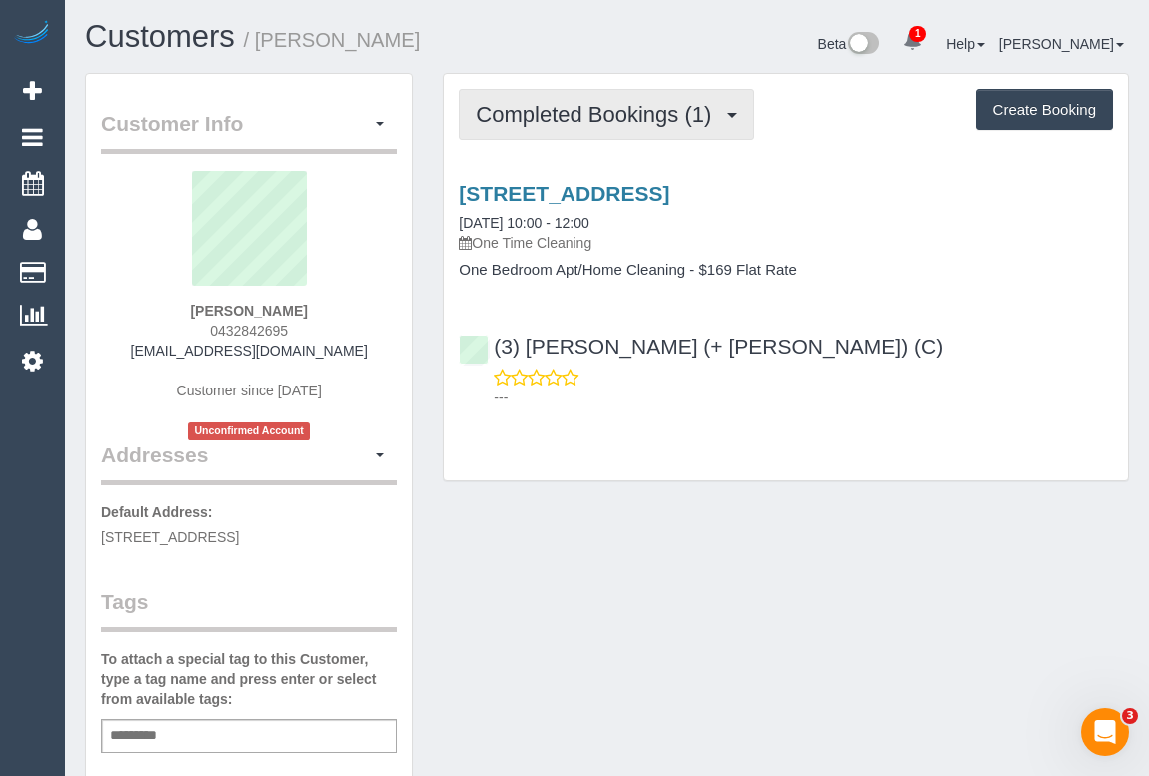
click at [579, 114] on span "Completed Bookings (1)" at bounding box center [599, 114] width 246 height 25
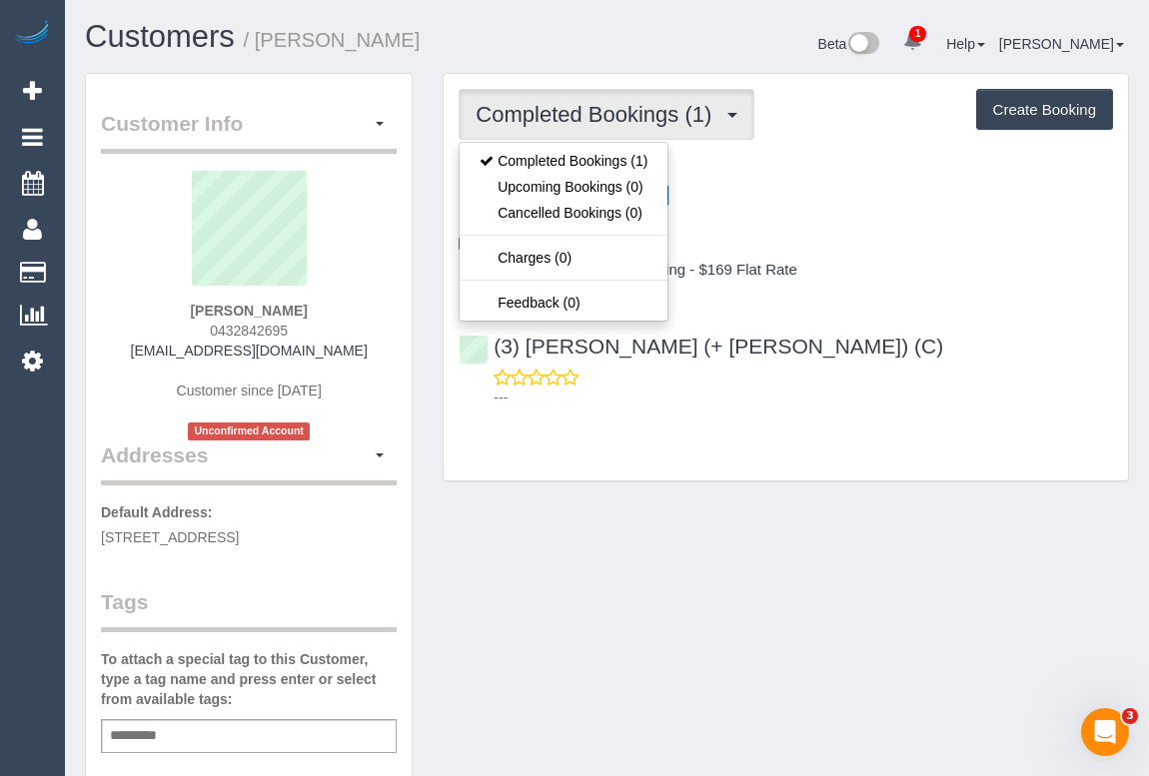
click at [837, 479] on div "Completed Bookings (1) Completed Bookings (1) Upcoming Bookings (0) Cancelled B…" at bounding box center [786, 278] width 684 height 408
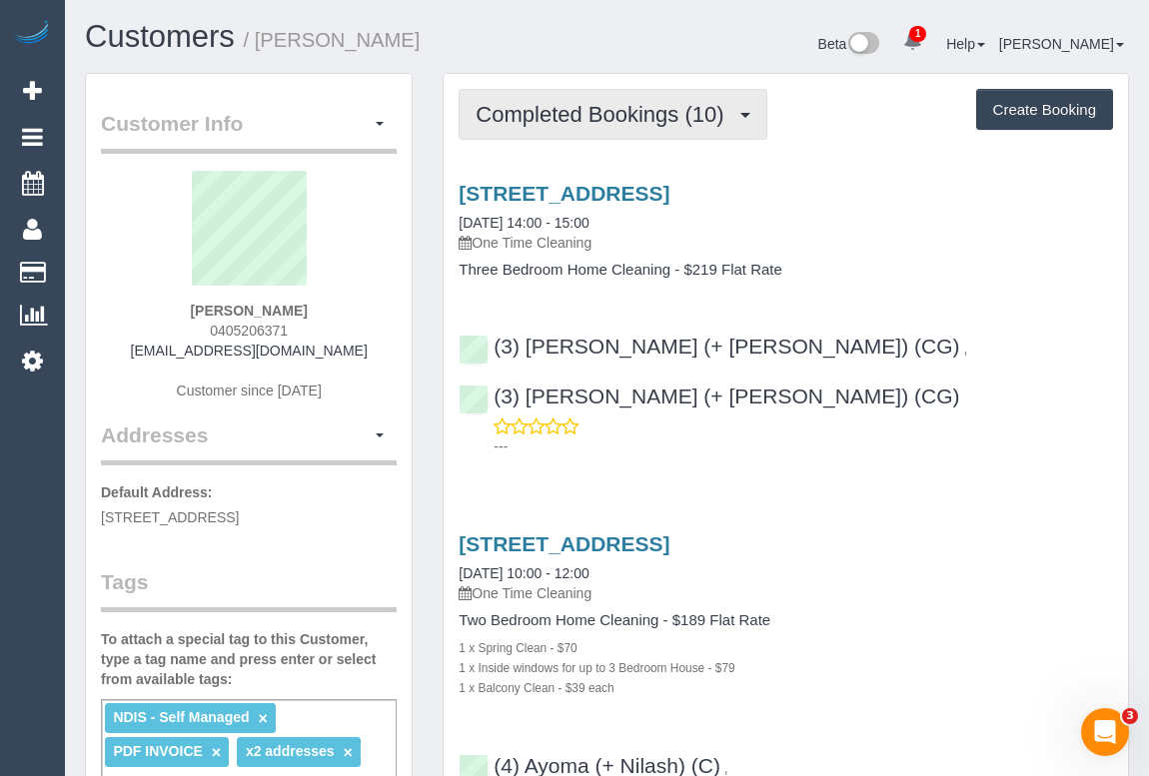
click at [570, 127] on button "Completed Bookings (10)" at bounding box center [613, 114] width 308 height 51
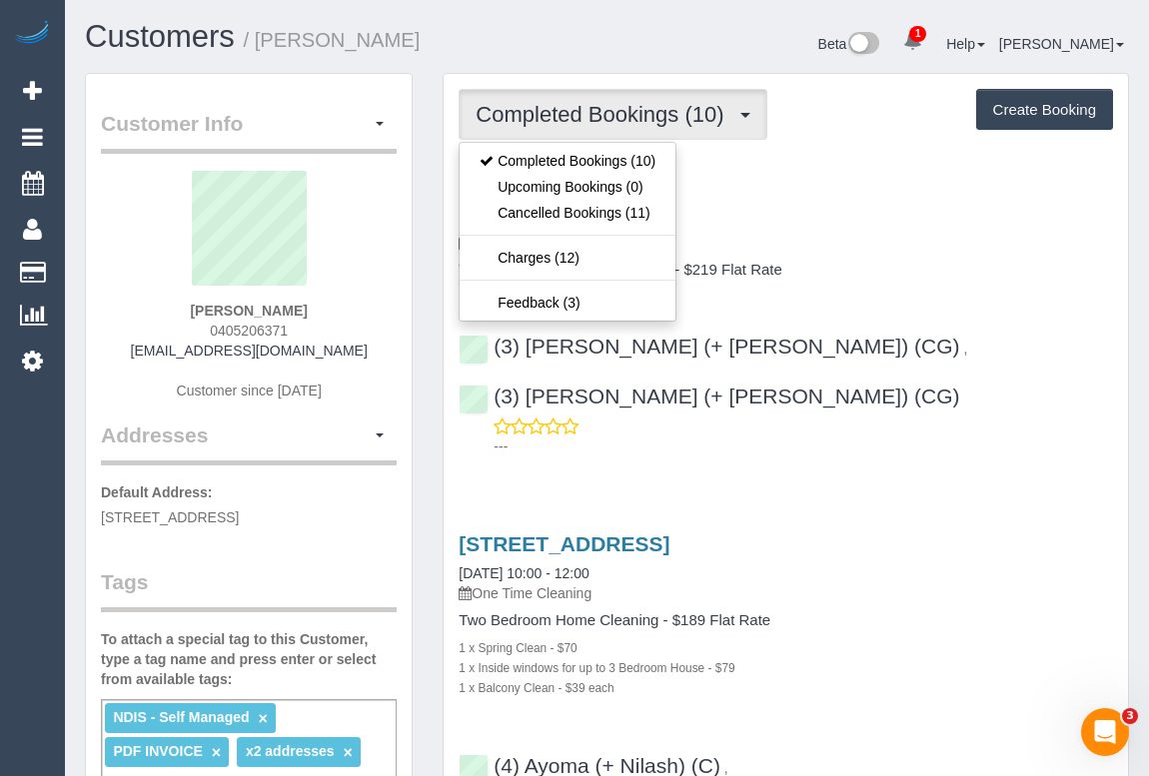
click at [669, 190] on link "3 Brentwood Drive,, Avondale Heights., VIC 3034" at bounding box center [564, 193] width 211 height 23
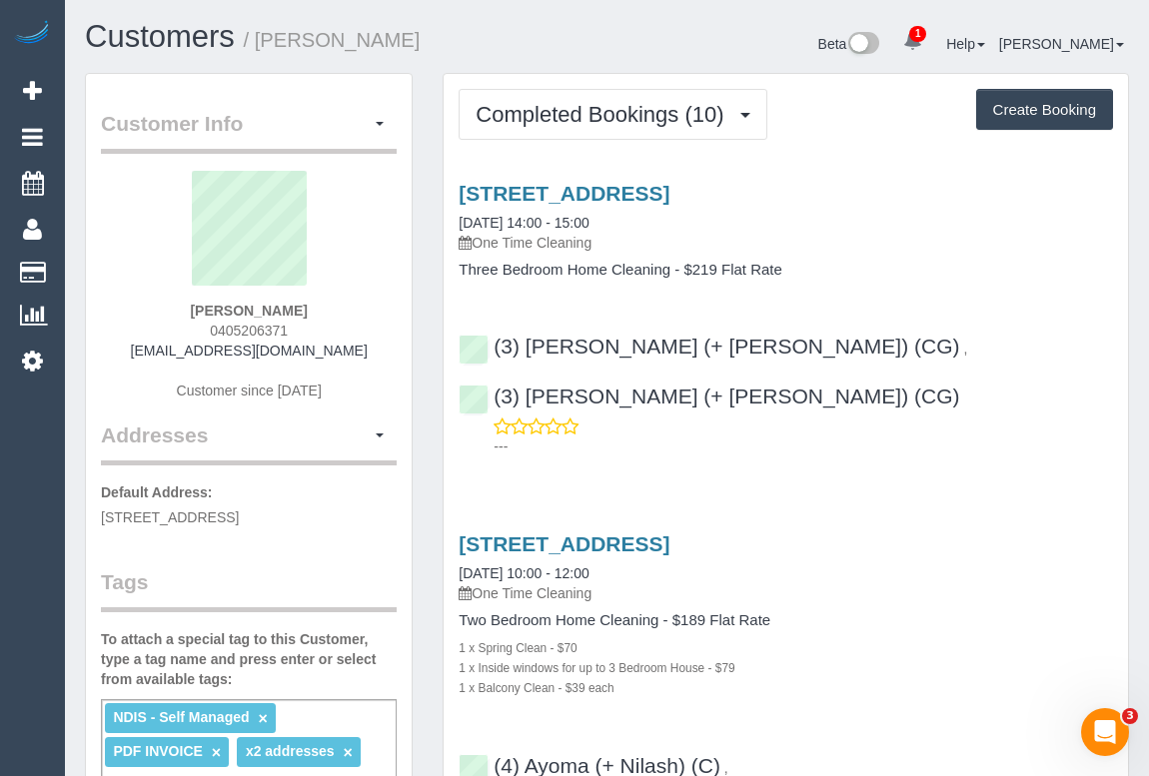
drag, startPoint x: 482, startPoint y: 239, endPoint x: 613, endPoint y: 242, distance: 131.9
click at [613, 242] on p "One Time Cleaning" at bounding box center [786, 243] width 654 height 20
copy p "One Time Cleaning"
drag, startPoint x: 459, startPoint y: 268, endPoint x: 670, endPoint y: 272, distance: 211.8
click at [670, 272] on h4 "Three Bedroom Home Cleaning - $219 Flat Rate" at bounding box center [786, 270] width 654 height 17
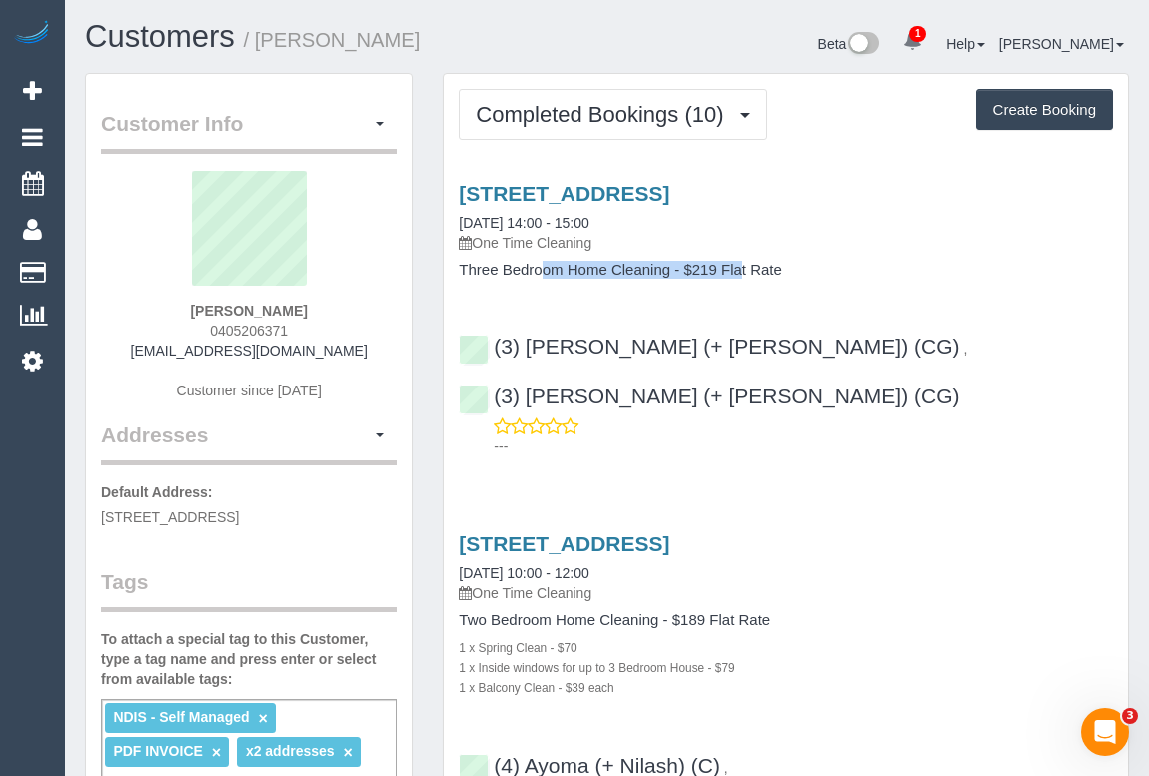
copy h4 "Three Bedroom Home Cleaning"
click at [621, 191] on link "3 Brentwood Drive,, Avondale Heights., VIC 3034" at bounding box center [564, 193] width 211 height 23
click at [1052, 533] on div "2 West St, 17, Brunswick, VIC 3056 09/12/2024 10:00 - 12:00 One Time Cleaning" at bounding box center [786, 569] width 654 height 72
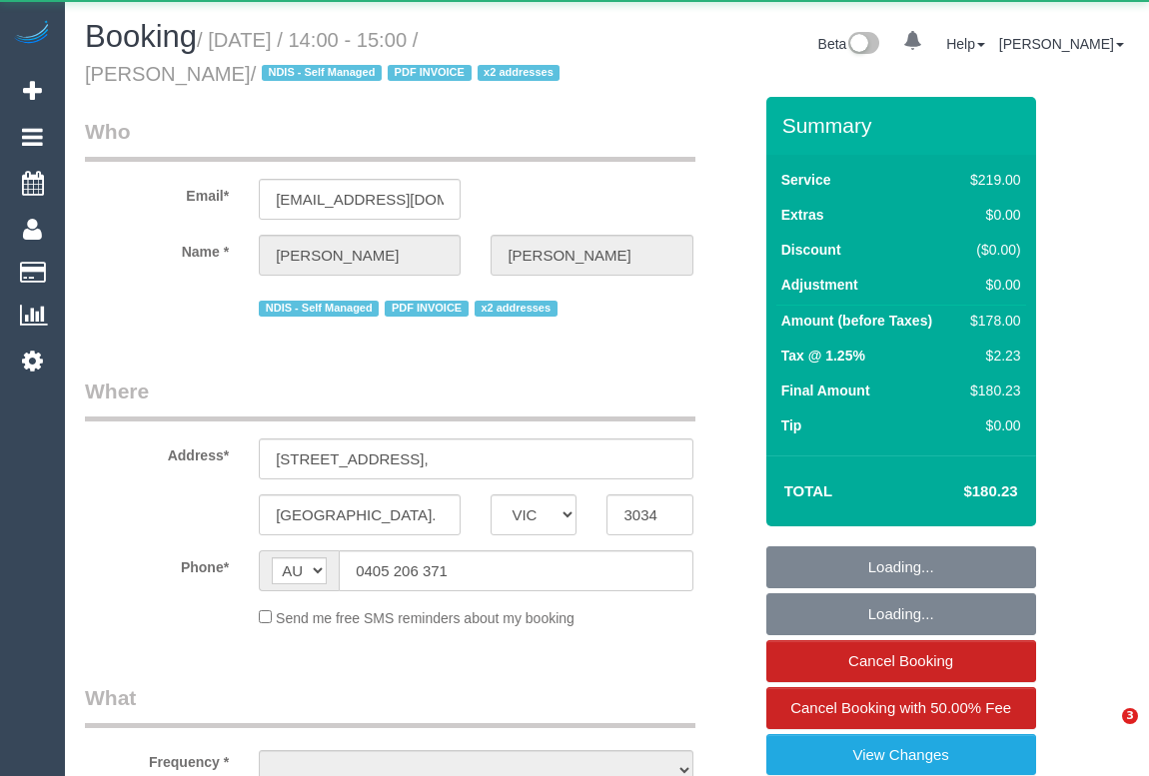
select select "VIC"
select select "object:642"
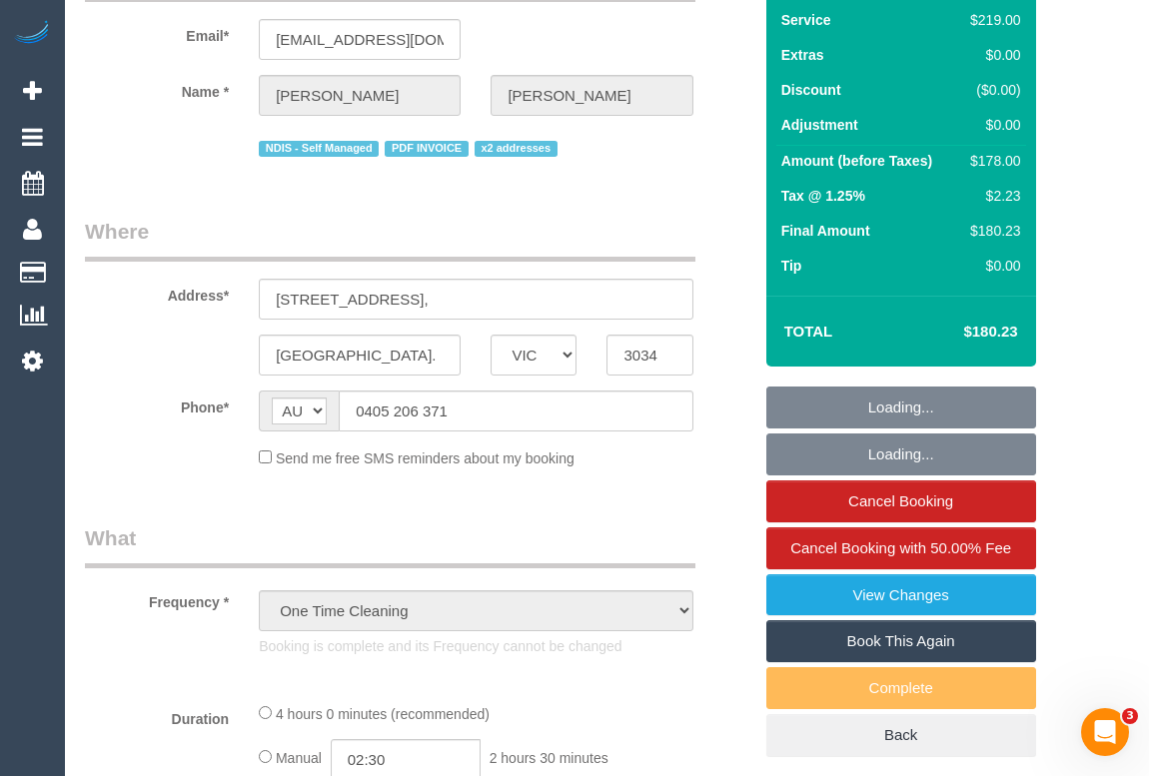
select select "string:stripe-pm_1OhLkb2GScqysDRVPTm9PCrY"
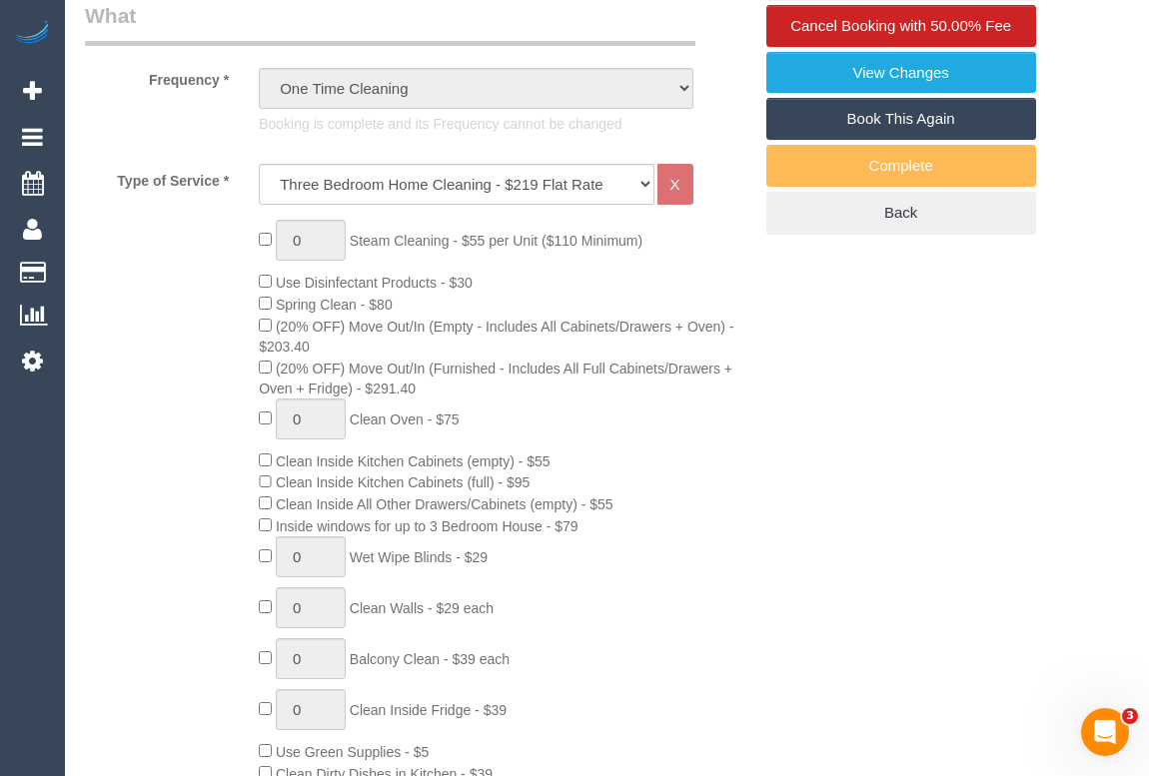
select select "number:27"
select select "number:14"
select select "number:19"
select select "number:36"
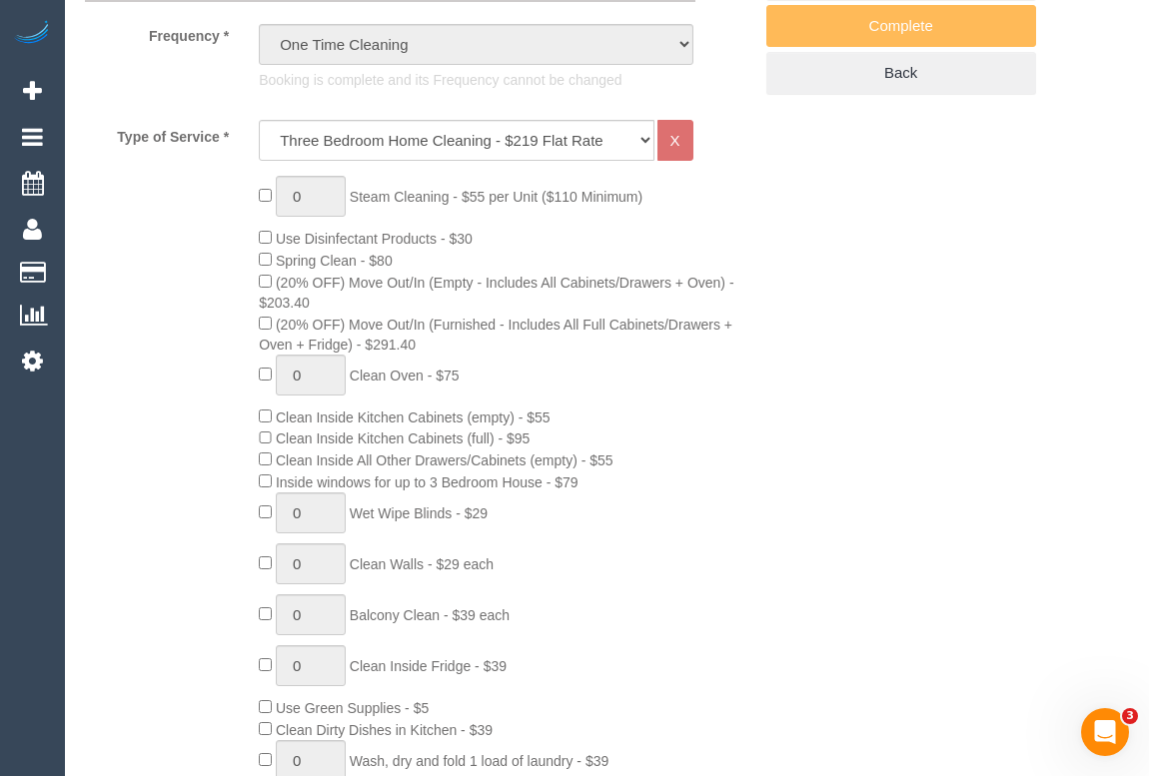
scroll to position [460, 0]
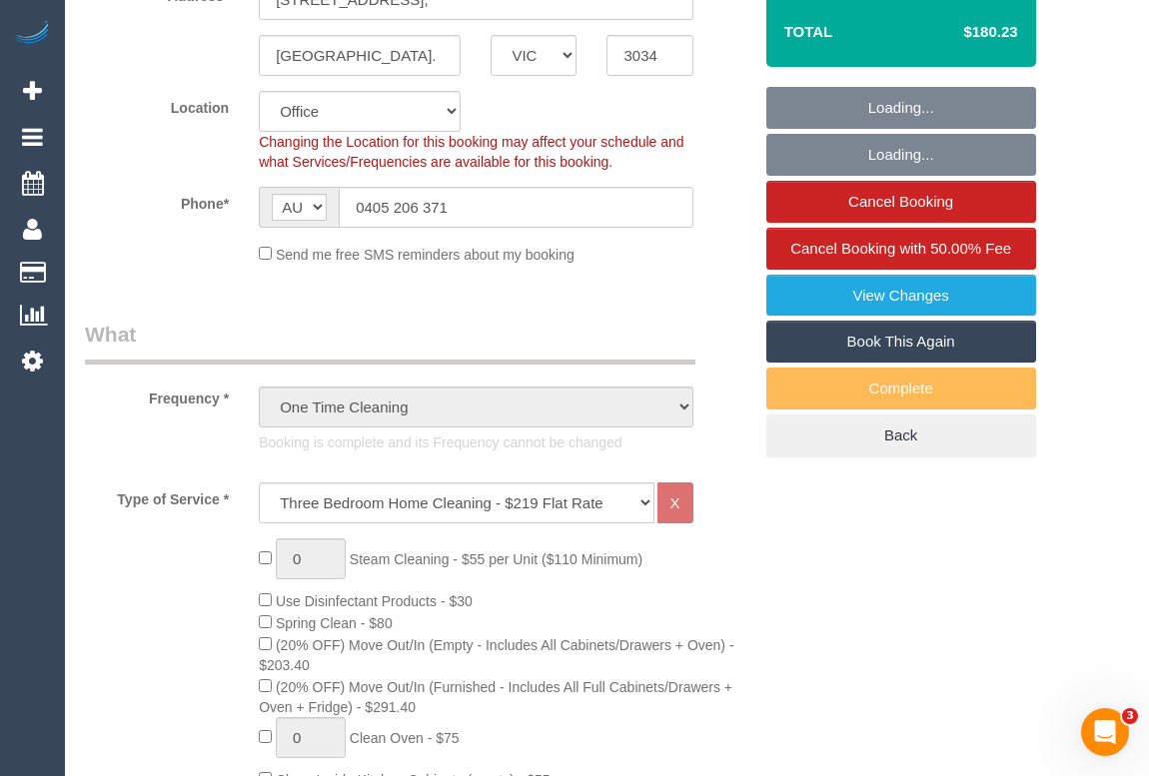
select select "object:2262"
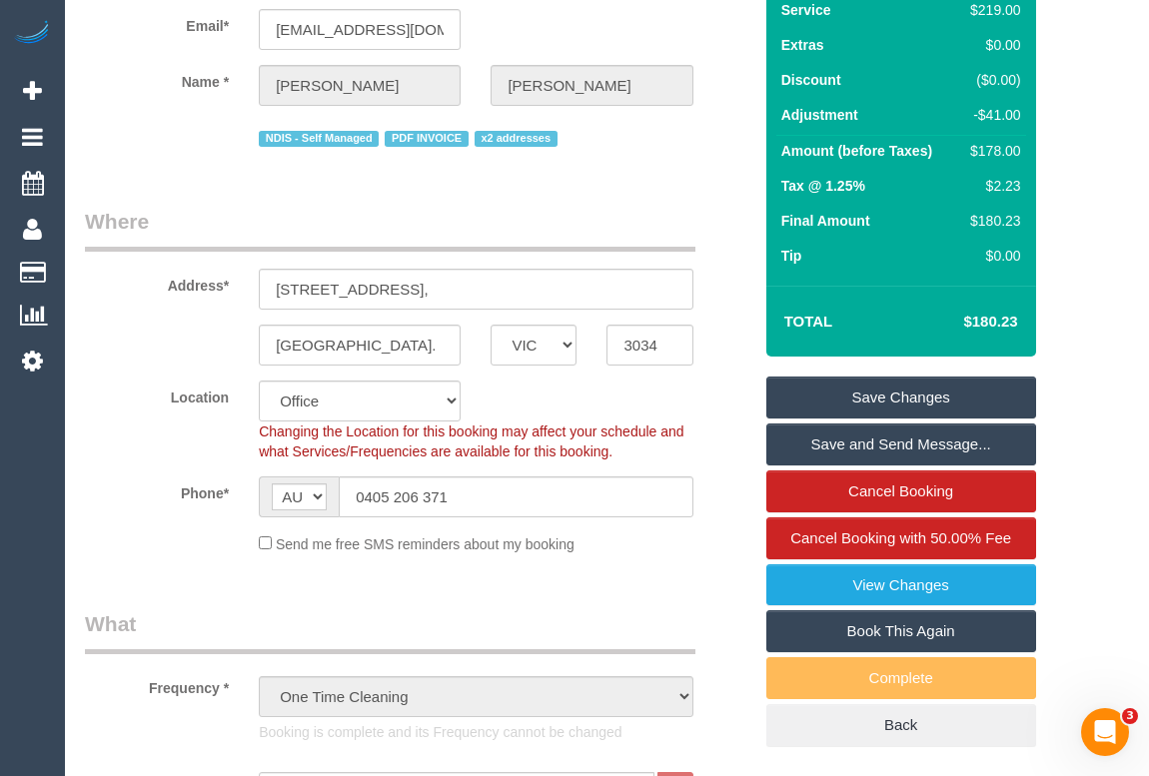
scroll to position [0, 0]
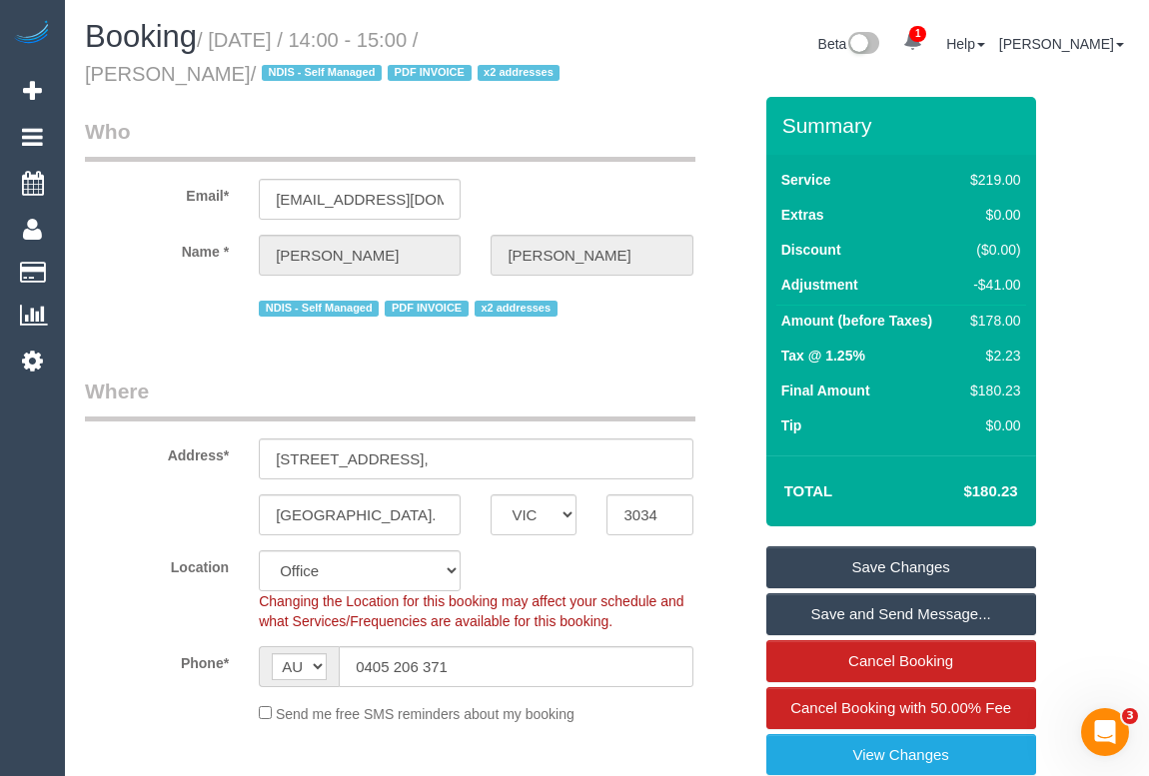
drag, startPoint x: 550, startPoint y: 39, endPoint x: 193, endPoint y: 67, distance: 358.8
click at [193, 67] on small "/ [DATE] / 14:00 - 15:00 / [PERSON_NAME] / NDIS - Self Managed PDF INVOICE x2 a…" at bounding box center [325, 57] width 481 height 56
copy small "Kim Grondowski"
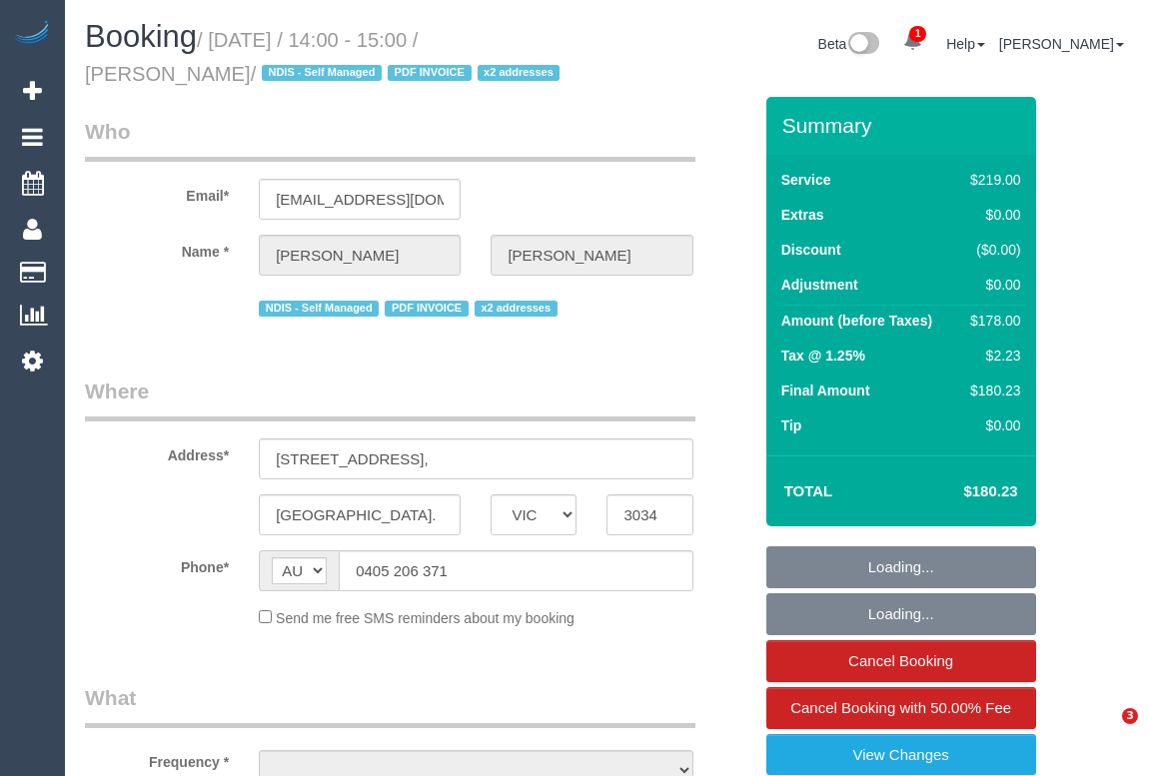
select select "VIC"
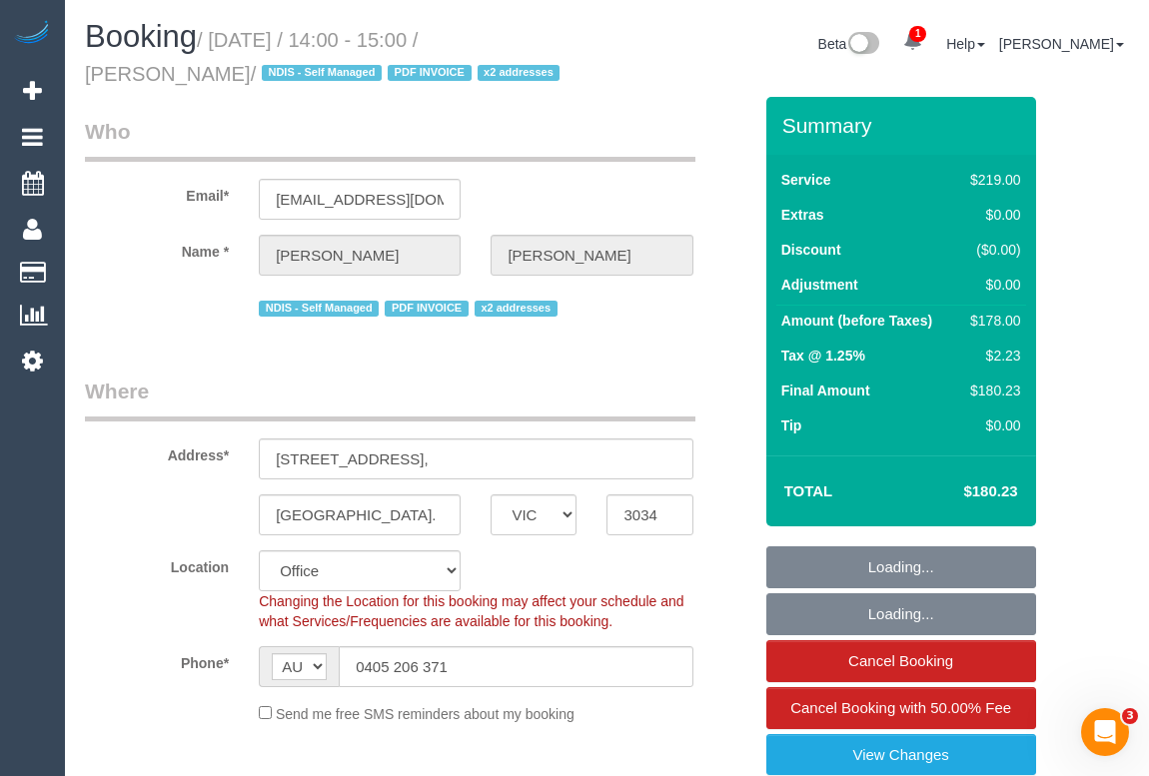
select select "string:stripe-pm_1OhLkb2GScqysDRVPTm9PCrY"
select select "number:27"
select select "number:14"
select select "number:19"
select select "number:36"
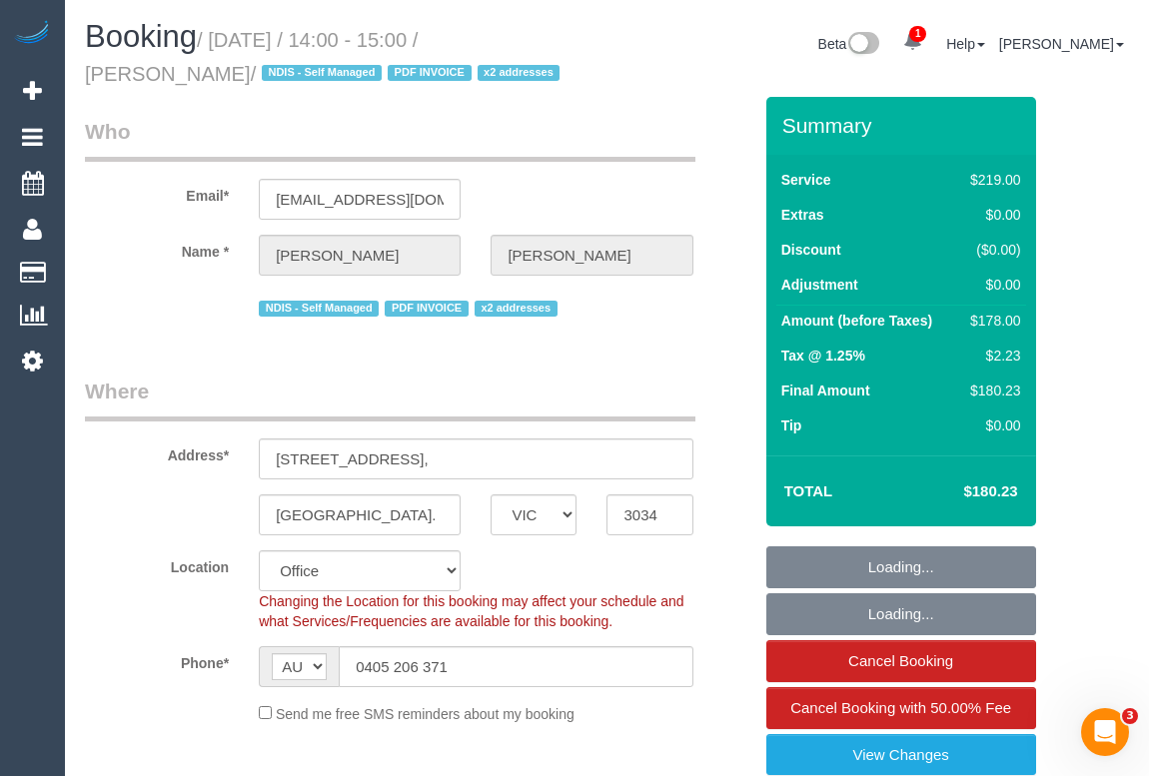
select select "object:891"
drag, startPoint x: 217, startPoint y: 37, endPoint x: 396, endPoint y: 34, distance: 178.9
click at [396, 34] on small "/ [DATE] / 14:00 - 15:00 / [PERSON_NAME] / NDIS - Self Managed PDF INVOICE x2 a…" at bounding box center [325, 57] width 481 height 56
copy small "[DATE]"
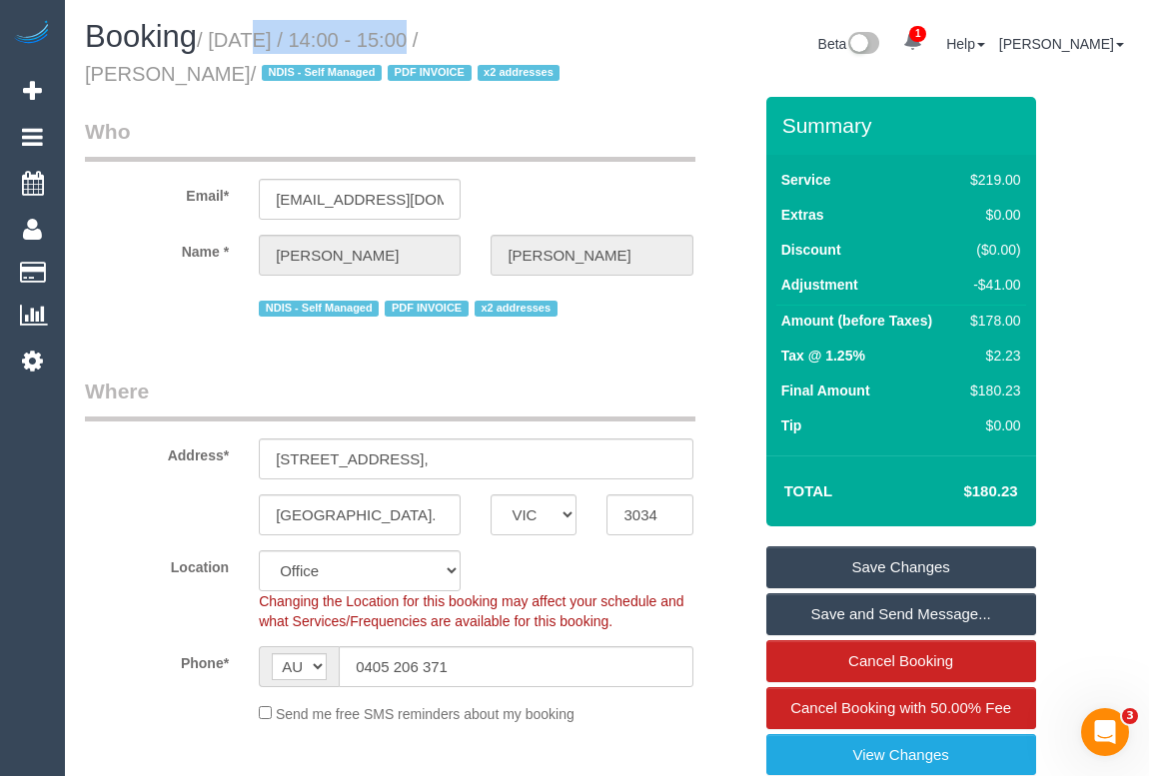
drag, startPoint x: 778, startPoint y: 281, endPoint x: 864, endPoint y: 281, distance: 85.9
click at [864, 281] on td "Adjustment" at bounding box center [867, 288] width 182 height 36
copy label "Adjustment"
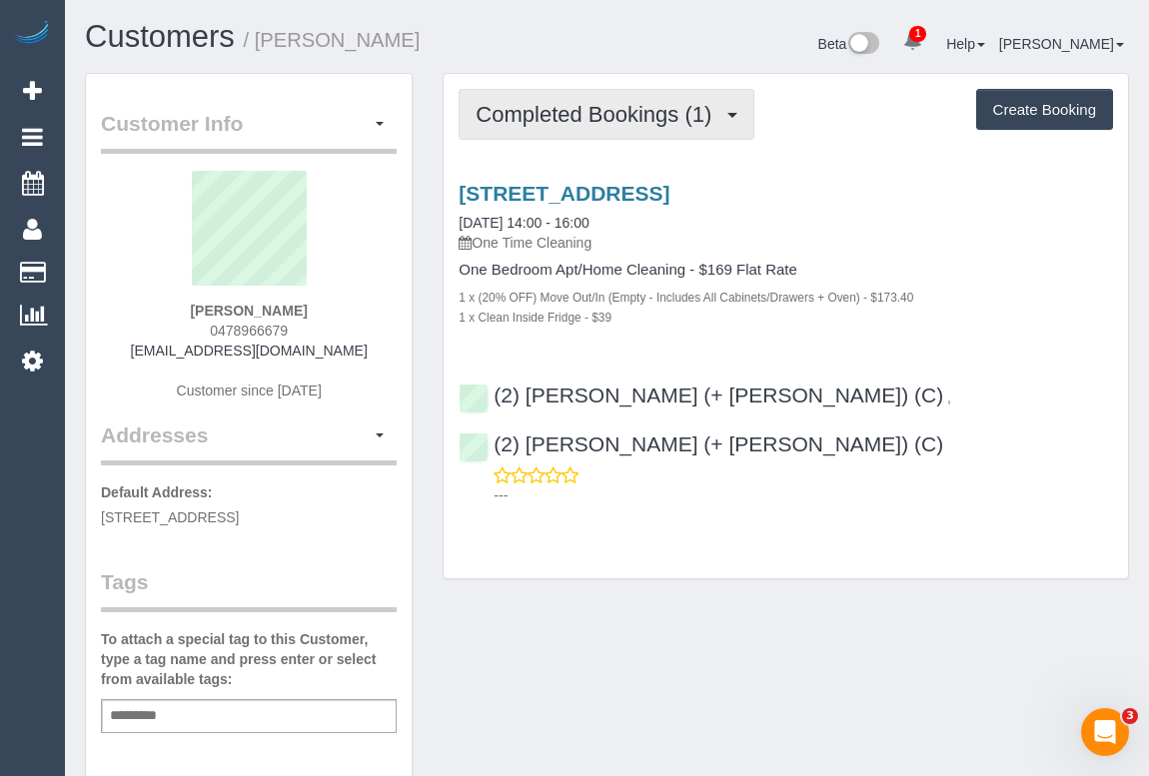
click at [628, 132] on button "Completed Bookings (1)" at bounding box center [607, 114] width 296 height 51
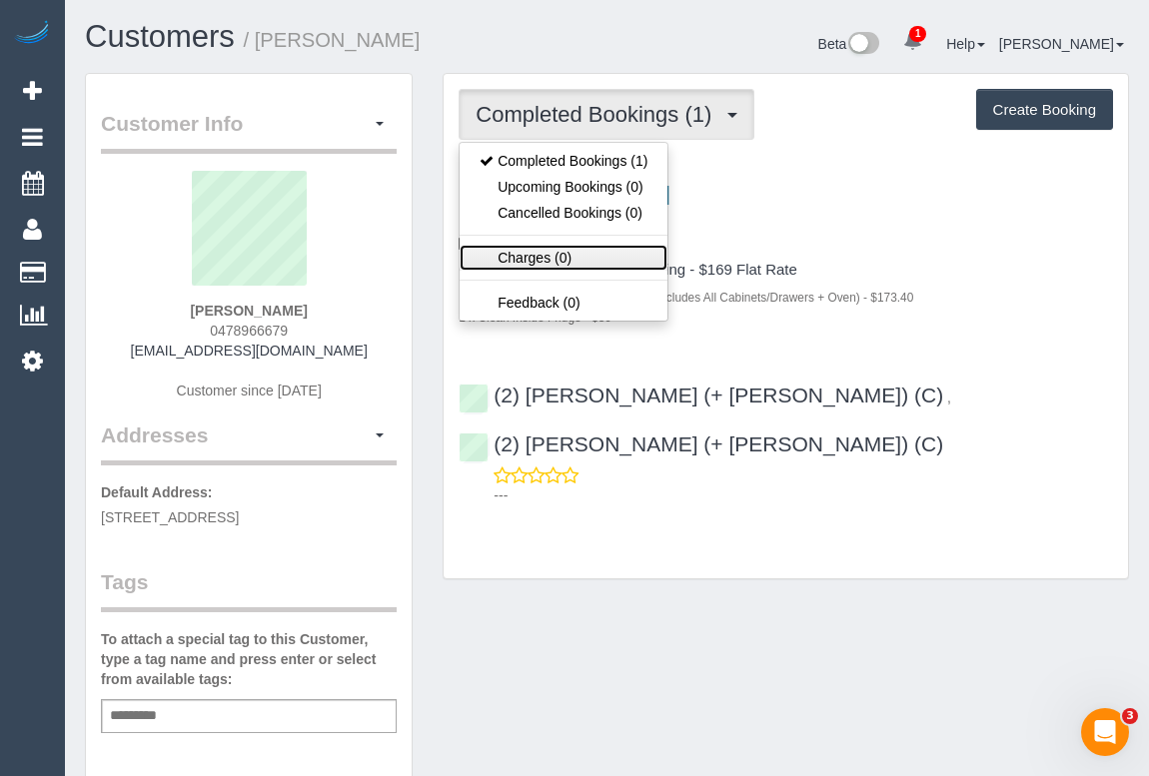
click at [515, 259] on link "Charges (0)" at bounding box center [564, 258] width 208 height 26
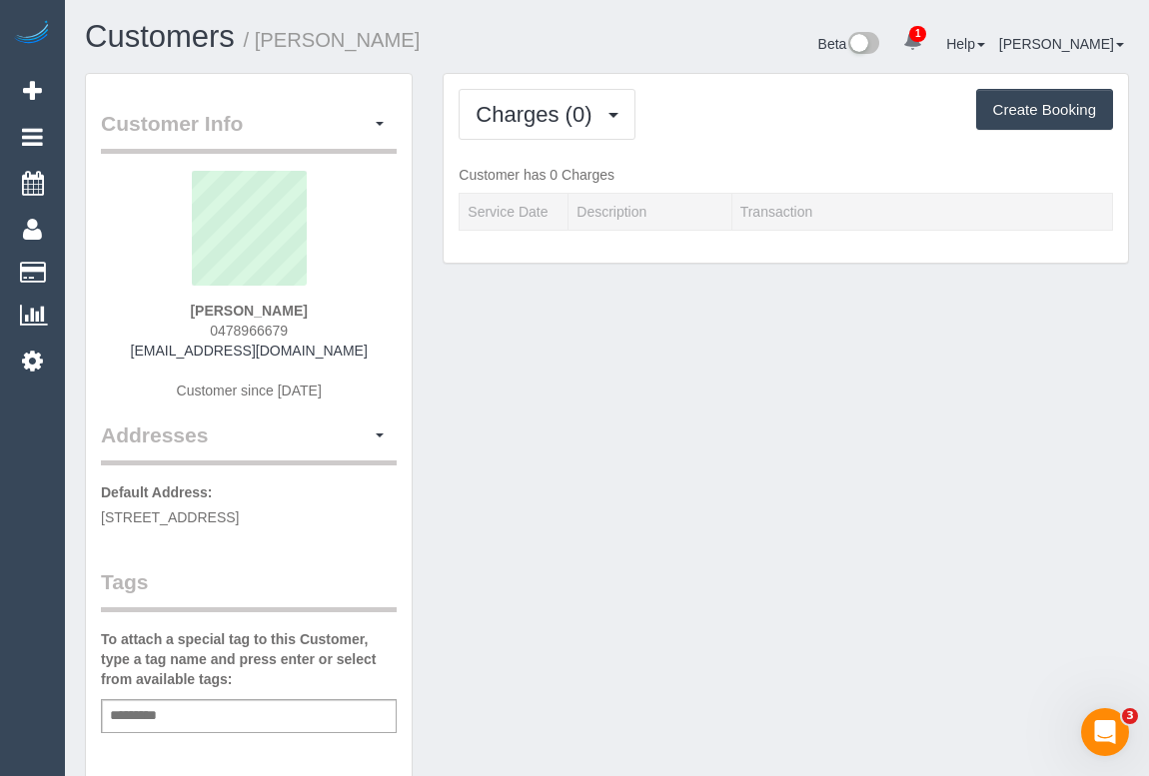
click at [795, 136] on div "Charges (0) Completed Bookings (1) Upcoming Bookings (0) Cancelled Bookings (0)…" at bounding box center [786, 114] width 654 height 51
